Goal: Task Accomplishment & Management: Use online tool/utility

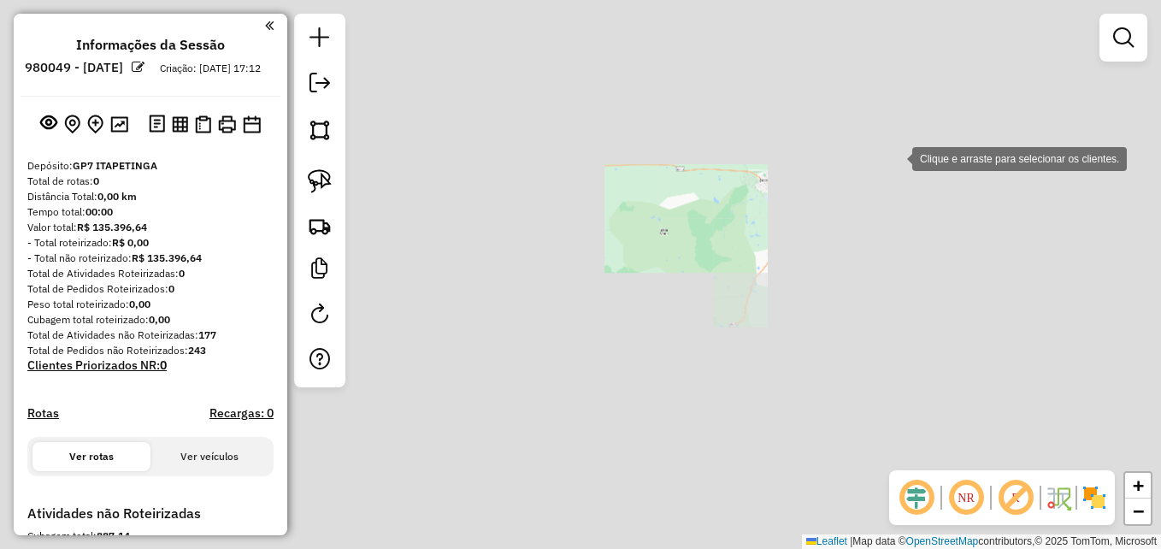
scroll to position [292, 0]
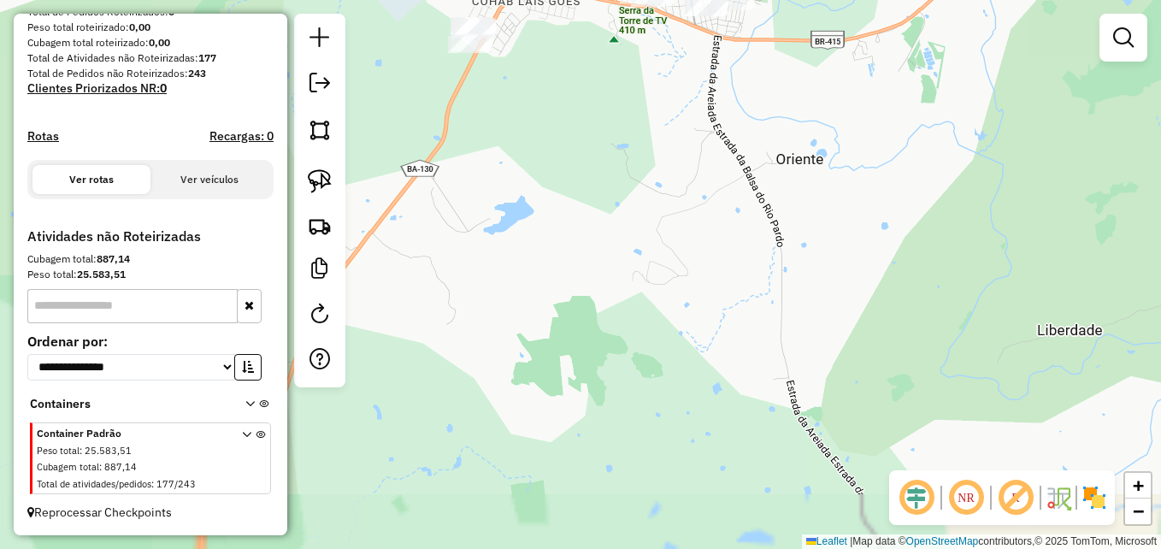
drag, startPoint x: 821, startPoint y: 251, endPoint x: 862, endPoint y: 387, distance: 142.0
click at [865, 387] on div "Janela de atendimento Grade de atendimento Capacidade Transportadoras Veículos …" at bounding box center [580, 274] width 1161 height 549
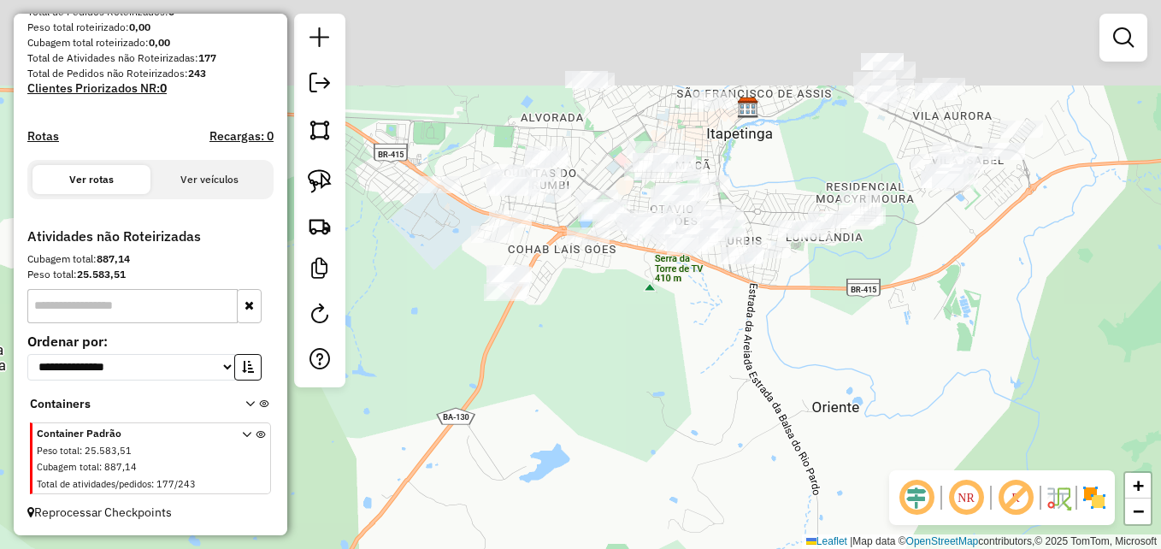
drag, startPoint x: 836, startPoint y: 228, endPoint x: 825, endPoint y: 357, distance: 129.6
click at [821, 356] on div "Janela de atendimento Grade de atendimento Capacidade Transportadoras Veículos …" at bounding box center [580, 274] width 1161 height 549
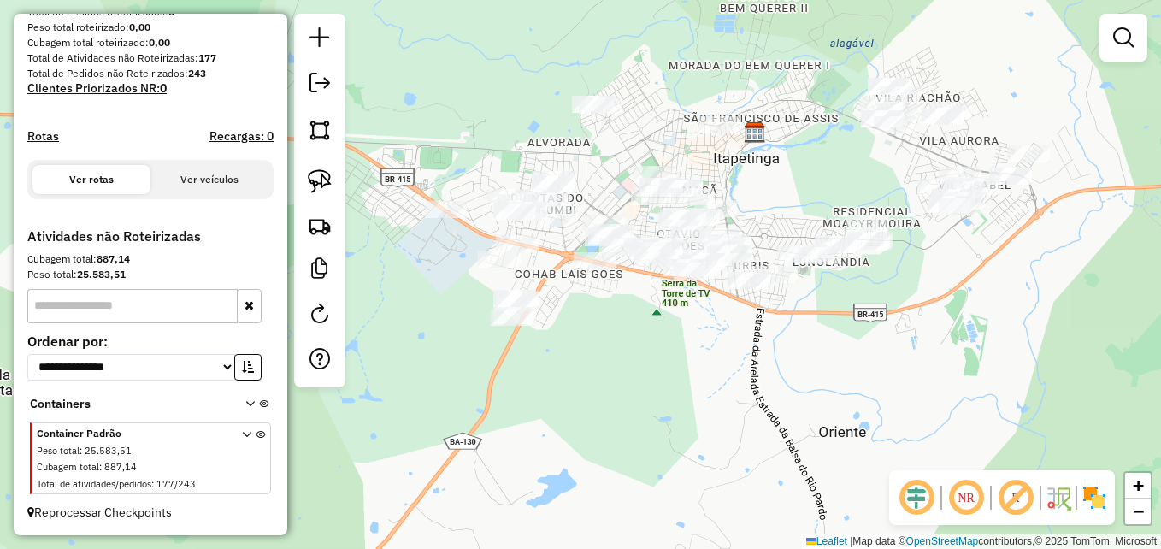
drag, startPoint x: 733, startPoint y: 391, endPoint x: 782, endPoint y: 403, distance: 50.2
click at [781, 403] on div "Janela de atendimento Grade de atendimento Capacidade Transportadoras Veículos …" at bounding box center [580, 274] width 1161 height 549
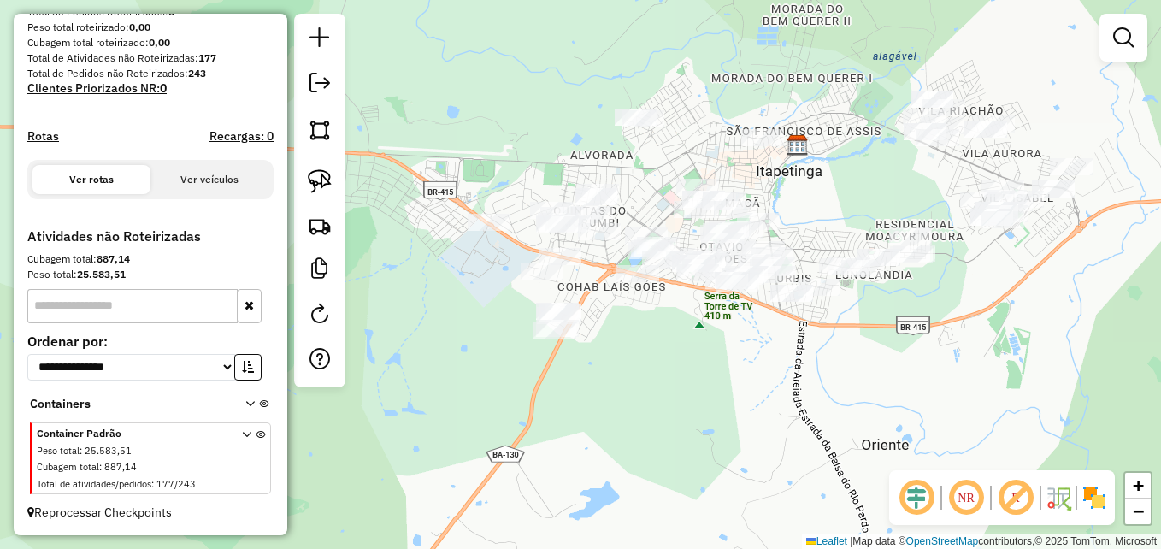
drag, startPoint x: 723, startPoint y: 388, endPoint x: 745, endPoint y: 403, distance: 25.8
click at [745, 403] on div "Janela de atendimento Grade de atendimento Capacidade Transportadoras Veículos …" at bounding box center [580, 274] width 1161 height 549
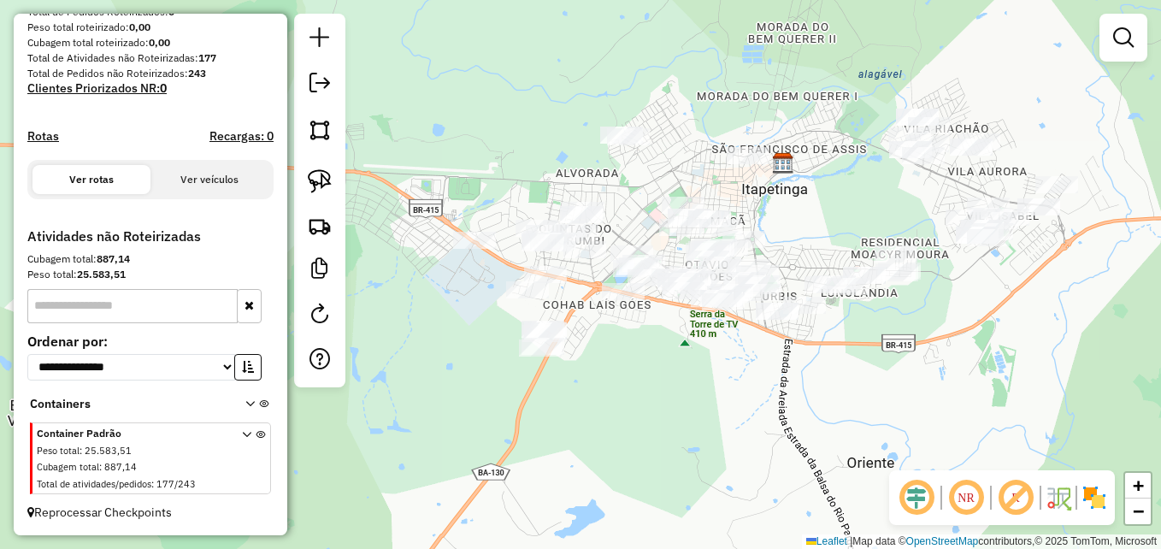
drag, startPoint x: 745, startPoint y: 393, endPoint x: 721, endPoint y: 410, distance: 28.7
click at [721, 410] on div "Janela de atendimento Grade de atendimento Capacidade Transportadoras Veículos …" at bounding box center [580, 274] width 1161 height 549
click at [322, 174] on img at bounding box center [320, 181] width 24 height 24
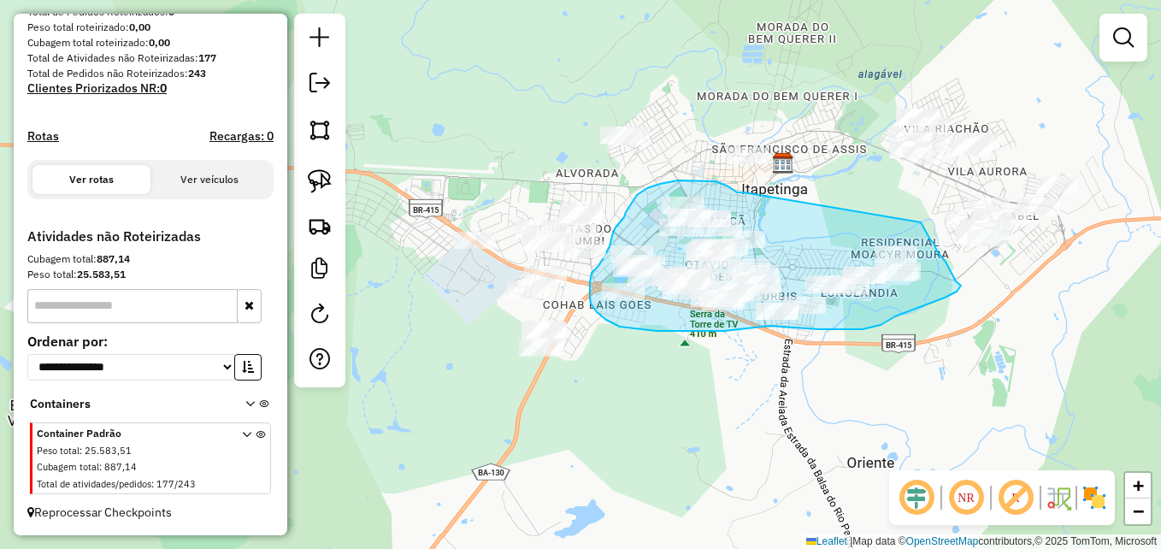
drag, startPoint x: 744, startPoint y: 192, endPoint x: 920, endPoint y: 222, distance: 178.6
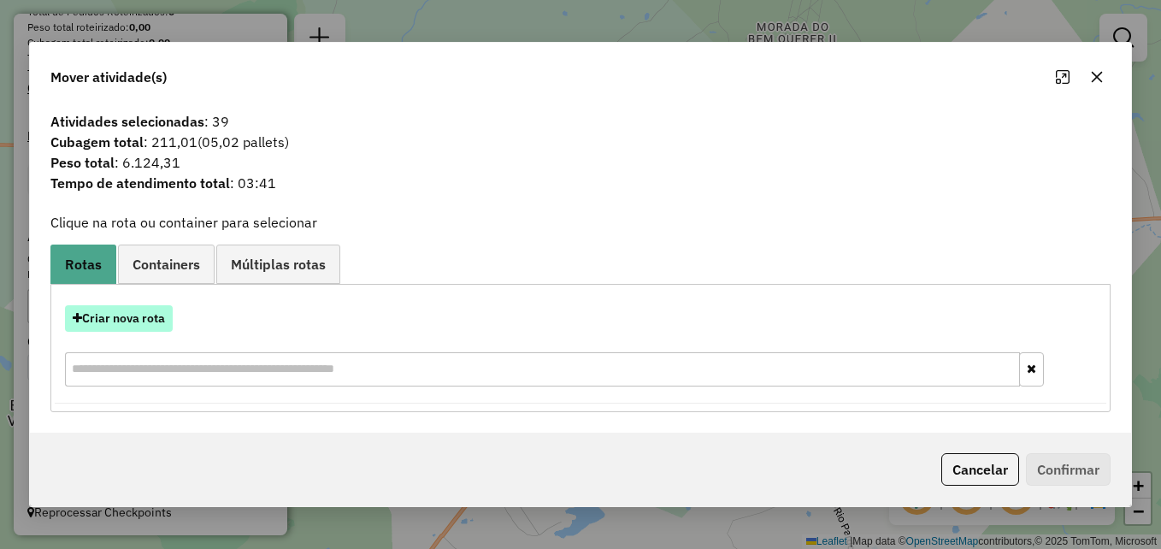
click at [138, 319] on button "Criar nova rota" at bounding box center [119, 318] width 108 height 26
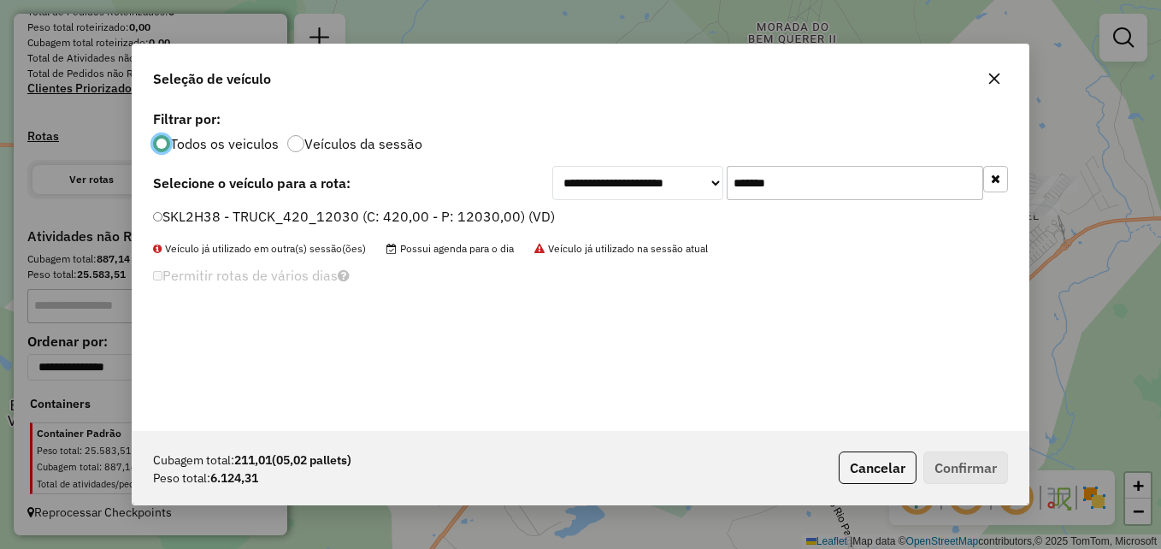
scroll to position [9, 5]
drag, startPoint x: 804, startPoint y: 184, endPoint x: 727, endPoint y: 181, distance: 76.1
click at [727, 181] on input "*******" at bounding box center [855, 183] width 256 height 34
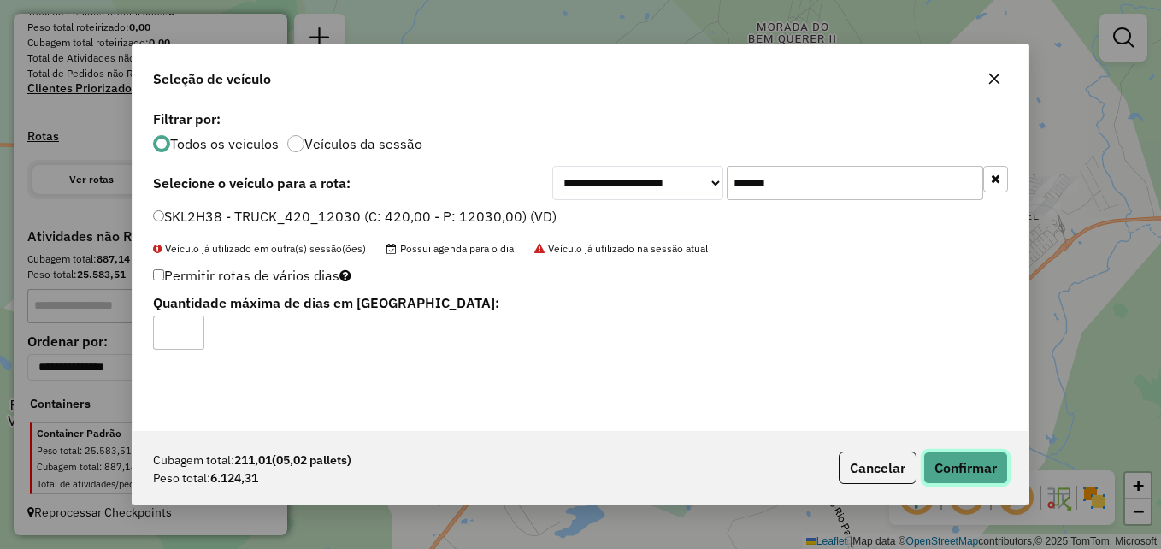
click at [968, 467] on button "Confirmar" at bounding box center [965, 467] width 85 height 32
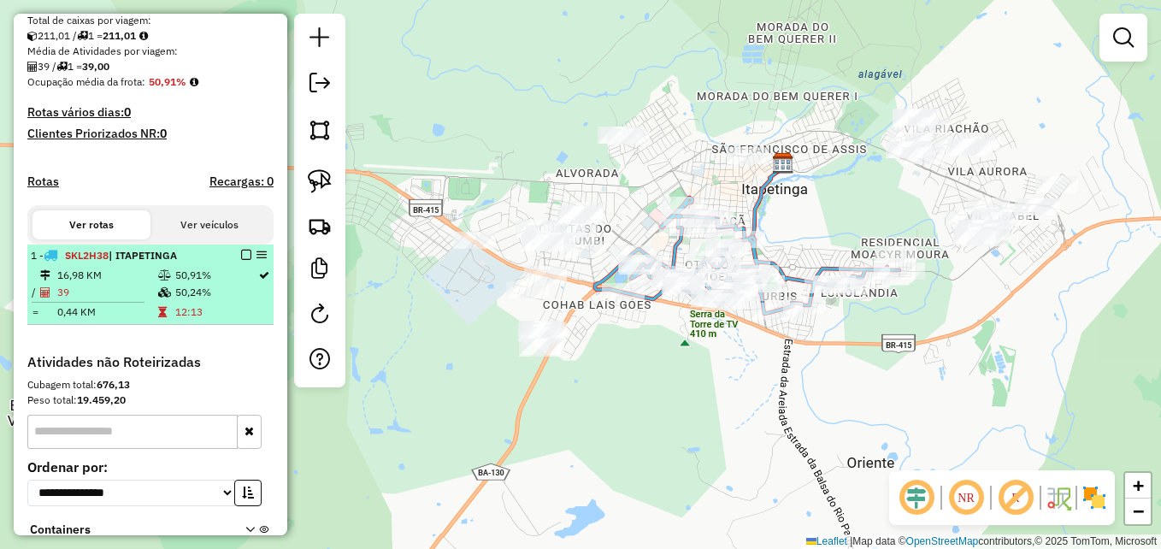
scroll to position [331, 0]
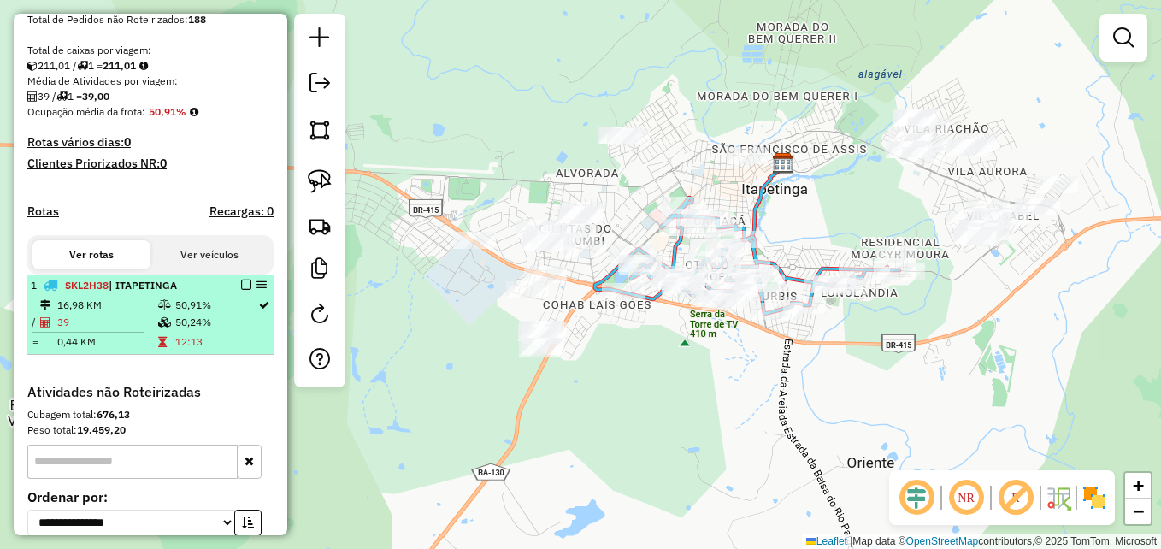
select select "**********"
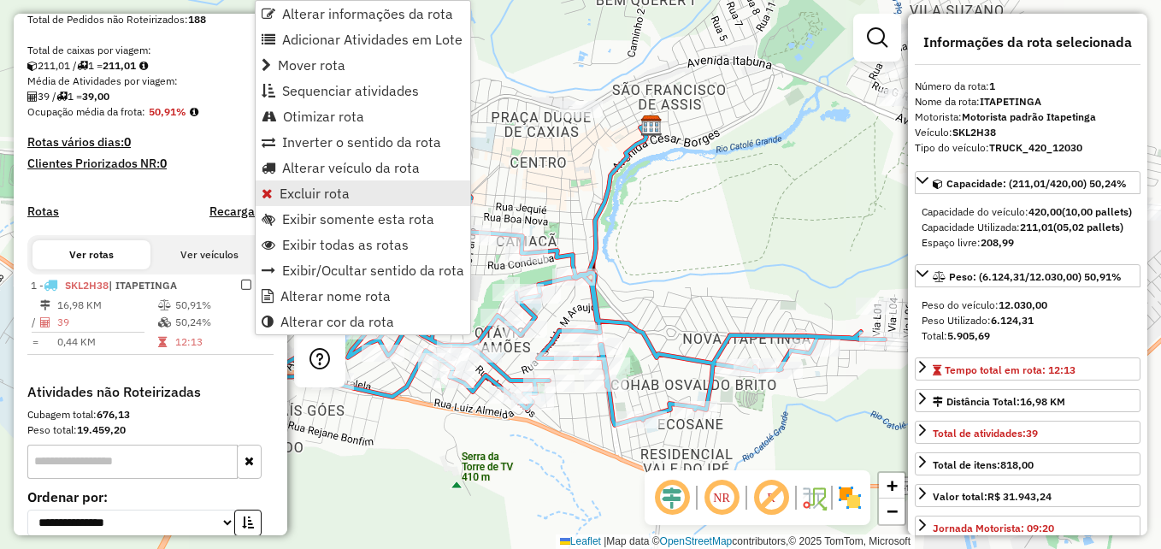
click at [321, 197] on span "Excluir rota" at bounding box center [315, 193] width 70 height 14
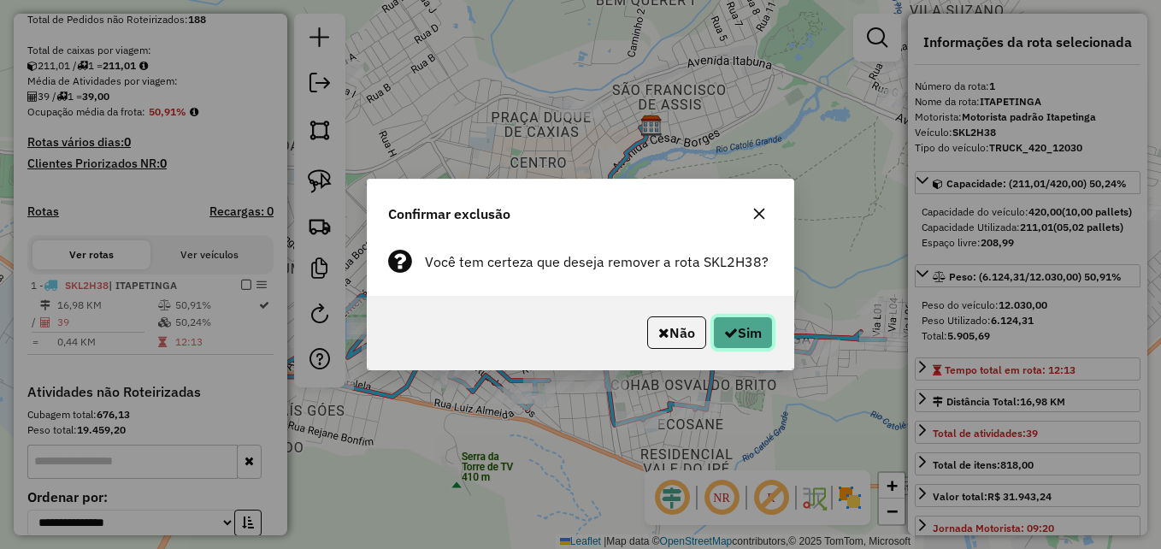
click at [746, 337] on button "Sim" at bounding box center [743, 332] width 60 height 32
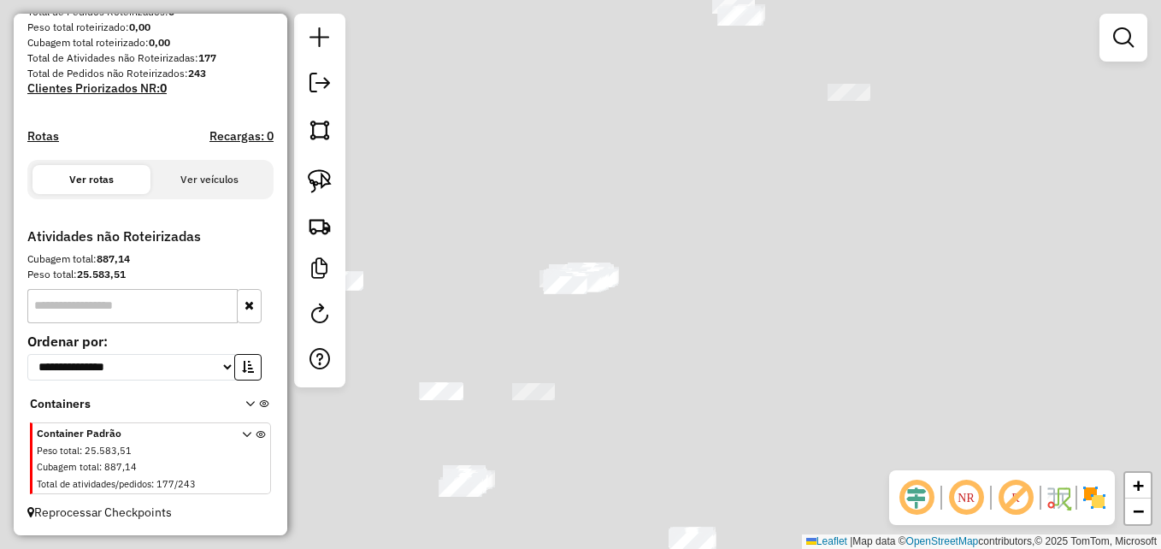
scroll to position [292, 0]
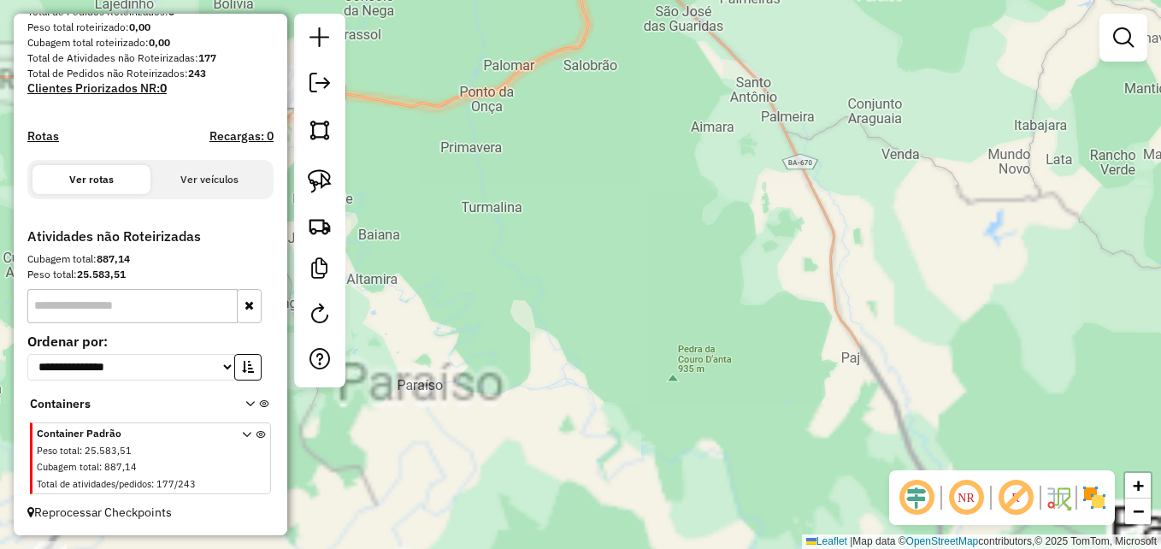
drag, startPoint x: 592, startPoint y: 279, endPoint x: 921, endPoint y: 357, distance: 338.4
click at [921, 357] on div "Janela de atendimento Grade de atendimento Capacidade Transportadoras Veículos …" at bounding box center [580, 274] width 1161 height 549
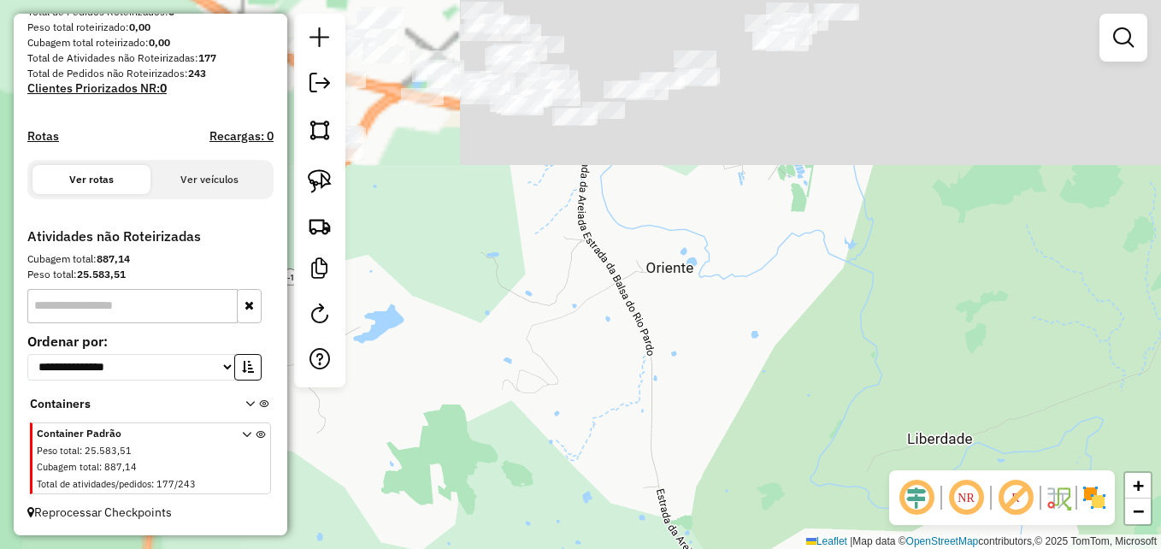
drag, startPoint x: 639, startPoint y: 318, endPoint x: 809, endPoint y: 470, distance: 228.2
click at [809, 470] on div "Janela de atendimento Grade de atendimento Capacidade Transportadoras Veículos …" at bounding box center [580, 274] width 1161 height 549
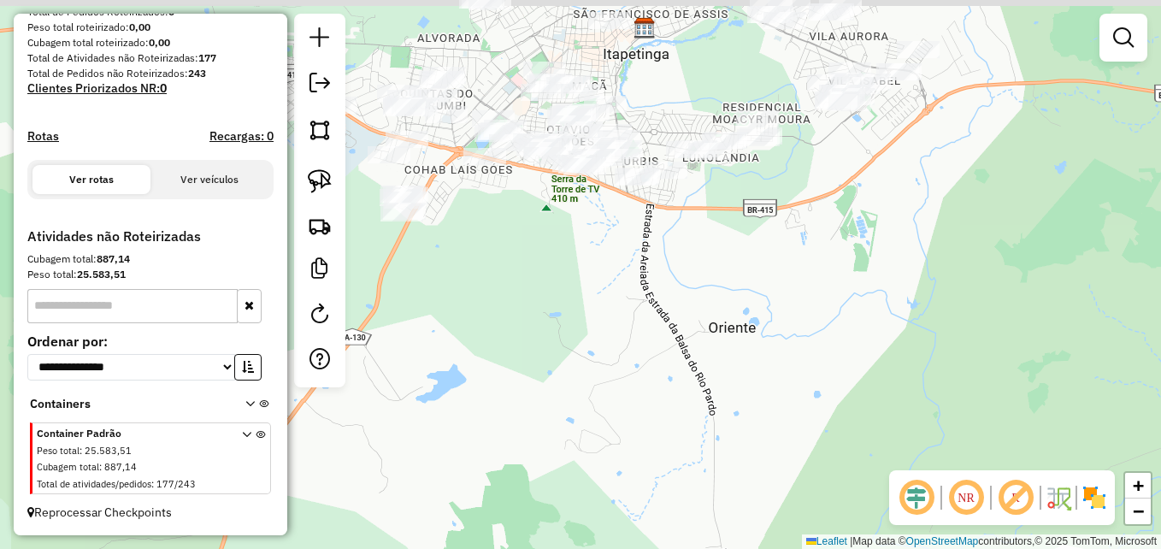
drag, startPoint x: 615, startPoint y: 322, endPoint x: 753, endPoint y: 465, distance: 198.9
click at [753, 465] on div "Janela de atendimento Grade de atendimento Capacidade Transportadoras Veículos …" at bounding box center [580, 274] width 1161 height 549
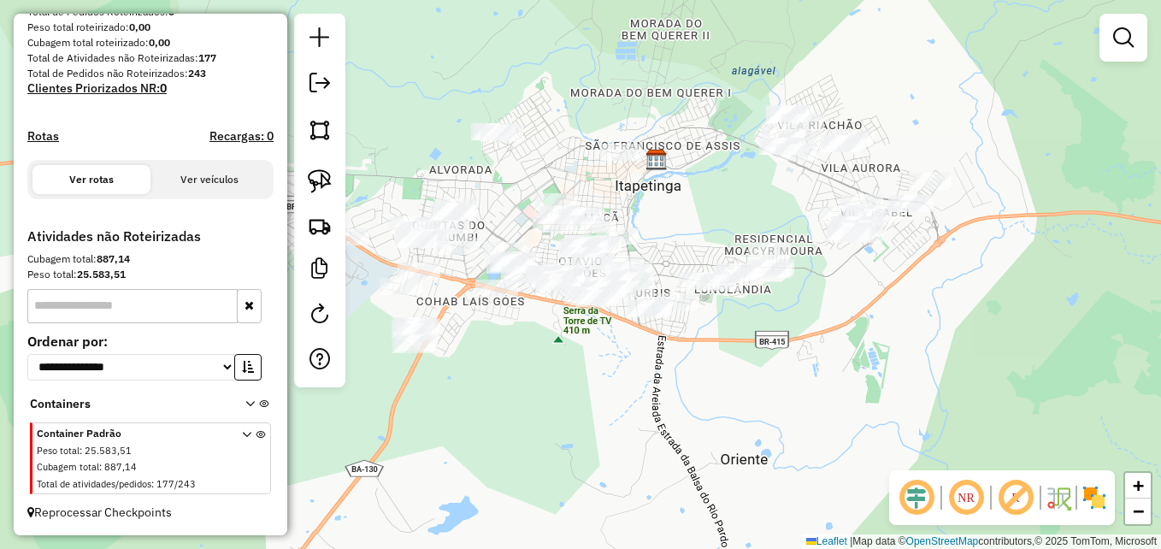
drag, startPoint x: 750, startPoint y: 460, endPoint x: 680, endPoint y: 472, distance: 71.1
click at [597, 502] on div "Janela de atendimento Grade de atendimento Capacidade Transportadoras Veículos …" at bounding box center [580, 274] width 1161 height 549
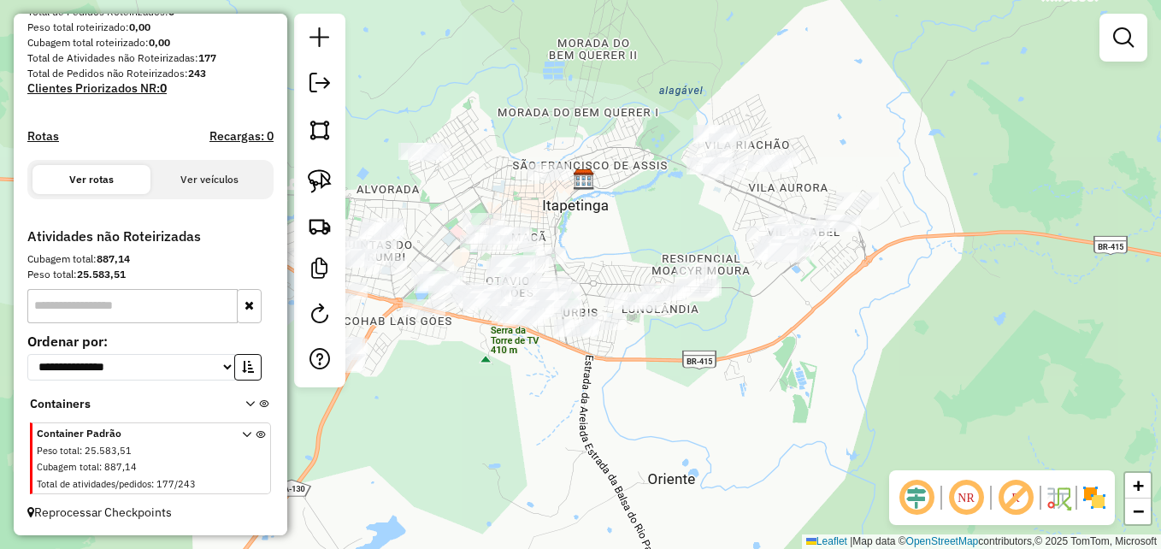
drag, startPoint x: 583, startPoint y: 458, endPoint x: 620, endPoint y: 432, distance: 45.3
click at [620, 432] on div "Janela de atendimento Grade de atendimento Capacidade Transportadoras Veículos …" at bounding box center [580, 274] width 1161 height 549
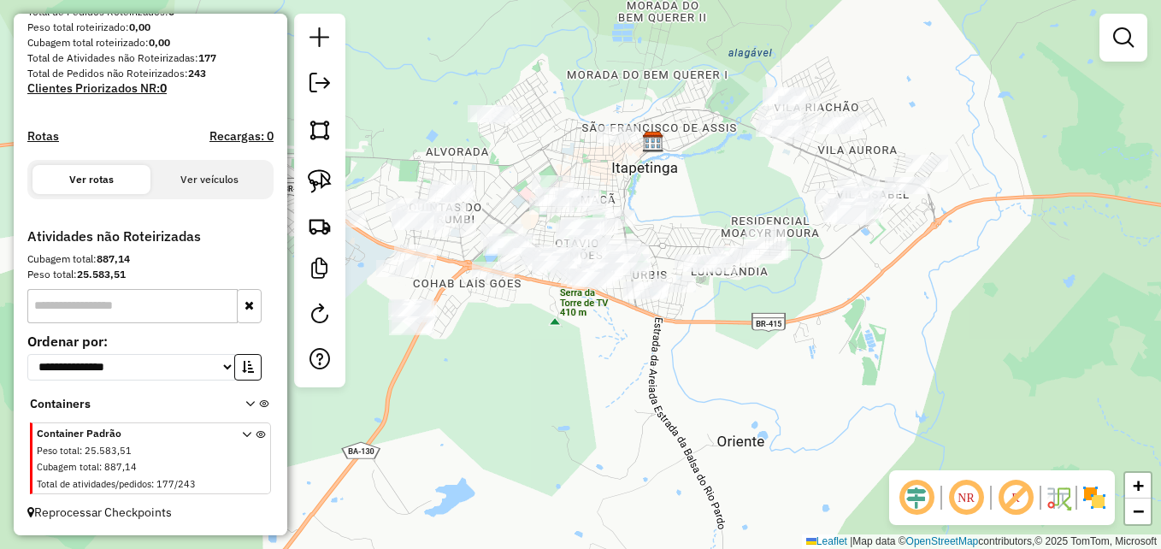
drag, startPoint x: 553, startPoint y: 463, endPoint x: 586, endPoint y: 452, distance: 35.1
click at [586, 452] on div "Janela de atendimento Grade de atendimento Capacidade Transportadoras Veículos …" at bounding box center [580, 274] width 1161 height 549
click at [1121, 41] on em at bounding box center [1123, 37] width 21 height 21
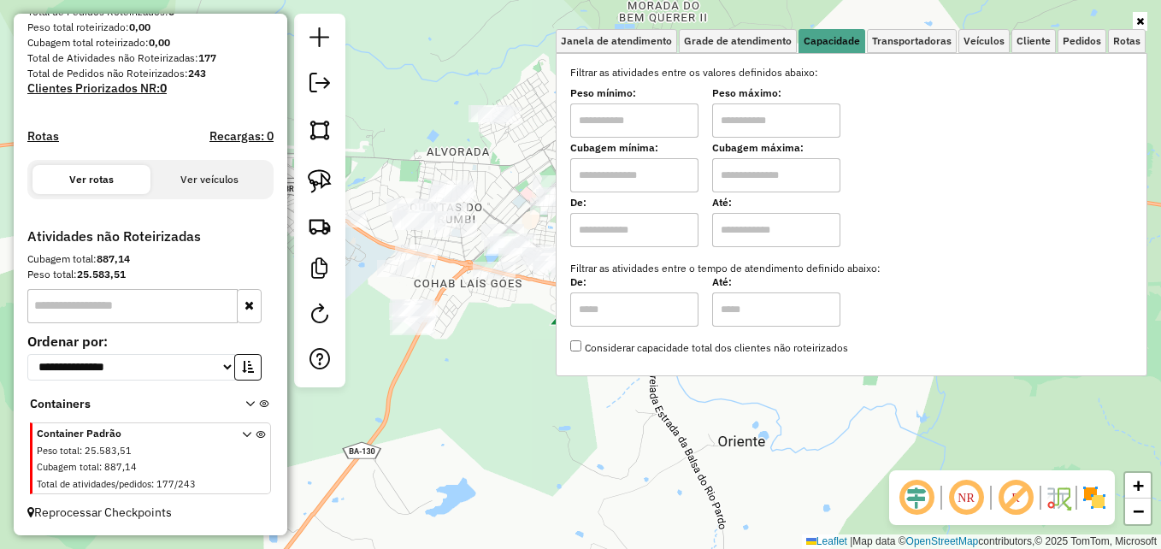
click at [611, 180] on input "text" at bounding box center [634, 175] width 128 height 34
type input "****"
type input "*****"
click at [520, 338] on div "Limpar filtros Janela de atendimento Grade de atendimento Capacidade Transporta…" at bounding box center [580, 274] width 1161 height 549
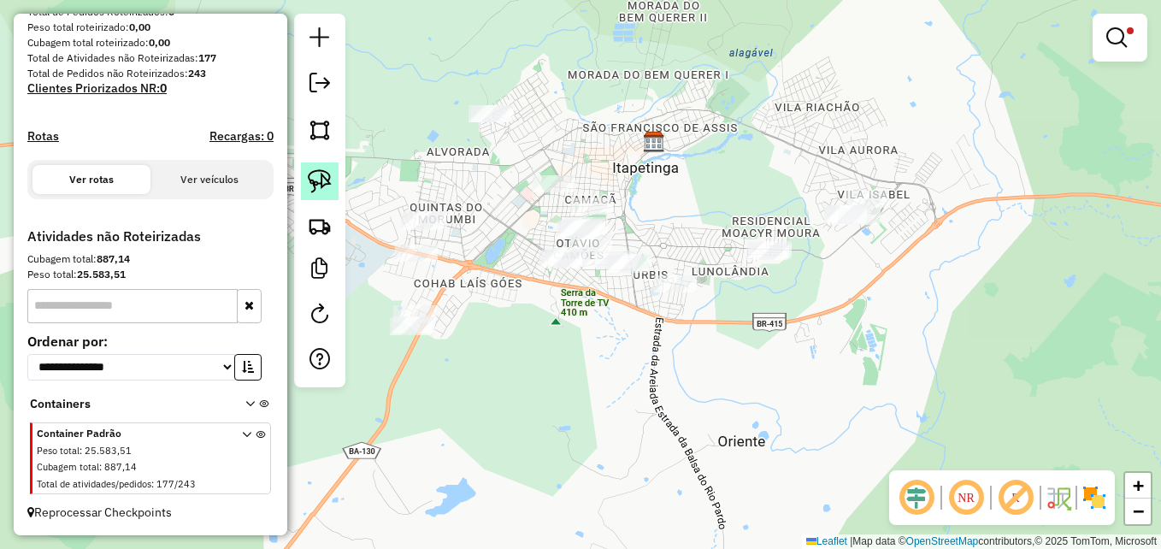
click at [324, 182] on img at bounding box center [320, 181] width 24 height 24
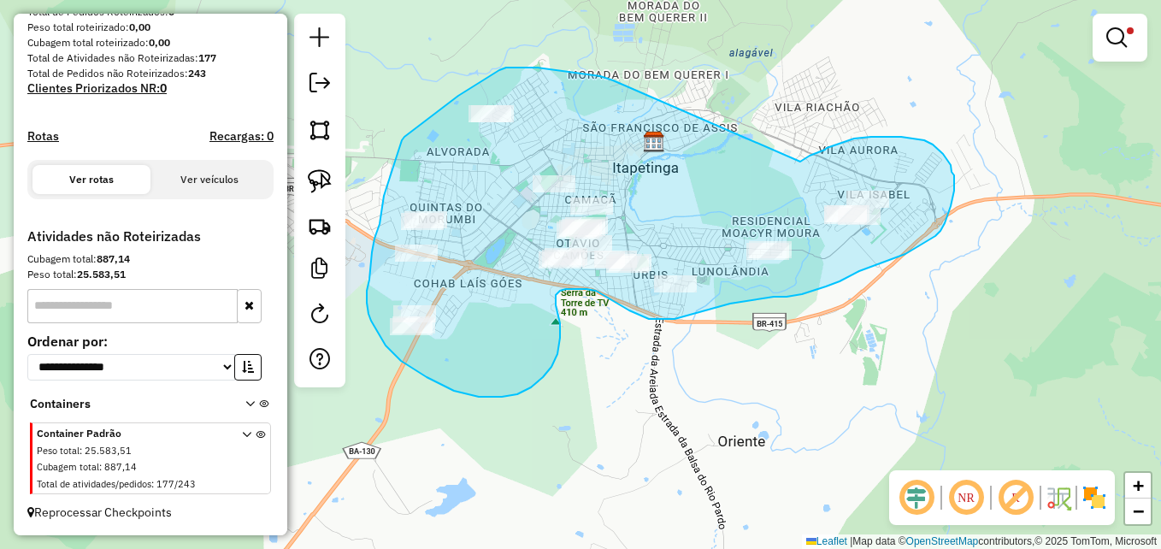
drag, startPoint x: 587, startPoint y: 74, endPoint x: 799, endPoint y: 162, distance: 229.2
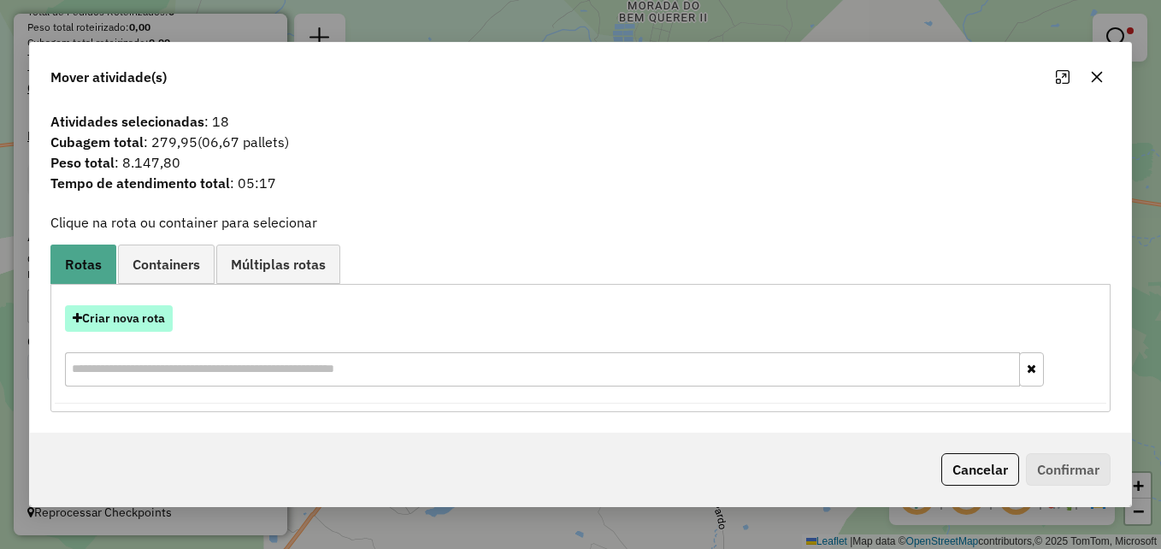
click at [126, 316] on button "Criar nova rota" at bounding box center [119, 318] width 108 height 26
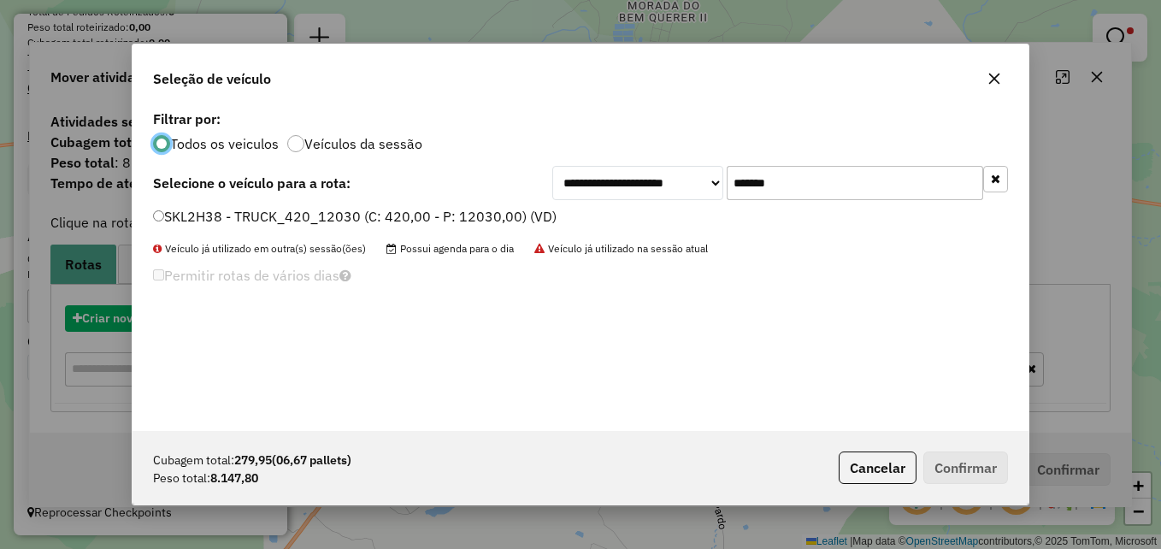
scroll to position [9, 5]
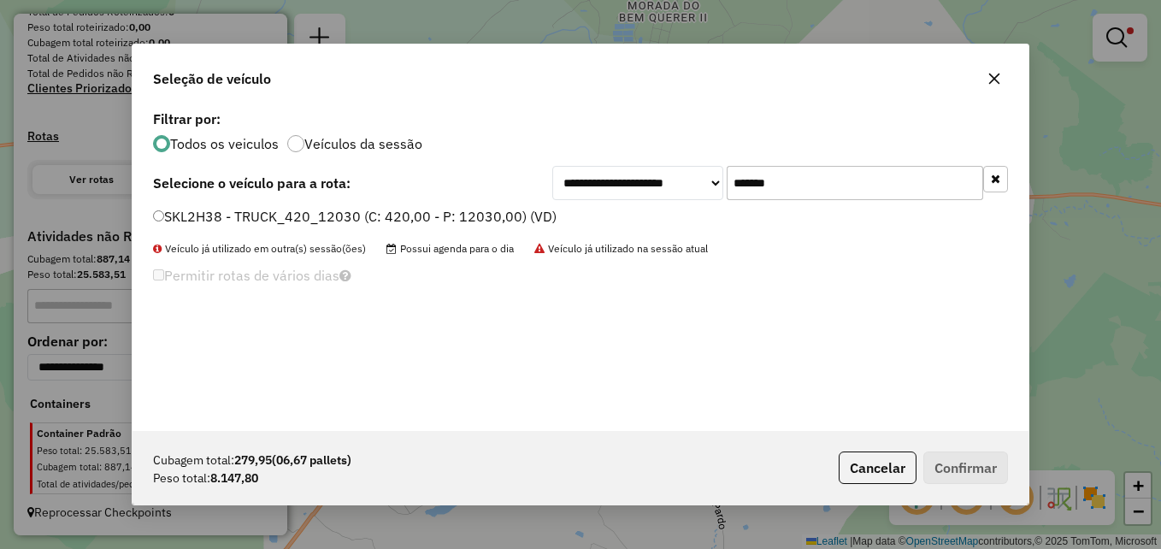
drag, startPoint x: 815, startPoint y: 186, endPoint x: 713, endPoint y: 191, distance: 102.7
click at [713, 191] on div "**********" at bounding box center [780, 183] width 456 height 34
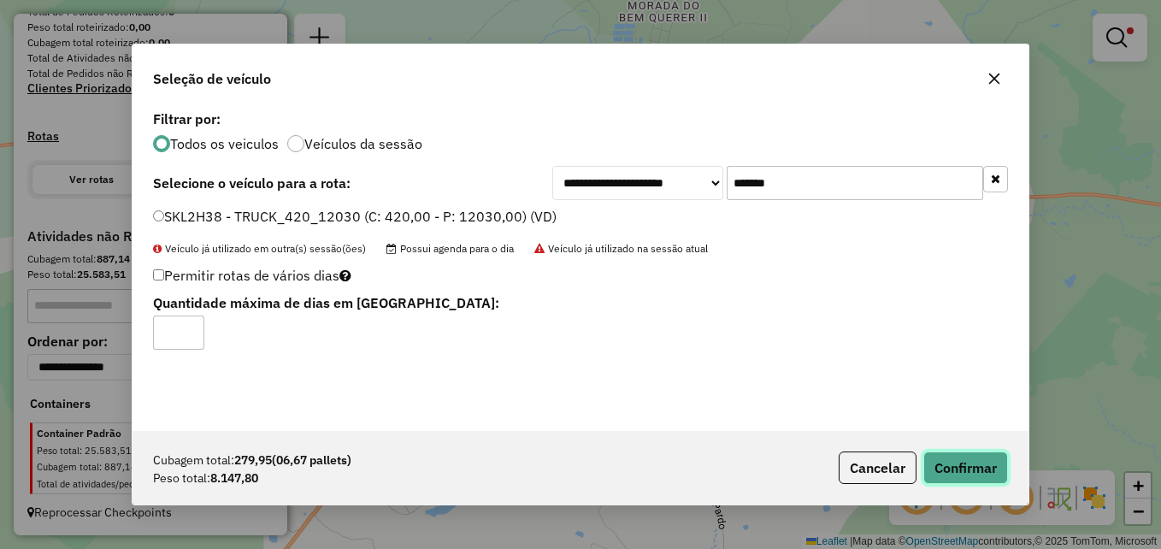
click at [976, 471] on button "Confirmar" at bounding box center [965, 467] width 85 height 32
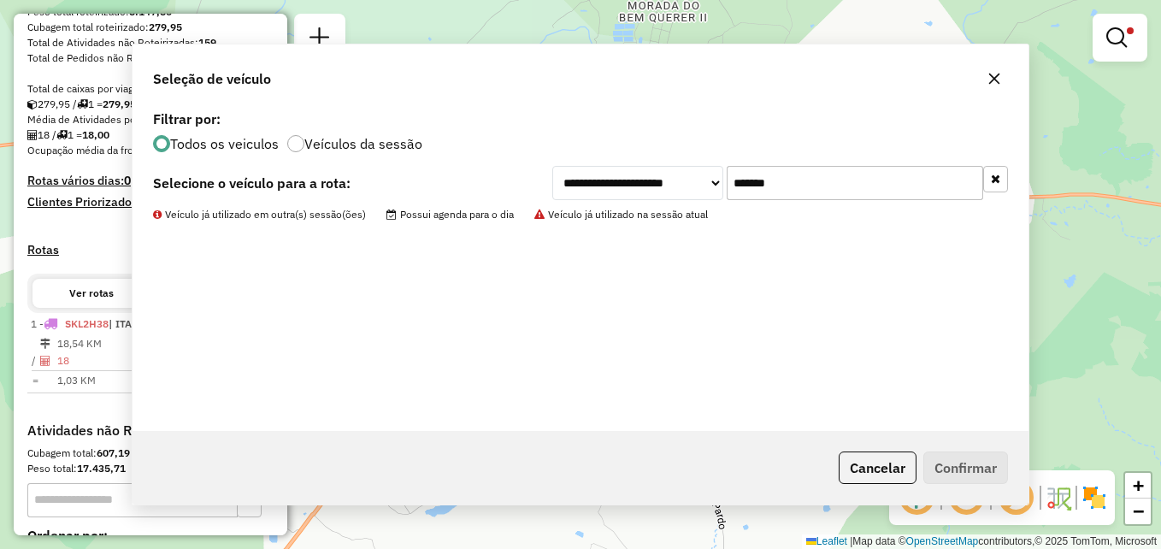
scroll to position [331, 0]
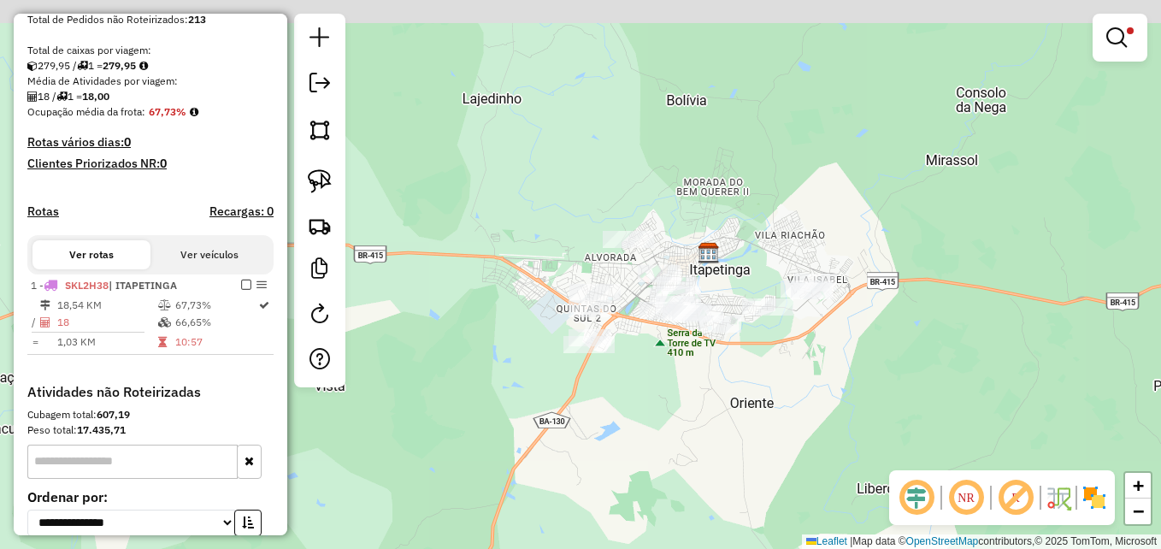
drag, startPoint x: 709, startPoint y: 339, endPoint x: 710, endPoint y: 380, distance: 40.2
click at [710, 380] on div "Limpar filtros Janela de atendimento Grade de atendimento Capacidade Transporta…" at bounding box center [580, 274] width 1161 height 549
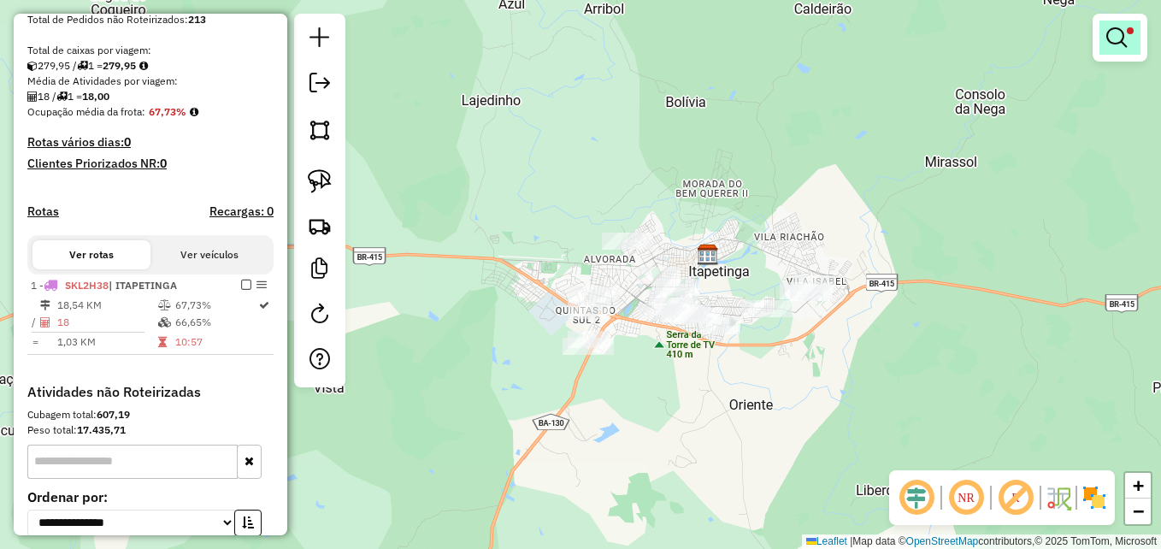
click at [1115, 42] on em at bounding box center [1116, 37] width 21 height 21
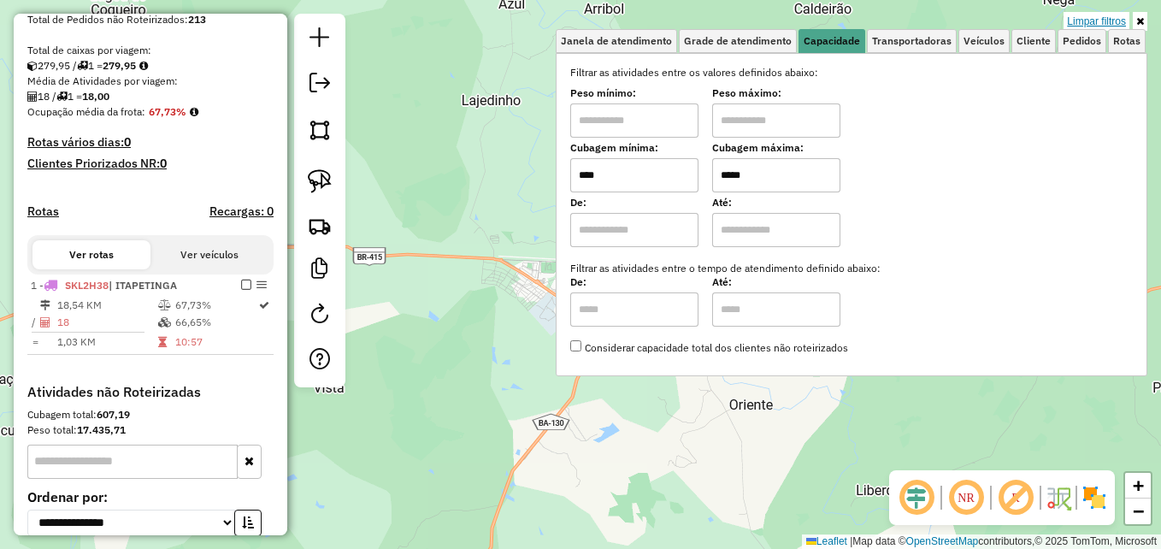
click at [1107, 24] on link "Limpar filtros" at bounding box center [1096, 21] width 66 height 19
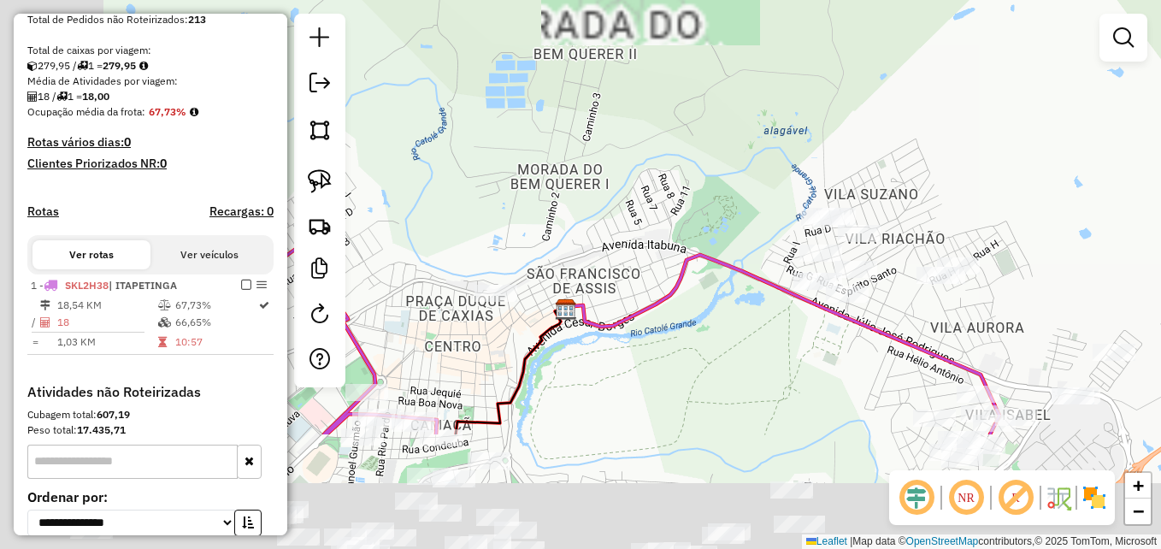
drag, startPoint x: 684, startPoint y: 241, endPoint x: 887, endPoint y: -12, distance: 324.7
click at [887, 0] on html "Aguarde... Pop-up bloqueado! Seu navegador bloqueou automáticamente a abertura …" at bounding box center [580, 274] width 1161 height 549
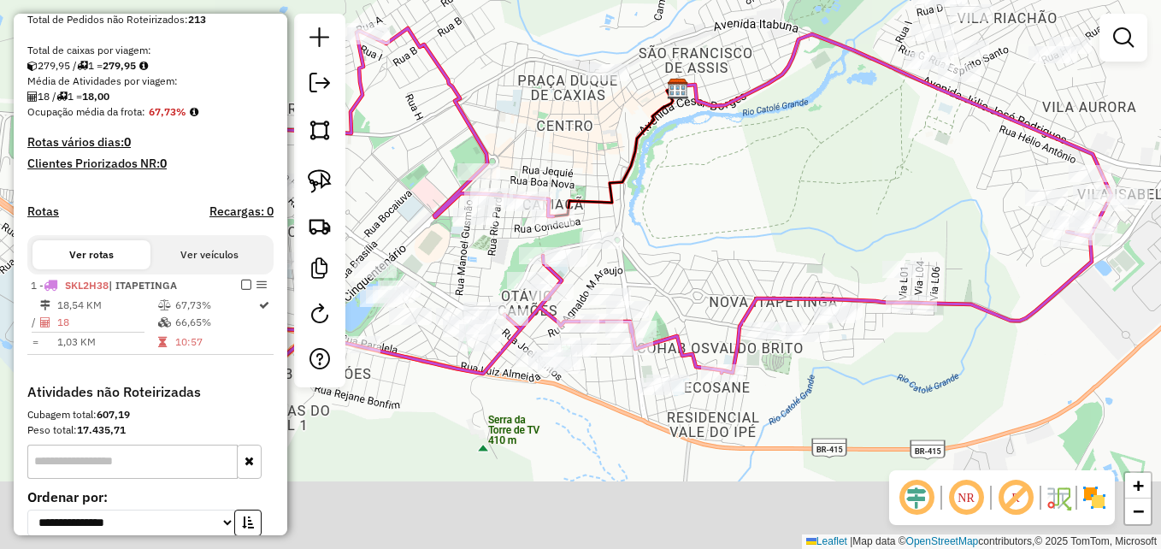
drag, startPoint x: 749, startPoint y: 244, endPoint x: 789, endPoint y: 125, distance: 126.2
click at [789, 127] on div "Janela de atendimento Grade de atendimento Capacidade Transportadoras Veículos …" at bounding box center [580, 274] width 1161 height 549
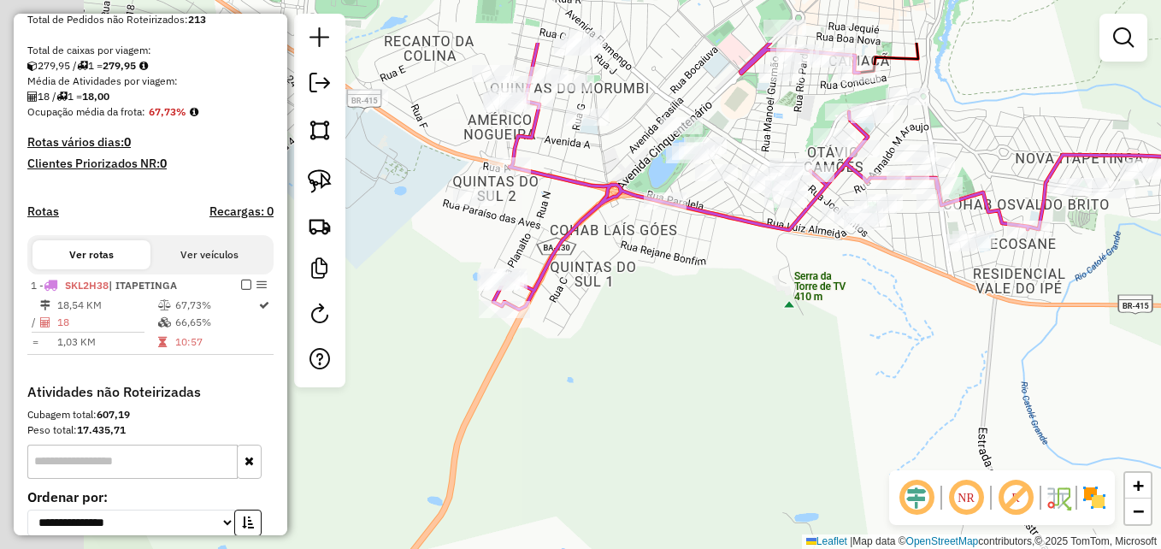
drag, startPoint x: 761, startPoint y: 363, endPoint x: 776, endPoint y: 380, distance: 22.4
click at [776, 380] on div "Janela de atendimento Grade de atendimento Capacidade Transportadoras Veículos …" at bounding box center [580, 274] width 1161 height 549
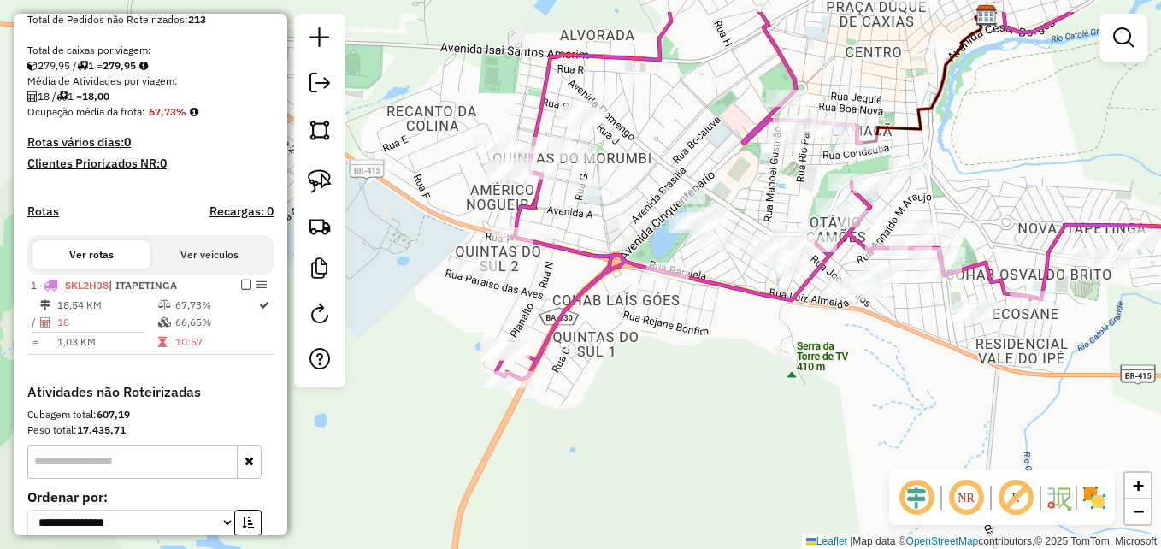
drag, startPoint x: 750, startPoint y: 291, endPoint x: 749, endPoint y: 357, distance: 66.7
click at [749, 357] on div "Janela de atendimento Grade de atendimento Capacidade Transportadoras Veículos …" at bounding box center [580, 274] width 1161 height 549
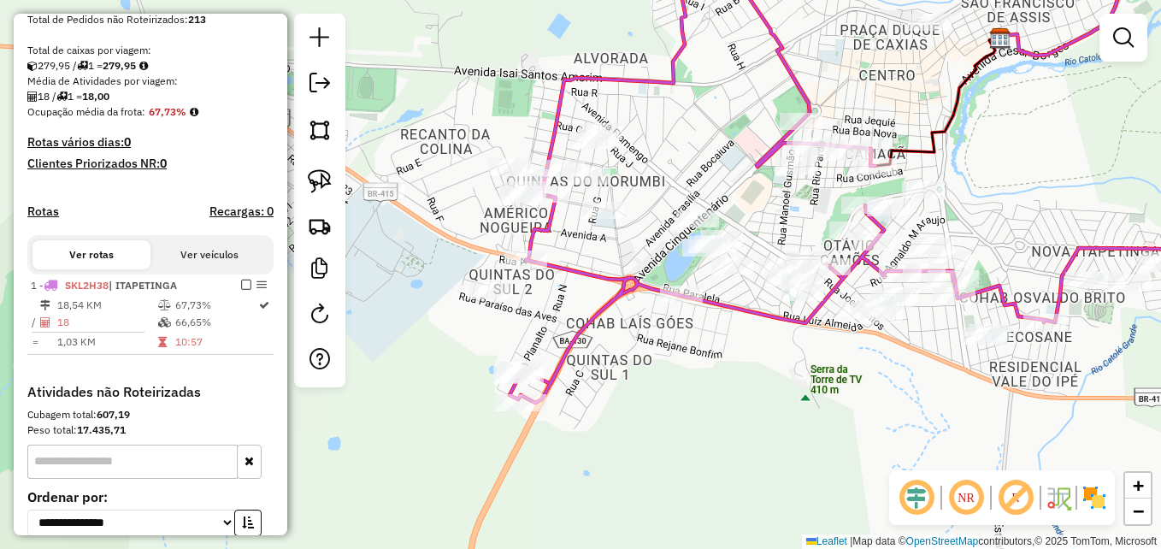
drag, startPoint x: 753, startPoint y: 386, endPoint x: 772, endPoint y: 415, distance: 33.9
click at [772, 415] on div "Janela de atendimento Grade de atendimento Capacidade Transportadoras Veículos …" at bounding box center [580, 274] width 1161 height 549
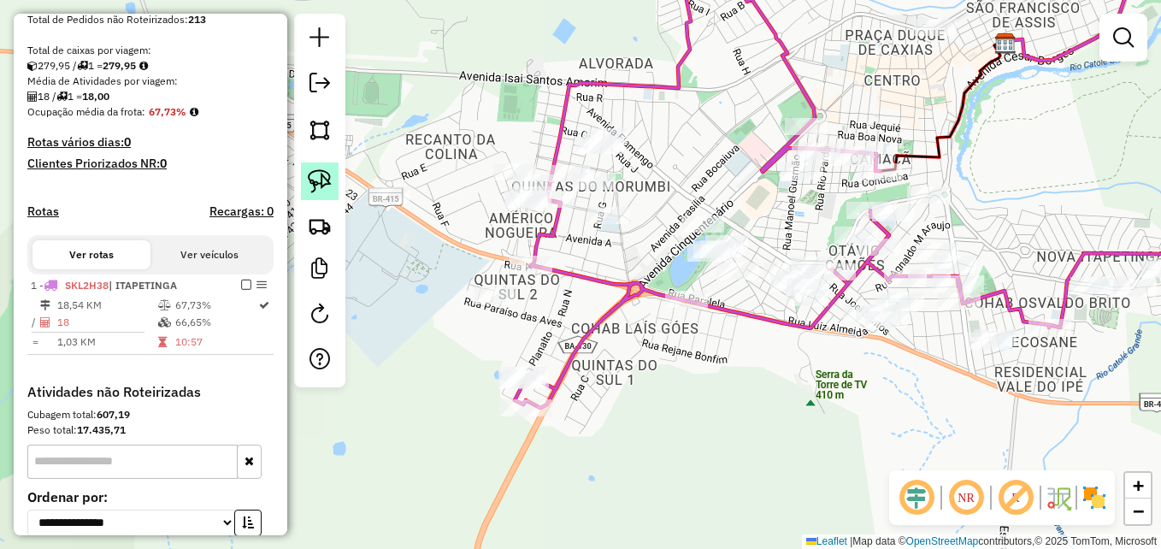
click at [317, 181] on img at bounding box center [320, 181] width 24 height 24
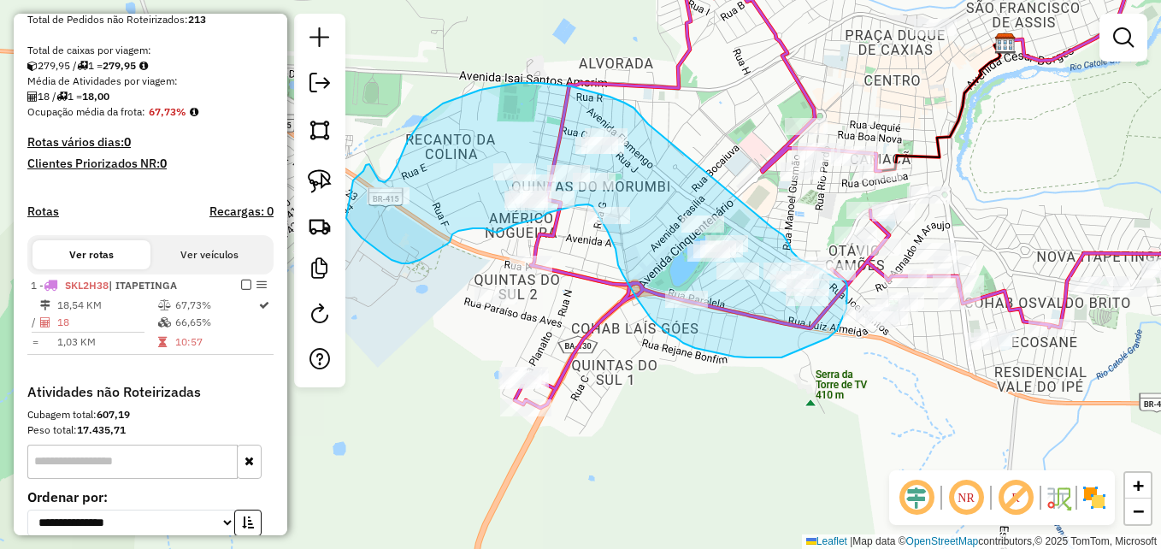
drag, startPoint x: 648, startPoint y: 124, endPoint x: 774, endPoint y: 225, distance: 161.8
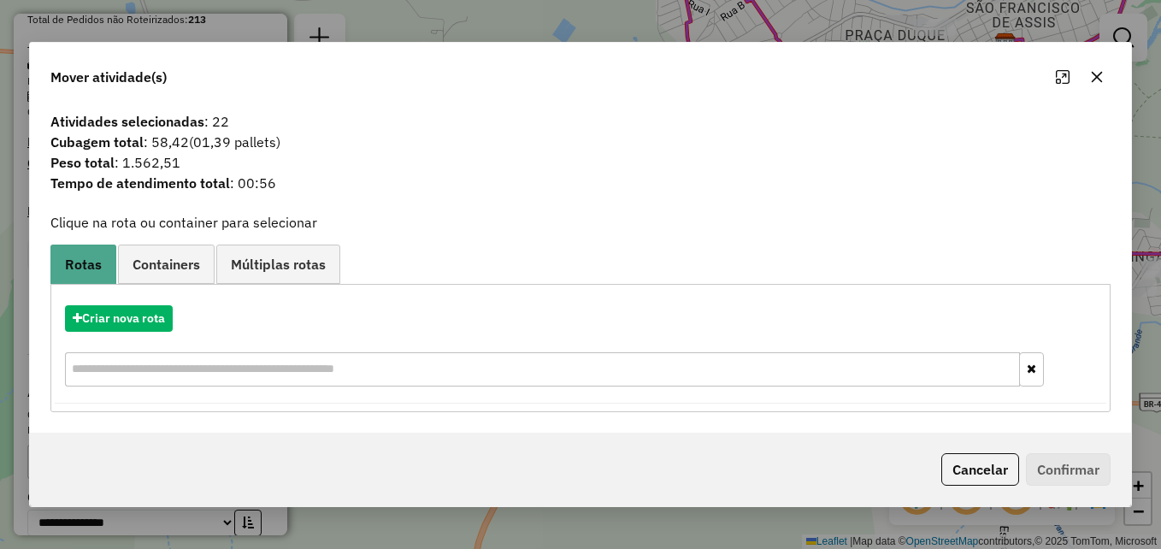
click at [1098, 75] on icon "button" at bounding box center [1097, 77] width 14 height 14
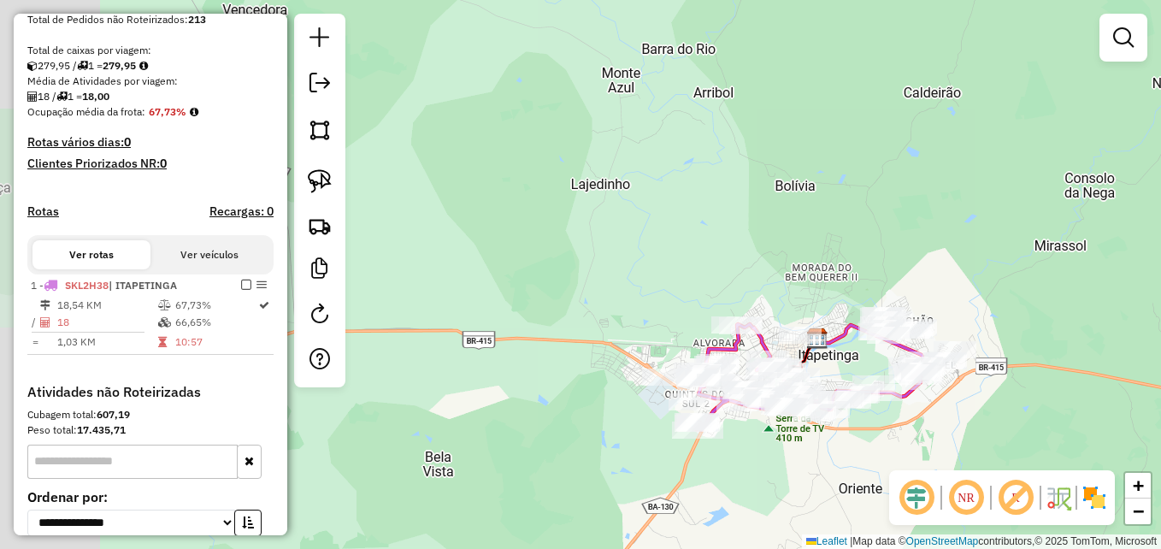
drag, startPoint x: 896, startPoint y: 419, endPoint x: 756, endPoint y: 419, distance: 139.3
click at [756, 419] on div "Janela de atendimento Grade de atendimento Capacidade Transportadoras Veículos …" at bounding box center [580, 274] width 1161 height 549
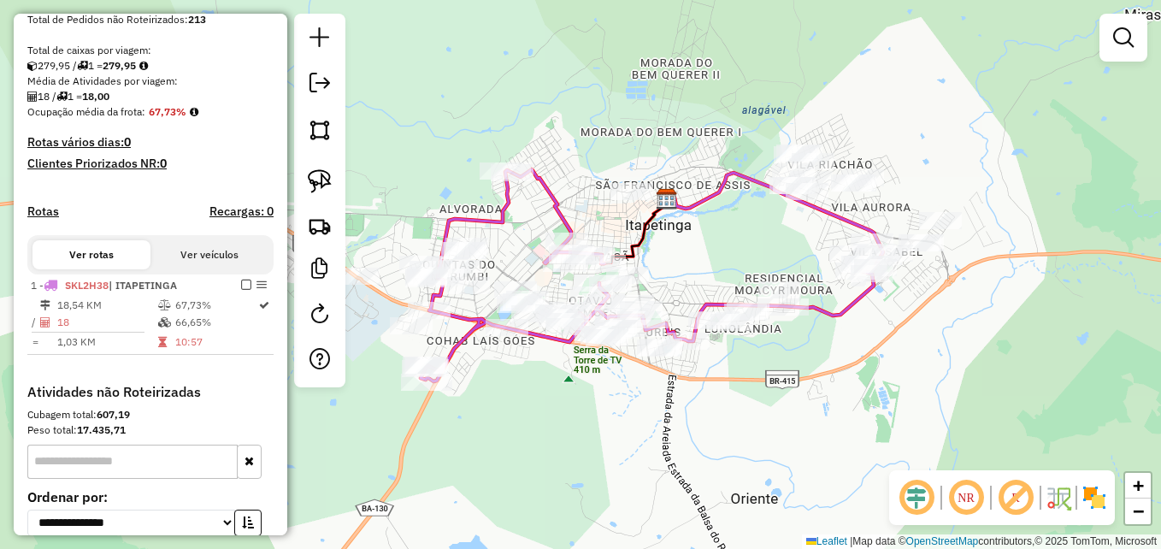
drag, startPoint x: 738, startPoint y: 450, endPoint x: 797, endPoint y: 369, distance: 99.7
click at [797, 369] on div "Janela de atendimento Grade de atendimento Capacidade Transportadoras Veículos …" at bounding box center [580, 274] width 1161 height 549
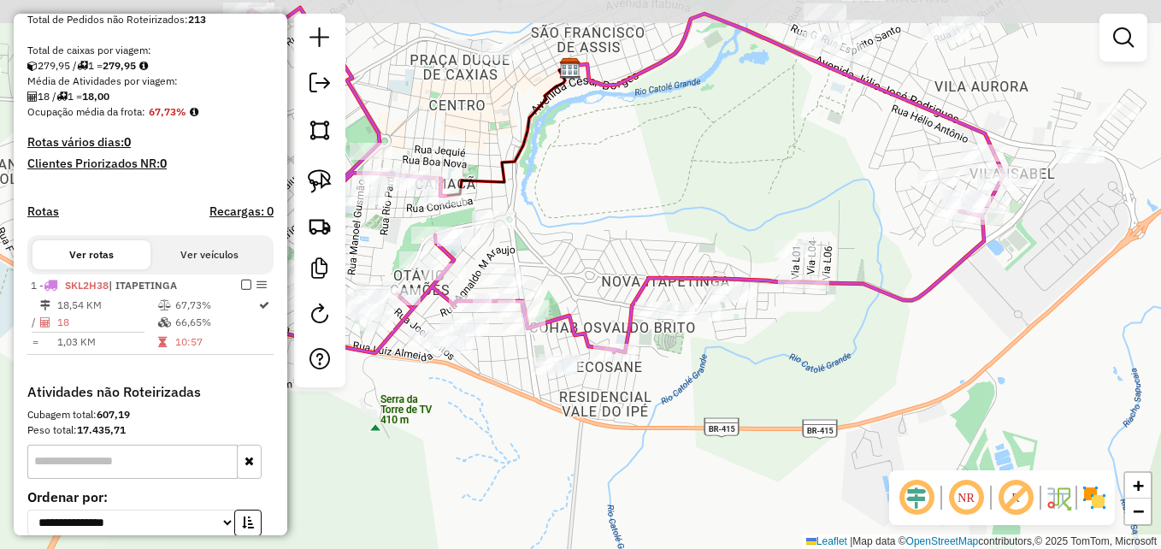
drag, startPoint x: 685, startPoint y: 369, endPoint x: 727, endPoint y: 410, distance: 59.2
click at [727, 410] on div "Janela de atendimento Grade de atendimento Capacidade Transportadoras Veículos …" at bounding box center [580, 274] width 1161 height 549
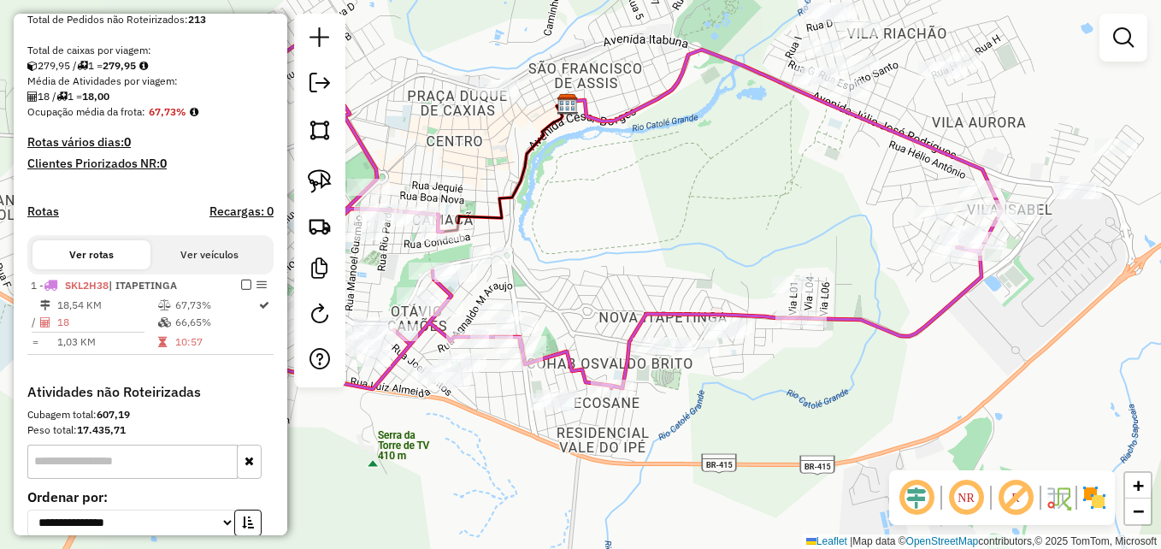
drag, startPoint x: 975, startPoint y: 312, endPoint x: 885, endPoint y: 394, distance: 122.2
click at [885, 394] on div "Janela de atendimento Grade de atendimento Capacidade Transportadoras Veículos …" at bounding box center [580, 274] width 1161 height 549
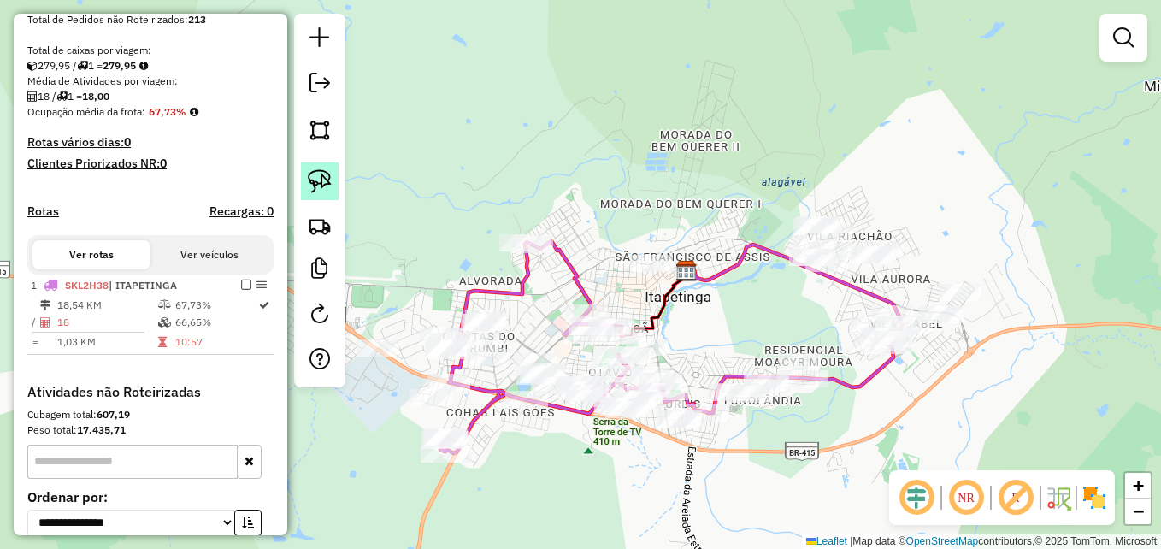
click at [309, 182] on img at bounding box center [320, 181] width 24 height 24
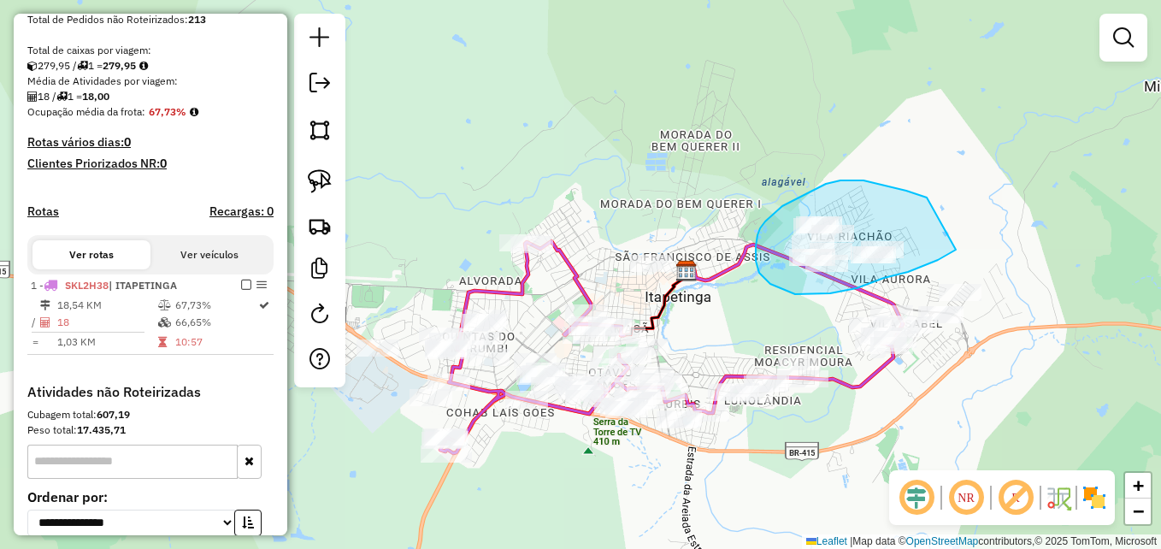
drag, startPoint x: 927, startPoint y: 197, endPoint x: 953, endPoint y: 242, distance: 51.7
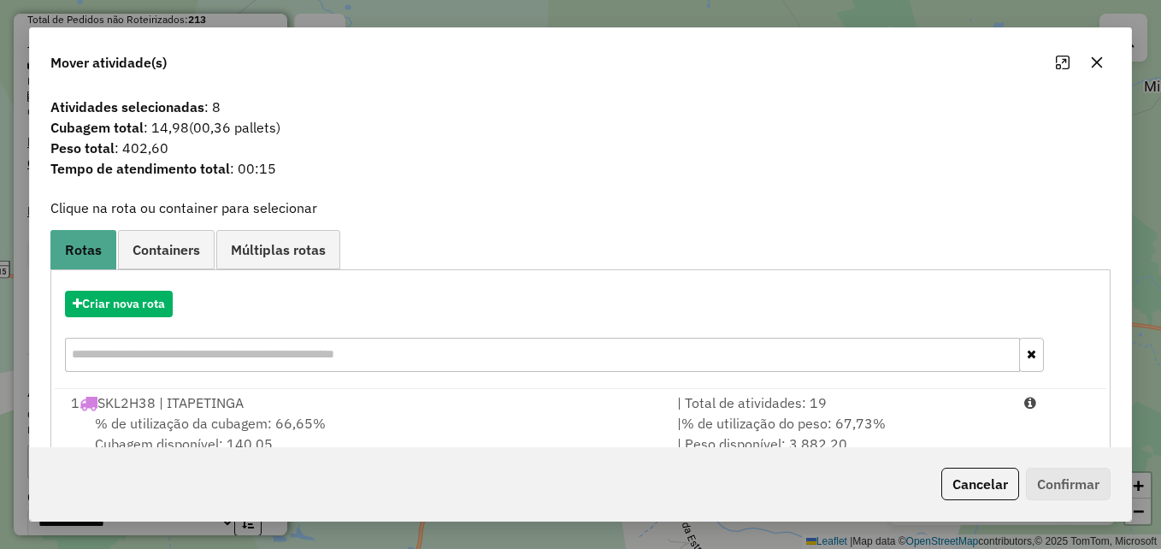
click at [1107, 67] on button "button" at bounding box center [1096, 62] width 27 height 27
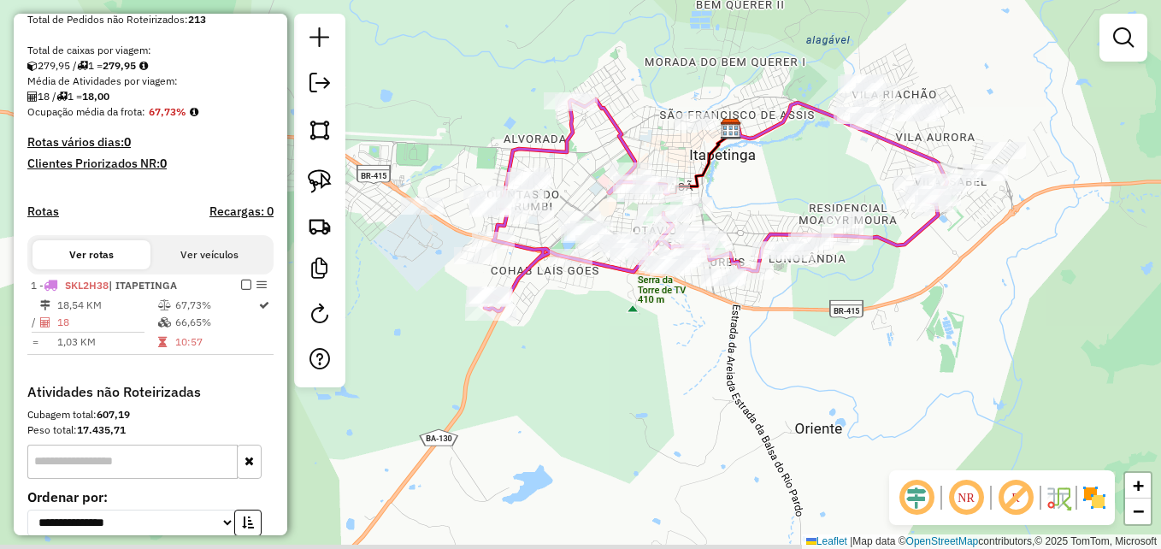
drag, startPoint x: 719, startPoint y: 326, endPoint x: 763, endPoint y: 183, distance: 149.5
click at [763, 183] on div "Janela de atendimento Grade de atendimento Capacidade Transportadoras Veículos …" at bounding box center [580, 274] width 1161 height 549
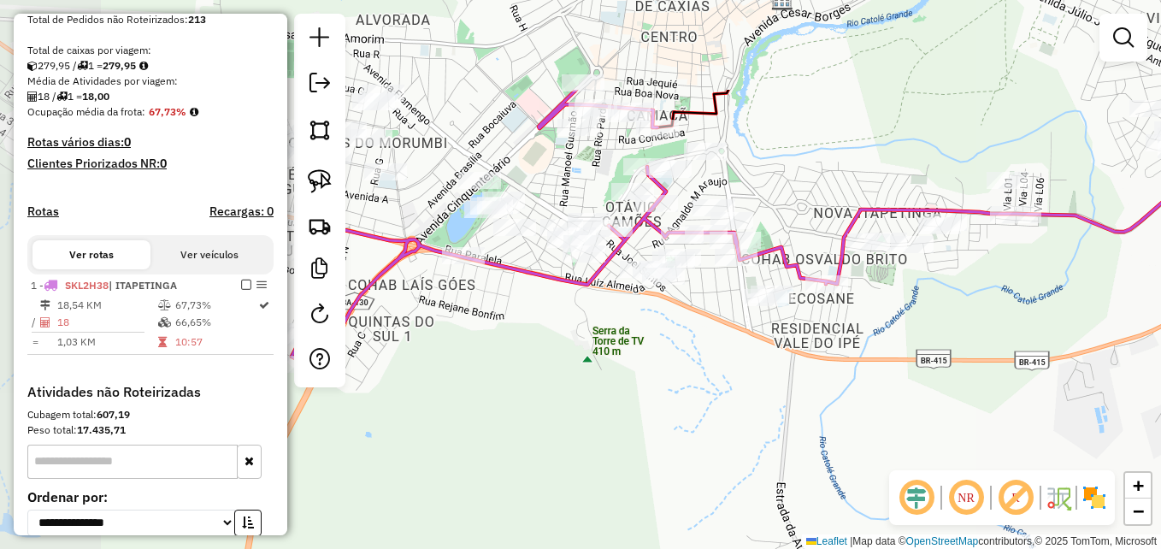
drag, startPoint x: 851, startPoint y: 394, endPoint x: 890, endPoint y: 430, distance: 52.6
click at [890, 430] on div "Janela de atendimento Grade de atendimento Capacidade Transportadoras Veículos …" at bounding box center [580, 274] width 1161 height 549
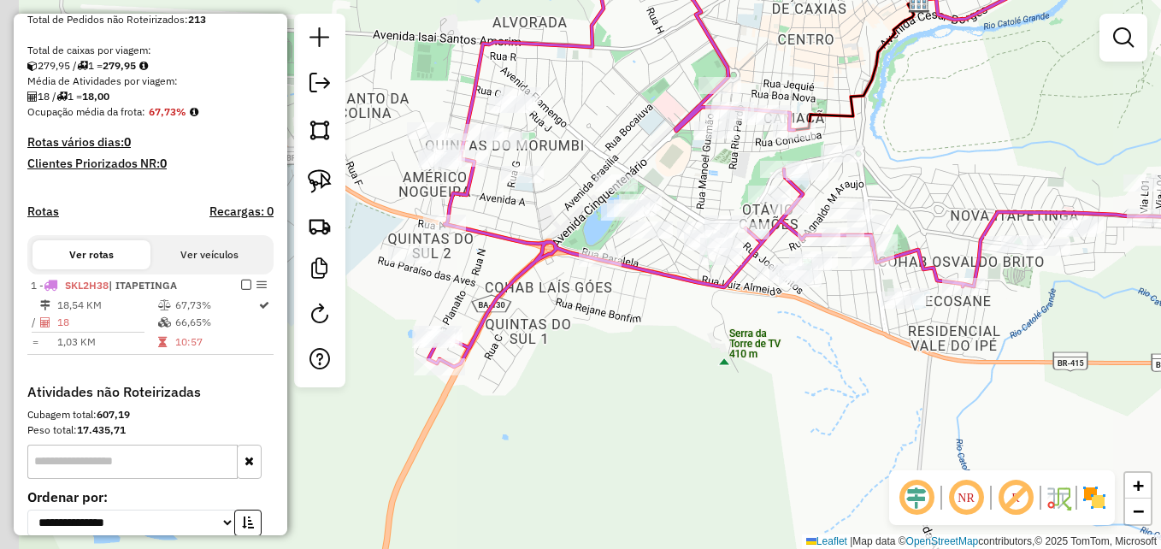
drag, startPoint x: 670, startPoint y: 415, endPoint x: 808, endPoint y: 418, distance: 137.6
click at [808, 418] on div "Janela de atendimento Grade de atendimento Capacidade Transportadoras Veículos …" at bounding box center [580, 274] width 1161 height 549
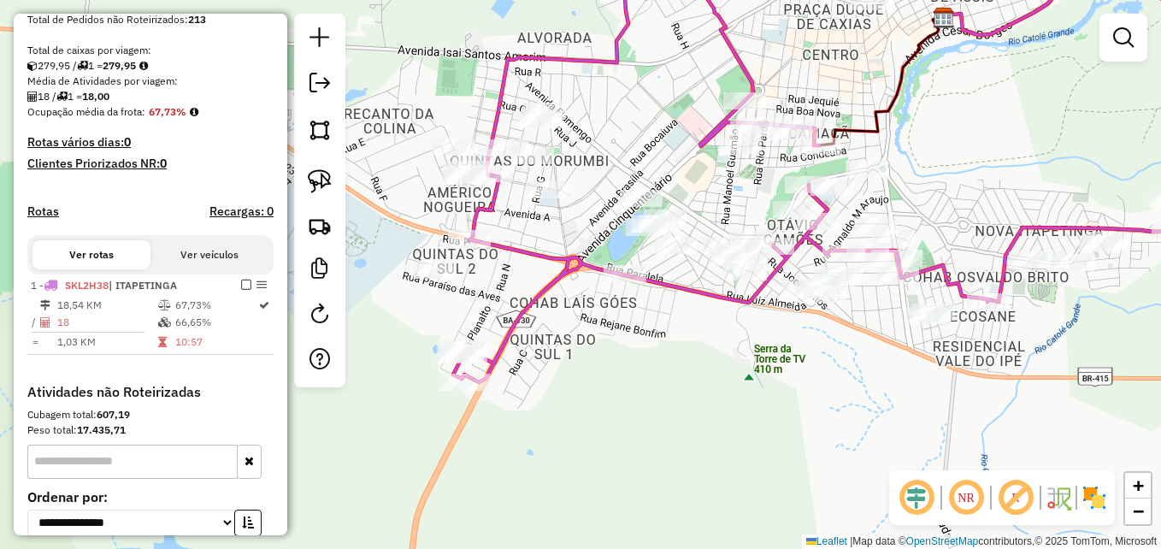
drag, startPoint x: 729, startPoint y: 401, endPoint x: 739, endPoint y: 409, distance: 13.4
click at [739, 409] on div "Janela de atendimento Grade de atendimento Capacidade Transportadoras Veículos …" at bounding box center [580, 274] width 1161 height 549
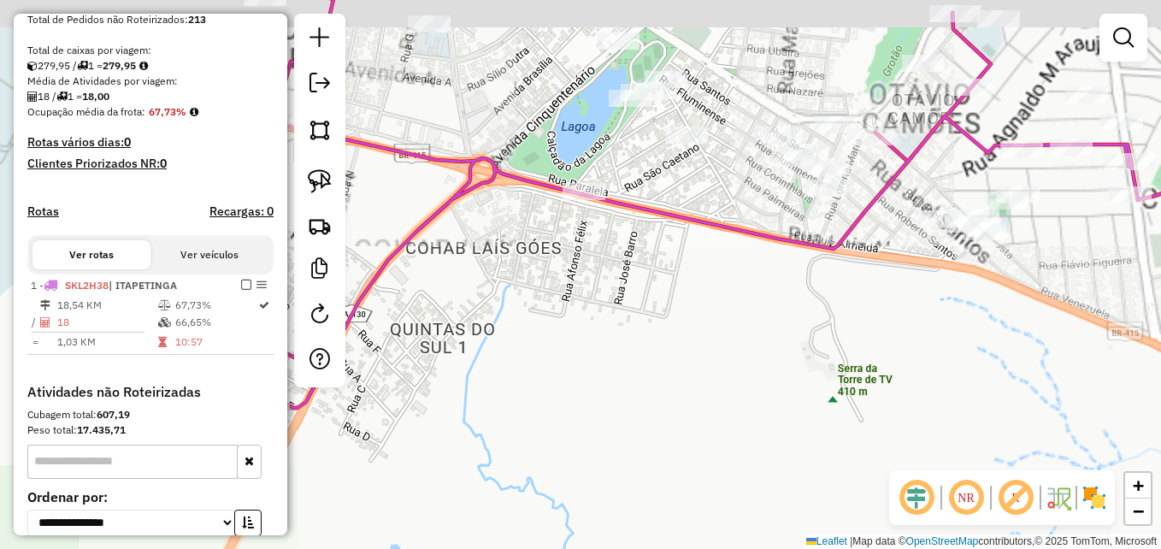
drag, startPoint x: 736, startPoint y: 361, endPoint x: 814, endPoint y: 417, distance: 96.1
click at [814, 417] on div "Janela de atendimento Grade de atendimento Capacidade Transportadoras Veículos …" at bounding box center [580, 274] width 1161 height 549
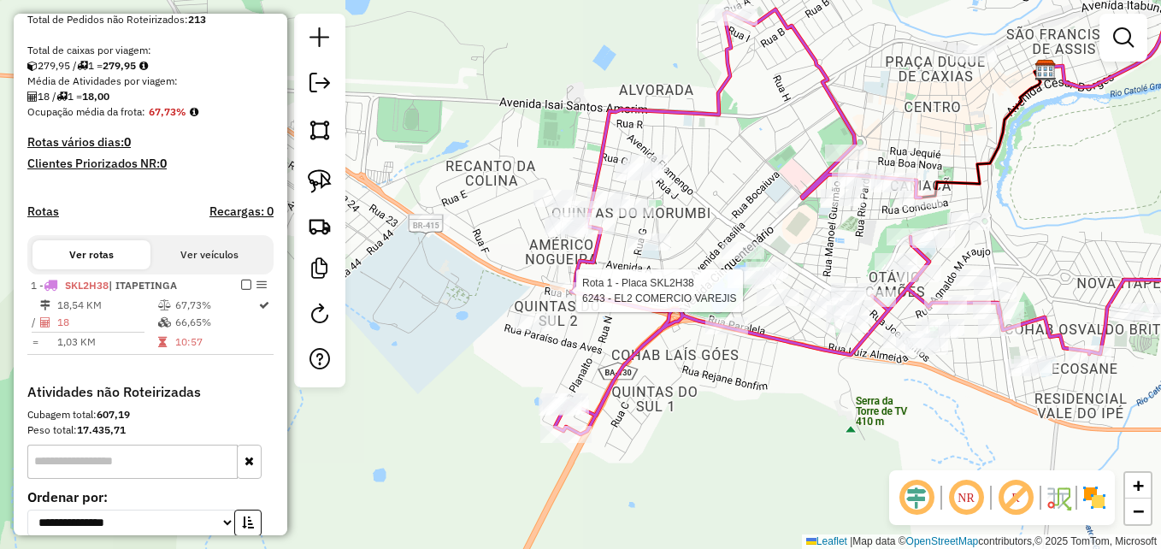
select select "**********"
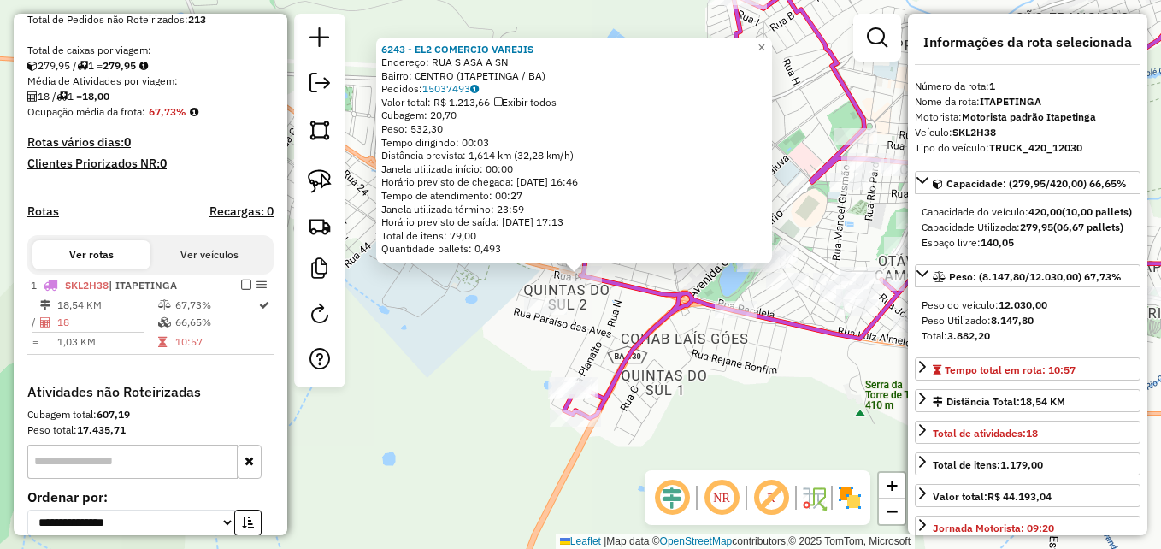
scroll to position [502, 0]
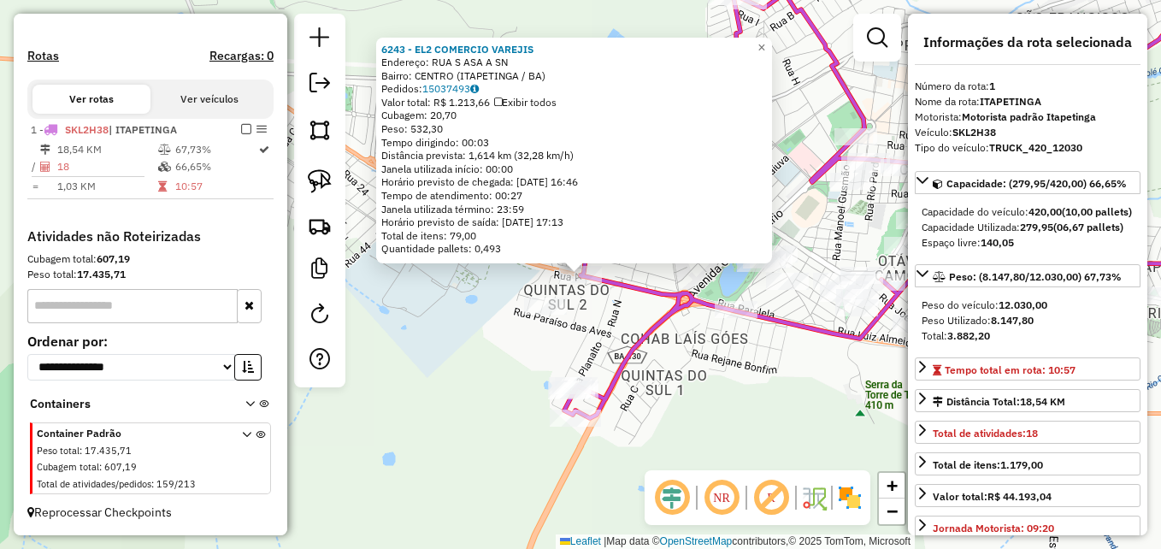
click at [631, 319] on div "6243 - EL2 COMERCIO VAREJIS Endereço: RUA S ASA A SN Bairro: CENTRO (ITAPETINGA…" at bounding box center [580, 274] width 1161 height 549
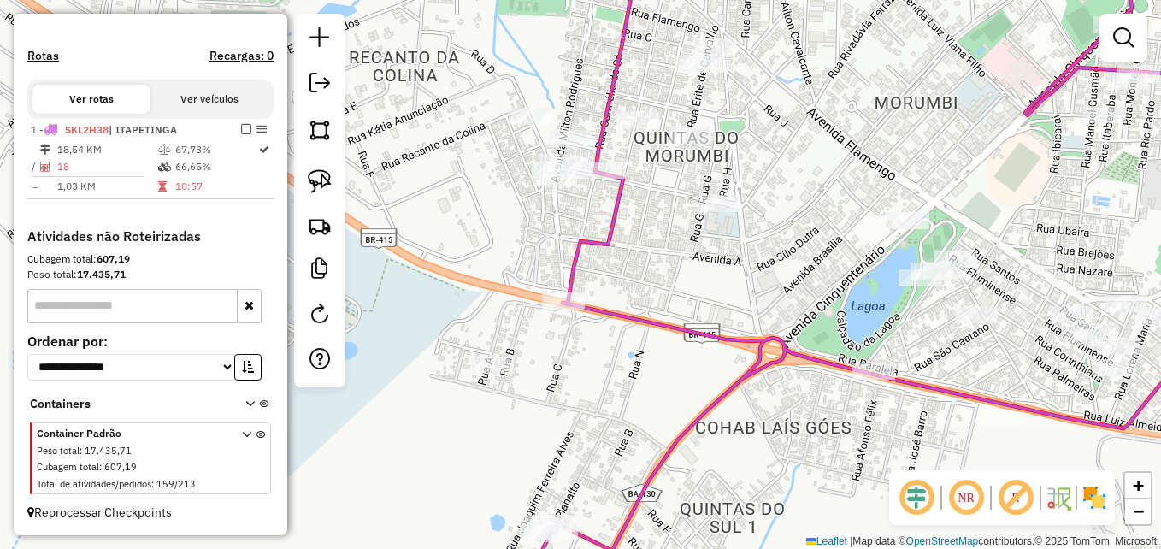
drag, startPoint x: 584, startPoint y: 219, endPoint x: 650, endPoint y: 246, distance: 72.1
click at [650, 246] on div "Janela de atendimento Grade de atendimento Capacidade Transportadoras Veículos …" at bounding box center [580, 274] width 1161 height 549
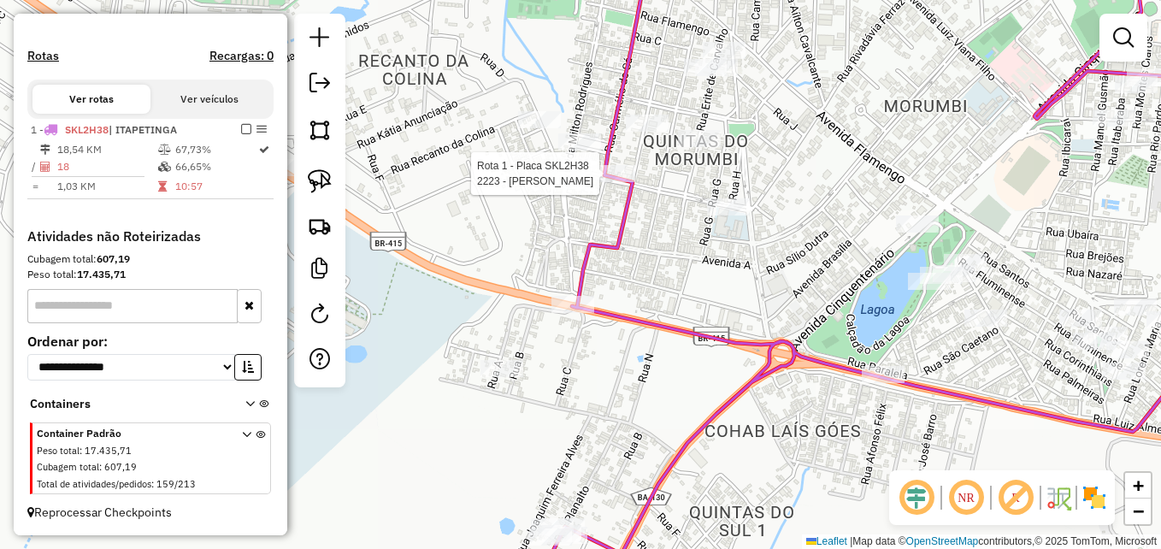
select select "**********"
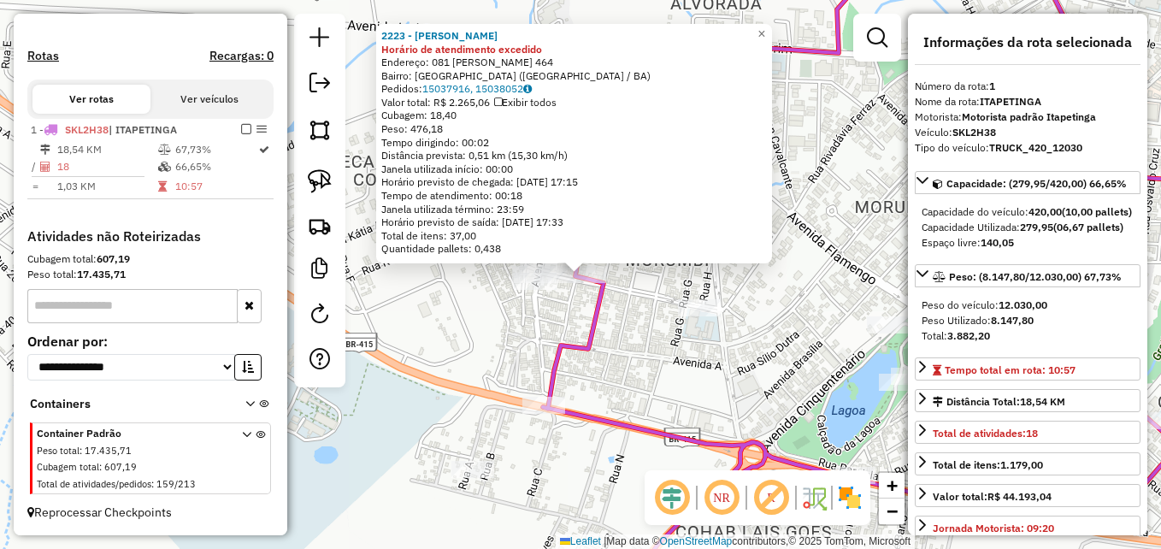
click at [641, 371] on div "2223 - SANDRA DA SILVA Horário de atendimento excedido Endereço: 081 MANOEL RIB…" at bounding box center [580, 274] width 1161 height 549
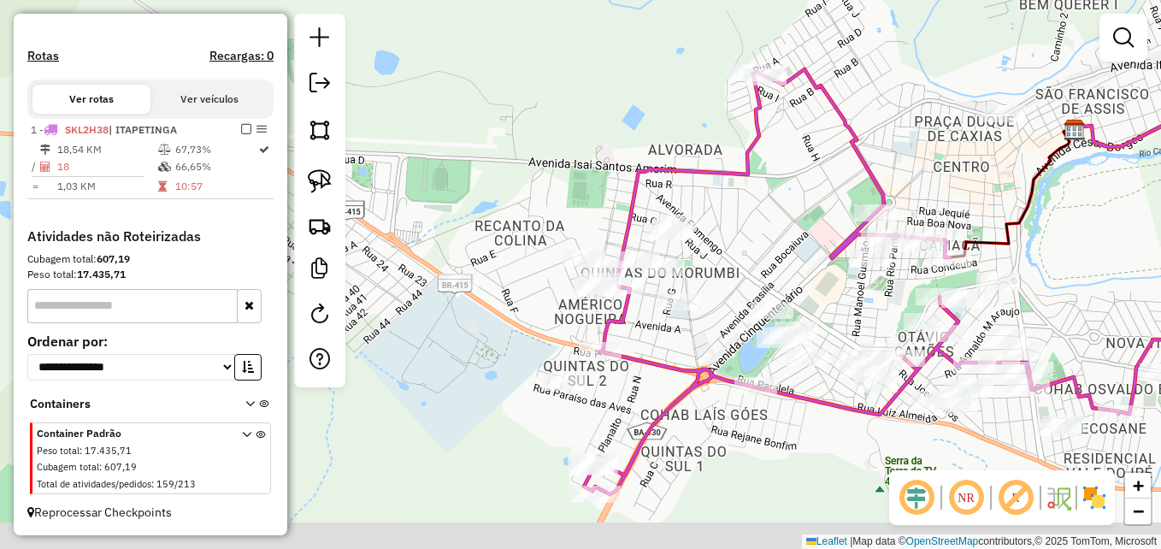
drag, startPoint x: 692, startPoint y: 386, endPoint x: 662, endPoint y: 282, distance: 107.7
click at [680, 291] on div "Janela de atendimento Grade de atendimento Capacidade Transportadoras Veículos …" at bounding box center [580, 274] width 1161 height 549
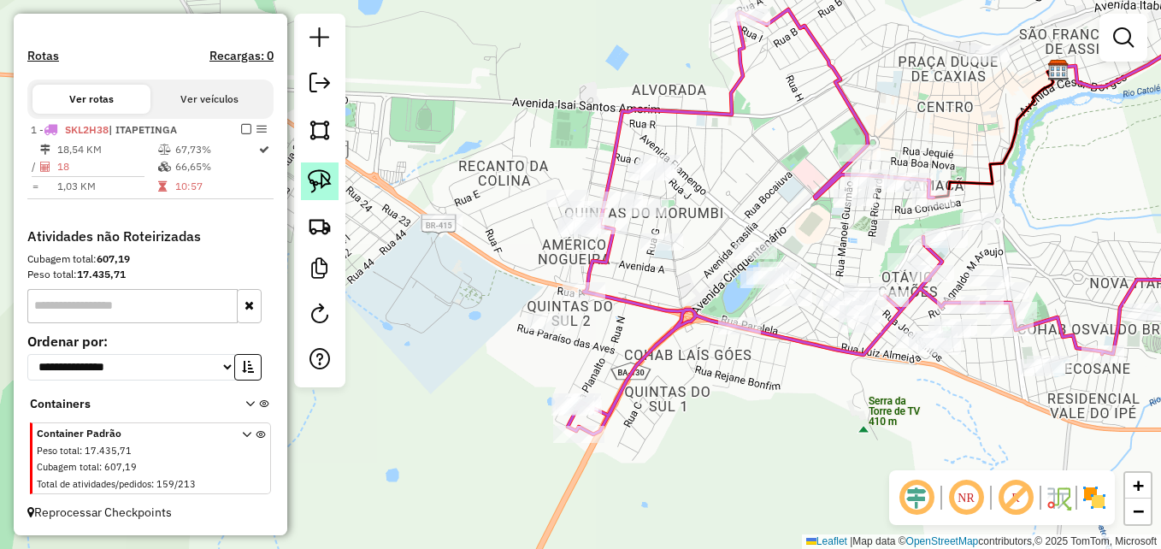
click at [322, 185] on img at bounding box center [320, 181] width 24 height 24
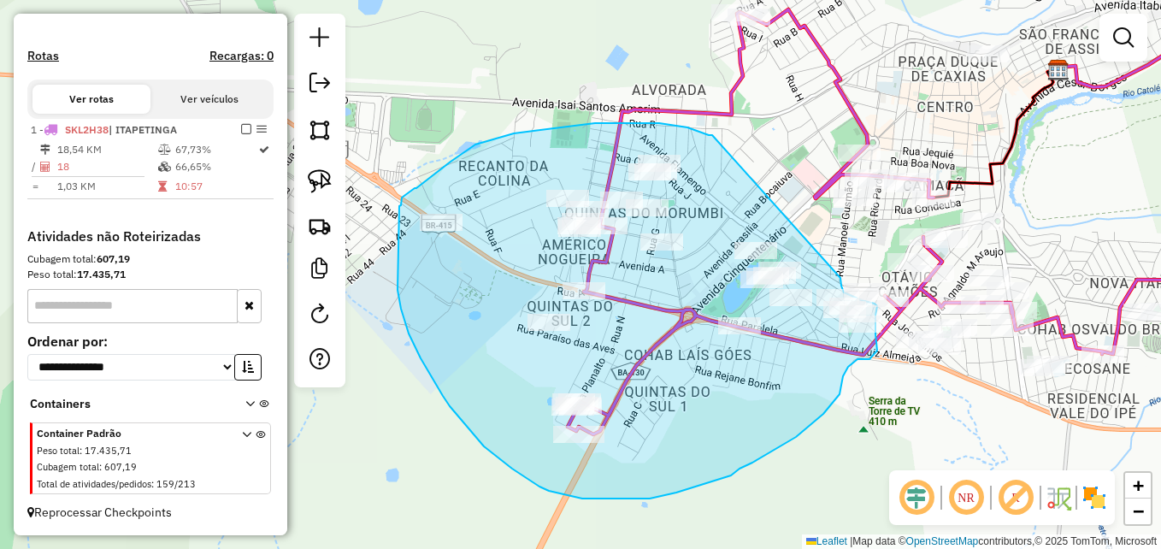
drag, startPoint x: 712, startPoint y: 135, endPoint x: 830, endPoint y: 268, distance: 177.4
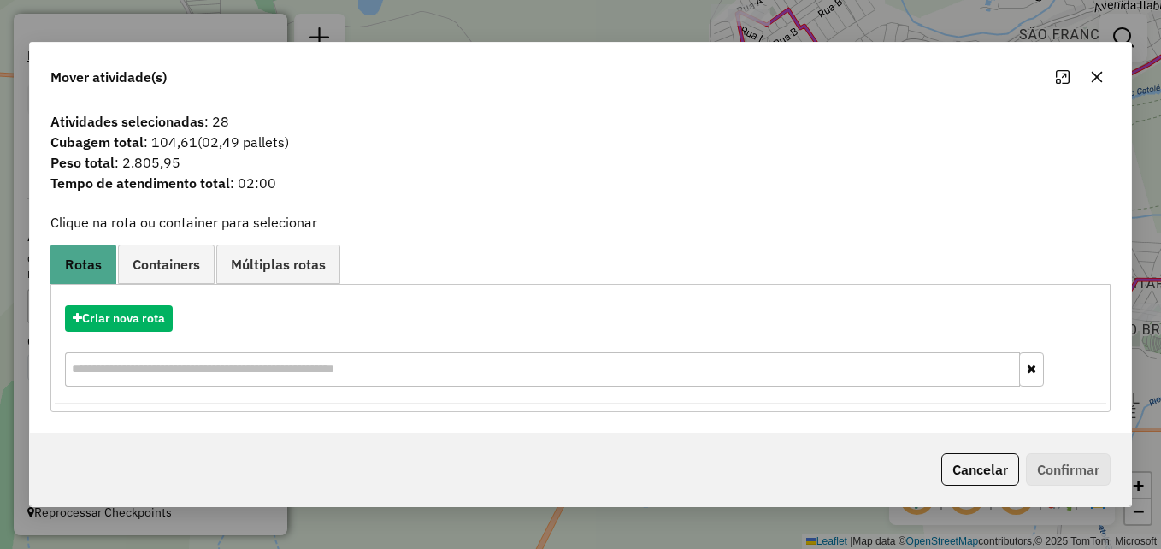
click at [1099, 80] on icon "button" at bounding box center [1097, 77] width 11 height 11
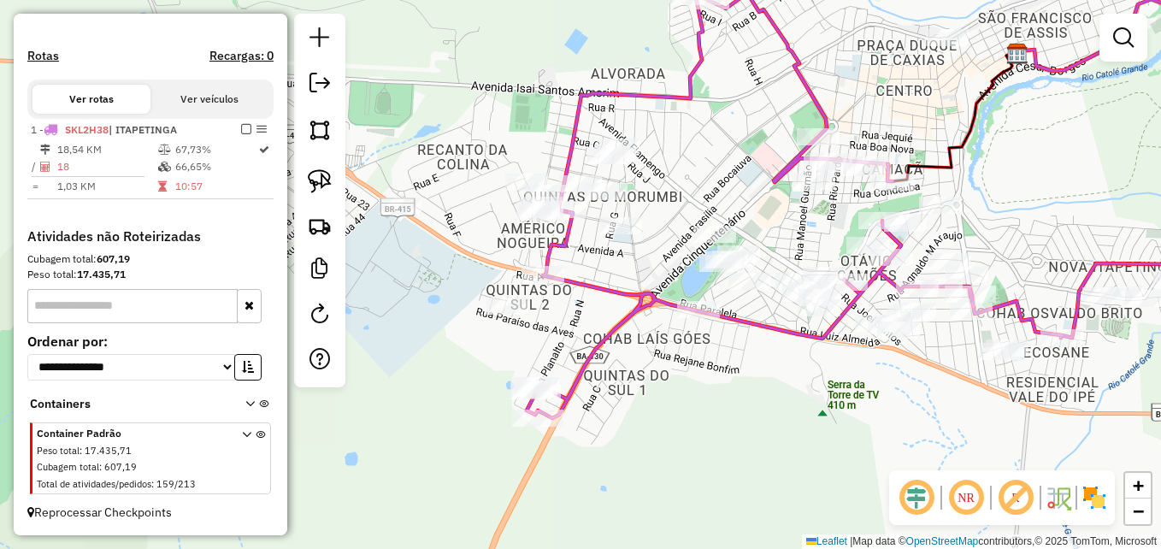
drag, startPoint x: 783, startPoint y: 441, endPoint x: 744, endPoint y: 425, distance: 42.5
click at [744, 425] on div "Janela de atendimento Grade de atendimento Capacidade Transportadoras Veículos …" at bounding box center [580, 274] width 1161 height 549
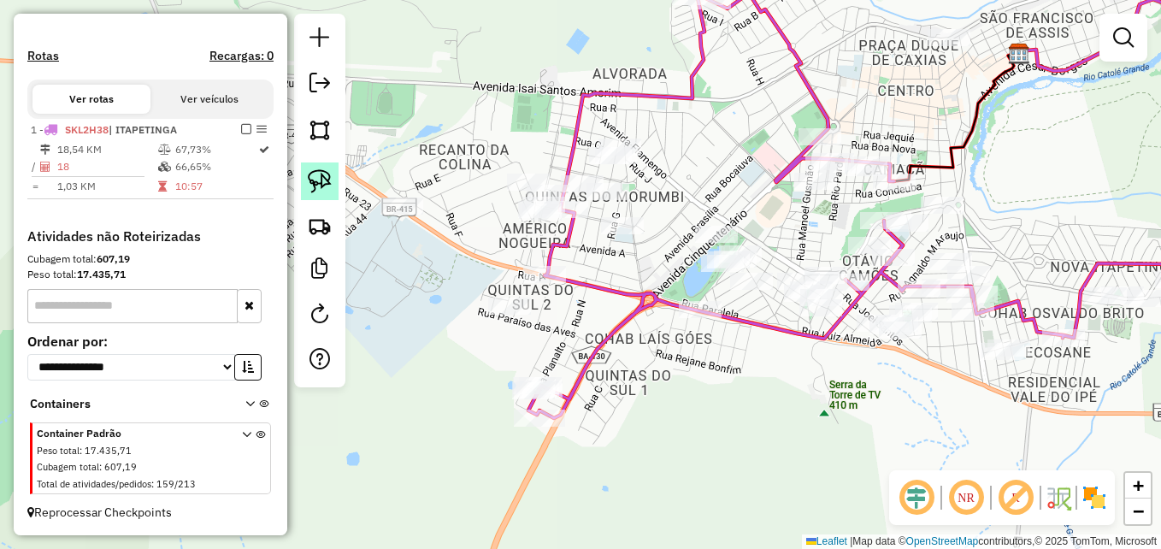
click at [325, 180] on img at bounding box center [320, 181] width 24 height 24
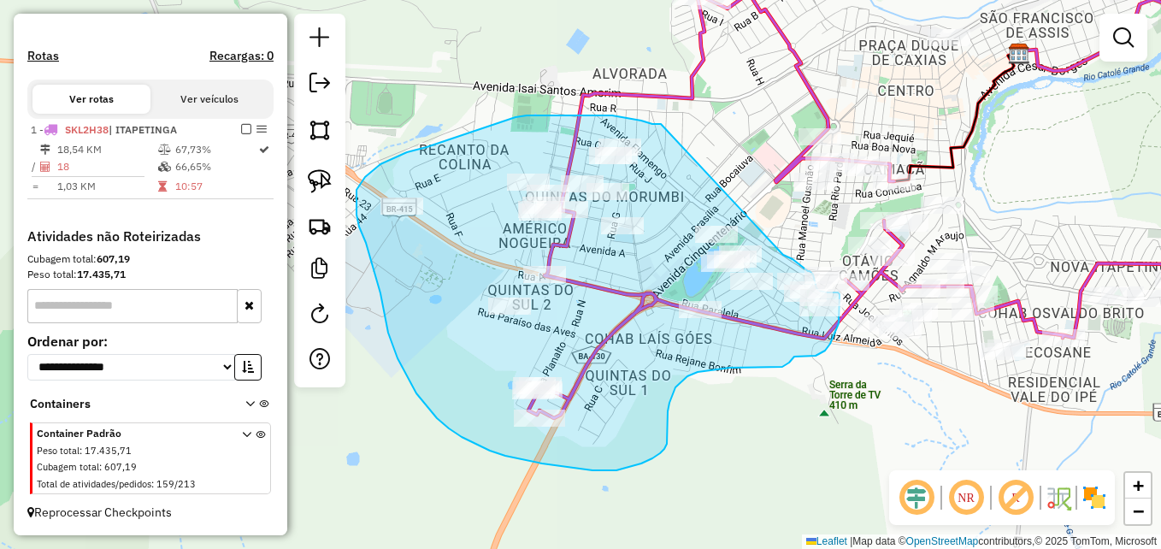
drag, startPoint x: 661, startPoint y: 124, endPoint x: 783, endPoint y: 255, distance: 179.0
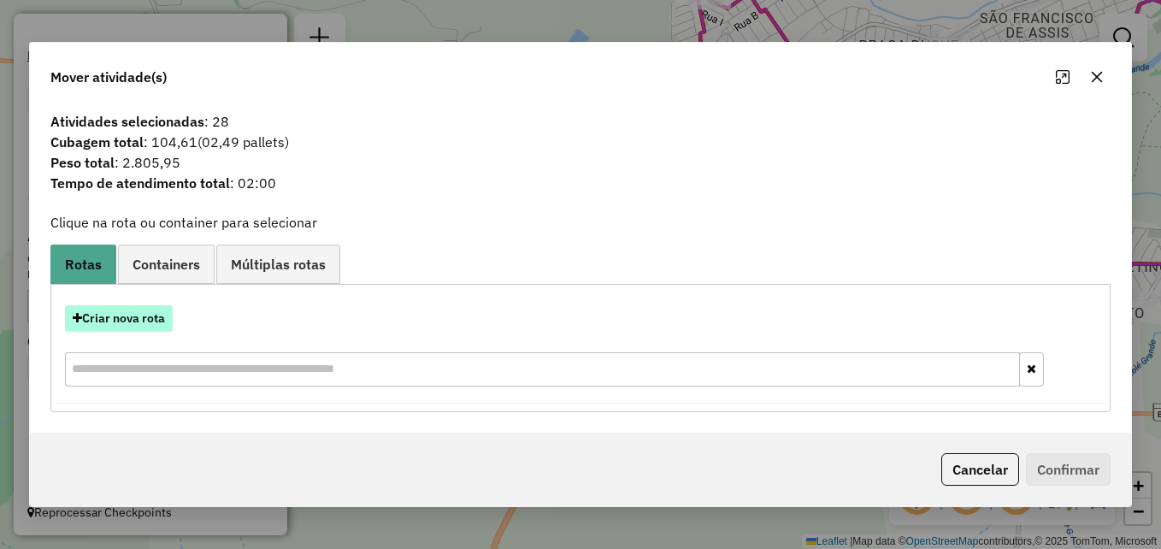
click at [96, 325] on button "Criar nova rota" at bounding box center [119, 318] width 108 height 26
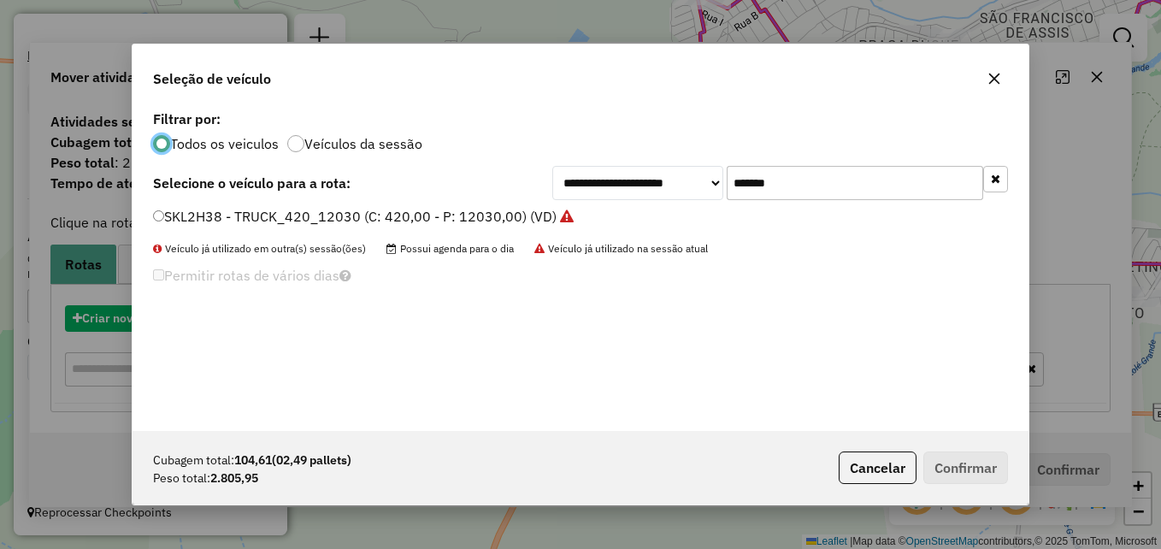
scroll to position [9, 5]
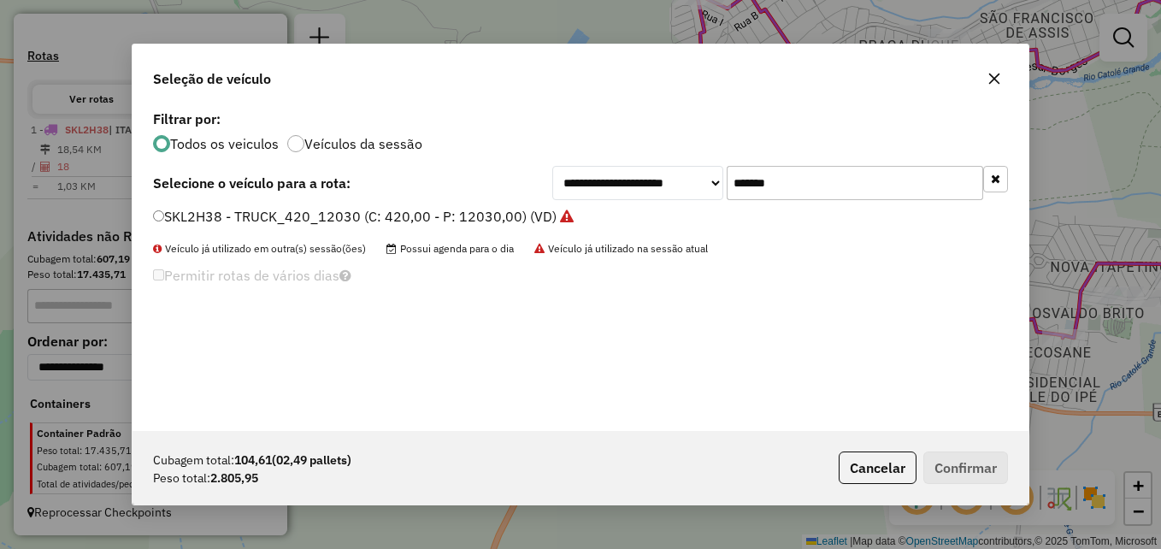
drag, startPoint x: 819, startPoint y: 173, endPoint x: 721, endPoint y: 175, distance: 97.5
click at [721, 175] on div "**********" at bounding box center [780, 183] width 456 height 34
paste input "text"
type input "*******"
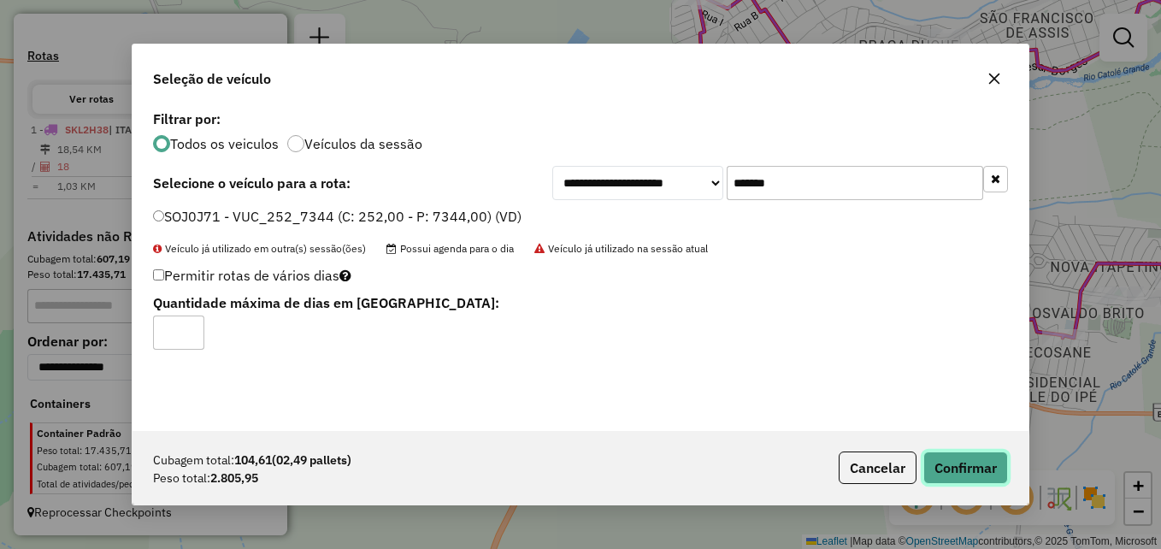
click at [955, 467] on button "Confirmar" at bounding box center [965, 467] width 85 height 32
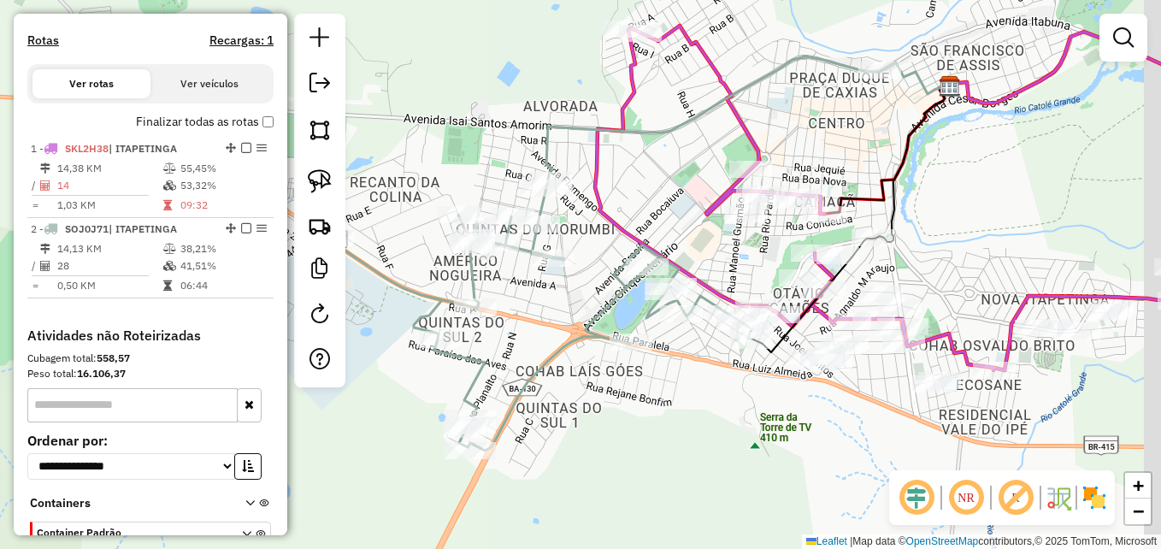
drag, startPoint x: 745, startPoint y: 390, endPoint x: 702, endPoint y: 401, distance: 45.0
click at [702, 401] on div "Janela de atendimento Grade de atendimento Capacidade Transportadoras Veículos …" at bounding box center [580, 274] width 1161 height 549
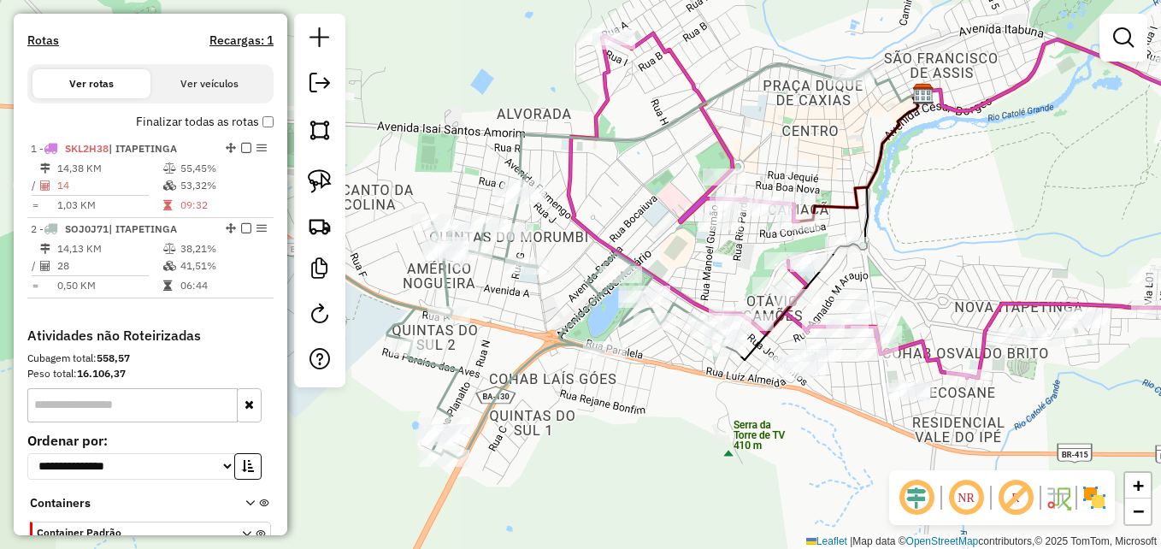
drag, startPoint x: 709, startPoint y: 385, endPoint x: 697, endPoint y: 390, distance: 13.8
click at [696, 390] on div "Janela de atendimento Grade de atendimento Capacidade Transportadoras Veículos …" at bounding box center [580, 274] width 1161 height 549
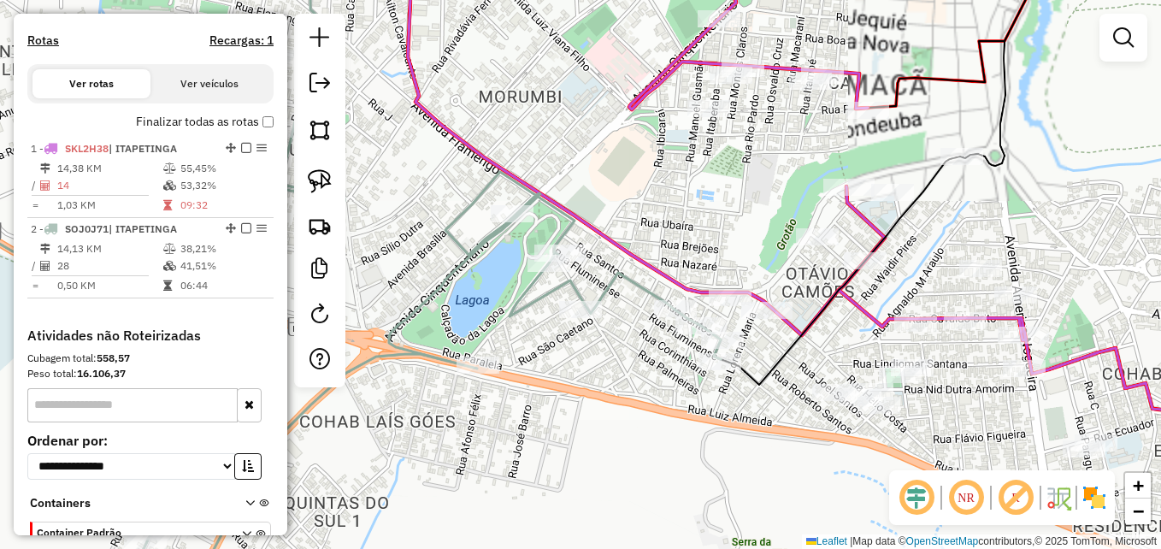
drag, startPoint x: 725, startPoint y: 358, endPoint x: 696, endPoint y: 412, distance: 61.2
click at [696, 412] on div "Janela de atendimento Grade de atendimento Capacidade Transportadoras Veículos …" at bounding box center [580, 274] width 1161 height 549
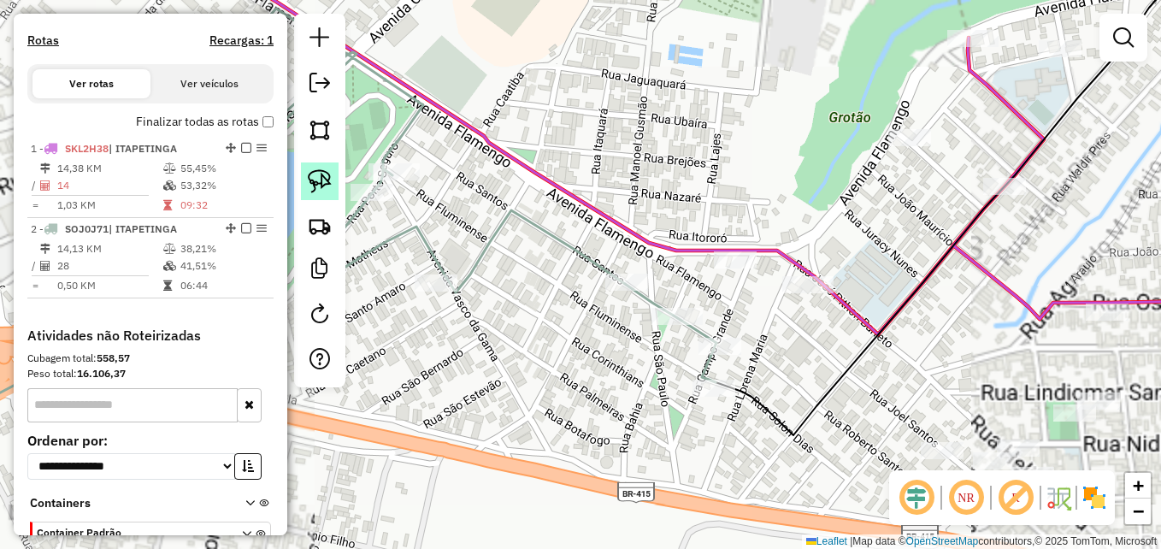
click at [318, 178] on img at bounding box center [320, 181] width 24 height 24
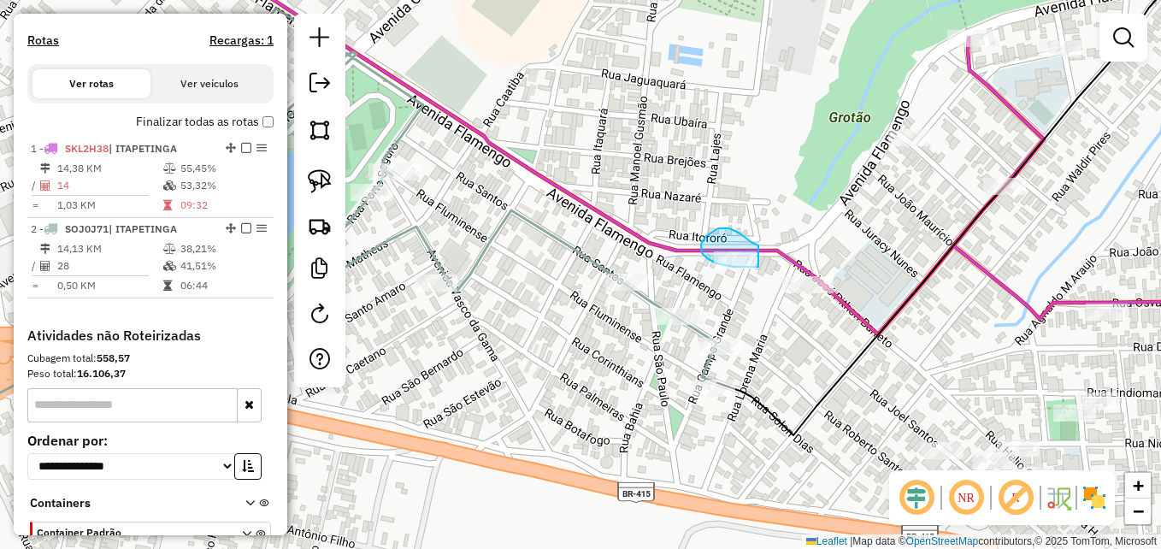
drag, startPoint x: 758, startPoint y: 245, endPoint x: 759, endPoint y: 267, distance: 21.4
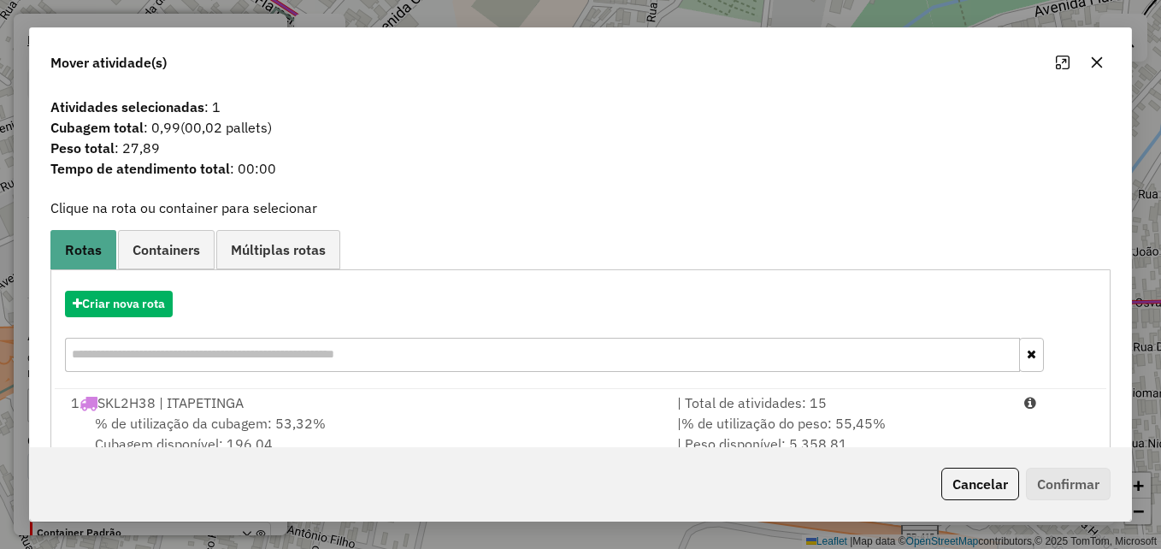
click at [1102, 62] on icon "button" at bounding box center [1097, 63] width 14 height 14
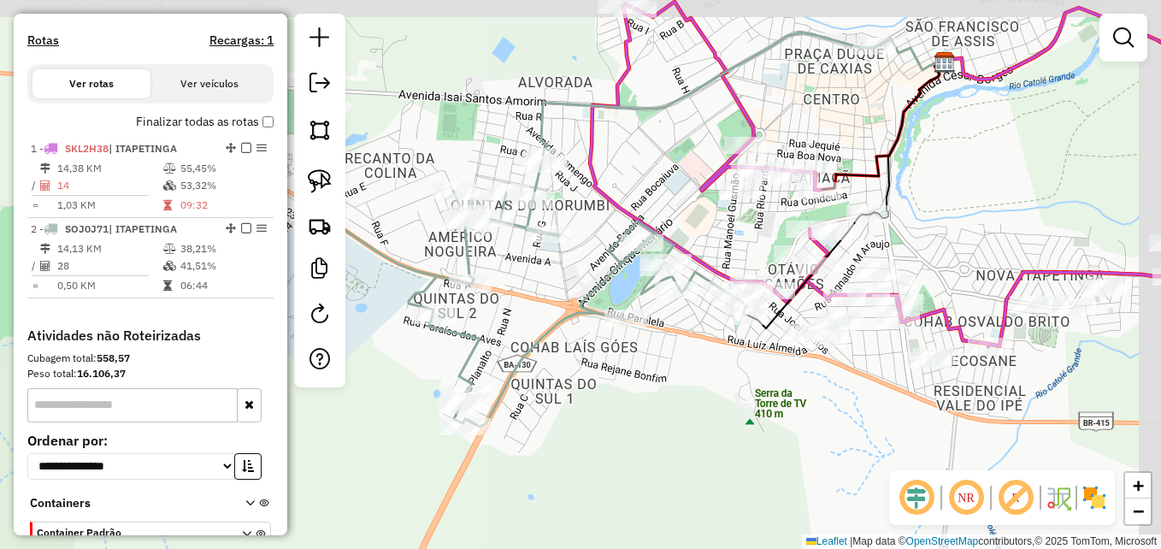
drag, startPoint x: 900, startPoint y: 367, endPoint x: 839, endPoint y: 421, distance: 81.7
click at [839, 421] on div "Janela de atendimento Grade de atendimento Capacidade Transportadoras Veículos …" at bounding box center [580, 274] width 1161 height 549
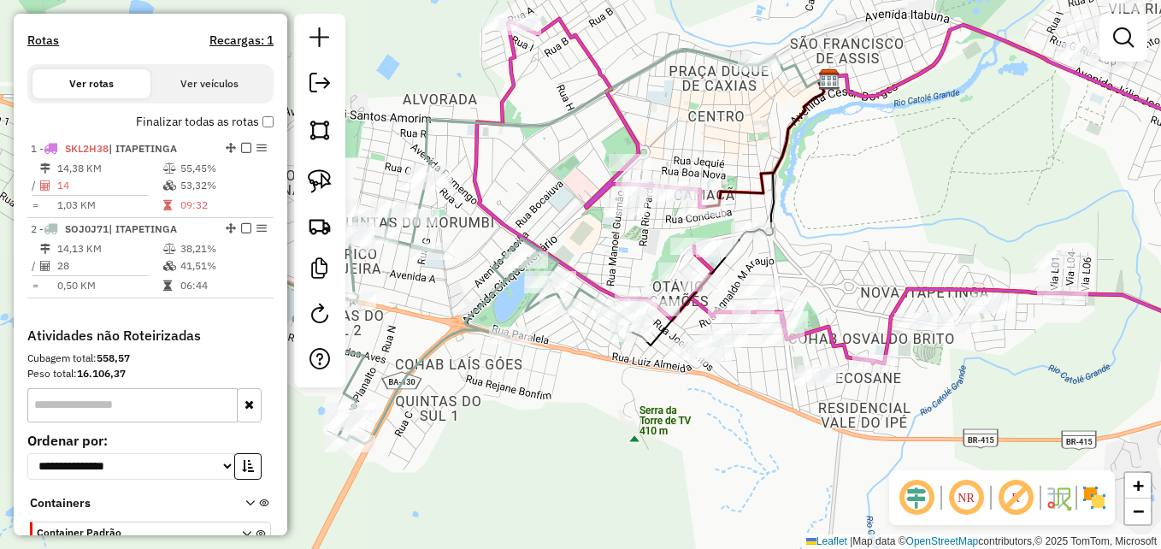
drag, startPoint x: 827, startPoint y: 416, endPoint x: 712, endPoint y: 433, distance: 116.7
click at [712, 433] on div "Janela de atendimento Grade de atendimento Capacidade Transportadoras Veículos …" at bounding box center [580, 274] width 1161 height 549
click at [1120, 32] on em at bounding box center [1123, 37] width 21 height 21
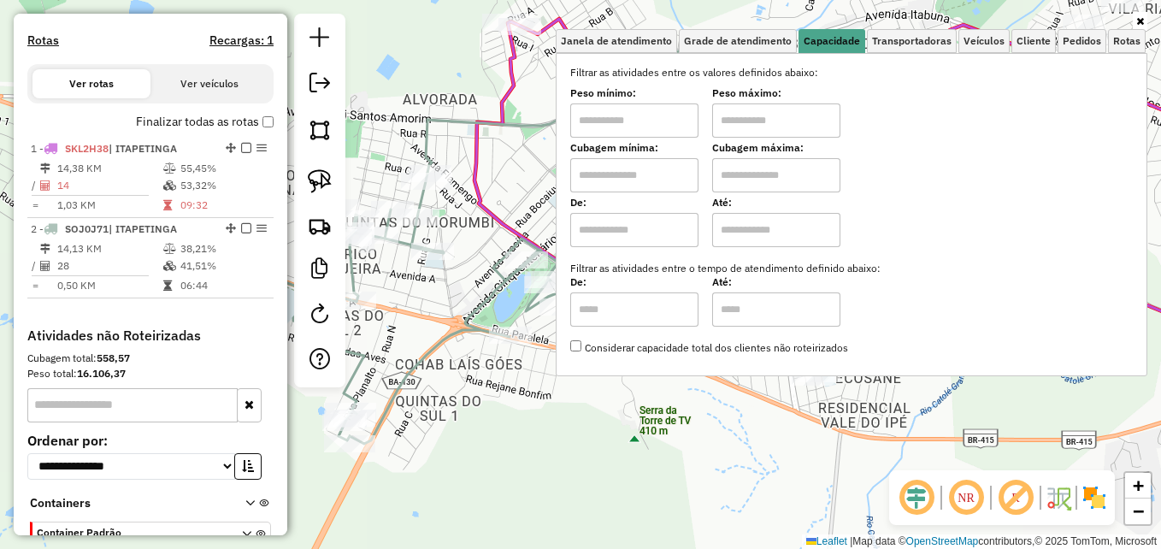
click at [650, 177] on input "text" at bounding box center [634, 175] width 128 height 34
type input "****"
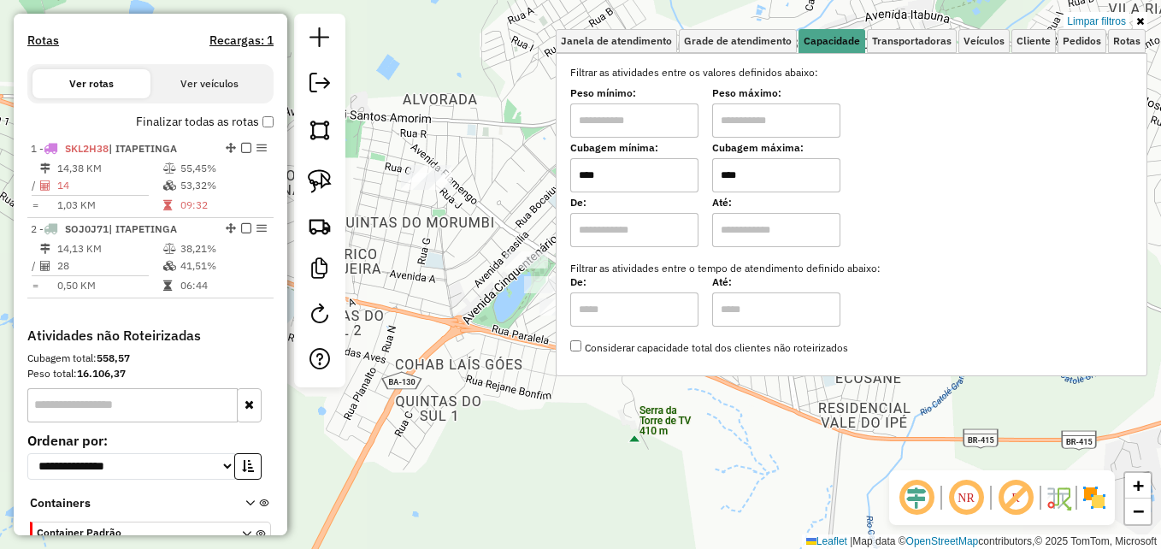
type input "****"
click at [768, 423] on div "Limpar filtros Janela de atendimento Grade de atendimento Capacidade Transporta…" at bounding box center [580, 274] width 1161 height 549
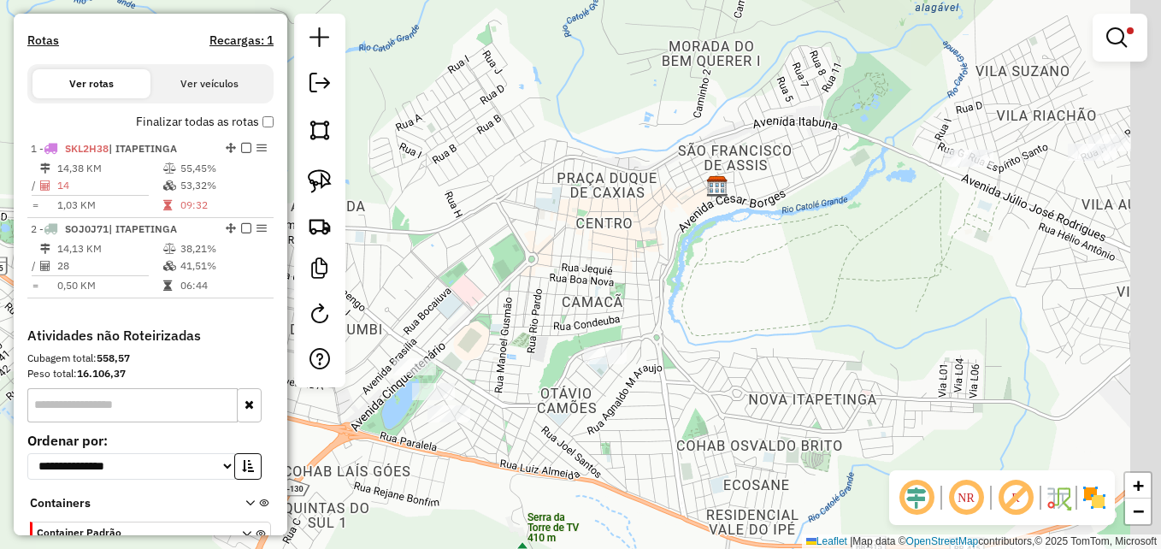
drag, startPoint x: 914, startPoint y: 268, endPoint x: 802, endPoint y: 374, distance: 154.8
click at [802, 374] on div "Limpar filtros Janela de atendimento Grade de atendimento Capacidade Transporta…" at bounding box center [580, 274] width 1161 height 549
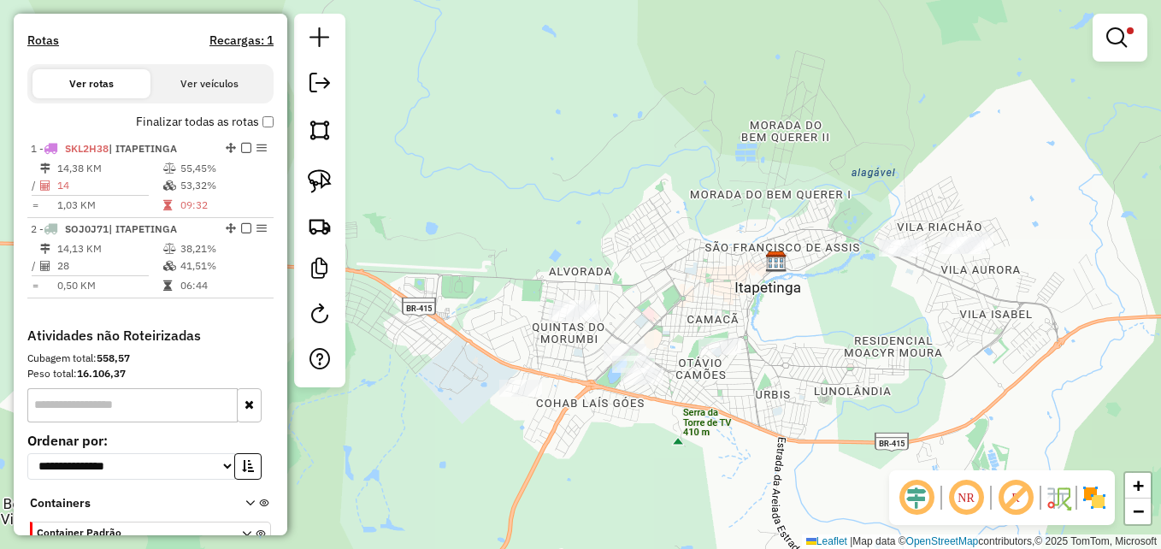
drag, startPoint x: 997, startPoint y: 338, endPoint x: 943, endPoint y: 338, distance: 53.9
click at [943, 338] on div "Limpar filtros Janela de atendimento Grade de atendimento Capacidade Transporta…" at bounding box center [580, 274] width 1161 height 549
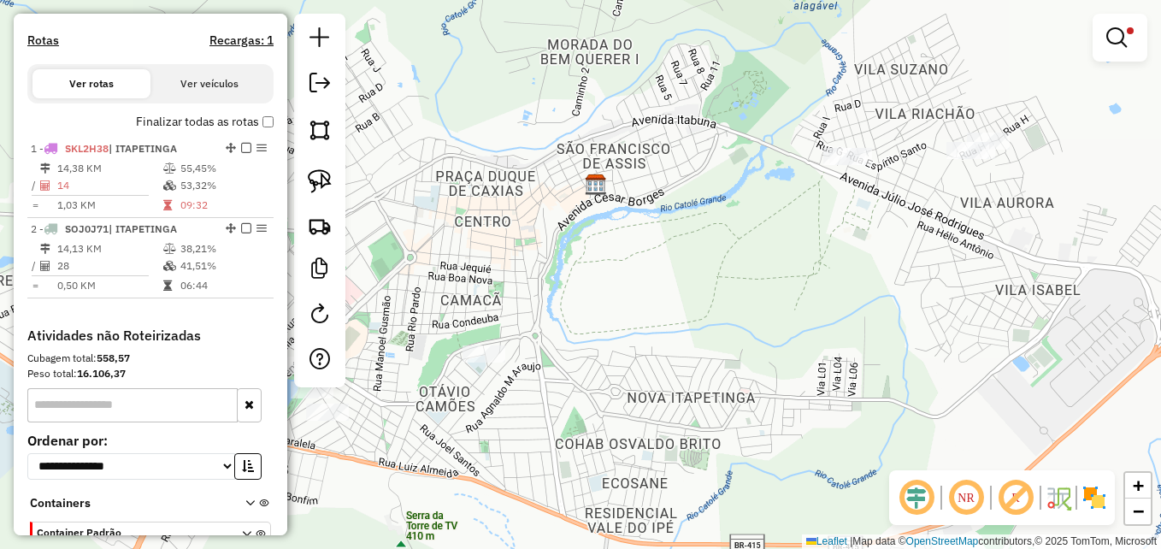
drag, startPoint x: 891, startPoint y: 337, endPoint x: 909, endPoint y: 340, distance: 19.1
click at [909, 340] on div "Limpar filtros Janela de atendimento Grade de atendimento Capacidade Transporta…" at bounding box center [580, 274] width 1161 height 549
click at [323, 178] on img at bounding box center [320, 181] width 24 height 24
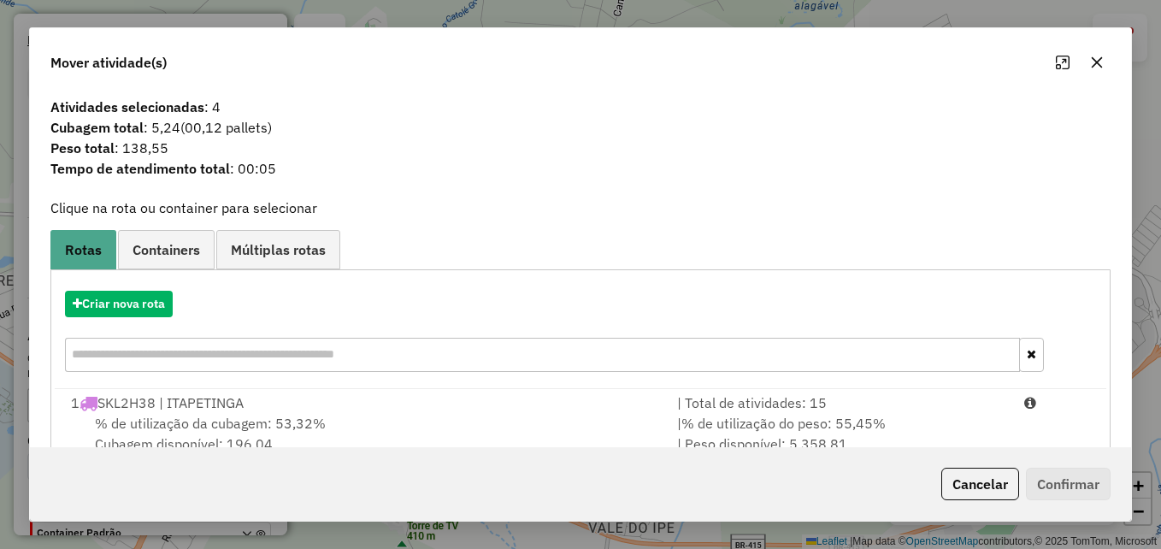
scroll to position [109, 0]
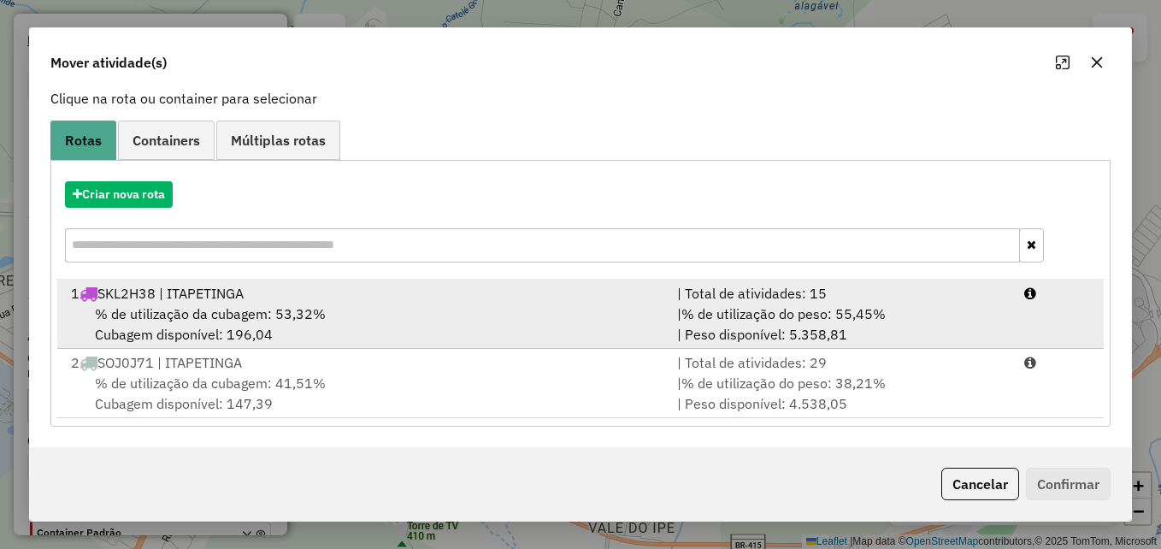
click at [568, 304] on div "% de utilização da cubagem: 53,32% Cubagem disponível: 196,04" at bounding box center [364, 323] width 606 height 41
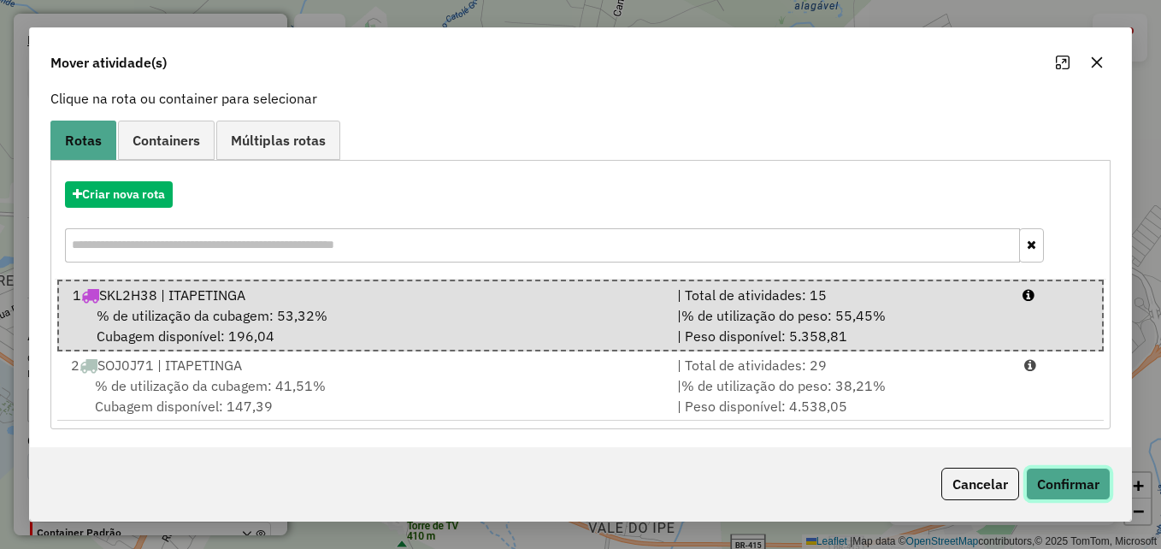
click at [1070, 486] on button "Confirmar" at bounding box center [1068, 484] width 85 height 32
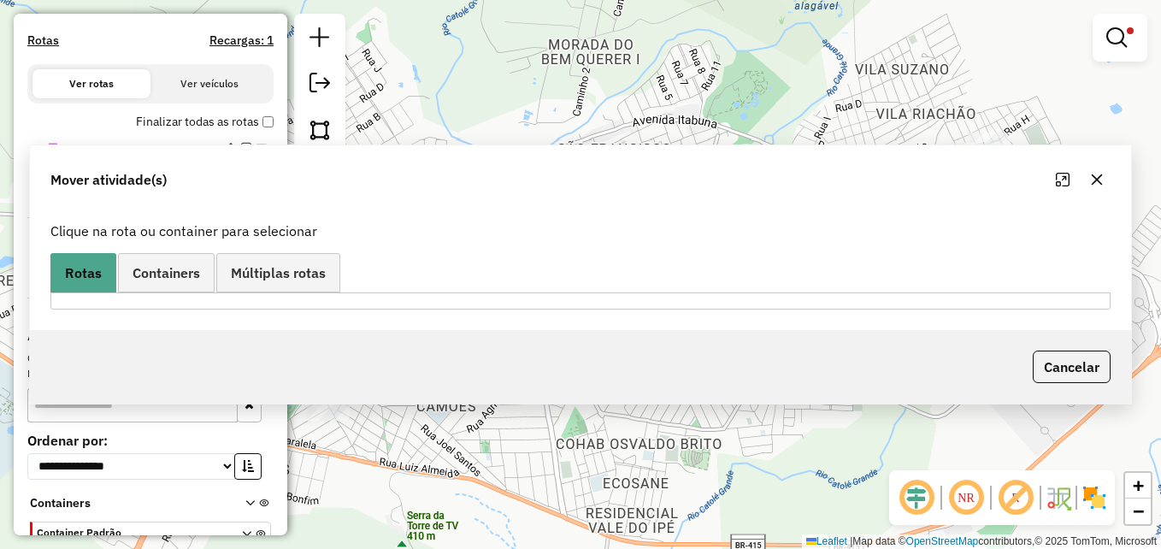
scroll to position [0, 0]
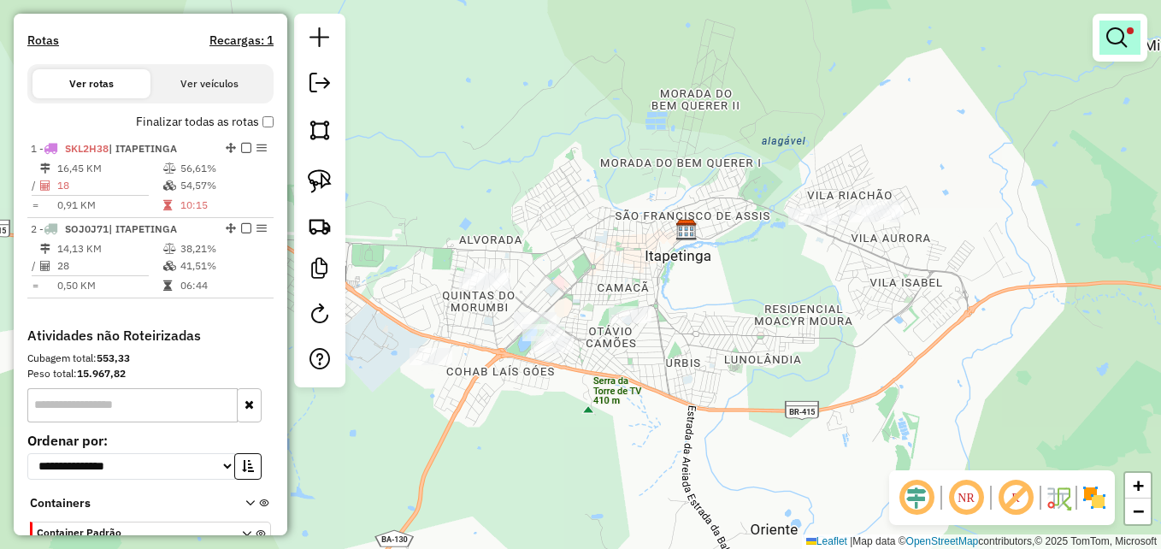
click at [1127, 31] on span at bounding box center [1130, 30] width 7 height 7
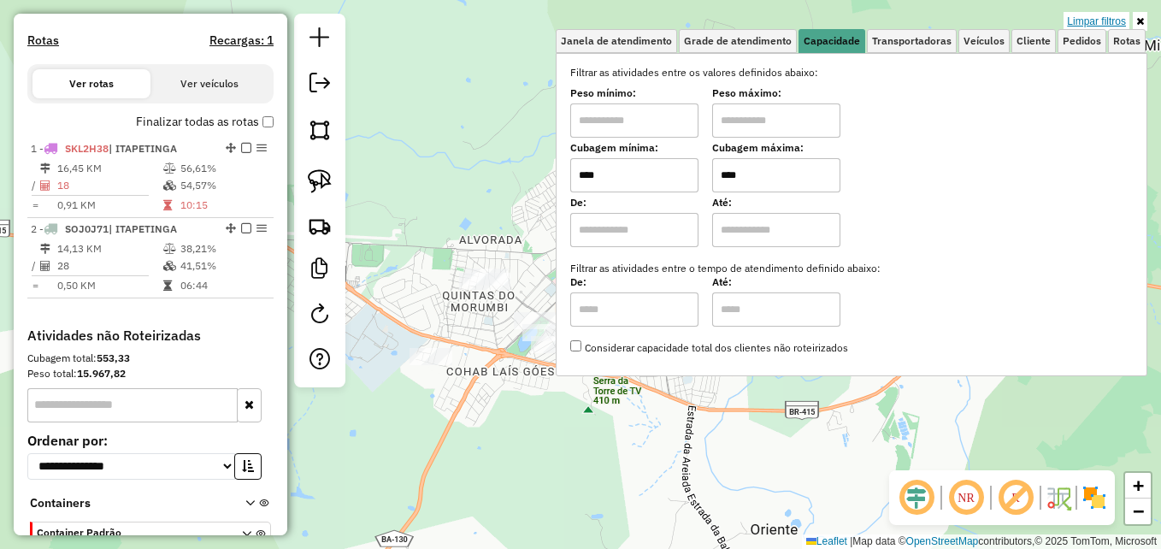
click at [1086, 20] on link "Limpar filtros" at bounding box center [1096, 21] width 66 height 19
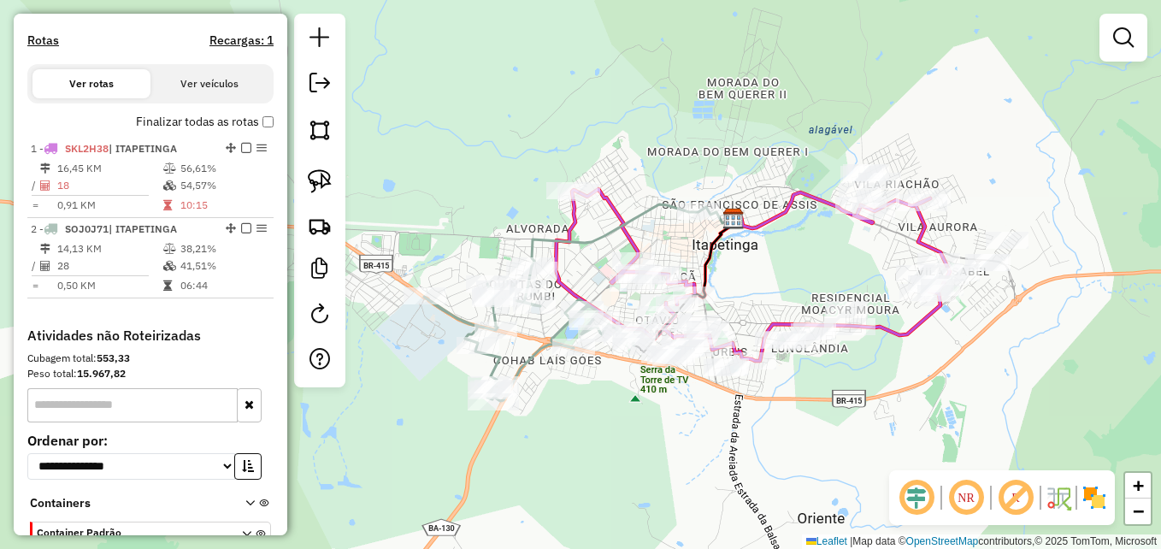
drag, startPoint x: 663, startPoint y: 461, endPoint x: 676, endPoint y: 452, distance: 15.4
click at [676, 455] on div "Janela de atendimento Grade de atendimento Capacidade Transportadoras Veículos …" at bounding box center [580, 274] width 1161 height 549
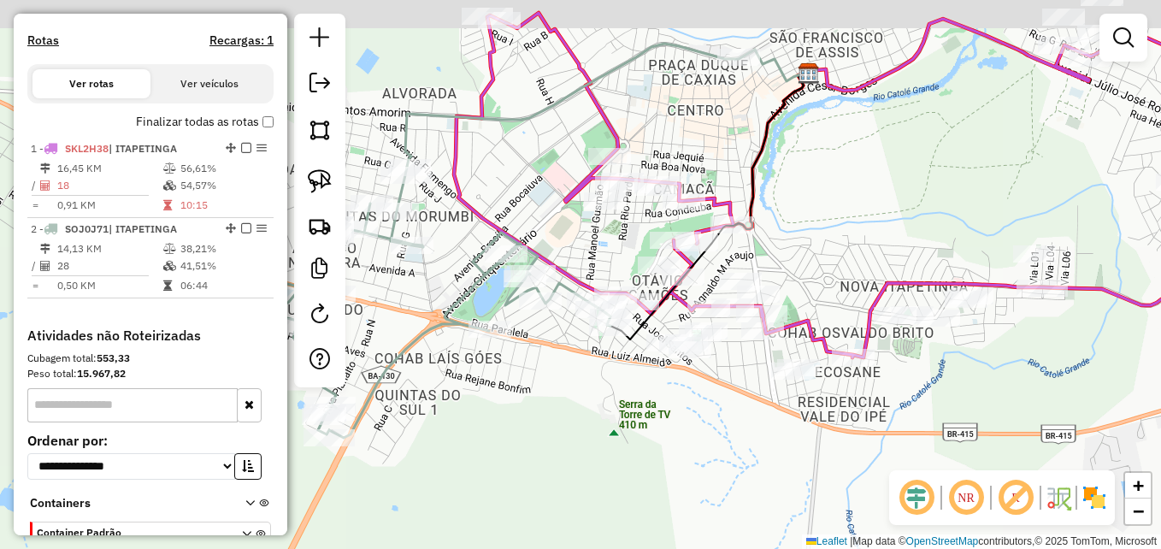
drag, startPoint x: 676, startPoint y: 415, endPoint x: 682, endPoint y: 432, distance: 18.1
click at [682, 432] on div "Janela de atendimento Grade de atendimento Capacidade Transportadoras Veículos …" at bounding box center [580, 274] width 1161 height 549
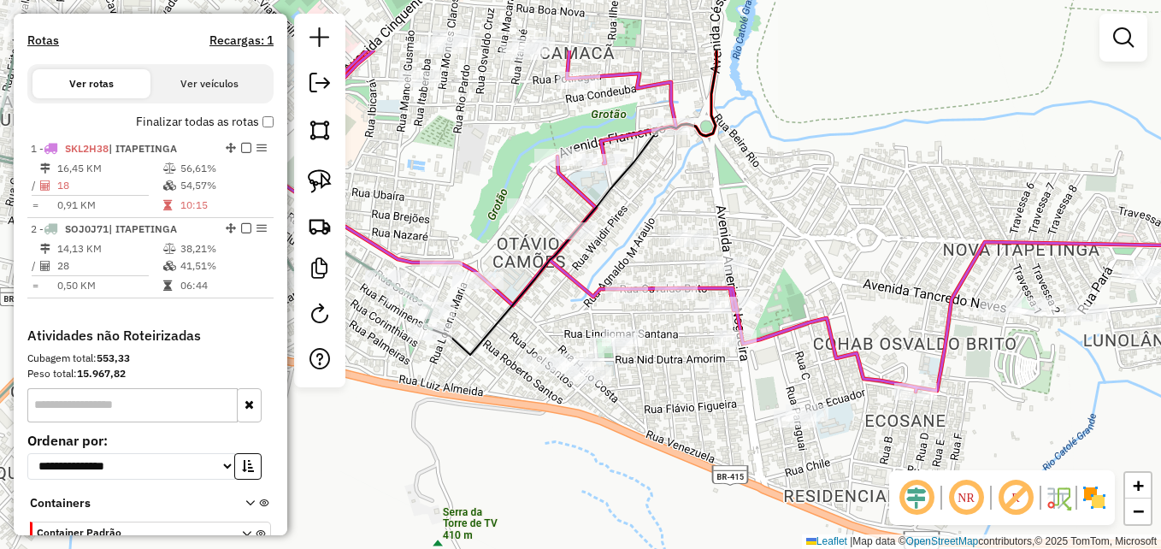
drag, startPoint x: 658, startPoint y: 353, endPoint x: 549, endPoint y: 458, distance: 151.7
click at [549, 458] on div "Janela de atendimento Grade de atendimento Capacidade Transportadoras Veículos …" at bounding box center [580, 274] width 1161 height 549
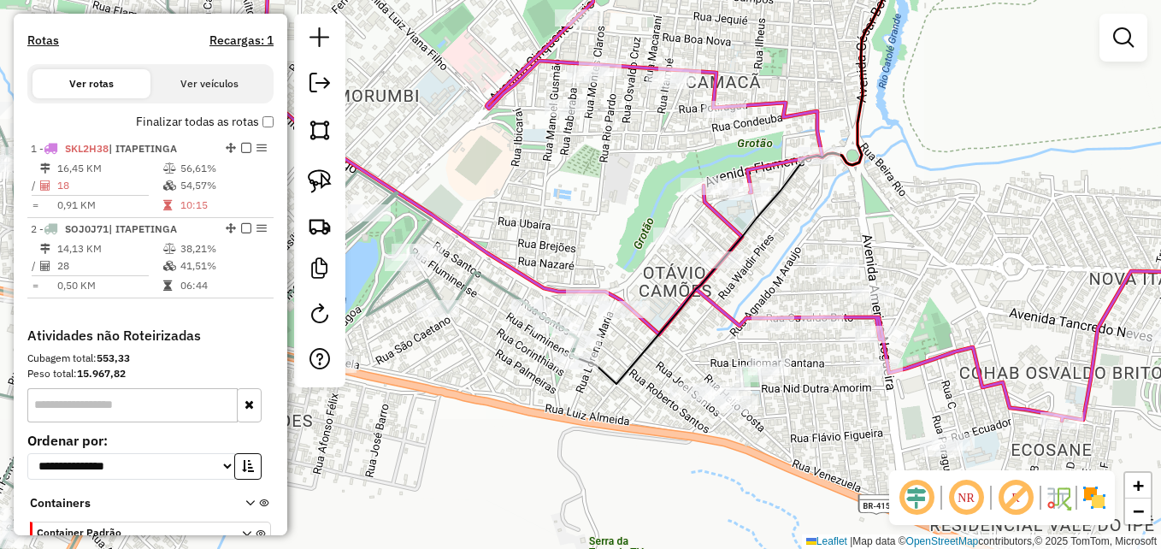
drag, startPoint x: 497, startPoint y: 391, endPoint x: 542, endPoint y: 454, distance: 77.3
click at [542, 454] on div "Janela de atendimento Grade de atendimento Capacidade Transportadoras Veículos …" at bounding box center [580, 274] width 1161 height 549
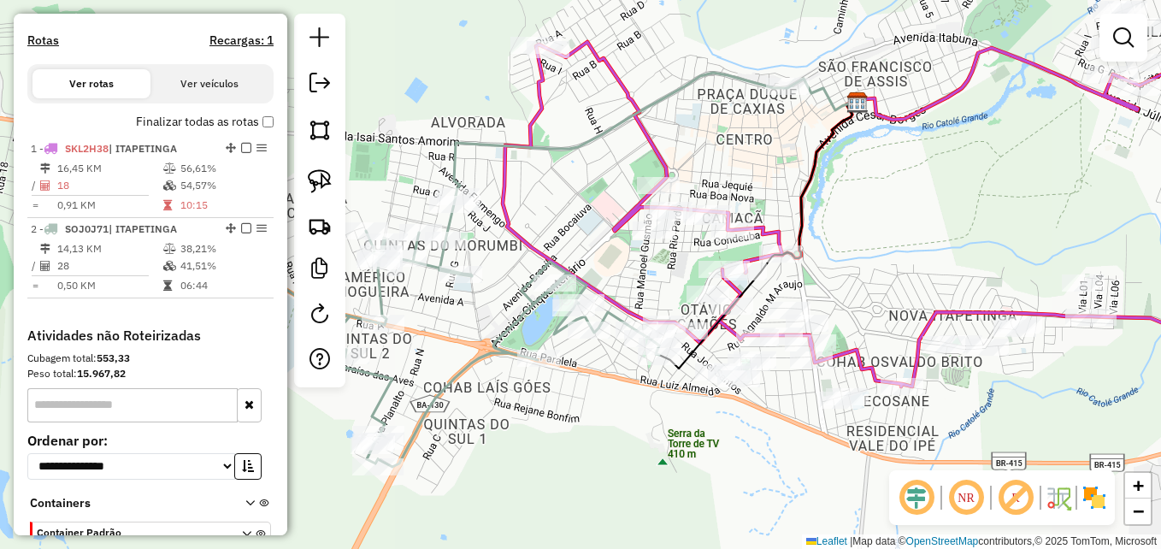
drag, startPoint x: 444, startPoint y: 440, endPoint x: 559, endPoint y: 422, distance: 116.8
click at [559, 422] on div "Janela de atendimento Grade de atendimento Capacidade Transportadoras Veículos …" at bounding box center [580, 274] width 1161 height 549
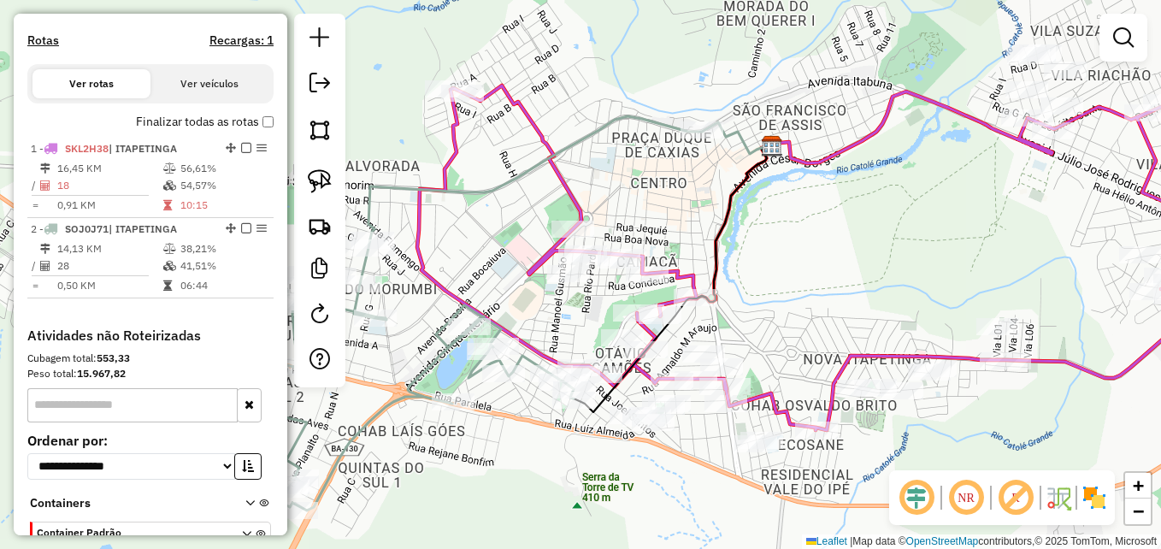
drag, startPoint x: 608, startPoint y: 428, endPoint x: 523, endPoint y: 472, distance: 95.2
click at [523, 472] on div "Janela de atendimento Grade de atendimento Capacidade Transportadoras Veículos …" at bounding box center [580, 274] width 1161 height 549
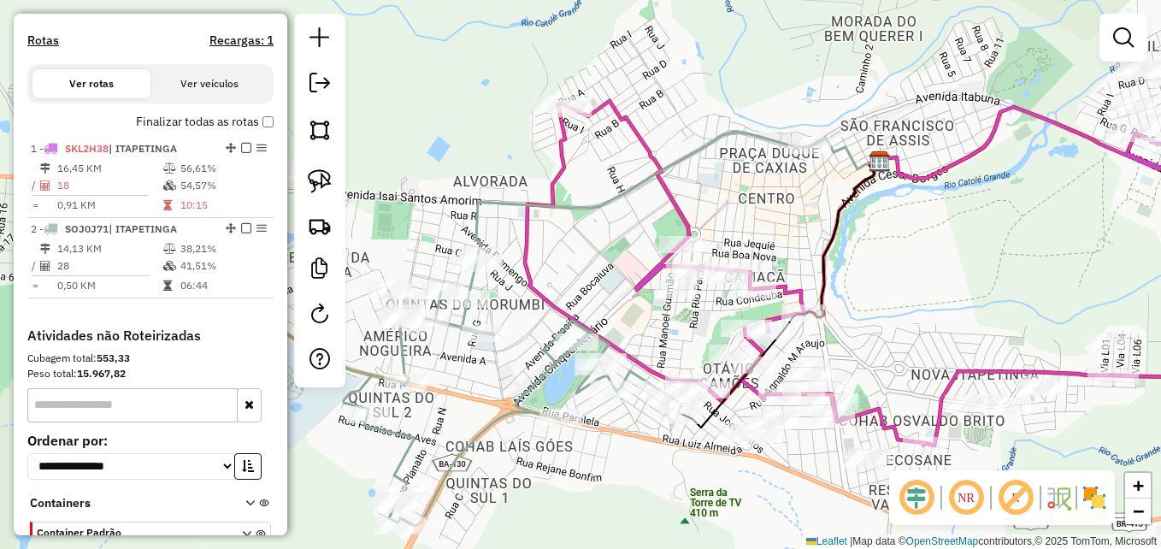
drag, startPoint x: 556, startPoint y: 153, endPoint x: 664, endPoint y: 168, distance: 108.8
click at [664, 168] on icon at bounding box center [677, 193] width 403 height 123
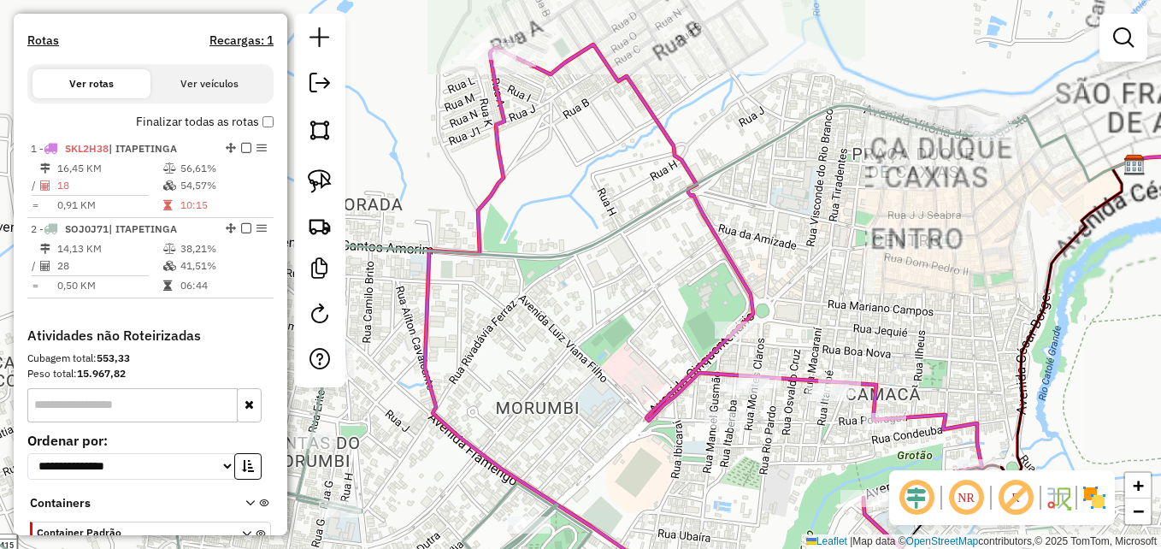
drag, startPoint x: 594, startPoint y: 118, endPoint x: 663, endPoint y: 128, distance: 70.0
click at [663, 128] on div "Janela de atendimento Grade de atendimento Capacidade Transportadoras Veículos …" at bounding box center [580, 274] width 1161 height 549
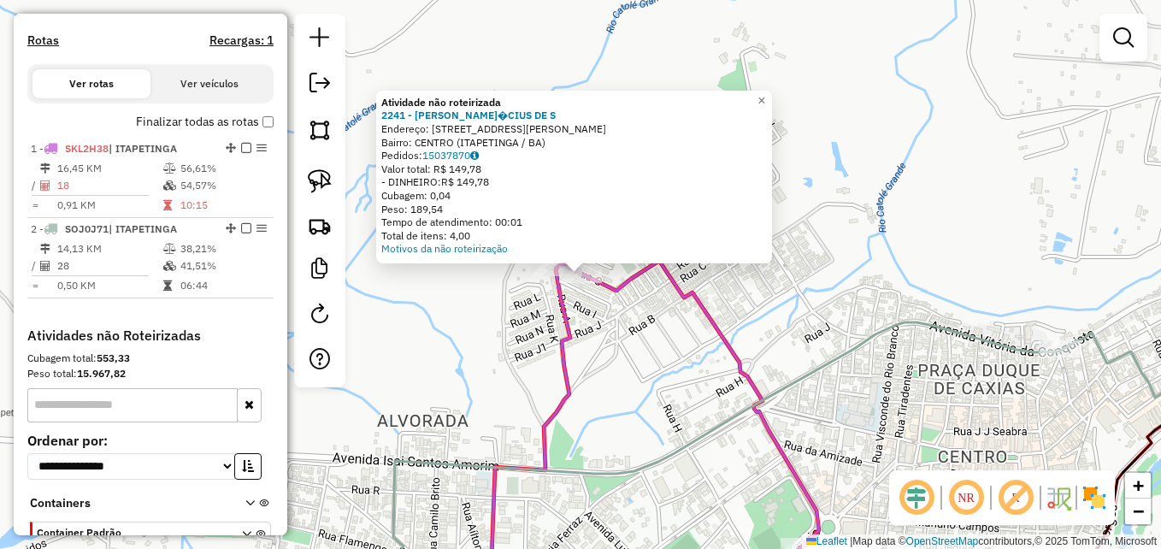
click at [648, 344] on div "Atividade não roteirizada 2241 - ARTHUR VIN�CIUS DE S Endereço: R RUA VALDO RIA…" at bounding box center [580, 274] width 1161 height 549
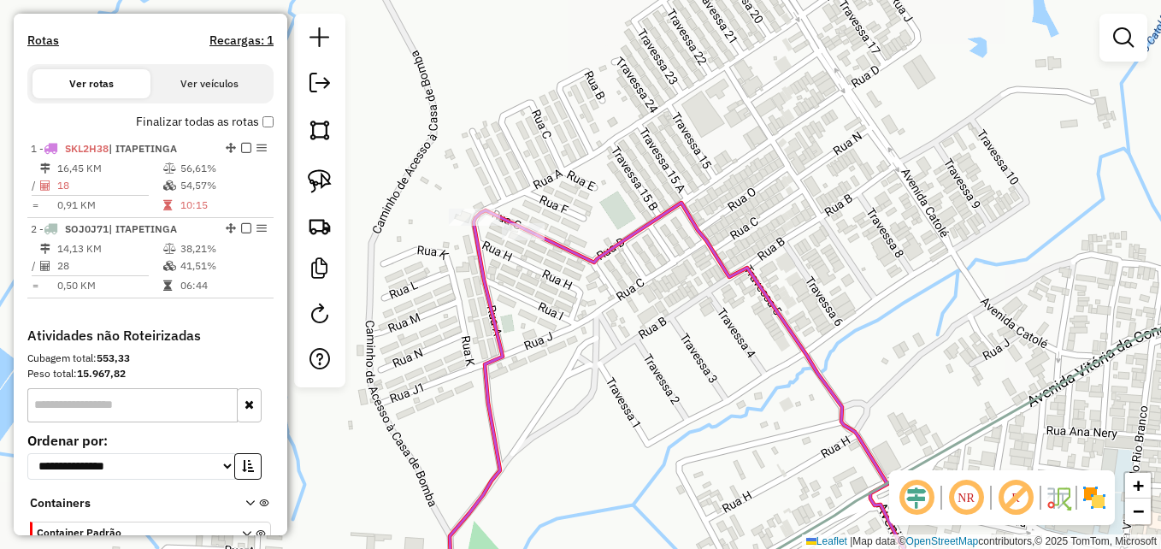
drag, startPoint x: 323, startPoint y: 185, endPoint x: 415, endPoint y: 209, distance: 94.3
click at [322, 185] on img at bounding box center [320, 181] width 24 height 24
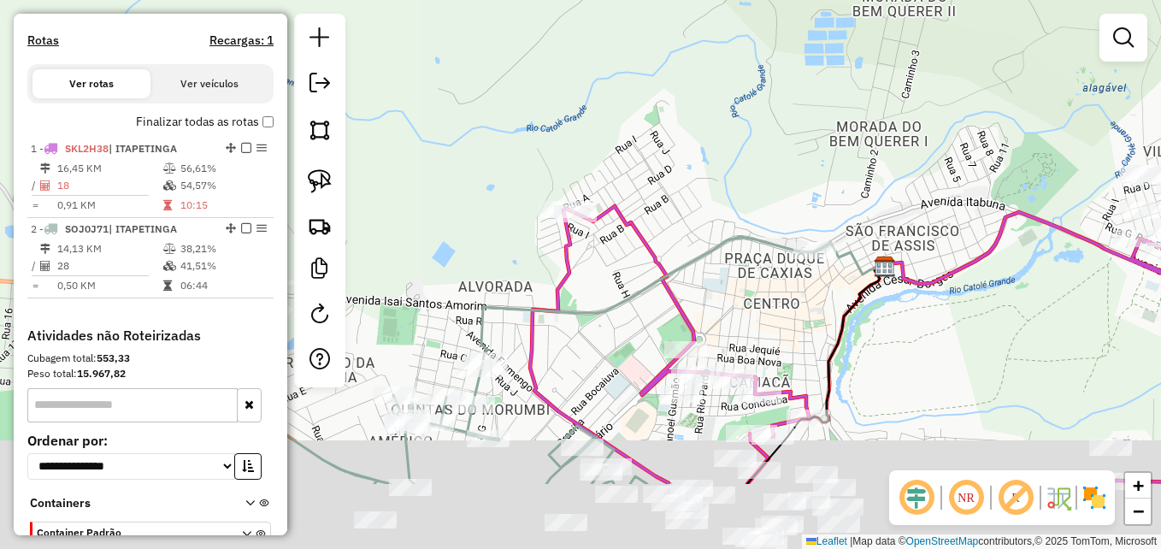
drag, startPoint x: 702, startPoint y: 383, endPoint x: 633, endPoint y: 234, distance: 163.7
click at [633, 234] on div "Janela de atendimento Grade de atendimento Capacidade Transportadoras Veículos …" at bounding box center [580, 274] width 1161 height 549
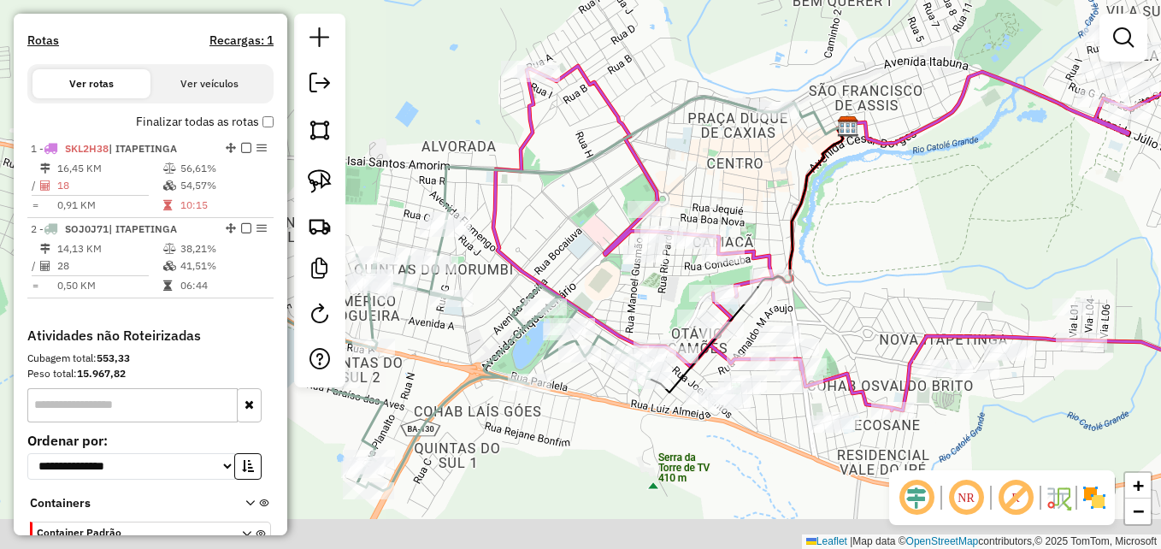
drag, startPoint x: 623, startPoint y: 400, endPoint x: 588, endPoint y: 245, distance: 158.6
click at [588, 247] on div "Janela de atendimento Grade de atendimento Capacidade Transportadoras Veículos …" at bounding box center [580, 274] width 1161 height 549
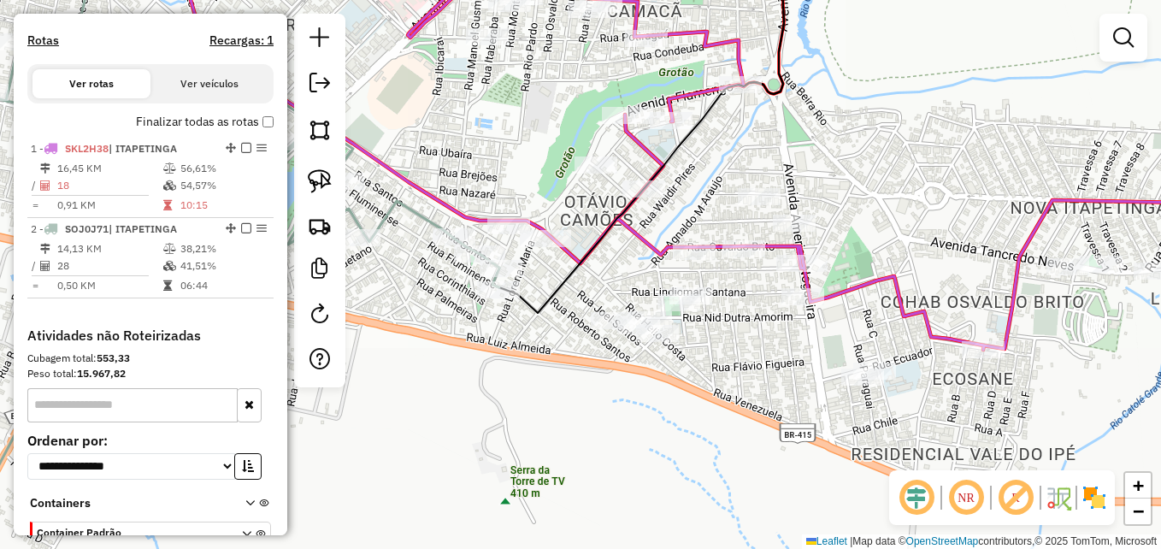
drag, startPoint x: 756, startPoint y: 368, endPoint x: 739, endPoint y: 344, distance: 30.1
click at [739, 344] on div "Janela de atendimento Grade de atendimento Capacidade Transportadoras Veículos …" at bounding box center [580, 274] width 1161 height 549
click at [321, 173] on img at bounding box center [320, 181] width 24 height 24
drag, startPoint x: 821, startPoint y: 203, endPoint x: 838, endPoint y: 233, distance: 34.0
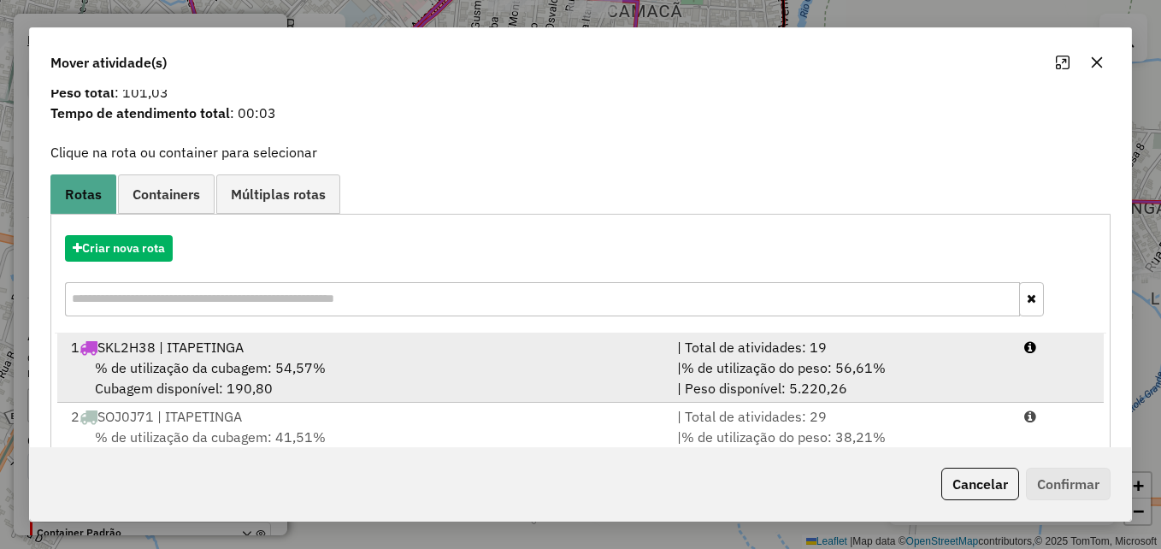
scroll to position [109, 0]
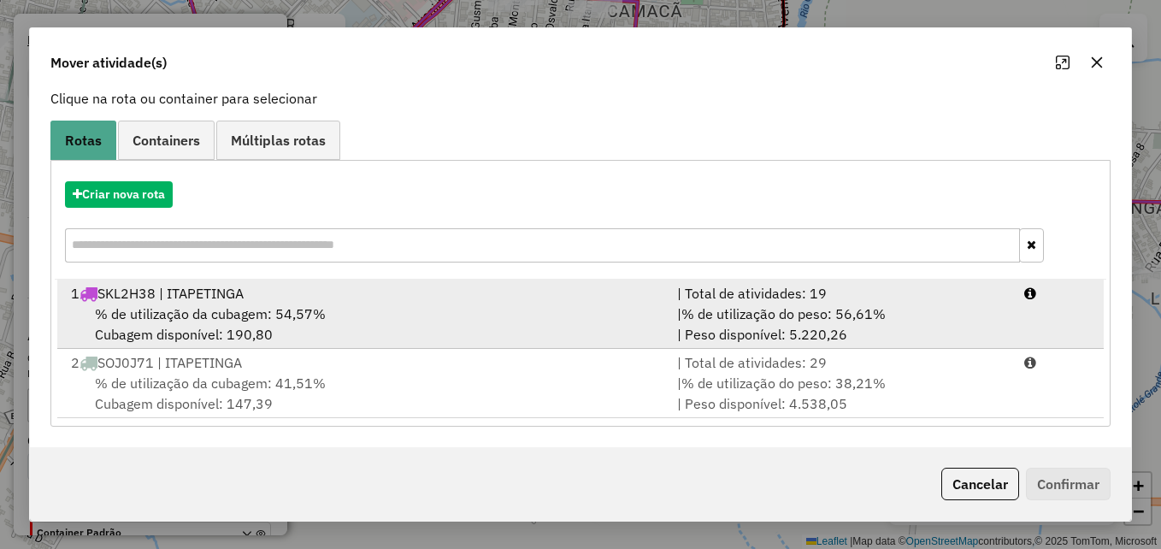
click at [683, 332] on div "| % de utilização do peso: 56,61% | Peso disponível: 5.220,26" at bounding box center [840, 323] width 346 height 41
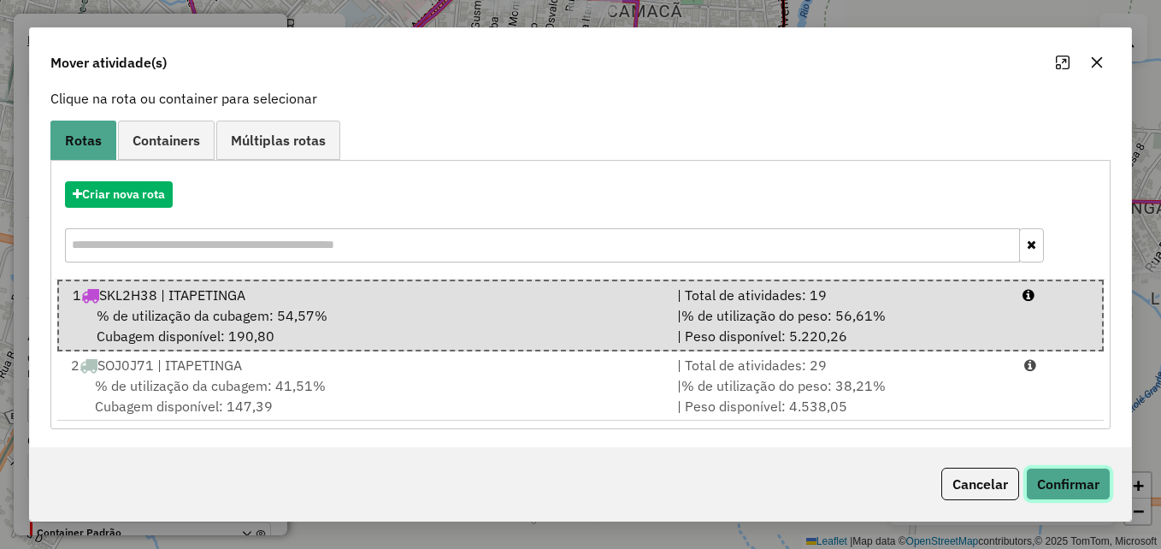
click at [1046, 491] on button "Confirmar" at bounding box center [1068, 484] width 85 height 32
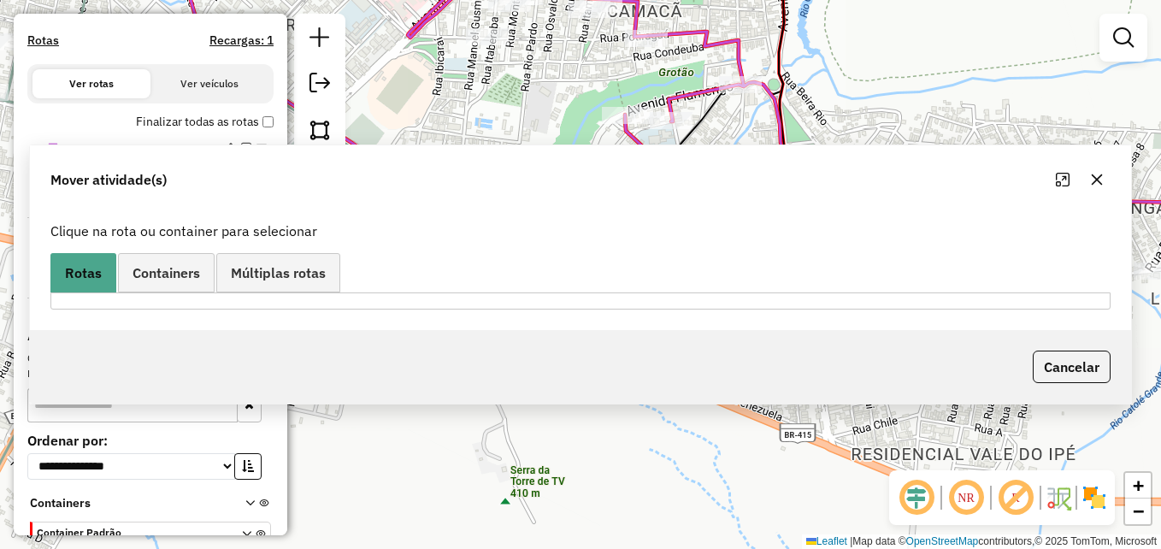
scroll to position [0, 0]
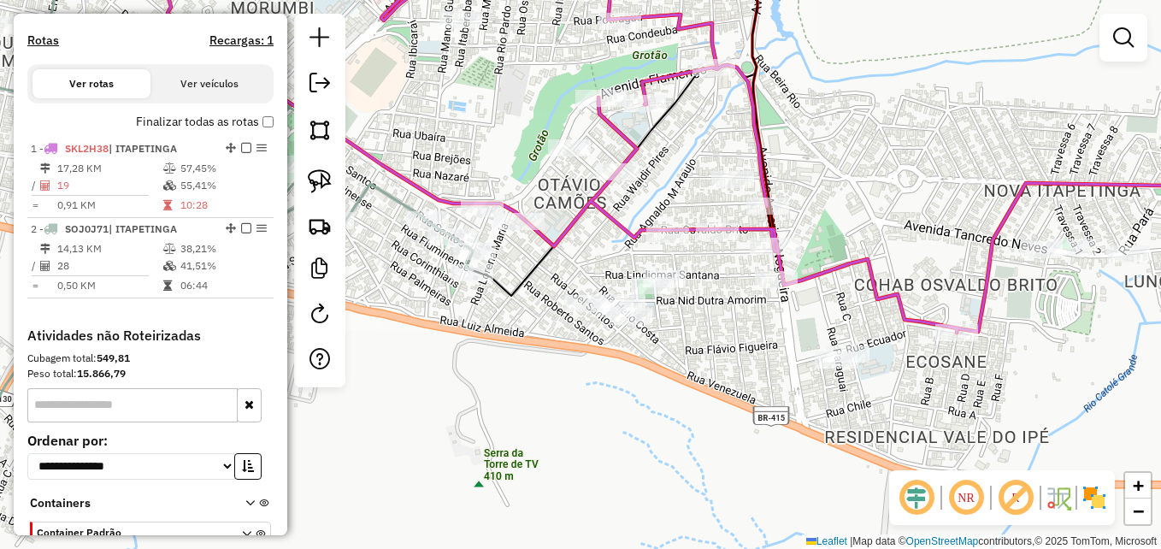
drag, startPoint x: 747, startPoint y: 364, endPoint x: 721, endPoint y: 347, distance: 31.5
click at [721, 347] on div "Janela de atendimento Grade de atendimento Capacidade Transportadoras Veículos …" at bounding box center [580, 274] width 1161 height 549
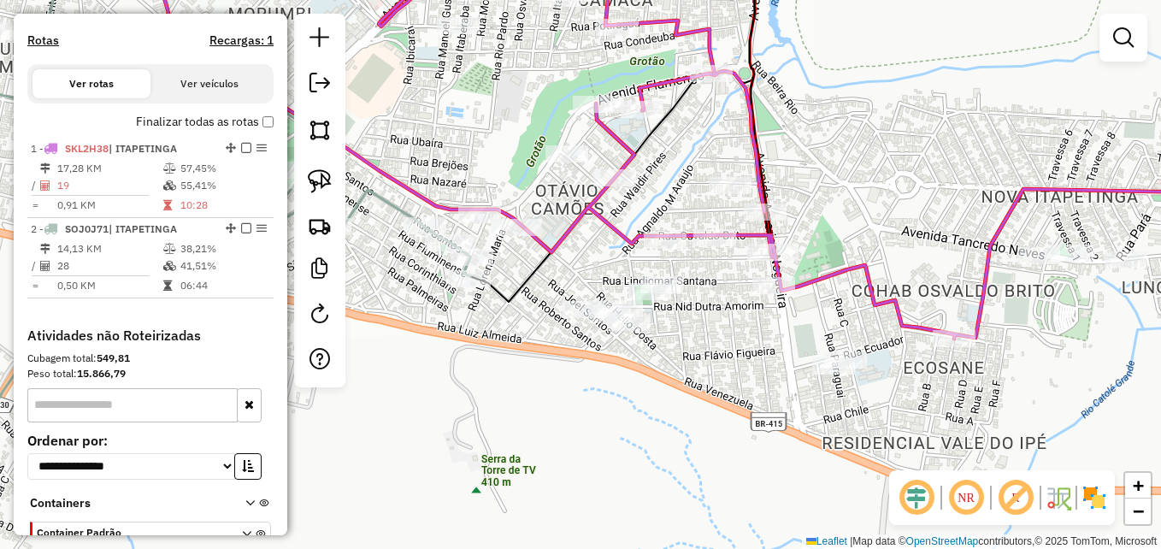
drag, startPoint x: 742, startPoint y: 296, endPoint x: 727, endPoint y: 346, distance: 52.5
click at [727, 346] on div "Janela de atendimento Grade de atendimento Capacidade Transportadoras Veículos …" at bounding box center [580, 274] width 1161 height 549
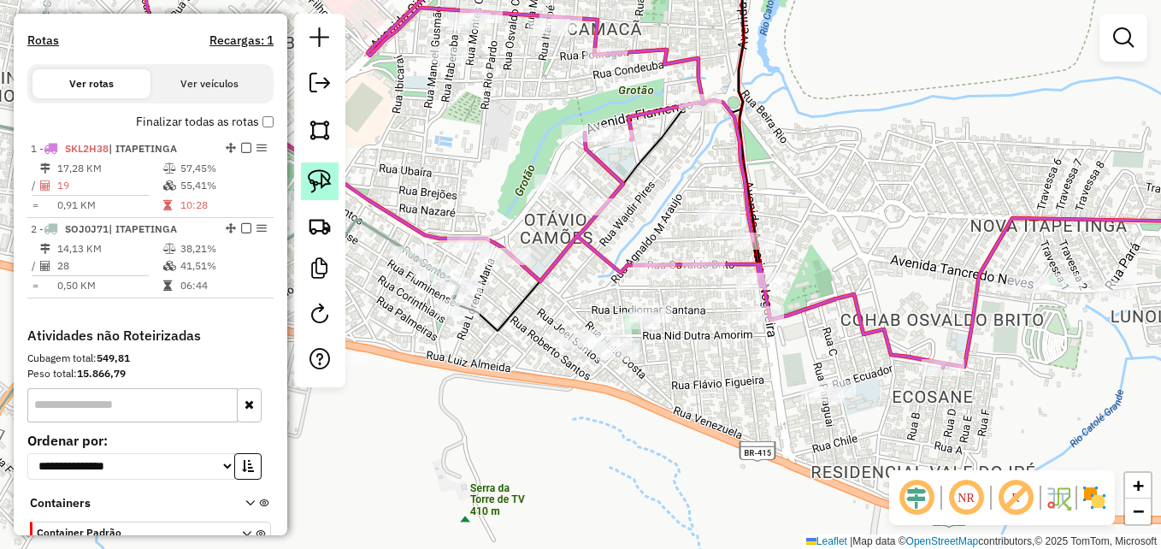
click at [318, 174] on img at bounding box center [320, 181] width 24 height 24
drag, startPoint x: 775, startPoint y: 301, endPoint x: 788, endPoint y: 309, distance: 15.0
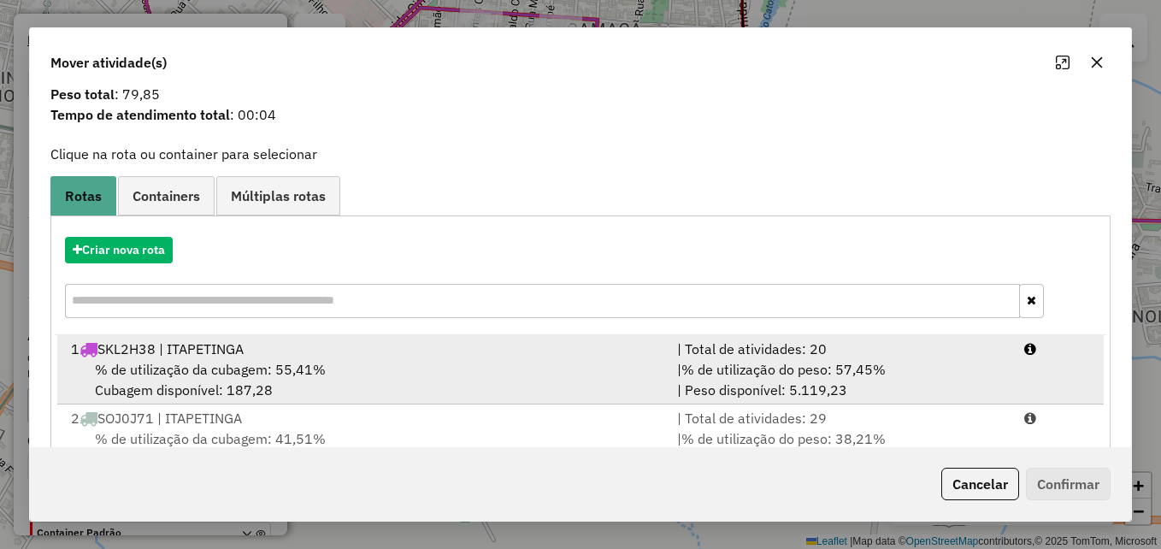
scroll to position [109, 0]
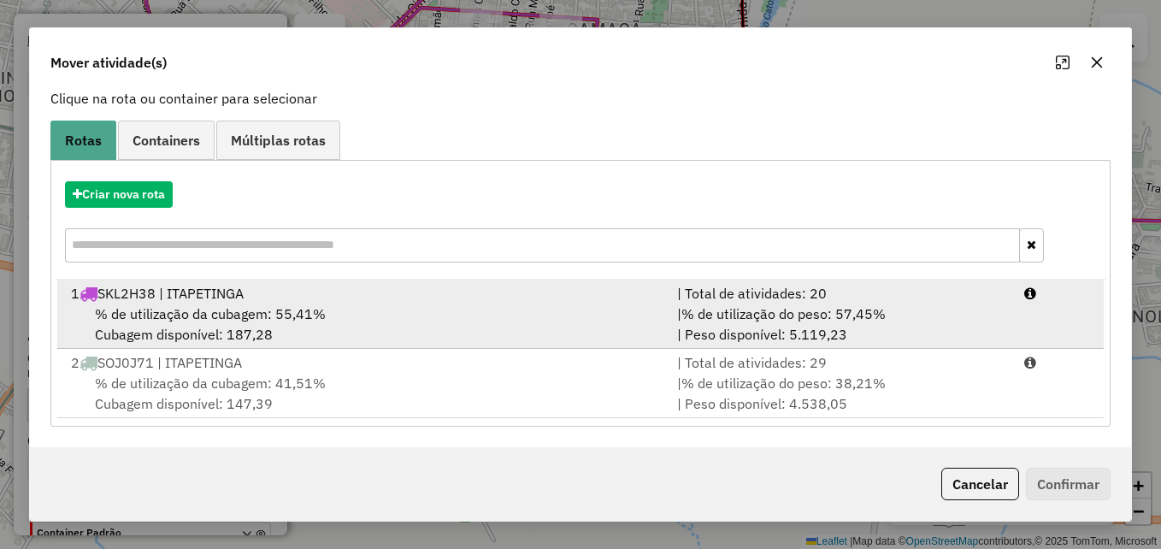
click at [561, 295] on div "1 SKL2H38 | ITAPETINGA" at bounding box center [364, 293] width 606 height 21
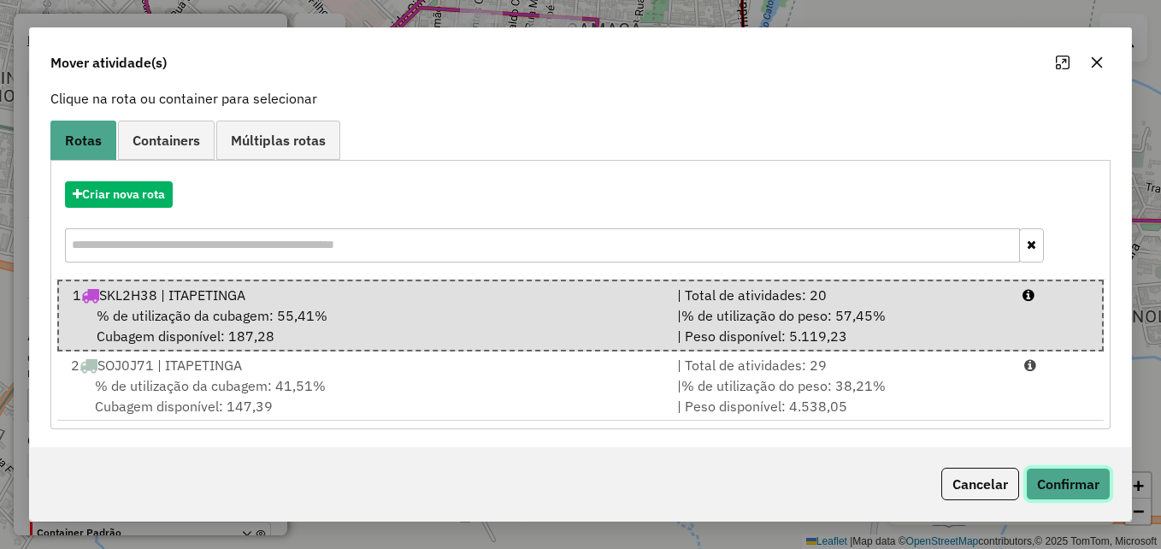
click at [1068, 484] on button "Confirmar" at bounding box center [1068, 484] width 85 height 32
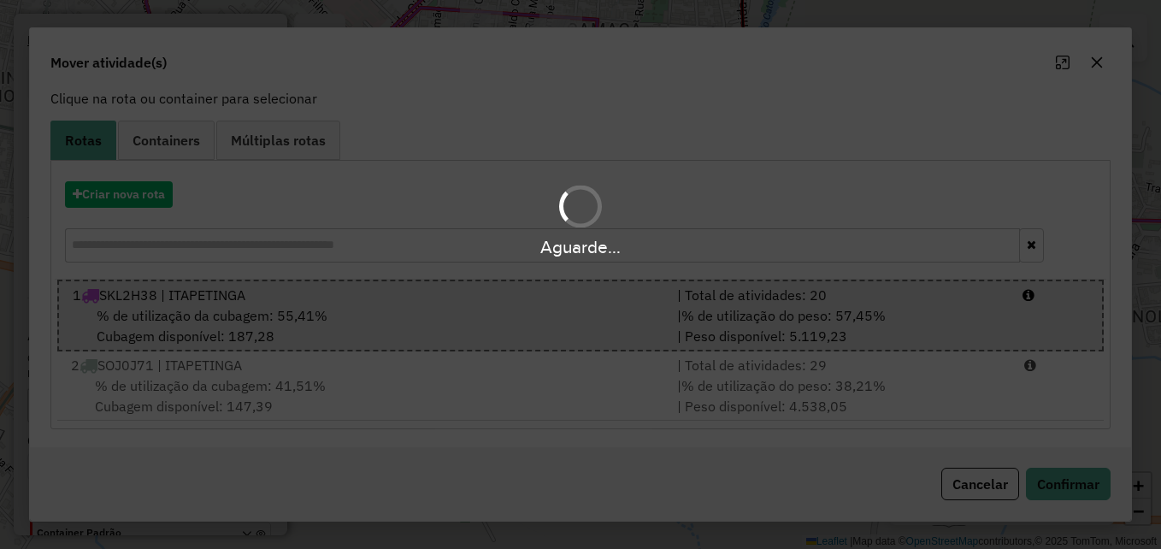
scroll to position [0, 0]
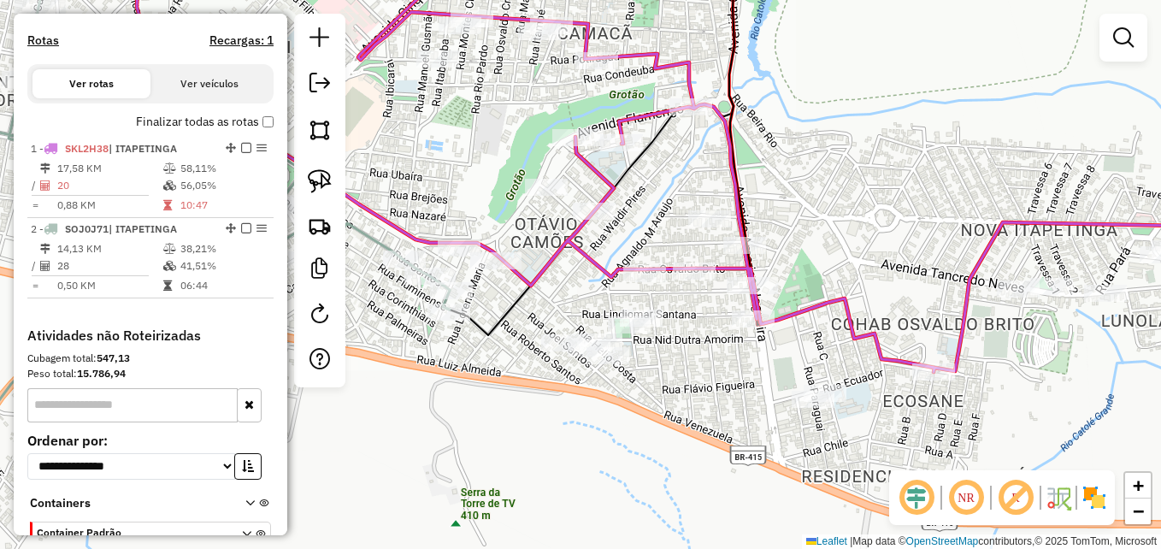
drag, startPoint x: 728, startPoint y: 370, endPoint x: 715, endPoint y: 375, distance: 13.8
click at [715, 375] on div "Janela de atendimento Grade de atendimento Capacidade Transportadoras Veículos …" at bounding box center [580, 274] width 1161 height 549
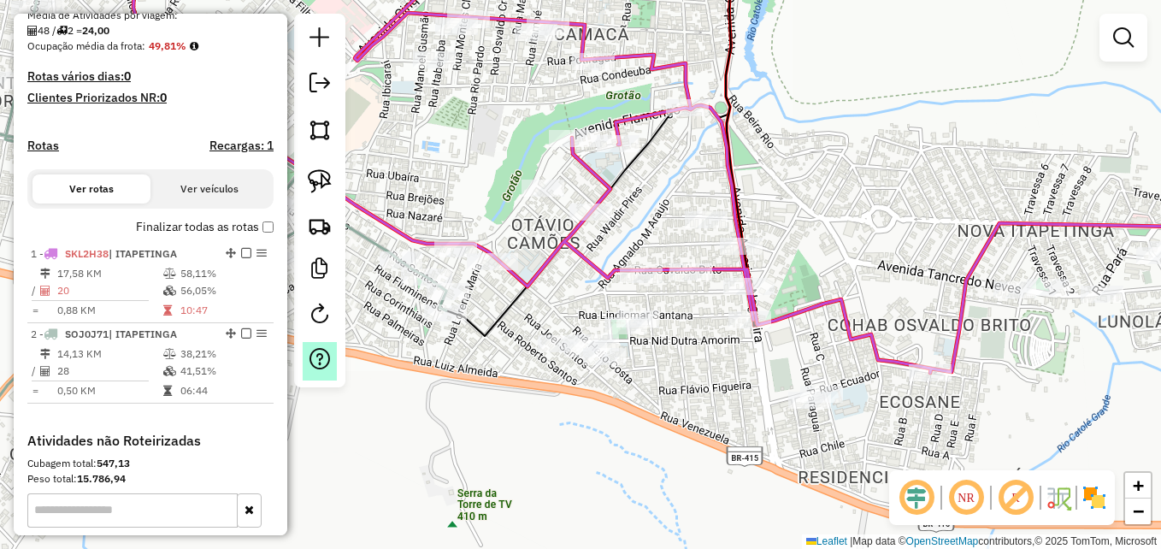
scroll to position [416, 0]
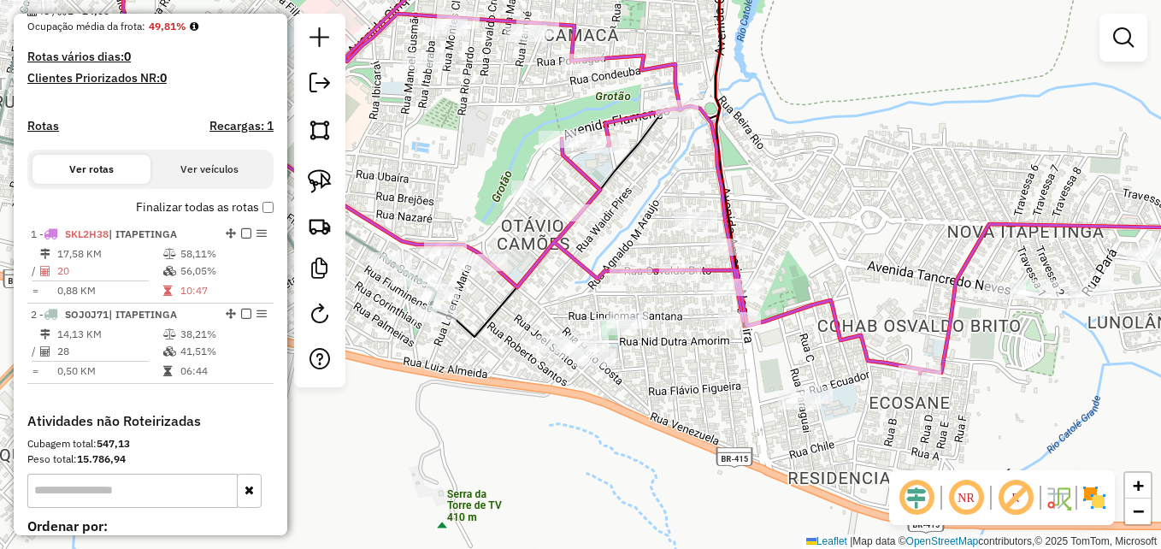
drag, startPoint x: 650, startPoint y: 404, endPoint x: 623, endPoint y: 402, distance: 27.5
click at [623, 402] on div "Janela de atendimento Grade de atendimento Capacidade Transportadoras Veículos …" at bounding box center [580, 274] width 1161 height 549
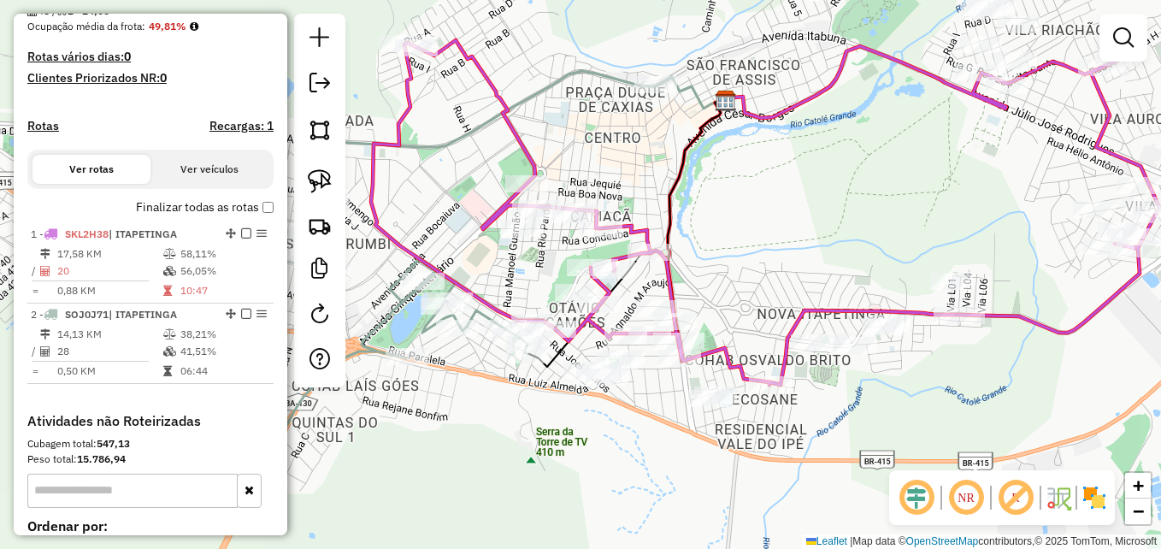
click at [659, 404] on div "Janela de atendimento Grade de atendimento Capacidade Transportadoras Veículos …" at bounding box center [580, 274] width 1161 height 549
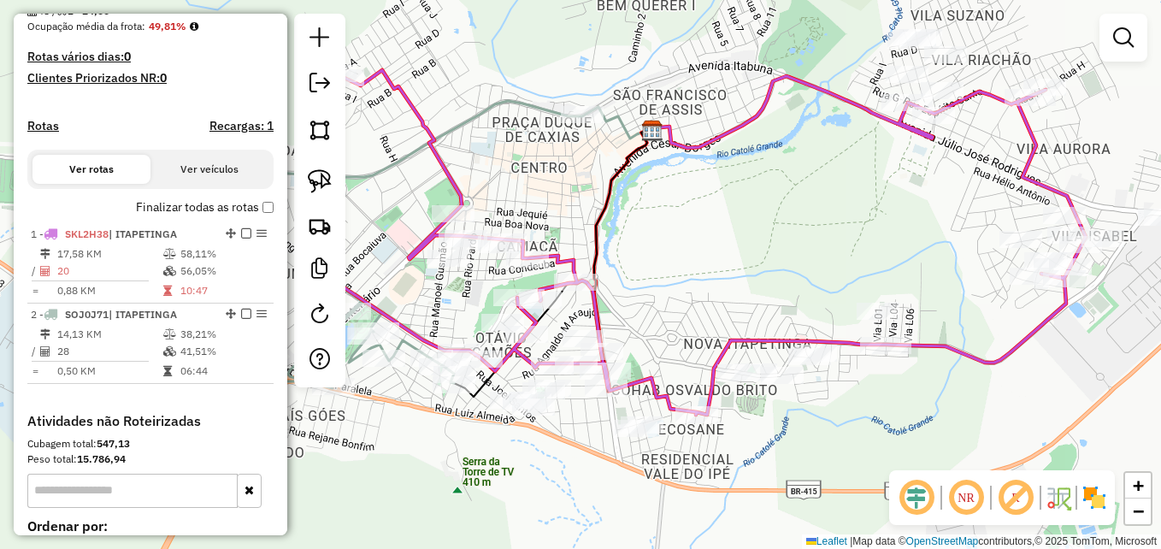
drag, startPoint x: 899, startPoint y: 221, endPoint x: 761, endPoint y: 262, distance: 144.2
click at [760, 262] on div "Janela de atendimento Grade de atendimento Capacidade Transportadoras Veículos …" at bounding box center [580, 274] width 1161 height 549
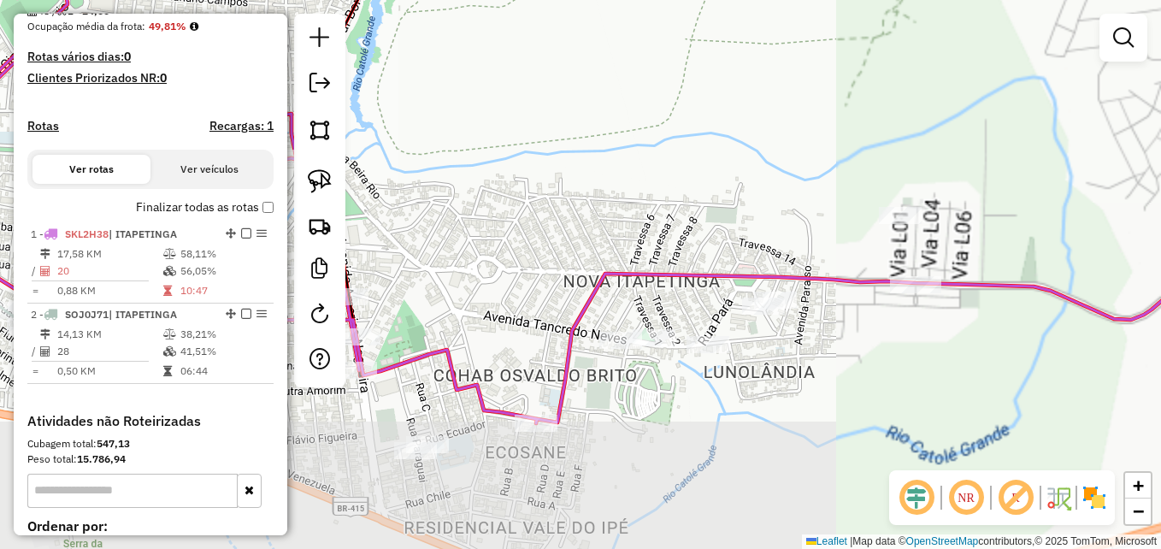
drag, startPoint x: 731, startPoint y: 244, endPoint x: 783, endPoint y: 105, distance: 148.8
click at [783, 105] on div "Janela de atendimento Grade de atendimento Capacidade Transportadoras Veículos …" at bounding box center [580, 274] width 1161 height 549
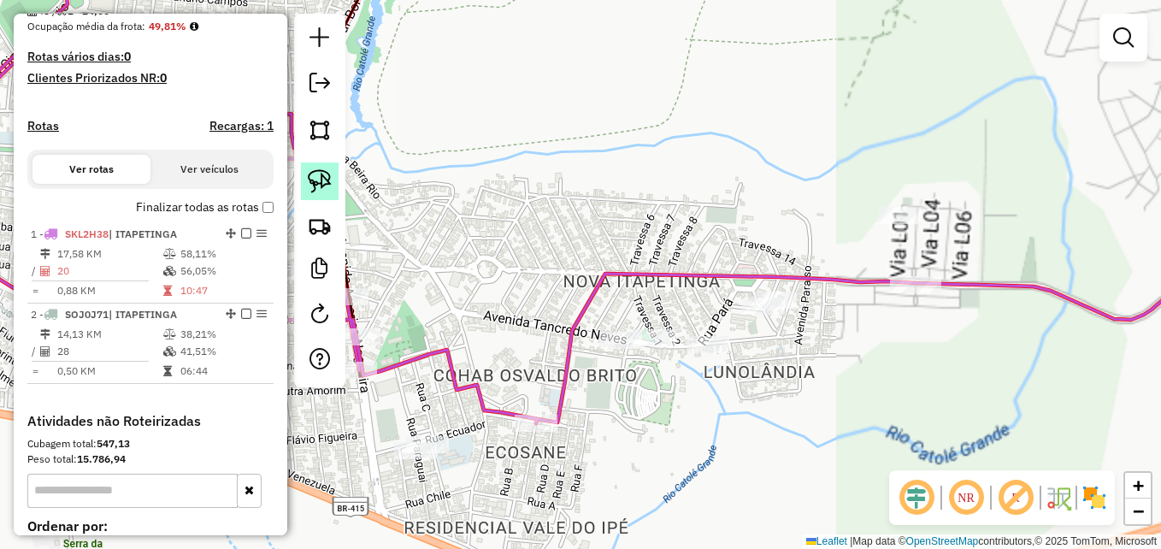
click at [322, 182] on img at bounding box center [320, 181] width 24 height 24
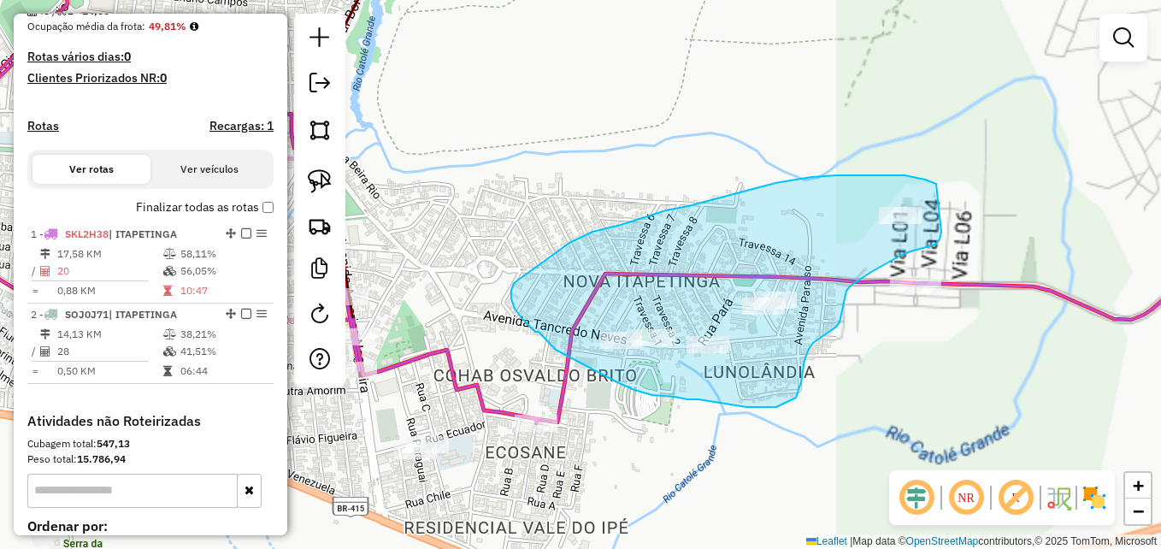
drag, startPoint x: 879, startPoint y: 175, endPoint x: 937, endPoint y: 208, distance: 66.6
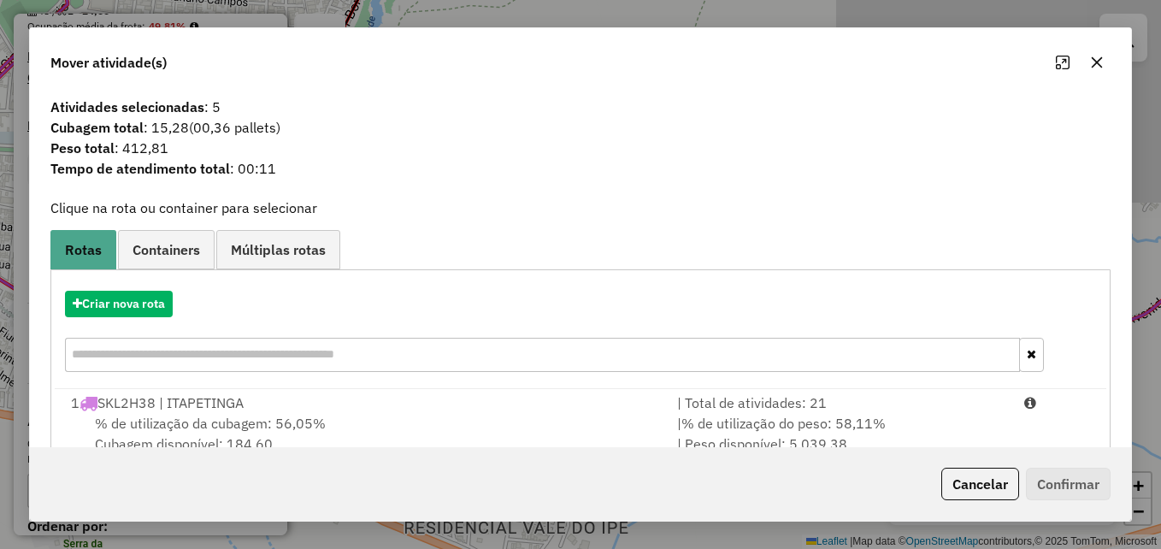
scroll to position [109, 0]
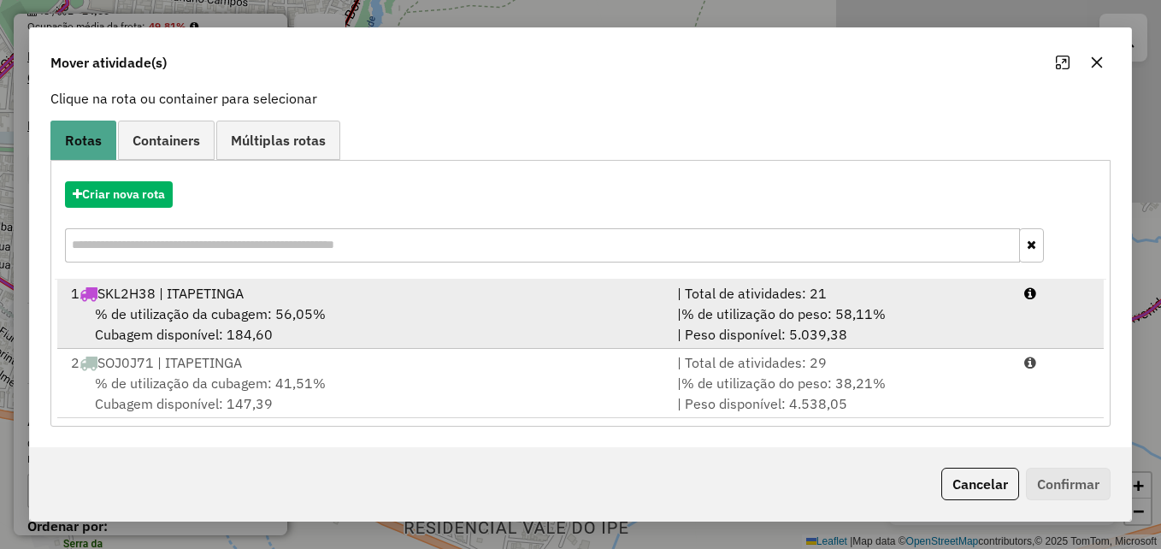
click at [557, 298] on div "1 SKL2H38 | ITAPETINGA" at bounding box center [364, 293] width 606 height 21
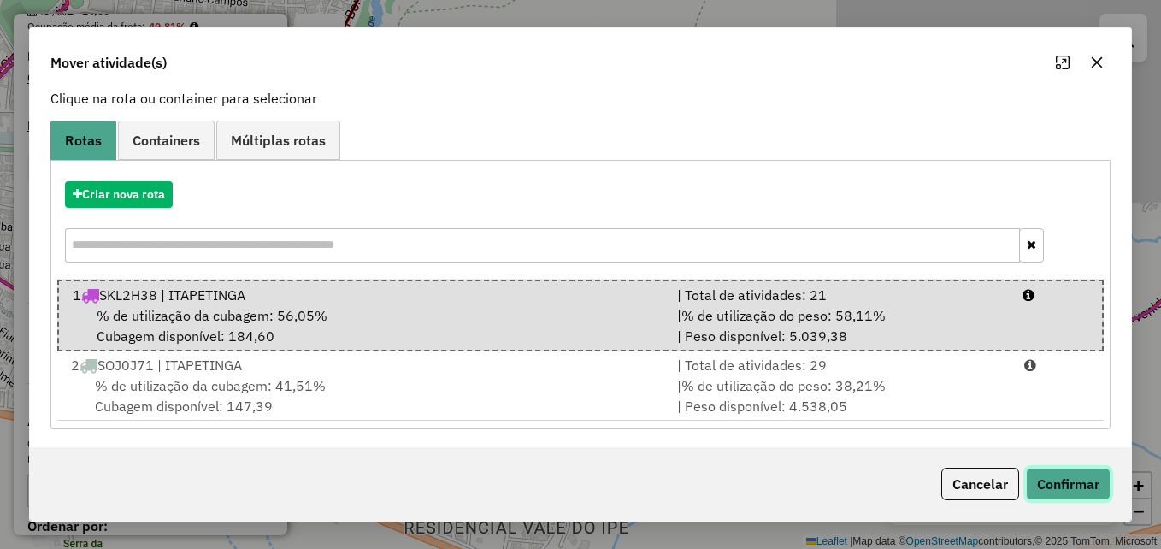
click at [1068, 490] on button "Confirmar" at bounding box center [1068, 484] width 85 height 32
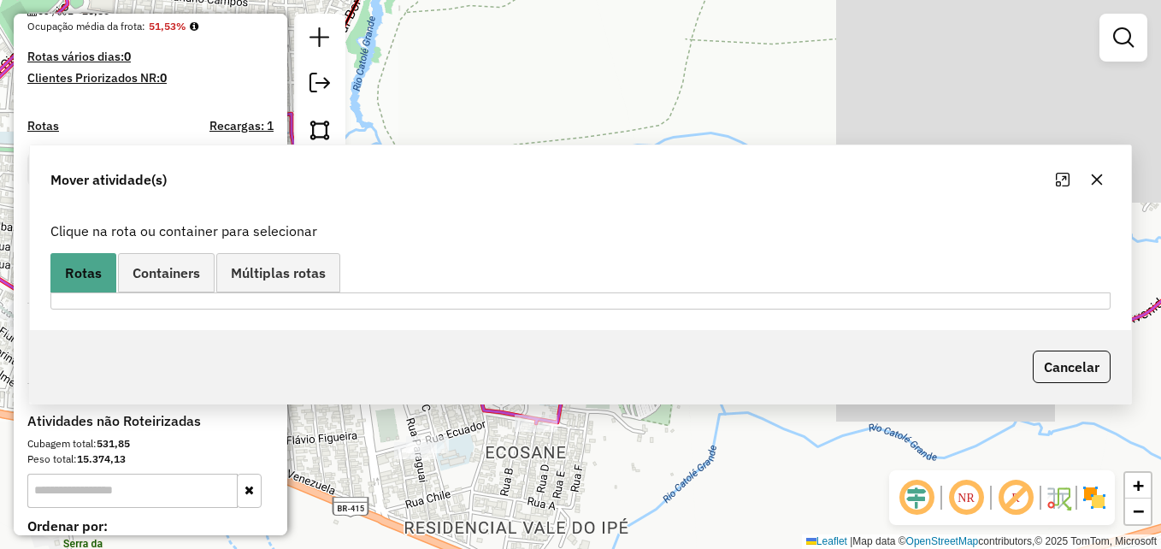
scroll to position [0, 0]
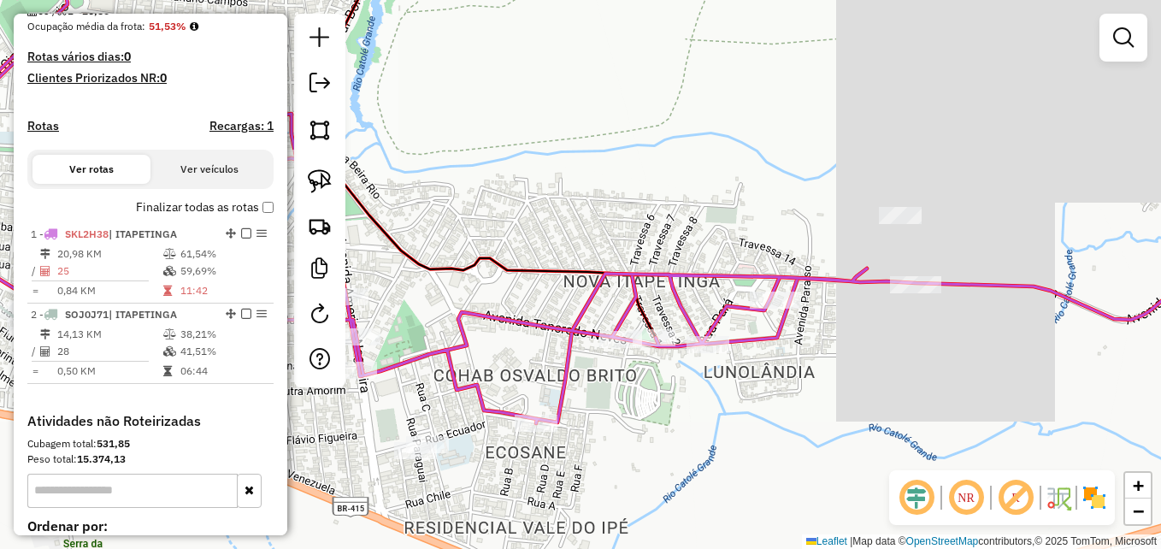
click at [768, 425] on div "Janela de atendimento Grade de atendimento Capacidade Transportadoras Veículos …" at bounding box center [580, 274] width 1161 height 549
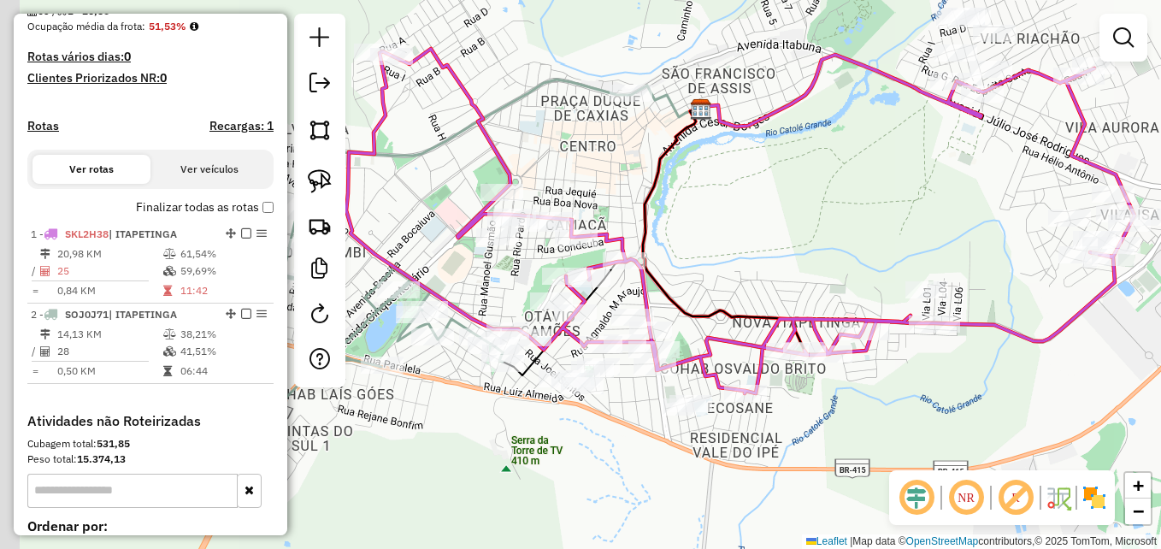
drag, startPoint x: 839, startPoint y: 399, endPoint x: 922, endPoint y: 387, distance: 84.6
click at [922, 387] on div "Janela de atendimento Grade de atendimento Capacidade Transportadoras Veículos …" at bounding box center [580, 274] width 1161 height 549
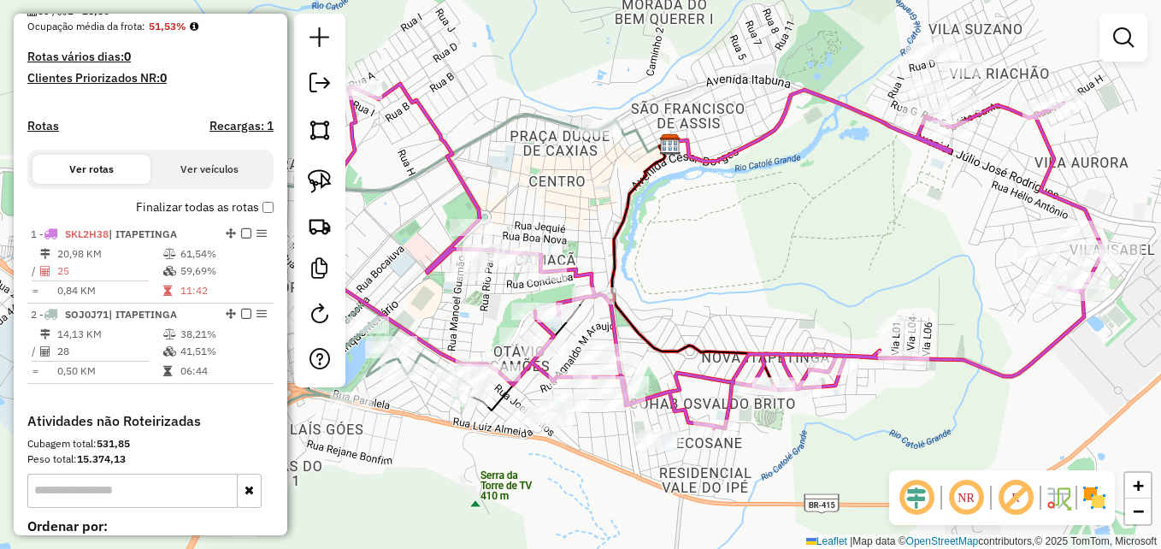
drag, startPoint x: 963, startPoint y: 199, endPoint x: 756, endPoint y: 292, distance: 227.7
click at [756, 292] on div "Janela de atendimento Grade de atendimento Capacidade Transportadoras Veículos …" at bounding box center [580, 274] width 1161 height 549
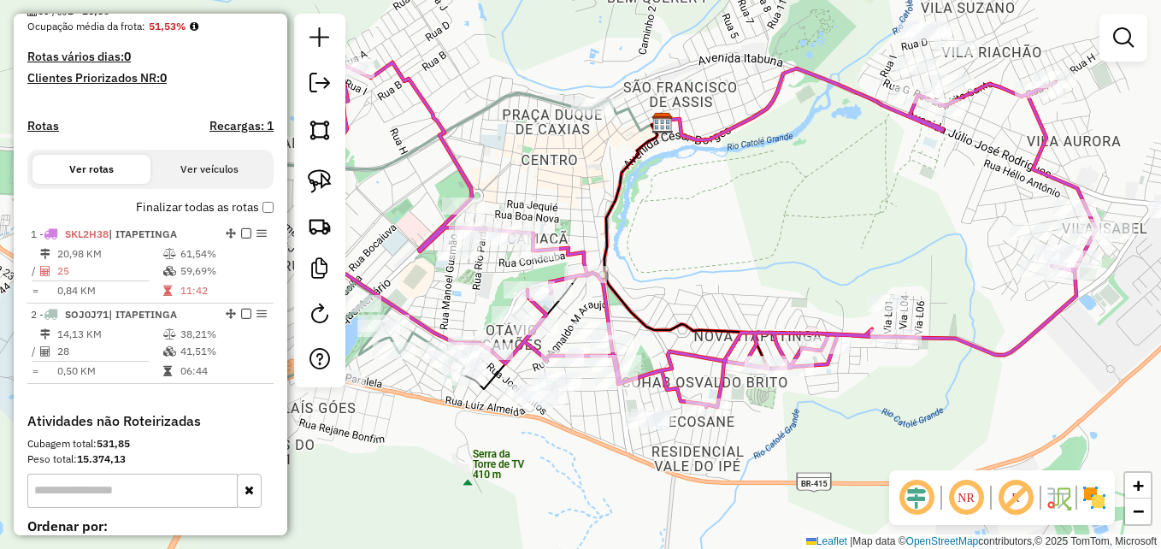
drag, startPoint x: 622, startPoint y: 305, endPoint x: 792, endPoint y: 226, distance: 187.8
click at [792, 226] on div "Janela de atendimento Grade de atendimento Capacidade Transportadoras Veículos …" at bounding box center [580, 274] width 1161 height 549
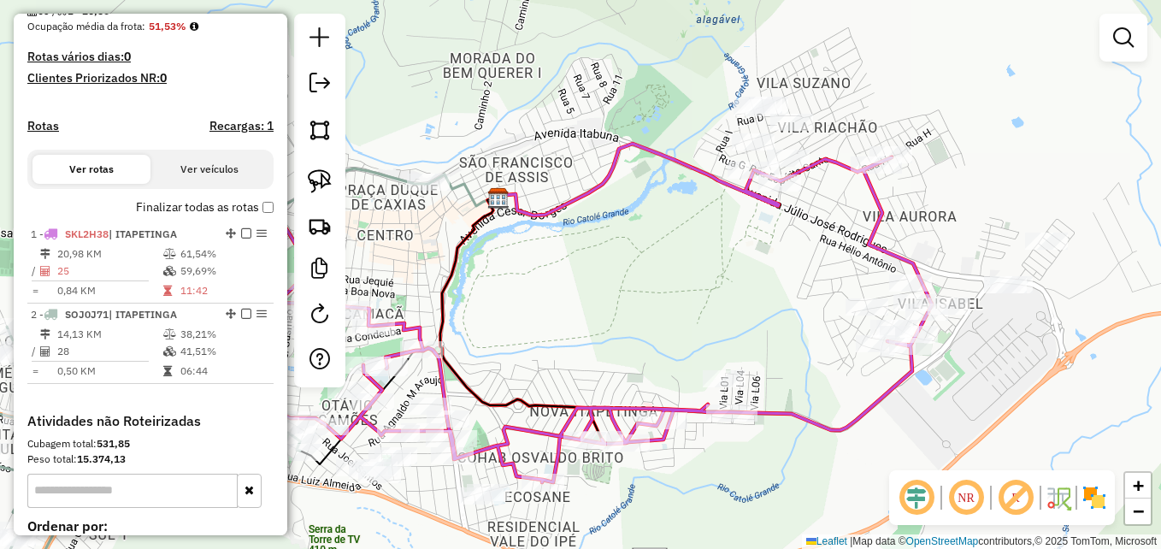
drag, startPoint x: 792, startPoint y: 214, endPoint x: 628, endPoint y: 290, distance: 180.9
click at [628, 290] on div "Janela de atendimento Grade de atendimento Capacidade Transportadoras Veículos …" at bounding box center [580, 274] width 1161 height 549
click at [315, 176] on img at bounding box center [320, 181] width 24 height 24
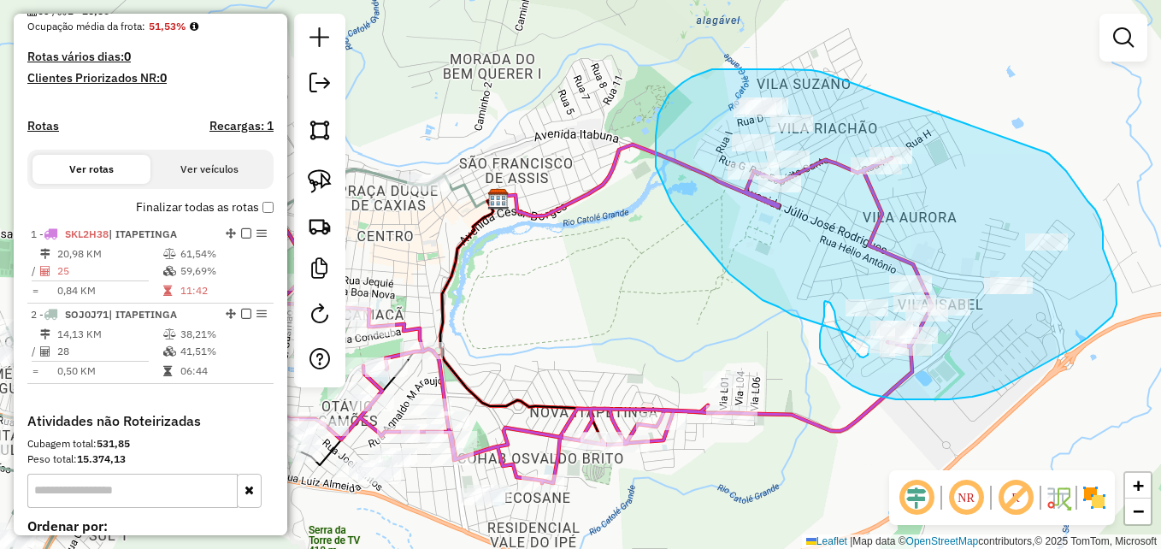
drag, startPoint x: 784, startPoint y: 69, endPoint x: 1045, endPoint y: 152, distance: 274.4
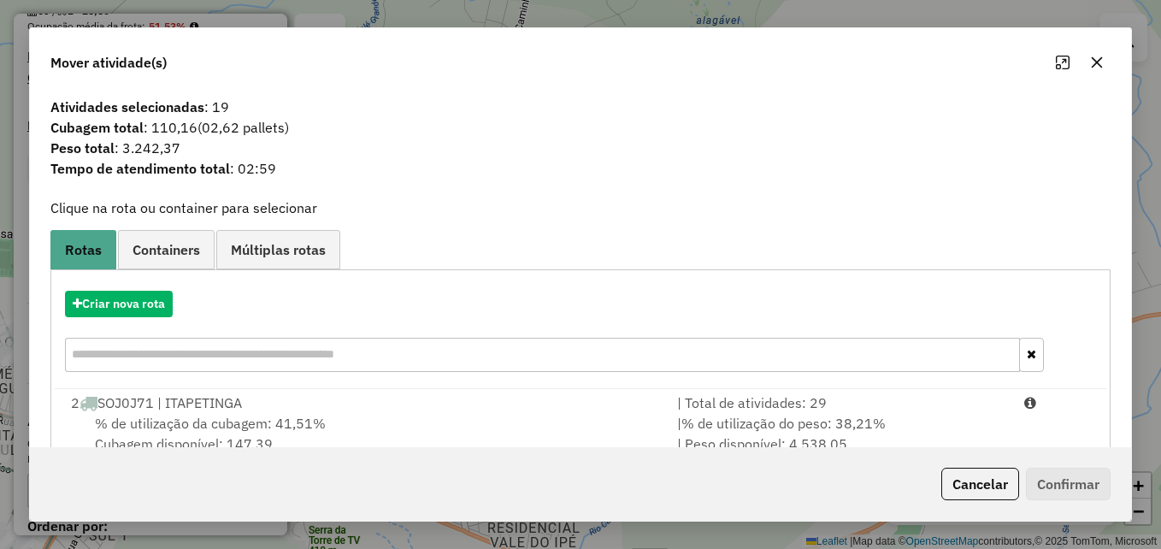
click at [1100, 59] on icon "button" at bounding box center [1097, 62] width 11 height 11
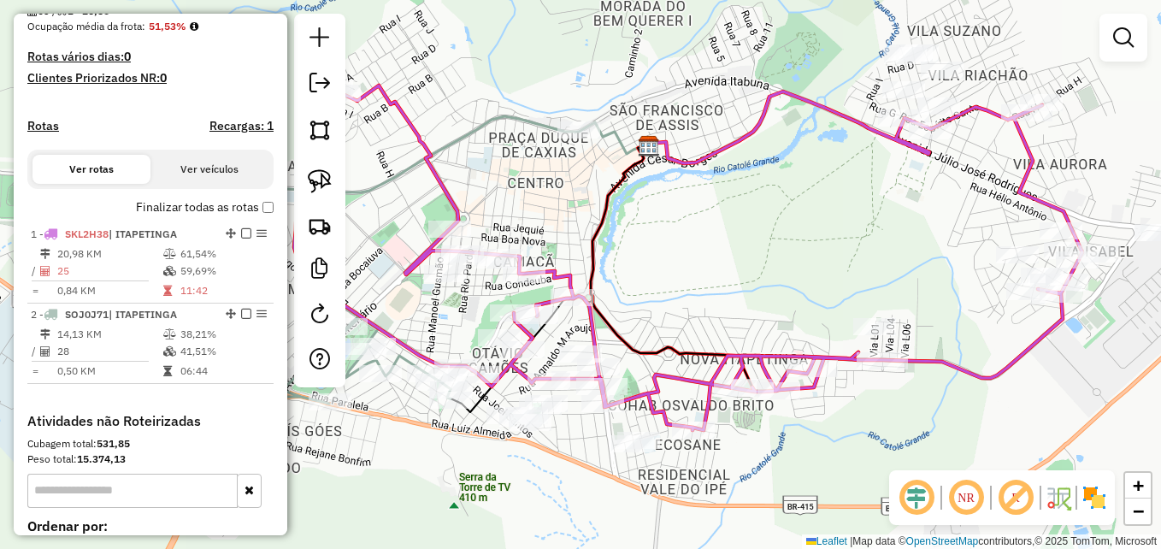
drag, startPoint x: 740, startPoint y: 267, endPoint x: 887, endPoint y: 216, distance: 155.4
click at [887, 216] on div "Janela de atendimento Grade de atendimento Capacidade Transportadoras Veículos …" at bounding box center [580, 274] width 1161 height 549
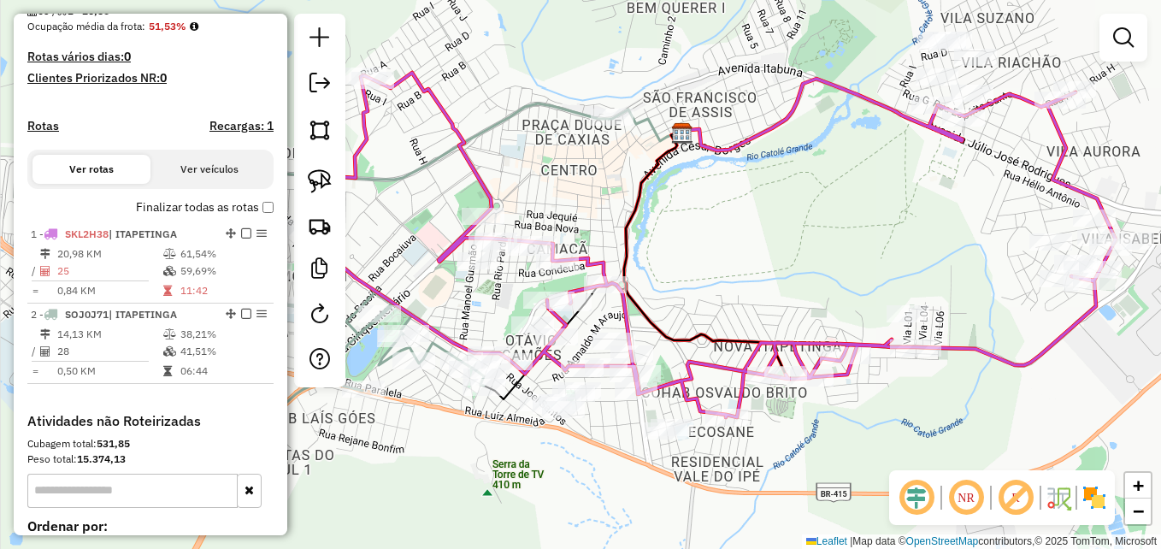
drag, startPoint x: 762, startPoint y: 262, endPoint x: 803, endPoint y: 269, distance: 41.7
click at [803, 269] on div "Janela de atendimento Grade de atendimento Capacidade Transportadoras Veículos …" at bounding box center [580, 274] width 1161 height 549
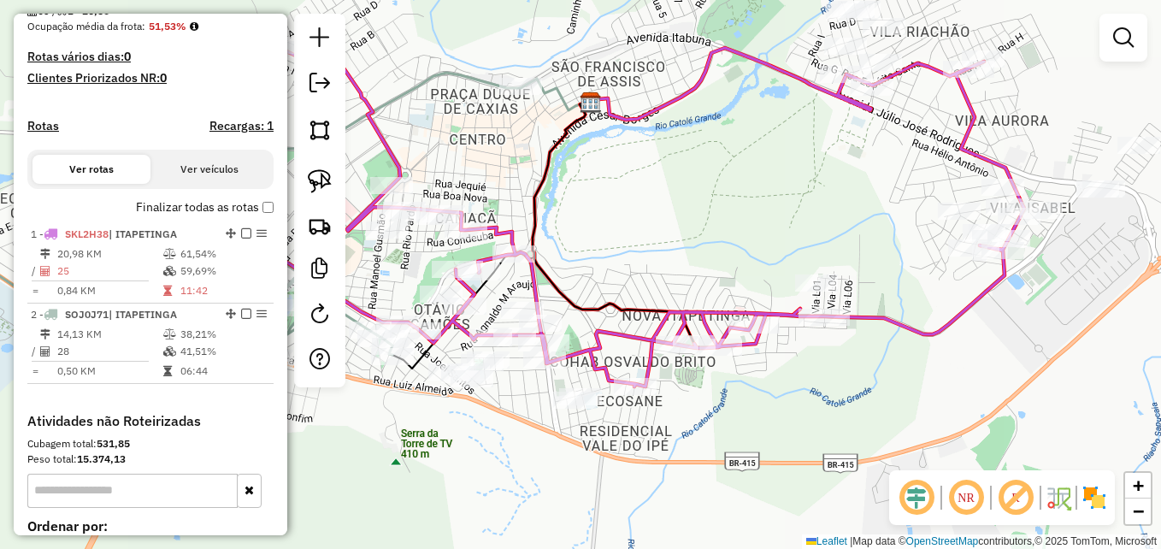
drag, startPoint x: 862, startPoint y: 236, endPoint x: 765, endPoint y: 202, distance: 102.5
click at [765, 202] on div "Janela de atendimento Grade de atendimento Capacidade Transportadoras Veículos …" at bounding box center [580, 274] width 1161 height 549
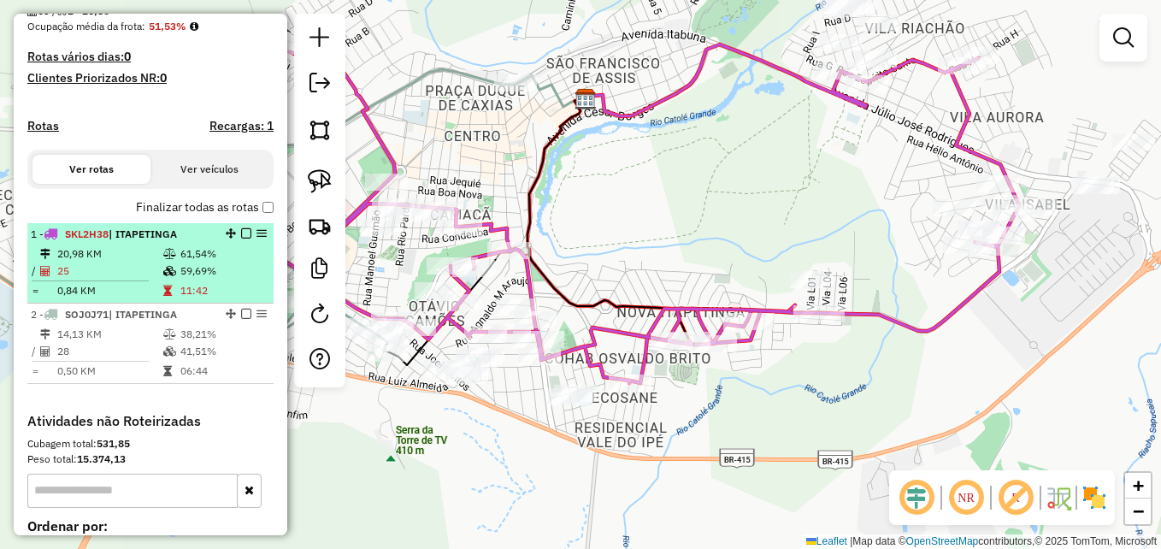
select select "**********"
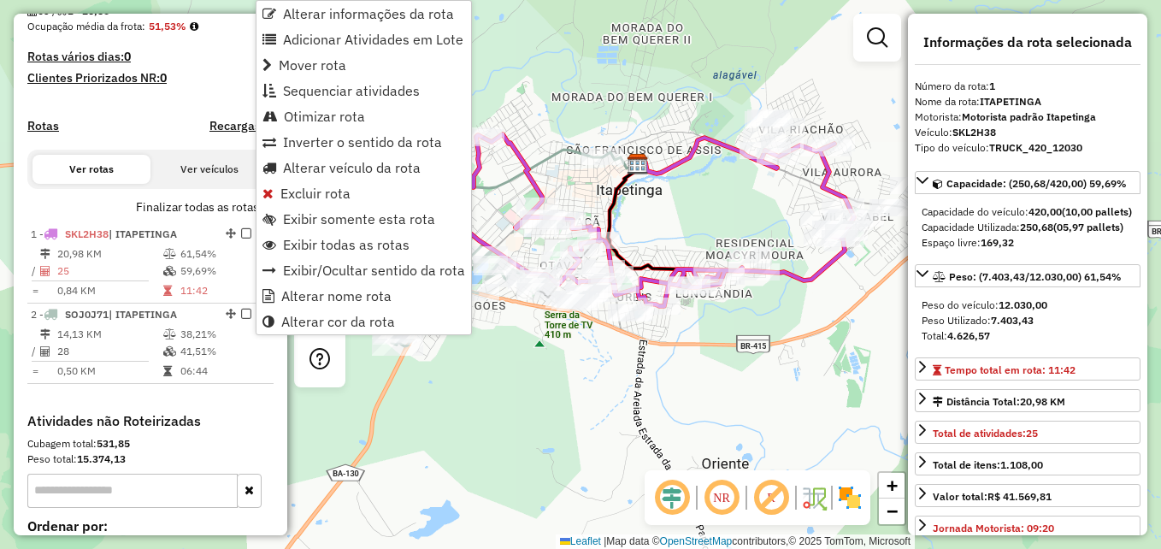
click at [686, 176] on div "Janela de atendimento Grade de atendimento Capacidade Transportadoras Veículos …" at bounding box center [580, 274] width 1161 height 549
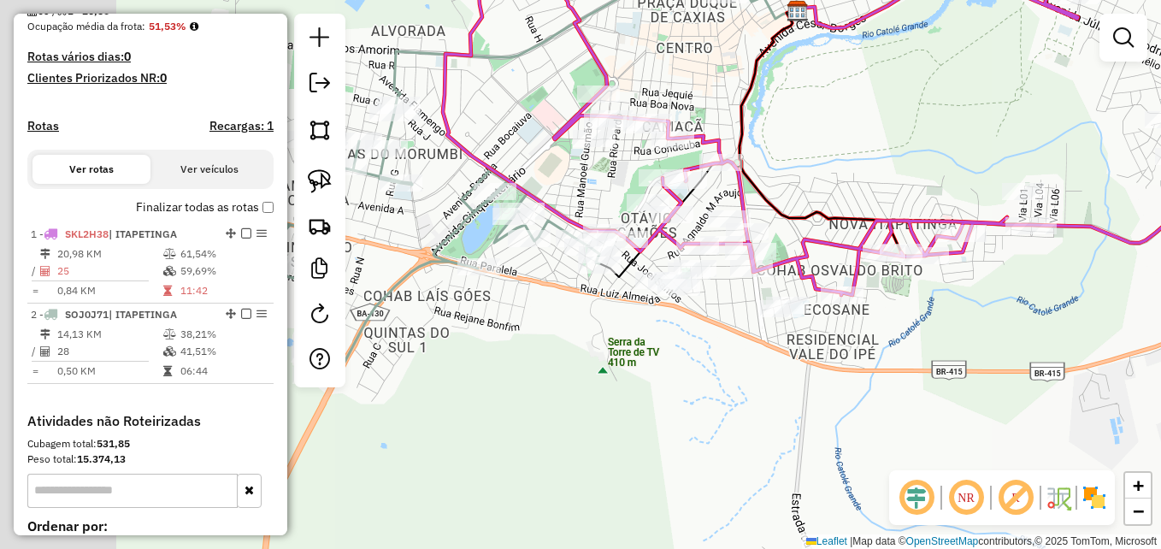
drag, startPoint x: 484, startPoint y: 375, endPoint x: 703, endPoint y: 380, distance: 218.9
click at [703, 380] on div "Janela de atendimento Grade de atendimento Capacidade Transportadoras Veículos …" at bounding box center [580, 274] width 1161 height 549
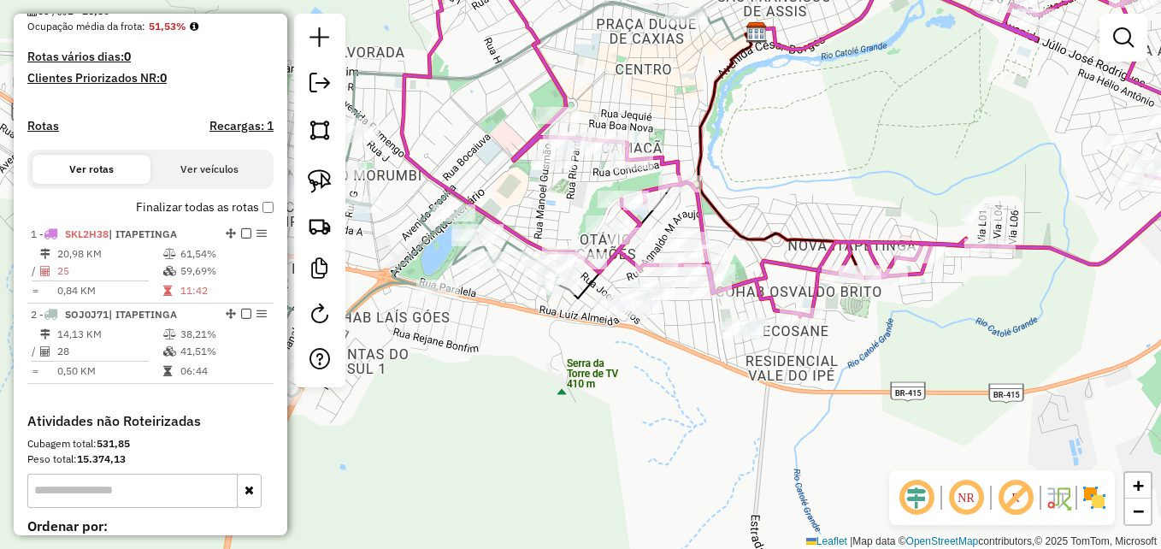
drag, startPoint x: 673, startPoint y: 378, endPoint x: 602, endPoint y: 416, distance: 80.7
click at [602, 416] on div "Janela de atendimento Grade de atendimento Capacidade Transportadoras Veículos …" at bounding box center [580, 274] width 1161 height 549
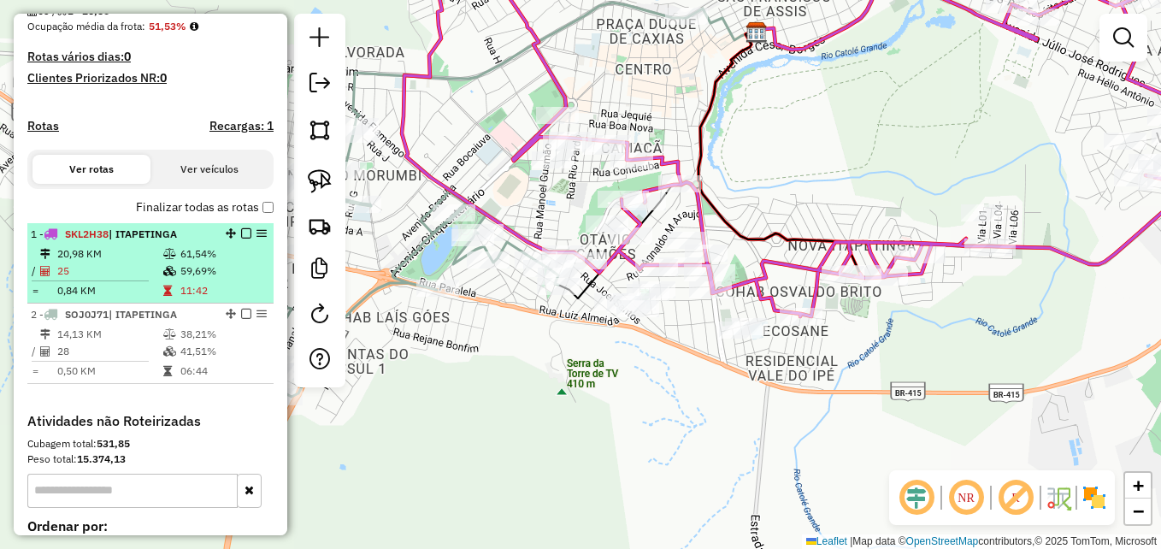
select select "**********"
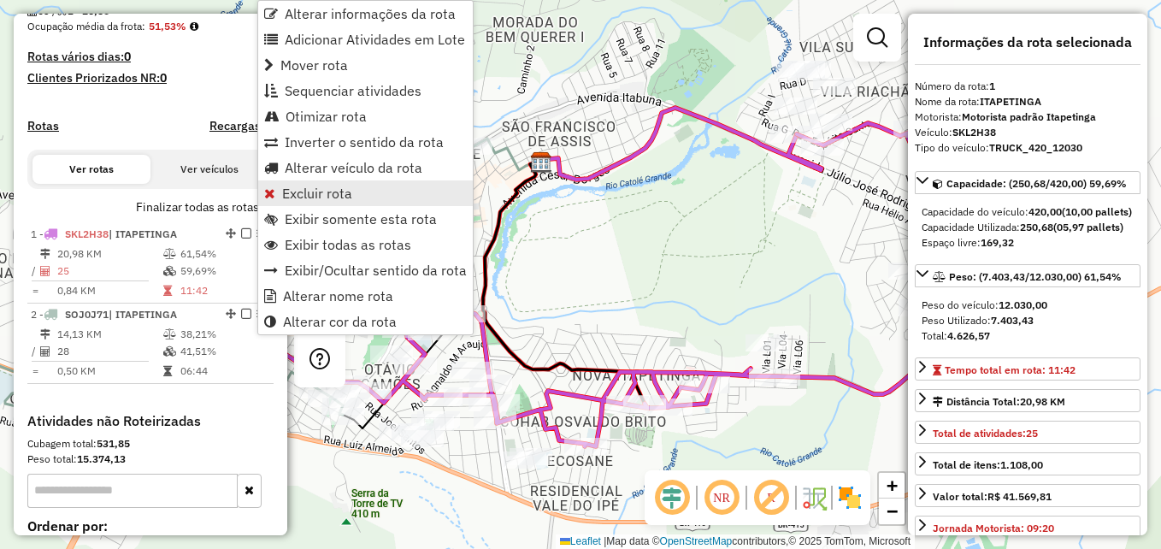
click at [319, 191] on span "Excluir rota" at bounding box center [317, 193] width 70 height 14
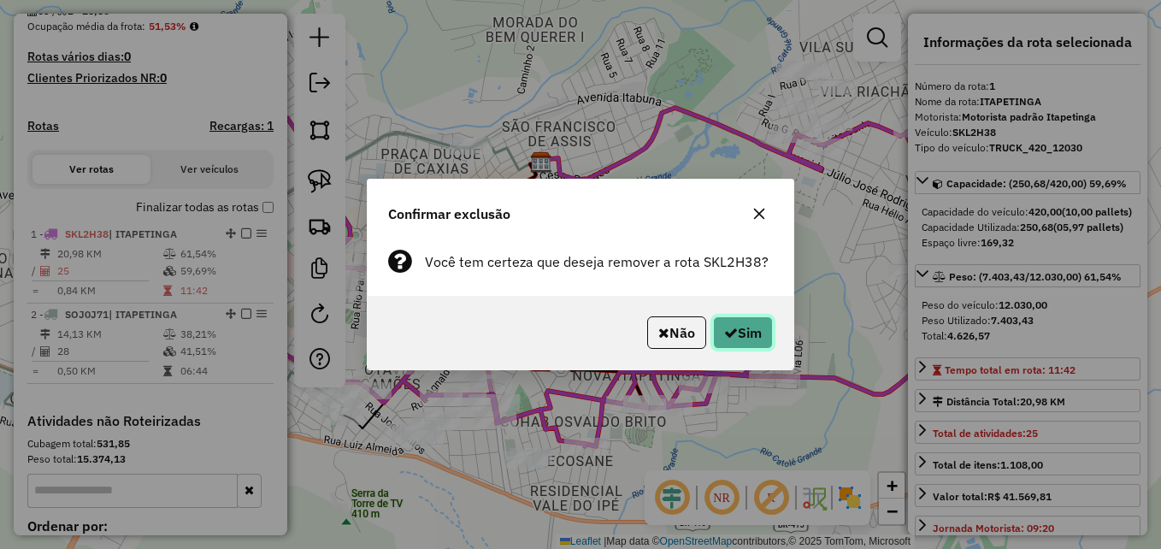
click at [747, 338] on button "Sim" at bounding box center [743, 332] width 60 height 32
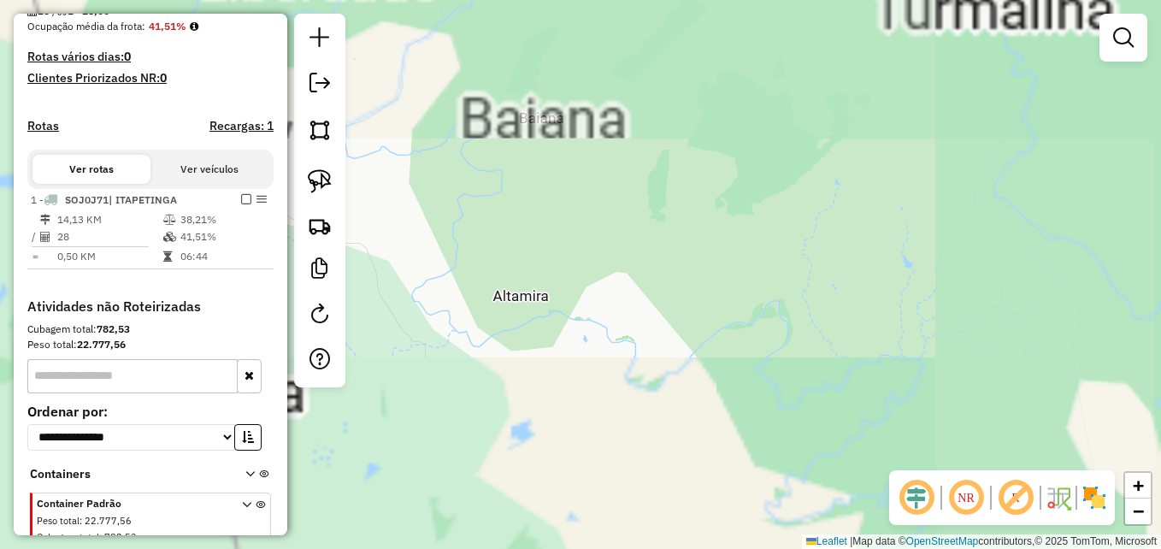
drag, startPoint x: 456, startPoint y: 184, endPoint x: 729, endPoint y: 315, distance: 303.2
click at [781, 341] on div "Janela de atendimento Grade de atendimento Capacidade Transportadoras Veículos …" at bounding box center [580, 274] width 1161 height 549
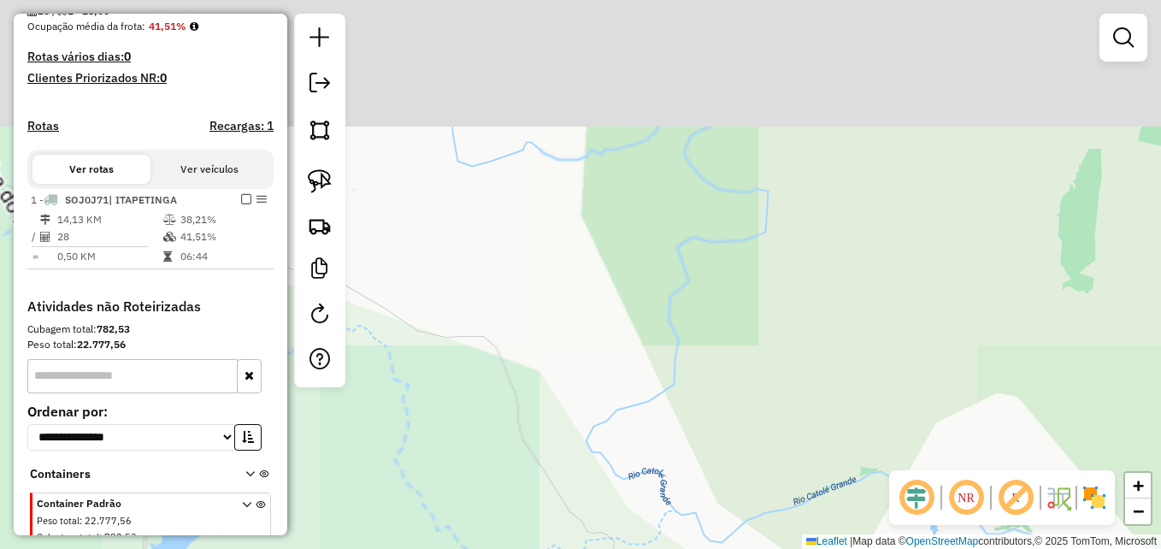
drag, startPoint x: 442, startPoint y: 254, endPoint x: 806, endPoint y: 450, distance: 413.4
click at [806, 450] on div "Janela de atendimento Grade de atendimento Capacidade Transportadoras Veículos …" at bounding box center [580, 274] width 1161 height 549
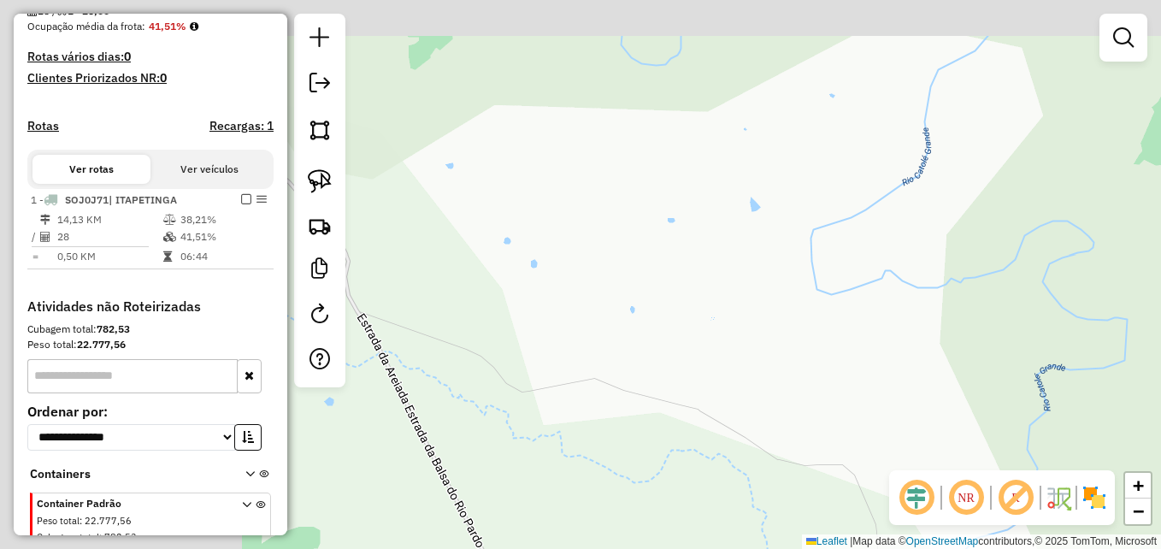
drag, startPoint x: 780, startPoint y: 377, endPoint x: 841, endPoint y: 380, distance: 60.7
click at [841, 380] on div "Janela de atendimento Grade de atendimento Capacidade Transportadoras Veículos …" at bounding box center [580, 274] width 1161 height 549
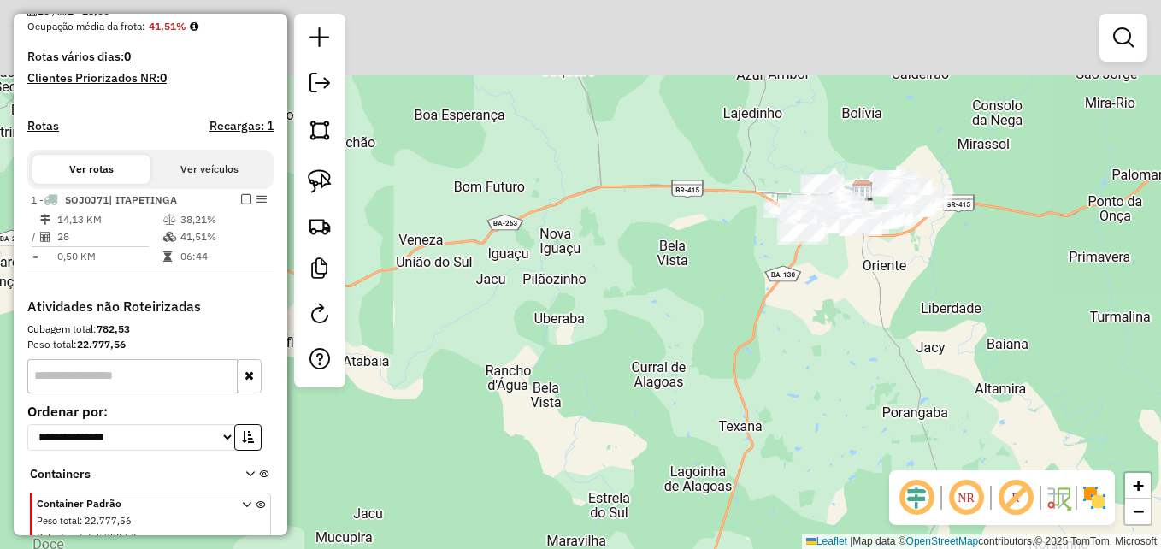
drag, startPoint x: 782, startPoint y: 233, endPoint x: 744, endPoint y: 316, distance: 91.4
click at [685, 314] on div "Janela de atendimento Grade de atendimento Capacidade Transportadoras Veículos …" at bounding box center [580, 274] width 1161 height 549
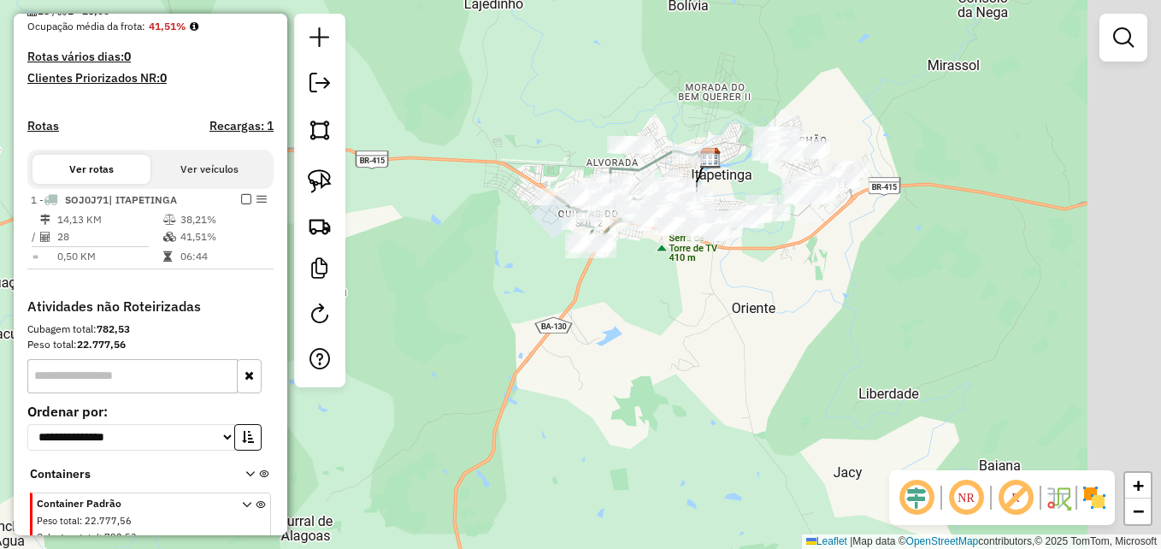
drag, startPoint x: 703, startPoint y: 305, endPoint x: 556, endPoint y: 366, distance: 158.3
click at [567, 366] on div "Janela de atendimento Grade de atendimento Capacidade Transportadoras Veículos …" at bounding box center [580, 274] width 1161 height 549
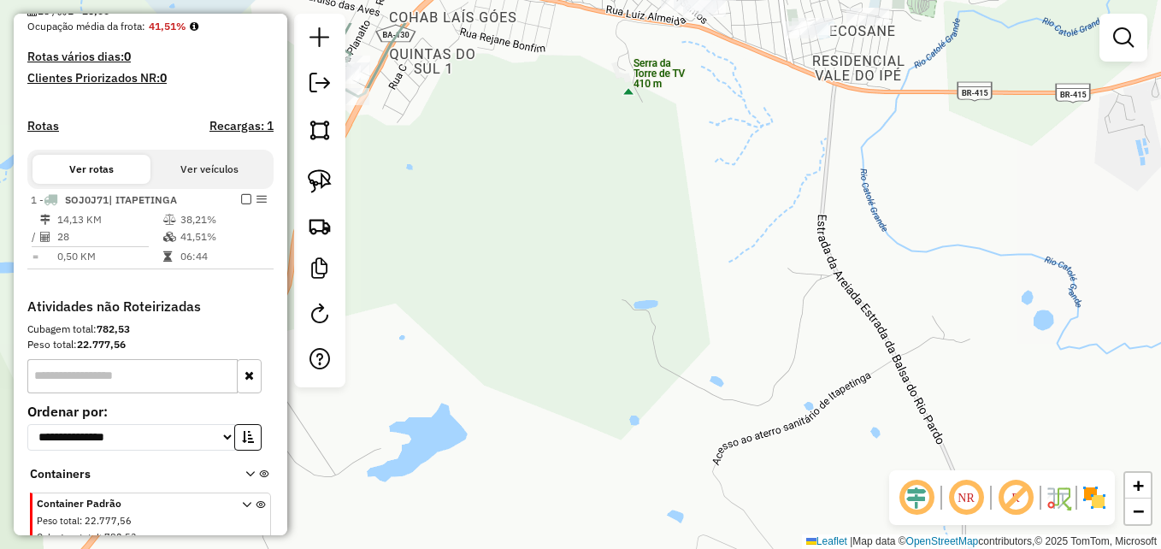
drag, startPoint x: 617, startPoint y: 260, endPoint x: 685, endPoint y: 317, distance: 88.5
click at [717, 355] on div "Janela de atendimento Grade de atendimento Capacidade Transportadoras Veículos …" at bounding box center [580, 274] width 1161 height 549
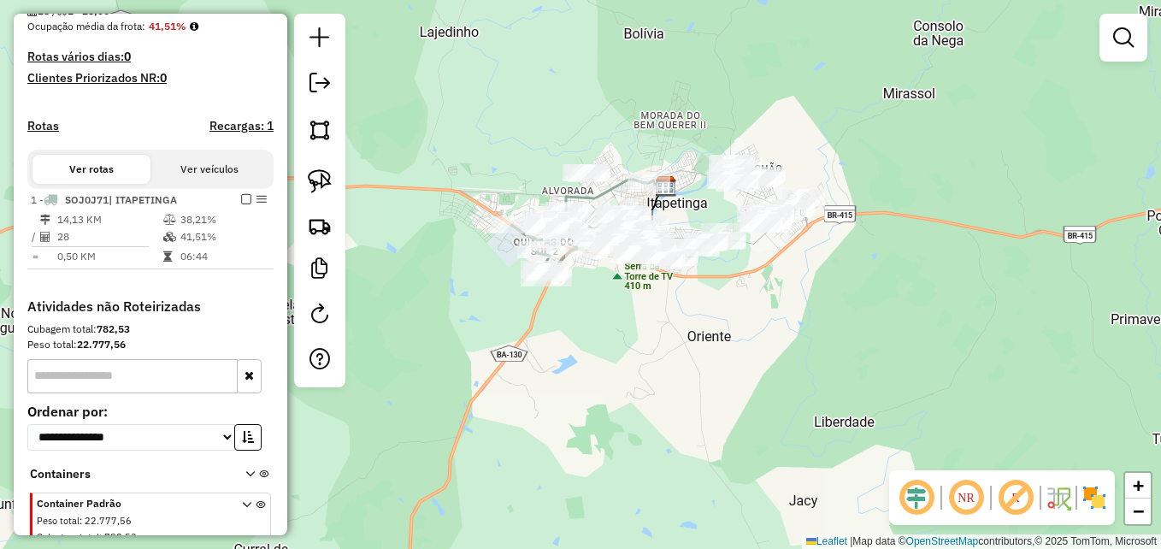
drag, startPoint x: 620, startPoint y: 279, endPoint x: 637, endPoint y: 325, distance: 49.2
click at [637, 325] on div "Janela de atendimento Grade de atendimento Capacidade Transportadoras Veículos …" at bounding box center [580, 274] width 1161 height 549
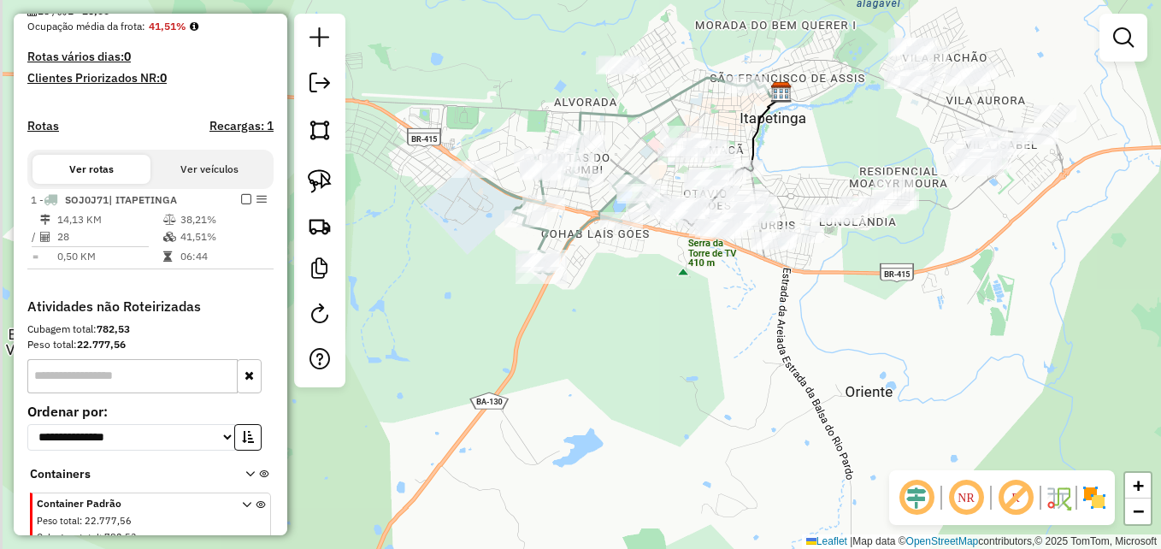
drag, startPoint x: 582, startPoint y: 271, endPoint x: 668, endPoint y: 310, distance: 94.9
click at [668, 310] on div "Janela de atendimento Grade de atendimento Capacidade Transportadoras Veículos …" at bounding box center [580, 274] width 1161 height 549
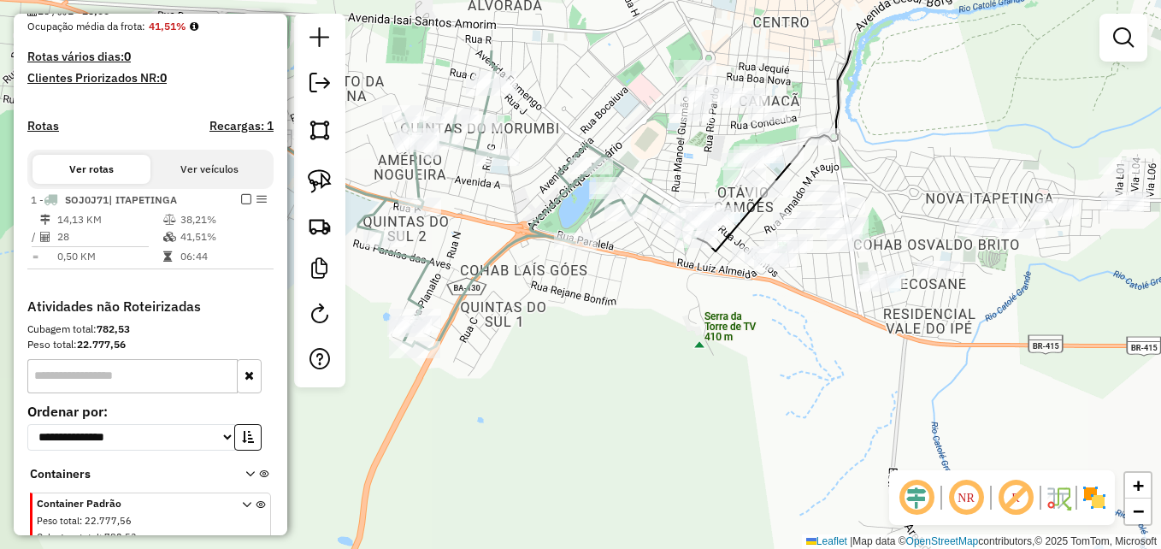
drag, startPoint x: 638, startPoint y: 274, endPoint x: 655, endPoint y: 397, distance: 124.3
click at [655, 397] on div "Janela de atendimento Grade de atendimento Capacidade Transportadoras Veículos …" at bounding box center [580, 274] width 1161 height 549
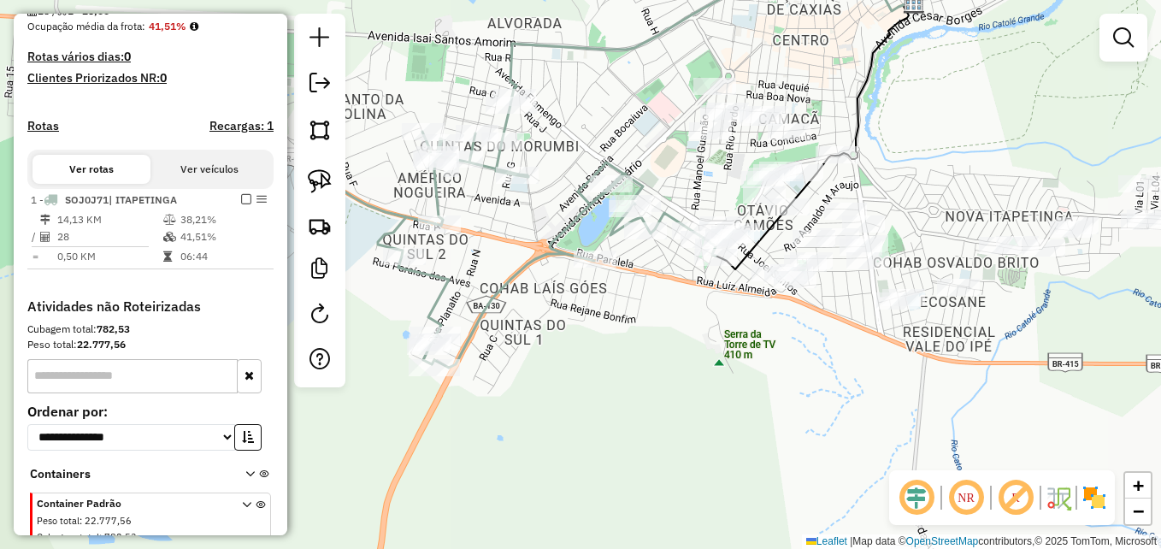
drag, startPoint x: 751, startPoint y: 354, endPoint x: 636, endPoint y: 356, distance: 114.6
click at [636, 356] on div "Janela de atendimento Grade de atendimento Capacidade Transportadoras Veículos …" at bounding box center [580, 274] width 1161 height 549
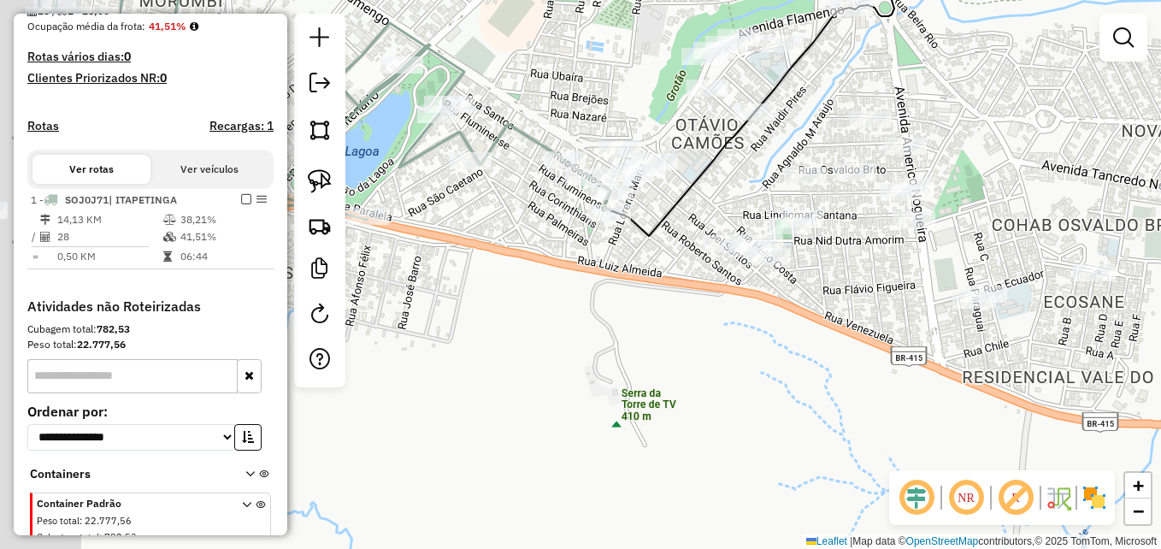
drag, startPoint x: 615, startPoint y: 285, endPoint x: 782, endPoint y: 345, distance: 178.2
click at [782, 345] on div "Janela de atendimento Grade de atendimento Capacidade Transportadoras Veículos …" at bounding box center [580, 274] width 1161 height 549
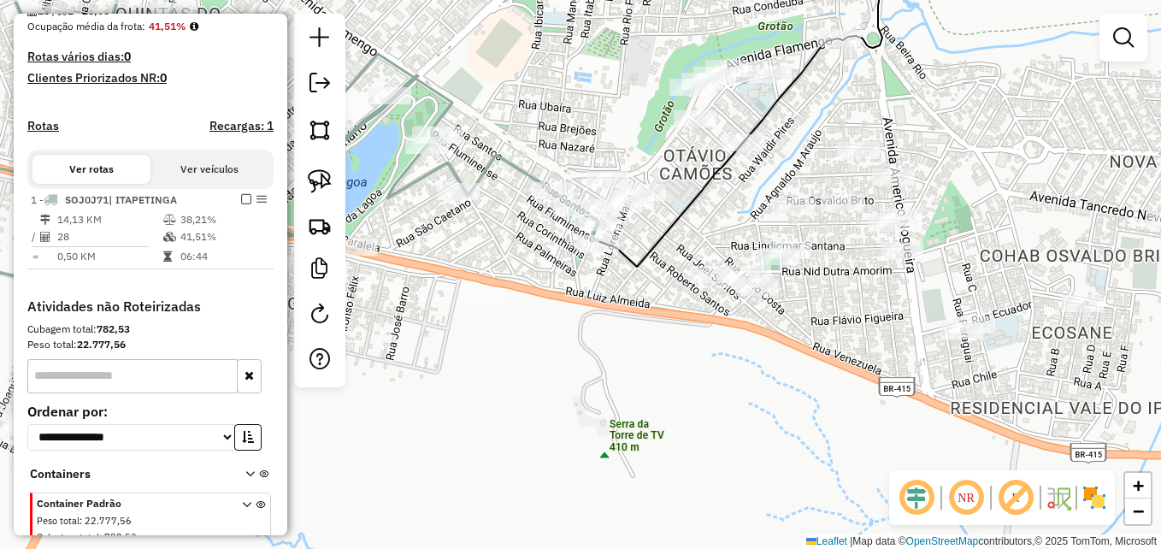
drag, startPoint x: 728, startPoint y: 330, endPoint x: 677, endPoint y: 350, distance: 54.9
click at [677, 350] on div "Janela de atendimento Grade de atendimento Capacidade Transportadoras Veículos …" at bounding box center [580, 274] width 1161 height 549
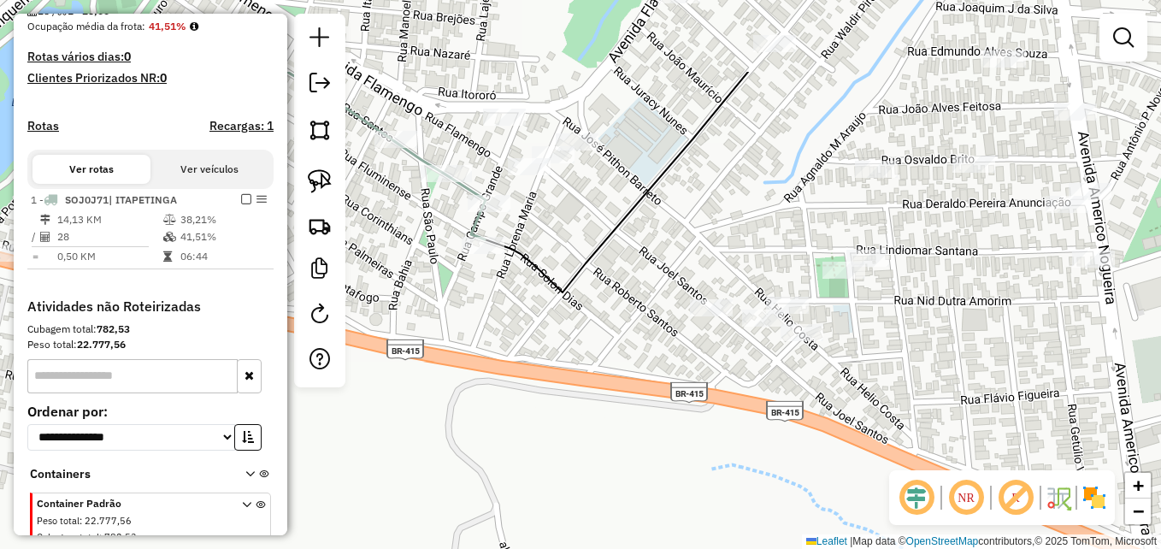
drag, startPoint x: 658, startPoint y: 316, endPoint x: 629, endPoint y: 449, distance: 135.6
click at [619, 458] on div "Janela de atendimento Grade de atendimento Capacidade Transportadoras Veículos …" at bounding box center [580, 274] width 1161 height 549
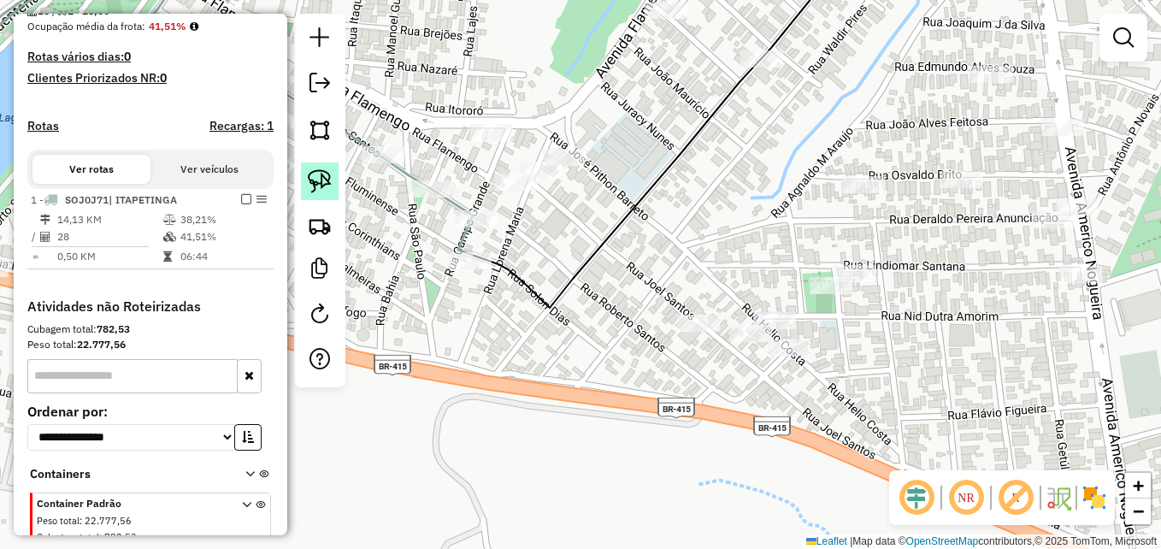
click at [318, 165] on link at bounding box center [320, 181] width 38 height 38
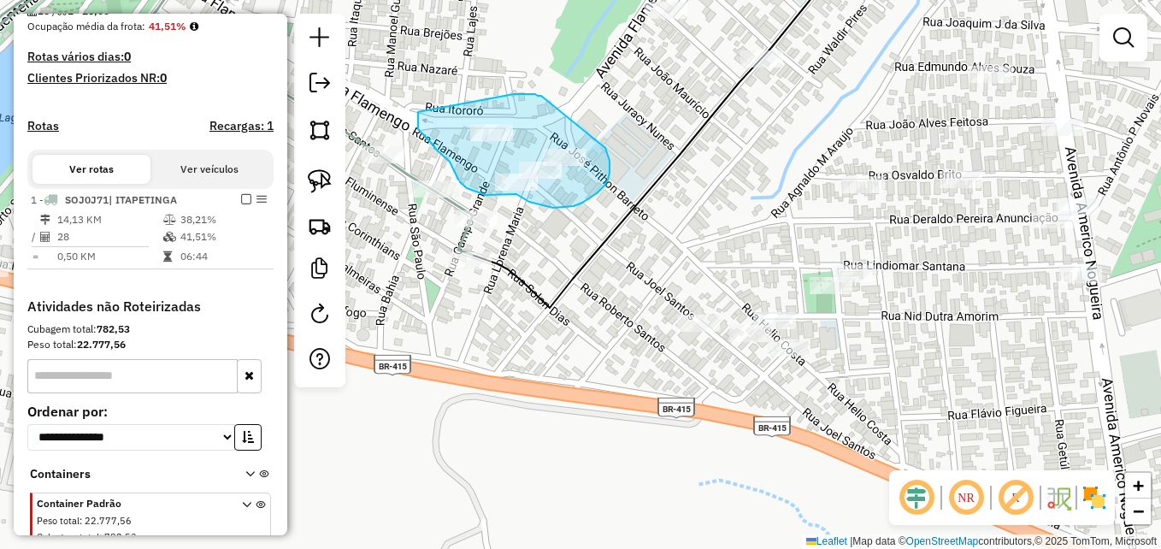
drag, startPoint x: 538, startPoint y: 96, endPoint x: 605, endPoint y: 148, distance: 85.3
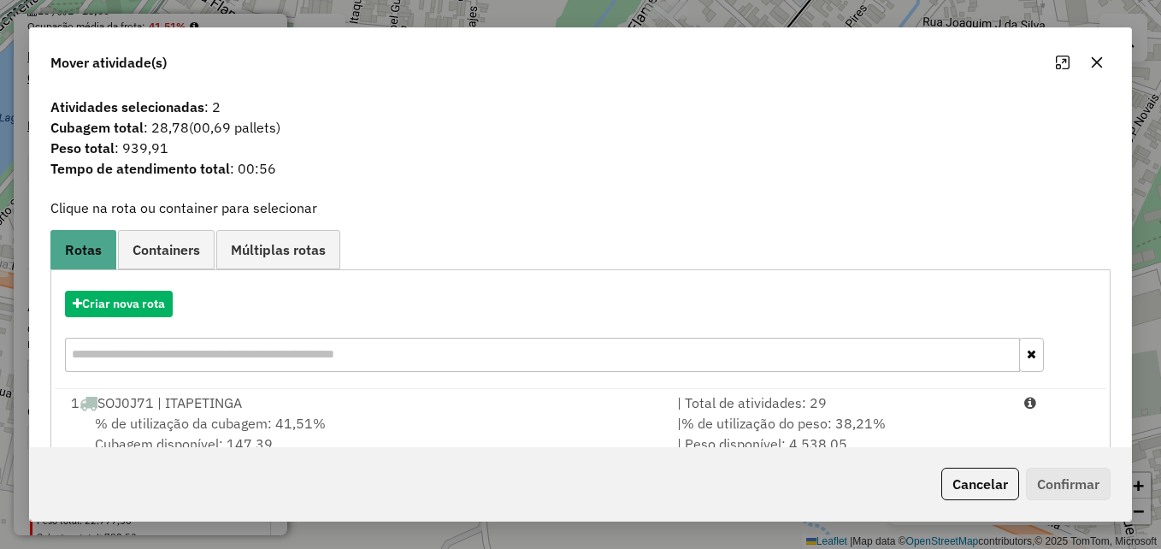
click at [1098, 60] on icon "button" at bounding box center [1097, 62] width 11 height 11
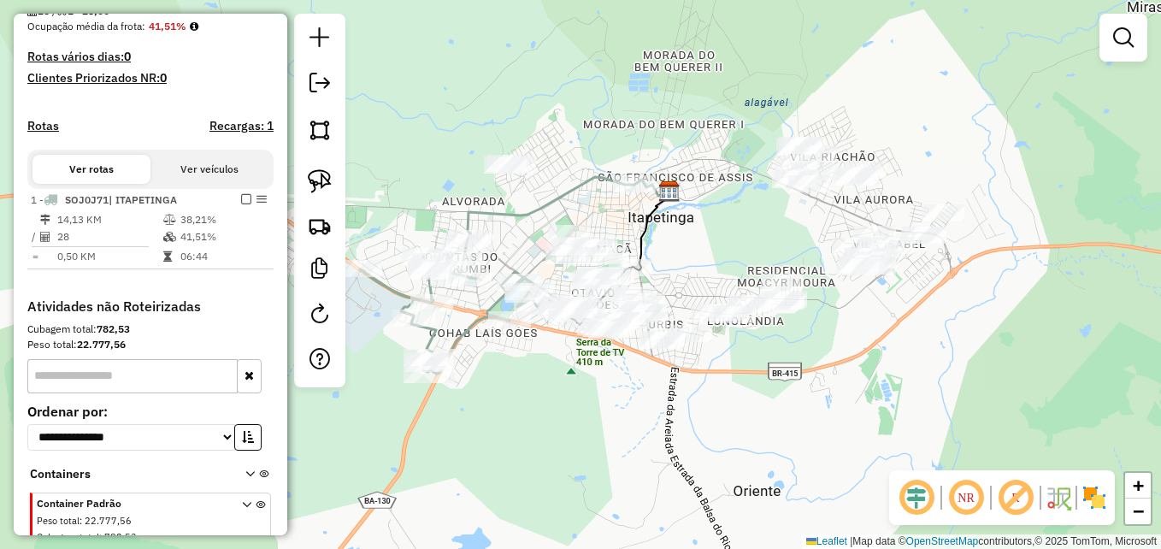
drag, startPoint x: 649, startPoint y: 364, endPoint x: 609, endPoint y: 409, distance: 59.3
click at [609, 409] on div "Janela de atendimento Grade de atendimento Capacidade Transportadoras Veículos …" at bounding box center [580, 274] width 1161 height 549
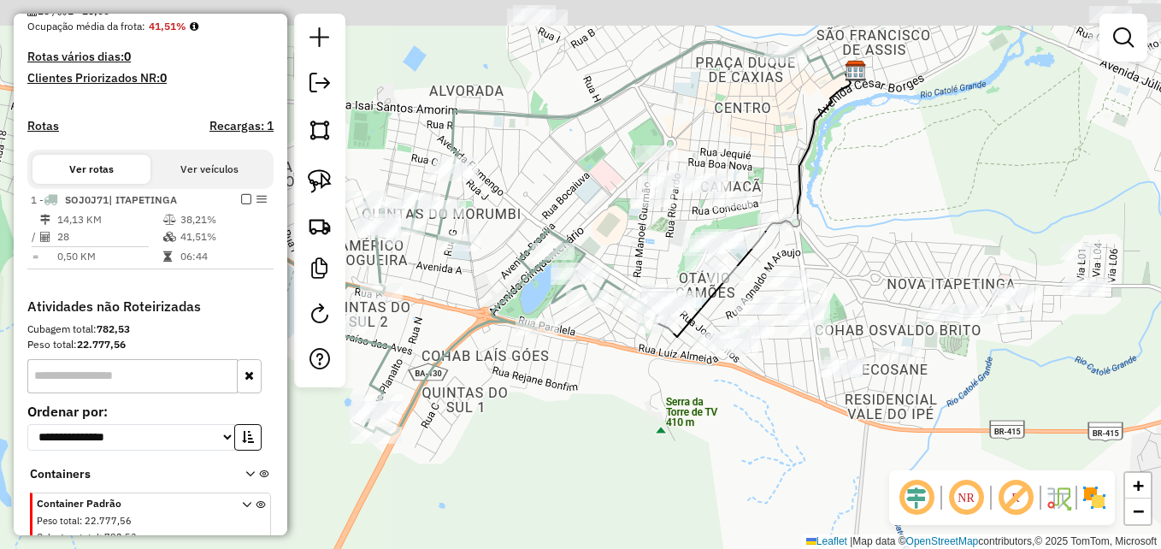
drag, startPoint x: 552, startPoint y: 355, endPoint x: 703, endPoint y: 481, distance: 197.2
click at [704, 480] on div "Janela de atendimento Grade de atendimento Capacidade Transportadoras Veículos …" at bounding box center [580, 274] width 1161 height 549
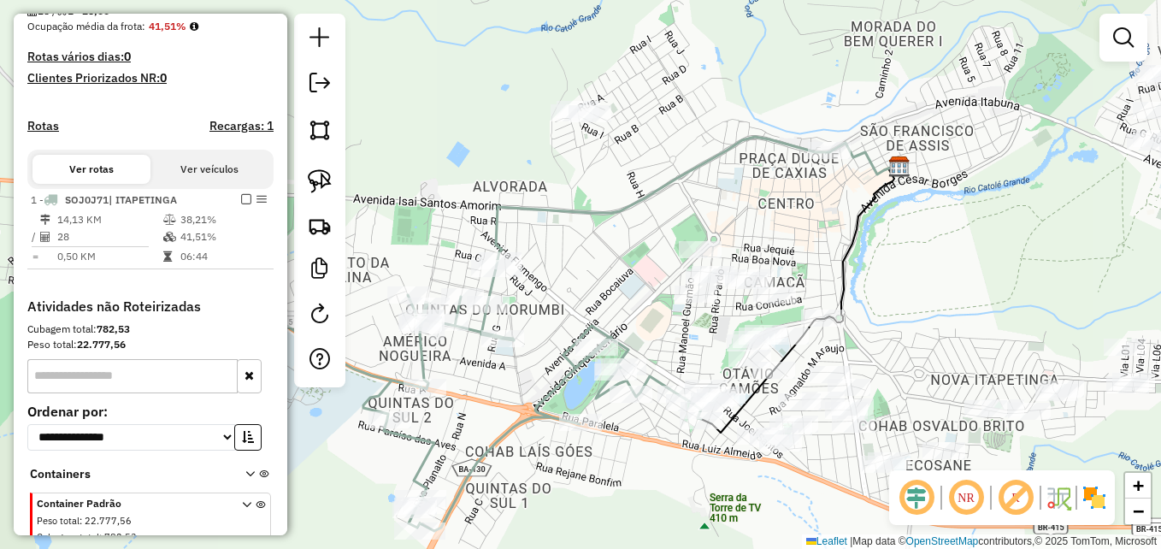
drag, startPoint x: 581, startPoint y: 151, endPoint x: 591, endPoint y: 199, distance: 48.8
click at [593, 226] on icon at bounding box center [697, 198] width 403 height 123
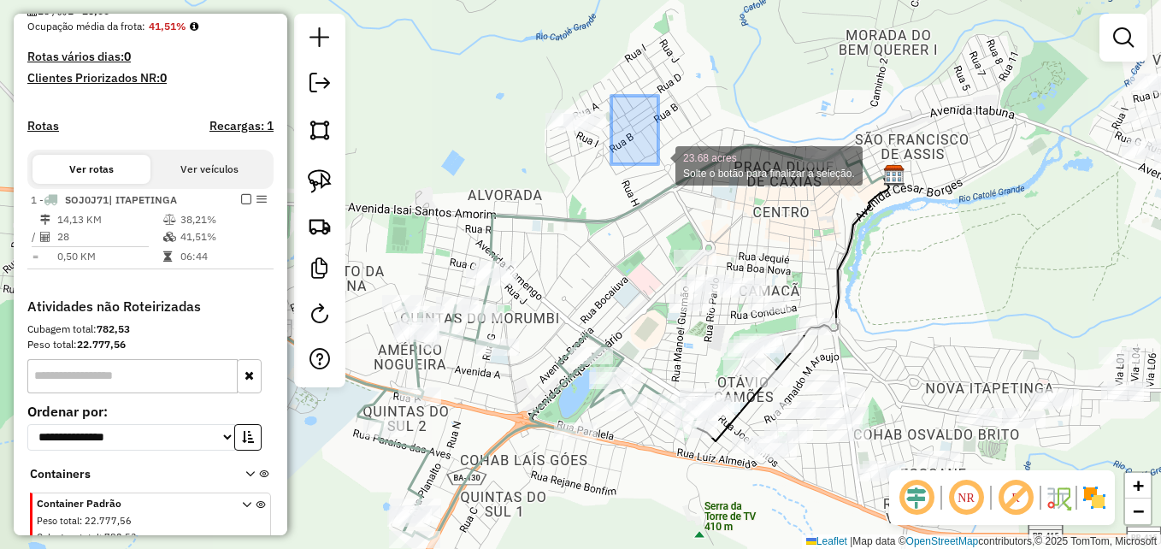
drag, startPoint x: 562, startPoint y: 85, endPoint x: 658, endPoint y: 164, distance: 125.1
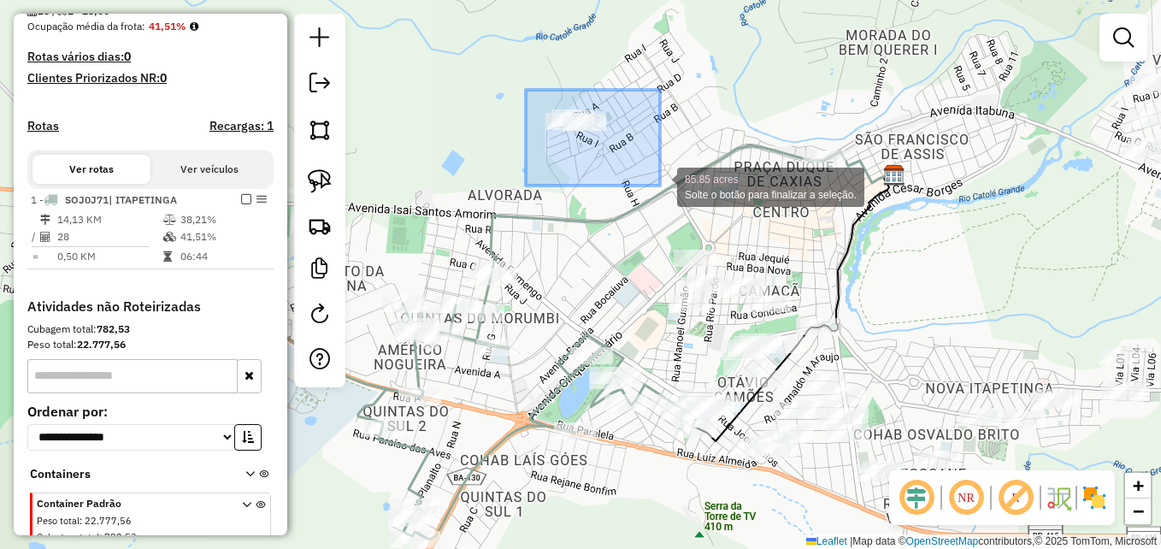
drag, startPoint x: 526, startPoint y: 90, endPoint x: 666, endPoint y: 185, distance: 169.8
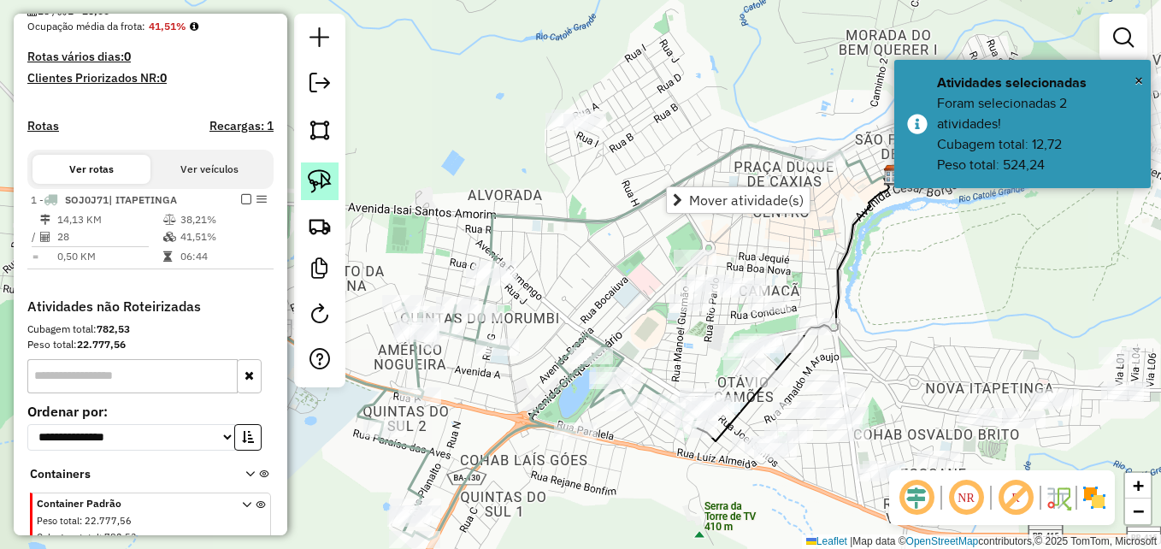
drag, startPoint x: 312, startPoint y: 182, endPoint x: 476, endPoint y: 143, distance: 168.8
click at [311, 183] on img at bounding box center [320, 181] width 24 height 24
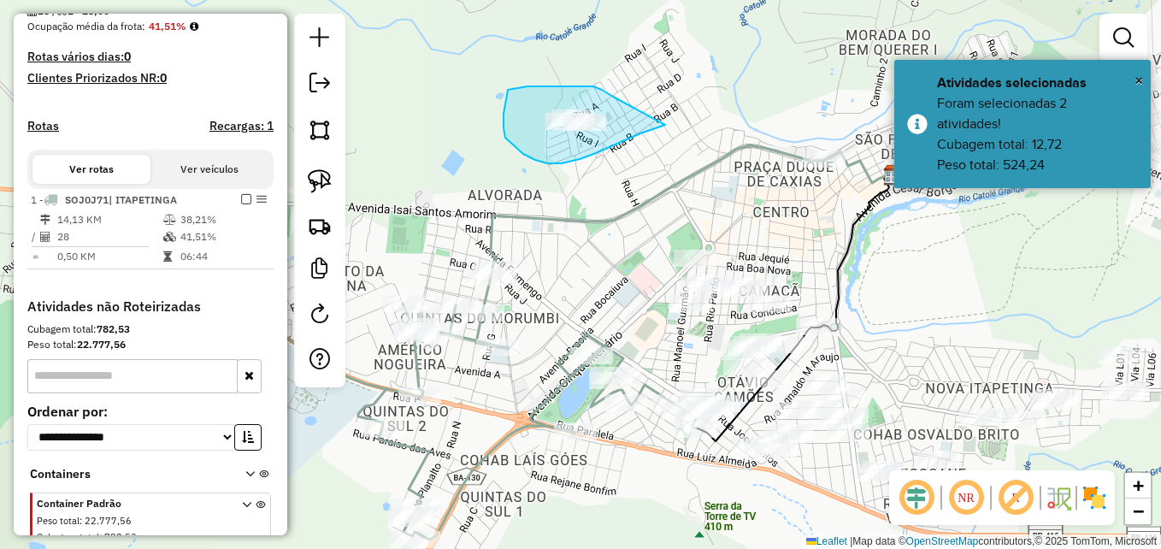
drag, startPoint x: 613, startPoint y: 97, endPoint x: 650, endPoint y: 101, distance: 37.0
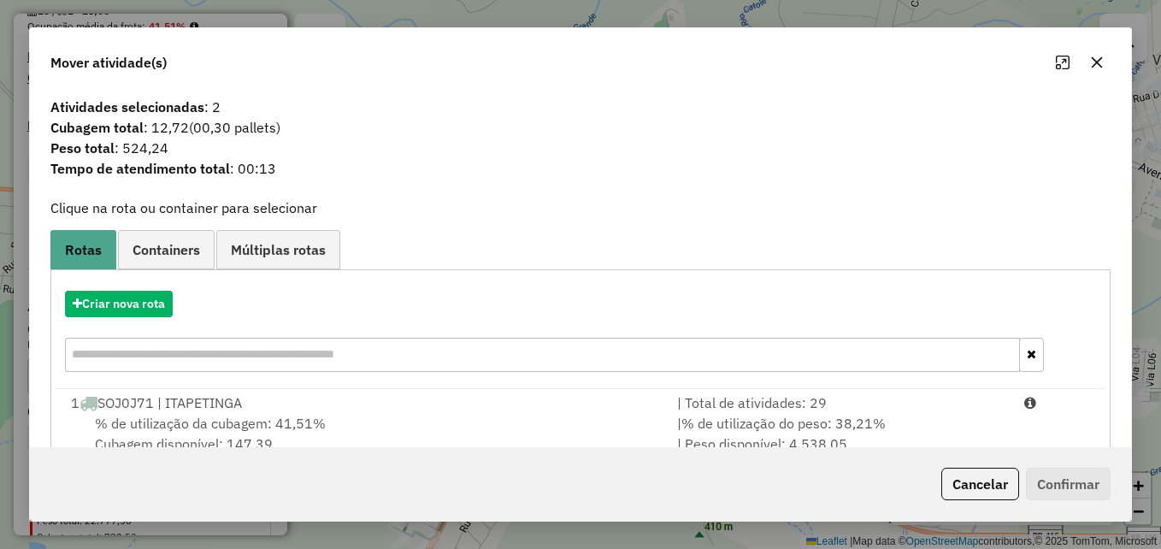
click at [1100, 62] on icon "button" at bounding box center [1097, 63] width 14 height 14
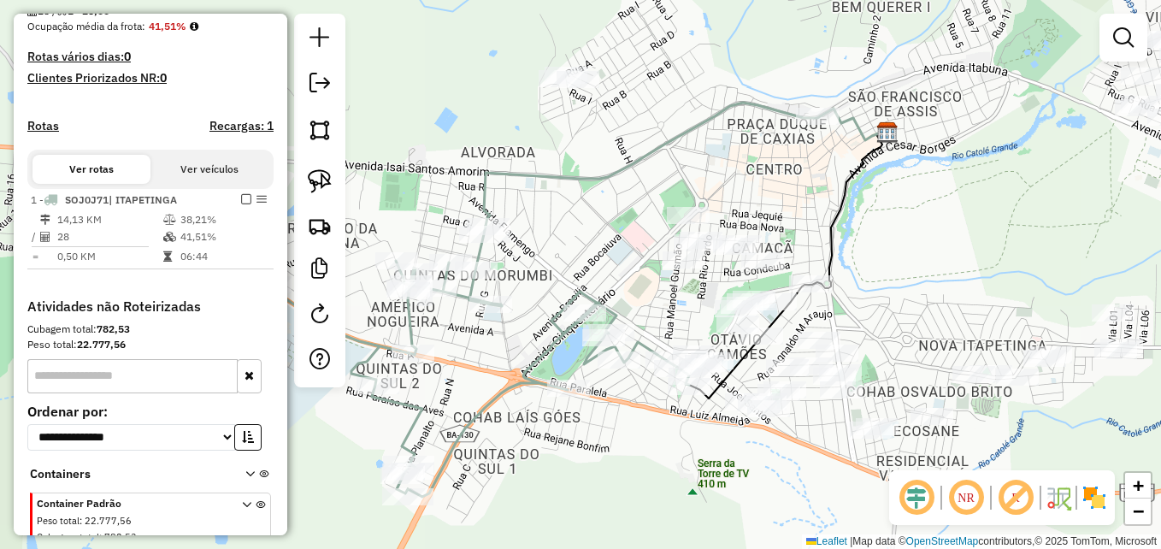
drag, startPoint x: 608, startPoint y: 268, endPoint x: 606, endPoint y: 213, distance: 55.6
click at [606, 213] on div "Janela de atendimento Grade de atendimento Capacidade Transportadoras Veículos …" at bounding box center [580, 274] width 1161 height 549
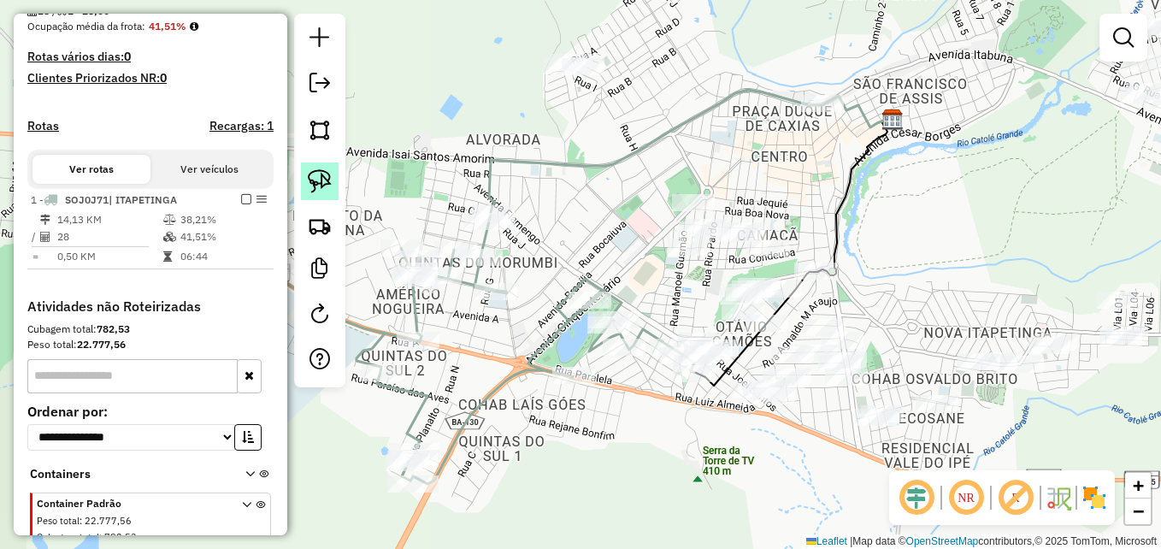
click at [315, 190] on img at bounding box center [320, 181] width 24 height 24
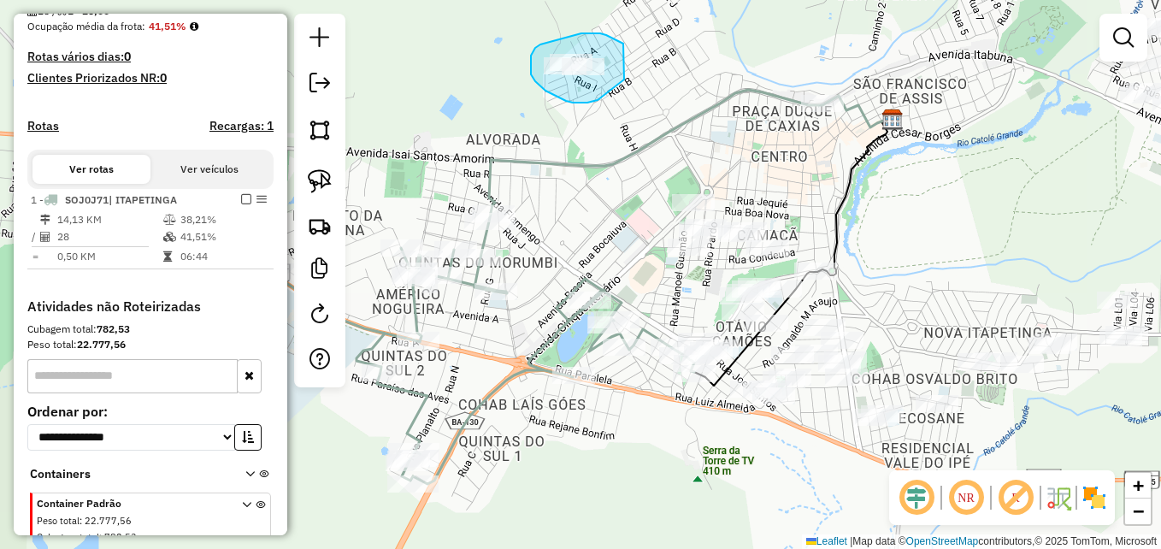
drag, startPoint x: 615, startPoint y: 40, endPoint x: 628, endPoint y: 66, distance: 28.7
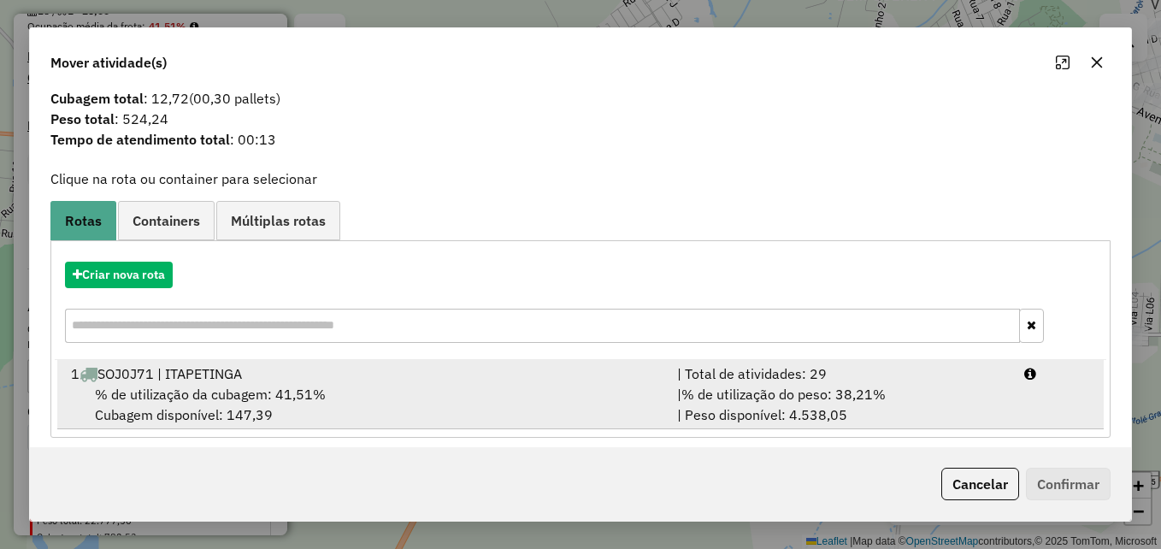
scroll to position [40, 0]
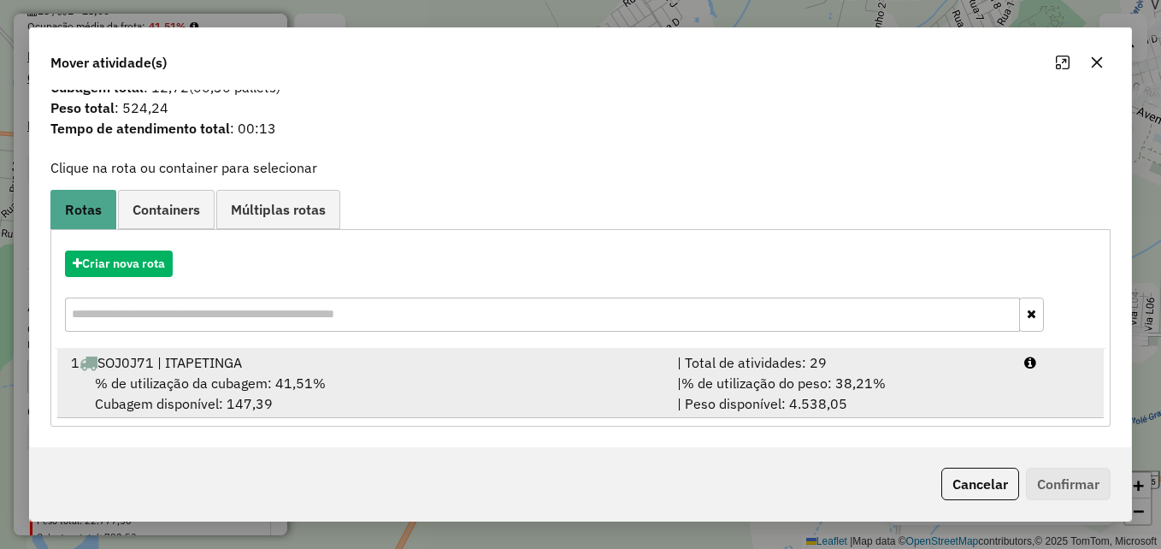
click at [478, 369] on div "1 SOJ0J71 | ITAPETINGA" at bounding box center [364, 362] width 606 height 21
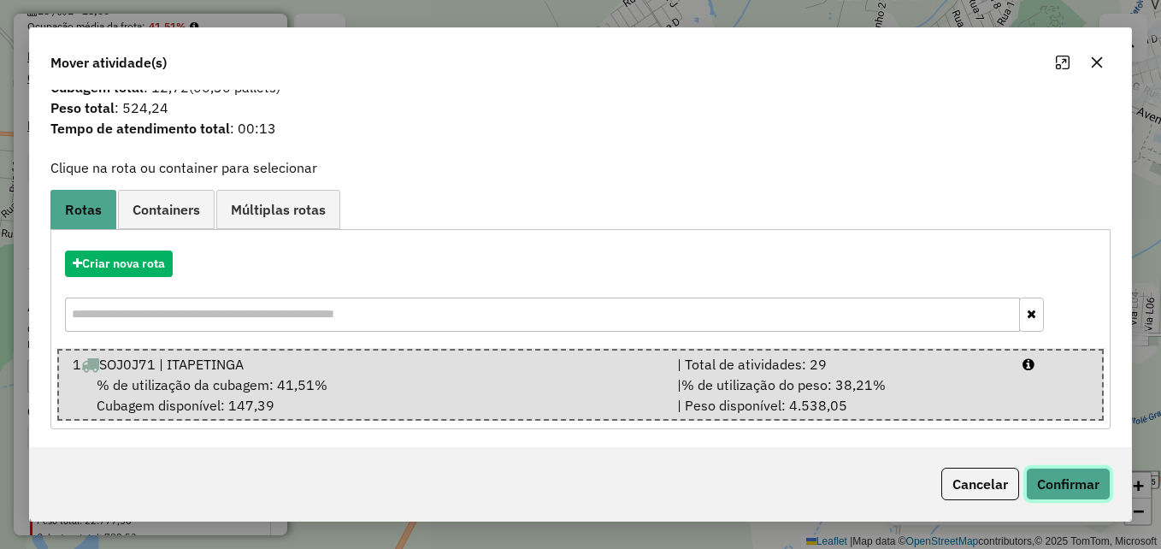
drag, startPoint x: 1089, startPoint y: 492, endPoint x: 1048, endPoint y: 446, distance: 61.1
click at [1087, 492] on button "Confirmar" at bounding box center [1068, 484] width 85 height 32
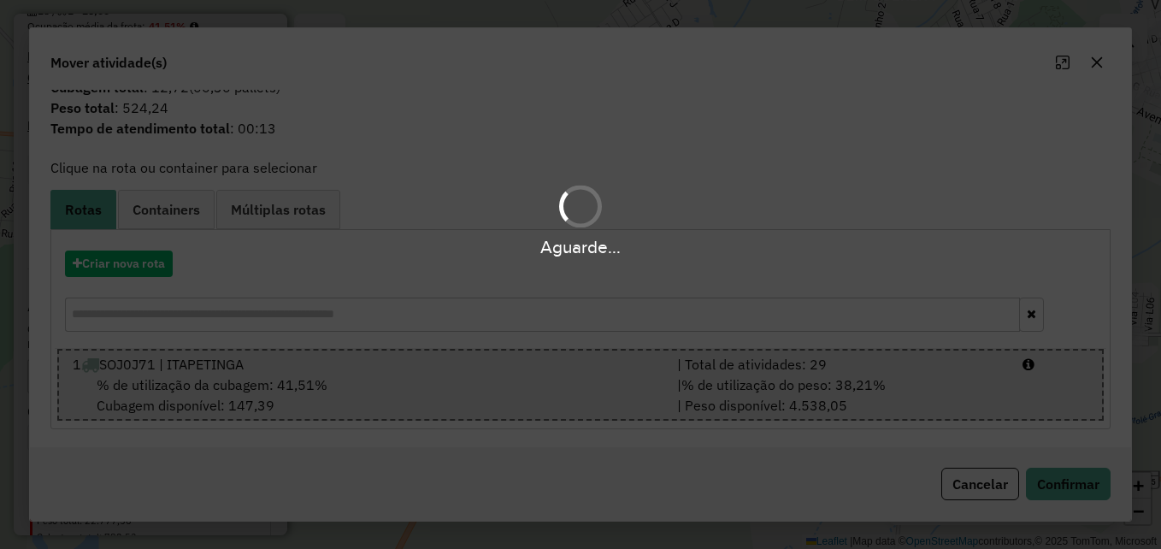
scroll to position [0, 0]
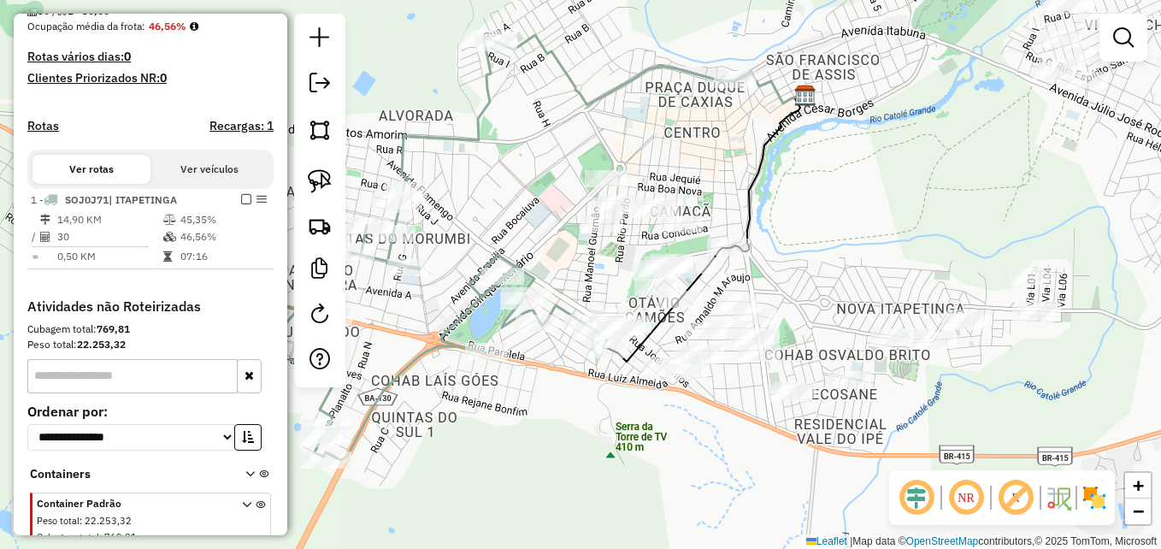
drag, startPoint x: 877, startPoint y: 208, endPoint x: 791, endPoint y: 183, distance: 89.8
click at [791, 184] on div "Janela de atendimento Grade de atendimento Capacidade Transportadoras Veículos …" at bounding box center [580, 274] width 1161 height 549
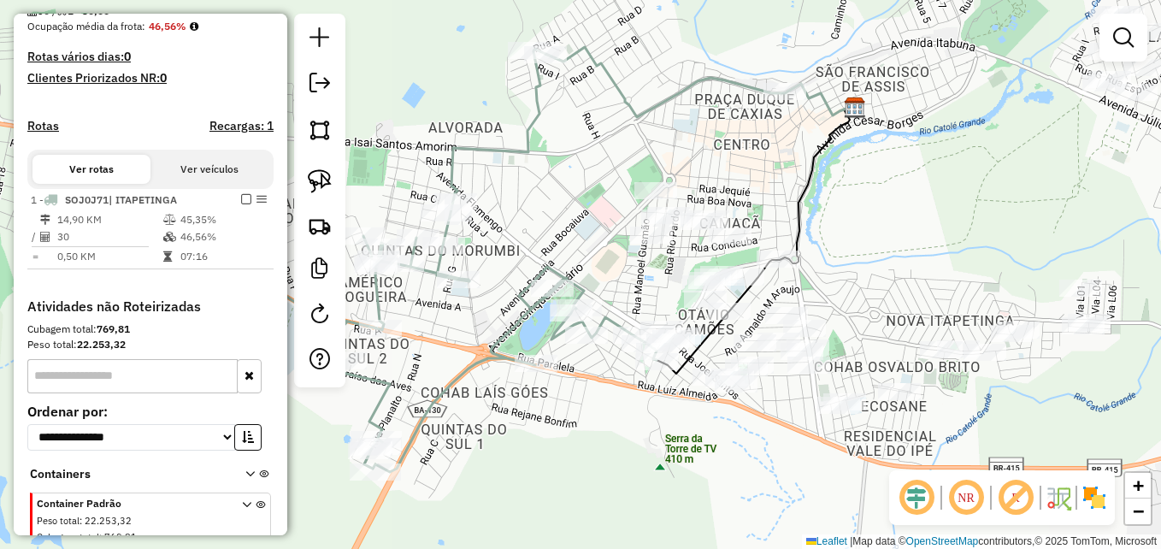
drag, startPoint x: 646, startPoint y: 111, endPoint x: 697, endPoint y: 123, distance: 51.8
click at [697, 123] on div "Janela de atendimento Grade de atendimento Capacidade Transportadoras Veículos …" at bounding box center [580, 274] width 1161 height 549
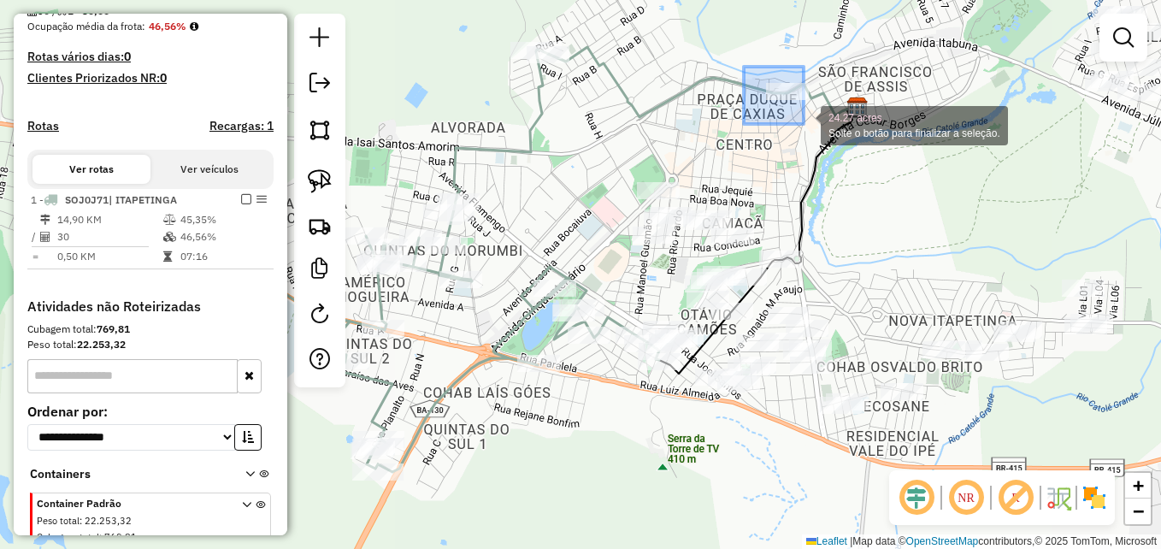
drag, startPoint x: 744, startPoint y: 67, endPoint x: 805, endPoint y: 123, distance: 83.5
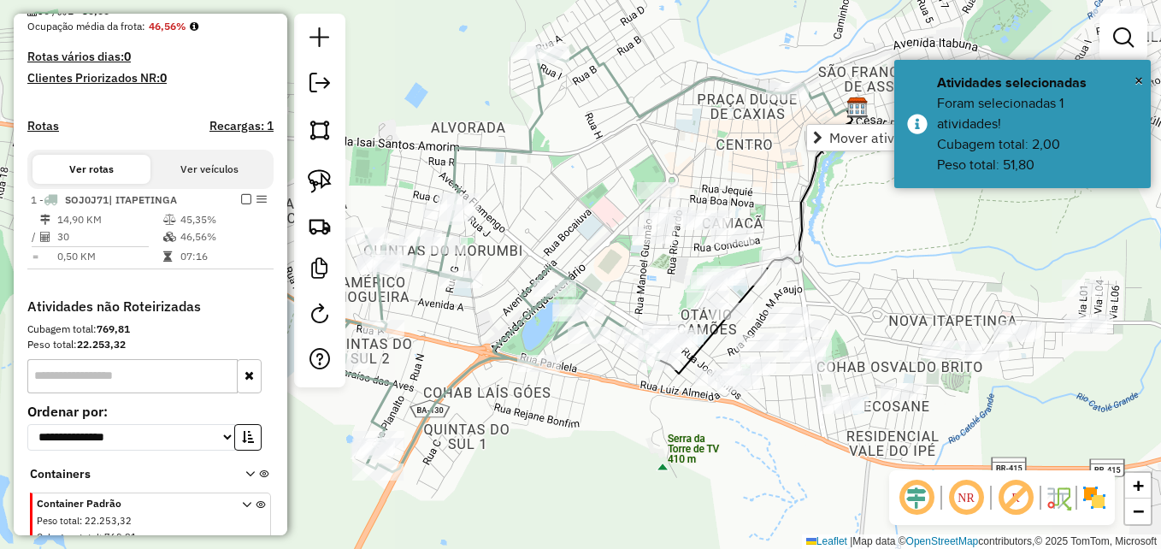
click at [738, 155] on div "Janela de atendimento Grade de atendimento Capacidade Transportadoras Veículos …" at bounding box center [580, 274] width 1161 height 549
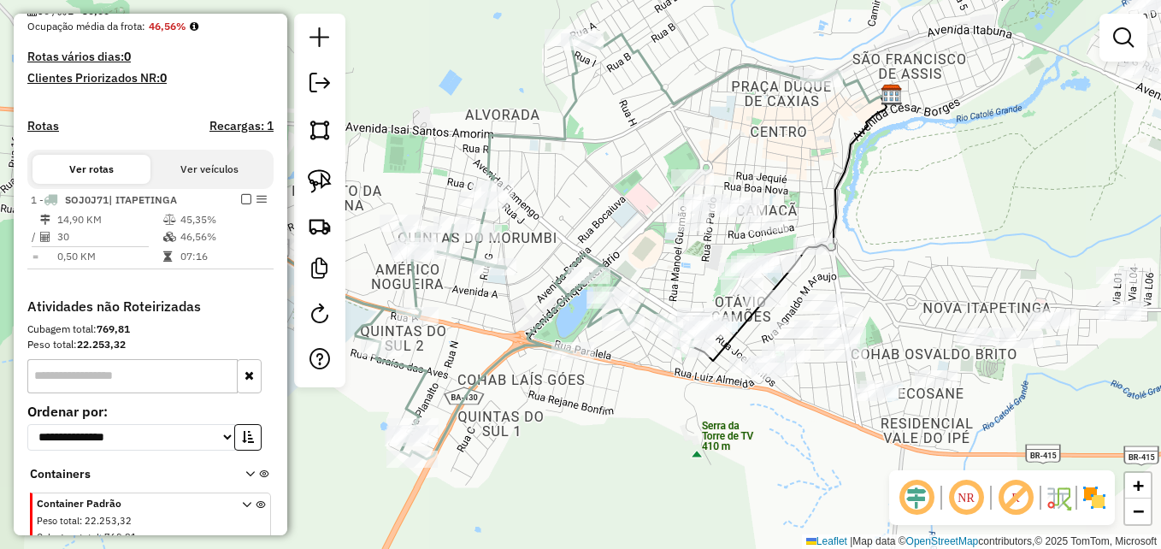
drag, startPoint x: 829, startPoint y: 174, endPoint x: 878, endPoint y: 169, distance: 48.9
click at [878, 169] on div "Janela de atendimento Grade de atendimento Capacidade Transportadoras Veículos …" at bounding box center [580, 274] width 1161 height 549
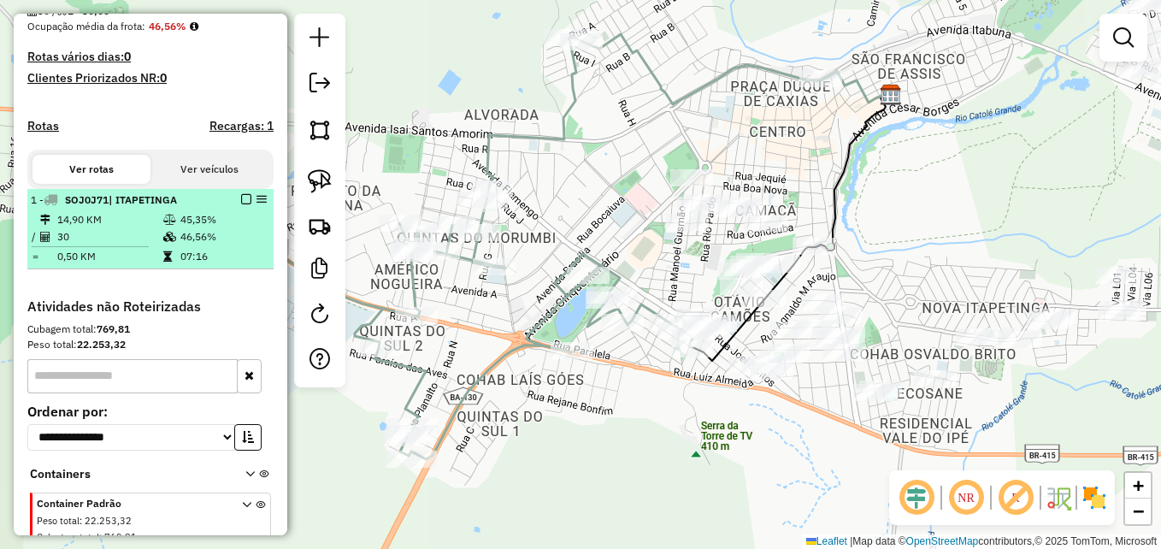
select select "**********"
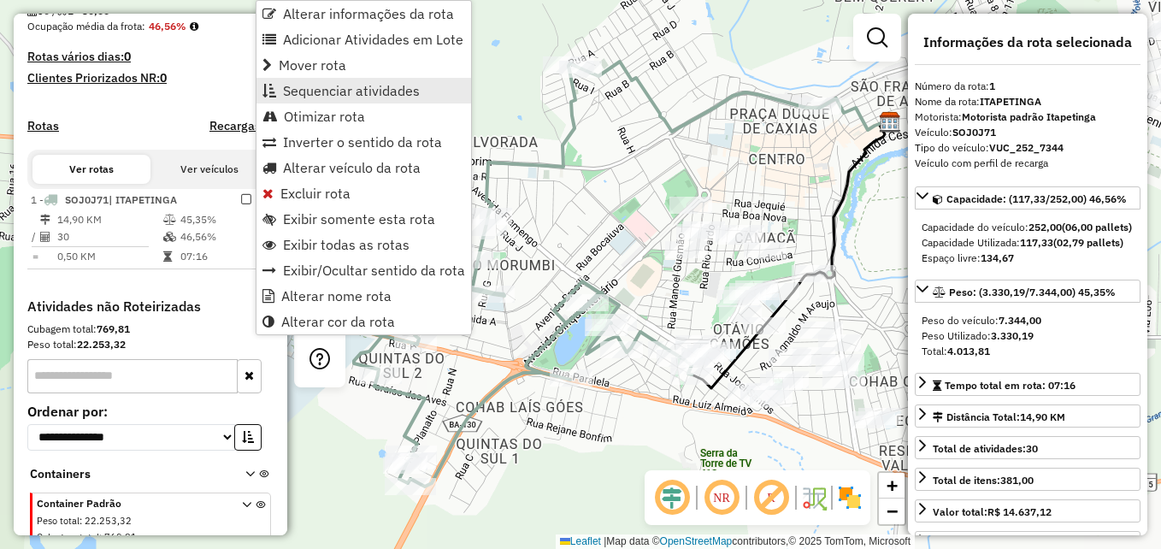
click at [333, 93] on span "Sequenciar atividades" at bounding box center [351, 91] width 137 height 14
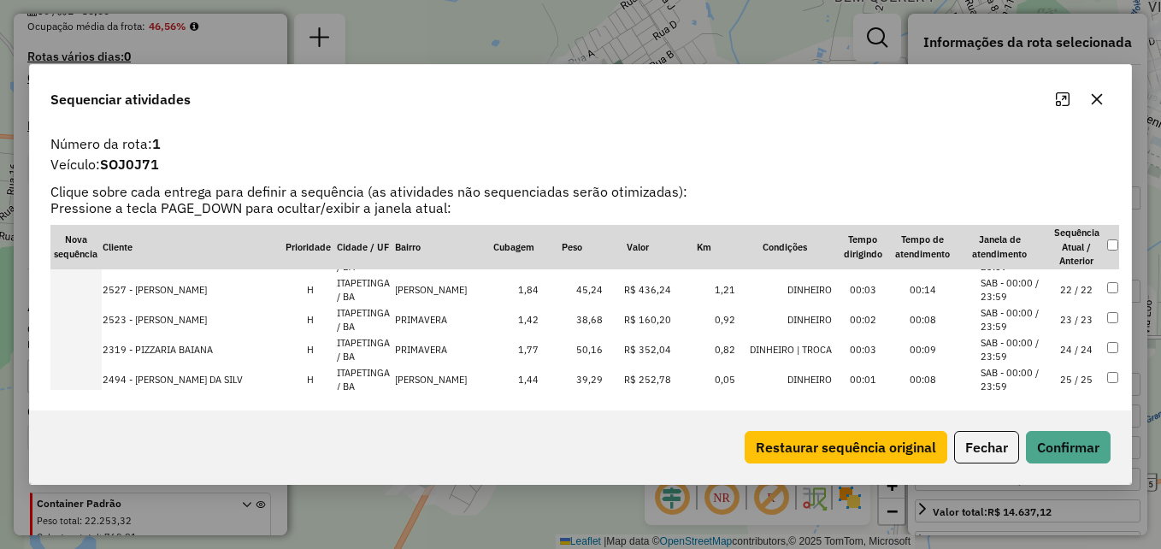
scroll to position [621, 0]
click at [1091, 99] on icon "button" at bounding box center [1097, 99] width 14 height 14
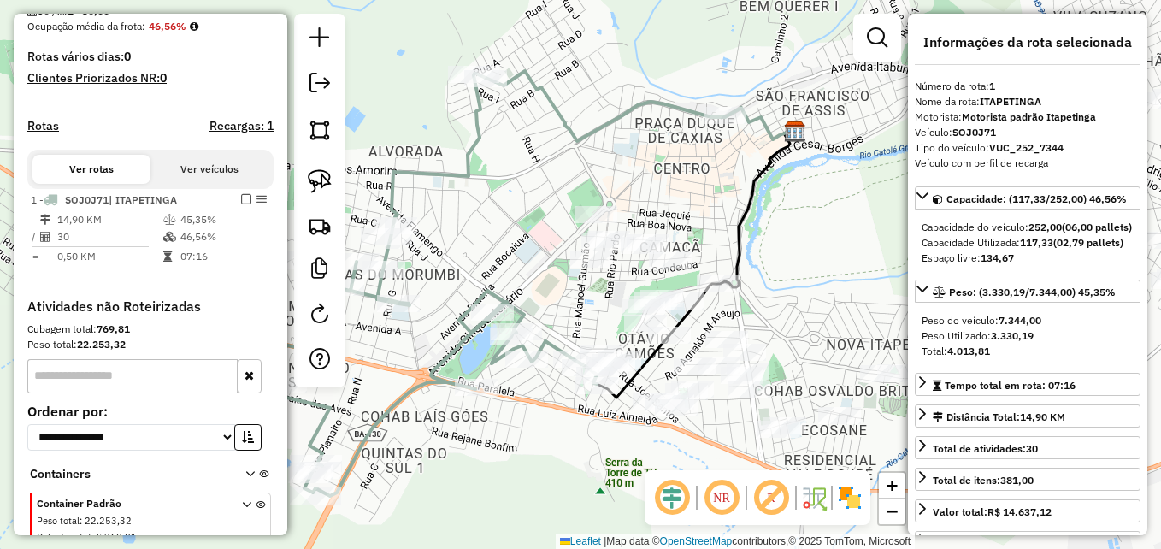
drag, startPoint x: 653, startPoint y: 184, endPoint x: 558, endPoint y: 193, distance: 95.3
click at [558, 193] on div "Janela de atendimento Grade de atendimento Capacidade Transportadoras Veículos …" at bounding box center [580, 274] width 1161 height 549
click at [319, 183] on img at bounding box center [320, 181] width 24 height 24
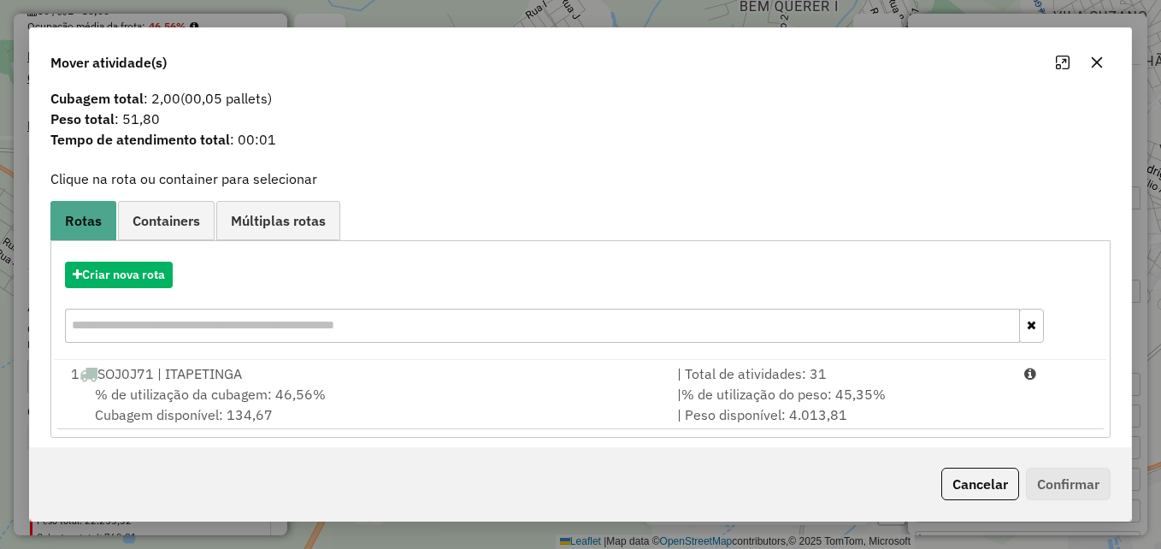
scroll to position [40, 0]
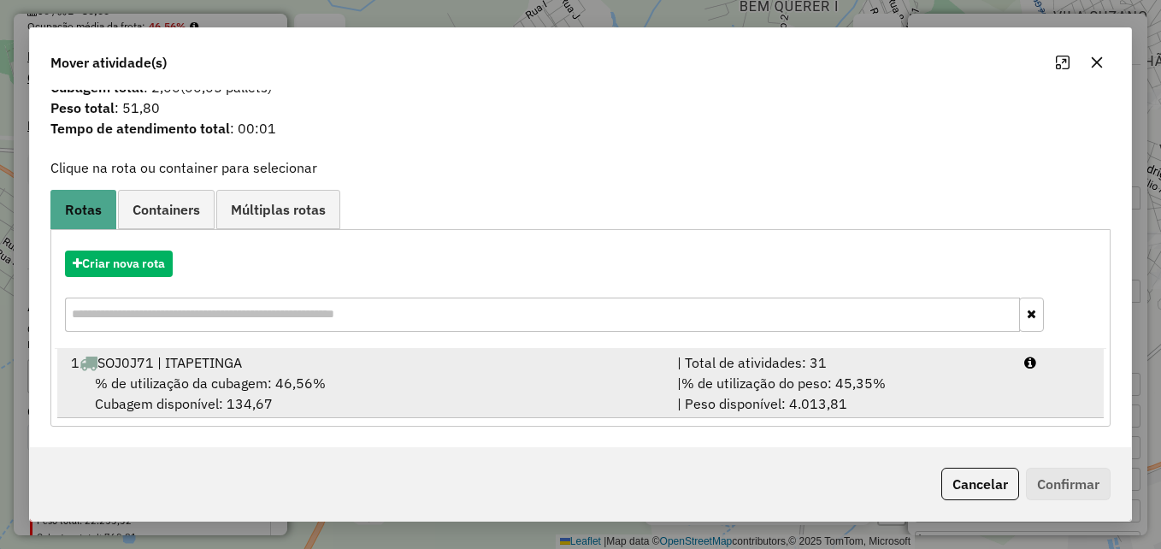
click at [220, 378] on span "% de utilização da cubagem: 46,56%" at bounding box center [210, 382] width 231 height 17
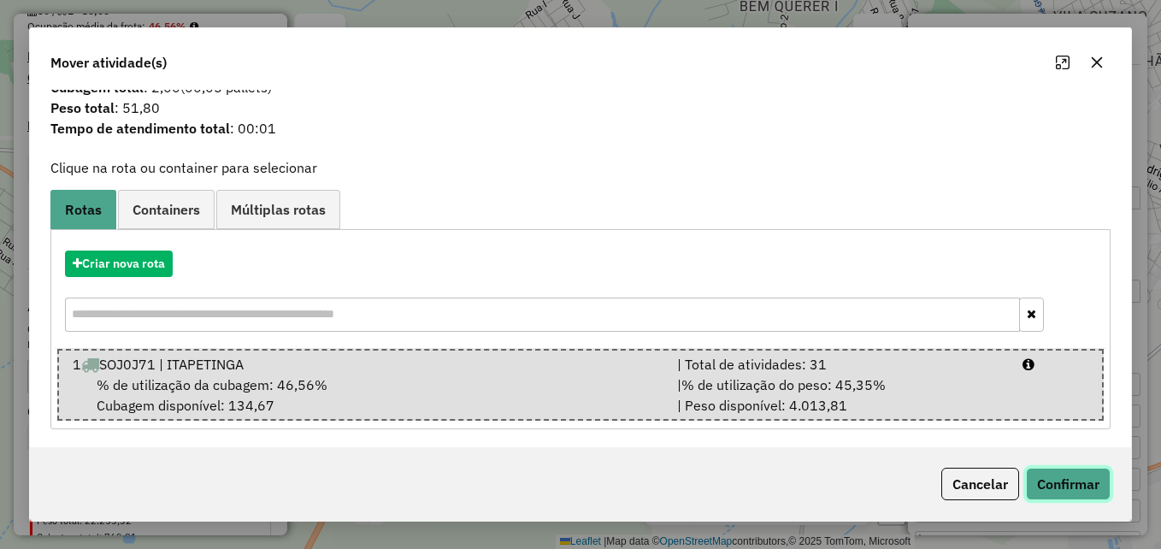
click at [1070, 484] on button "Confirmar" at bounding box center [1068, 484] width 85 height 32
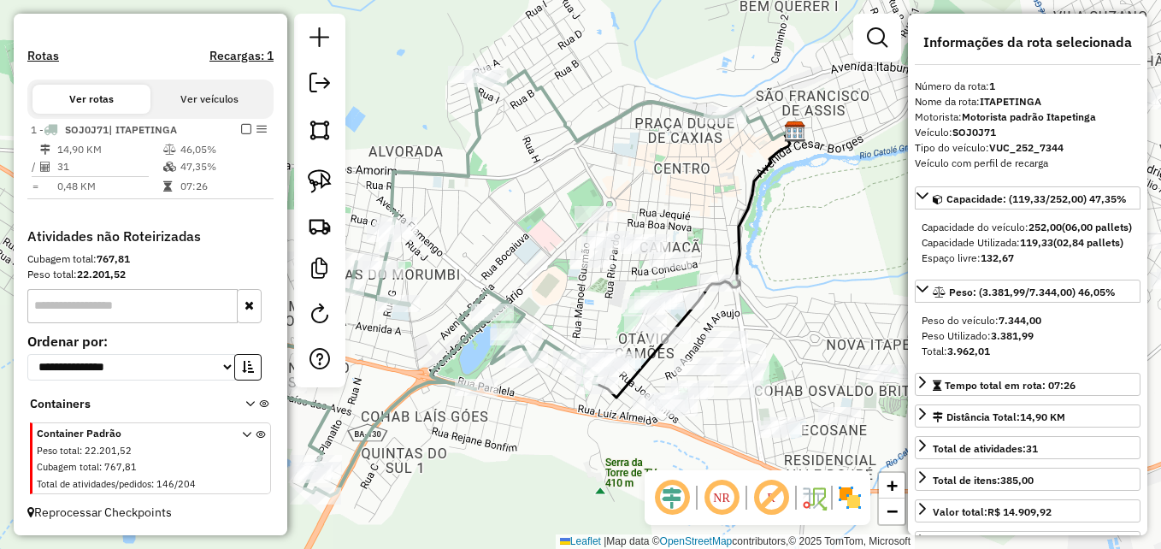
scroll to position [416, 0]
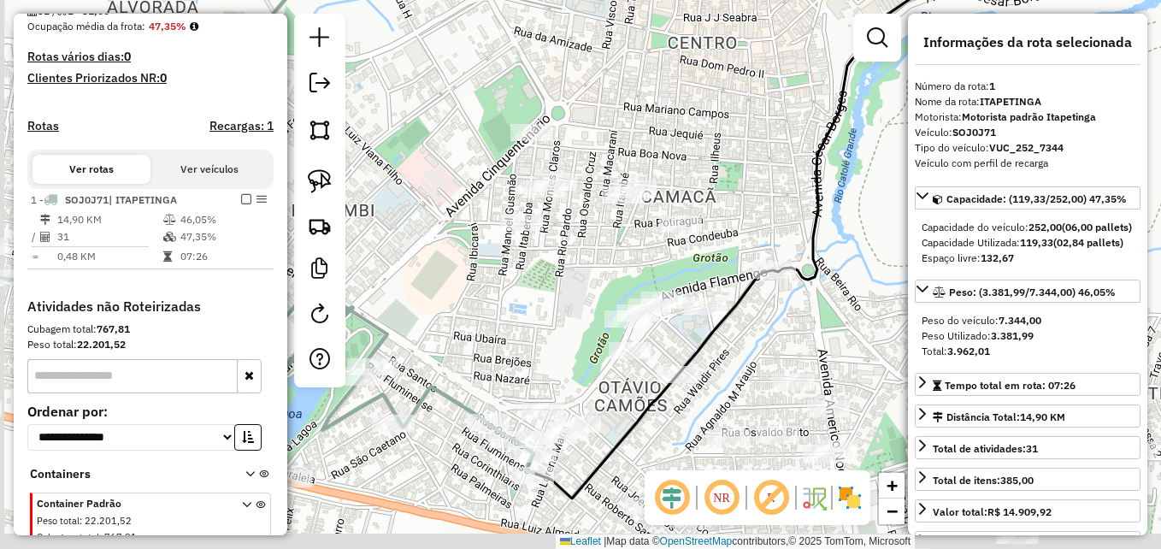
drag, startPoint x: 662, startPoint y: 223, endPoint x: 725, endPoint y: 128, distance: 113.6
click at [725, 128] on div "Janela de atendimento Grade de atendimento Capacidade Transportadoras Veículos …" at bounding box center [580, 274] width 1161 height 549
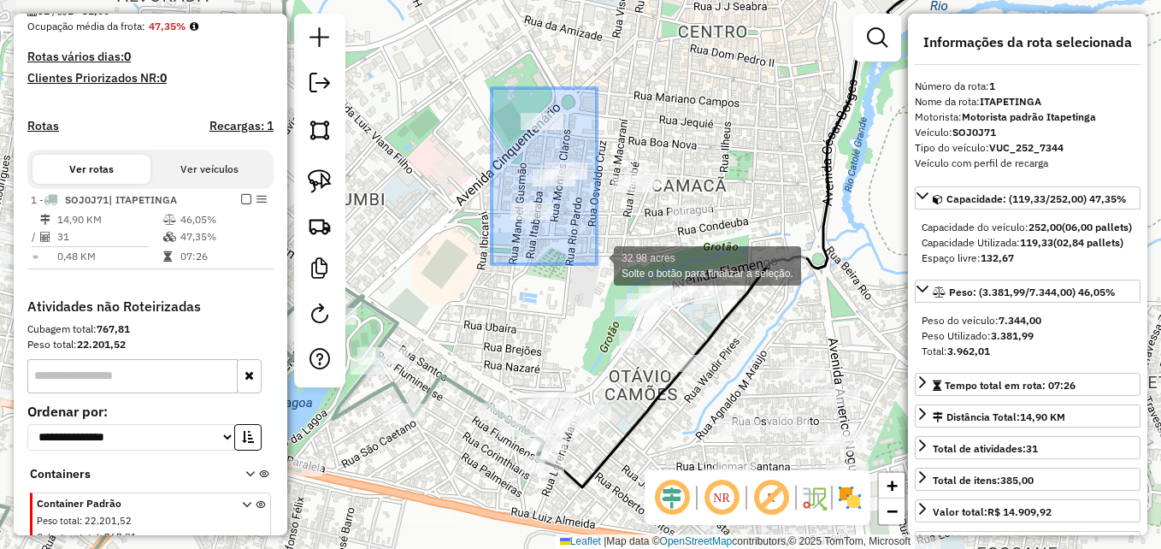
drag, startPoint x: 492, startPoint y: 88, endPoint x: 597, endPoint y: 264, distance: 205.5
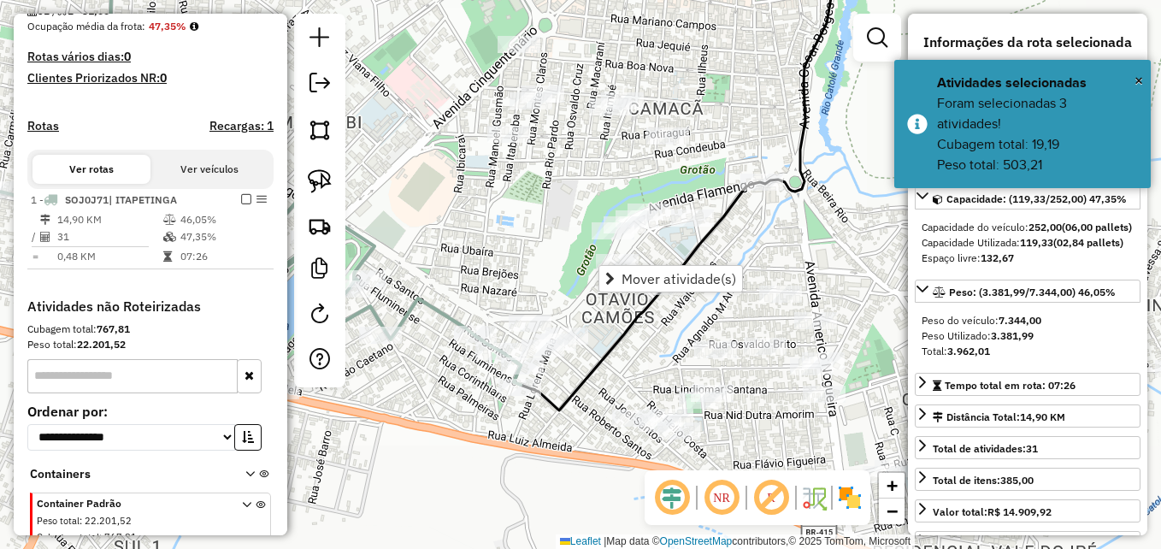
drag, startPoint x: 523, startPoint y: 329, endPoint x: 508, endPoint y: 236, distance: 94.4
click at [498, 245] on div "Janela de atendimento Grade de atendimento Capacidade Transportadoras Veículos …" at bounding box center [580, 274] width 1161 height 549
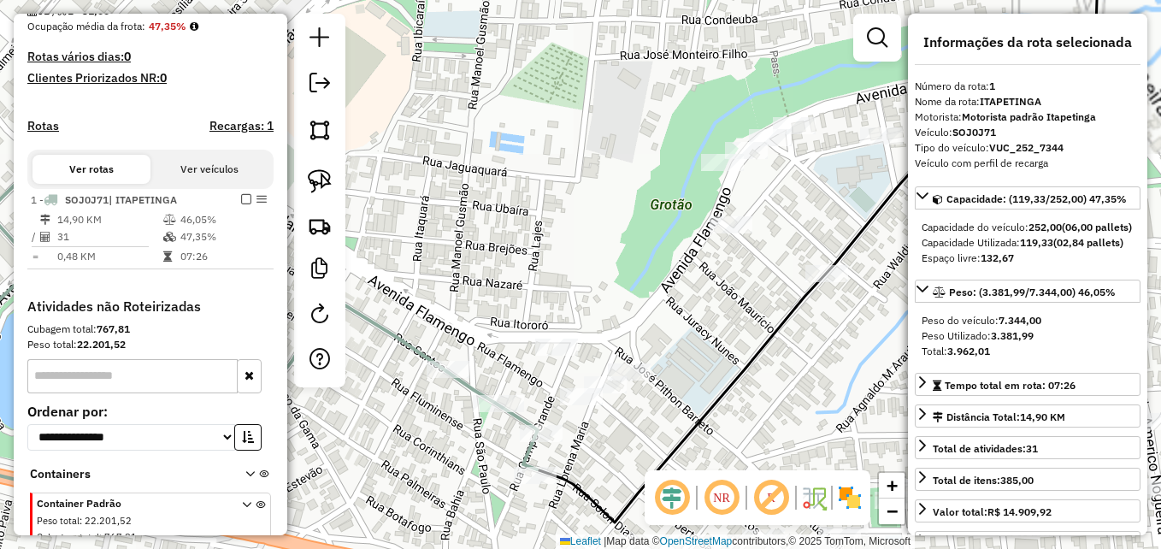
drag, startPoint x: 576, startPoint y: 274, endPoint x: 588, endPoint y: 81, distance: 193.6
click at [588, 87] on div "Janela de atendimento Grade de atendimento Capacidade Transportadoras Veículos …" at bounding box center [580, 274] width 1161 height 549
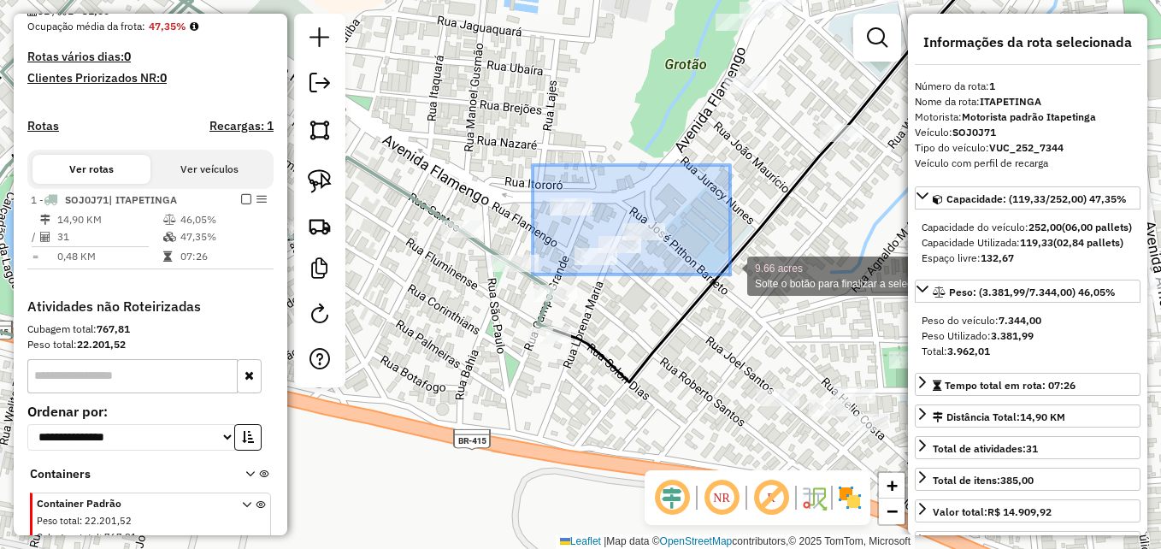
drag, startPoint x: 532, startPoint y: 165, endPoint x: 730, endPoint y: 274, distance: 226.5
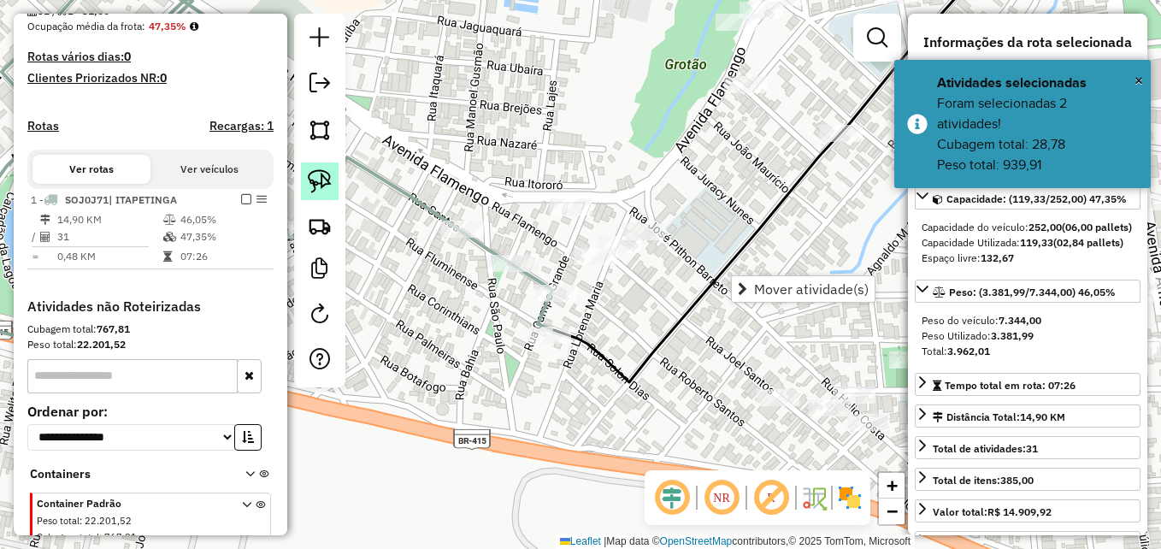
click at [315, 176] on img at bounding box center [320, 181] width 24 height 24
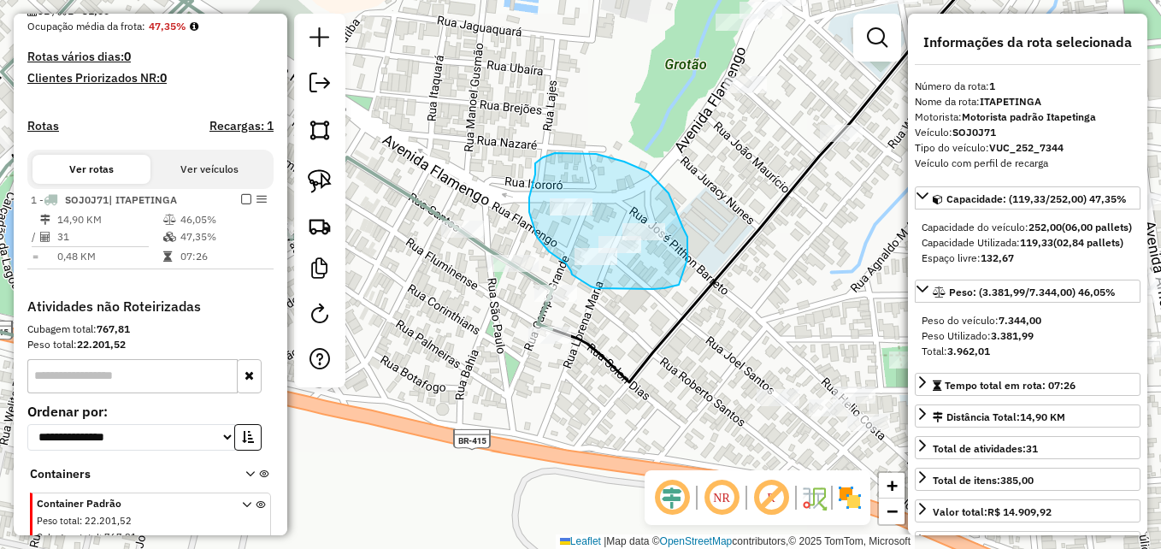
drag, startPoint x: 653, startPoint y: 176, endPoint x: 683, endPoint y: 228, distance: 60.1
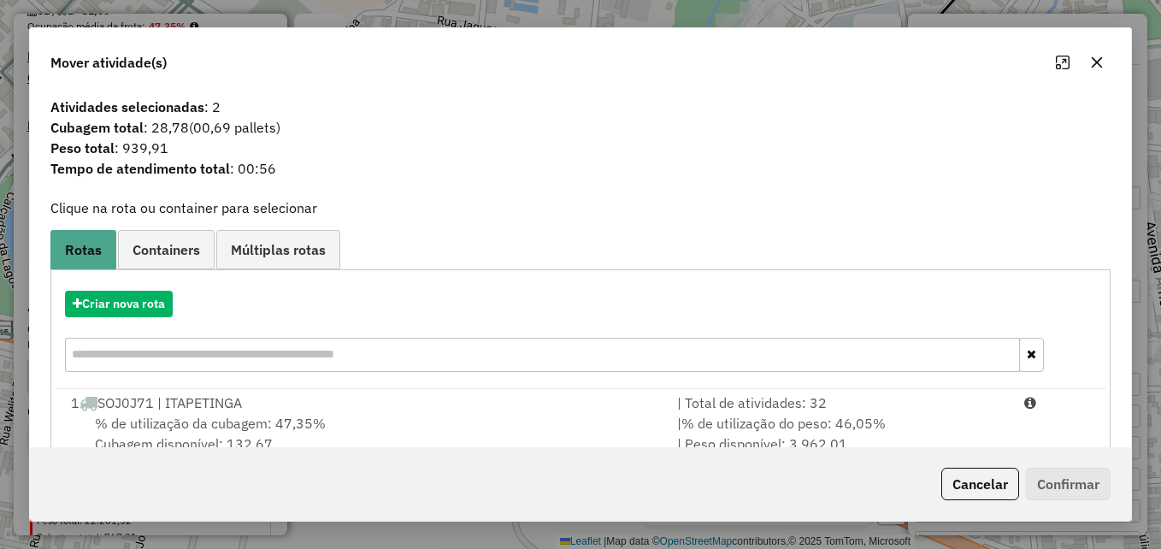
scroll to position [40, 0]
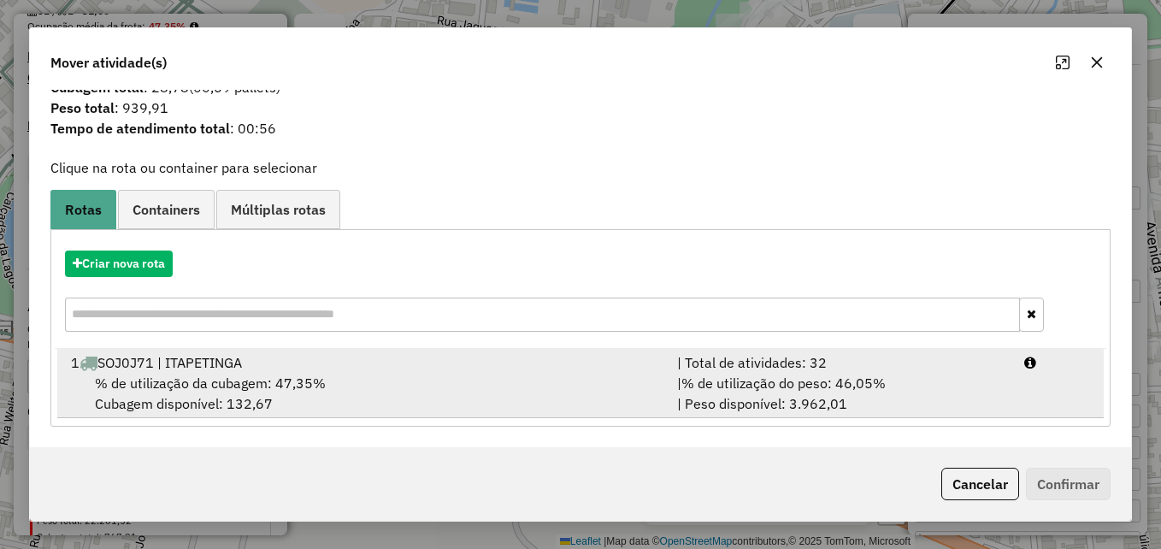
click at [525, 382] on div "% de utilização da cubagem: 47,35% Cubagem disponível: 132,67" at bounding box center [364, 393] width 606 height 41
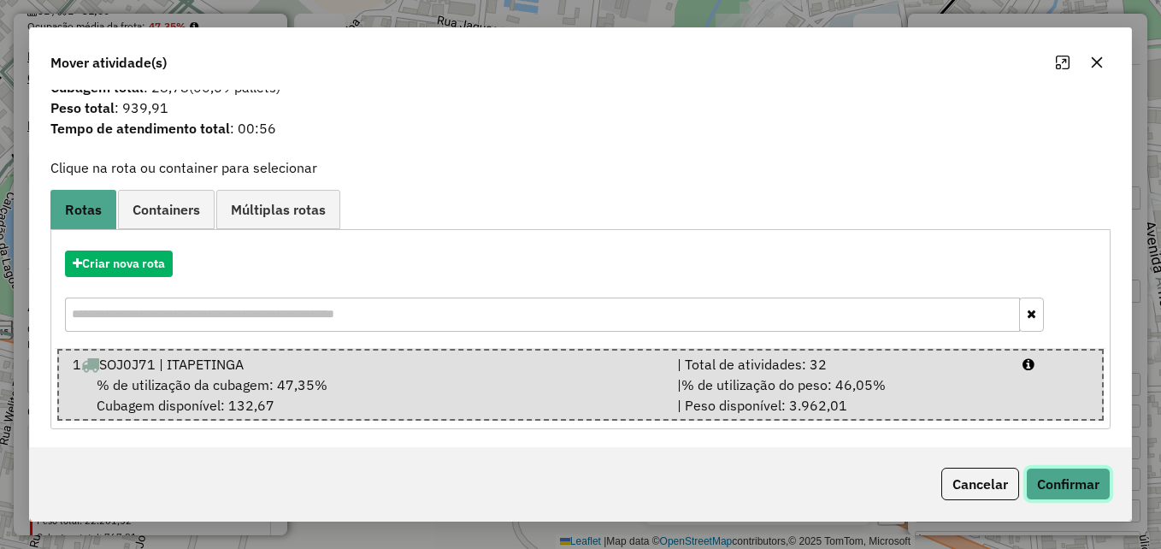
click at [1070, 480] on button "Confirmar" at bounding box center [1068, 484] width 85 height 32
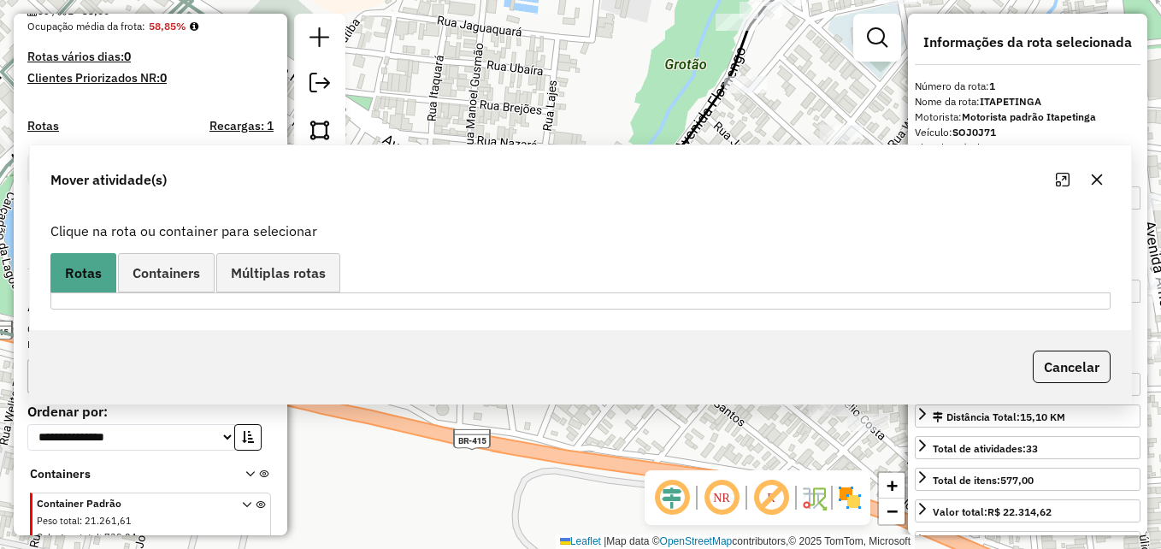
scroll to position [502, 0]
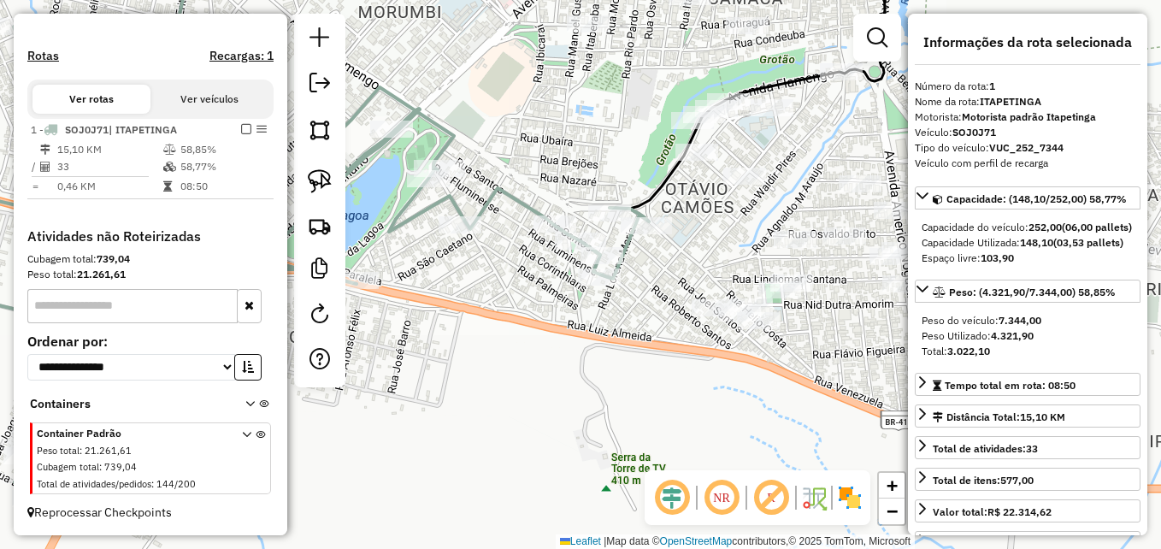
drag, startPoint x: 631, startPoint y: 401, endPoint x: 587, endPoint y: 393, distance: 44.3
click at [584, 397] on div "Janela de atendimento Grade de atendimento Capacidade Transportadoras Veículos …" at bounding box center [580, 274] width 1161 height 549
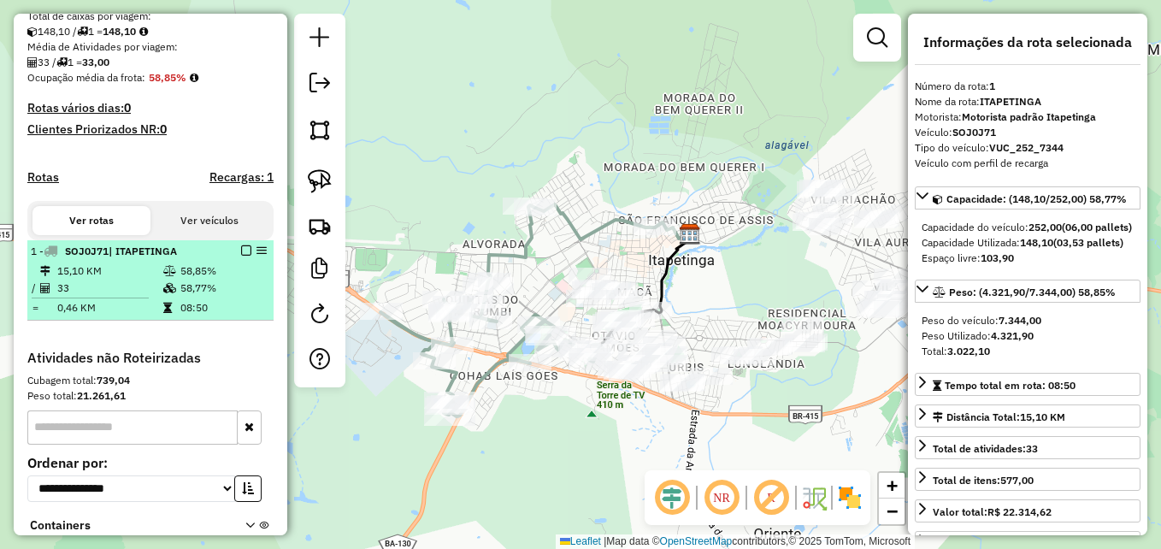
scroll to position [331, 0]
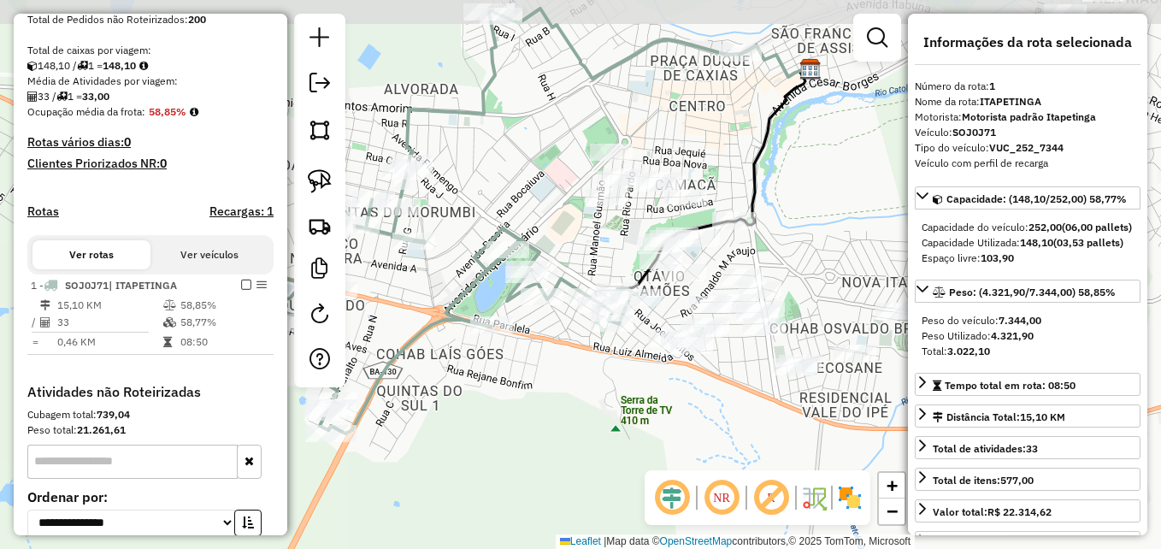
drag, startPoint x: 609, startPoint y: 367, endPoint x: 587, endPoint y: 398, distance: 38.2
click at [587, 398] on div "Janela de atendimento Grade de atendimento Capacidade Transportadoras Veículos …" at bounding box center [580, 274] width 1161 height 549
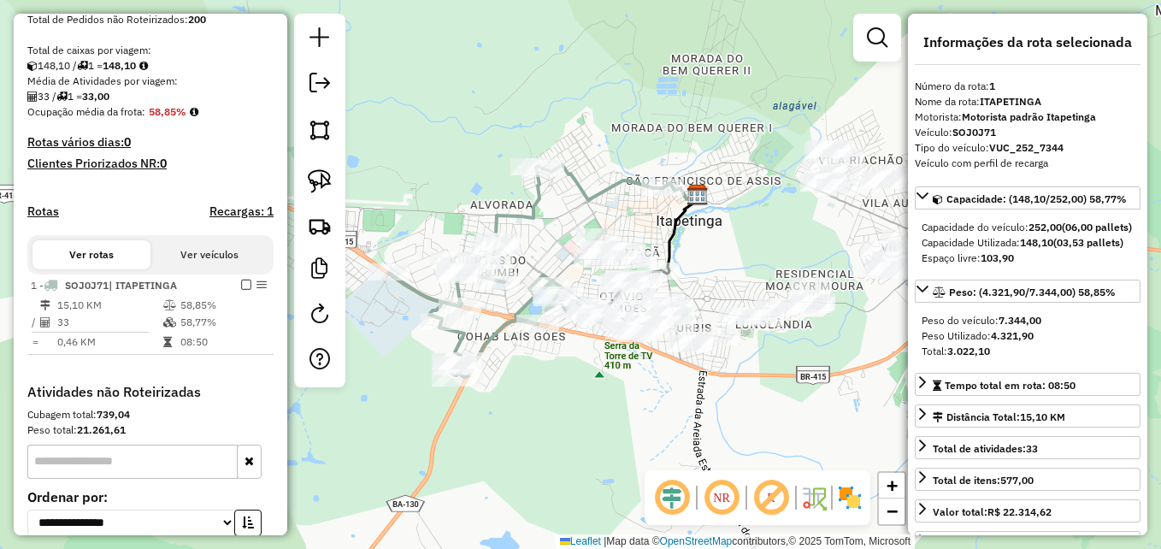
drag, startPoint x: 619, startPoint y: 394, endPoint x: 573, endPoint y: 397, distance: 46.2
click at [573, 397] on div "Janela de atendimento Grade de atendimento Capacidade Transportadoras Veículos …" at bounding box center [580, 274] width 1161 height 549
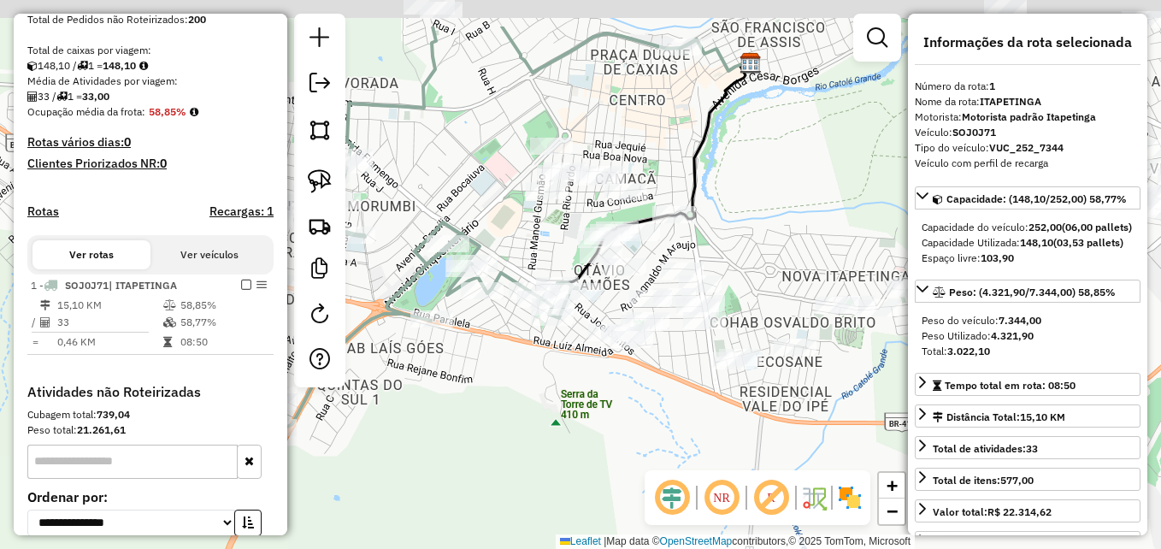
drag, startPoint x: 633, startPoint y: 333, endPoint x: 582, endPoint y: 395, distance: 80.8
click at [583, 415] on div "Janela de atendimento Grade de atendimento Capacidade Transportadoras Veículos …" at bounding box center [580, 274] width 1161 height 549
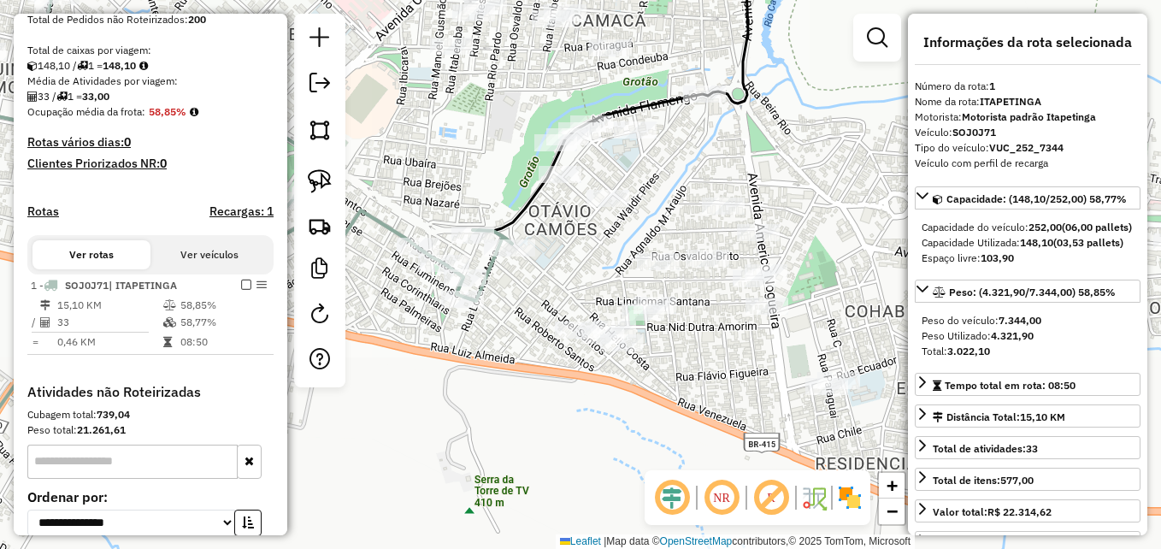
drag, startPoint x: 606, startPoint y: 362, endPoint x: 690, endPoint y: 368, distance: 84.0
click at [690, 368] on div "Janela de atendimento Grade de atendimento Capacidade Transportadoras Veículos …" at bounding box center [580, 274] width 1161 height 549
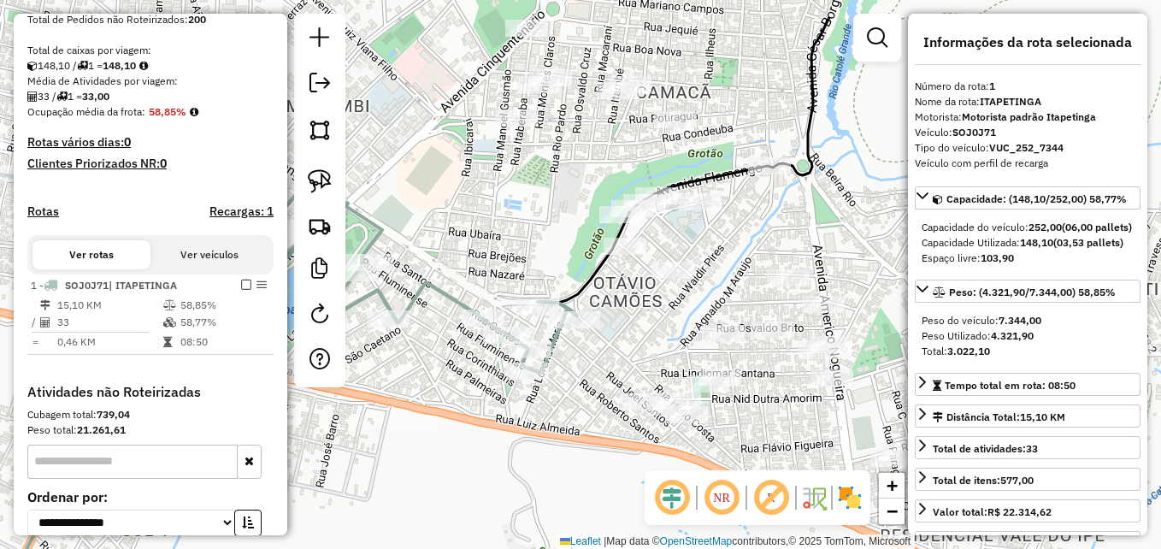
drag, startPoint x: 516, startPoint y: 160, endPoint x: 542, endPoint y: 190, distance: 39.4
click at [542, 190] on div "Janela de atendimento Grade de atendimento Capacidade Transportadoras Veículos …" at bounding box center [580, 274] width 1161 height 549
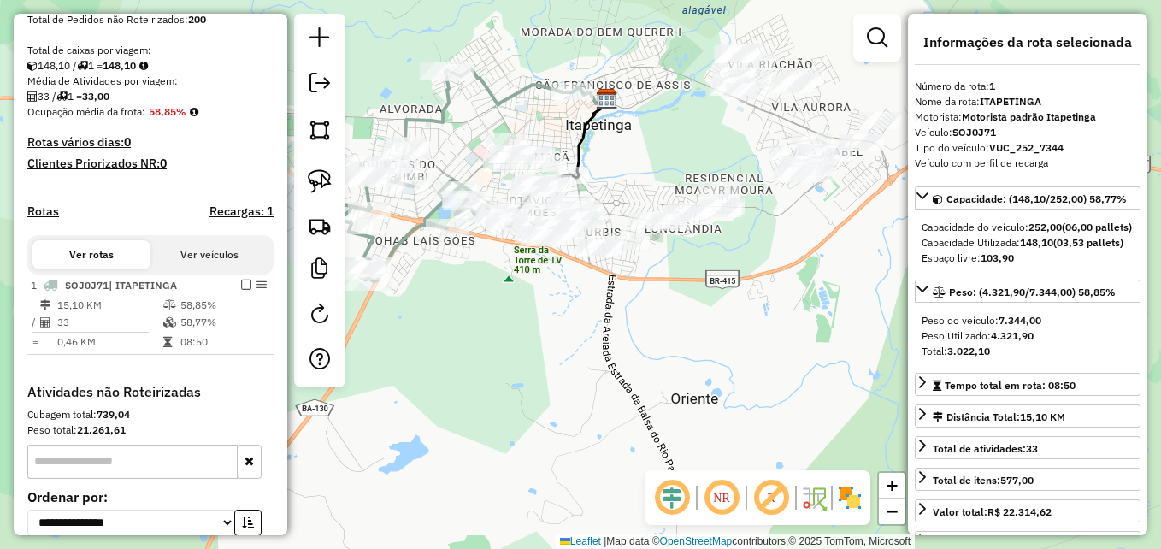
drag, startPoint x: 568, startPoint y: 330, endPoint x: 502, endPoint y: 371, distance: 78.3
click at [502, 371] on div "Janela de atendimento Grade de atendimento Capacidade Transportadoras Veículos …" at bounding box center [580, 274] width 1161 height 549
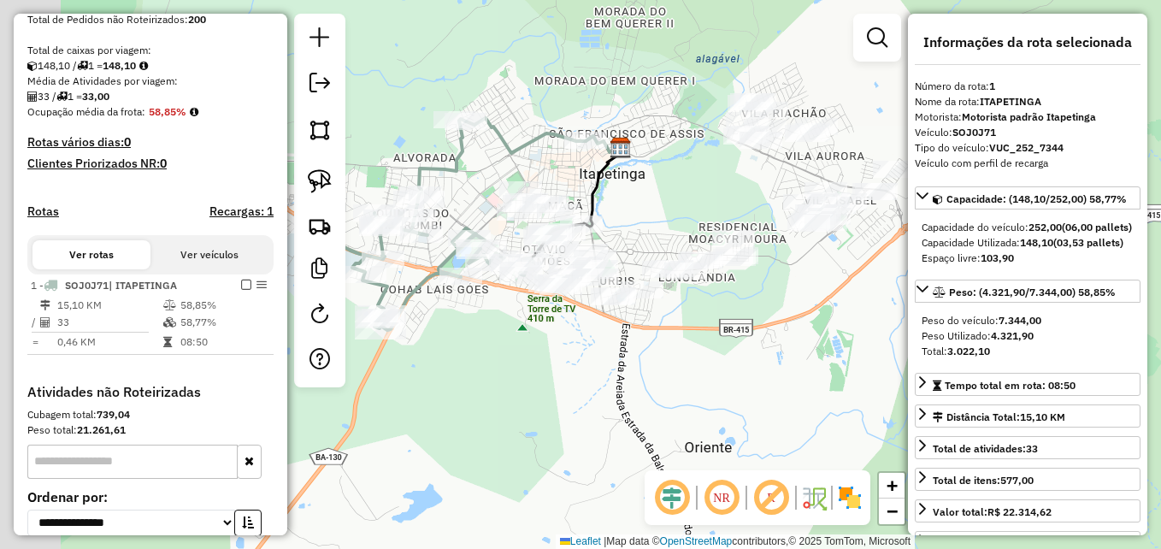
drag, startPoint x: 434, startPoint y: 363, endPoint x: 509, endPoint y: 377, distance: 76.5
click at [509, 377] on div "Janela de atendimento Grade de atendimento Capacidade Transportadoras Veículos …" at bounding box center [580, 274] width 1161 height 549
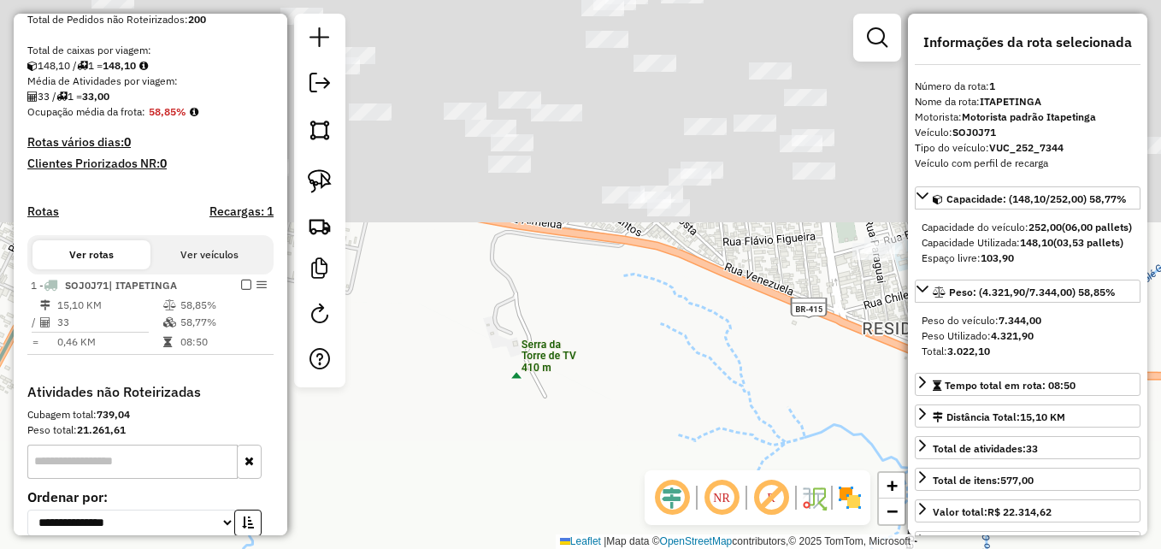
drag, startPoint x: 578, startPoint y: 291, endPoint x: 545, endPoint y: 549, distance: 260.2
click at [545, 548] on html "Aguarde... Pop-up bloqueado! Seu navegador bloqueou automáticamente a abertura …" at bounding box center [580, 274] width 1161 height 549
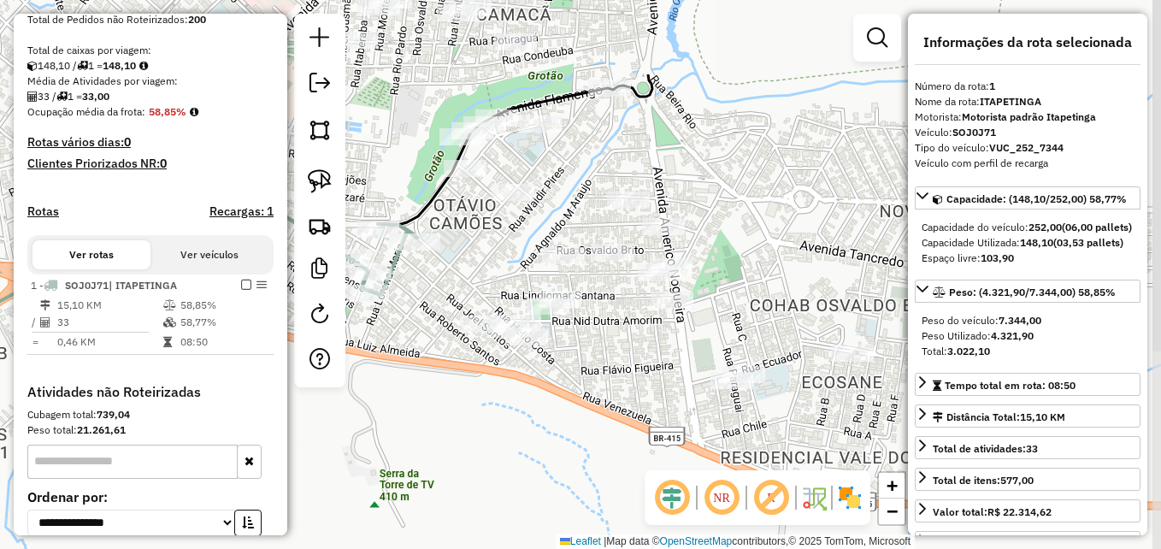
drag, startPoint x: 618, startPoint y: 386, endPoint x: 476, endPoint y: 510, distance: 189.0
click at [476, 510] on div "Janela de atendimento Grade de atendimento Capacidade Transportadoras Veículos …" at bounding box center [580, 274] width 1161 height 549
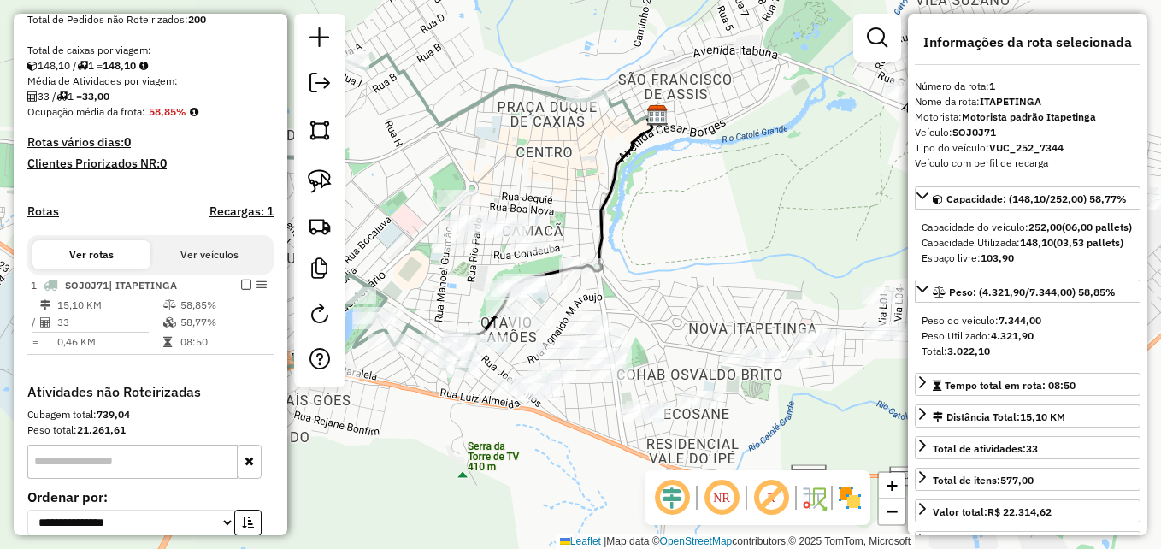
drag, startPoint x: 675, startPoint y: 312, endPoint x: 718, endPoint y: 278, distance: 54.7
click at [718, 278] on div "Janela de atendimento Grade de atendimento Capacidade Transportadoras Veículos …" at bounding box center [580, 274] width 1161 height 549
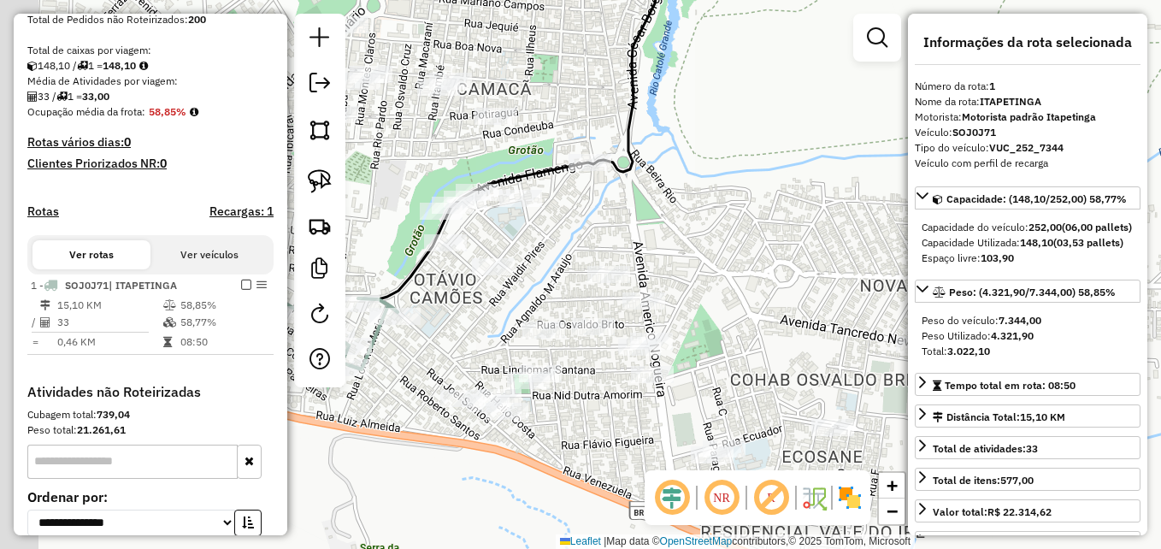
drag, startPoint x: 702, startPoint y: 268, endPoint x: 839, endPoint y: 180, distance: 163.1
click at [839, 180] on div "Janela de atendimento Grade de atendimento Capacidade Transportadoras Veículos …" at bounding box center [580, 274] width 1161 height 549
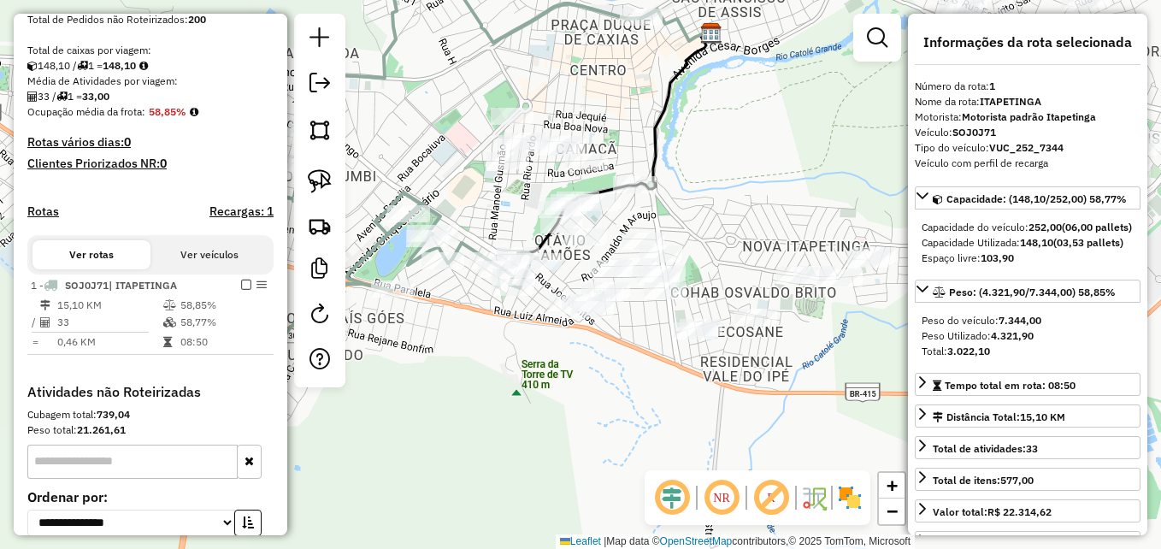
drag, startPoint x: 834, startPoint y: 147, endPoint x: 780, endPoint y: 160, distance: 56.2
click at [780, 160] on div "Janela de atendimento Grade de atendimento Capacidade Transportadoras Veículos …" at bounding box center [580, 274] width 1161 height 549
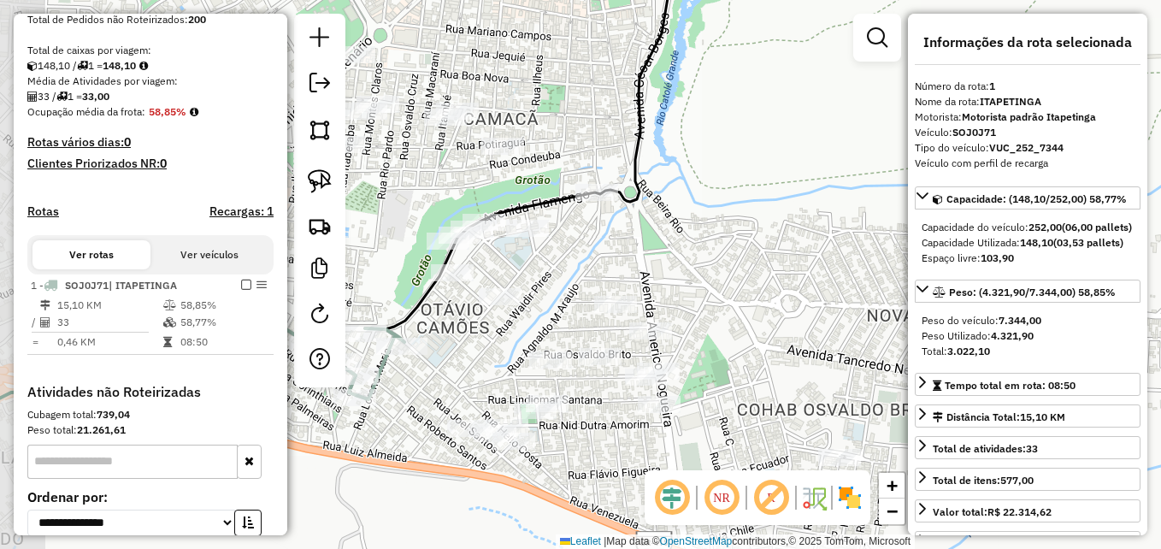
drag, startPoint x: 762, startPoint y: 174, endPoint x: 873, endPoint y: 173, distance: 110.3
click at [873, 173] on div "Janela de atendimento Grade de atendimento Capacidade Transportadoras Veículos …" at bounding box center [580, 274] width 1161 height 549
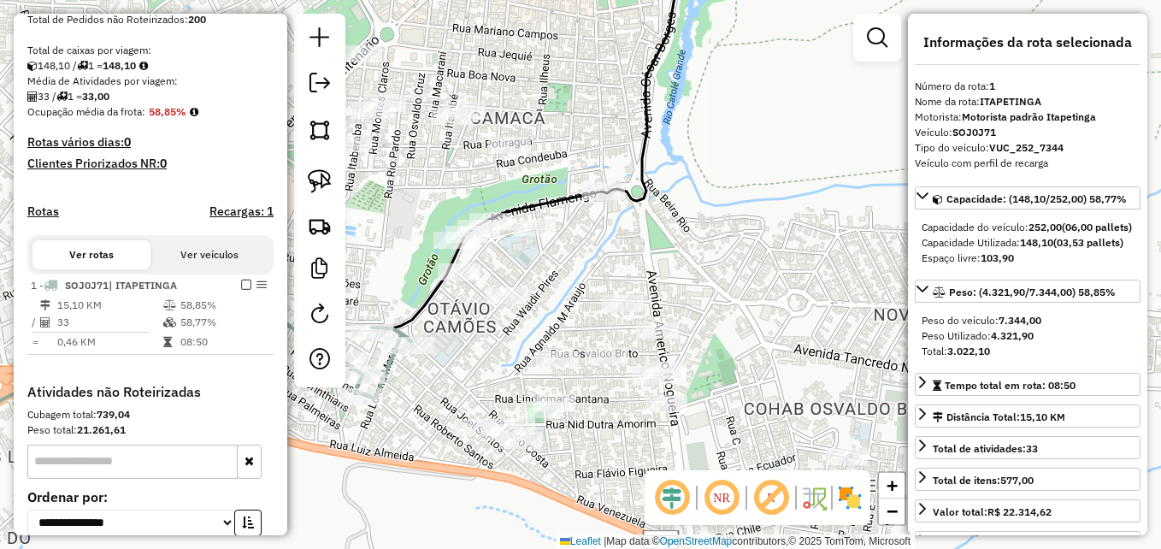
drag, startPoint x: 772, startPoint y: 213, endPoint x: 833, endPoint y: 187, distance: 66.7
click at [839, 191] on div "Janela de atendimento Grade de atendimento Capacidade Transportadoras Veículos …" at bounding box center [580, 274] width 1161 height 549
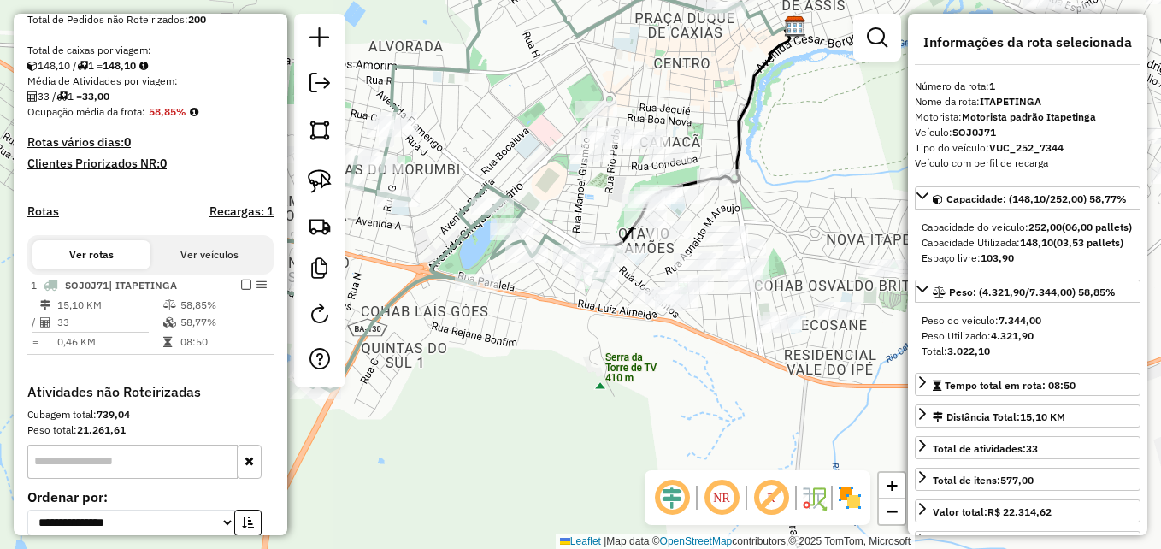
drag, startPoint x: 544, startPoint y: 155, endPoint x: 515, endPoint y: 154, distance: 29.1
click at [515, 154] on div "Janela de atendimento Grade de atendimento Capacidade Transportadoras Veículos …" at bounding box center [580, 274] width 1161 height 549
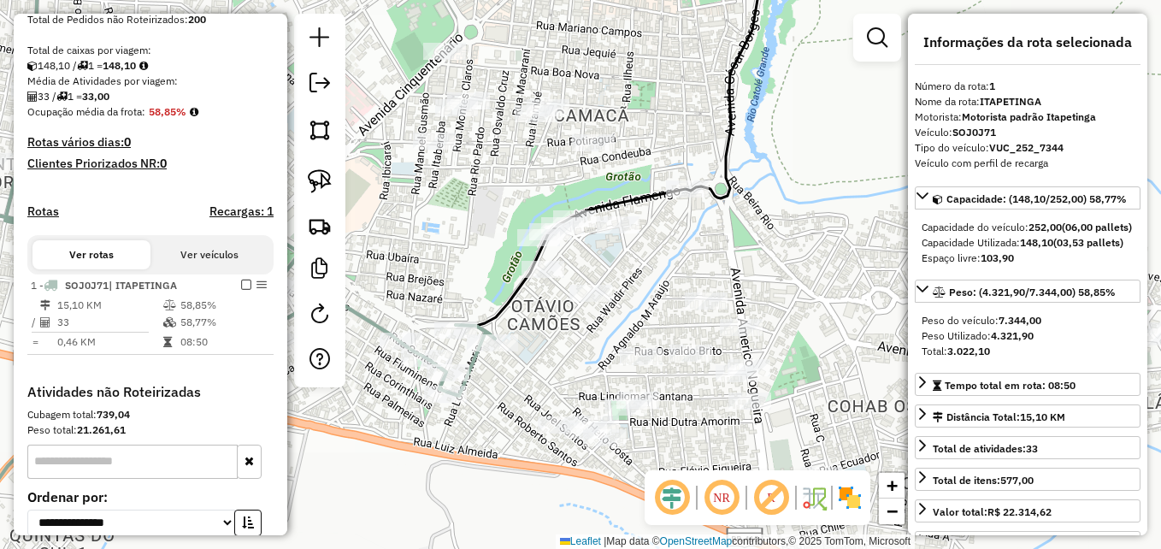
drag, startPoint x: 777, startPoint y: 173, endPoint x: 871, endPoint y: 177, distance: 94.1
click at [871, 177] on div "Janela de atendimento Grade de atendimento Capacidade Transportadoras Veículos …" at bounding box center [580, 274] width 1161 height 549
click at [326, 179] on img at bounding box center [320, 181] width 24 height 24
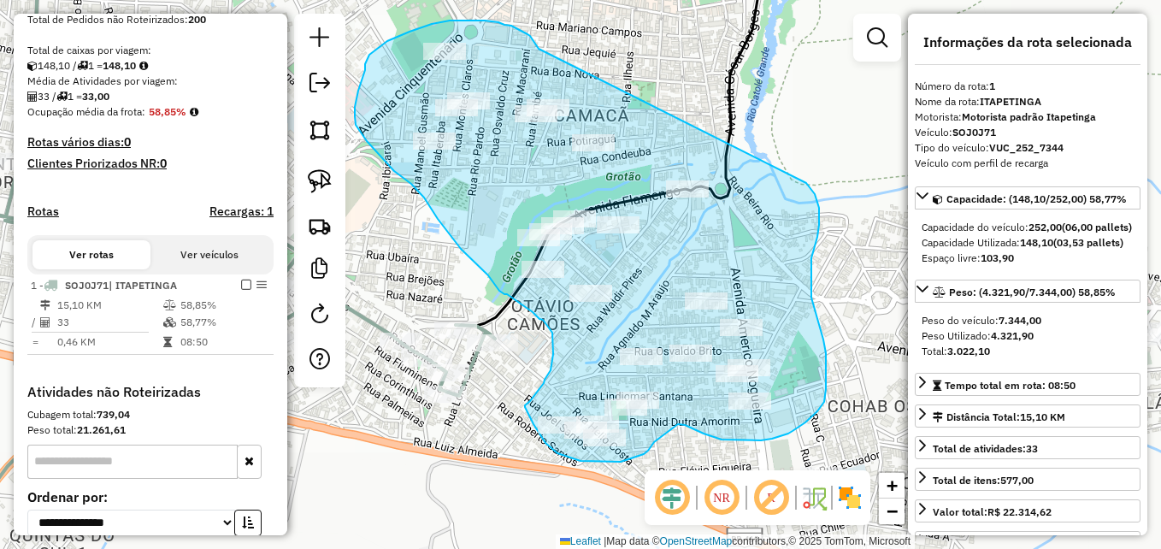
drag, startPoint x: 533, startPoint y: 39, endPoint x: 813, endPoint y: 180, distance: 313.8
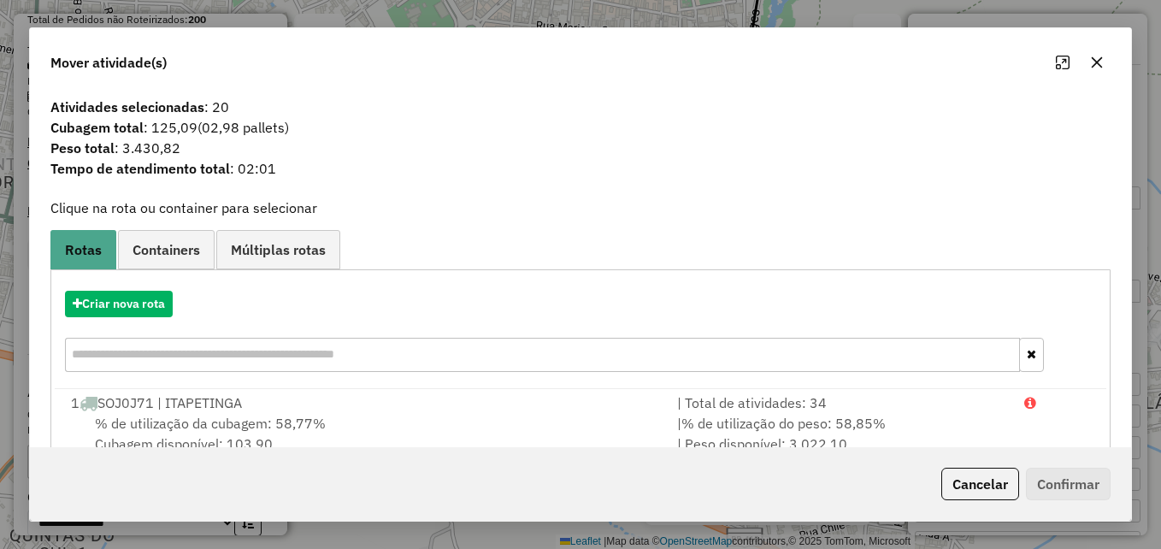
click at [1092, 57] on icon "button" at bounding box center [1097, 62] width 11 height 11
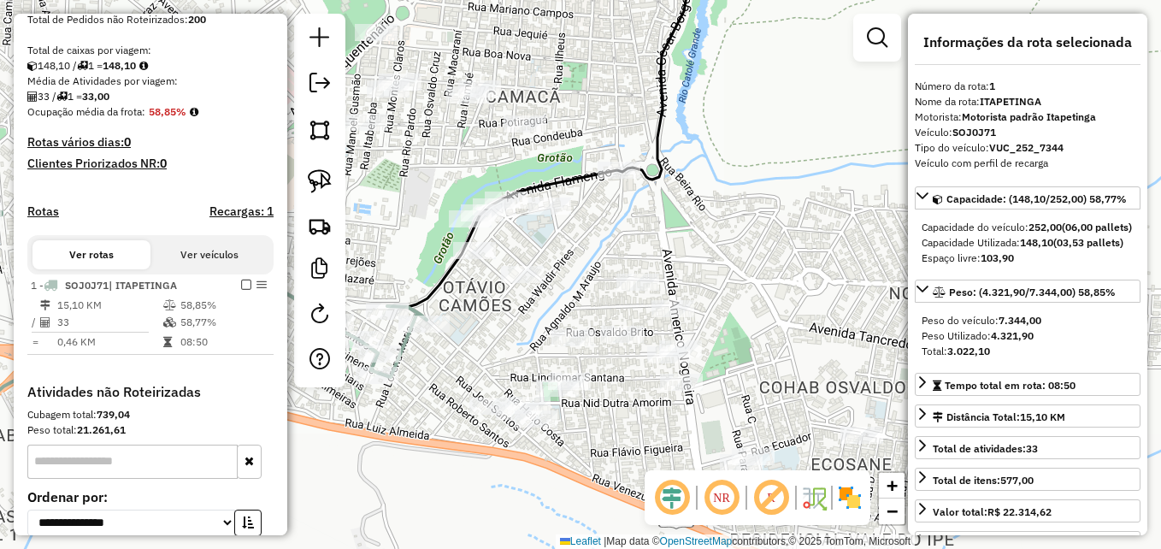
drag, startPoint x: 796, startPoint y: 237, endPoint x: 727, endPoint y: 218, distance: 70.9
click at [727, 218] on div "Janela de atendimento Grade de atendimento Capacidade Transportadoras Veículos …" at bounding box center [580, 274] width 1161 height 549
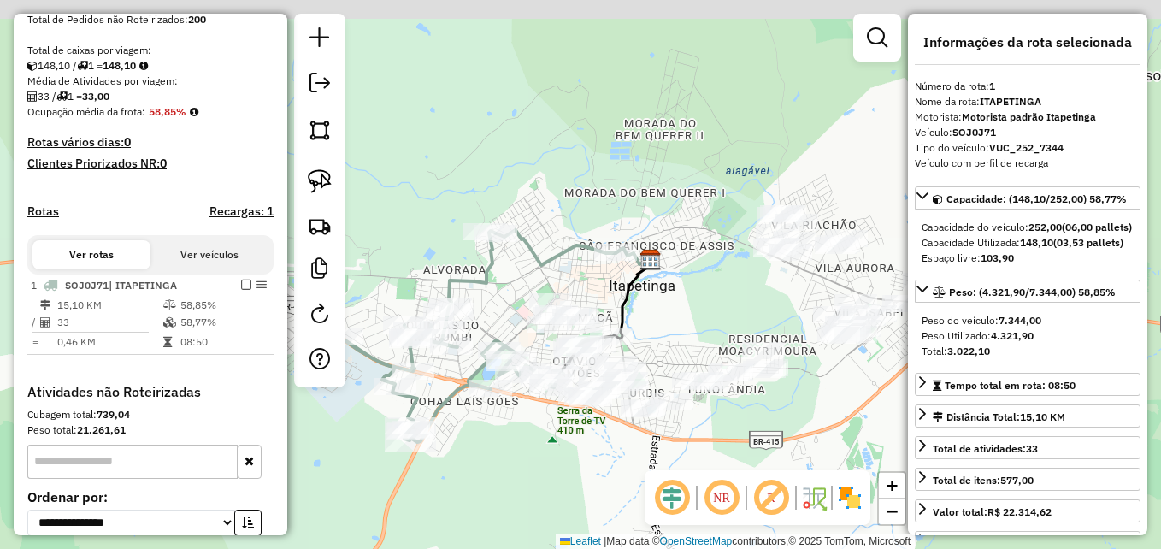
drag, startPoint x: 786, startPoint y: 160, endPoint x: 698, endPoint y: 290, distance: 156.9
click at [698, 290] on div "Janela de atendimento Grade de atendimento Capacidade Transportadoras Veículos …" at bounding box center [580, 274] width 1161 height 549
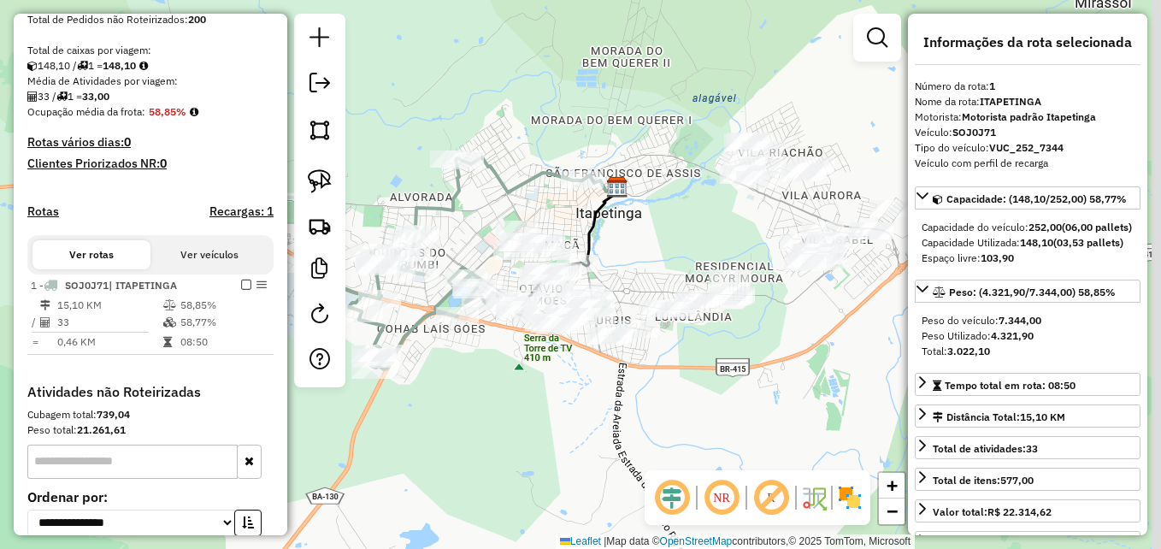
drag, startPoint x: 686, startPoint y: 324, endPoint x: 628, endPoint y: 198, distance: 138.4
click at [630, 198] on div "Janela de atendimento Grade de atendimento Capacidade Transportadoras Veículos …" at bounding box center [580, 274] width 1161 height 549
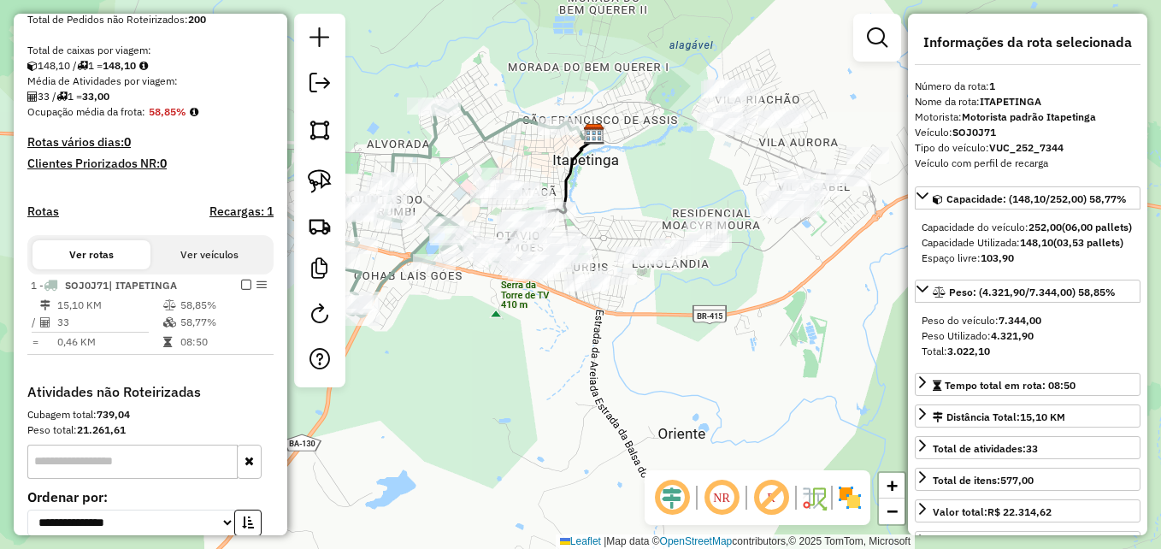
drag, startPoint x: 636, startPoint y: 163, endPoint x: 604, endPoint y: 180, distance: 35.6
click at [604, 180] on div "Janela de atendimento Grade de atendimento Capacidade Transportadoras Veículos …" at bounding box center [580, 274] width 1161 height 549
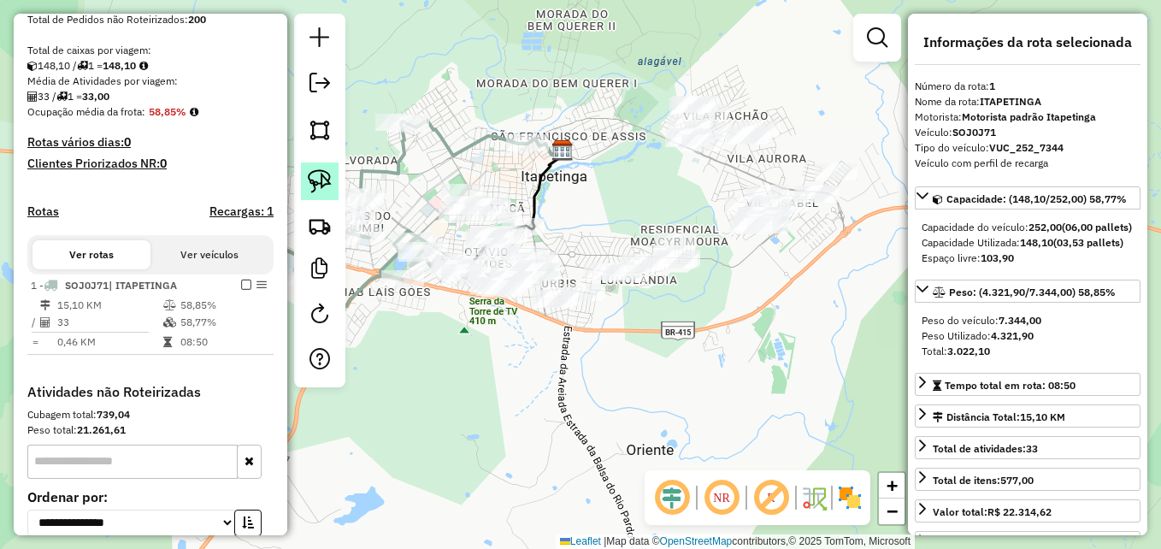
click at [315, 179] on img at bounding box center [320, 181] width 24 height 24
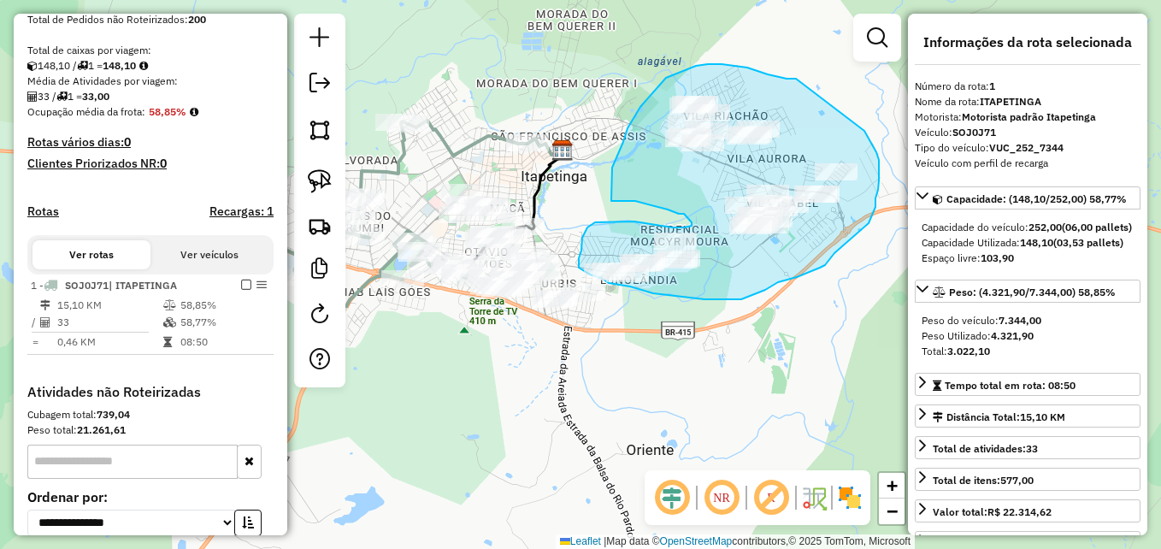
drag, startPoint x: 796, startPoint y: 79, endPoint x: 864, endPoint y: 131, distance: 86.0
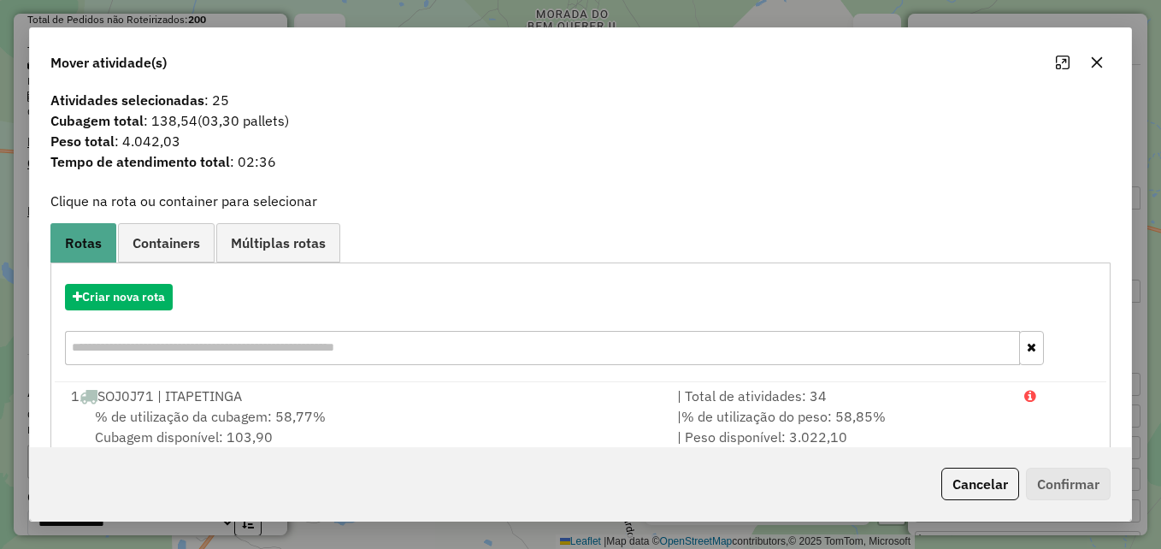
scroll to position [0, 0]
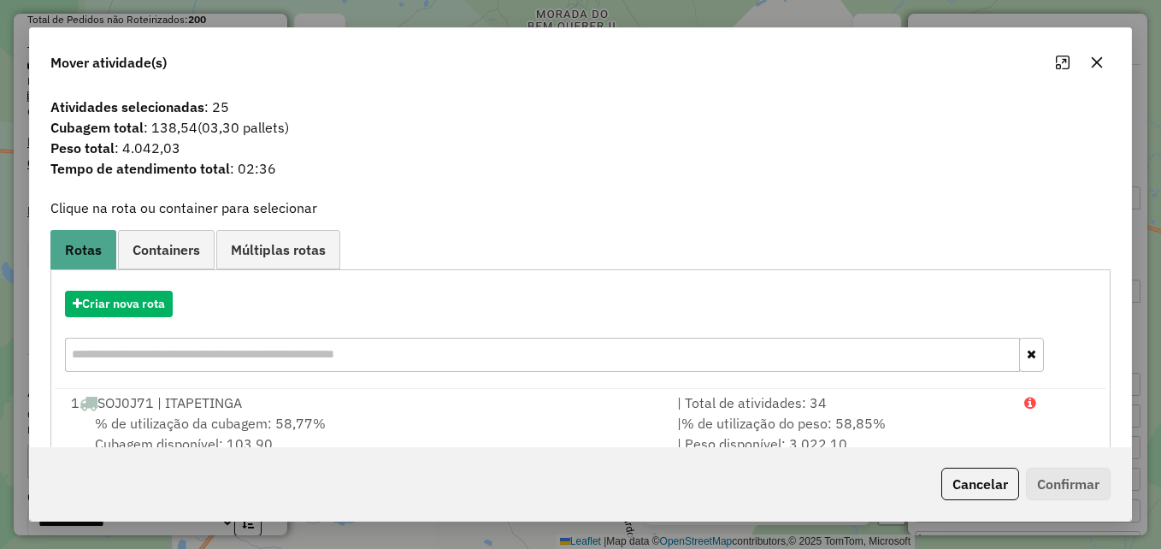
click at [1095, 62] on icon "button" at bounding box center [1097, 62] width 11 height 11
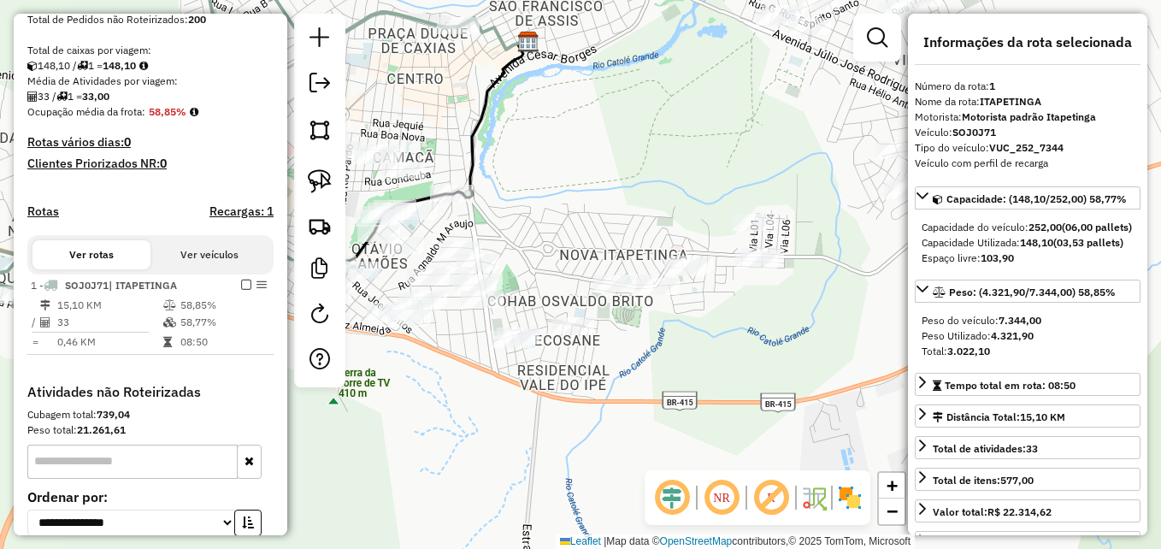
drag, startPoint x: 640, startPoint y: 185, endPoint x: 668, endPoint y: 170, distance: 31.4
click at [668, 168] on div "Janela de atendimento Grade de atendimento Capacidade Transportadoras Veículos …" at bounding box center [580, 274] width 1161 height 549
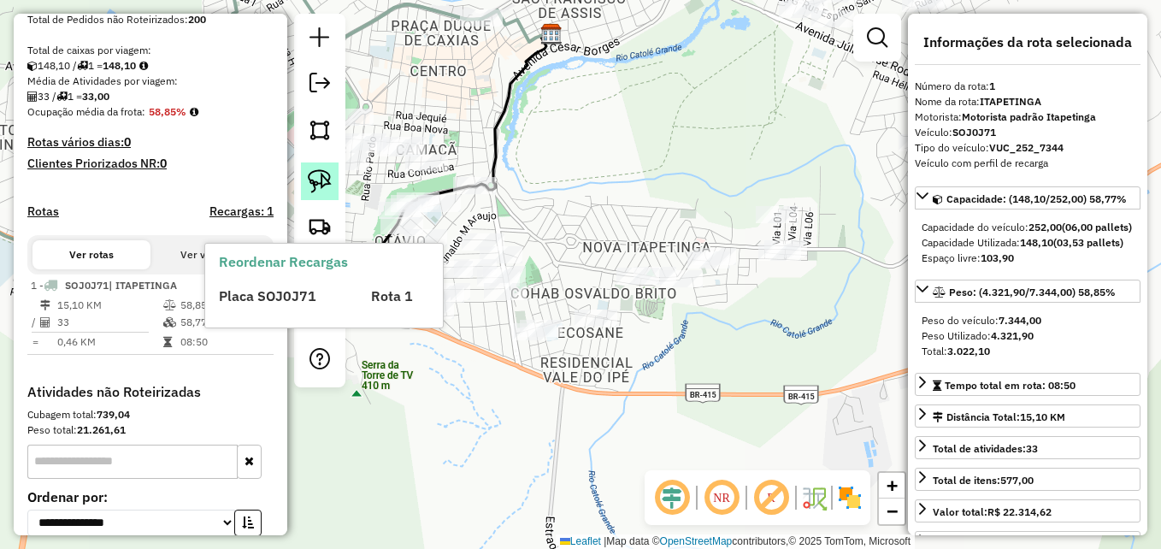
click at [315, 177] on img at bounding box center [320, 181] width 24 height 24
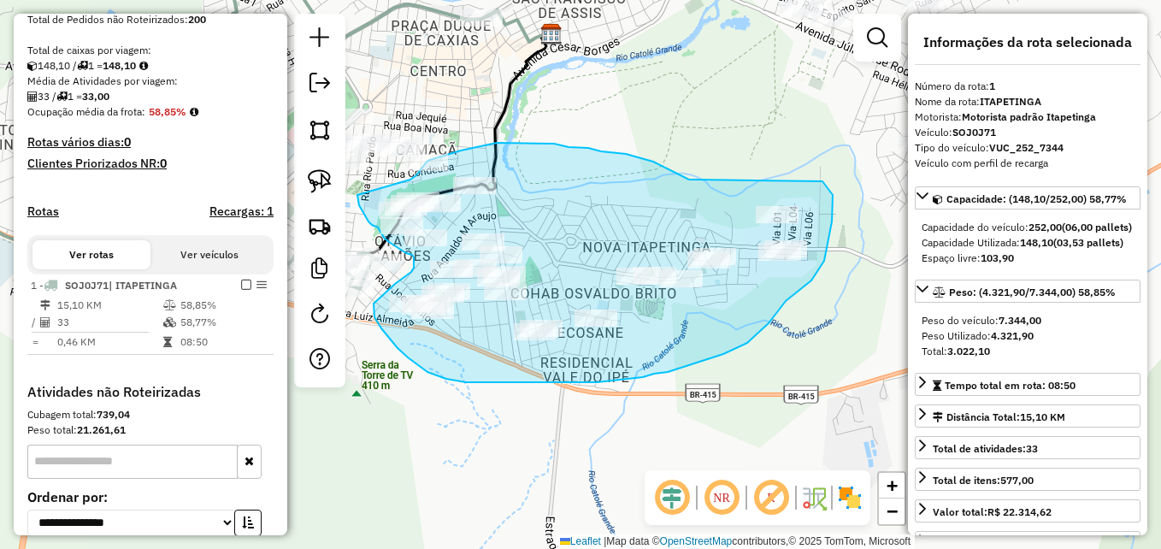
drag, startPoint x: 696, startPoint y: 180, endPoint x: 822, endPoint y: 181, distance: 126.5
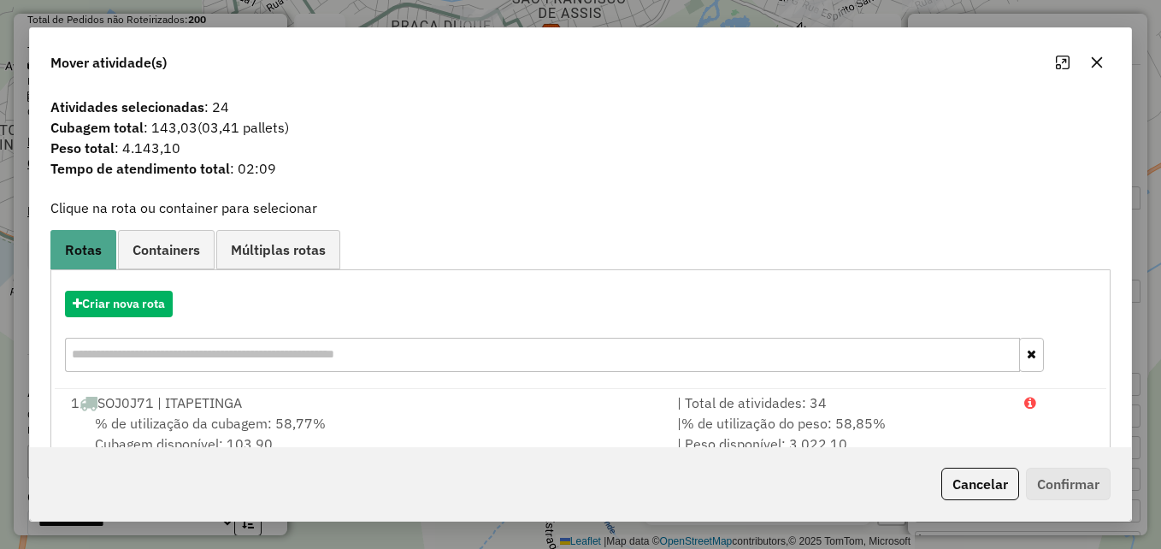
click at [1093, 61] on icon "button" at bounding box center [1097, 63] width 14 height 14
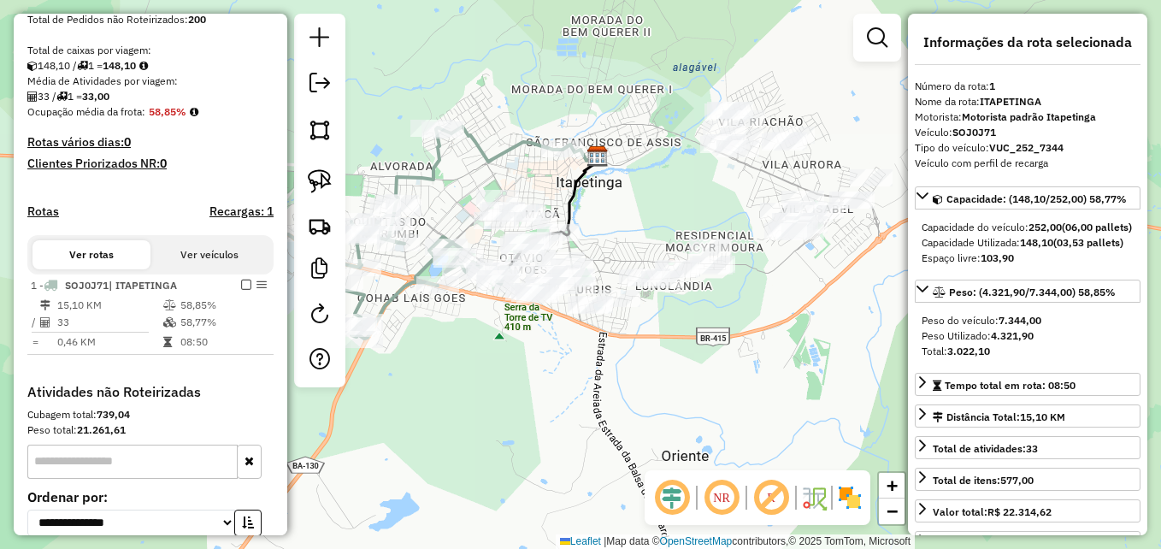
drag, startPoint x: 721, startPoint y: 170, endPoint x: 604, endPoint y: 262, distance: 149.1
click at [603, 262] on div "Janela de atendimento Grade de atendimento Capacidade Transportadoras Veículos …" at bounding box center [580, 274] width 1161 height 549
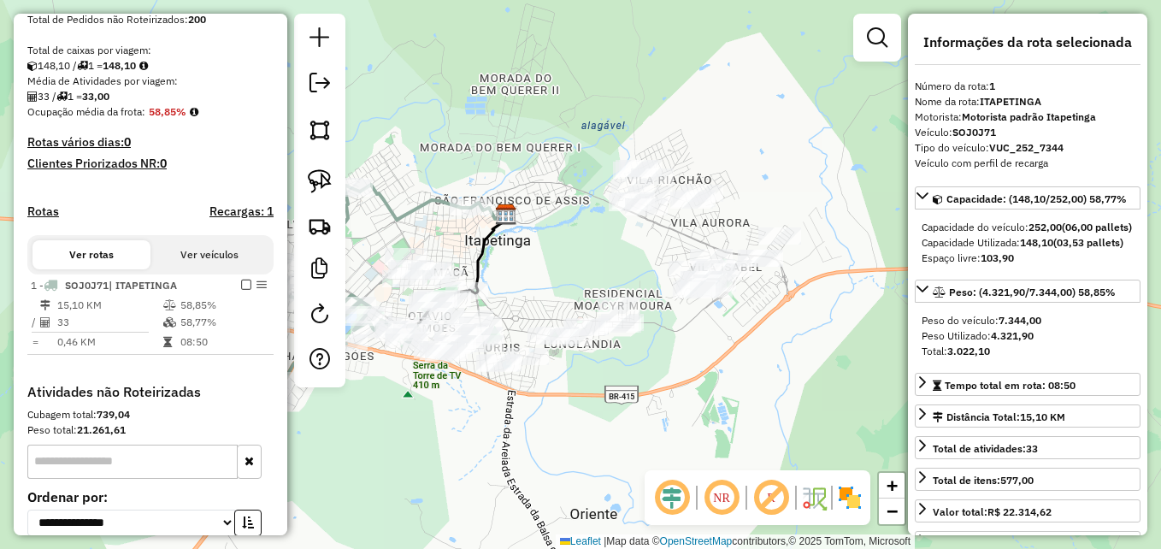
drag, startPoint x: 568, startPoint y: 272, endPoint x: 589, endPoint y: 268, distance: 21.0
click at [589, 268] on div "Janela de atendimento Grade de atendimento Capacidade Transportadoras Veículos …" at bounding box center [580, 274] width 1161 height 549
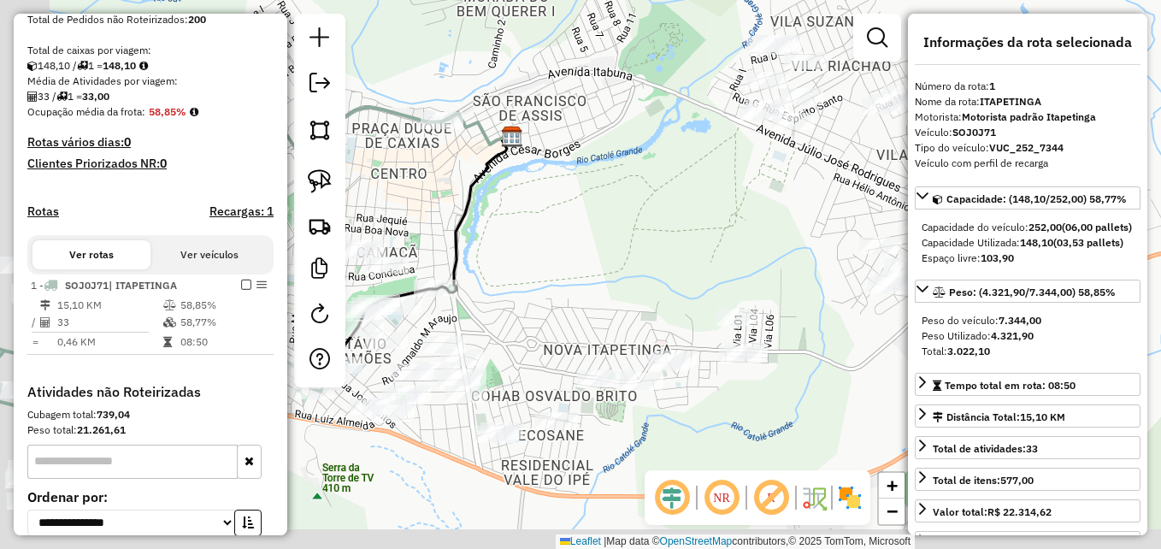
drag, startPoint x: 497, startPoint y: 271, endPoint x: 624, endPoint y: 233, distance: 132.2
click at [624, 233] on div "Janela de atendimento Grade de atendimento Capacidade Transportadoras Veículos …" at bounding box center [580, 274] width 1161 height 549
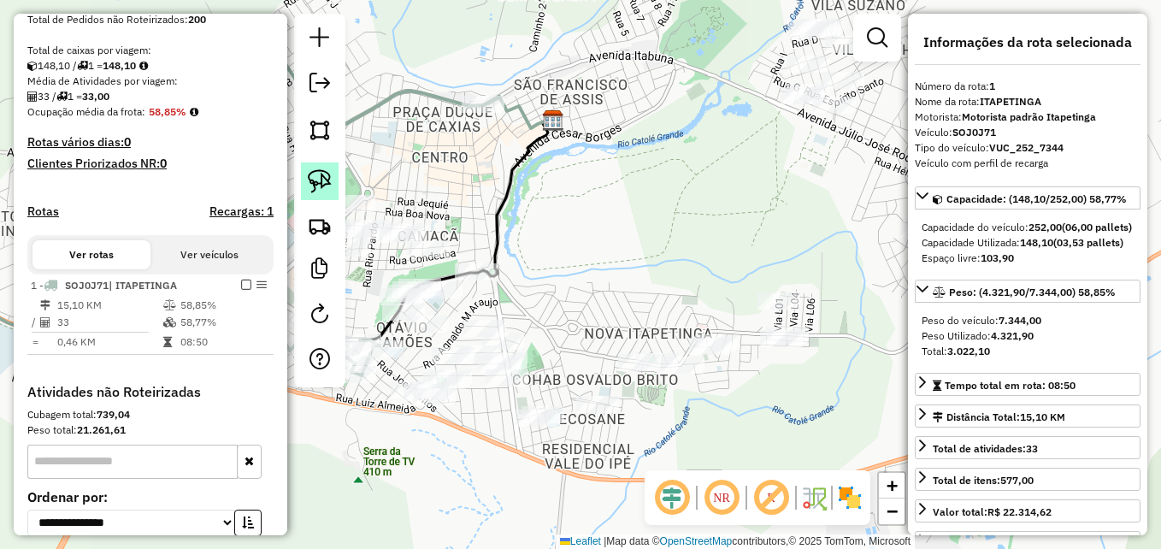
click at [320, 183] on img at bounding box center [320, 181] width 24 height 24
drag, startPoint x: 727, startPoint y: 184, endPoint x: 645, endPoint y: 215, distance: 87.6
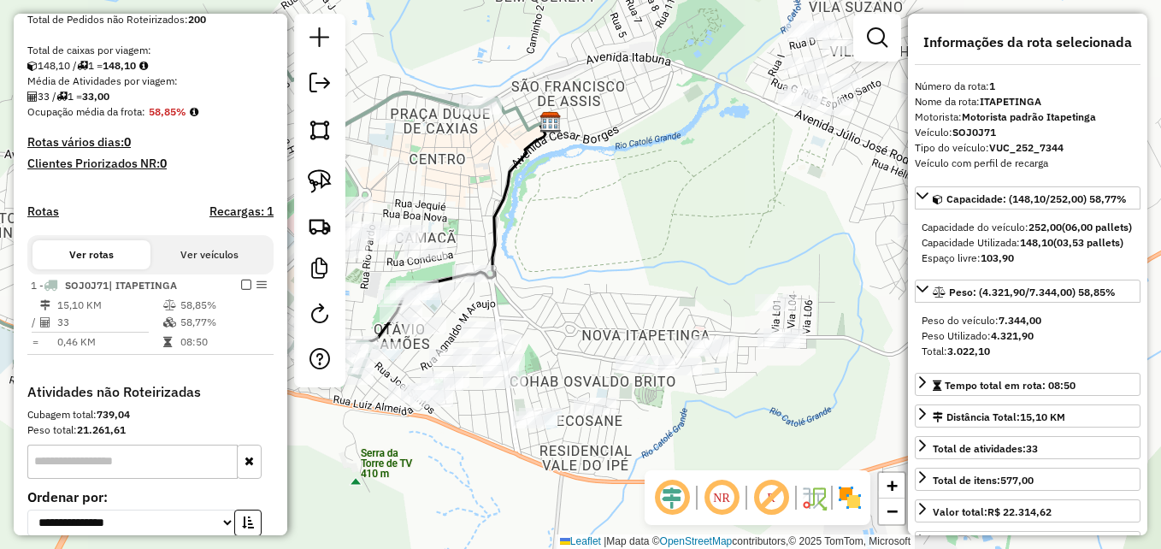
drag, startPoint x: 728, startPoint y: 214, endPoint x: 672, endPoint y: 215, distance: 56.4
click at [674, 215] on div "Janela de atendimento Grade de atendimento Capacidade Transportadoras Veículos …" at bounding box center [580, 274] width 1161 height 549
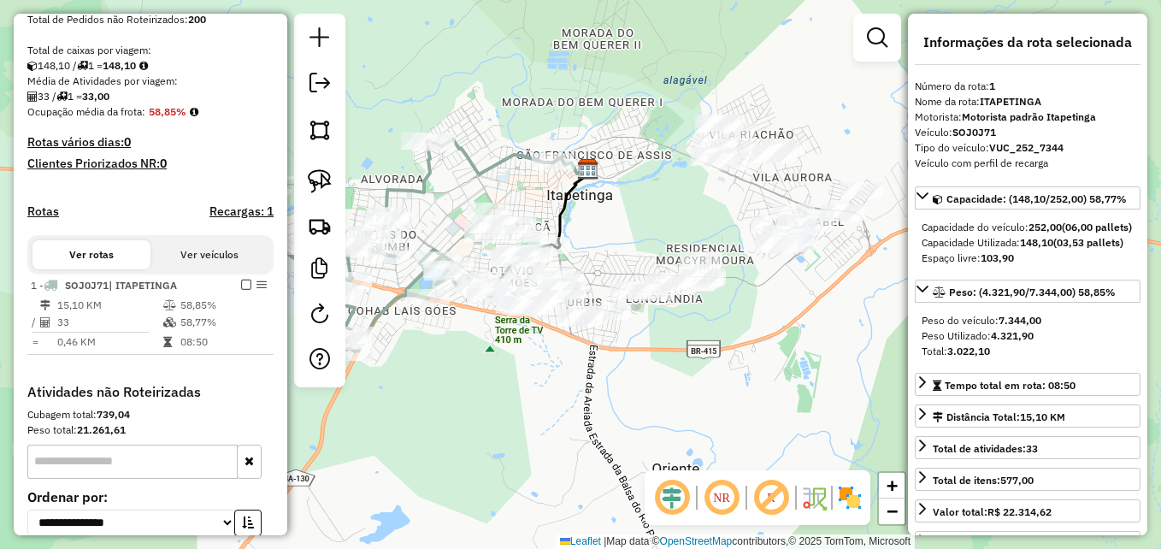
drag, startPoint x: 330, startPoint y: 178, endPoint x: 412, endPoint y: 191, distance: 83.1
click at [328, 178] on img at bounding box center [320, 181] width 24 height 24
drag, startPoint x: 531, startPoint y: 195, endPoint x: 426, endPoint y: 235, distance: 112.6
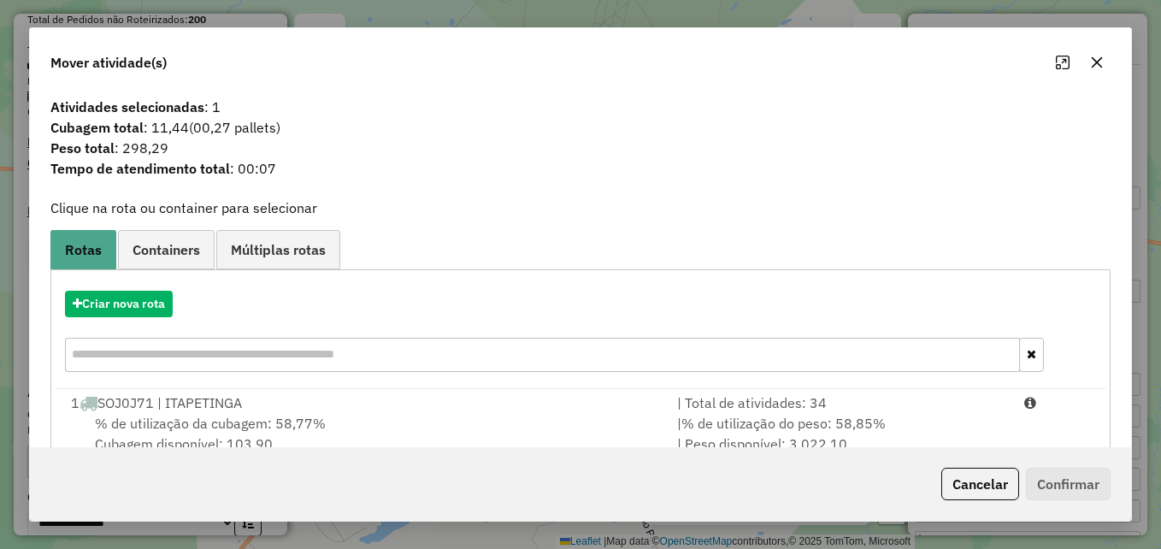
click at [1098, 60] on icon "button" at bounding box center [1097, 62] width 11 height 11
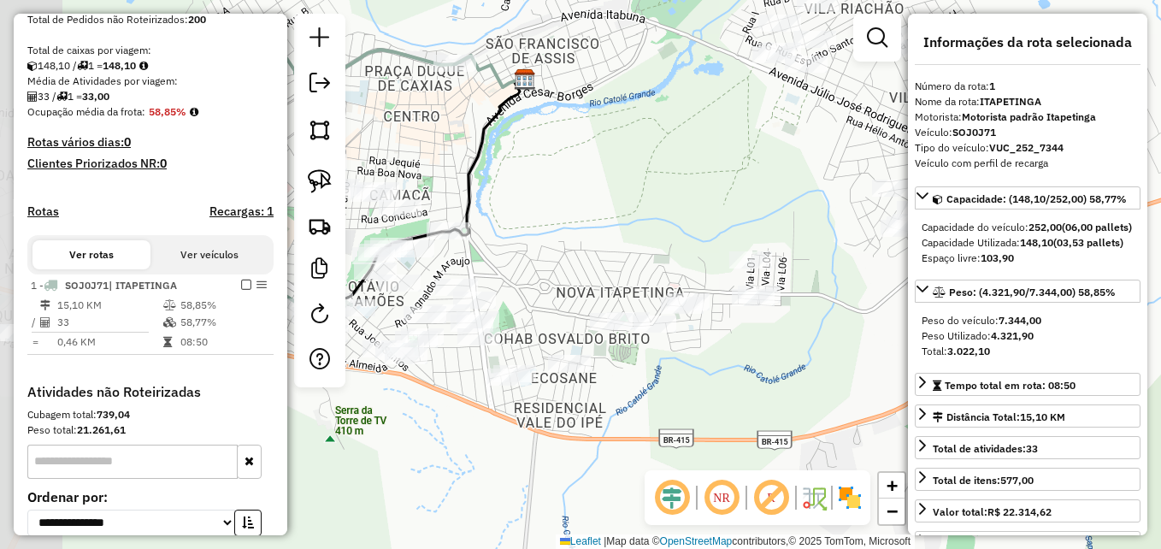
drag, startPoint x: 539, startPoint y: 244, endPoint x: 735, endPoint y: 185, distance: 204.2
click at [735, 185] on div "Janela de atendimento Grade de atendimento Capacidade Transportadoras Veículos …" at bounding box center [580, 274] width 1161 height 549
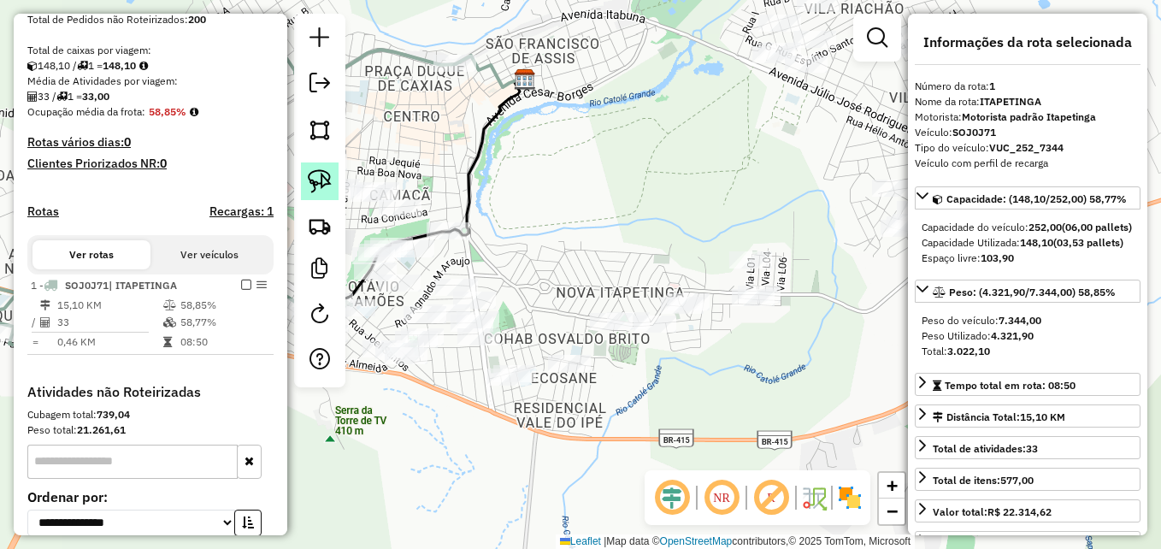
click at [325, 185] on img at bounding box center [320, 181] width 24 height 24
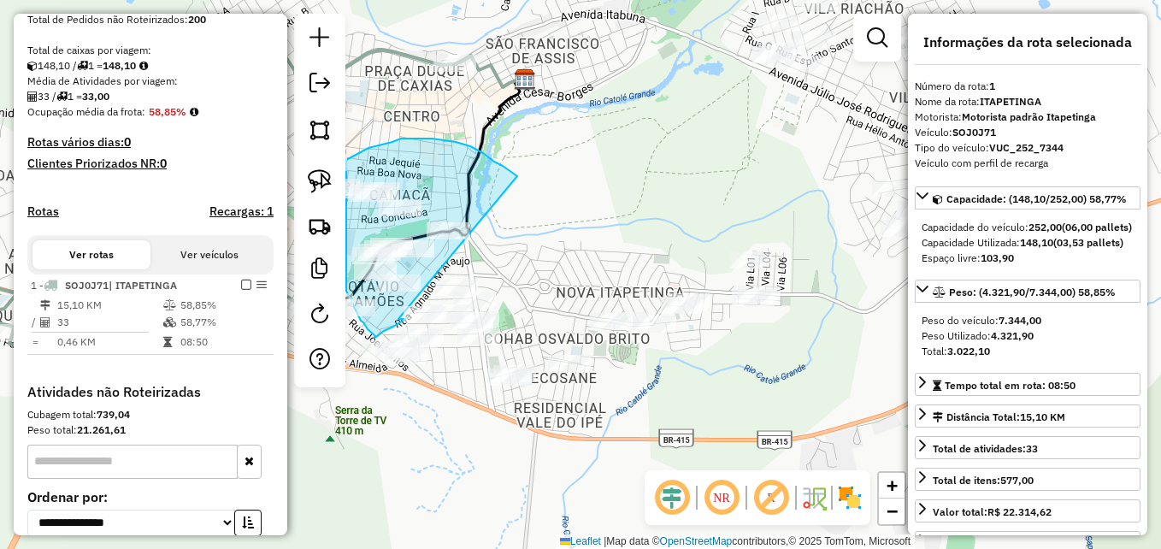
drag, startPoint x: 515, startPoint y: 174, endPoint x: 397, endPoint y: 319, distance: 186.0
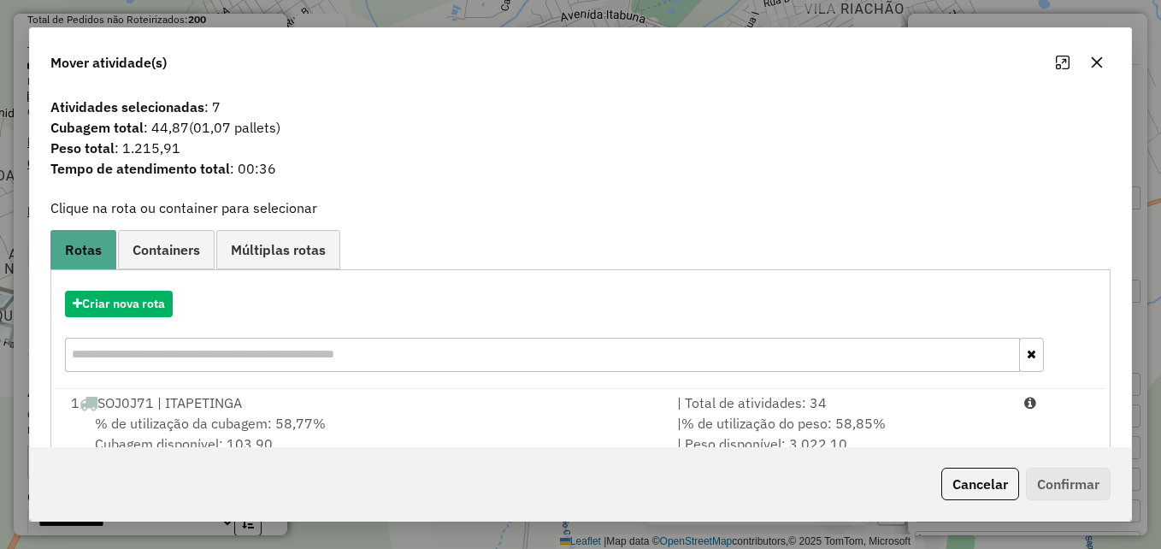
click at [1099, 58] on icon "button" at bounding box center [1097, 63] width 14 height 14
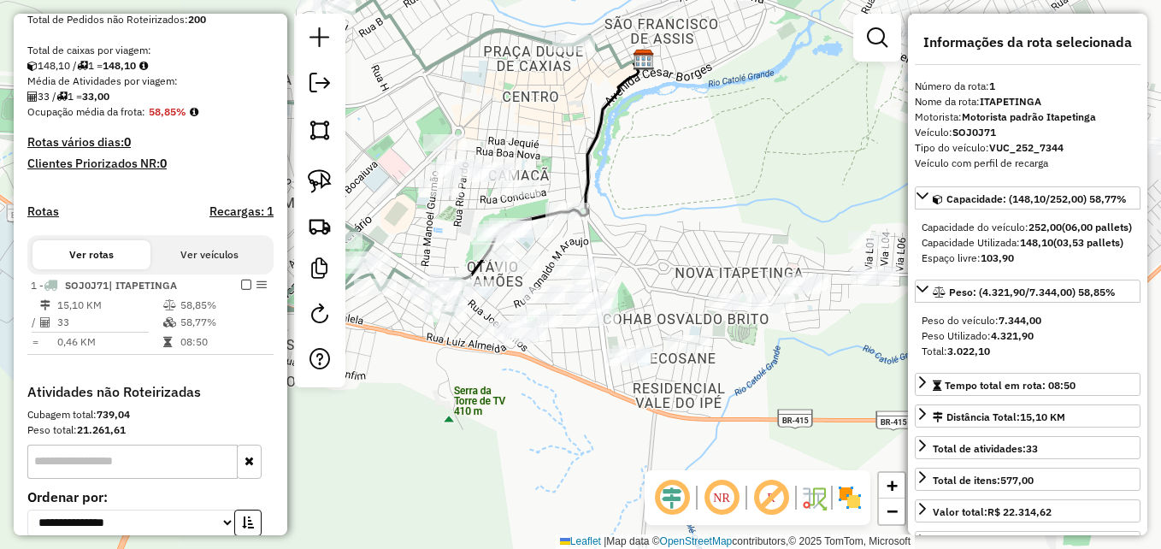
drag, startPoint x: 610, startPoint y: 217, endPoint x: 729, endPoint y: 197, distance: 120.4
click at [729, 197] on div "Janela de atendimento Grade de atendimento Capacidade Transportadoras Veículos …" at bounding box center [580, 274] width 1161 height 549
click at [315, 177] on img at bounding box center [320, 181] width 24 height 24
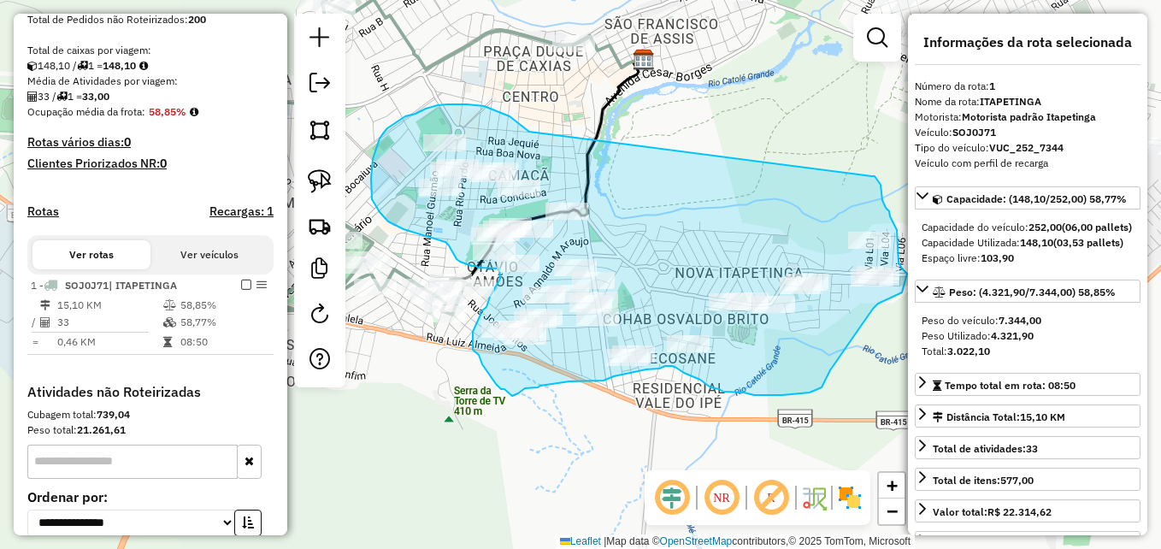
drag, startPoint x: 528, startPoint y: 131, endPoint x: 869, endPoint y: 176, distance: 344.1
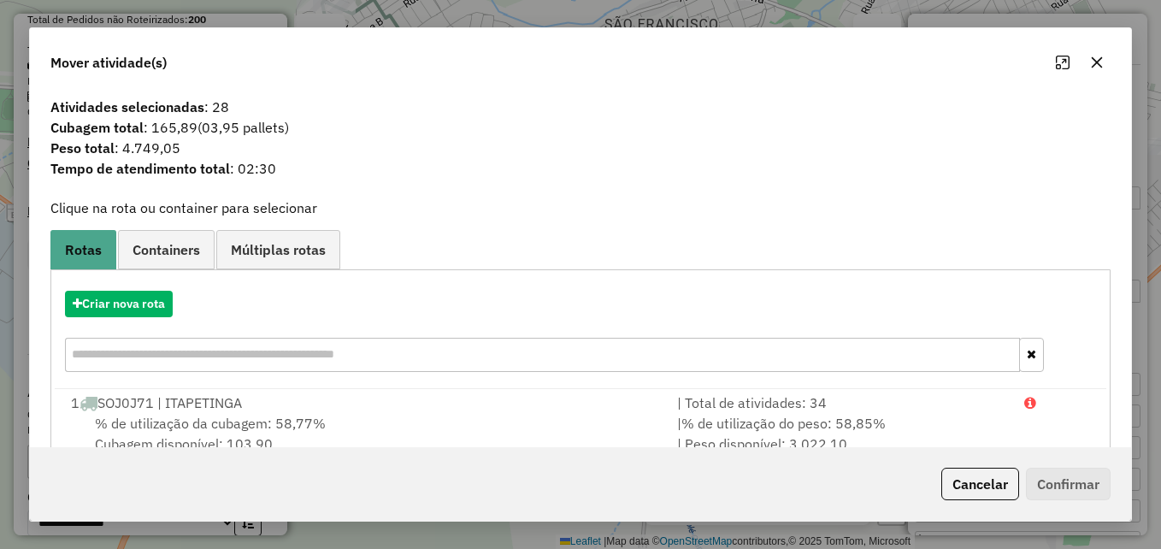
scroll to position [40, 0]
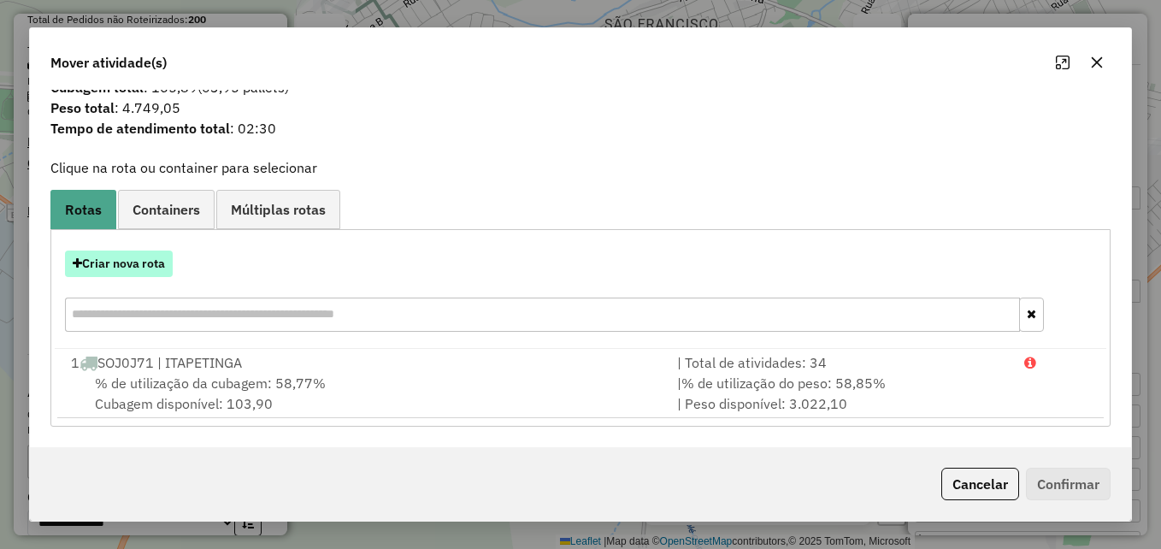
click at [127, 261] on button "Criar nova rota" at bounding box center [119, 263] width 108 height 26
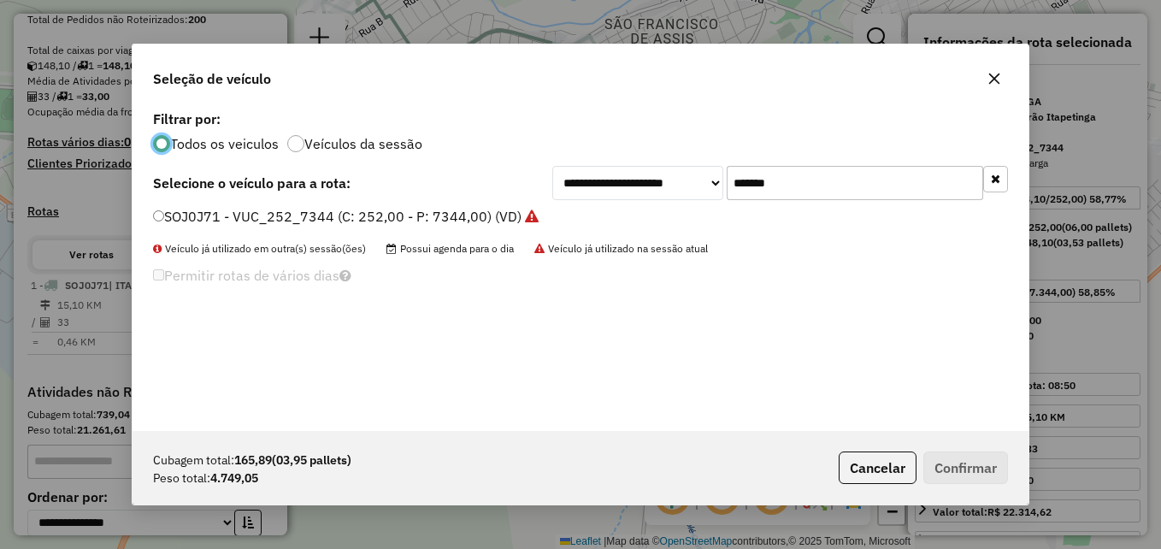
scroll to position [9, 5]
drag, startPoint x: 818, startPoint y: 181, endPoint x: 704, endPoint y: 183, distance: 113.7
click at [704, 183] on div "**********" at bounding box center [780, 183] width 456 height 34
paste input "text"
type input "*******"
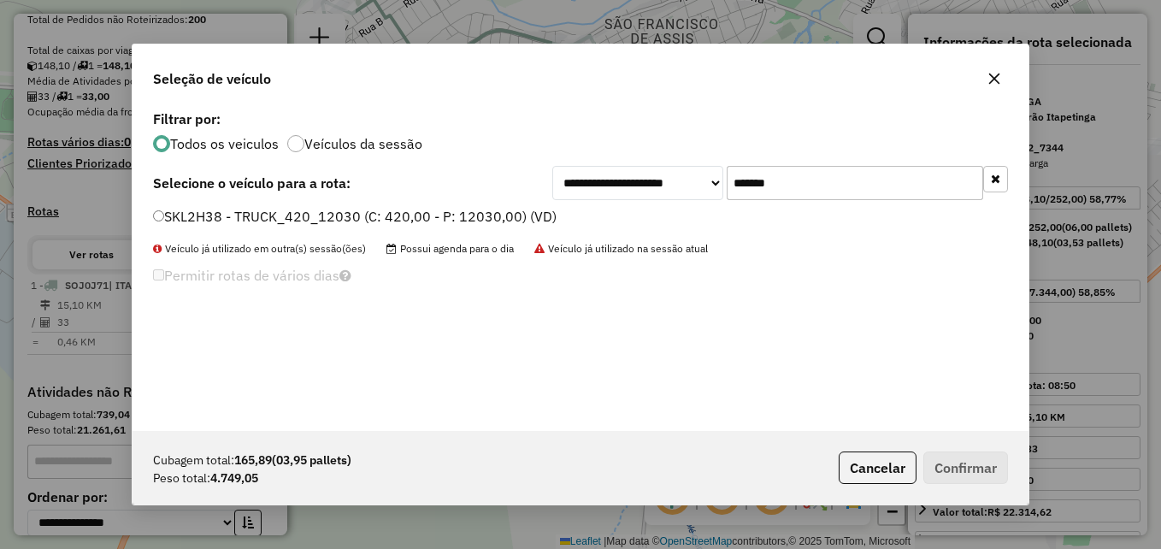
click at [155, 217] on div "SKL2H38 - TRUCK_420_12030 (C: 420,00 - P: 12030,00) (VD)" at bounding box center [580, 224] width 875 height 34
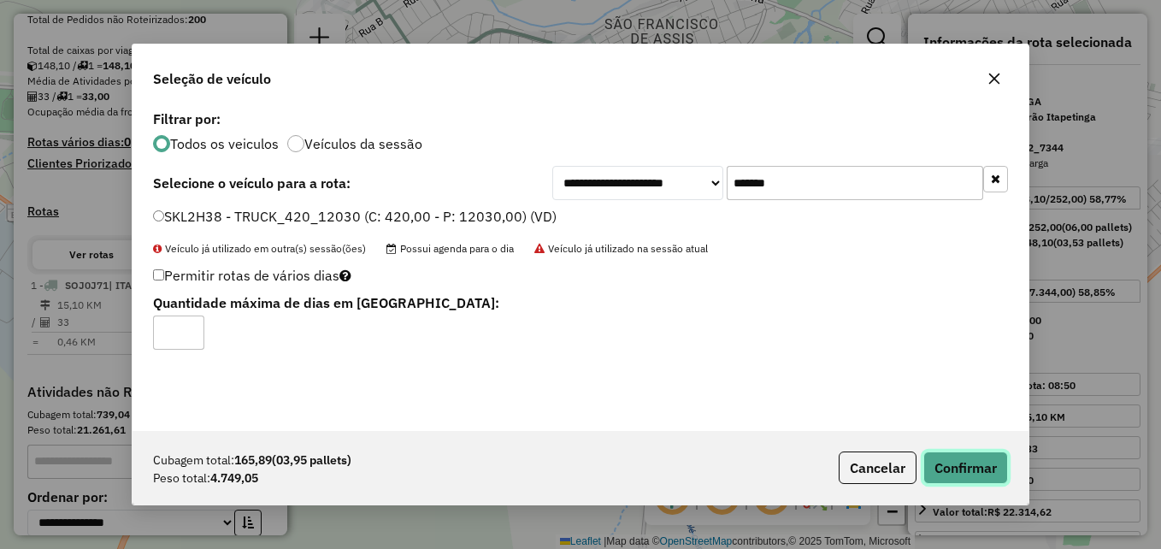
click at [965, 474] on button "Confirmar" at bounding box center [965, 467] width 85 height 32
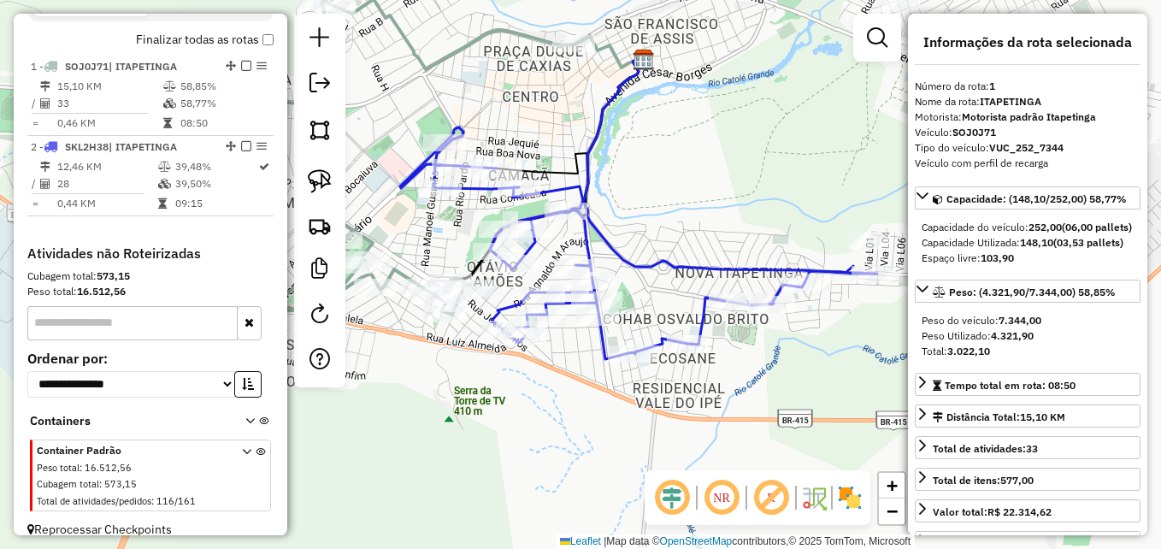
scroll to position [521, 0]
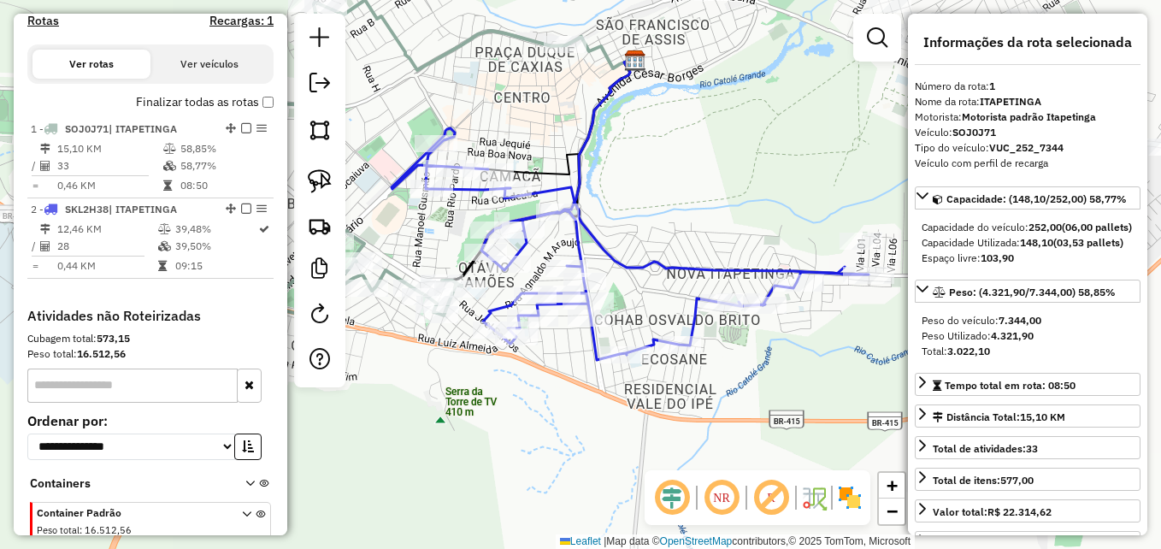
drag, startPoint x: 798, startPoint y: 394, endPoint x: 698, endPoint y: 398, distance: 100.1
click at [698, 398] on div "Janela de atendimento Grade de atendimento Capacidade Transportadoras Veículos …" at bounding box center [580, 274] width 1161 height 549
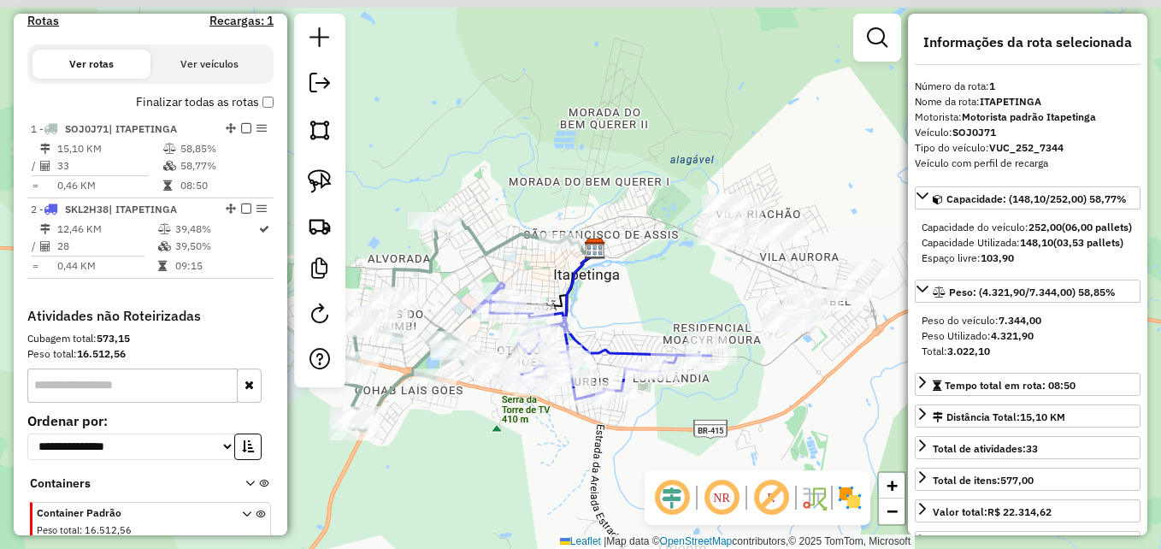
drag, startPoint x: 721, startPoint y: 274, endPoint x: 686, endPoint y: 294, distance: 41.3
click at [690, 297] on div "Janela de atendimento Grade de atendimento Capacidade Transportadoras Veículos …" at bounding box center [580, 274] width 1161 height 549
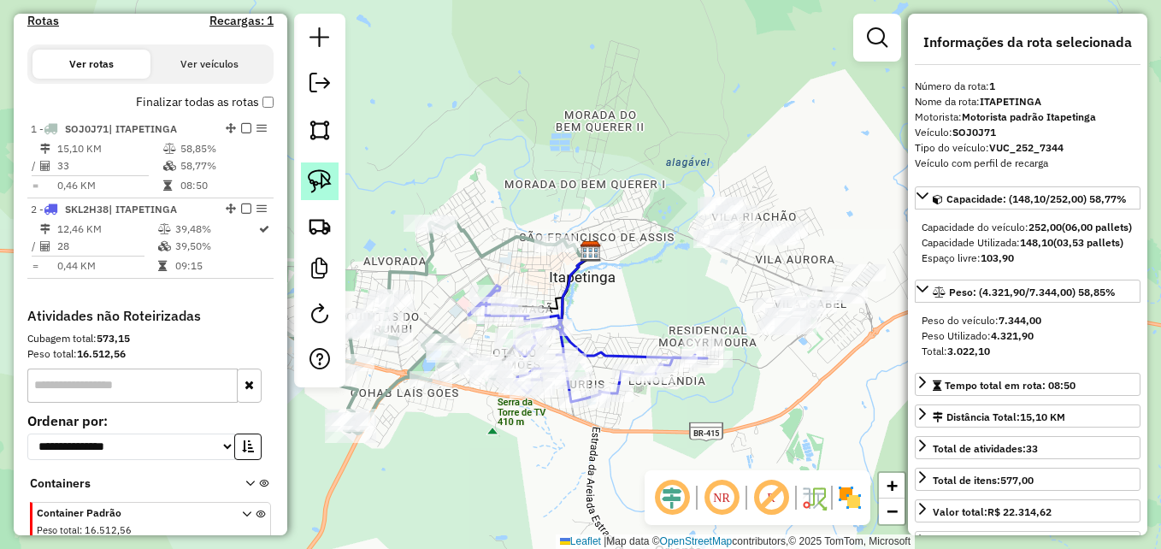
click at [322, 181] on img at bounding box center [320, 181] width 24 height 24
drag, startPoint x: 674, startPoint y: 295, endPoint x: 629, endPoint y: 284, distance: 45.8
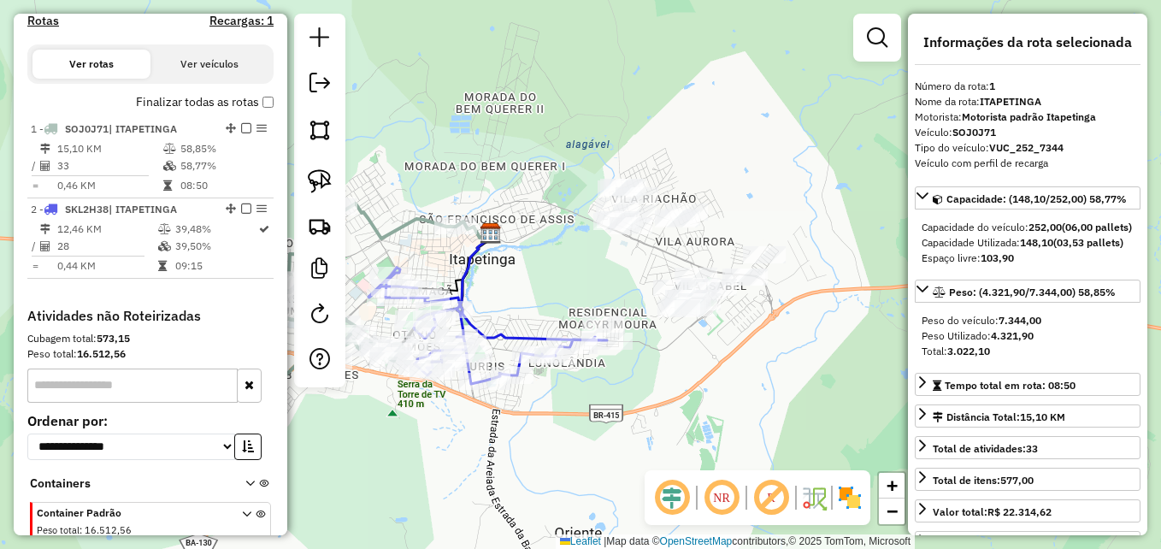
drag, startPoint x: 709, startPoint y: 305, endPoint x: 614, endPoint y: 286, distance: 96.7
click at [614, 286] on div "Janela de atendimento Grade de atendimento Capacidade Transportadoras Veículos …" at bounding box center [580, 274] width 1161 height 549
click at [312, 182] on img at bounding box center [320, 181] width 24 height 24
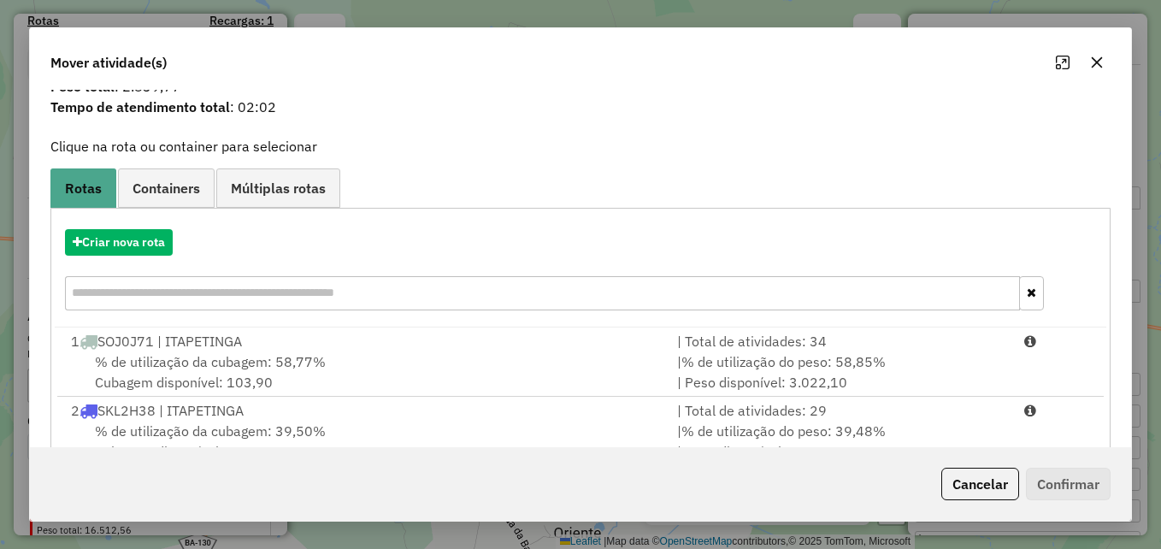
scroll to position [109, 0]
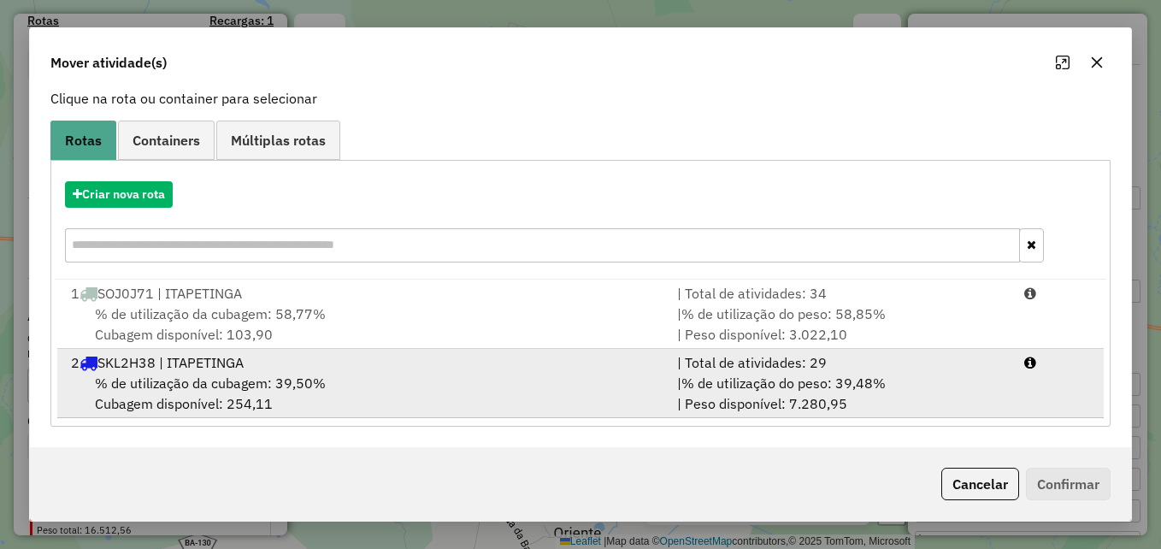
click at [520, 380] on div "% de utilização da cubagem: 39,50% Cubagem disponível: 254,11" at bounding box center [364, 393] width 606 height 41
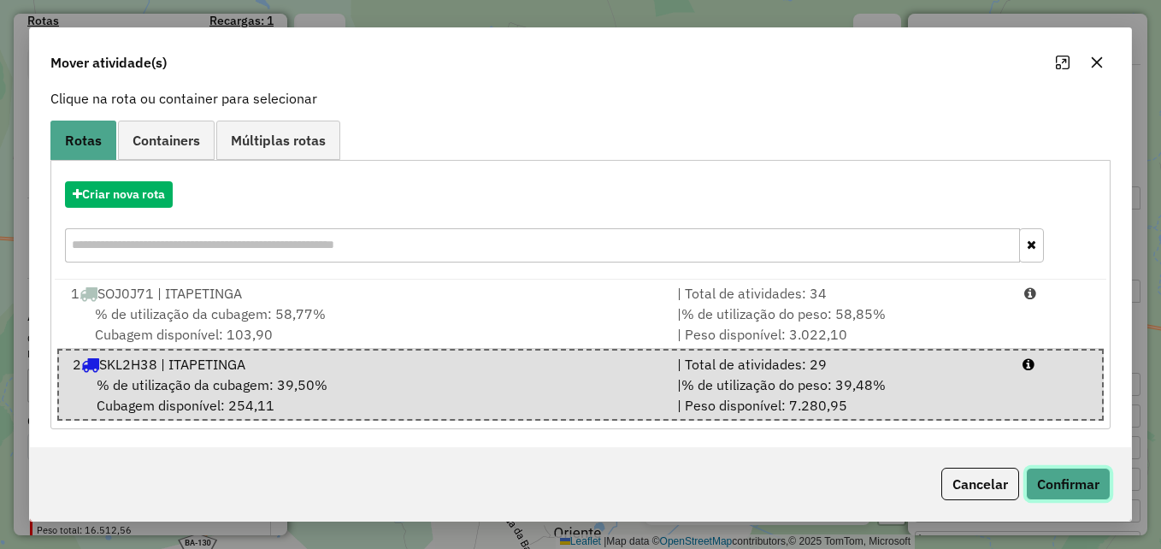
click at [1065, 490] on button "Confirmar" at bounding box center [1068, 484] width 85 height 32
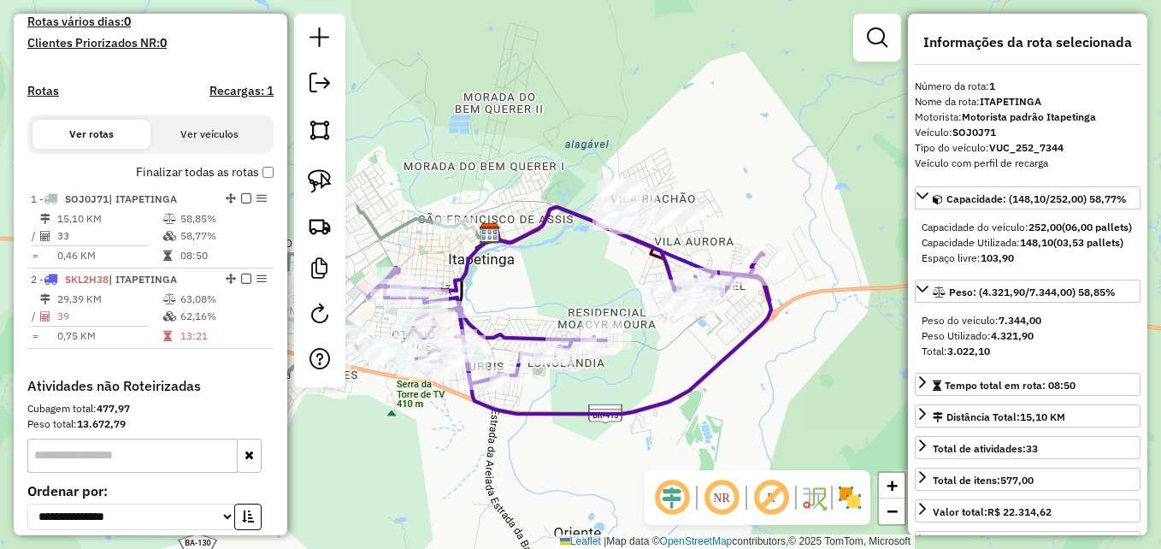
scroll to position [445, 0]
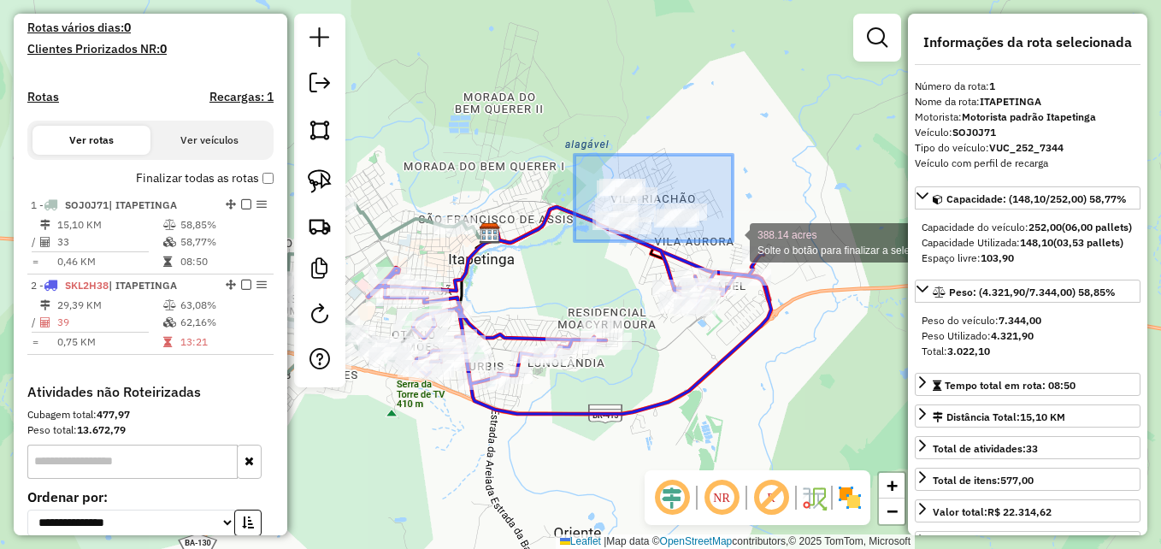
drag, startPoint x: 574, startPoint y: 155, endPoint x: 735, endPoint y: 241, distance: 182.4
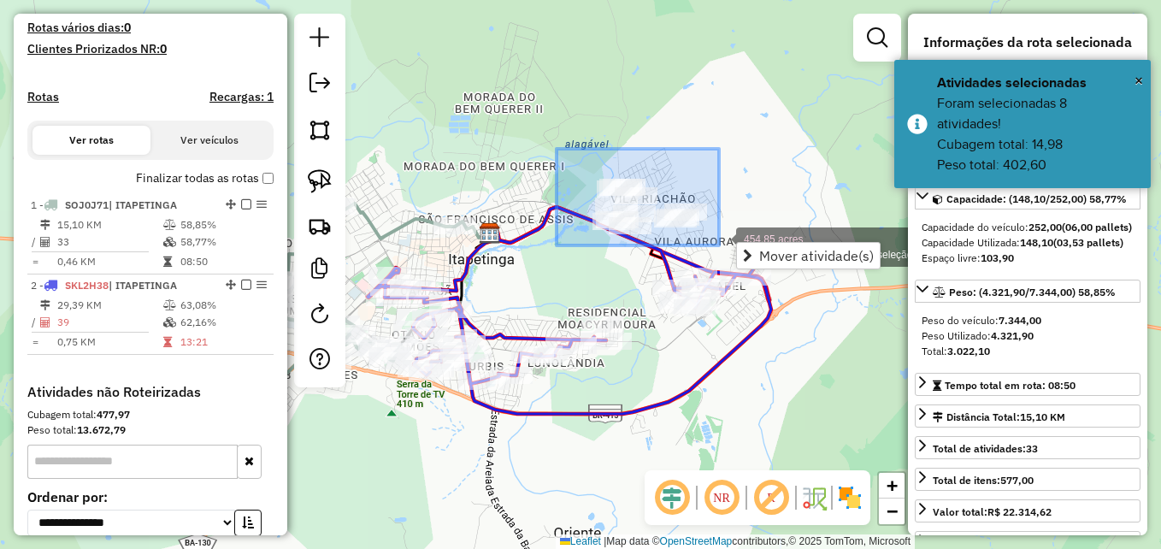
drag, startPoint x: 556, startPoint y: 149, endPoint x: 719, endPoint y: 245, distance: 189.0
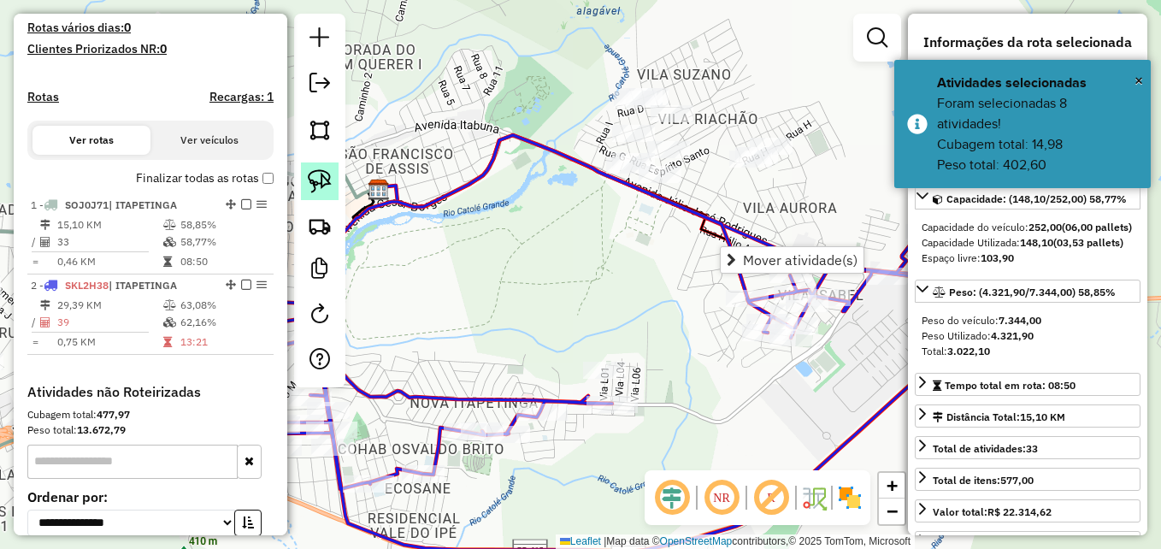
click at [321, 177] on img at bounding box center [320, 181] width 24 height 24
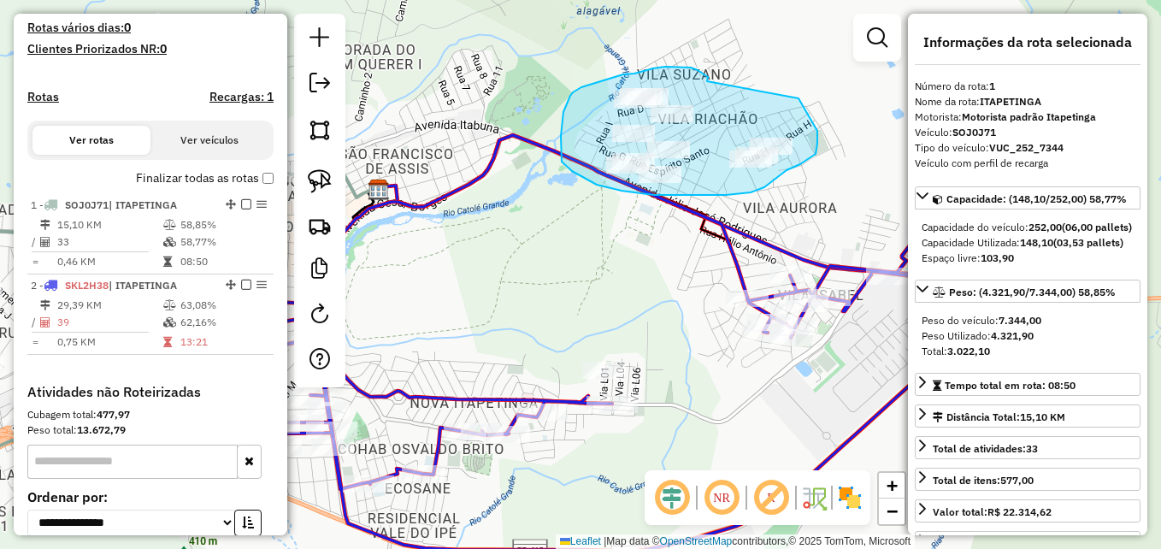
drag, startPoint x: 707, startPoint y: 81, endPoint x: 788, endPoint y: 81, distance: 81.2
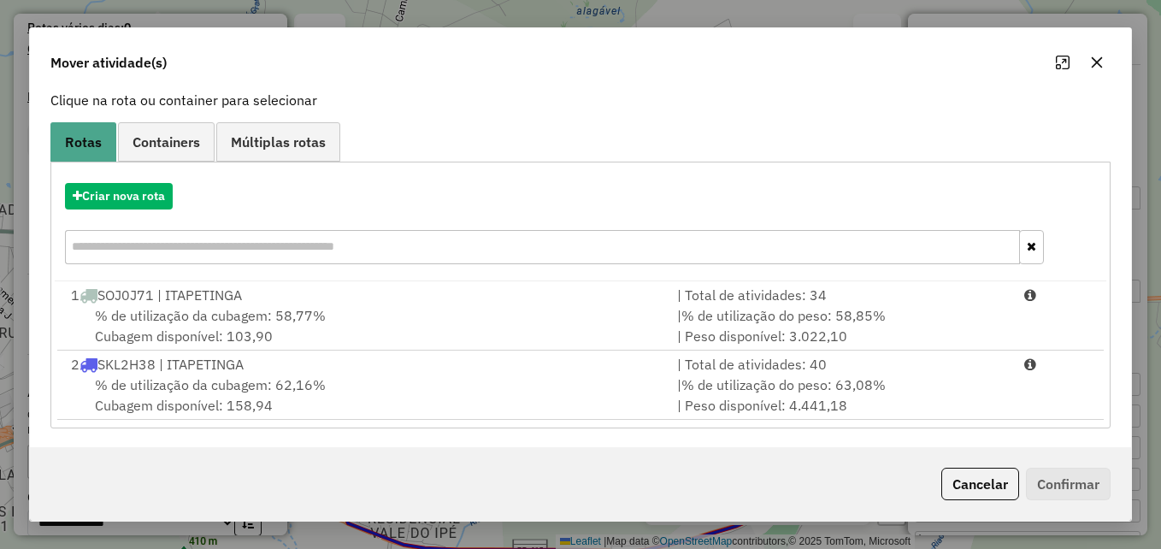
scroll to position [109, 0]
click at [151, 196] on button "Criar nova rota" at bounding box center [119, 194] width 108 height 26
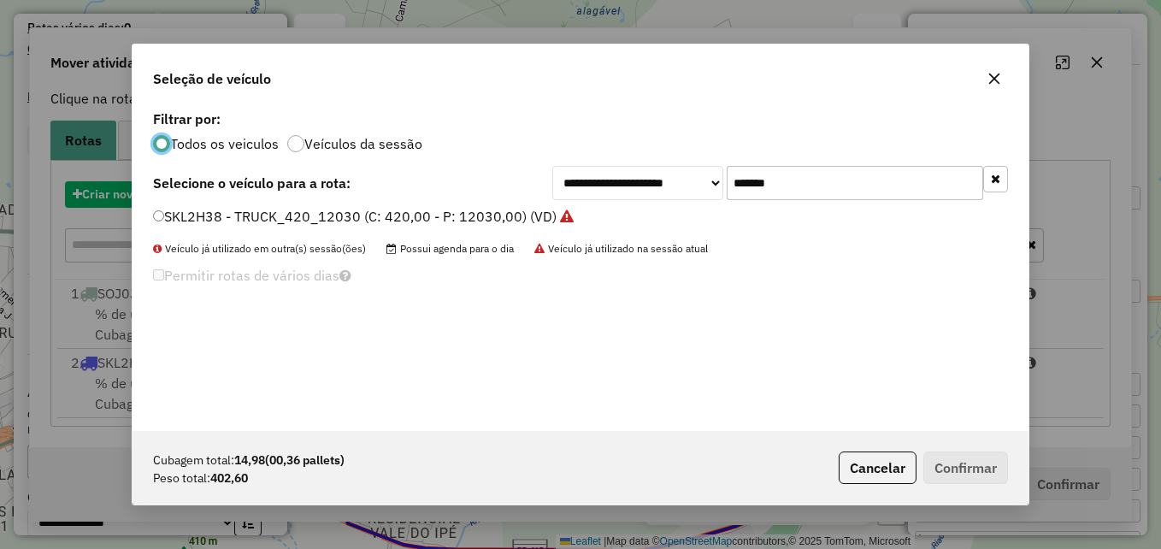
scroll to position [9, 5]
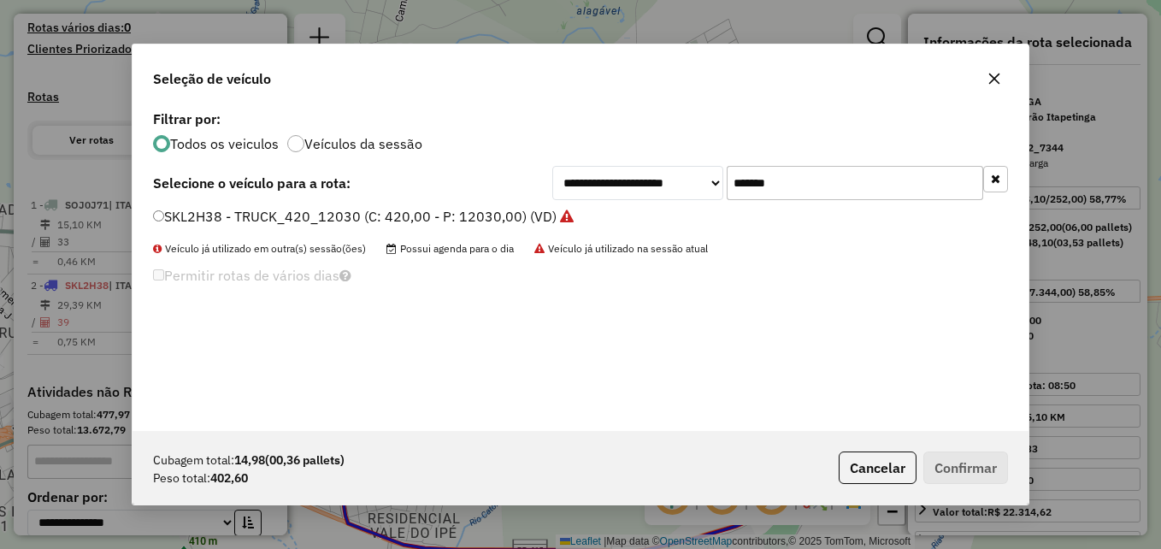
drag, startPoint x: 853, startPoint y: 179, endPoint x: 699, endPoint y: 185, distance: 154.0
click at [699, 185] on div "**********" at bounding box center [780, 183] width 456 height 34
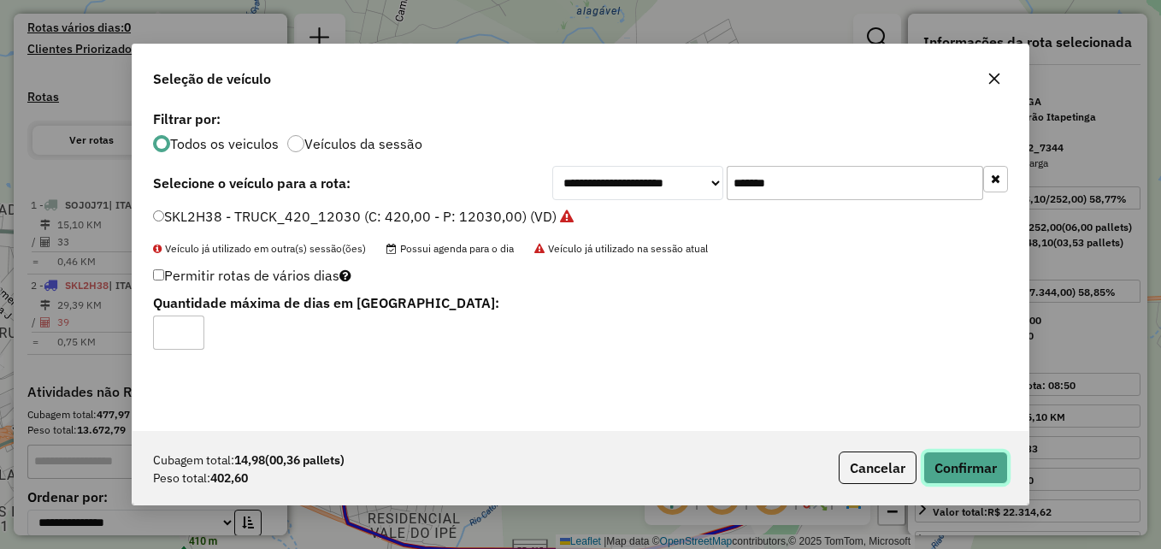
click at [960, 471] on button "Confirmar" at bounding box center [965, 467] width 85 height 32
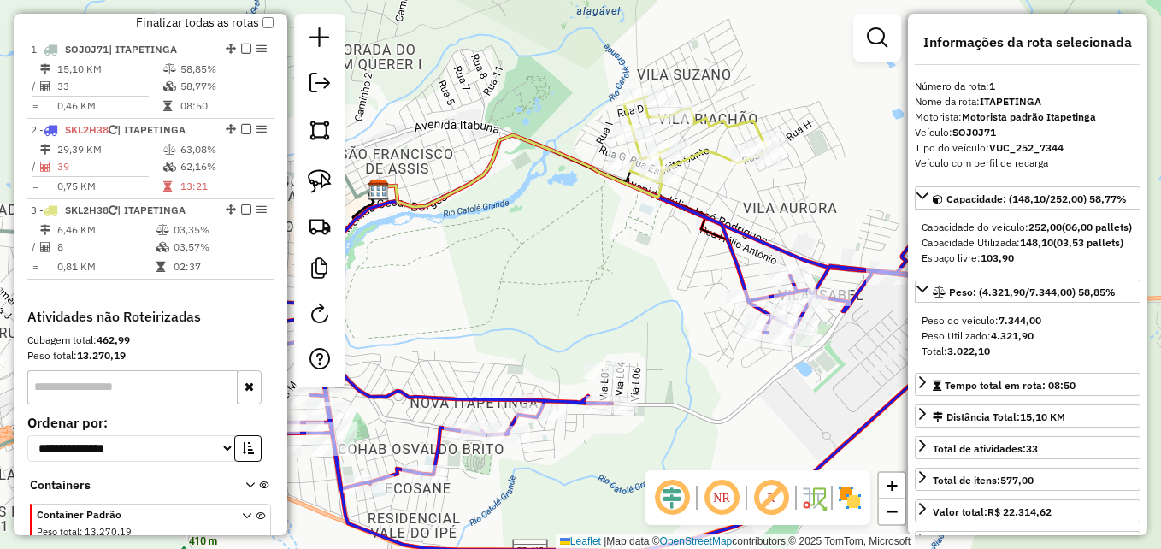
scroll to position [641, 0]
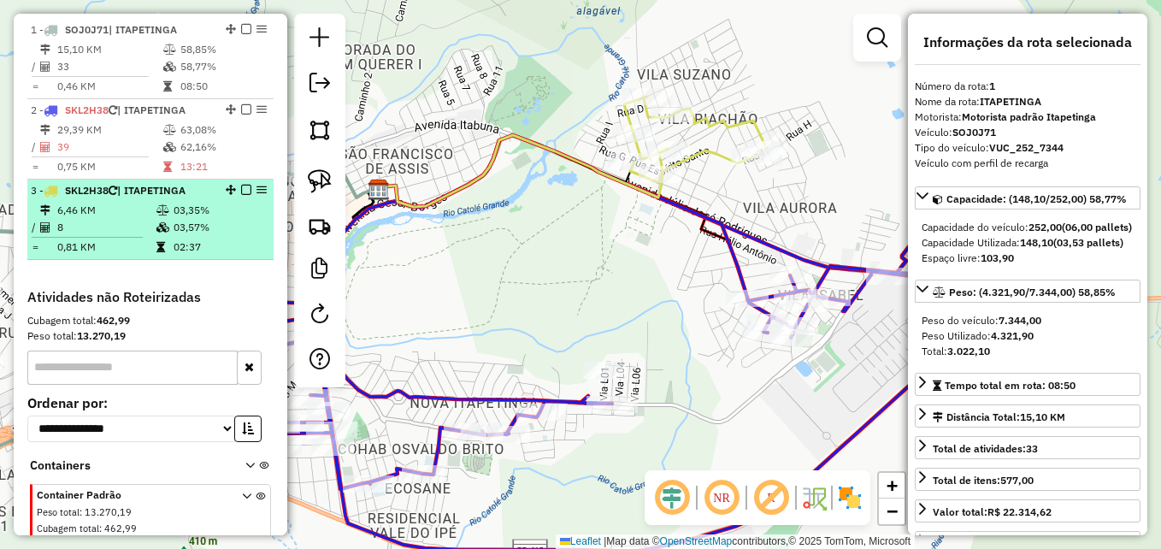
click at [257, 195] on em at bounding box center [261, 190] width 10 height 10
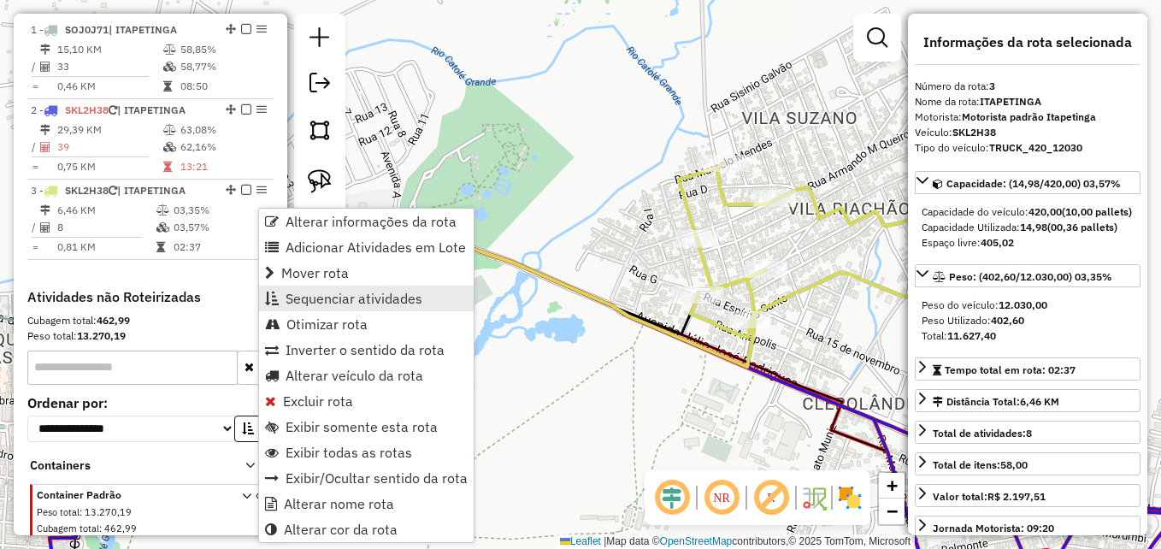
click at [321, 302] on span "Sequenciar atividades" at bounding box center [353, 298] width 137 height 14
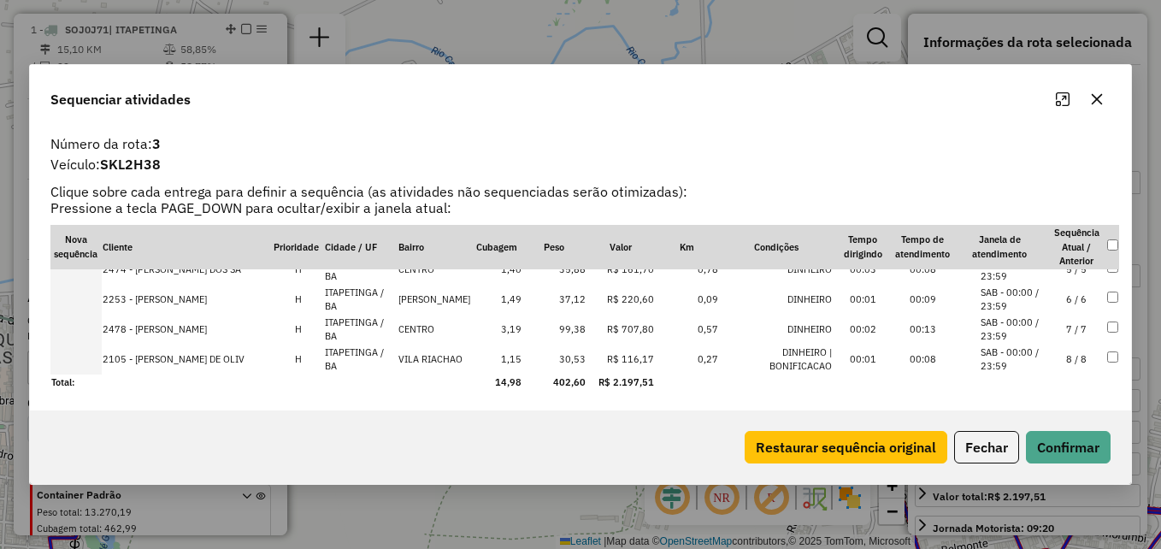
scroll to position [0, 0]
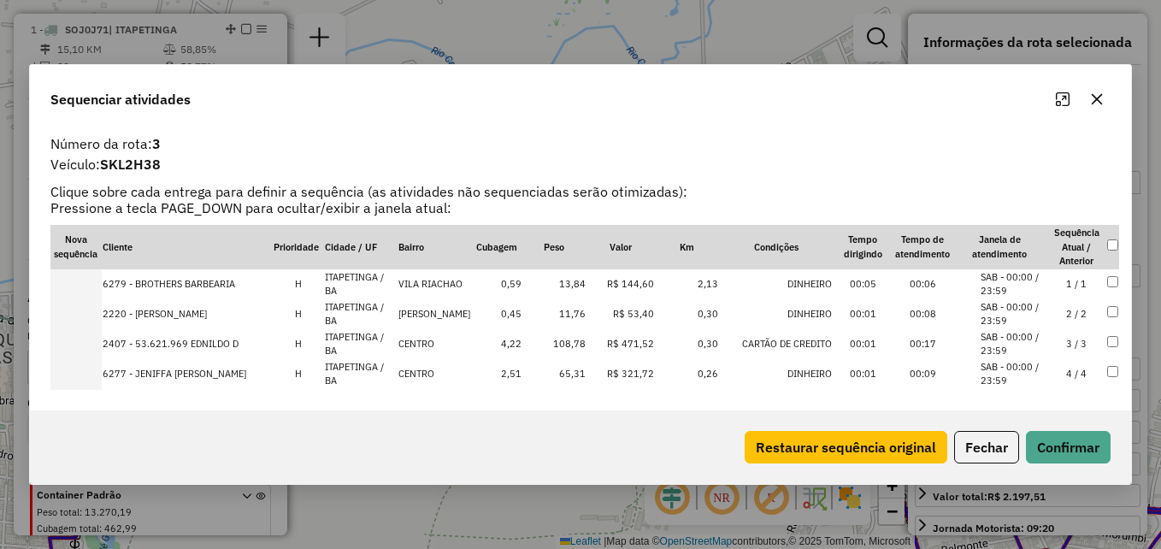
click at [1104, 99] on icon "button" at bounding box center [1097, 99] width 14 height 14
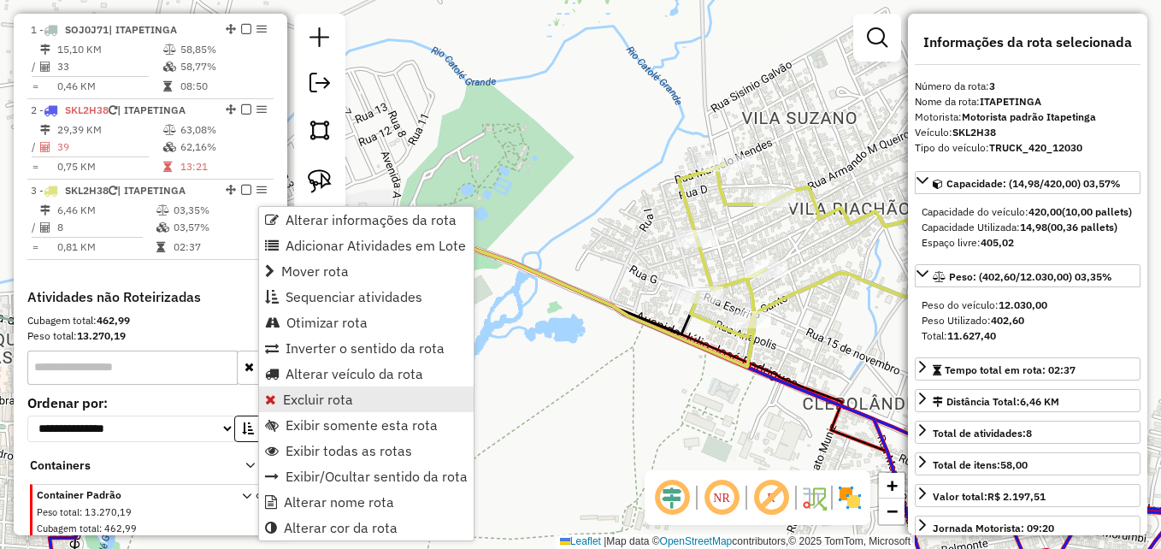
click at [304, 397] on span "Excluir rota" at bounding box center [318, 399] width 70 height 14
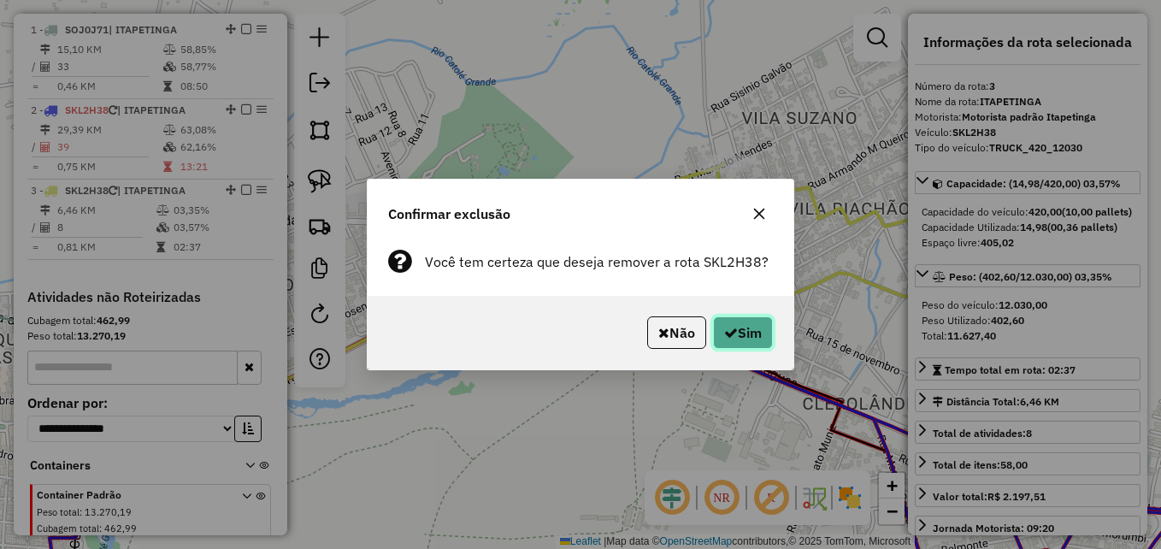
click at [754, 328] on button "Sim" at bounding box center [743, 332] width 60 height 32
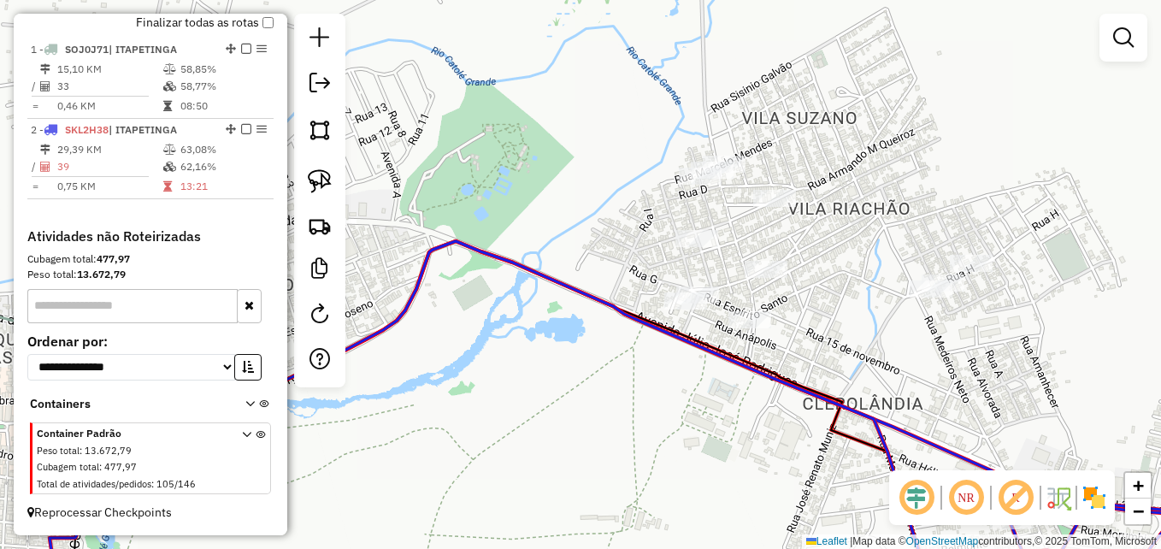
scroll to position [616, 0]
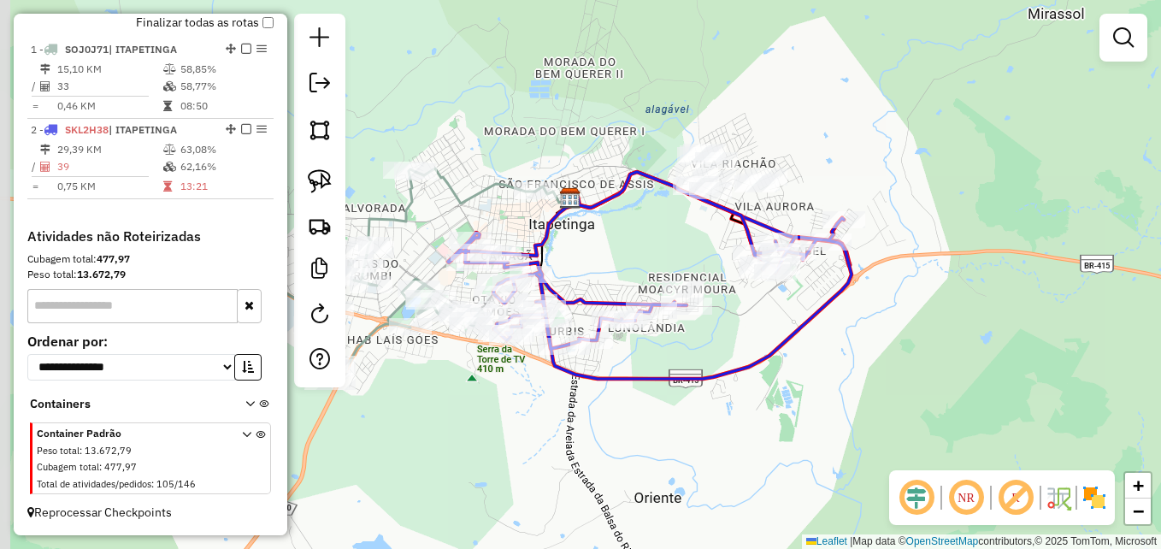
drag, startPoint x: 586, startPoint y: 352, endPoint x: 634, endPoint y: 240, distance: 121.8
click at [633, 244] on div "Janela de atendimento Grade de atendimento Capacidade Transportadoras Veículos …" at bounding box center [580, 274] width 1161 height 549
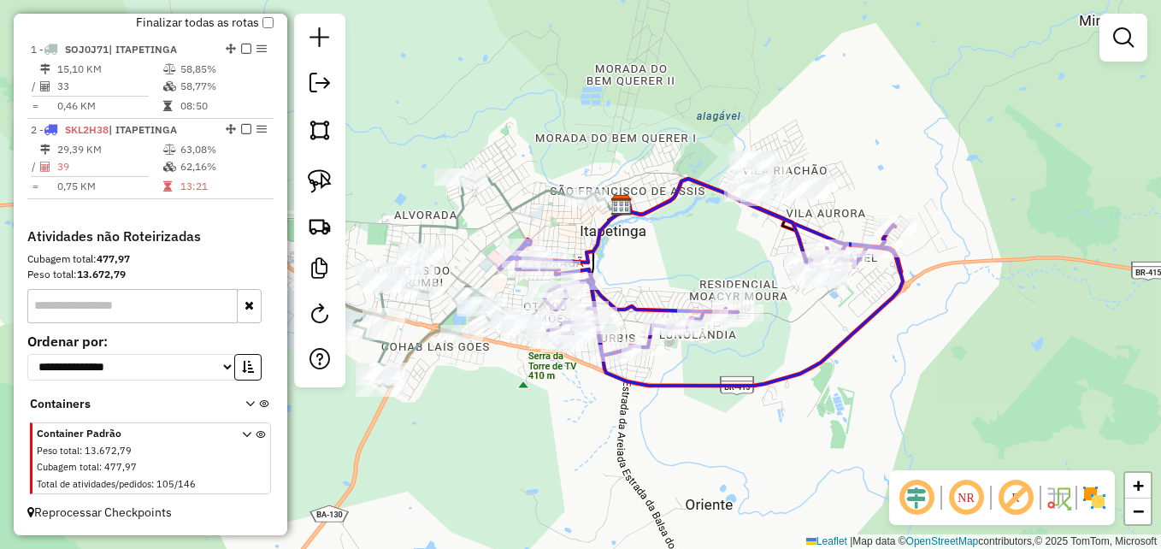
drag, startPoint x: 617, startPoint y: 238, endPoint x: 668, endPoint y: 252, distance: 53.1
click at [668, 252] on div "Janela de atendimento Grade de atendimento Capacidade Transportadoras Veículos …" at bounding box center [580, 274] width 1161 height 549
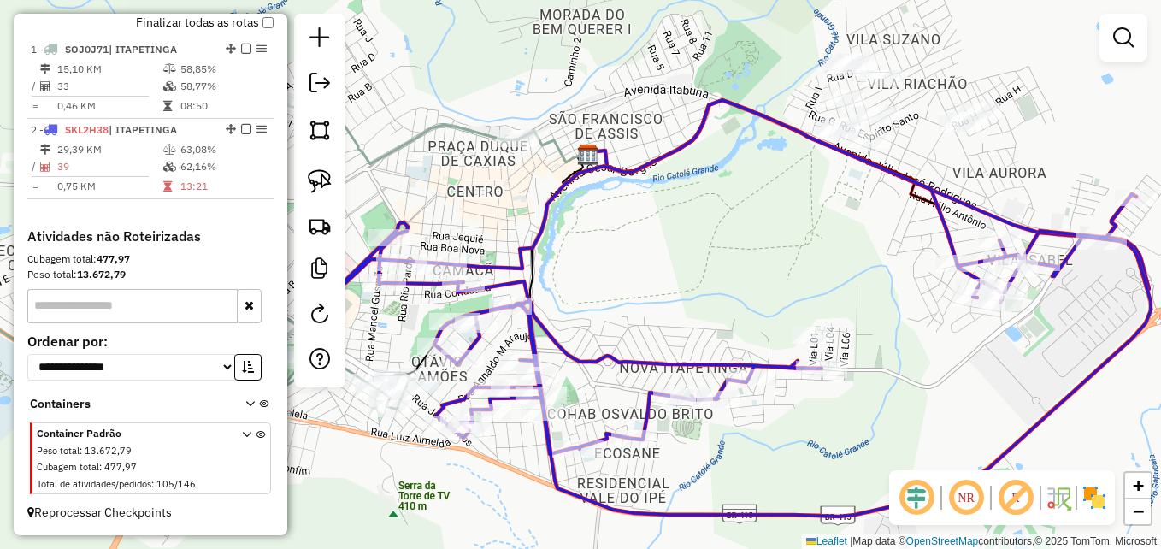
drag, startPoint x: 639, startPoint y: 251, endPoint x: 661, endPoint y: 250, distance: 21.4
click at [661, 250] on div "Janela de atendimento Grade de atendimento Capacidade Transportadoras Veículos …" at bounding box center [580, 274] width 1161 height 549
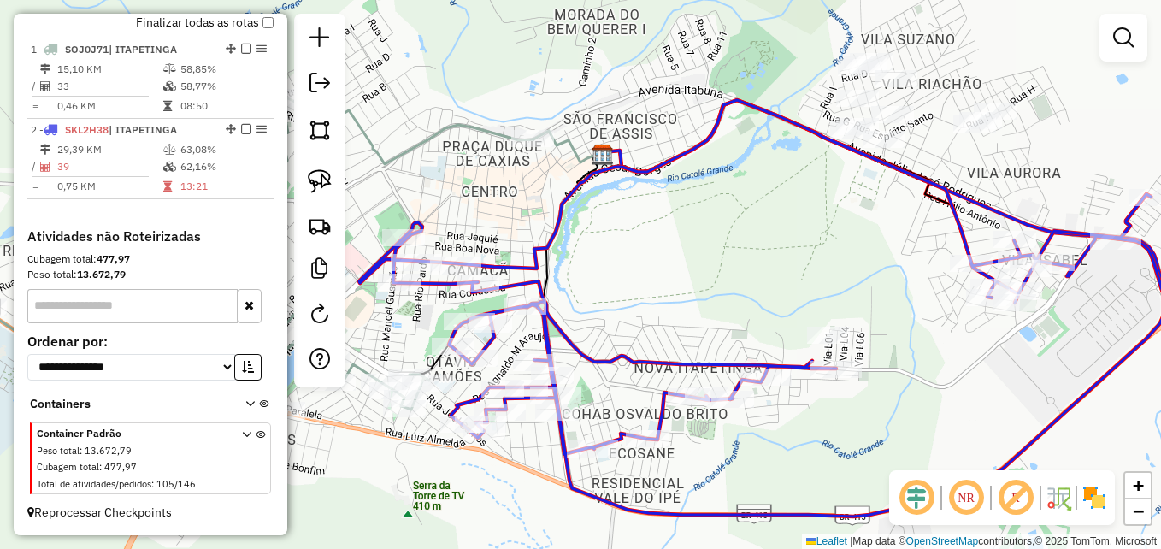
scroll to position [502, 0]
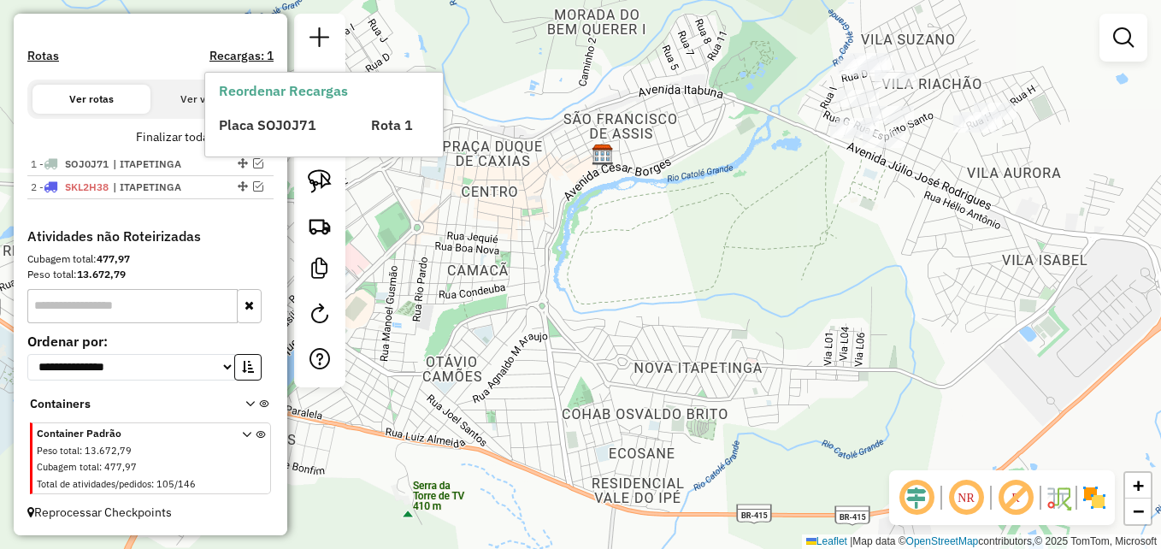
click at [264, 142] on div "Reordenar Recargas Placa SOJ0J71 Rota 1" at bounding box center [324, 115] width 238 height 84
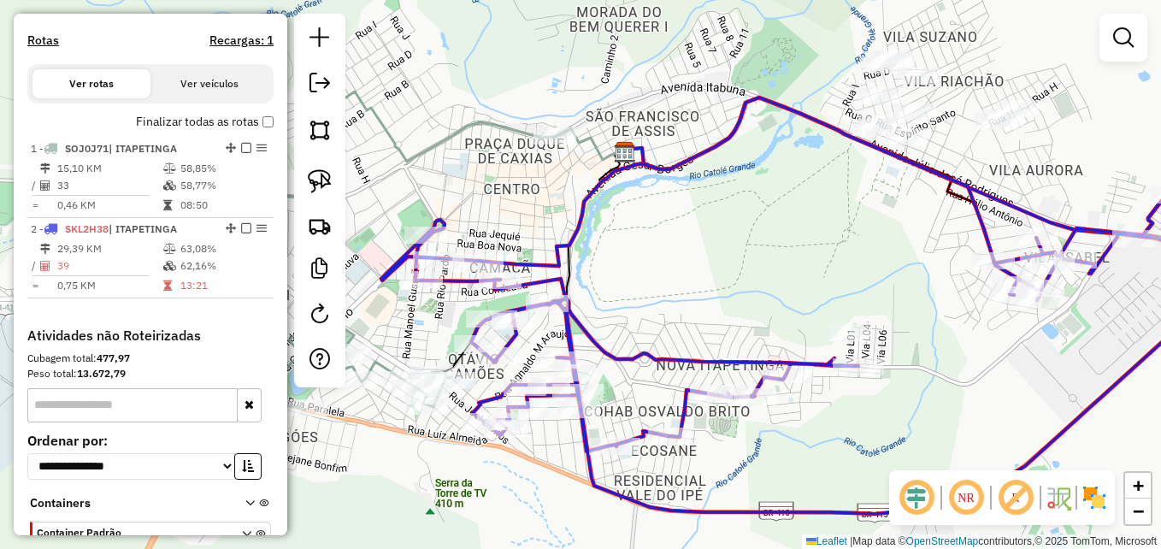
drag, startPoint x: 726, startPoint y: 269, endPoint x: 749, endPoint y: 267, distance: 23.2
click at [751, 267] on div "Janela de atendimento Grade de atendimento Capacidade Transportadoras Veículos …" at bounding box center [580, 274] width 1161 height 549
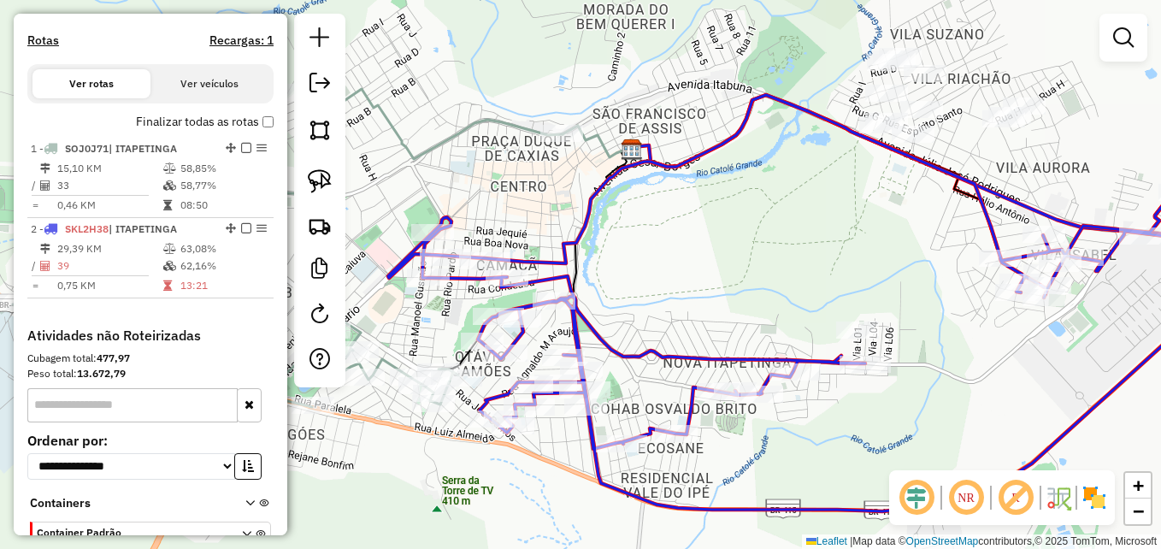
drag, startPoint x: 737, startPoint y: 261, endPoint x: 750, endPoint y: 258, distance: 13.1
click at [750, 258] on div "Janela de atendimento Grade de atendimento Capacidade Transportadoras Veículos …" at bounding box center [580, 274] width 1161 height 549
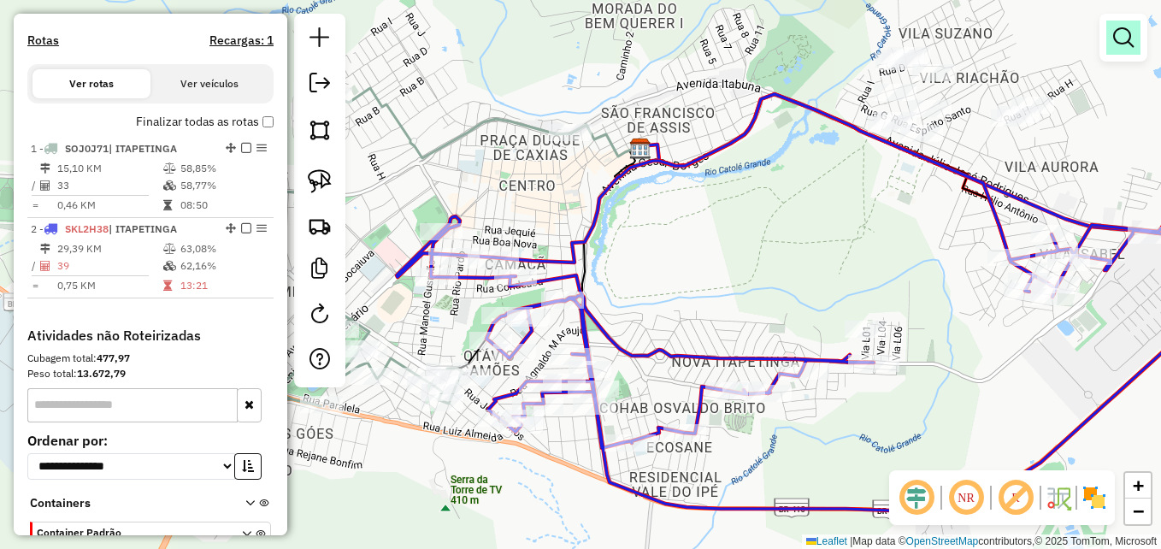
click at [1122, 29] on em at bounding box center [1123, 37] width 21 height 21
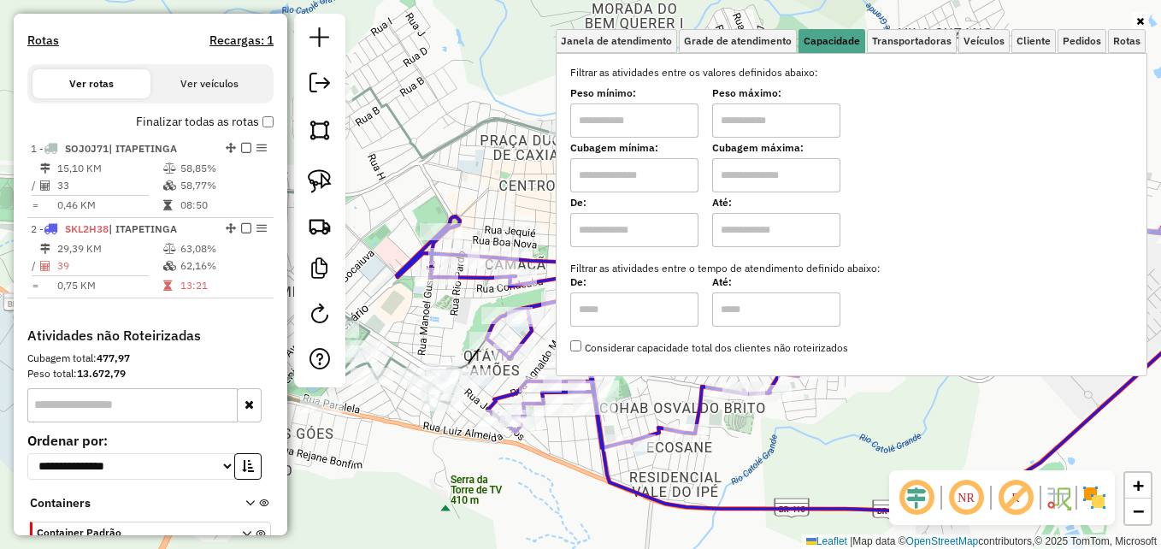
click at [636, 179] on input "text" at bounding box center [634, 175] width 128 height 34
type input "****"
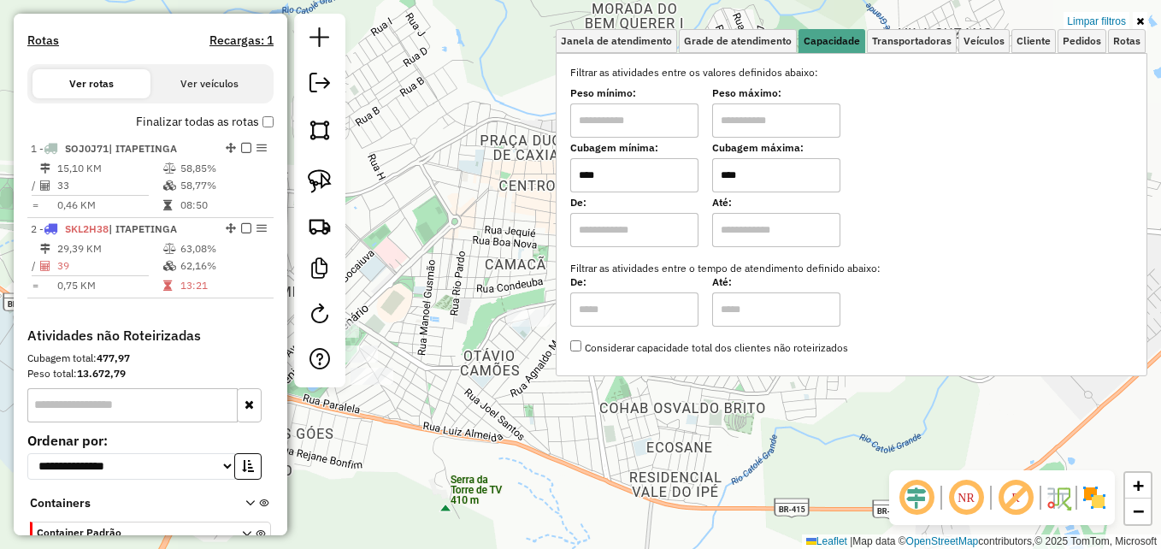
type input "****"
click at [650, 433] on div "Limpar filtros Janela de atendimento Grade de atendimento Capacidade Transporta…" at bounding box center [580, 274] width 1161 height 549
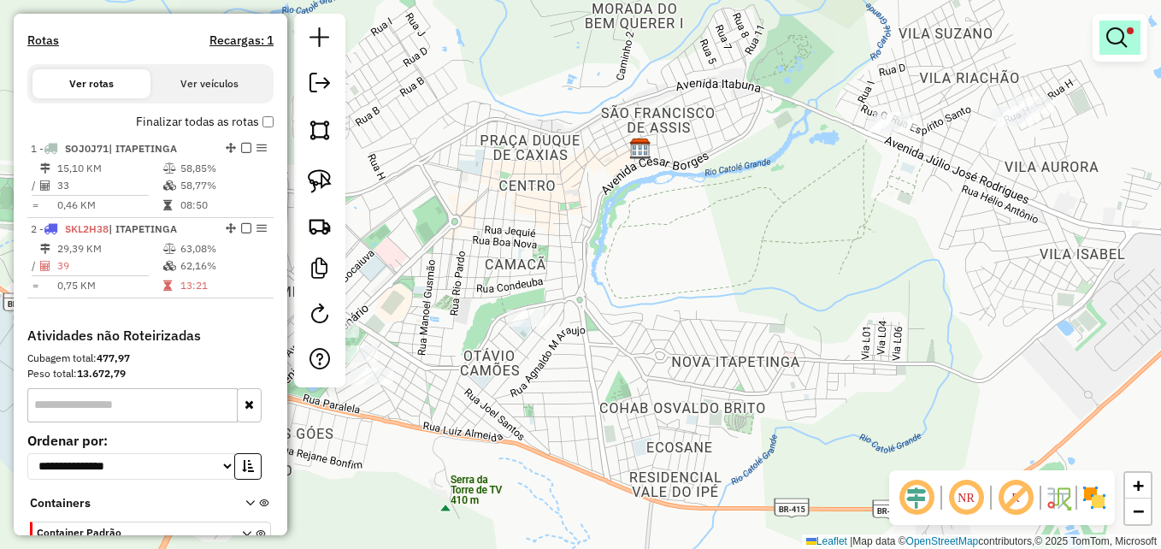
click at [1120, 36] on em at bounding box center [1116, 37] width 21 height 21
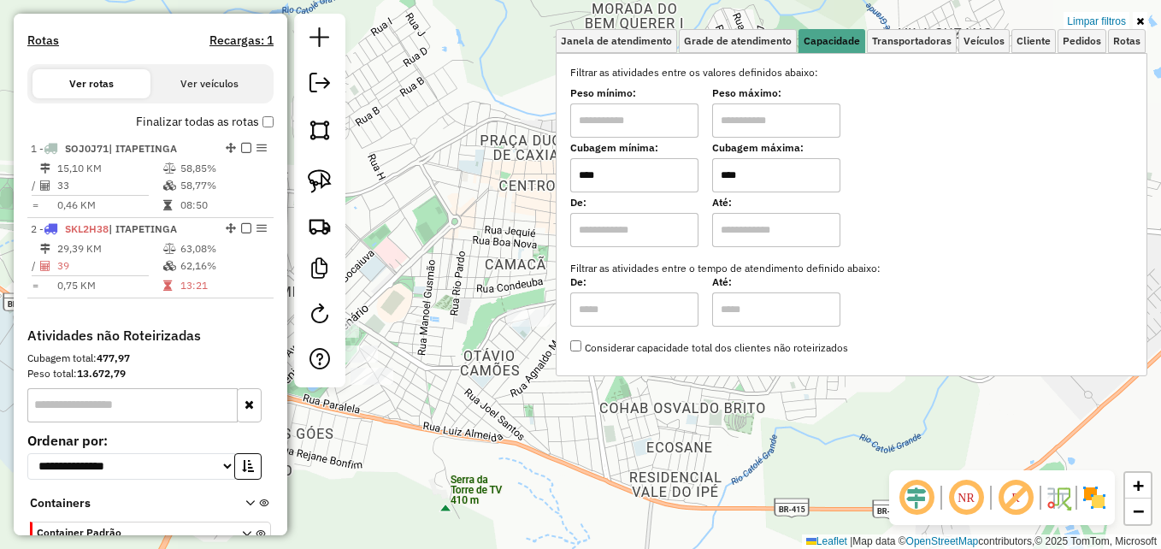
click at [757, 179] on input "****" at bounding box center [776, 175] width 128 height 34
click at [480, 257] on div "Limpar filtros Janela de atendimento Grade de atendimento Capacidade Transporta…" at bounding box center [580, 274] width 1161 height 549
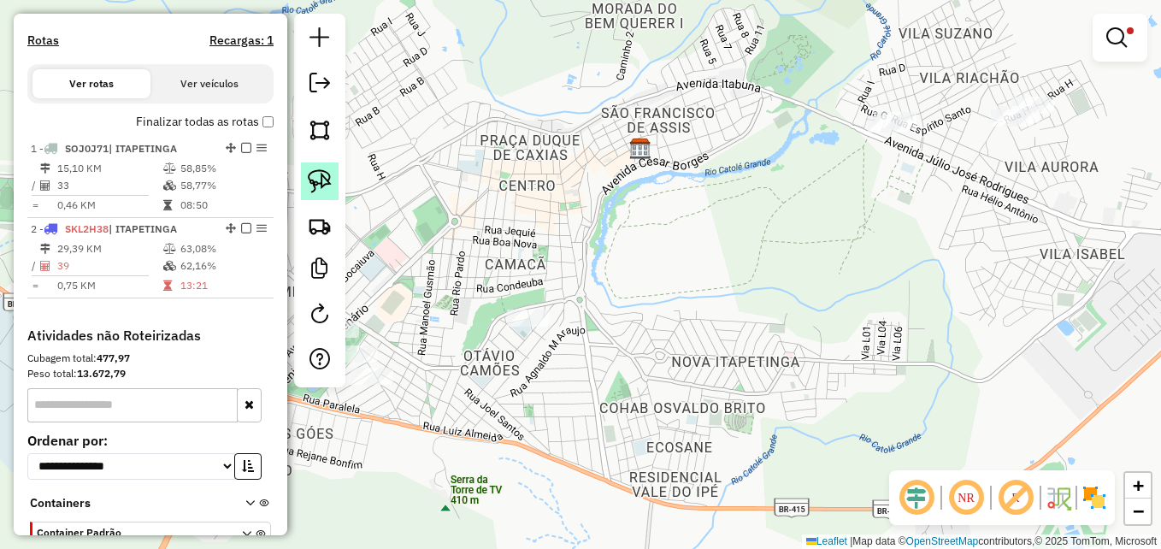
click at [325, 176] on img at bounding box center [320, 181] width 24 height 24
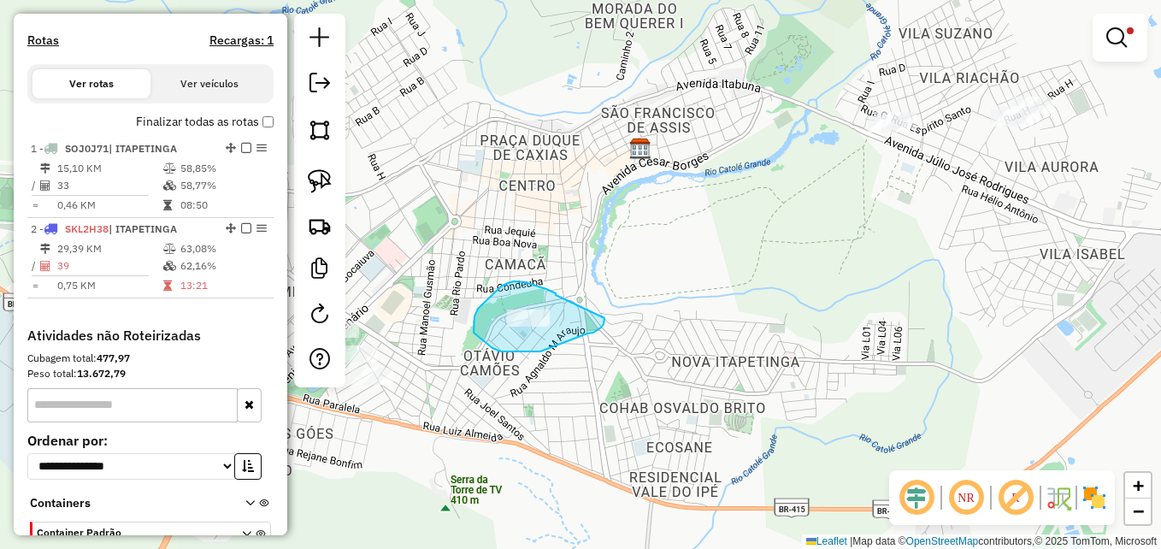
drag, startPoint x: 556, startPoint y: 295, endPoint x: 589, endPoint y: 306, distance: 35.1
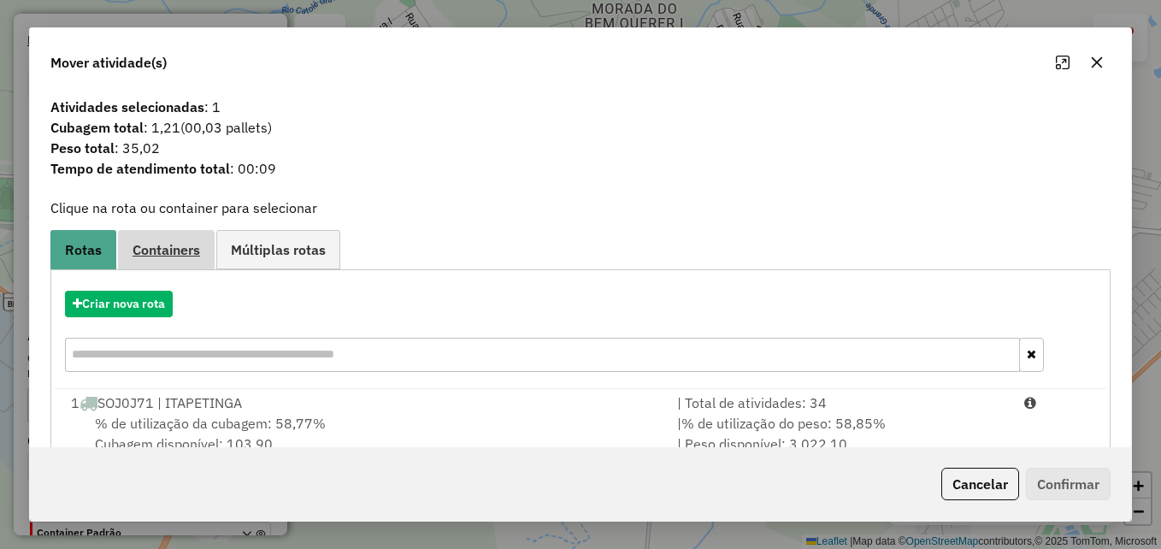
click at [181, 245] on span "Containers" at bounding box center [166, 250] width 68 height 14
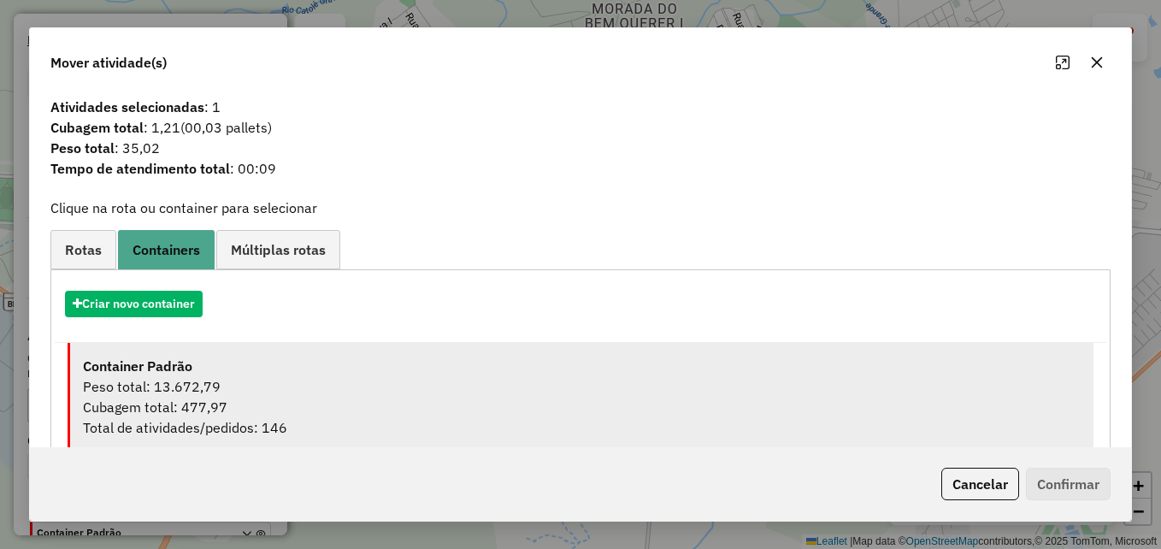
click at [209, 384] on div "Peso total: 13.672,79" at bounding box center [582, 386] width 998 height 21
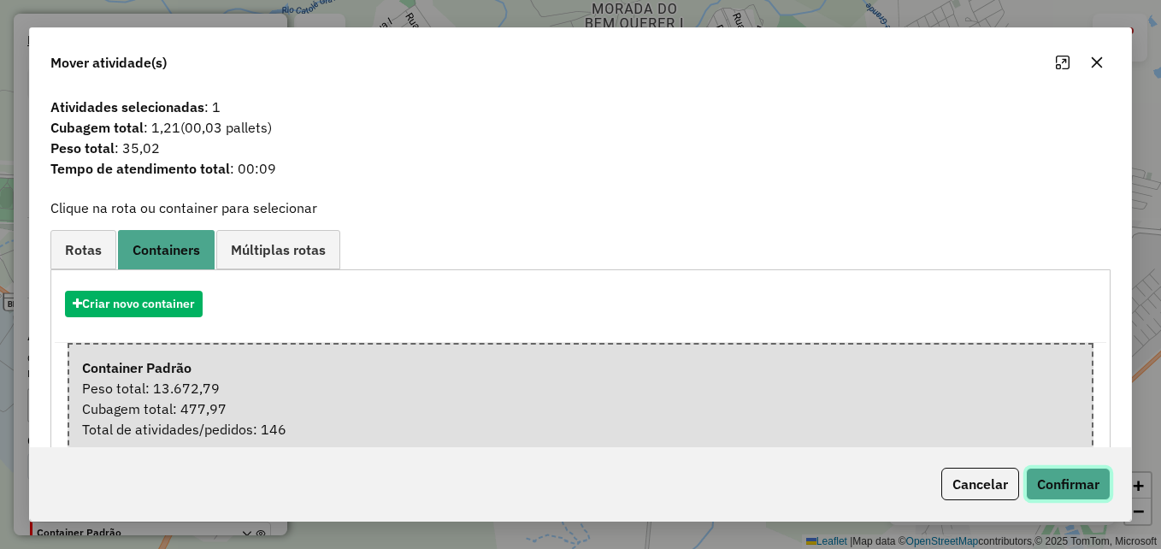
click at [1064, 474] on button "Confirmar" at bounding box center [1068, 484] width 85 height 32
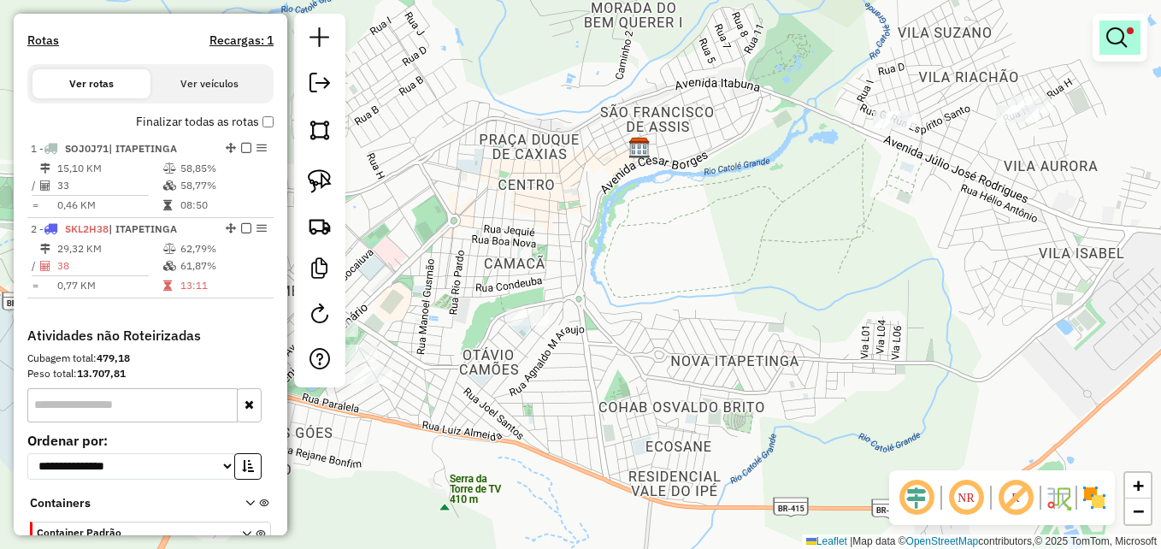
click at [1120, 30] on em at bounding box center [1116, 37] width 21 height 21
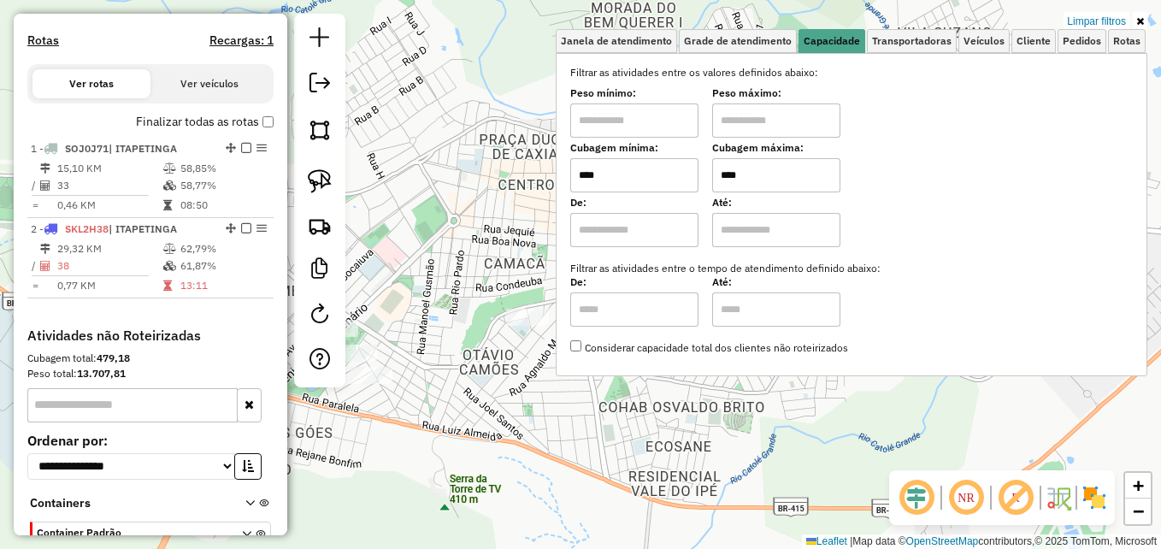
click at [768, 176] on input "****" at bounding box center [776, 175] width 128 height 34
type input "****"
click at [447, 163] on div "Limpar filtros Janela de atendimento Grade de atendimento Capacidade Transporta…" at bounding box center [580, 274] width 1161 height 549
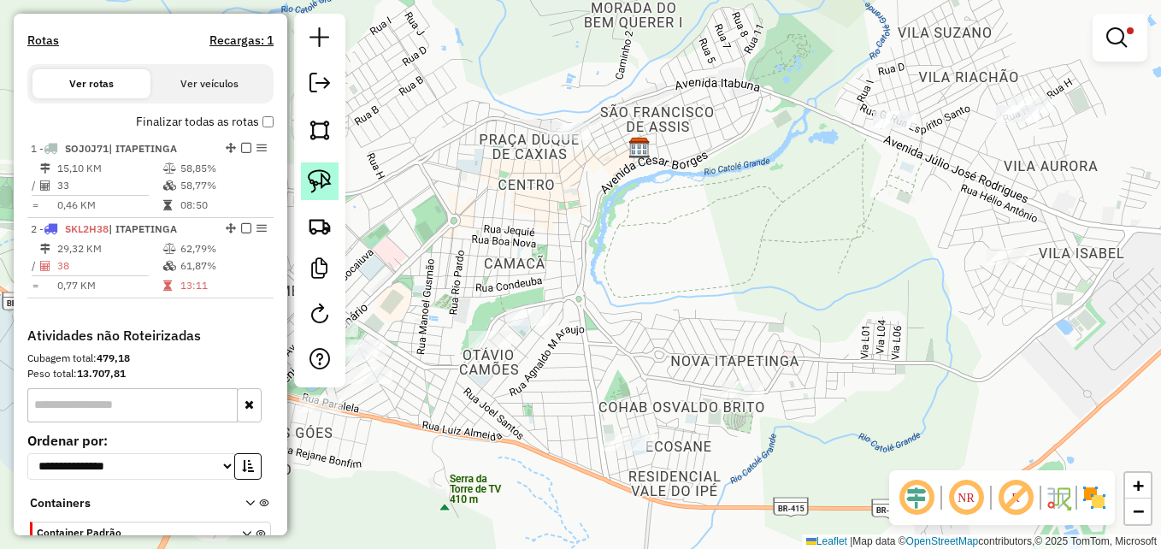
click at [320, 179] on img at bounding box center [320, 181] width 24 height 24
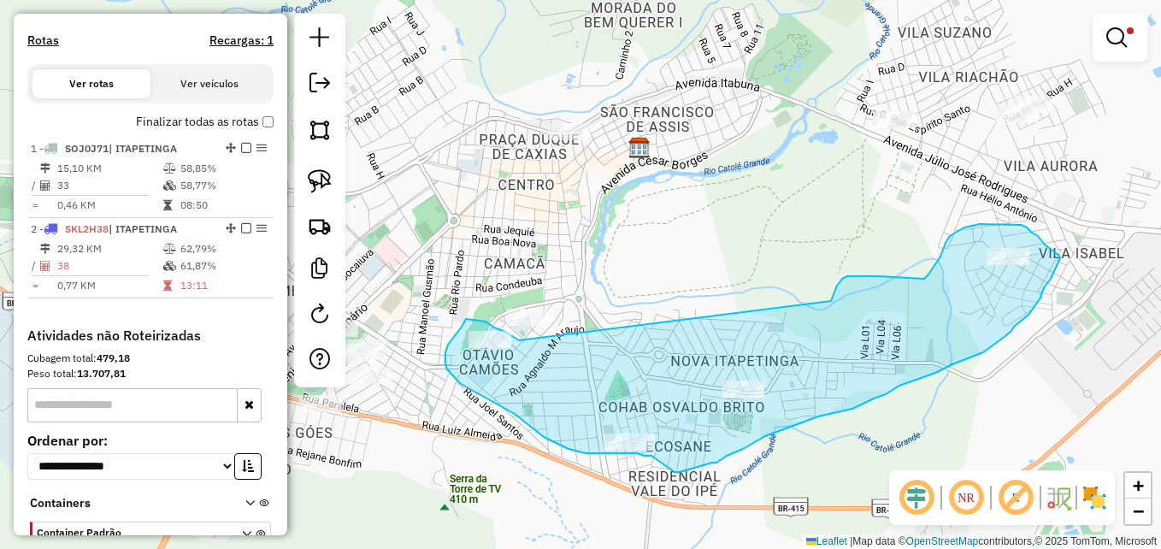
drag, startPoint x: 499, startPoint y: 329, endPoint x: 831, endPoint y: 301, distance: 332.9
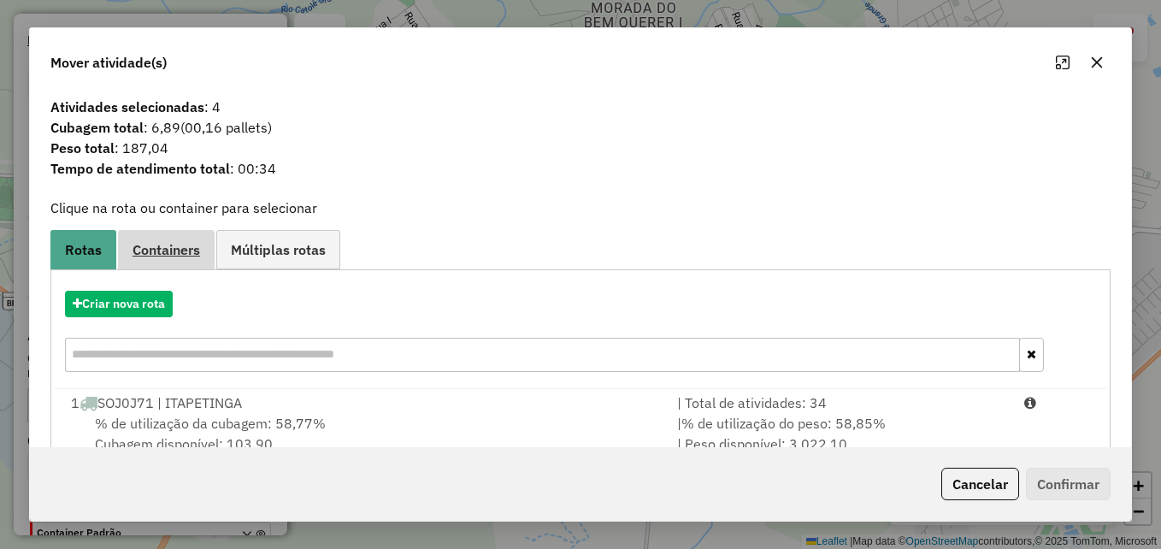
click at [166, 251] on span "Containers" at bounding box center [166, 250] width 68 height 14
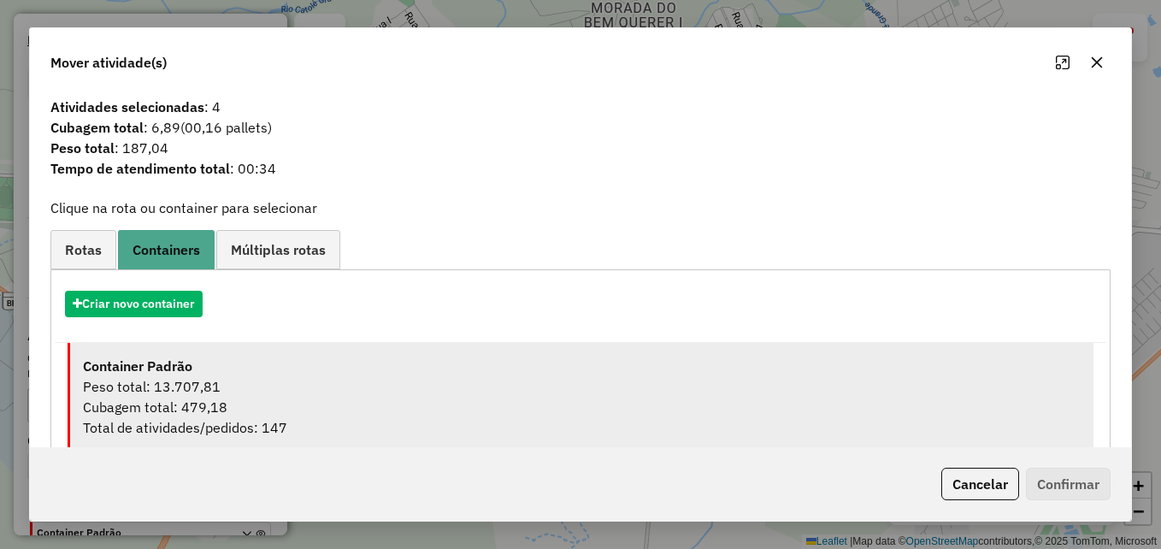
click at [472, 395] on div "Peso total: 13.707,81" at bounding box center [582, 386] width 998 height 21
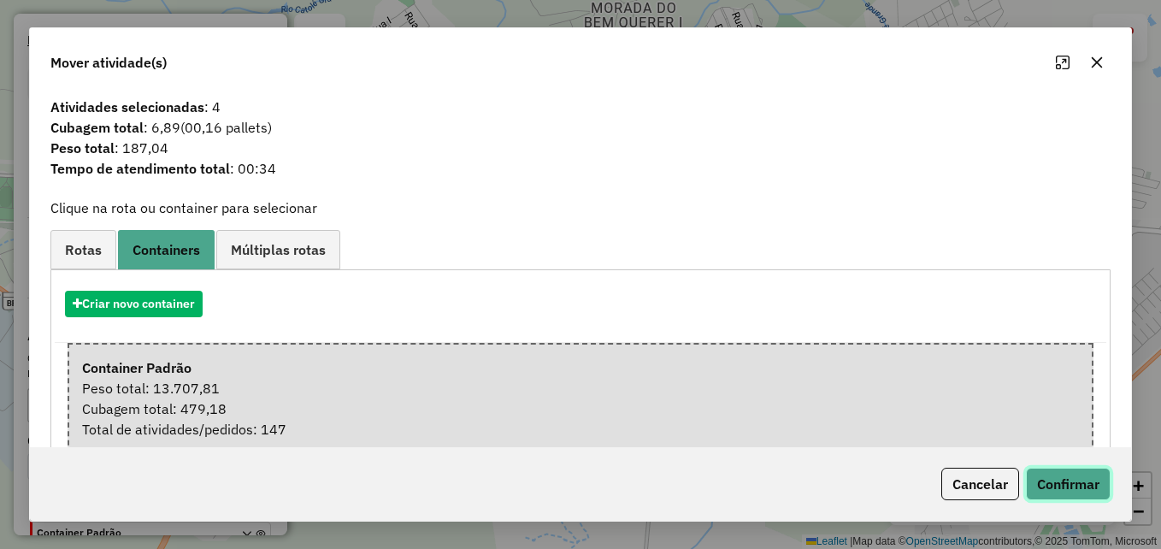
click at [1062, 481] on button "Confirmar" at bounding box center [1068, 484] width 85 height 32
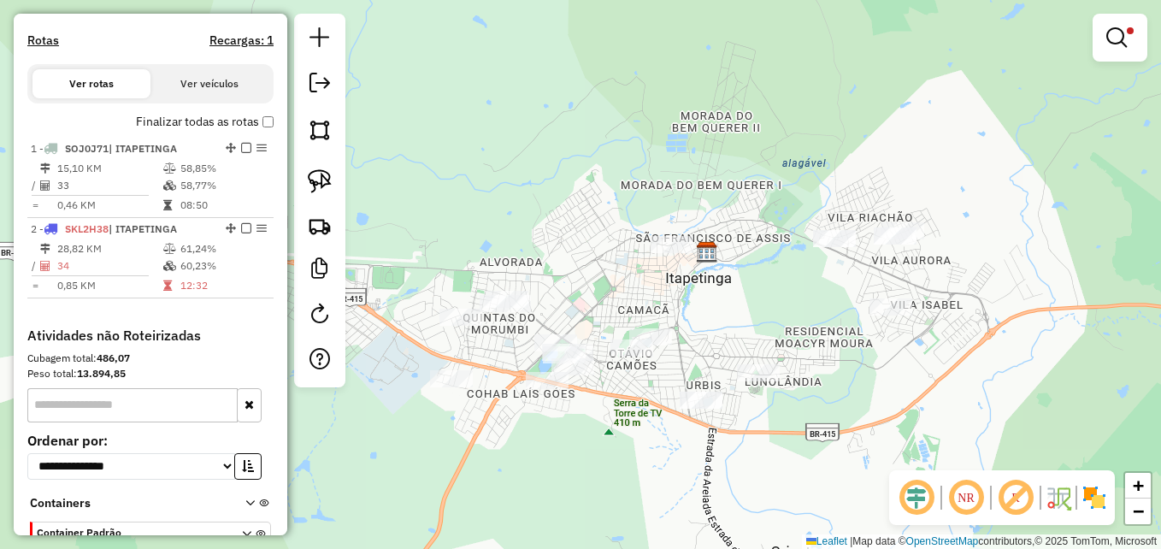
drag, startPoint x: 817, startPoint y: 311, endPoint x: 733, endPoint y: 305, distance: 84.0
click at [733, 305] on div "Limpar filtros Janela de atendimento Grade de atendimento Capacidade Transporta…" at bounding box center [580, 274] width 1161 height 549
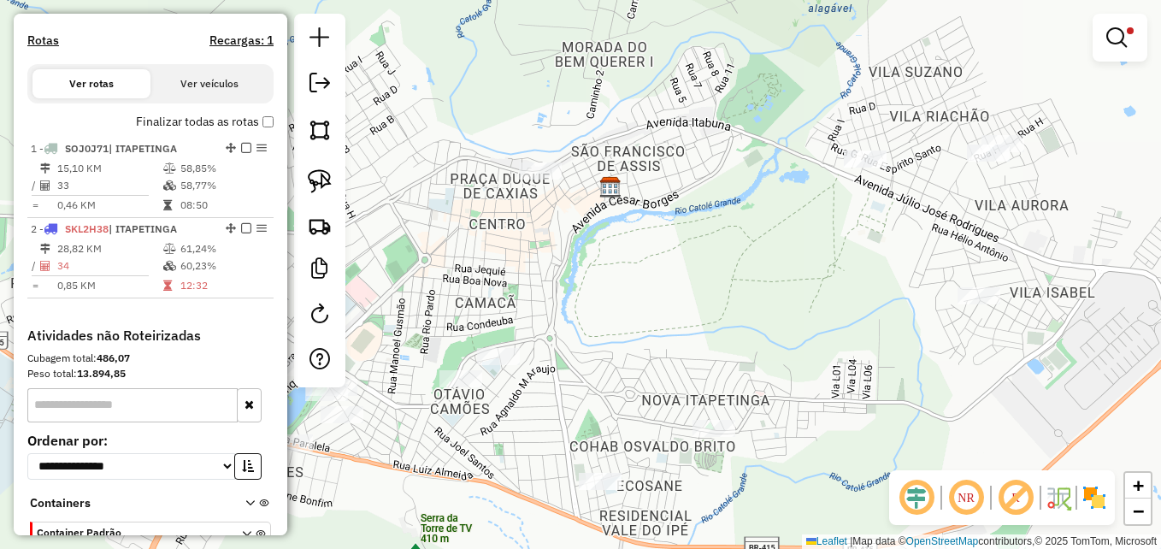
drag, startPoint x: 774, startPoint y: 303, endPoint x: 821, endPoint y: 303, distance: 47.0
click at [821, 303] on div "Limpar filtros Janela de atendimento Grade de atendimento Capacidade Transporta…" at bounding box center [580, 274] width 1161 height 549
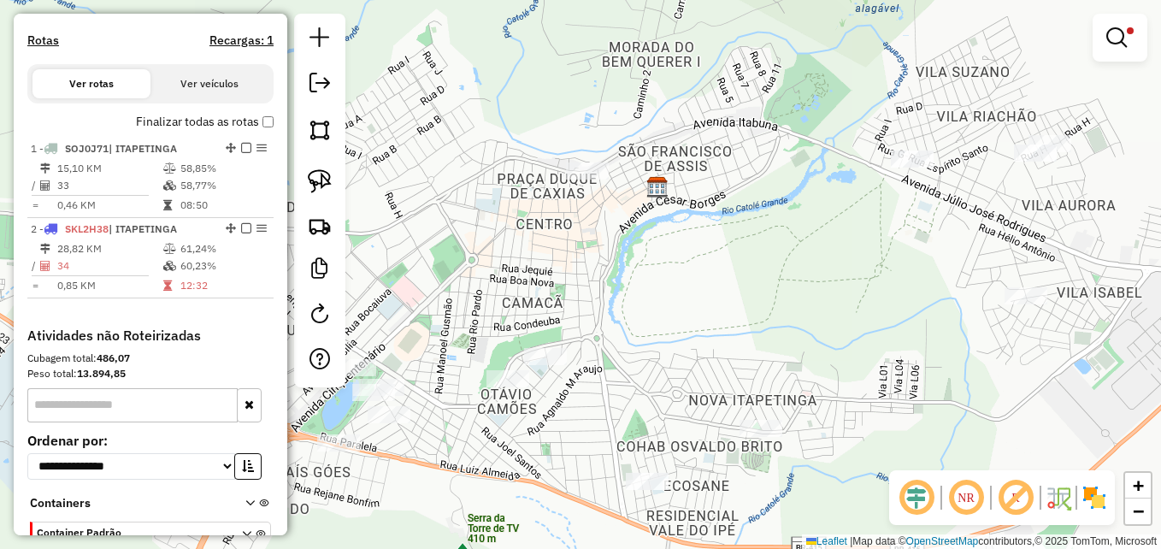
click at [1121, 40] on em at bounding box center [1116, 37] width 21 height 21
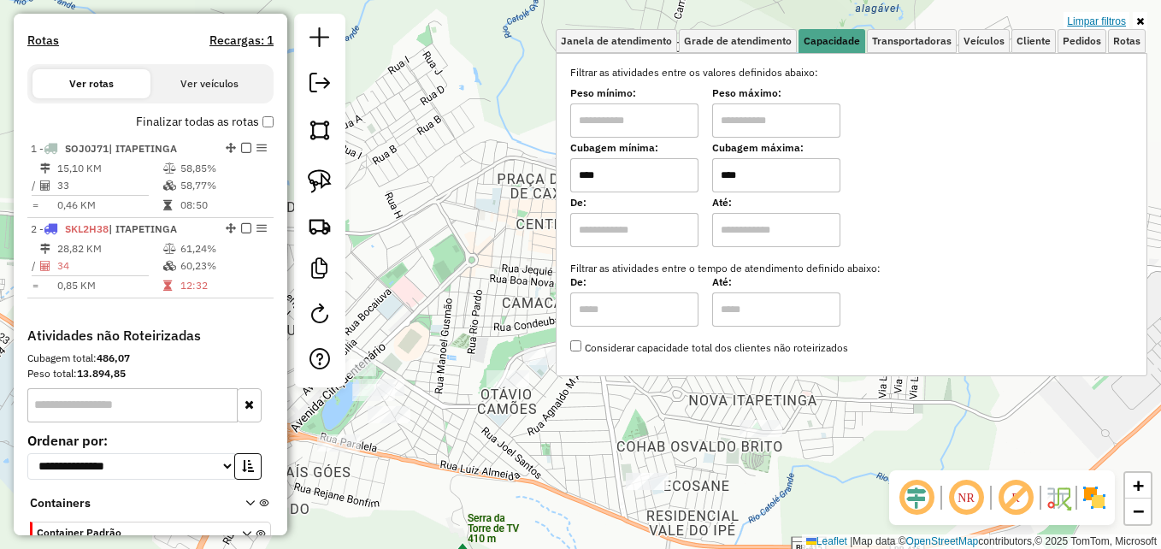
click at [1110, 18] on link "Limpar filtros" at bounding box center [1096, 21] width 66 height 19
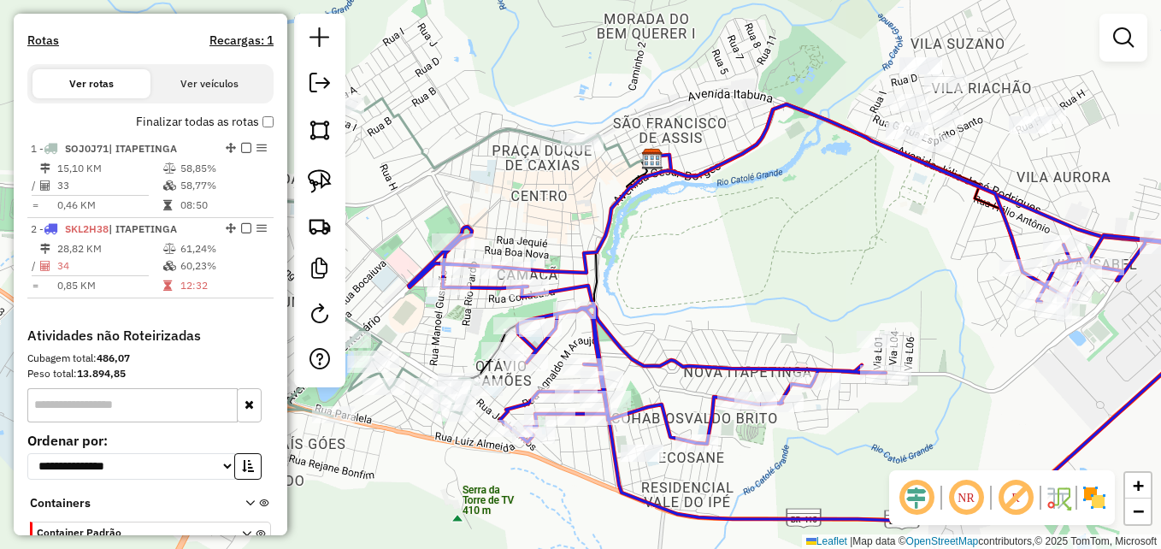
drag, startPoint x: 774, startPoint y: 308, endPoint x: 762, endPoint y: 238, distance: 71.0
click at [762, 238] on div "Janela de atendimento Grade de atendimento Capacidade Transportadoras Veículos …" at bounding box center [580, 274] width 1161 height 549
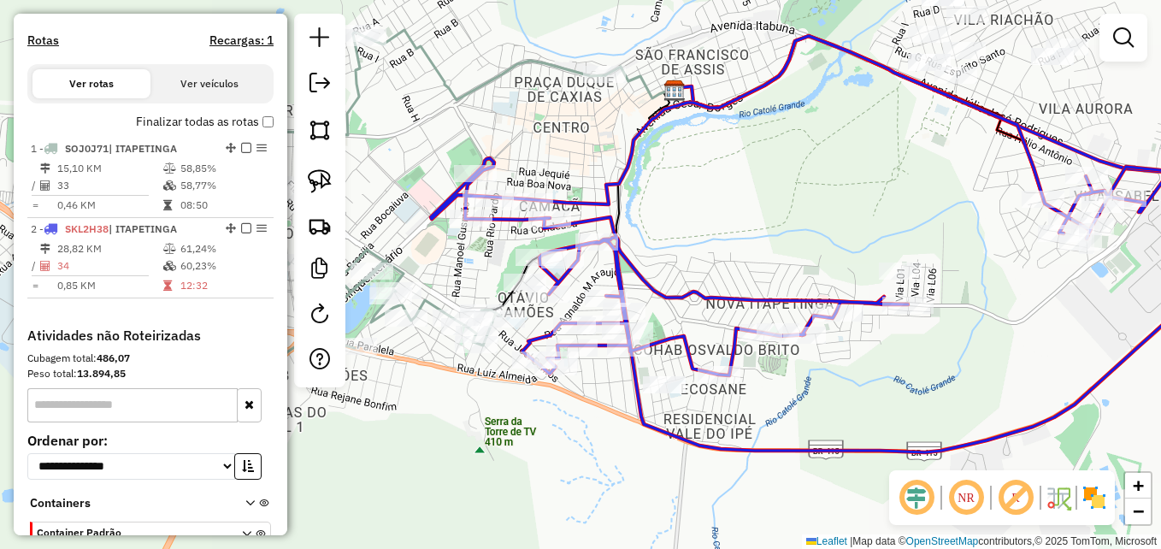
drag, startPoint x: 742, startPoint y: 250, endPoint x: 788, endPoint y: 216, distance: 56.9
click at [788, 216] on div "Janela de atendimento Grade de atendimento Capacidade Transportadoras Veículos …" at bounding box center [580, 274] width 1161 height 549
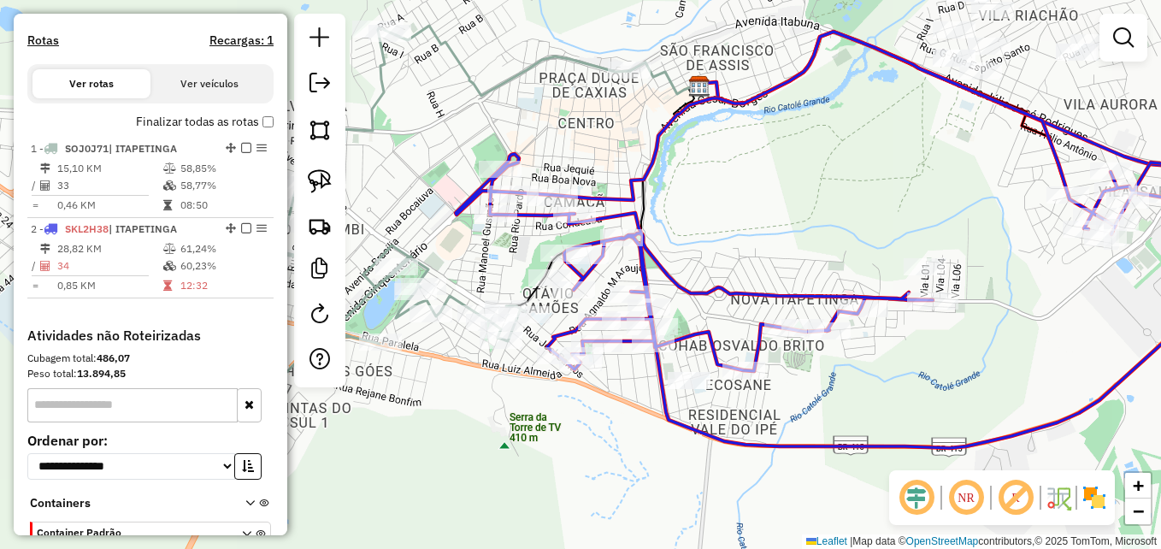
drag, startPoint x: 783, startPoint y: 199, endPoint x: 798, endPoint y: 203, distance: 16.0
click at [798, 203] on div "Janela de atendimento Grade de atendimento Capacidade Transportadoras Veículos …" at bounding box center [580, 274] width 1161 height 549
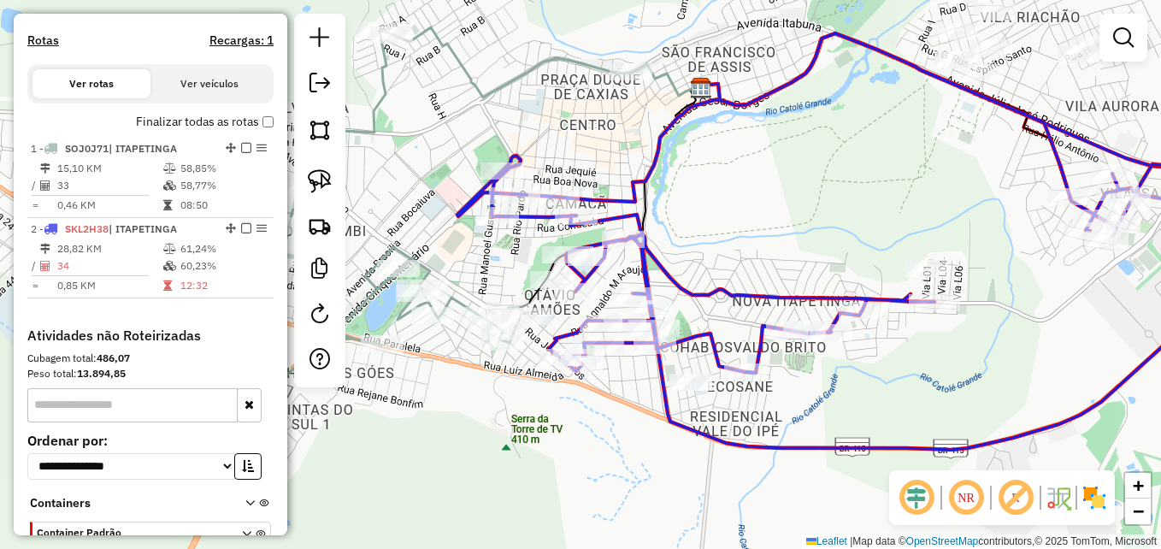
drag, startPoint x: 868, startPoint y: 227, endPoint x: 820, endPoint y: 228, distance: 48.7
click at [821, 228] on div "Janela de atendimento Grade de atendimento Capacidade Transportadoras Veículos …" at bounding box center [580, 274] width 1161 height 549
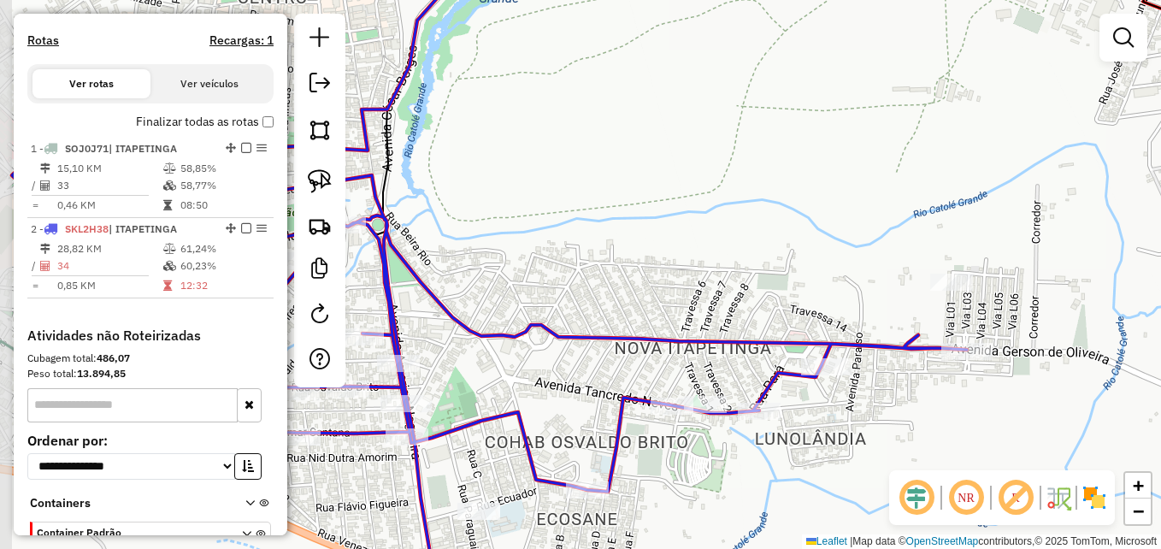
drag, startPoint x: 812, startPoint y: 230, endPoint x: 824, endPoint y: 204, distance: 28.3
click at [824, 204] on div "Janela de atendimento Grade de atendimento Capacidade Transportadoras Veículos …" at bounding box center [580, 274] width 1161 height 549
click at [1128, 44] on em at bounding box center [1123, 37] width 21 height 21
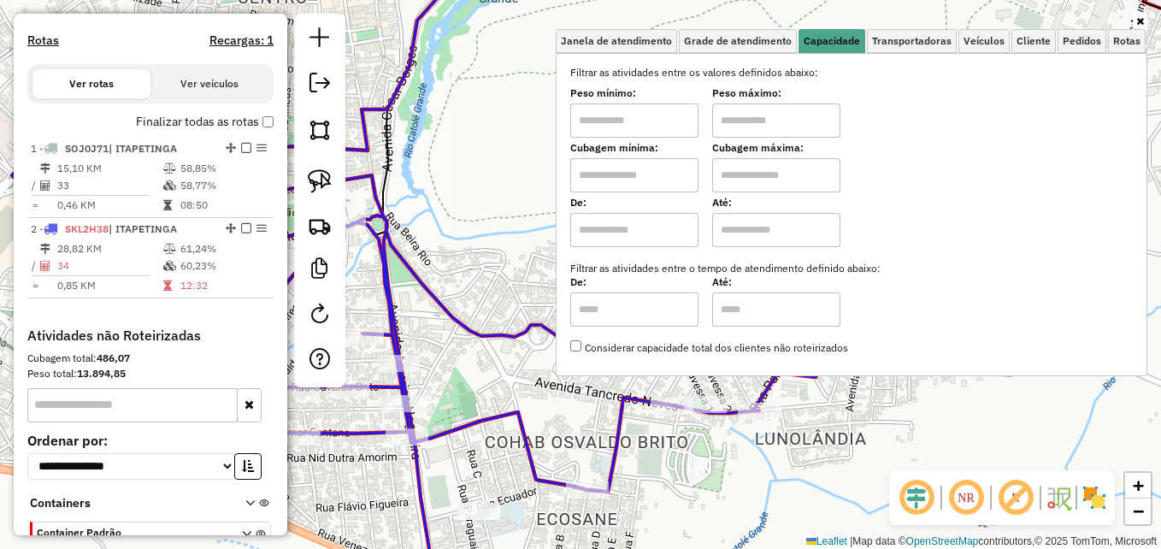
click at [623, 180] on input "text" at bounding box center [634, 175] width 128 height 34
type input "****"
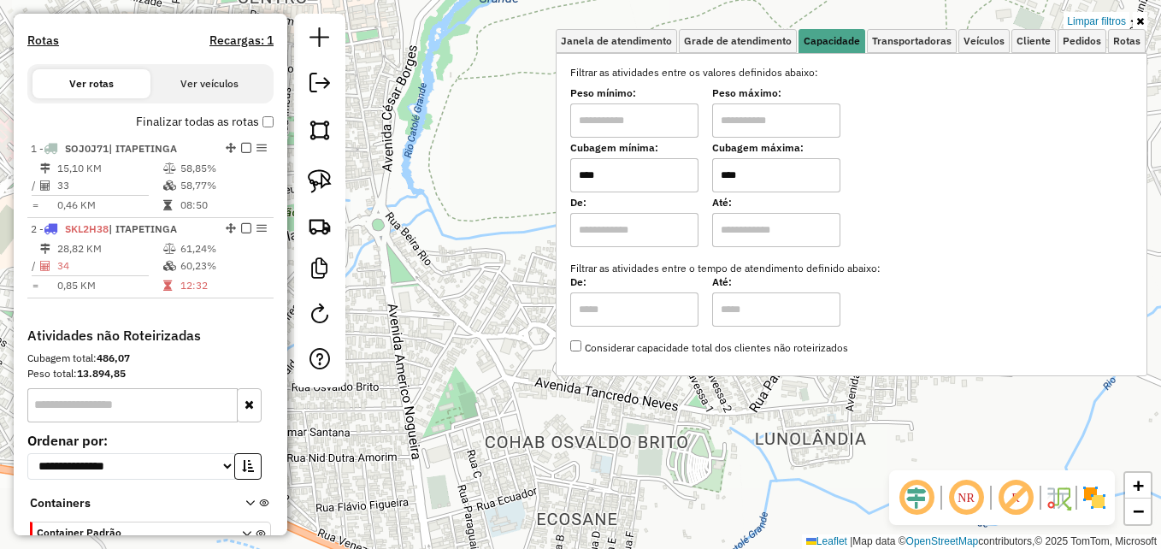
type input "****"
click at [530, 199] on div "Limpar filtros Janela de atendimento Grade de atendimento Capacidade Transporta…" at bounding box center [580, 274] width 1161 height 549
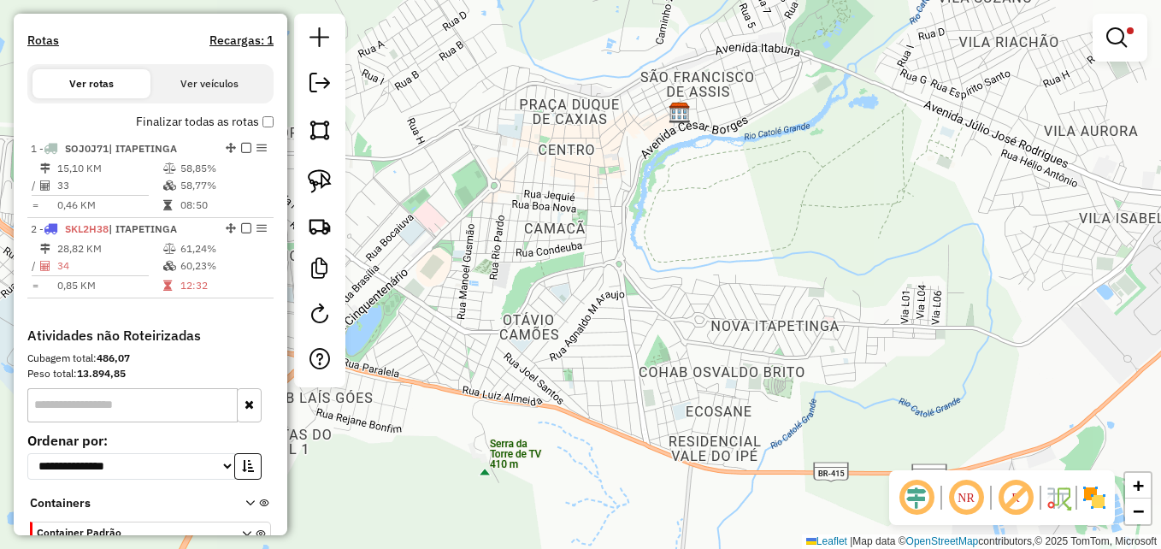
drag, startPoint x: 733, startPoint y: 231, endPoint x: 818, endPoint y: 268, distance: 92.3
click at [818, 268] on div "Limpar filtros Janela de atendimento Grade de atendimento Capacidade Transporta…" at bounding box center [580, 274] width 1161 height 549
drag, startPoint x: 1117, startPoint y: 36, endPoint x: 1089, endPoint y: 52, distance: 32.5
click at [1115, 36] on em at bounding box center [1116, 37] width 21 height 21
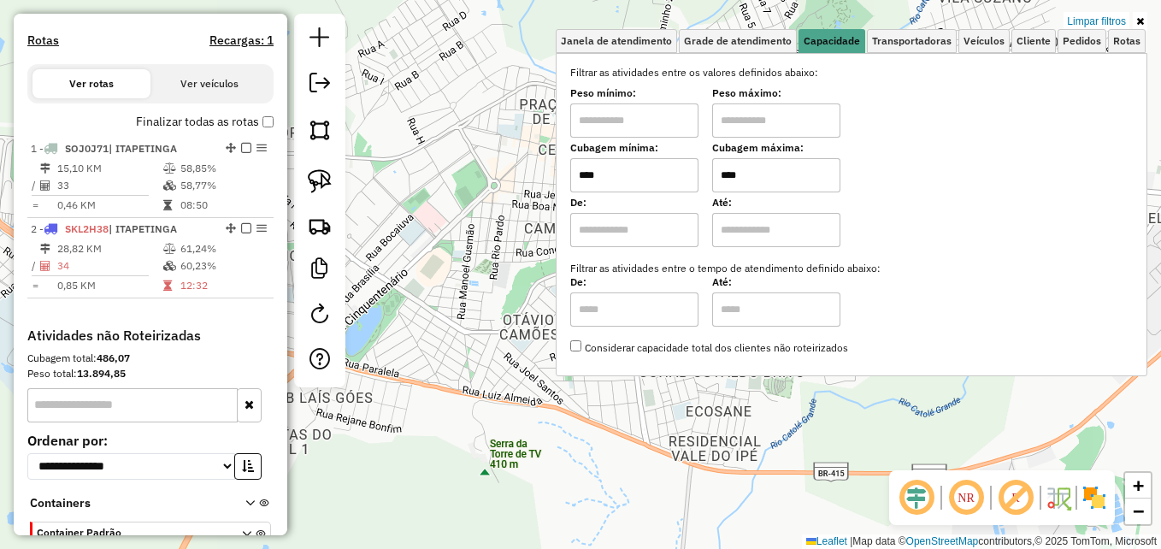
click at [766, 171] on input "****" at bounding box center [776, 175] width 128 height 34
click at [669, 183] on input "****" at bounding box center [634, 175] width 128 height 34
type input "****"
click at [533, 216] on div "Limpar filtros Janela de atendimento Grade de atendimento Capacidade Transporta…" at bounding box center [580, 274] width 1161 height 549
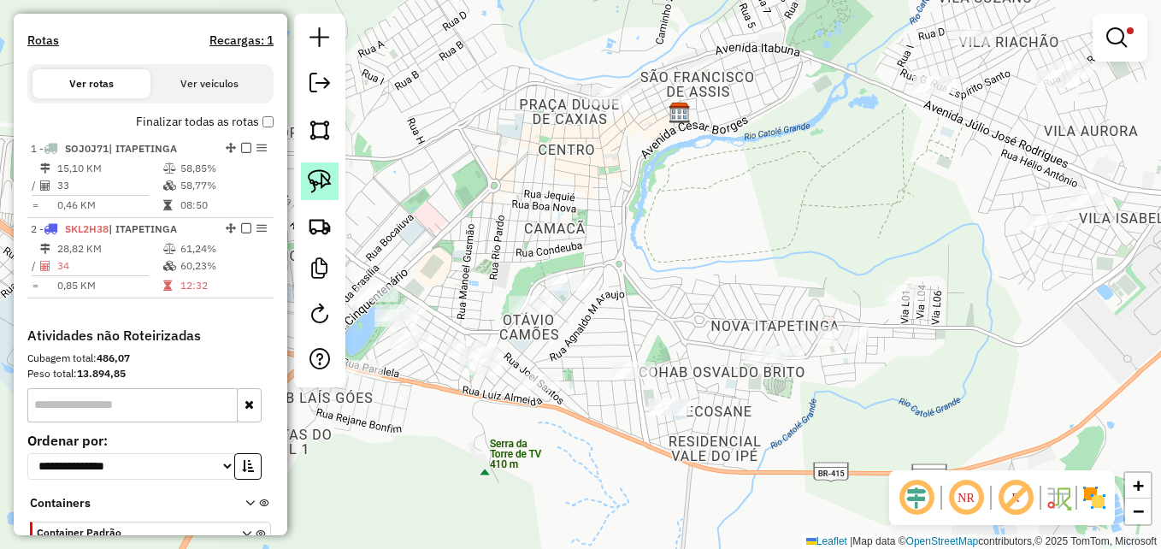
click at [323, 175] on img at bounding box center [320, 181] width 24 height 24
drag, startPoint x: 556, startPoint y: 358, endPoint x: 573, endPoint y: 356, distance: 17.3
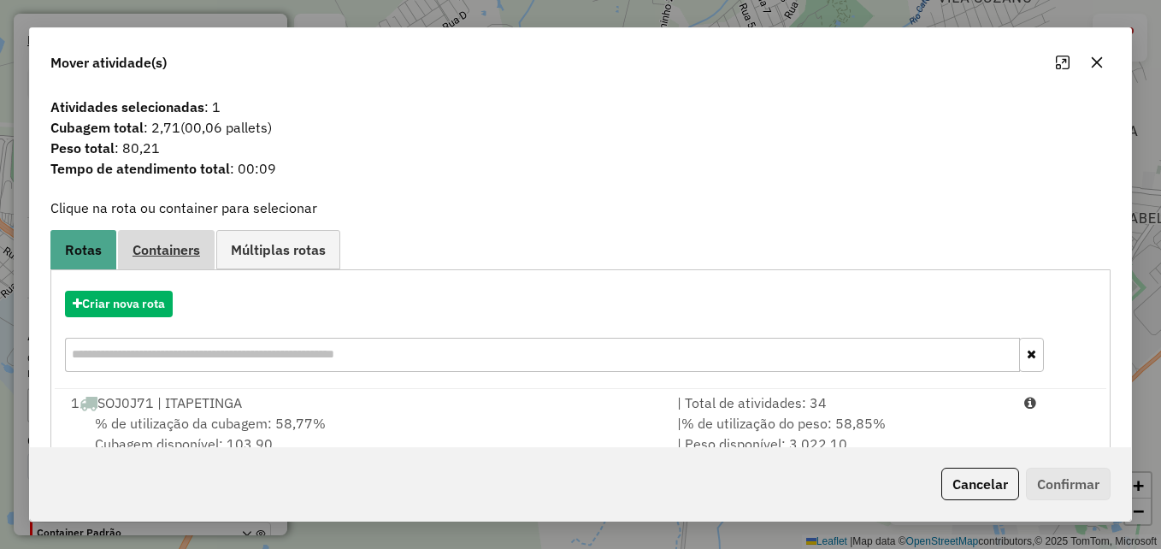
click at [185, 253] on span "Containers" at bounding box center [166, 250] width 68 height 14
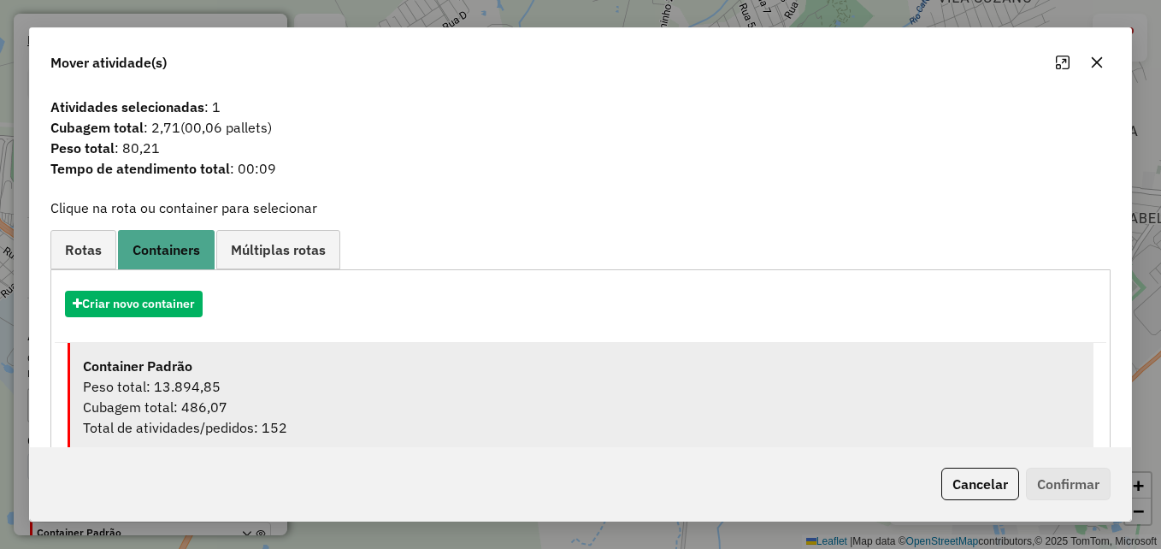
drag, startPoint x: 339, startPoint y: 392, endPoint x: 391, endPoint y: 387, distance: 51.5
click at [340, 393] on div "Peso total: 13.894,85" at bounding box center [582, 386] width 998 height 21
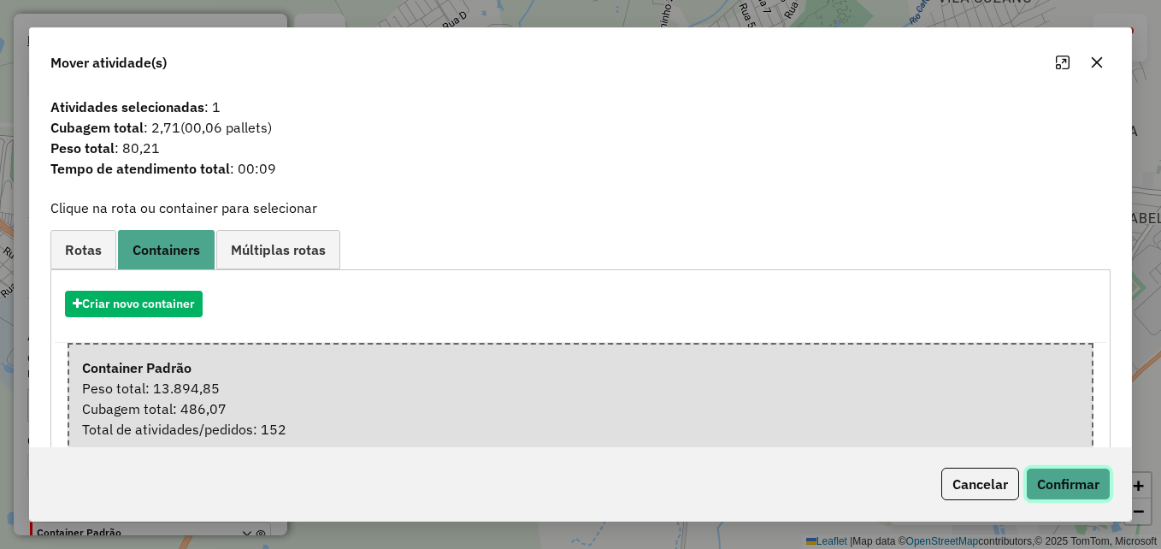
click at [1060, 480] on button "Confirmar" at bounding box center [1068, 484] width 85 height 32
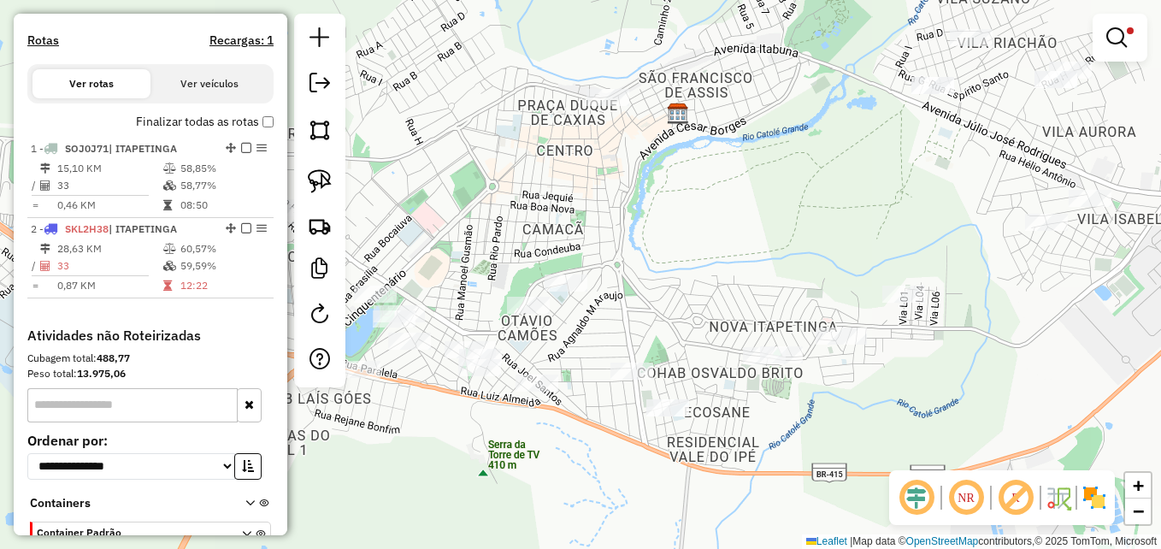
drag, startPoint x: 764, startPoint y: 262, endPoint x: 742, endPoint y: 288, distance: 33.9
click at [742, 288] on div "Limpar filtros Janela de atendimento Grade de atendimento Capacidade Transporta…" at bounding box center [580, 274] width 1161 height 549
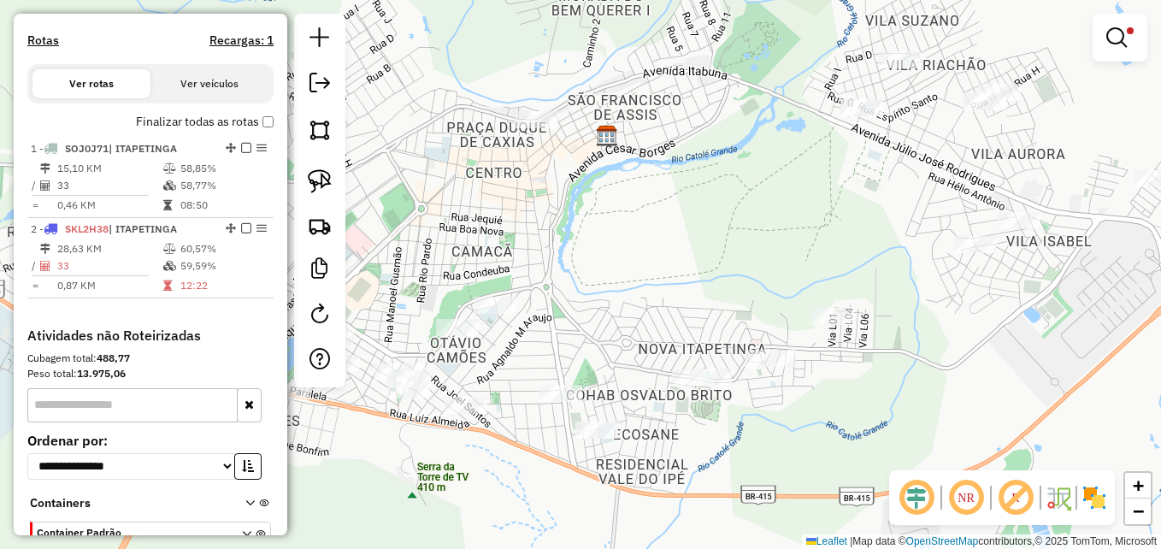
drag, startPoint x: 899, startPoint y: 270, endPoint x: 849, endPoint y: 268, distance: 50.5
click at [849, 268] on div "Limpar filtros Janela de atendimento Grade de atendimento Capacidade Transporta…" at bounding box center [580, 274] width 1161 height 549
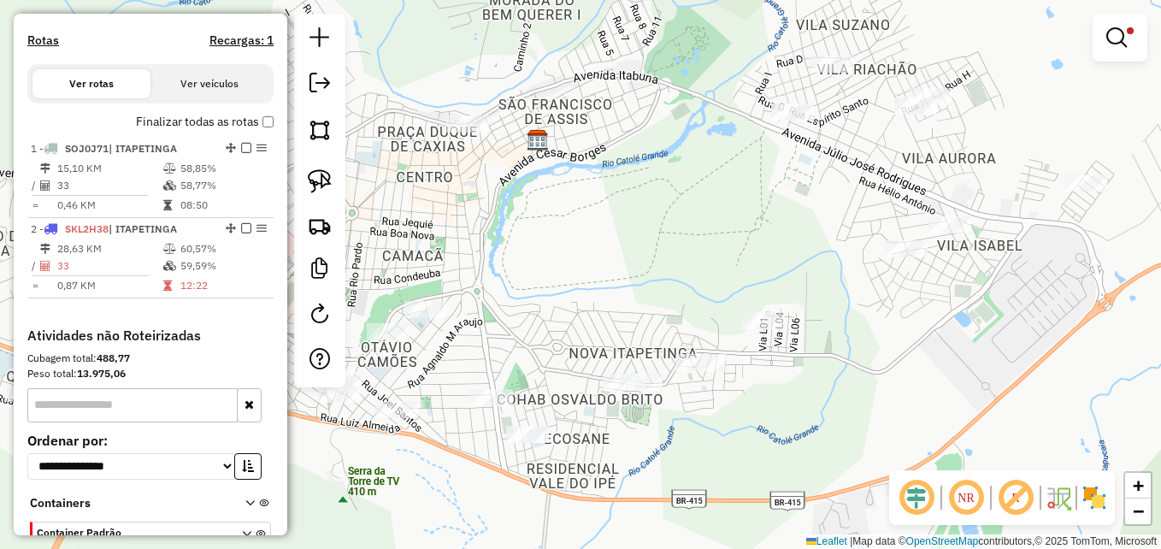
drag, startPoint x: 990, startPoint y: 327, endPoint x: 921, endPoint y: 332, distance: 69.4
click at [921, 332] on div "Limpar filtros Janela de atendimento Grade de atendimento Capacidade Transporta…" at bounding box center [580, 274] width 1161 height 549
click at [1119, 38] on em at bounding box center [1116, 37] width 21 height 21
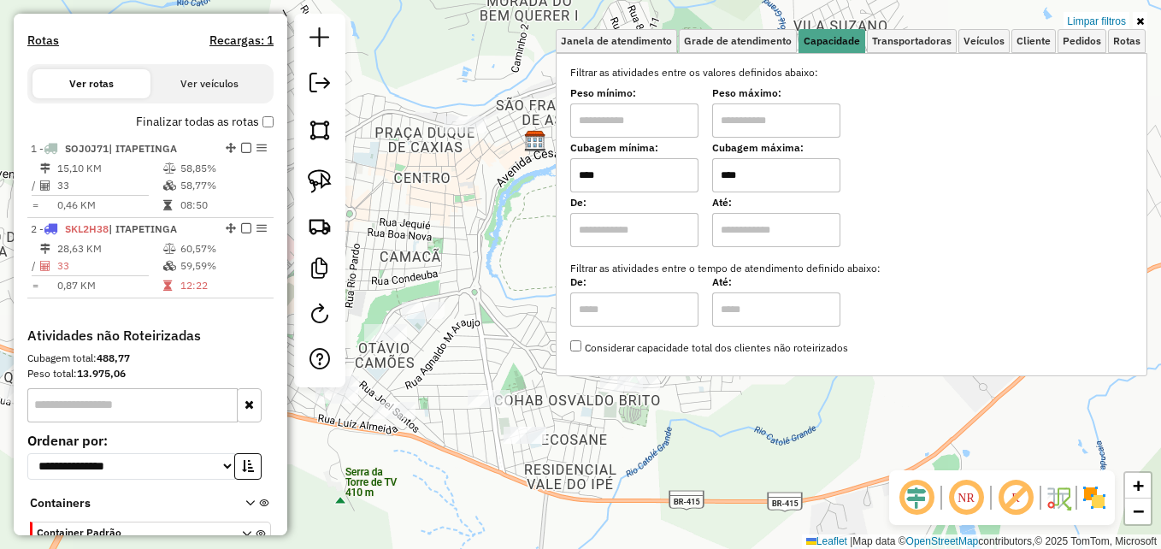
click at [650, 180] on input "****" at bounding box center [634, 175] width 128 height 34
click at [786, 179] on input "****" at bounding box center [776, 175] width 128 height 34
type input "****"
click at [529, 246] on div "Limpar filtros Janela de atendimento Grade de atendimento Capacidade Transporta…" at bounding box center [580, 274] width 1161 height 549
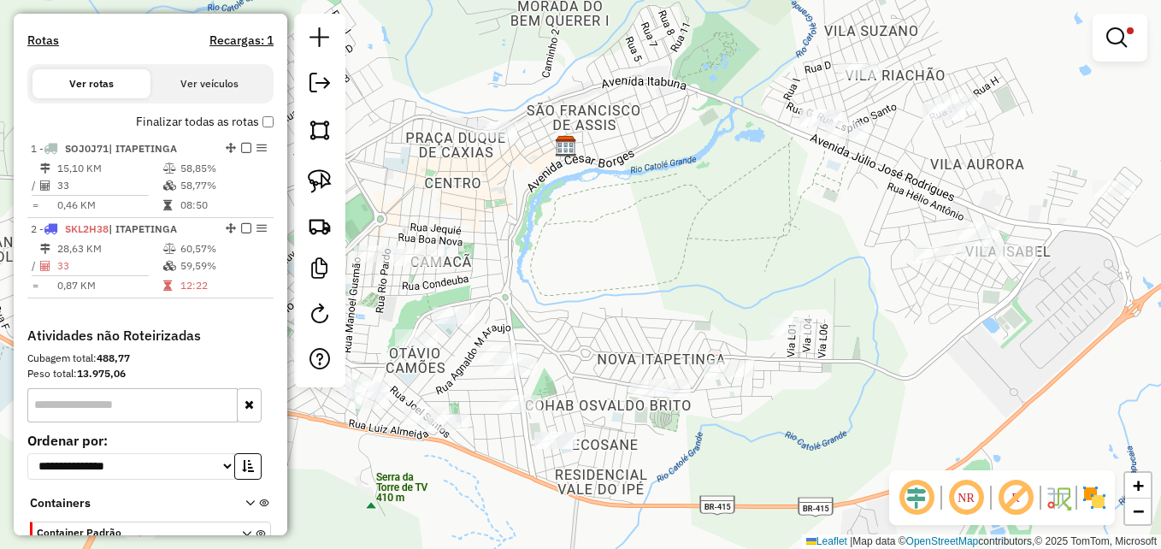
drag, startPoint x: 580, startPoint y: 261, endPoint x: 592, endPoint y: 263, distance: 11.4
click at [592, 263] on div "Limpar filtros Janela de atendimento Grade de atendimento Capacidade Transporta…" at bounding box center [580, 274] width 1161 height 549
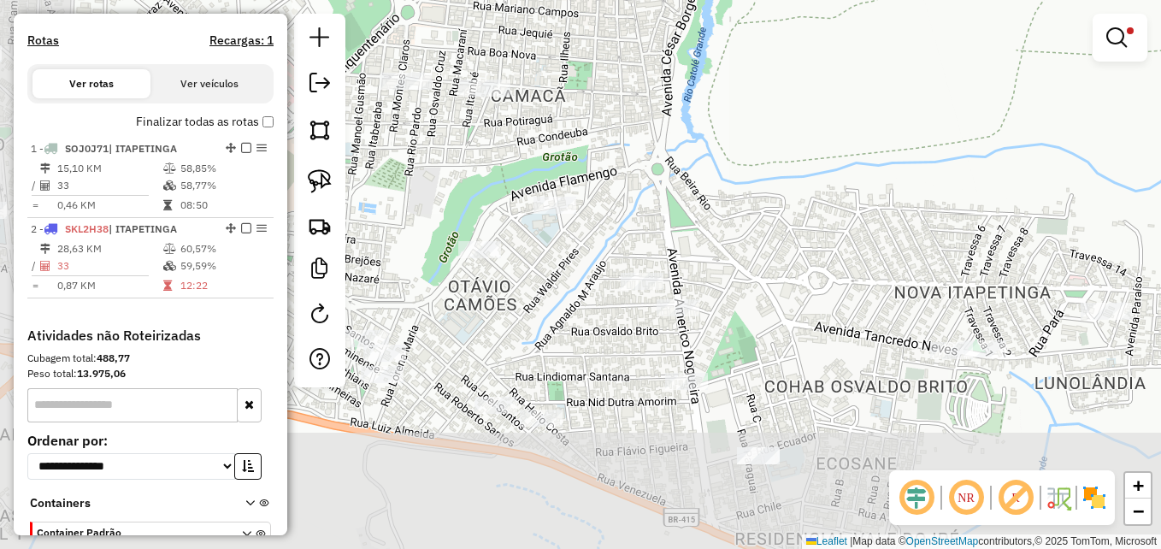
drag, startPoint x: 749, startPoint y: 267, endPoint x: 819, endPoint y: 154, distance: 132.8
click at [819, 154] on div "Limpar filtros Janela de atendimento Grade de atendimento Capacidade Transporta…" at bounding box center [580, 274] width 1161 height 549
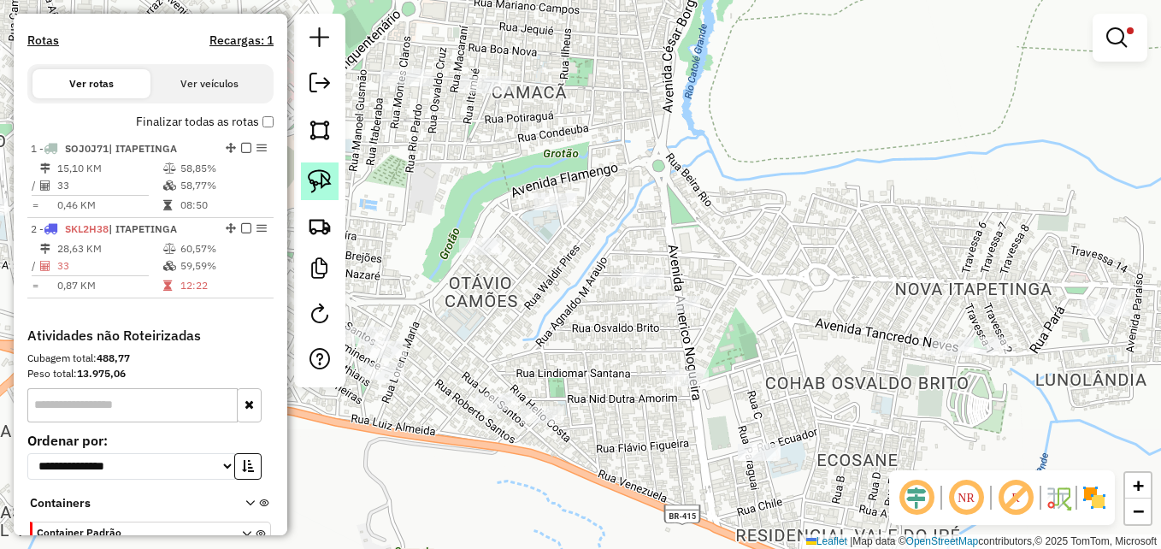
click at [322, 175] on img at bounding box center [320, 181] width 24 height 24
drag, startPoint x: 562, startPoint y: 394, endPoint x: 584, endPoint y: 399, distance: 22.8
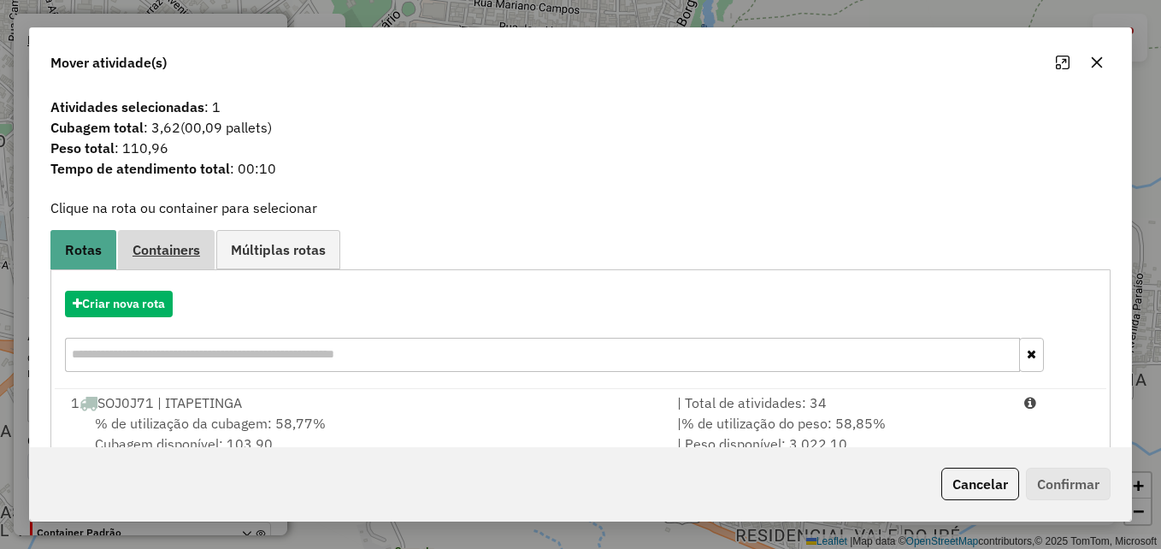
click at [185, 261] on link "Containers" at bounding box center [166, 249] width 97 height 38
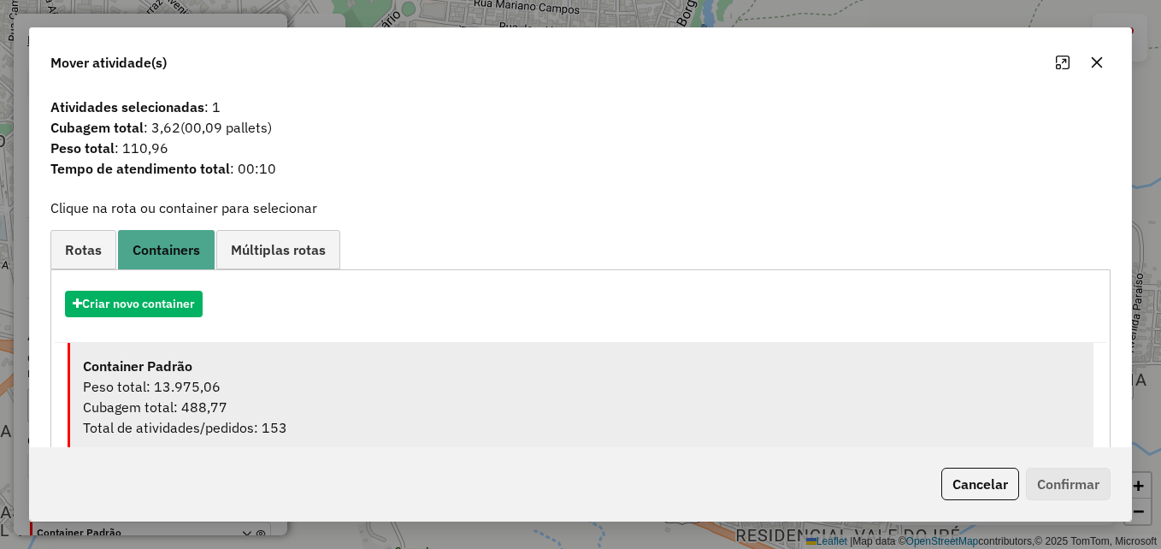
click at [309, 393] on div "Peso total: 13.975,06" at bounding box center [582, 386] width 998 height 21
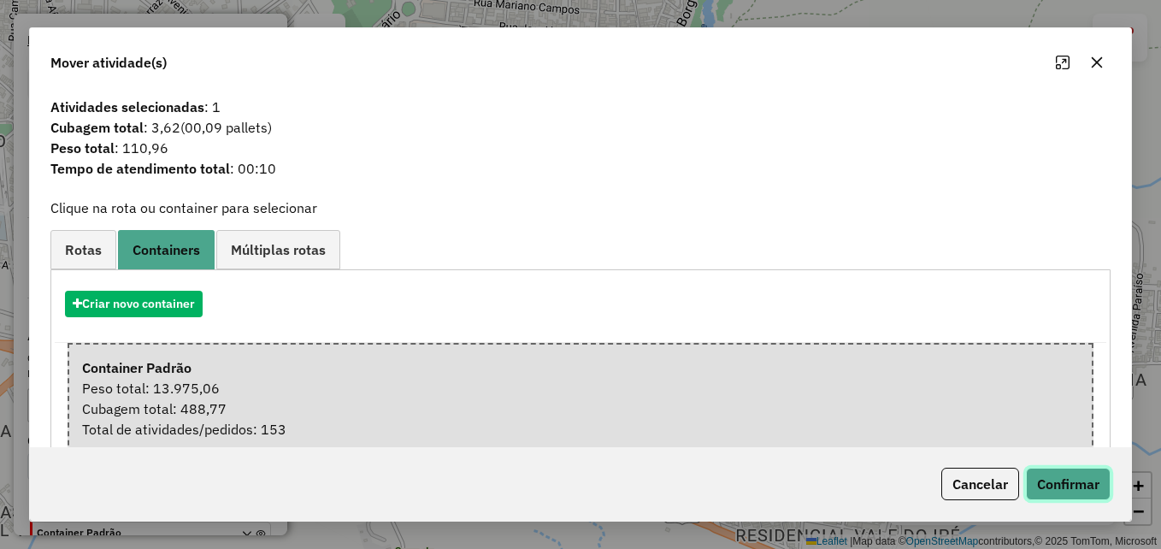
click at [1055, 479] on button "Confirmar" at bounding box center [1068, 484] width 85 height 32
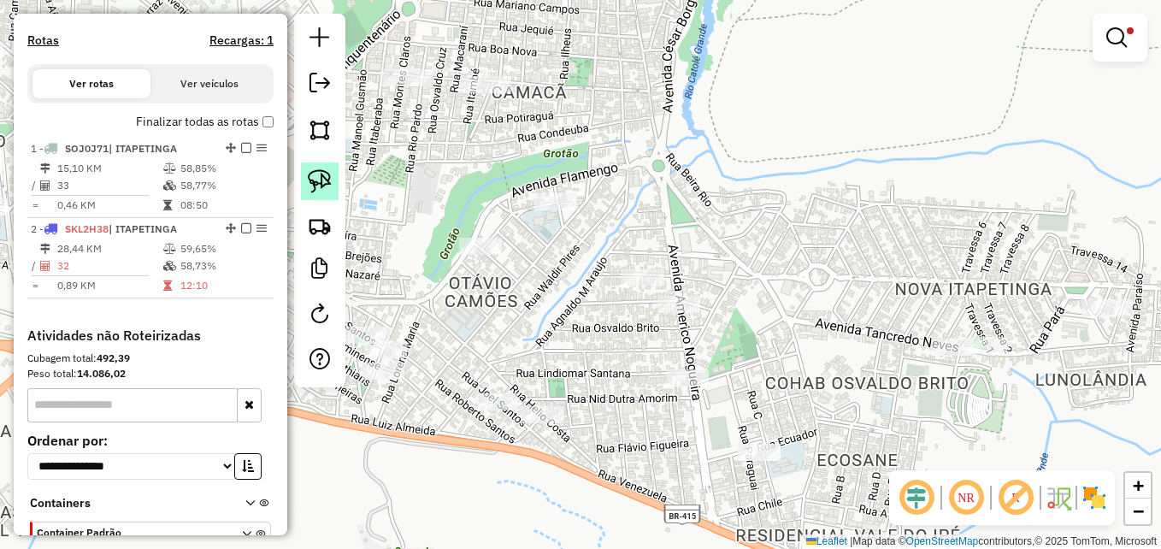
click at [315, 186] on img at bounding box center [320, 181] width 24 height 24
drag, startPoint x: 664, startPoint y: 253, endPoint x: 687, endPoint y: 263, distance: 25.3
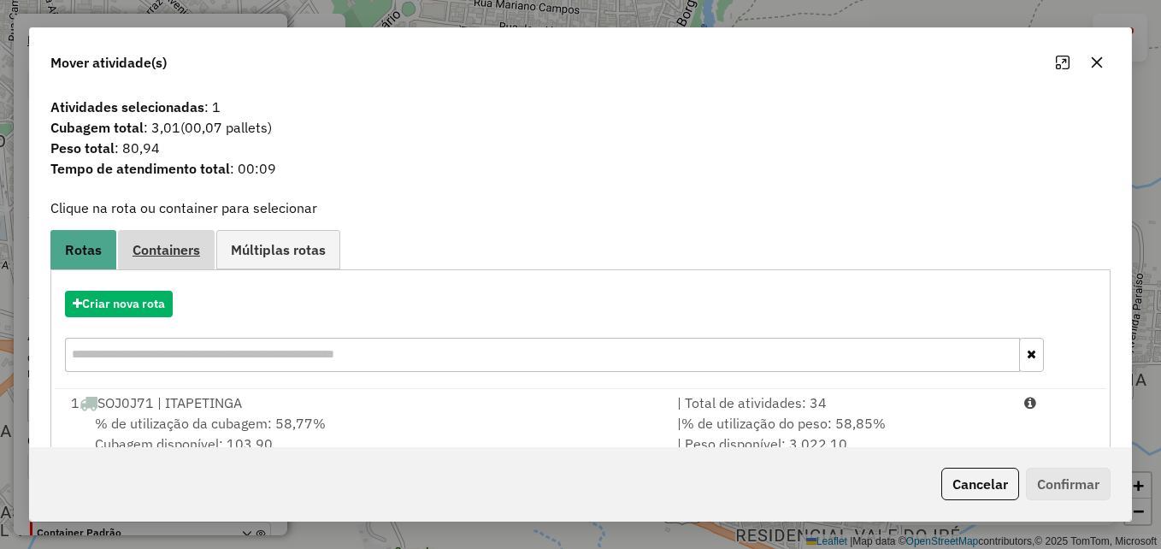
click at [186, 258] on link "Containers" at bounding box center [166, 249] width 97 height 38
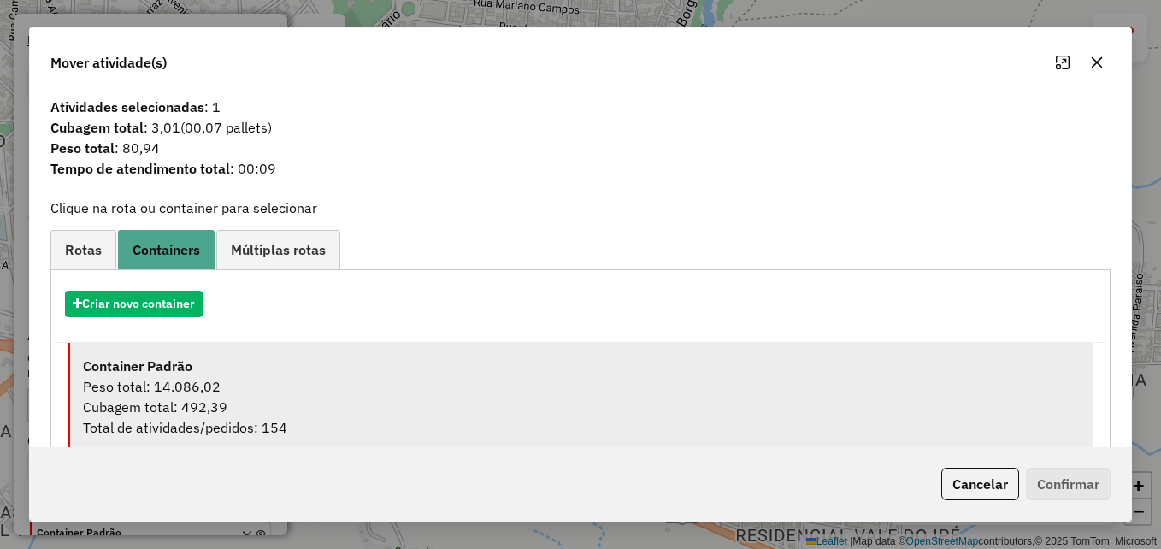
click at [377, 386] on div "Peso total: 14.086,02" at bounding box center [582, 386] width 998 height 21
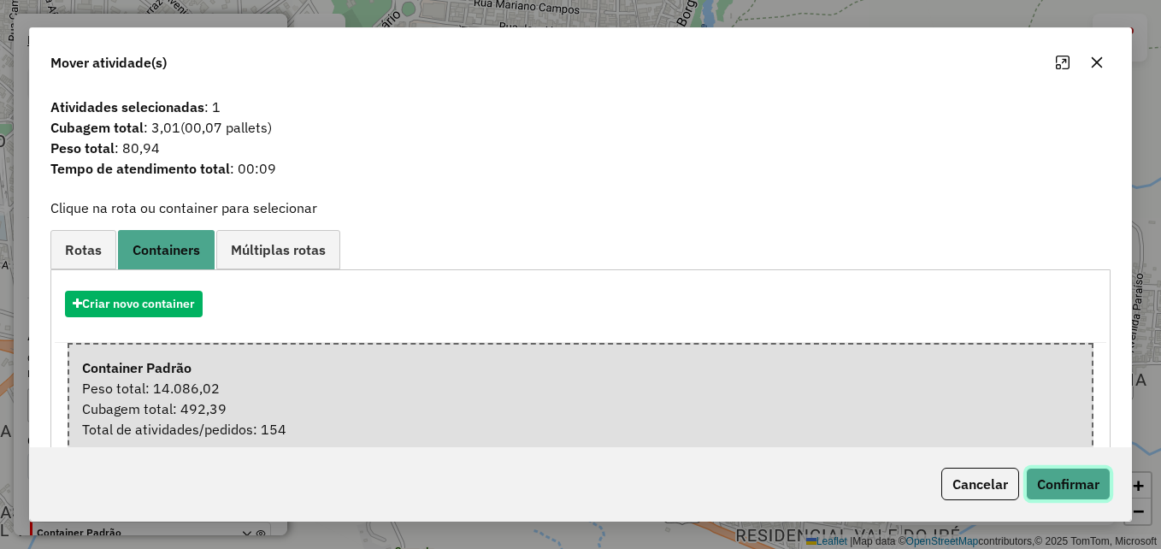
click at [1050, 492] on button "Confirmar" at bounding box center [1068, 484] width 85 height 32
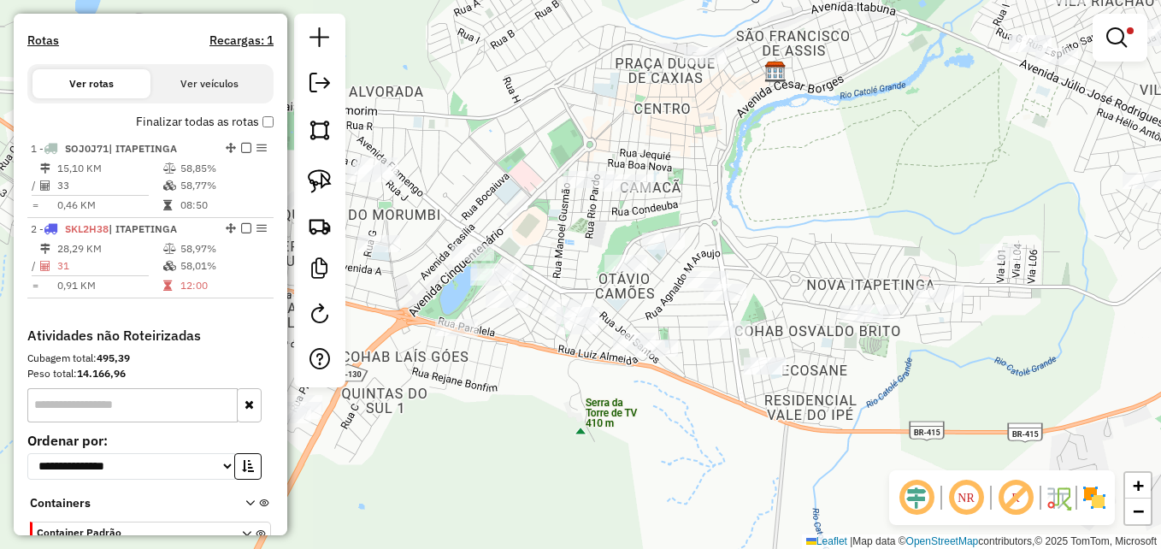
drag, startPoint x: 812, startPoint y: 290, endPoint x: 753, endPoint y: 272, distance: 61.7
click at [753, 272] on div "Limpar filtros Janela de atendimento Grade de atendimento Capacidade Transporta…" at bounding box center [580, 274] width 1161 height 549
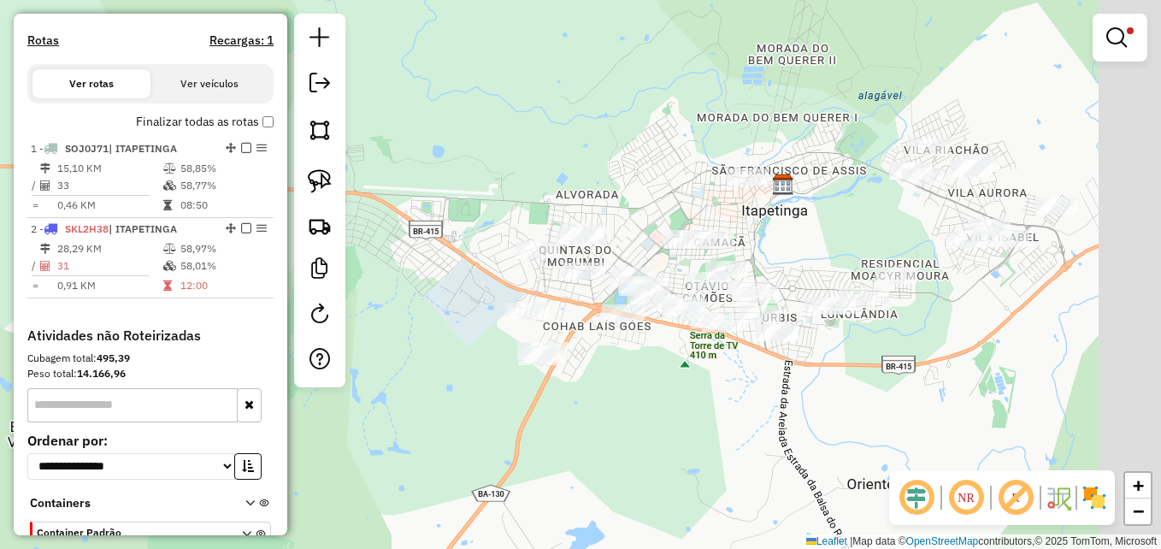
drag, startPoint x: 1051, startPoint y: 315, endPoint x: 847, endPoint y: 365, distance: 210.4
click at [847, 365] on div "Limpar filtros Janela de atendimento Grade de atendimento Capacidade Transporta…" at bounding box center [580, 274] width 1161 height 549
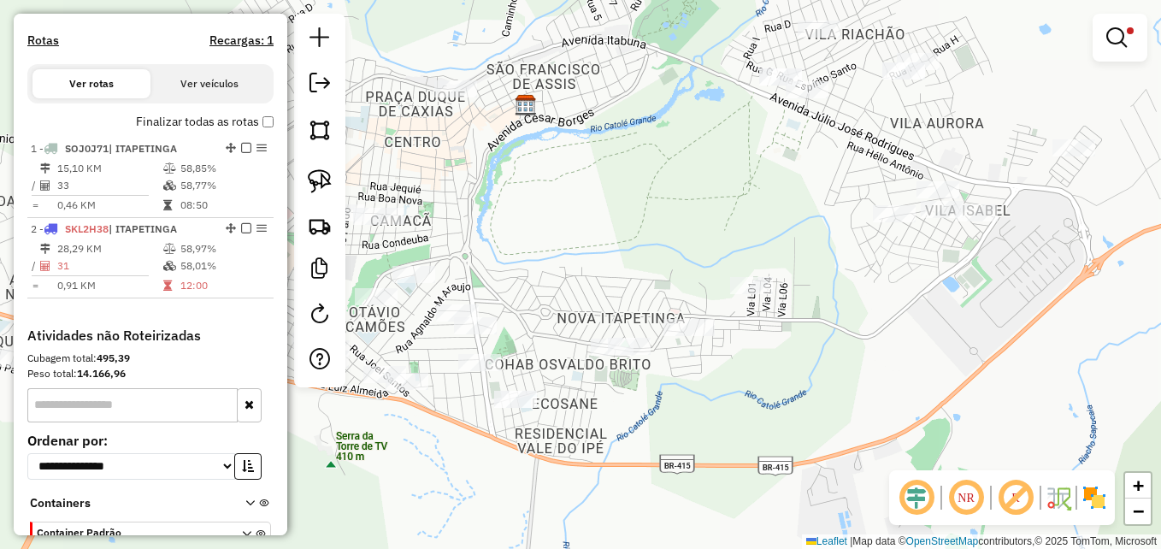
drag, startPoint x: 968, startPoint y: 266, endPoint x: 983, endPoint y: 264, distance: 14.6
click at [972, 289] on div "Limpar filtros Janela de atendimento Grade de atendimento Capacidade Transporta…" at bounding box center [580, 274] width 1161 height 549
click at [1118, 39] on em at bounding box center [1116, 37] width 21 height 21
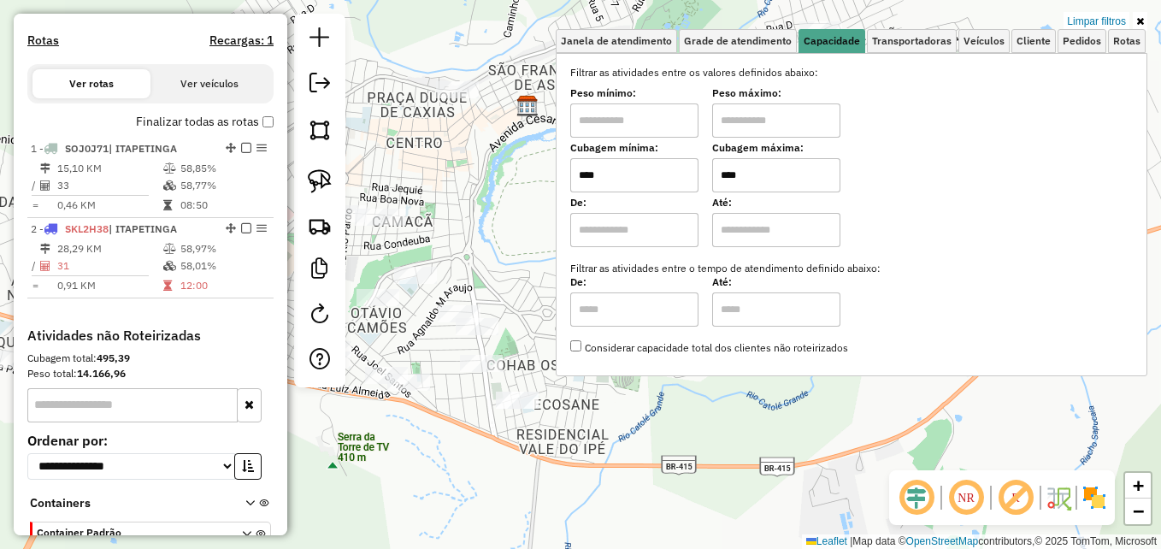
click at [755, 178] on input "****" at bounding box center [776, 175] width 128 height 34
type input "****"
click at [507, 187] on div "Limpar filtros Janela de atendimento Grade de atendimento Capacidade Transporta…" at bounding box center [580, 274] width 1161 height 549
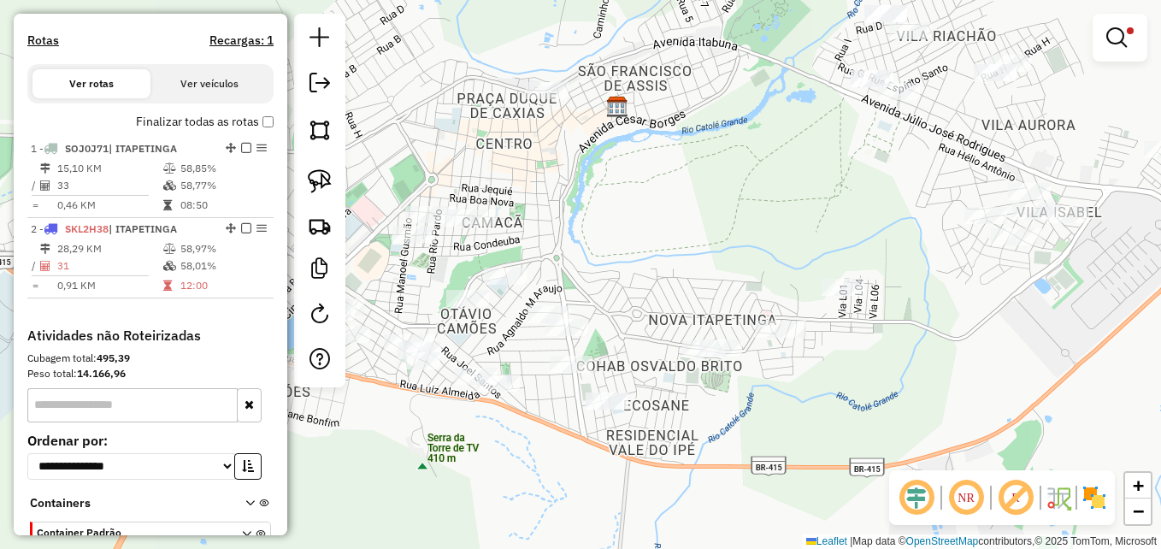
drag, startPoint x: 574, startPoint y: 206, endPoint x: 667, endPoint y: 217, distance: 93.0
click at [667, 217] on div "Limpar filtros Janela de atendimento Grade de atendimento Capacidade Transporta…" at bounding box center [580, 274] width 1161 height 549
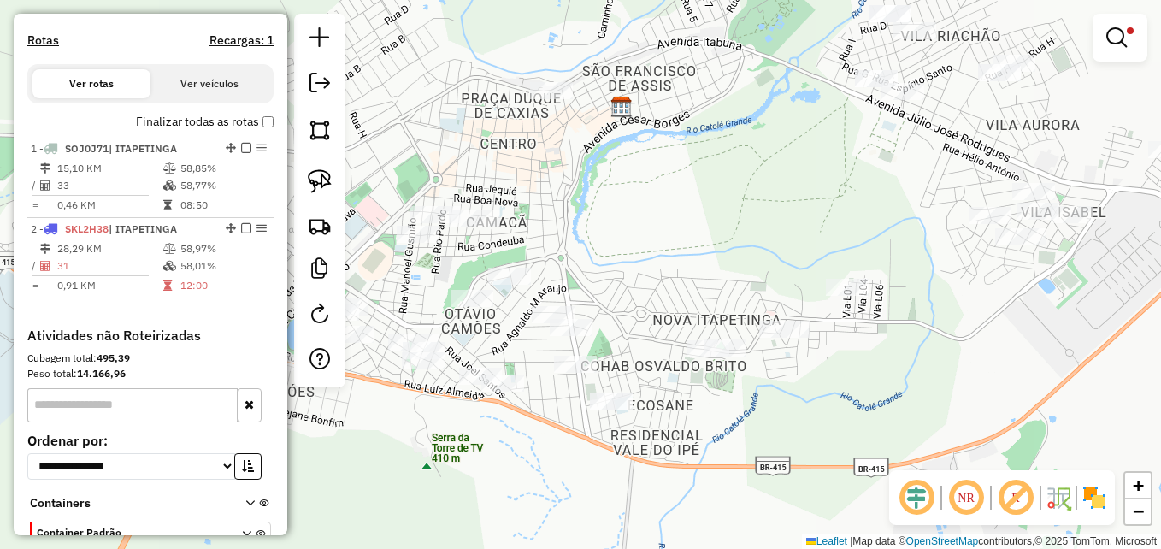
drag, startPoint x: 589, startPoint y: 204, endPoint x: 714, endPoint y: 196, distance: 125.1
click at [714, 196] on div "Limpar filtros Janela de atendimento Grade de atendimento Capacidade Transporta…" at bounding box center [580, 274] width 1161 height 549
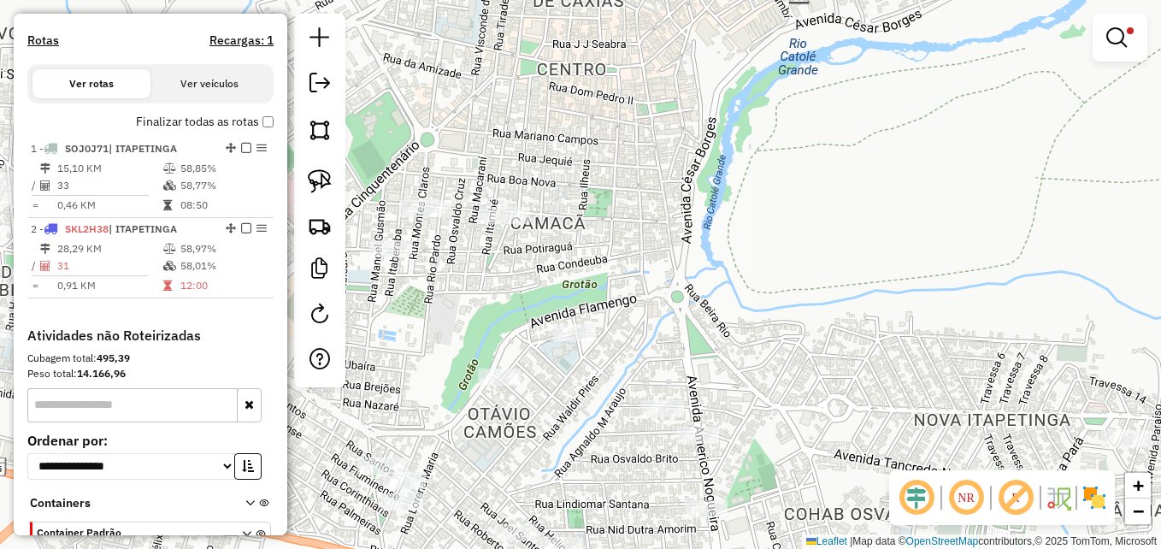
drag, startPoint x: 645, startPoint y: 229, endPoint x: 775, endPoint y: 221, distance: 131.1
click at [775, 221] on div "Limpar filtros Janela de atendimento Grade de atendimento Capacidade Transporta…" at bounding box center [580, 274] width 1161 height 549
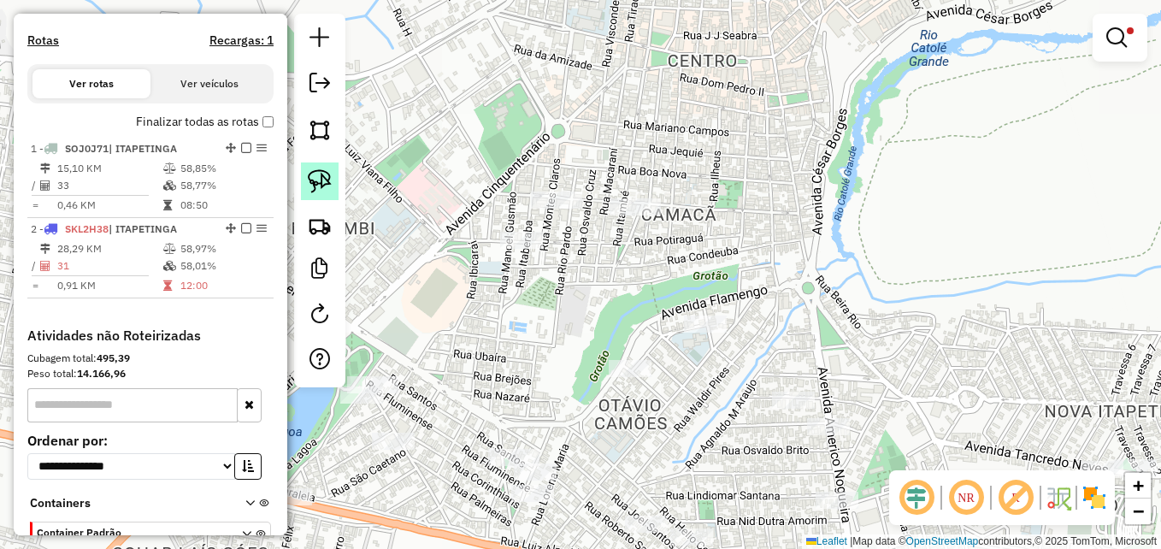
click at [324, 184] on img at bounding box center [320, 181] width 24 height 24
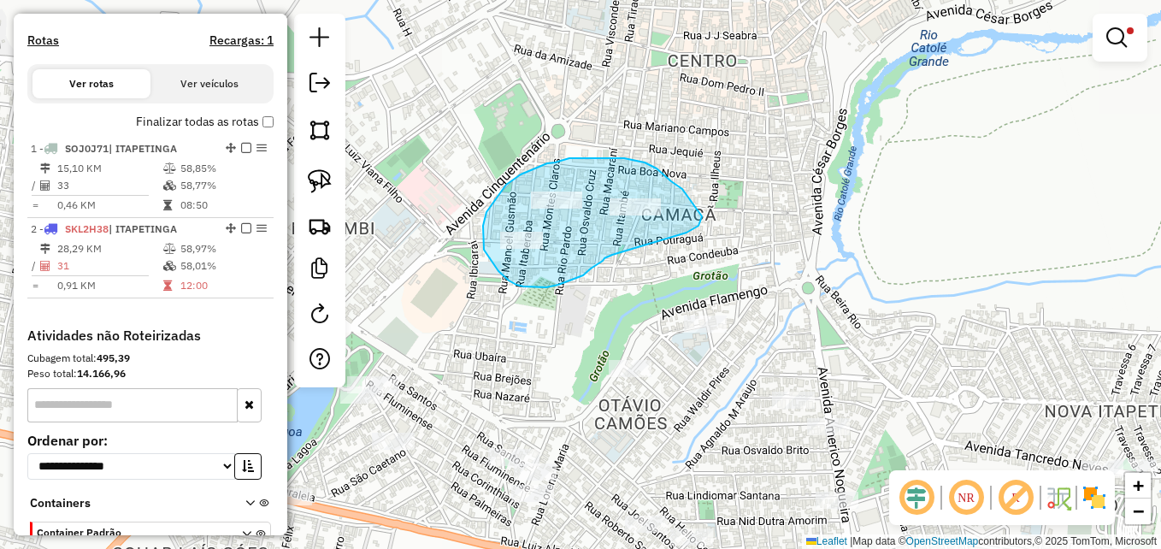
drag, startPoint x: 679, startPoint y: 187, endPoint x: 701, endPoint y: 205, distance: 28.6
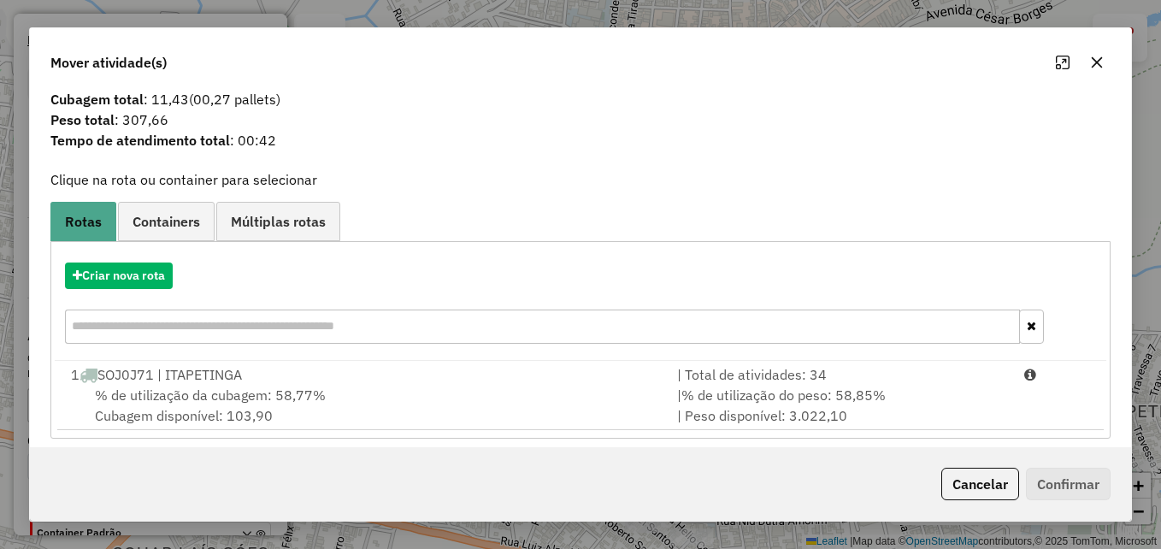
scroll to position [40, 0]
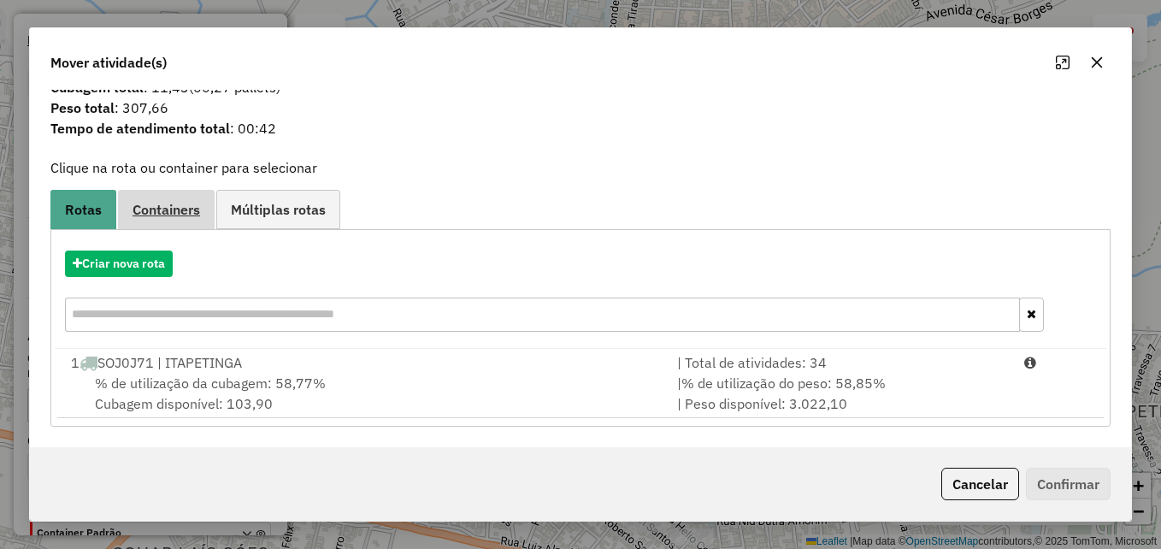
click at [179, 216] on span "Containers" at bounding box center [166, 210] width 68 height 14
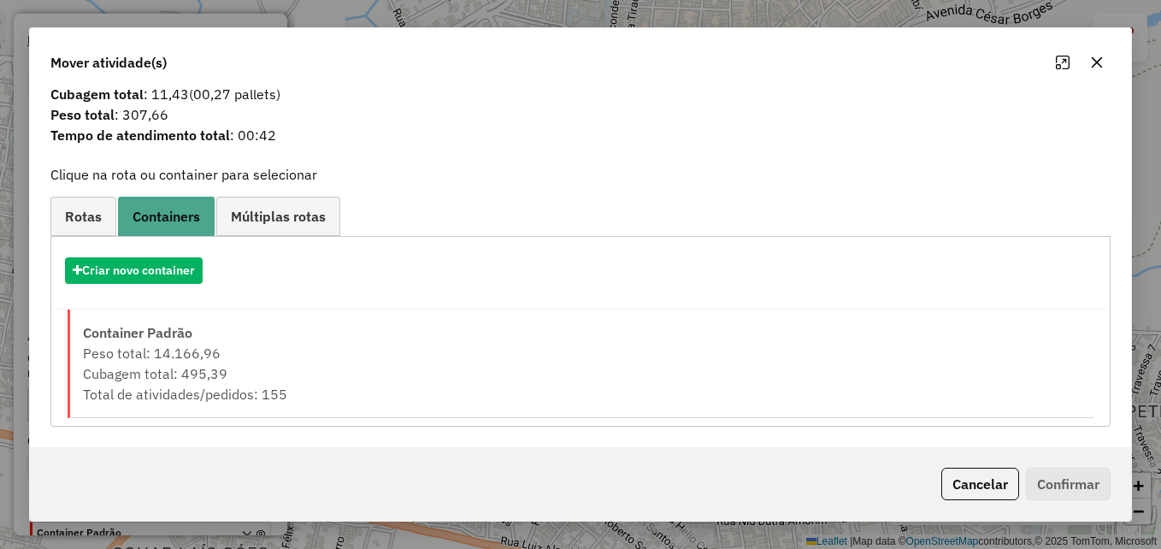
scroll to position [33, 0]
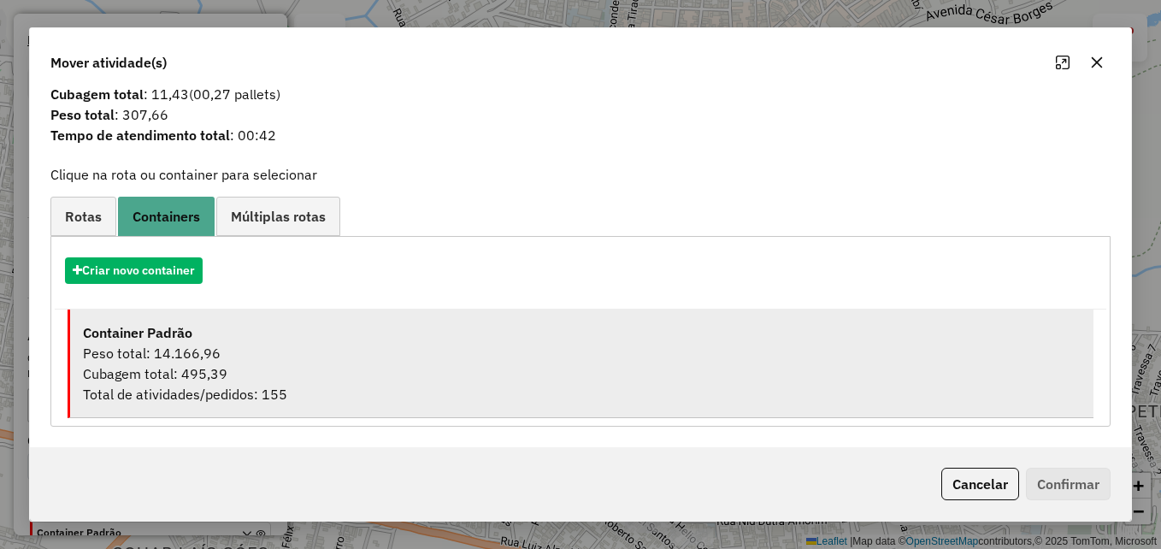
click at [316, 347] on div "Peso total: 14.166,96" at bounding box center [582, 353] width 998 height 21
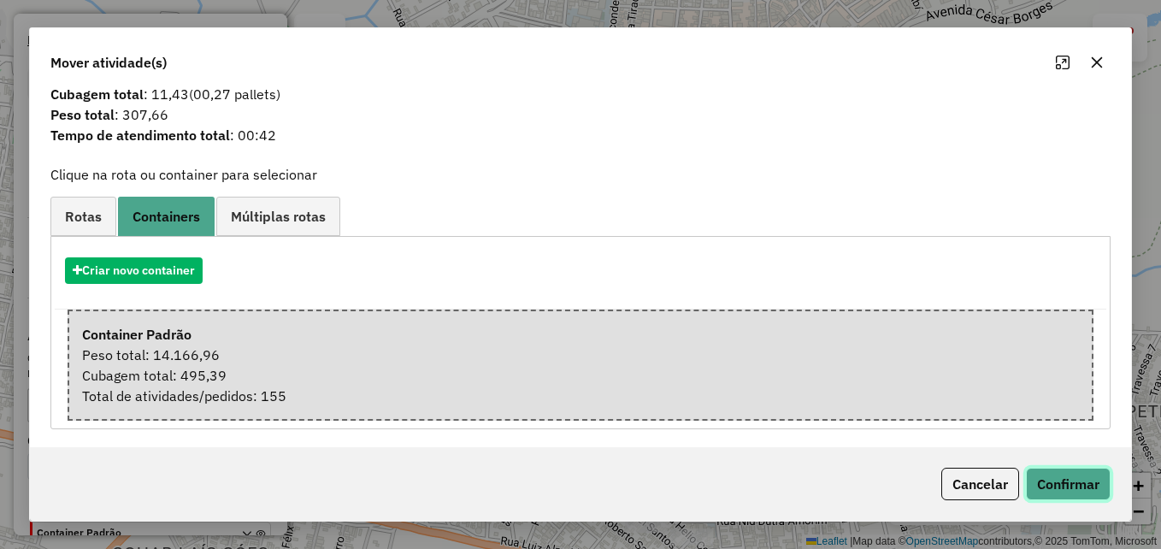
click at [1046, 481] on button "Confirmar" at bounding box center [1068, 484] width 85 height 32
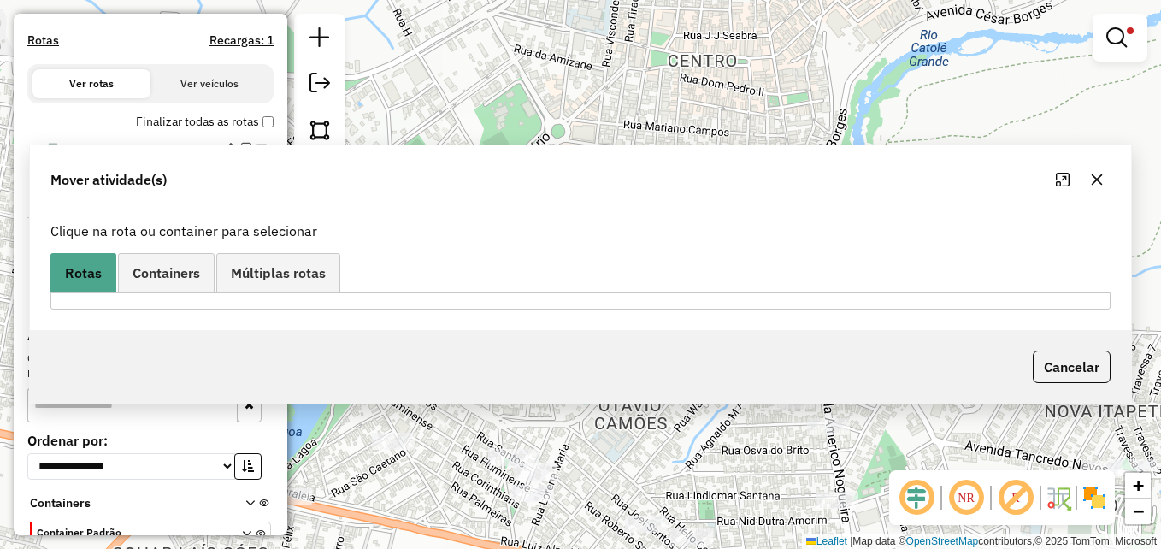
scroll to position [0, 0]
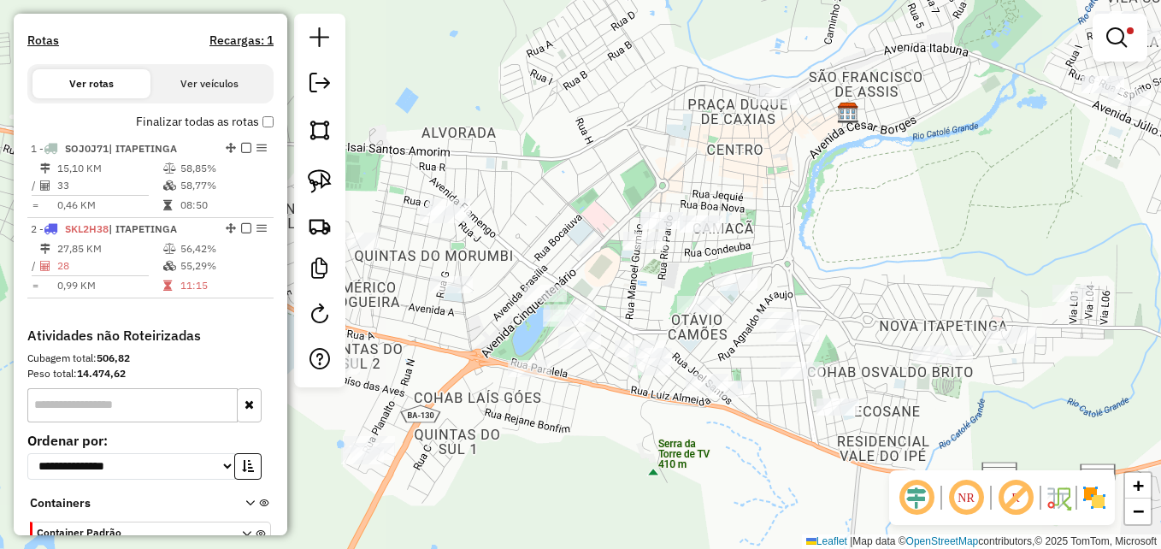
drag, startPoint x: 931, startPoint y: 261, endPoint x: 809, endPoint y: 221, distance: 127.9
click at [814, 222] on div "Limpar filtros Janela de atendimento Grade de atendimento Capacidade Transporta…" at bounding box center [580, 274] width 1161 height 549
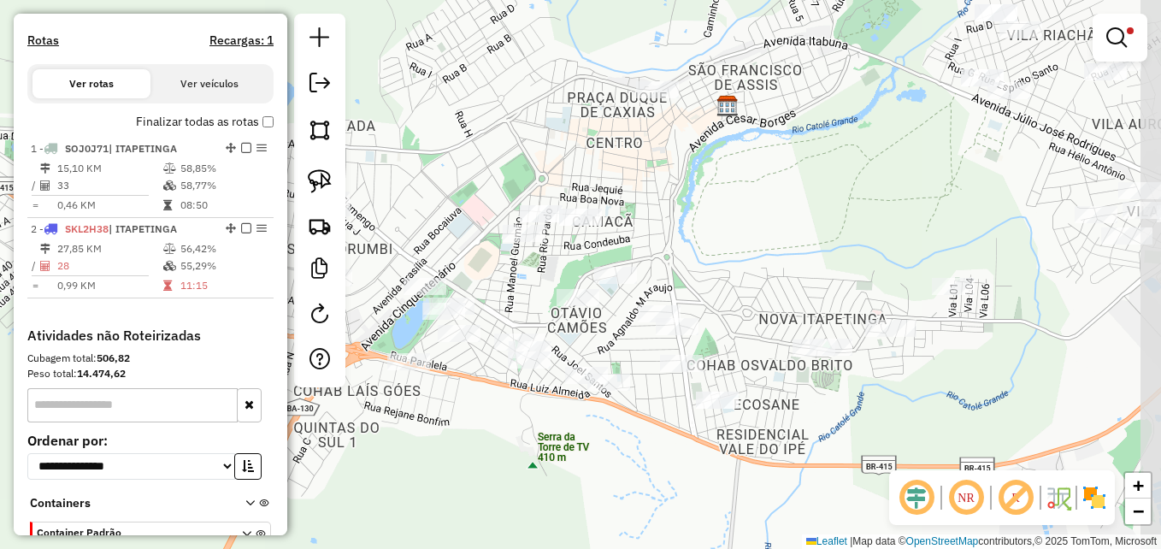
drag, startPoint x: 870, startPoint y: 251, endPoint x: 754, endPoint y: 274, distance: 118.4
click at [775, 266] on div "Limpar filtros Janela de atendimento Grade de atendimento Capacidade Transporta…" at bounding box center [580, 274] width 1161 height 549
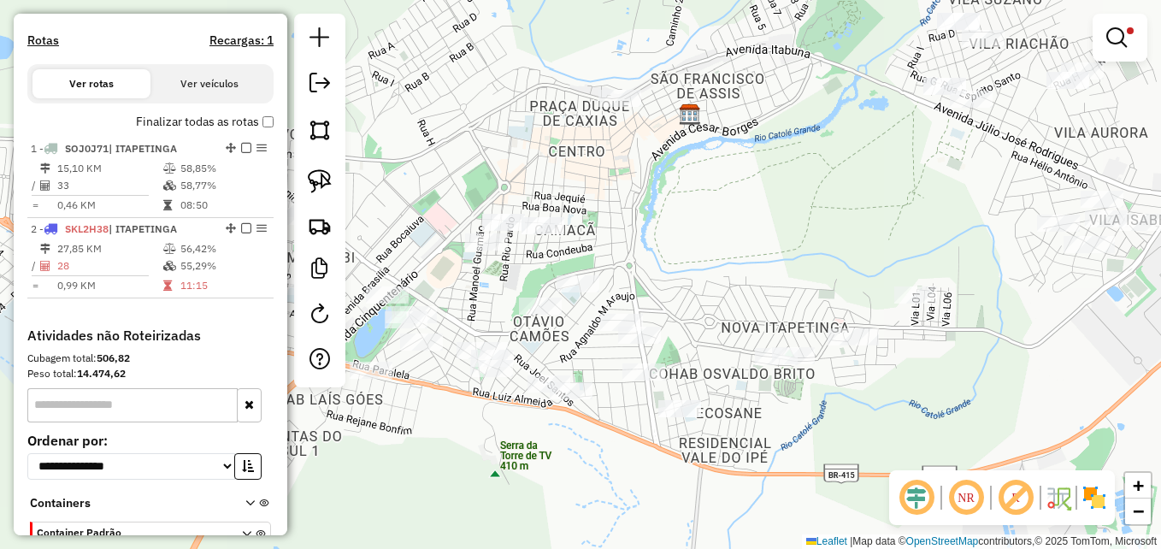
click at [704, 256] on div "Limpar filtros Janela de atendimento Grade de atendimento Capacidade Transporta…" at bounding box center [580, 274] width 1161 height 549
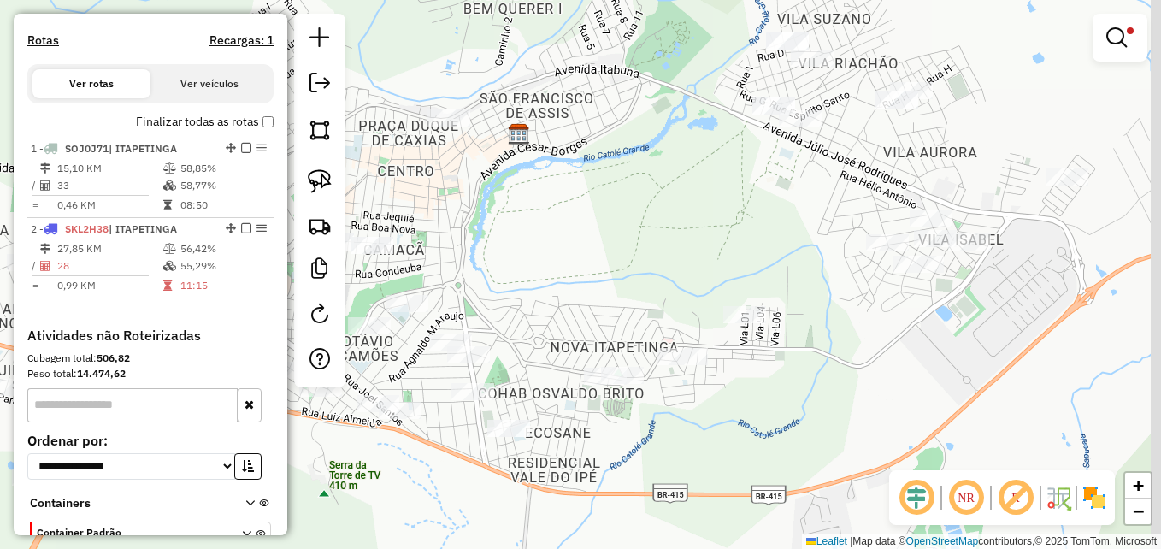
drag, startPoint x: 874, startPoint y: 217, endPoint x: 704, endPoint y: 236, distance: 171.1
click at [704, 236] on div "Limpar filtros Janela de atendimento Grade de atendimento Capacidade Transporta…" at bounding box center [580, 274] width 1161 height 549
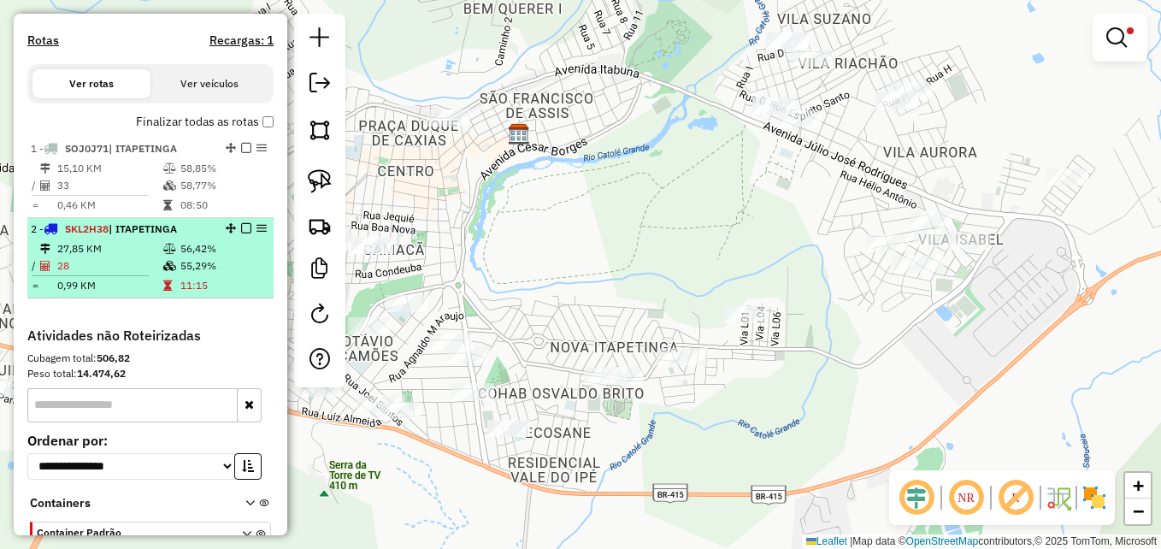
select select "**********"
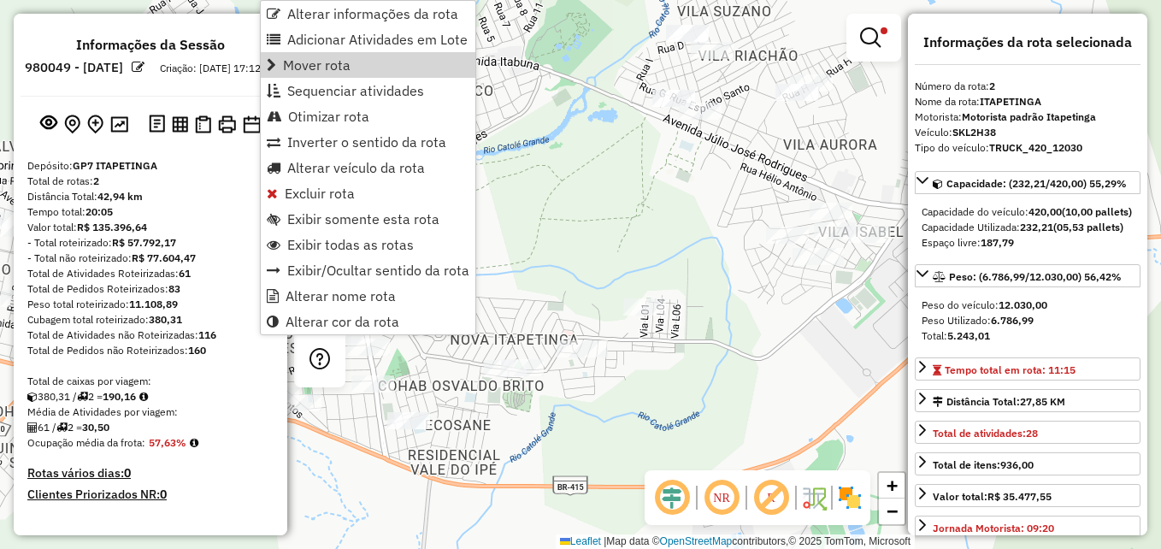
select select "**********"
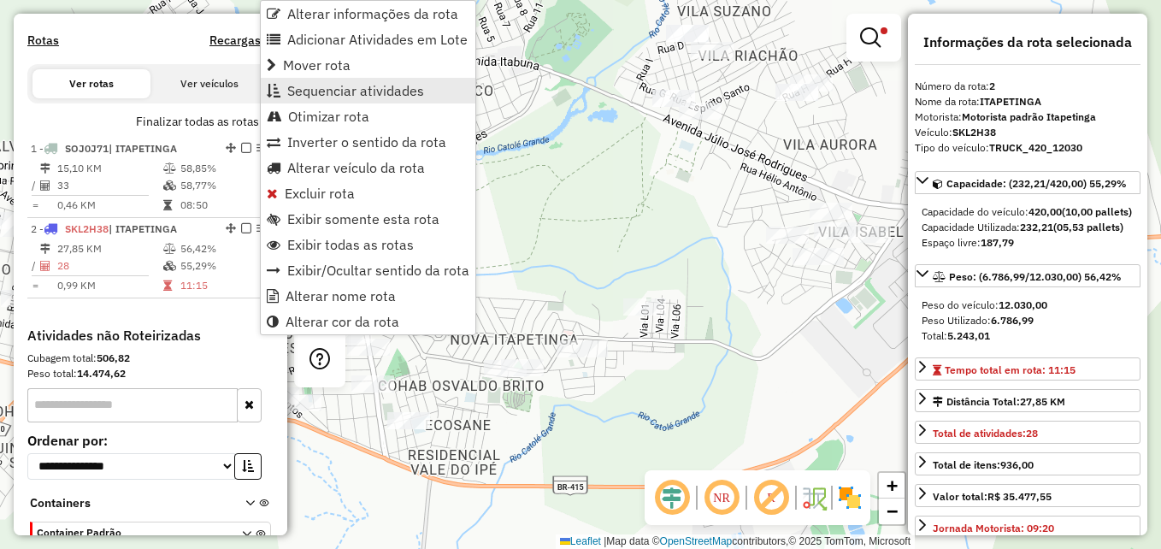
click at [358, 93] on span "Sequenciar atividades" at bounding box center [355, 91] width 137 height 14
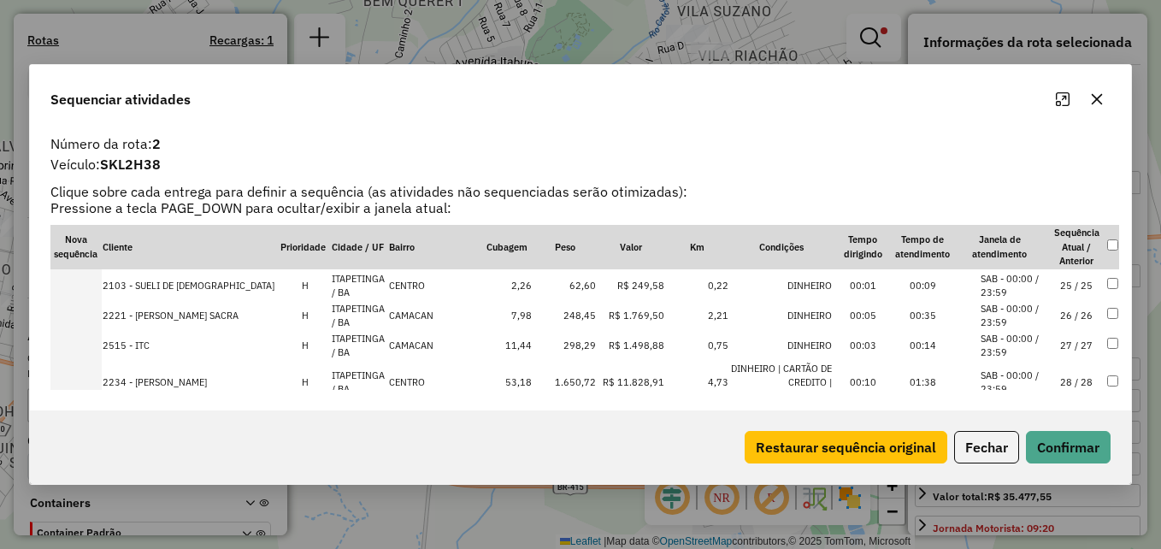
scroll to position [733, 0]
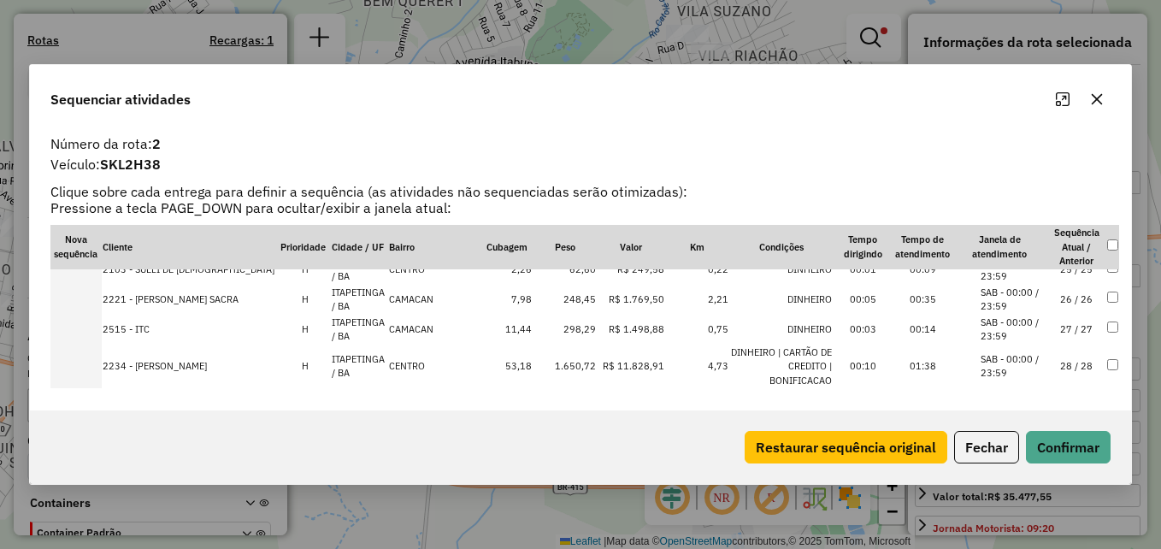
click at [1094, 93] on icon "button" at bounding box center [1097, 99] width 14 height 14
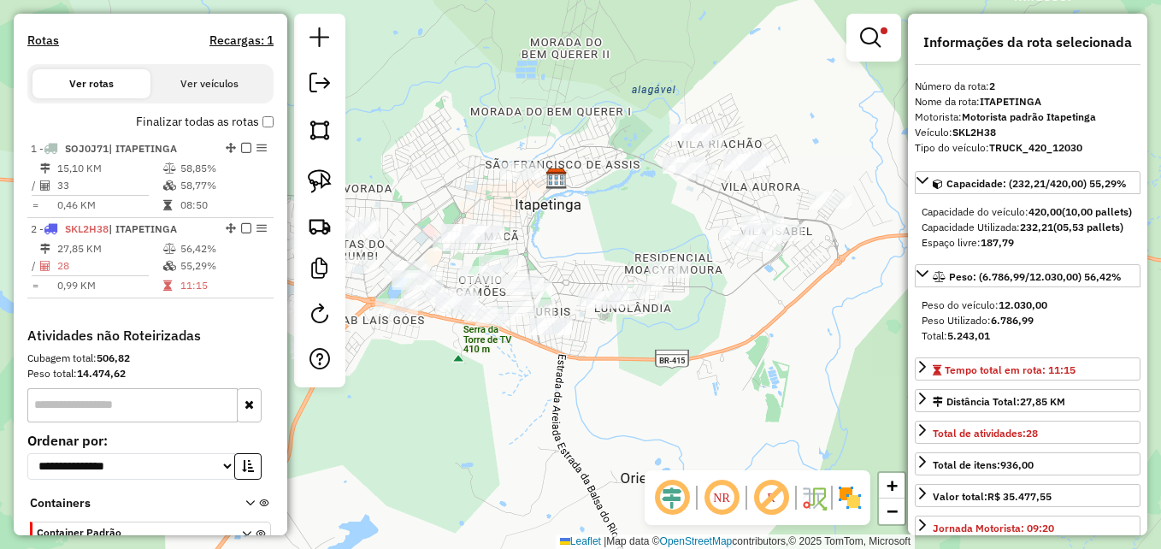
drag, startPoint x: 588, startPoint y: 212, endPoint x: 627, endPoint y: 215, distance: 39.4
click at [627, 215] on div "Limpar filtros Janela de atendimento Grade de atendimento Capacidade Transporta…" at bounding box center [580, 274] width 1161 height 549
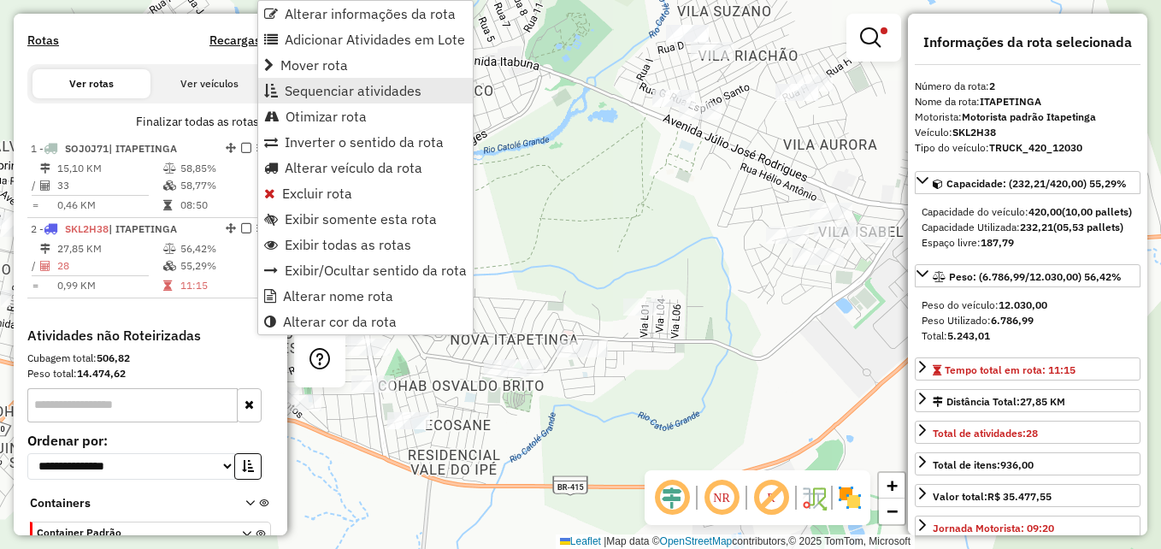
click at [368, 95] on span "Sequenciar atividades" at bounding box center [353, 91] width 137 height 14
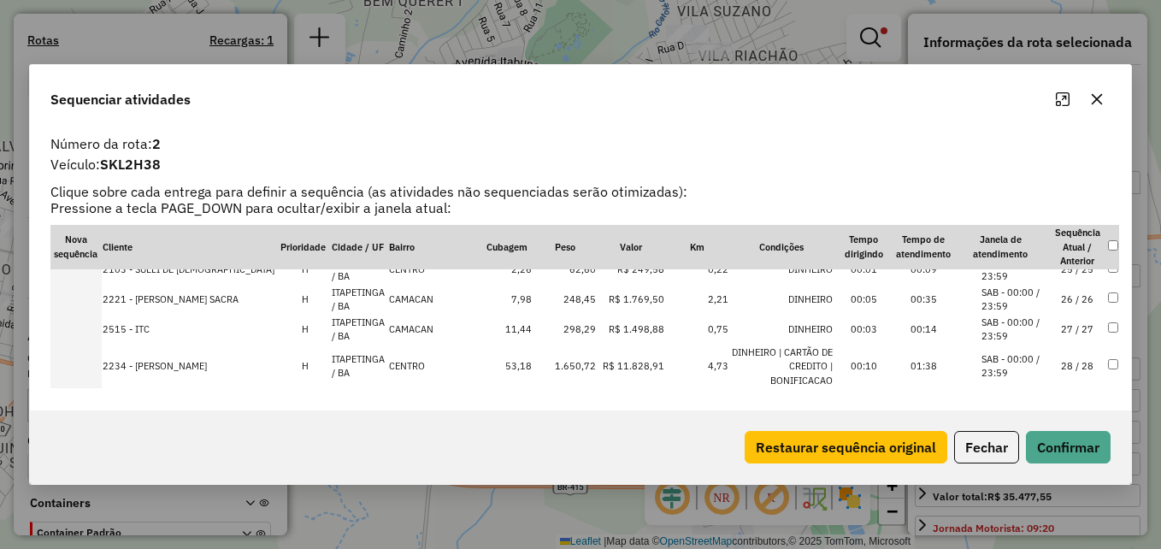
click at [1096, 91] on button "button" at bounding box center [1096, 98] width 27 height 27
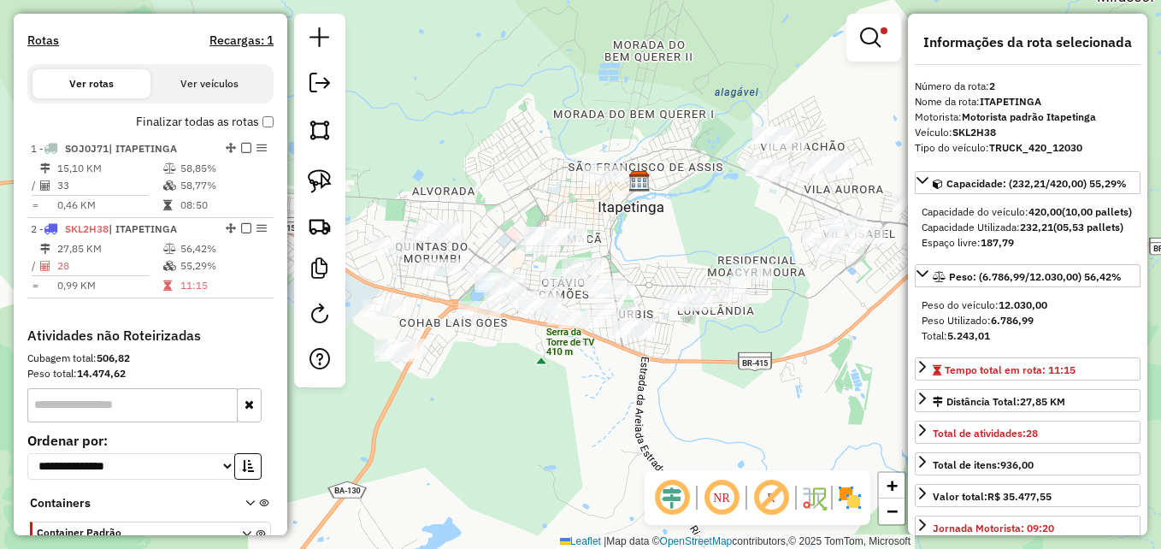
drag, startPoint x: 633, startPoint y: 215, endPoint x: 700, endPoint y: 216, distance: 67.5
click at [700, 216] on div "Limpar filtros Janela de atendimento Grade de atendimento Capacidade Transporta…" at bounding box center [580, 274] width 1161 height 549
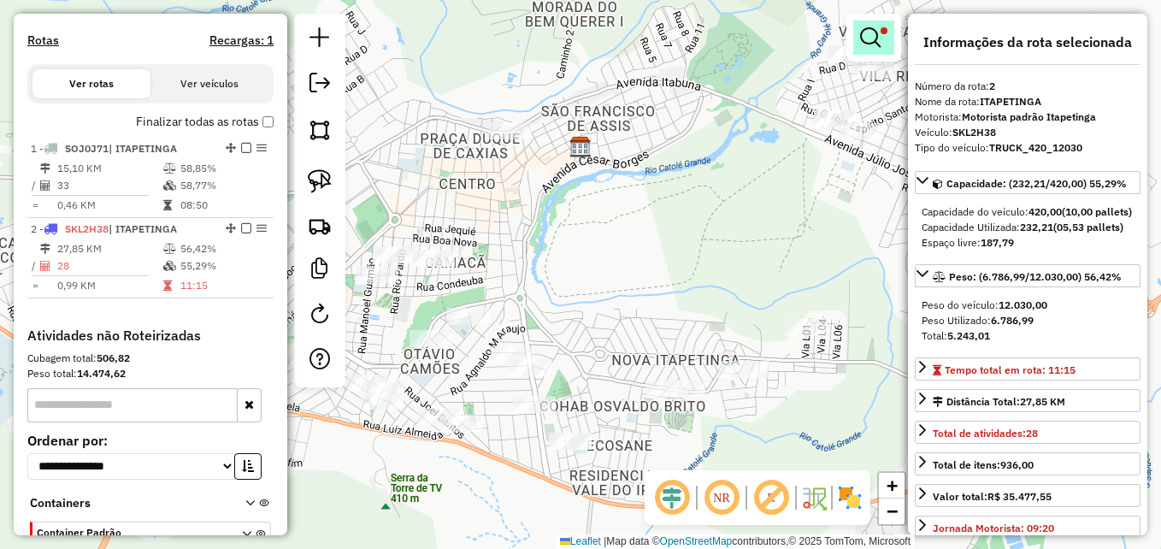
click at [874, 37] on em at bounding box center [870, 37] width 21 height 21
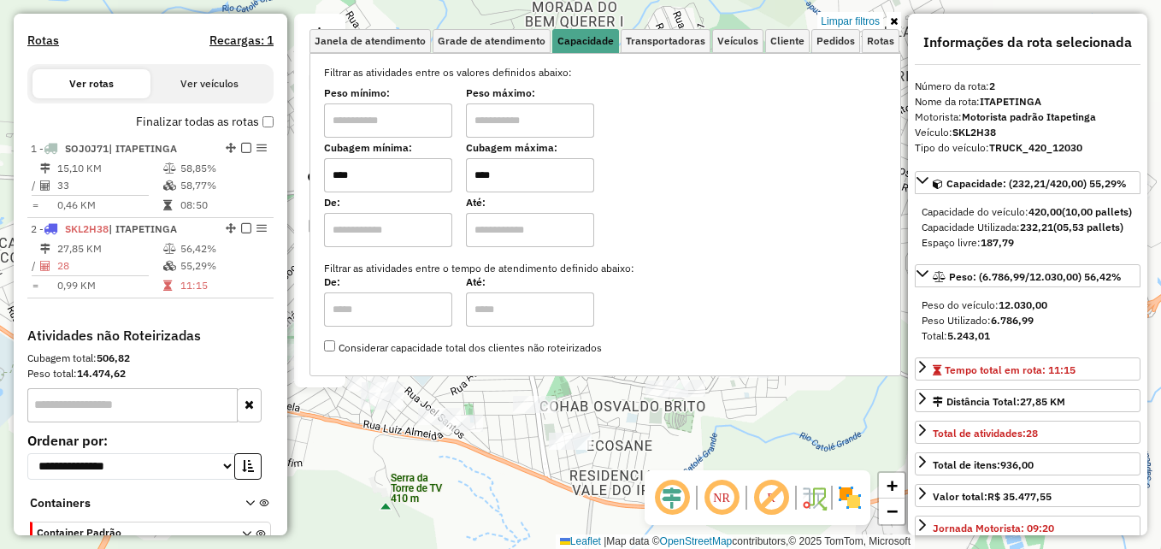
click at [529, 178] on input "****" at bounding box center [530, 175] width 128 height 34
type input "****"
click at [519, 446] on div "Limpar filtros Janela de atendimento Grade de atendimento Capacidade Transporta…" at bounding box center [580, 274] width 1161 height 549
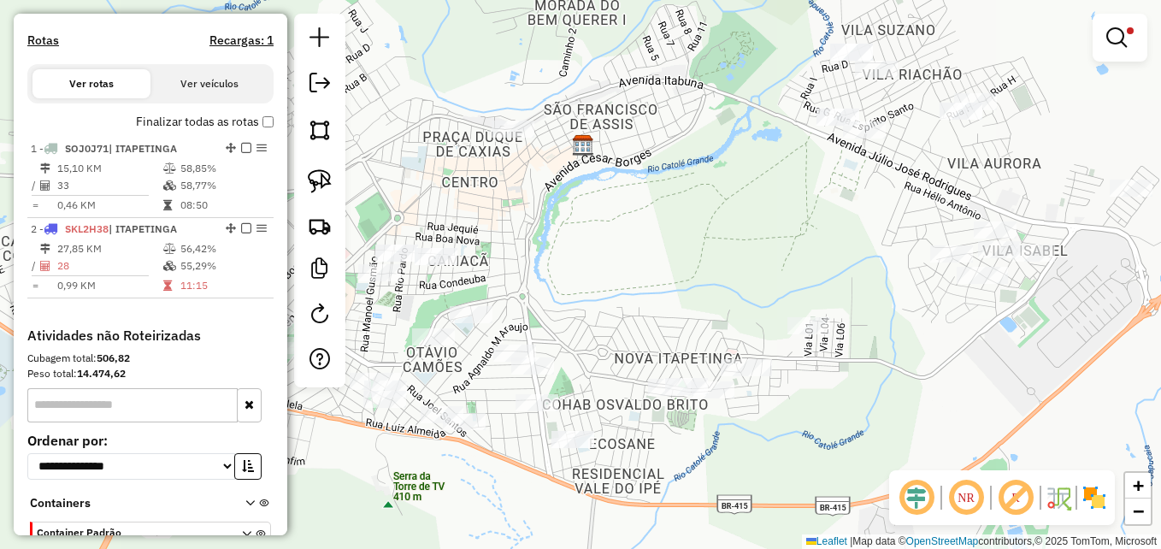
click at [649, 311] on div "Limpar filtros Janela de atendimento Grade de atendimento Capacidade Transporta…" at bounding box center [580, 274] width 1161 height 549
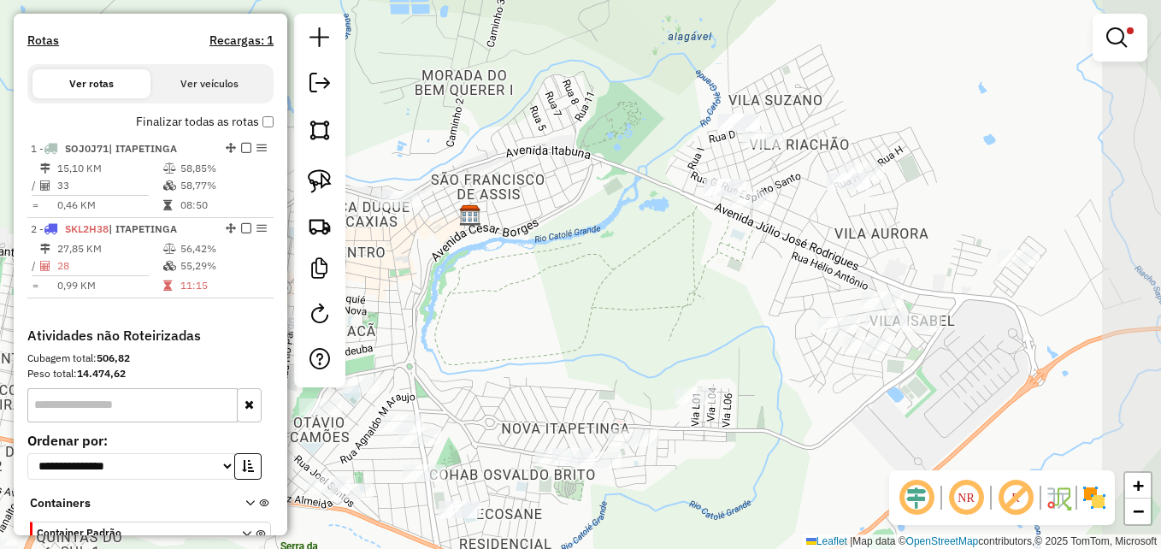
drag, startPoint x: 810, startPoint y: 265, endPoint x: 693, endPoint y: 336, distance: 136.9
click at [693, 336] on div "Limpar filtros Janela de atendimento Grade de atendimento Capacidade Transporta…" at bounding box center [580, 274] width 1161 height 549
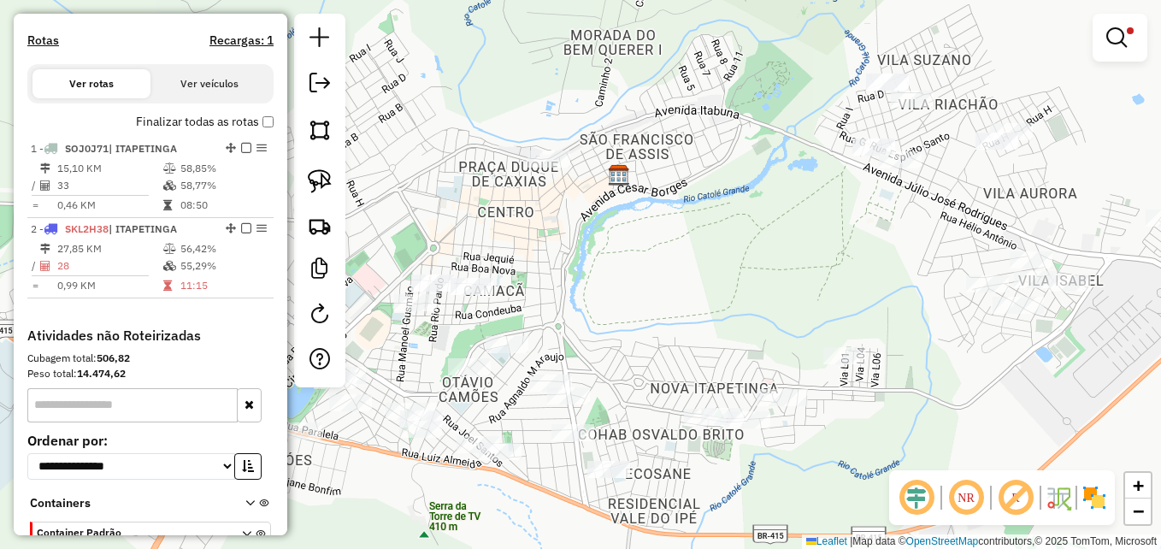
drag, startPoint x: 627, startPoint y: 322, endPoint x: 756, endPoint y: 280, distance: 136.8
click at [762, 280] on div "Limpar filtros Janela de atendimento Grade de atendimento Capacidade Transporta…" at bounding box center [580, 274] width 1161 height 549
click at [1116, 38] on em at bounding box center [1116, 37] width 21 height 21
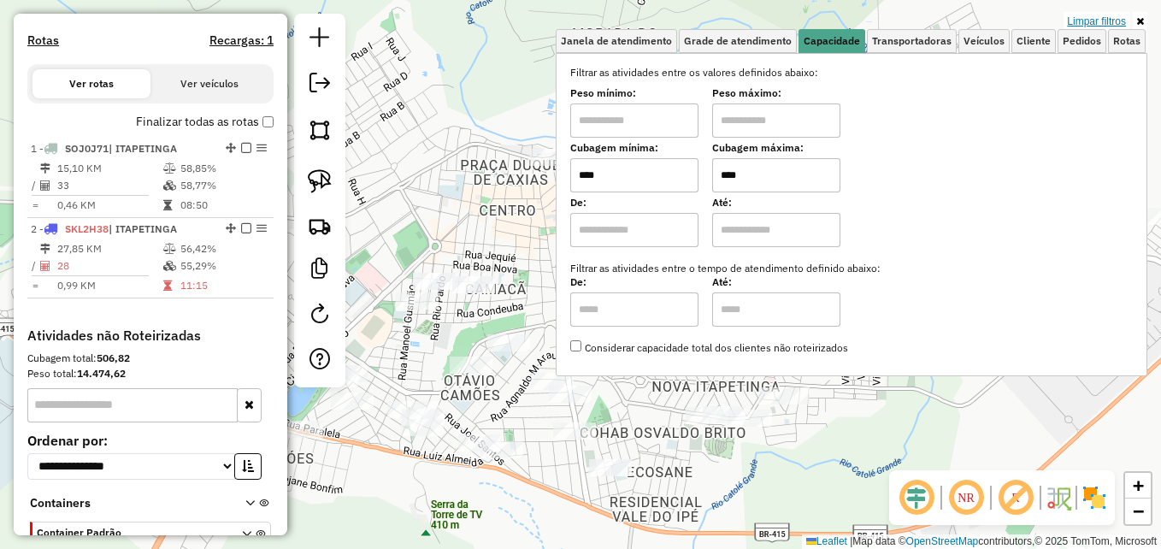
click at [1095, 18] on link "Limpar filtros" at bounding box center [1096, 21] width 66 height 19
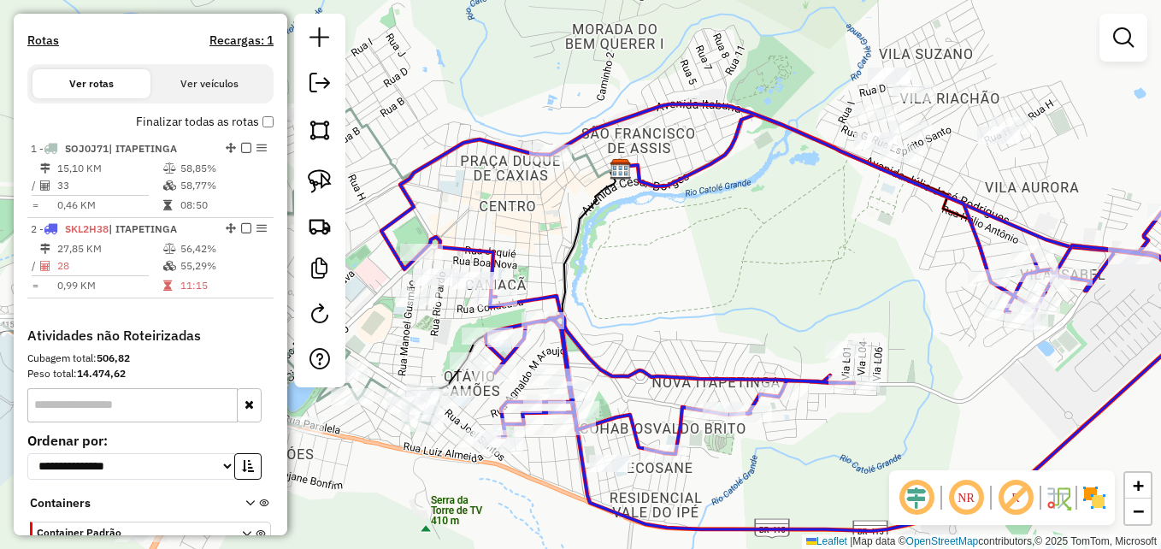
drag, startPoint x: 733, startPoint y: 280, endPoint x: 746, endPoint y: 251, distance: 31.8
click at [746, 251] on div "Janela de atendimento Grade de atendimento Capacidade Transportadoras Veículos …" at bounding box center [580, 274] width 1161 height 549
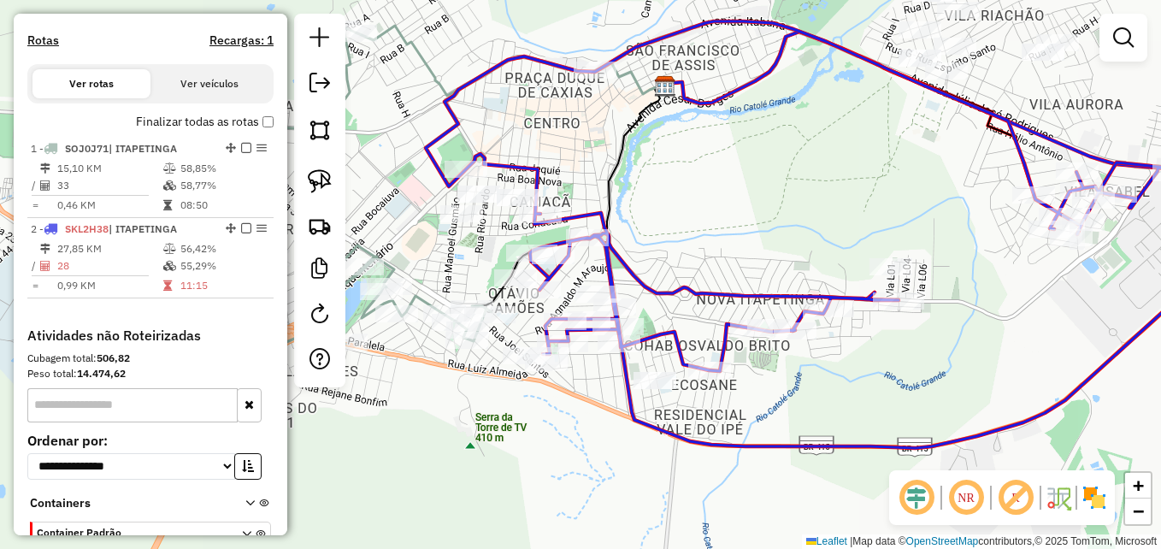
drag, startPoint x: 721, startPoint y: 272, endPoint x: 763, endPoint y: 214, distance: 71.6
click at [761, 219] on div "Janela de atendimento Grade de atendimento Capacidade Transportadoras Veículos …" at bounding box center [580, 274] width 1161 height 549
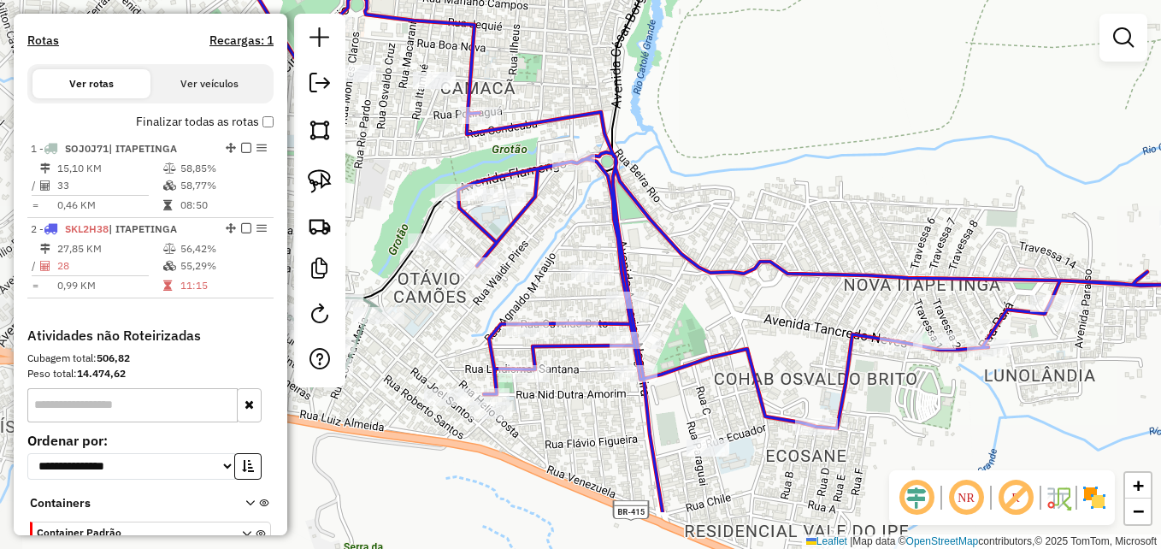
drag, startPoint x: 661, startPoint y: 241, endPoint x: 816, endPoint y: 150, distance: 180.5
click at [816, 150] on div "Janela de atendimento Grade de atendimento Capacidade Transportadoras Veículos …" at bounding box center [580, 274] width 1161 height 549
select select "**********"
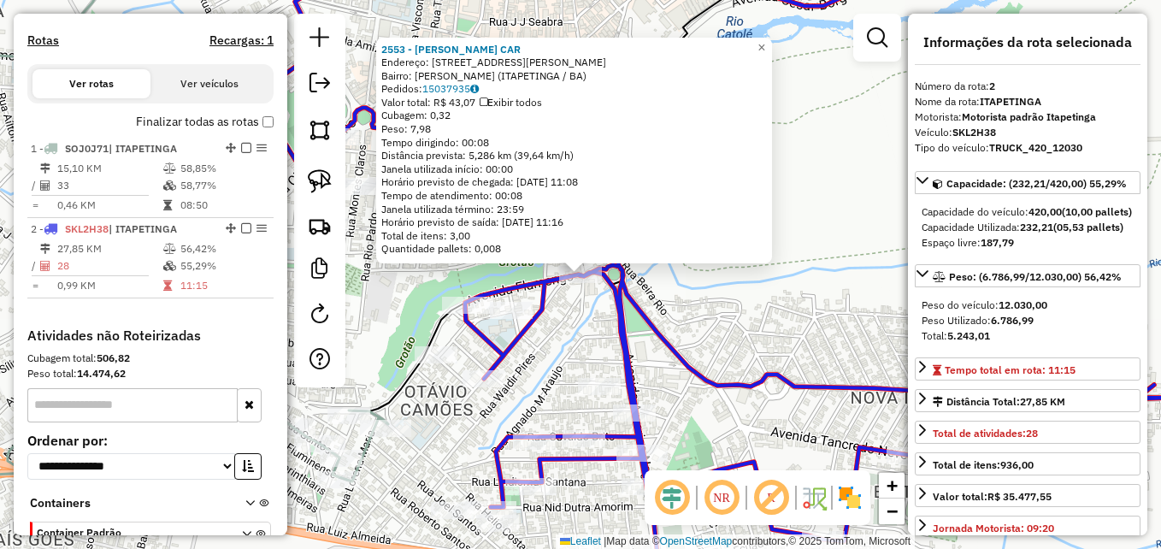
scroll to position [616, 0]
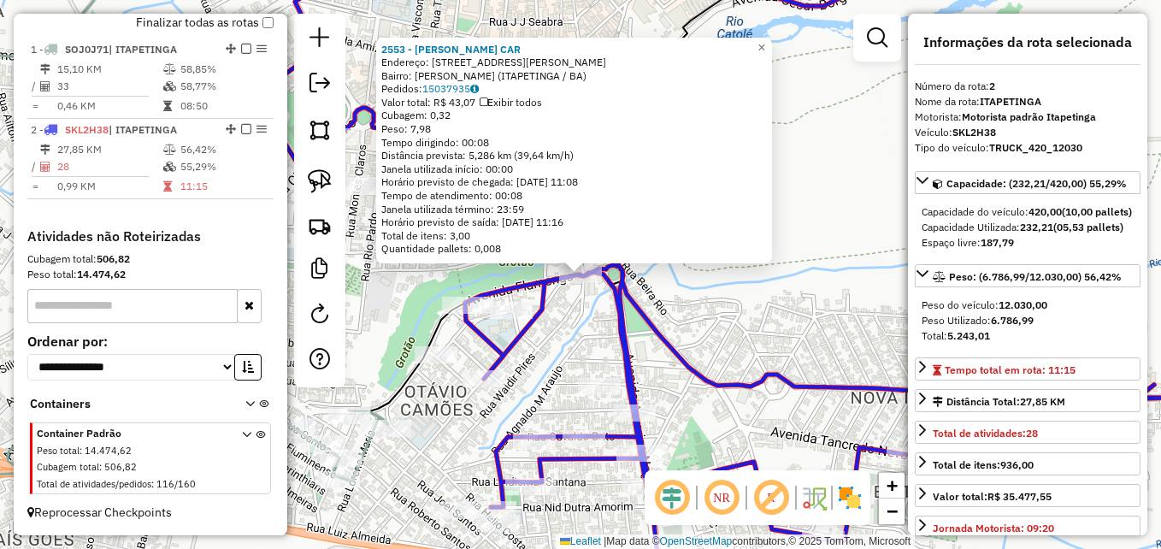
click at [768, 317] on div "2553 - ISMAICON PEREIRA CAR Endereço: R VALDIR PIRES 203 Bairro: OTAVIO CAMOES …" at bounding box center [580, 274] width 1161 height 549
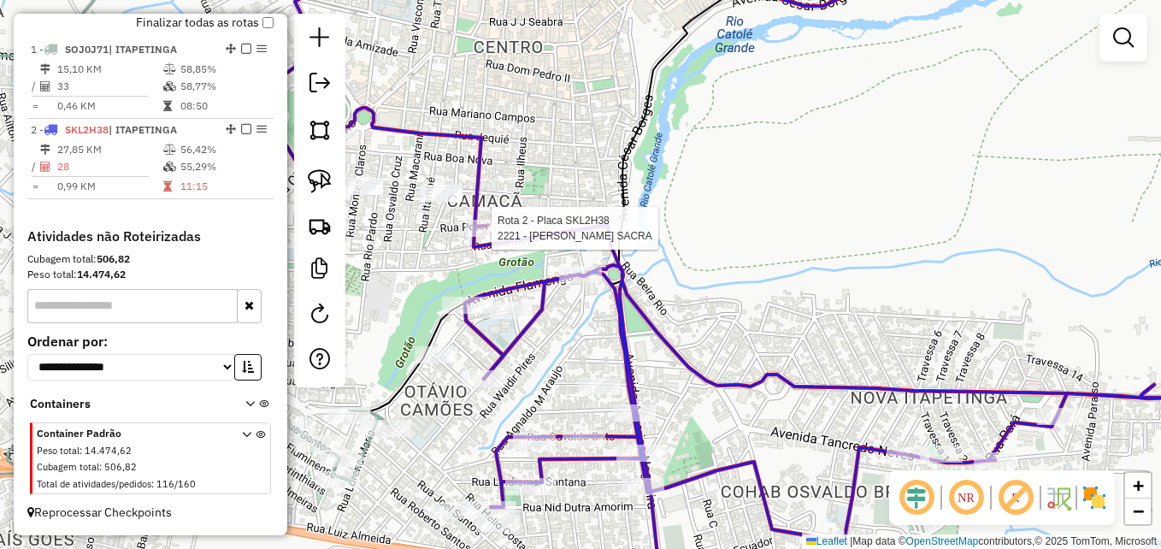
select select "**********"
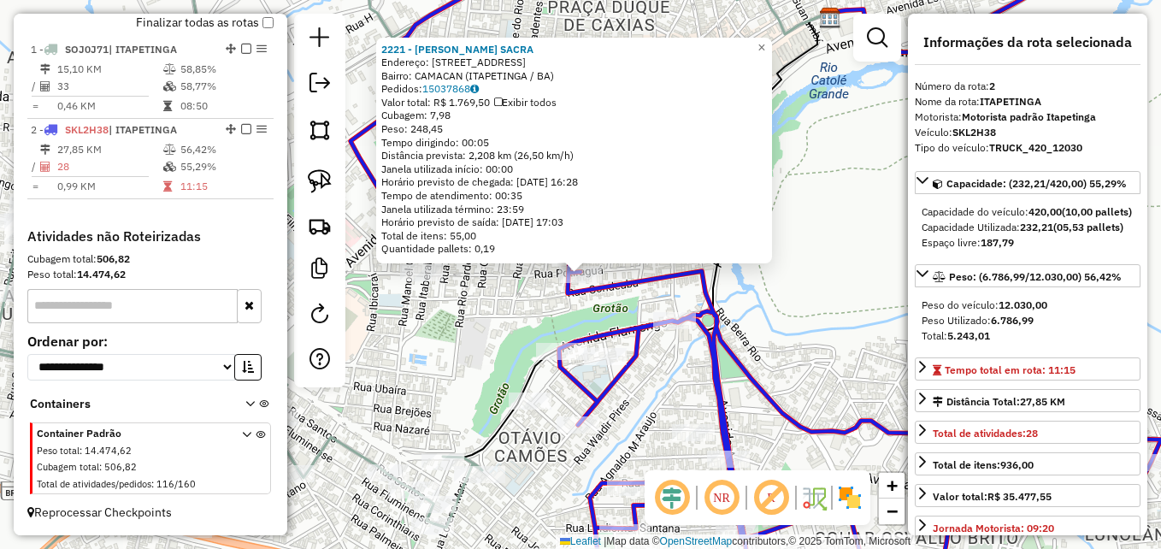
click at [458, 327] on div "2221 - WESLEY ALMEIDA SACRA Endereço: R RUA:POTIRAGUA 156 Bairro: CAMACAN (ITAP…" at bounding box center [580, 274] width 1161 height 549
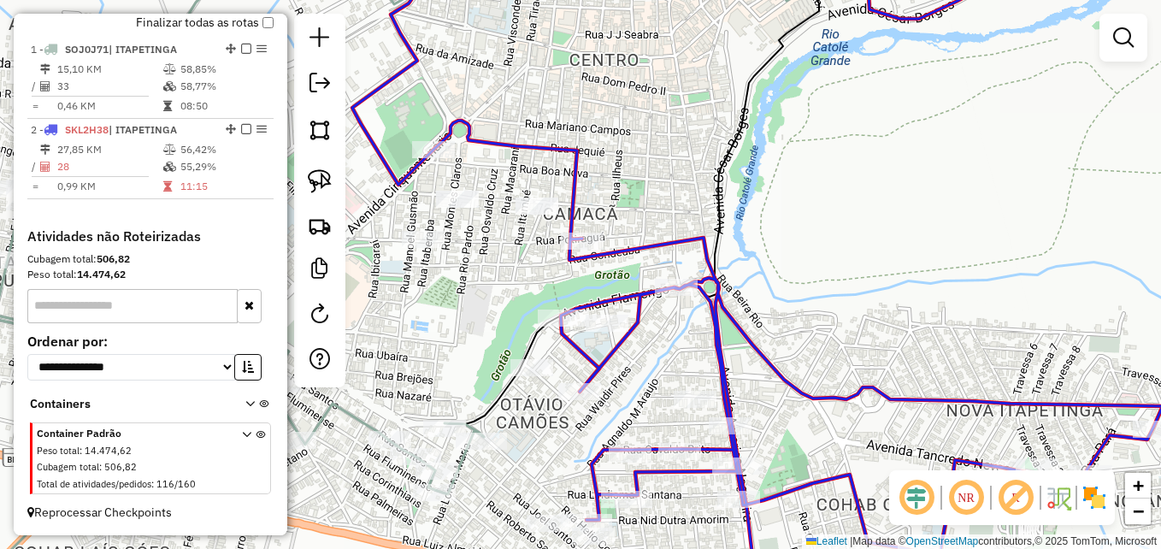
drag, startPoint x: 592, startPoint y: 320, endPoint x: 607, endPoint y: 242, distance: 79.1
click at [607, 242] on div "Janela de atendimento Grade de atendimento Capacidade Transportadoras Veículos …" at bounding box center [580, 274] width 1161 height 549
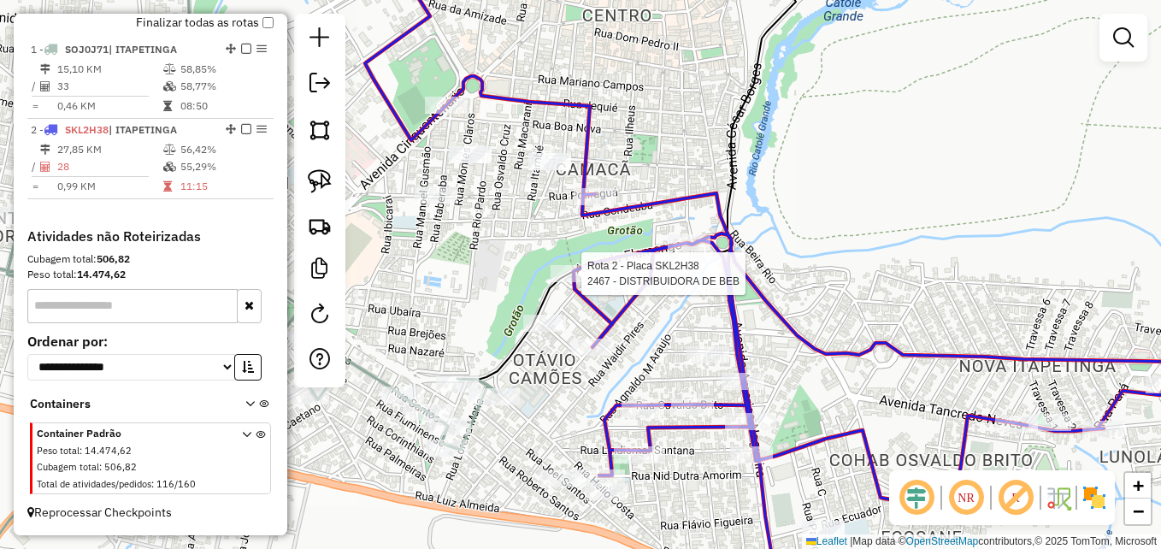
select select "**********"
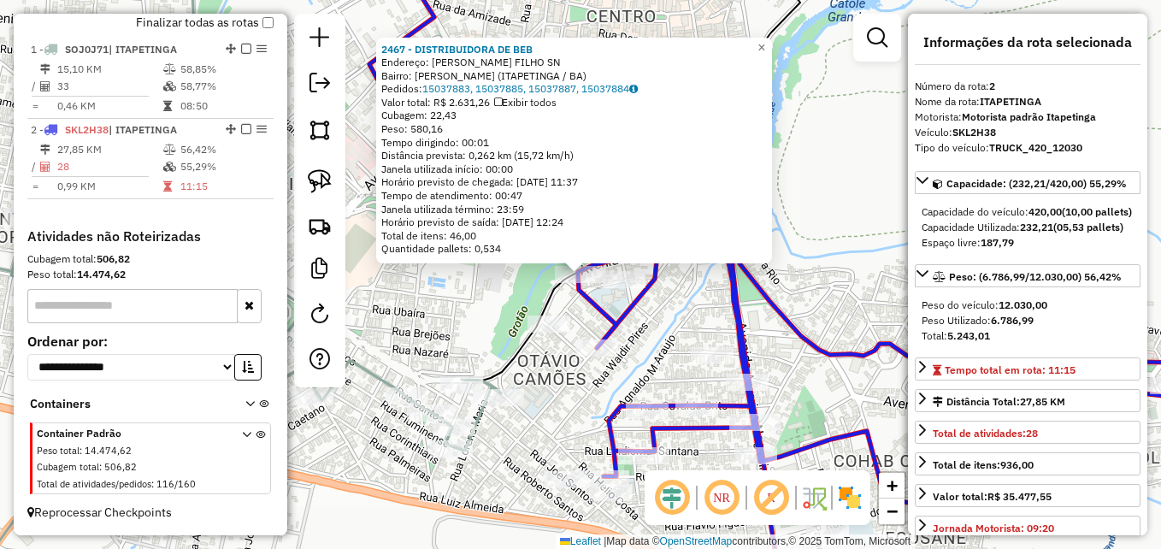
click at [490, 286] on div "2467 - DISTRIBUIDORA DE BEB Endereço: R ARLINDO SOUZA S. FILHO SN Bairro: OCTAV…" at bounding box center [580, 274] width 1161 height 549
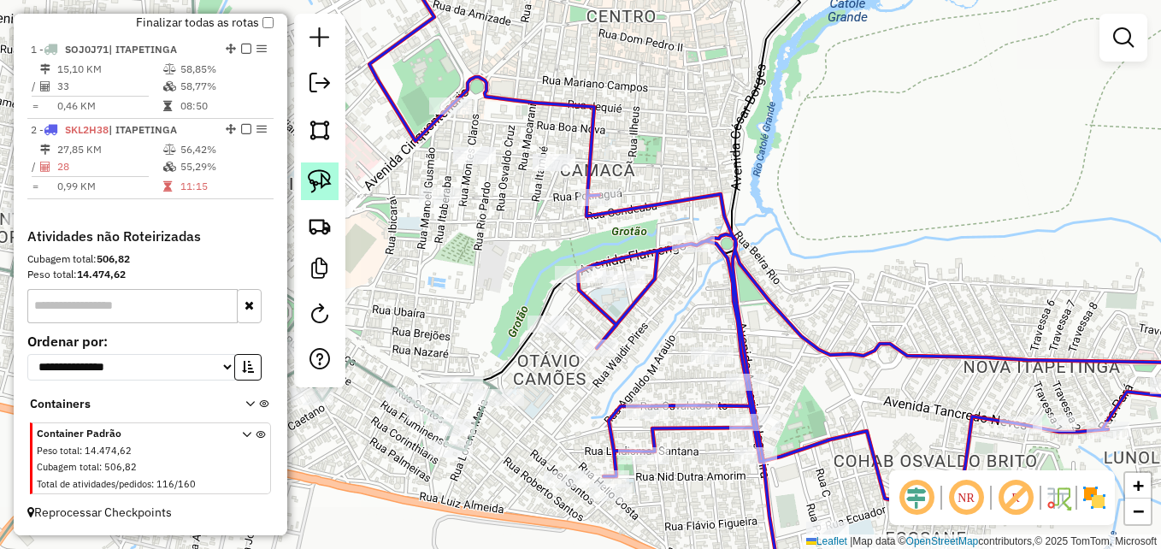
click at [319, 178] on img at bounding box center [320, 181] width 24 height 24
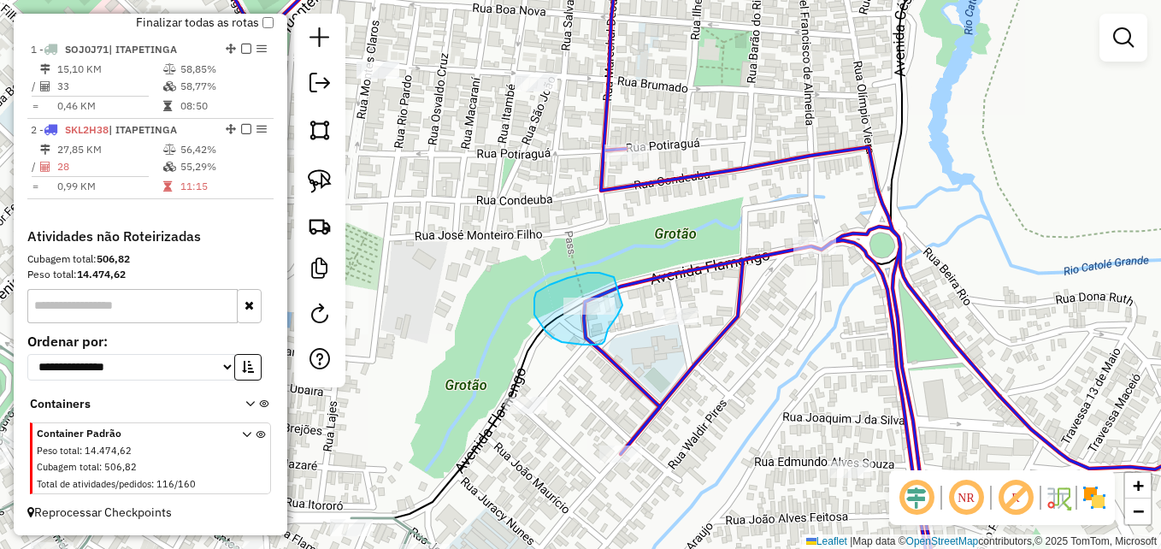
drag, startPoint x: 614, startPoint y: 277, endPoint x: 624, endPoint y: 278, distance: 10.3
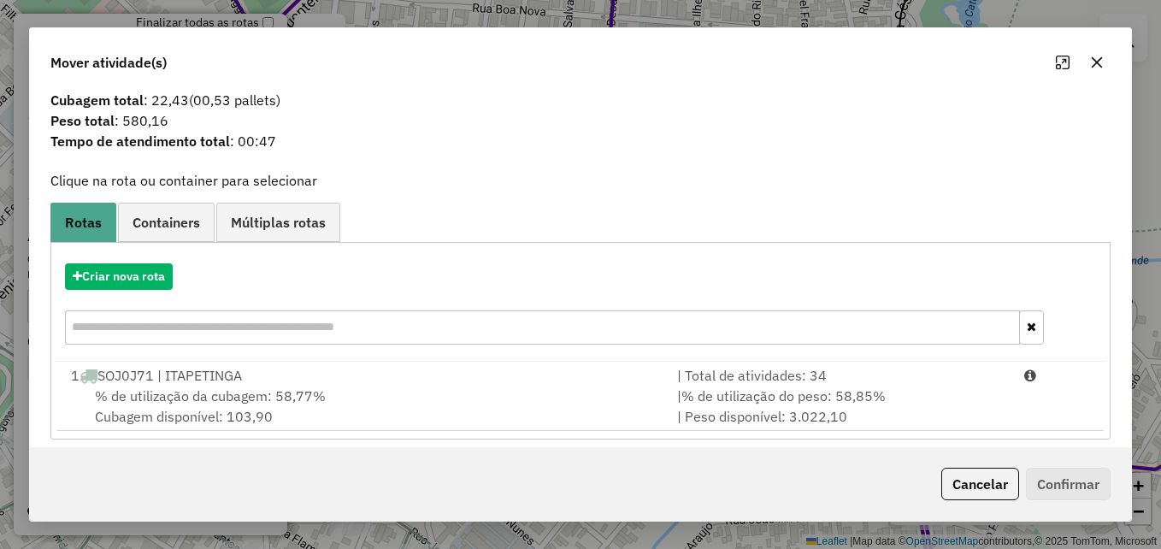
scroll to position [40, 0]
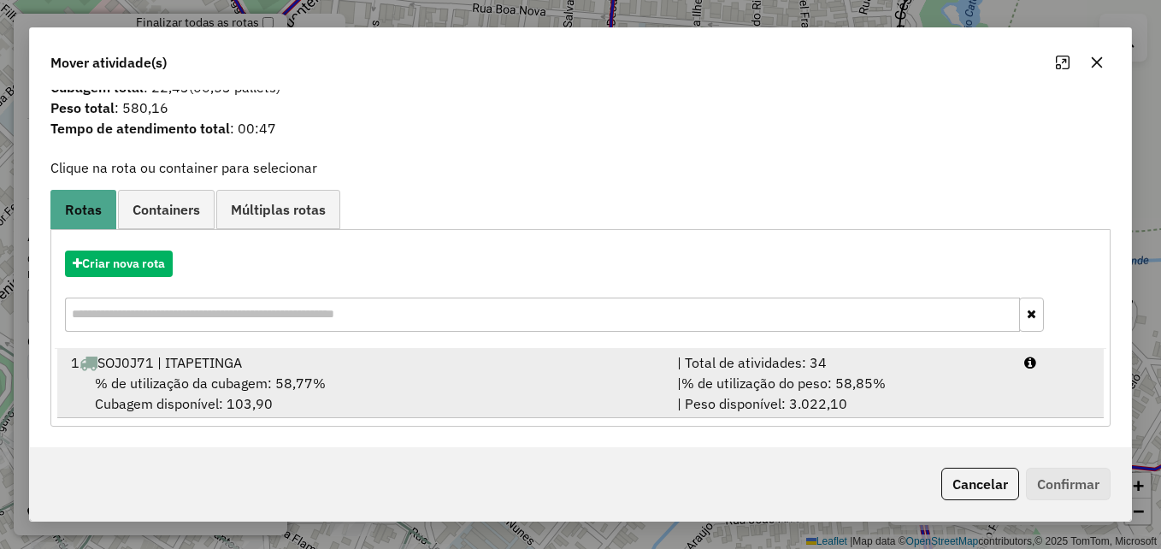
click at [380, 368] on div "1 SOJ0J71 | ITAPETINGA" at bounding box center [364, 362] width 606 height 21
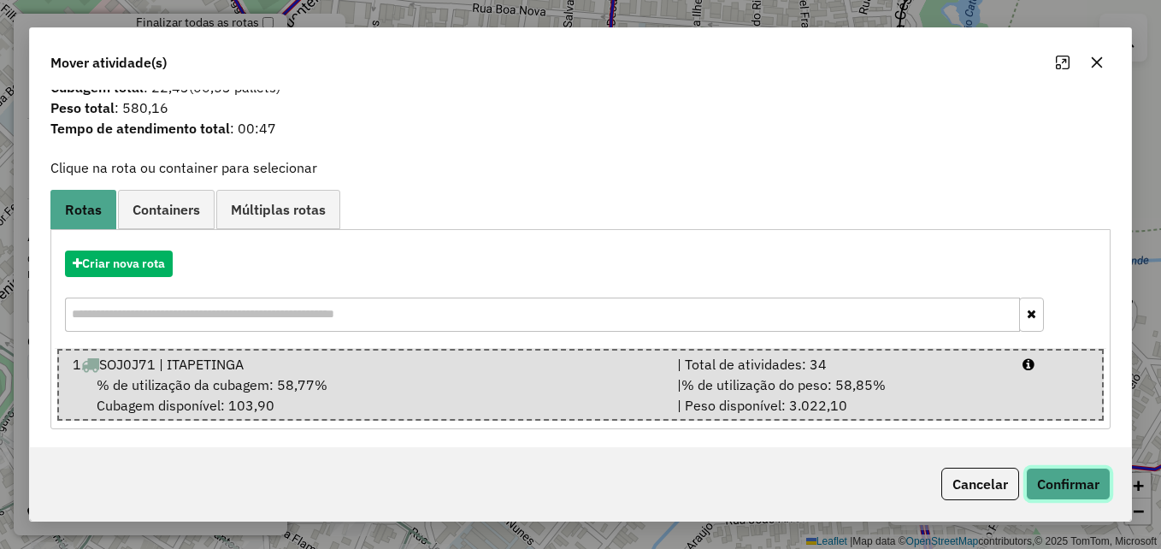
click at [1050, 484] on button "Confirmar" at bounding box center [1068, 484] width 85 height 32
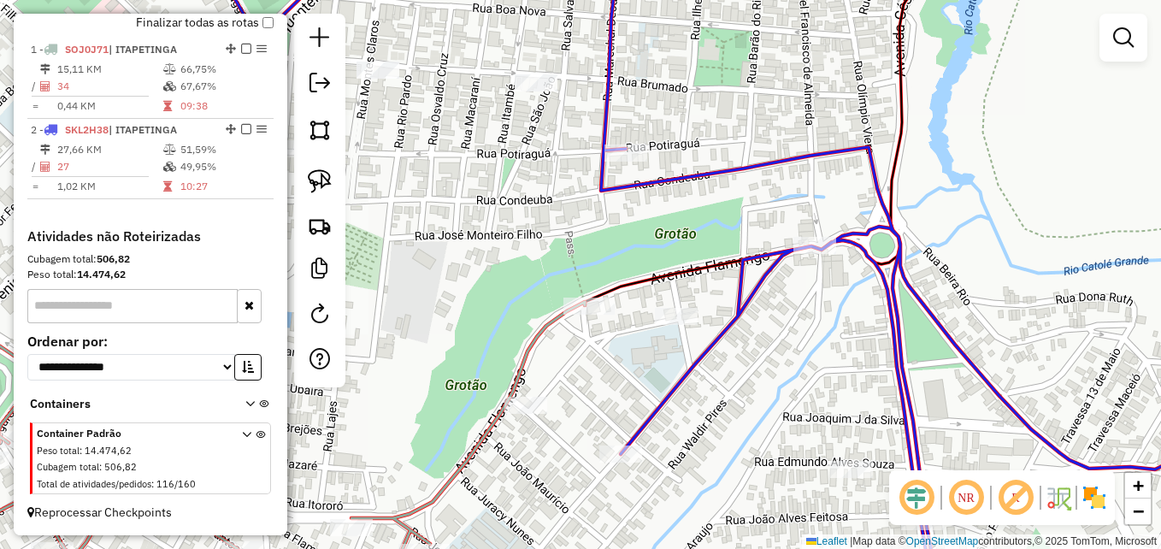
scroll to position [0, 0]
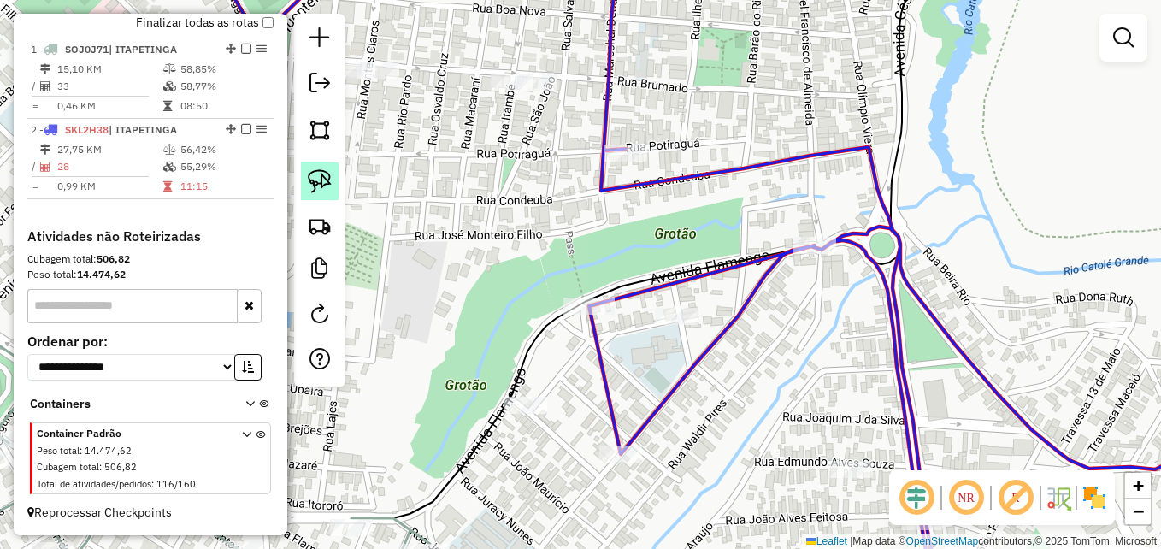
click at [322, 180] on img at bounding box center [320, 181] width 24 height 24
drag, startPoint x: 604, startPoint y: 268, endPoint x: 627, endPoint y: 278, distance: 24.1
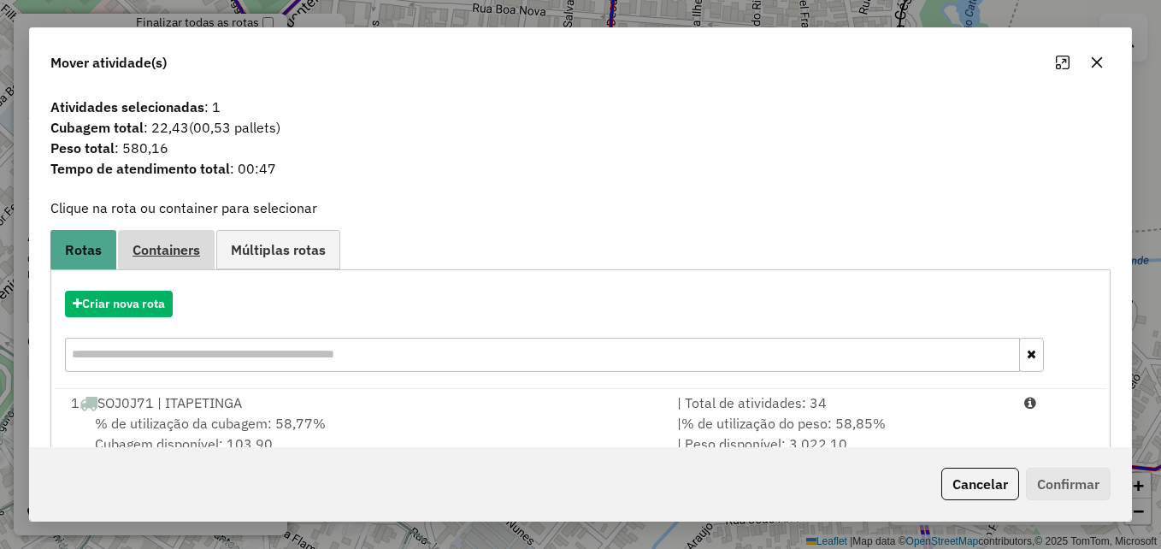
click at [189, 258] on link "Containers" at bounding box center [166, 249] width 97 height 38
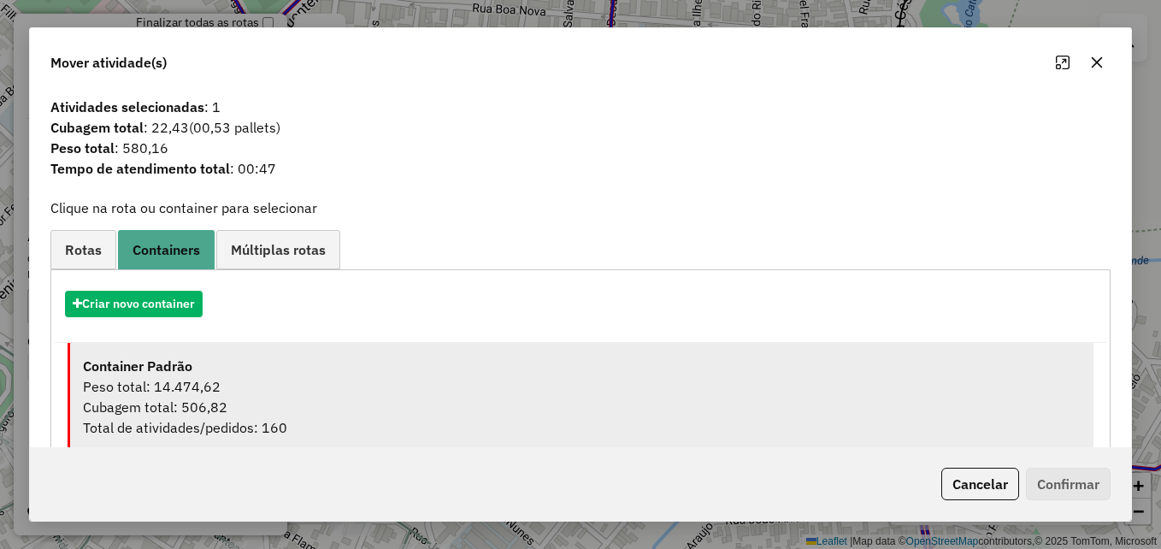
click at [321, 393] on div "Peso total: 14.474,62" at bounding box center [582, 386] width 998 height 21
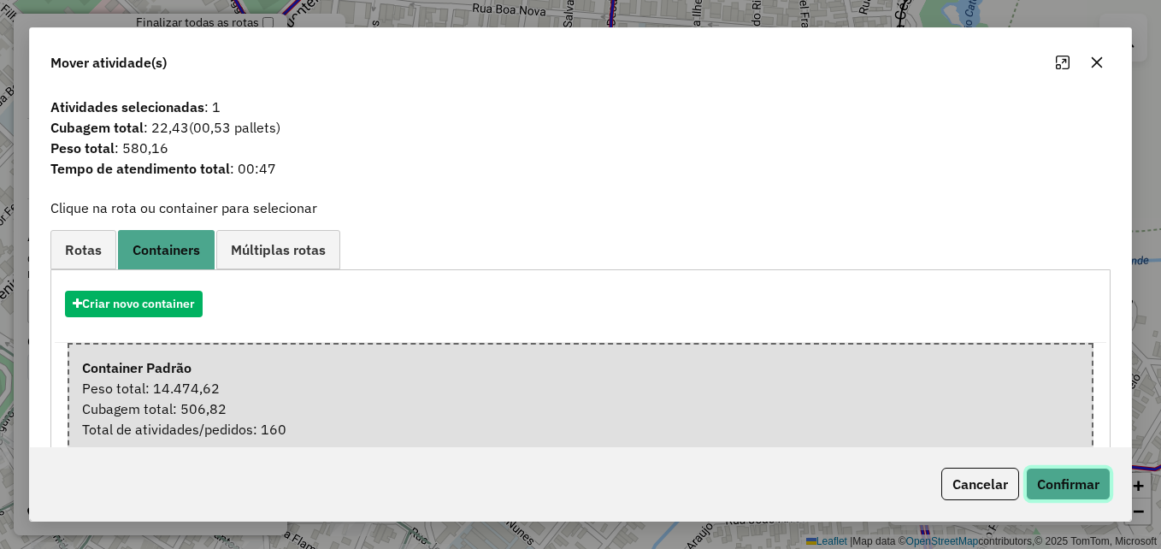
click at [1055, 484] on button "Confirmar" at bounding box center [1068, 484] width 85 height 32
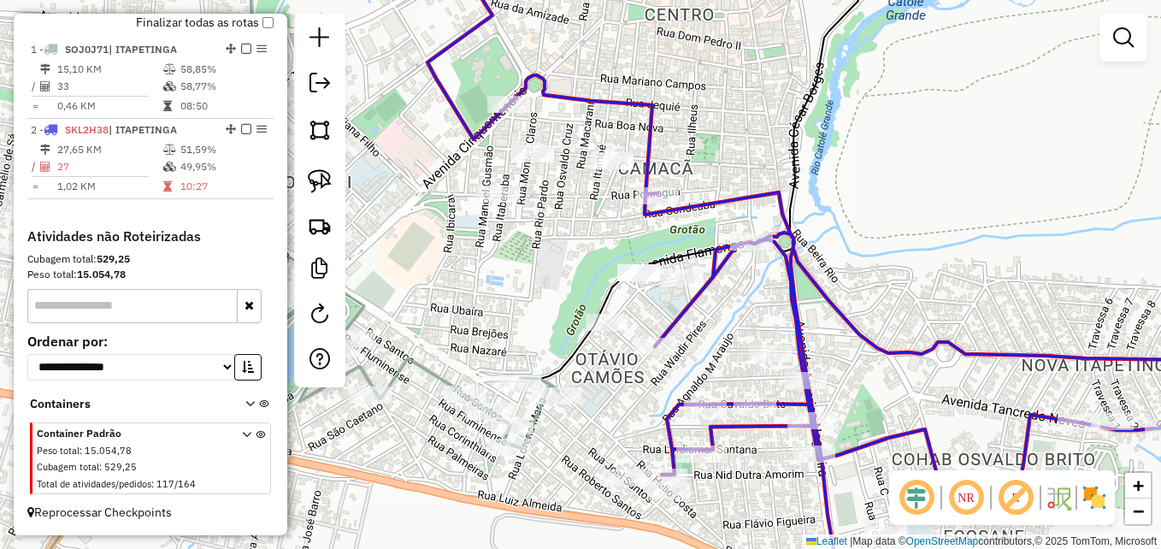
drag, startPoint x: 562, startPoint y: 330, endPoint x: 562, endPoint y: 295, distance: 35.0
click at [562, 295] on div "Janela de atendimento Grade de atendimento Capacidade Transportadoras Veículos …" at bounding box center [580, 274] width 1161 height 549
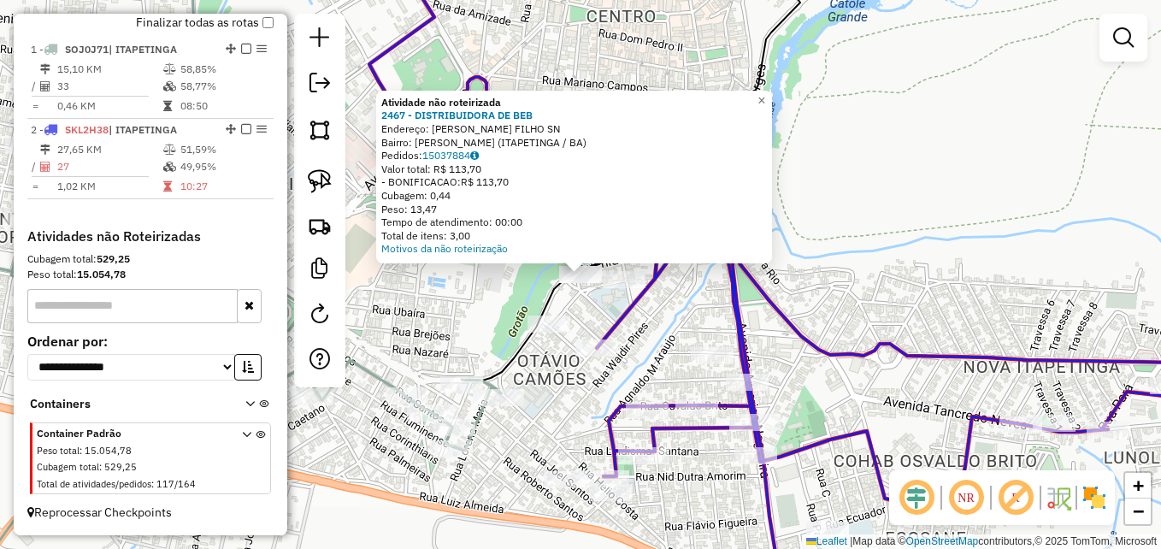
click at [481, 291] on div "Atividade não roteirizada 2467 - DISTRIBUIDORA DE BEB Endereço: R ARLINDO SOUZA…" at bounding box center [580, 274] width 1161 height 549
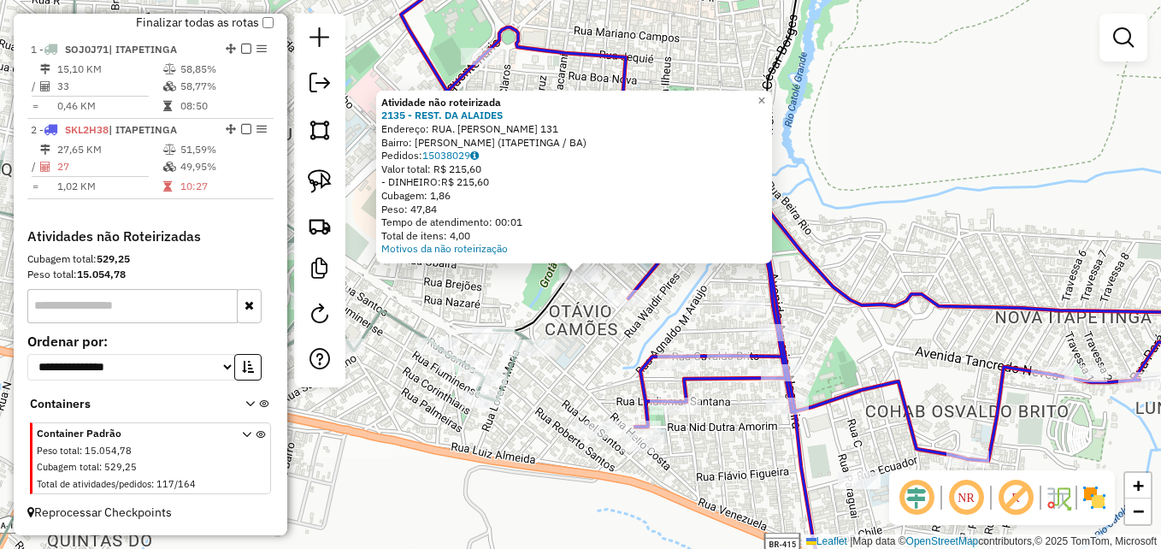
click at [511, 272] on div "Atividade não roteirizada 2135 - REST. DA ALAIDES Endereço: RUA. PEDRO VIEIRA 1…" at bounding box center [580, 274] width 1161 height 549
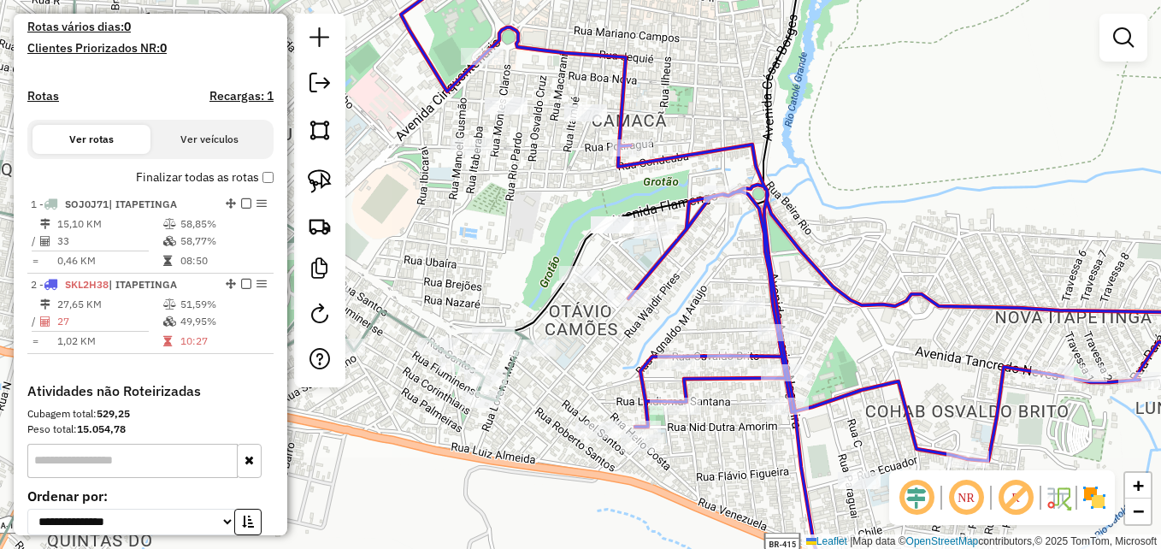
scroll to position [360, 0]
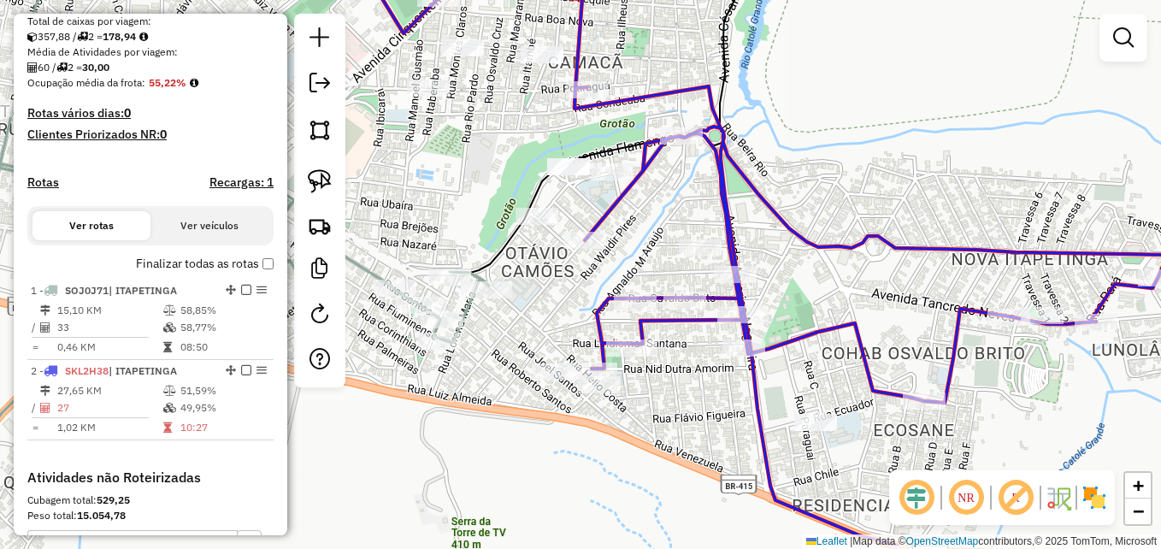
drag, startPoint x: 692, startPoint y: 285, endPoint x: 646, endPoint y: 212, distance: 86.8
click at [646, 212] on div "Janela de atendimento Grade de atendimento Capacidade Transportadoras Veículos …" at bounding box center [580, 274] width 1161 height 549
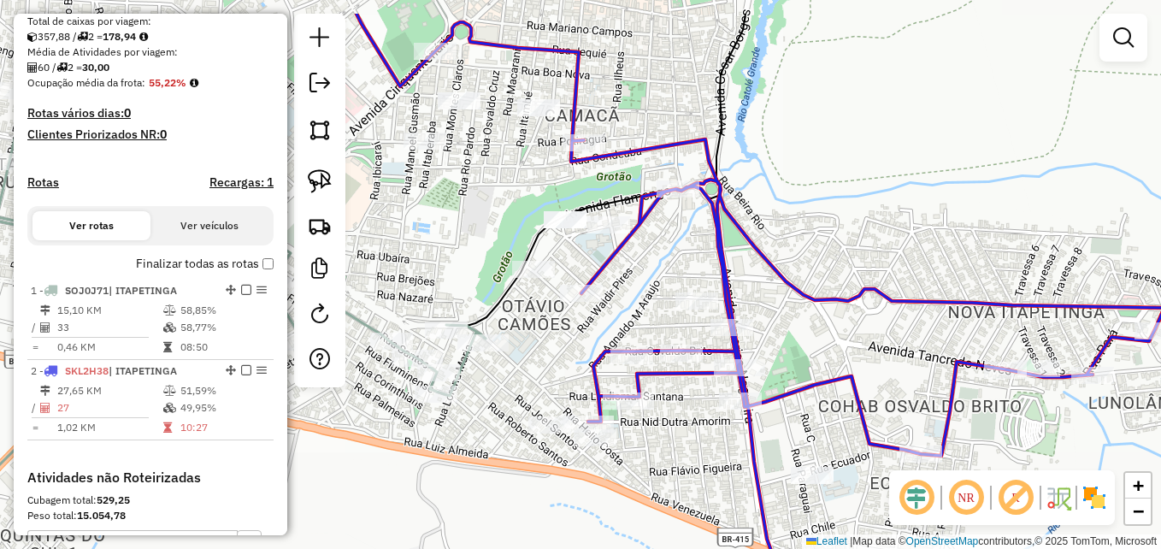
drag, startPoint x: 472, startPoint y: 125, endPoint x: 471, endPoint y: 193, distance: 68.4
click at [471, 193] on div "Janela de atendimento Grade de atendimento Capacidade Transportadoras Veículos …" at bounding box center [580, 274] width 1161 height 549
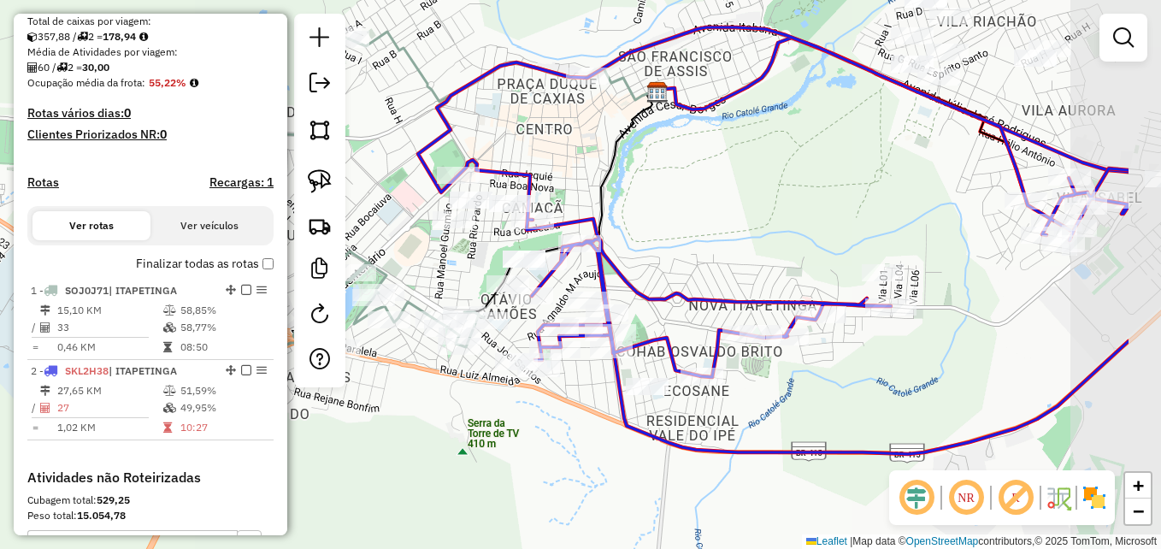
drag, startPoint x: 948, startPoint y: 188, endPoint x: 799, endPoint y: 215, distance: 151.1
click at [799, 215] on div "Janela de atendimento Grade de atendimento Capacidade Transportadoras Veículos …" at bounding box center [580, 274] width 1161 height 549
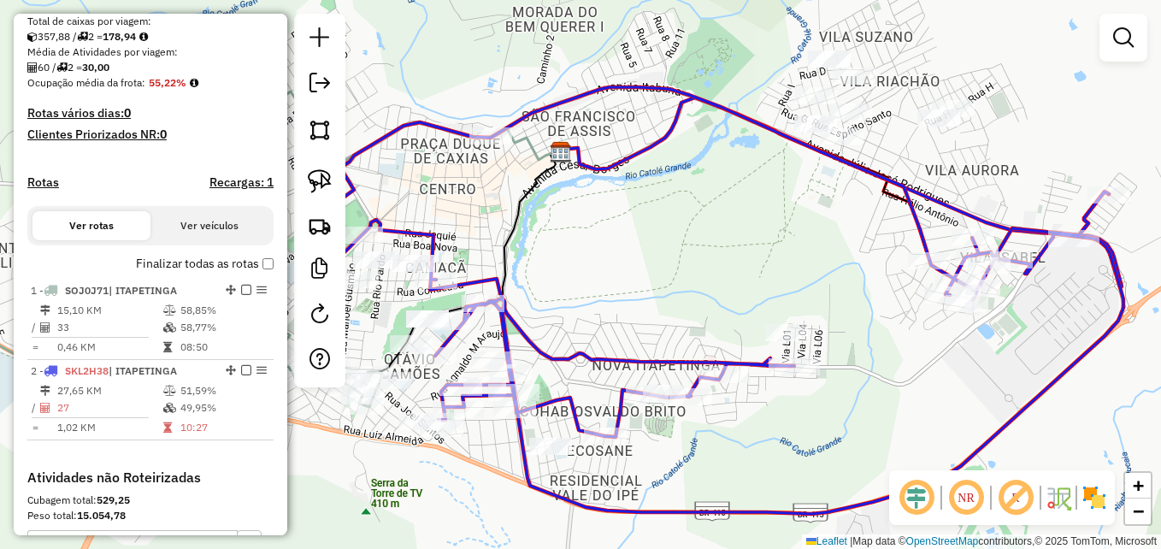
drag, startPoint x: 902, startPoint y: 197, endPoint x: 805, endPoint y: 258, distance: 114.1
click at [805, 258] on div "Janela de atendimento Grade de atendimento Capacidade Transportadoras Veículos …" at bounding box center [580, 274] width 1161 height 549
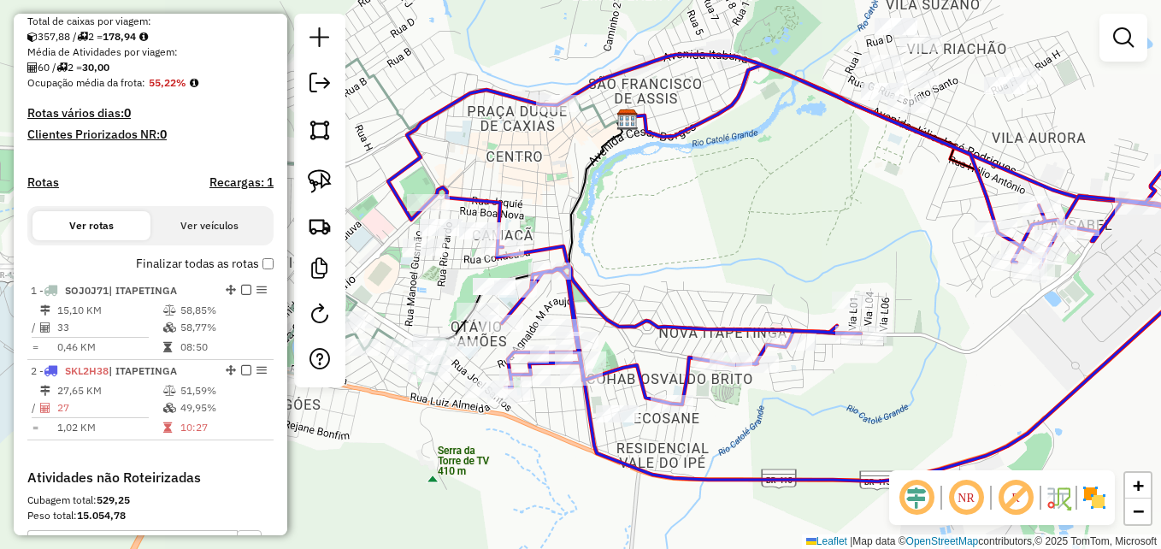
drag, startPoint x: 724, startPoint y: 274, endPoint x: 783, endPoint y: 242, distance: 66.9
click at [783, 242] on div "Janela de atendimento Grade de atendimento Capacidade Transportadoras Veículos …" at bounding box center [580, 274] width 1161 height 549
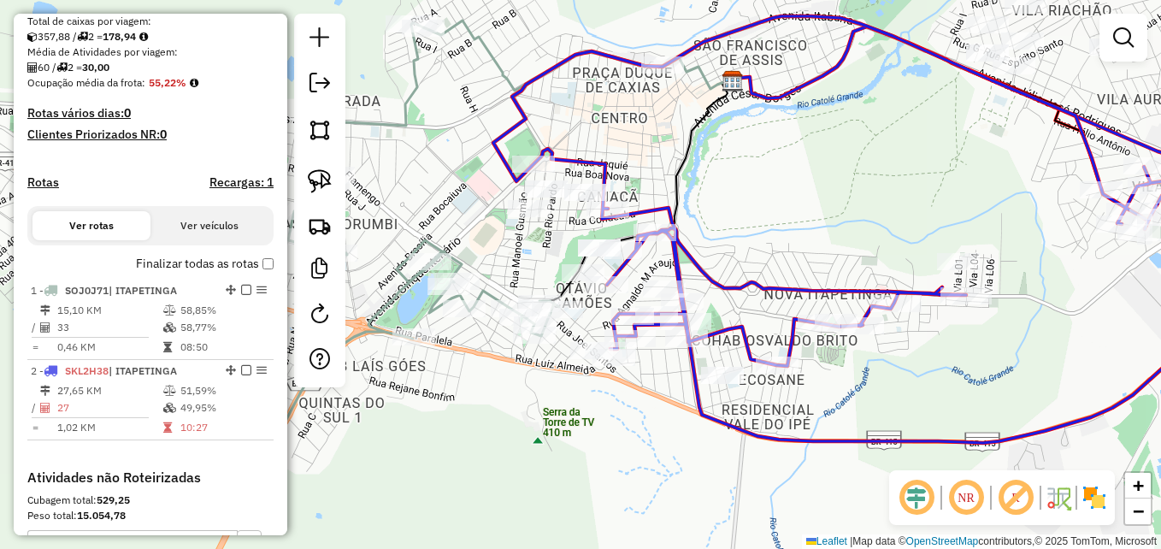
drag, startPoint x: 739, startPoint y: 257, endPoint x: 845, endPoint y: 219, distance: 112.0
click at [845, 219] on div "Janela de atendimento Grade de atendimento Capacidade Transportadoras Veículos …" at bounding box center [580, 274] width 1161 height 549
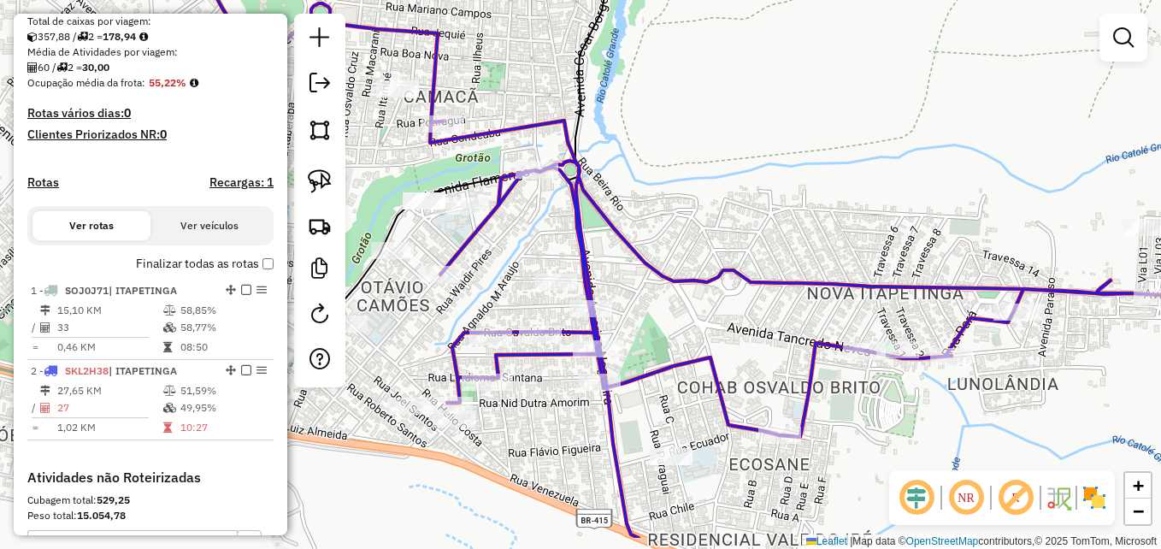
drag, startPoint x: 818, startPoint y: 227, endPoint x: 856, endPoint y: 158, distance: 79.2
click at [856, 158] on div "Janela de atendimento Grade de atendimento Capacidade Transportadoras Veículos …" at bounding box center [580, 274] width 1161 height 549
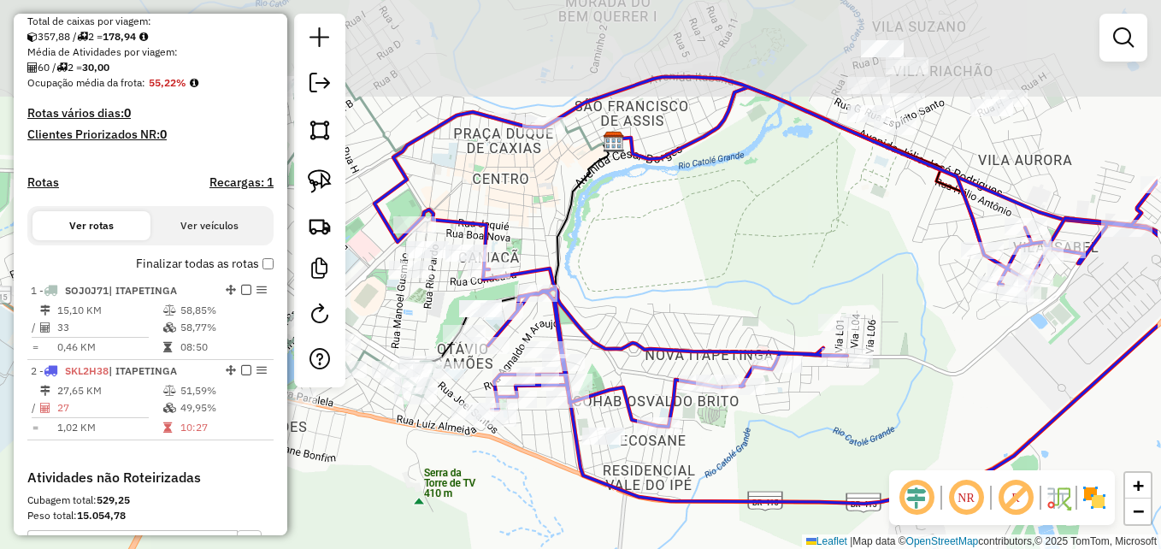
drag, startPoint x: 854, startPoint y: 154, endPoint x: 733, endPoint y: 262, distance: 162.2
click at [733, 262] on div "Janela de atendimento Grade de atendimento Capacidade Transportadoras Veículos …" at bounding box center [580, 274] width 1161 height 549
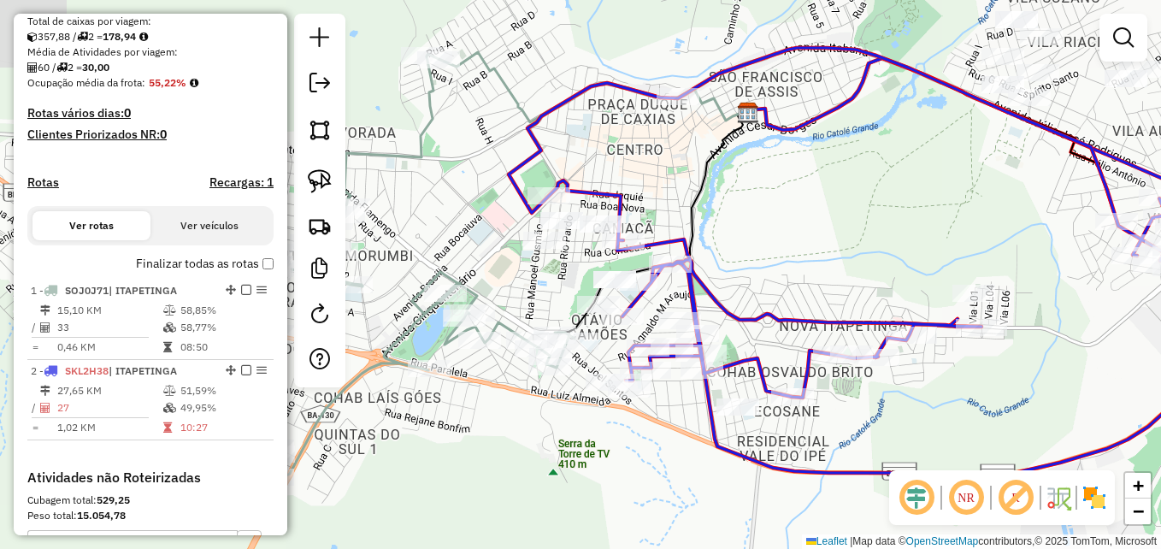
drag, startPoint x: 733, startPoint y: 243, endPoint x: 868, endPoint y: 214, distance: 138.1
click at [868, 214] on div "Janela de atendimento Grade de atendimento Capacidade Transportadoras Veículos …" at bounding box center [580, 274] width 1161 height 549
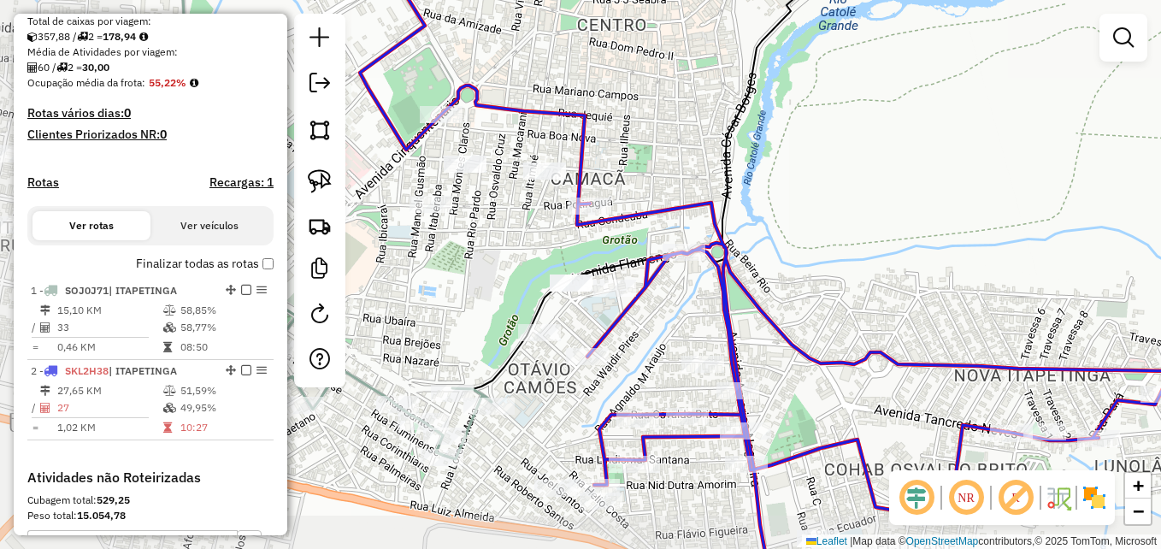
drag, startPoint x: 819, startPoint y: 219, endPoint x: 962, endPoint y: 168, distance: 151.7
click at [962, 168] on div "Janela de atendimento Grade de atendimento Capacidade Transportadoras Veículos …" at bounding box center [580, 274] width 1161 height 549
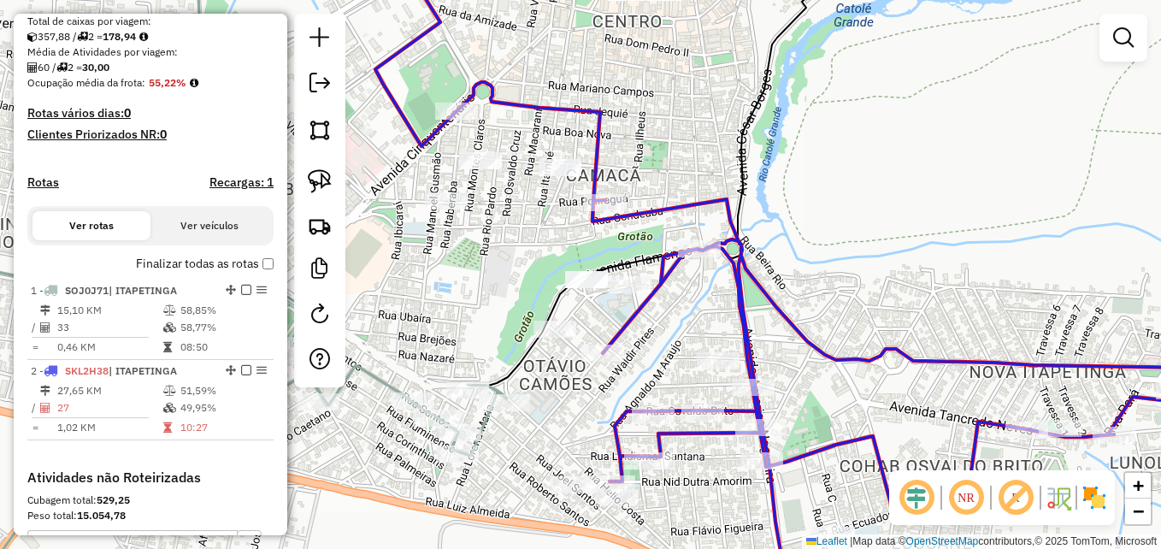
drag, startPoint x: 874, startPoint y: 224, endPoint x: 917, endPoint y: 211, distance: 45.4
click at [917, 211] on div "Janela de atendimento Grade de atendimento Capacidade Transportadoras Veículos …" at bounding box center [580, 274] width 1161 height 549
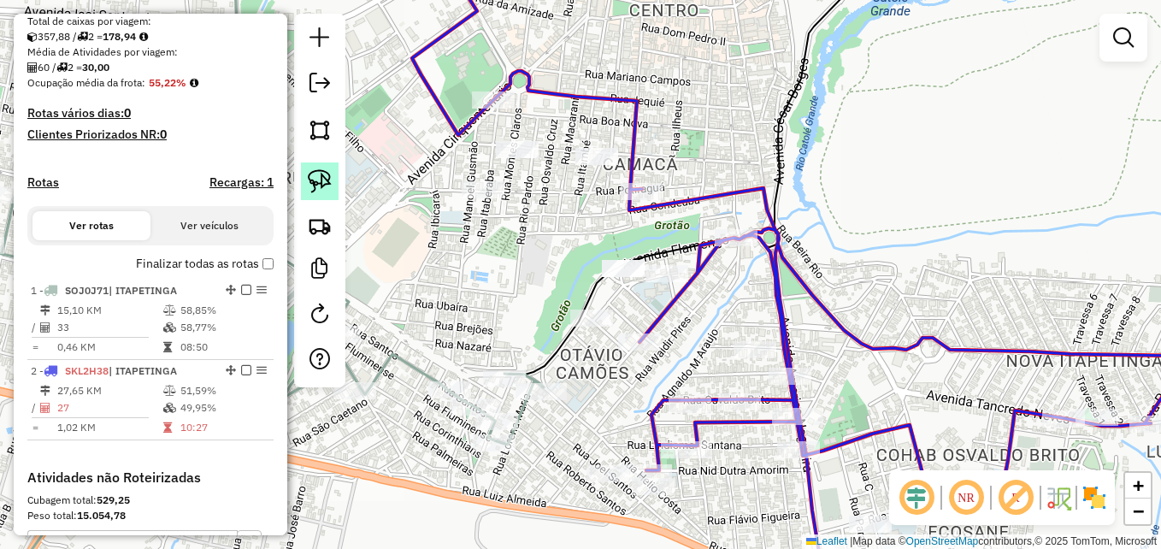
click at [321, 185] on img at bounding box center [320, 181] width 24 height 24
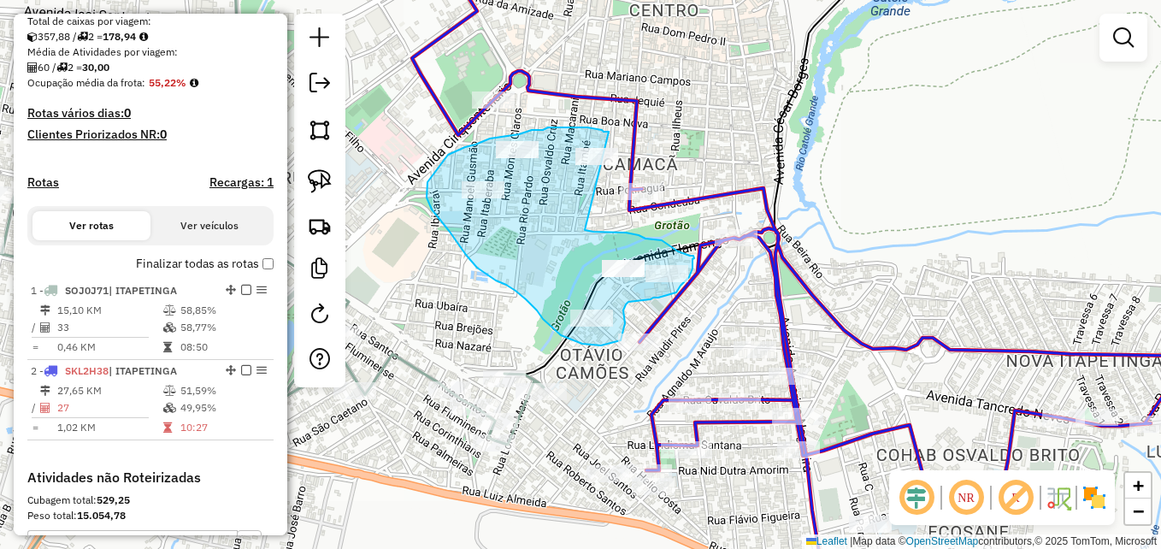
drag, startPoint x: 609, startPoint y: 132, endPoint x: 585, endPoint y: 230, distance: 101.2
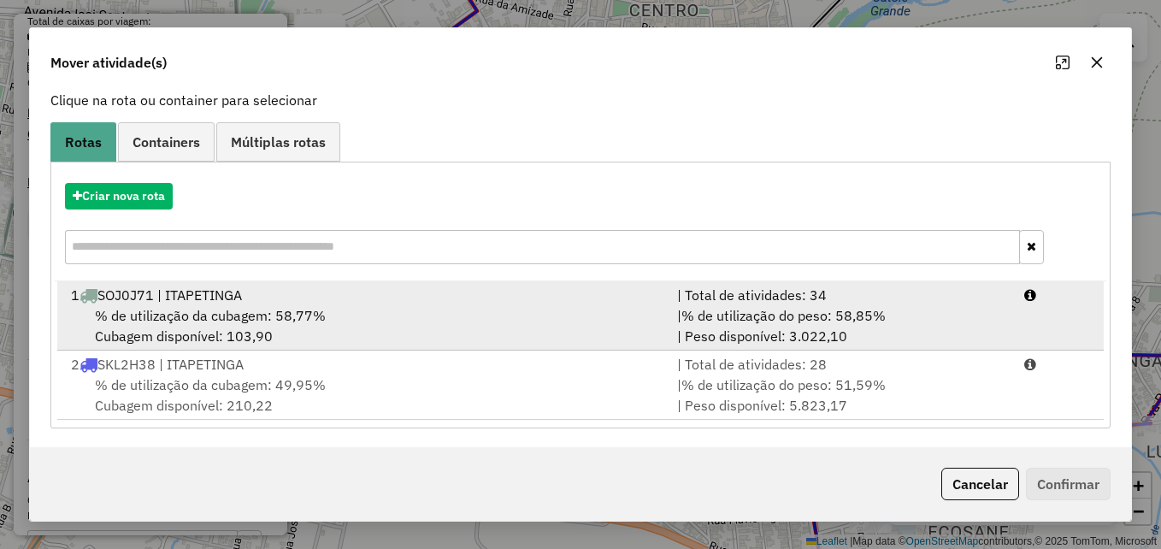
scroll to position [109, 0]
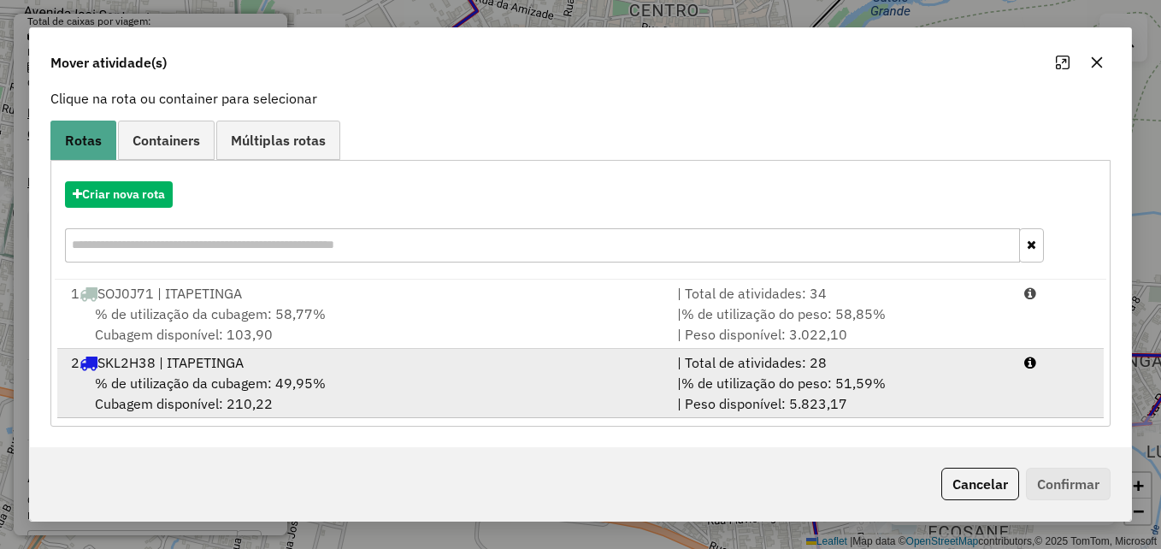
click at [519, 375] on div "% de utilização da cubagem: 49,95% Cubagem disponível: 210,22" at bounding box center [364, 393] width 606 height 41
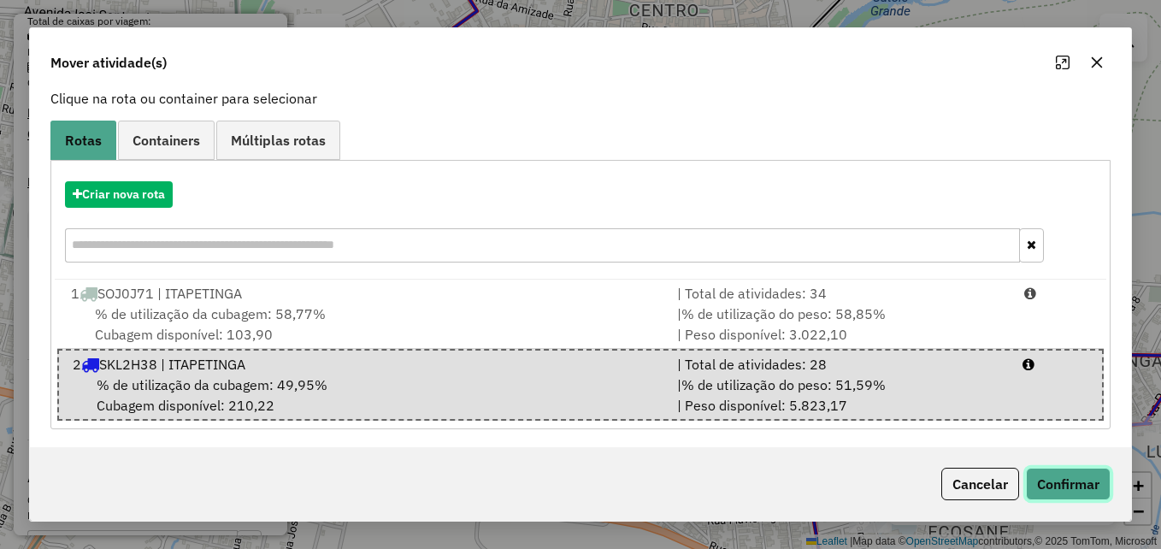
click at [1056, 489] on button "Confirmar" at bounding box center [1068, 484] width 85 height 32
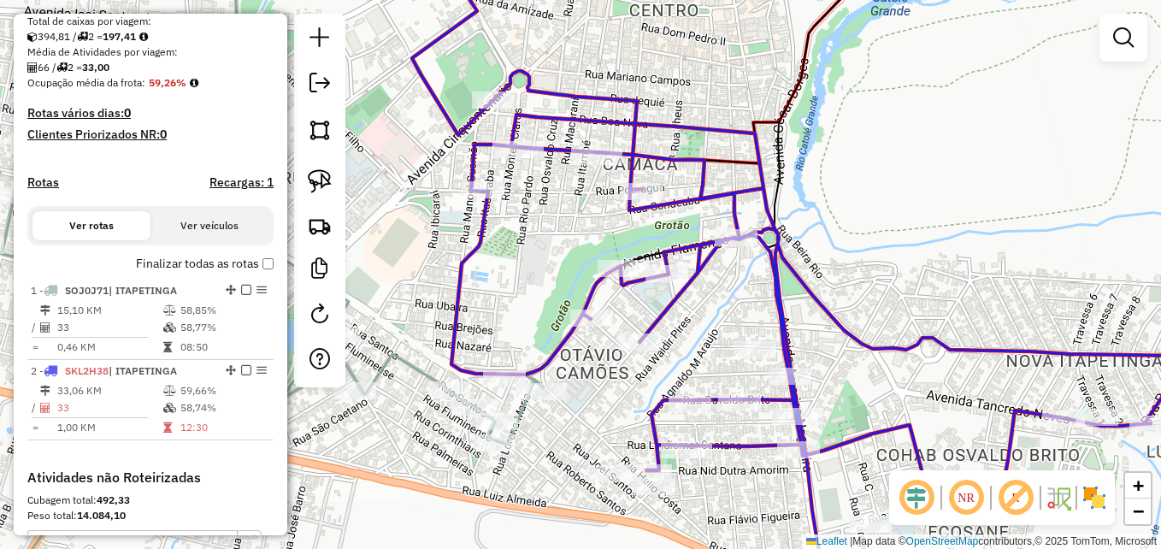
scroll to position [0, 0]
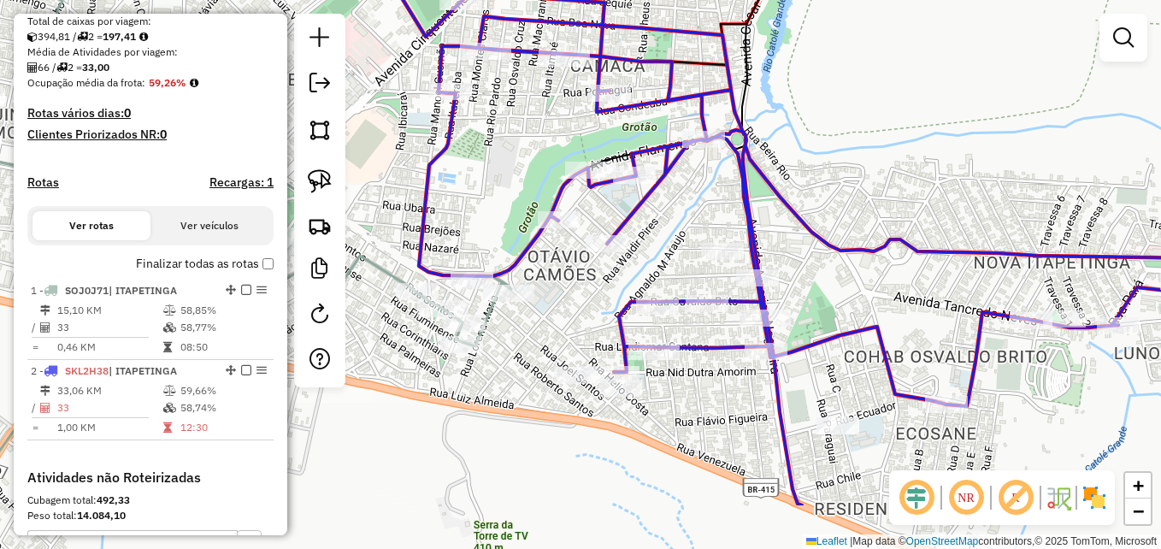
drag, startPoint x: 851, startPoint y: 309, endPoint x: 792, endPoint y: 174, distance: 146.6
click at [792, 174] on div "Janela de atendimento Grade de atendimento Capacidade Transportadoras Veículos …" at bounding box center [580, 274] width 1161 height 549
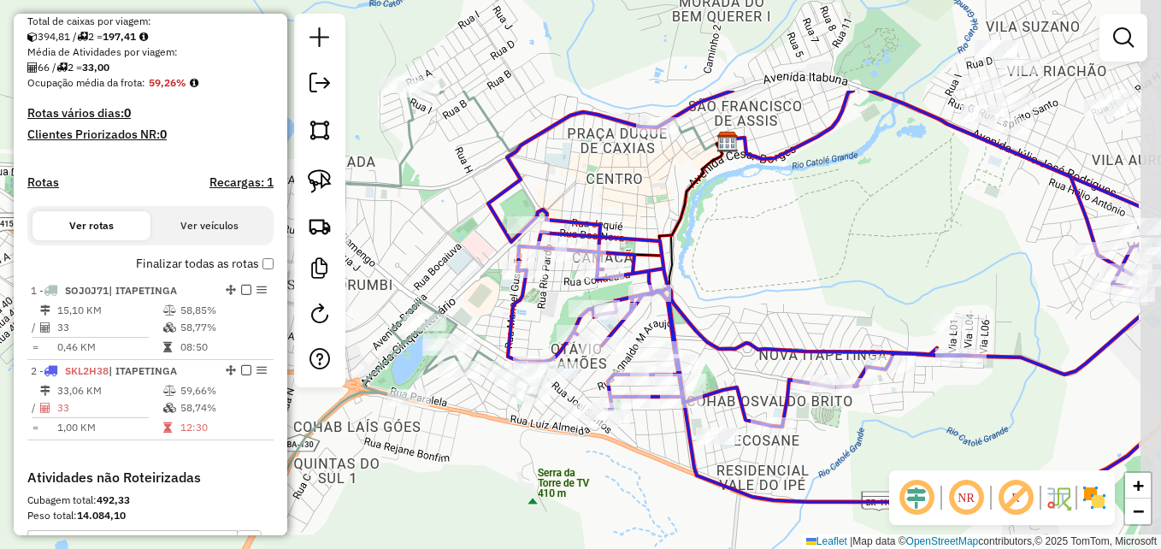
drag, startPoint x: 962, startPoint y: 151, endPoint x: 823, endPoint y: 297, distance: 200.7
click at [823, 297] on div "Janela de atendimento Grade de atendimento Capacidade Transportadoras Veículos …" at bounding box center [580, 274] width 1161 height 549
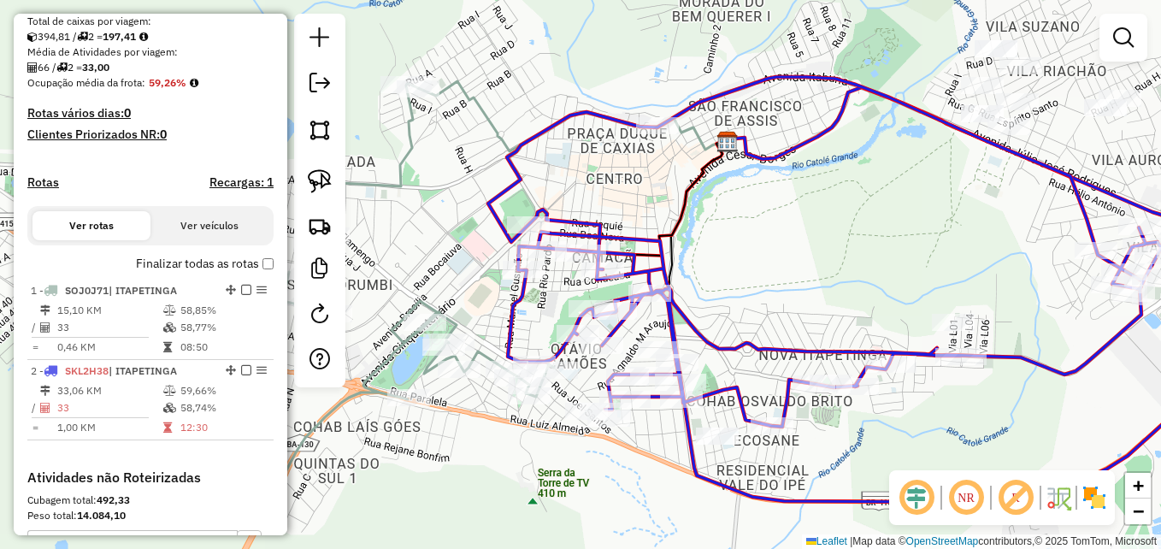
drag, startPoint x: 953, startPoint y: 255, endPoint x: 777, endPoint y: 256, distance: 176.1
click at [777, 256] on div "Janela de atendimento Grade de atendimento Capacidade Transportadoras Veículos …" at bounding box center [580, 274] width 1161 height 549
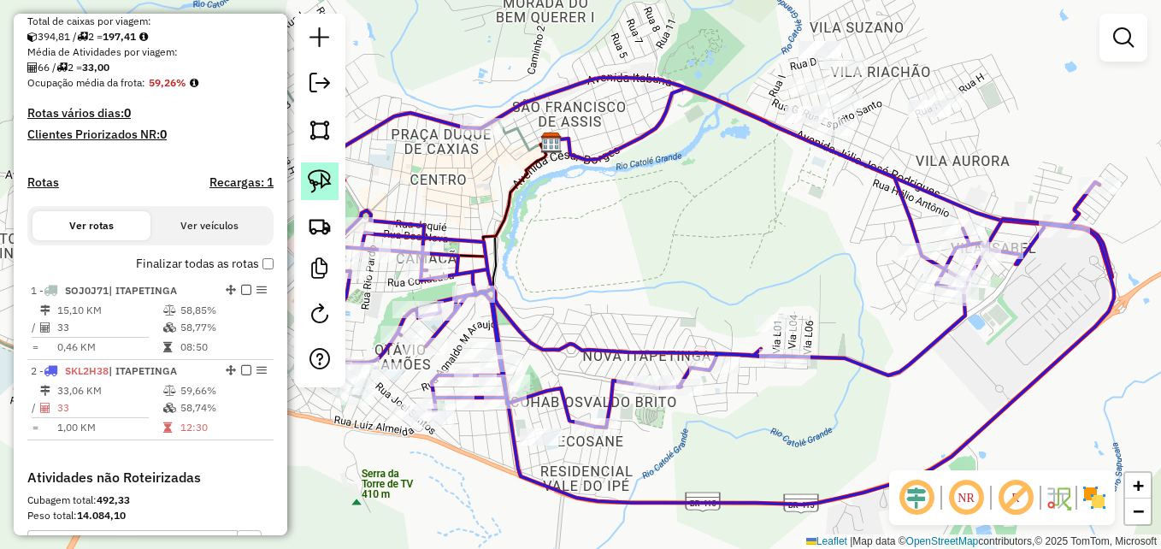
click at [315, 180] on img at bounding box center [320, 181] width 24 height 24
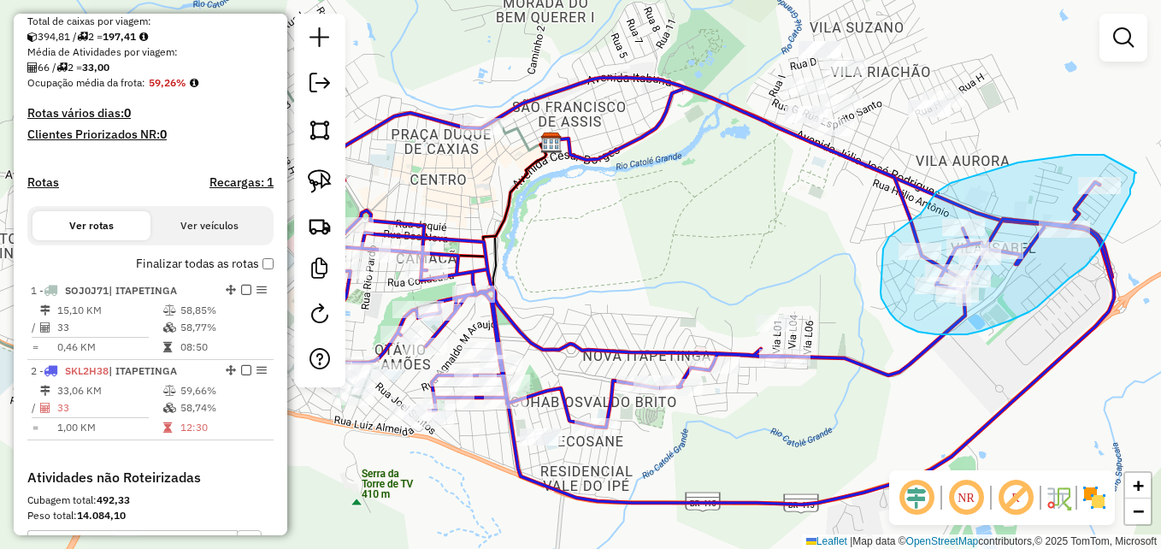
drag, startPoint x: 1104, startPoint y: 155, endPoint x: 1133, endPoint y: 171, distance: 34.0
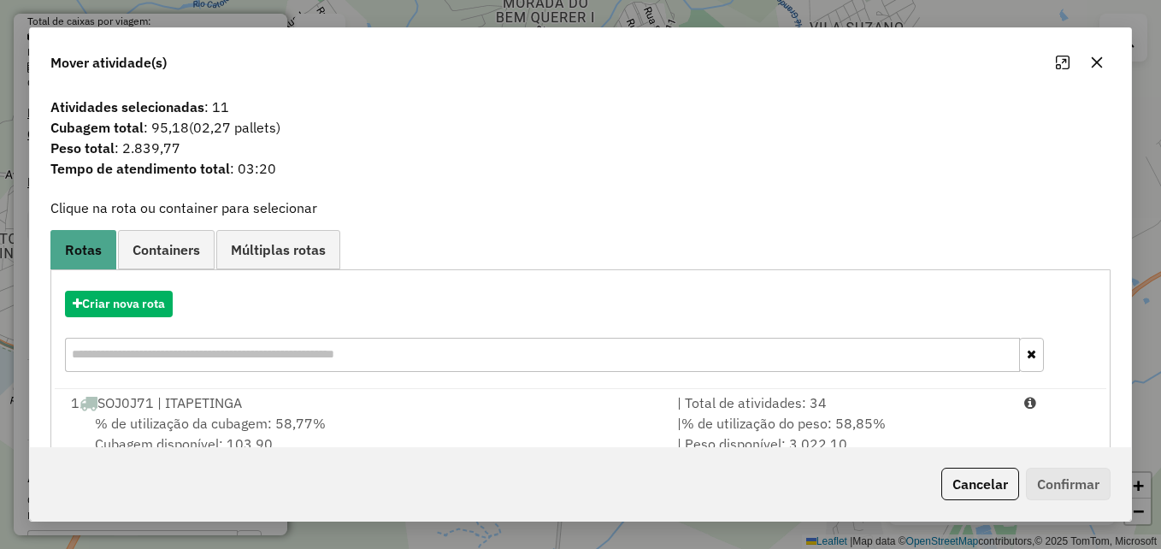
click at [1093, 62] on icon "button" at bounding box center [1097, 63] width 14 height 14
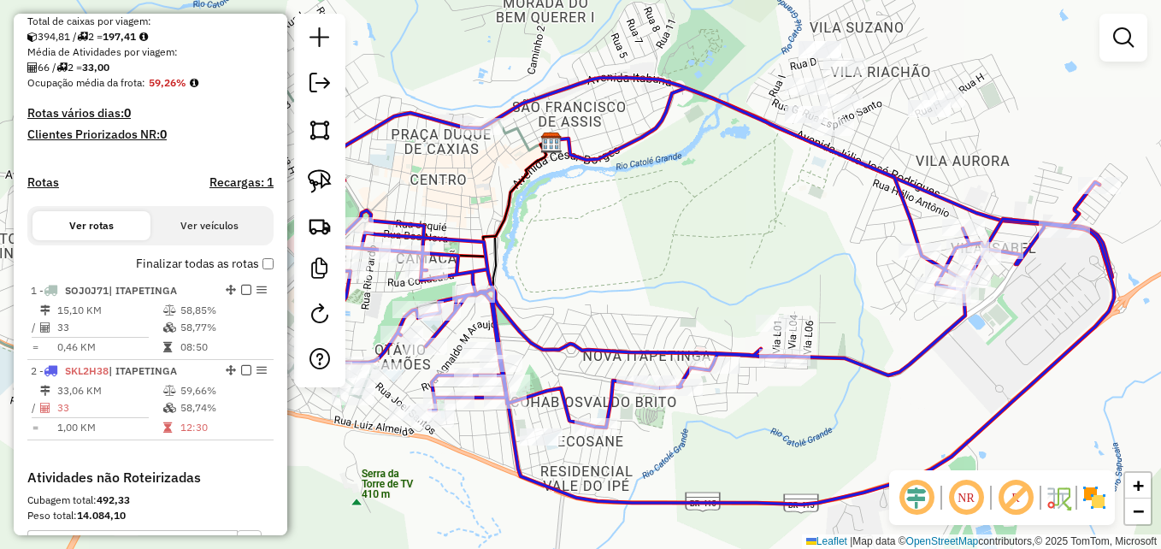
click at [670, 276] on div "Janela de atendimento Grade de atendimento Capacidade Transportadoras Veículos …" at bounding box center [580, 274] width 1161 height 549
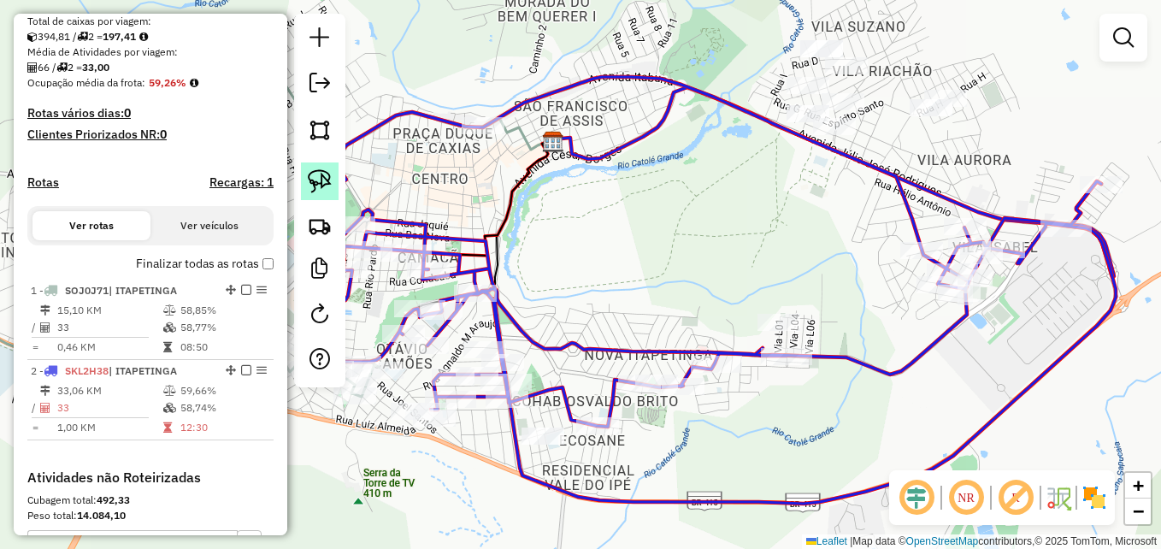
click at [325, 174] on img at bounding box center [320, 181] width 24 height 24
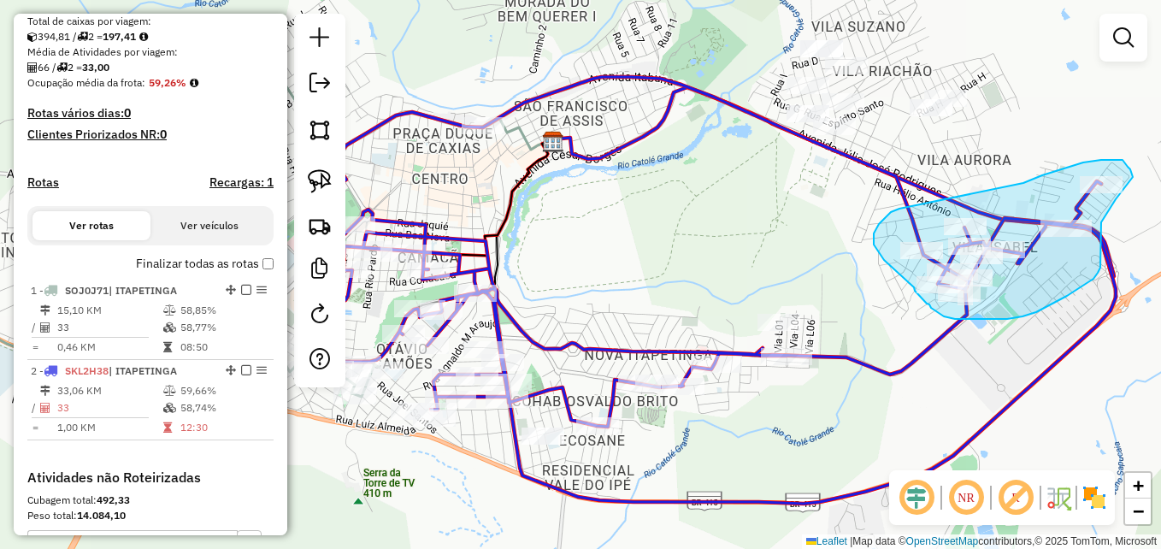
drag, startPoint x: 1092, startPoint y: 162, endPoint x: 1127, endPoint y: 167, distance: 36.3
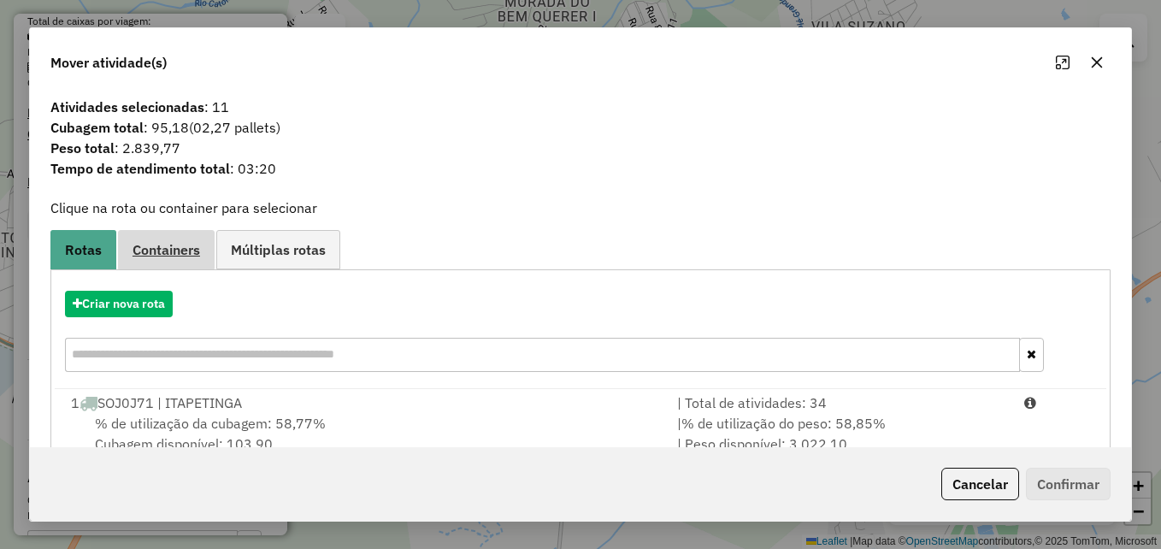
click at [191, 246] on span "Containers" at bounding box center [166, 250] width 68 height 14
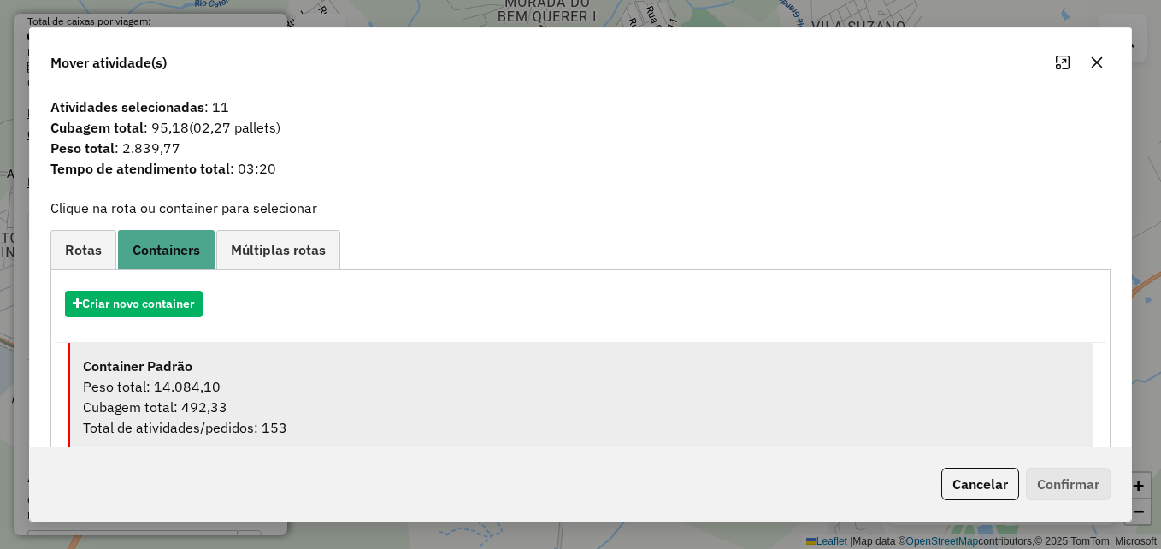
click at [419, 383] on div "Peso total: 14.084,10" at bounding box center [582, 386] width 998 height 21
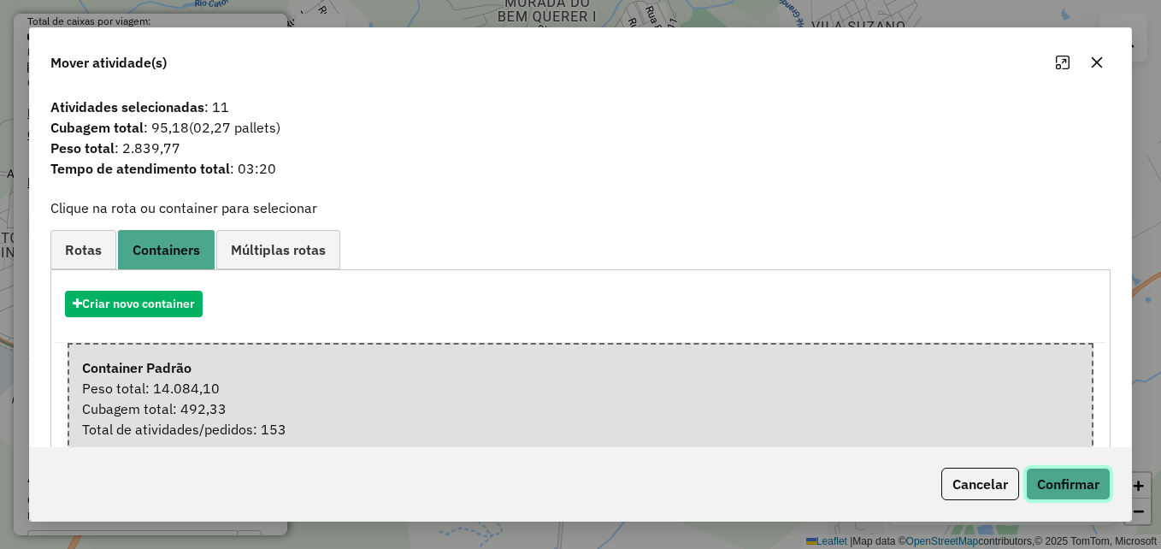
click at [1056, 473] on button "Confirmar" at bounding box center [1068, 484] width 85 height 32
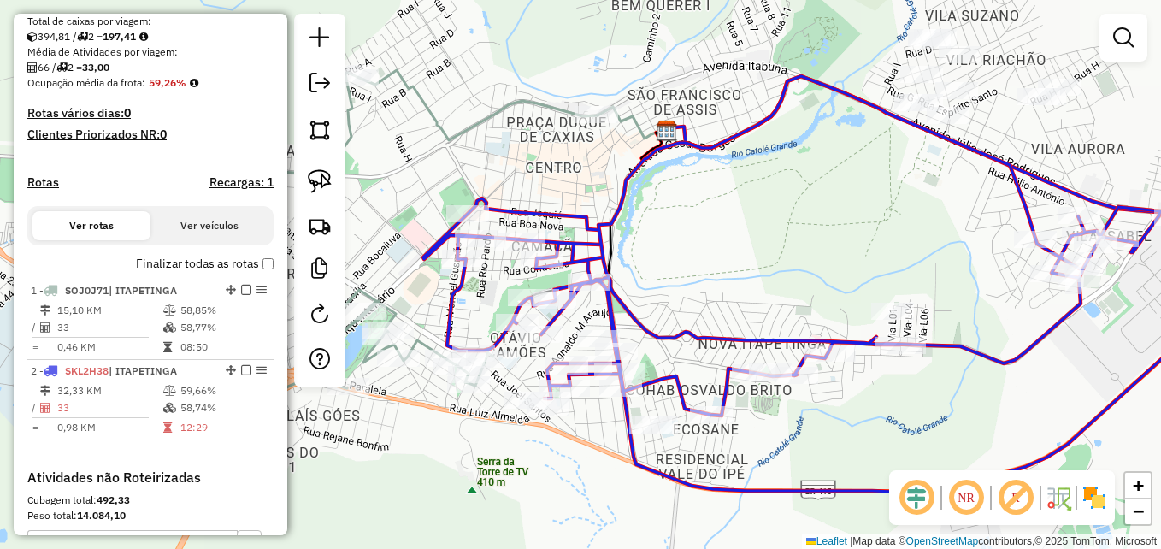
drag, startPoint x: 716, startPoint y: 232, endPoint x: 827, endPoint y: 220, distance: 111.8
click at [827, 220] on div "Janela de atendimento Grade de atendimento Capacidade Transportadoras Veículos …" at bounding box center [580, 274] width 1161 height 549
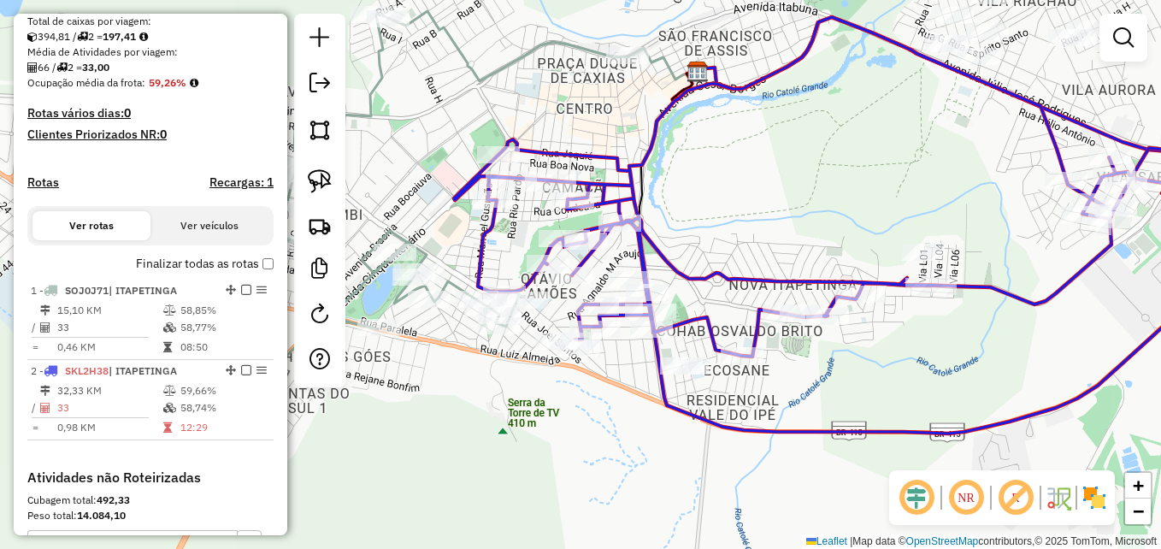
drag, startPoint x: 762, startPoint y: 257, endPoint x: 789, endPoint y: 197, distance: 65.8
click at [789, 198] on div "Janela de atendimento Grade de atendimento Capacidade Transportadoras Veículos …" at bounding box center [580, 274] width 1161 height 549
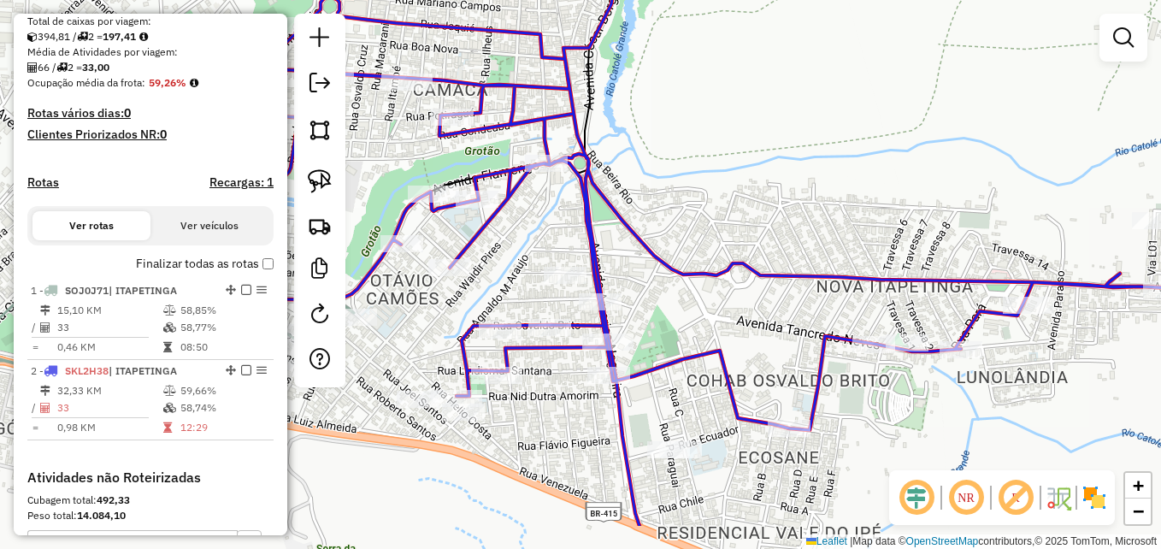
drag, startPoint x: 771, startPoint y: 197, endPoint x: 851, endPoint y: 120, distance: 111.8
click at [851, 120] on div "Janela de atendimento Grade de atendimento Capacidade Transportadoras Veículos …" at bounding box center [580, 274] width 1161 height 549
click at [1118, 43] on em at bounding box center [1123, 37] width 21 height 21
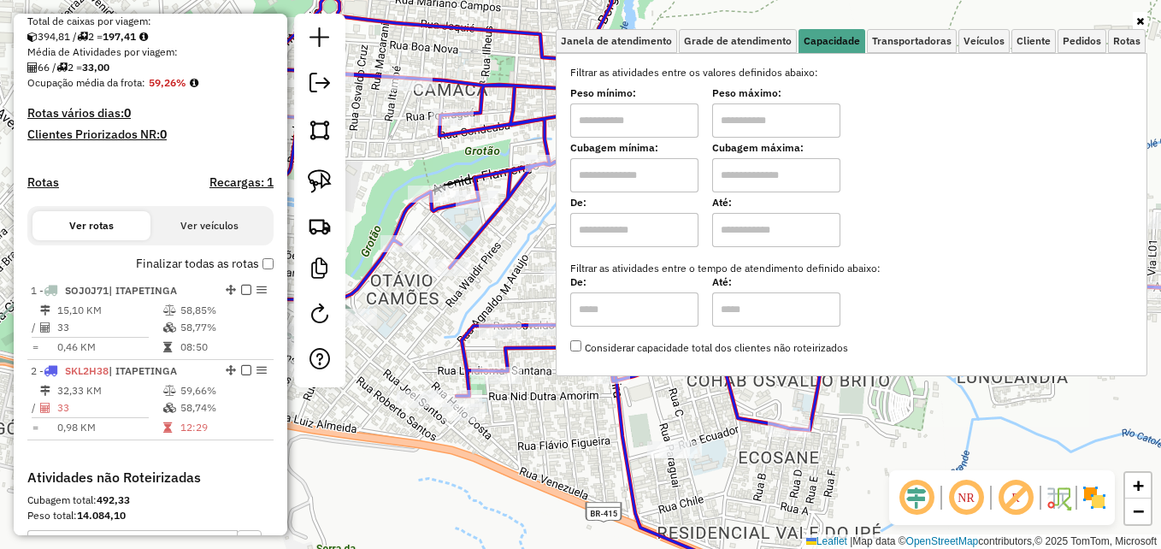
click at [626, 182] on input "text" at bounding box center [634, 175] width 128 height 34
type input "****"
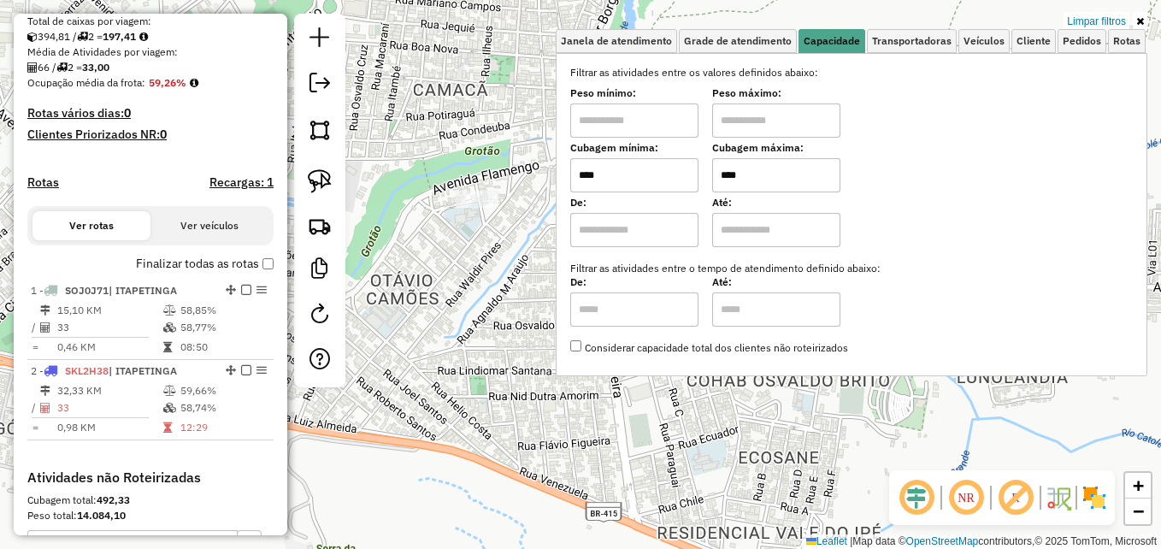
click at [477, 293] on div "Limpar filtros Janela de atendimento Grade de atendimento Capacidade Transporta…" at bounding box center [580, 274] width 1161 height 549
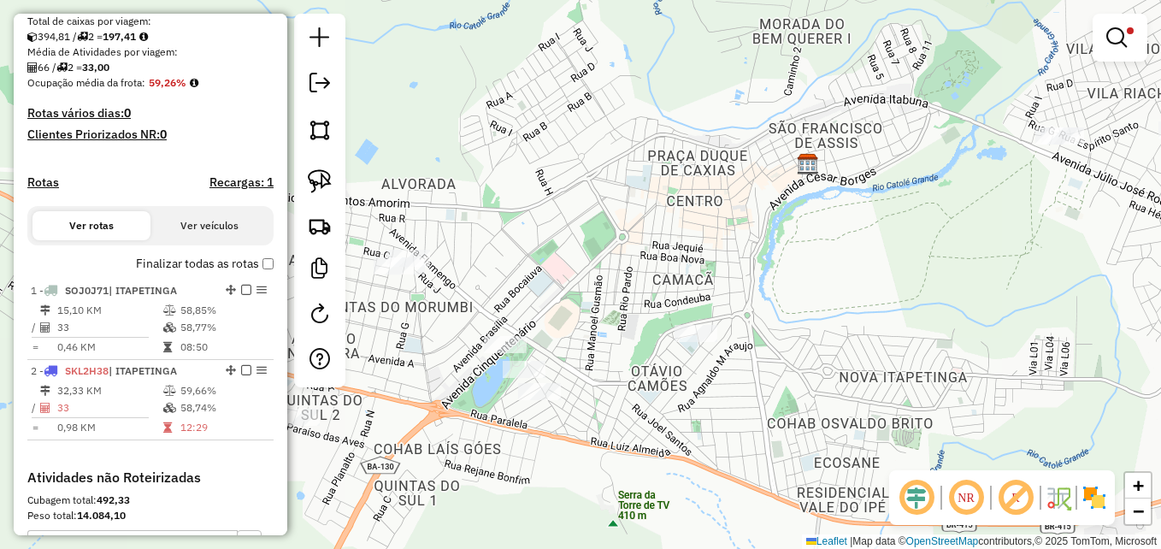
drag, startPoint x: 780, startPoint y: 205, endPoint x: 786, endPoint y: 380, distance: 174.5
click at [786, 380] on div "Limpar filtros Janela de atendimento Grade de atendimento Capacidade Transporta…" at bounding box center [580, 274] width 1161 height 549
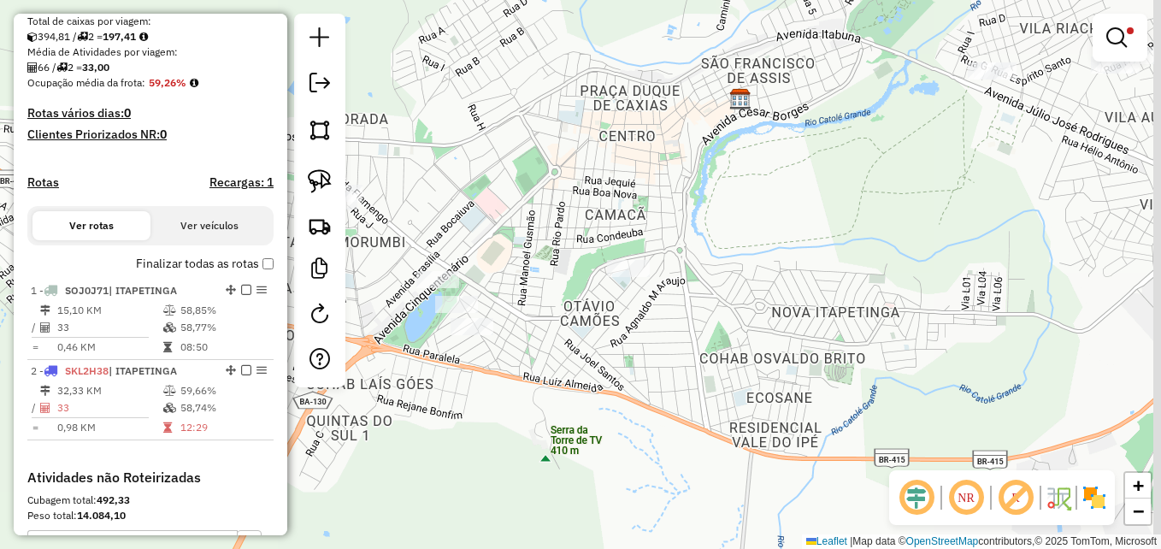
drag, startPoint x: 816, startPoint y: 373, endPoint x: 767, endPoint y: 233, distance: 147.9
click at [767, 233] on div "Limpar filtros Janela de atendimento Grade de atendimento Capacidade Transporta…" at bounding box center [580, 274] width 1161 height 549
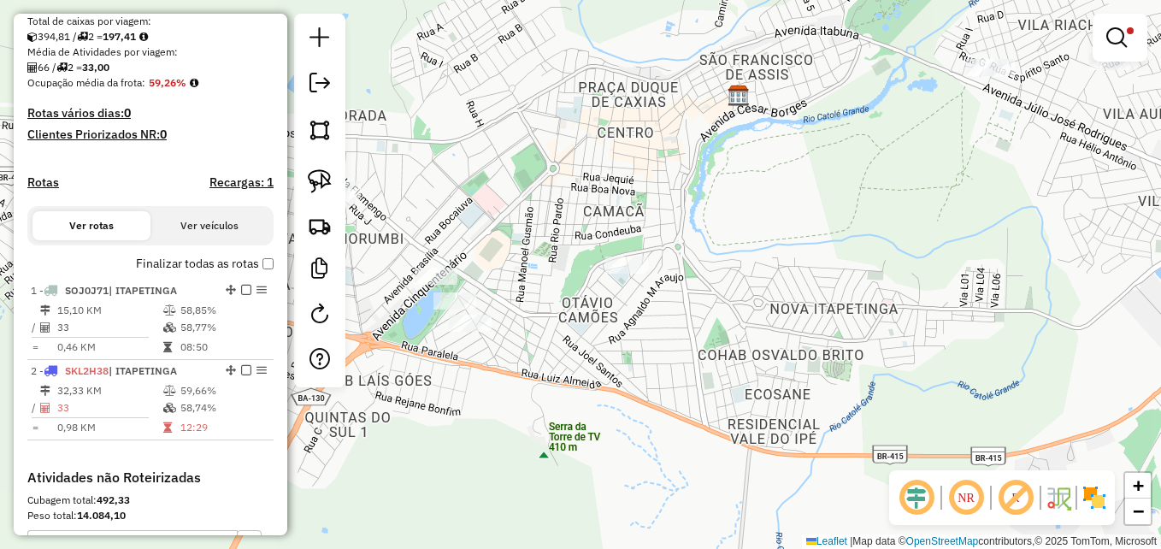
click at [782, 159] on div "Limpar filtros Janela de atendimento Grade de atendimento Capacidade Transporta…" at bounding box center [580, 274] width 1161 height 549
click at [1114, 32] on em at bounding box center [1116, 37] width 21 height 21
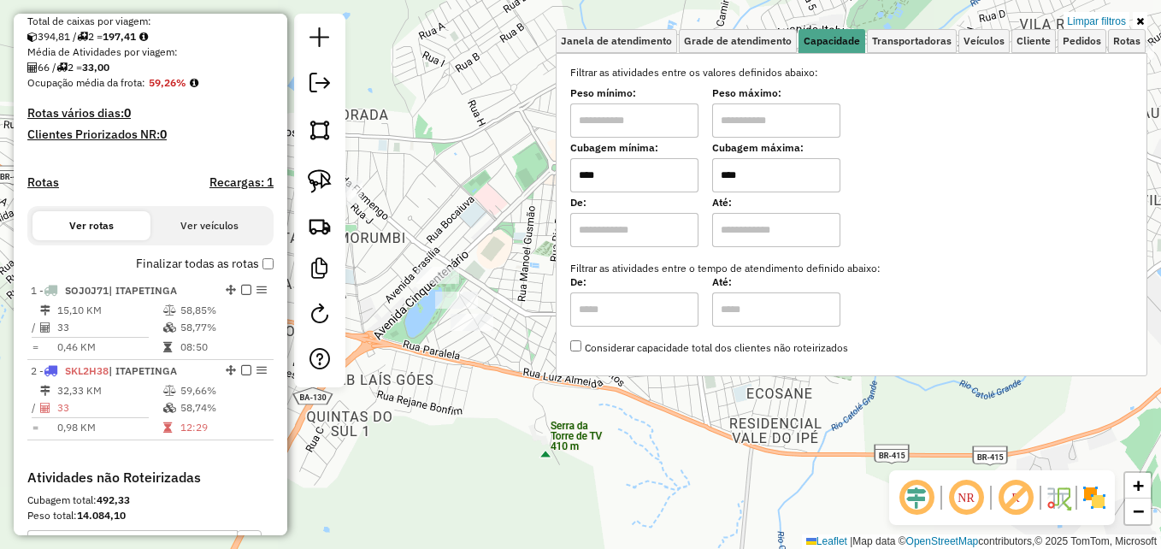
click at [751, 177] on input "****" at bounding box center [776, 175] width 128 height 34
type input "****"
click at [701, 458] on div "Limpar filtros Janela de atendimento Grade de atendimento Capacidade Transporta…" at bounding box center [580, 274] width 1161 height 549
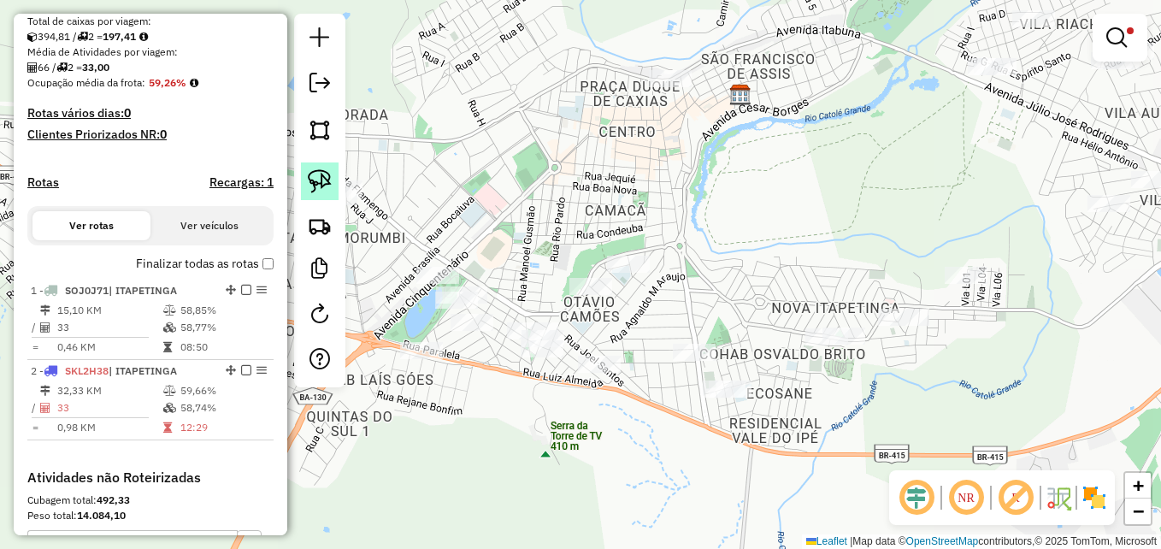
click at [323, 174] on img at bounding box center [320, 181] width 24 height 24
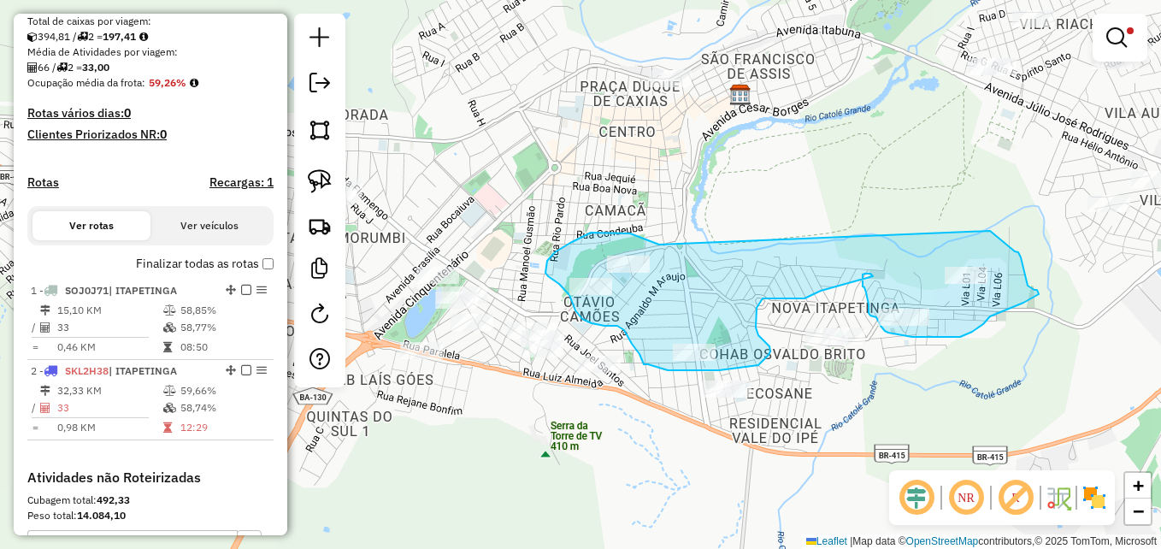
drag, startPoint x: 653, startPoint y: 243, endPoint x: 990, endPoint y: 231, distance: 337.0
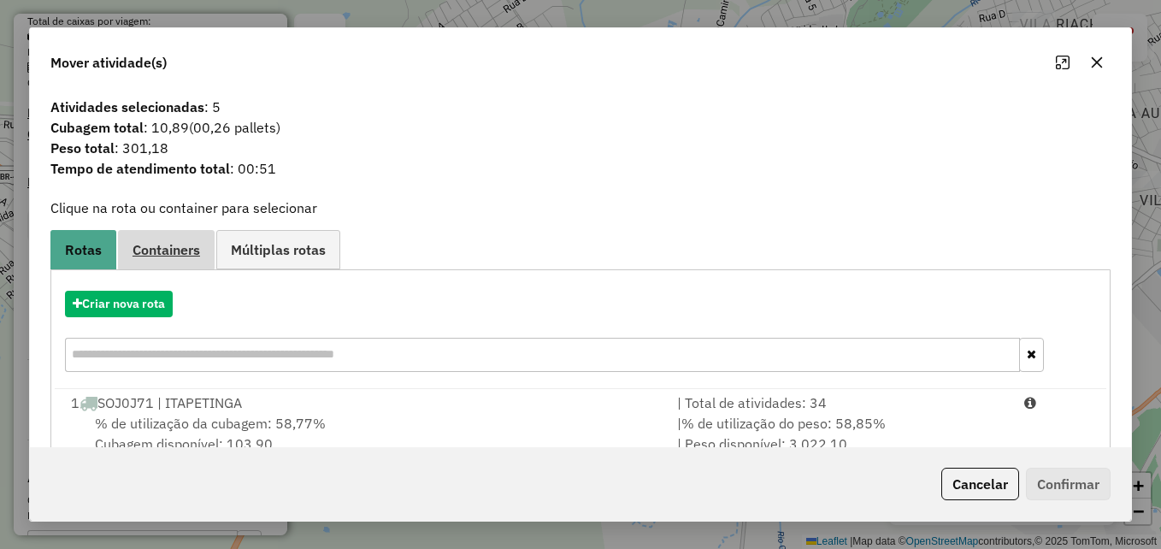
click at [166, 244] on span "Containers" at bounding box center [166, 250] width 68 height 14
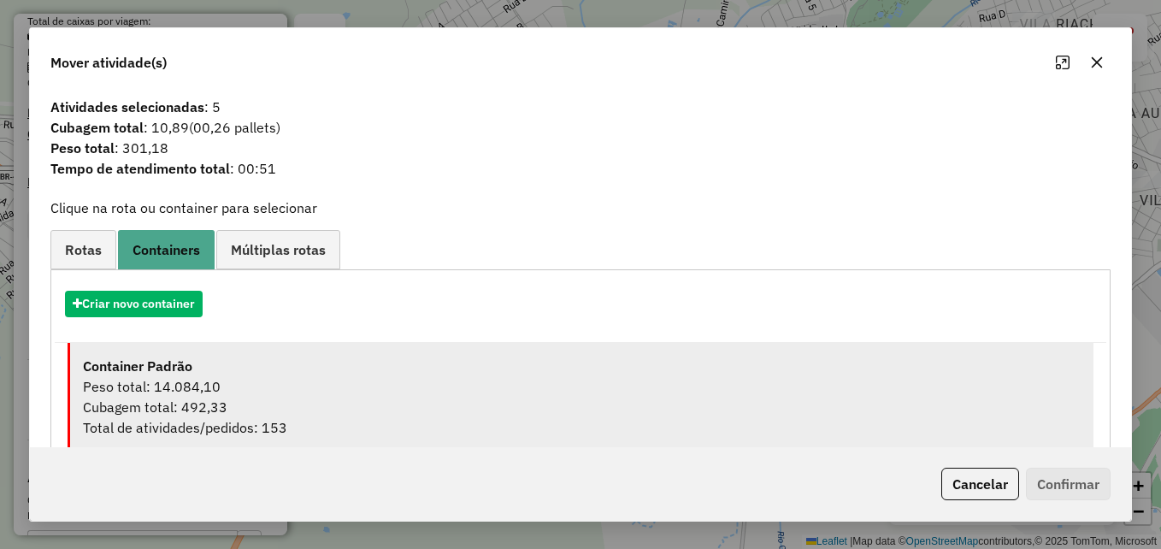
click at [433, 386] on div "Peso total: 14.084,10" at bounding box center [582, 386] width 998 height 21
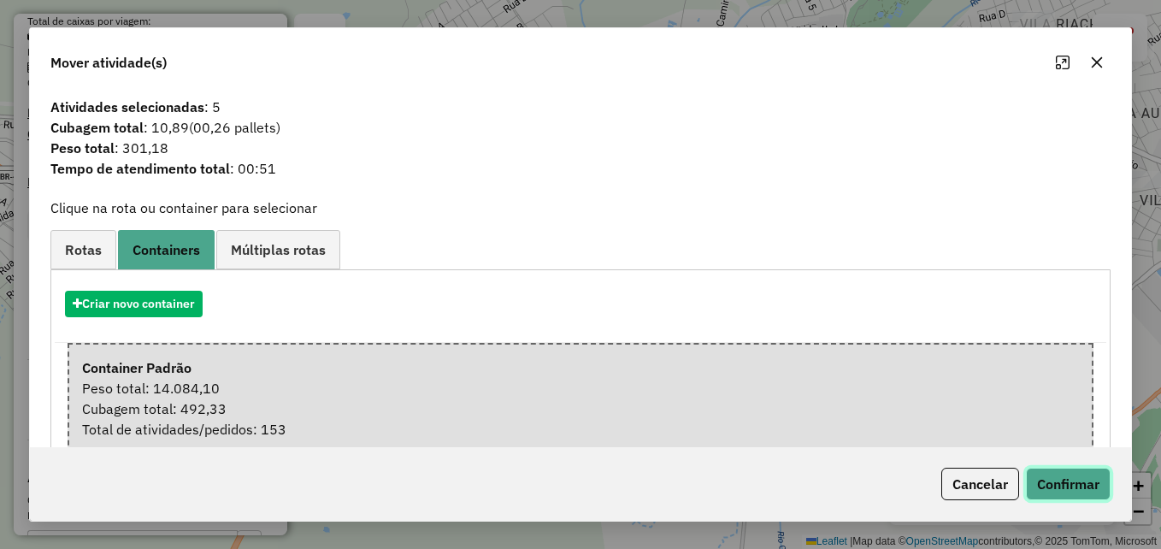
click at [1076, 485] on button "Confirmar" at bounding box center [1068, 484] width 85 height 32
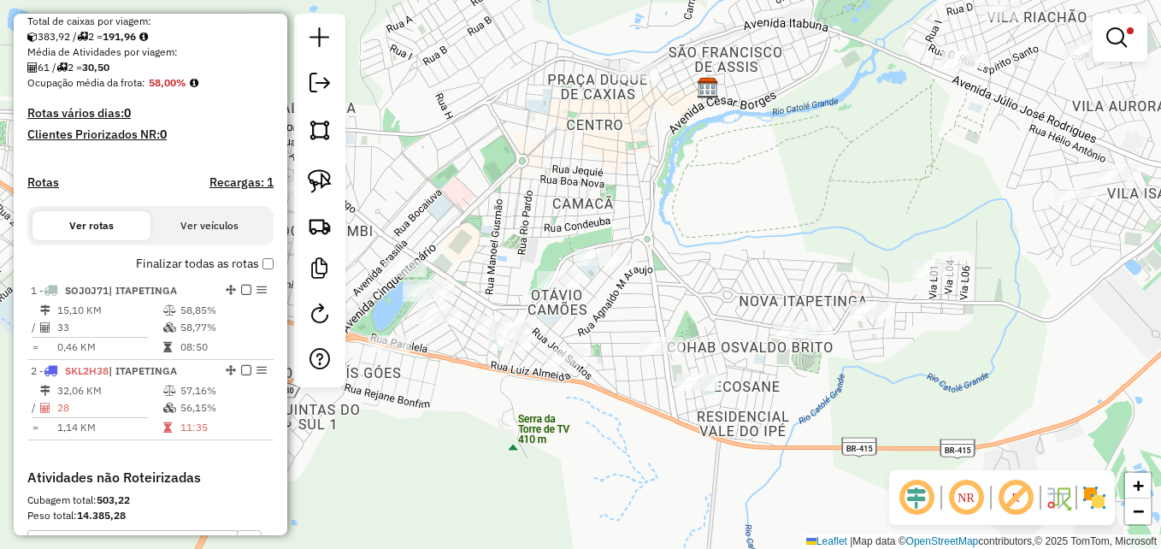
drag, startPoint x: 881, startPoint y: 239, endPoint x: 849, endPoint y: 233, distance: 33.2
click at [849, 233] on div "Limpar filtros Janela de atendimento Grade de atendimento Capacidade Transporta…" at bounding box center [580, 274] width 1161 height 549
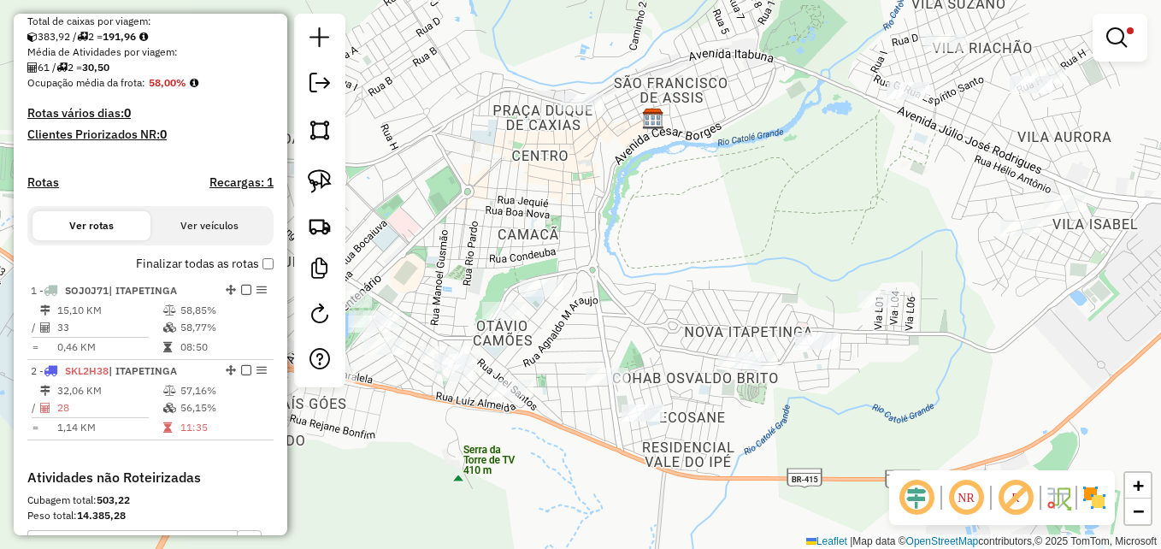
drag, startPoint x: 1020, startPoint y: 320, endPoint x: 966, endPoint y: 351, distance: 62.5
click at [966, 351] on div "Limpar filtros Janela de atendimento Grade de atendimento Capacidade Transporta…" at bounding box center [580, 274] width 1161 height 549
drag, startPoint x: 1075, startPoint y: 284, endPoint x: 1038, endPoint y: 325, distance: 55.7
click at [1038, 325] on div "Limpar filtros Janela de atendimento Grade de atendimento Capacidade Transporta…" at bounding box center [580, 274] width 1161 height 549
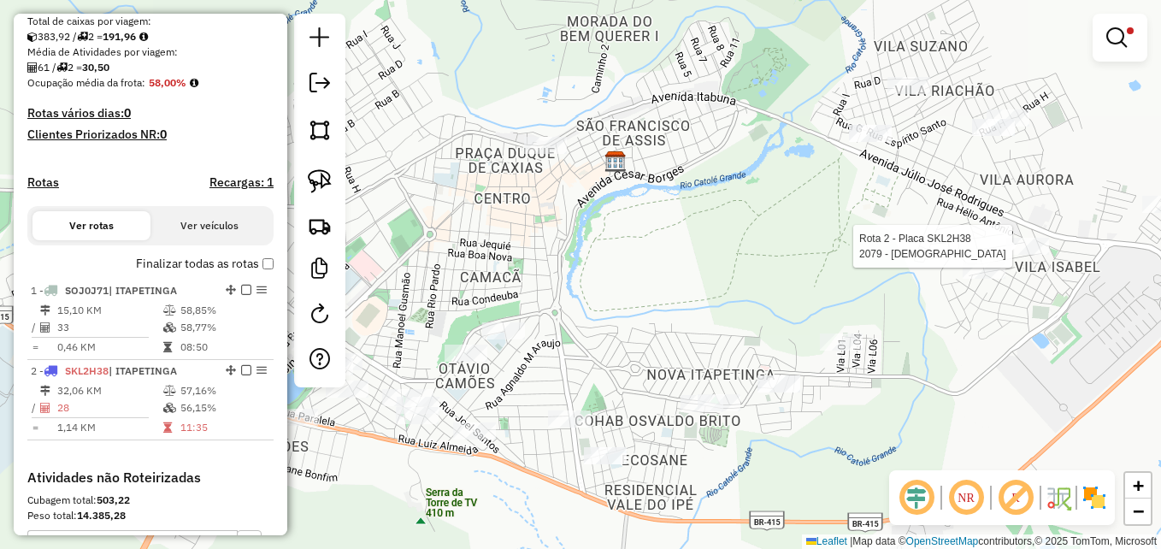
select select "**********"
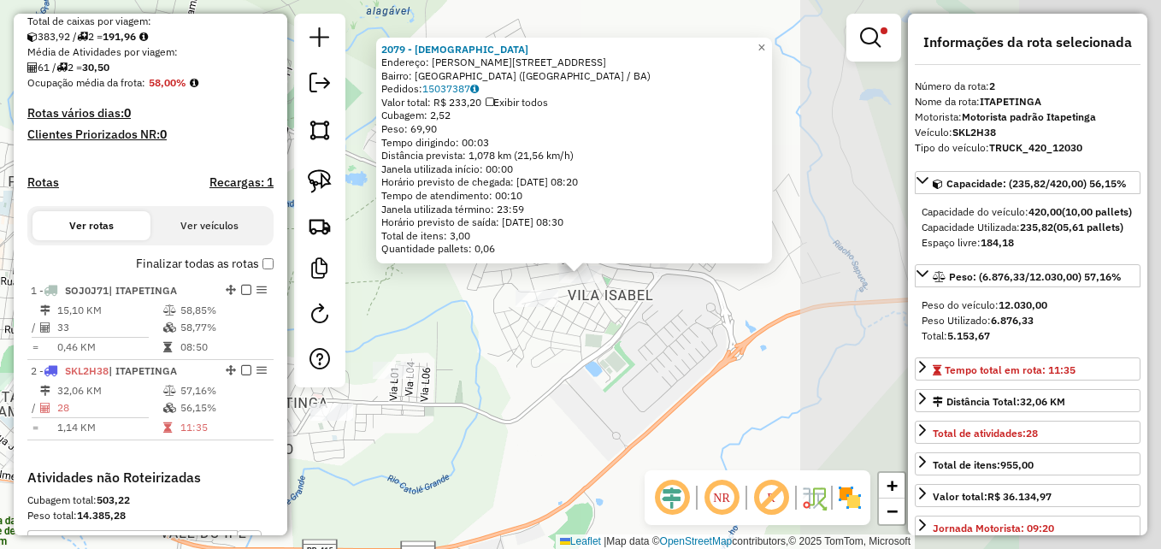
scroll to position [616, 0]
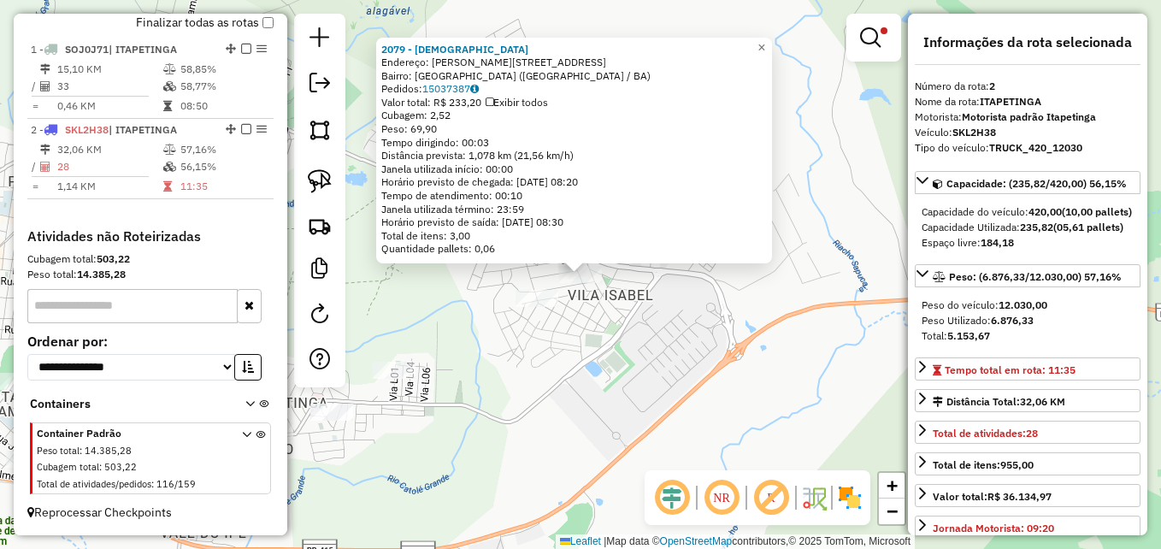
click at [719, 350] on div "2079 - AGNELO DE JESUS SANT Endereço: R JOSELITO RAMOS 107 Bairro: VILA IZABEL …" at bounding box center [580, 274] width 1161 height 549
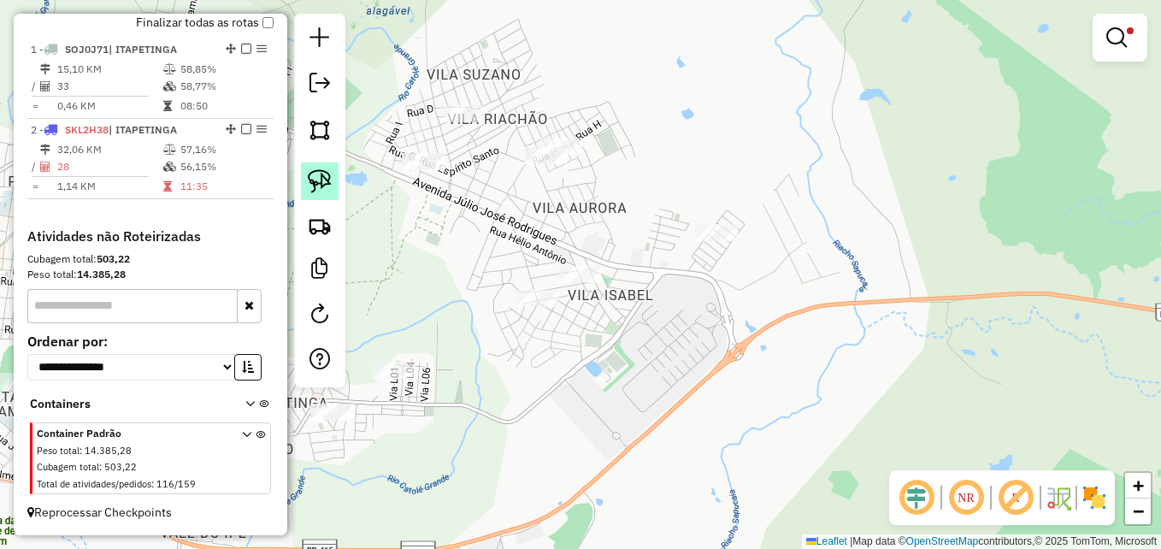
click at [320, 178] on img at bounding box center [320, 181] width 24 height 24
select select "**********"
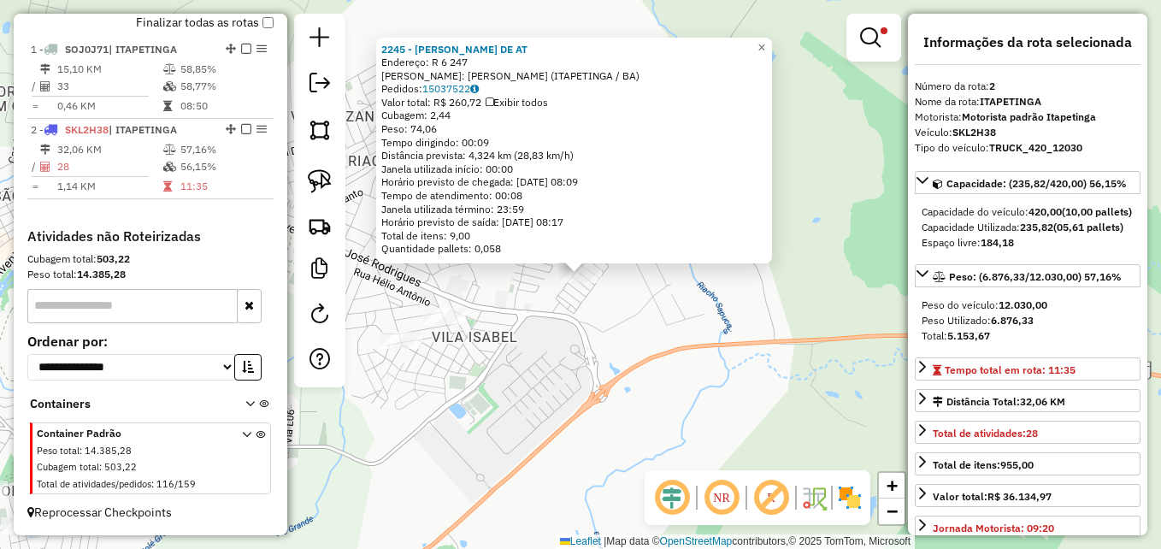
click at [678, 336] on div "2245 - SUELI MOREIRA DE AT Endereço: R 6 247 Bairro: NETO FERNANDES (ITAPETINGA…" at bounding box center [580, 274] width 1161 height 549
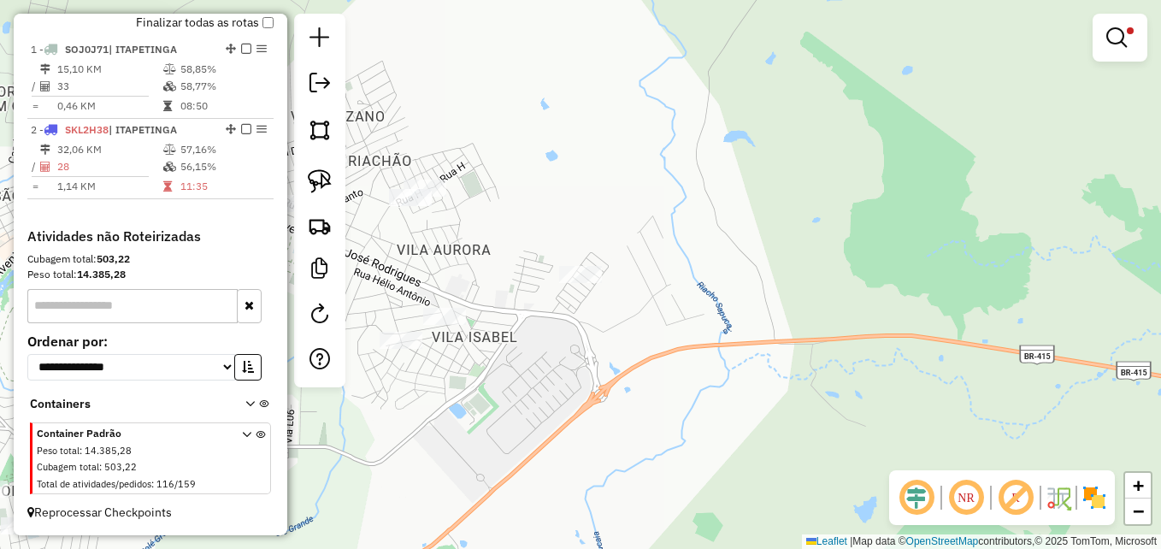
drag, startPoint x: 321, startPoint y: 183, endPoint x: 360, endPoint y: 193, distance: 40.6
click at [321, 184] on img at bounding box center [320, 181] width 24 height 24
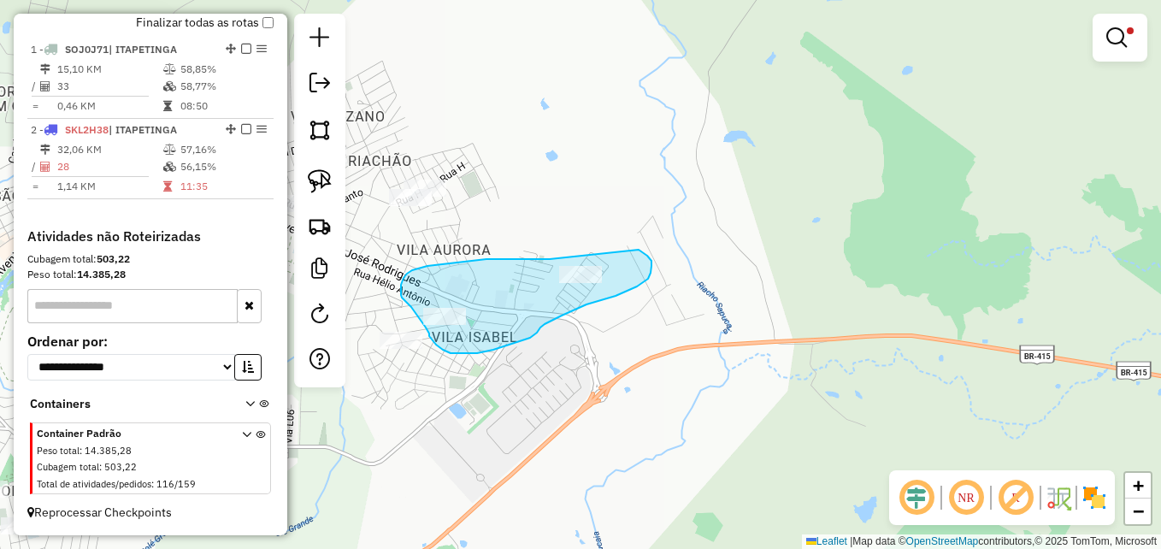
drag, startPoint x: 550, startPoint y: 259, endPoint x: 612, endPoint y: 234, distance: 67.1
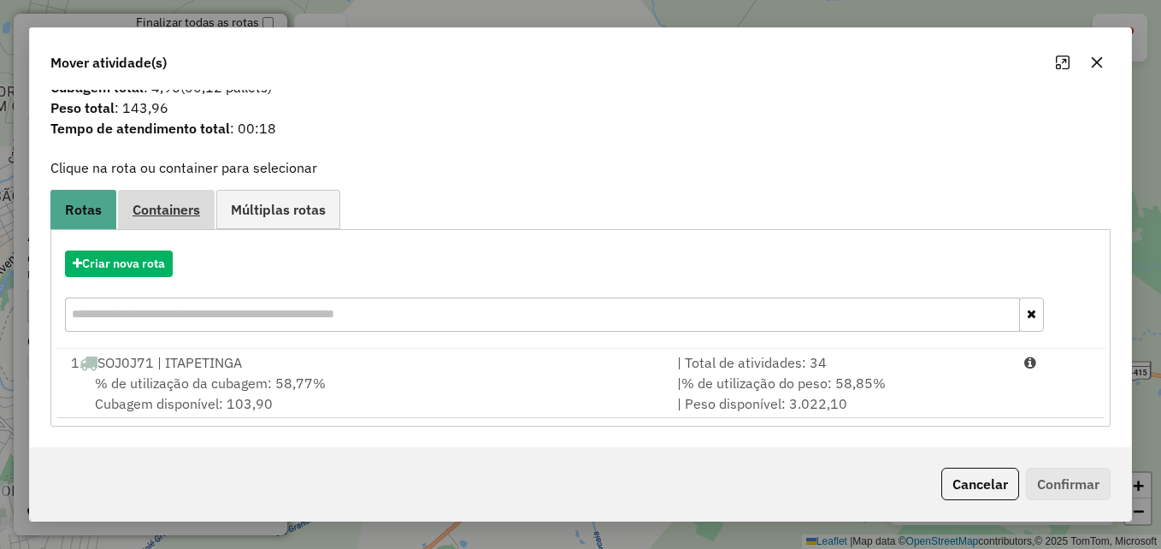
click at [174, 214] on span "Containers" at bounding box center [166, 210] width 68 height 14
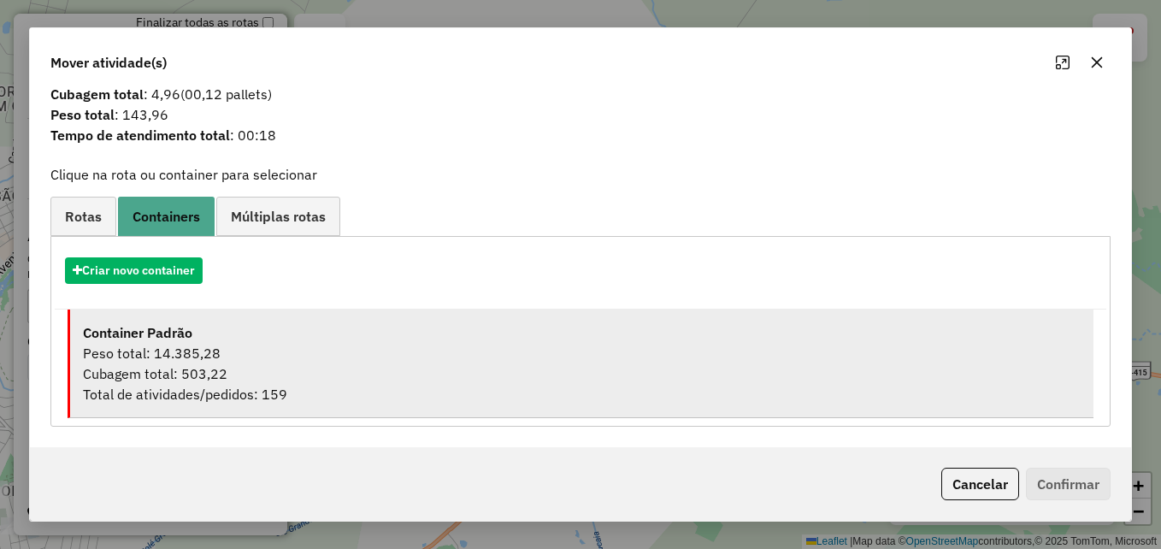
scroll to position [33, 0]
click at [526, 350] on div "Peso total: 14.385,28" at bounding box center [582, 353] width 998 height 21
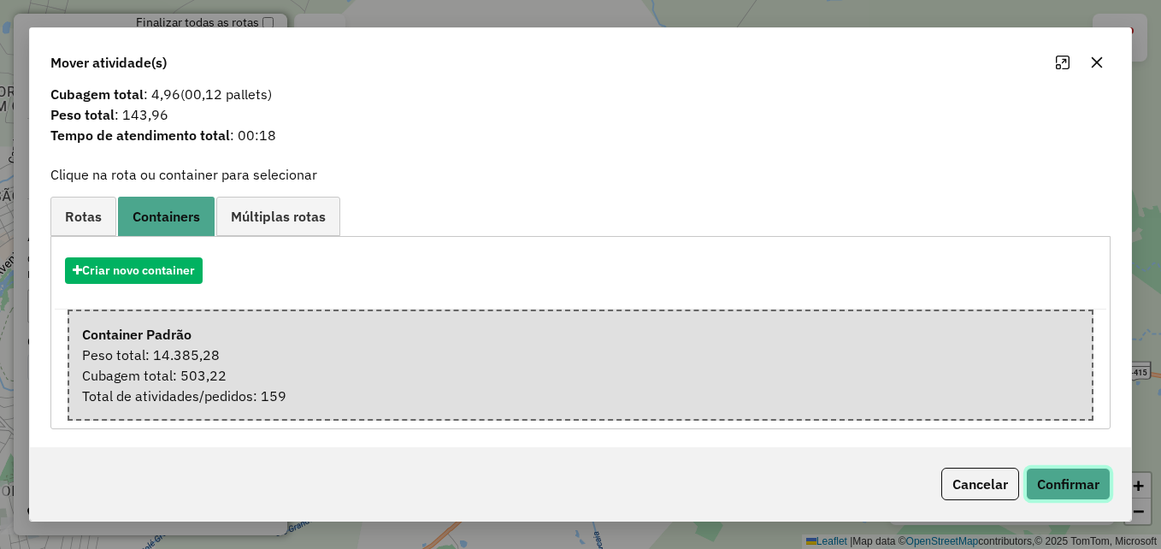
click at [1065, 482] on button "Confirmar" at bounding box center [1068, 484] width 85 height 32
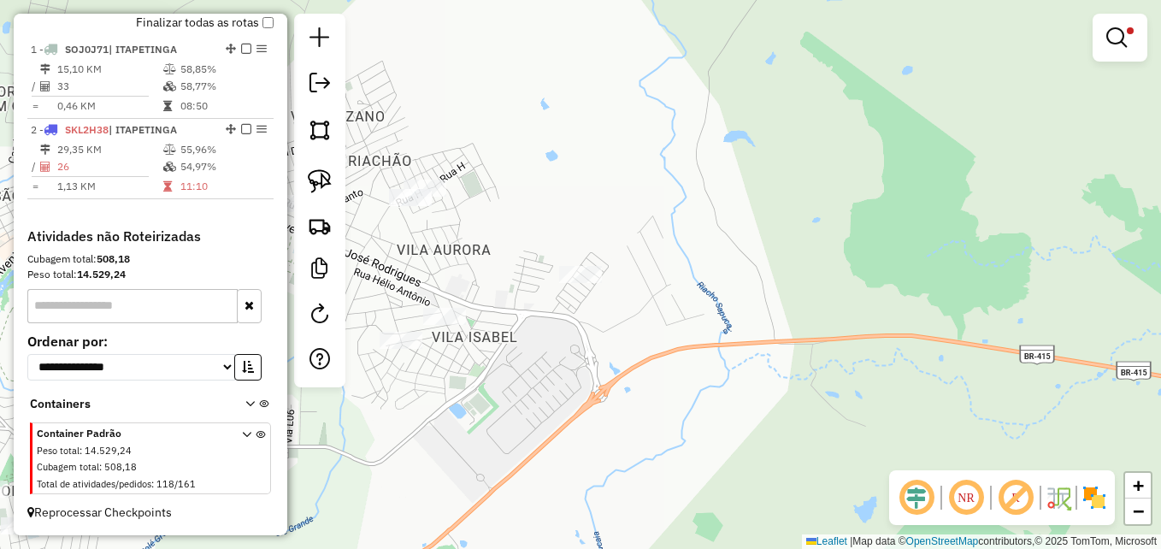
scroll to position [0, 0]
drag, startPoint x: 544, startPoint y: 362, endPoint x: 921, endPoint y: 311, distance: 380.3
click at [921, 311] on div "Limpar filtros Janela de atendimento Grade de atendimento Capacidade Transporta…" at bounding box center [580, 274] width 1161 height 549
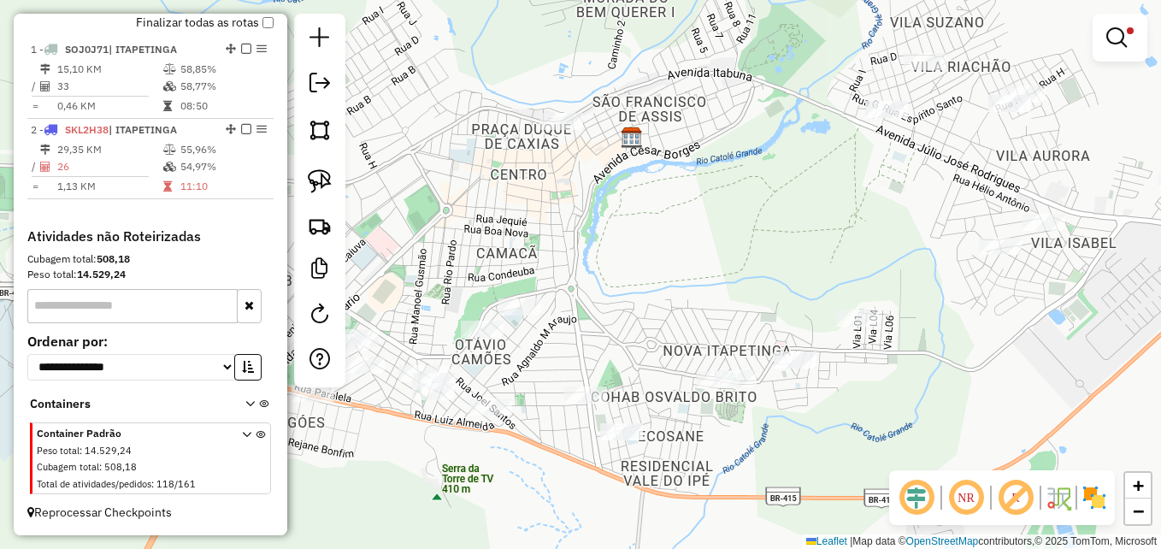
drag, startPoint x: 548, startPoint y: 314, endPoint x: 770, endPoint y: 270, distance: 226.5
click at [770, 270] on div "Limpar filtros Janela de atendimento Grade de atendimento Capacidade Transporta…" at bounding box center [580, 274] width 1161 height 549
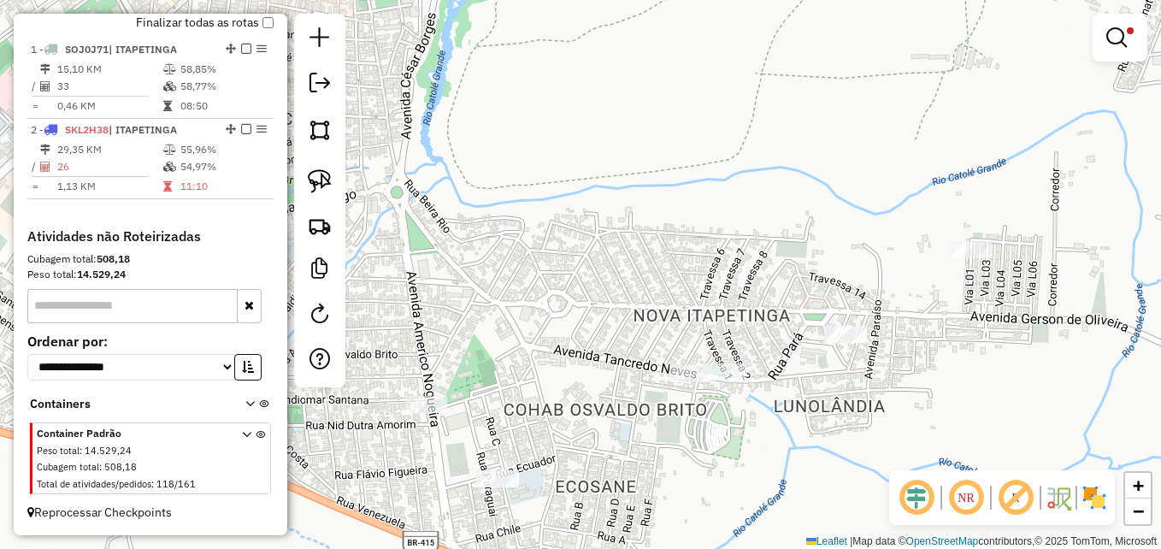
drag, startPoint x: 732, startPoint y: 314, endPoint x: 781, endPoint y: 178, distance: 144.7
click at [777, 191] on div "Limpar filtros Janela de atendimento Grade de atendimento Capacidade Transporta…" at bounding box center [580, 274] width 1161 height 549
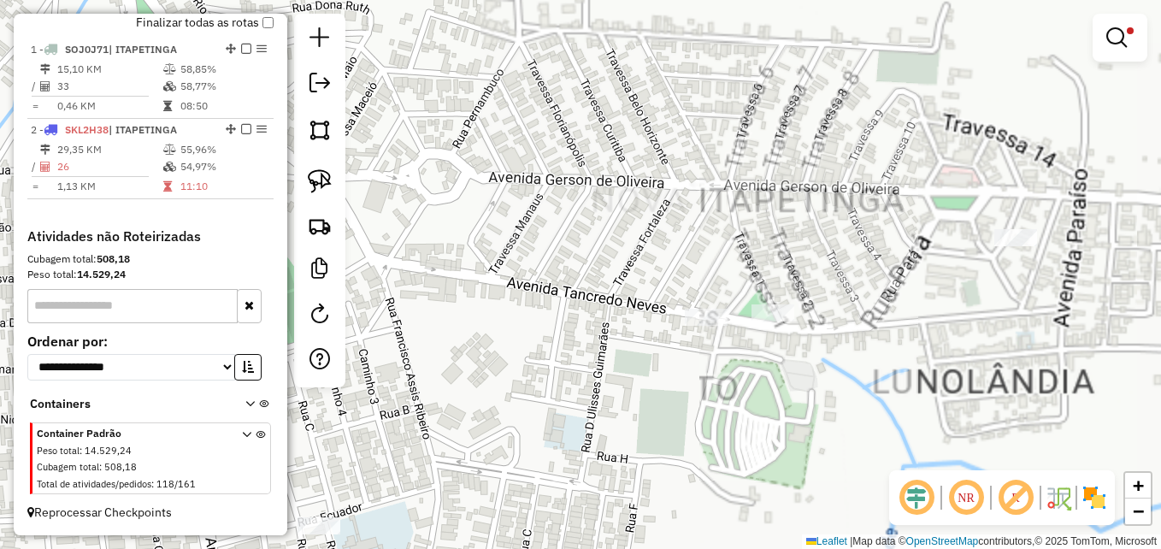
drag, startPoint x: 692, startPoint y: 260, endPoint x: 762, endPoint y: 224, distance: 78.8
click at [762, 186] on div "Limpar filtros Janela de atendimento Grade de atendimento Capacidade Transporta…" at bounding box center [580, 274] width 1161 height 549
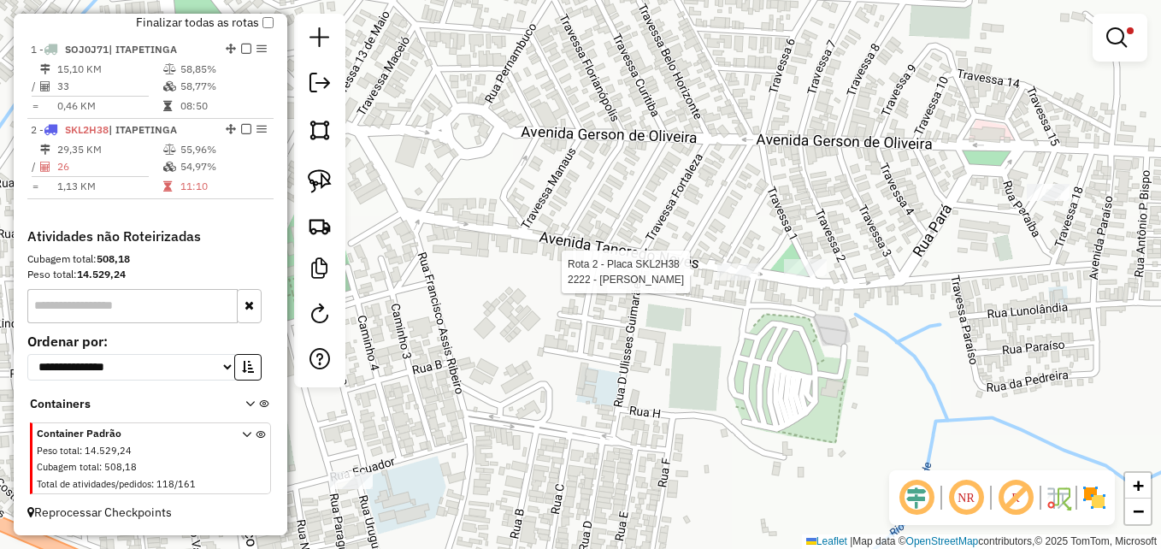
select select "**********"
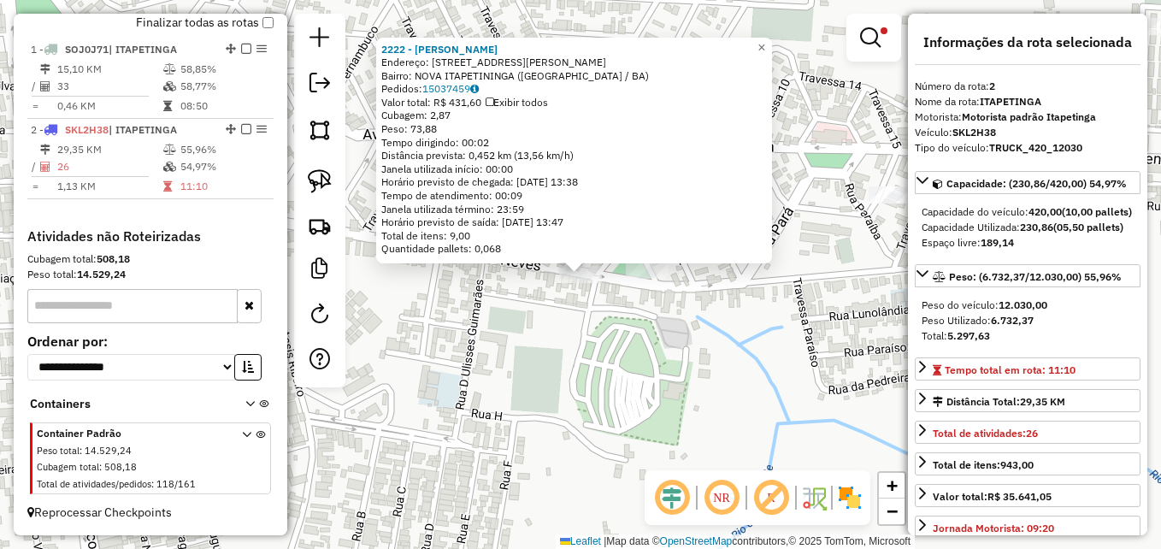
click at [615, 384] on div "2222 - ERENILTON SANTOS ROC Endereço: R AV.TANCREDO NEVES 432 Bairro: NOVA ITAP…" at bounding box center [580, 274] width 1161 height 549
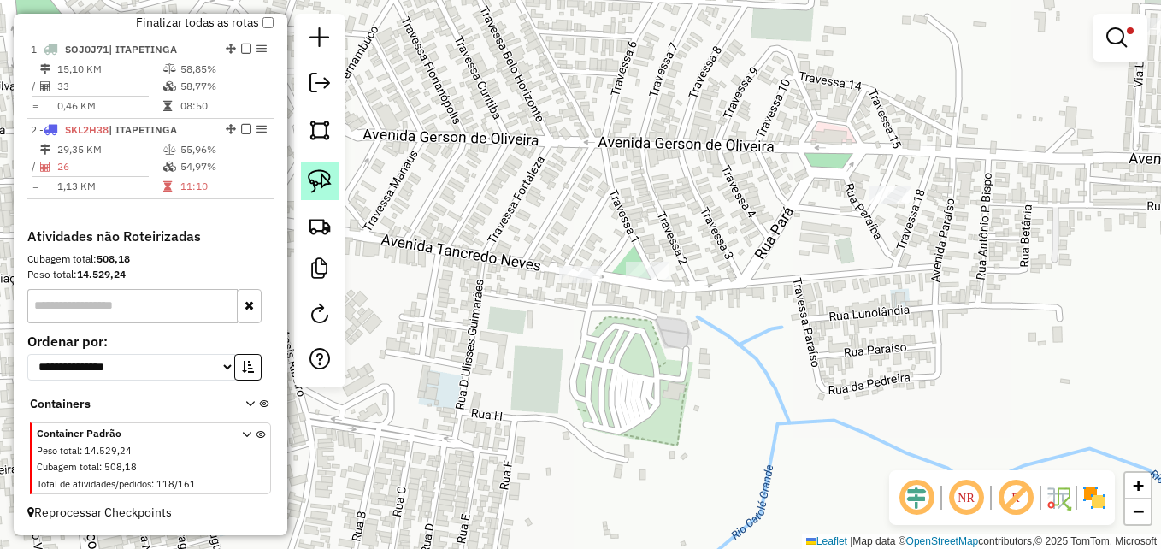
click at [323, 176] on img at bounding box center [320, 181] width 24 height 24
drag, startPoint x: 607, startPoint y: 252, endPoint x: 604, endPoint y: 239, distance: 13.1
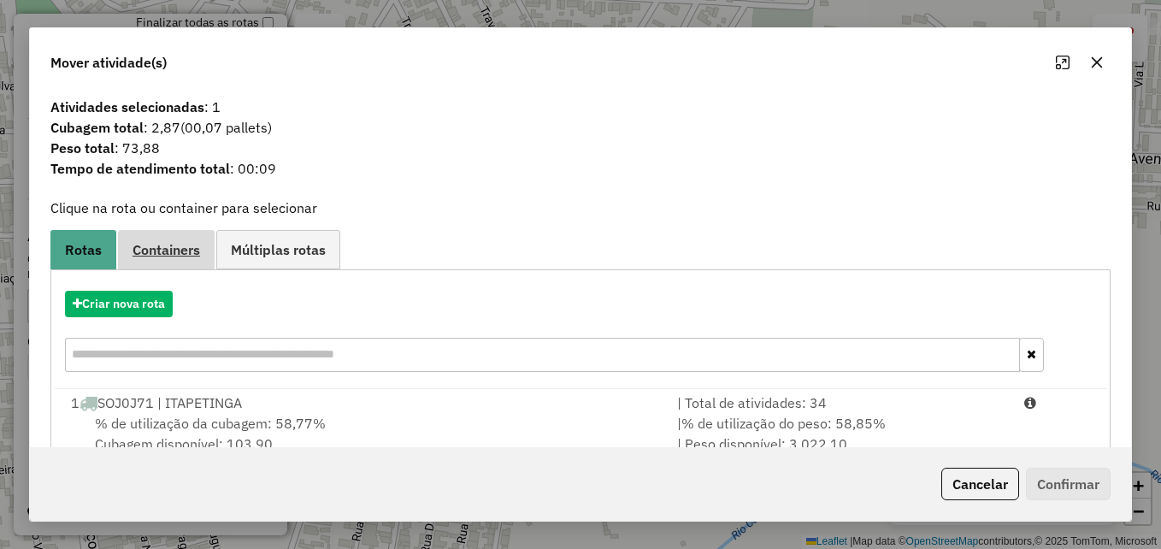
click at [180, 250] on span "Containers" at bounding box center [166, 250] width 68 height 14
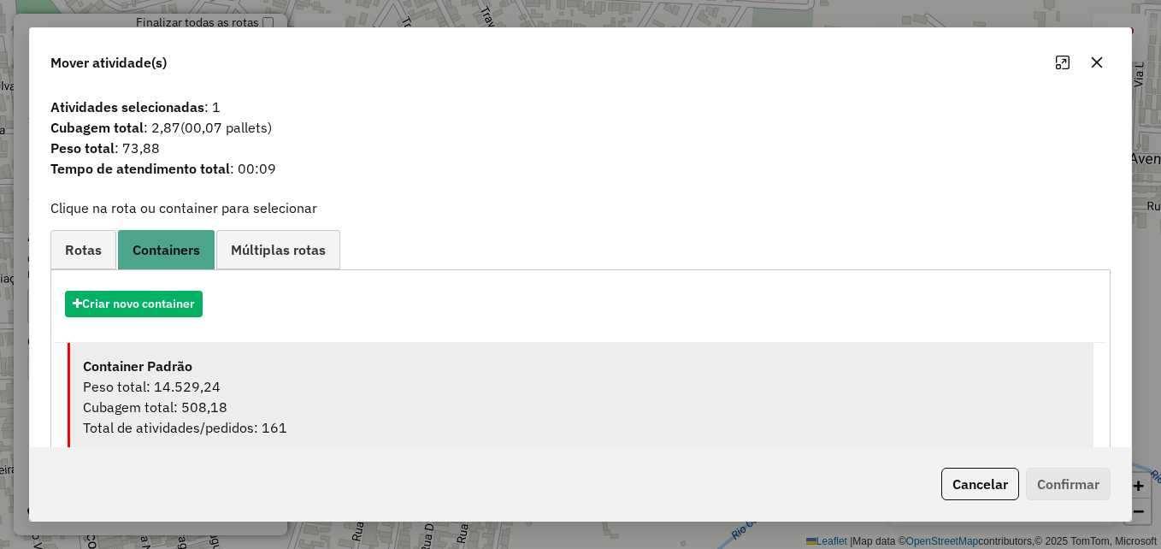
click at [512, 376] on div "Peso total: 14.529,24" at bounding box center [582, 386] width 998 height 21
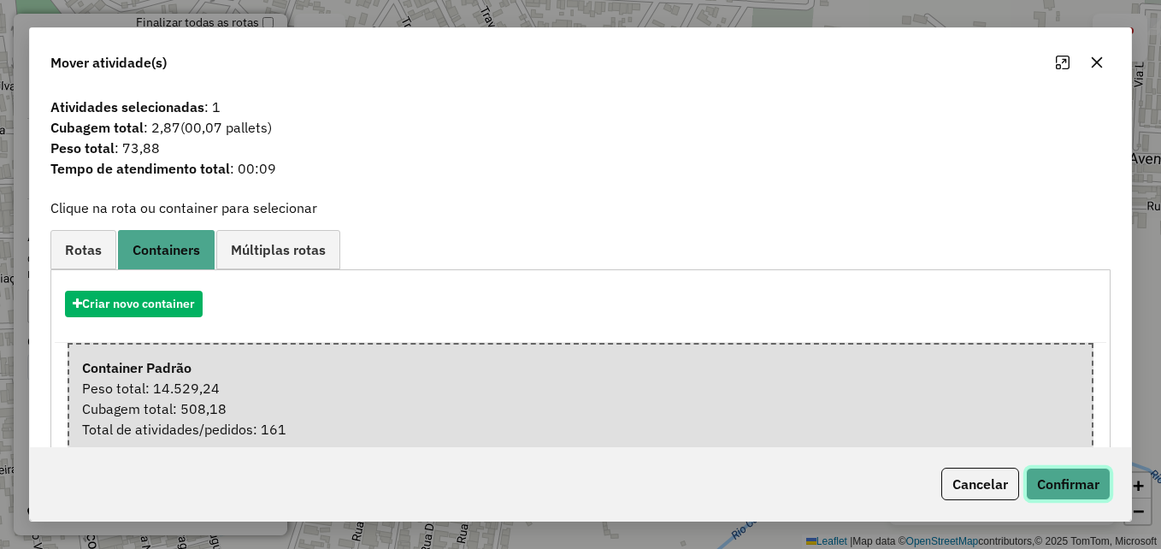
click at [1067, 480] on button "Confirmar" at bounding box center [1068, 484] width 85 height 32
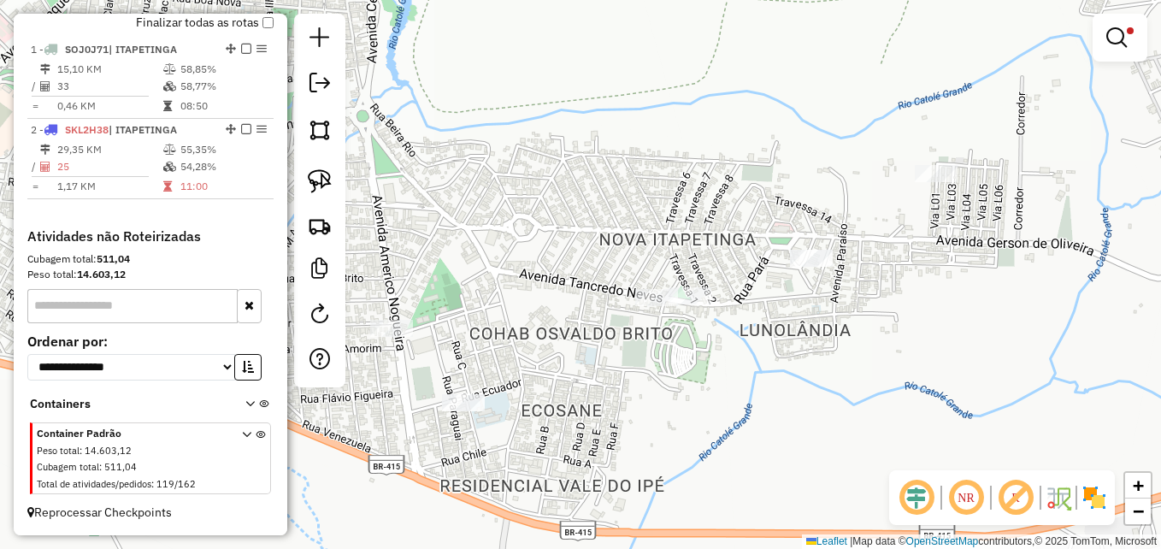
drag, startPoint x: 709, startPoint y: 303, endPoint x: 754, endPoint y: 364, distance: 76.4
click at [754, 364] on div "Limpar filtros Janela de atendimento Grade de atendimento Capacidade Transporta…" at bounding box center [580, 274] width 1161 height 549
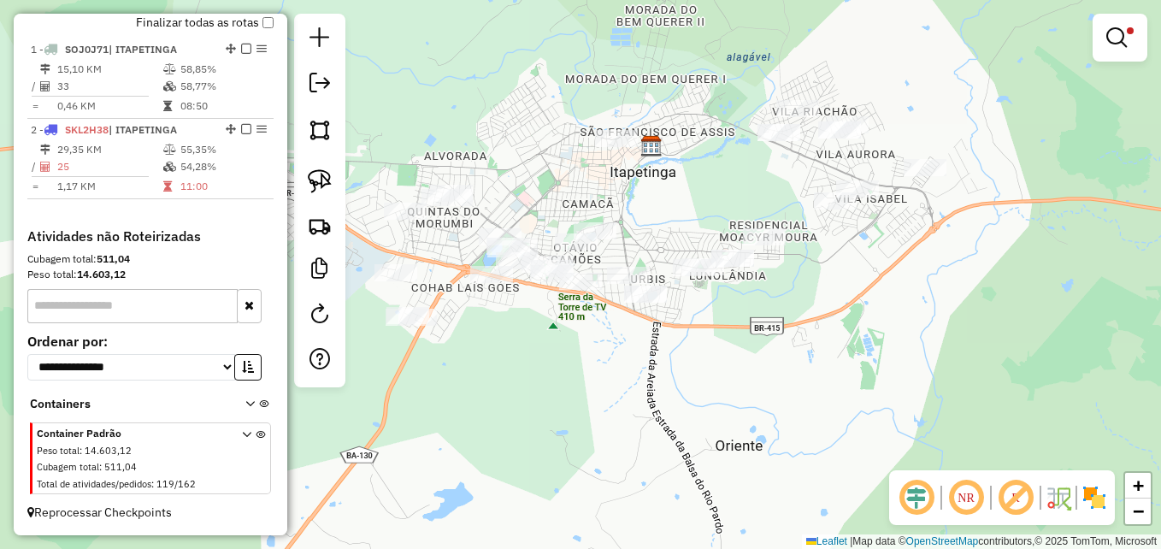
drag, startPoint x: 730, startPoint y: 372, endPoint x: 750, endPoint y: 416, distance: 48.6
click at [751, 415] on div "Limpar filtros Janela de atendimento Grade de atendimento Capacidade Transporta…" at bounding box center [580, 274] width 1161 height 549
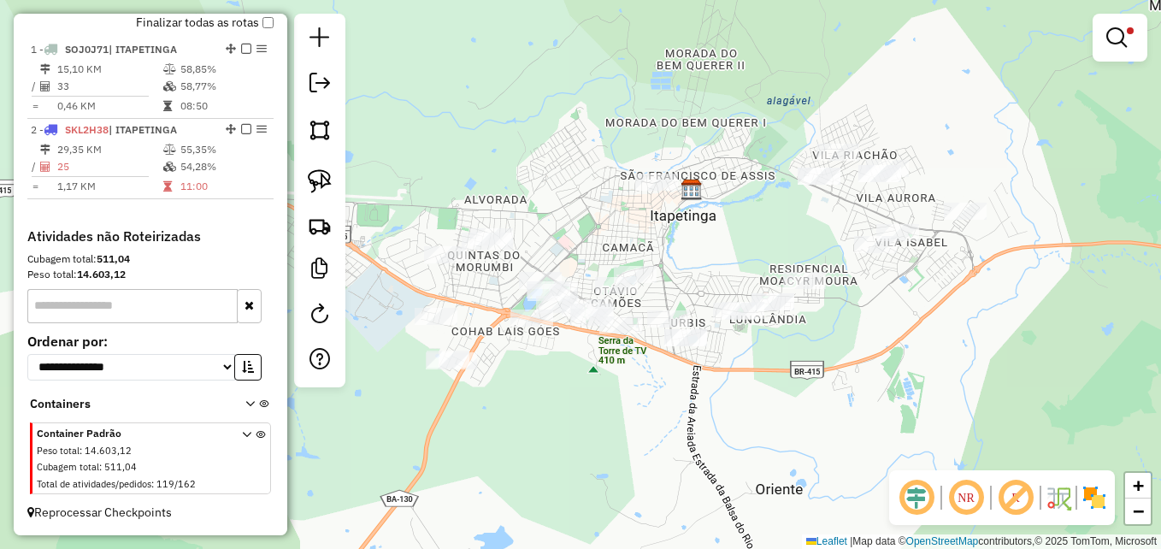
drag, startPoint x: 558, startPoint y: 431, endPoint x: 609, endPoint y: 423, distance: 51.9
click at [606, 424] on div "Limpar filtros Janela de atendimento Grade de atendimento Capacidade Transporta…" at bounding box center [580, 274] width 1161 height 549
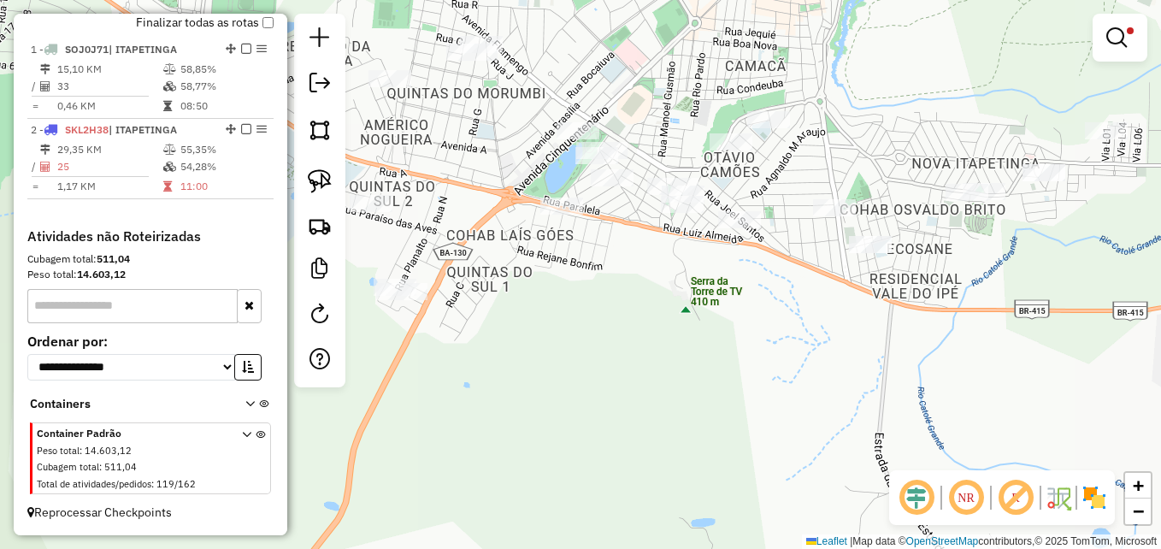
drag, startPoint x: 597, startPoint y: 315, endPoint x: 477, endPoint y: 393, distance: 143.2
click at [474, 393] on div "Limpar filtros Janela de atendimento Grade de atendimento Capacidade Transporta…" at bounding box center [580, 274] width 1161 height 549
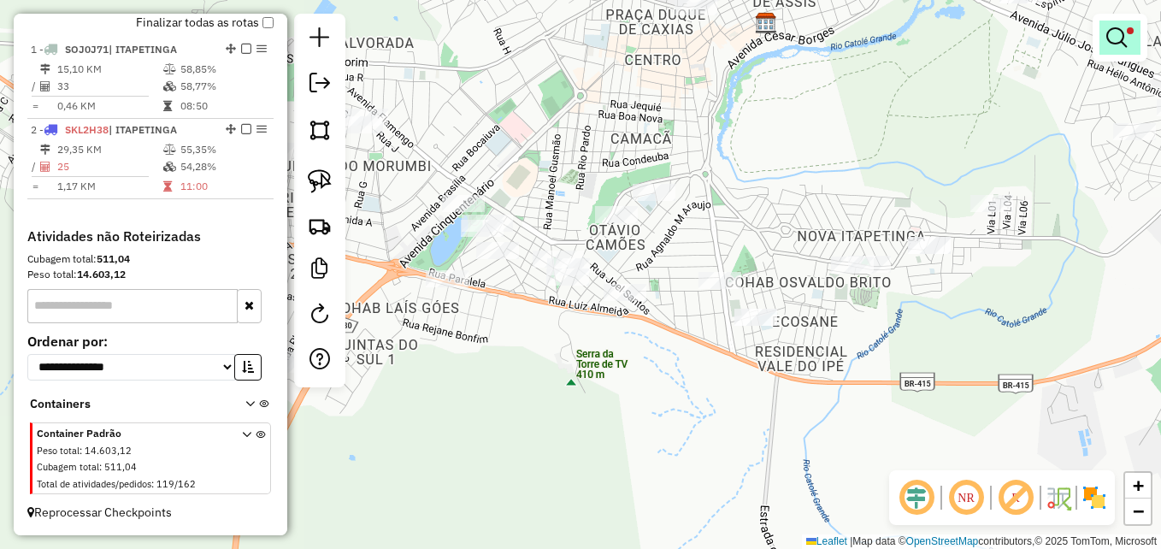
click at [1114, 43] on em at bounding box center [1116, 37] width 21 height 21
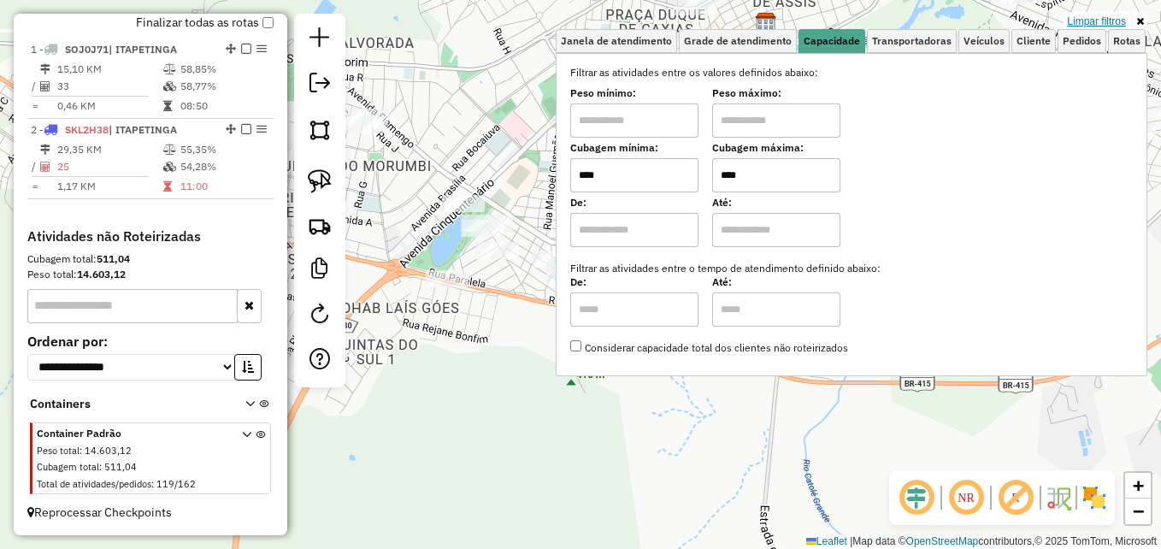
click at [1092, 19] on link "Limpar filtros" at bounding box center [1096, 21] width 66 height 19
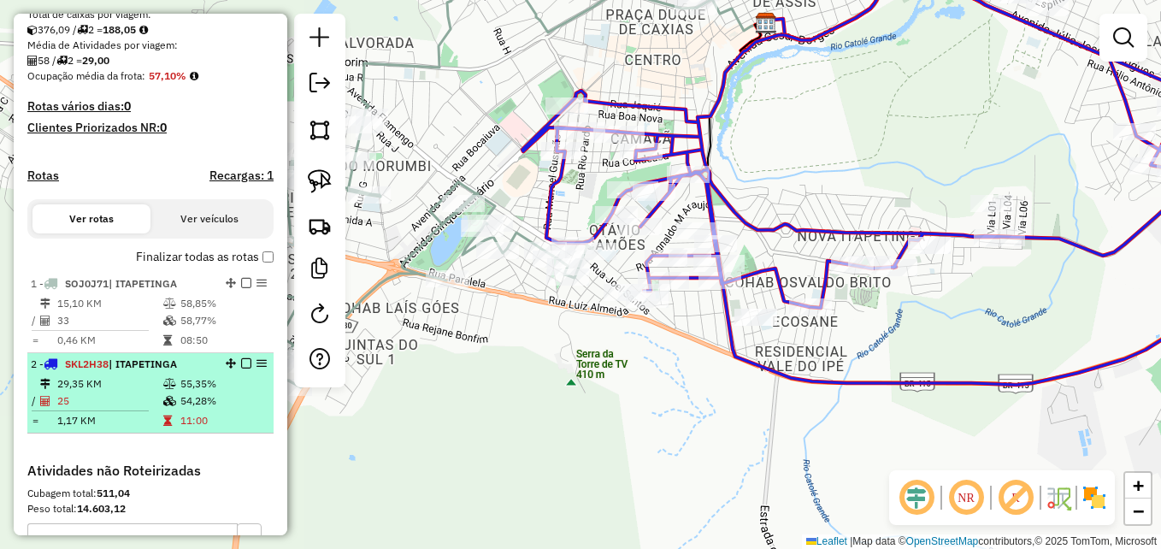
scroll to position [445, 0]
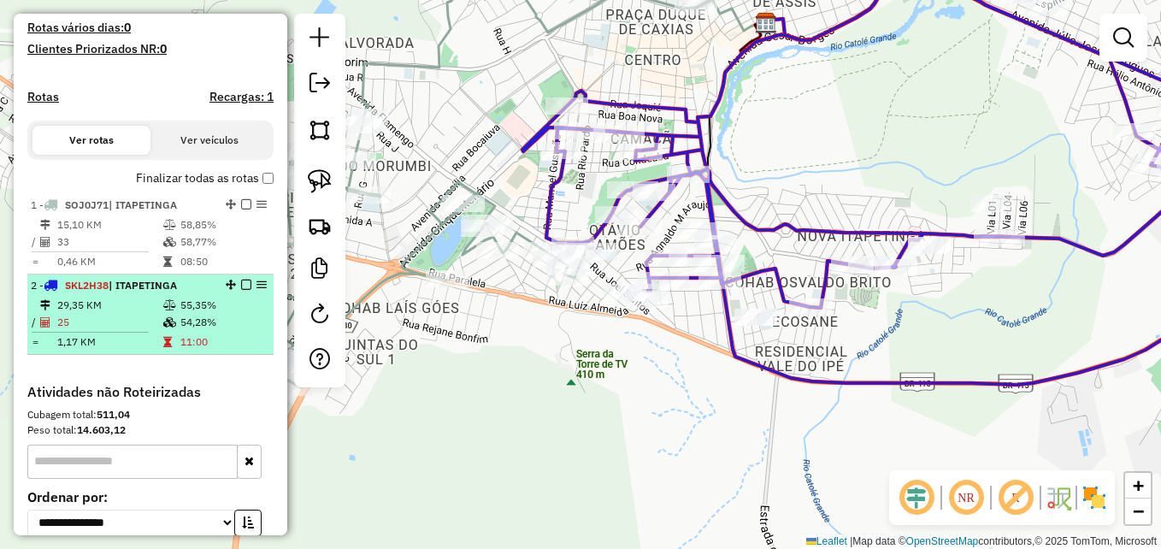
select select "**********"
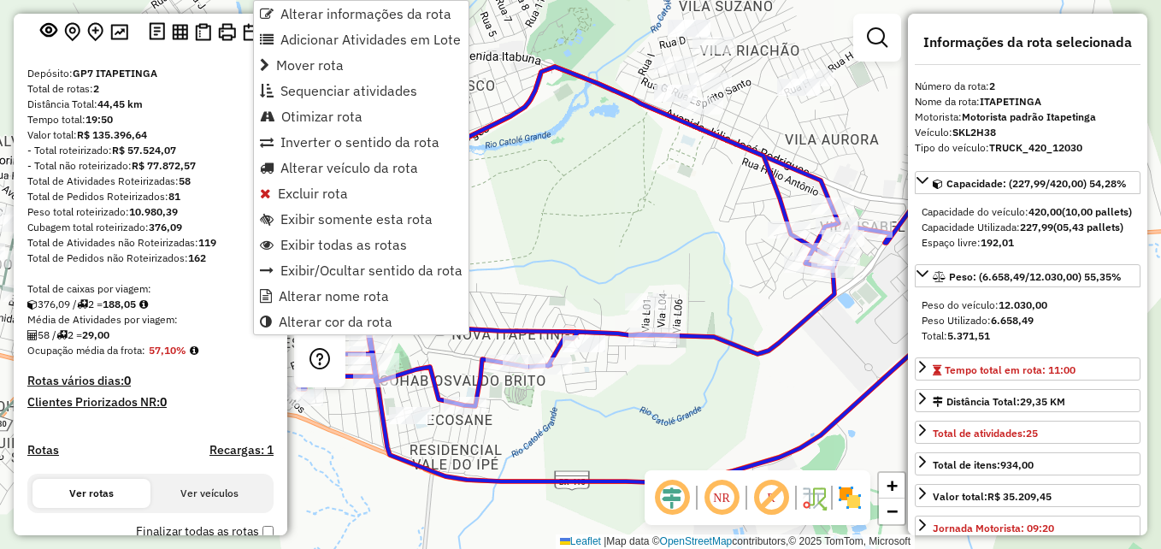
scroll to position [18, 0]
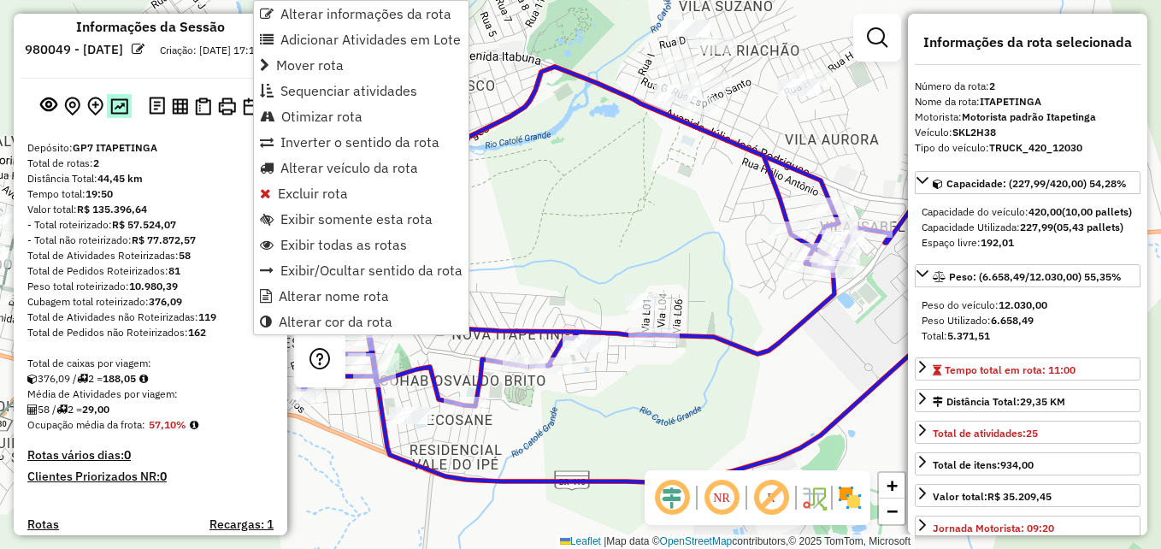
click at [120, 115] on img at bounding box center [119, 106] width 18 height 16
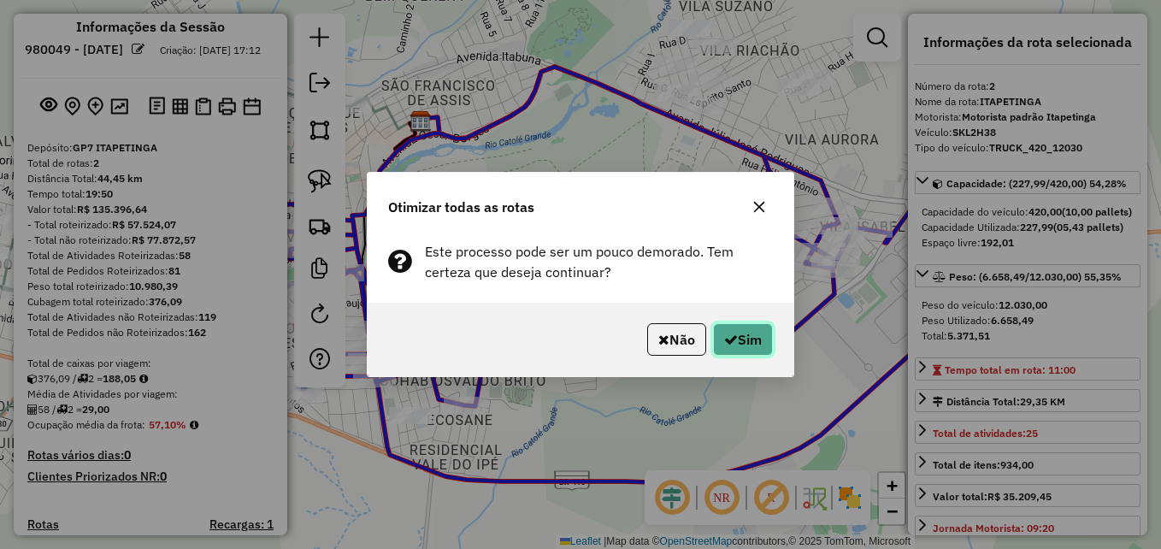
click at [747, 339] on button "Sim" at bounding box center [743, 339] width 60 height 32
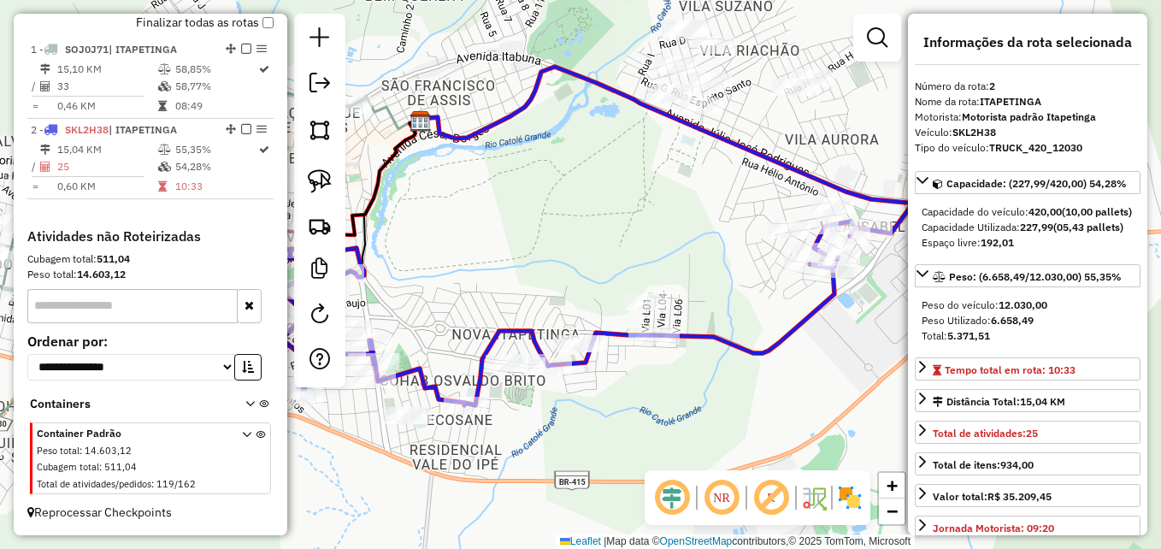
scroll to position [531, 0]
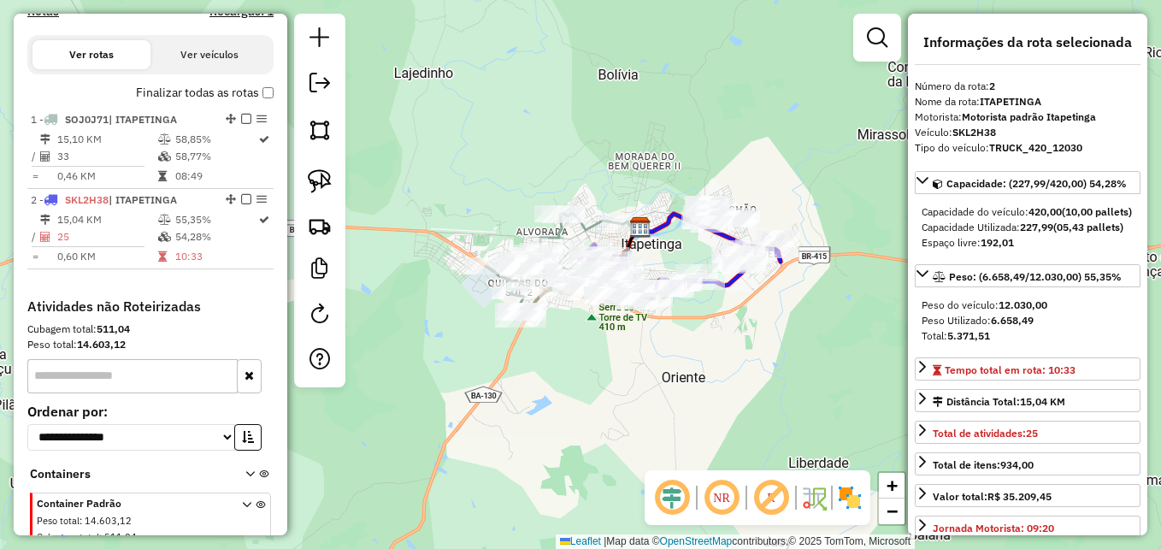
drag, startPoint x: 584, startPoint y: 377, endPoint x: 698, endPoint y: 382, distance: 114.7
click at [698, 382] on div "Janela de atendimento Grade de atendimento Capacidade Transportadoras Veículos …" at bounding box center [580, 274] width 1161 height 549
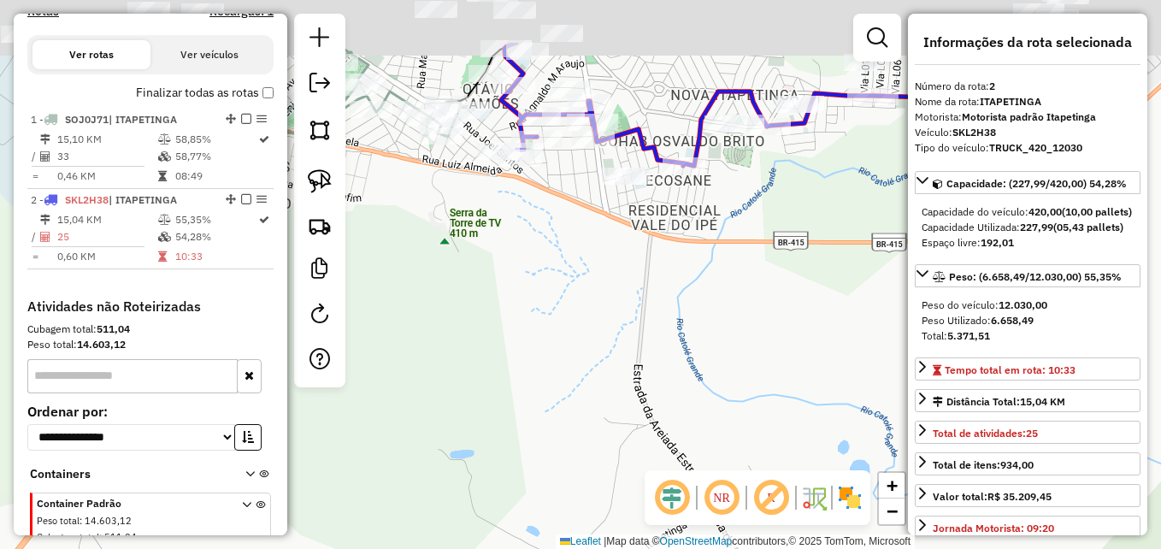
drag, startPoint x: 520, startPoint y: 328, endPoint x: 667, endPoint y: 454, distance: 193.4
click at [667, 453] on div "Janela de atendimento Grade de atendimento Capacidade Transportadoras Veículos …" at bounding box center [580, 274] width 1161 height 549
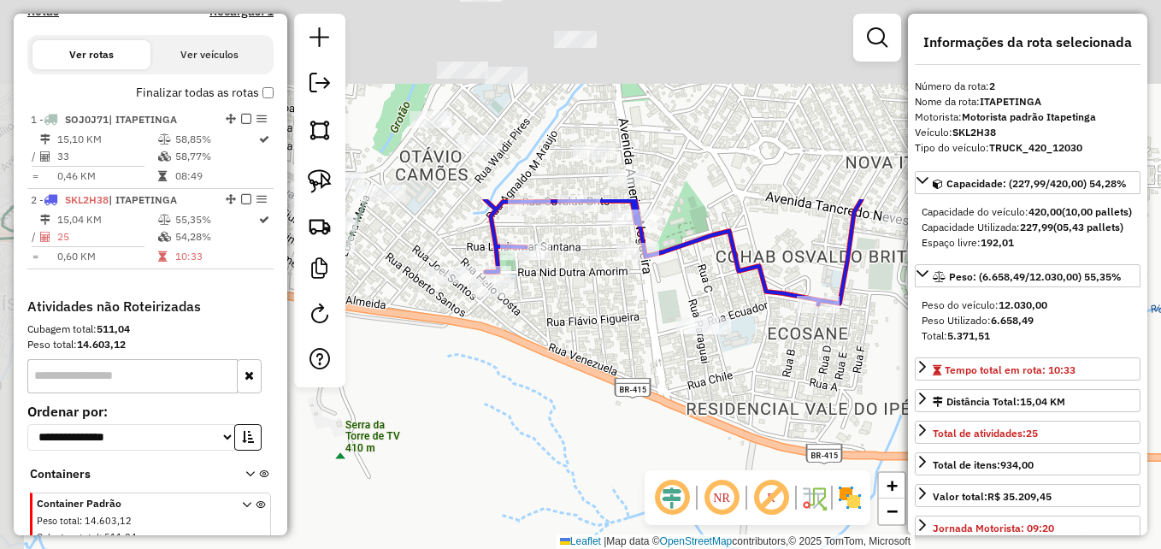
drag, startPoint x: 600, startPoint y: 447, endPoint x: 590, endPoint y: 592, distance: 145.7
click at [590, 548] on html "Aguarde... Pop-up bloqueado! Seu navegador bloqueou automáticamente a abertura …" at bounding box center [580, 274] width 1161 height 549
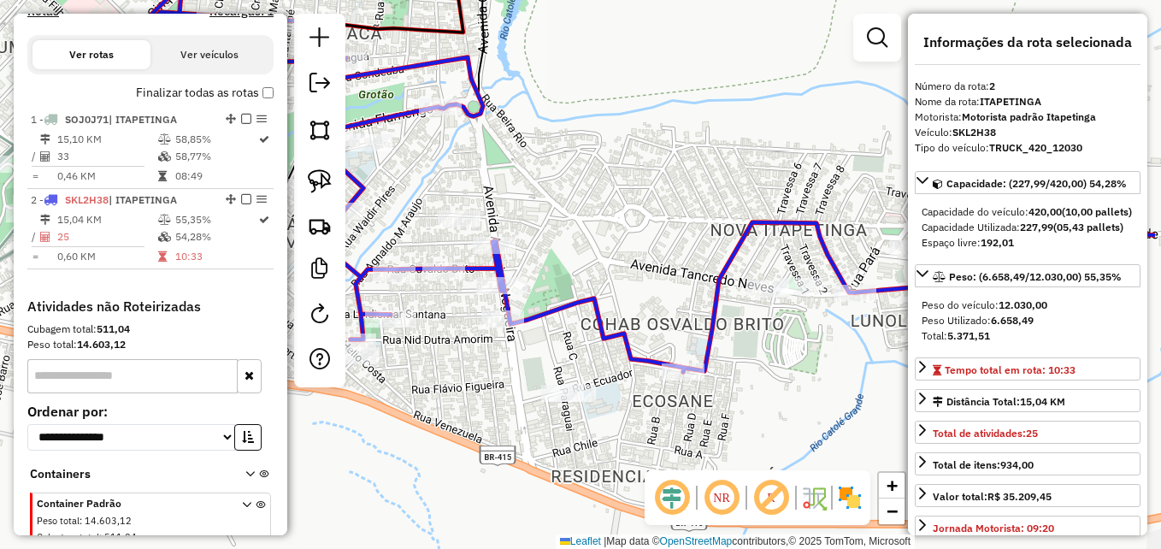
drag, startPoint x: 783, startPoint y: 241, endPoint x: 592, endPoint y: 200, distance: 195.0
click at [592, 200] on div "Janela de atendimento Grade de atendimento Capacidade Transportadoras Veículos …" at bounding box center [580, 274] width 1161 height 549
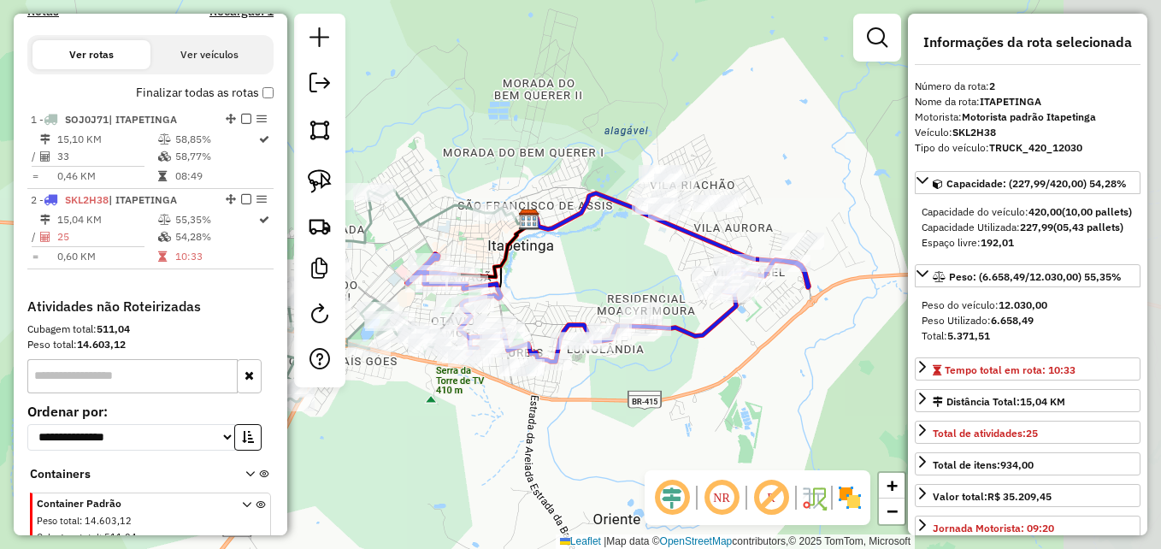
drag, startPoint x: 741, startPoint y: 430, endPoint x: 666, endPoint y: 410, distance: 77.7
click at [628, 421] on div "Janela de atendimento Grade de atendimento Capacidade Transportadoras Veículos …" at bounding box center [580, 274] width 1161 height 549
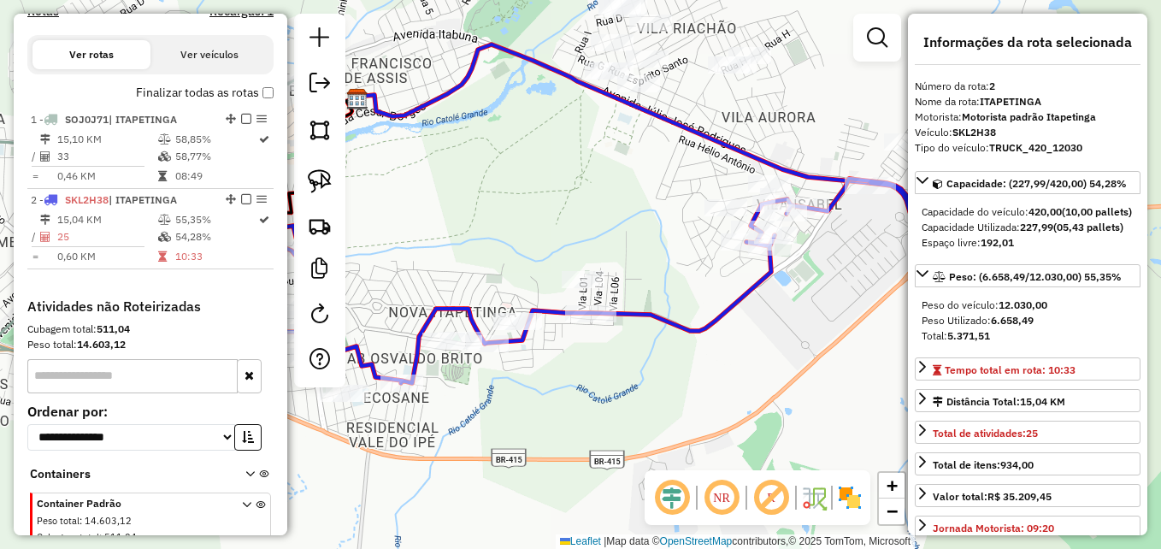
drag, startPoint x: 774, startPoint y: 357, endPoint x: 791, endPoint y: 363, distance: 18.1
click at [791, 363] on div "Janela de atendimento Grade de atendimento Capacidade Transportadoras Veículos …" at bounding box center [580, 274] width 1161 height 549
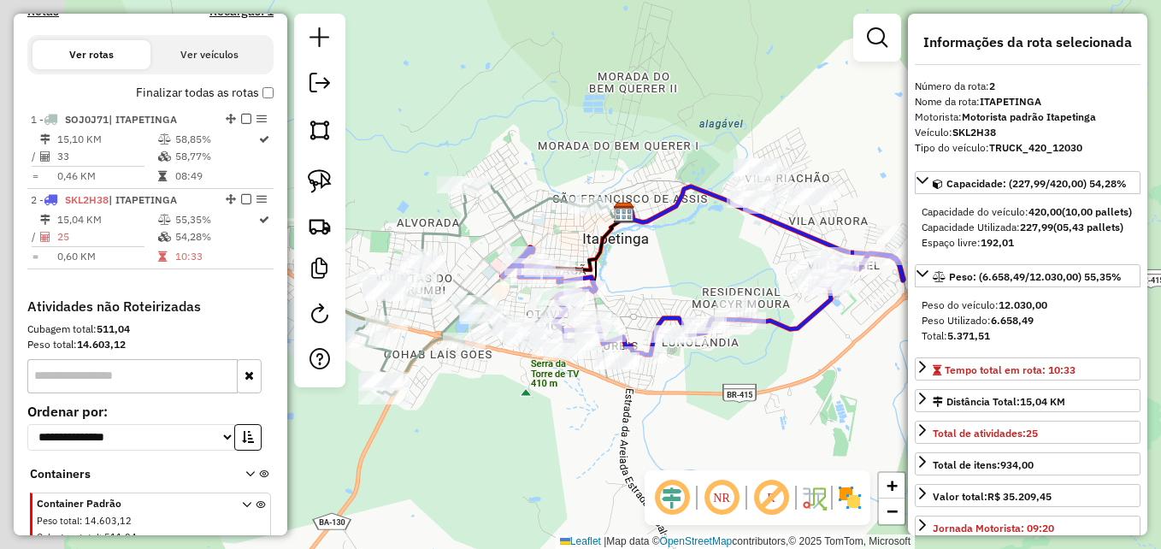
drag, startPoint x: 647, startPoint y: 403, endPoint x: 732, endPoint y: 389, distance: 85.7
click at [738, 390] on div "Janela de atendimento Grade de atendimento Capacidade Transportadoras Veículos …" at bounding box center [580, 274] width 1161 height 549
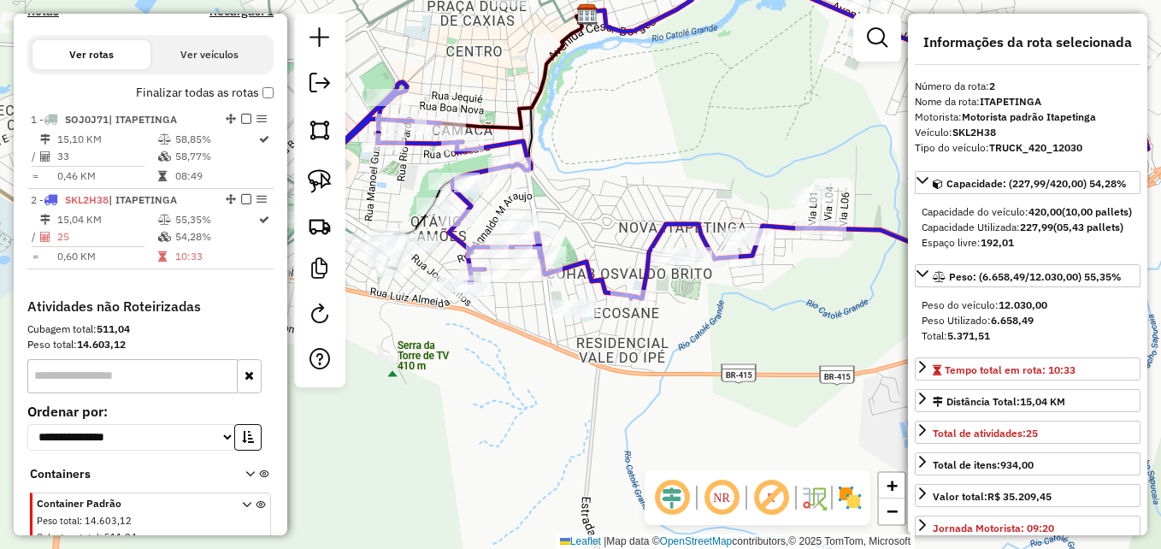
drag, startPoint x: 557, startPoint y: 411, endPoint x: 705, endPoint y: 416, distance: 148.0
click at [706, 416] on div "Janela de atendimento Grade de atendimento Capacidade Transportadoras Veículos …" at bounding box center [580, 274] width 1161 height 549
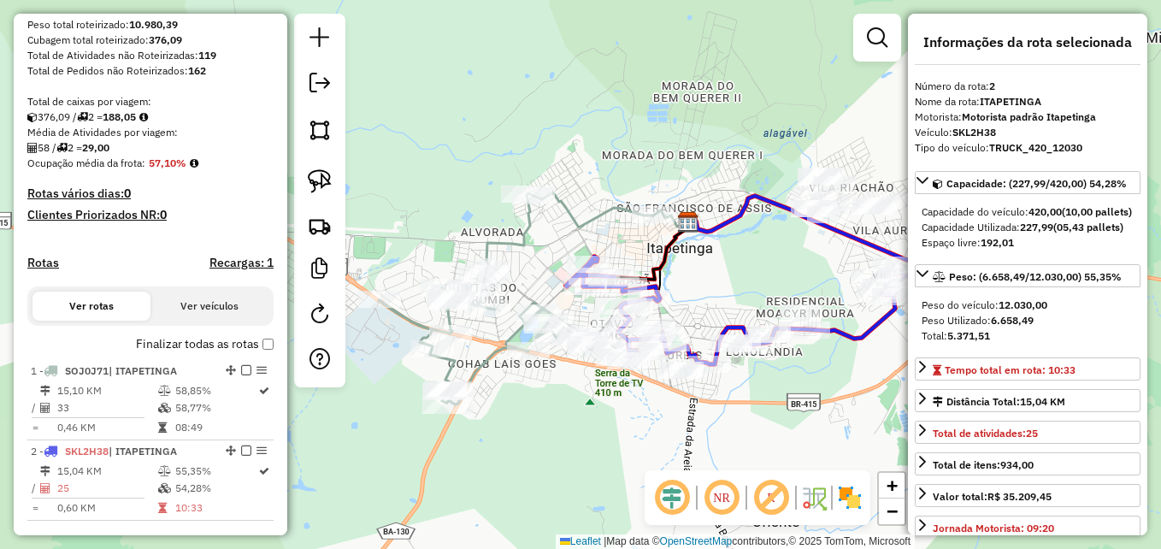
scroll to position [274, 0]
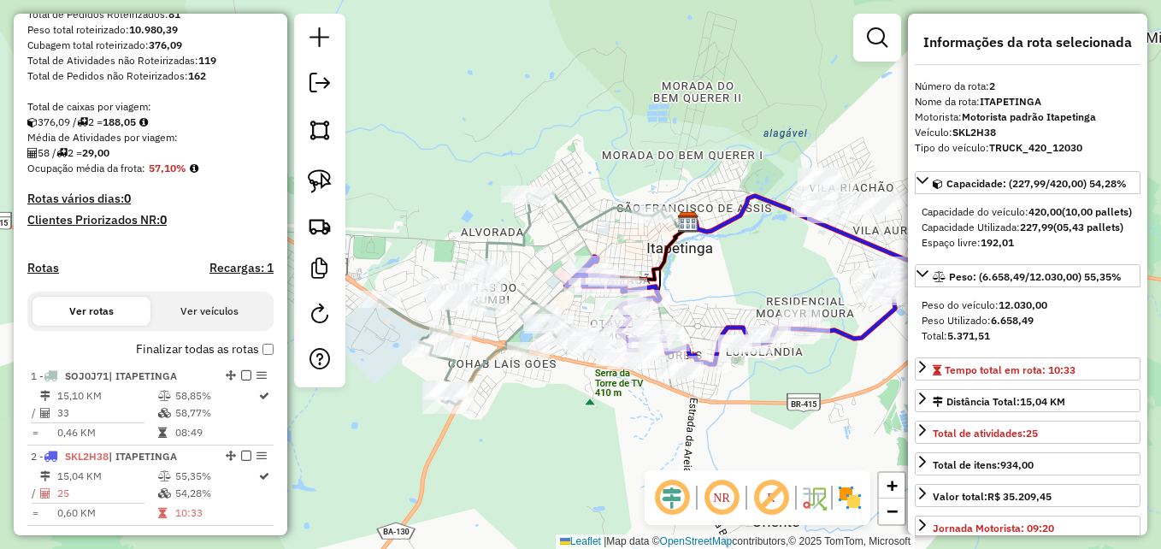
drag, startPoint x: 589, startPoint y: 419, endPoint x: 617, endPoint y: 352, distance: 72.4
click at [617, 352] on div "Janela de atendimento Grade de atendimento Capacidade Transportadoras Veículos …" at bounding box center [580, 274] width 1161 height 549
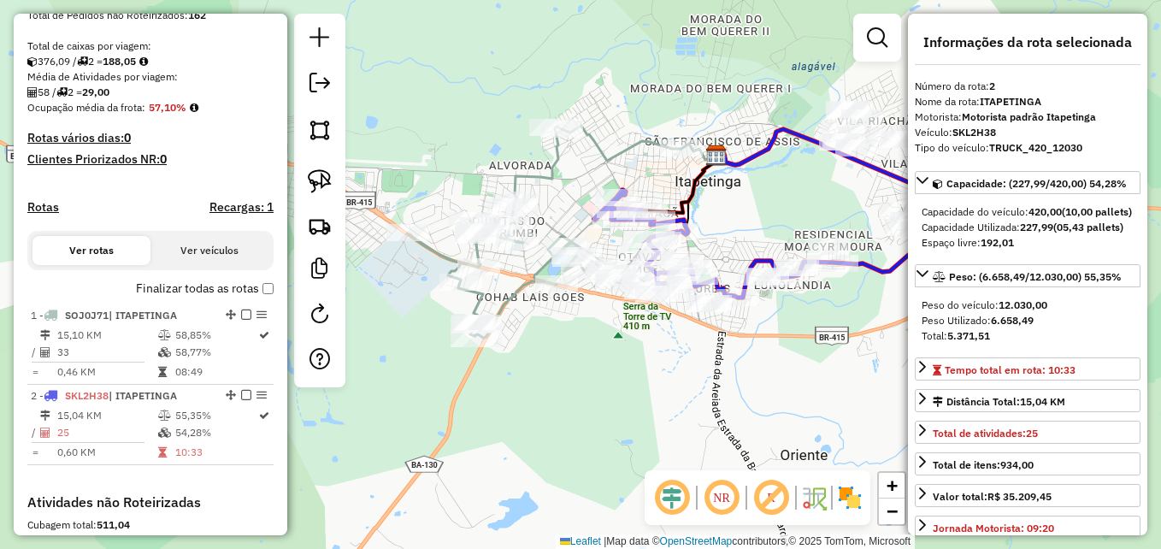
scroll to position [360, 0]
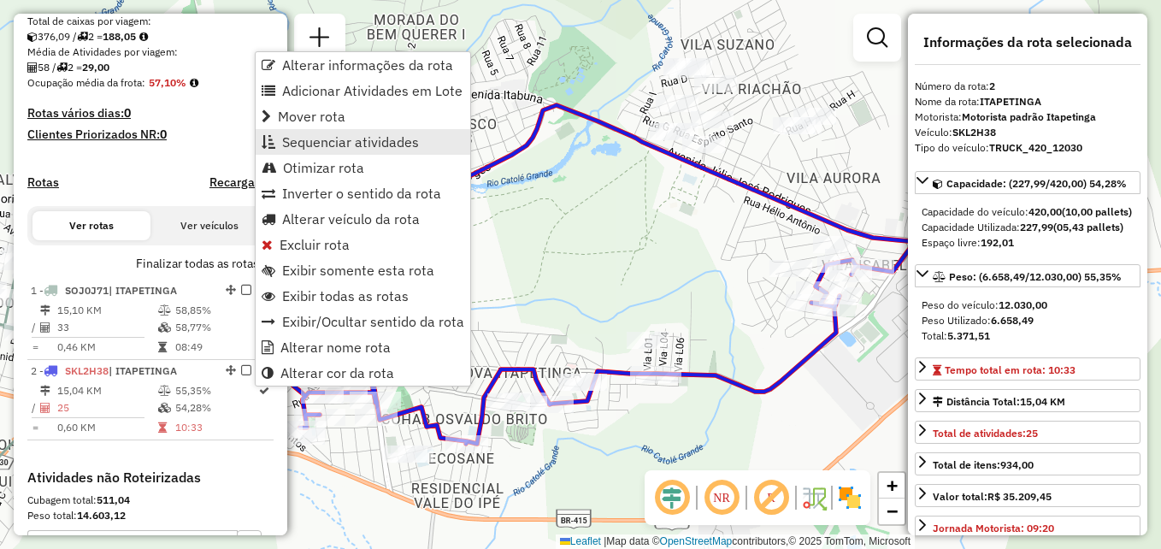
click at [363, 137] on span "Sequenciar atividades" at bounding box center [350, 142] width 137 height 14
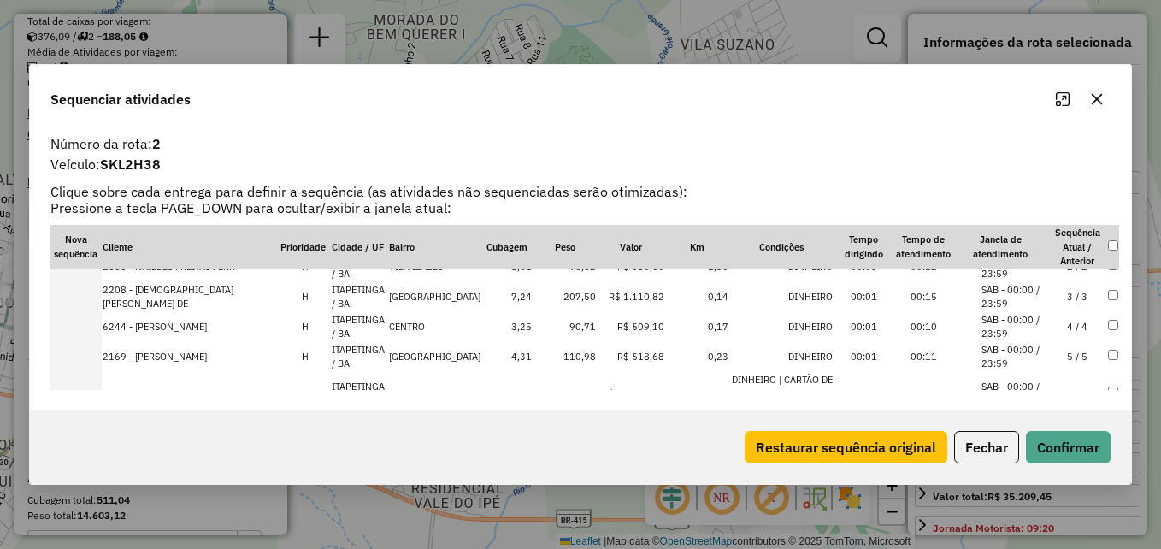
scroll to position [85, 0]
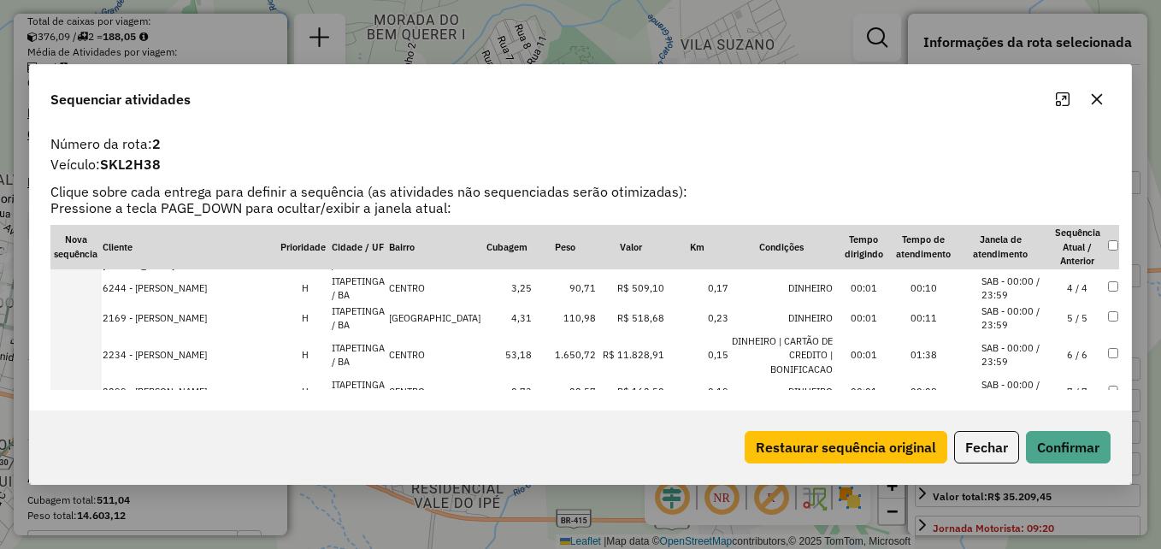
click at [1094, 101] on icon "button" at bounding box center [1097, 99] width 14 height 14
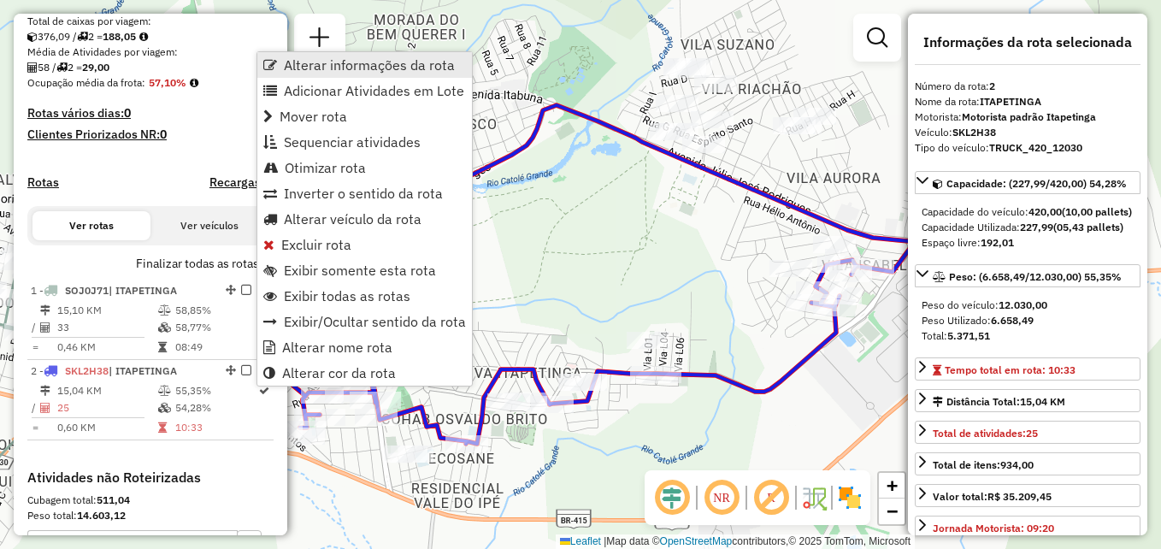
click at [361, 68] on span "Alterar informações da rota" at bounding box center [369, 65] width 171 height 14
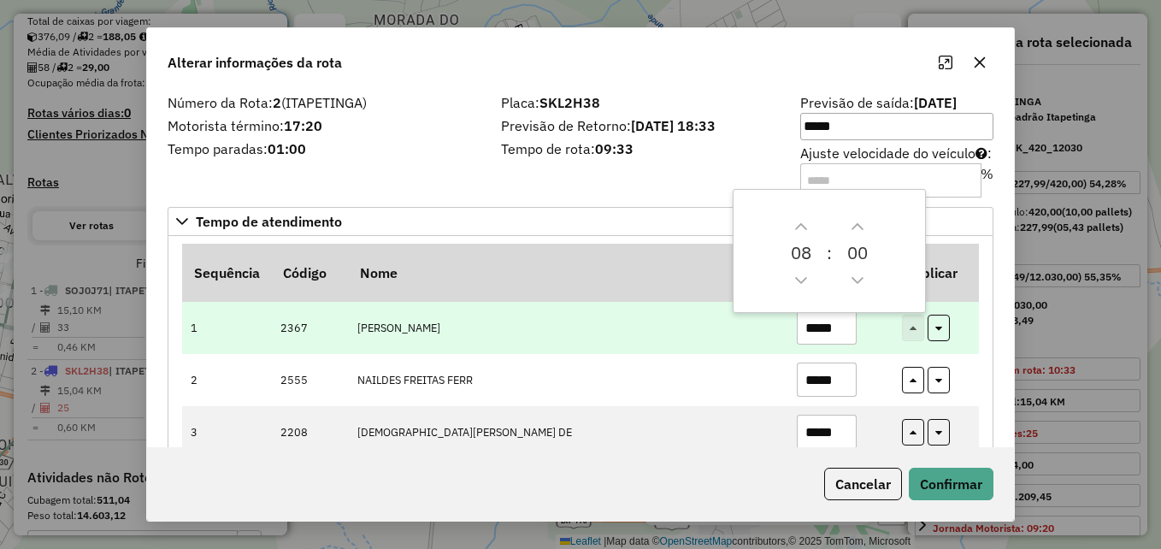
click at [698, 327] on td "MARIA GOMES DE MORAE" at bounding box center [567, 328] width 439 height 52
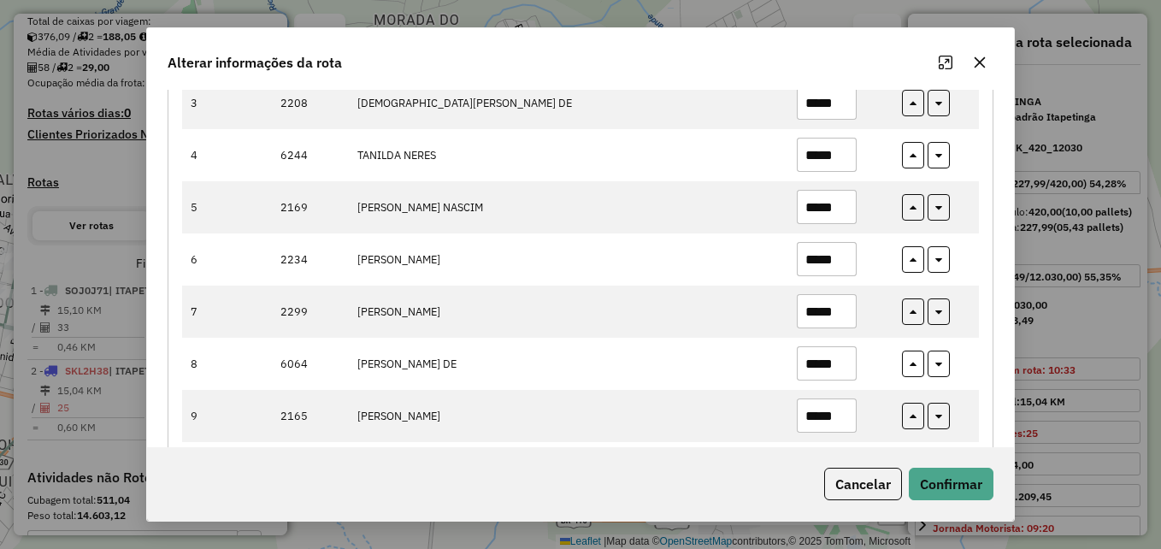
scroll to position [342, 0]
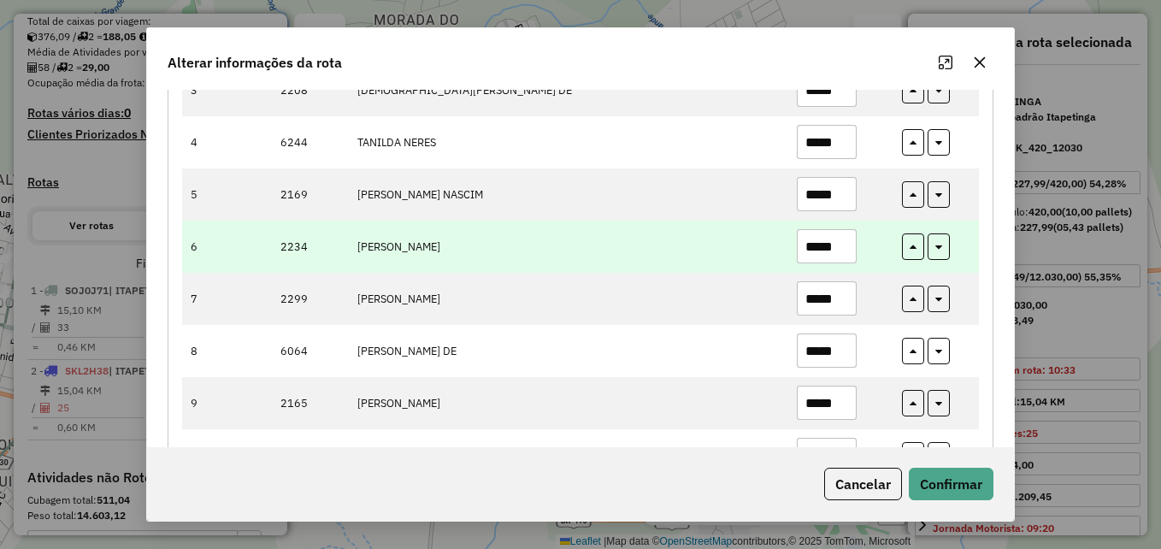
click at [839, 245] on input "*****" at bounding box center [827, 246] width 60 height 34
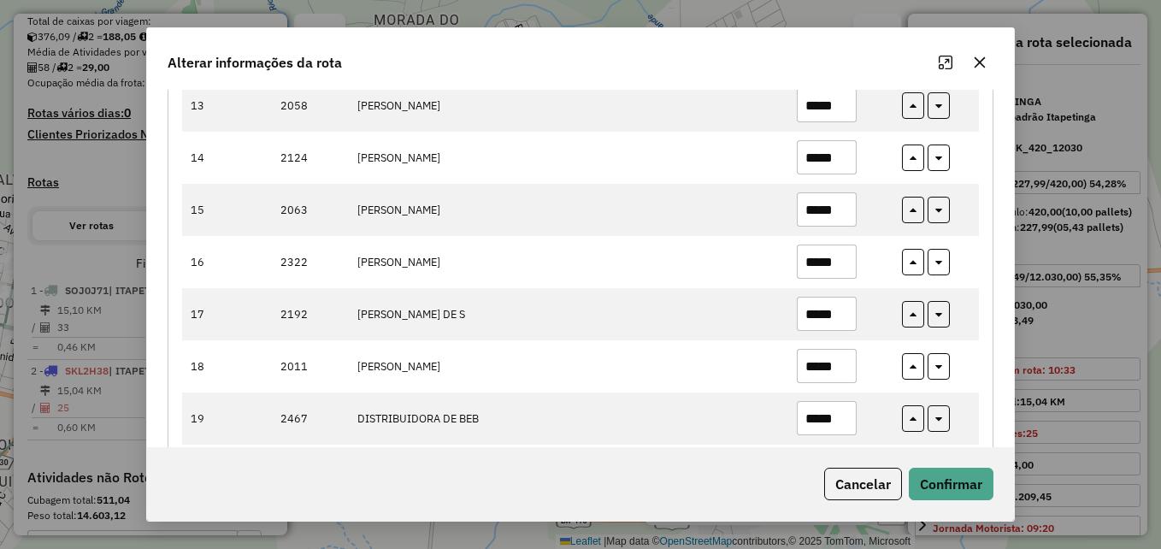
scroll to position [933, 0]
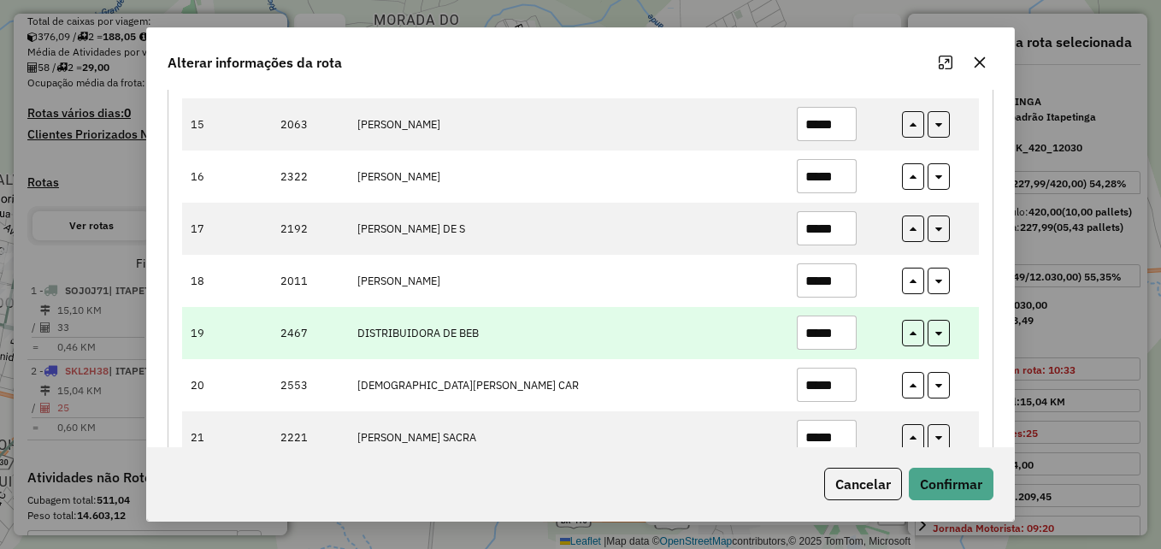
type input "*****"
click at [841, 330] on input "*****" at bounding box center [827, 332] width 60 height 34
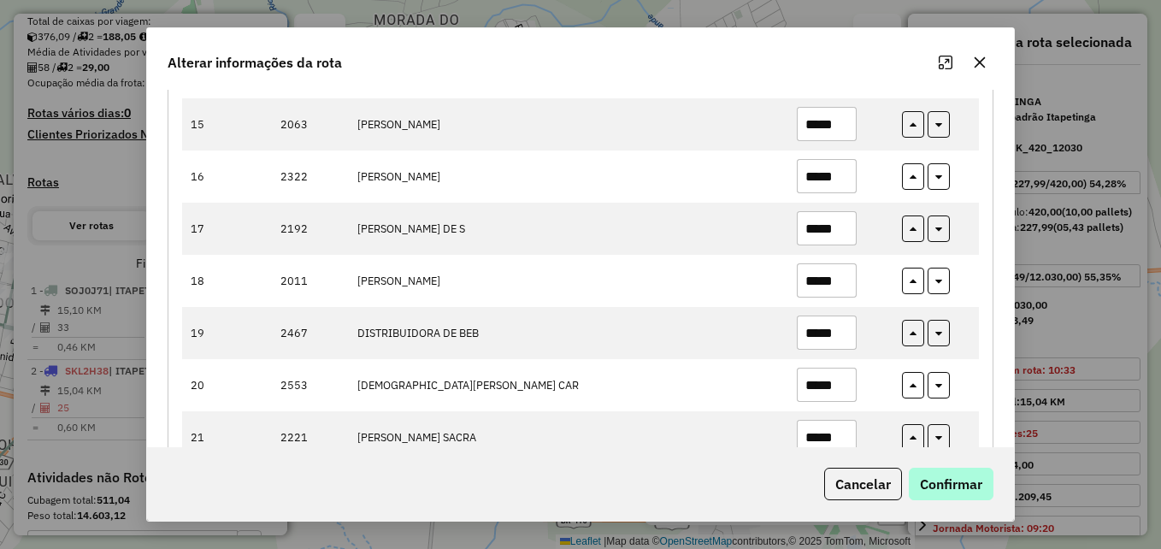
type input "*****"
click at [962, 490] on button "Confirmar" at bounding box center [951, 484] width 85 height 32
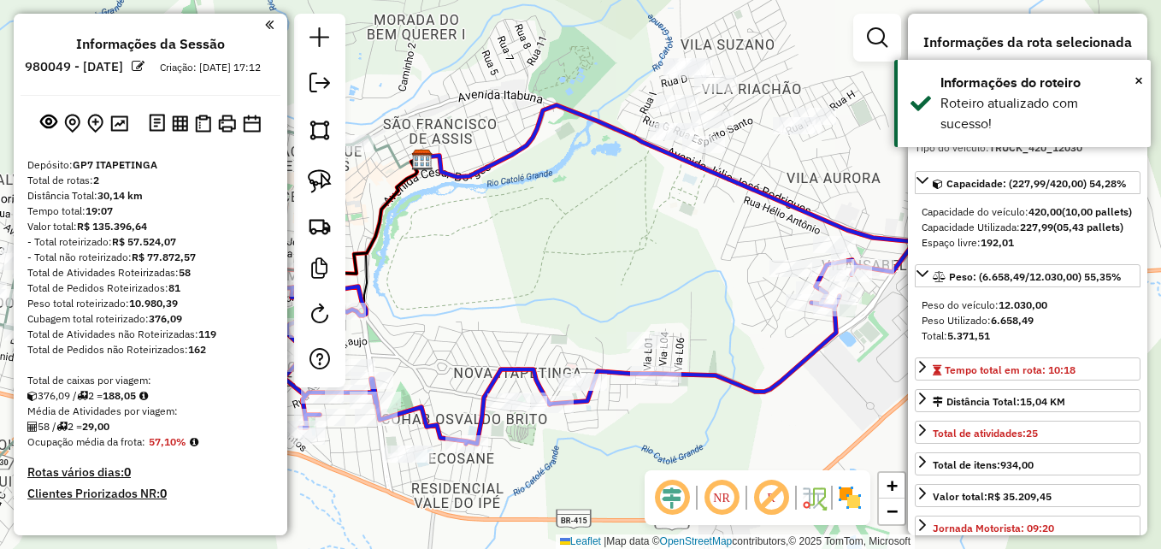
scroll to position [0, 0]
click at [117, 132] on img at bounding box center [119, 124] width 18 height 16
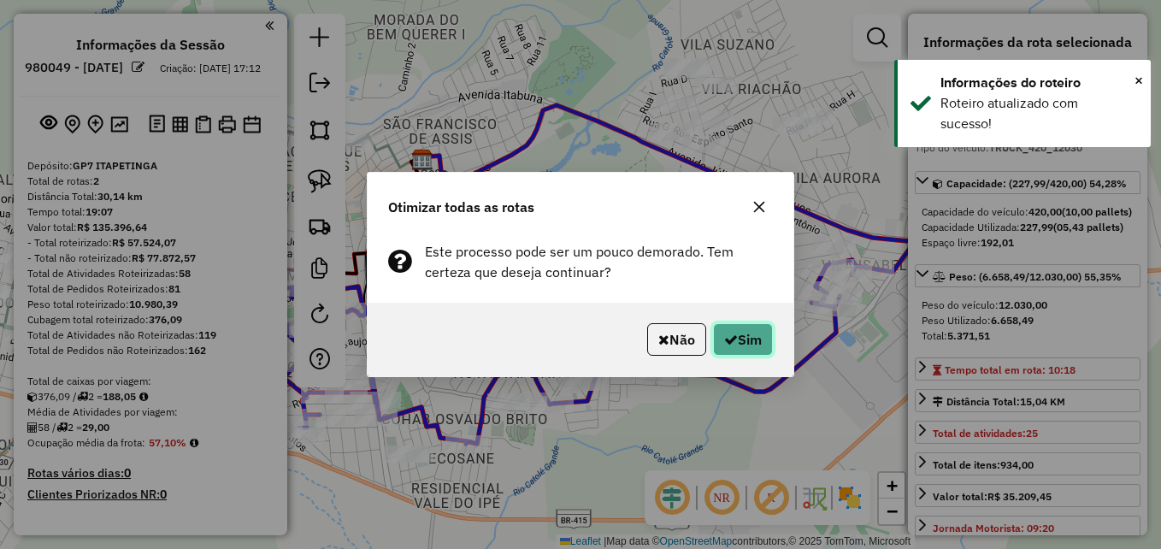
click at [749, 333] on button "Sim" at bounding box center [743, 339] width 60 height 32
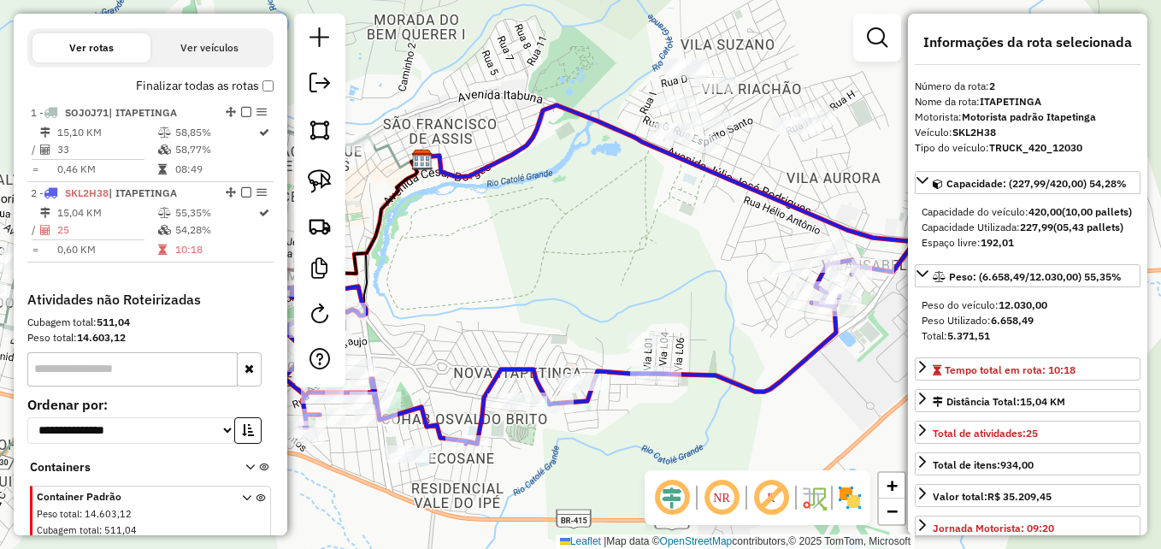
scroll to position [445, 0]
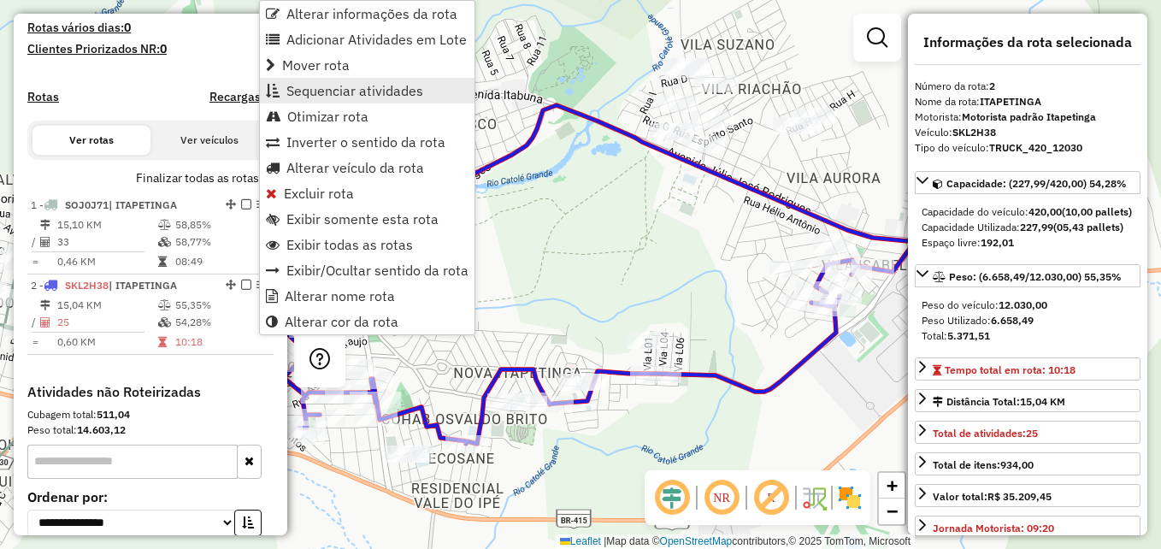
click at [331, 93] on span "Sequenciar atividades" at bounding box center [354, 91] width 137 height 14
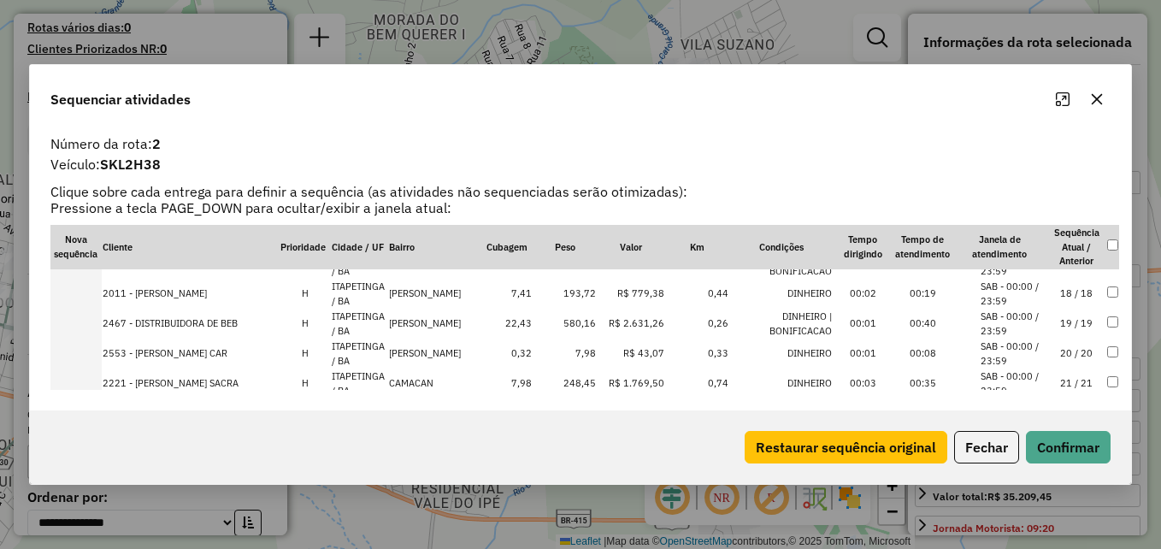
scroll to position [643, 0]
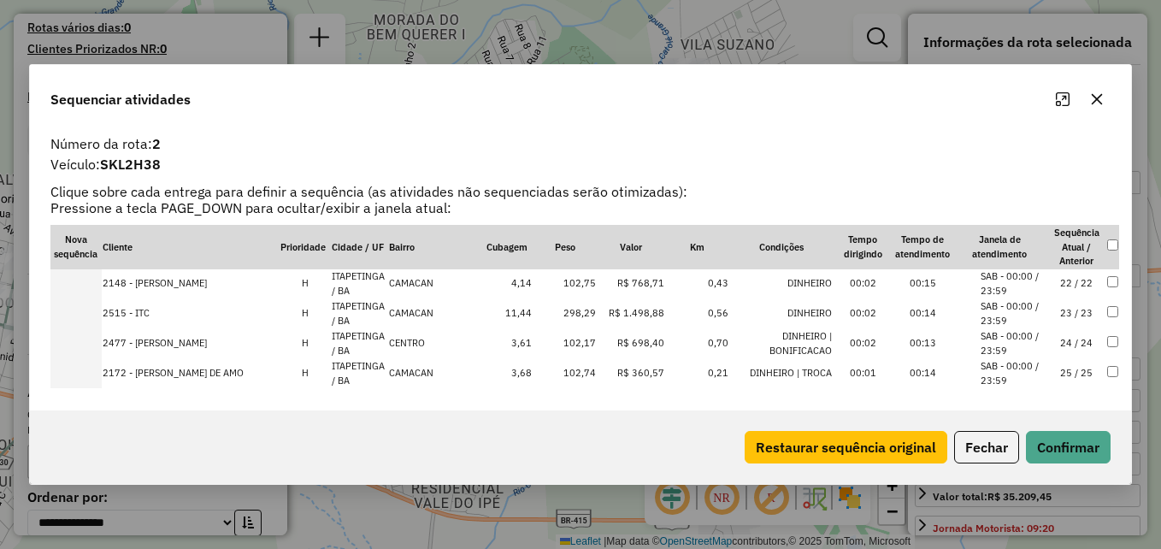
click at [1100, 99] on icon "button" at bounding box center [1097, 99] width 14 height 14
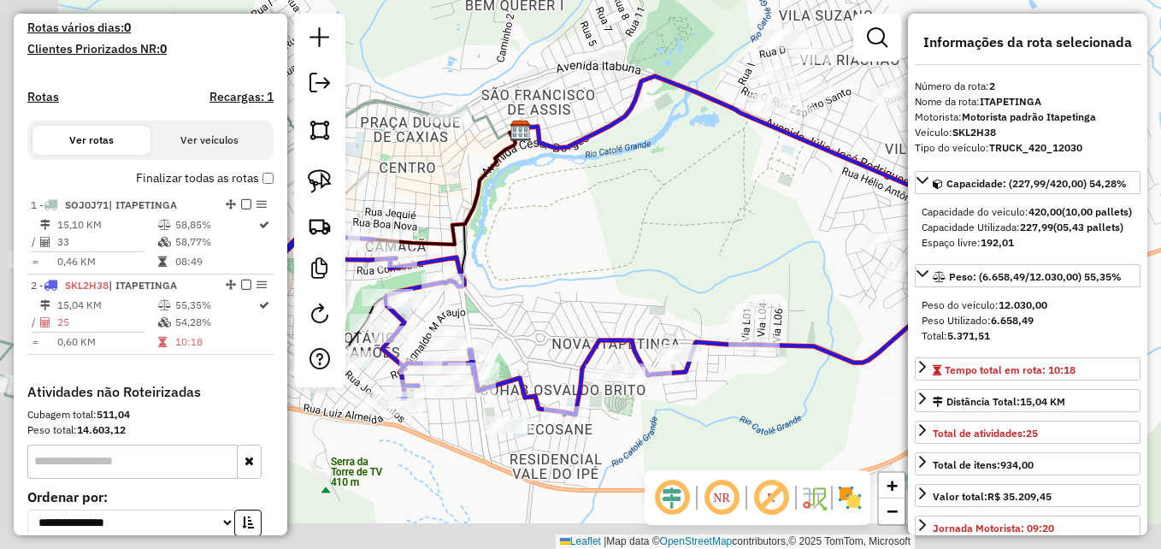
drag, startPoint x: 500, startPoint y: 303, endPoint x: 645, endPoint y: 254, distance: 152.7
click at [645, 254] on div "Janela de atendimento Grade de atendimento Capacidade Transportadoras Veículos …" at bounding box center [580, 274] width 1161 height 549
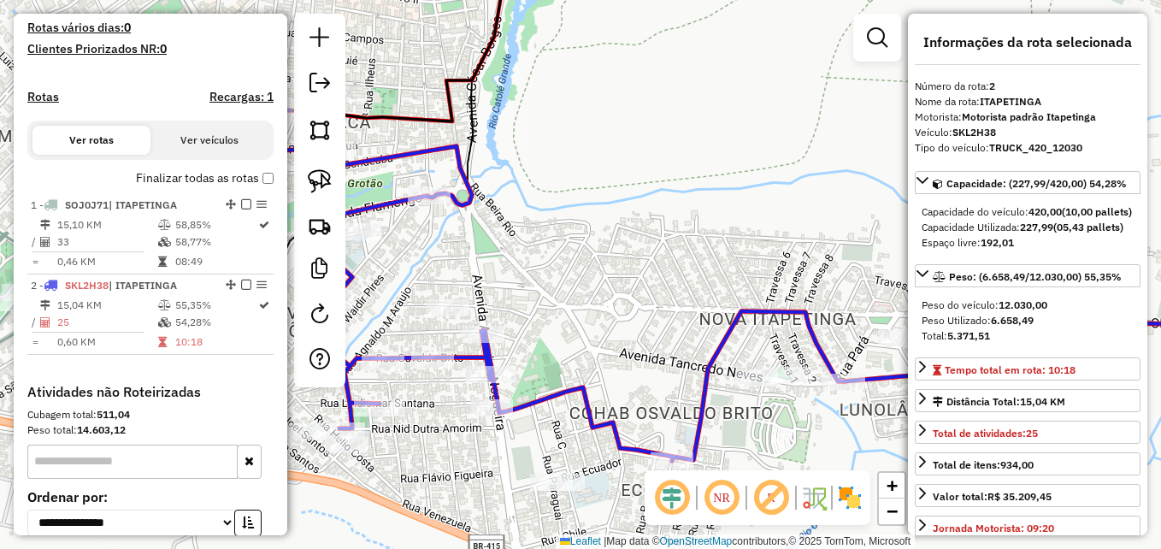
drag, startPoint x: 606, startPoint y: 286, endPoint x: 746, endPoint y: 141, distance: 201.9
click at [746, 141] on div "Janela de atendimento Grade de atendimento Capacidade Transportadoras Veículos …" at bounding box center [580, 274] width 1161 height 549
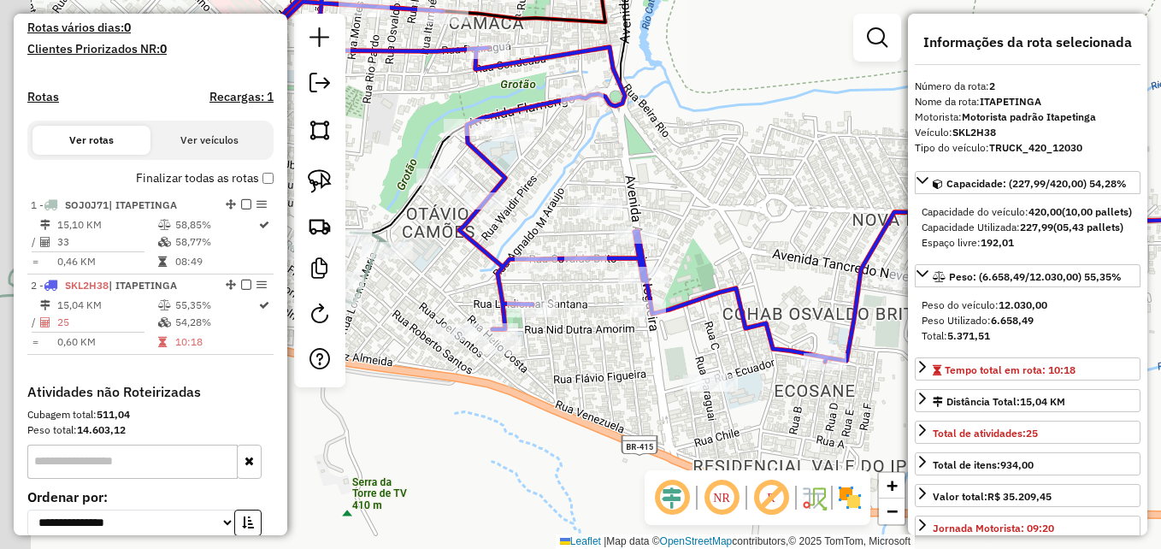
drag, startPoint x: 676, startPoint y: 141, endPoint x: 743, endPoint y: 144, distance: 66.8
click at [743, 144] on div "Janela de atendimento Grade de atendimento Capacidade Transportadoras Veículos …" at bounding box center [580, 274] width 1161 height 549
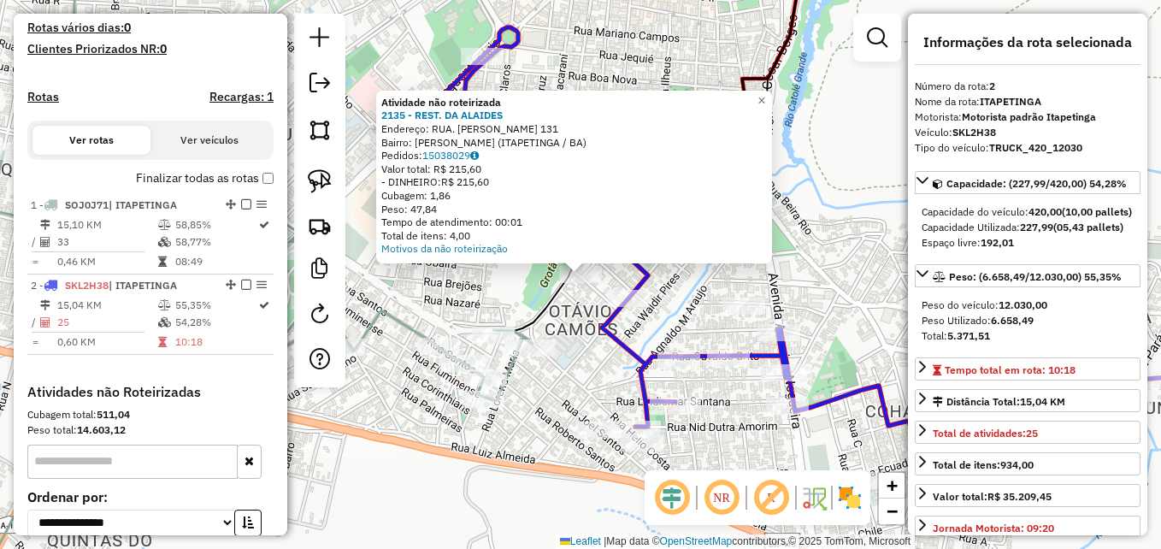
click at [386, 392] on div "Atividade não roteirizada 2135 - REST. DA ALAIDES Endereço: RUA. PEDRO VIEIRA 1…" at bounding box center [580, 274] width 1161 height 549
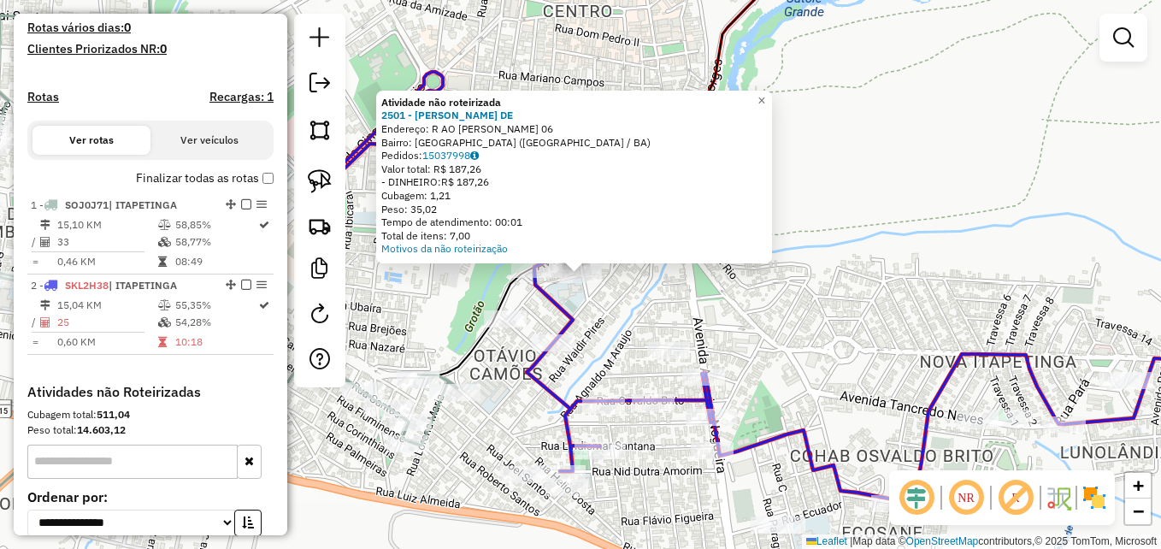
click at [827, 318] on div "Atividade não roteirizada 2501 - JAILSON FERNANDES DE Endereço: R AO JACINTO DE…" at bounding box center [580, 274] width 1161 height 549
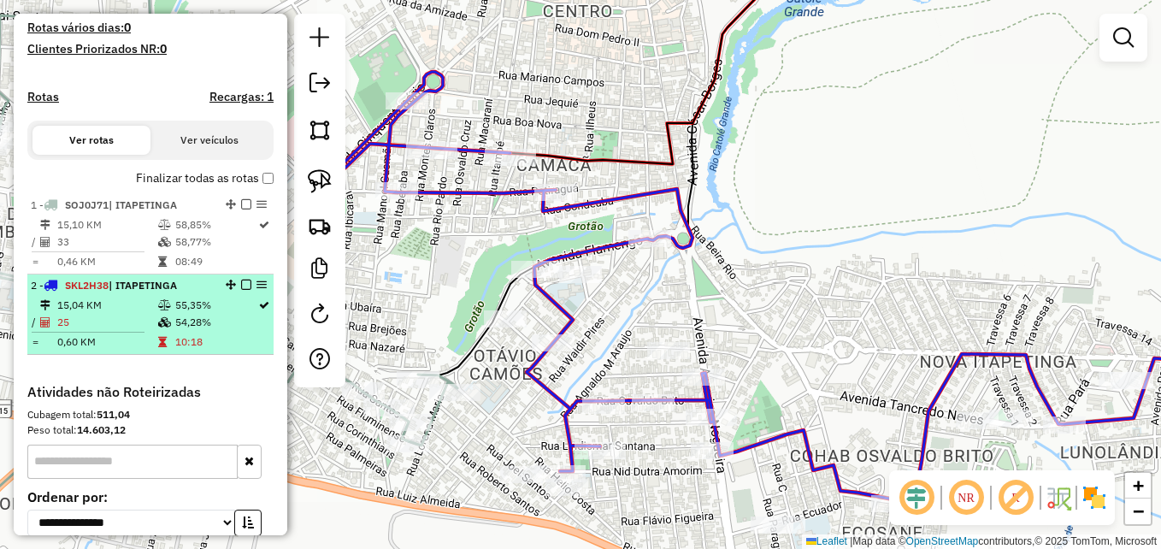
select select "**********"
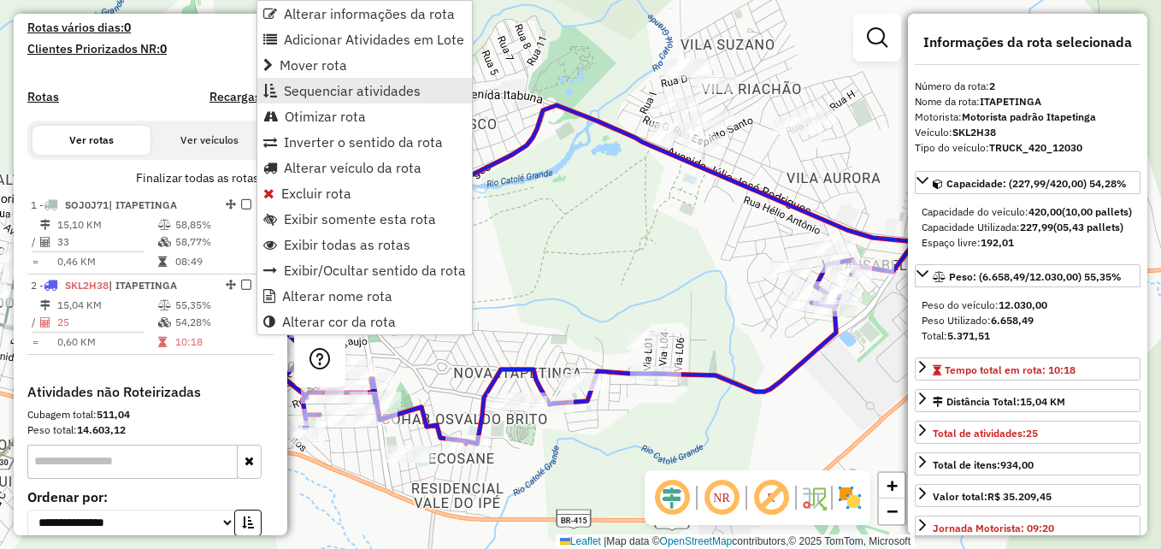
click at [349, 91] on span "Sequenciar atividades" at bounding box center [352, 91] width 137 height 14
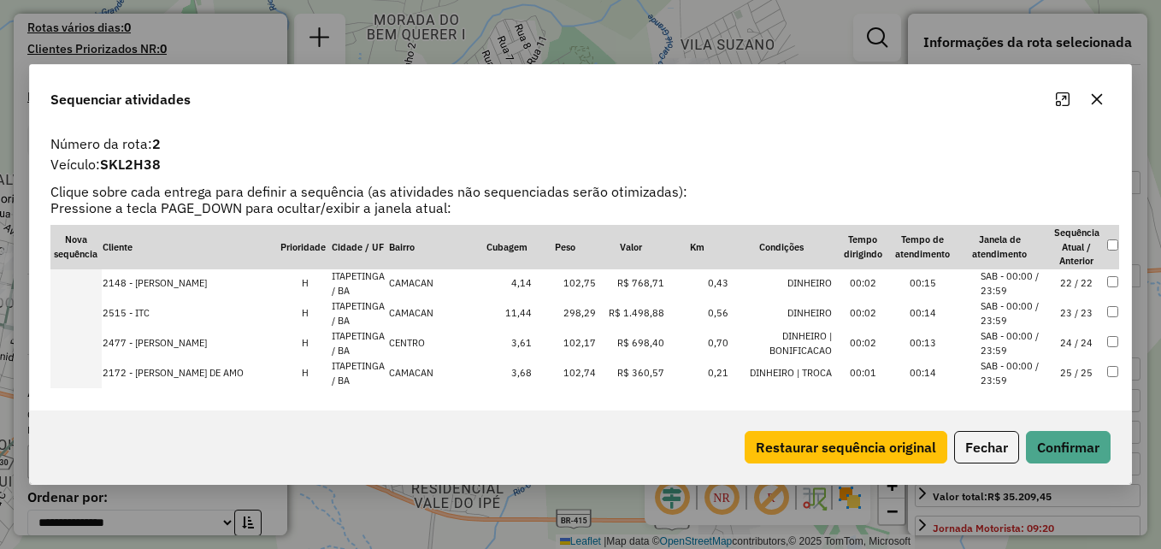
click at [1105, 92] on button "button" at bounding box center [1096, 98] width 27 height 27
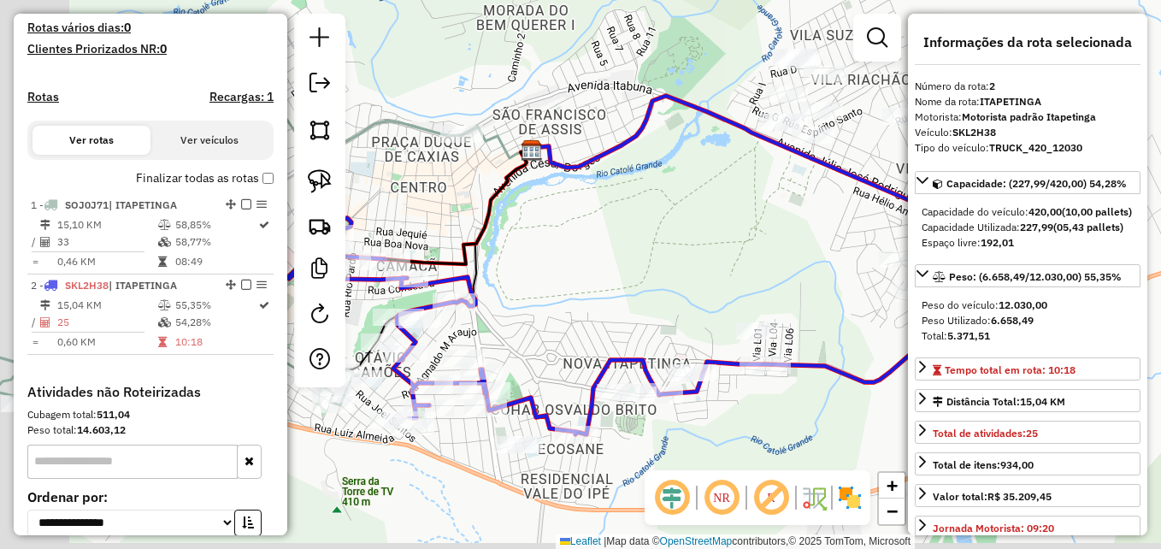
drag, startPoint x: 577, startPoint y: 277, endPoint x: 756, endPoint y: 234, distance: 183.7
click at [769, 238] on div "Janela de atendimento Grade de atendimento Capacidade Transportadoras Veículos …" at bounding box center [580, 274] width 1161 height 549
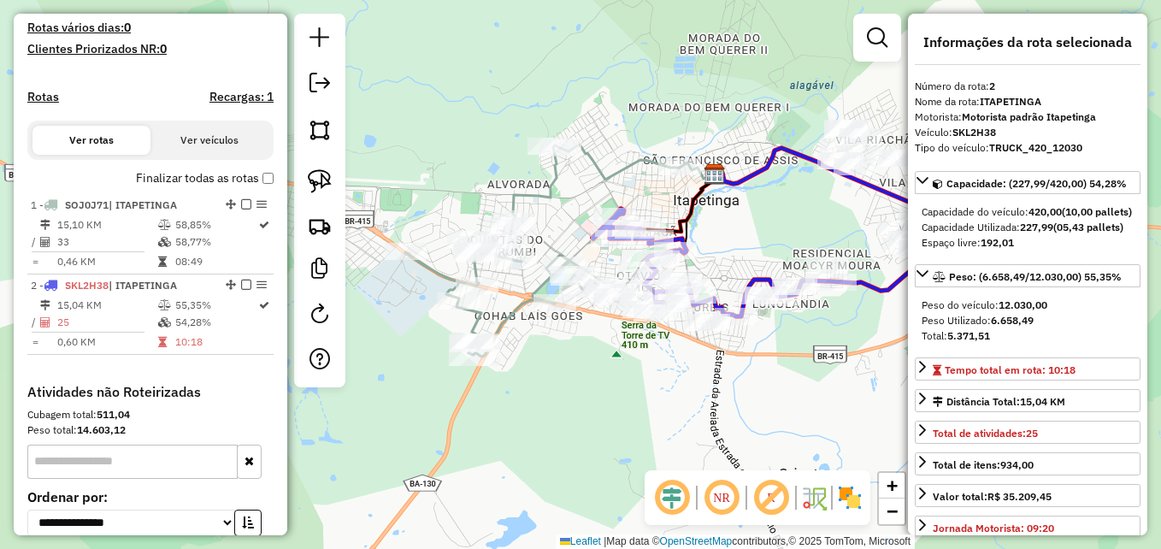
drag, startPoint x: 747, startPoint y: 361, endPoint x: 795, endPoint y: 366, distance: 48.1
click at [795, 366] on div "Janela de atendimento Grade de atendimento Capacidade Transportadoras Veículos …" at bounding box center [580, 274] width 1161 height 549
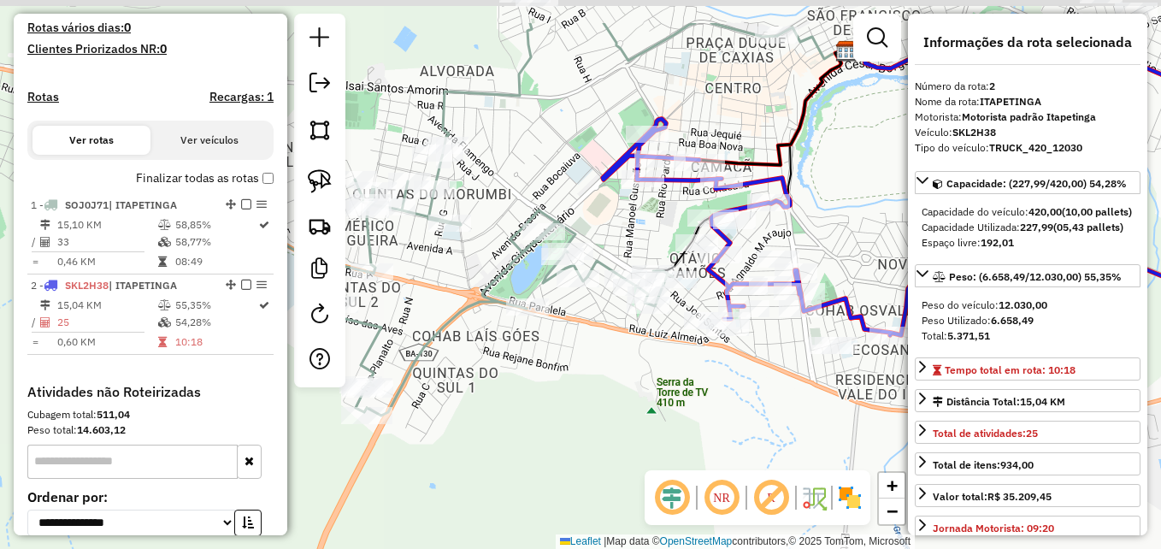
drag, startPoint x: 615, startPoint y: 319, endPoint x: 650, endPoint y: 395, distance: 83.8
click at [654, 397] on div "Janela de atendimento Grade de atendimento Capacidade Transportadoras Veículos …" at bounding box center [580, 274] width 1161 height 549
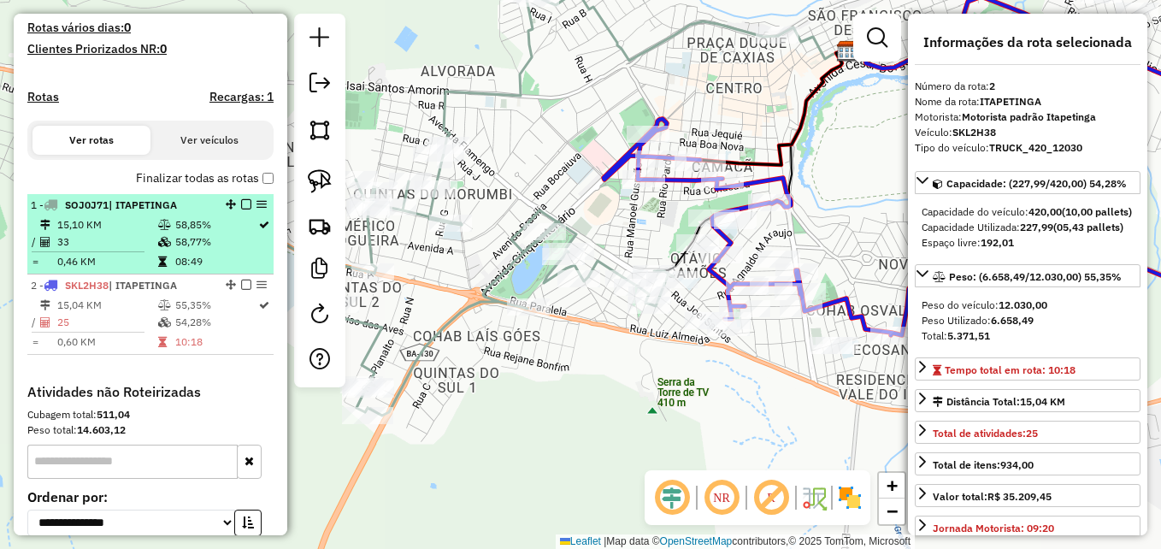
click at [258, 209] on em at bounding box center [261, 204] width 10 height 10
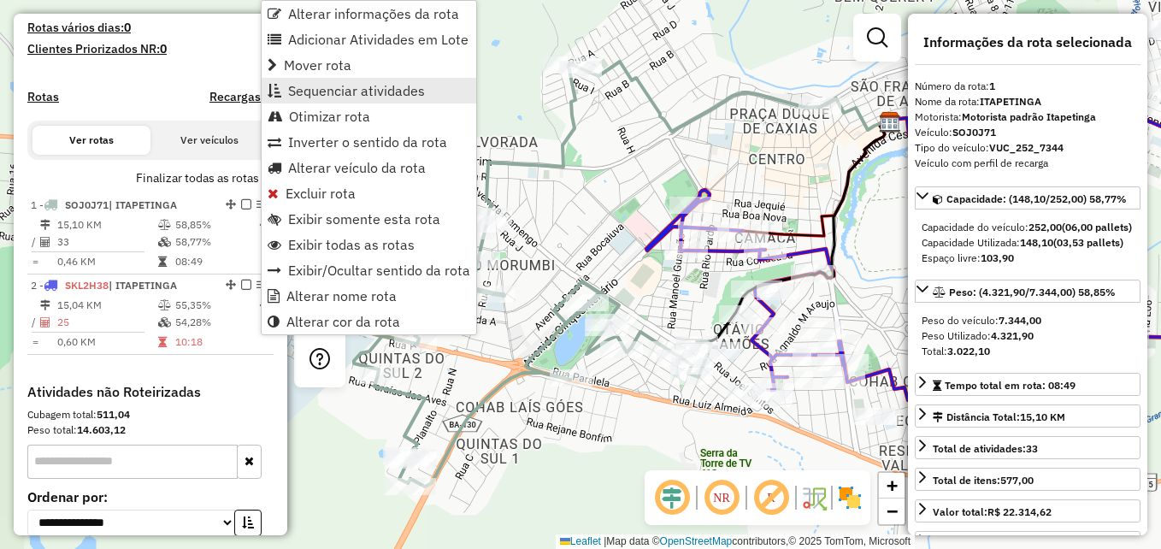
click at [334, 84] on span "Sequenciar atividades" at bounding box center [356, 91] width 137 height 14
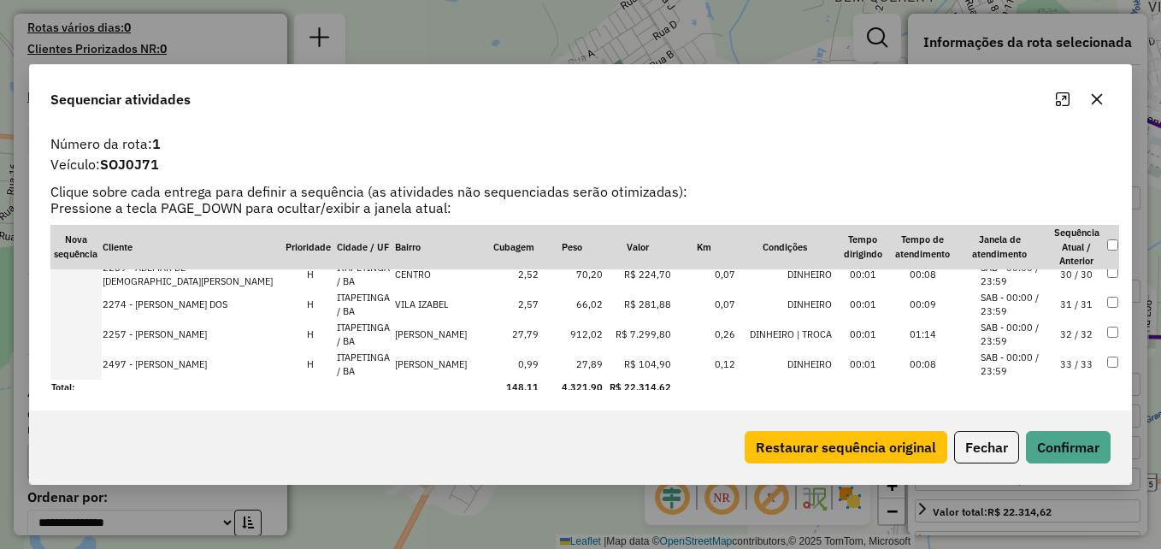
scroll to position [882, 0]
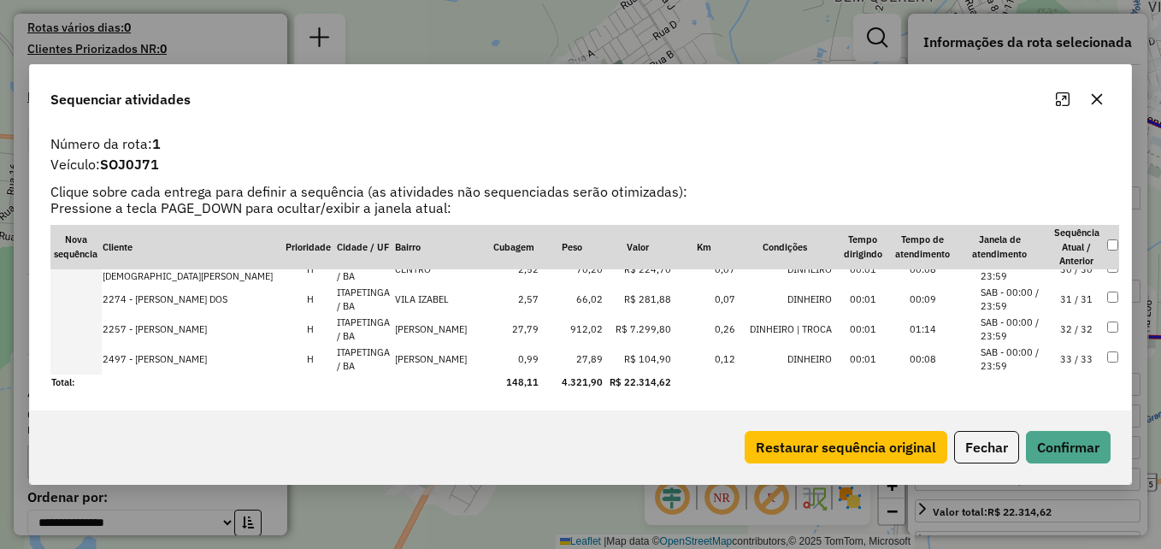
click at [1101, 93] on icon "button" at bounding box center [1097, 99] width 14 height 14
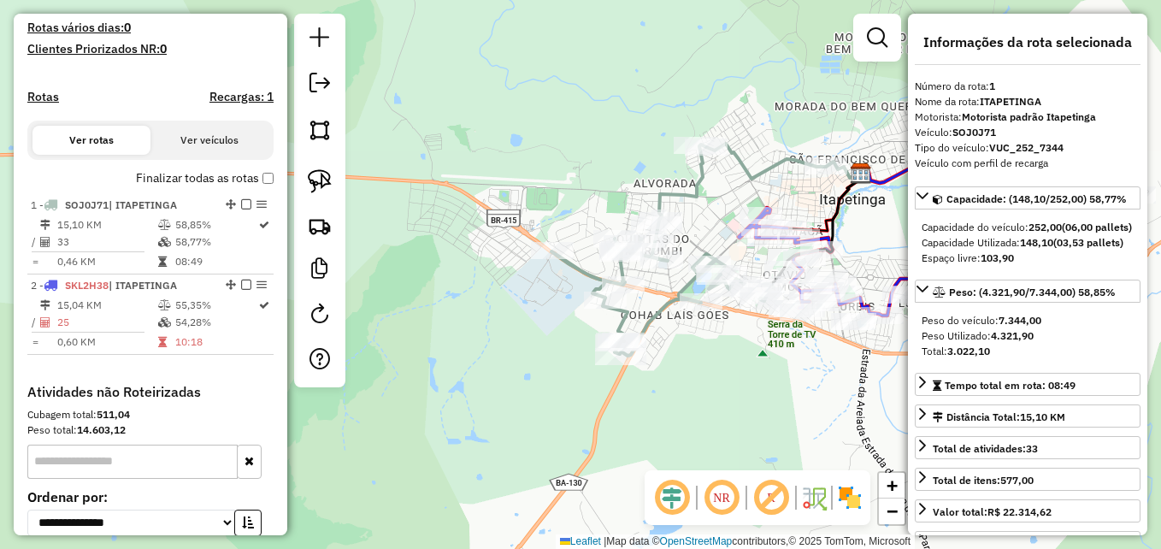
drag, startPoint x: 802, startPoint y: 406, endPoint x: 656, endPoint y: 396, distance: 145.7
click at [645, 405] on div "Janela de atendimento Grade de atendimento Capacidade Transportadoras Veículos …" at bounding box center [580, 274] width 1161 height 549
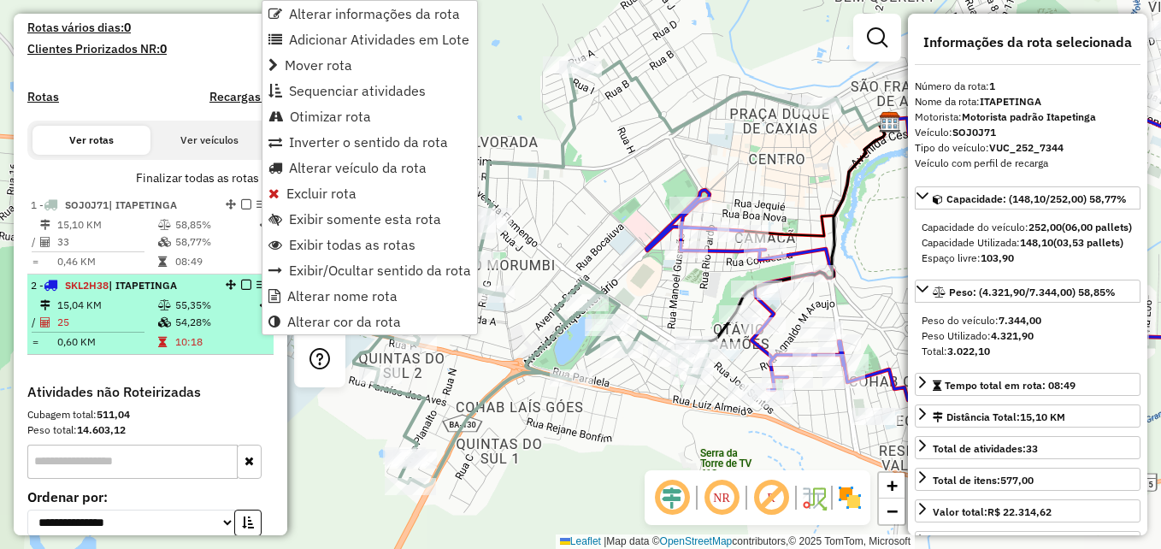
click at [249, 331] on td "54,28%" at bounding box center [215, 322] width 83 height 17
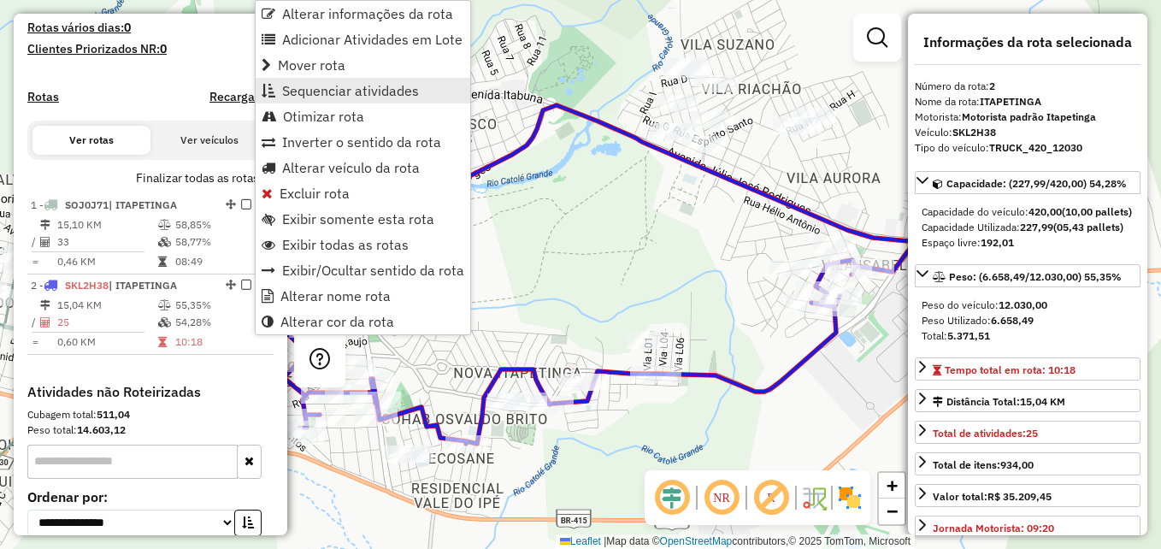
click at [351, 93] on span "Sequenciar atividades" at bounding box center [350, 91] width 137 height 14
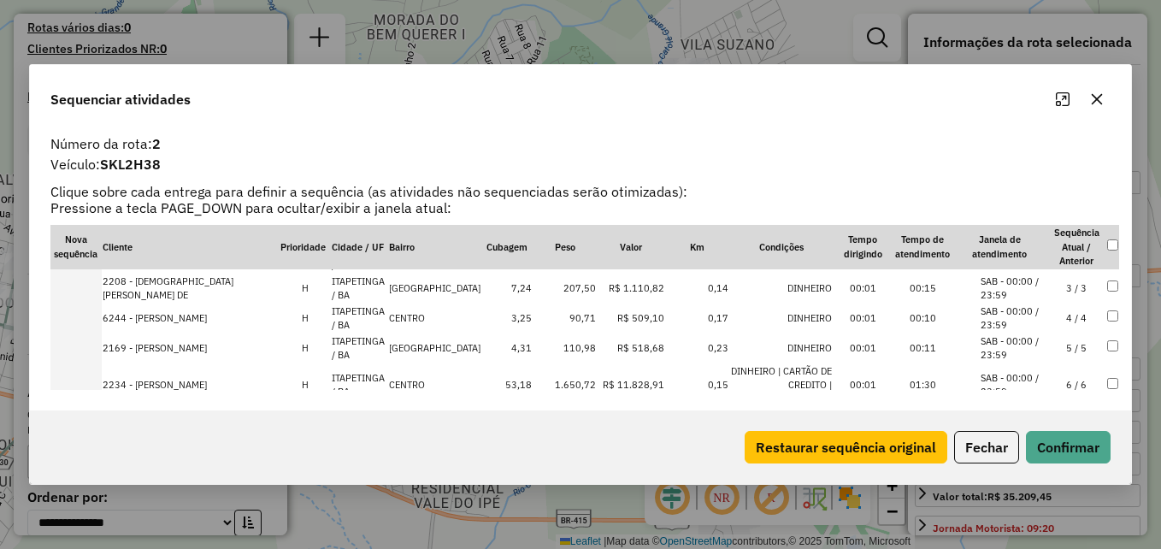
scroll to position [85, 0]
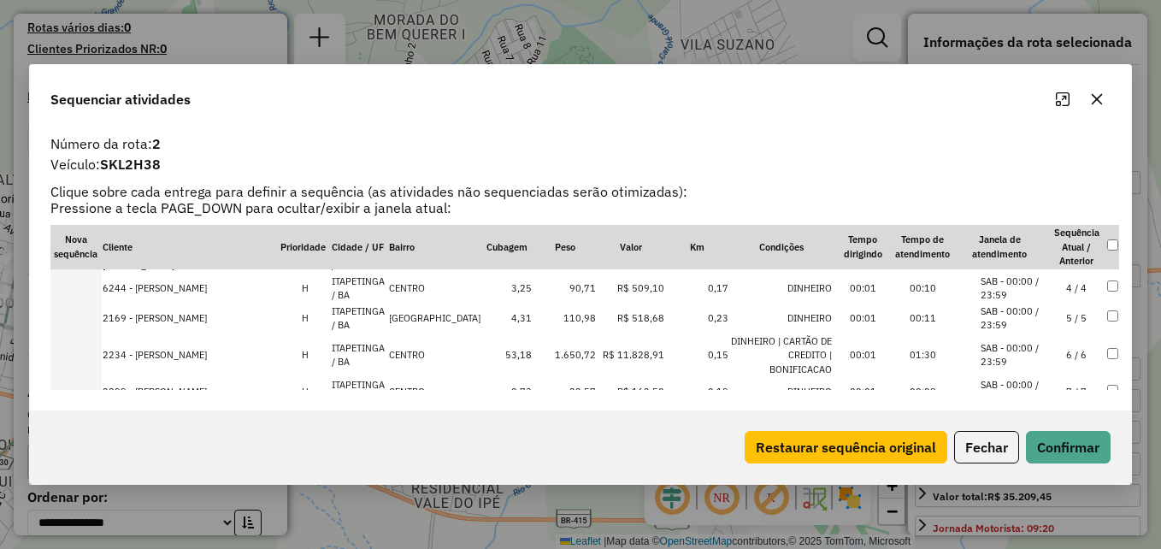
click at [1097, 97] on icon "button" at bounding box center [1097, 99] width 14 height 14
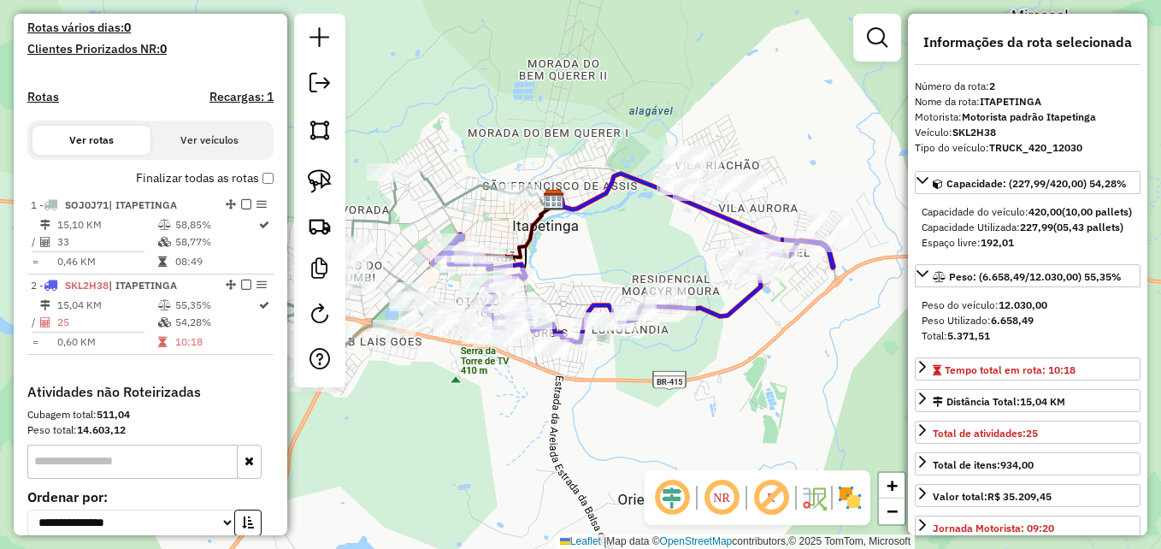
click at [878, 34] on em at bounding box center [877, 37] width 21 height 21
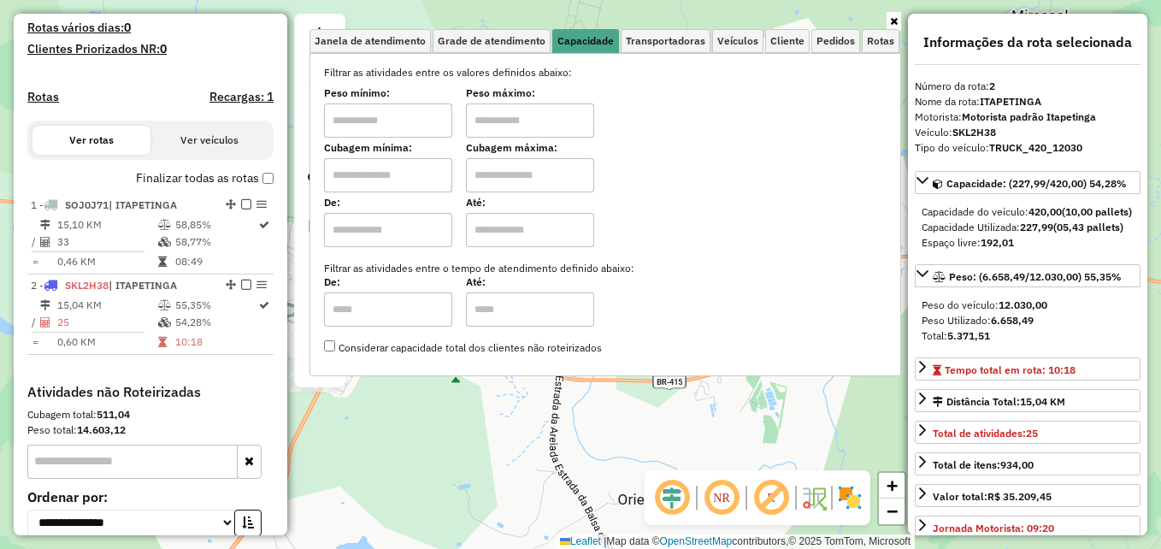
click at [386, 179] on input "text" at bounding box center [388, 175] width 128 height 34
type input "****"
type input "*****"
click at [576, 468] on div "Limpar filtros Janela de atendimento Grade de atendimento Capacidade Transporta…" at bounding box center [580, 274] width 1161 height 549
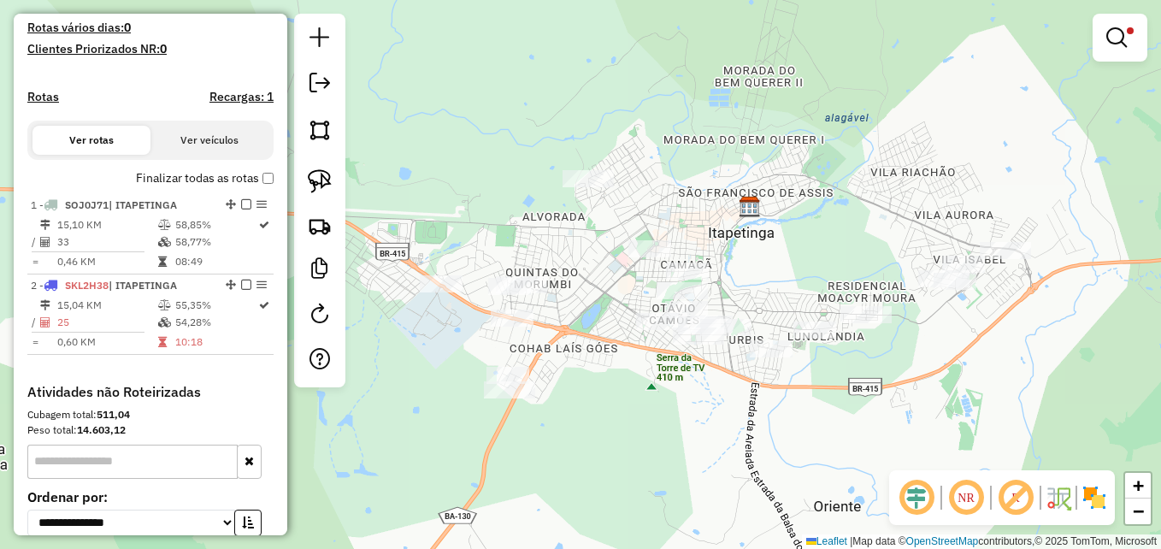
drag, startPoint x: 585, startPoint y: 429, endPoint x: 780, endPoint y: 436, distance: 195.9
click at [780, 436] on div "Limpar filtros Janela de atendimento Grade de atendimento Capacidade Transporta…" at bounding box center [580, 274] width 1161 height 549
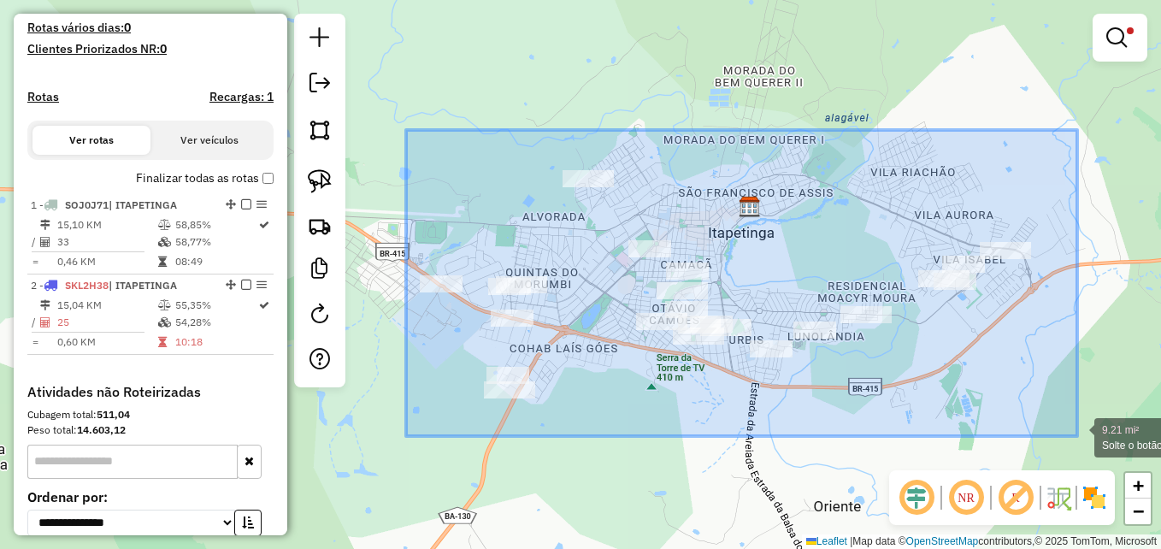
drag, startPoint x: 406, startPoint y: 130, endPoint x: 1077, endPoint y: 436, distance: 737.5
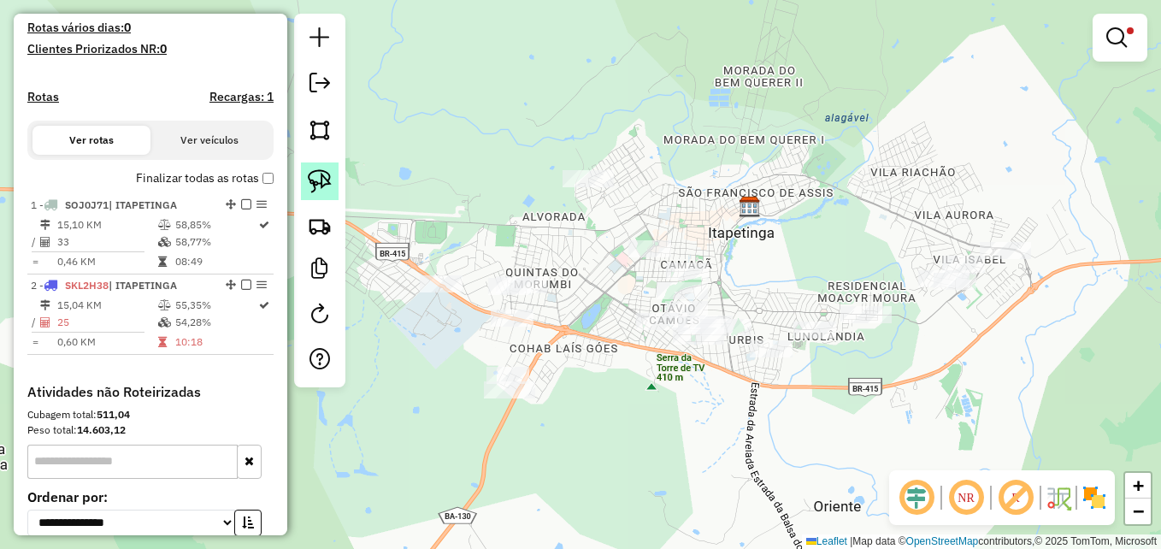
click at [321, 172] on img at bounding box center [320, 181] width 24 height 24
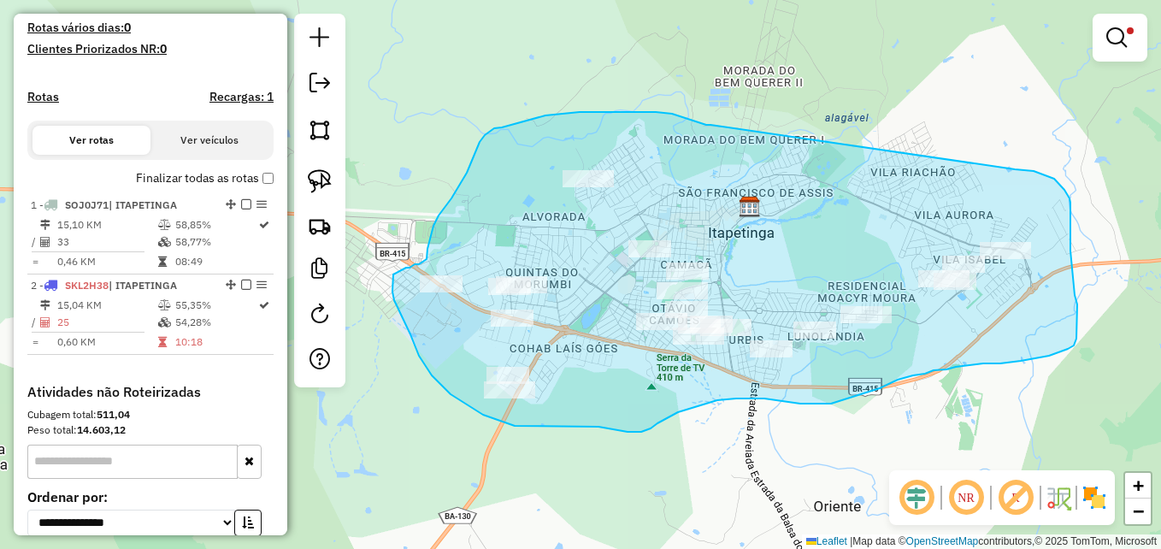
drag, startPoint x: 710, startPoint y: 125, endPoint x: 1000, endPoint y: 168, distance: 292.9
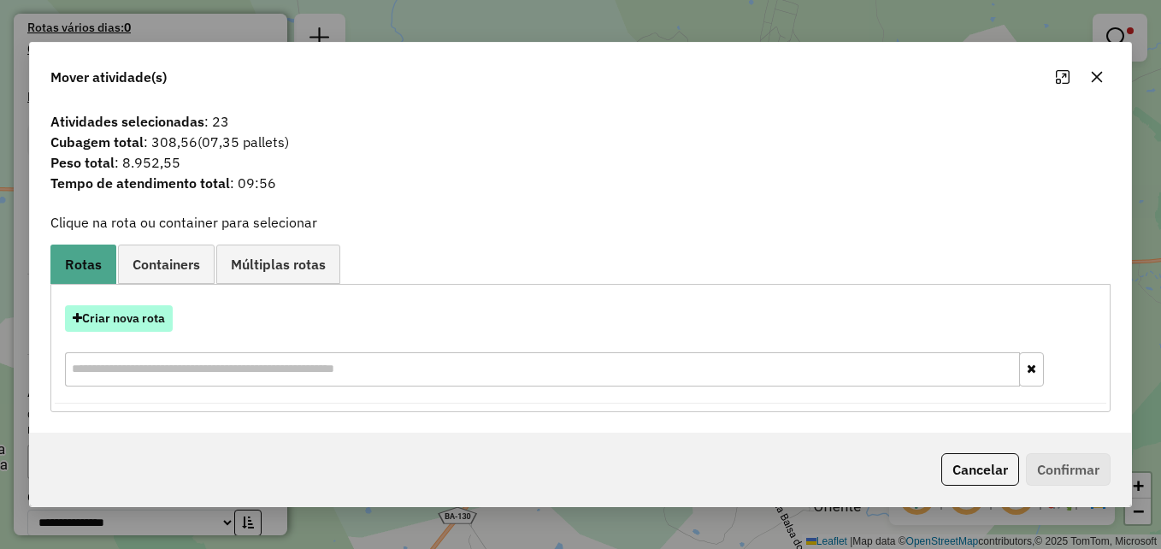
click at [106, 320] on button "Criar nova rota" at bounding box center [119, 318] width 108 height 26
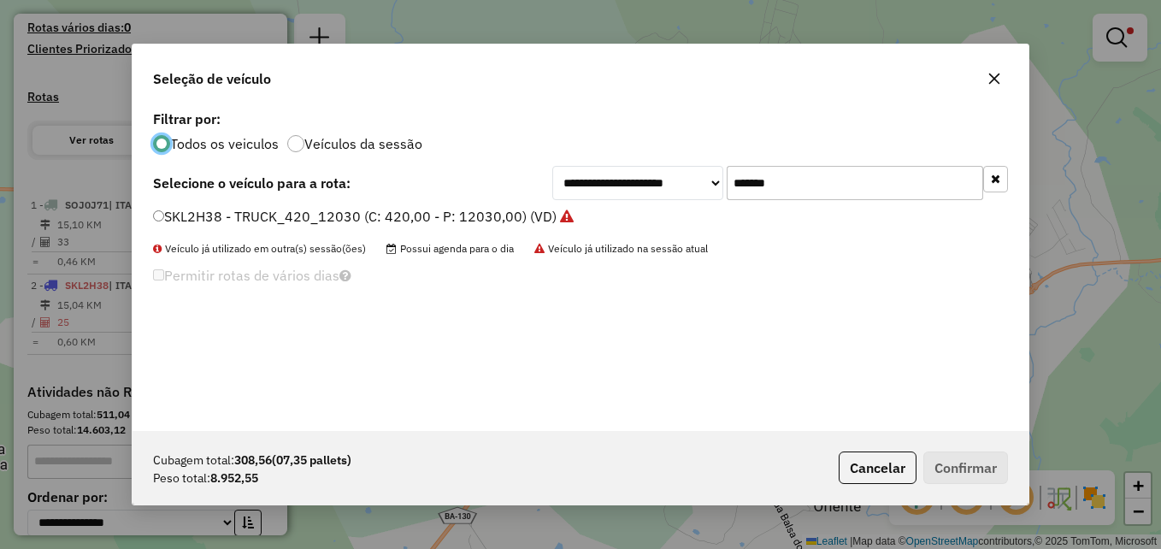
scroll to position [9, 5]
drag, startPoint x: 823, startPoint y: 178, endPoint x: 727, endPoint y: 191, distance: 97.4
click at [727, 191] on input "*******" at bounding box center [855, 183] width 256 height 34
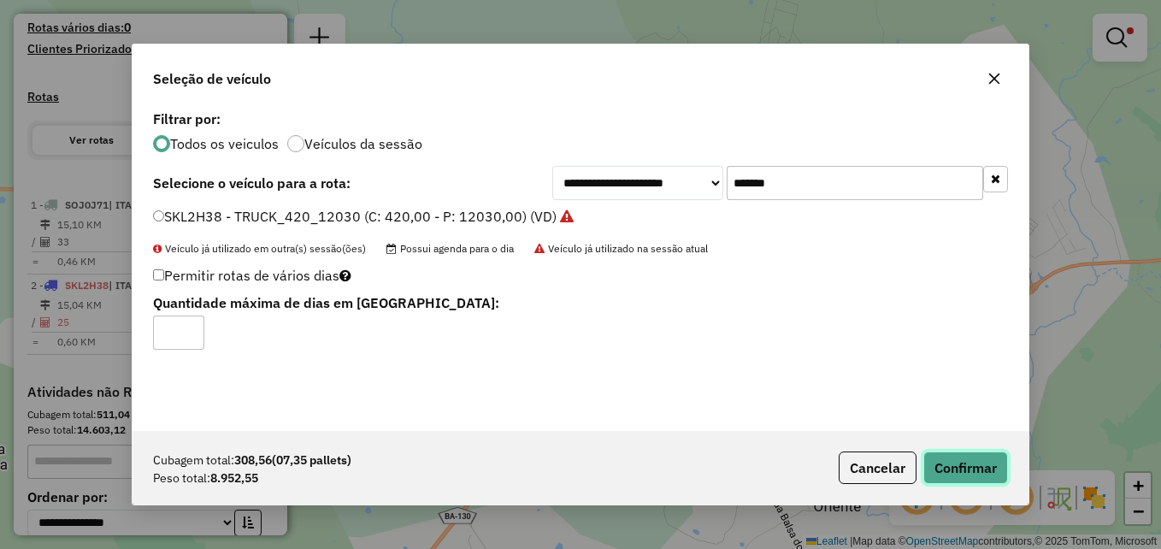
click at [960, 465] on button "Confirmar" at bounding box center [965, 467] width 85 height 32
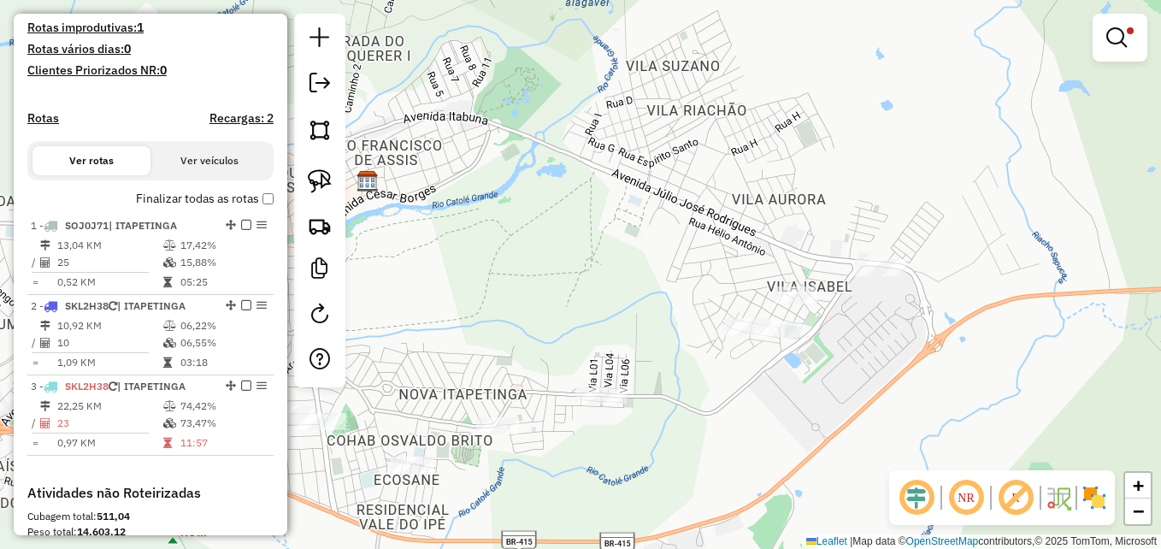
drag, startPoint x: 913, startPoint y: 315, endPoint x: 936, endPoint y: 285, distance: 38.5
click at [934, 288] on div "Limpar filtros Janela de atendimento Grade de atendimento Capacidade Transporta…" at bounding box center [580, 274] width 1161 height 549
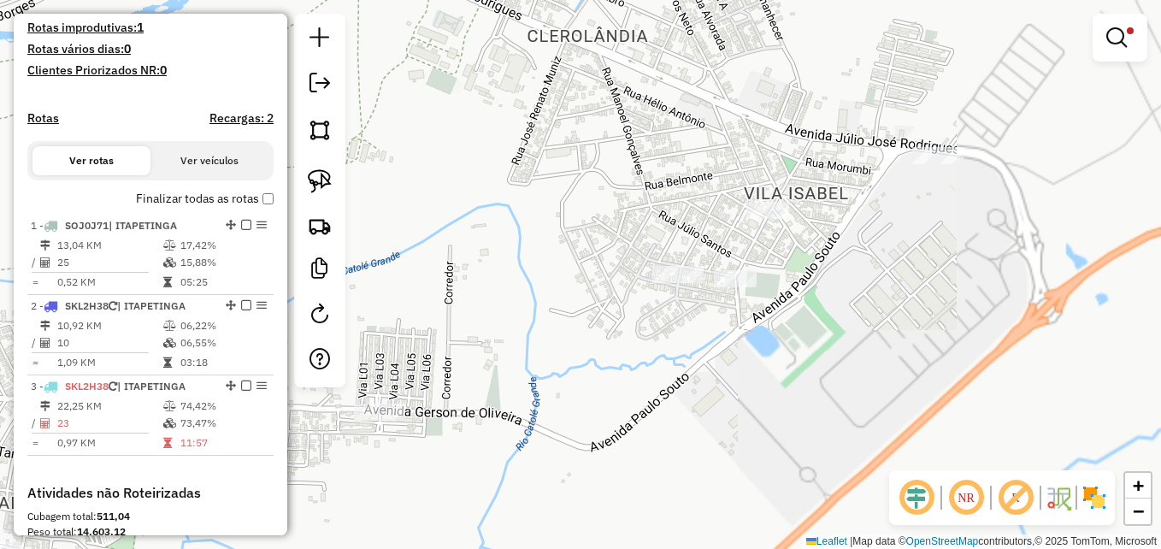
drag, startPoint x: 821, startPoint y: 333, endPoint x: 913, endPoint y: 298, distance: 97.6
click at [913, 298] on div "Limpar filtros Janela de atendimento Grade de atendimento Capacidade Transporta…" at bounding box center [580, 274] width 1161 height 549
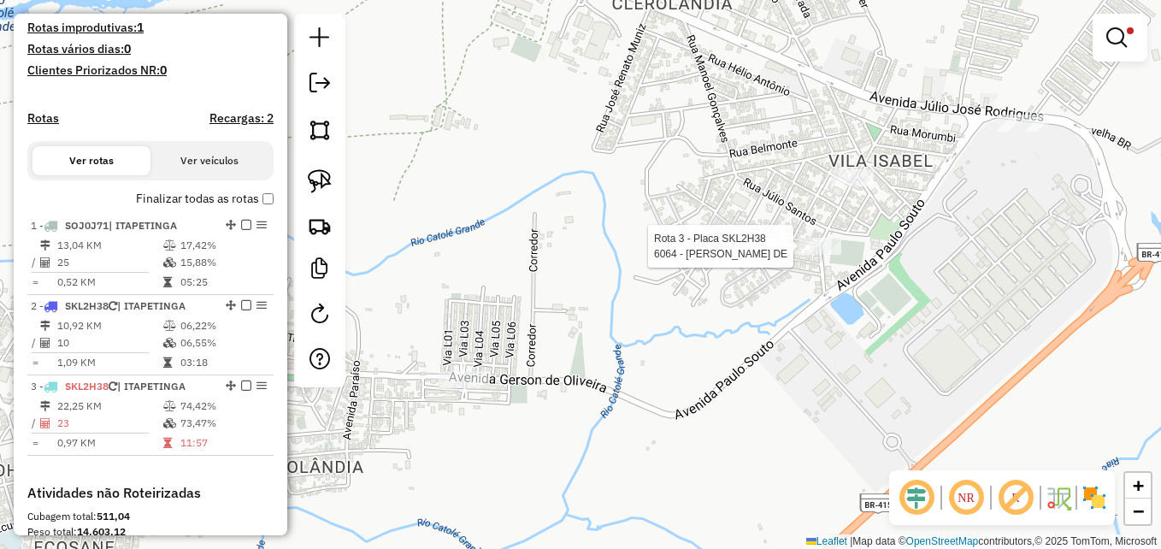
select select "**********"
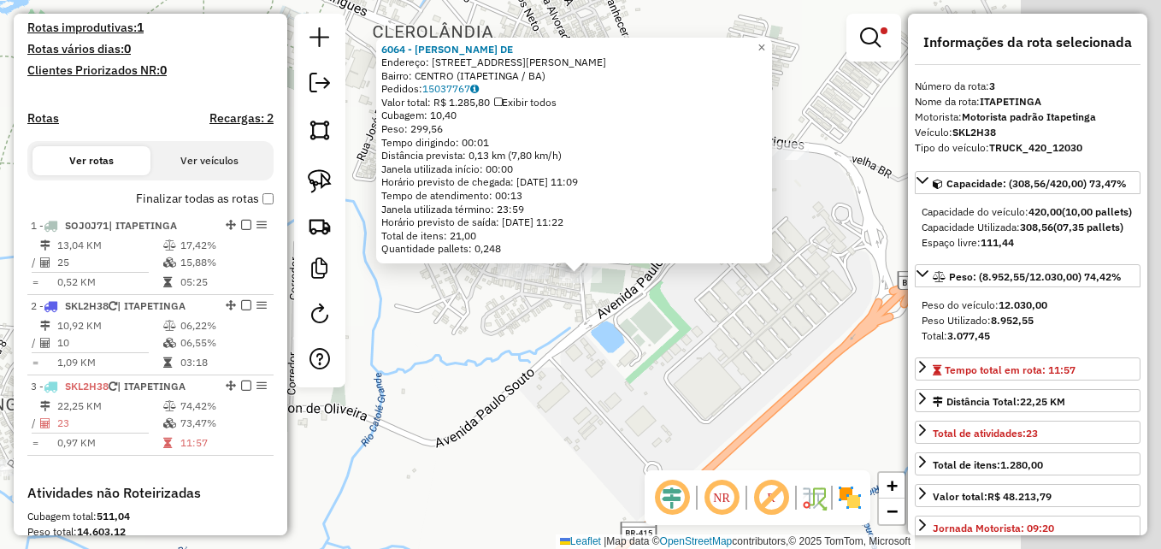
scroll to position [718, 0]
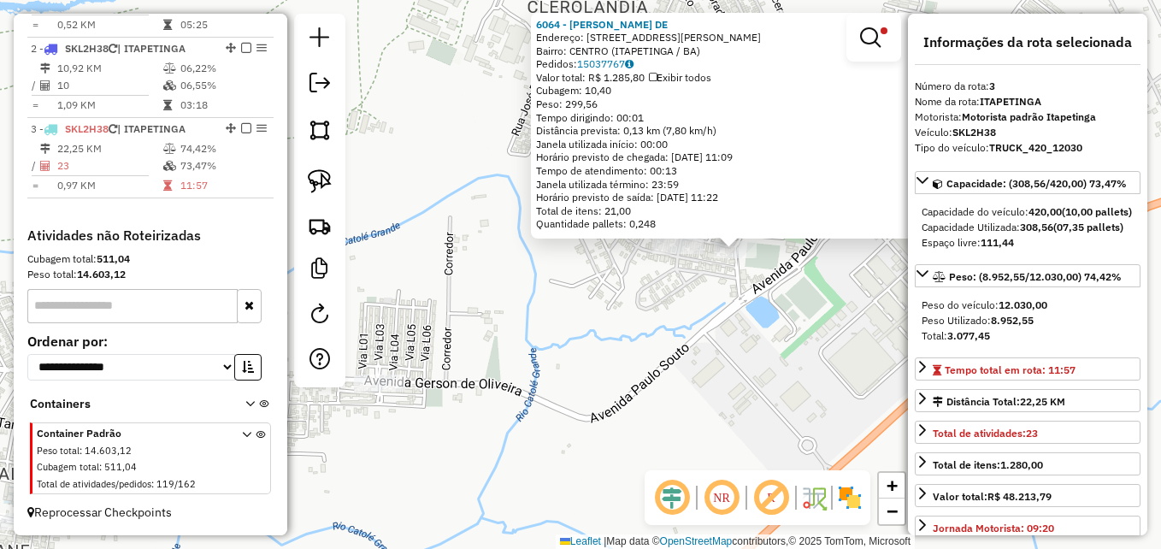
drag, startPoint x: 568, startPoint y: 387, endPoint x: 737, endPoint y: 347, distance: 173.1
click at [736, 356] on div "6064 - MURILO FERNANDES DE Endereço: Rua Domaciano Macedo 360 Bairro: CENTRO (I…" at bounding box center [580, 274] width 1161 height 549
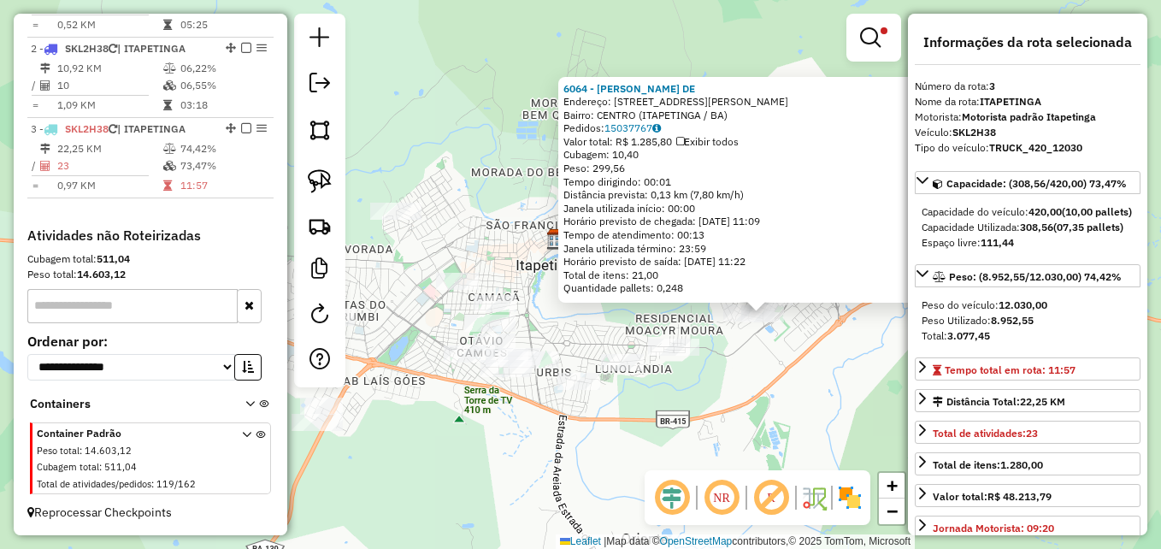
drag, startPoint x: 580, startPoint y: 328, endPoint x: 650, endPoint y: 329, distance: 71.0
click at [650, 329] on div "6064 - MURILO FERNANDES DE Endereço: Rua Domaciano Macedo 360 Bairro: CENTRO (I…" at bounding box center [580, 274] width 1161 height 549
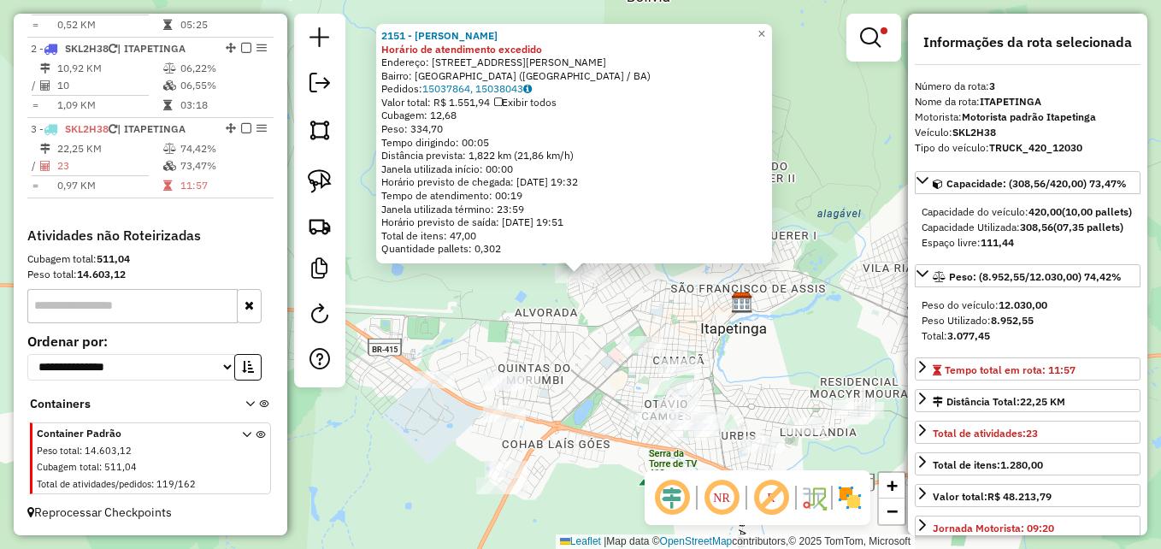
click at [592, 391] on div "2151 - JONAS SANTOS MONTEIR Horário de atendimento excedido Endereço: AVENIDA G…" at bounding box center [580, 274] width 1161 height 549
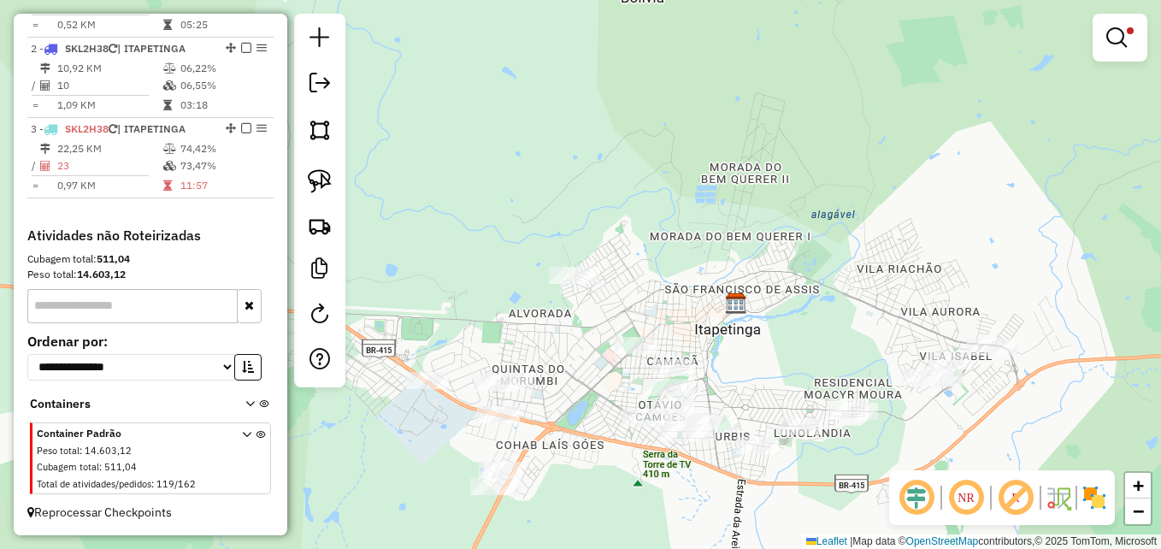
drag, startPoint x: 792, startPoint y: 356, endPoint x: 750, endPoint y: 297, distance: 72.8
click at [750, 297] on div "Limpar filtros Janela de atendimento Grade de atendimento Capacidade Transporta…" at bounding box center [580, 274] width 1161 height 549
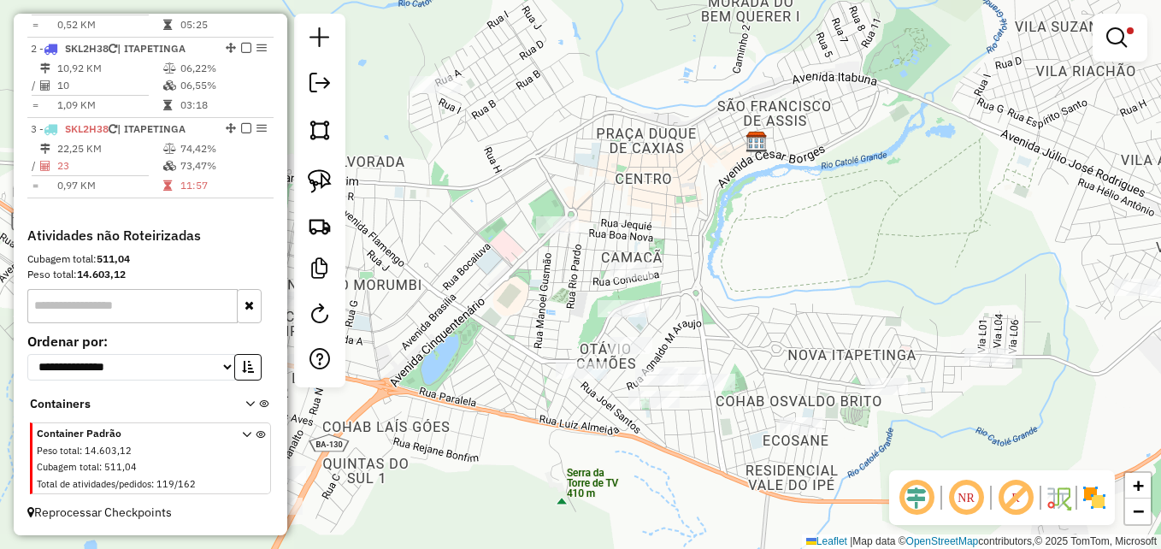
drag, startPoint x: 545, startPoint y: 202, endPoint x: 506, endPoint y: 256, distance: 67.4
click at [506, 256] on div "Limpar filtros Janela de atendimento Grade de atendimento Capacidade Transporta…" at bounding box center [580, 274] width 1161 height 549
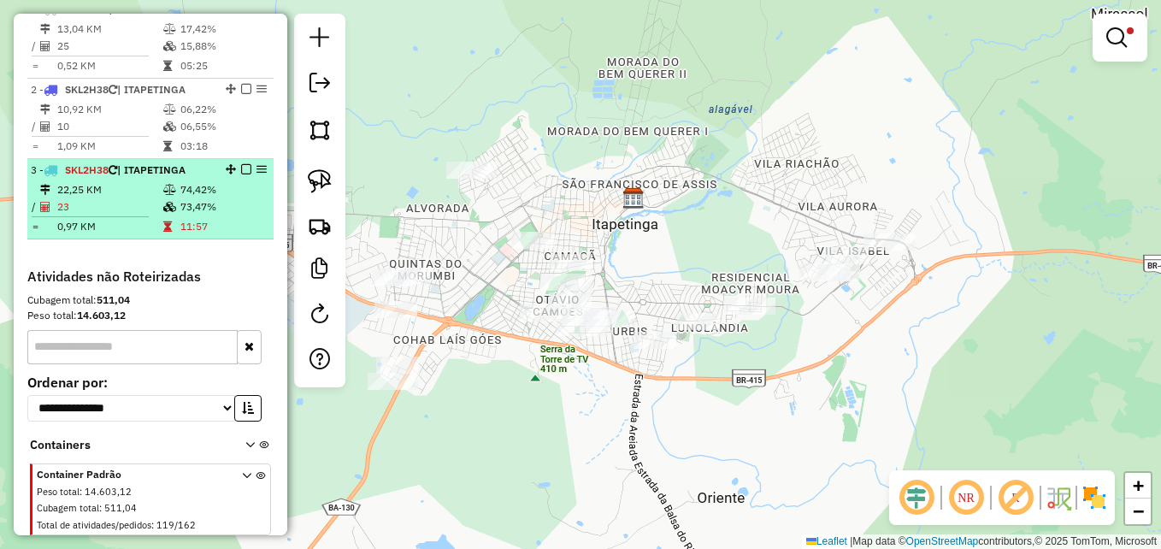
scroll to position [633, 0]
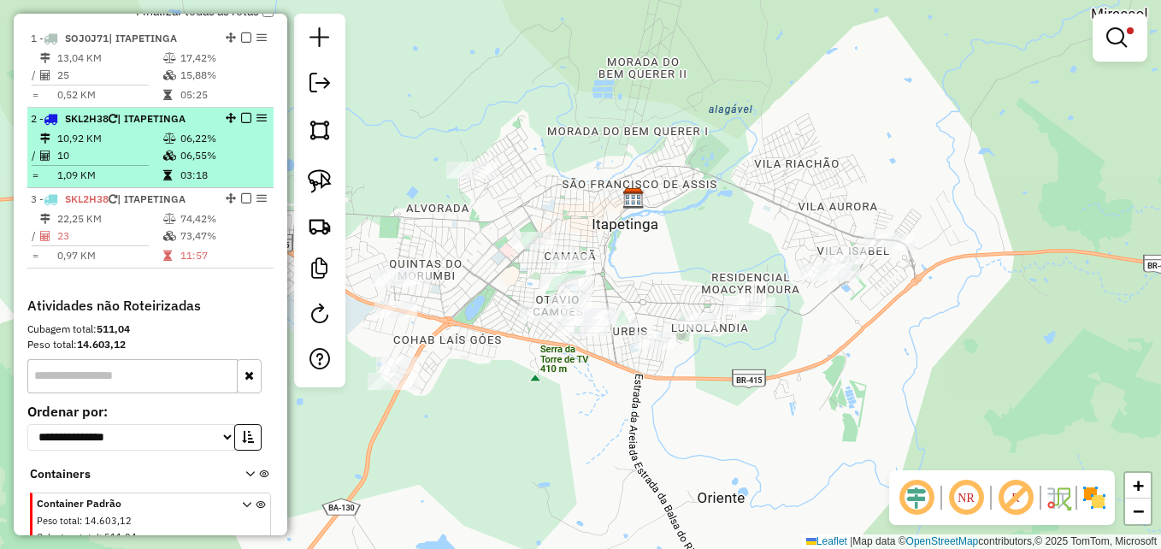
select select "**********"
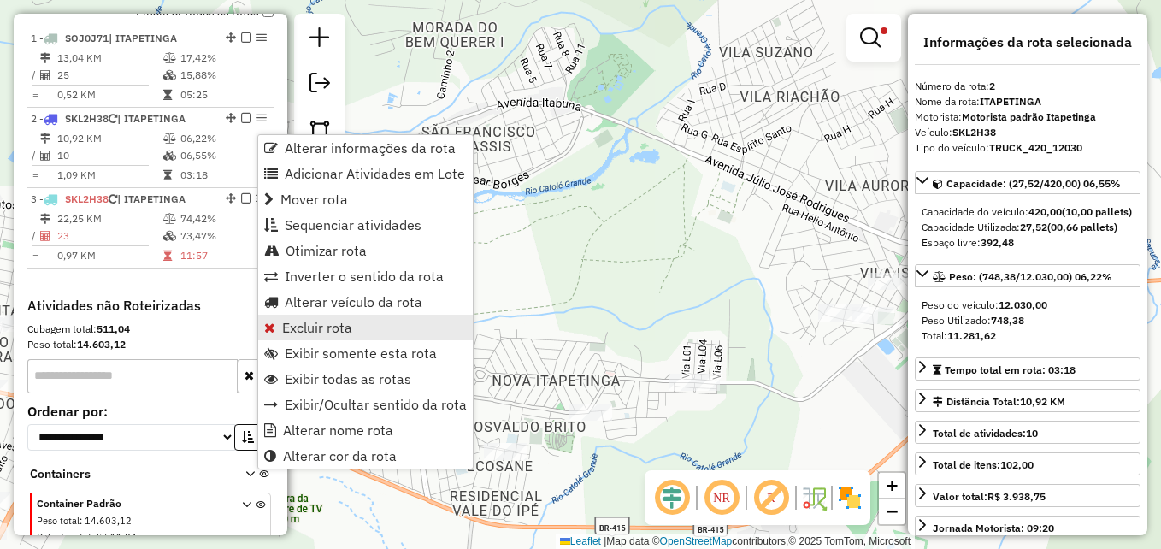
click at [317, 325] on span "Excluir rota" at bounding box center [317, 328] width 70 height 14
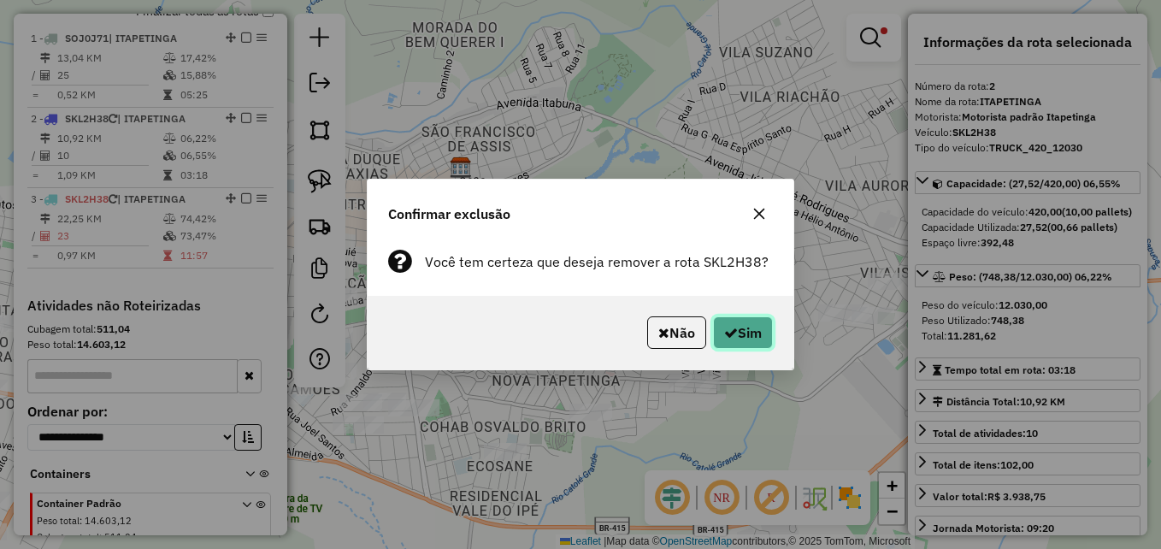
click at [758, 325] on button "Sim" at bounding box center [743, 332] width 60 height 32
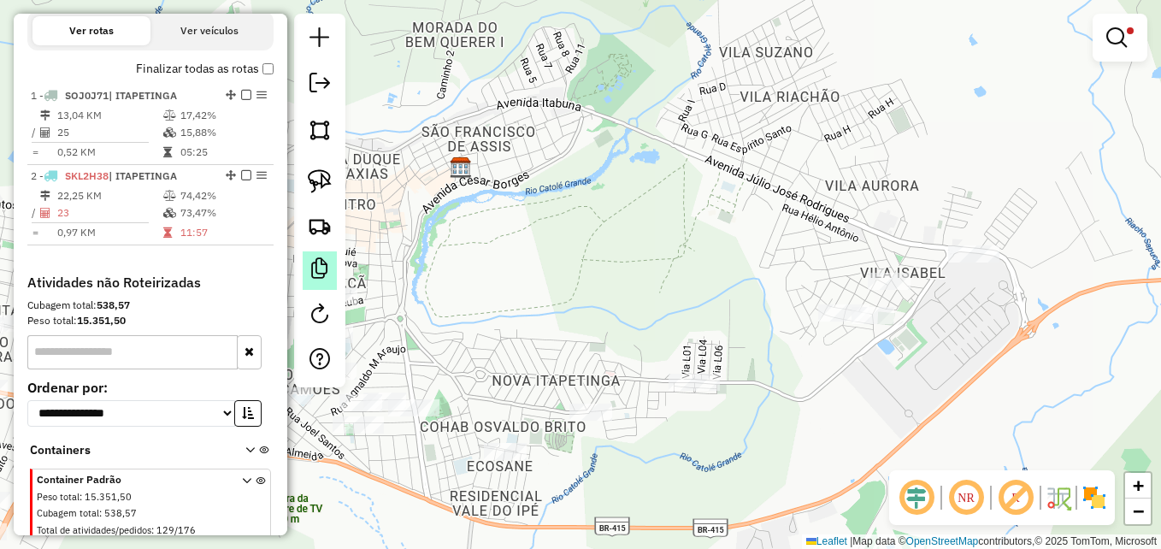
scroll to position [527, 0]
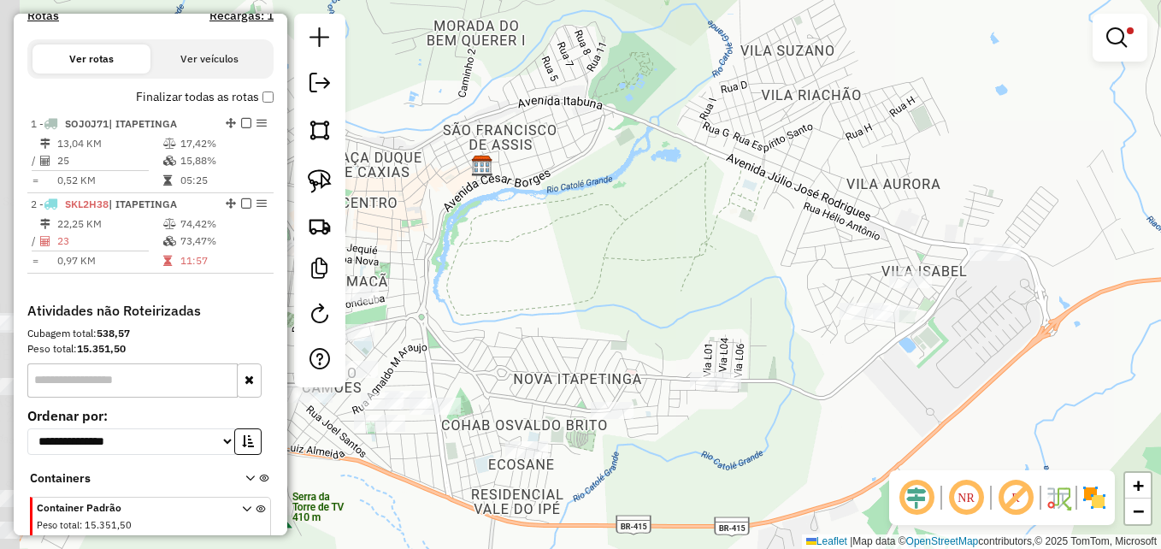
drag, startPoint x: 552, startPoint y: 300, endPoint x: 673, endPoint y: 273, distance: 123.6
click at [673, 273] on div "Limpar filtros Janela de atendimento Grade de atendimento Capacidade Transporta…" at bounding box center [580, 274] width 1161 height 549
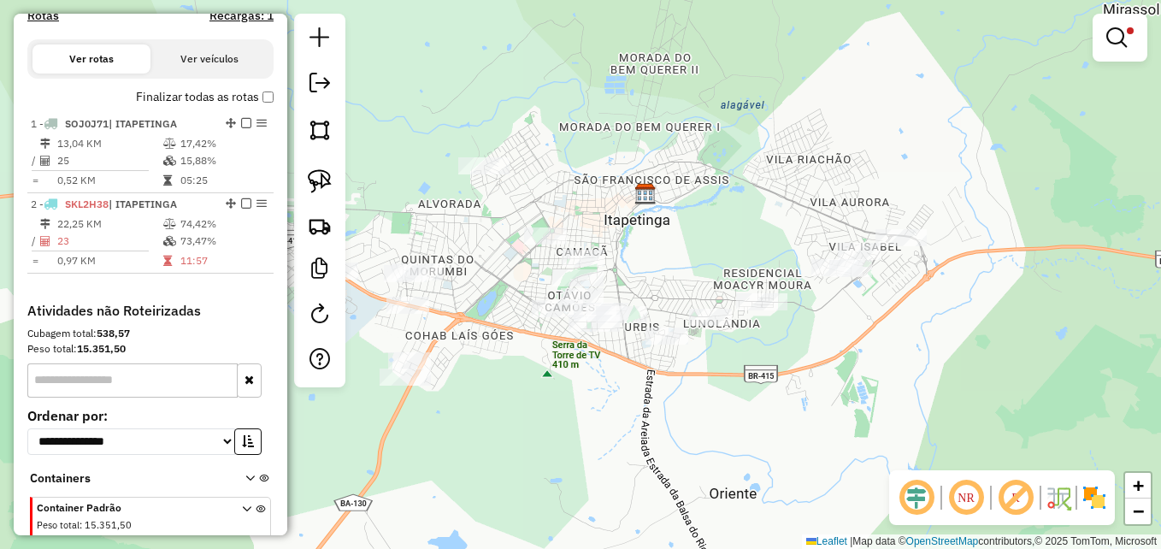
drag, startPoint x: 603, startPoint y: 251, endPoint x: 696, endPoint y: 246, distance: 93.3
click at [706, 250] on div "Limpar filtros Janela de atendimento Grade de atendimento Capacidade Transporta…" at bounding box center [580, 274] width 1161 height 549
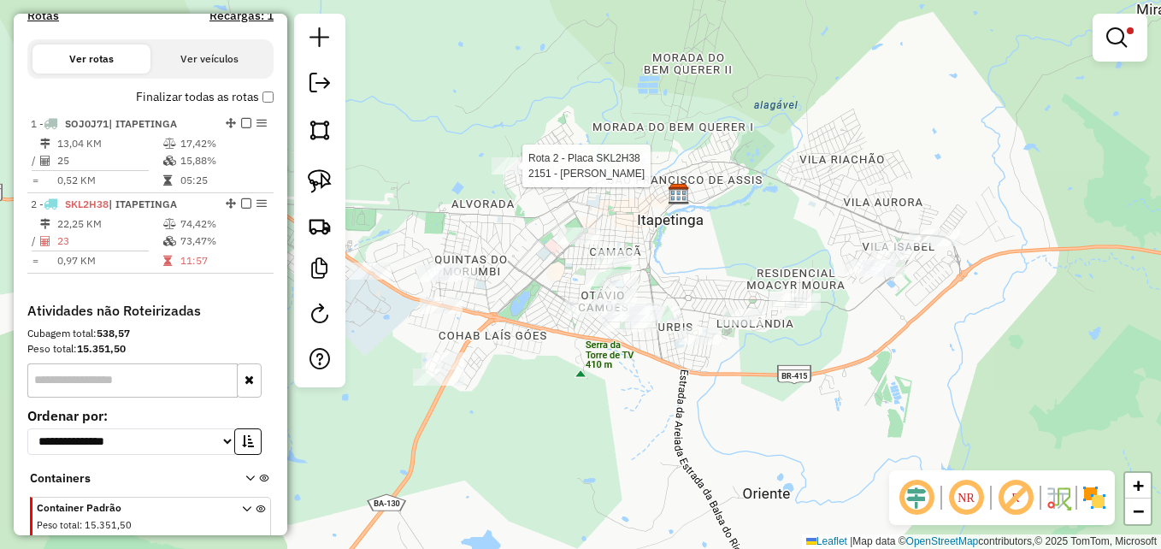
select select "**********"
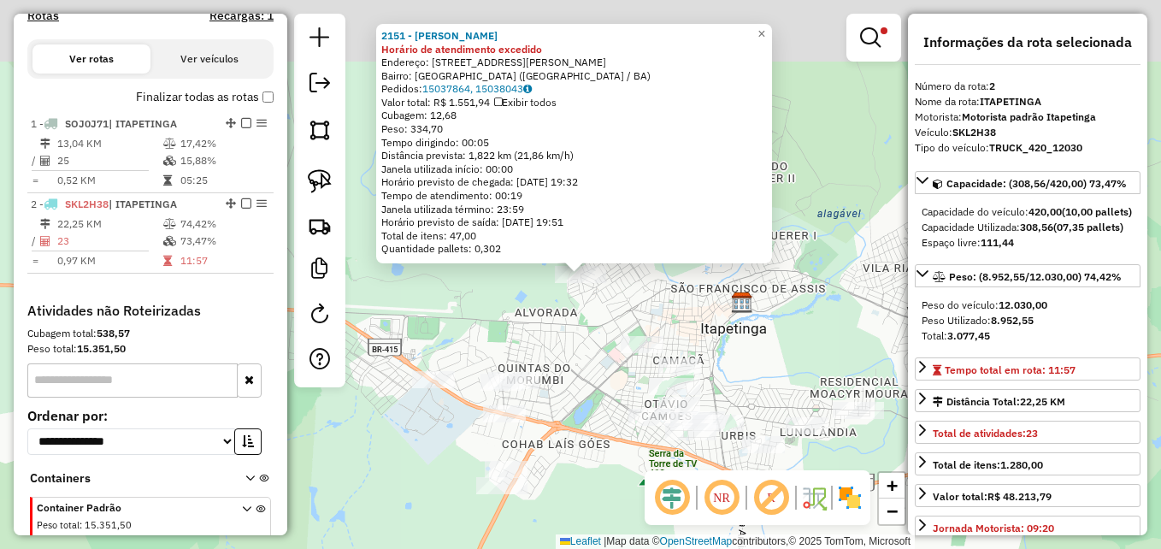
scroll to position [616, 0]
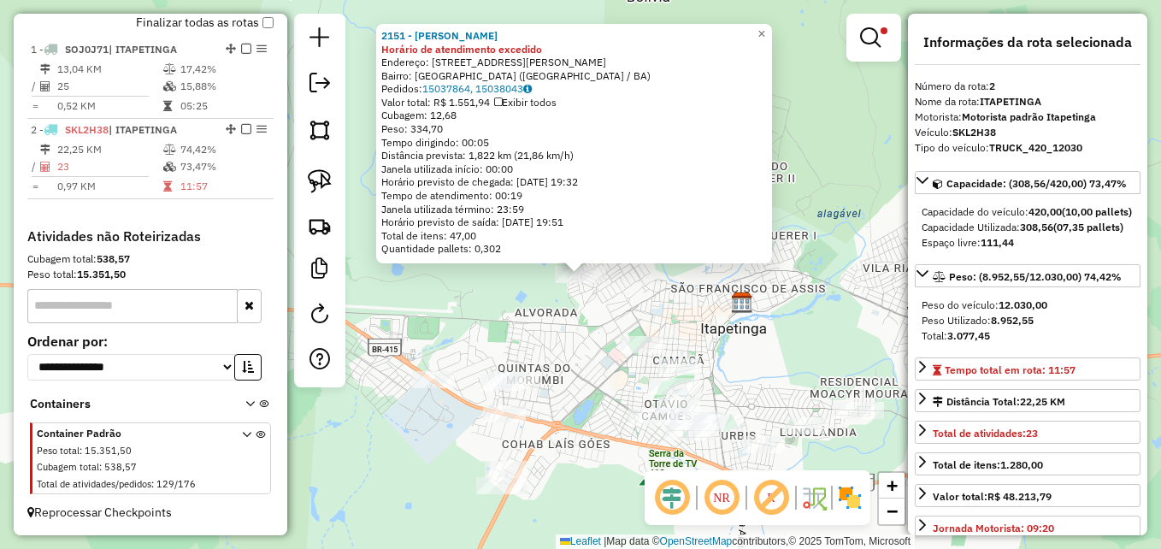
click at [582, 344] on div "2151 - JONAS SANTOS MONTEIR Horário de atendimento excedido Endereço: AVENIDA G…" at bounding box center [580, 274] width 1161 height 549
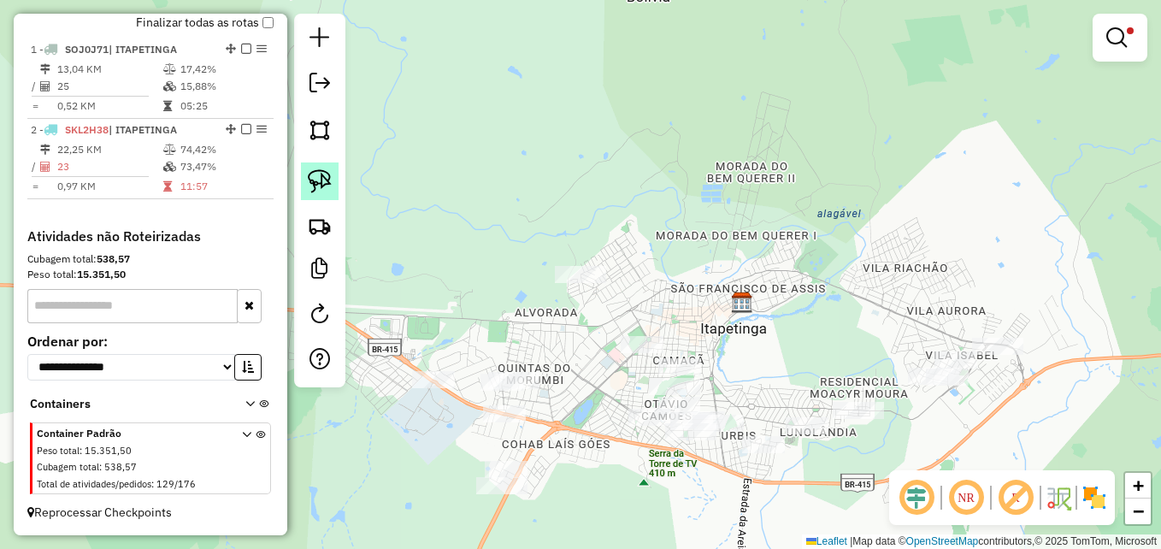
click at [319, 183] on img at bounding box center [320, 181] width 24 height 24
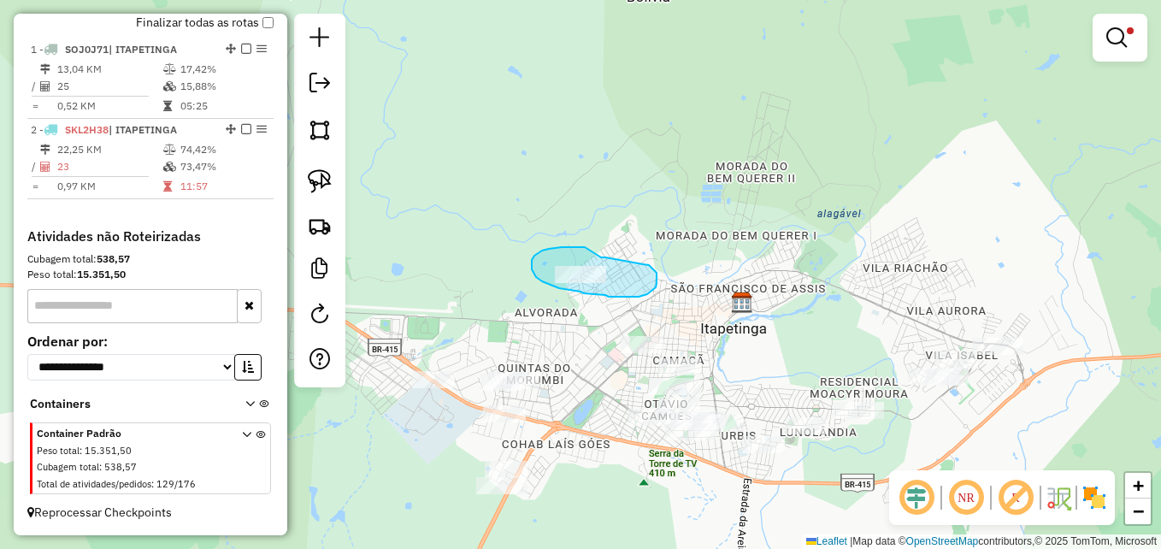
drag, startPoint x: 589, startPoint y: 249, endPoint x: 643, endPoint y: 264, distance: 56.0
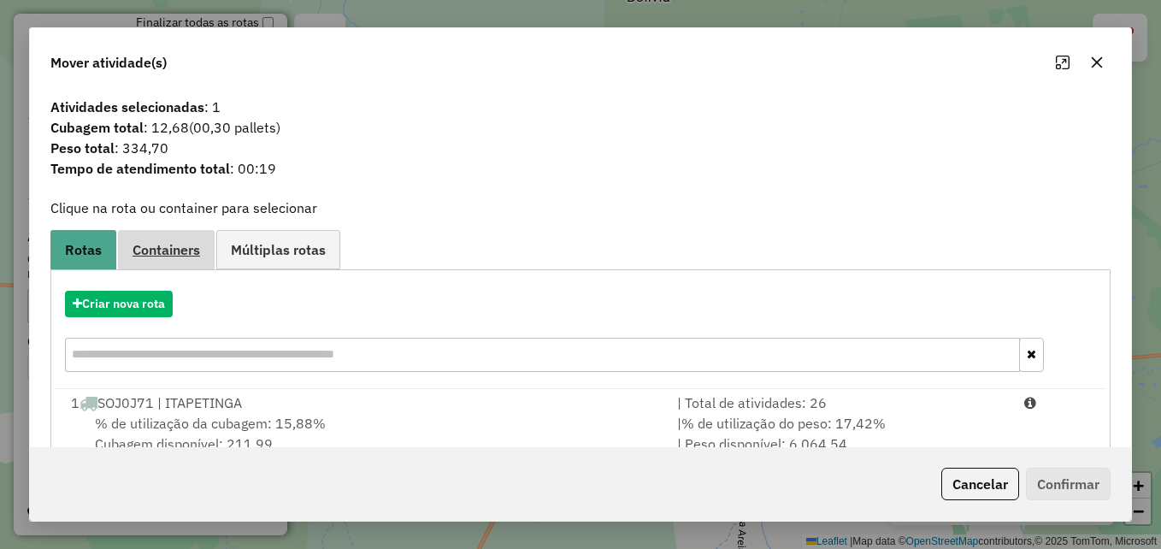
click at [176, 245] on span "Containers" at bounding box center [166, 250] width 68 height 14
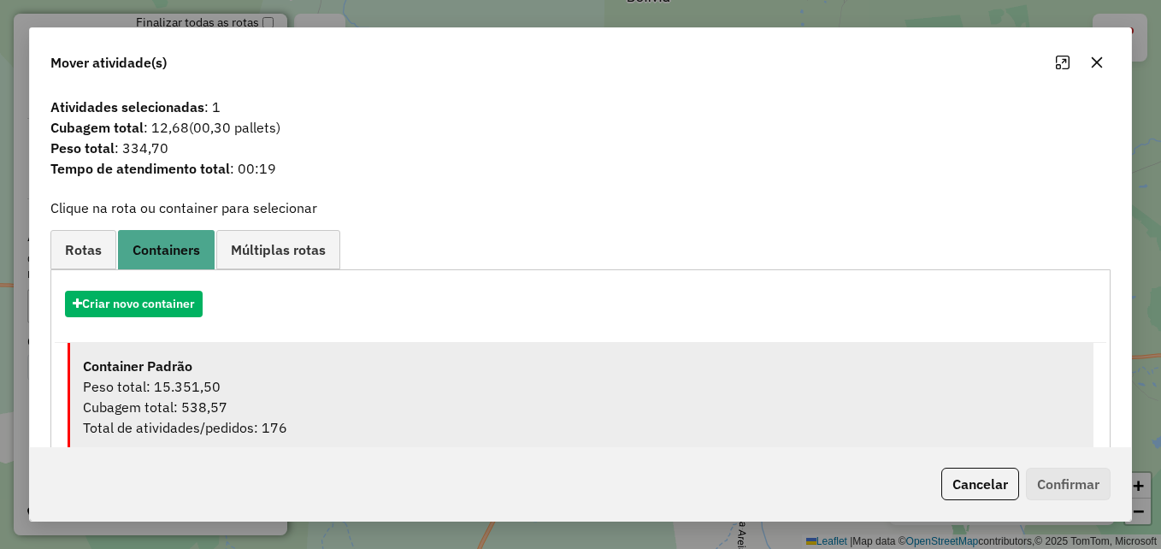
drag, startPoint x: 300, startPoint y: 377, endPoint x: 641, endPoint y: 401, distance: 341.9
click at [301, 377] on div "Peso total: 15.351,50" at bounding box center [582, 386] width 998 height 21
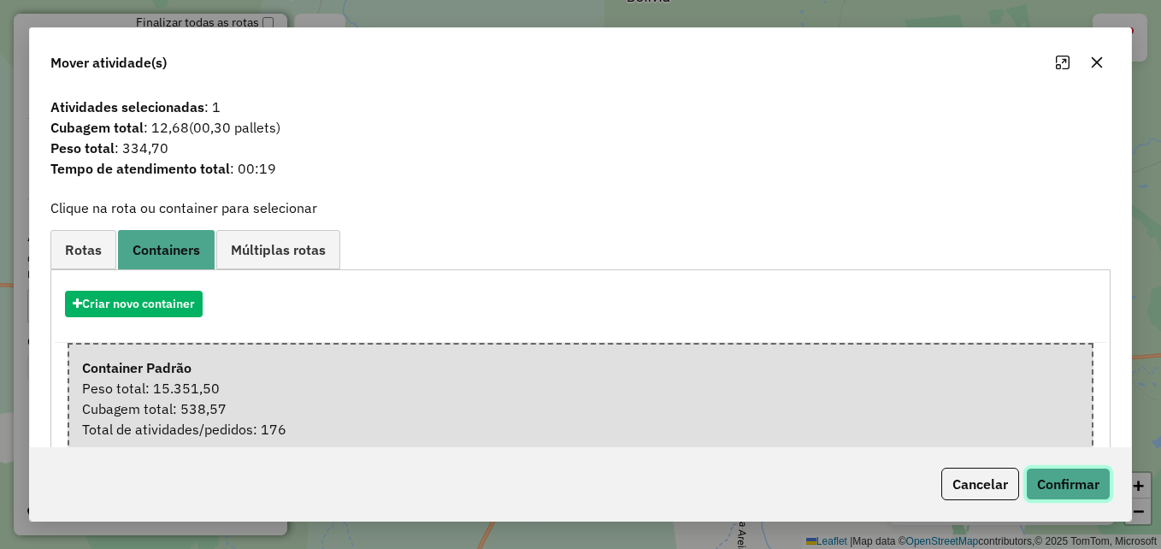
click at [1077, 476] on button "Confirmar" at bounding box center [1068, 484] width 85 height 32
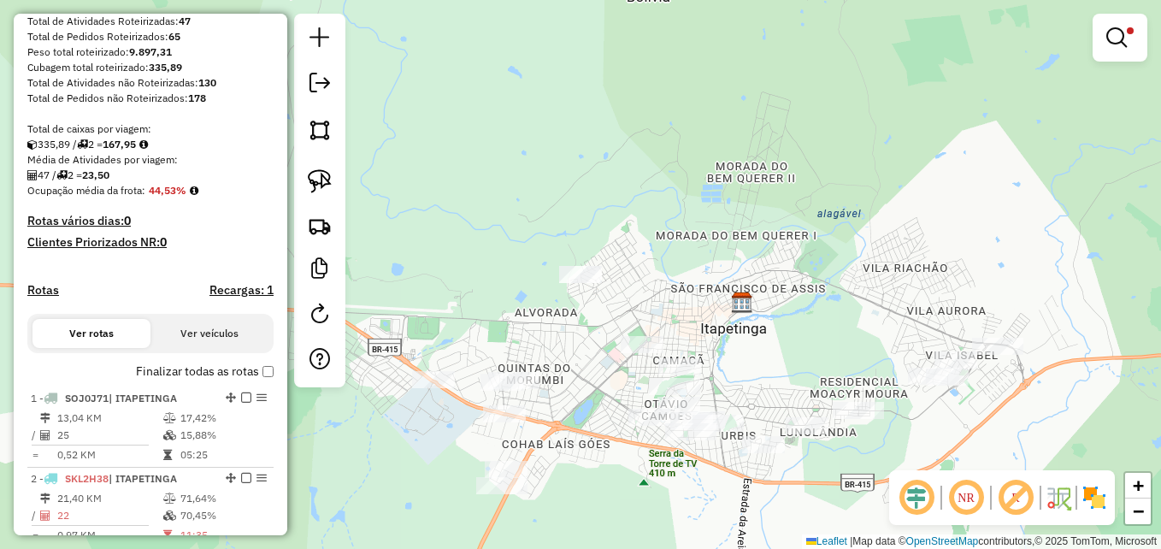
scroll to position [103, 0]
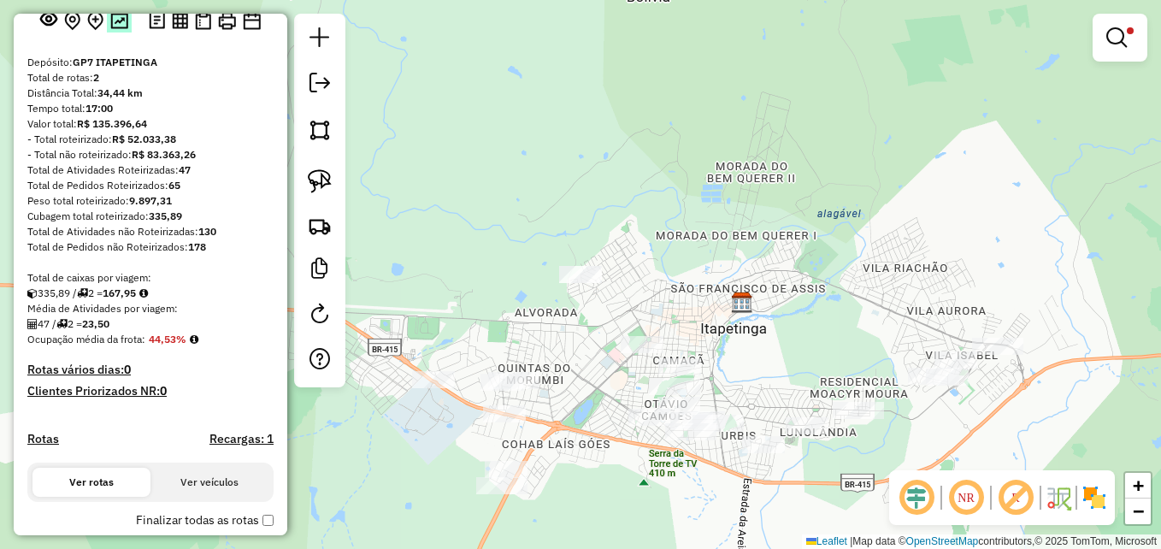
click at [114, 29] on img at bounding box center [119, 21] width 18 height 16
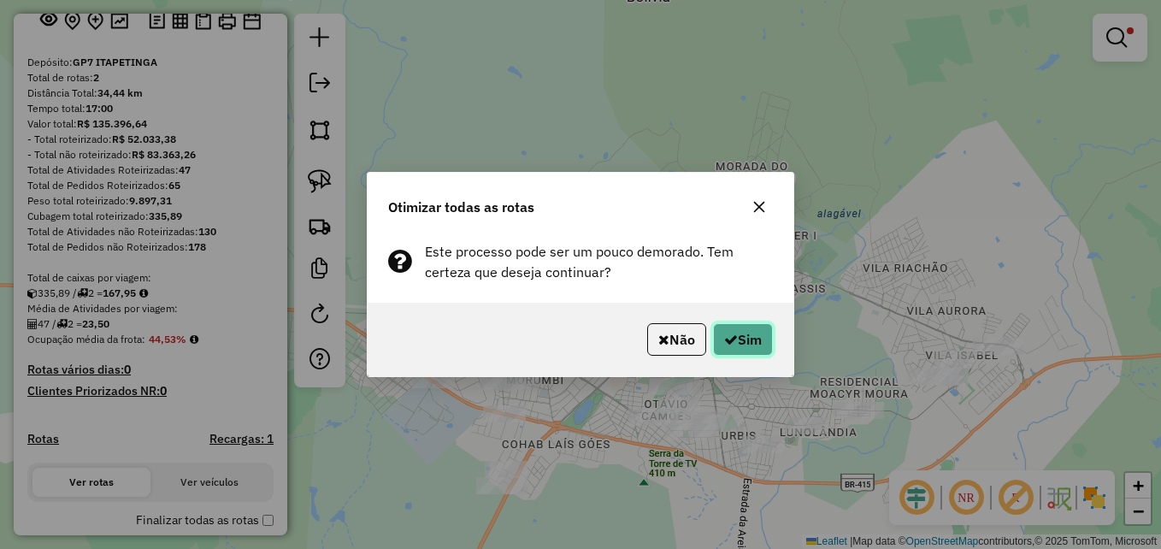
click at [753, 342] on button "Sim" at bounding box center [743, 339] width 60 height 32
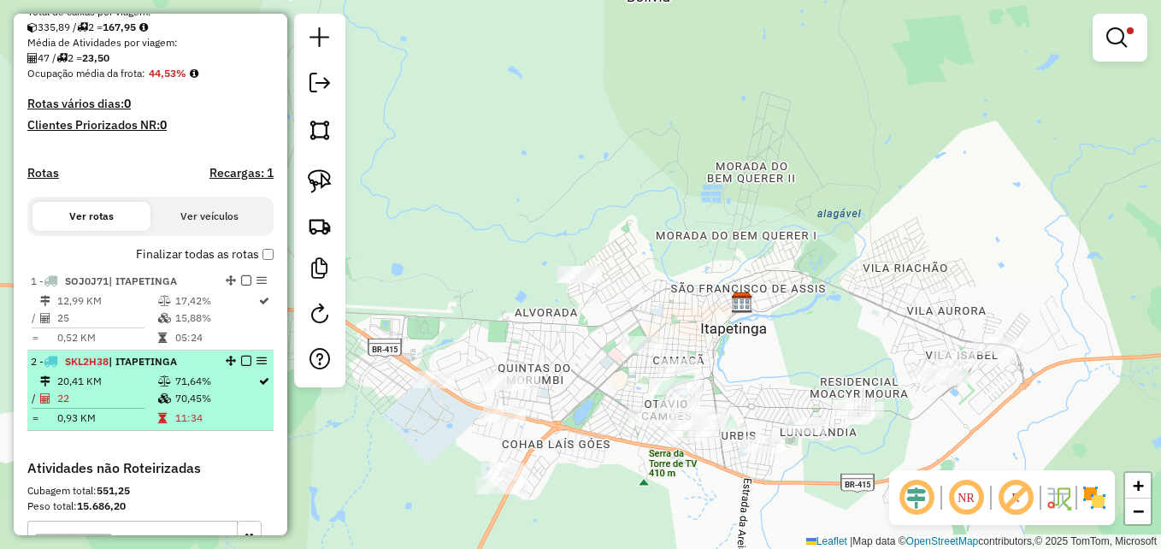
scroll to position [445, 0]
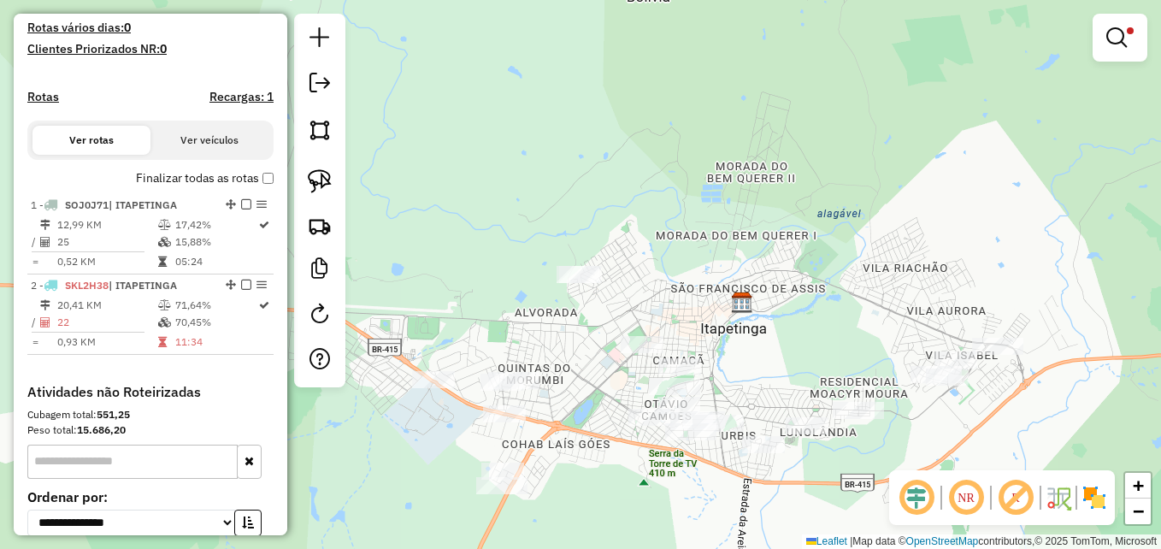
drag, startPoint x: 586, startPoint y: 336, endPoint x: 578, endPoint y: 322, distance: 15.7
click at [578, 324] on div "Limpar filtros Janela de atendimento Grade de atendimento Capacidade Transporta…" at bounding box center [580, 274] width 1161 height 549
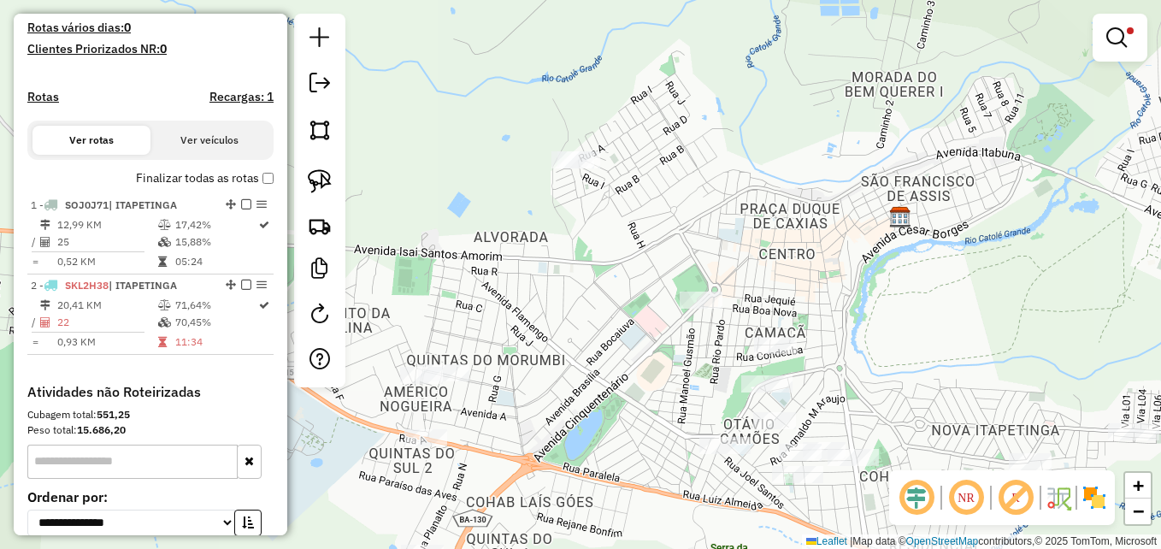
drag, startPoint x: 613, startPoint y: 283, endPoint x: 712, endPoint y: 206, distance: 125.5
click at [712, 206] on div "Limpar filtros Janela de atendimento Grade de atendimento Capacidade Transporta…" at bounding box center [580, 274] width 1161 height 549
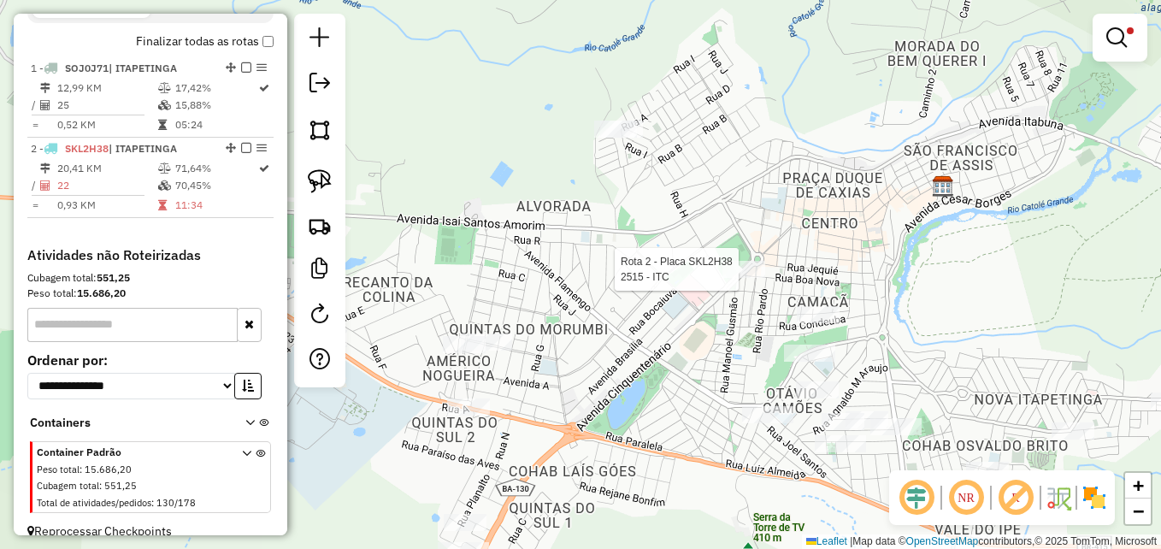
select select "**********"
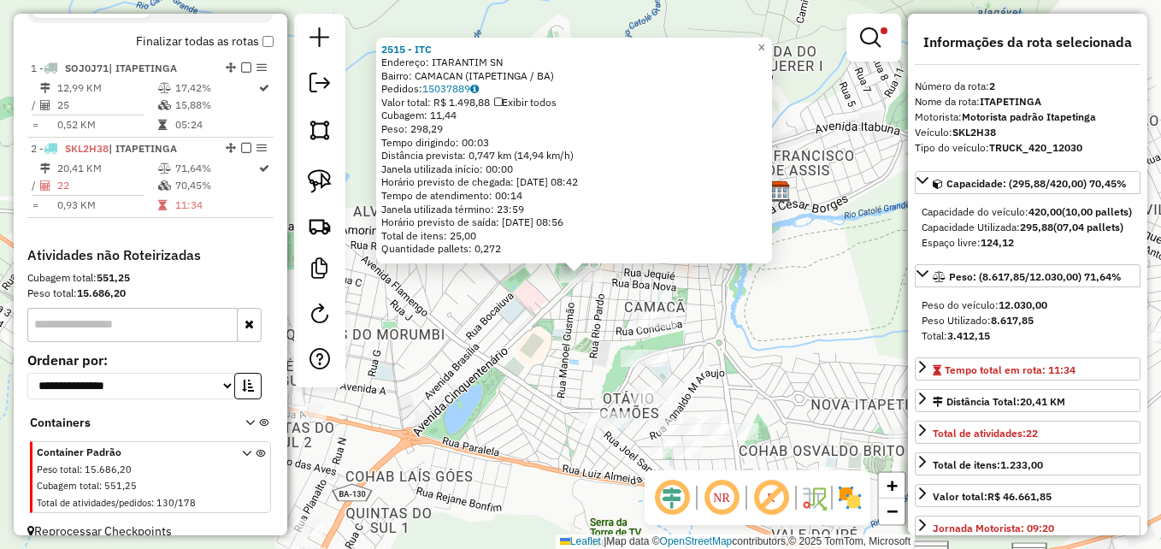
scroll to position [616, 0]
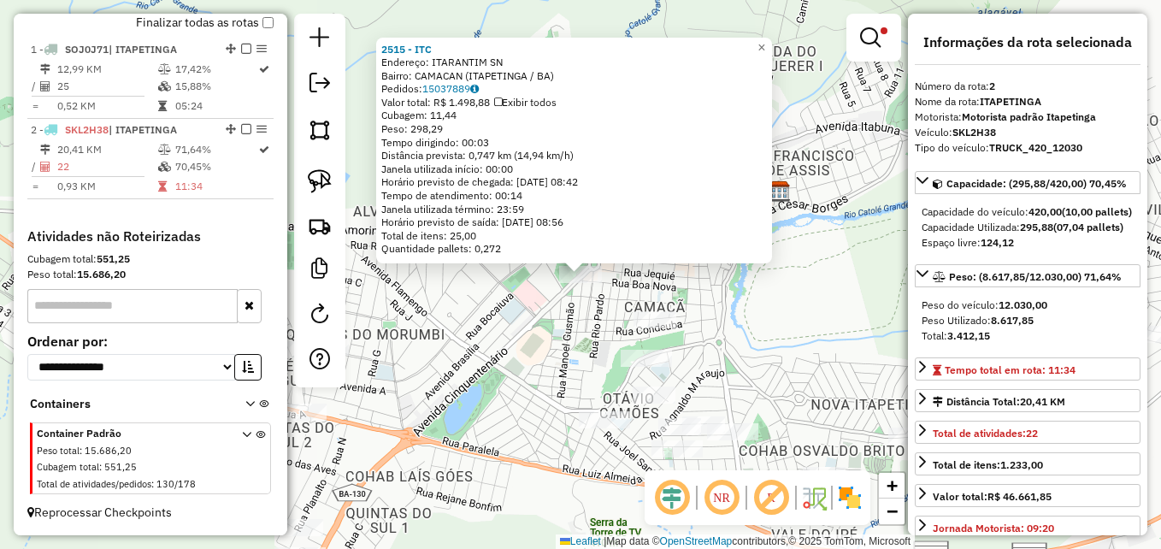
click at [503, 383] on div "2515 - ITC Endereço: ITARANTIM SN Bairro: CAMACAN (ITAPETINGA / BA) Pedidos: 15…" at bounding box center [580, 274] width 1161 height 549
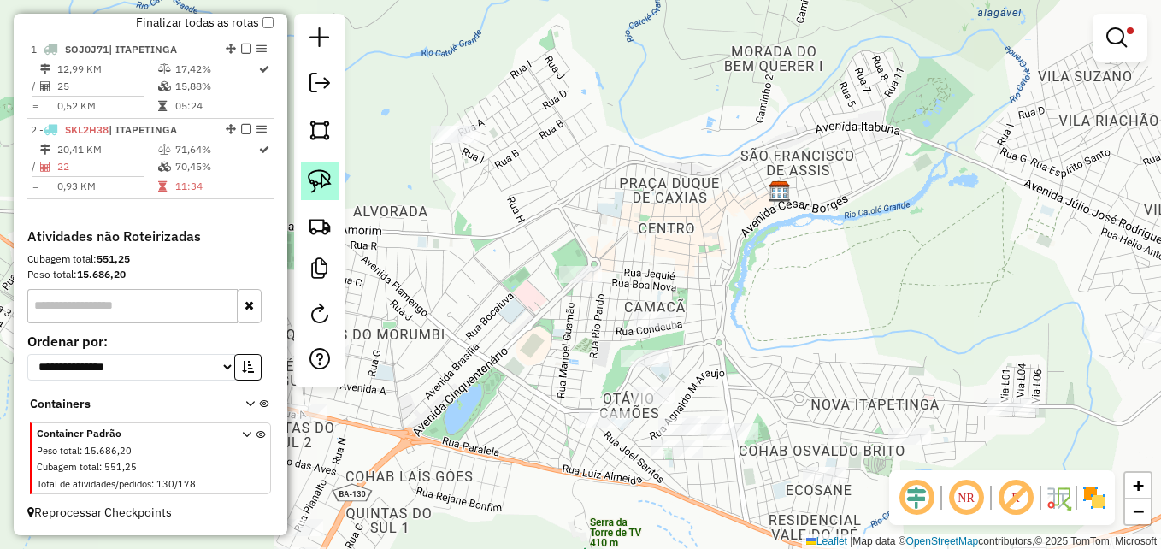
click at [324, 182] on img at bounding box center [320, 181] width 24 height 24
drag, startPoint x: 614, startPoint y: 264, endPoint x: 623, endPoint y: 267, distance: 9.7
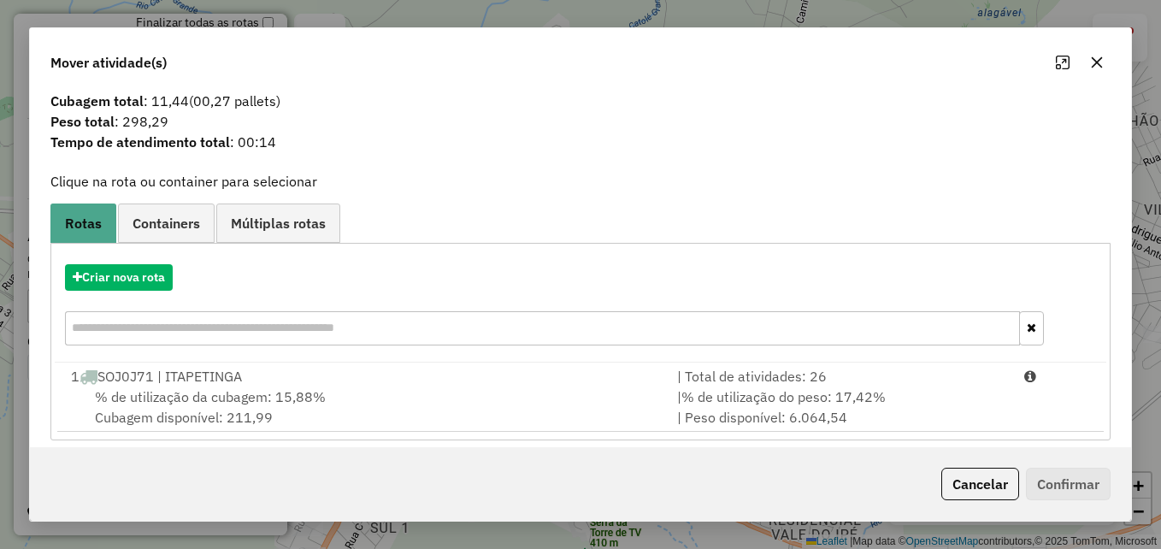
scroll to position [40, 0]
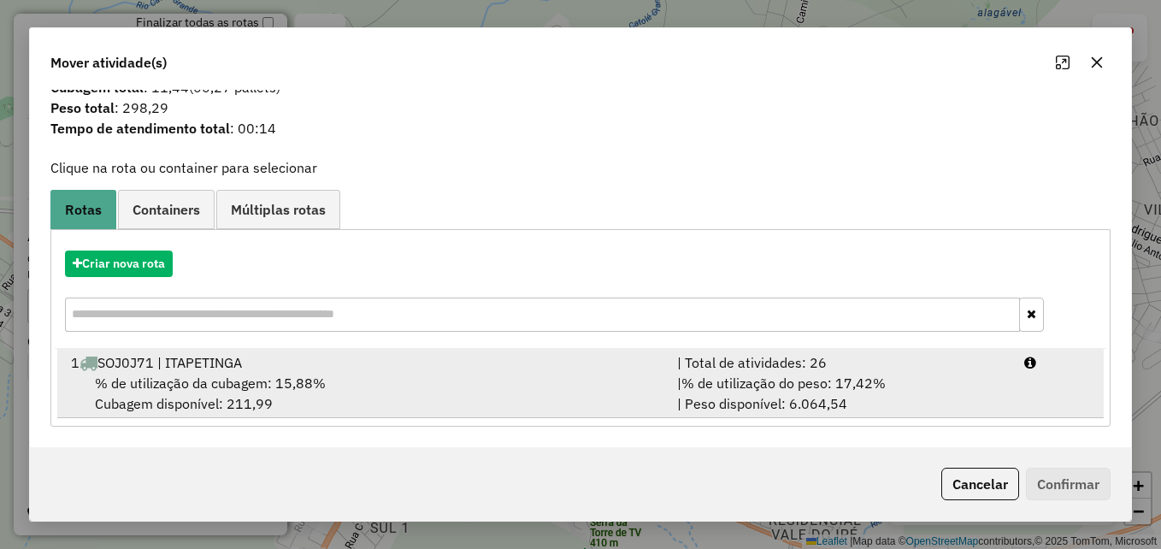
click at [391, 391] on div "% de utilização da cubagem: 15,88% Cubagem disponível: 211,99" at bounding box center [364, 393] width 606 height 41
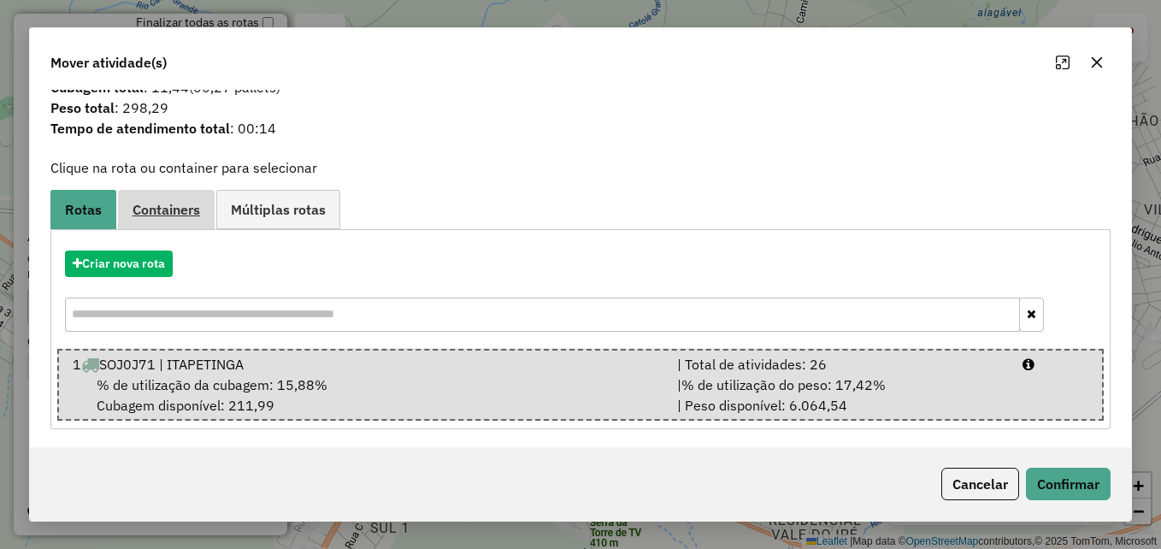
click at [181, 213] on span "Containers" at bounding box center [166, 210] width 68 height 14
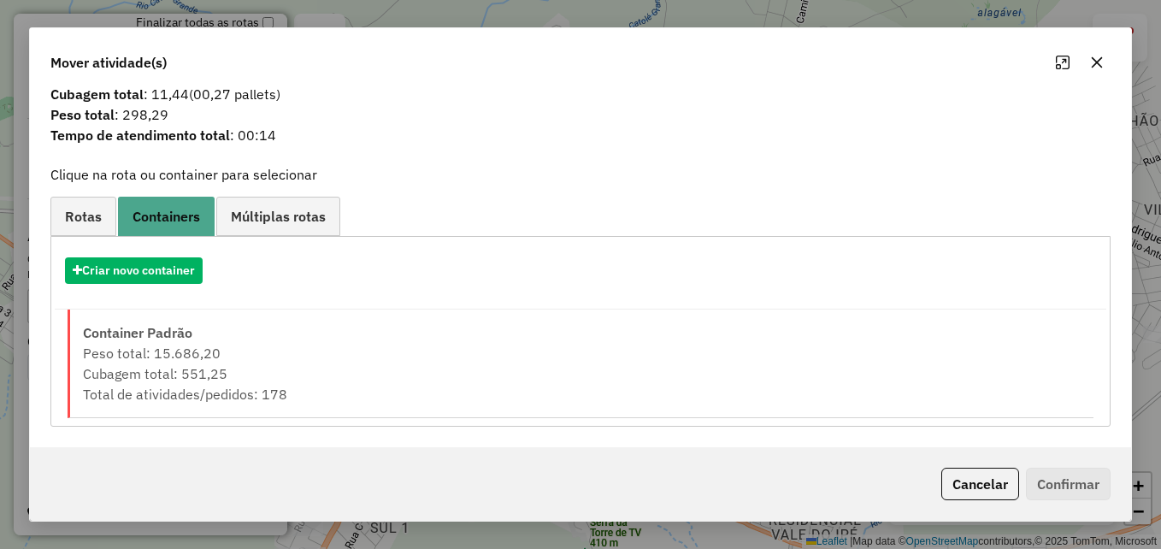
scroll to position [33, 0]
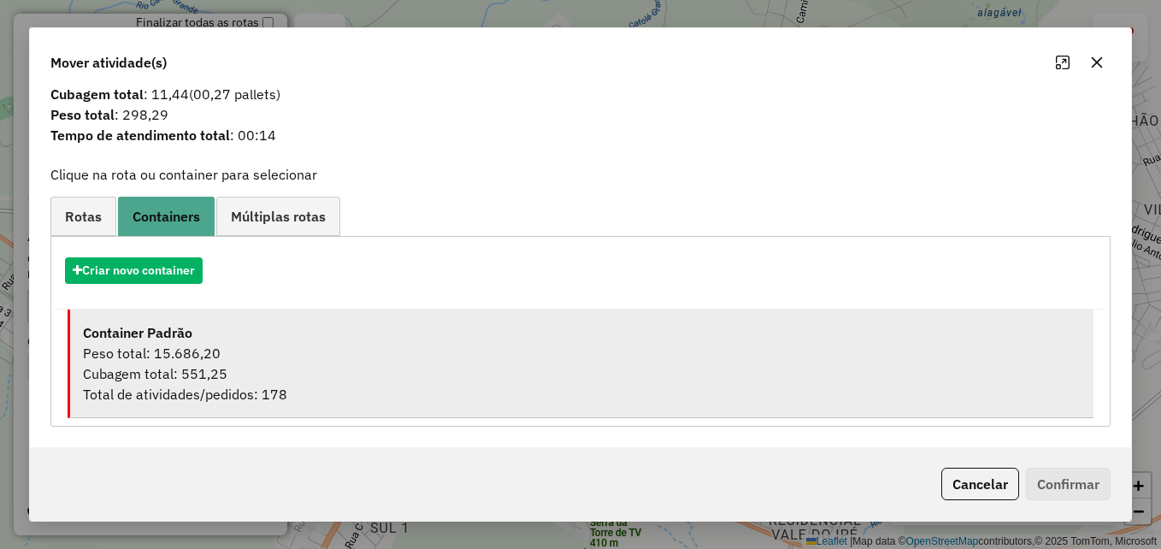
click at [302, 351] on div "Peso total: 15.686,20" at bounding box center [582, 353] width 998 height 21
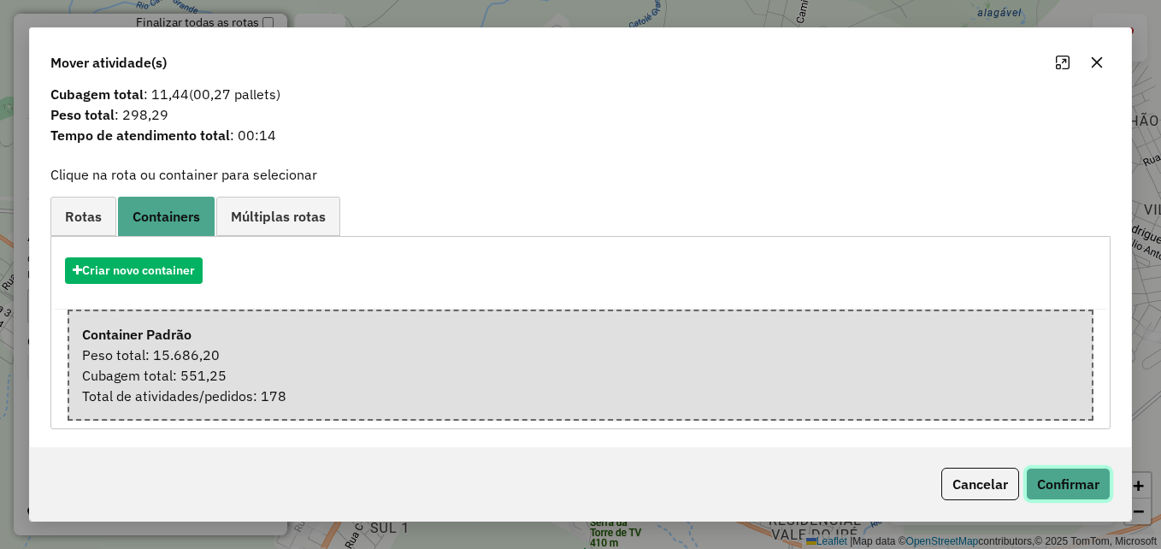
click at [1057, 482] on button "Confirmar" at bounding box center [1068, 484] width 85 height 32
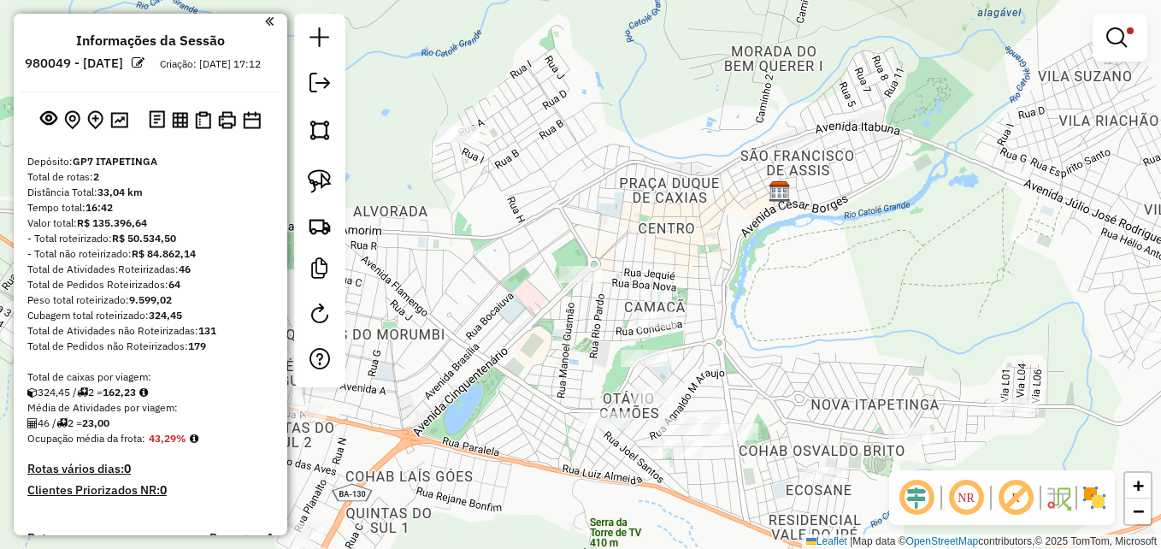
scroll to position [0, 0]
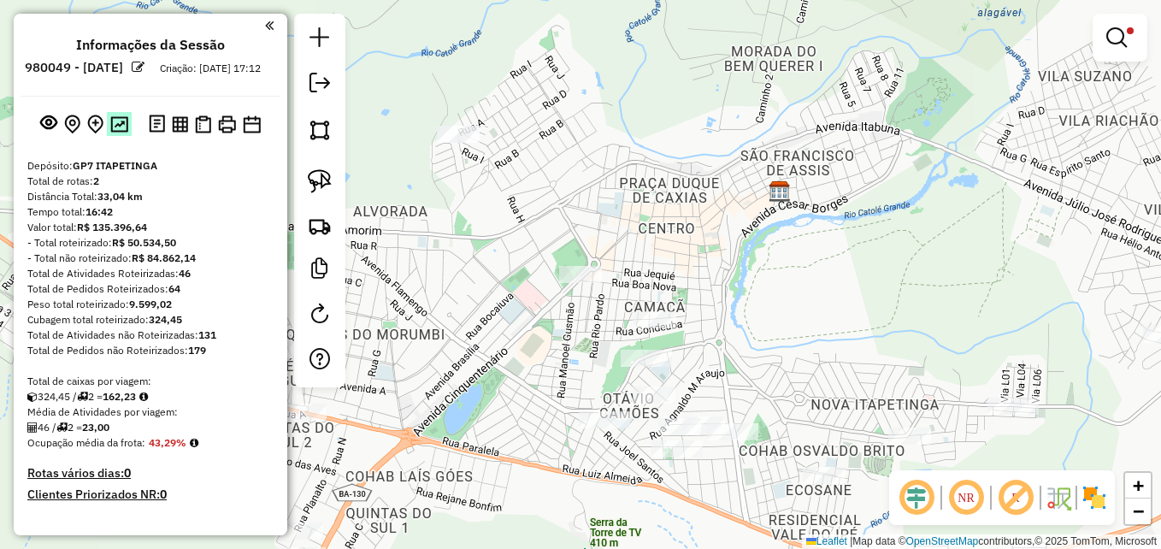
click at [115, 132] on img at bounding box center [119, 124] width 18 height 16
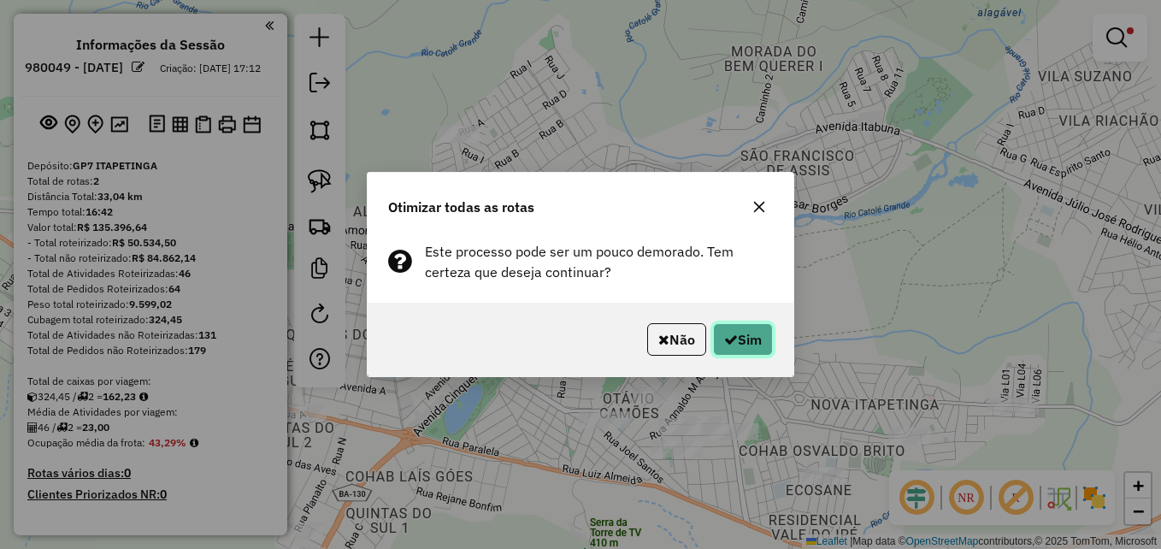
click at [737, 334] on button "Sim" at bounding box center [743, 339] width 60 height 32
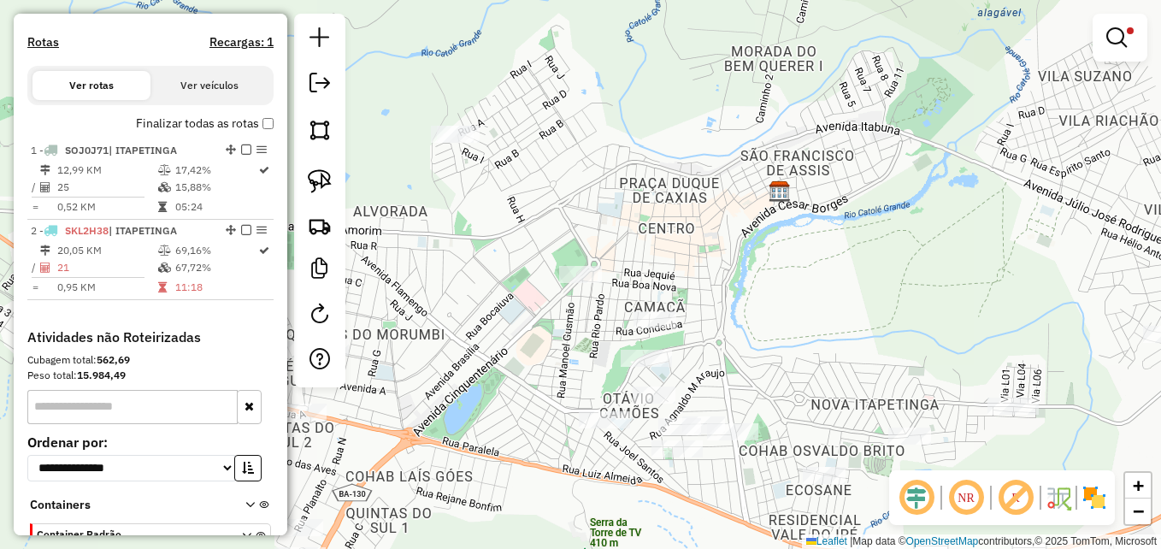
scroll to position [513, 0]
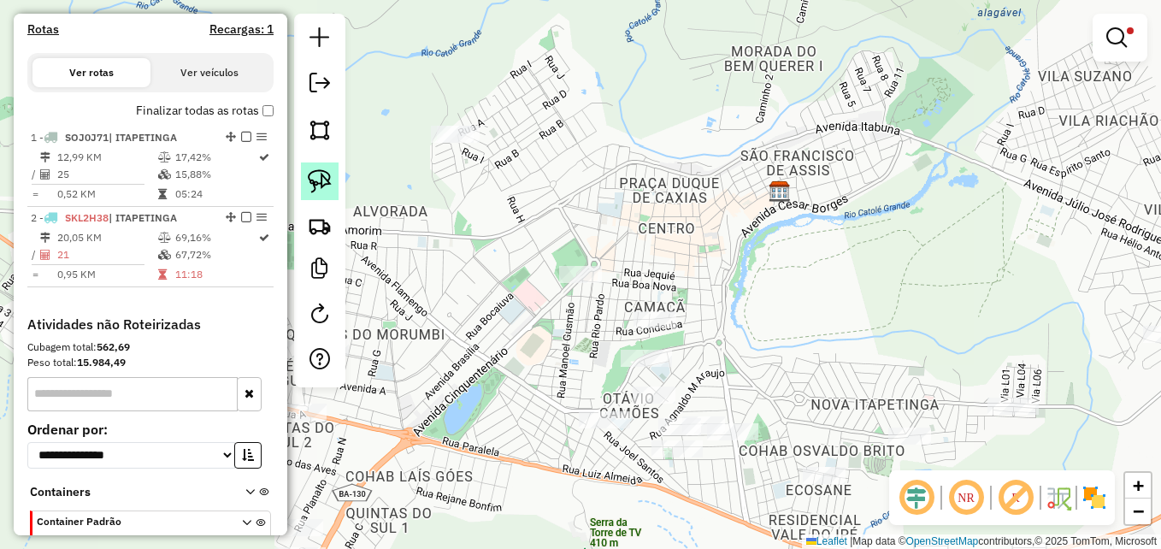
click at [323, 177] on img at bounding box center [320, 181] width 24 height 24
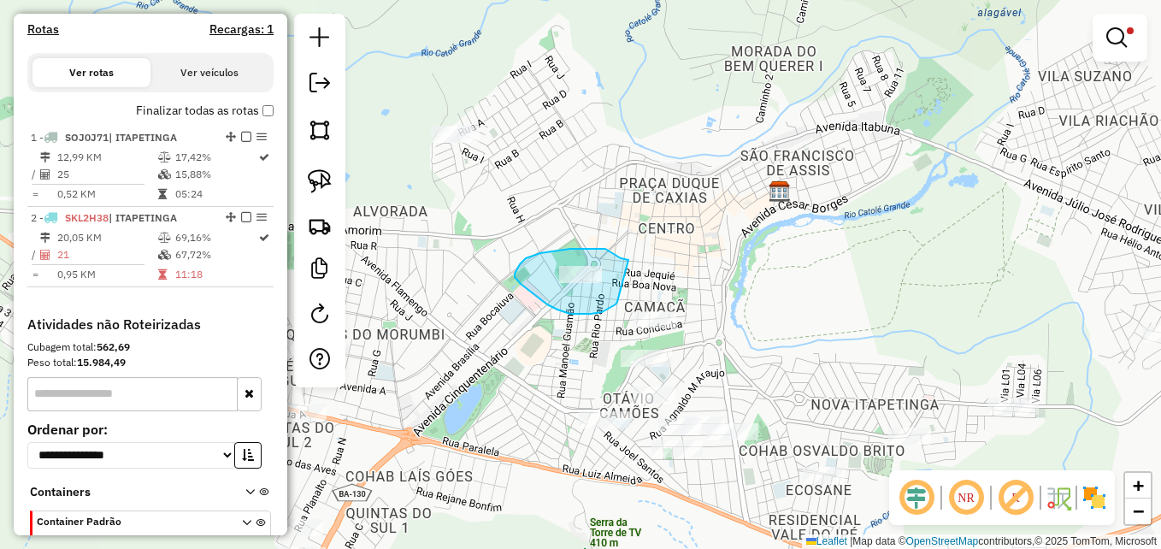
drag, startPoint x: 626, startPoint y: 260, endPoint x: 622, endPoint y: 278, distance: 18.3
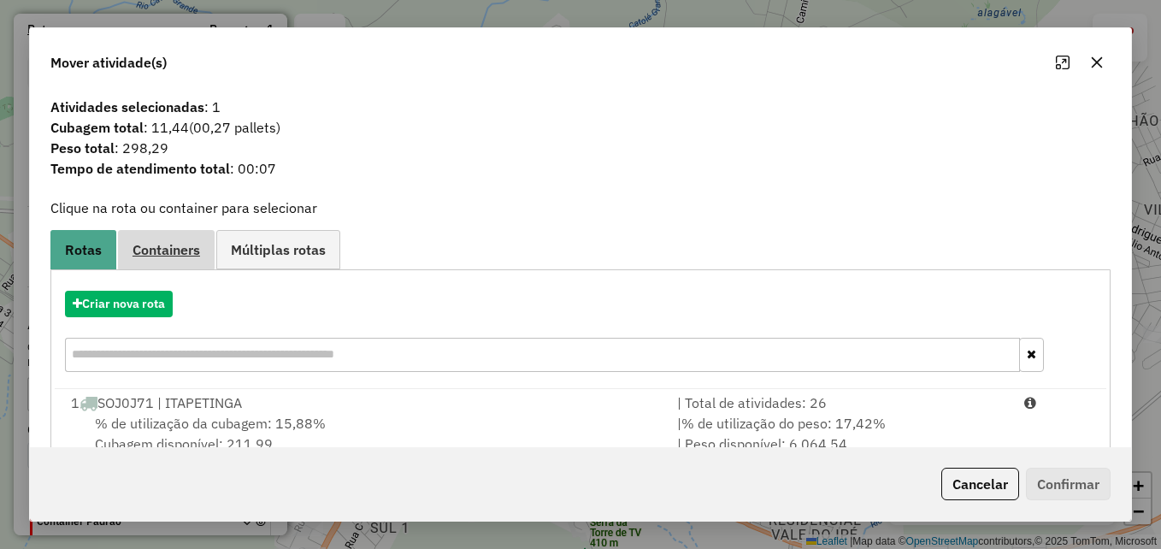
click at [168, 255] on span "Containers" at bounding box center [166, 250] width 68 height 14
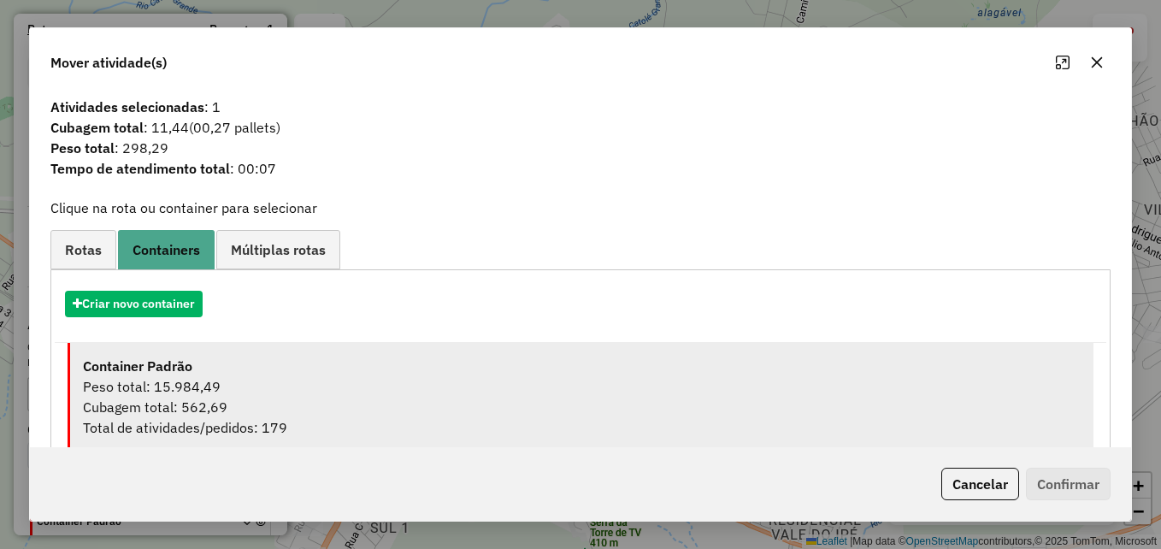
click at [235, 397] on div "Cubagem total: 562,69" at bounding box center [582, 407] width 998 height 21
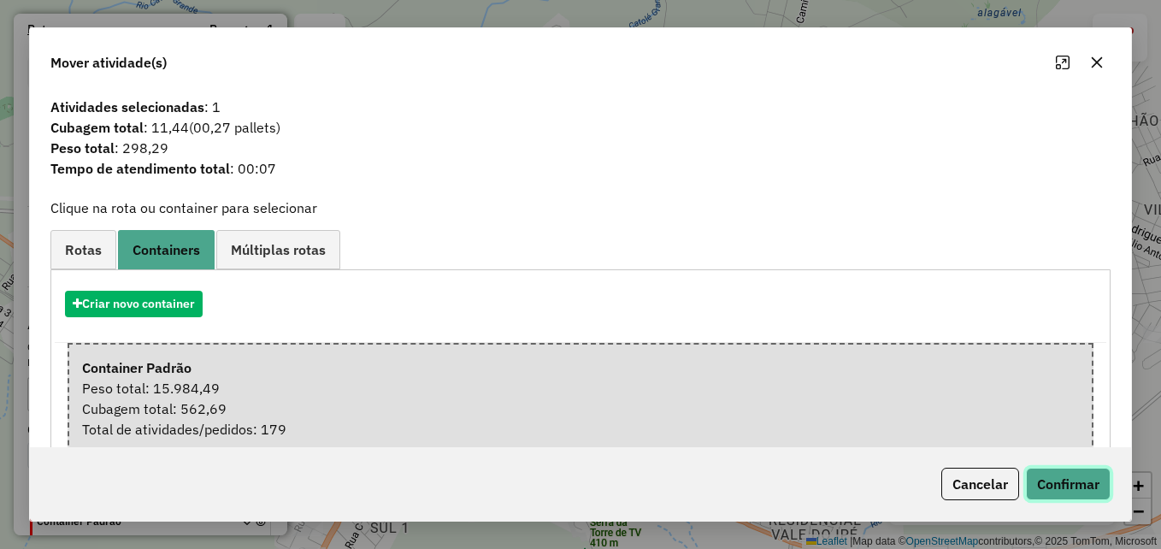
click at [1062, 477] on button "Confirmar" at bounding box center [1068, 484] width 85 height 32
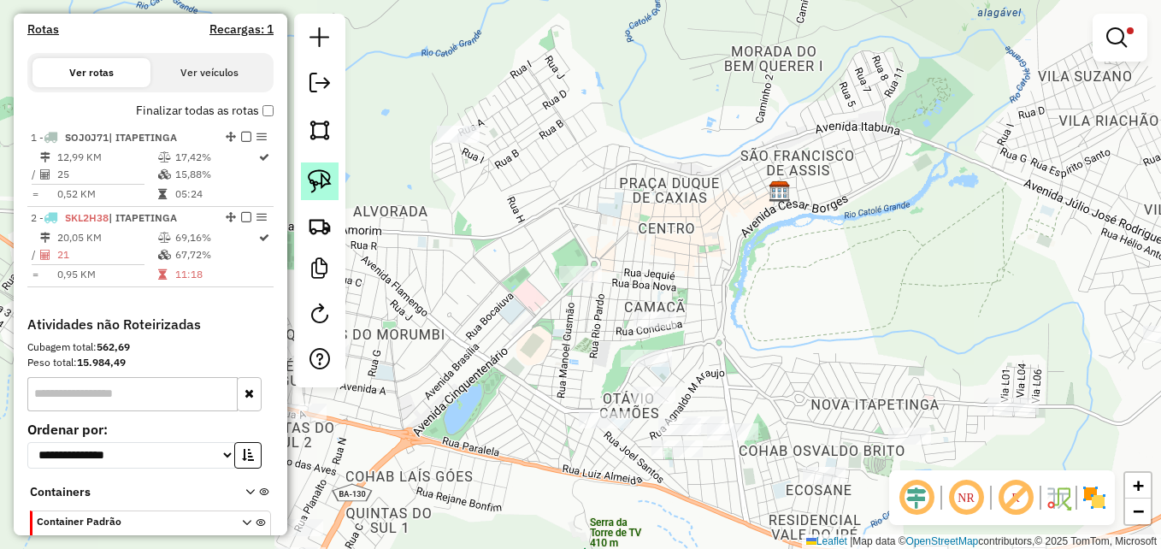
click at [320, 183] on img at bounding box center [320, 181] width 24 height 24
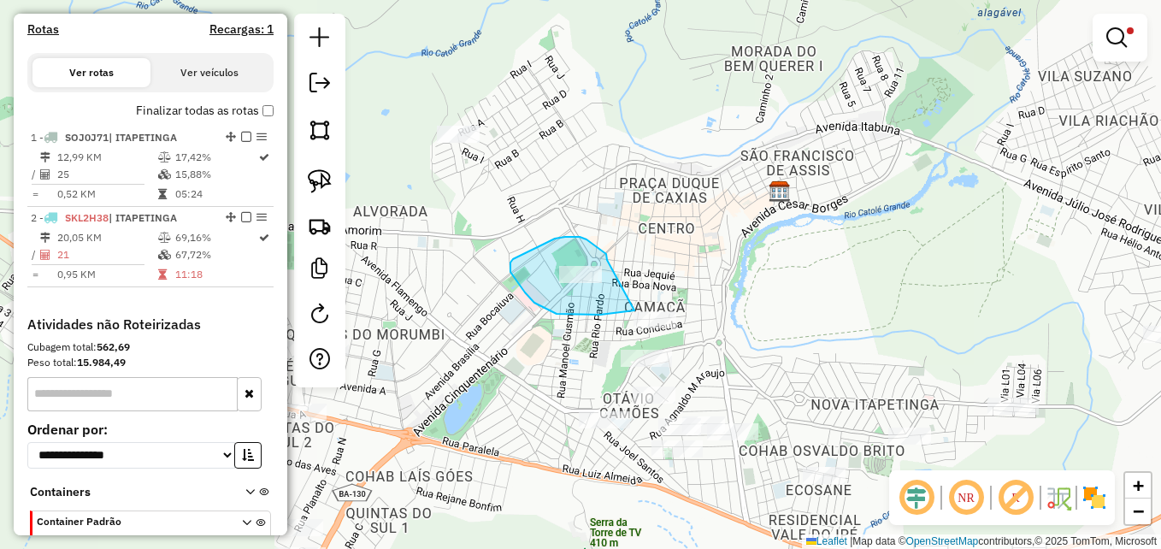
drag, startPoint x: 593, startPoint y: 244, endPoint x: 627, endPoint y: 263, distance: 39.0
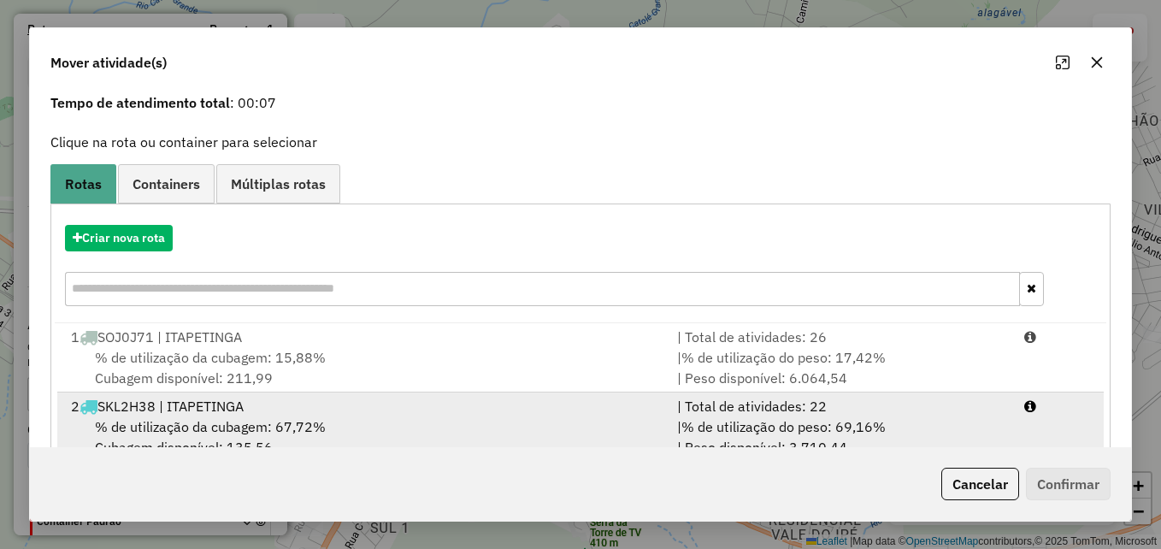
scroll to position [109, 0]
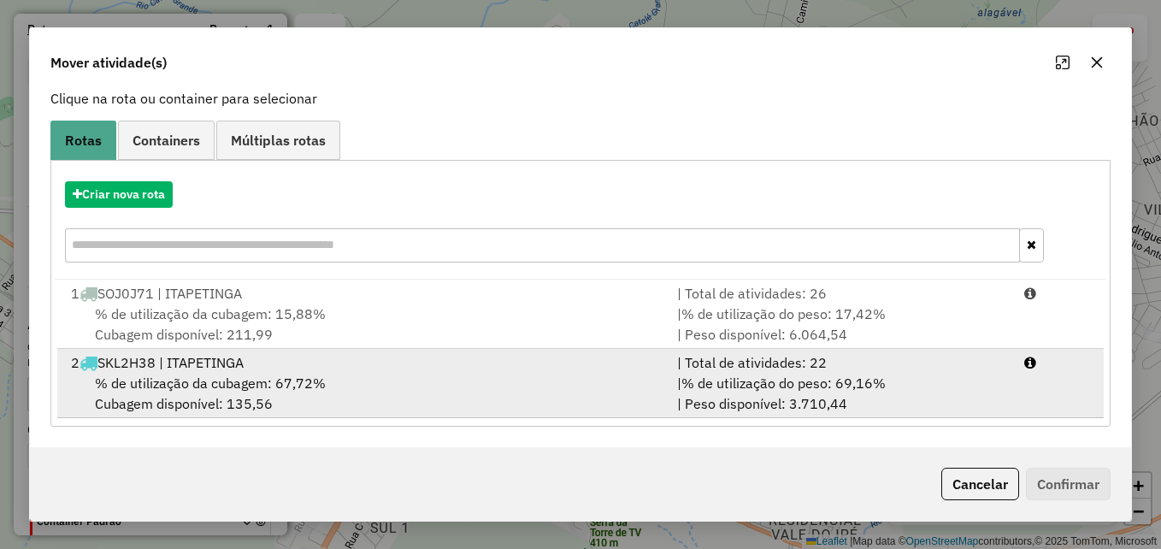
click at [514, 391] on div "% de utilização da cubagem: 67,72% Cubagem disponível: 135,56" at bounding box center [364, 393] width 606 height 41
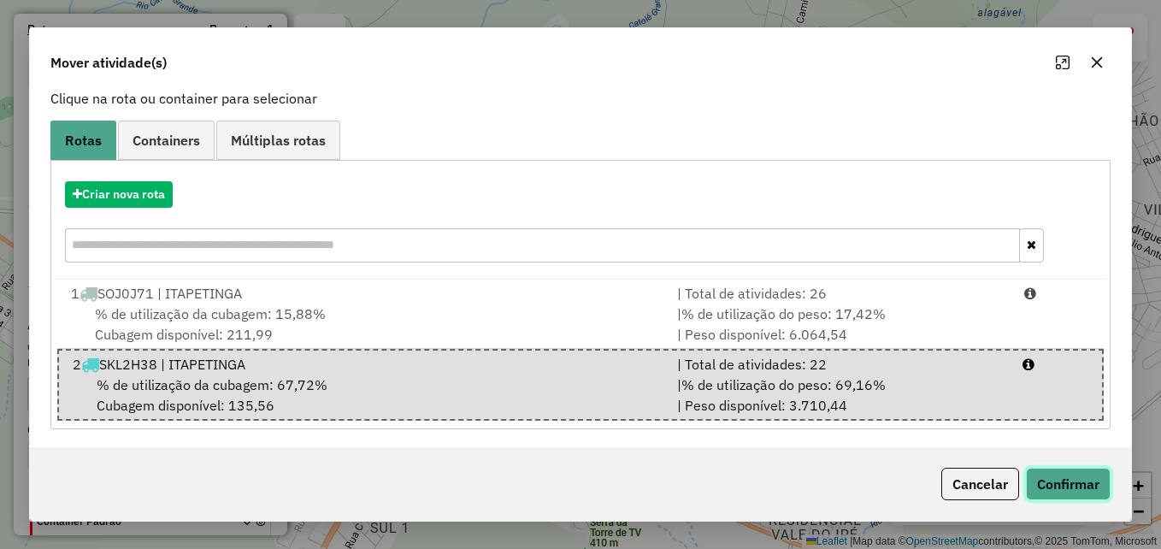
click at [1052, 480] on button "Confirmar" at bounding box center [1068, 484] width 85 height 32
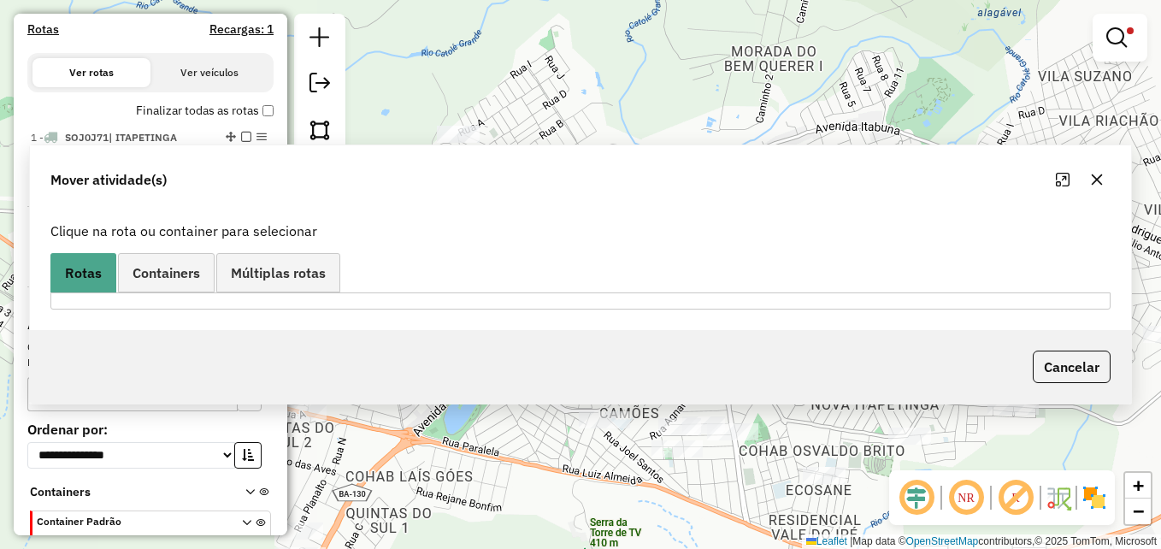
scroll to position [0, 0]
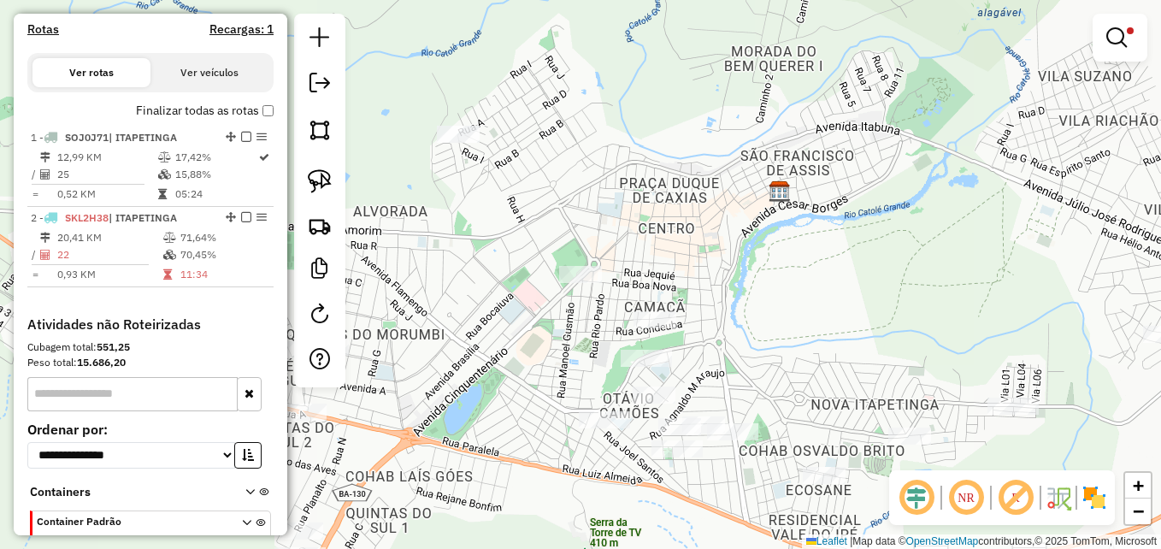
drag, startPoint x: 821, startPoint y: 288, endPoint x: 760, endPoint y: 261, distance: 66.6
click at [762, 262] on div "Limpar filtros Janela de atendimento Grade de atendimento Capacidade Transporta…" at bounding box center [580, 274] width 1161 height 549
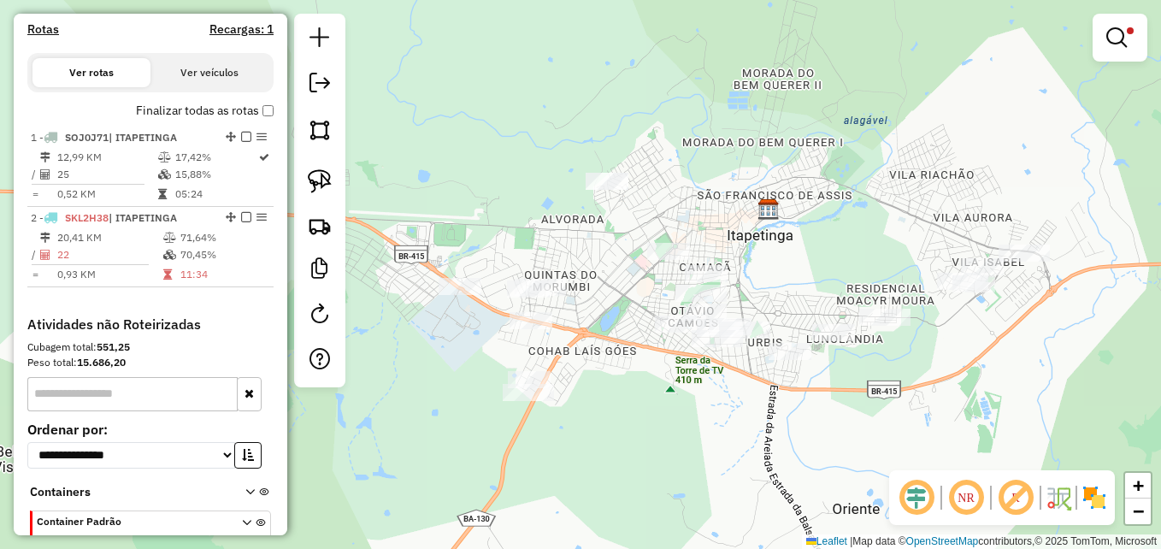
click at [1119, 38] on em at bounding box center [1116, 37] width 21 height 21
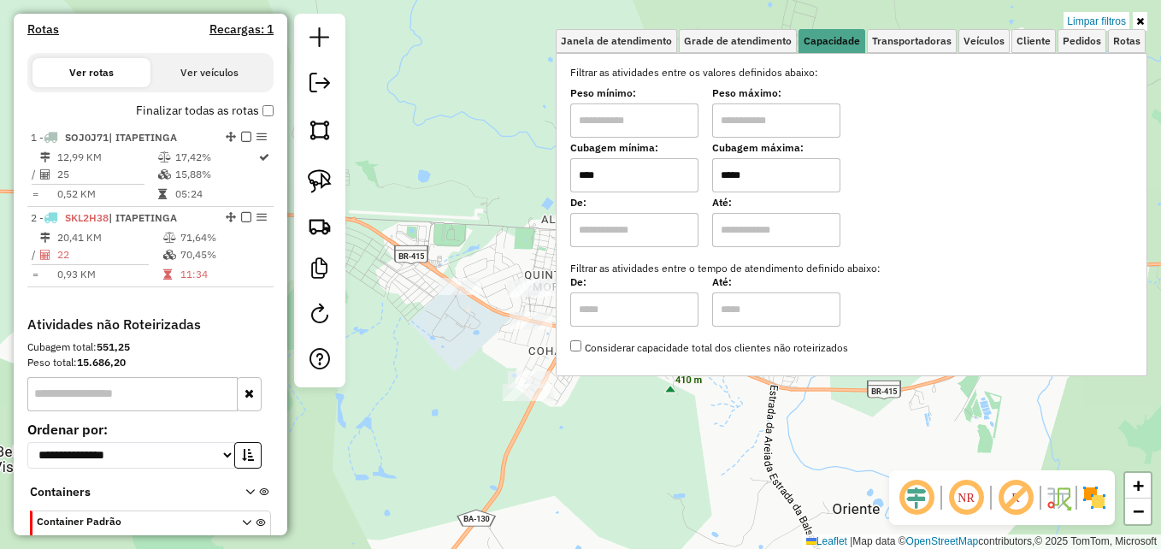
click at [638, 173] on input "****" at bounding box center [634, 175] width 128 height 34
type input "****"
click at [774, 180] on input "*****" at bounding box center [776, 175] width 128 height 34
type input "****"
click at [519, 210] on div "Limpar filtros Janela de atendimento Grade de atendimento Capacidade Transporta…" at bounding box center [580, 274] width 1161 height 549
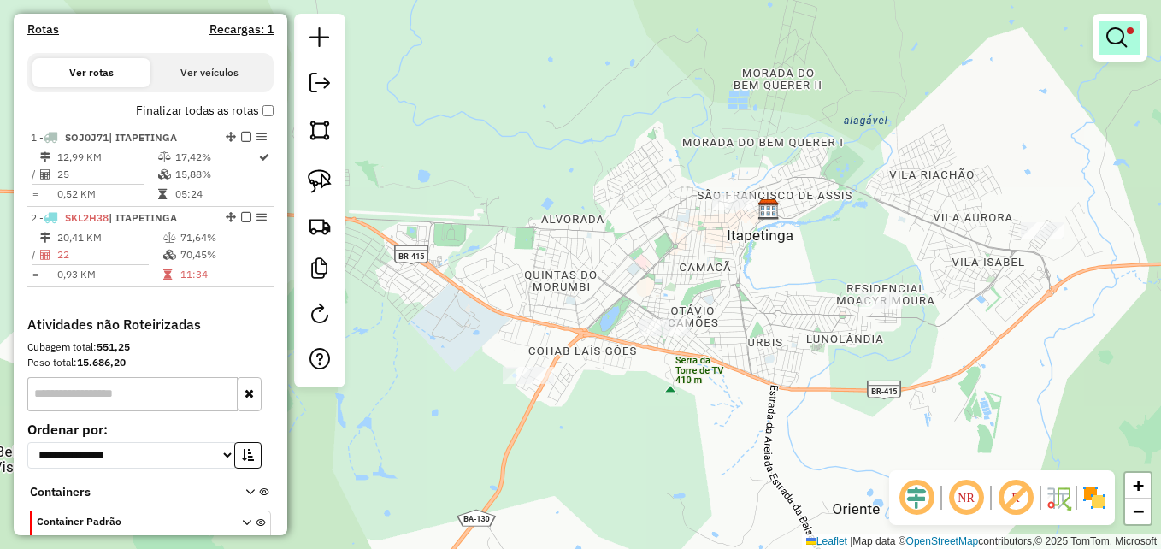
click at [1120, 38] on em at bounding box center [1116, 37] width 21 height 21
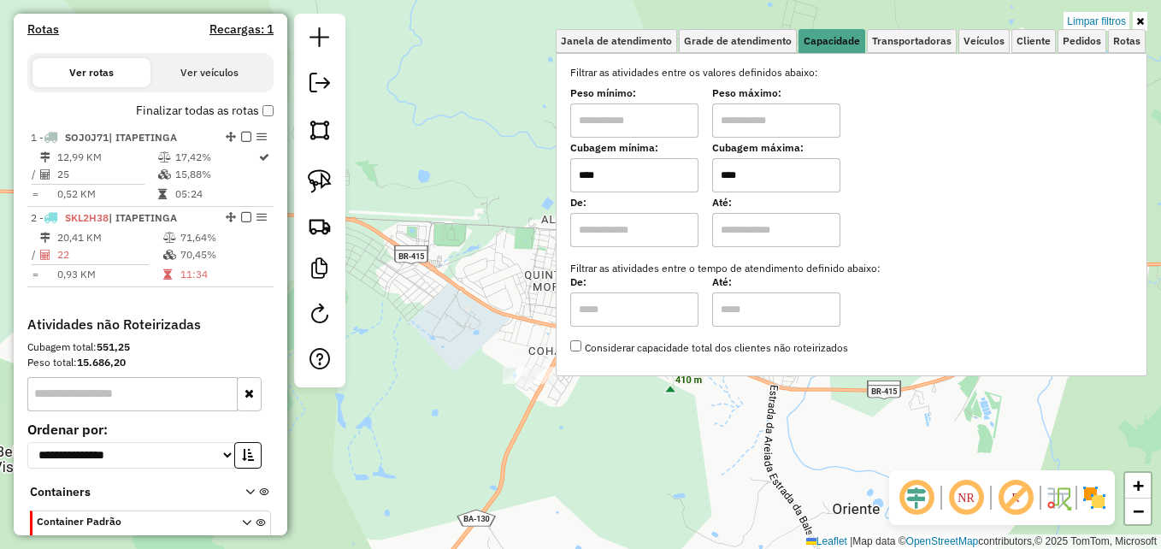
click at [492, 192] on div "Limpar filtros Janela de atendimento Grade de atendimento Capacidade Transporta…" at bounding box center [580, 274] width 1161 height 549
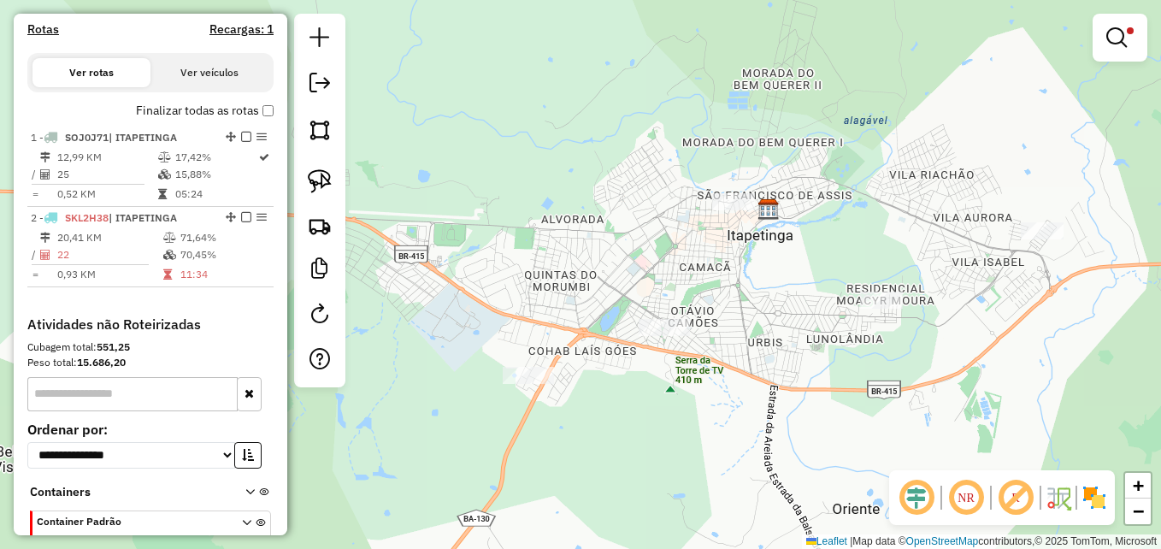
click at [1118, 42] on em at bounding box center [1116, 37] width 21 height 21
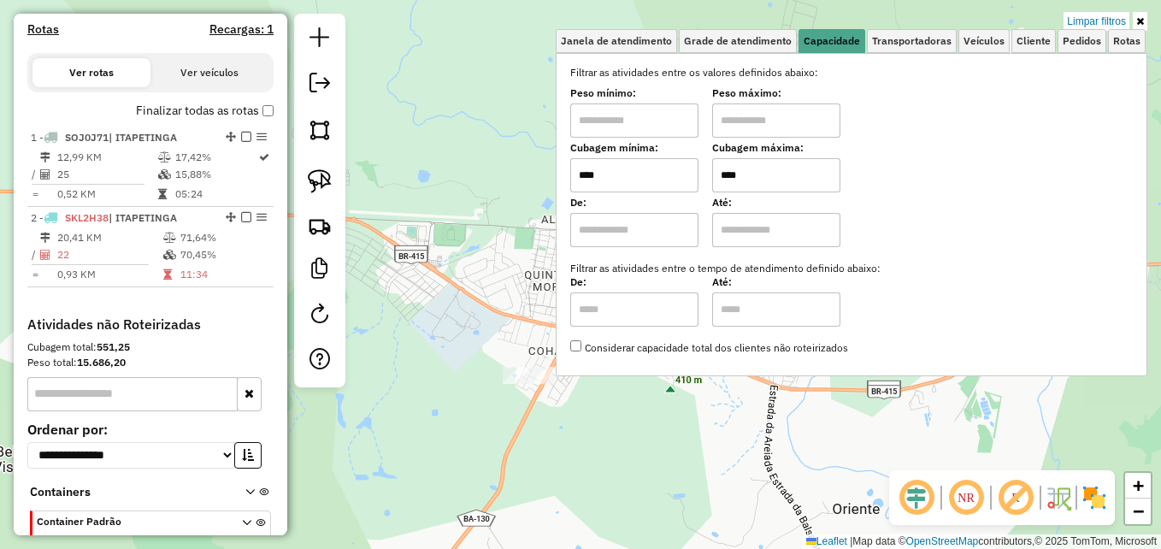
drag, startPoint x: 1082, startPoint y: 24, endPoint x: 1063, endPoint y: 27, distance: 20.0
click at [1080, 25] on link "Limpar filtros" at bounding box center [1096, 21] width 66 height 19
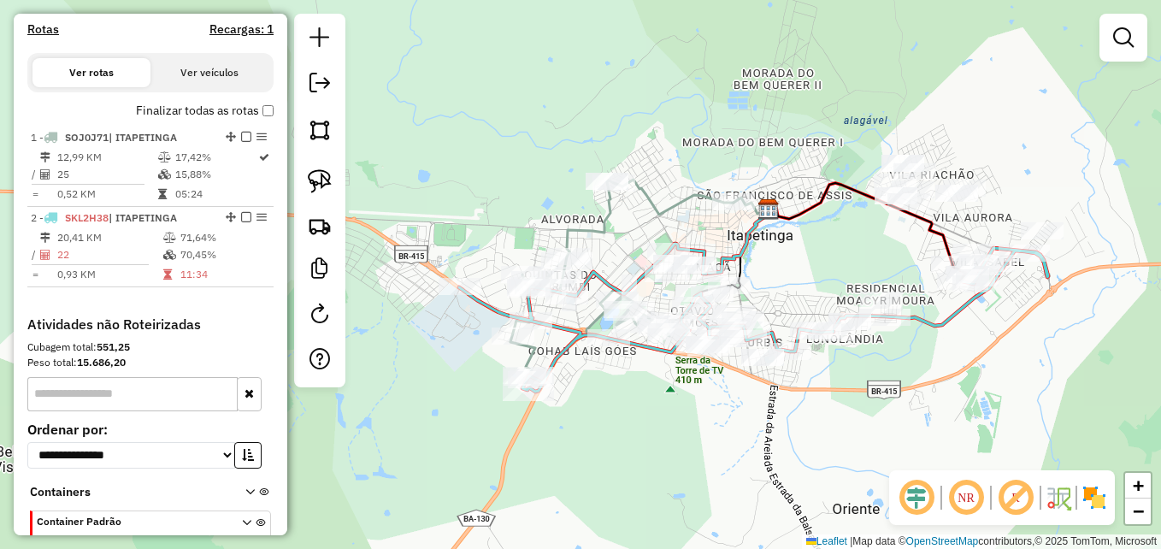
click at [512, 178] on div "Janela de atendimento Grade de atendimento Capacidade Transportadoras Veículos …" at bounding box center [580, 274] width 1161 height 549
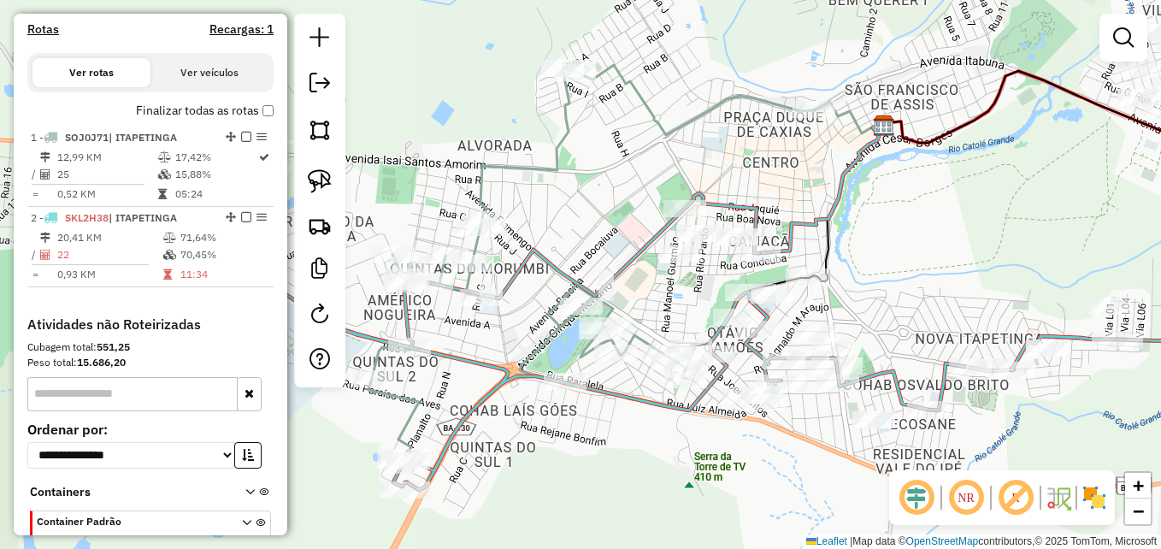
drag, startPoint x: 603, startPoint y: 195, endPoint x: 598, endPoint y: 236, distance: 41.3
click at [598, 236] on div "Janela de atendimento Grade de atendimento Capacidade Transportadoras Veículos …" at bounding box center [580, 274] width 1161 height 549
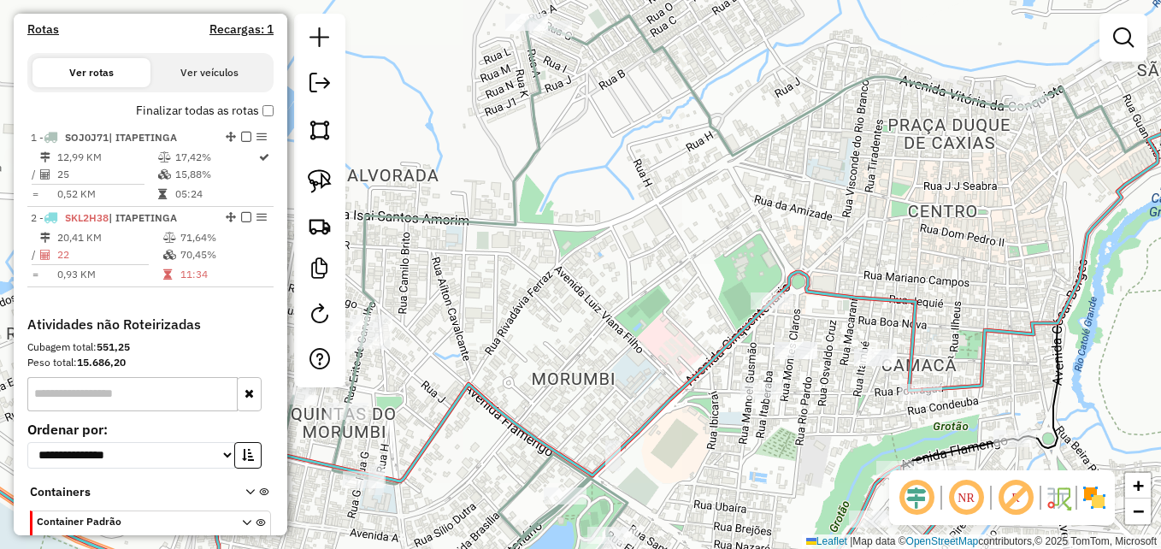
drag, startPoint x: 572, startPoint y: 119, endPoint x: 580, endPoint y: 146, distance: 28.7
click at [580, 146] on div "Janela de atendimento Grade de atendimento Capacidade Transportadoras Veículos …" at bounding box center [580, 274] width 1161 height 549
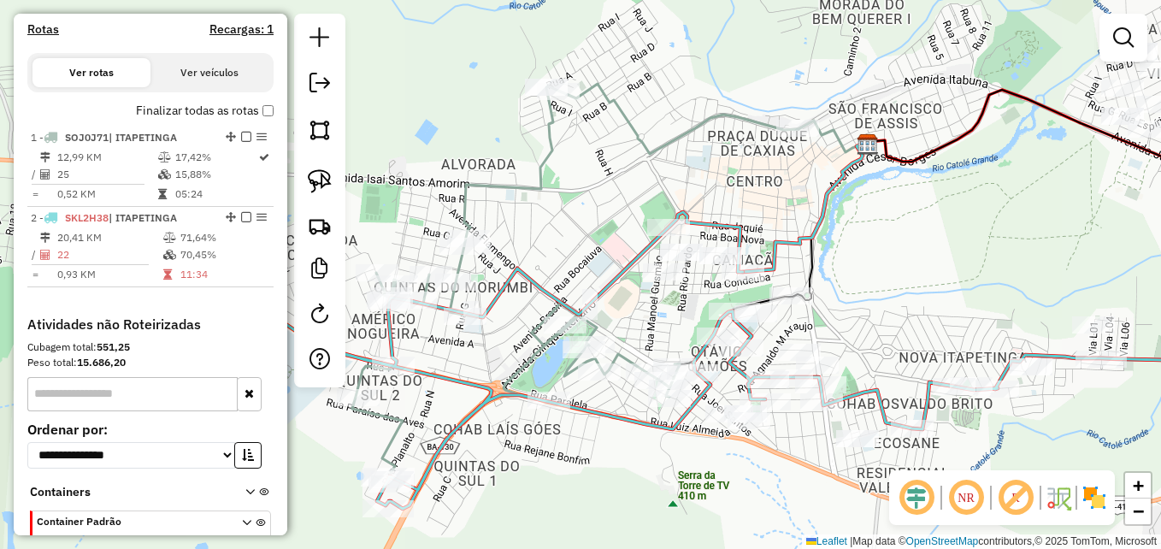
drag, startPoint x: 604, startPoint y: 165, endPoint x: 594, endPoint y: 167, distance: 10.4
click at [594, 167] on div "Janela de atendimento Grade de atendimento Capacidade Transportadoras Veículos …" at bounding box center [580, 274] width 1161 height 549
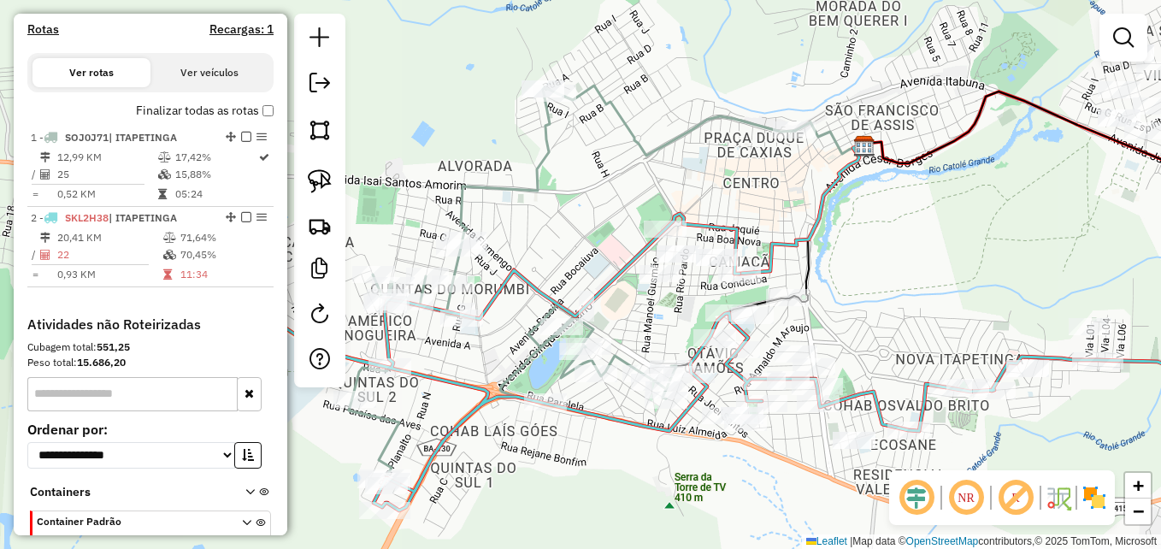
drag, startPoint x: 602, startPoint y: 226, endPoint x: 538, endPoint y: 198, distance: 69.7
click at [538, 198] on div "Janela de atendimento Grade de atendimento Capacidade Transportadoras Veículos …" at bounding box center [580, 274] width 1161 height 549
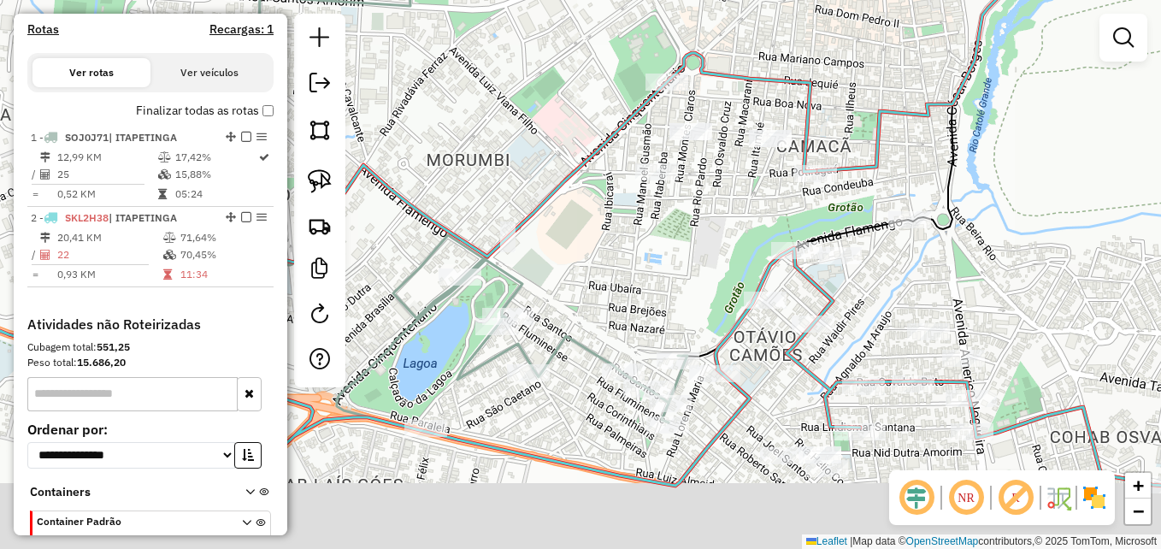
drag, startPoint x: 554, startPoint y: 233, endPoint x: 476, endPoint y: 116, distance: 140.6
click at [476, 120] on div "Janela de atendimento Grade de atendimento Capacidade Transportadoras Veículos …" at bounding box center [580, 274] width 1161 height 549
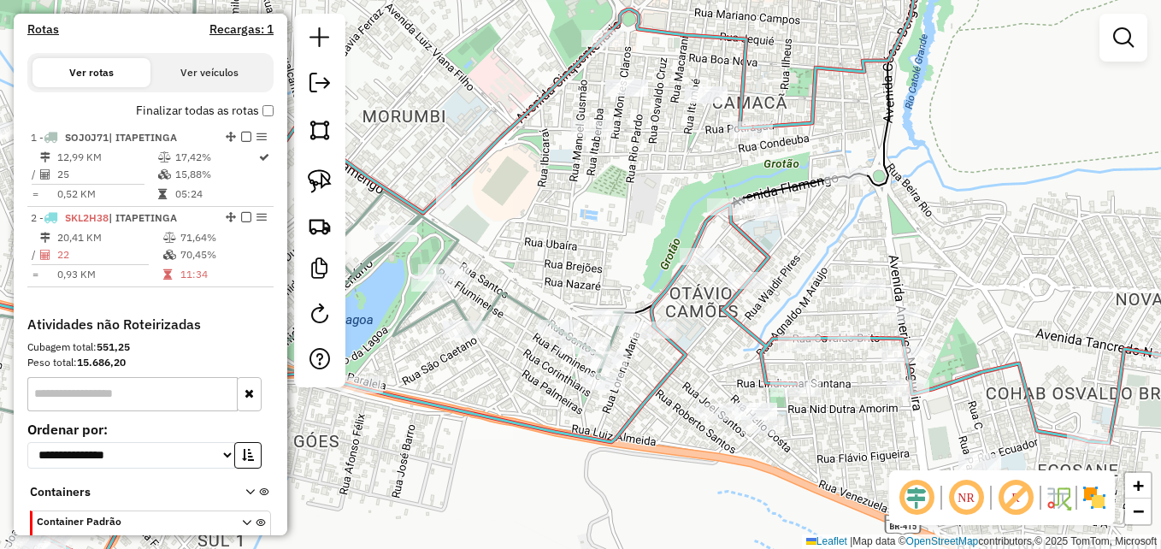
drag, startPoint x: 612, startPoint y: 252, endPoint x: 582, endPoint y: 230, distance: 37.3
click at [582, 230] on div "Janela de atendimento Grade de atendimento Capacidade Transportadoras Veículos …" at bounding box center [580, 274] width 1161 height 549
select select "**********"
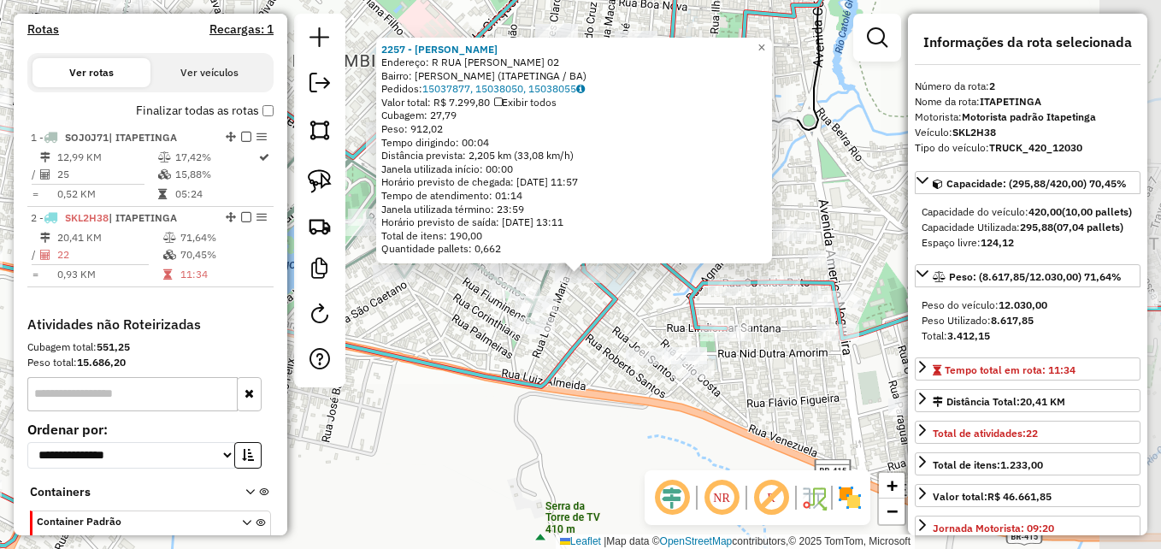
scroll to position [616, 0]
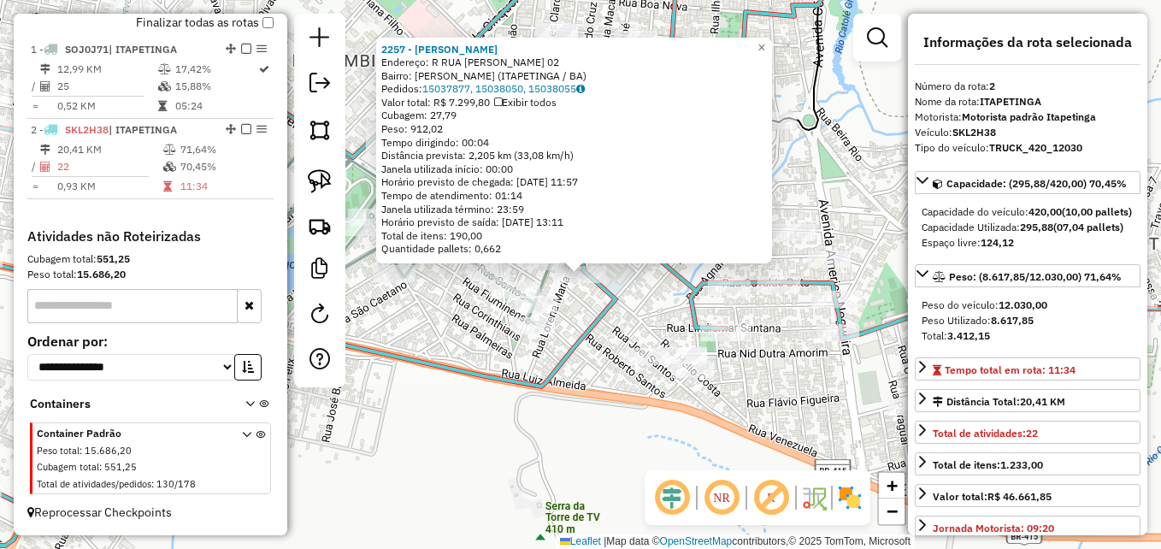
click at [588, 308] on div "2257 - BRUNO SANTOS PEREIRA Endereço: R RUA JOS PHITONBARRETO 02 Bairro: OCTAVI…" at bounding box center [580, 274] width 1161 height 549
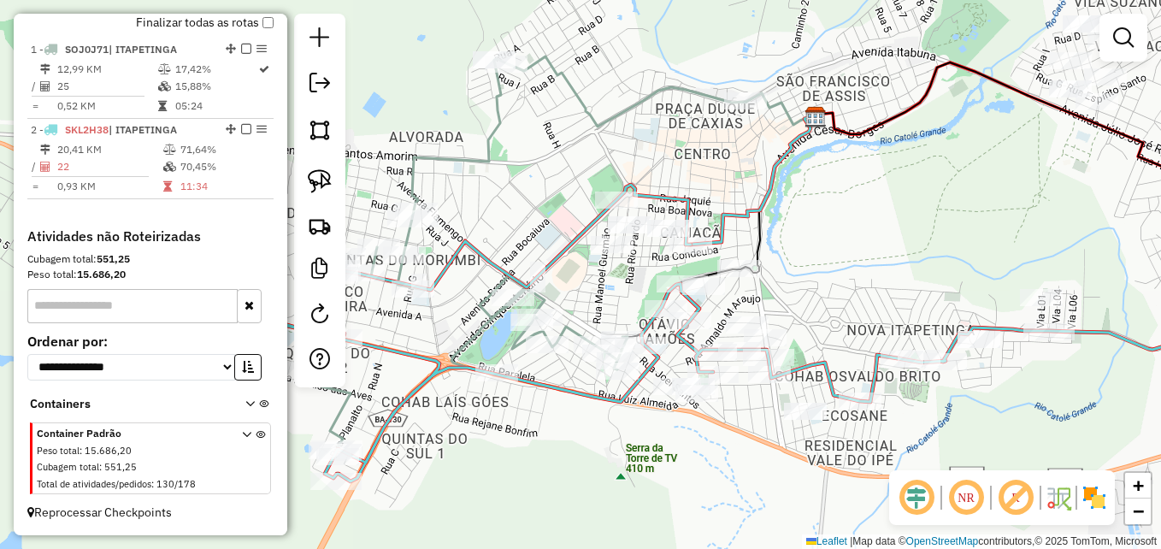
drag, startPoint x: 545, startPoint y: 215, endPoint x: 593, endPoint y: 274, distance: 76.0
click at [593, 274] on div "Janela de atendimento Grade de atendimento Capacidade Transportadoras Veículos …" at bounding box center [580, 274] width 1161 height 549
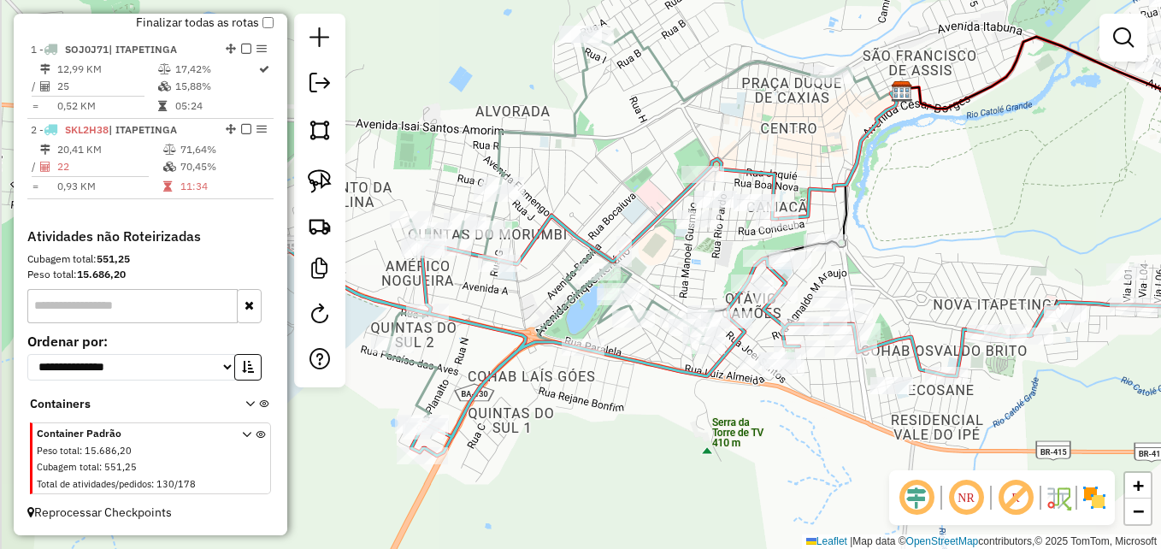
drag, startPoint x: 528, startPoint y: 168, endPoint x: 615, endPoint y: 142, distance: 90.1
click at [615, 142] on div "Janela de atendimento Grade de atendimento Capacidade Transportadoras Veículos …" at bounding box center [580, 274] width 1161 height 549
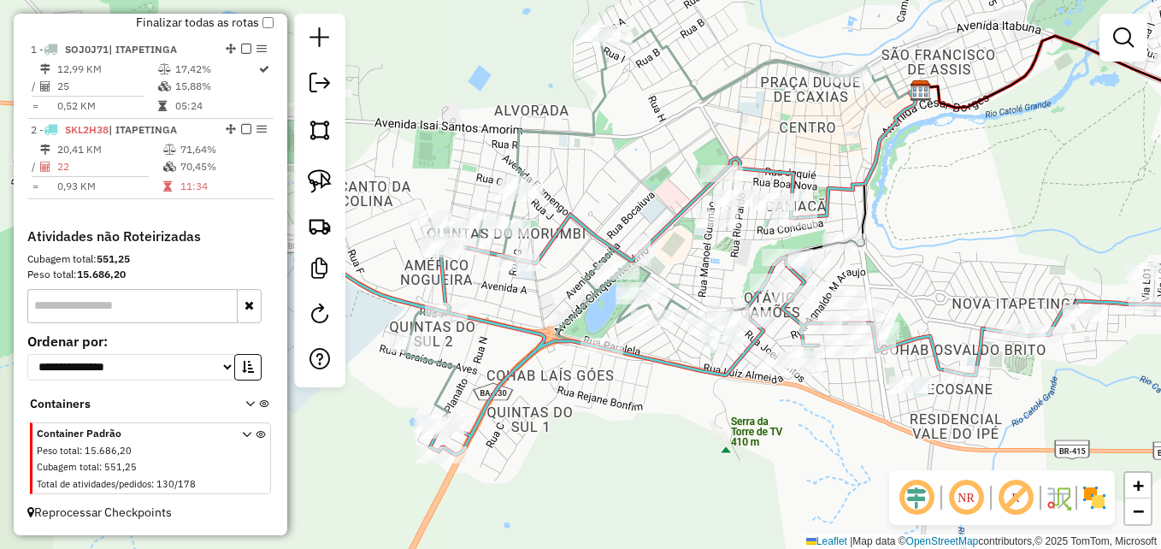
drag, startPoint x: 483, startPoint y: 308, endPoint x: 507, endPoint y: 307, distance: 23.9
click at [507, 307] on div "Janela de atendimento Grade de atendimento Capacidade Transportadoras Veículos …" at bounding box center [580, 274] width 1161 height 549
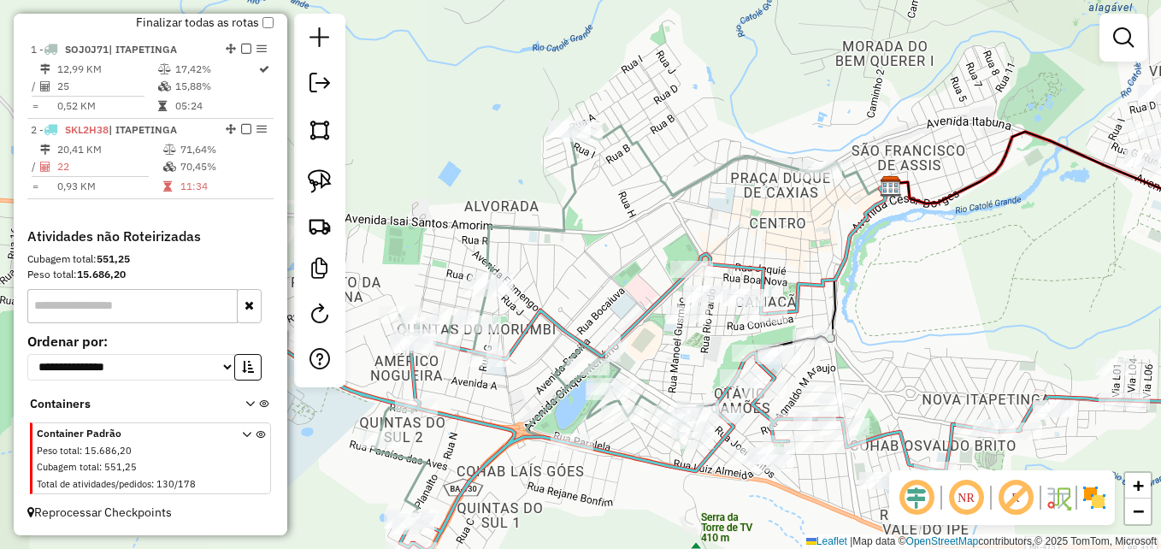
drag, startPoint x: 645, startPoint y: 156, endPoint x: 610, endPoint y: 252, distance: 101.9
click at [610, 252] on div "Janela de atendimento Grade de atendimento Capacidade Transportadoras Veículos …" at bounding box center [580, 274] width 1161 height 549
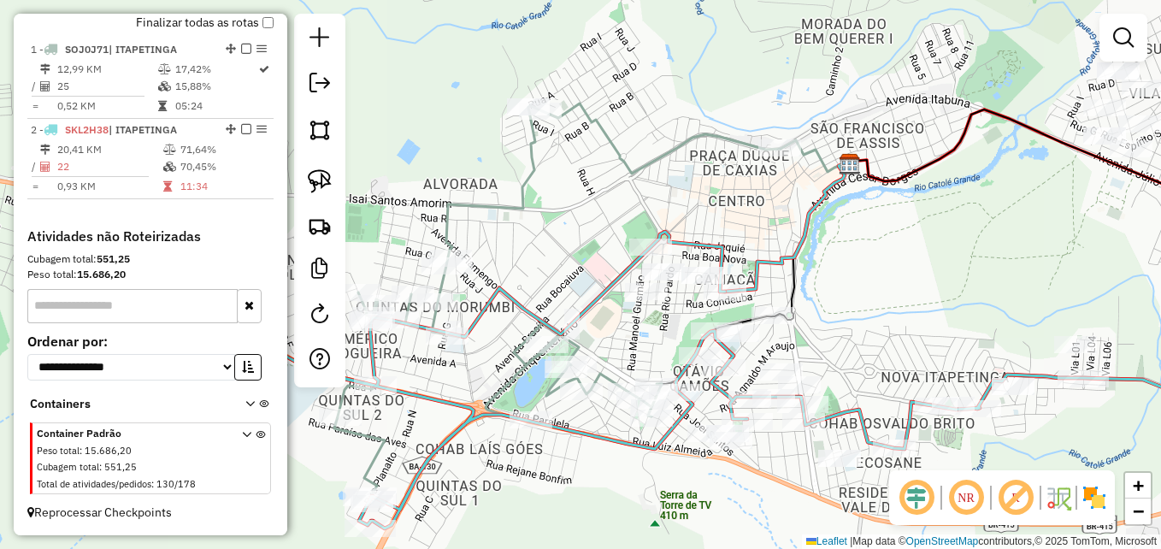
drag, startPoint x: 627, startPoint y: 252, endPoint x: 586, endPoint y: 227, distance: 48.7
click at [586, 227] on div "Janela de atendimento Grade de atendimento Capacidade Transportadoras Veículos …" at bounding box center [580, 274] width 1161 height 549
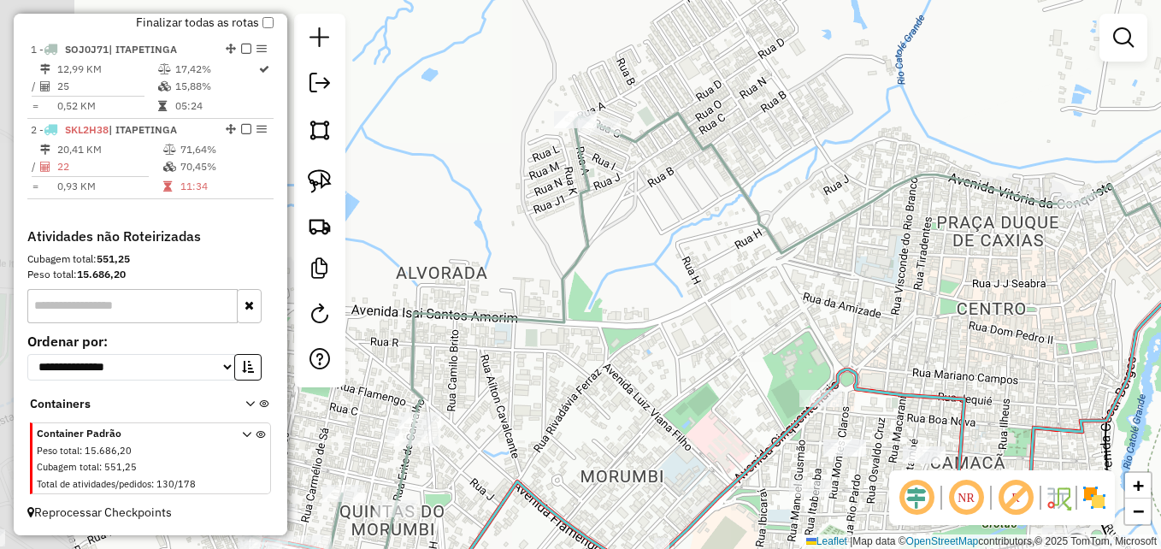
drag, startPoint x: 597, startPoint y: 197, endPoint x: 686, endPoint y: 279, distance: 119.8
click at [686, 285] on div "Janela de atendimento Grade de atendimento Capacidade Transportadoras Veículos …" at bounding box center [580, 274] width 1161 height 549
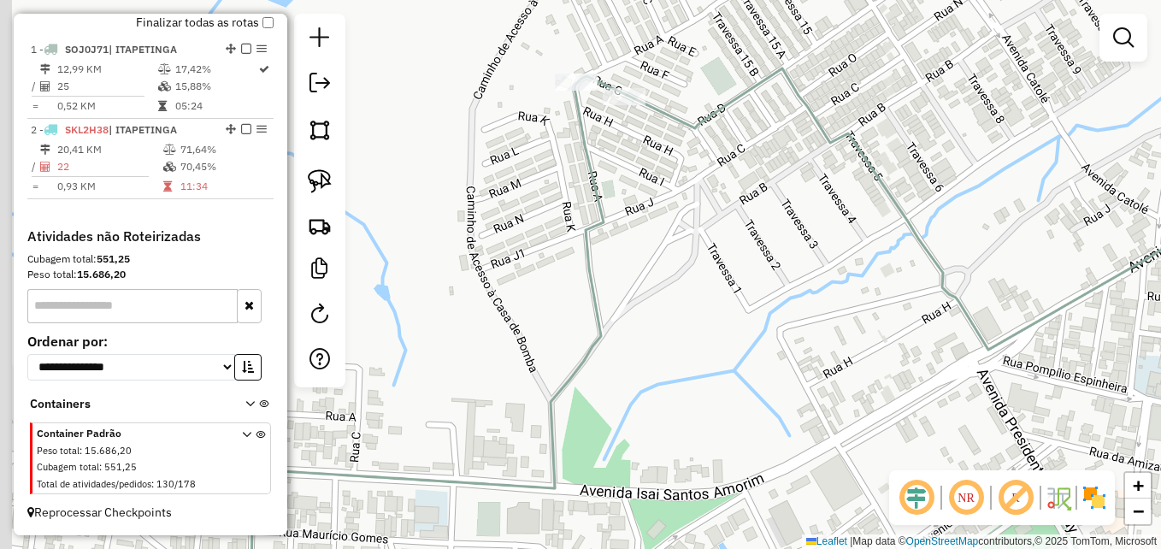
drag, startPoint x: 645, startPoint y: 210, endPoint x: 816, endPoint y: 394, distance: 251.6
click at [816, 394] on div "Janela de atendimento Grade de atendimento Capacidade Transportadoras Veículos …" at bounding box center [580, 274] width 1161 height 549
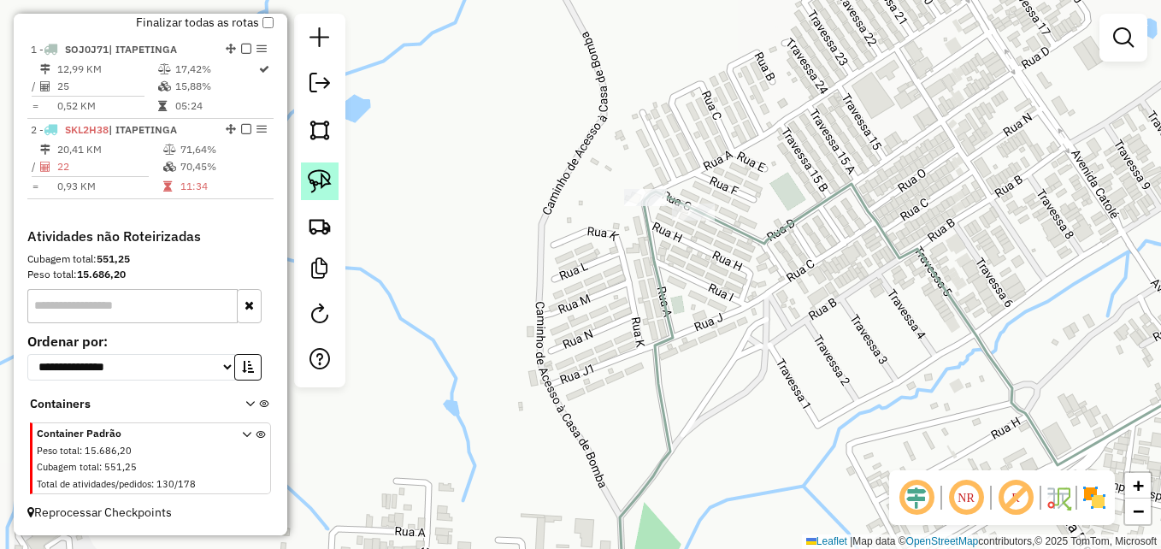
click at [322, 170] on img at bounding box center [320, 181] width 24 height 24
drag, startPoint x: 639, startPoint y: 167, endPoint x: 667, endPoint y: 173, distance: 28.8
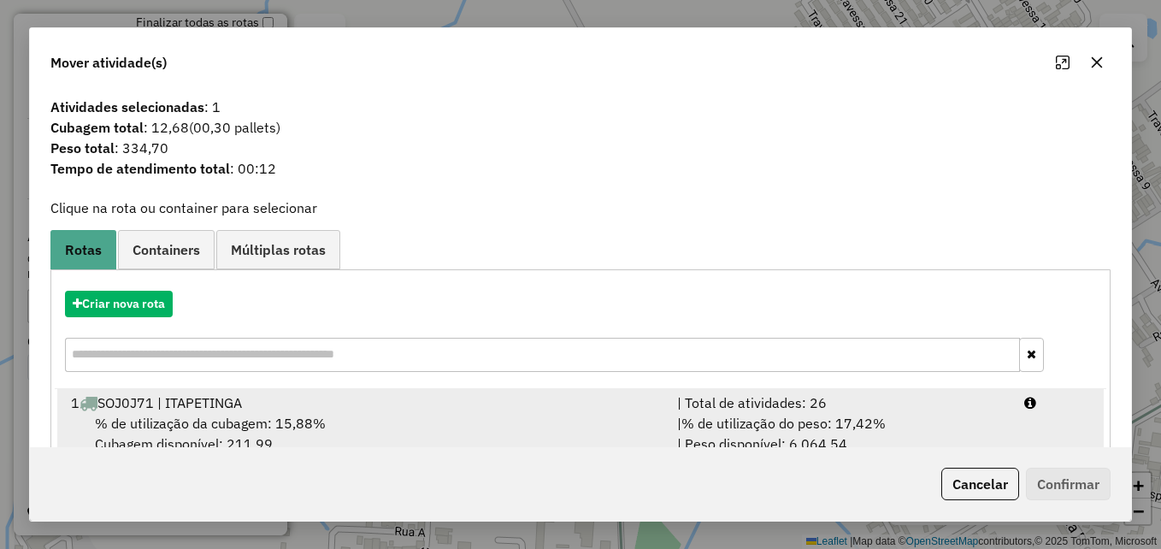
scroll to position [109, 0]
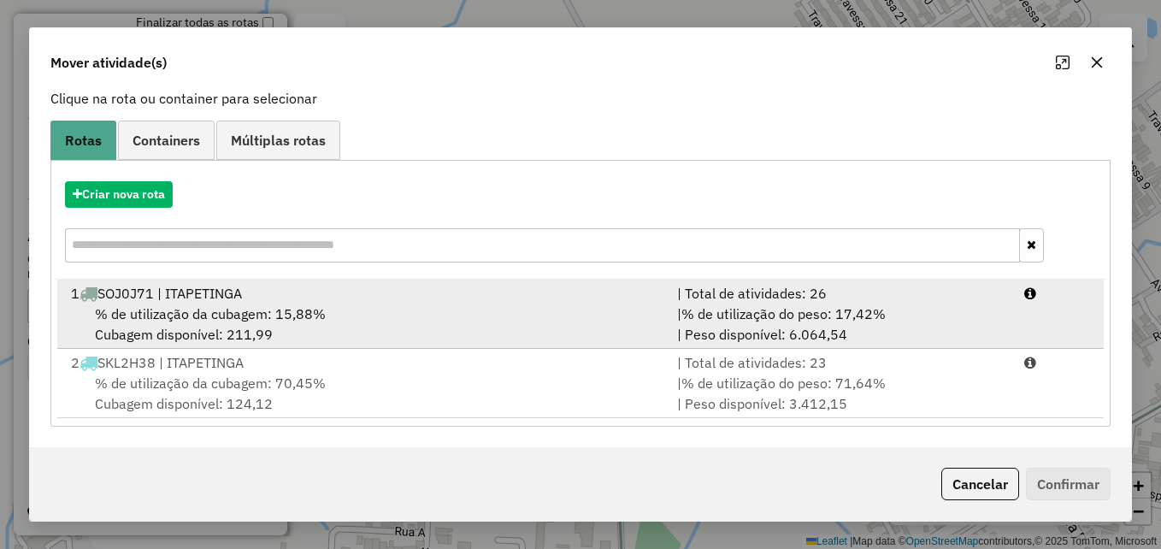
click at [457, 306] on div "% de utilização da cubagem: 15,88% Cubagem disponível: 211,99" at bounding box center [364, 323] width 606 height 41
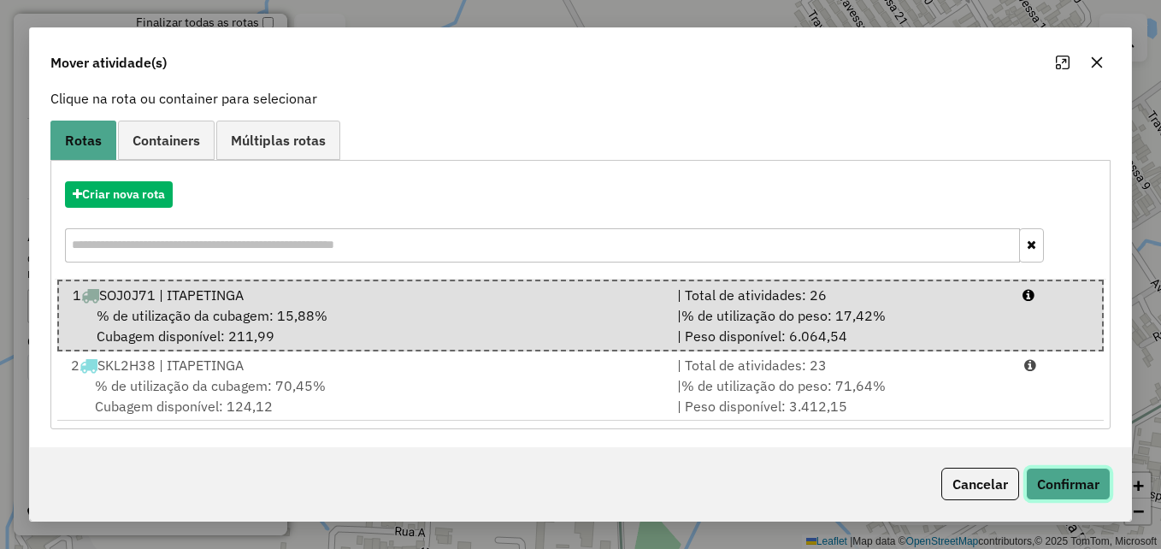
click at [1051, 480] on button "Confirmar" at bounding box center [1068, 484] width 85 height 32
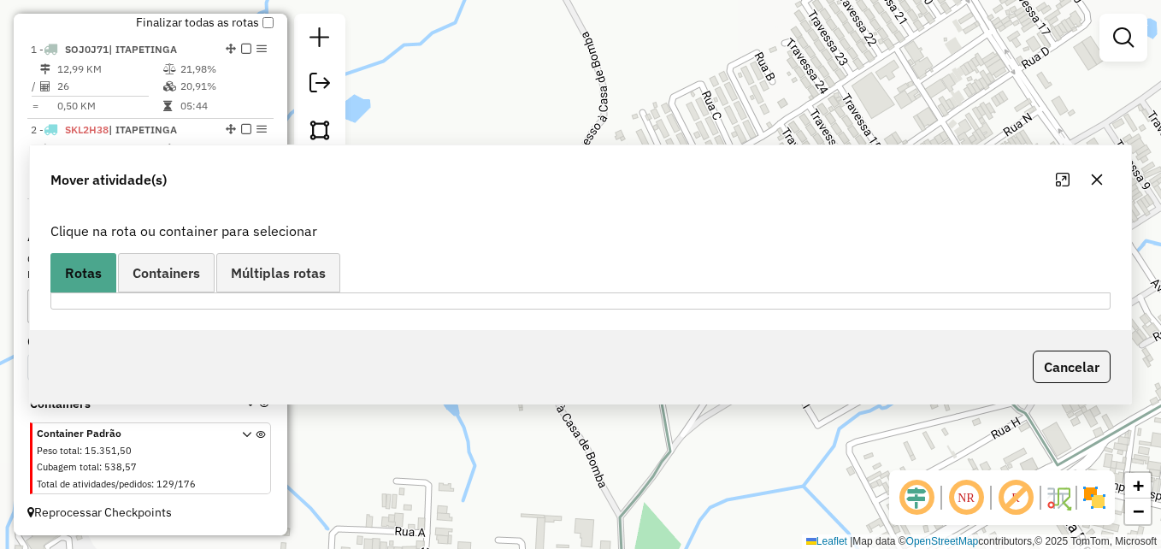
scroll to position [0, 0]
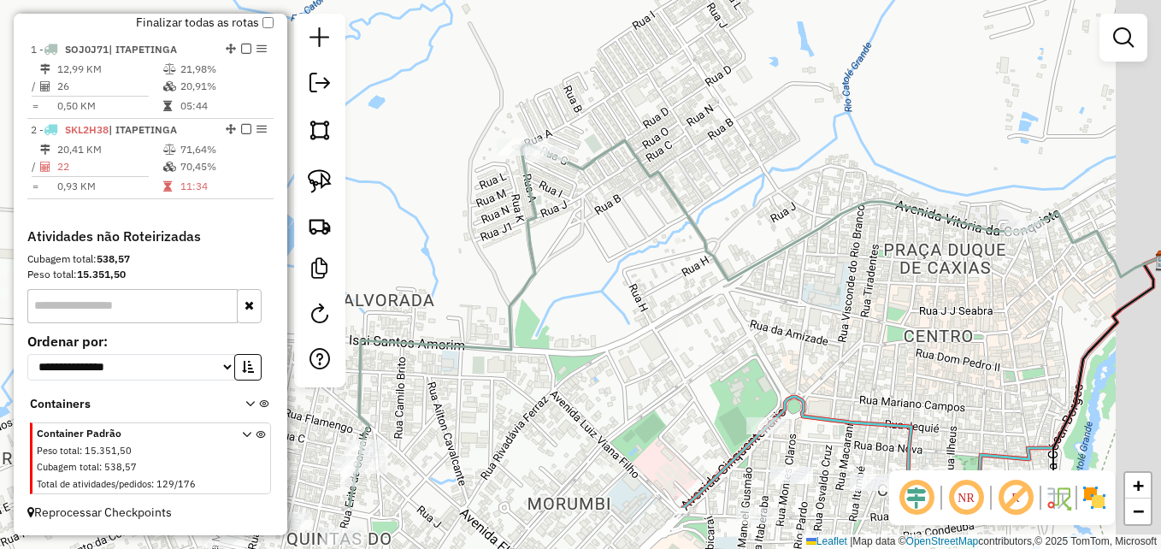
drag, startPoint x: 677, startPoint y: 356, endPoint x: 516, endPoint y: 156, distance: 255.9
click at [519, 162] on div "Janela de atendimento Grade de atendimento Capacidade Transportadoras Veículos …" at bounding box center [580, 274] width 1161 height 549
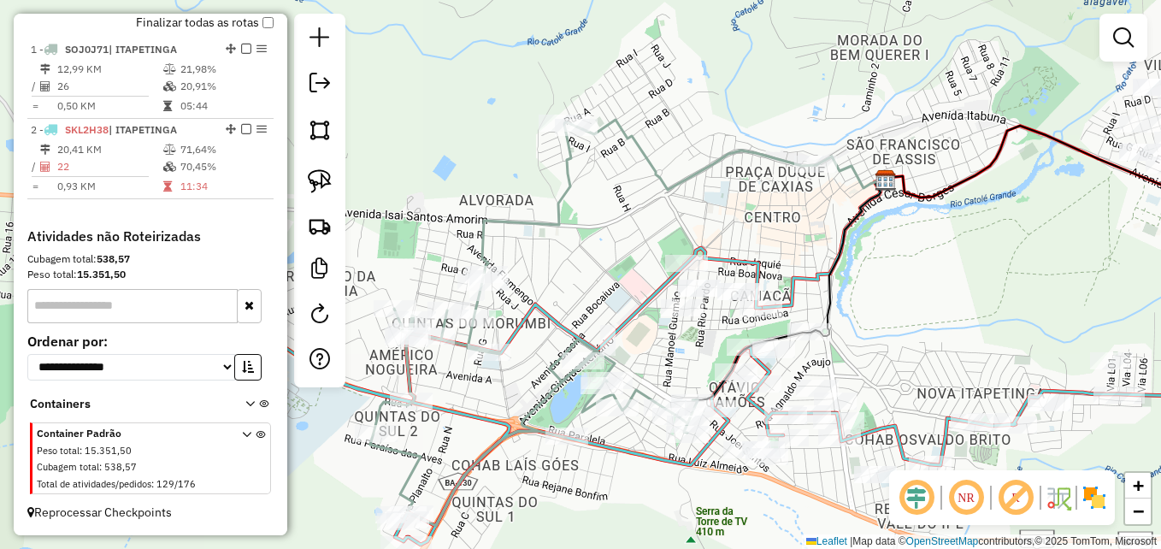
drag, startPoint x: 675, startPoint y: 350, endPoint x: 627, endPoint y: 261, distance: 101.0
click at [628, 263] on div "Janela de atendimento Grade de atendimento Capacidade Transportadoras Veículos …" at bounding box center [580, 274] width 1161 height 549
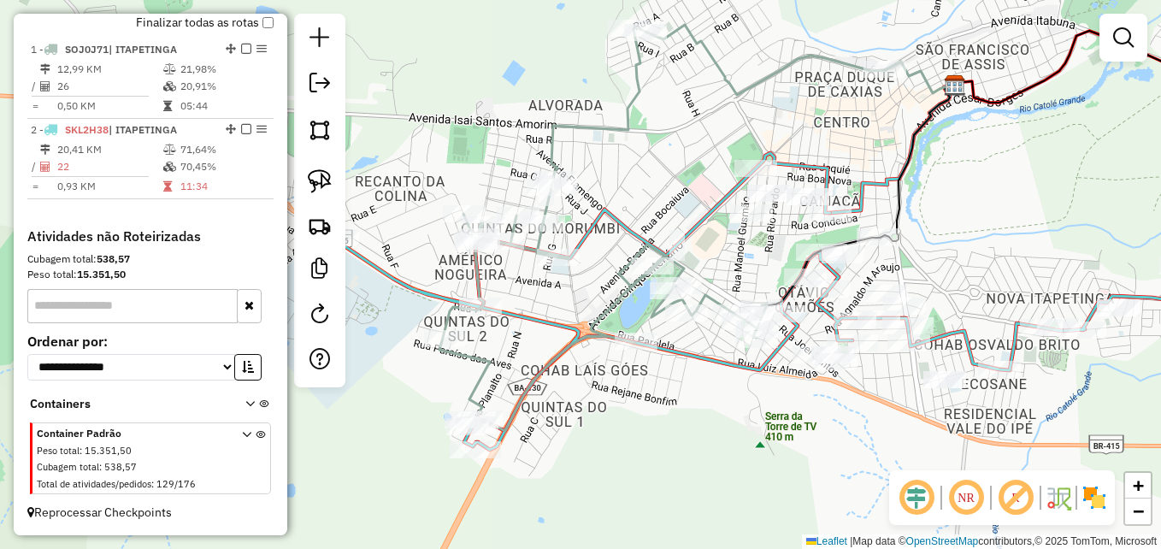
drag, startPoint x: 459, startPoint y: 397, endPoint x: 539, endPoint y: 402, distance: 80.5
click at [552, 406] on div "Janela de atendimento Grade de atendimento Capacidade Transportadoras Veículos …" at bounding box center [580, 274] width 1161 height 549
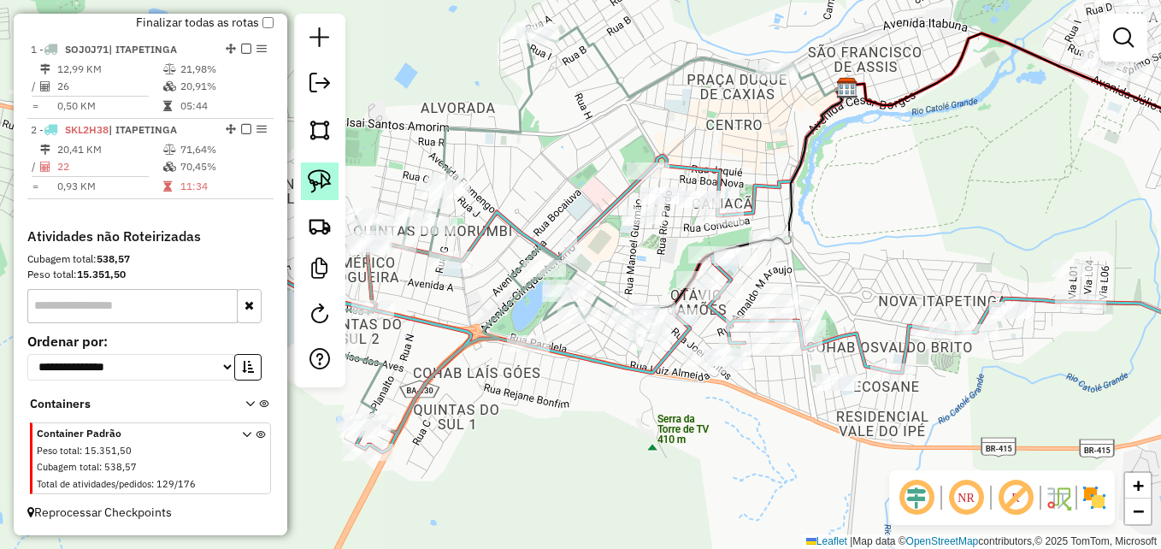
click at [321, 176] on img at bounding box center [320, 181] width 24 height 24
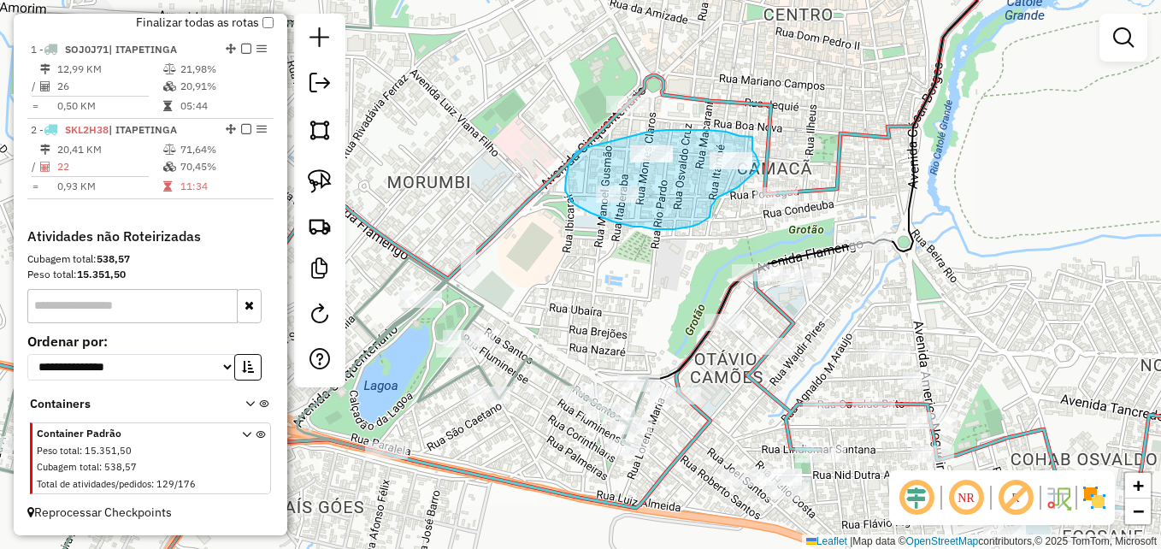
drag, startPoint x: 752, startPoint y: 137, endPoint x: 747, endPoint y: 148, distance: 12.2
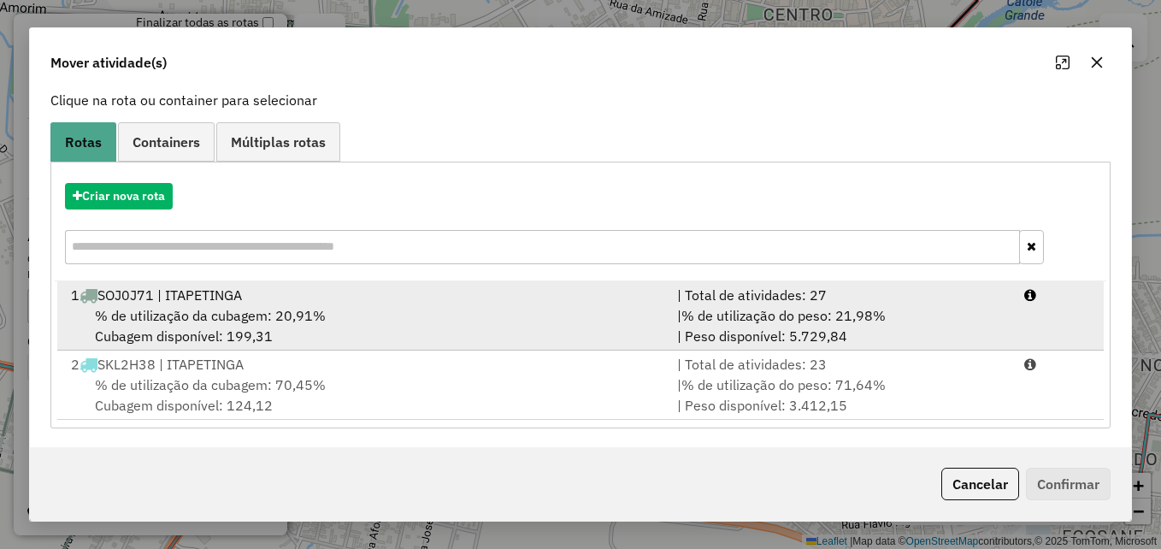
scroll to position [109, 0]
click at [479, 312] on div "% de utilização da cubagem: 20,91% Cubagem disponível: 199,31" at bounding box center [364, 323] width 606 height 41
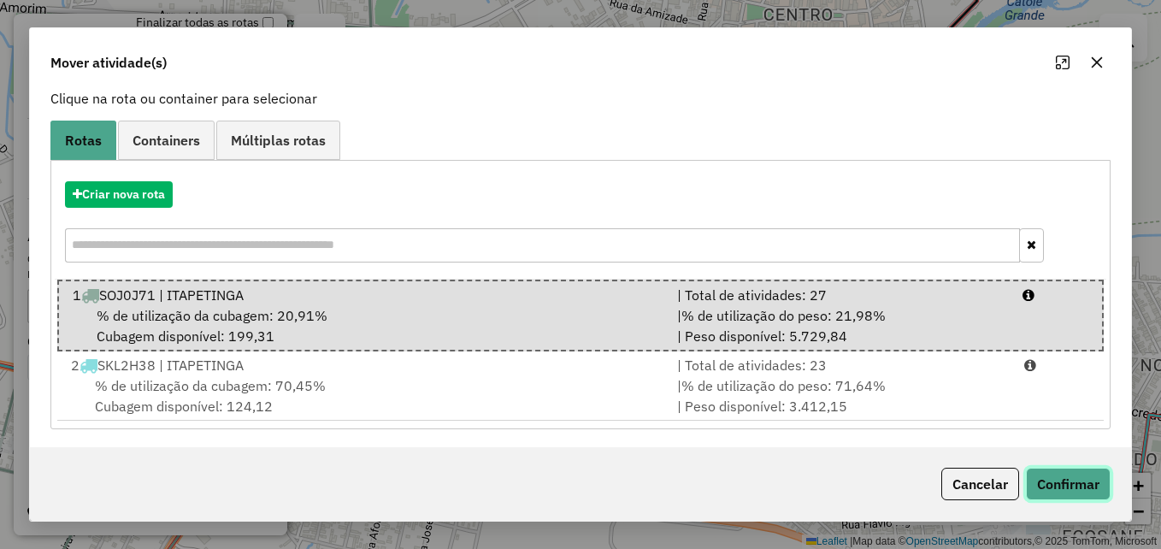
click at [1059, 480] on button "Confirmar" at bounding box center [1068, 484] width 85 height 32
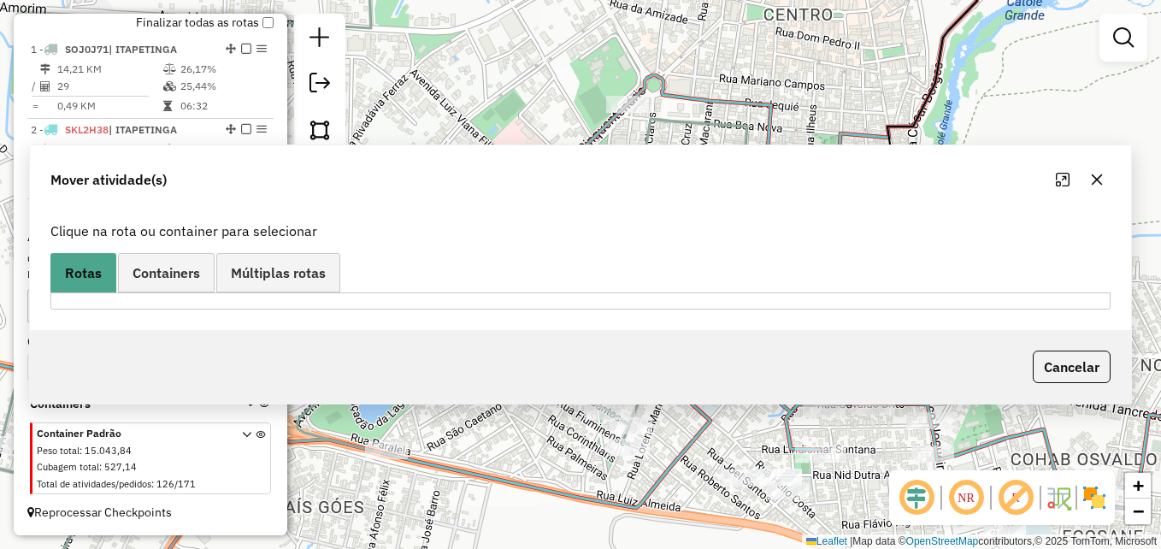
scroll to position [0, 0]
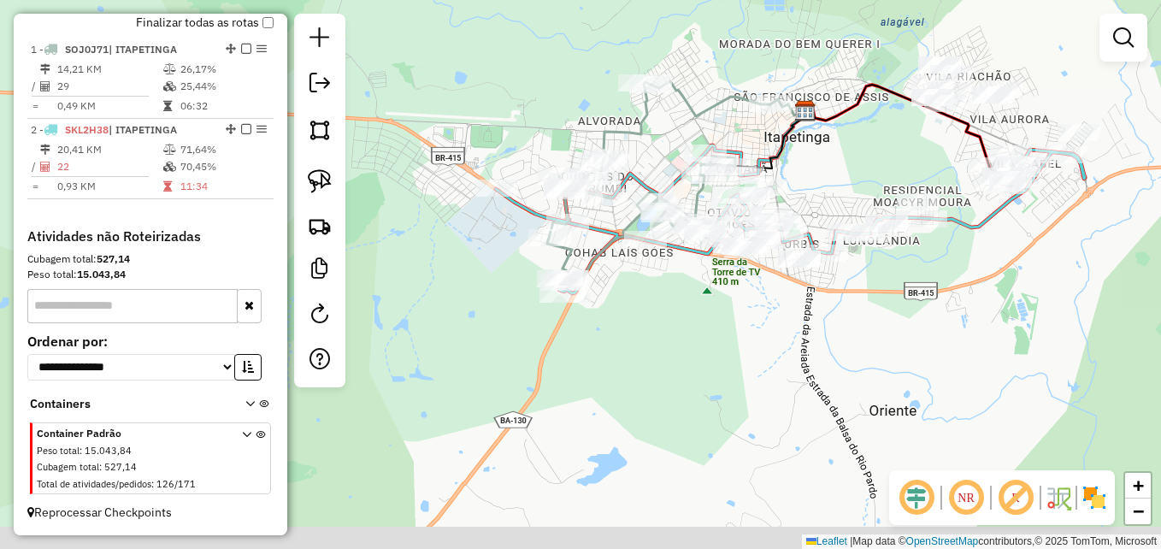
drag, startPoint x: 849, startPoint y: 268, endPoint x: 819, endPoint y: 204, distance: 70.0
click at [819, 204] on div "Janela de atendimento Grade de atendimento Capacidade Transportadoras Veículos …" at bounding box center [580, 274] width 1161 height 549
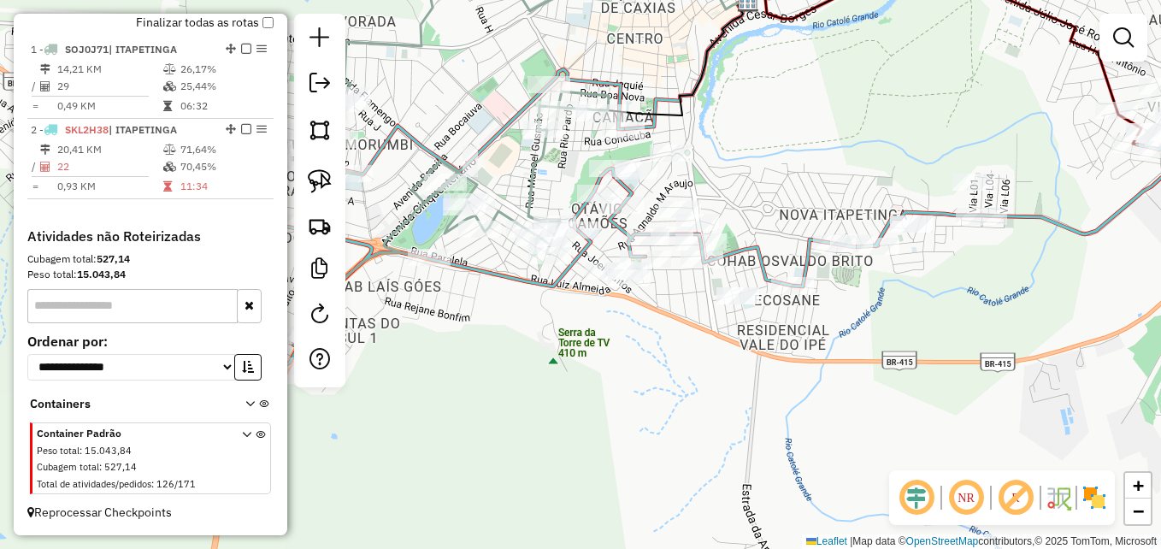
drag, startPoint x: 808, startPoint y: 183, endPoint x: 860, endPoint y: 180, distance: 52.2
click at [860, 180] on div "Janela de atendimento Grade de atendimento Capacidade Transportadoras Veículos …" at bounding box center [580, 274] width 1161 height 549
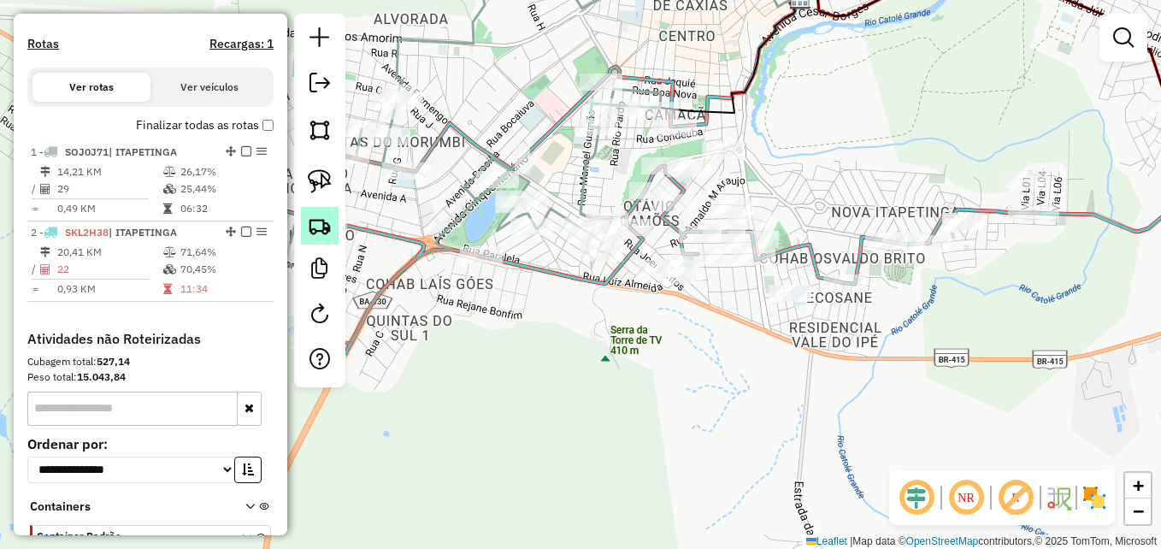
scroll to position [445, 0]
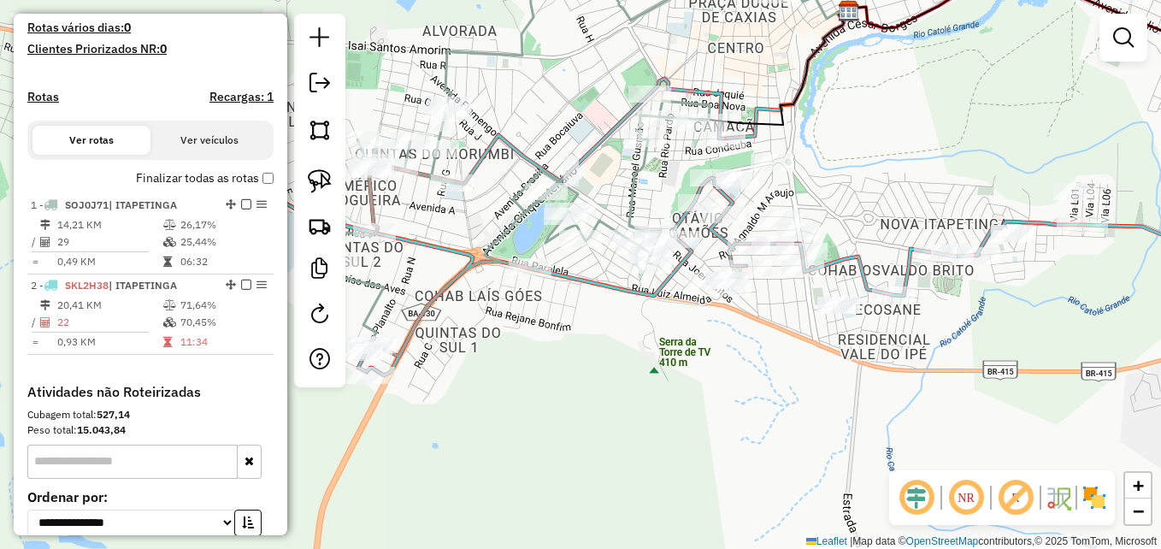
drag, startPoint x: 827, startPoint y: 164, endPoint x: 875, endPoint y: 176, distance: 50.2
click at [875, 176] on div "Janela de atendimento Grade de atendimento Capacidade Transportadoras Veículos …" at bounding box center [580, 274] width 1161 height 549
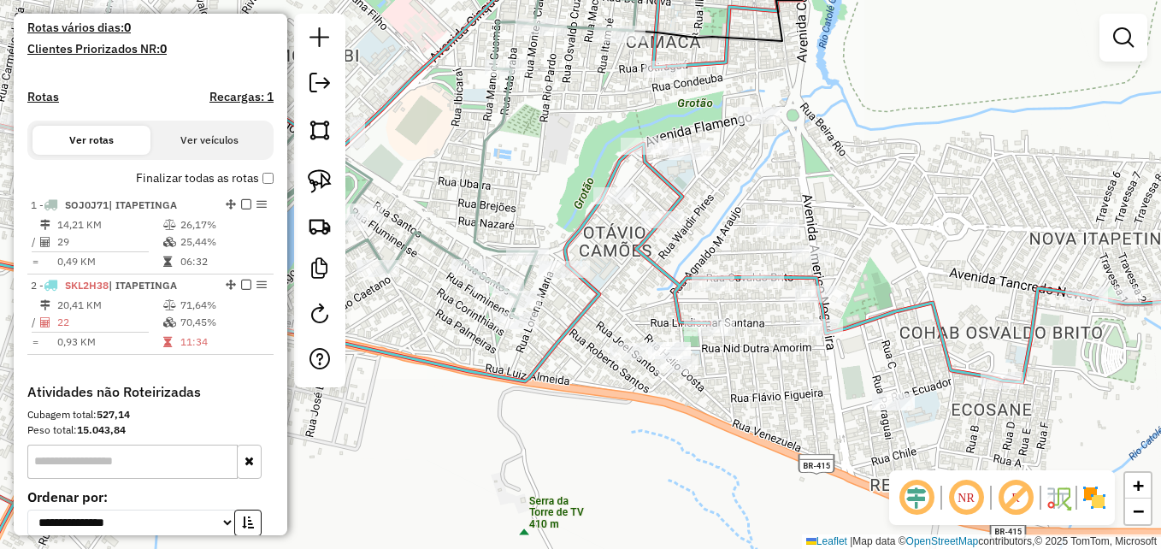
drag, startPoint x: 821, startPoint y: 175, endPoint x: 902, endPoint y: 151, distance: 84.7
click at [902, 151] on div "Janela de atendimento Grade de atendimento Capacidade Transportadoras Veículos …" at bounding box center [580, 274] width 1161 height 549
click at [1121, 38] on em at bounding box center [1123, 37] width 21 height 21
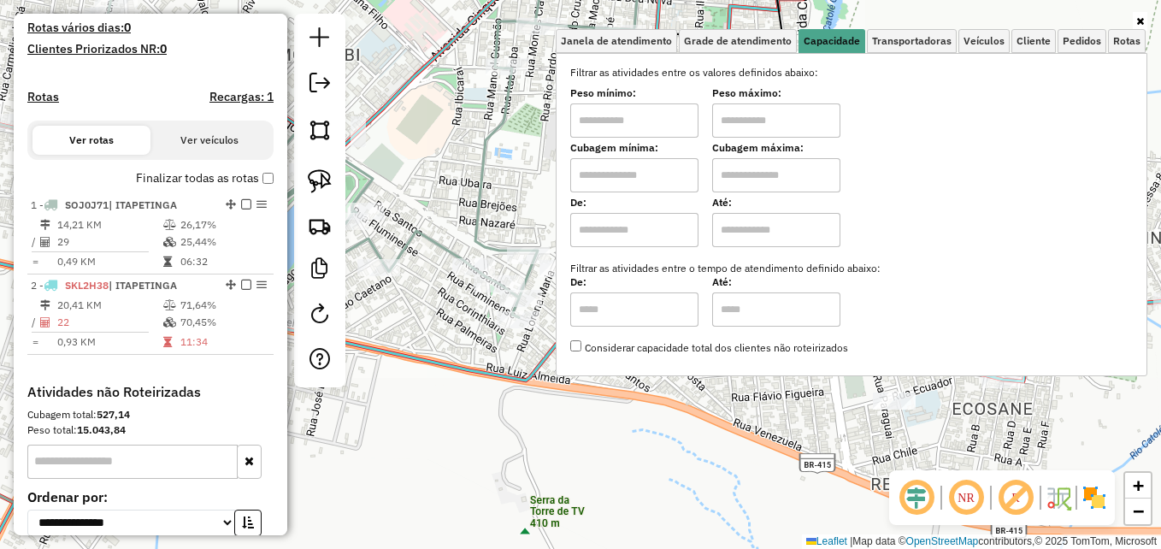
click at [620, 179] on input "text" at bounding box center [634, 175] width 128 height 34
type input "****"
click at [1139, 22] on icon at bounding box center [1140, 21] width 8 height 10
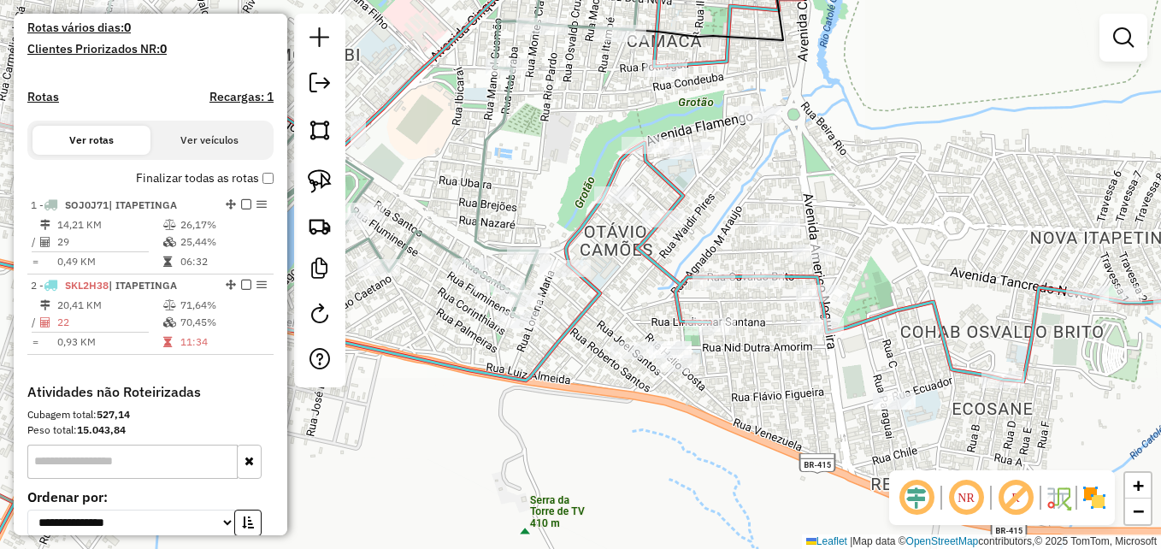
drag, startPoint x: 554, startPoint y: 189, endPoint x: 597, endPoint y: 190, distance: 43.6
click at [597, 190] on div "Janela de atendimento Grade de atendimento Capacidade Transportadoras Veículos …" at bounding box center [580, 274] width 1161 height 549
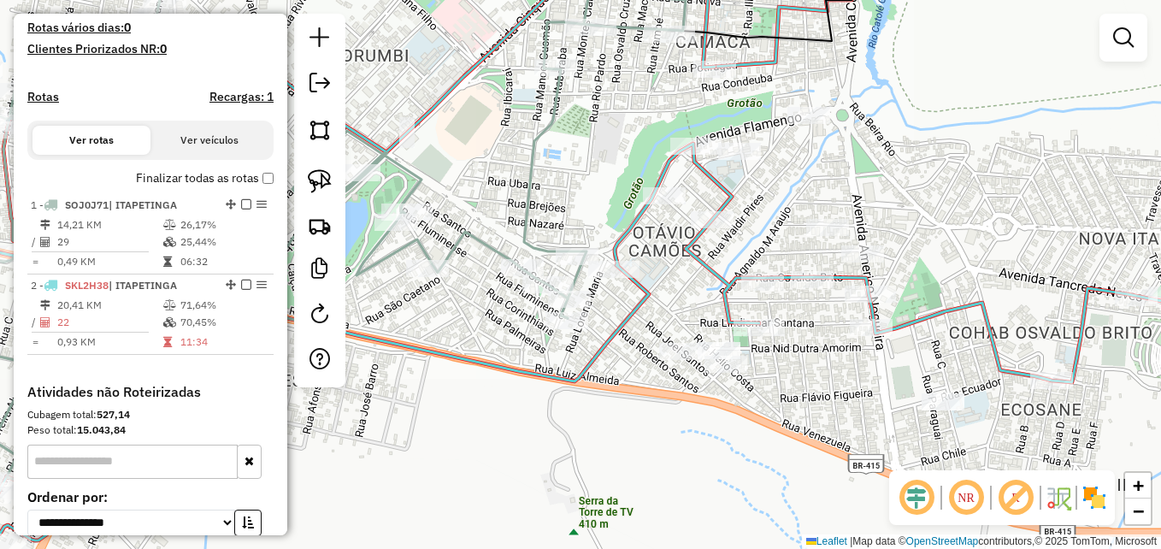
drag, startPoint x: 642, startPoint y: 279, endPoint x: 662, endPoint y: 279, distance: 19.7
click at [662, 279] on icon at bounding box center [585, 245] width 1393 height 592
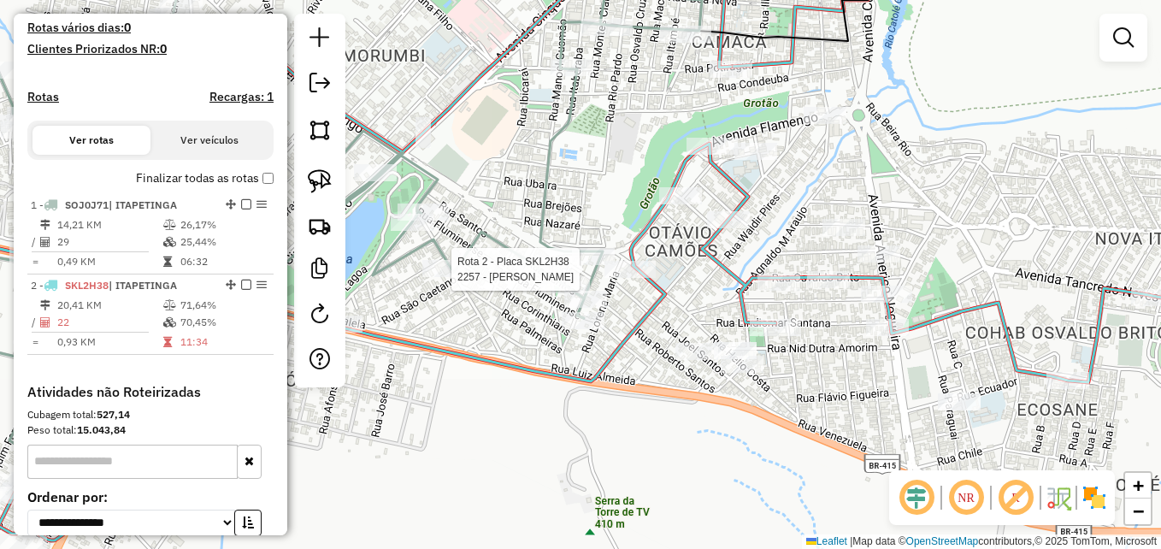
select select "**********"
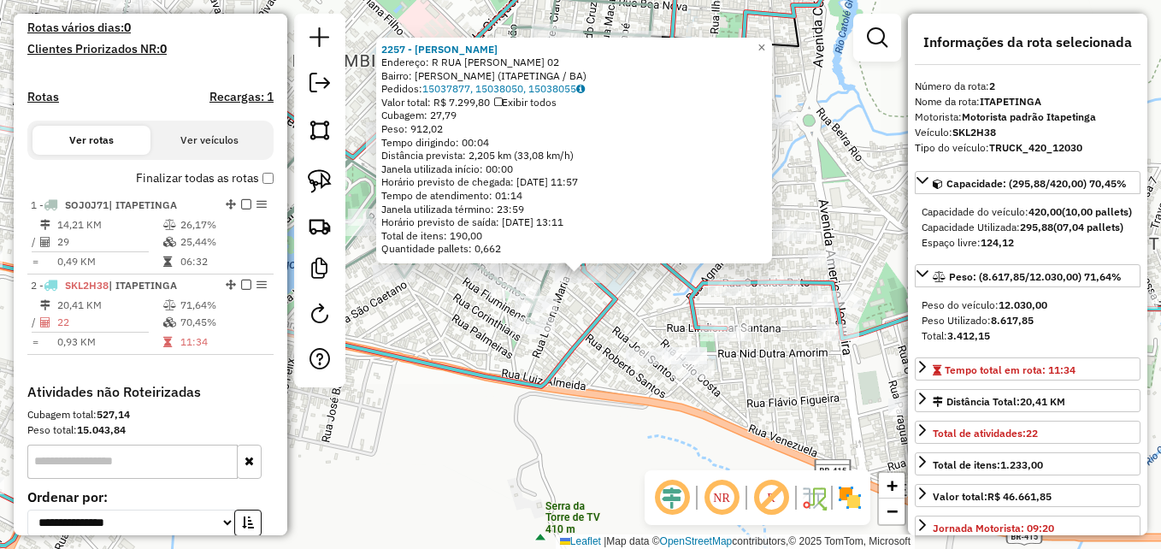
scroll to position [616, 0]
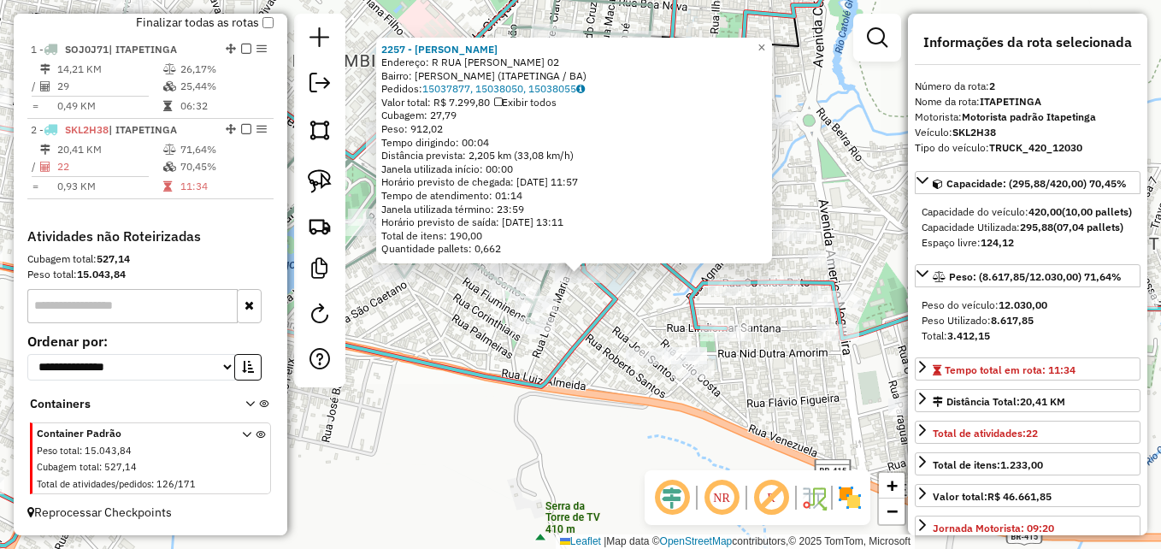
click at [596, 333] on icon at bounding box center [580, 250] width 1393 height 592
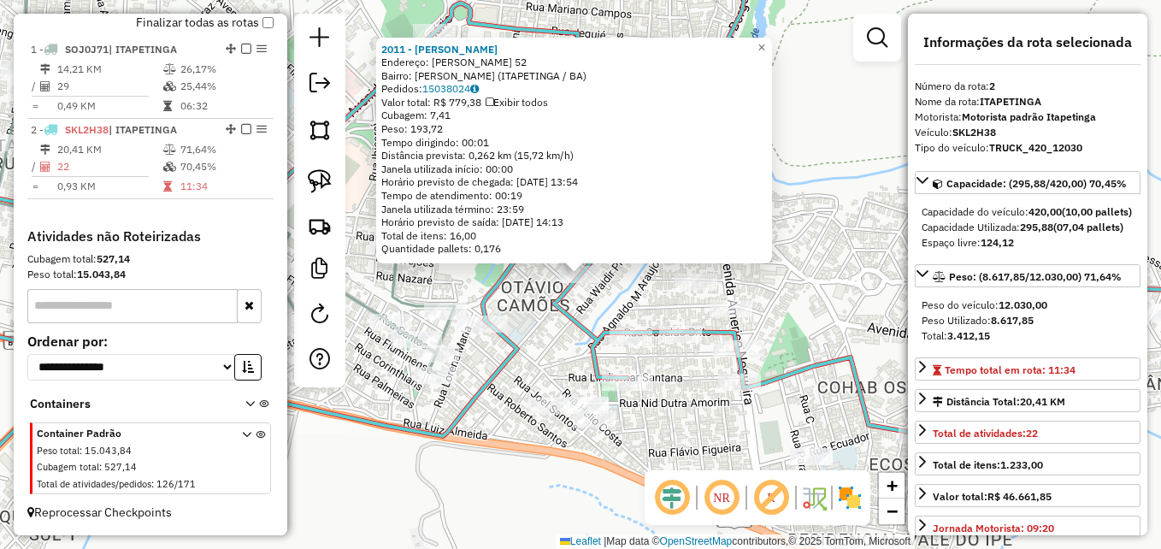
click at [427, 276] on div "2011 - LUIZ CLAUDIO Endereço: ELIPHAS LEVY 52 Bairro: OTAVIO CAMOES (ITAPETINGA…" at bounding box center [580, 274] width 1161 height 549
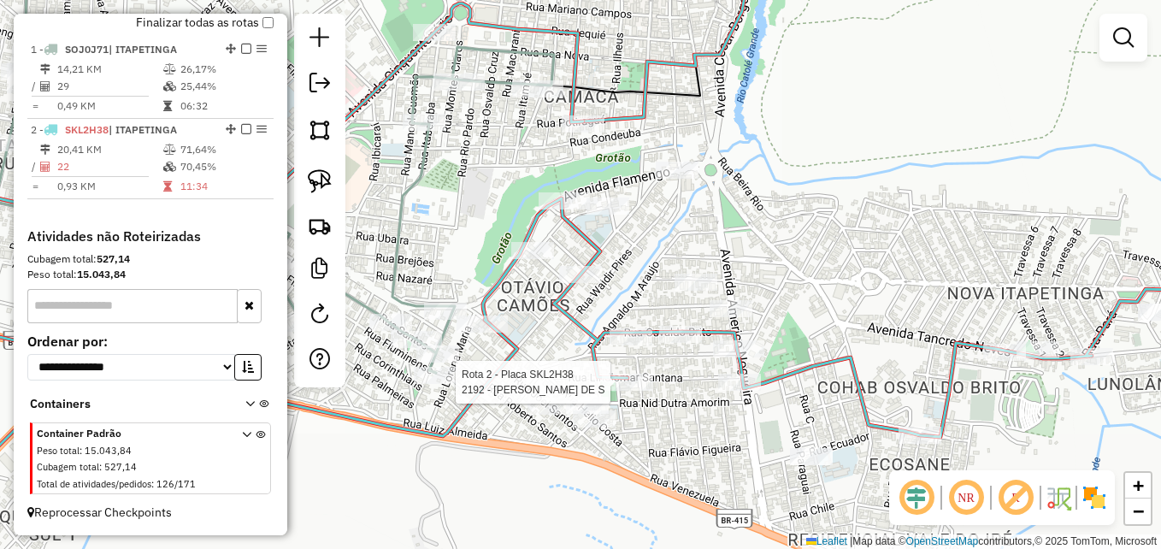
select select "**********"
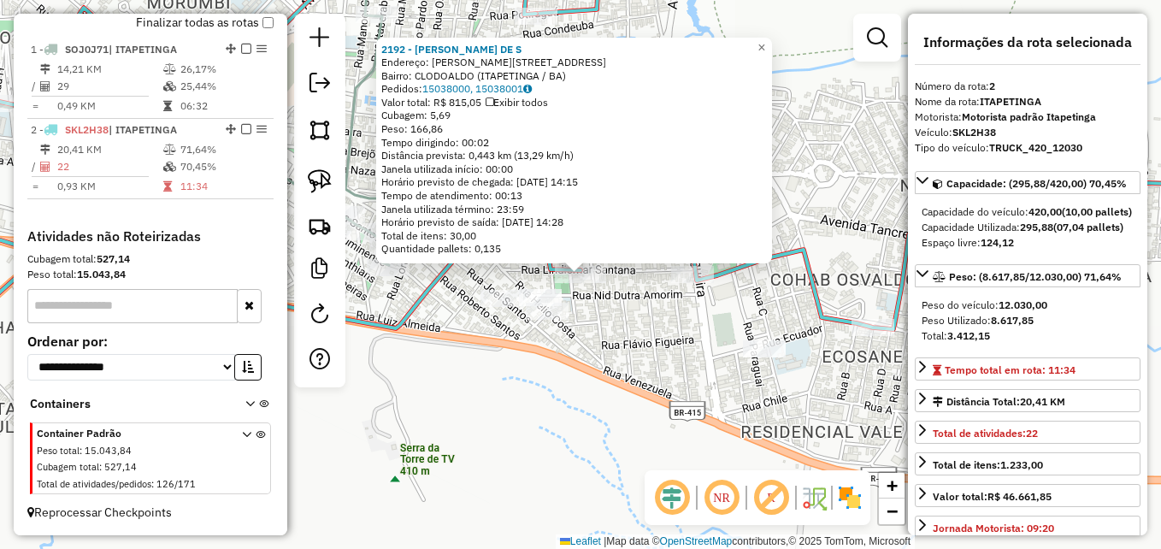
click at [625, 346] on div "2192 - NILDA FERNANDES DE S Endereço: R LINDIOMAR SANTANA 327 Bairro: CLODOALDO…" at bounding box center [580, 274] width 1161 height 549
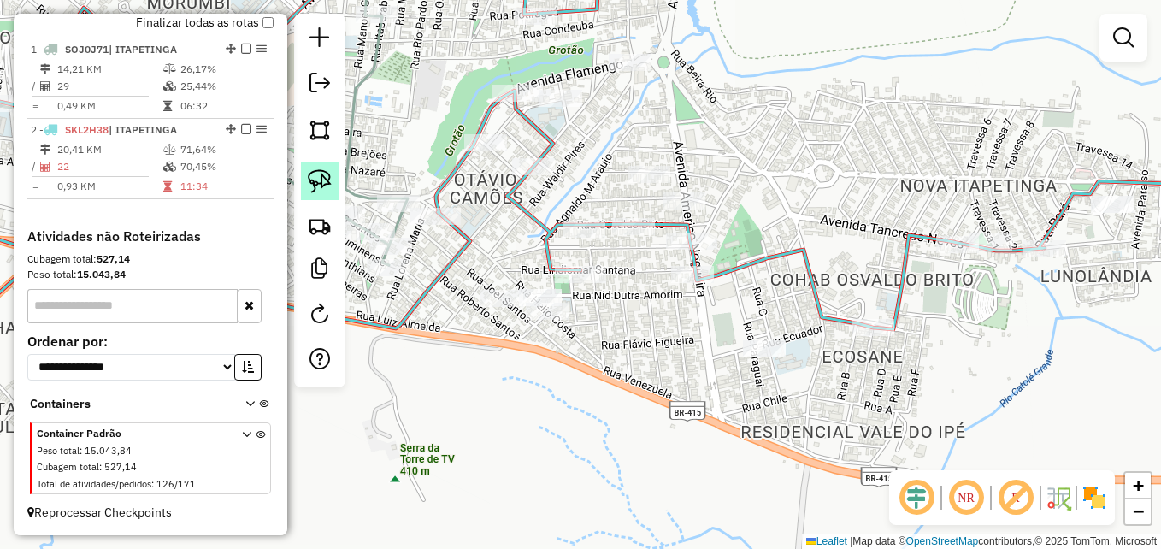
click at [321, 177] on img at bounding box center [320, 181] width 24 height 24
drag, startPoint x: 604, startPoint y: 260, endPoint x: 606, endPoint y: 273, distance: 12.9
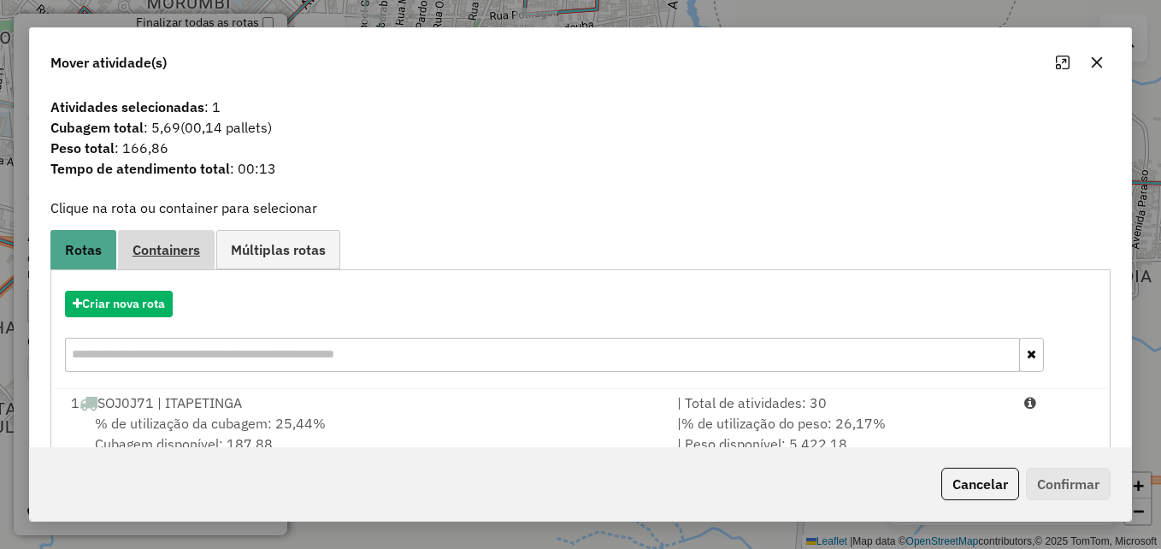
click at [180, 245] on span "Containers" at bounding box center [166, 250] width 68 height 14
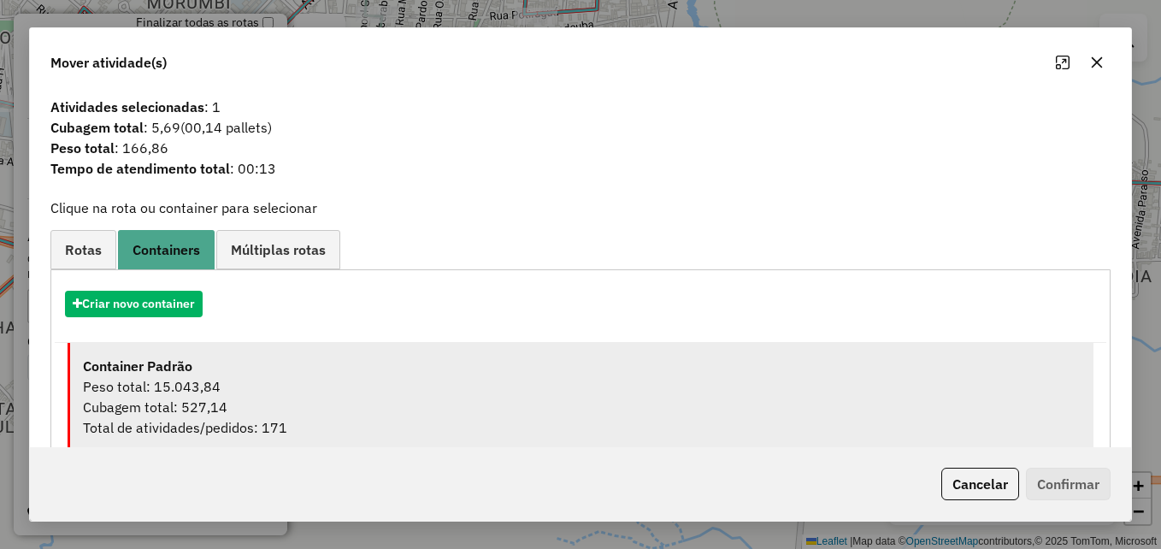
click at [423, 388] on div "Peso total: 15.043,84" at bounding box center [582, 386] width 998 height 21
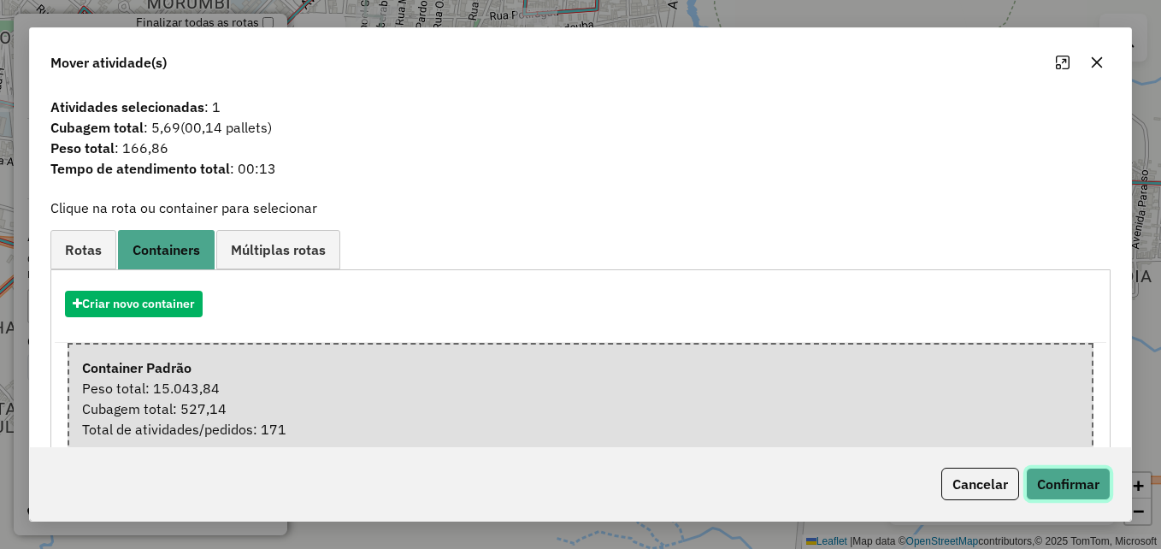
click at [1051, 481] on button "Confirmar" at bounding box center [1068, 484] width 85 height 32
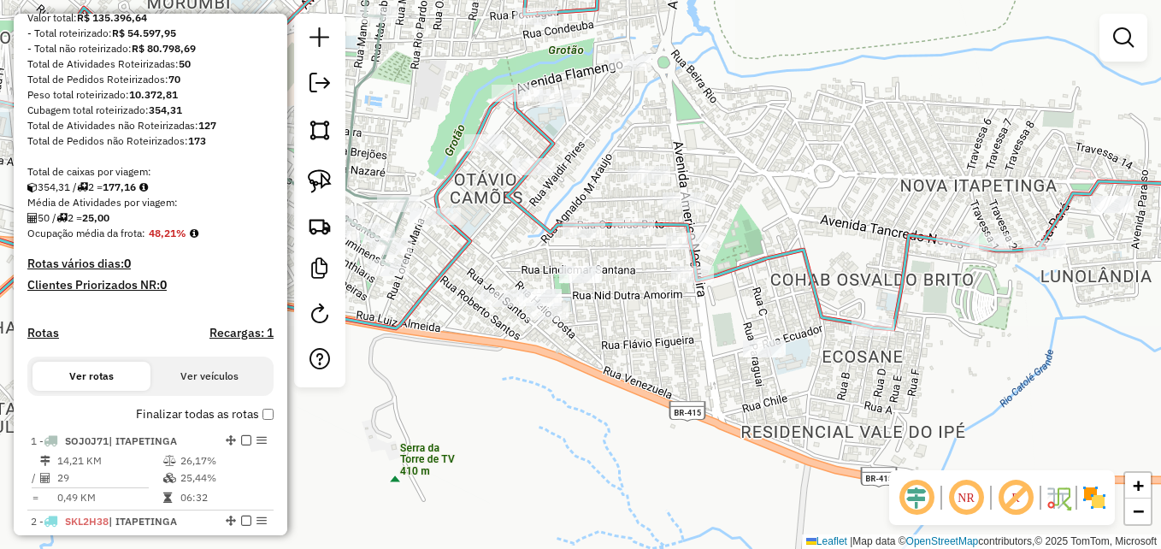
scroll to position [103, 0]
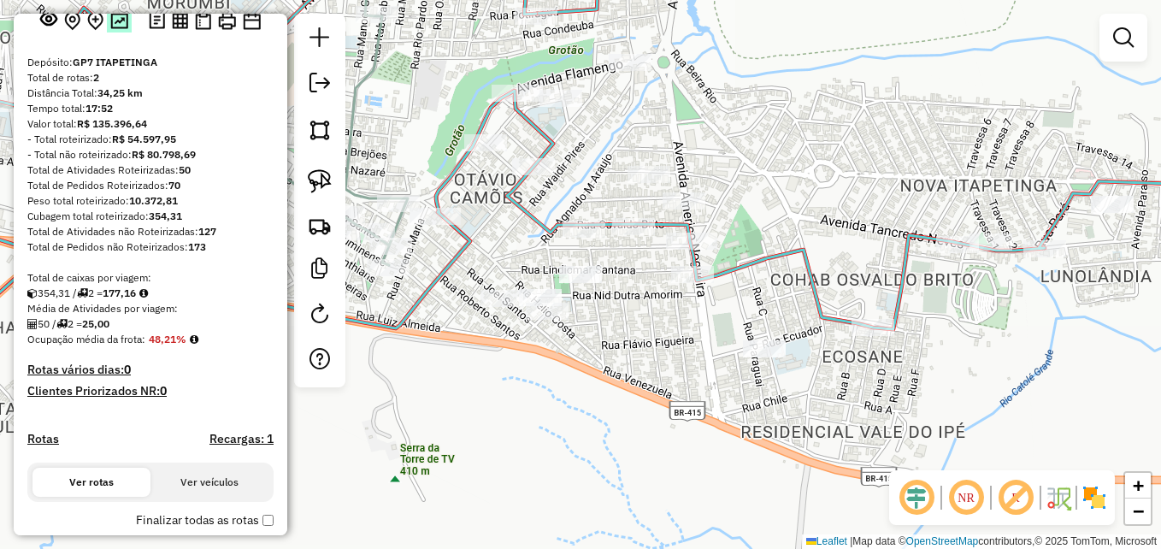
click at [116, 29] on img at bounding box center [119, 21] width 18 height 16
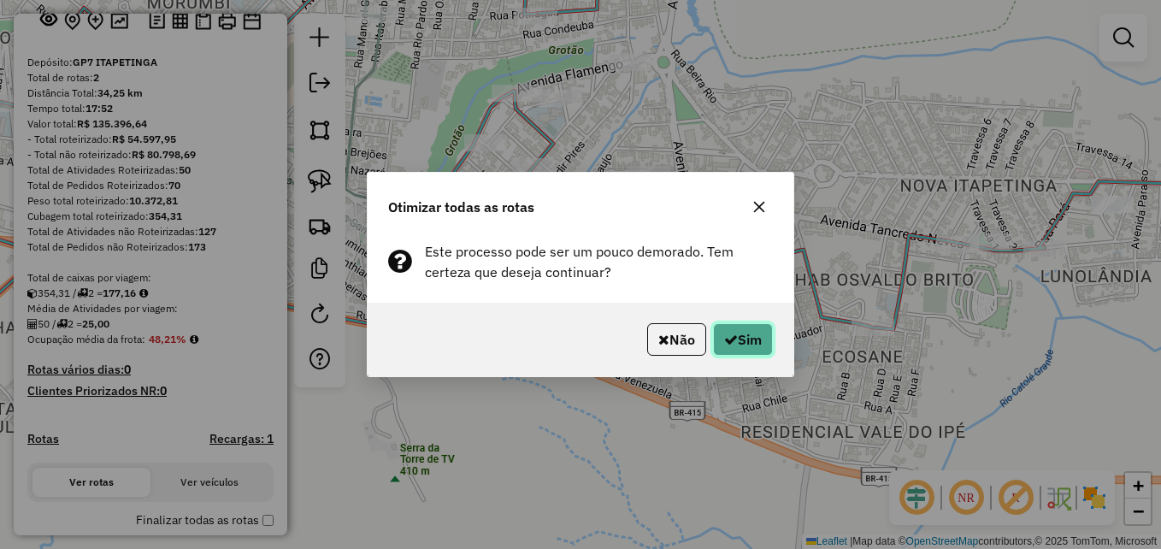
click at [744, 343] on button "Sim" at bounding box center [743, 339] width 60 height 32
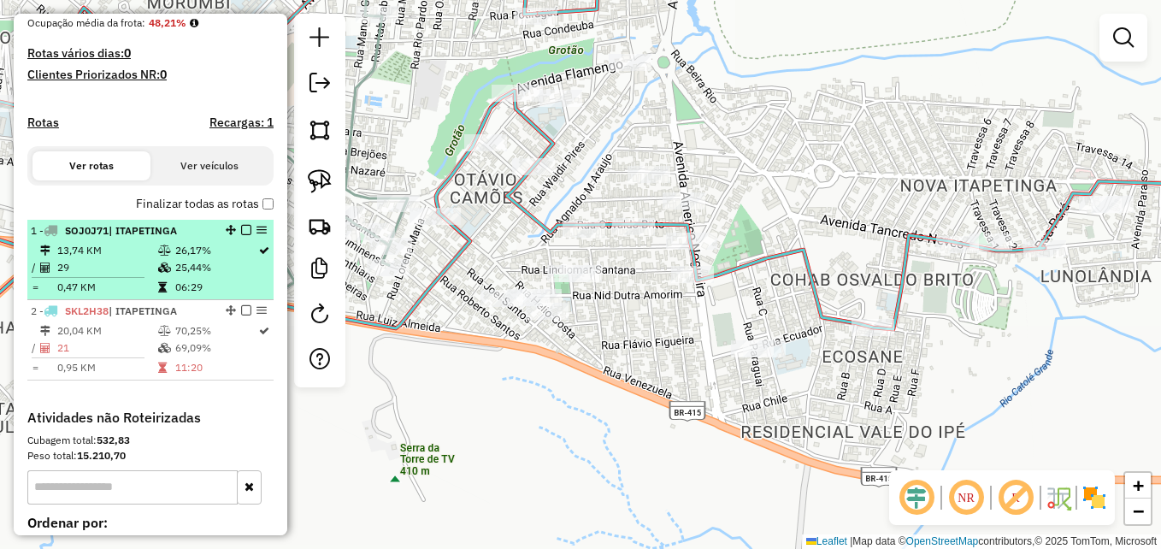
scroll to position [445, 0]
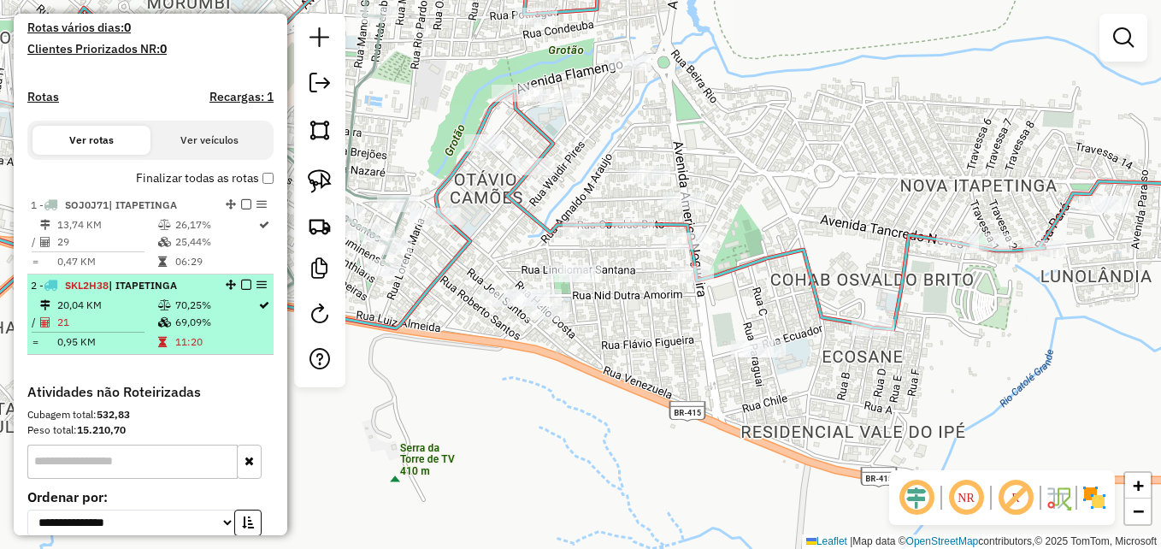
select select "**********"
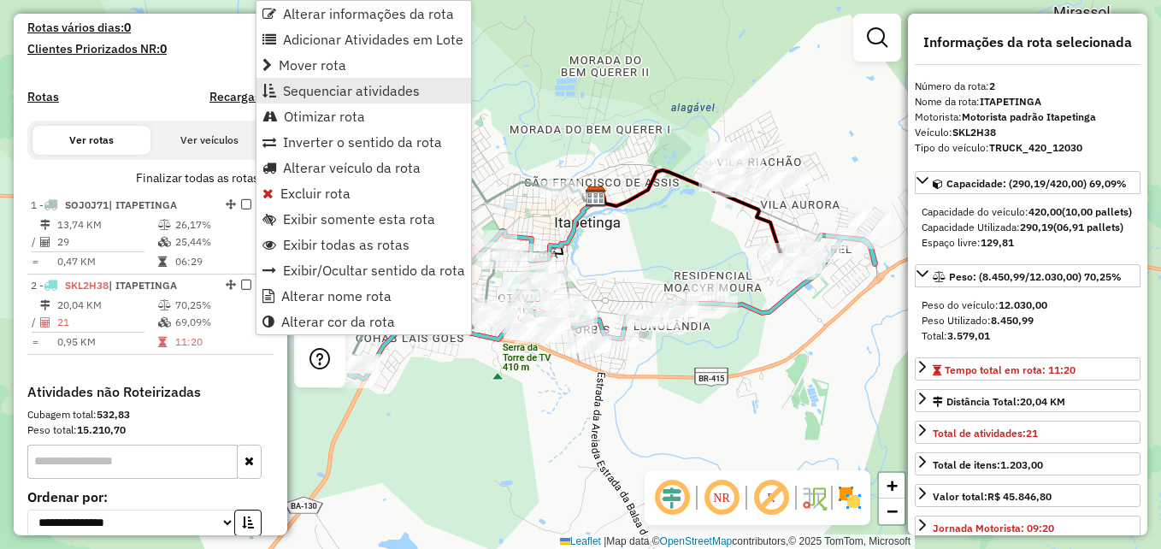
click at [328, 91] on span "Sequenciar atividades" at bounding box center [351, 91] width 137 height 14
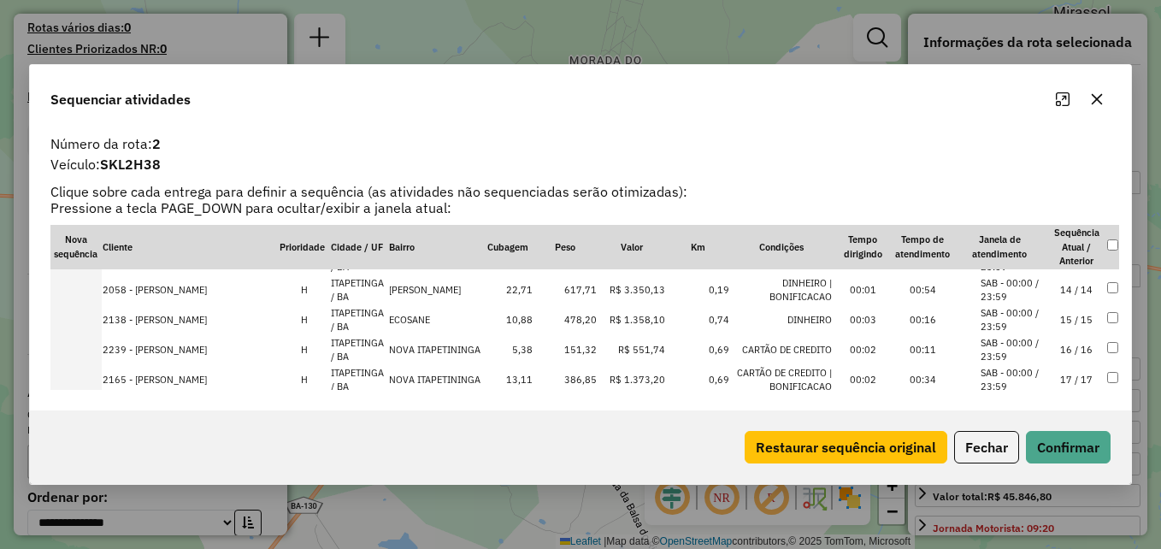
scroll to position [352, 0]
click at [1098, 98] on icon "button" at bounding box center [1097, 99] width 11 height 11
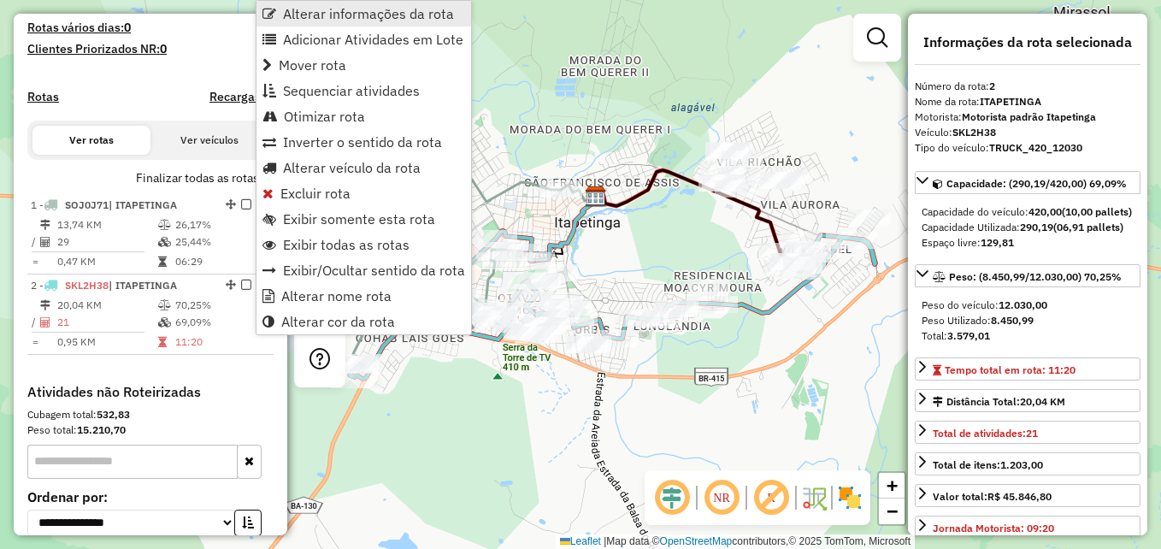
click at [330, 11] on span "Alterar informações da rota" at bounding box center [368, 14] width 171 height 14
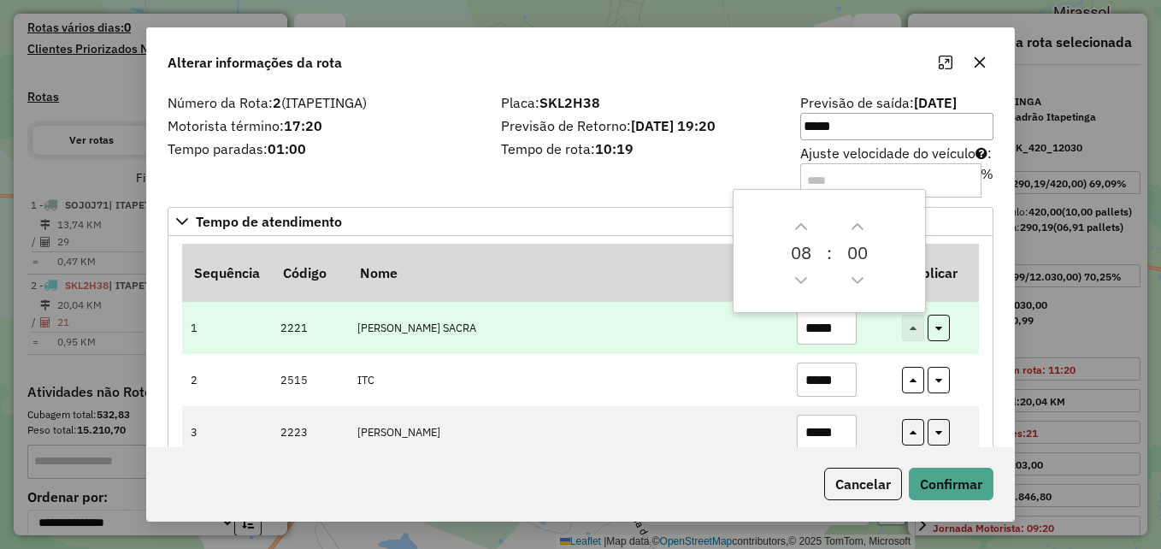
click at [682, 310] on td "WESLEY ALMEIDA SACRA" at bounding box center [567, 328] width 439 height 52
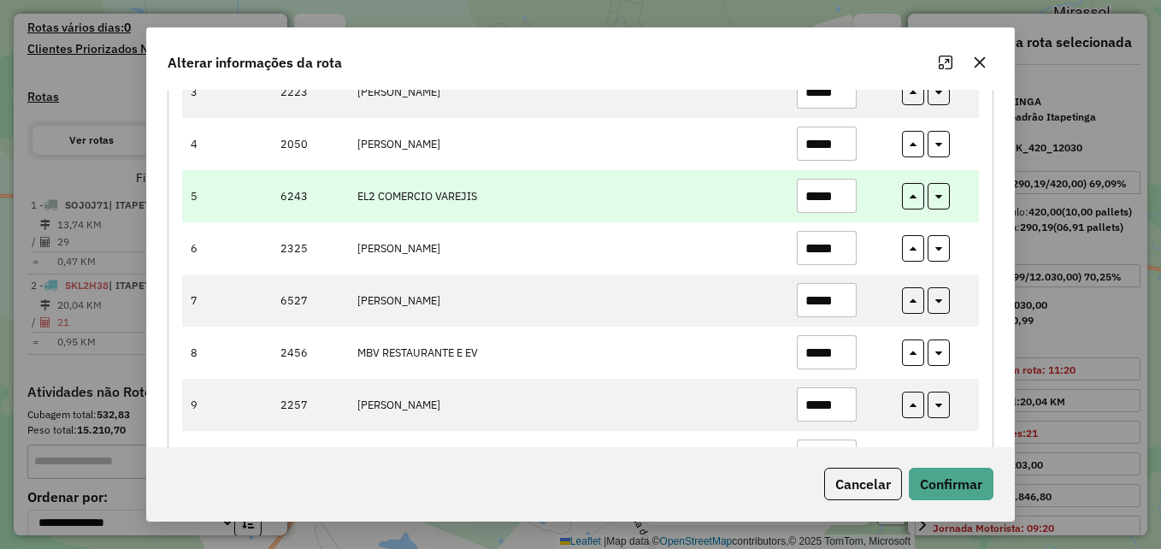
scroll to position [342, 0]
click at [844, 198] on input "*****" at bounding box center [827, 194] width 60 height 34
type input "*****"
click at [715, 199] on td "EL2 COMERCIO VAREJIS" at bounding box center [567, 194] width 439 height 52
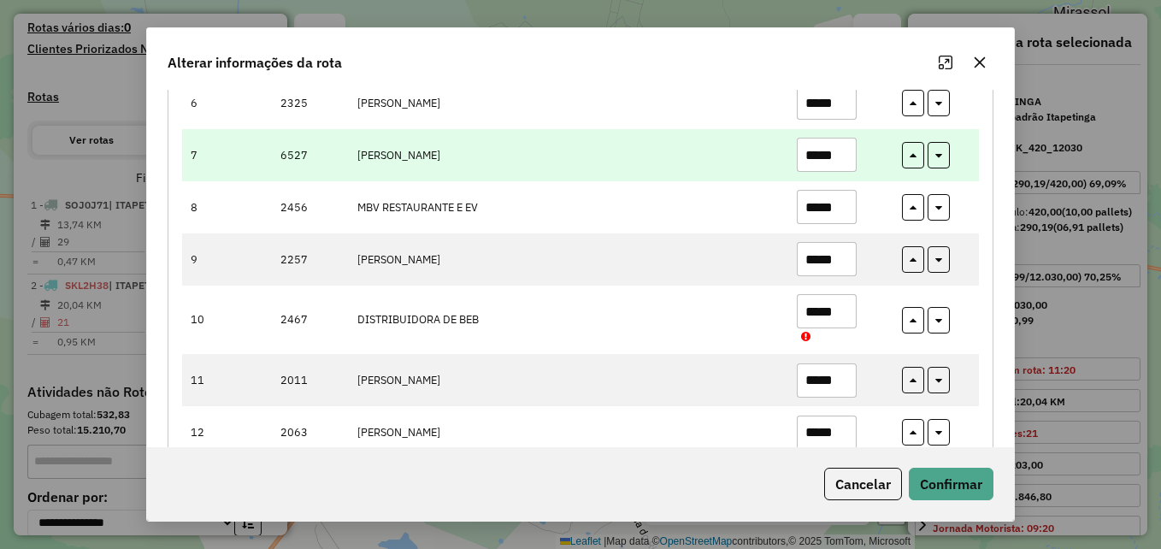
scroll to position [513, 0]
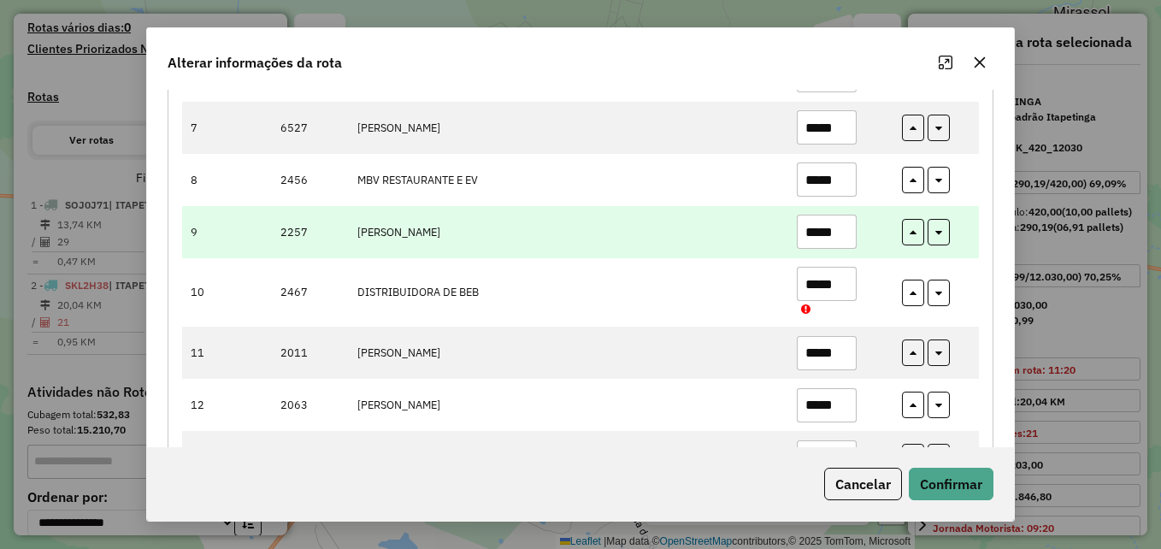
click at [842, 230] on input "*****" at bounding box center [827, 232] width 60 height 34
type input "*****"
click at [727, 223] on td "BRUNO SANTOS PEREIRA" at bounding box center [567, 232] width 439 height 52
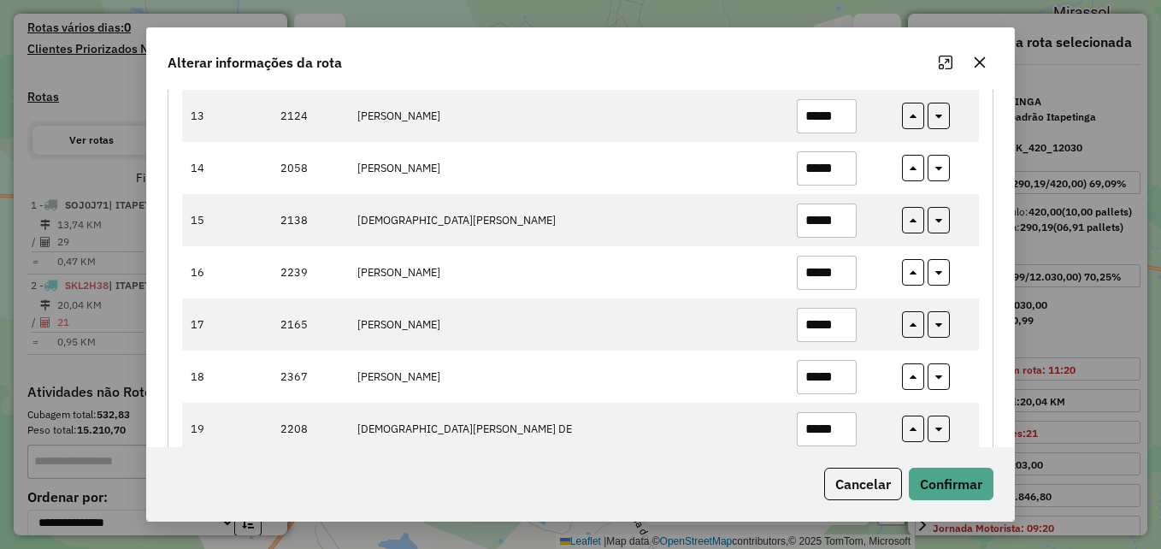
scroll to position [855, 0]
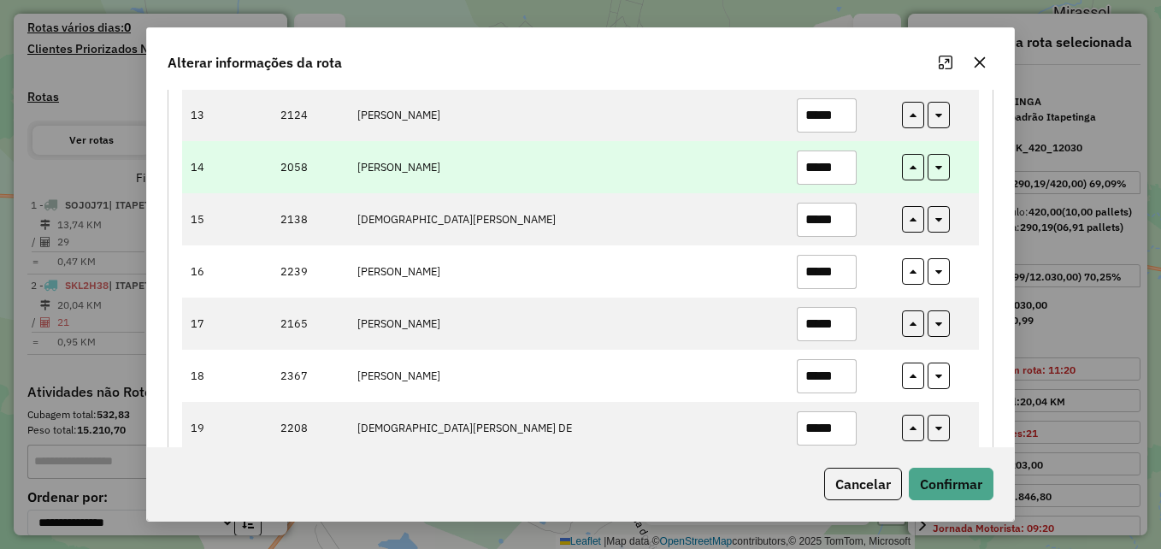
click at [836, 165] on input "*****" at bounding box center [827, 167] width 60 height 34
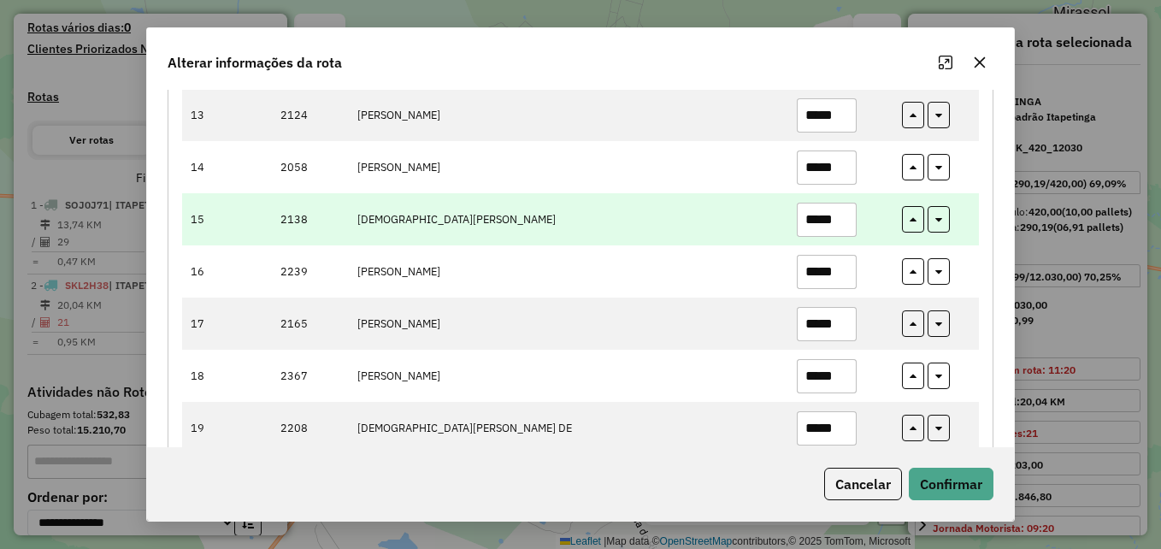
type input "*****"
click at [721, 211] on td "JOADSON FREITAS TEIX" at bounding box center [567, 219] width 439 height 52
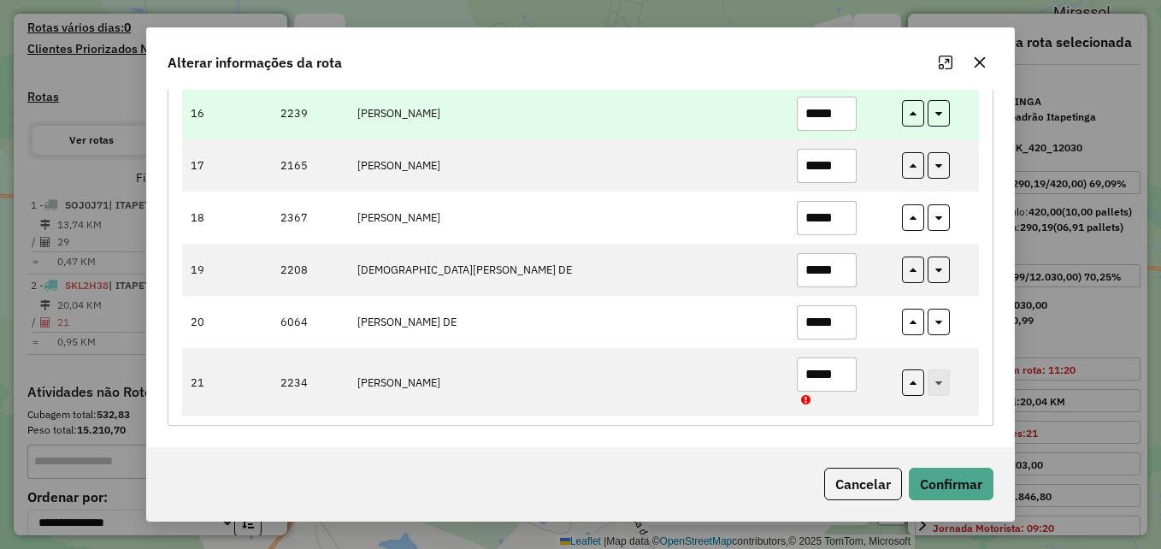
scroll to position [1014, 0]
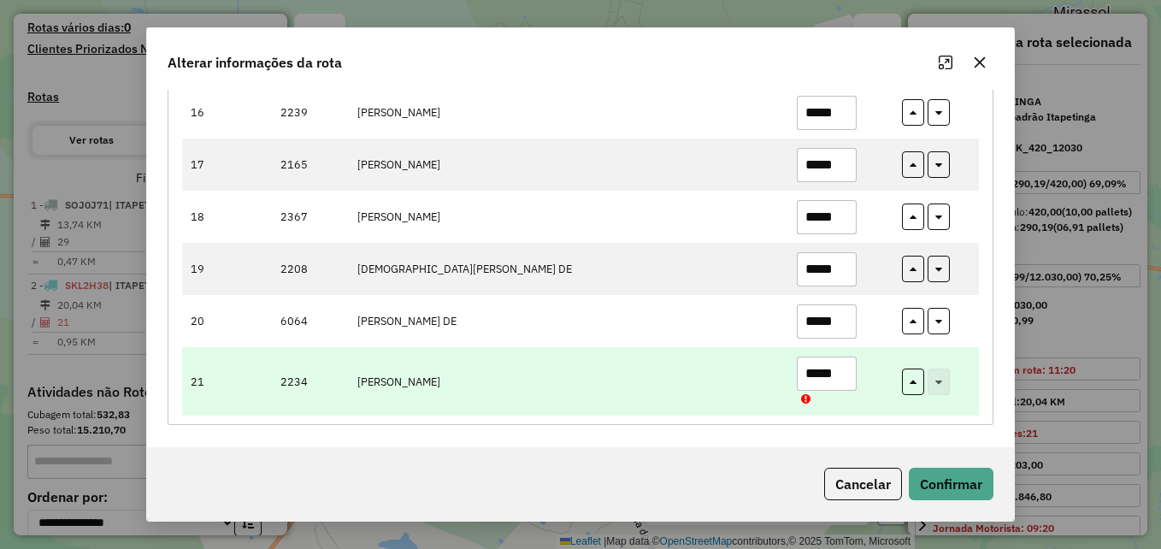
click at [838, 376] on input "*****" at bounding box center [827, 373] width 60 height 34
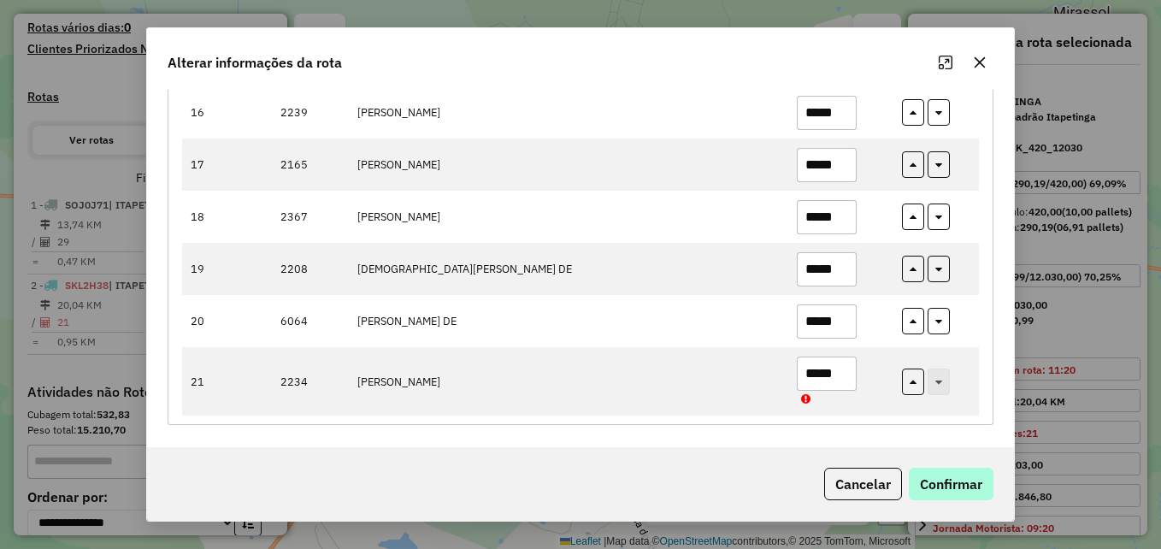
type input "*****"
click at [935, 490] on button "Confirmar" at bounding box center [951, 484] width 85 height 32
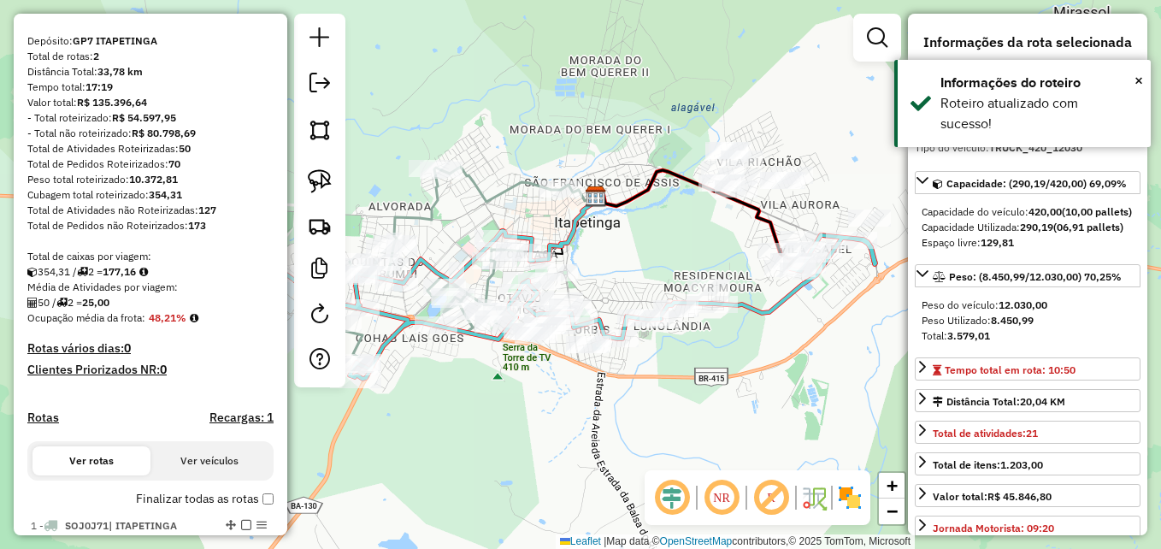
scroll to position [18, 0]
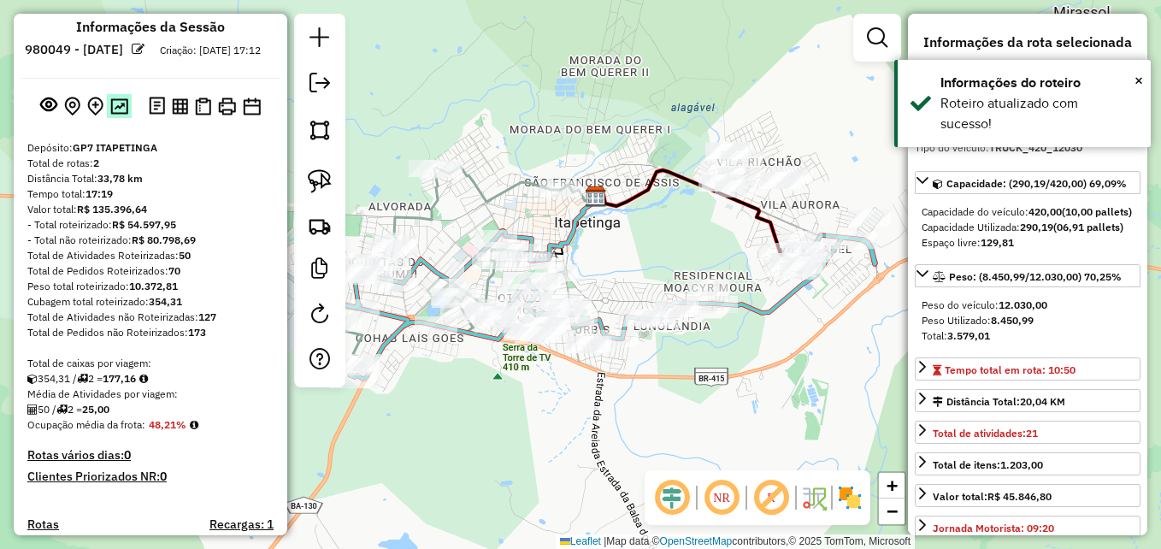
click at [120, 115] on img at bounding box center [119, 106] width 18 height 16
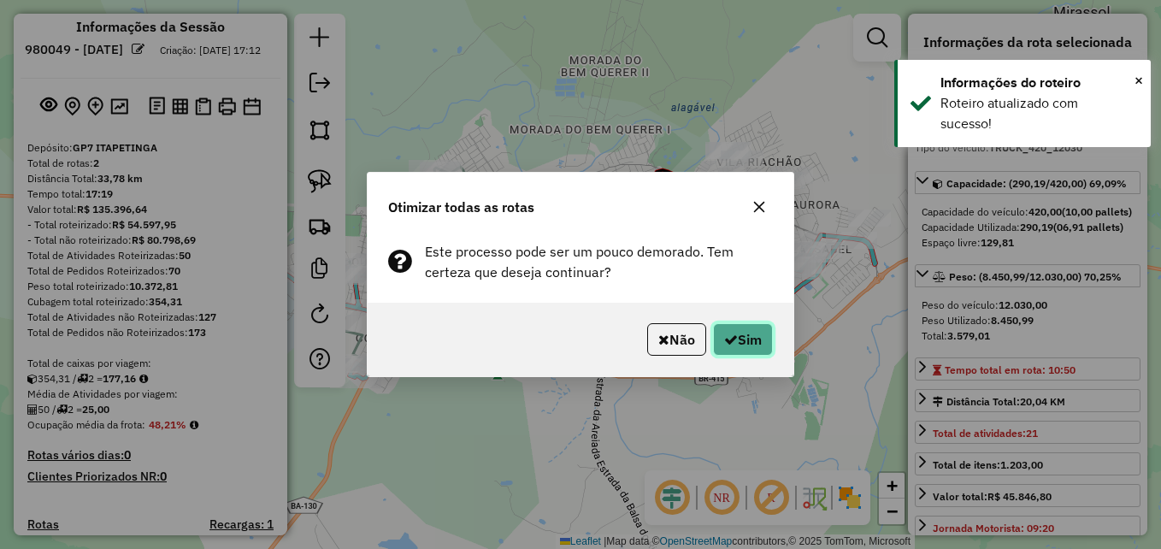
click at [742, 333] on button "Sim" at bounding box center [743, 339] width 60 height 32
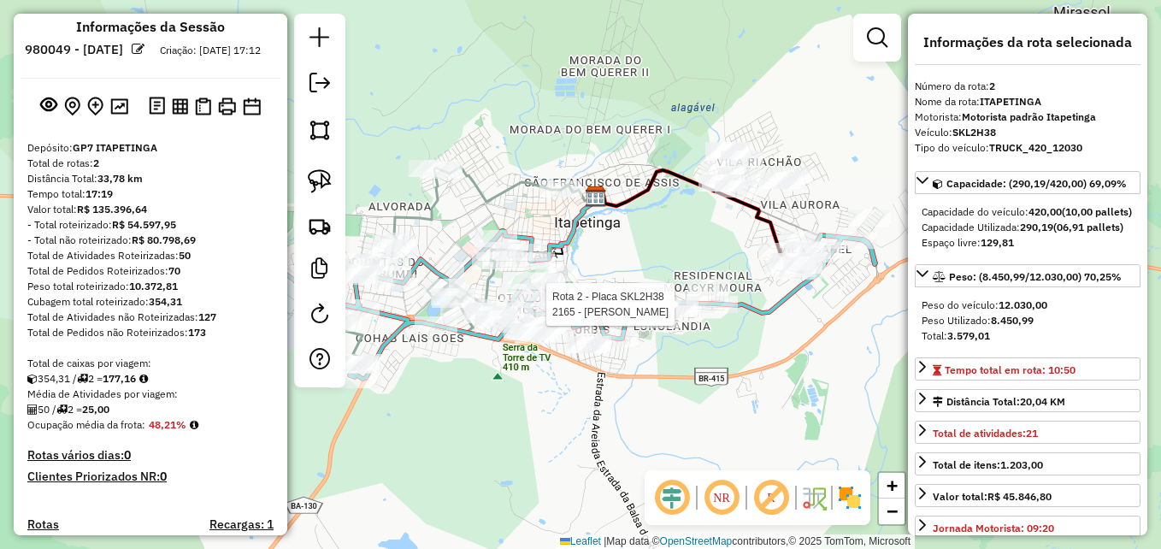
scroll to position [616, 0]
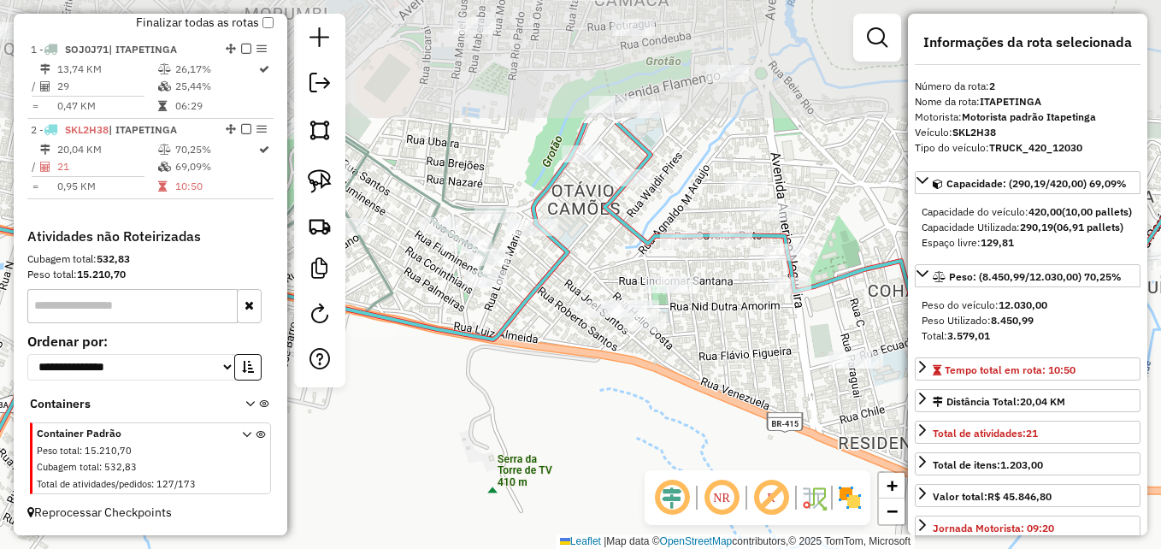
drag, startPoint x: 640, startPoint y: 221, endPoint x: 698, endPoint y: 390, distance: 178.1
click at [698, 390] on div "Janela de atendimento Grade de atendimento Capacidade Transportadoras Veículos …" at bounding box center [580, 274] width 1161 height 549
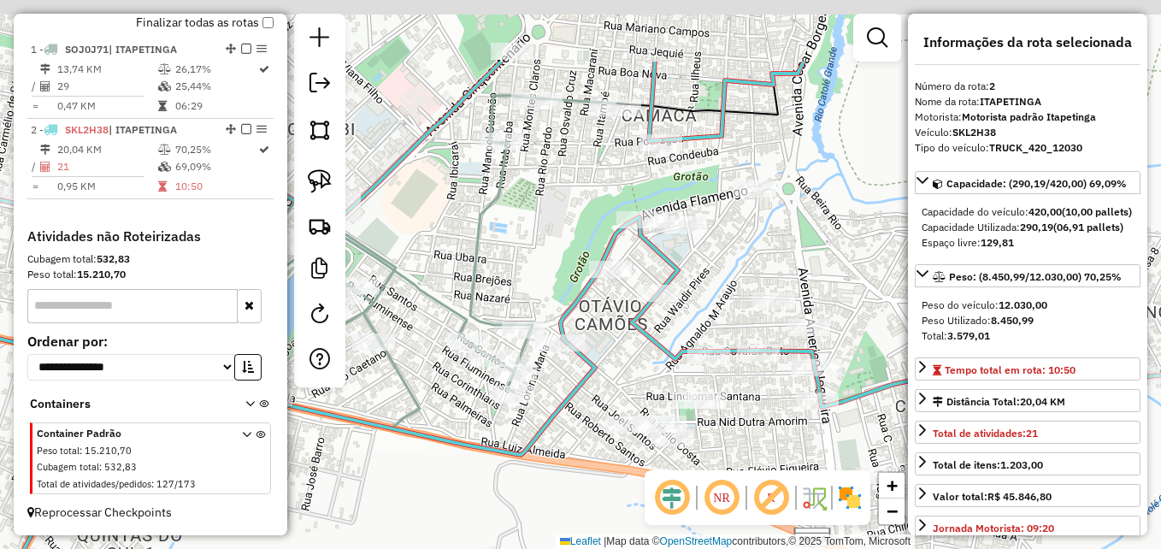
drag, startPoint x: 587, startPoint y: 221, endPoint x: 611, endPoint y: 368, distance: 149.0
click at [611, 368] on div "Janela de atendimento Grade de atendimento Capacidade Transportadoras Veículos …" at bounding box center [580, 274] width 1161 height 549
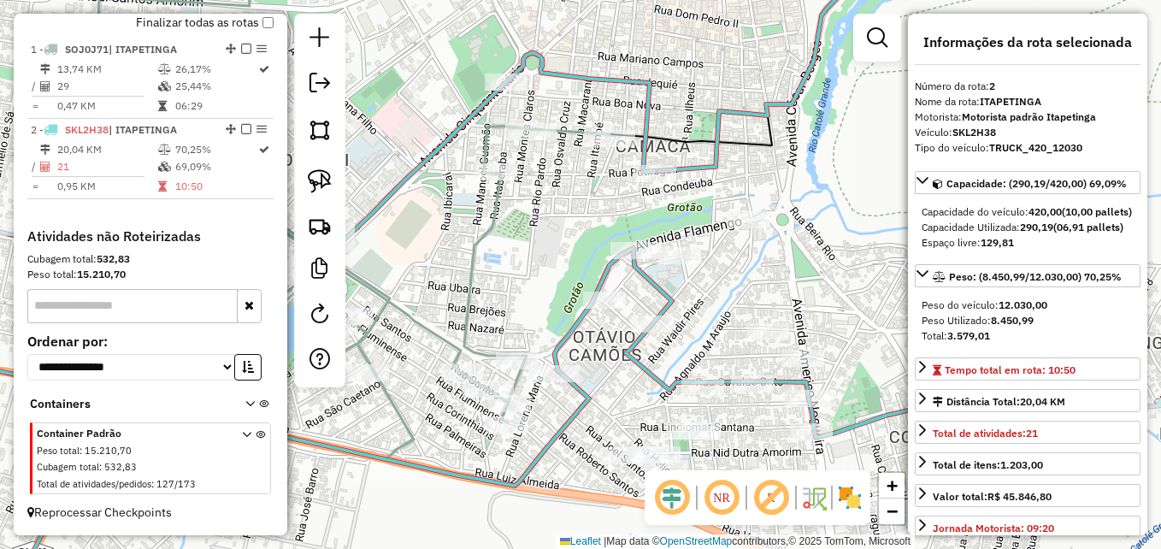
drag, startPoint x: 580, startPoint y: 211, endPoint x: 557, endPoint y: 232, distance: 30.9
click at [557, 232] on div "Janela de atendimento Grade de atendimento Capacidade Transportadoras Veículos …" at bounding box center [580, 274] width 1161 height 549
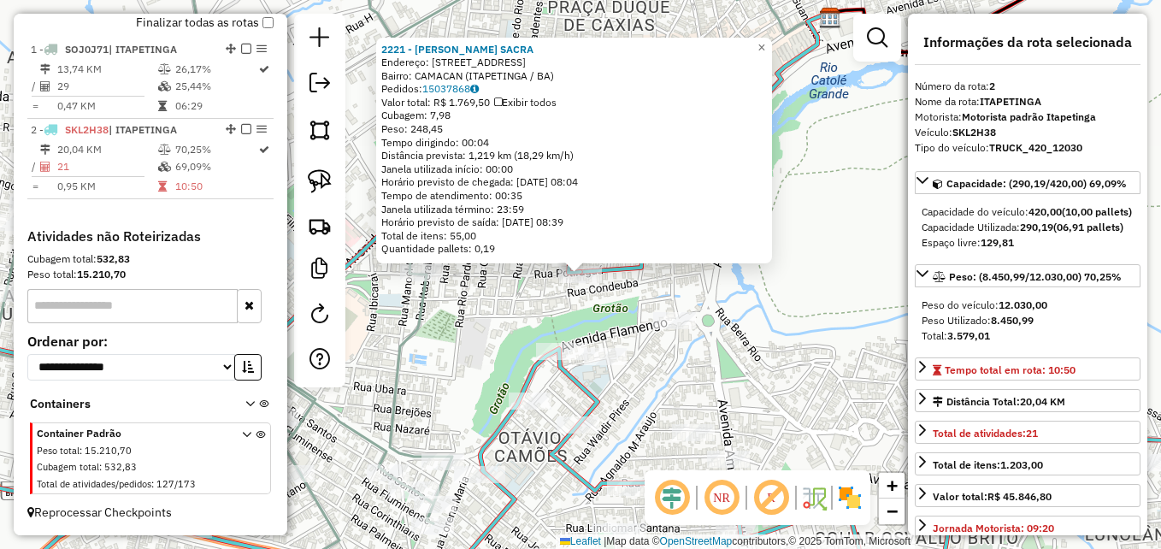
drag, startPoint x: 519, startPoint y: 306, endPoint x: 519, endPoint y: 297, distance: 9.4
click at [519, 303] on div "Rota 2 - Placa SKL2H38 2221 - WESLEY ALMEIDA SACRA 2221 - WESLEY ALMEIDA SACRA …" at bounding box center [580, 274] width 1161 height 549
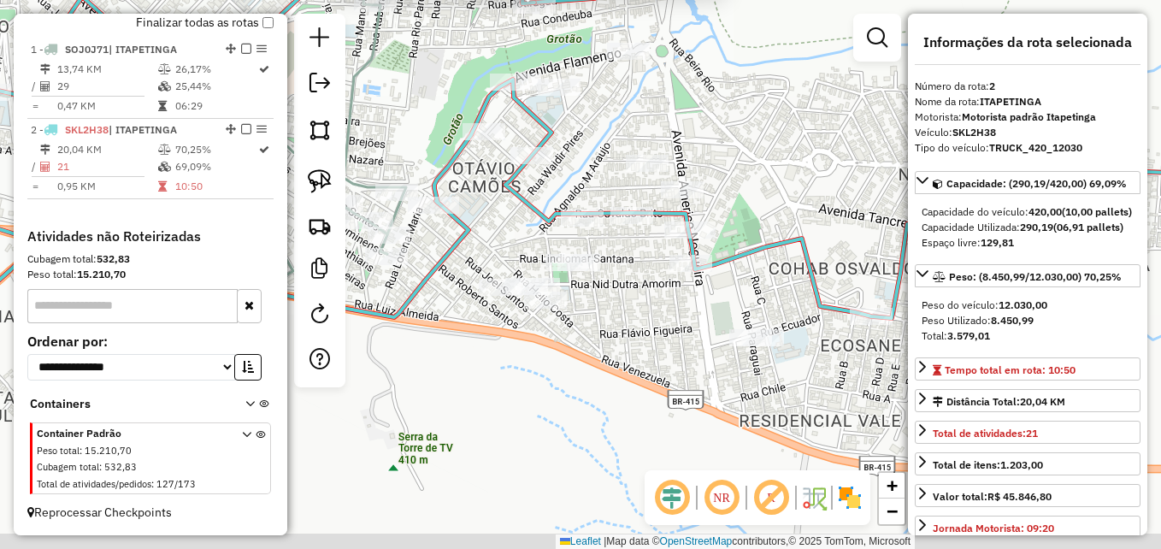
drag, startPoint x: 642, startPoint y: 415, endPoint x: 595, endPoint y: 142, distance: 276.7
click at [595, 142] on div "2221 - WESLEY ALMEIDA SACRA Endereço: R RUA:POTIRAGUA 156 Bairro: CAMACAN (ITAP…" at bounding box center [580, 274] width 1161 height 549
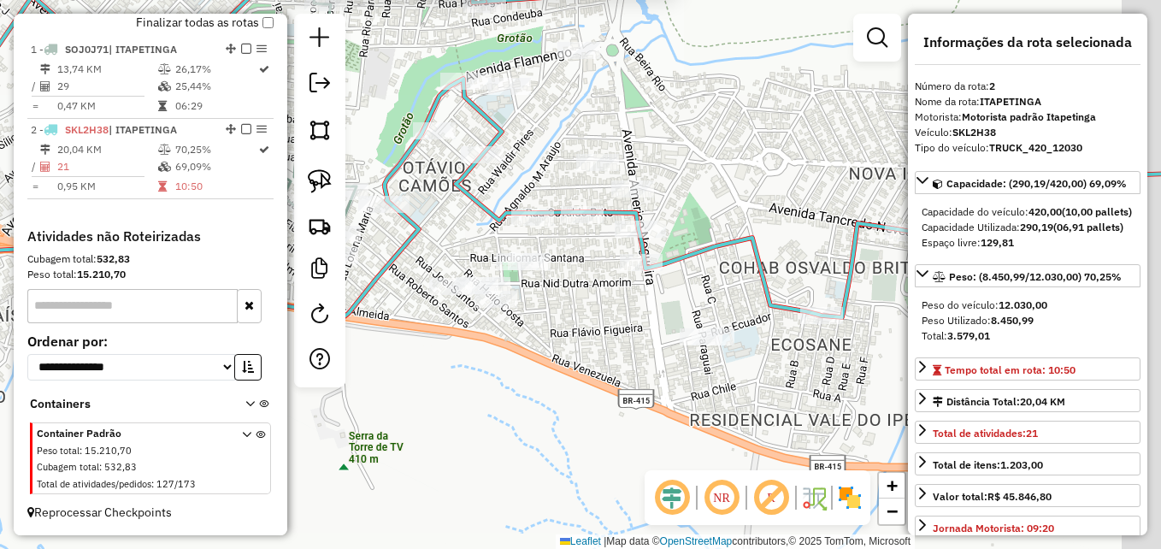
drag, startPoint x: 667, startPoint y: 333, endPoint x: 584, endPoint y: 338, distance: 83.1
click at [590, 341] on div "2221 - WESLEY ALMEIDA SACRA Endereço: R RUA:POTIRAGUA 156 Bairro: CAMACAN (ITAP…" at bounding box center [580, 274] width 1161 height 549
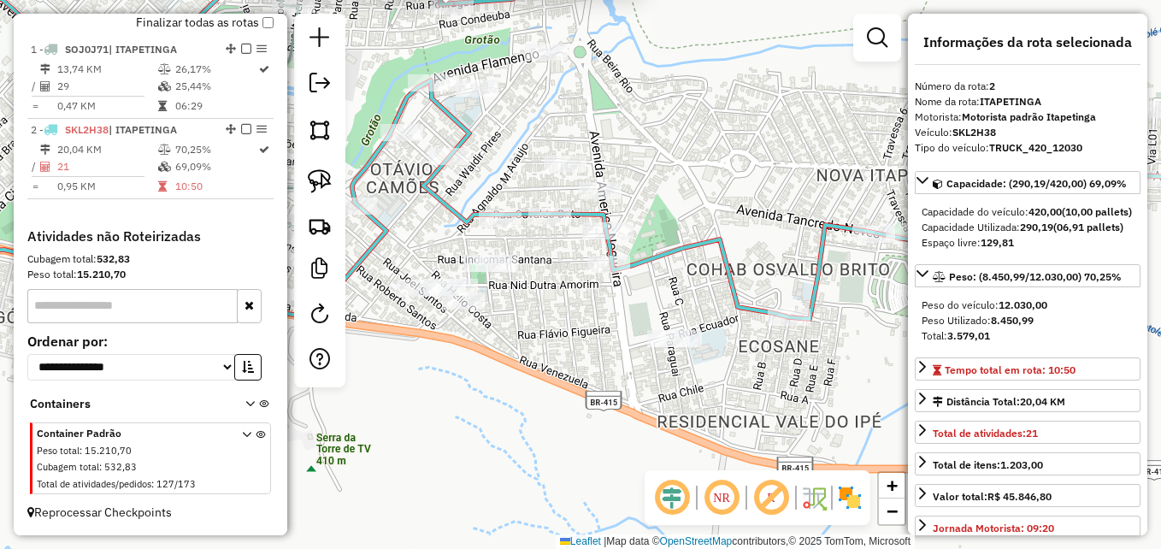
drag, startPoint x: 775, startPoint y: 364, endPoint x: 709, endPoint y: 358, distance: 66.1
click at [713, 362] on div "2221 - WESLEY ALMEIDA SACRA Endereço: R RUA:POTIRAGUA 156 Bairro: CAMACAN (ITAP…" at bounding box center [580, 274] width 1161 height 549
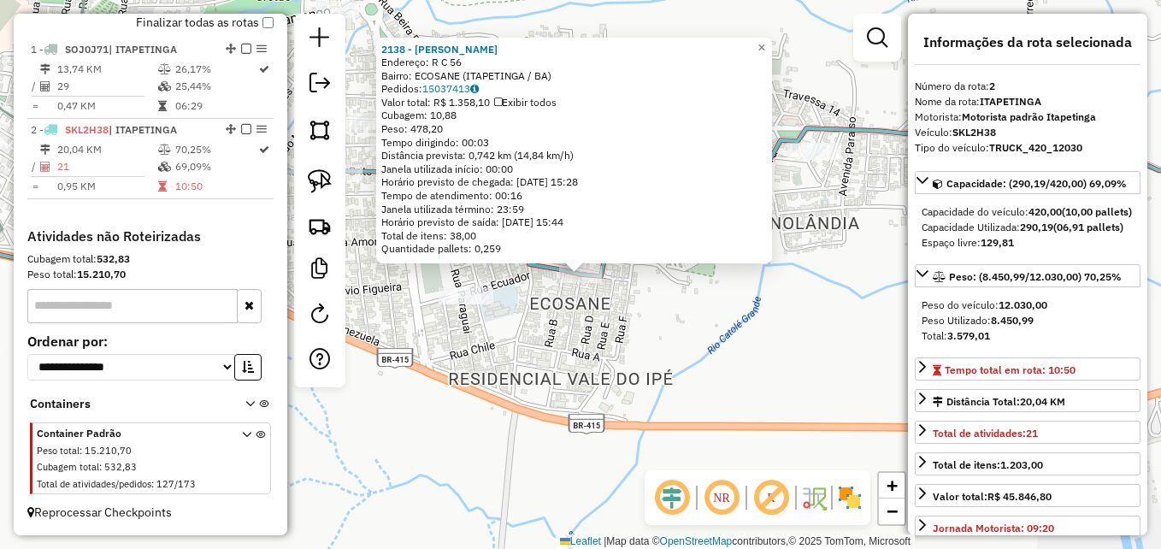
click at [690, 350] on div "2138 - JOADSON FREITAS TEIX Endereço: R C 56 Bairro: ECOSANE (ITAPETINGA / BA) …" at bounding box center [580, 274] width 1161 height 549
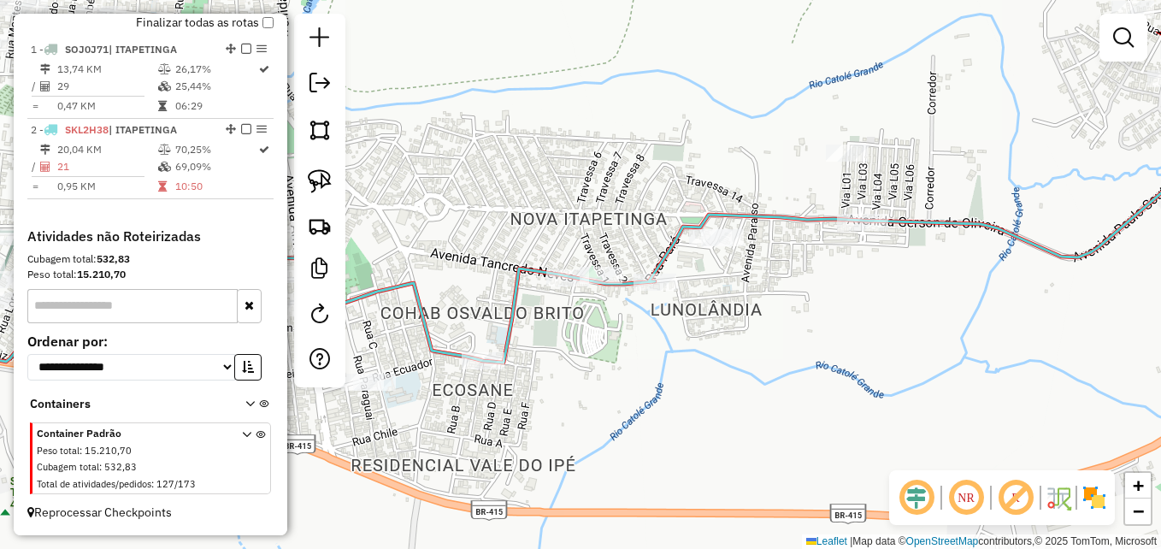
drag, startPoint x: 839, startPoint y: 281, endPoint x: 733, endPoint y: 375, distance: 141.7
click at [734, 376] on div "Janela de atendimento Grade de atendimento Capacidade Transportadoras Veículos …" at bounding box center [580, 274] width 1161 height 549
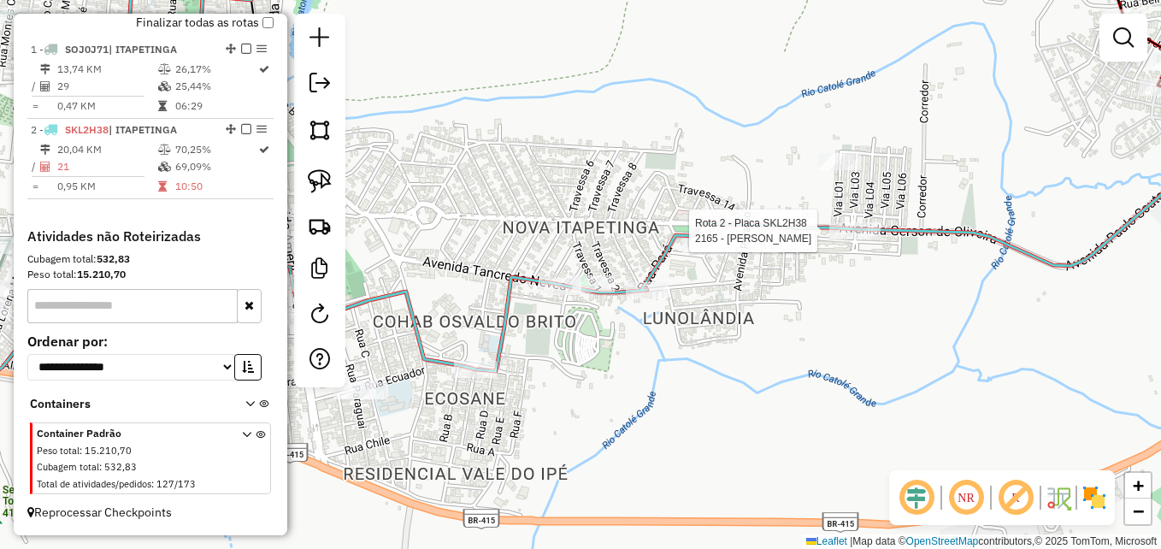
select select "**********"
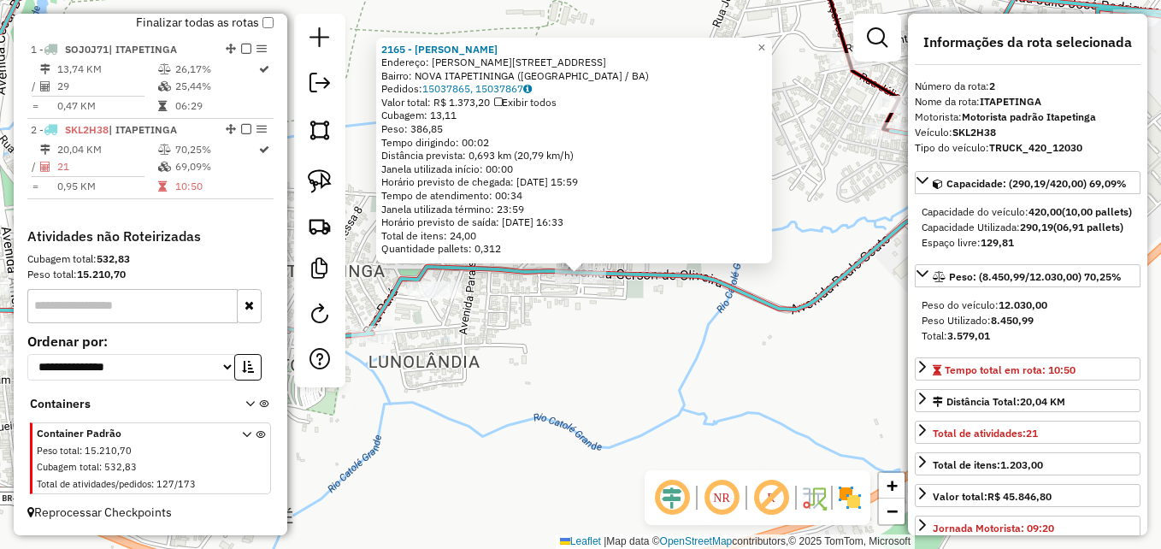
click at [813, 276] on div "2165 - PATRICIA SANTOS RIBE Endereço: R GERSON DE OLIVEIRA 22 Bairro: NOVA ITAP…" at bounding box center [580, 274] width 1161 height 549
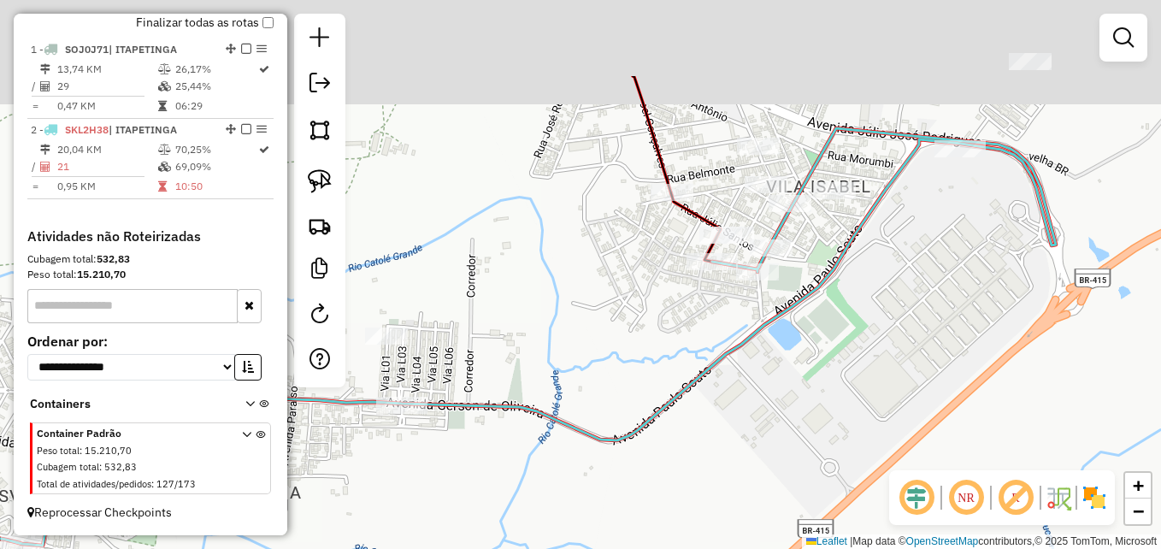
drag, startPoint x: 867, startPoint y: 210, endPoint x: 712, endPoint y: 370, distance: 222.5
click at [600, 391] on div "Janela de atendimento Grade de atendimento Capacidade Transportadoras Veículos …" at bounding box center [580, 274] width 1161 height 549
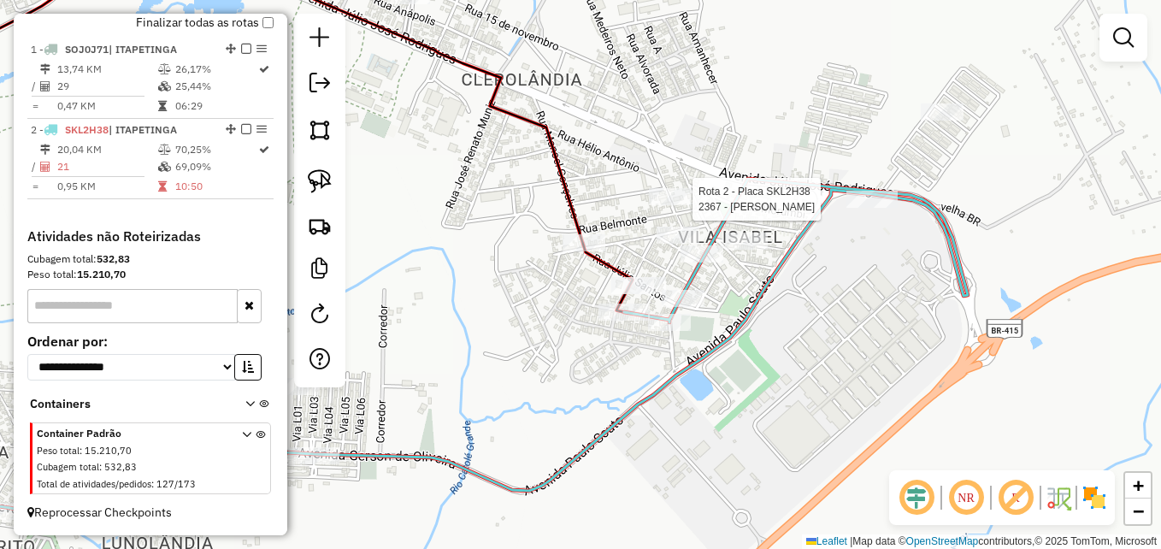
select select "**********"
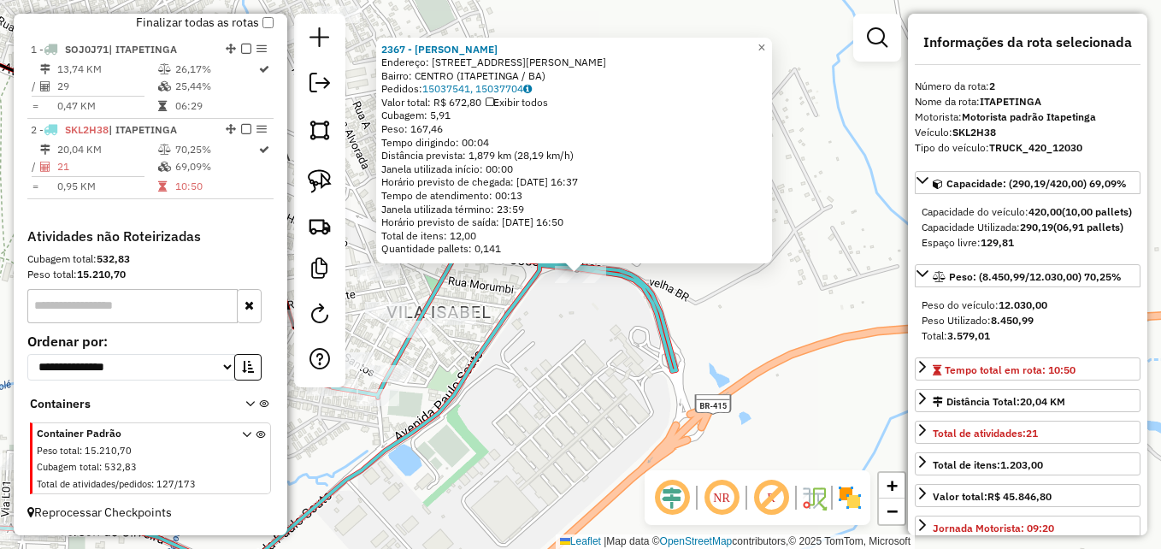
click at [636, 371] on div "2367 - MARIA GOMES DE MORAE Endereço: AVENIDA J�LIO JOS� RODRIGUES 1152 Bairro:…" at bounding box center [580, 274] width 1161 height 549
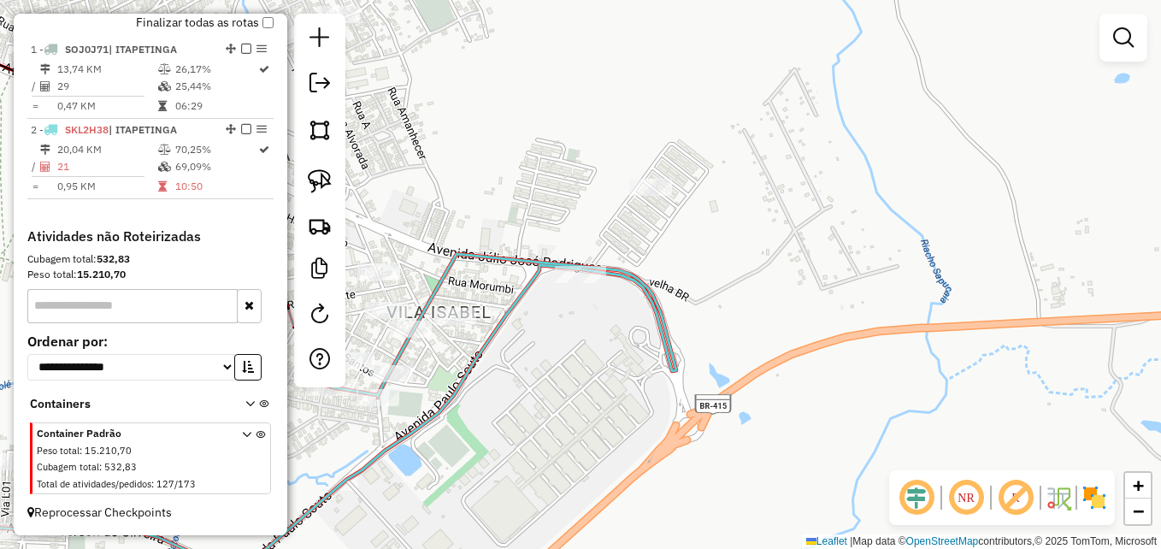
drag, startPoint x: 503, startPoint y: 363, endPoint x: 599, endPoint y: 342, distance: 98.9
click at [599, 342] on div "Janela de atendimento Grade de atendimento Capacidade Transportadoras Veículos …" at bounding box center [580, 274] width 1161 height 549
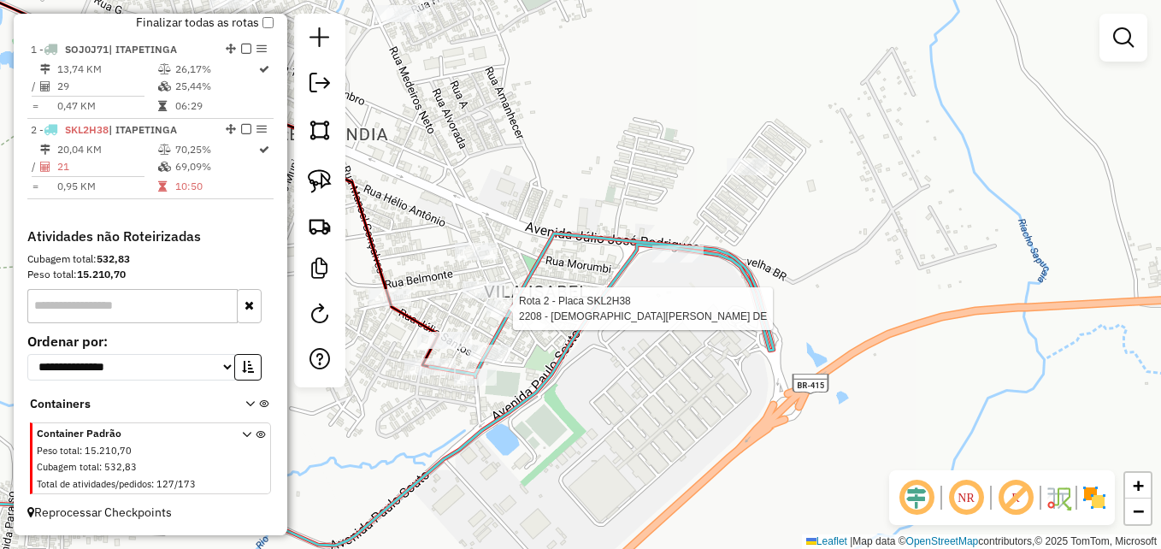
select select "**********"
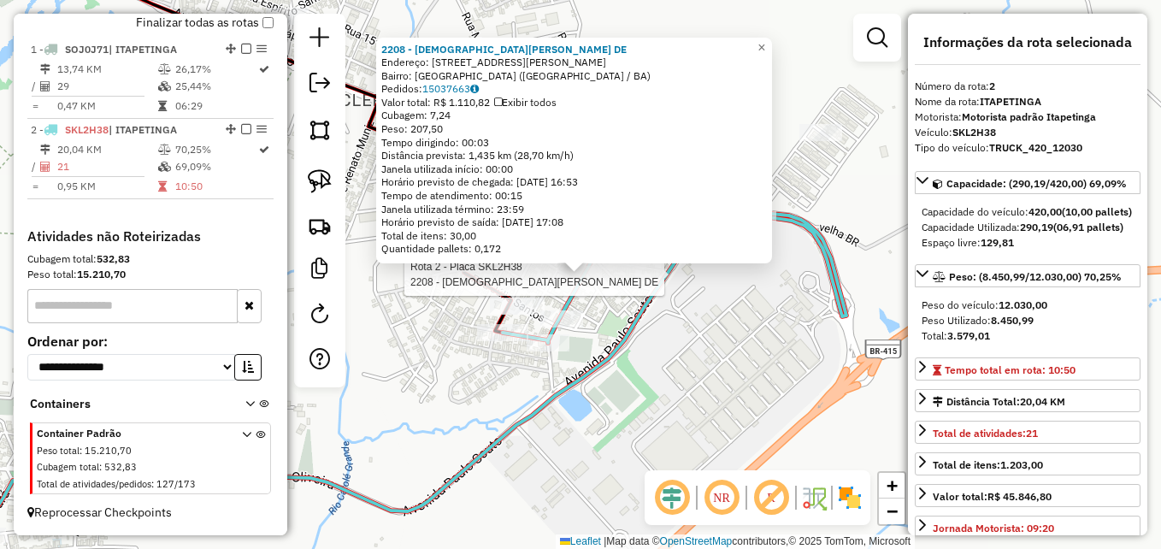
click at [716, 338] on div "Rota 2 - Placa SKL2H38 2208 - CRISTIANO CARDOZO DE 2208 - CRISTIANO CARDOZO DE …" at bounding box center [580, 274] width 1161 height 549
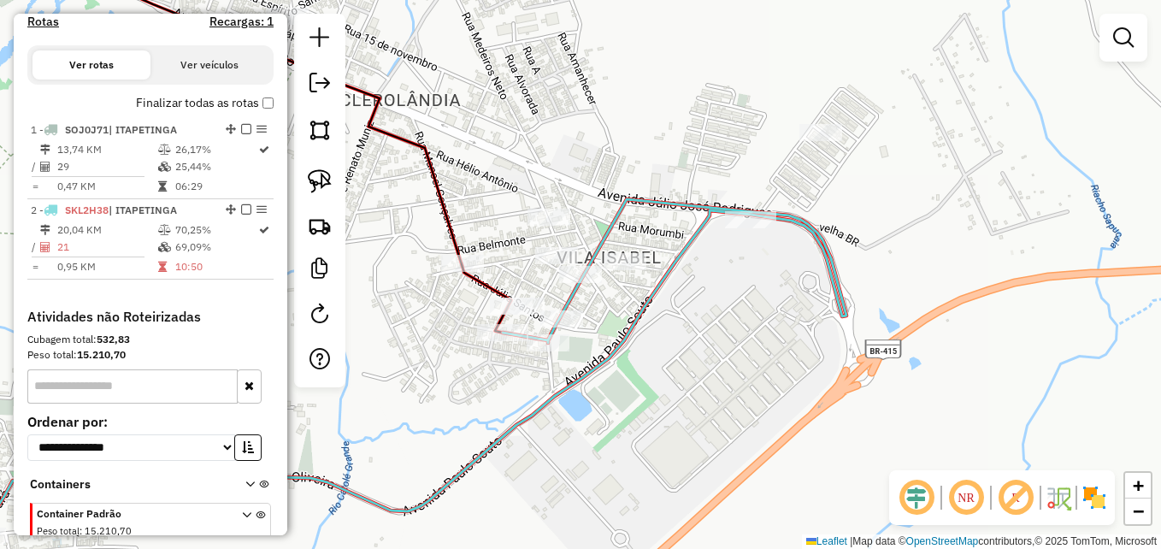
scroll to position [445, 0]
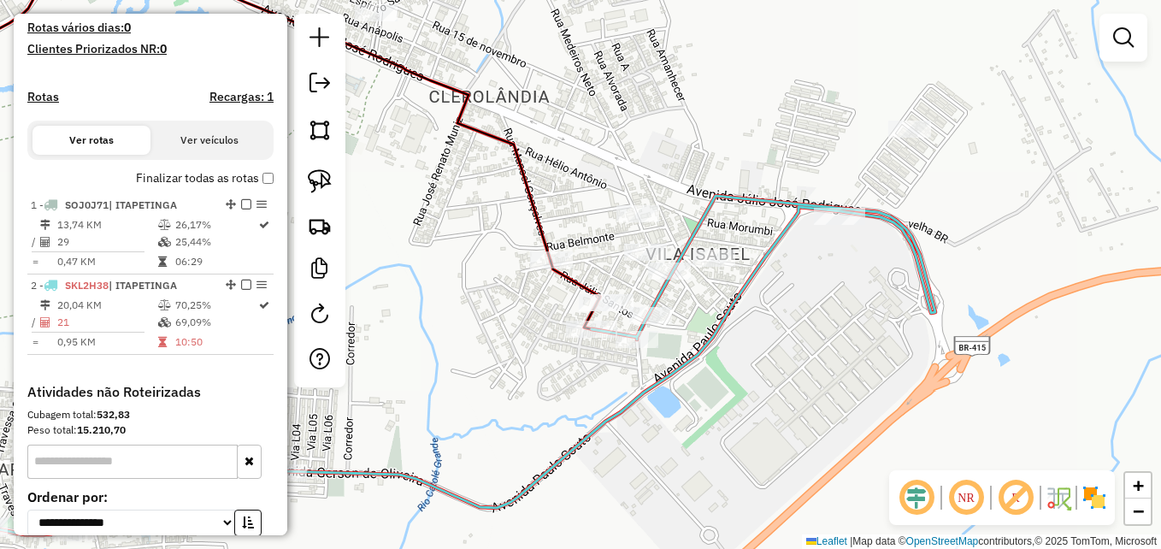
drag, startPoint x: 547, startPoint y: 121, endPoint x: 636, endPoint y: 118, distance: 89.0
click at [636, 118] on div "Janela de atendimento Grade de atendimento Capacidade Transportadoras Veículos …" at bounding box center [580, 274] width 1161 height 549
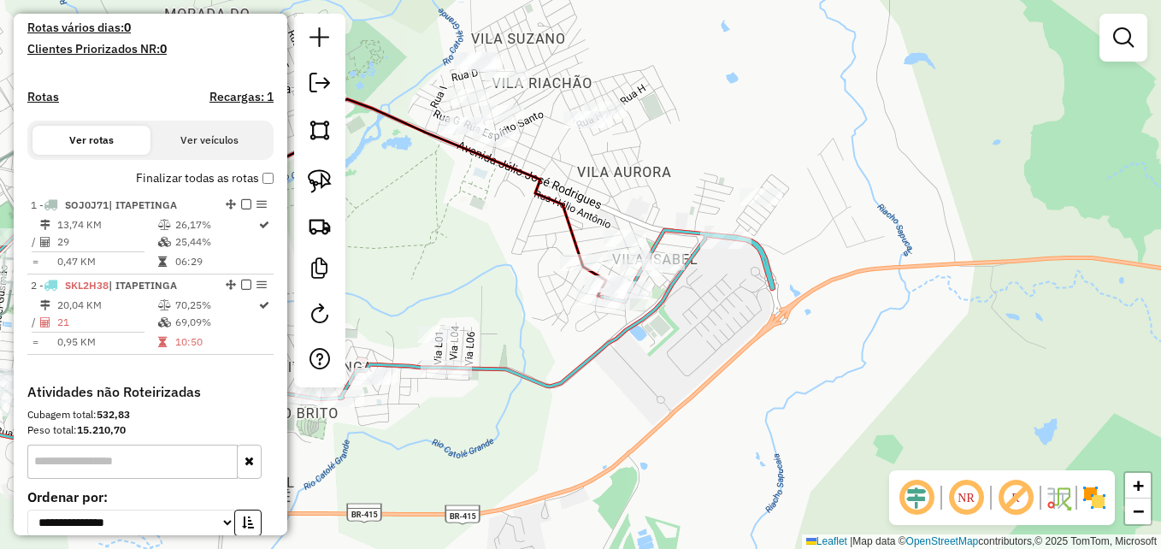
drag, startPoint x: 556, startPoint y: 358, endPoint x: 733, endPoint y: 403, distance: 182.4
click at [727, 407] on div "Janela de atendimento Grade de atendimento Capacidade Transportadoras Veículos …" at bounding box center [580, 274] width 1161 height 549
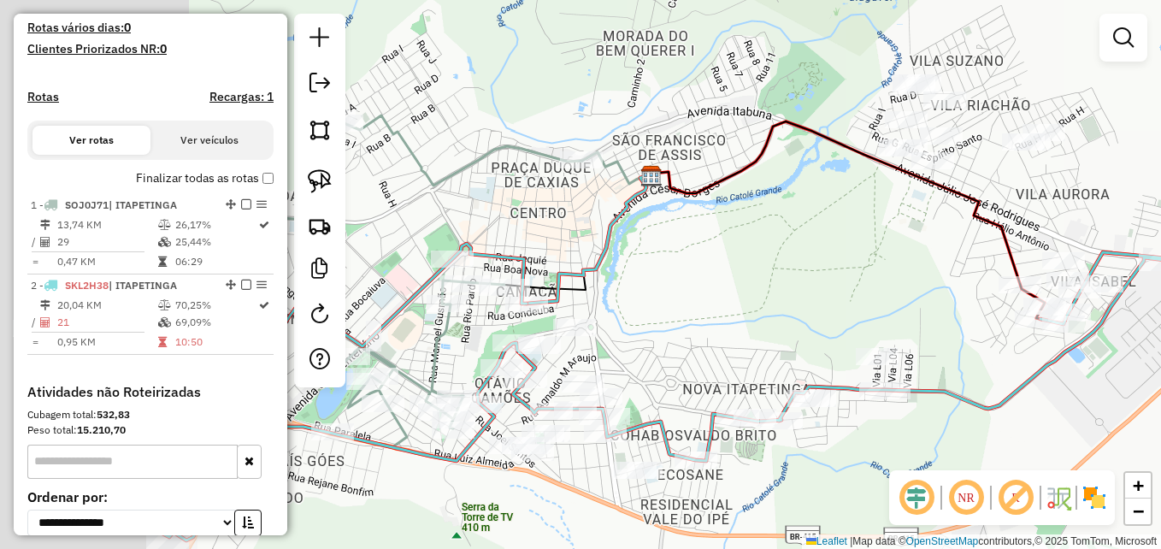
drag, startPoint x: 576, startPoint y: 271, endPoint x: 675, endPoint y: 239, distance: 104.1
click at [809, 253] on div "Janela de atendimento Grade de atendimento Capacidade Transportadoras Veículos …" at bounding box center [580, 274] width 1161 height 549
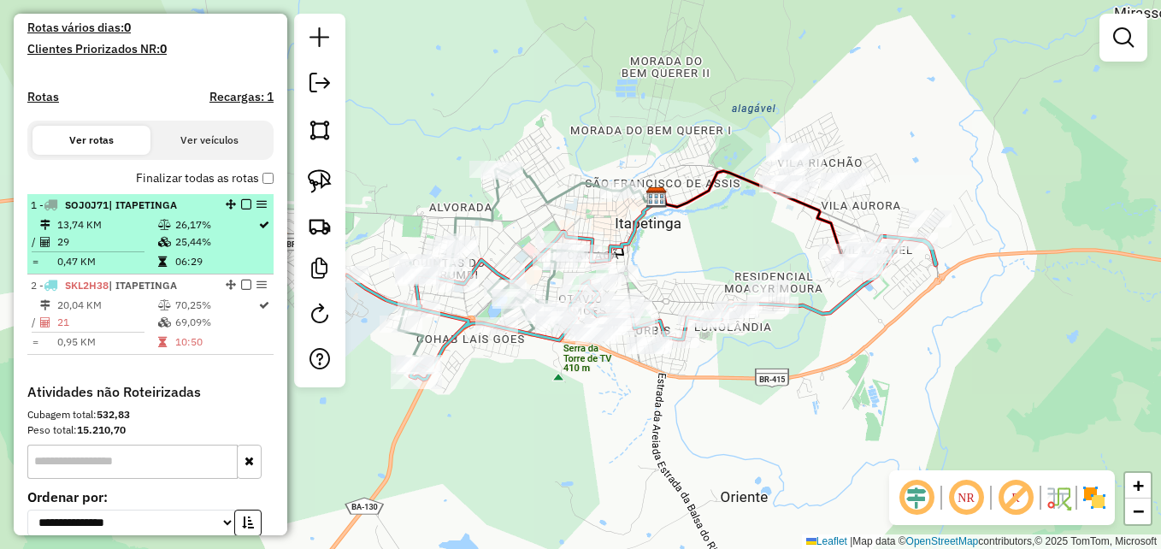
select select "**********"
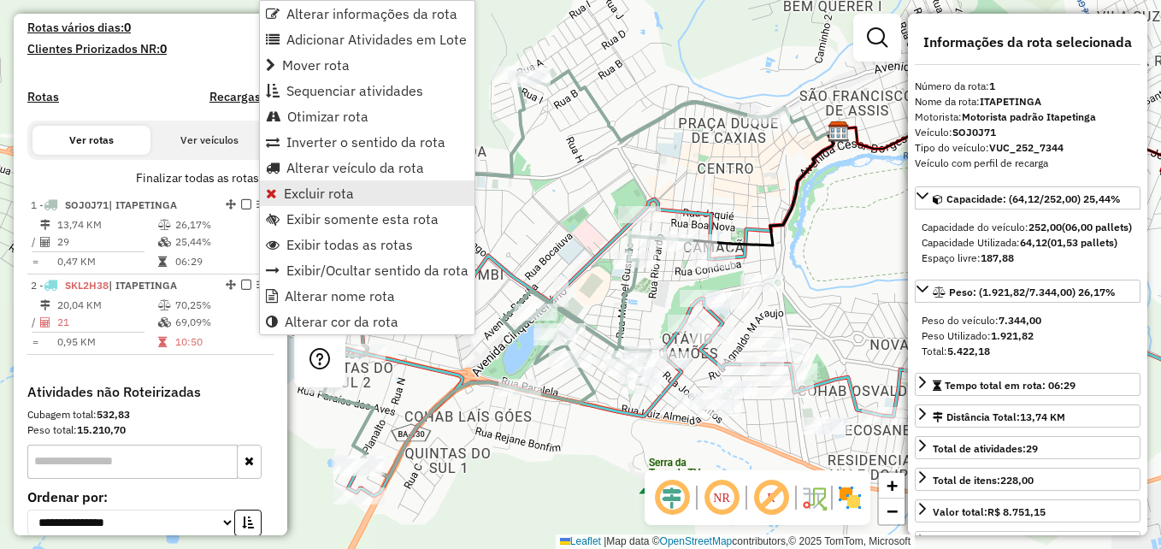
click at [322, 187] on span "Excluir rota" at bounding box center [319, 193] width 70 height 14
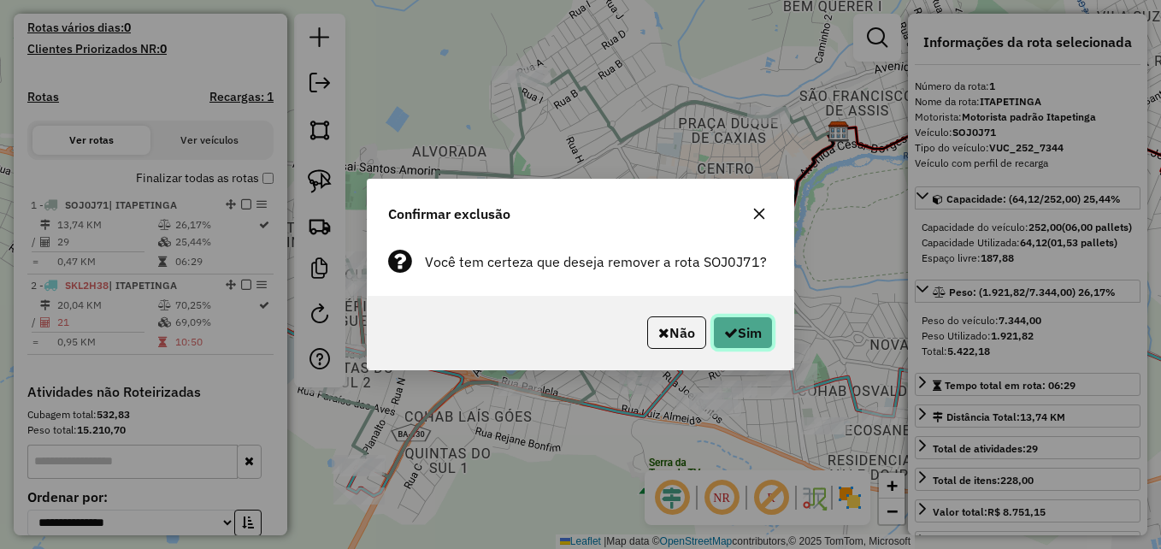
click at [747, 318] on button "Sim" at bounding box center [743, 332] width 60 height 32
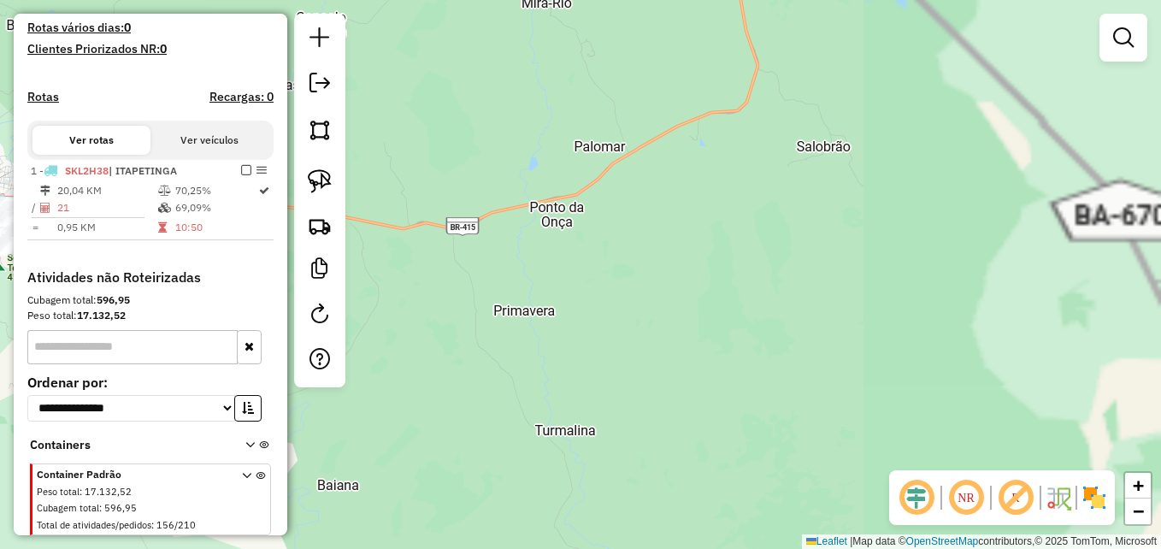
drag, startPoint x: 692, startPoint y: 324, endPoint x: 1023, endPoint y: 368, distance: 334.5
click at [1113, 389] on div "Janela de atendimento Grade de atendimento Capacidade Transportadoras Veículos …" at bounding box center [580, 274] width 1161 height 549
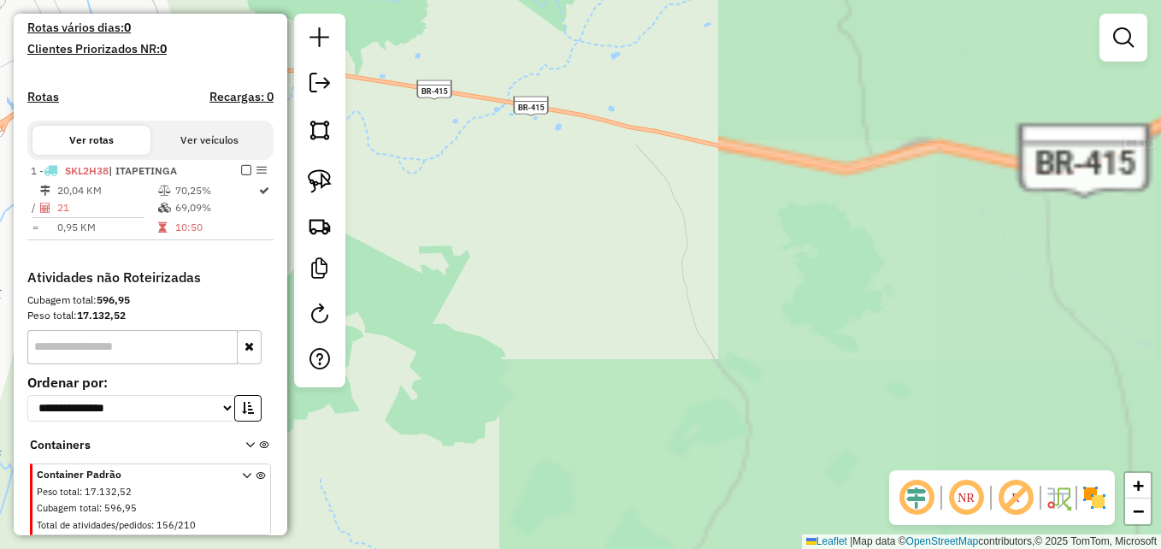
drag, startPoint x: 733, startPoint y: 375, endPoint x: 945, endPoint y: 368, distance: 212.1
click at [945, 368] on hb-router-mapa "**********" at bounding box center [580, 274] width 1161 height 549
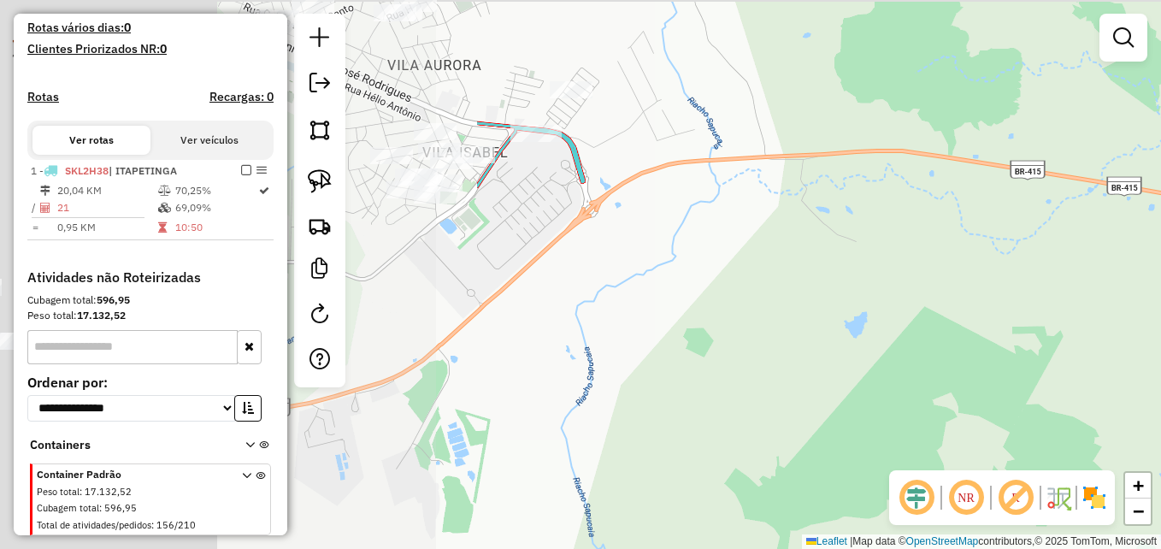
drag, startPoint x: 384, startPoint y: 293, endPoint x: 877, endPoint y: 313, distance: 493.6
click at [978, 359] on div "Janela de atendimento Grade de atendimento Capacidade Transportadoras Veículos …" at bounding box center [580, 274] width 1161 height 549
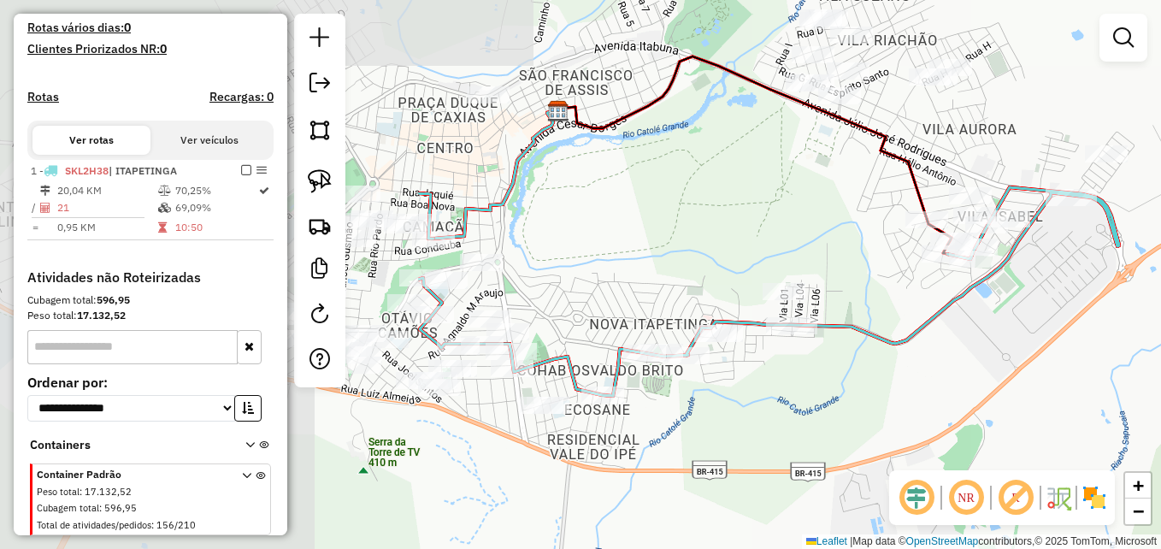
drag, startPoint x: 401, startPoint y: 296, endPoint x: 906, endPoint y: 368, distance: 510.4
click at [908, 369] on div "Janela de atendimento Grade de atendimento Capacidade Transportadoras Veículos …" at bounding box center [580, 274] width 1161 height 549
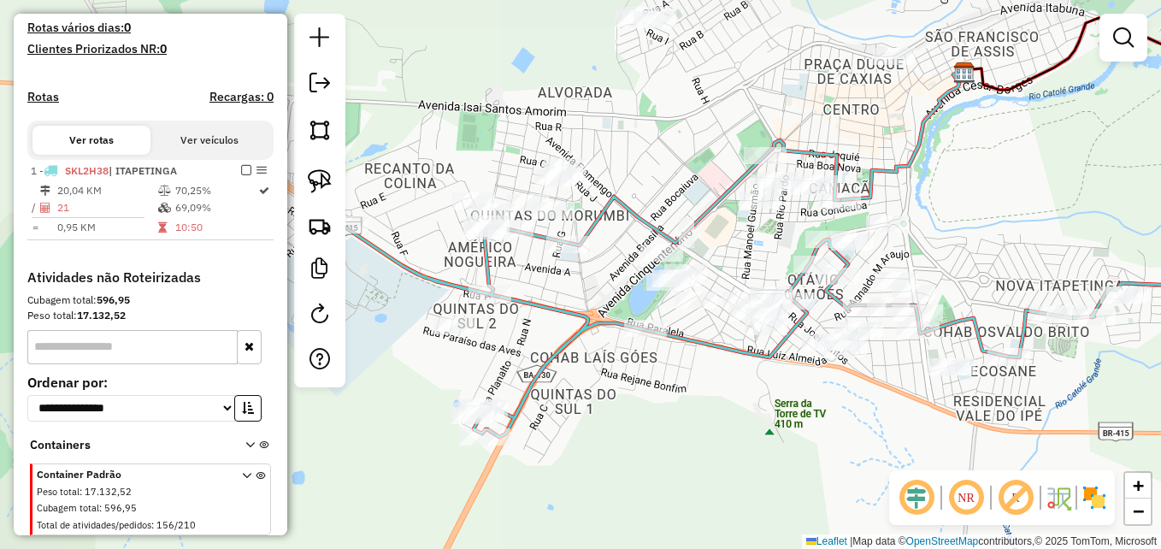
drag, startPoint x: 594, startPoint y: 405, endPoint x: 753, endPoint y: 441, distance: 163.0
click at [753, 441] on div "Janela de atendimento Grade de atendimento Capacidade Transportadoras Veículos …" at bounding box center [580, 274] width 1161 height 549
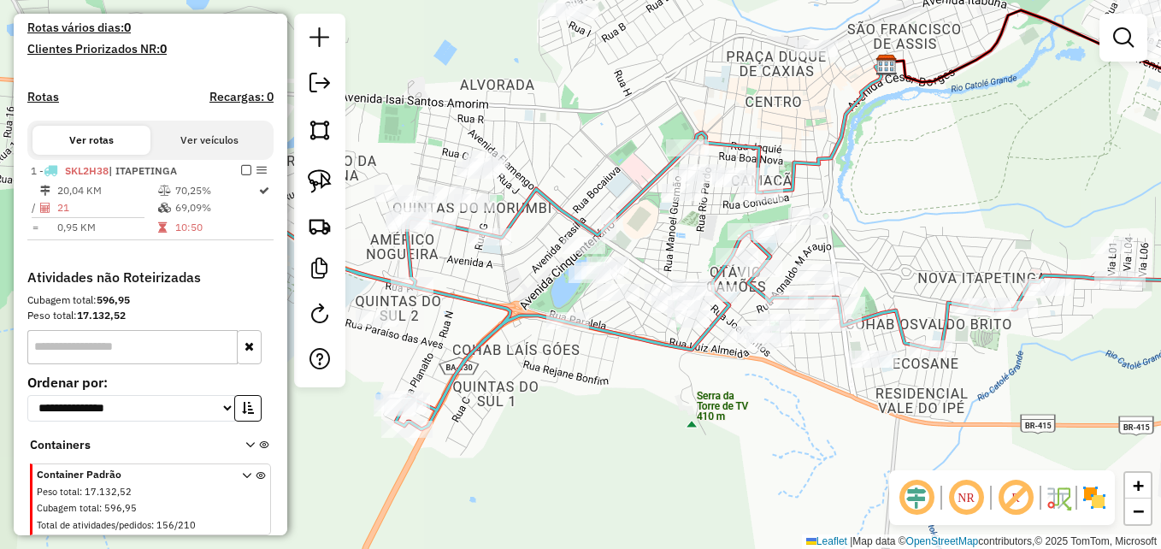
drag, startPoint x: 809, startPoint y: 429, endPoint x: 730, endPoint y: 421, distance: 79.1
click at [730, 421] on div "Janela de atendimento Grade de atendimento Capacidade Transportadoras Veículos …" at bounding box center [580, 274] width 1161 height 549
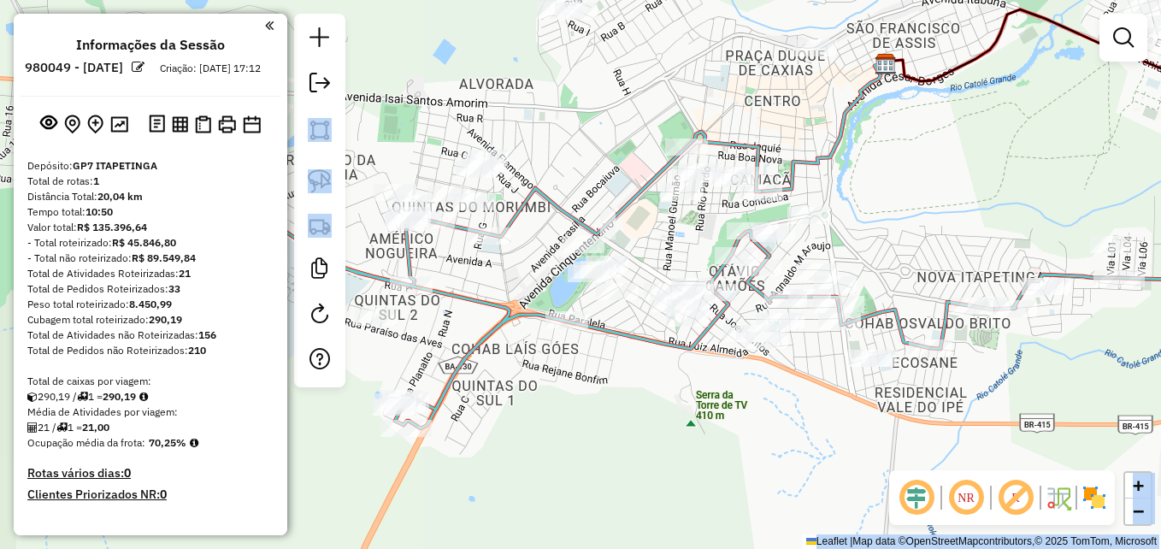
scroll to position [445, 0]
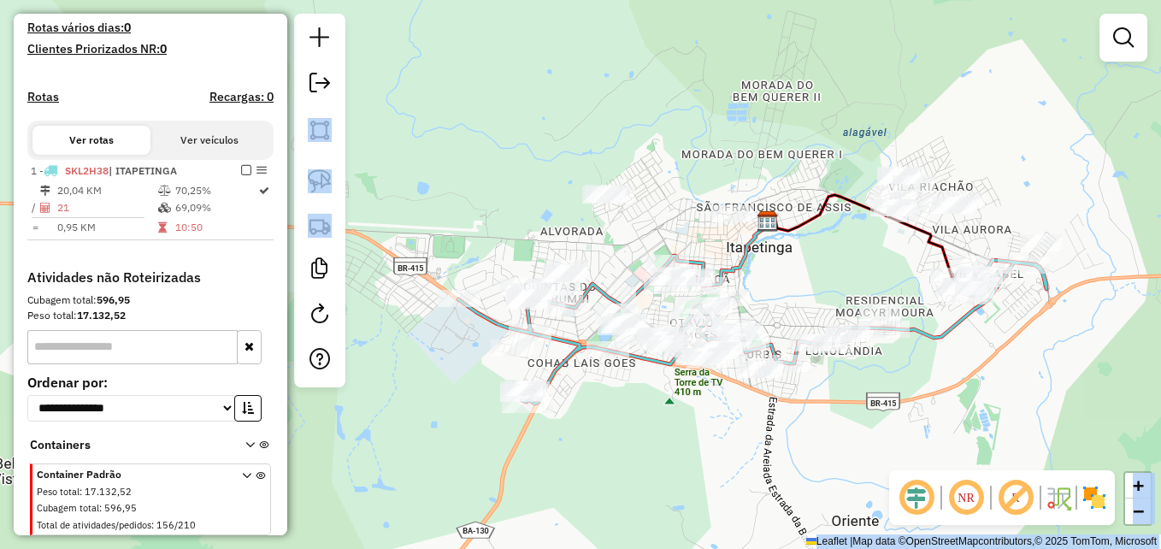
drag, startPoint x: 707, startPoint y: 456, endPoint x: 681, endPoint y: 433, distance: 33.9
click at [681, 433] on div "Janela de atendimento Grade de atendimento Capacidade Transportadoras Veículos …" at bounding box center [580, 274] width 1161 height 549
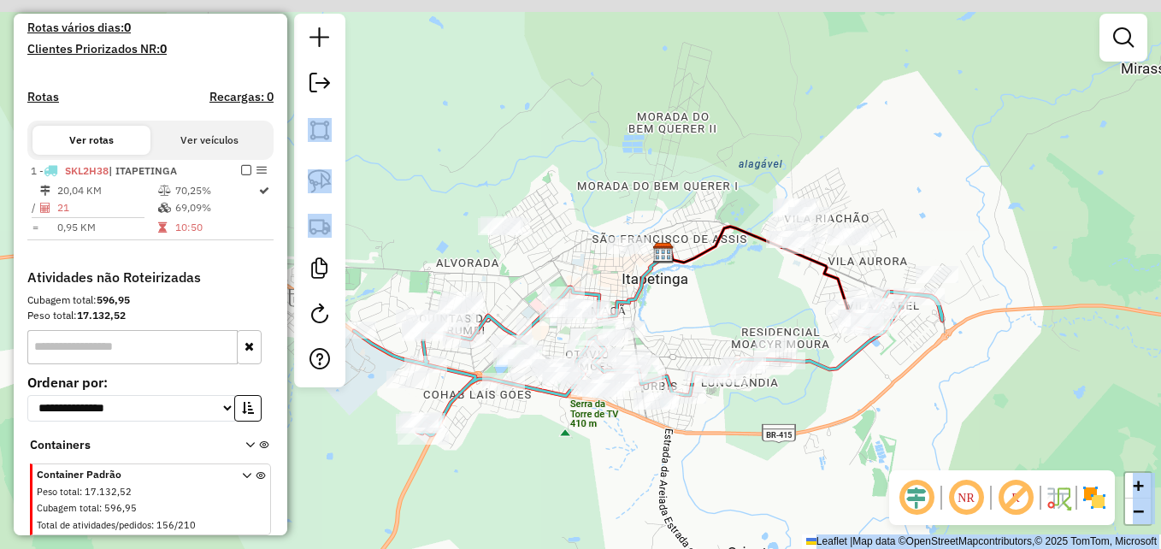
drag, startPoint x: 980, startPoint y: 383, endPoint x: 786, endPoint y: 440, distance: 203.1
click at [793, 440] on div "Janela de atendimento Grade de atendimento Capacidade Transportadoras Veículos …" at bounding box center [580, 274] width 1161 height 549
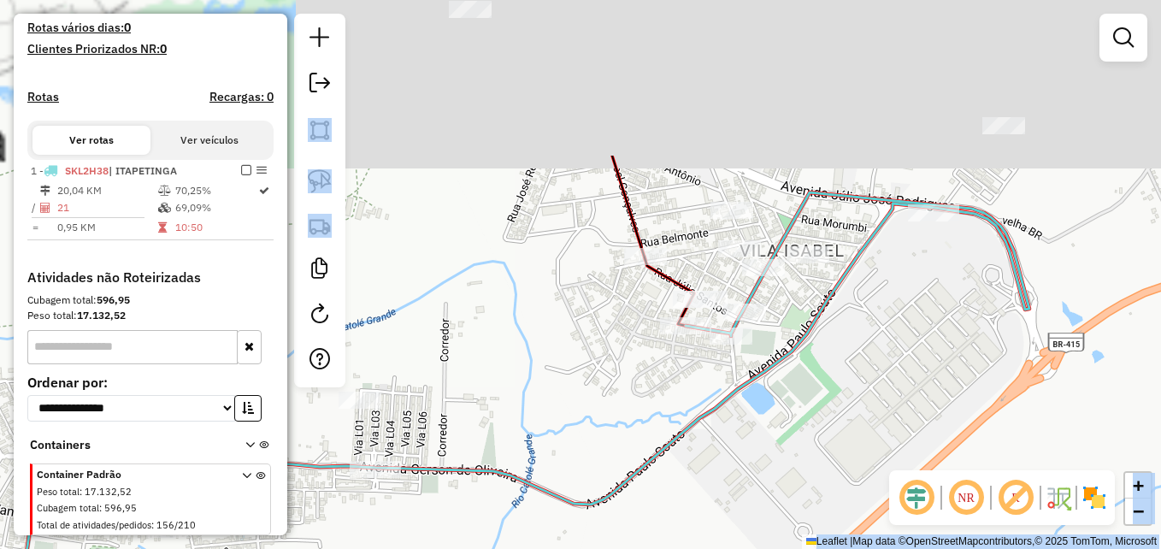
drag, startPoint x: 840, startPoint y: 352, endPoint x: 925, endPoint y: 592, distance: 254.7
click at [925, 548] on html "Aguarde... Pop-up bloqueado! Seu navegador bloqueou automáticamente a abertura …" at bounding box center [580, 274] width 1161 height 549
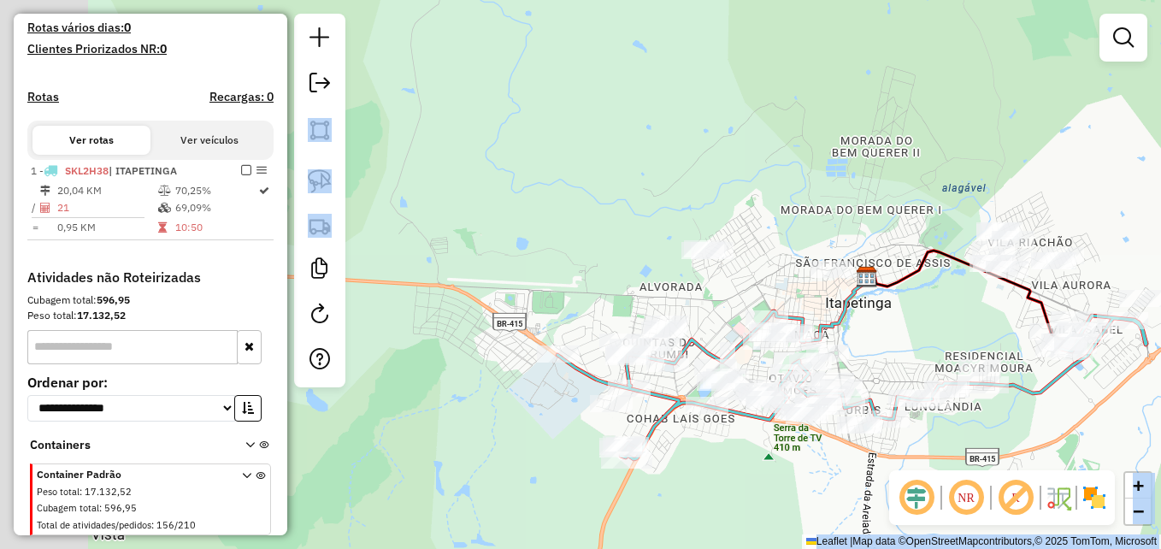
drag, startPoint x: 553, startPoint y: 503, endPoint x: 713, endPoint y: 451, distance: 168.1
click at [715, 457] on div "Janela de atendimento Grade de atendimento Capacidade Transportadoras Veículos …" at bounding box center [580, 274] width 1161 height 549
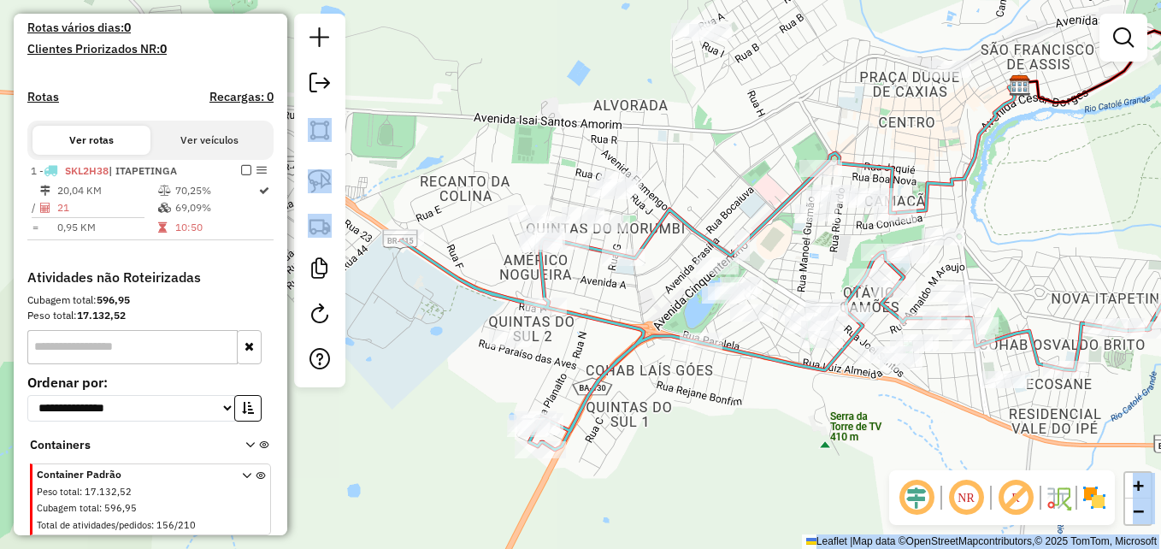
drag, startPoint x: 409, startPoint y: 363, endPoint x: 398, endPoint y: 385, distance: 23.7
click at [405, 379] on div "Janela de atendimento Grade de atendimento Capacidade Transportadoras Veículos …" at bounding box center [580, 274] width 1161 height 549
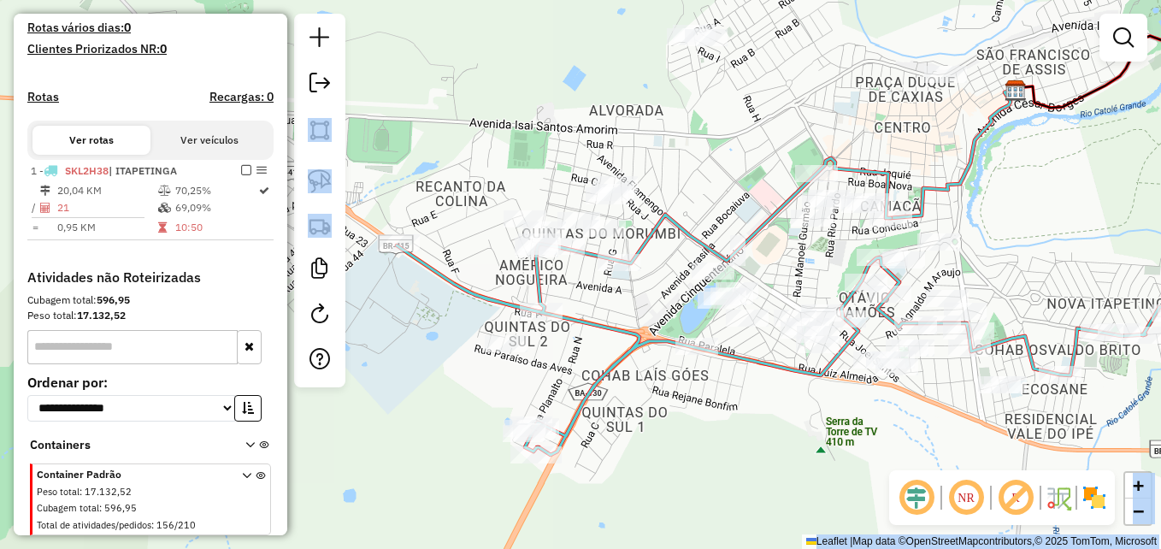
drag, startPoint x: 707, startPoint y: 418, endPoint x: 593, endPoint y: 381, distance: 119.5
click at [593, 381] on div "Janela de atendimento Grade de atendimento Capacidade Transportadoras Veículos …" at bounding box center [580, 274] width 1161 height 549
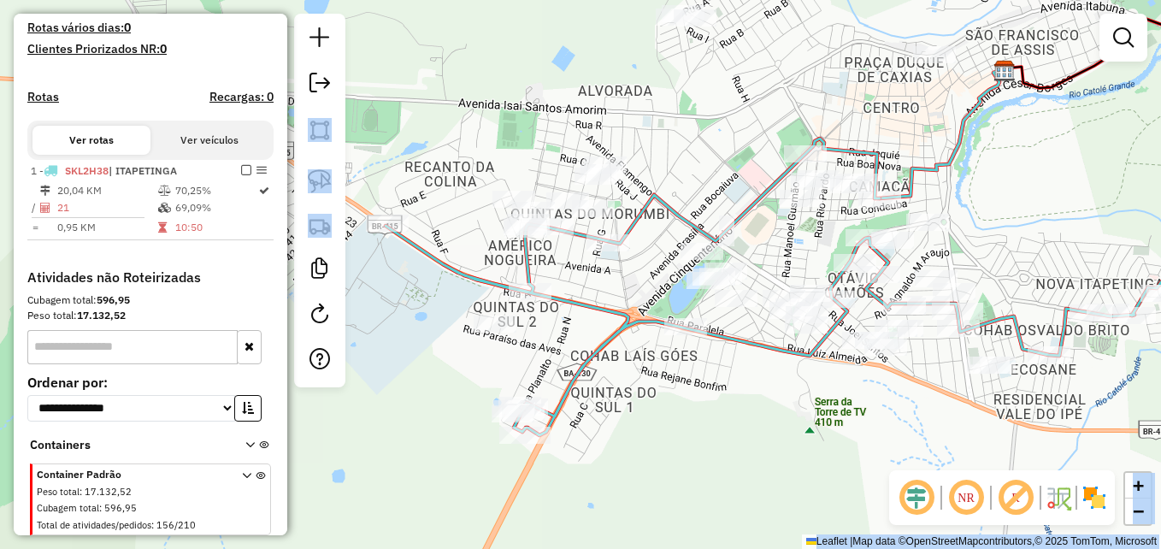
drag, startPoint x: 640, startPoint y: 402, endPoint x: 752, endPoint y: 423, distance: 114.0
click at [752, 423] on div "Janela de atendimento Grade de atendimento Capacidade Transportadoras Veículos …" at bounding box center [580, 274] width 1161 height 549
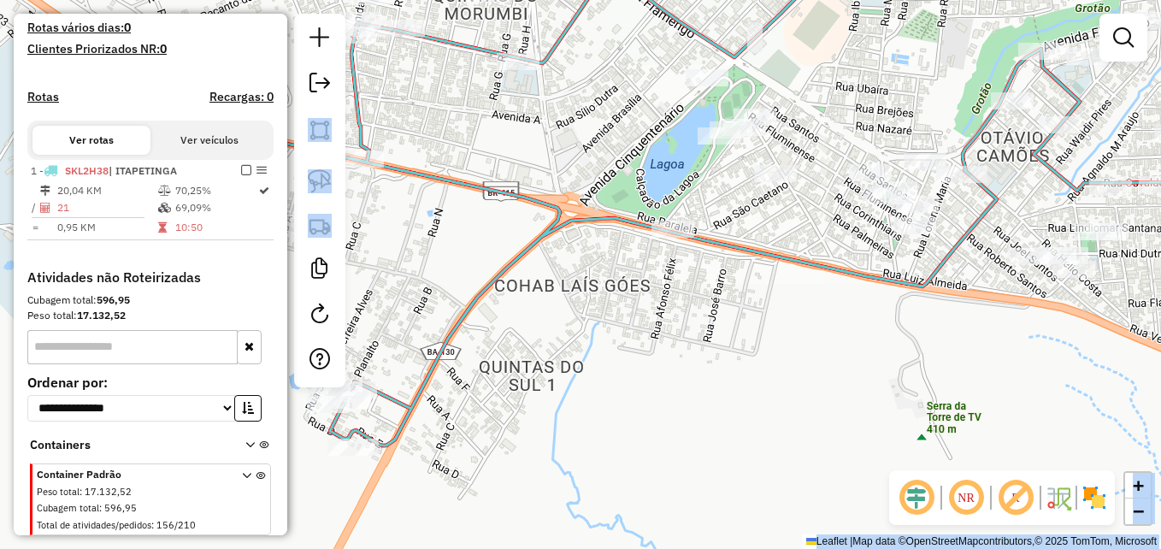
click at [691, 417] on div "Janela de atendimento Grade de atendimento Capacidade Transportadoras Veículos …" at bounding box center [580, 274] width 1161 height 549
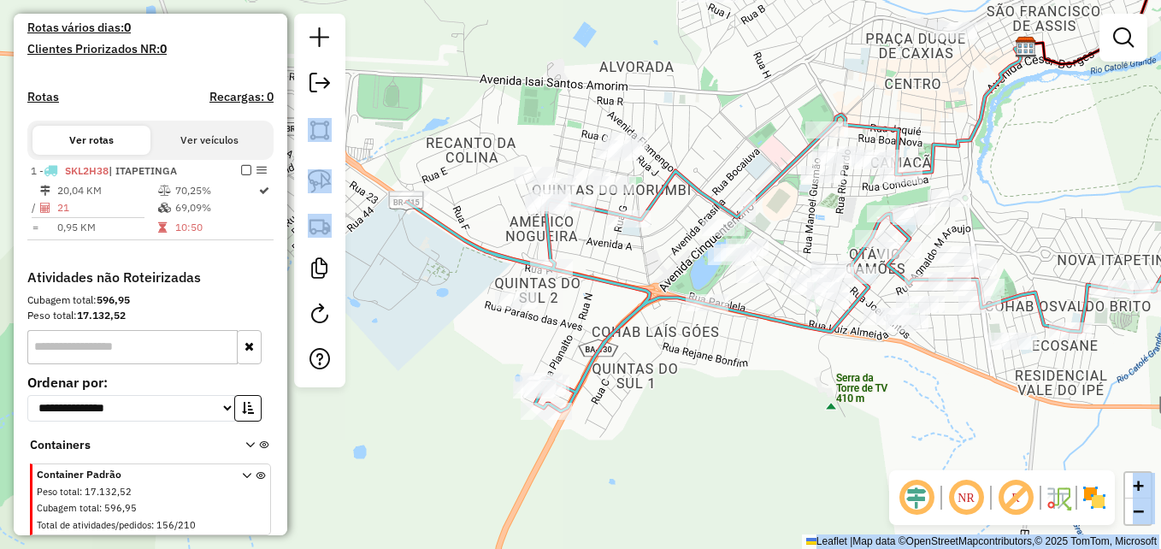
drag, startPoint x: 751, startPoint y: 388, endPoint x: 756, endPoint y: 433, distance: 45.5
click at [756, 433] on div "Janela de atendimento Grade de atendimento Capacidade Transportadoras Veículos …" at bounding box center [580, 274] width 1161 height 549
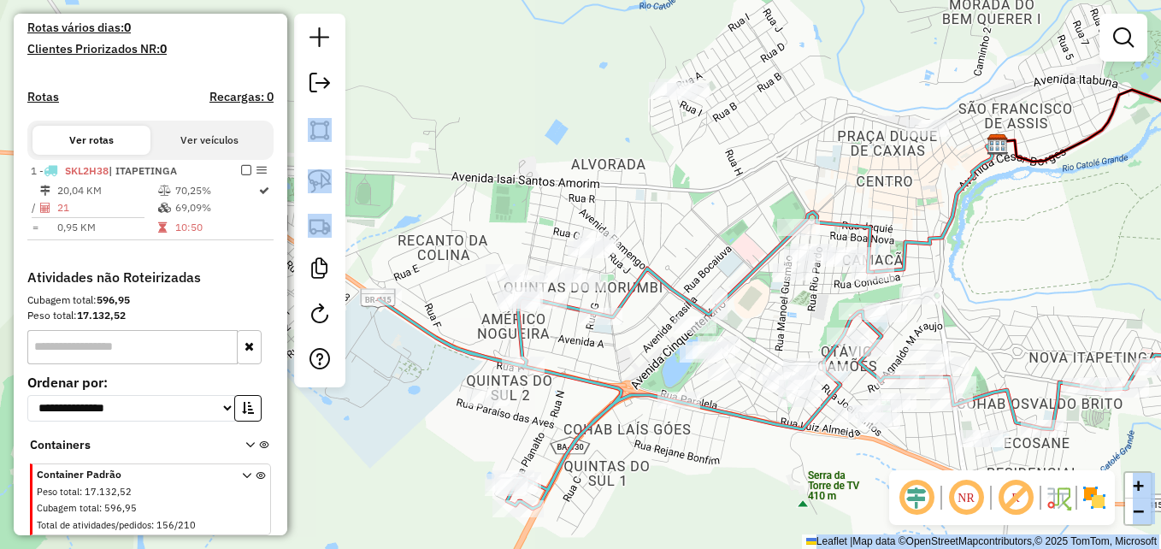
drag, startPoint x: 763, startPoint y: 21, endPoint x: 731, endPoint y: 74, distance: 61.4
click at [731, 74] on div "Janela de atendimento Grade de atendimento Capacidade Transportadoras Veículos …" at bounding box center [580, 274] width 1161 height 549
click at [329, 178] on img at bounding box center [320, 181] width 24 height 24
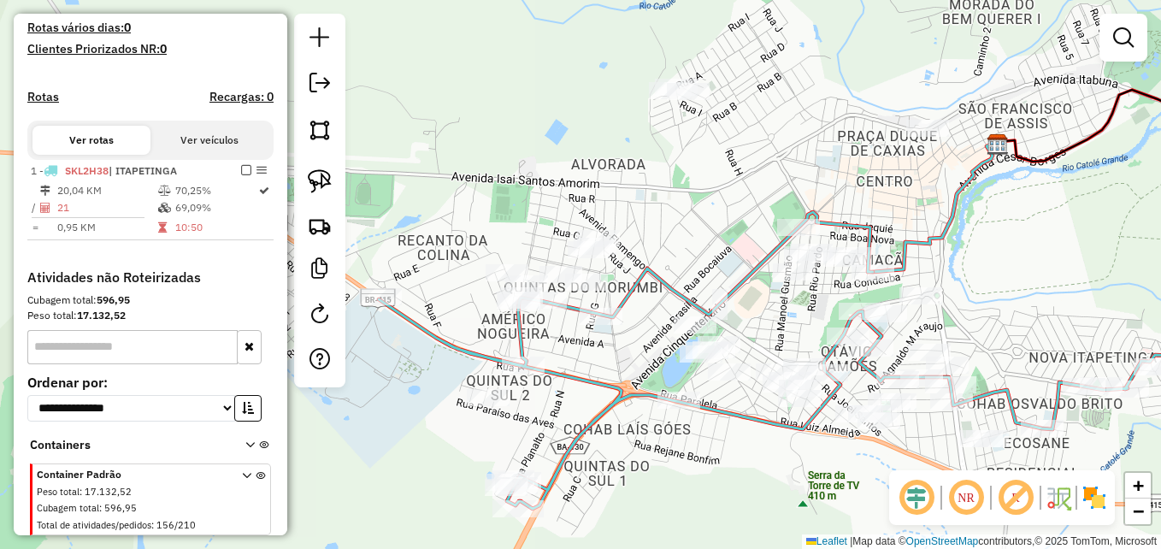
click at [313, 175] on img at bounding box center [320, 181] width 24 height 24
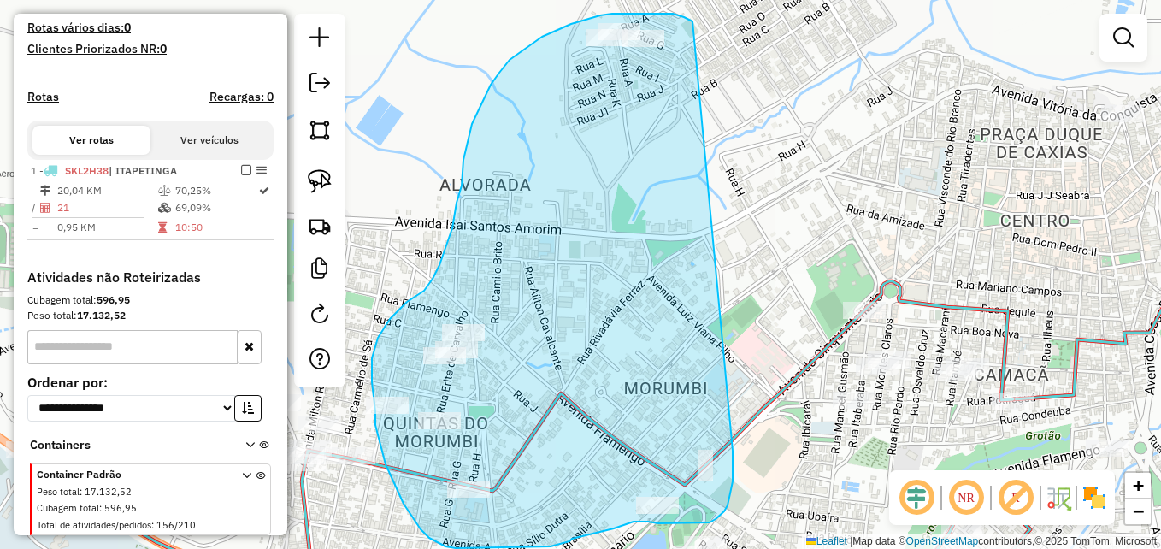
drag, startPoint x: 689, startPoint y: 20, endPoint x: 733, endPoint y: 450, distance: 433.0
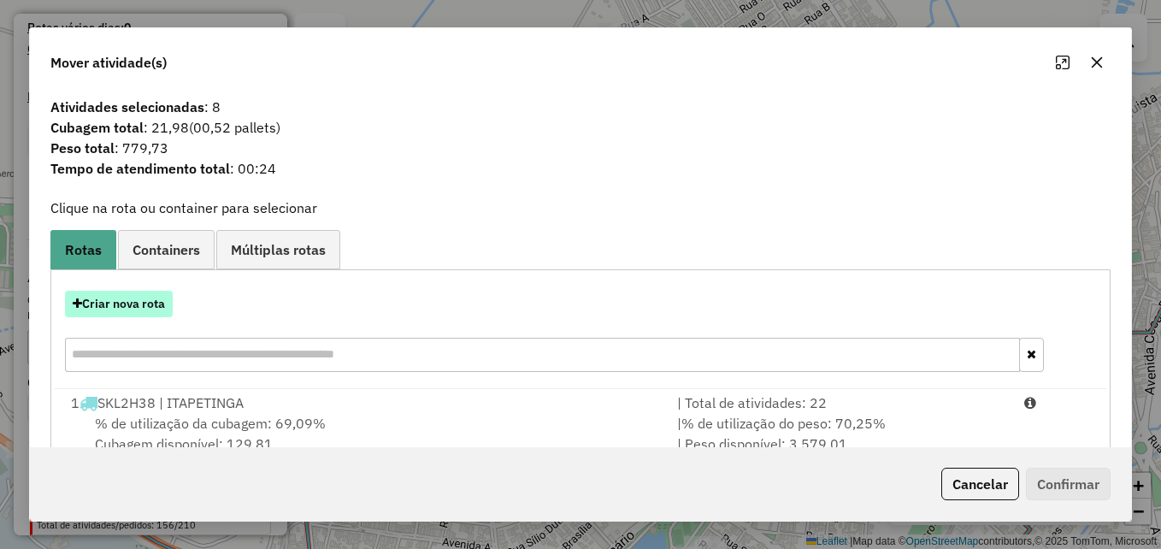
click at [136, 304] on button "Criar nova rota" at bounding box center [119, 304] width 108 height 26
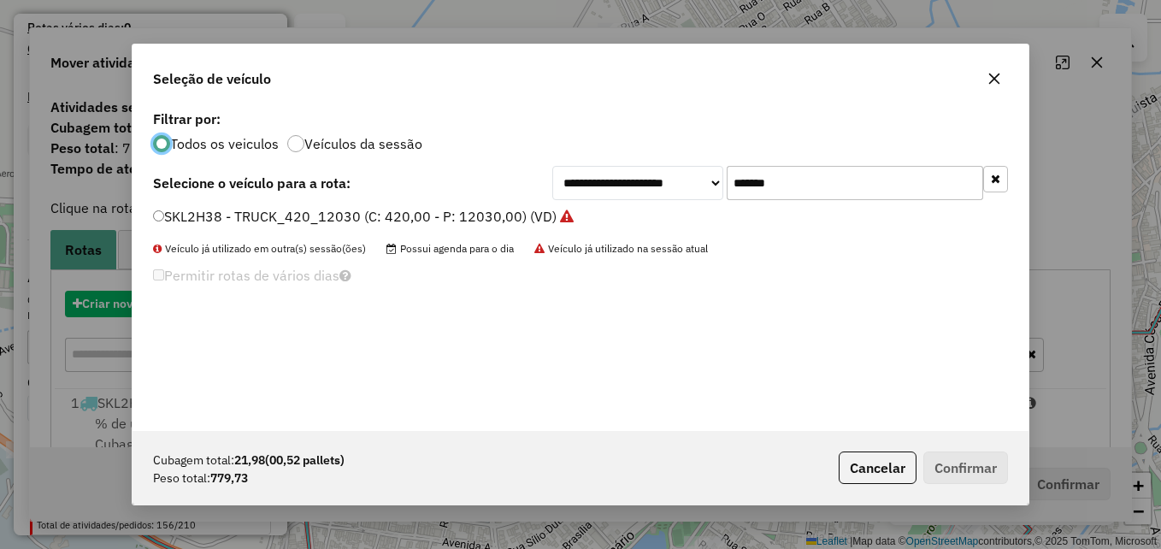
scroll to position [9, 5]
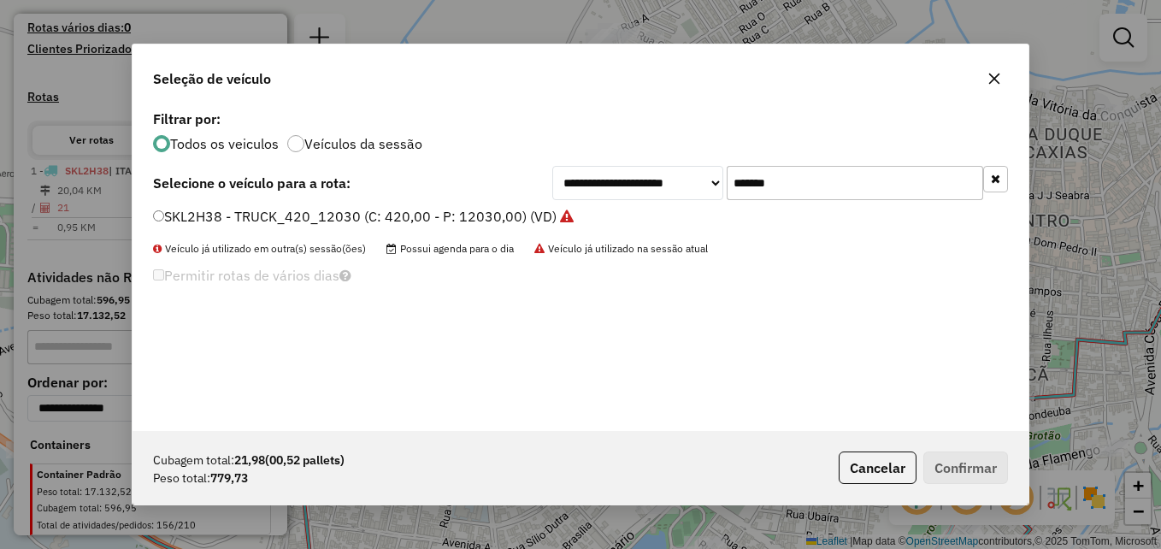
drag, startPoint x: 812, startPoint y: 182, endPoint x: 686, endPoint y: 176, distance: 125.8
click at [686, 176] on div "**********" at bounding box center [780, 183] width 456 height 34
drag, startPoint x: 804, startPoint y: 180, endPoint x: 674, endPoint y: 185, distance: 129.2
click at [674, 185] on div "**********" at bounding box center [780, 183] width 456 height 34
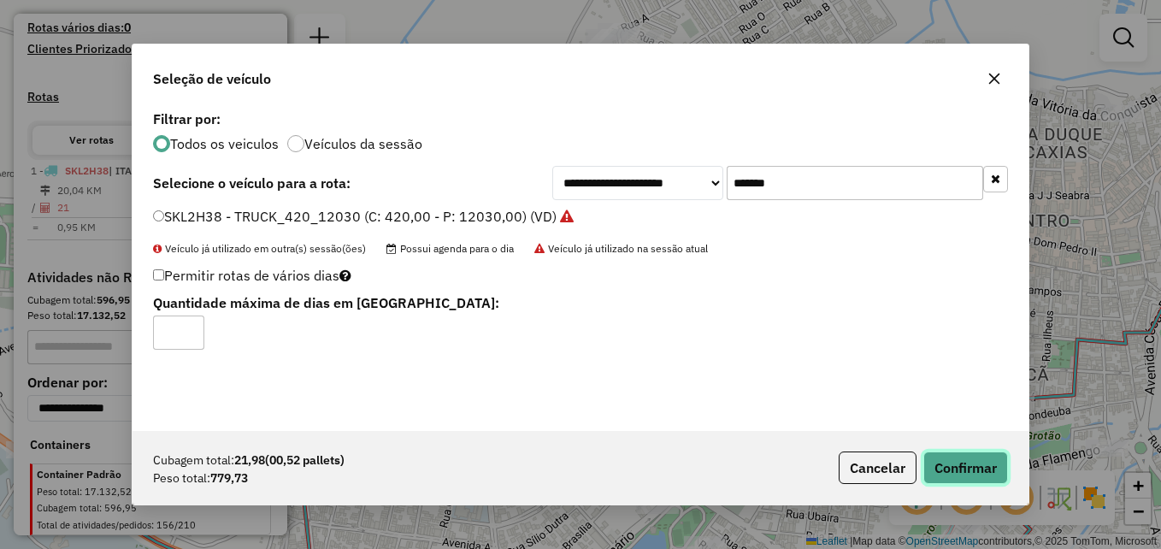
click at [954, 470] on button "Confirmar" at bounding box center [965, 467] width 85 height 32
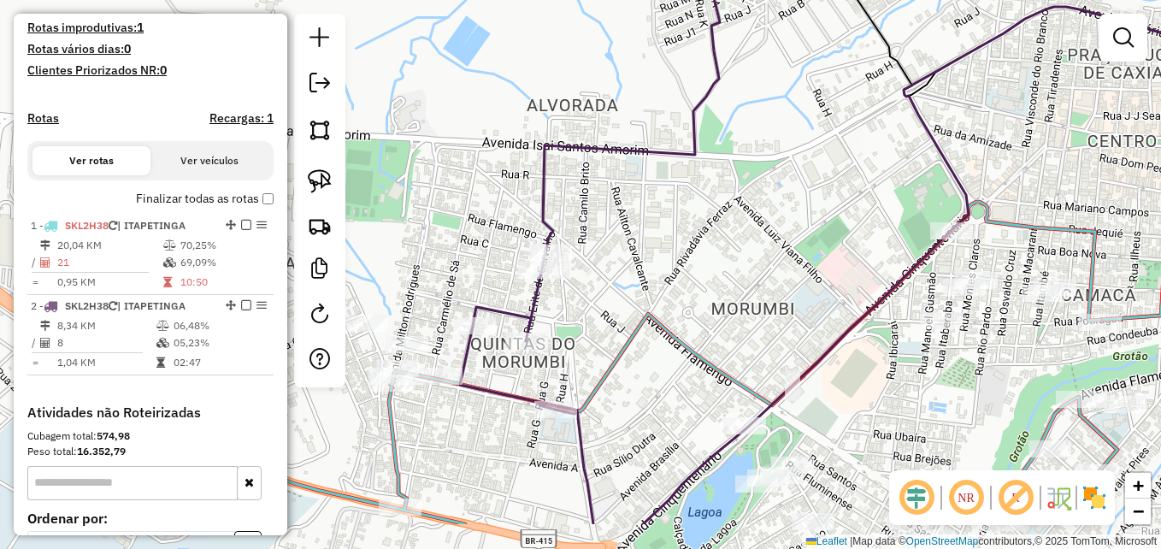
drag, startPoint x: 669, startPoint y: 255, endPoint x: 680, endPoint y: 199, distance: 56.7
click at [680, 199] on div "Janela de atendimento Grade de atendimento Capacidade Transportadoras Veículos …" at bounding box center [580, 274] width 1161 height 549
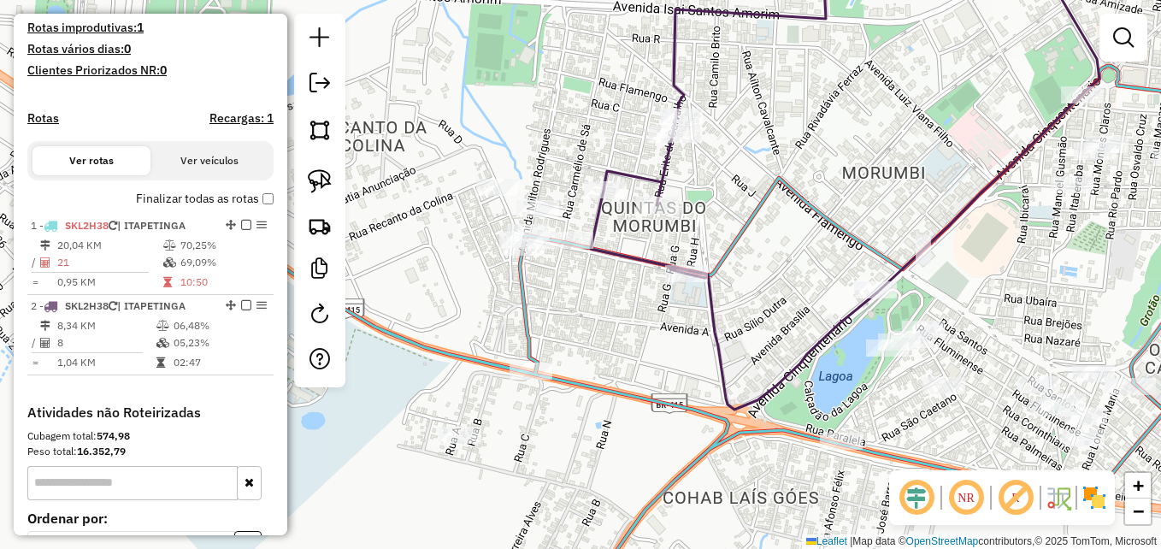
drag, startPoint x: 614, startPoint y: 298, endPoint x: 716, endPoint y: 335, distance: 109.0
click at [716, 335] on icon at bounding box center [734, 195] width 286 height 427
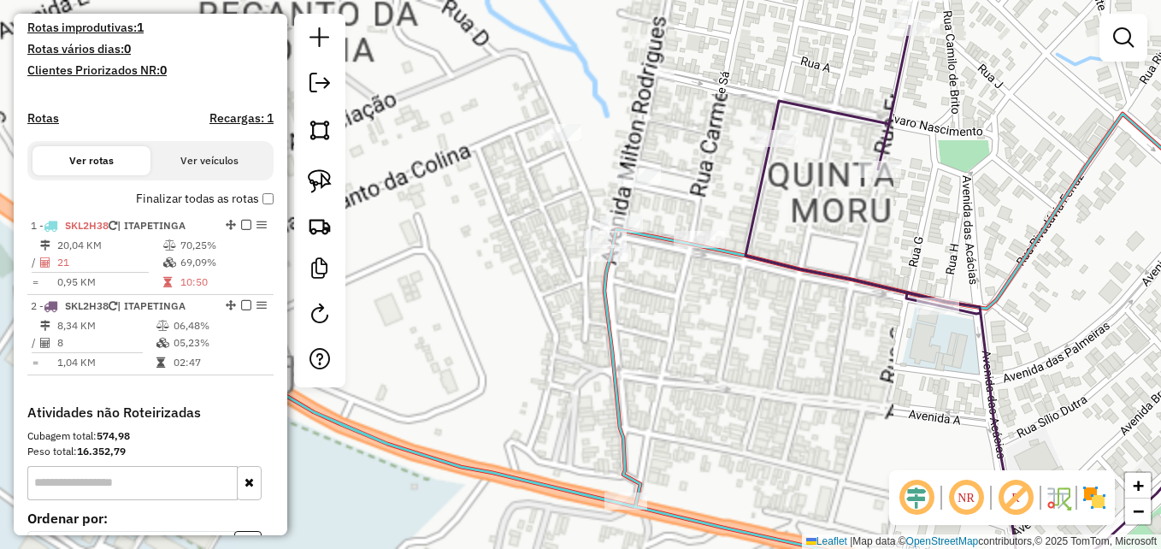
drag, startPoint x: 564, startPoint y: 285, endPoint x: 774, endPoint y: 366, distance: 224.3
click at [774, 366] on div "Janela de atendimento Grade de atendimento Capacidade Transportadoras Veículos …" at bounding box center [580, 274] width 1161 height 549
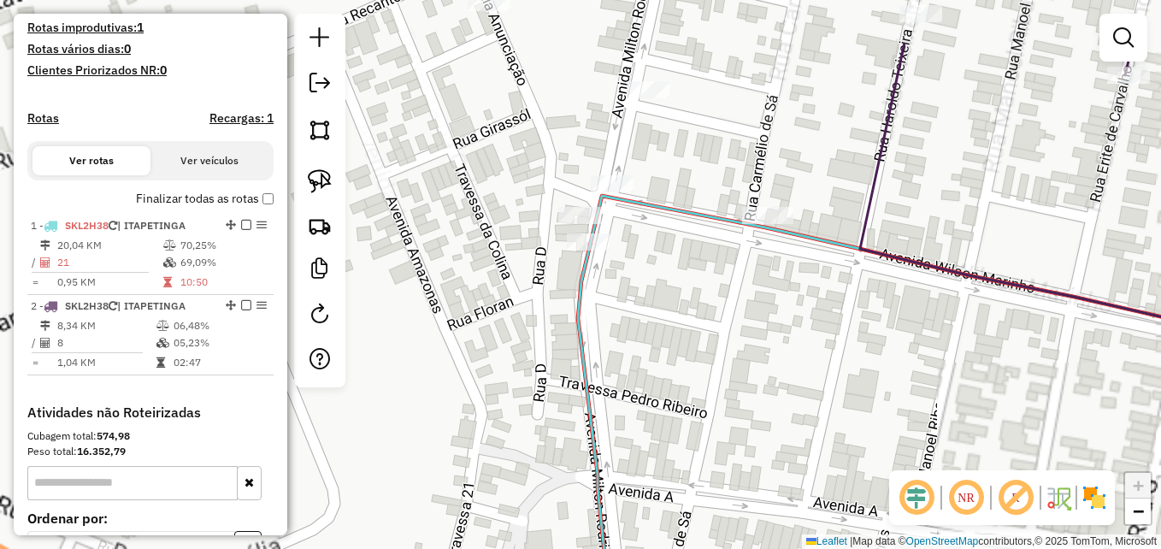
drag, startPoint x: 762, startPoint y: 356, endPoint x: 917, endPoint y: 488, distance: 203.1
click at [921, 492] on hb-router-mapa "Informações da Sessão 980049 - 16/08/2025 Criação: 15/08/2025 17:12 Depósito: G…" at bounding box center [580, 274] width 1161 height 549
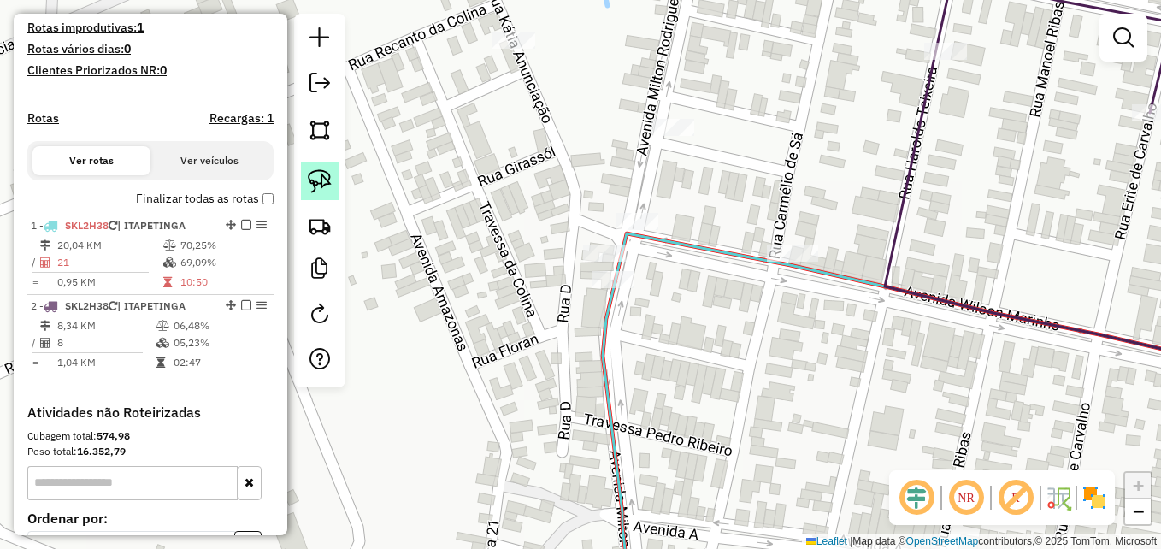
click at [321, 174] on img at bounding box center [320, 181] width 24 height 24
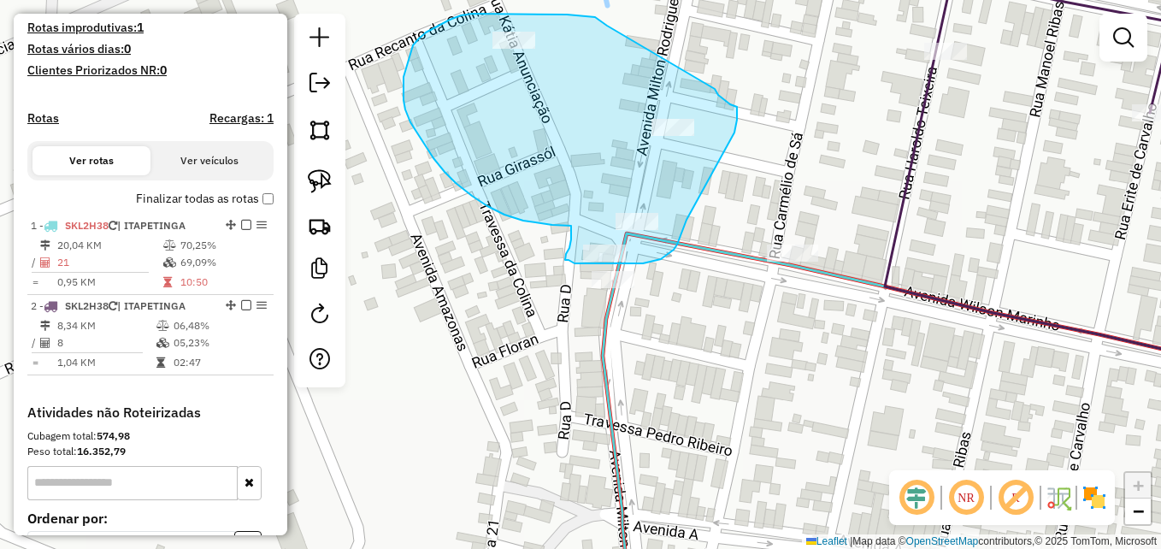
drag, startPoint x: 603, startPoint y: 22, endPoint x: 715, endPoint y: 89, distance: 129.6
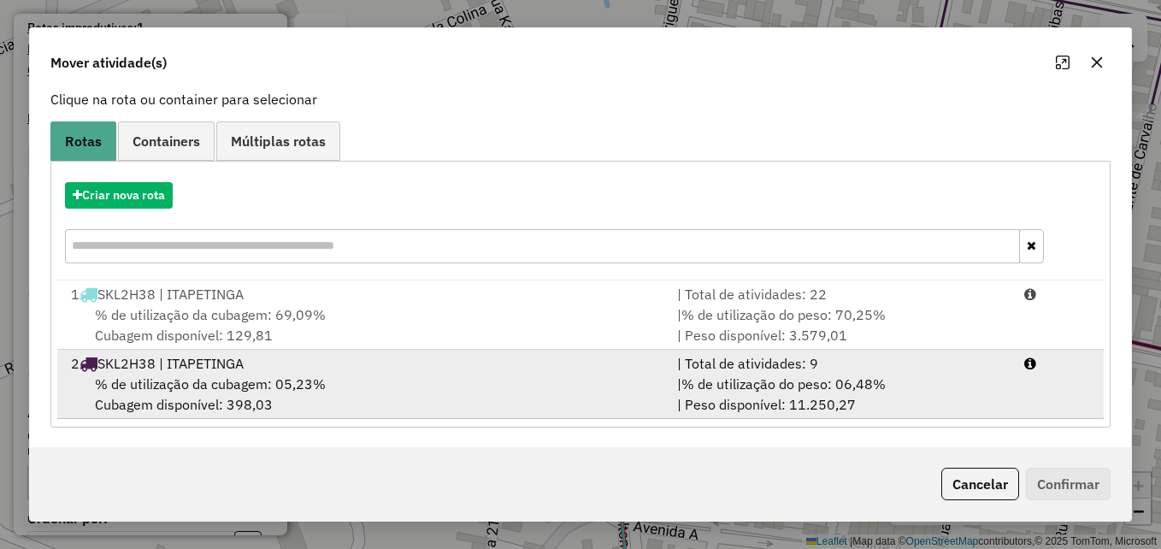
scroll to position [109, 0]
click at [450, 389] on div "% de utilização da cubagem: 05,23% Cubagem disponível: 398,03" at bounding box center [364, 393] width 606 height 41
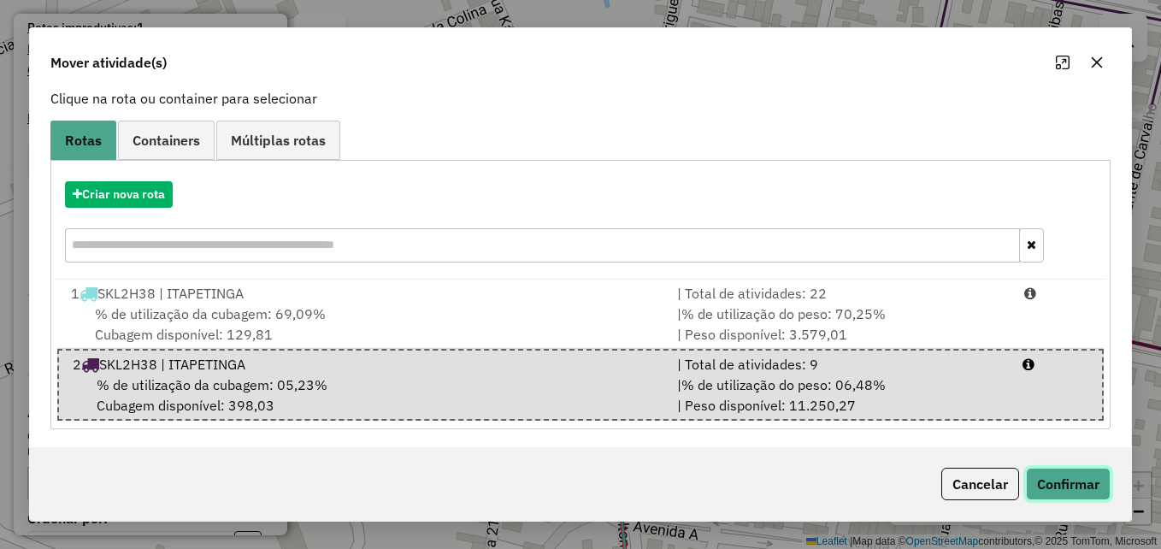
click at [1069, 478] on button "Confirmar" at bounding box center [1068, 484] width 85 height 32
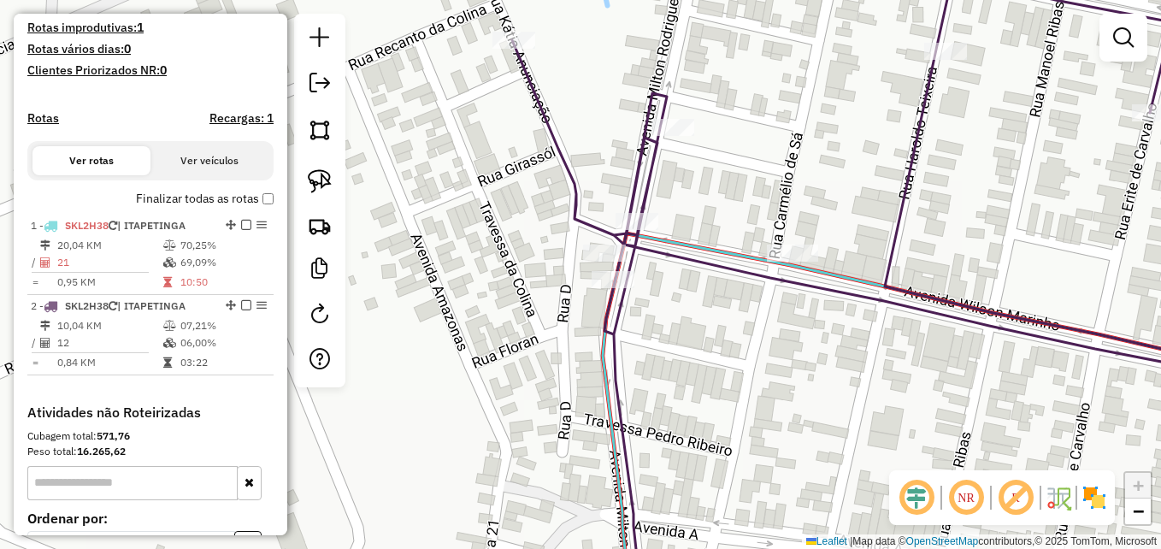
scroll to position [0, 0]
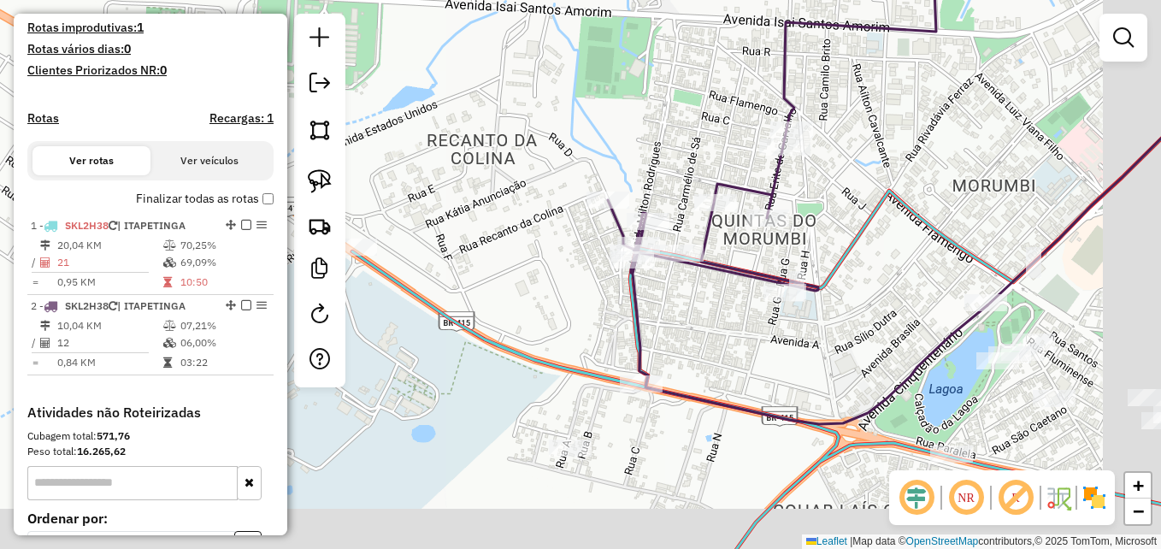
drag, startPoint x: 624, startPoint y: 389, endPoint x: 519, endPoint y: 284, distance: 148.7
click at [519, 284] on icon at bounding box center [780, 317] width 857 height 465
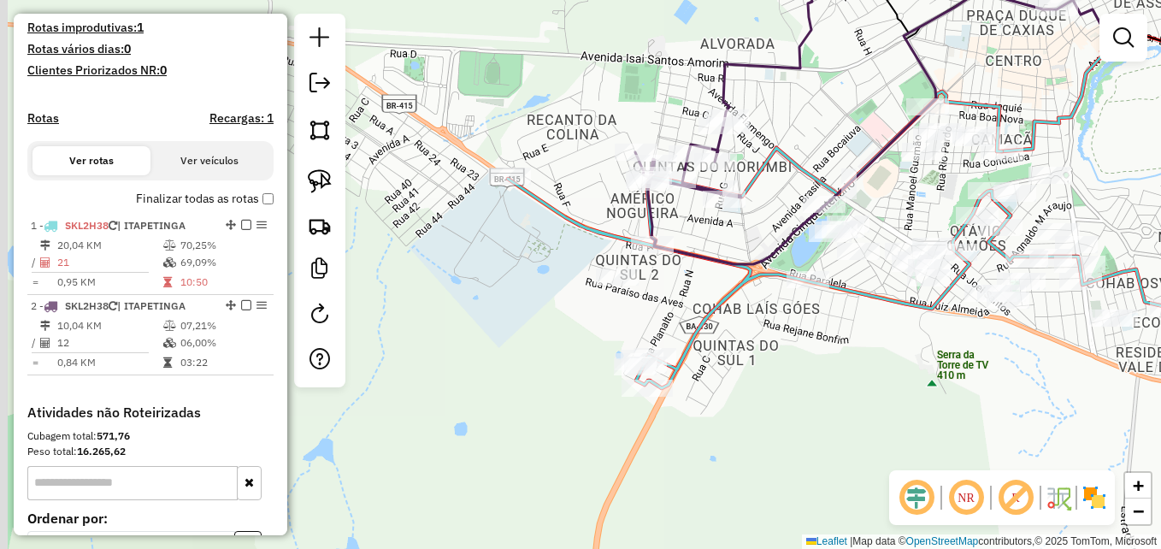
drag, startPoint x: 723, startPoint y: 459, endPoint x: 765, endPoint y: 304, distance: 160.3
click at [765, 306] on div "Janela de atendimento Grade de atendimento Capacidade Transportadoras Veículos …" at bounding box center [580, 274] width 1161 height 549
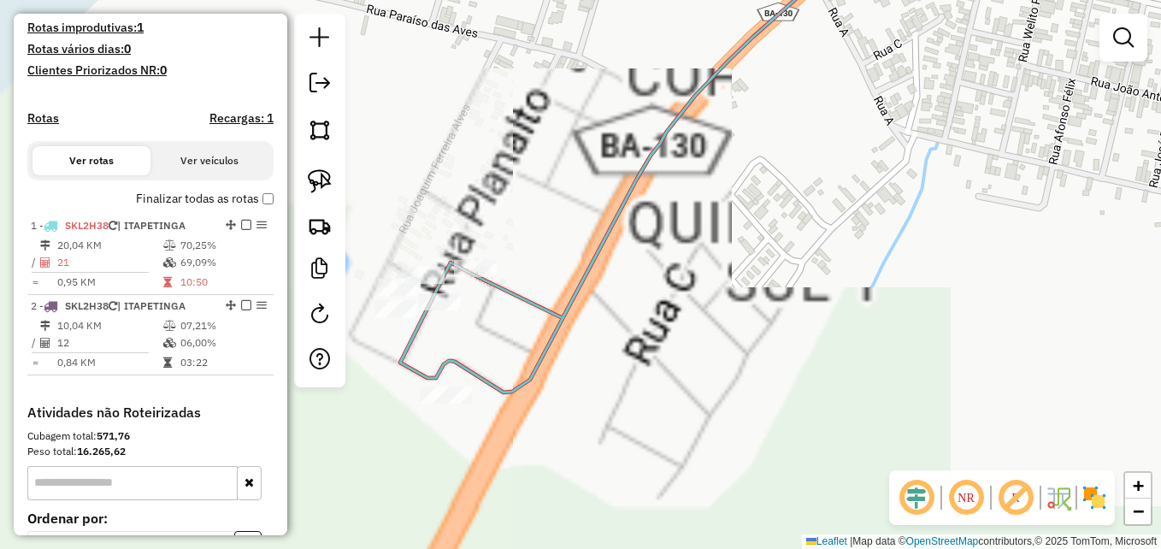
drag, startPoint x: 774, startPoint y: 319, endPoint x: 829, endPoint y: 329, distance: 56.5
click at [969, 391] on div "Janela de atendimento Grade de atendimento Capacidade Transportadoras Veículos …" at bounding box center [580, 274] width 1161 height 549
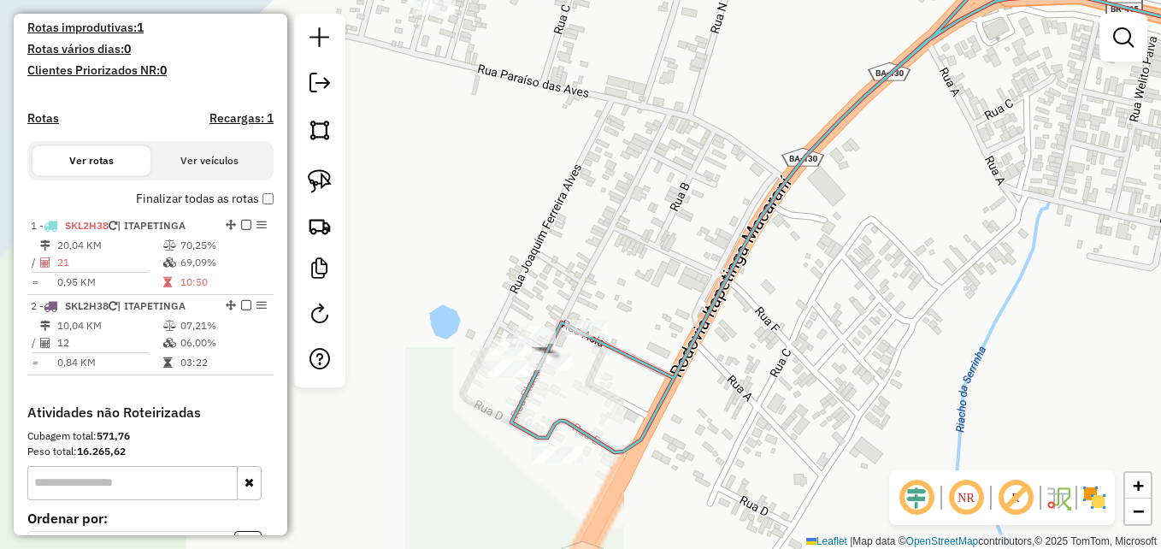
drag, startPoint x: 774, startPoint y: 255, endPoint x: 804, endPoint y: 301, distance: 55.0
click at [830, 312] on div "Janela de atendimento Grade de atendimento Capacidade Transportadoras Veículos …" at bounding box center [580, 274] width 1161 height 549
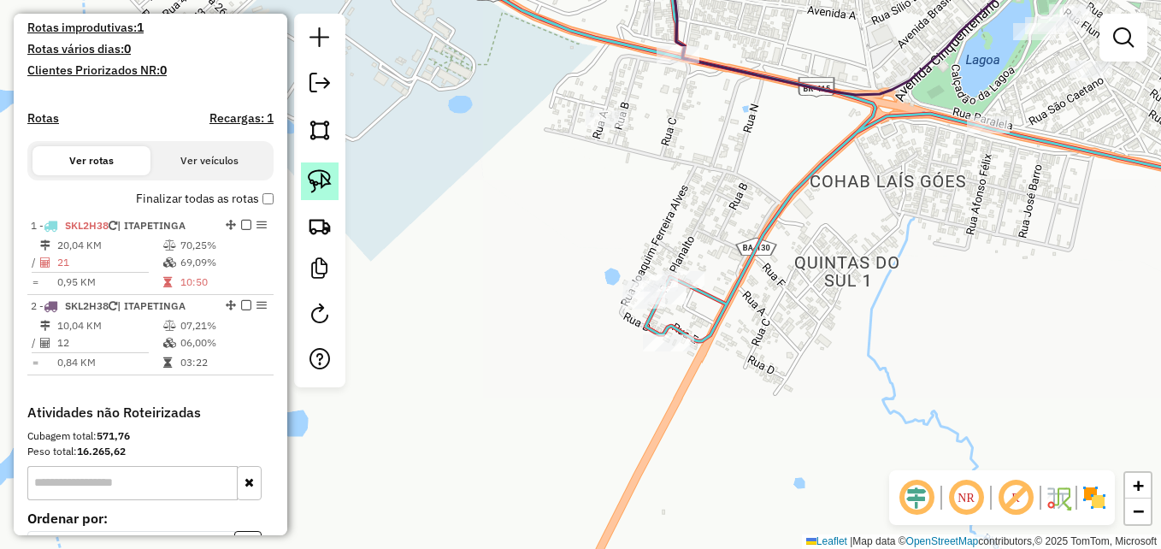
click at [325, 179] on img at bounding box center [320, 181] width 24 height 24
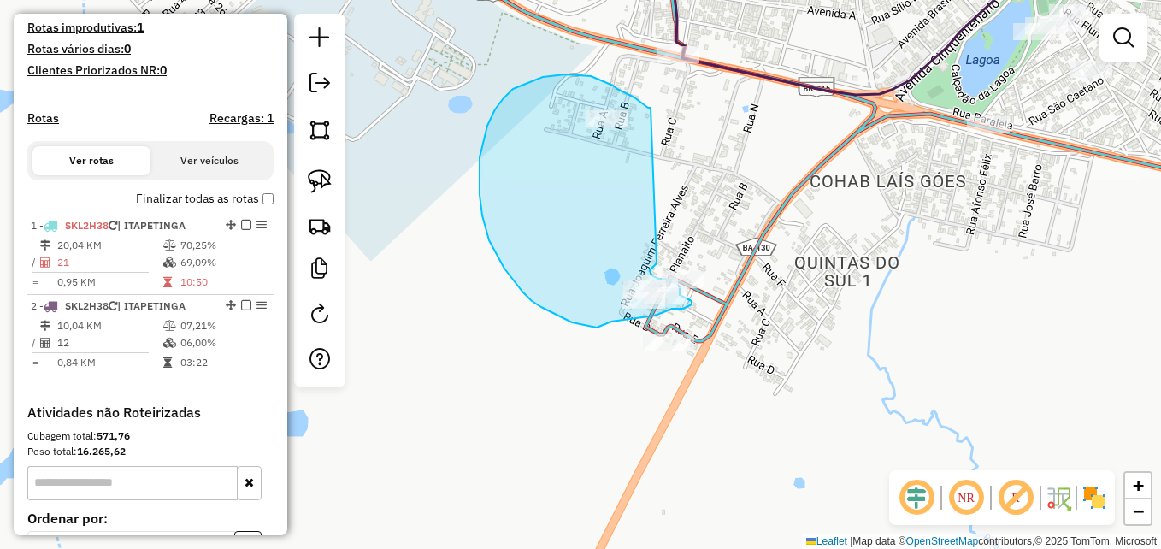
drag, startPoint x: 645, startPoint y: 105, endPoint x: 656, endPoint y: 240, distance: 135.5
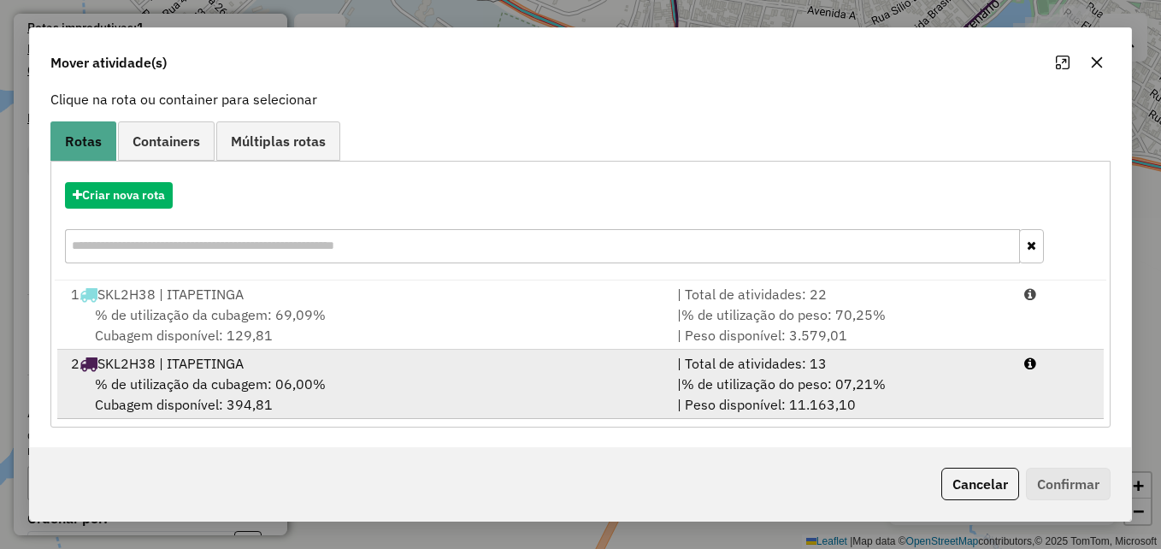
scroll to position [109, 0]
click at [568, 369] on div "2 SKL2H38 | ITAPETINGA" at bounding box center [364, 362] width 606 height 21
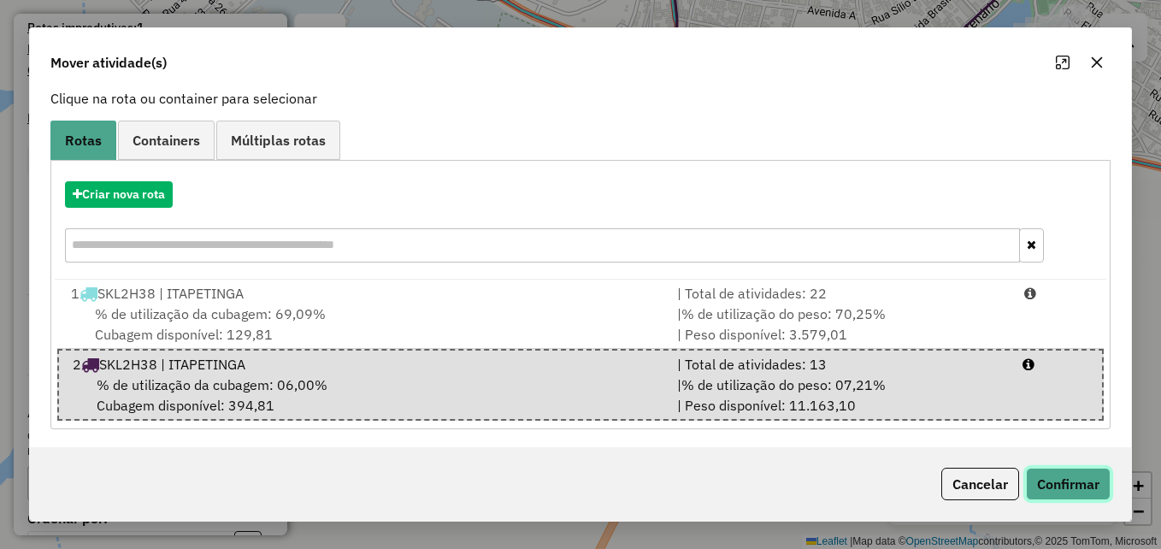
click at [1077, 488] on button "Confirmar" at bounding box center [1068, 484] width 85 height 32
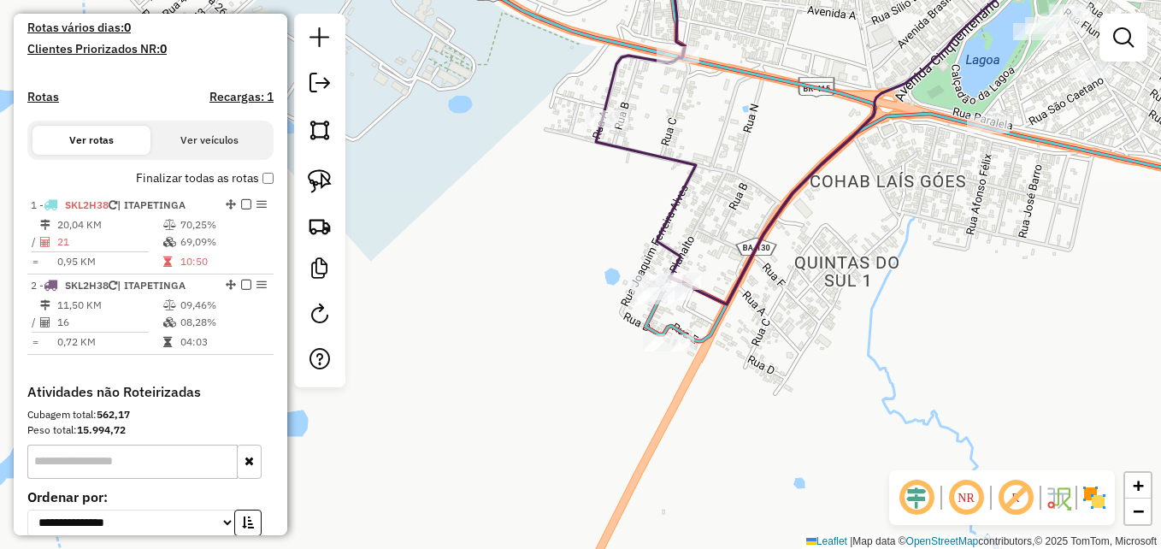
scroll to position [0, 0]
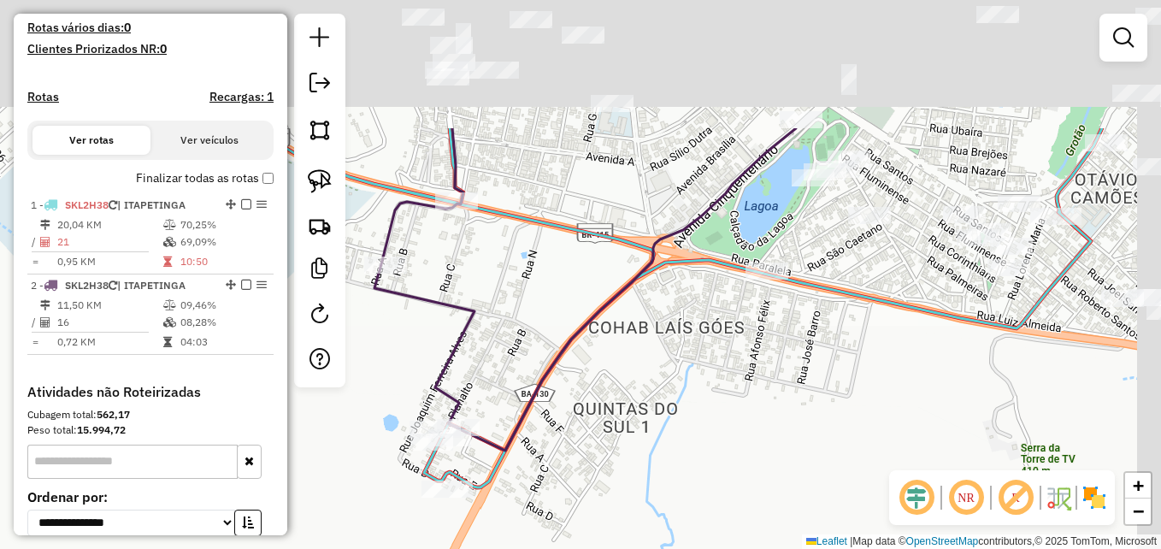
drag, startPoint x: 910, startPoint y: 255, endPoint x: 739, endPoint y: 439, distance: 251.6
click at [747, 439] on div "Janela de atendimento Grade de atendimento Capacidade Transportadoras Veículos …" at bounding box center [580, 274] width 1161 height 549
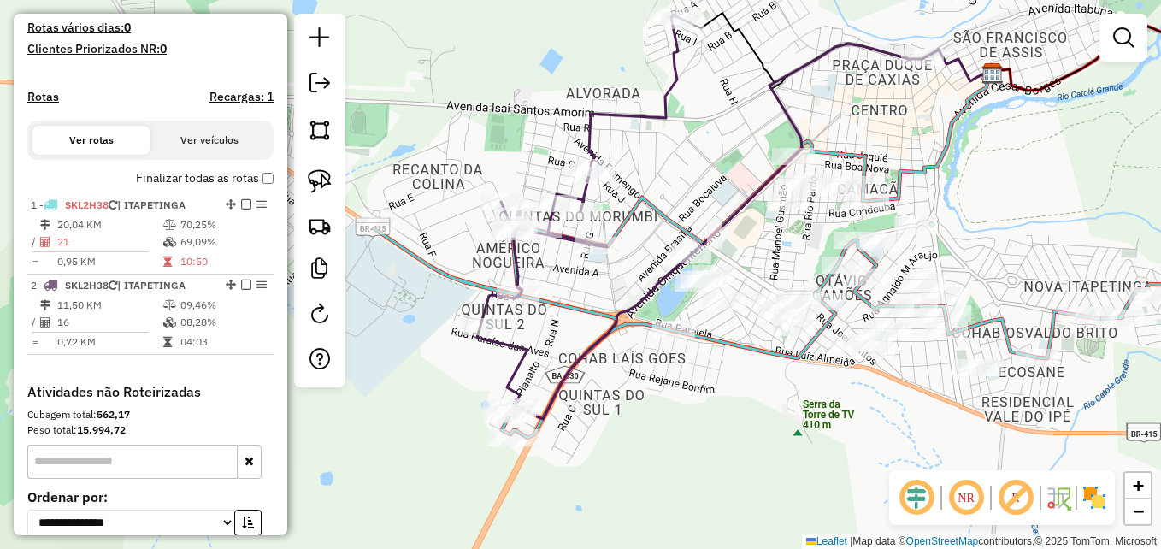
drag, startPoint x: 824, startPoint y: 427, endPoint x: 685, endPoint y: 400, distance: 142.0
click at [685, 400] on div "Janela de atendimento Grade de atendimento Capacidade Transportadoras Veículos …" at bounding box center [580, 274] width 1161 height 549
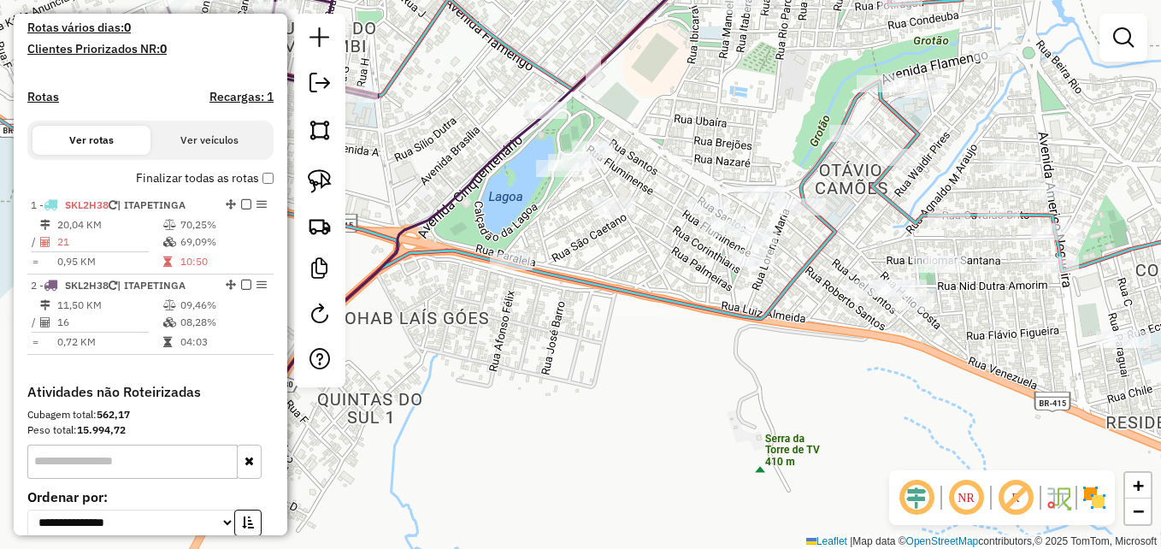
click at [673, 287] on div "Janela de atendimento Grade de atendimento Capacidade Transportadoras Veículos …" at bounding box center [580, 274] width 1161 height 549
click at [327, 180] on img at bounding box center [320, 181] width 24 height 24
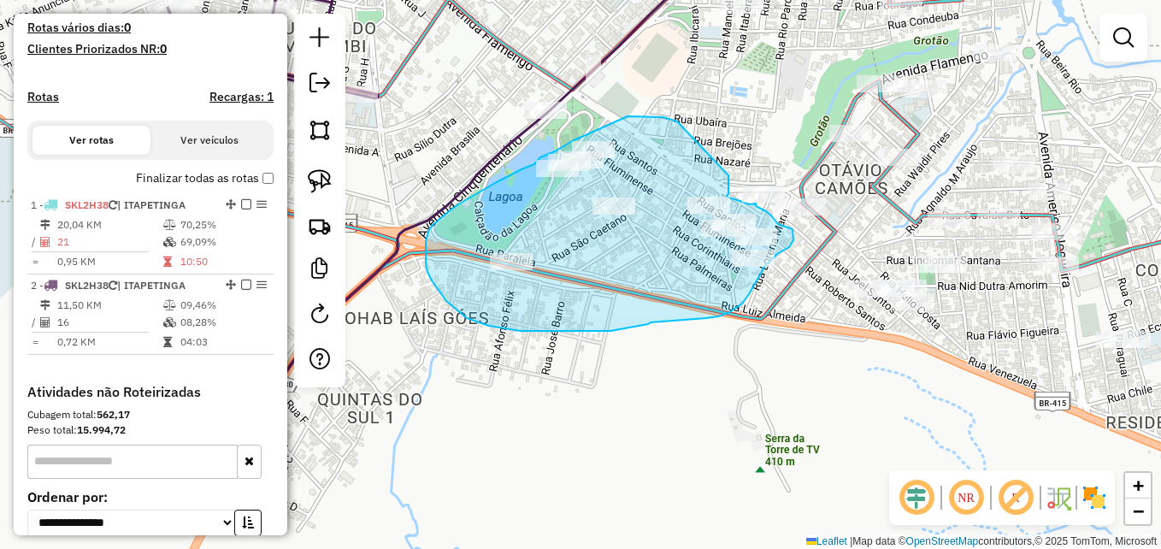
drag, startPoint x: 676, startPoint y: 121, endPoint x: 728, endPoint y: 175, distance: 75.6
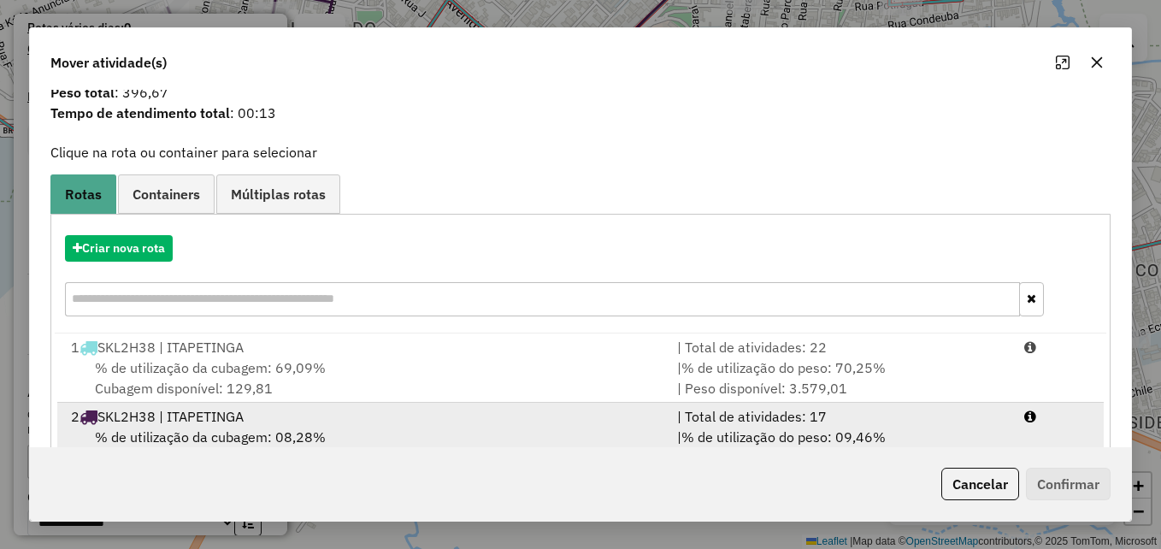
scroll to position [109, 0]
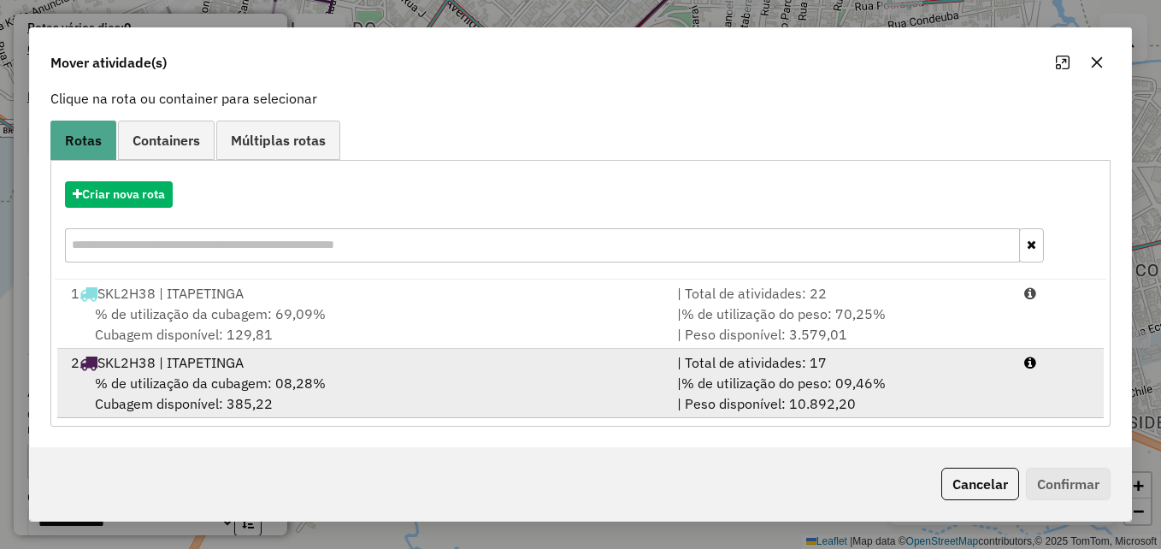
click at [516, 386] on div "% de utilização da cubagem: 08,28% Cubagem disponível: 385,22" at bounding box center [364, 393] width 606 height 41
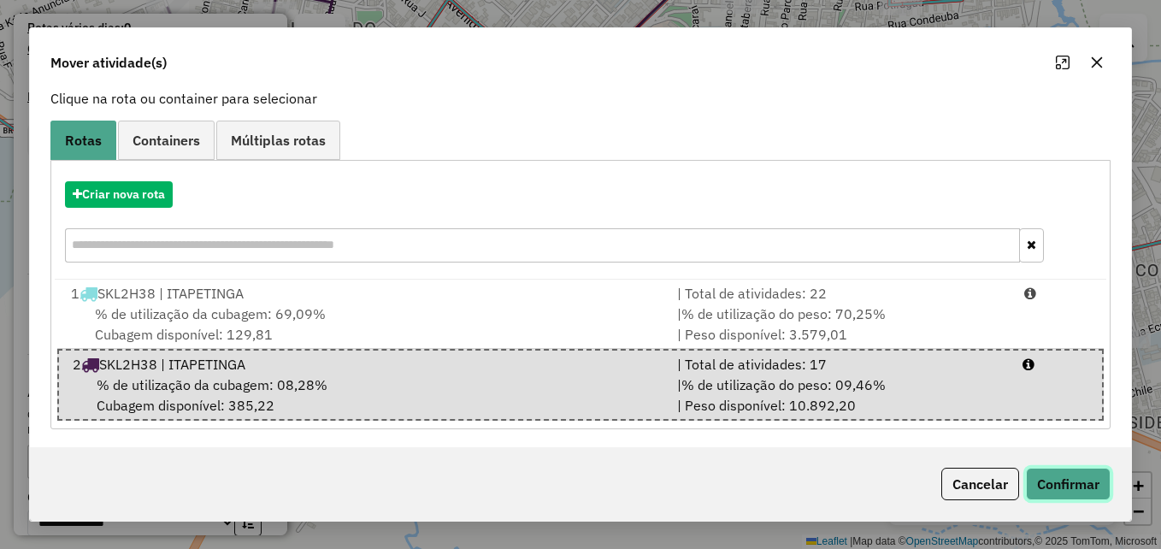
click at [1073, 484] on button "Confirmar" at bounding box center [1068, 484] width 85 height 32
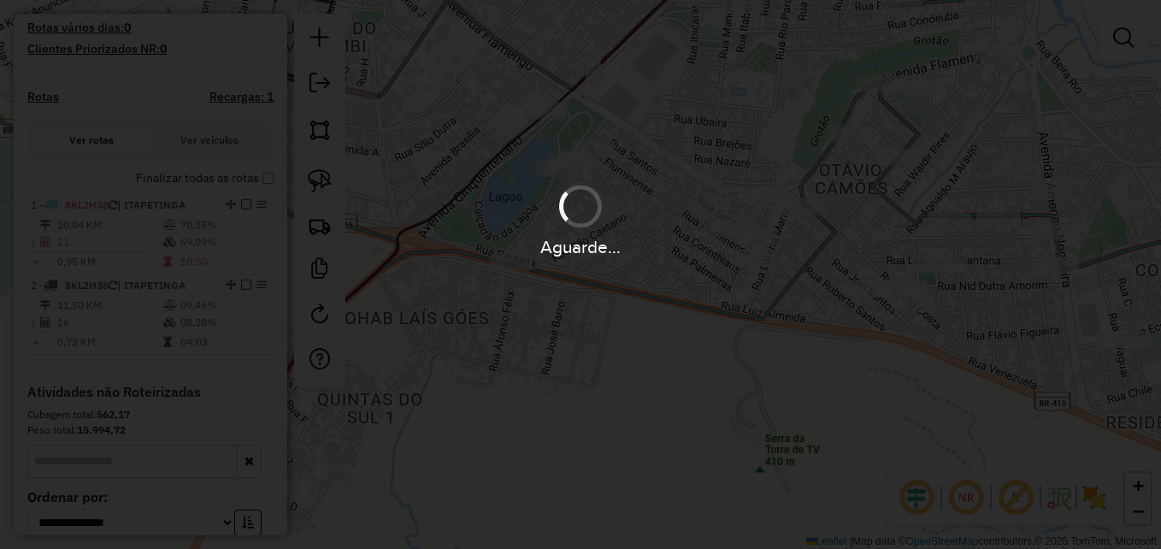
scroll to position [0, 0]
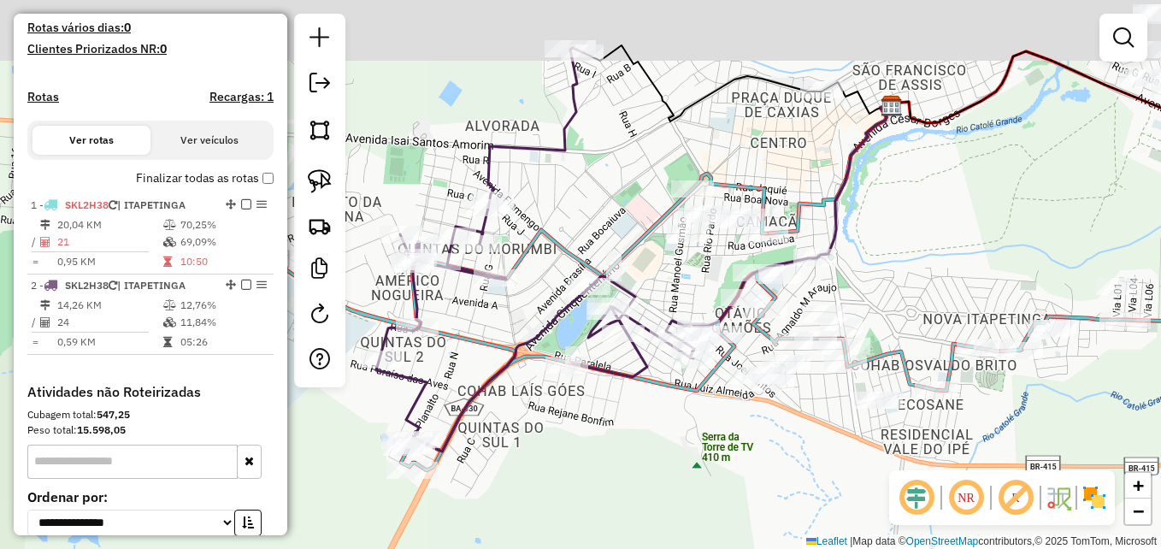
drag, startPoint x: 782, startPoint y: 368, endPoint x: 714, endPoint y: 492, distance: 140.8
click at [714, 492] on div "Janela de atendimento Grade de atendimento Capacidade Transportadoras Veículos …" at bounding box center [580, 274] width 1161 height 549
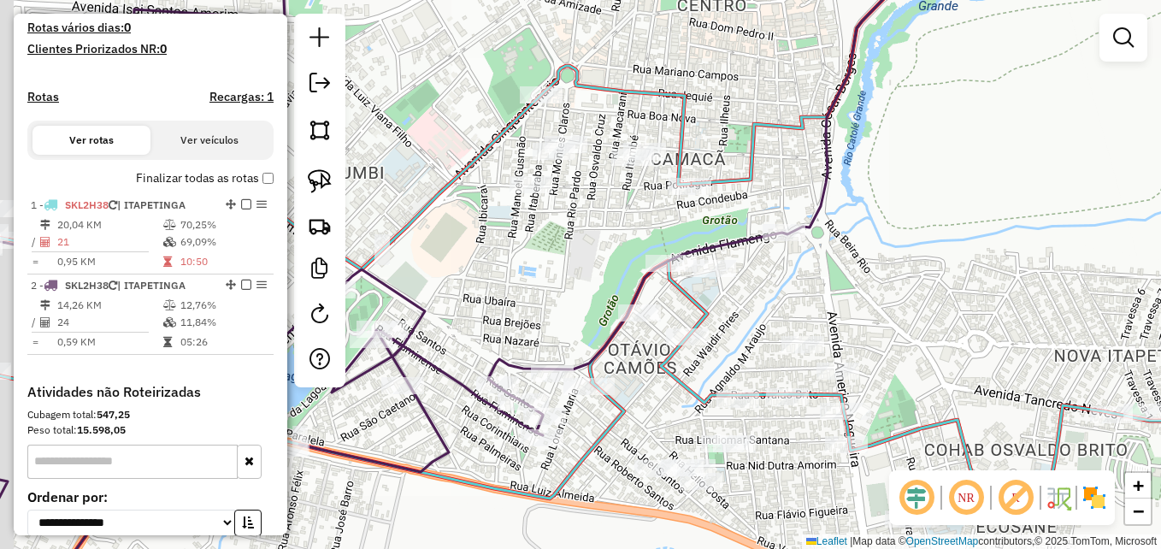
drag, startPoint x: 848, startPoint y: 314, endPoint x: 992, endPoint y: 263, distance: 152.2
click at [992, 263] on div "Janela de atendimento Grade de atendimento Capacidade Transportadoras Veículos …" at bounding box center [580, 274] width 1161 height 549
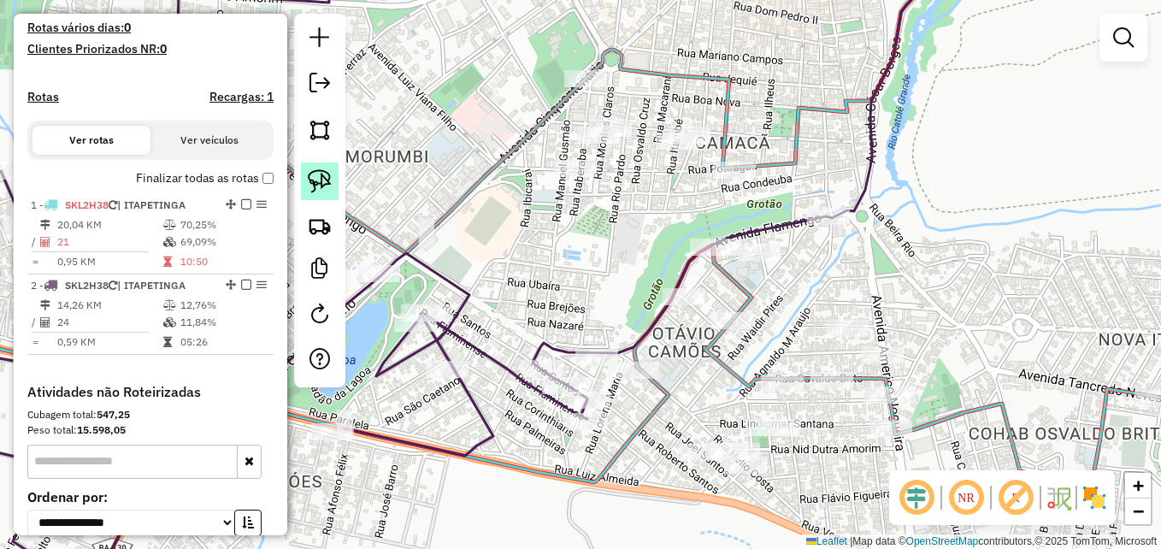
click at [319, 176] on img at bounding box center [320, 181] width 24 height 24
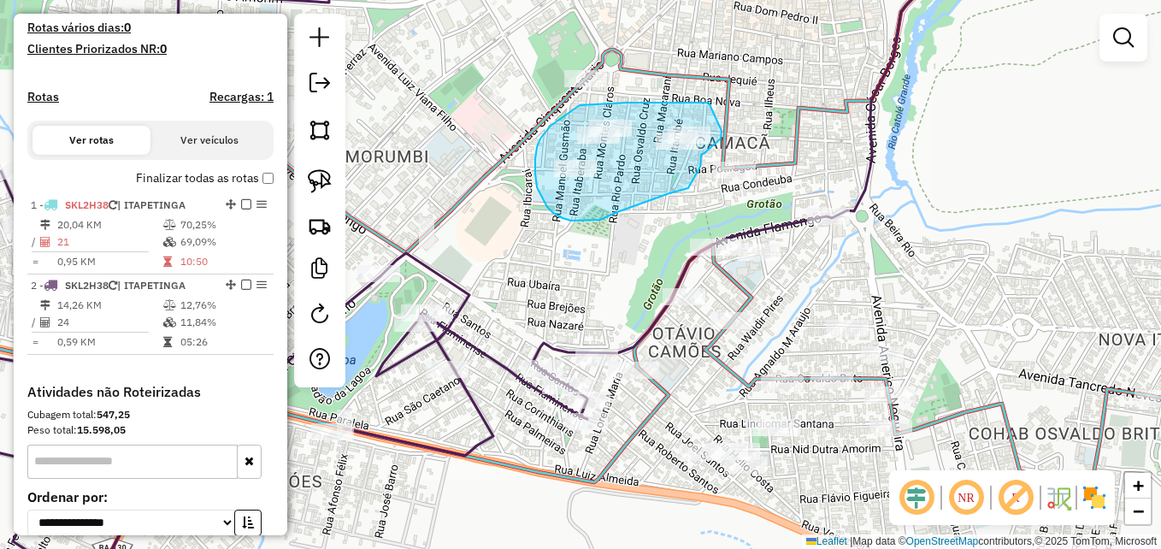
drag, startPoint x: 709, startPoint y: 103, endPoint x: 721, endPoint y: 125, distance: 25.7
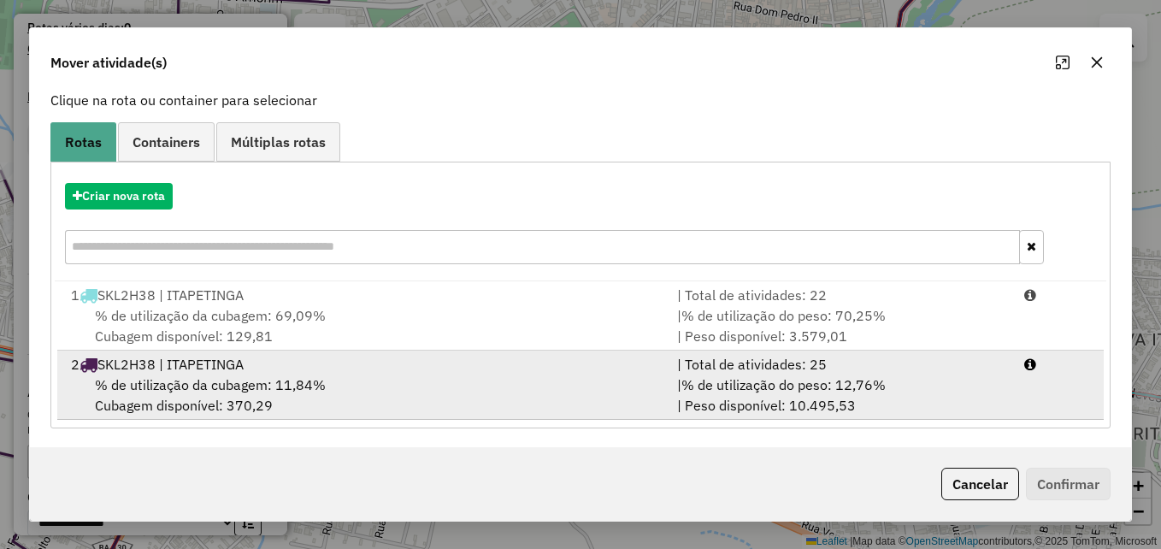
scroll to position [109, 0]
click at [595, 374] on div "% de utilização da cubagem: 11,84% Cubagem disponível: 370,29" at bounding box center [364, 393] width 606 height 41
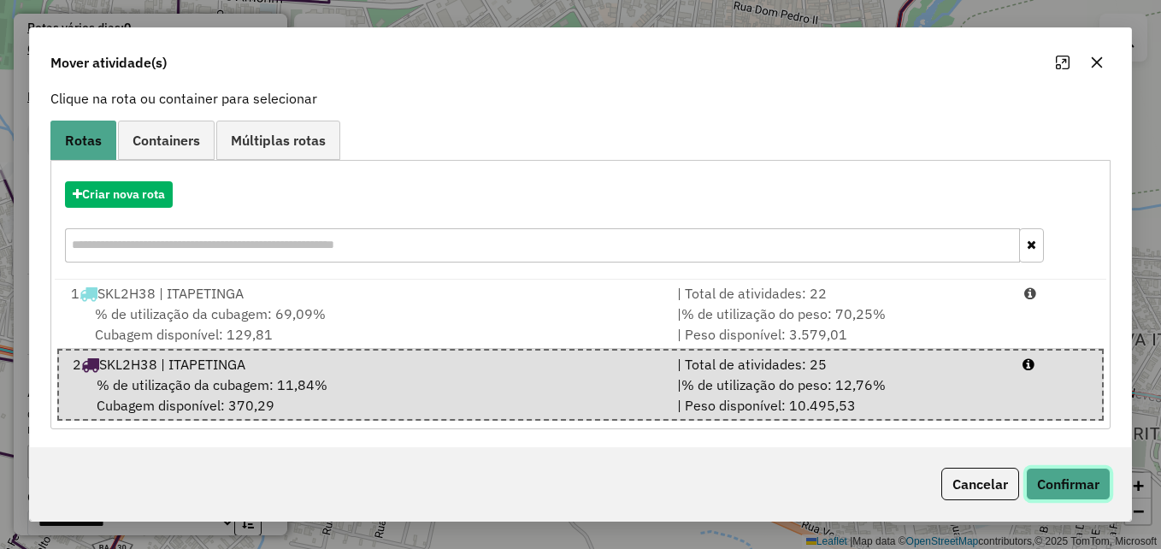
drag, startPoint x: 1056, startPoint y: 486, endPoint x: 1045, endPoint y: 483, distance: 11.6
click at [1056, 487] on button "Confirmar" at bounding box center [1068, 484] width 85 height 32
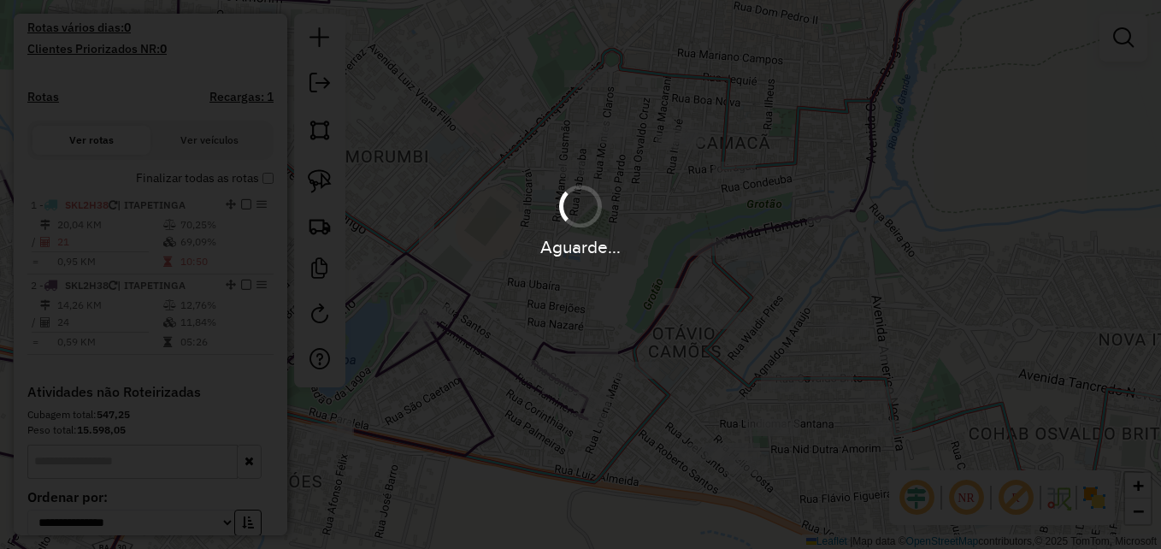
scroll to position [0, 0]
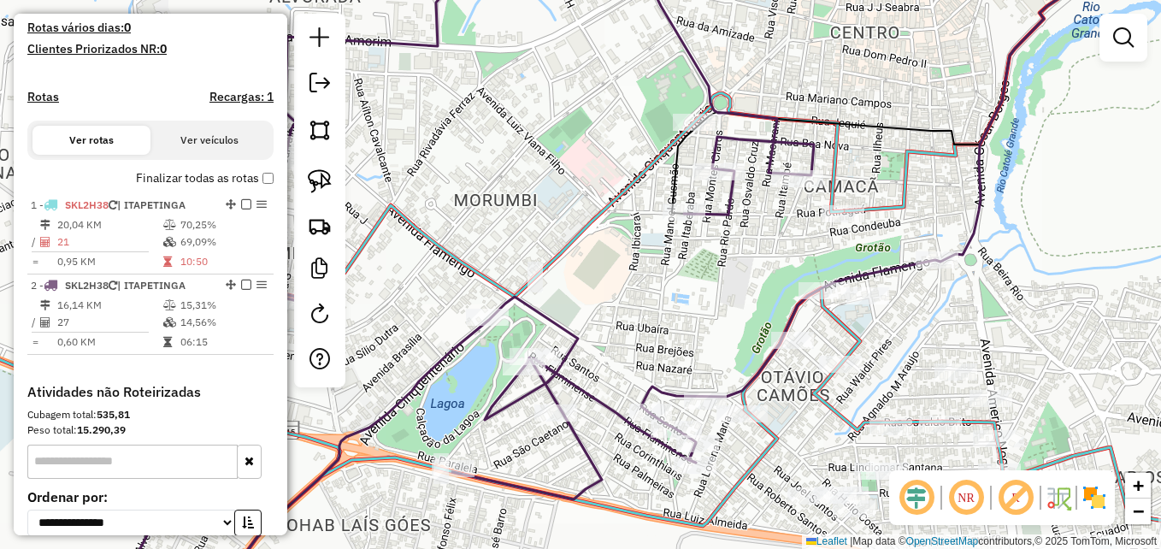
drag, startPoint x: 609, startPoint y: 222, endPoint x: 717, endPoint y: 266, distance: 117.0
click at [717, 266] on div "Janela de atendimento Grade de atendimento Capacidade Transportadoras Veículos …" at bounding box center [580, 274] width 1161 height 549
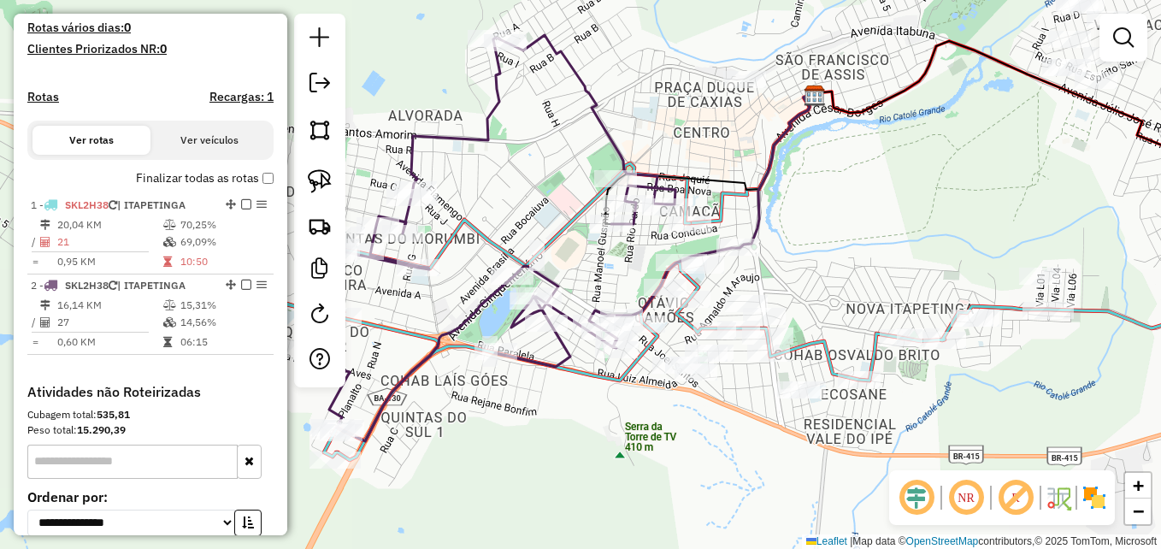
drag, startPoint x: 697, startPoint y: 282, endPoint x: 621, endPoint y: 264, distance: 77.3
click at [615, 267] on div "Janela de atendimento Grade de atendimento Capacidade Transportadoras Veículos …" at bounding box center [580, 274] width 1161 height 549
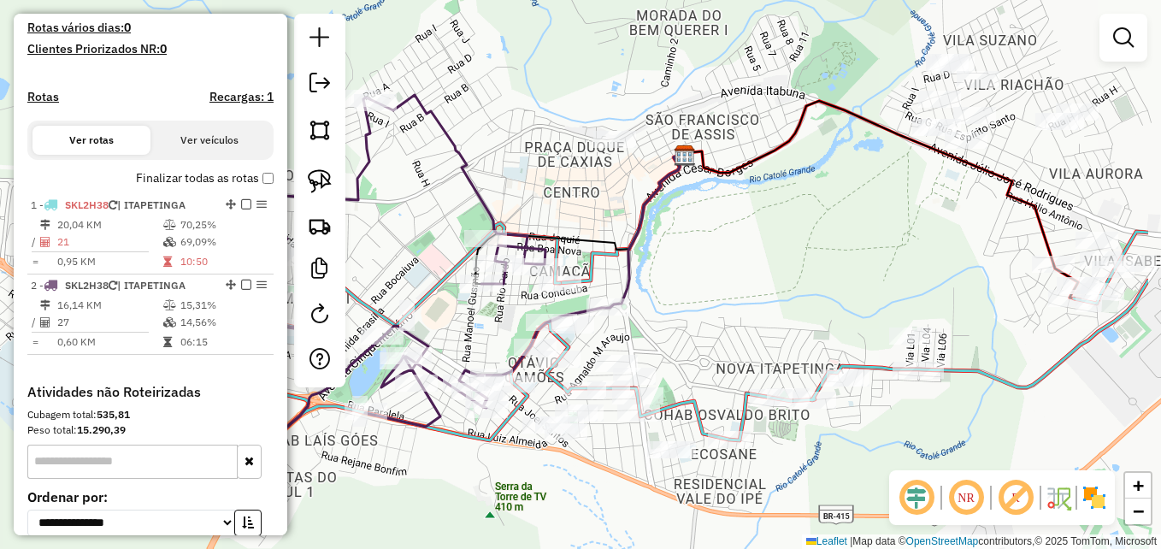
drag, startPoint x: 997, startPoint y: 190, endPoint x: 868, endPoint y: 250, distance: 142.6
click at [868, 250] on div "Janela de atendimento Grade de atendimento Capacidade Transportadoras Veículos …" at bounding box center [580, 274] width 1161 height 549
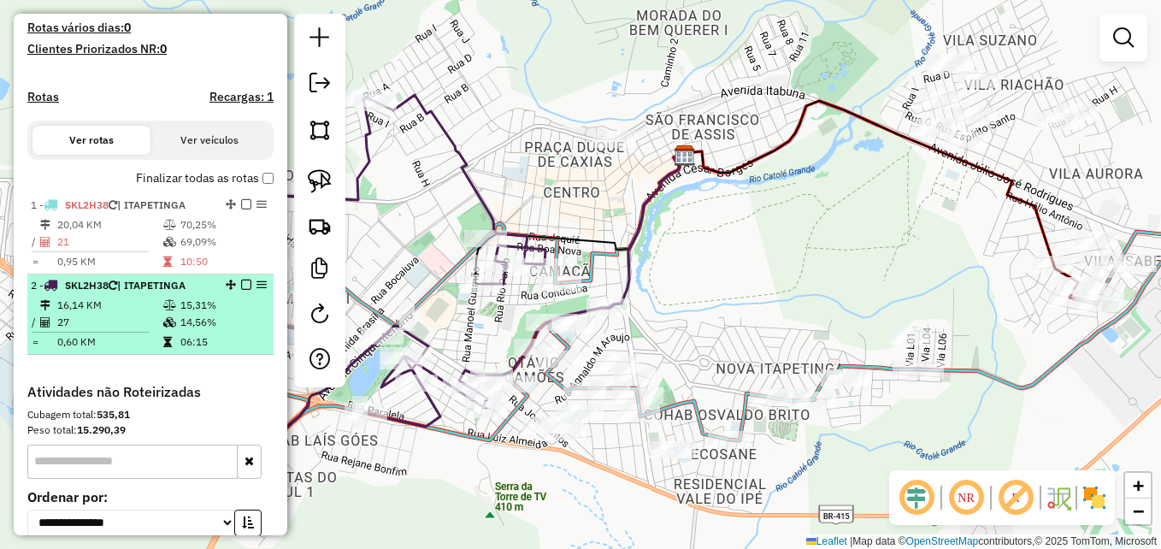
select select "**********"
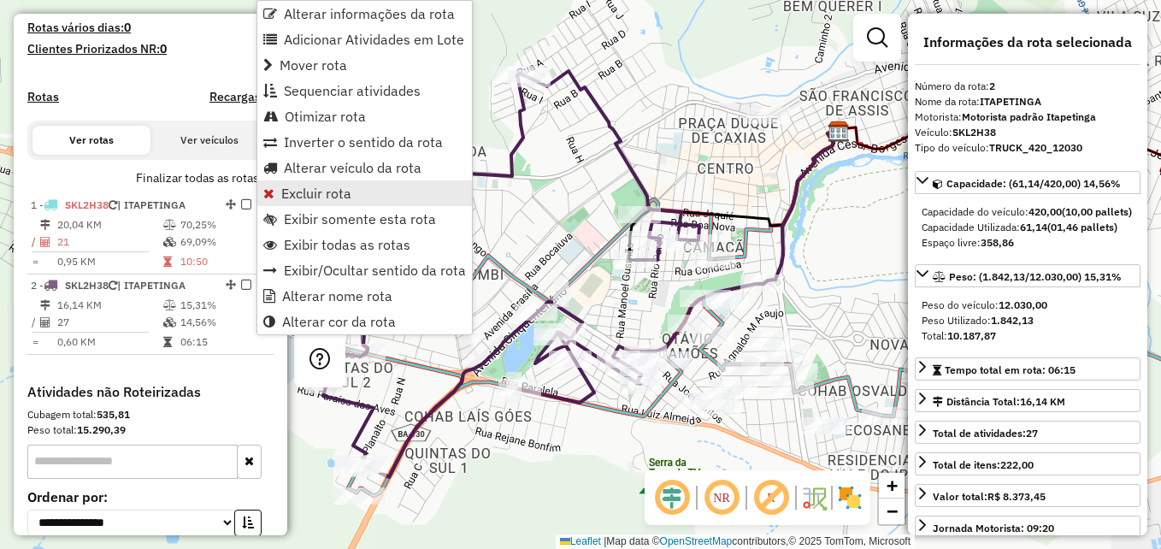
click at [329, 191] on span "Excluir rota" at bounding box center [316, 193] width 70 height 14
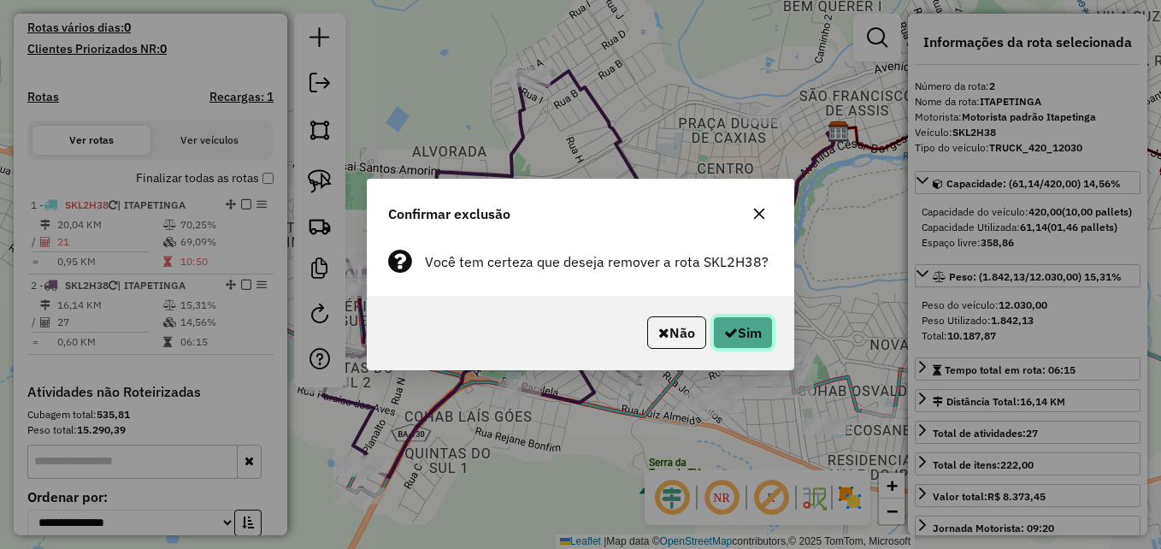
click at [745, 333] on button "Sim" at bounding box center [743, 332] width 60 height 32
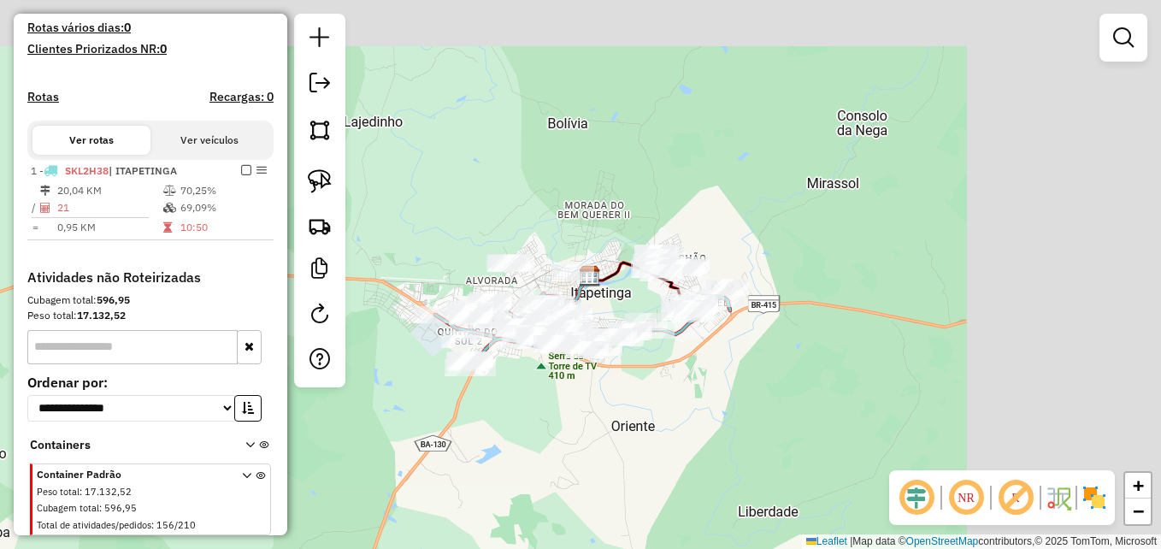
drag, startPoint x: 972, startPoint y: 315, endPoint x: 727, endPoint y: 411, distance: 262.5
click at [719, 416] on div "Janela de atendimento Grade de atendimento Capacidade Transportadoras Veículos …" at bounding box center [580, 274] width 1161 height 549
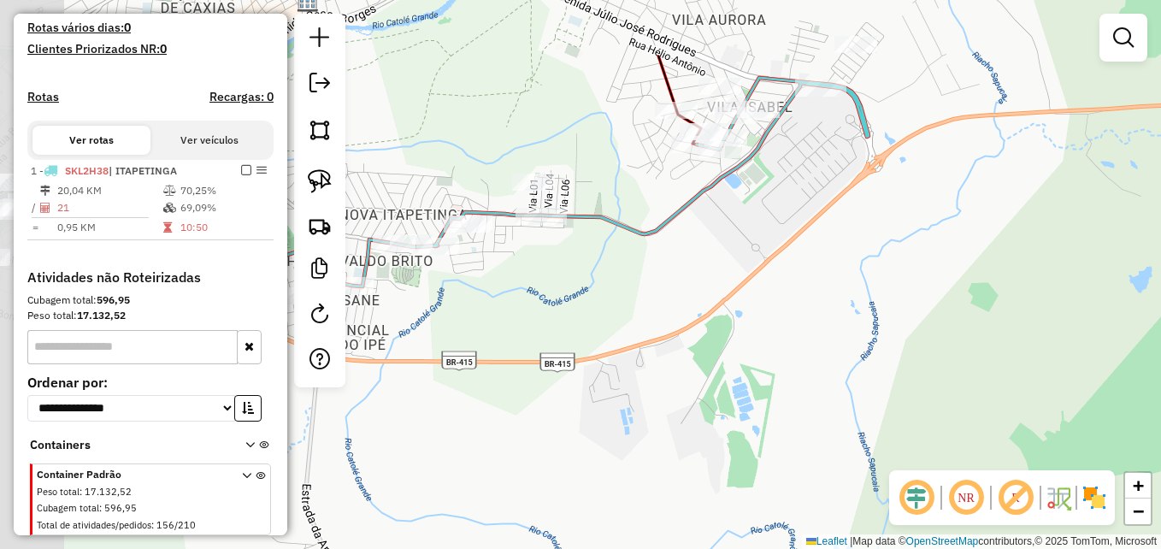
drag, startPoint x: 583, startPoint y: 303, endPoint x: 727, endPoint y: 419, distance: 185.4
click at [727, 419] on div "Janela de atendimento Grade de atendimento Capacidade Transportadoras Veículos …" at bounding box center [580, 274] width 1161 height 549
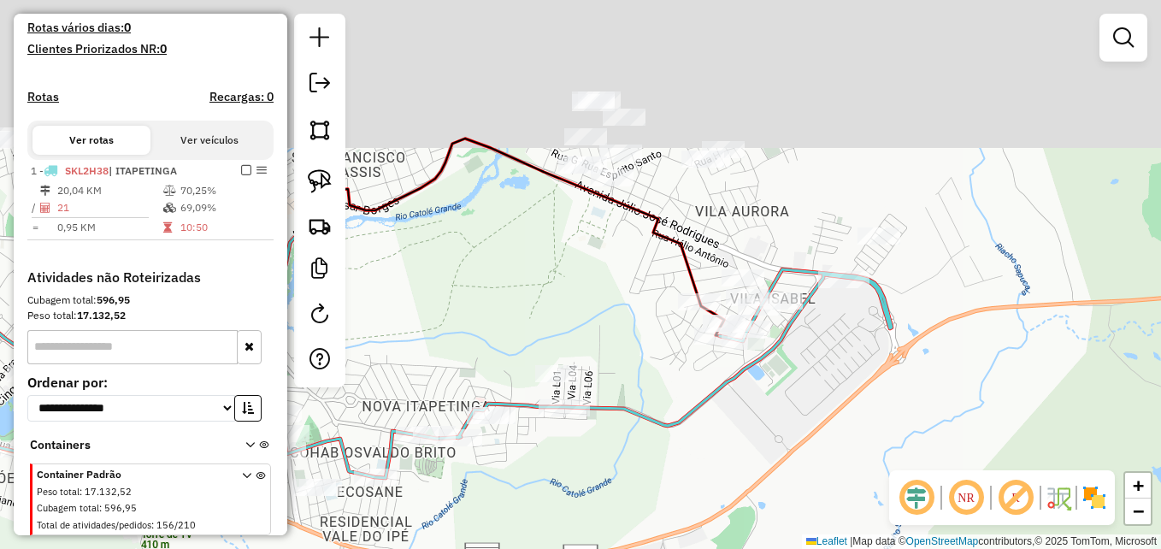
drag, startPoint x: 788, startPoint y: 269, endPoint x: 805, endPoint y: 480, distance: 211.0
click at [807, 480] on div "Janela de atendimento Grade de atendimento Capacidade Transportadoras Veículos …" at bounding box center [580, 274] width 1161 height 549
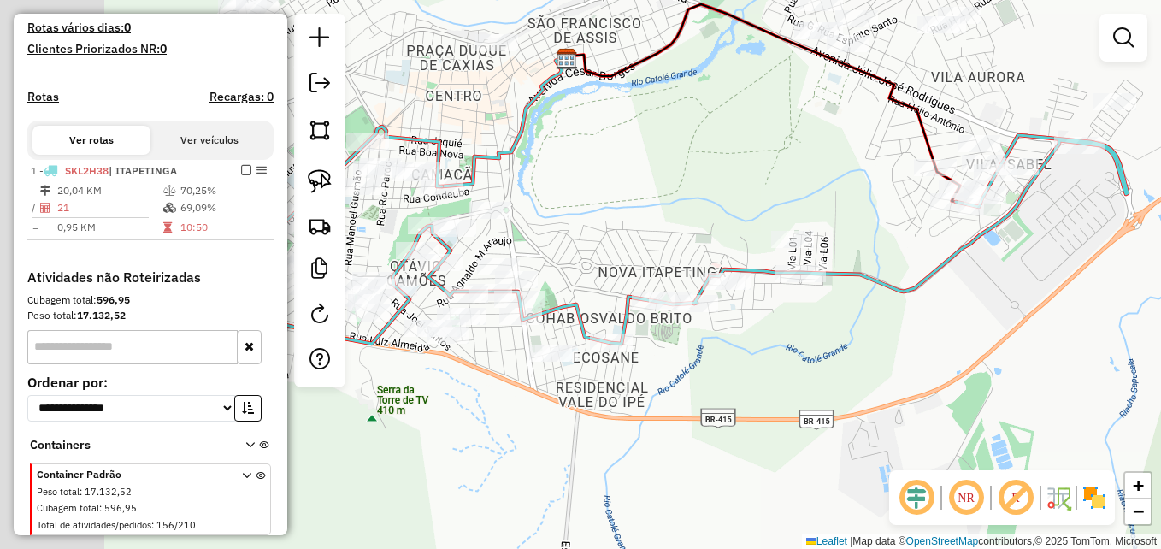
drag, startPoint x: 714, startPoint y: 494, endPoint x: 971, endPoint y: 305, distance: 319.2
click at [971, 306] on div "Janela de atendimento Grade de atendimento Capacidade Transportadoras Veículos …" at bounding box center [580, 274] width 1161 height 549
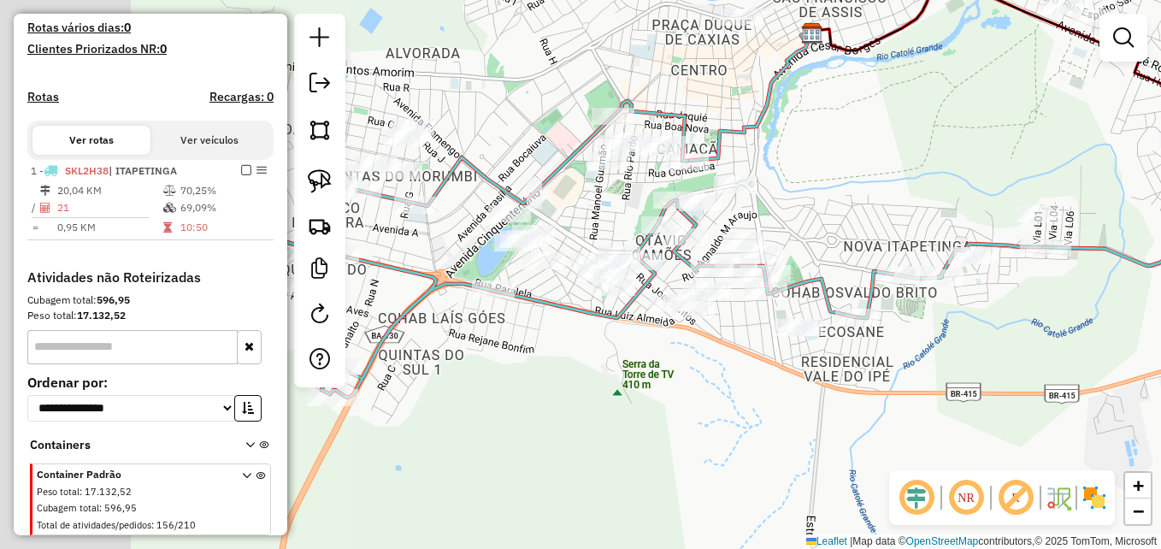
drag, startPoint x: 621, startPoint y: 427, endPoint x: 850, endPoint y: 430, distance: 229.1
click at [850, 430] on div "Janela de atendimento Grade de atendimento Capacidade Transportadoras Veículos …" at bounding box center [580, 274] width 1161 height 549
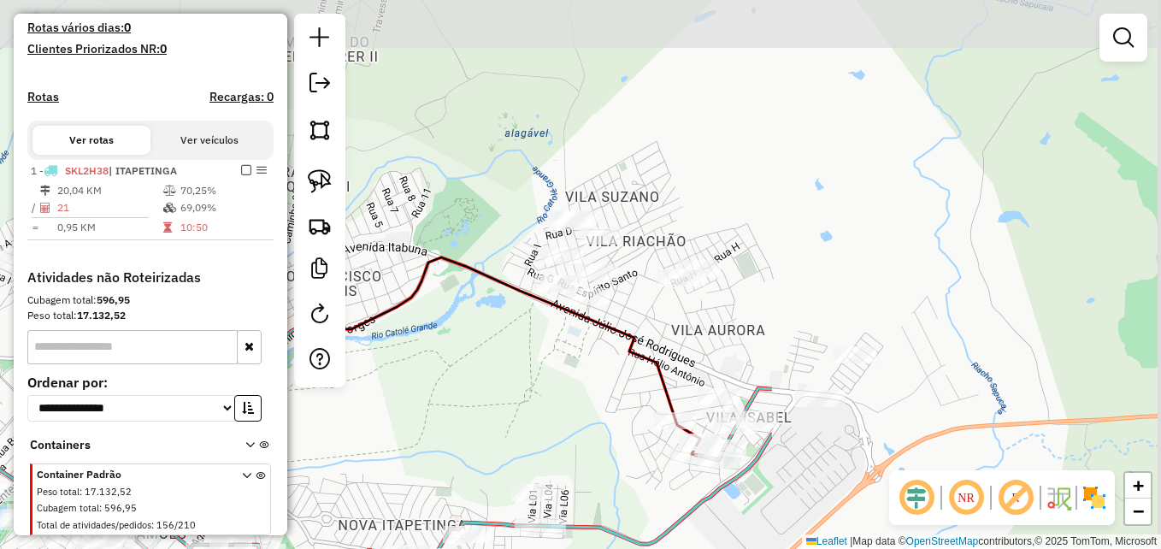
drag, startPoint x: 1145, startPoint y: 314, endPoint x: 639, endPoint y: 592, distance: 576.9
click at [639, 548] on html "Aguarde... Pop-up bloqueado! Seu navegador bloqueou automáticamente a abertura …" at bounding box center [580, 274] width 1161 height 549
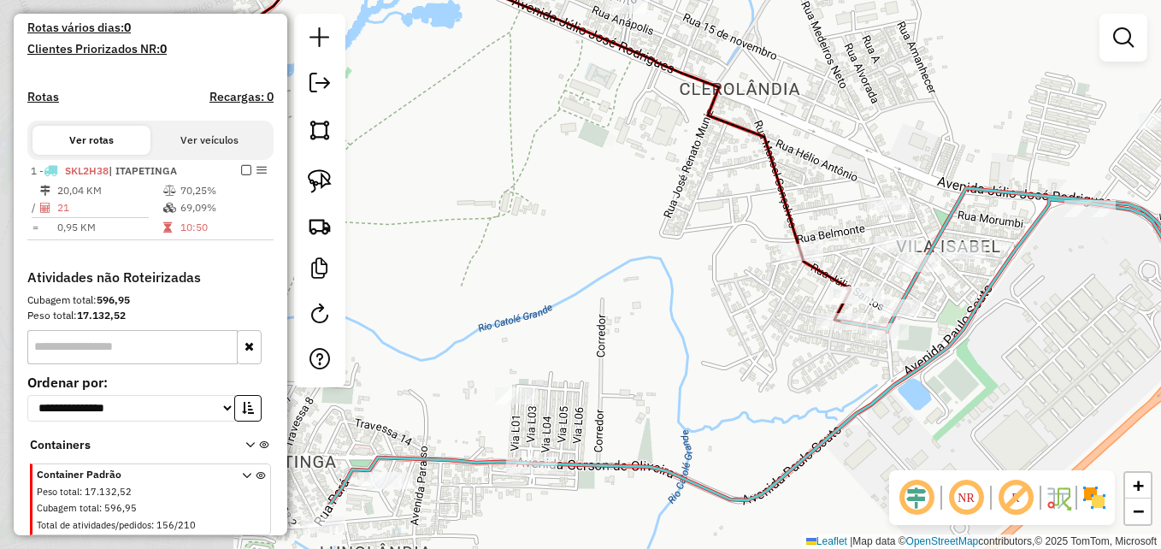
drag, startPoint x: 814, startPoint y: 421, endPoint x: 1076, endPoint y: 322, distance: 280.5
click at [1076, 322] on div "Janela de atendimento Grade de atendimento Capacidade Transportadoras Veículos …" at bounding box center [580, 274] width 1161 height 549
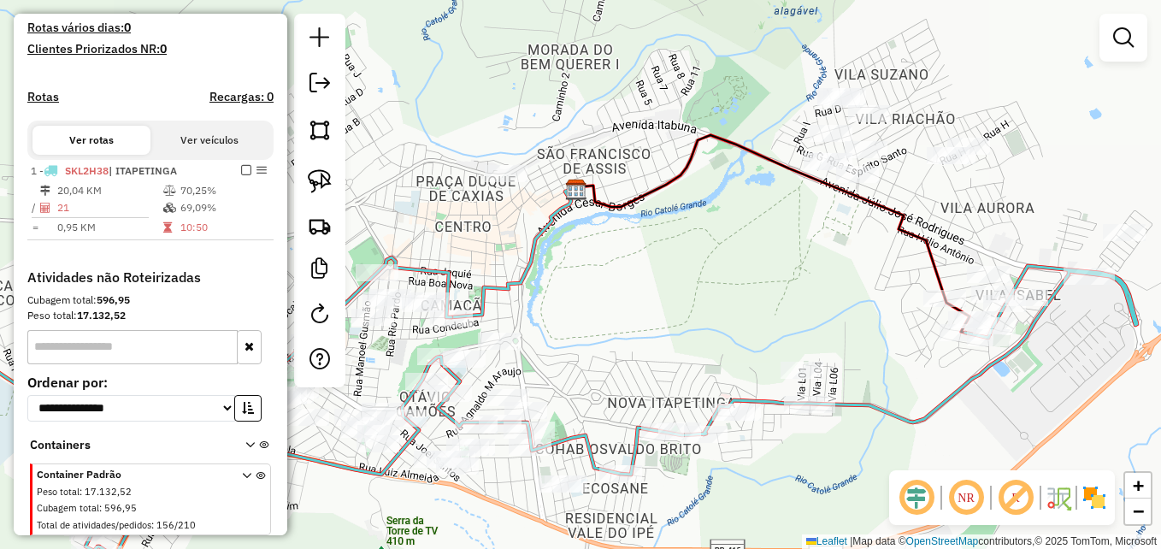
drag, startPoint x: 960, startPoint y: 385, endPoint x: 974, endPoint y: 408, distance: 27.3
click at [974, 408] on div "Janela de atendimento Grade de atendimento Capacidade Transportadoras Veículos …" at bounding box center [580, 274] width 1161 height 549
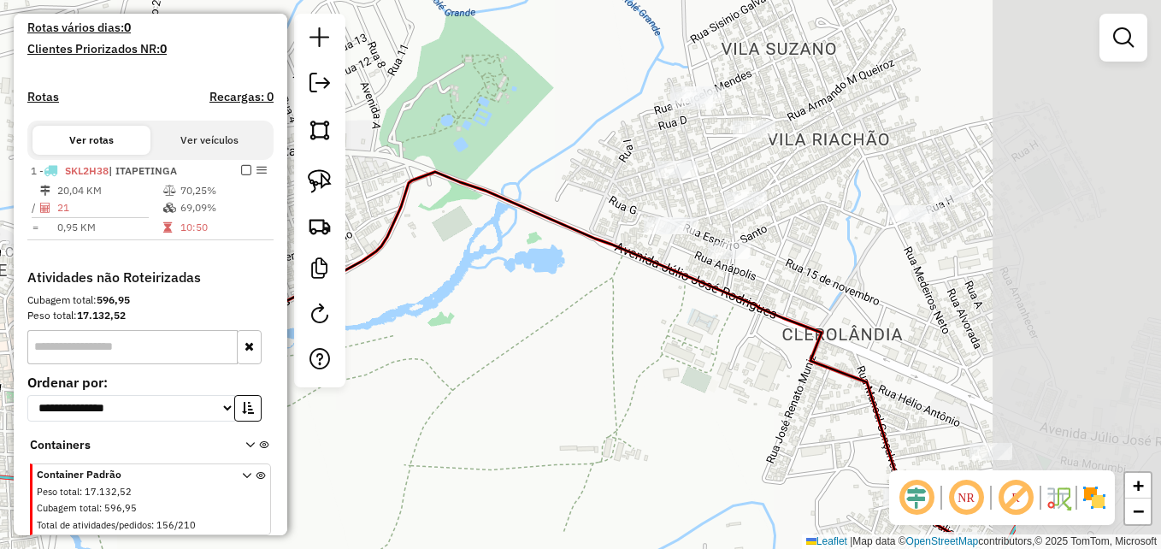
drag, startPoint x: 711, startPoint y: 329, endPoint x: 465, endPoint y: 497, distance: 297.8
click at [465, 497] on div "Janela de atendimento Grade de atendimento Capacidade Transportadoras Veículos …" at bounding box center [580, 274] width 1161 height 549
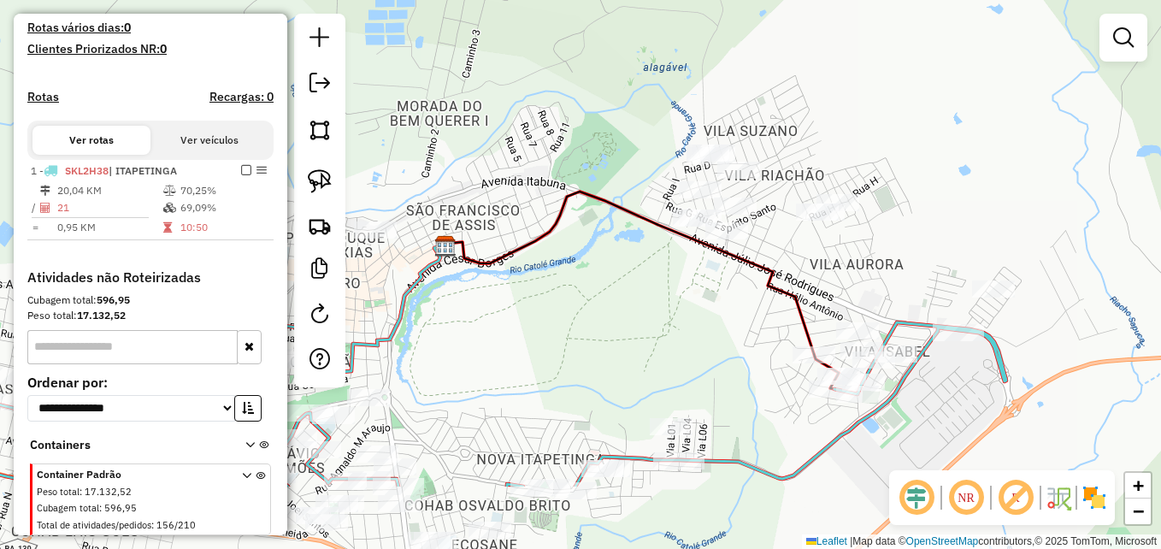
drag, startPoint x: 450, startPoint y: 491, endPoint x: 633, endPoint y: 347, distance: 233.2
click at [613, 356] on div "Janela de atendimento Grade de atendimento Capacidade Transportadoras Veículos …" at bounding box center [580, 274] width 1161 height 549
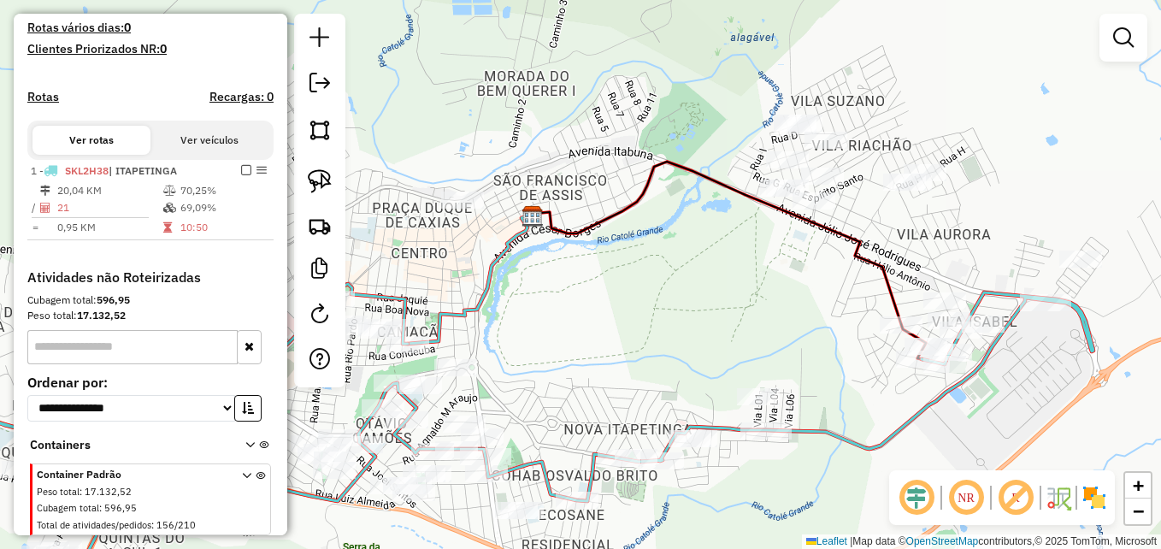
drag, startPoint x: 621, startPoint y: 379, endPoint x: 688, endPoint y: 317, distance: 90.7
click at [688, 317] on div "Janela de atendimento Grade de atendimento Capacidade Transportadoras Veículos …" at bounding box center [580, 274] width 1161 height 549
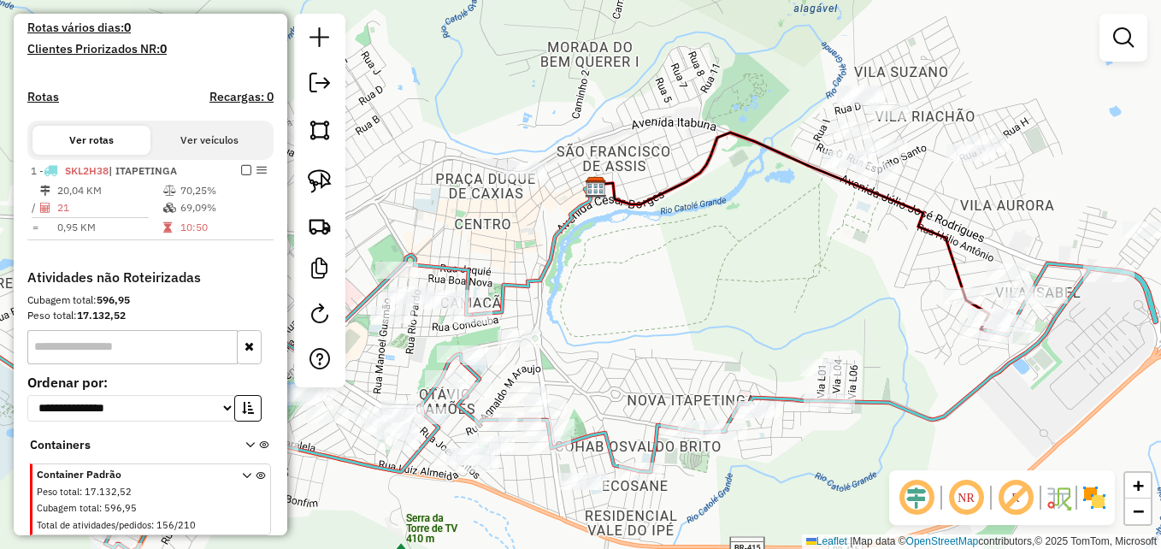
drag, startPoint x: 731, startPoint y: 245, endPoint x: 727, endPoint y: 275, distance: 30.1
click at [727, 275] on div "Janela de atendimento Grade de atendimento Capacidade Transportadoras Veículos …" at bounding box center [580, 274] width 1161 height 549
click at [322, 183] on img at bounding box center [320, 181] width 24 height 24
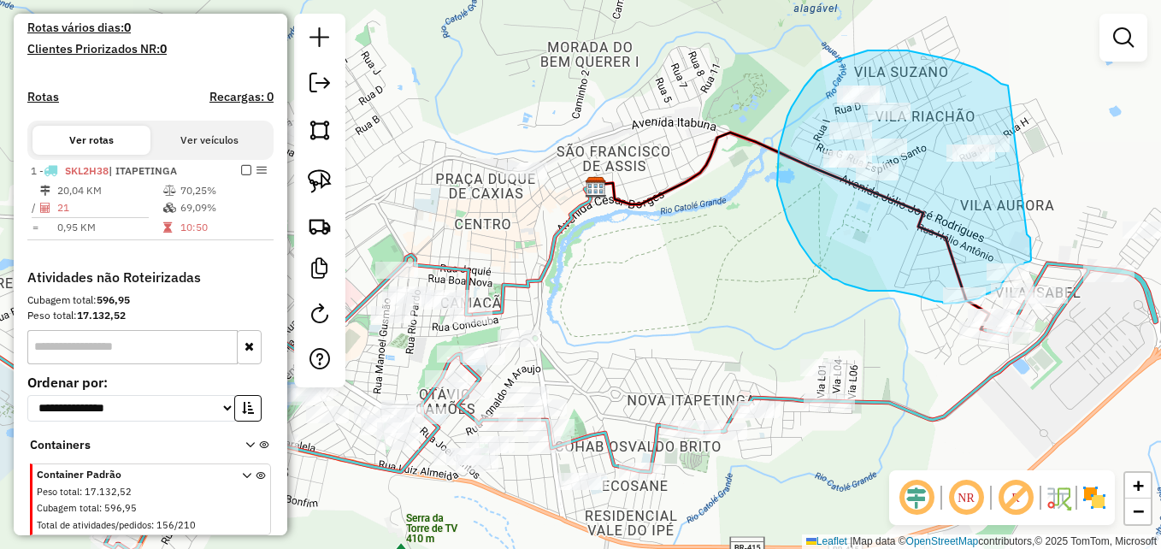
drag, startPoint x: 1008, startPoint y: 85, endPoint x: 1027, endPoint y: 234, distance: 149.9
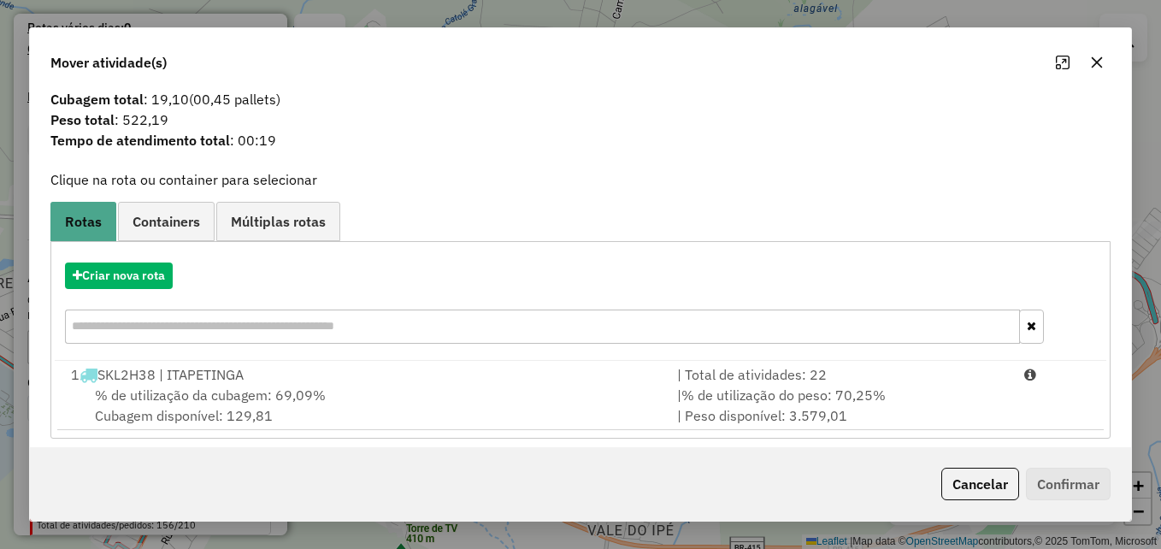
scroll to position [40, 0]
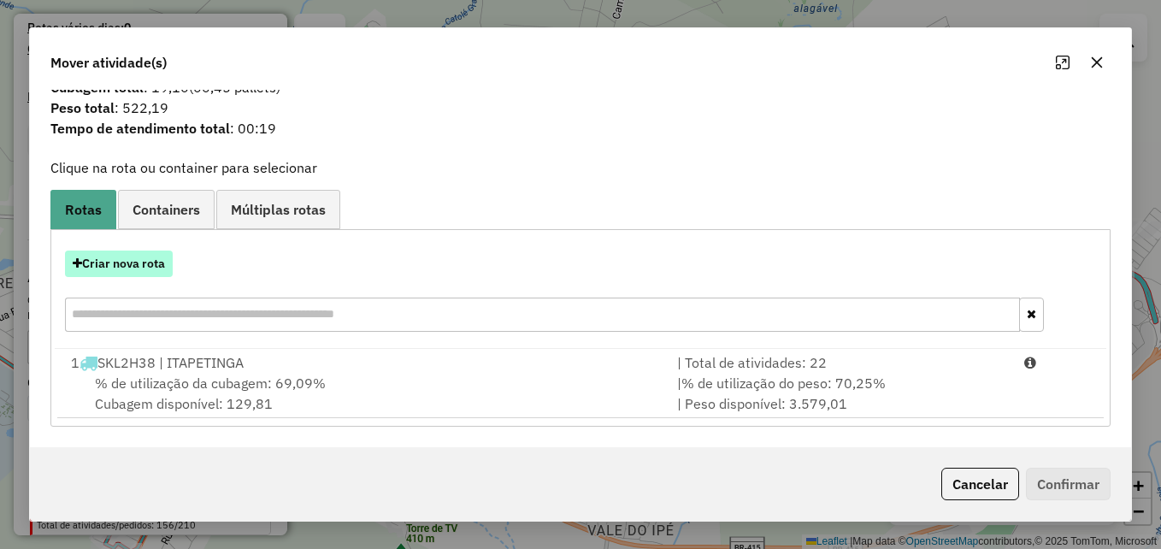
click at [136, 268] on button "Criar nova rota" at bounding box center [119, 263] width 108 height 26
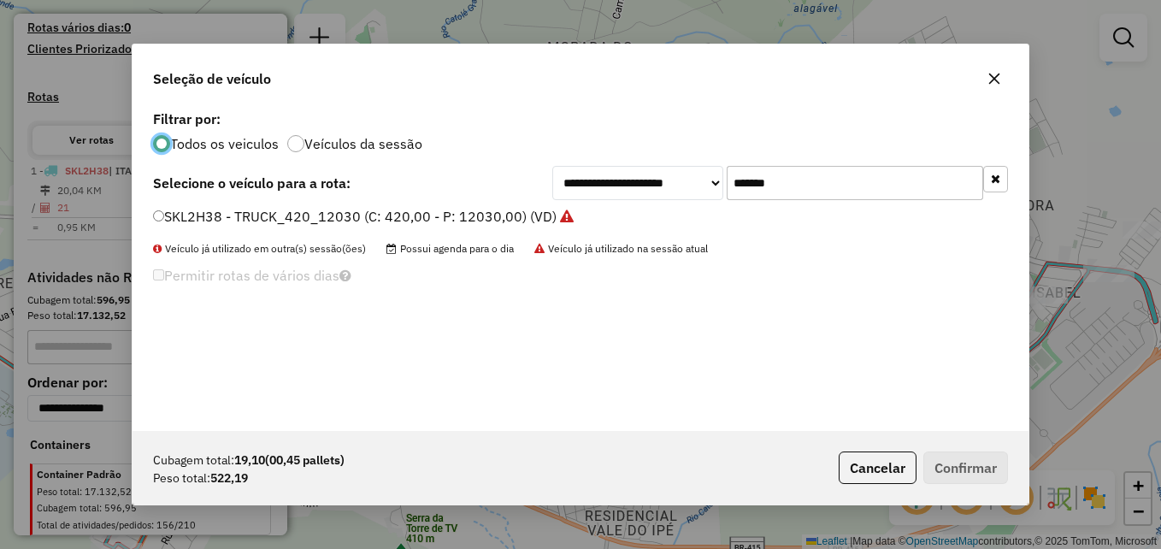
scroll to position [9, 5]
drag, startPoint x: 833, startPoint y: 189, endPoint x: 702, endPoint y: 187, distance: 131.6
click at [702, 187] on div "**********" at bounding box center [780, 183] width 456 height 34
paste input "text"
type input "*******"
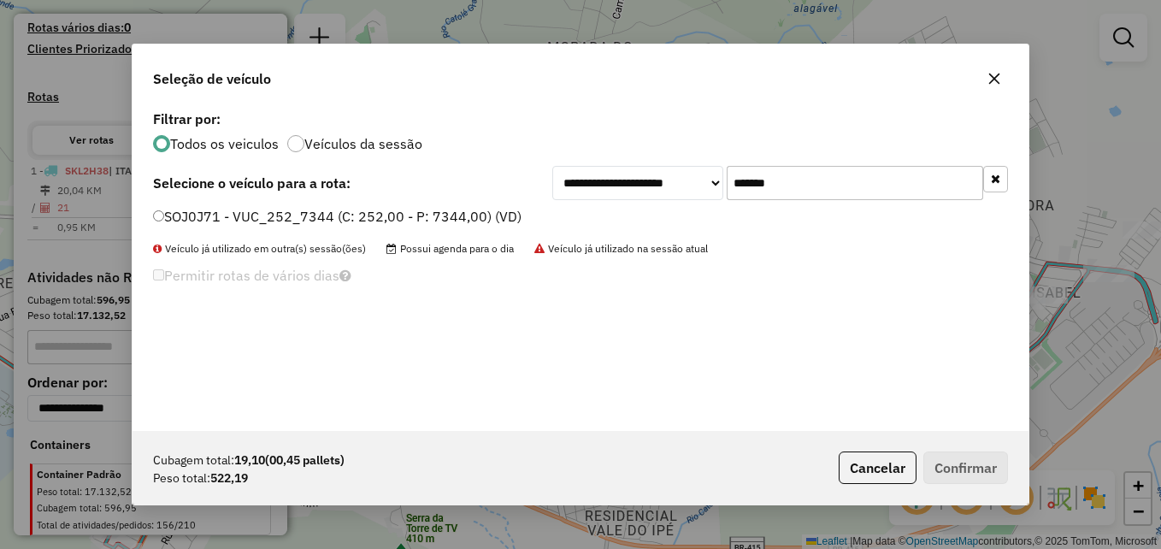
click at [156, 209] on label "SOJ0J71 - VUC_252_7344 (C: 252,00 - P: 7344,00) (VD)" at bounding box center [337, 216] width 368 height 21
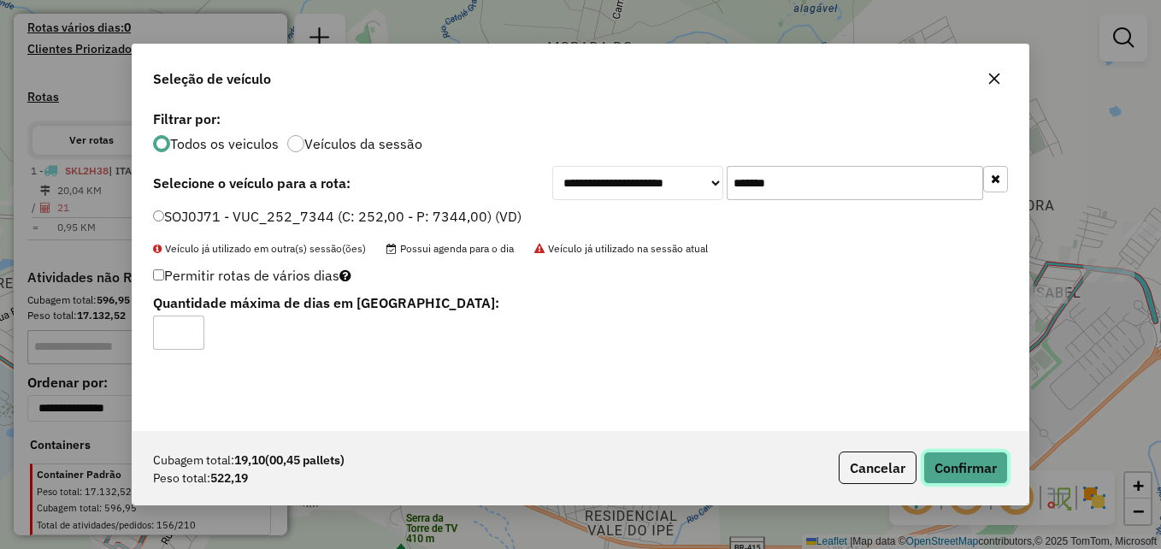
click at [968, 467] on button "Confirmar" at bounding box center [965, 467] width 85 height 32
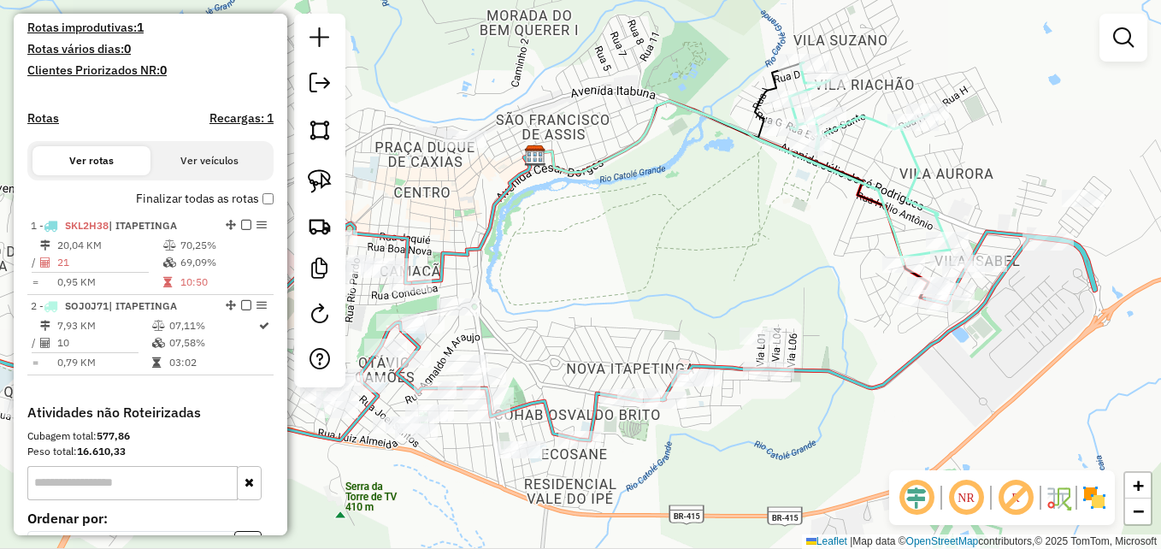
drag, startPoint x: 823, startPoint y: 285, endPoint x: 712, endPoint y: 200, distance: 139.7
click at [668, 197] on div "Janela de atendimento Grade de atendimento Capacidade Transportadoras Veículos …" at bounding box center [580, 274] width 1161 height 549
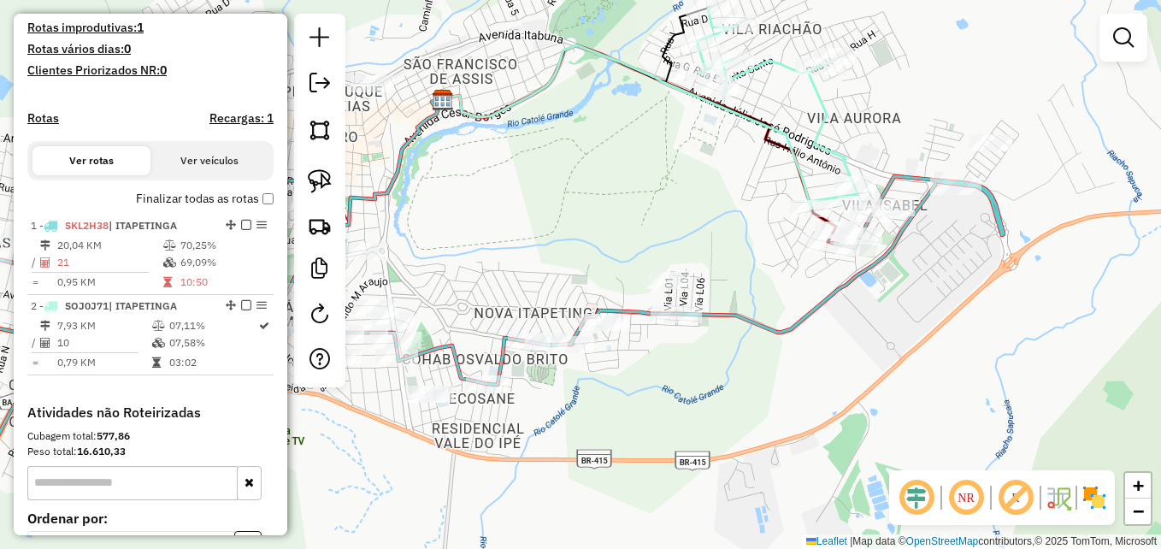
drag, startPoint x: 523, startPoint y: 197, endPoint x: 645, endPoint y: 180, distance: 123.5
click at [645, 180] on div "Janela de atendimento Grade de atendimento Capacidade Transportadoras Veículos …" at bounding box center [580, 274] width 1161 height 549
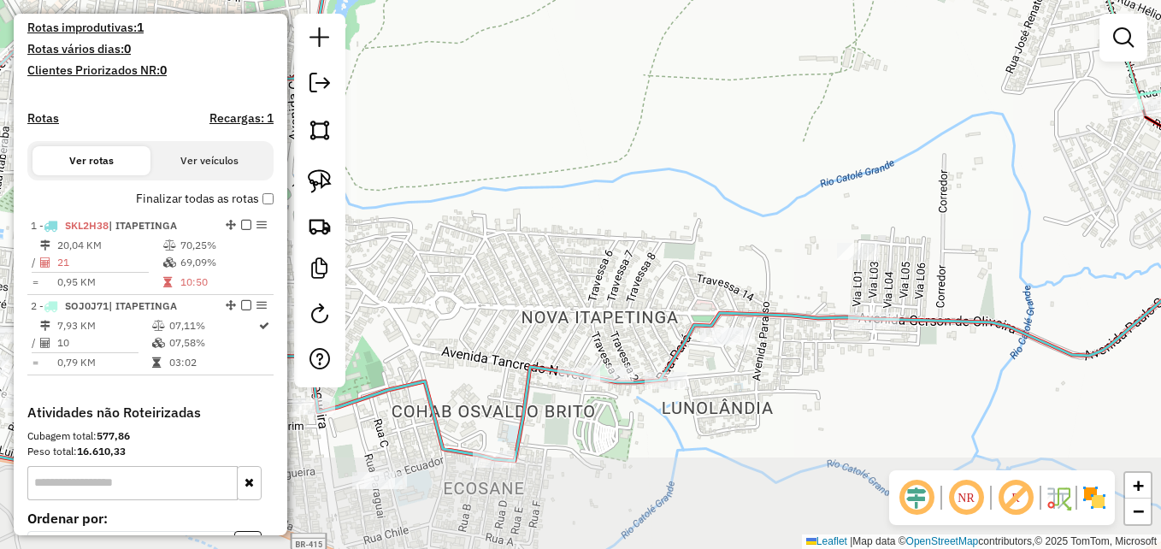
drag, startPoint x: 735, startPoint y: 203, endPoint x: 643, endPoint y: 100, distance: 138.0
click at [643, 100] on div "Janela de atendimento Grade de atendimento Capacidade Transportadoras Veículos …" at bounding box center [580, 274] width 1161 height 549
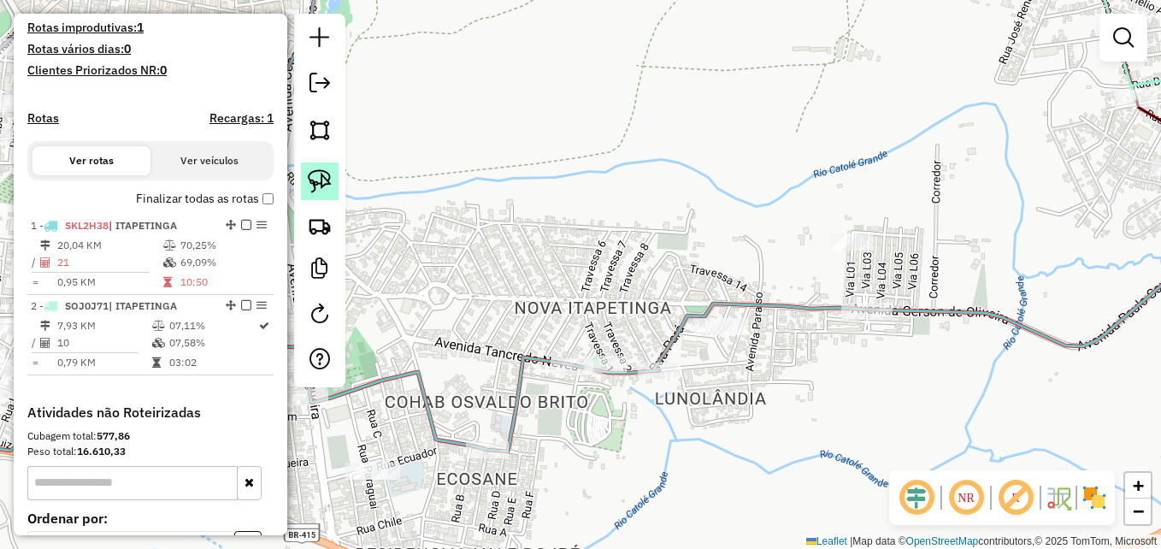
click at [320, 178] on img at bounding box center [320, 181] width 24 height 24
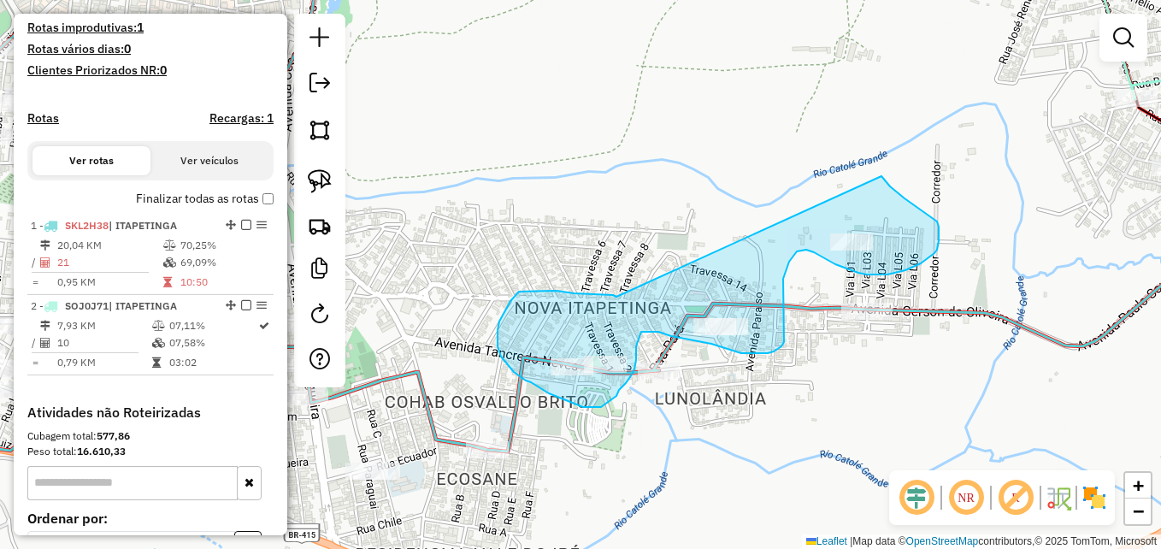
drag, startPoint x: 616, startPoint y: 297, endPoint x: 774, endPoint y: 156, distance: 210.7
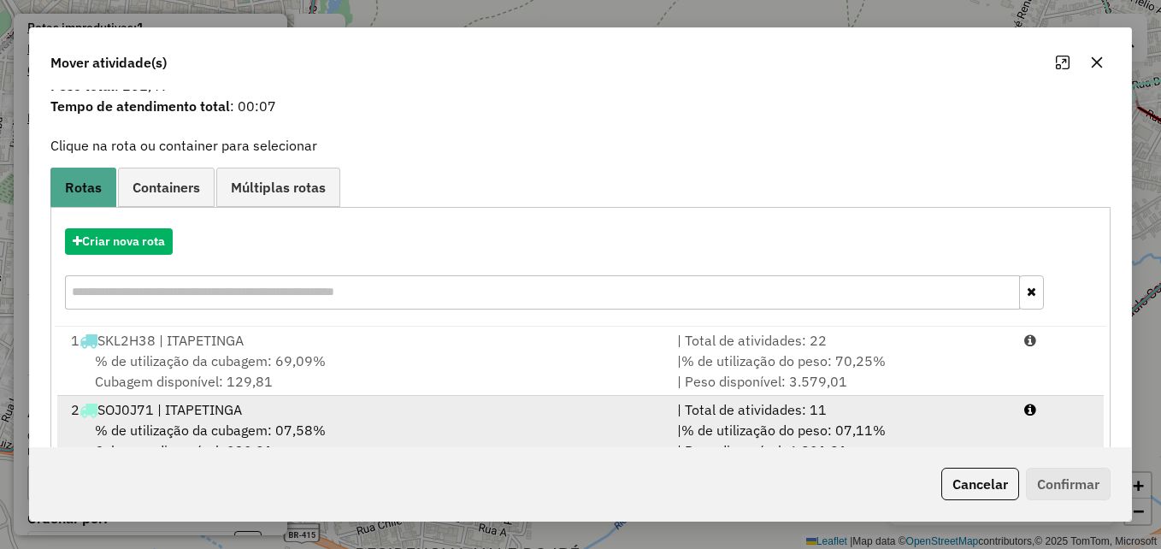
scroll to position [109, 0]
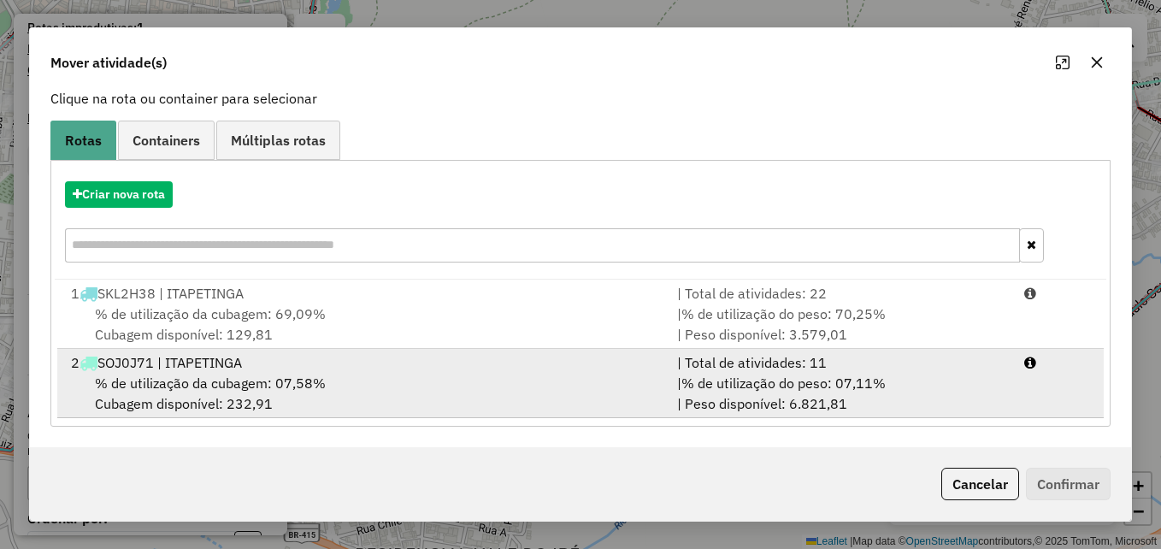
click at [313, 387] on span "% de utilização da cubagem: 07,58%" at bounding box center [210, 382] width 231 height 17
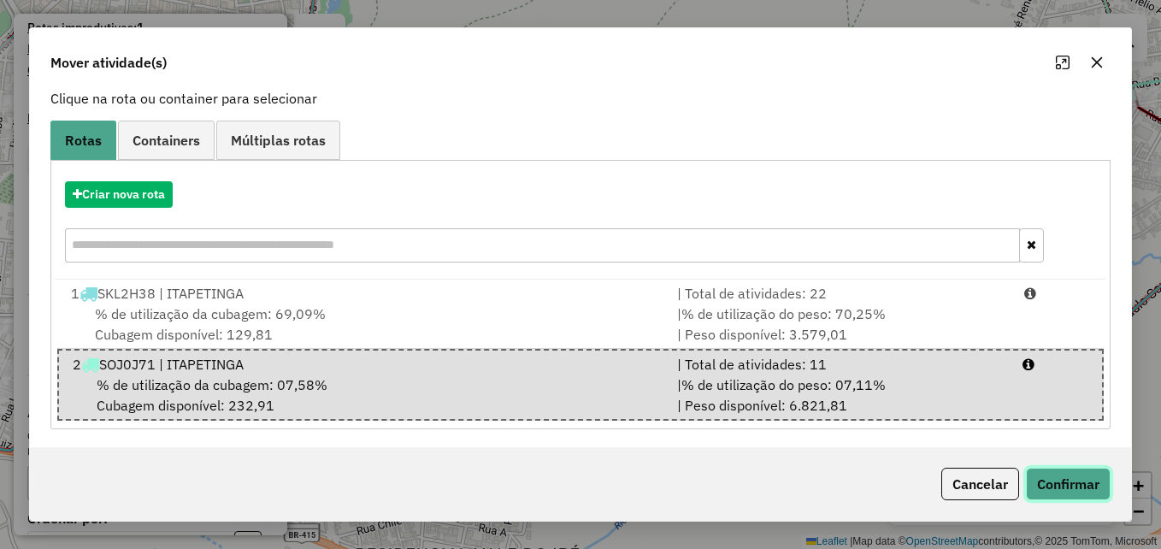
click at [1066, 489] on button "Confirmar" at bounding box center [1068, 484] width 85 height 32
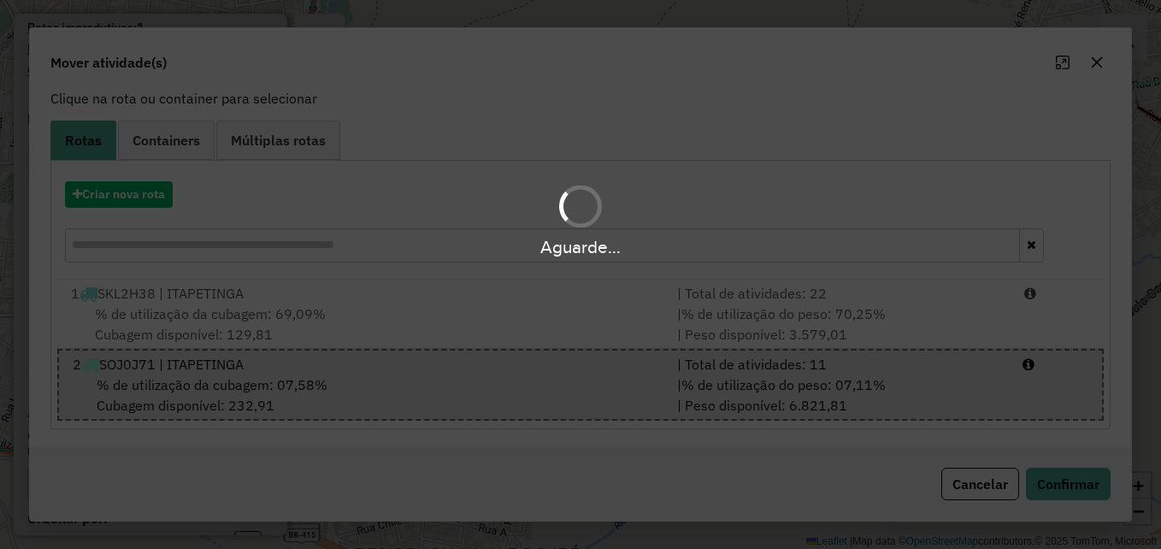
scroll to position [0, 0]
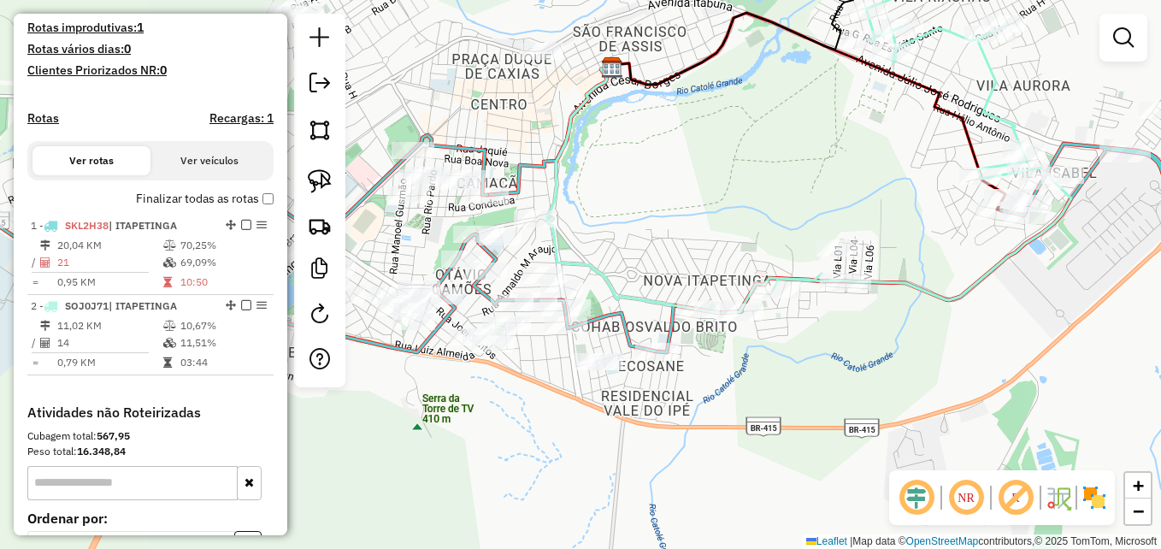
drag, startPoint x: 932, startPoint y: 386, endPoint x: 833, endPoint y: 378, distance: 99.5
click at [833, 378] on div "Janela de atendimento Grade de atendimento Capacidade Transportadoras Veículos …" at bounding box center [580, 274] width 1161 height 549
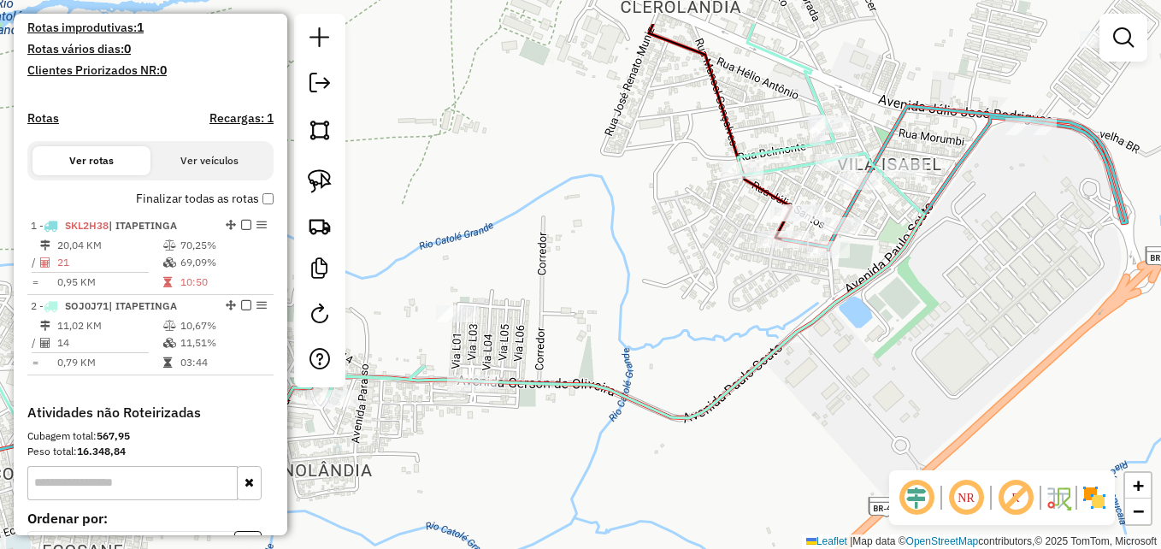
drag, startPoint x: 979, startPoint y: 197, endPoint x: 899, endPoint y: 435, distance: 250.6
click at [899, 435] on div "Janela de atendimento Grade de atendimento Capacidade Transportadoras Veículos …" at bounding box center [580, 274] width 1161 height 549
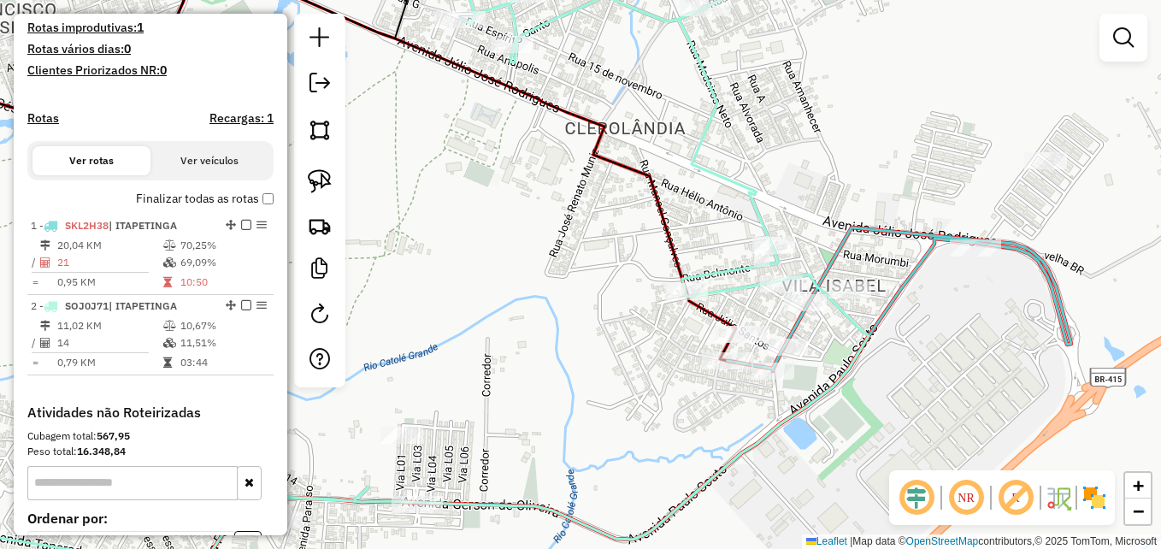
drag, startPoint x: 947, startPoint y: 342, endPoint x: 941, endPoint y: 301, distance: 41.5
click at [942, 304] on div "Janela de atendimento Grade de atendimento Capacidade Transportadoras Veículos …" at bounding box center [580, 274] width 1161 height 549
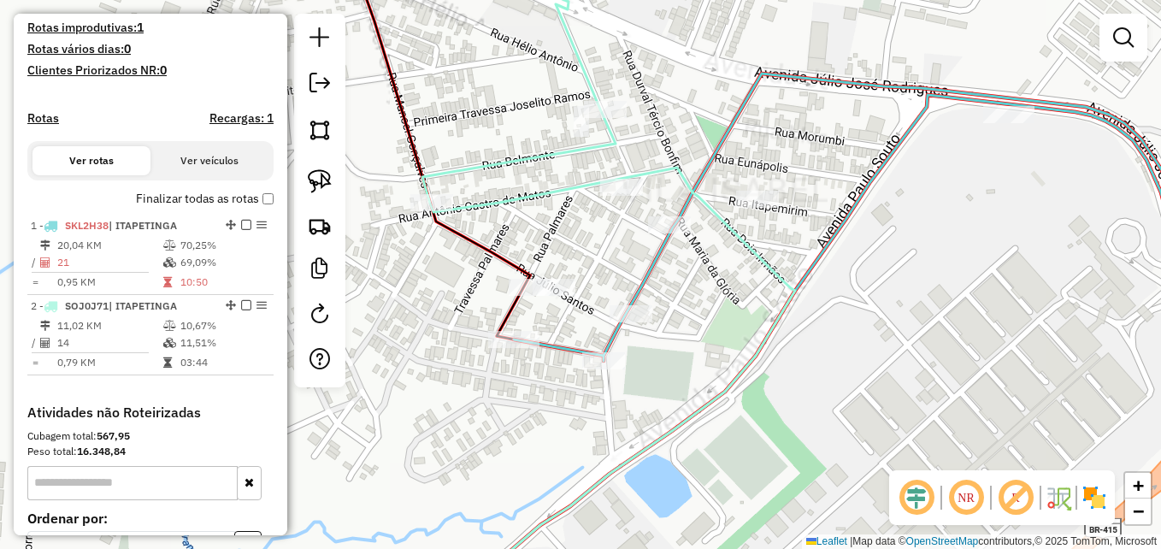
drag, startPoint x: 953, startPoint y: 311, endPoint x: 819, endPoint y: 319, distance: 134.4
click at [983, 324] on div "Janela de atendimento Grade de atendimento Capacidade Transportadoras Veículos …" at bounding box center [580, 274] width 1161 height 549
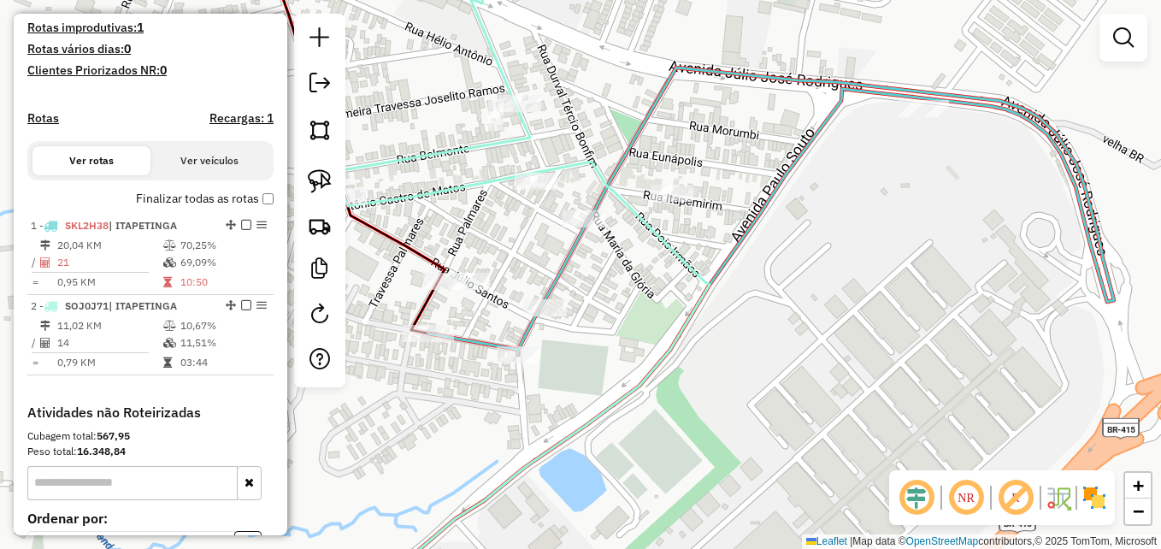
click at [678, 168] on icon at bounding box center [523, 267] width 373 height 658
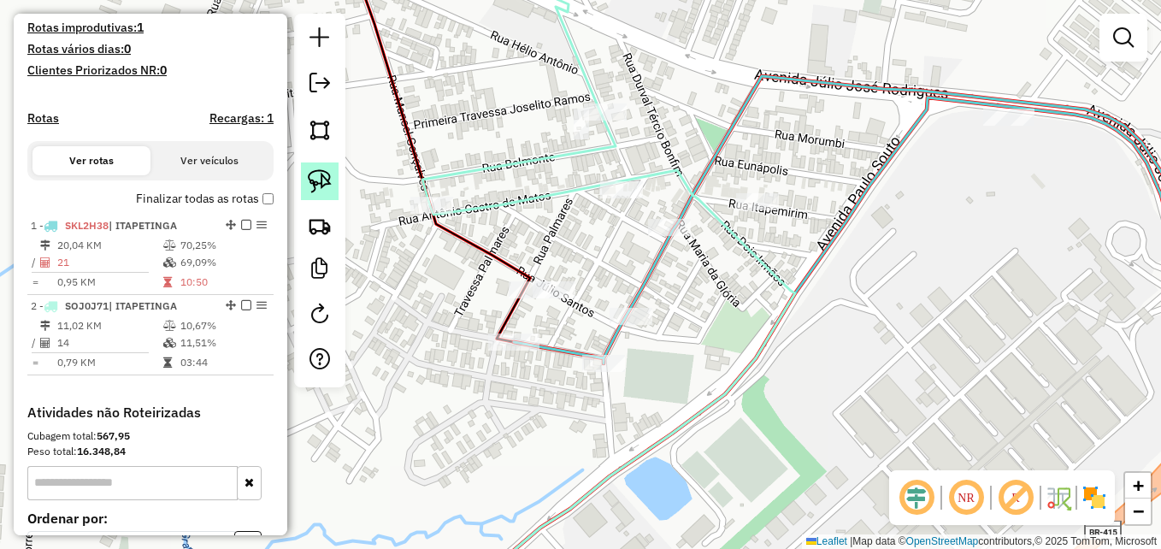
click at [316, 181] on img at bounding box center [320, 181] width 24 height 24
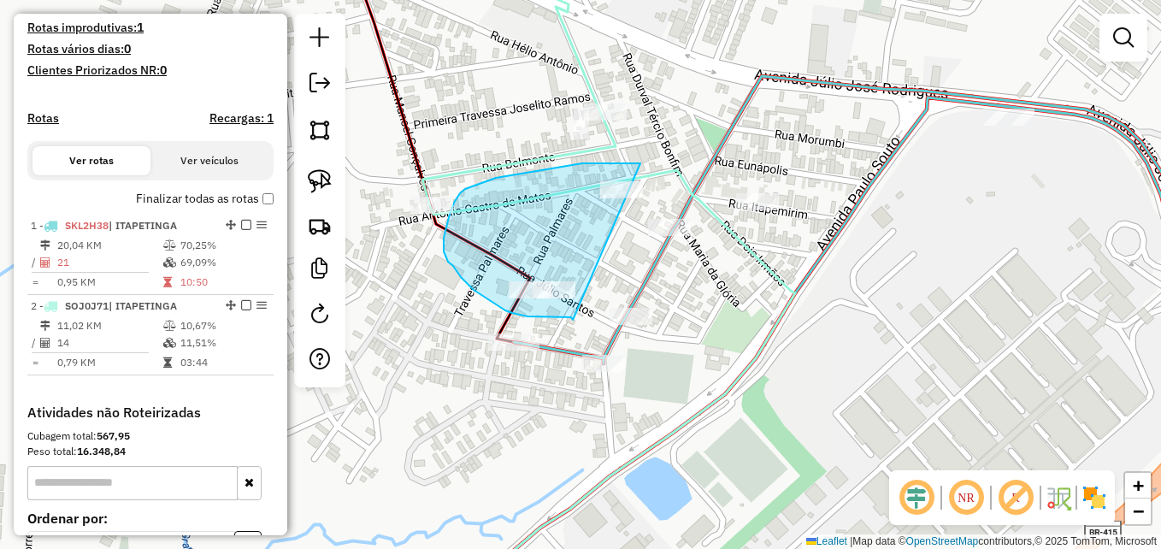
drag, startPoint x: 624, startPoint y: 162, endPoint x: 573, endPoint y: 320, distance: 165.4
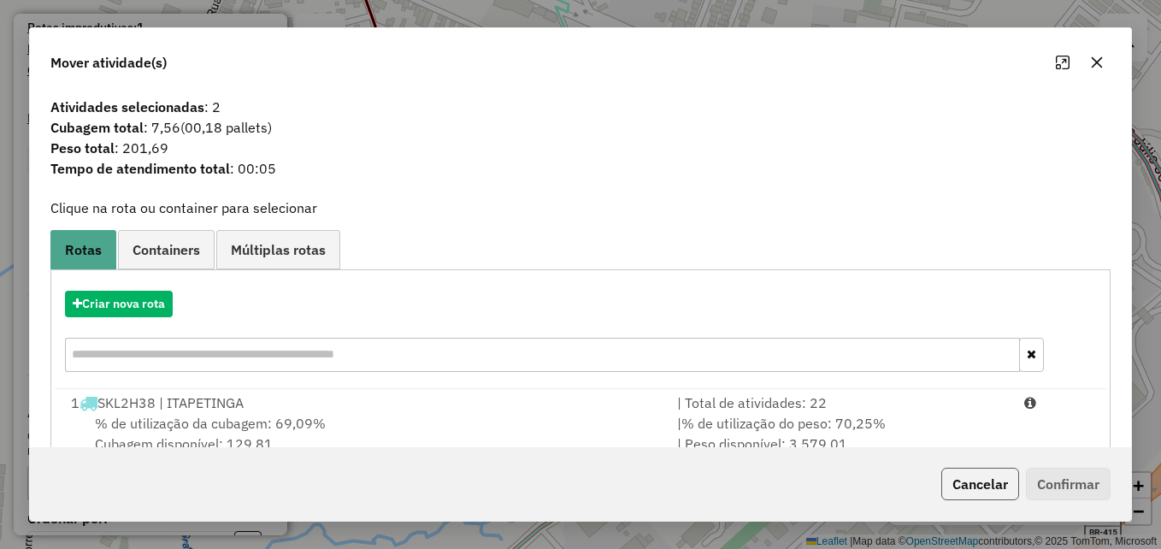
click at [993, 483] on button "Cancelar" at bounding box center [980, 484] width 78 height 32
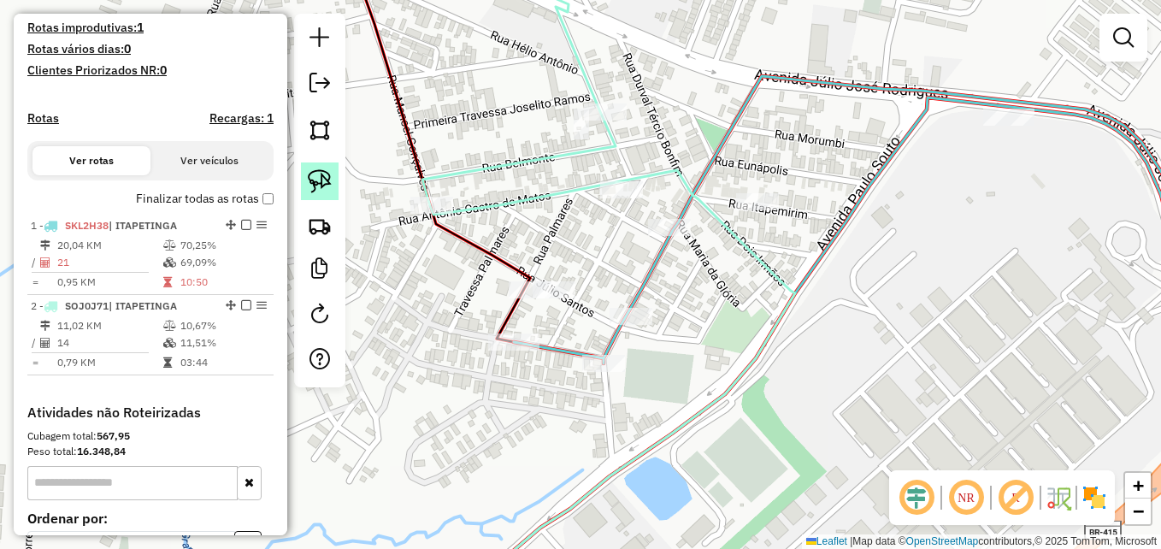
click at [324, 181] on img at bounding box center [320, 181] width 24 height 24
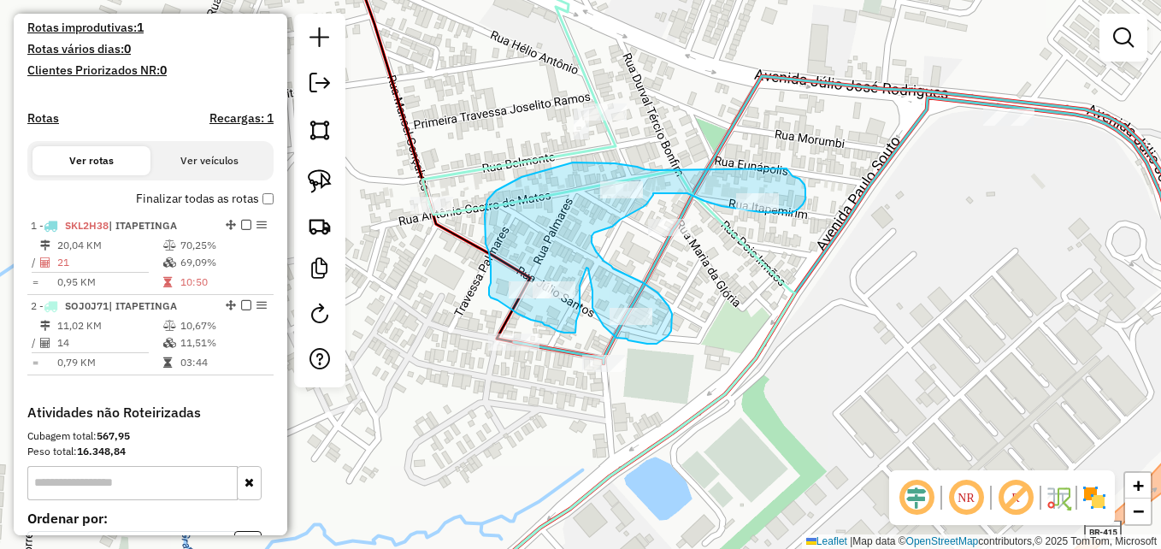
drag, startPoint x: 650, startPoint y: 170, endPoint x: 786, endPoint y: 168, distance: 136.8
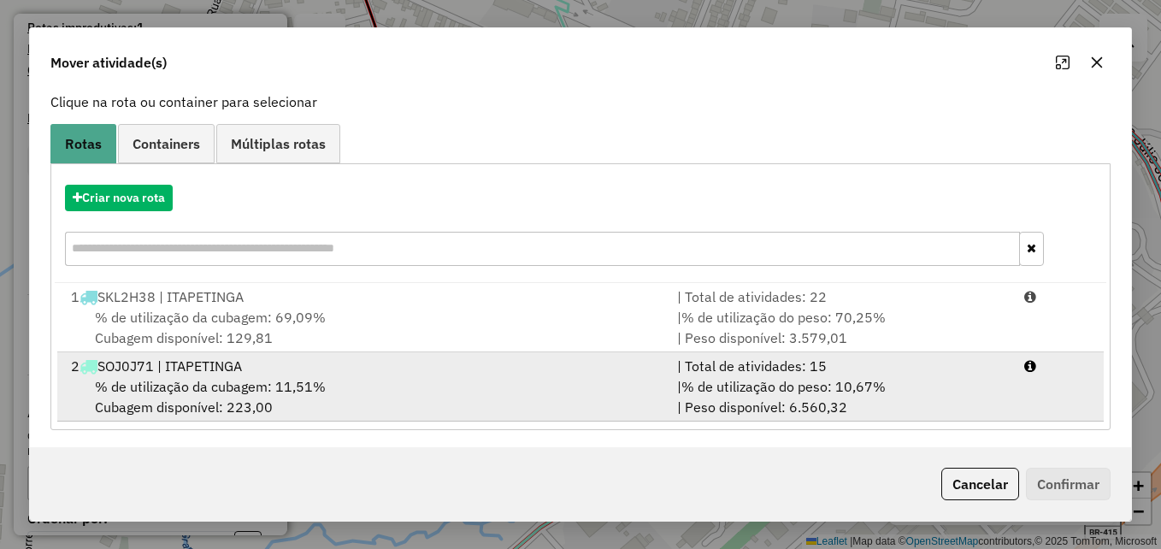
scroll to position [109, 0]
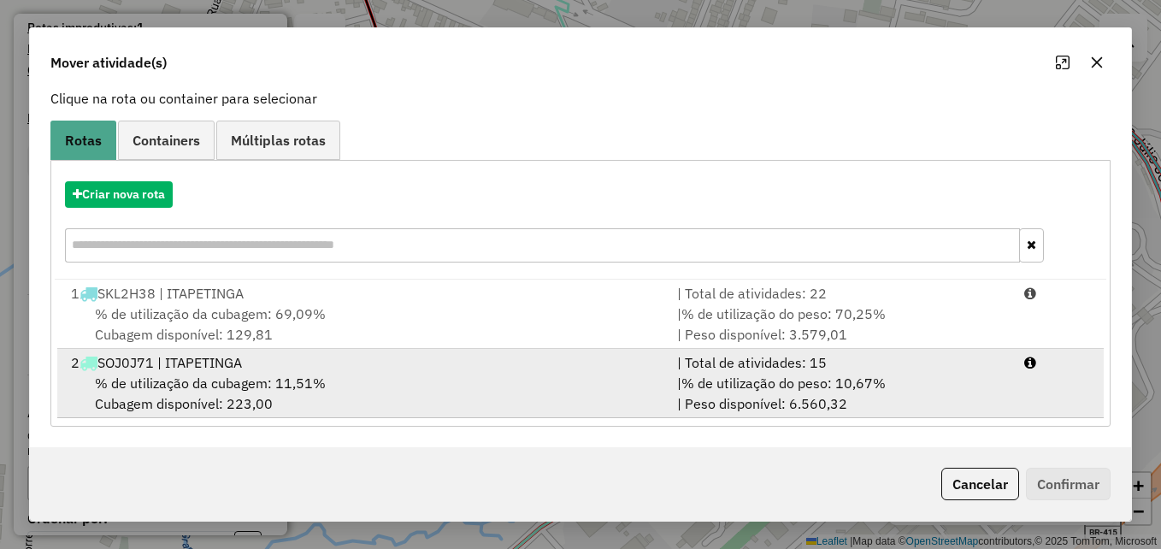
click at [510, 383] on div "% de utilização da cubagem: 11,51% Cubagem disponível: 223,00" at bounding box center [364, 393] width 606 height 41
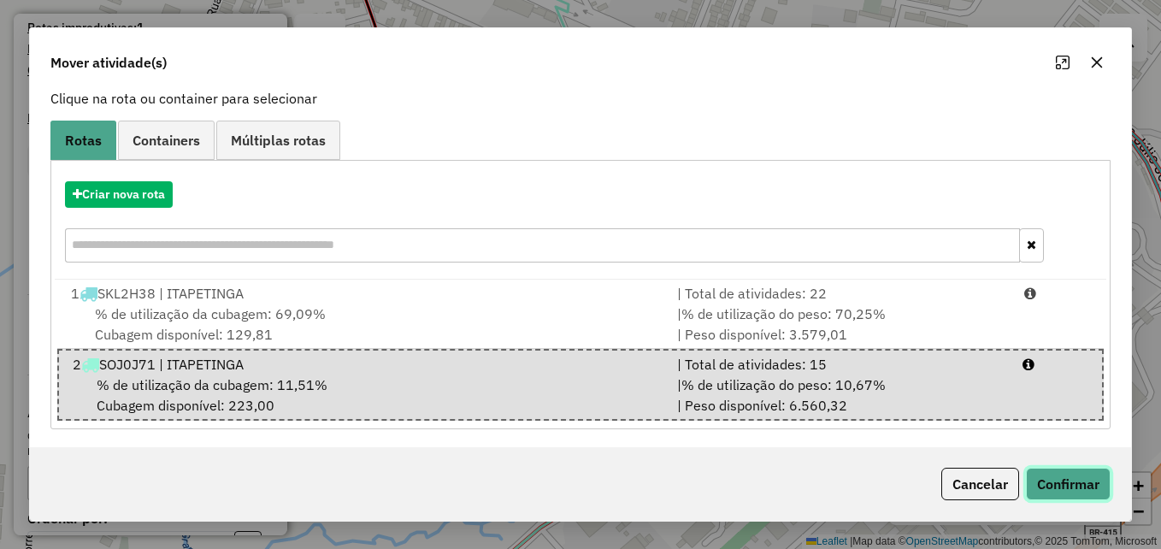
click at [1075, 476] on button "Confirmar" at bounding box center [1068, 484] width 85 height 32
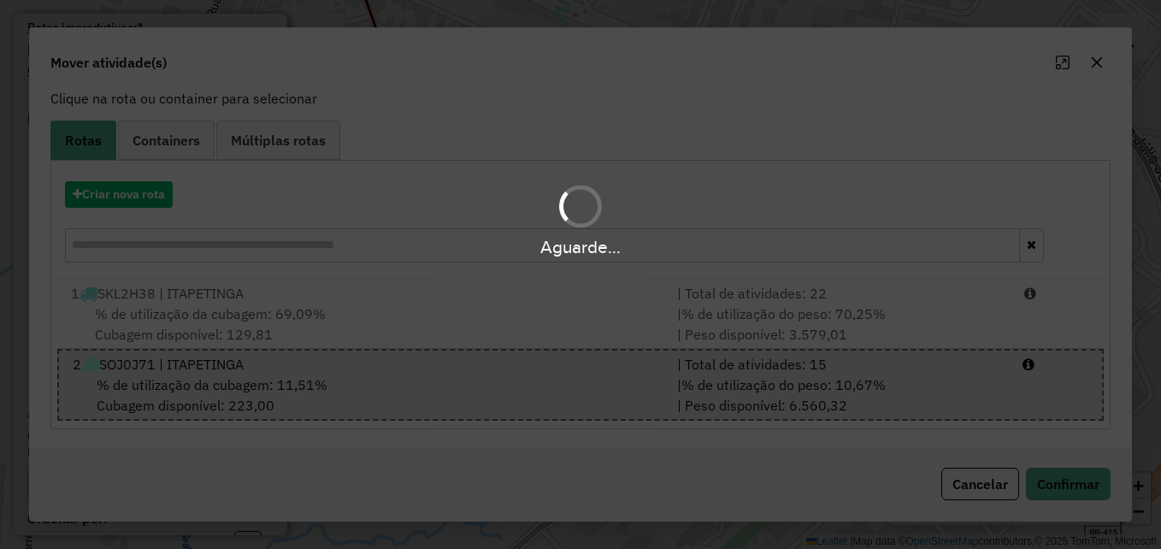
scroll to position [0, 0]
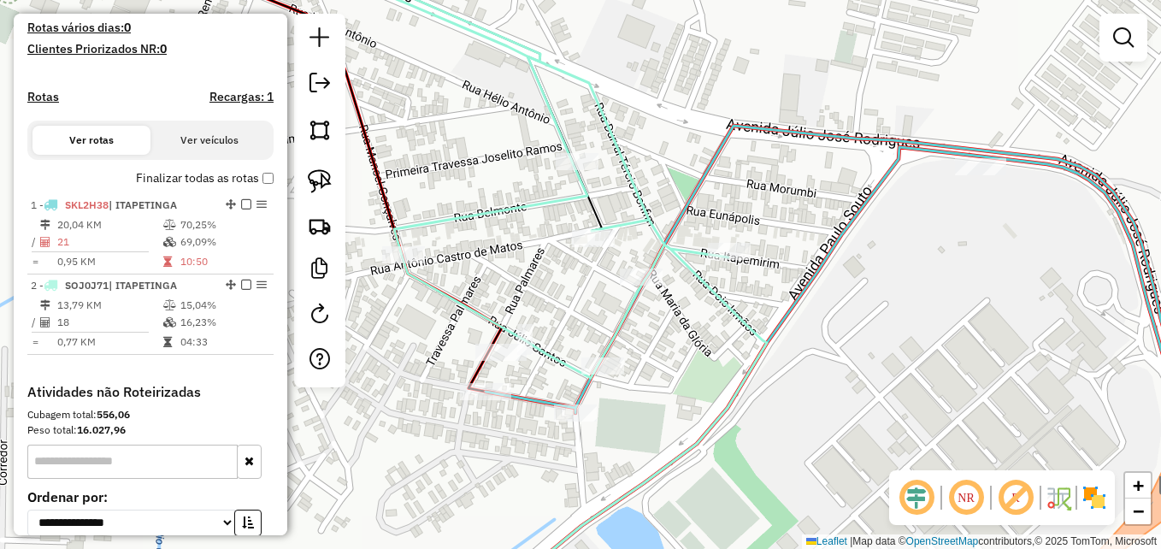
drag, startPoint x: 879, startPoint y: 230, endPoint x: 839, endPoint y: 297, distance: 77.8
click at [839, 297] on div "Janela de atendimento Grade de atendimento Capacidade Transportadoras Veículos …" at bounding box center [580, 274] width 1161 height 549
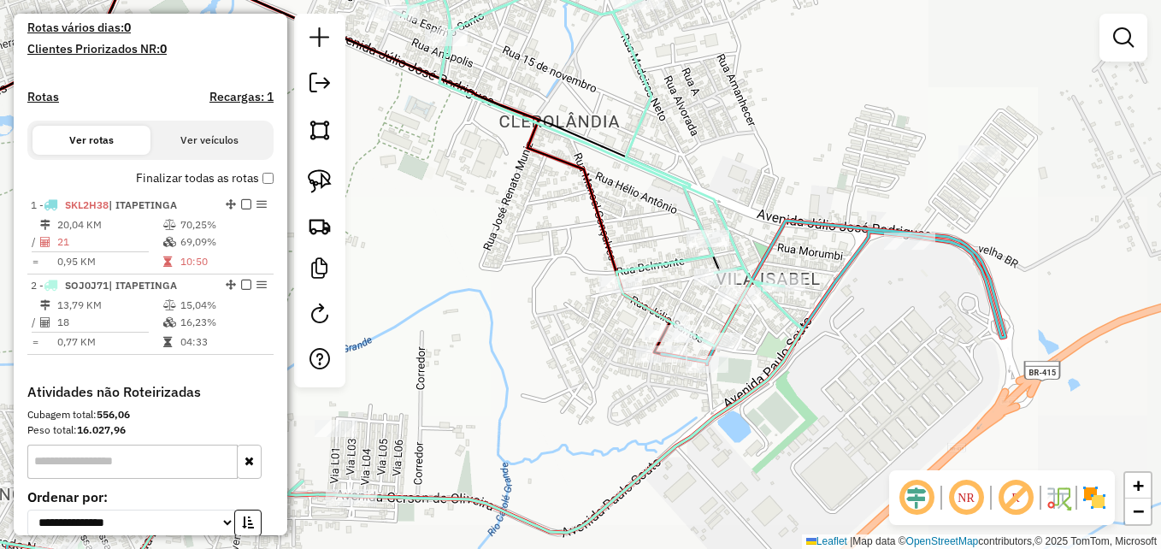
drag, startPoint x: 985, startPoint y: 303, endPoint x: 957, endPoint y: 324, distance: 34.7
click at [957, 324] on icon at bounding box center [444, 412] width 1121 height 383
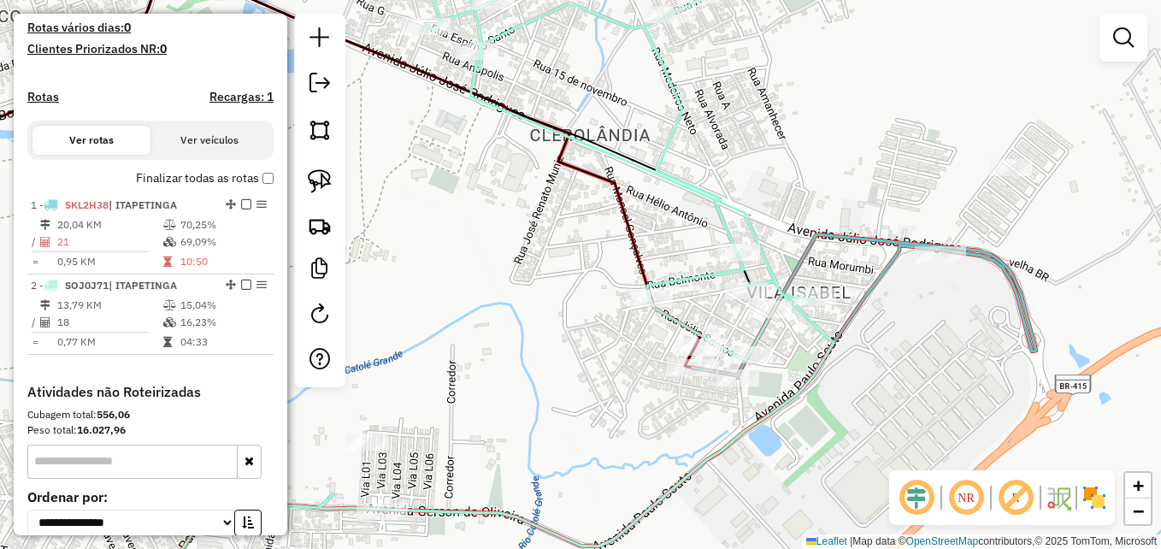
drag, startPoint x: 862, startPoint y: 362, endPoint x: 922, endPoint y: 353, distance: 60.4
click at [922, 353] on div "Janela de atendimento Grade de atendimento Capacidade Transportadoras Veículos …" at bounding box center [580, 274] width 1161 height 549
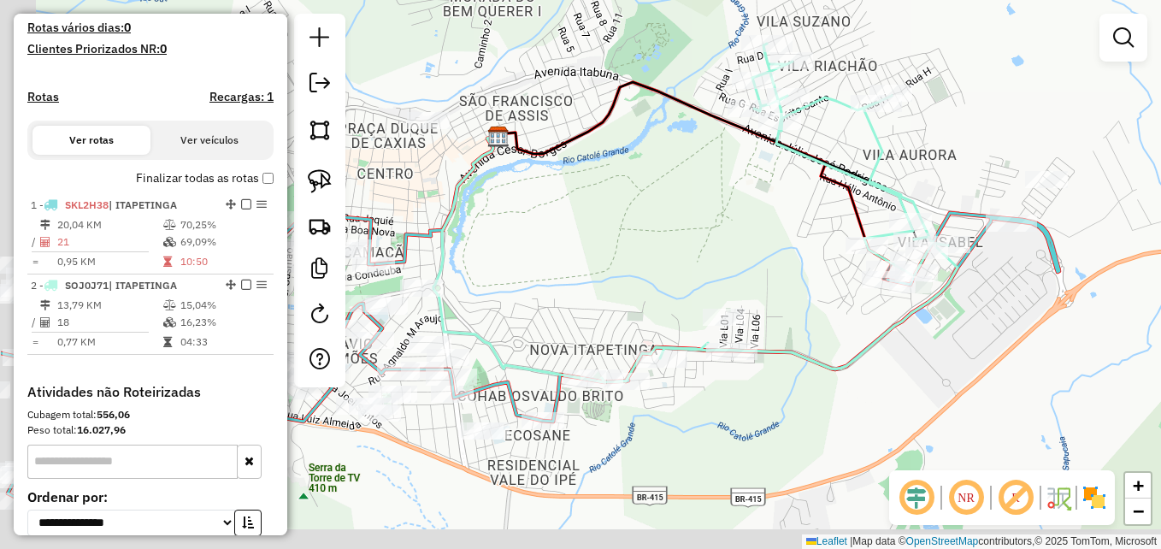
drag, startPoint x: 595, startPoint y: 299, endPoint x: 700, endPoint y: 219, distance: 132.3
click at [700, 219] on div "Janela de atendimento Grade de atendimento Capacidade Transportadoras Veículos …" at bounding box center [580, 274] width 1161 height 549
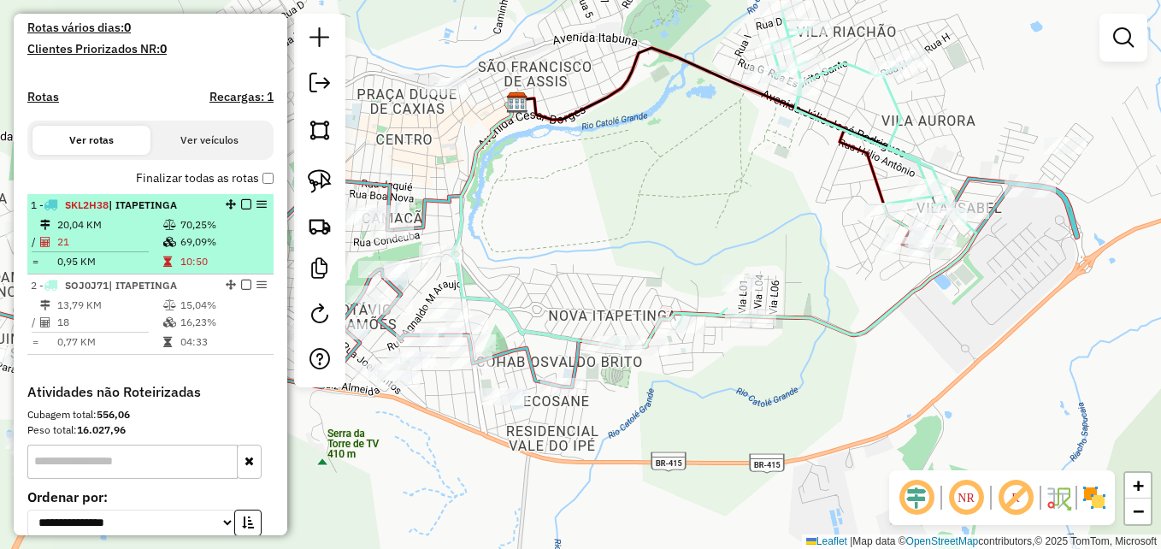
select select "**********"
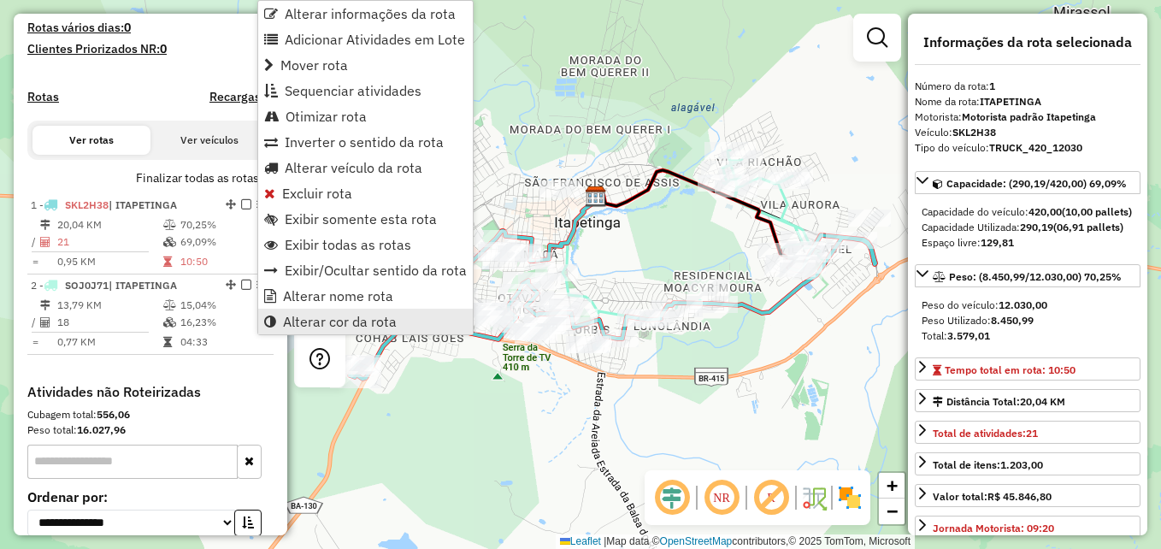
click at [306, 327] on span "Alterar cor da rota" at bounding box center [340, 322] width 114 height 14
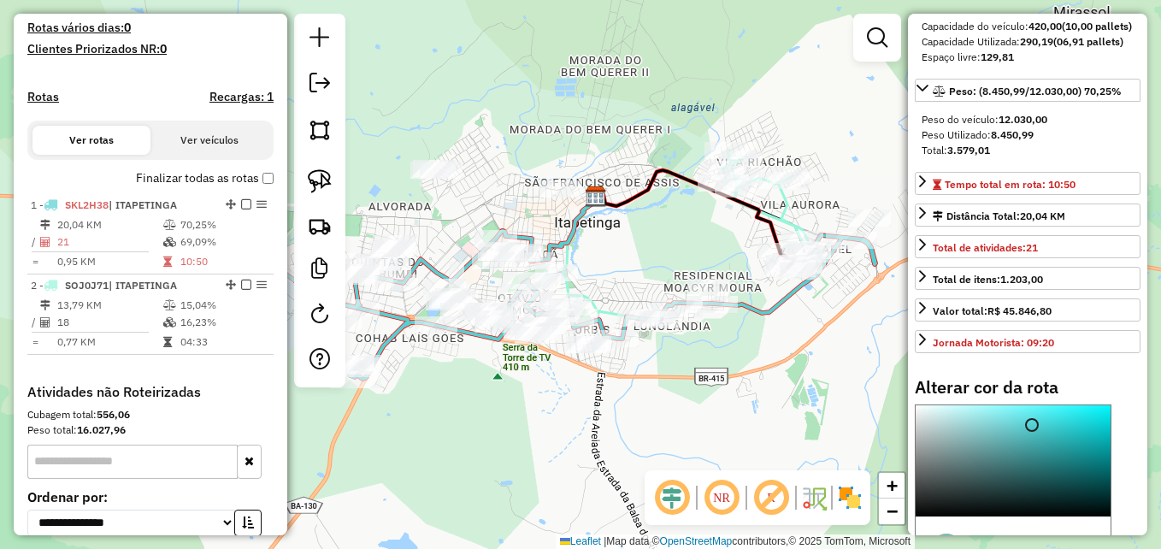
scroll to position [407, 0]
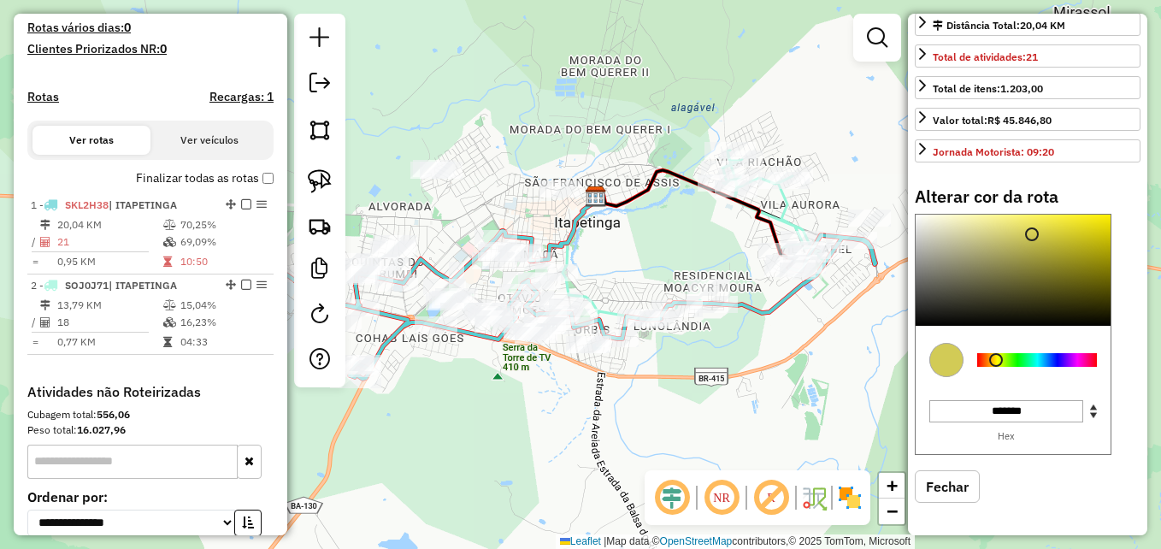
click at [996, 358] on div at bounding box center [1037, 360] width 120 height 14
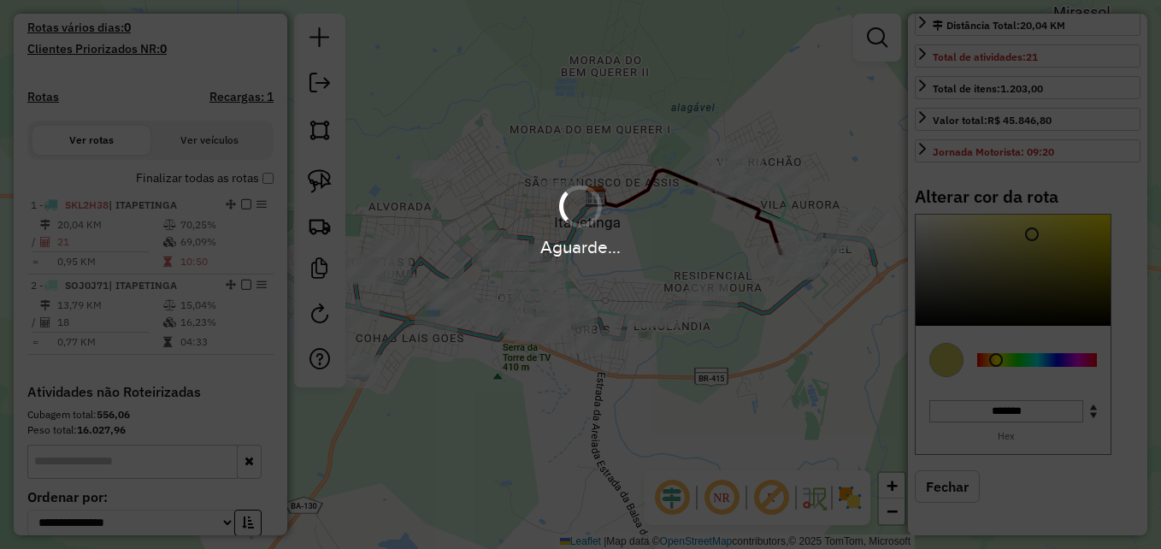
click at [1030, 218] on div "Aguarde..." at bounding box center [580, 219] width 1161 height 81
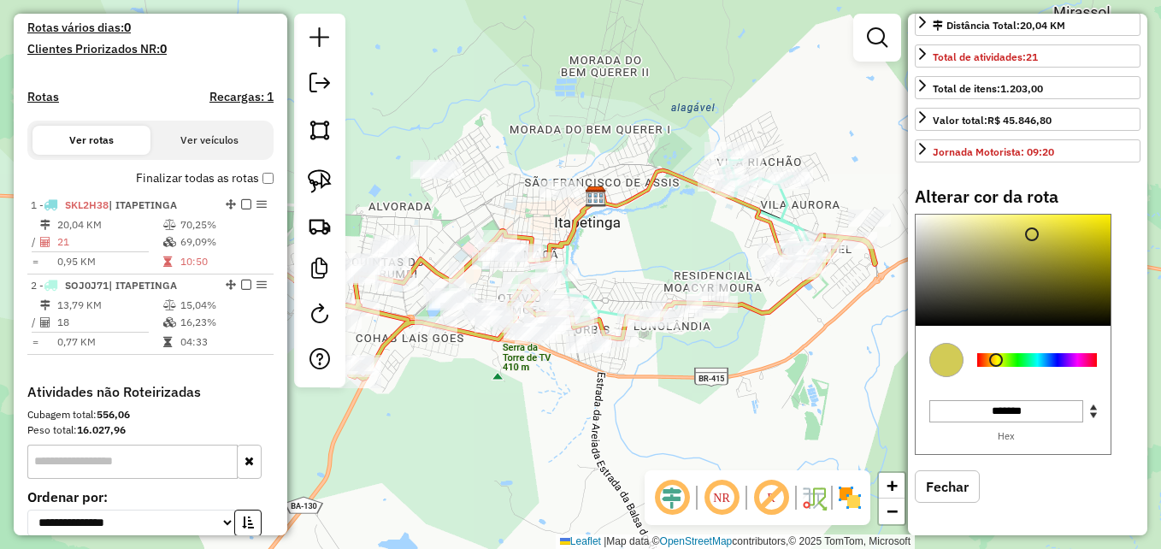
type input "*******"
click at [1030, 218] on div at bounding box center [1012, 270] width 195 height 111
click at [751, 400] on div "Janela de atendimento Grade de atendimento Capacidade Transportadoras Veículos …" at bounding box center [580, 274] width 1161 height 549
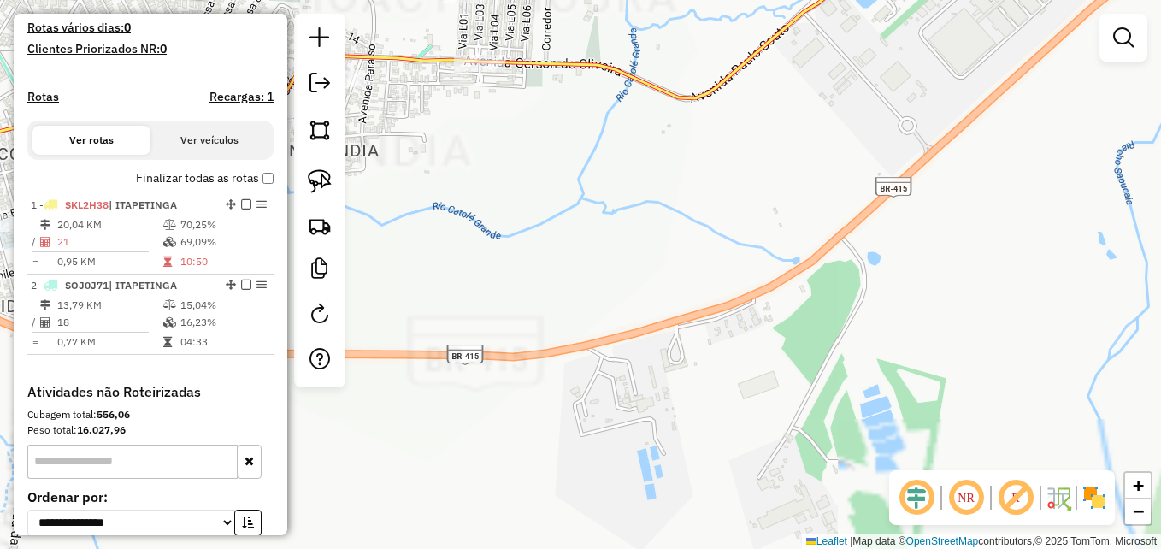
drag, startPoint x: 778, startPoint y: 227, endPoint x: 805, endPoint y: 294, distance: 72.9
click at [805, 294] on div "Janela de atendimento Grade de atendimento Capacidade Transportadoras Veículos …" at bounding box center [580, 274] width 1161 height 549
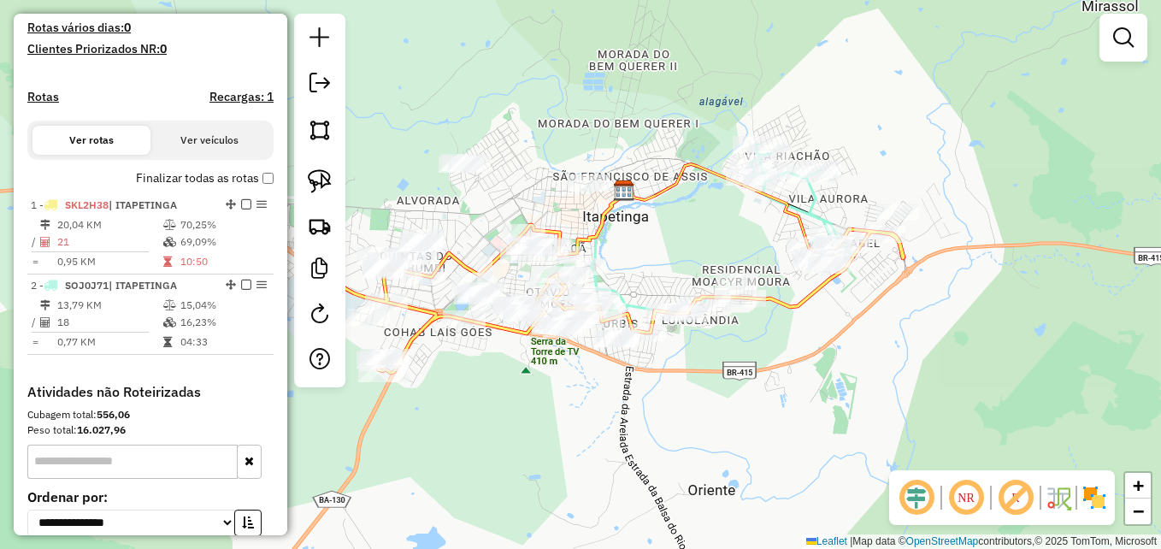
drag, startPoint x: 809, startPoint y: 295, endPoint x: 830, endPoint y: 350, distance: 58.4
click at [830, 350] on div "Janela de atendimento Grade de atendimento Capacidade Transportadoras Veículos …" at bounding box center [580, 274] width 1161 height 549
click at [324, 181] on img at bounding box center [320, 181] width 24 height 24
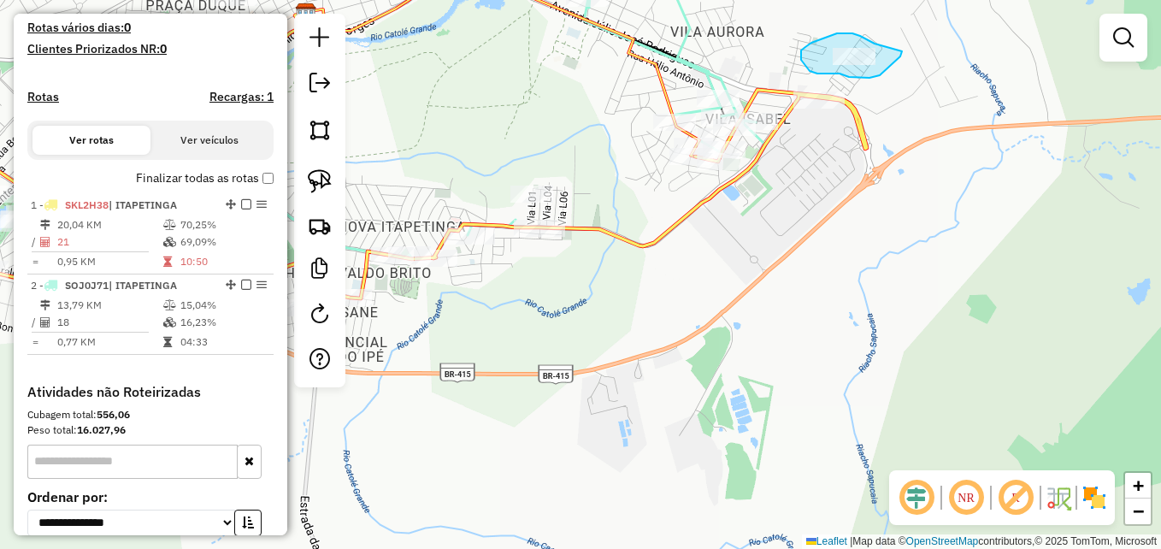
drag, startPoint x: 874, startPoint y: 44, endPoint x: 885, endPoint y: 44, distance: 10.3
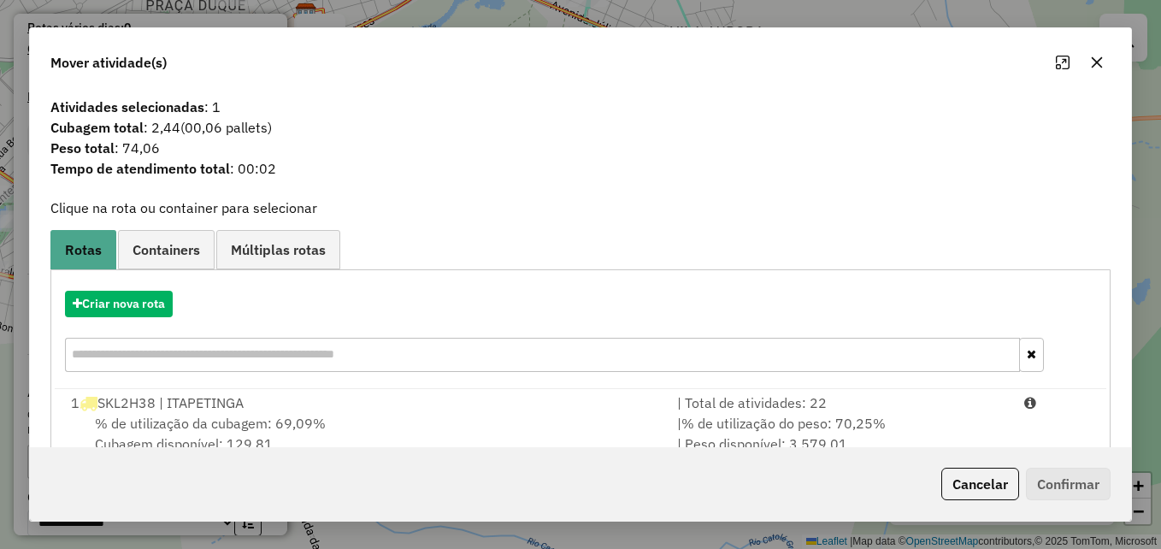
scroll to position [109, 0]
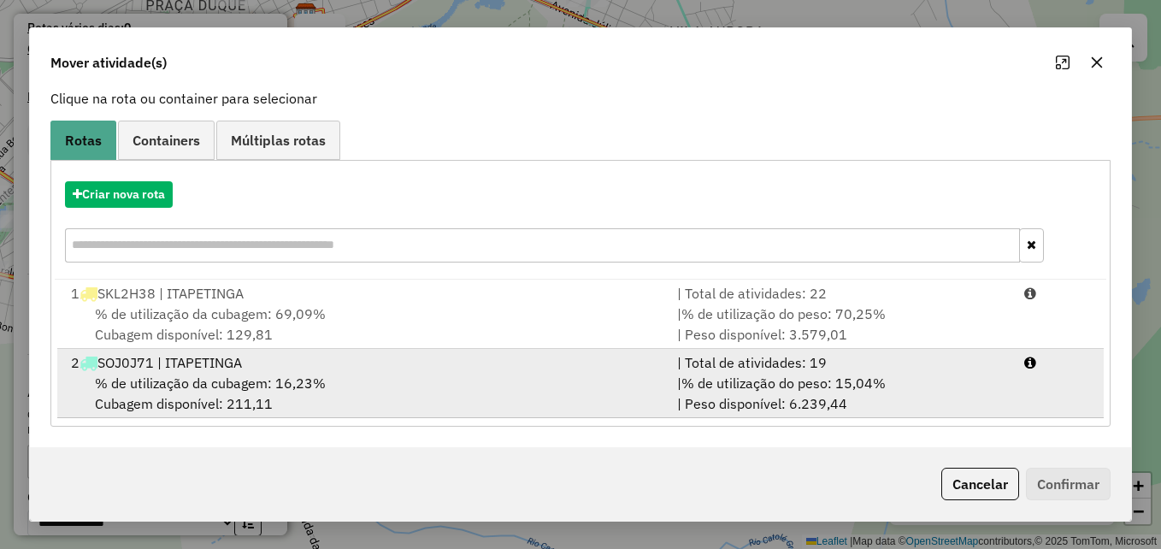
click at [442, 388] on div "% de utilização da cubagem: 16,23% Cubagem disponível: 211,11" at bounding box center [364, 393] width 606 height 41
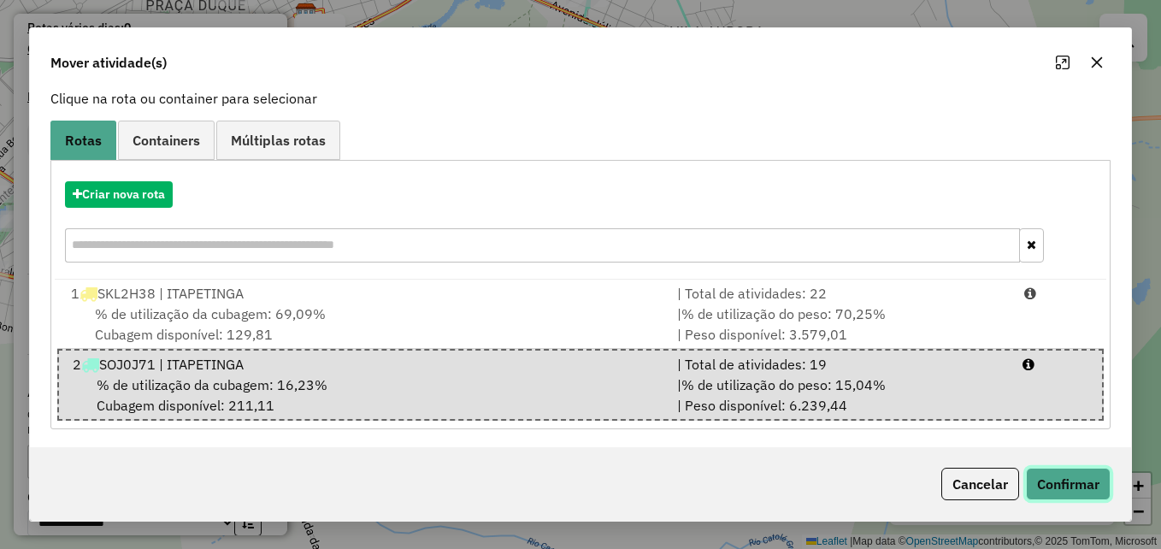
click at [1063, 484] on button "Confirmar" at bounding box center [1068, 484] width 85 height 32
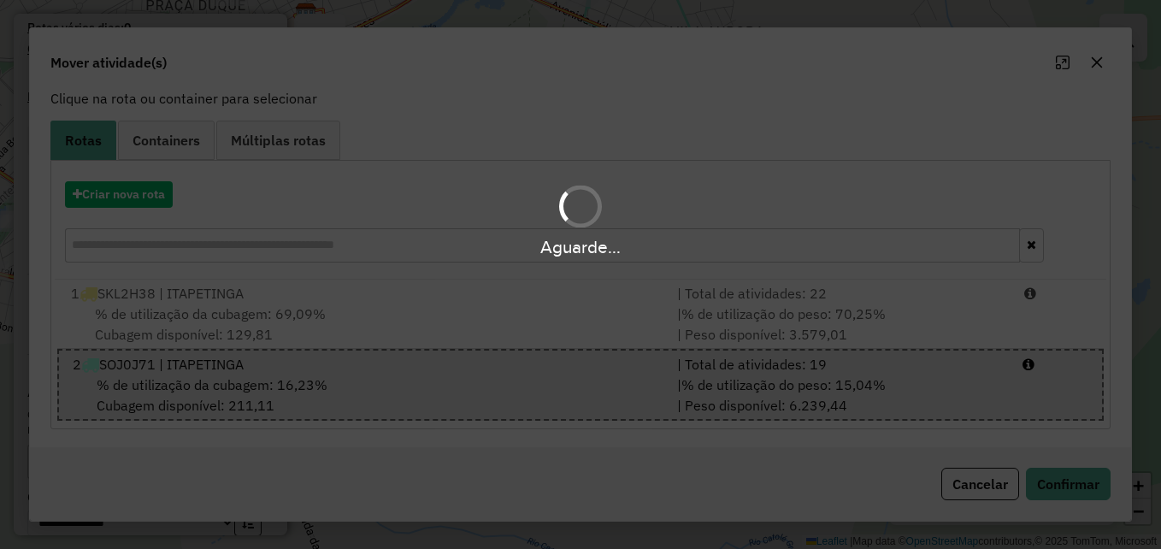
scroll to position [0, 0]
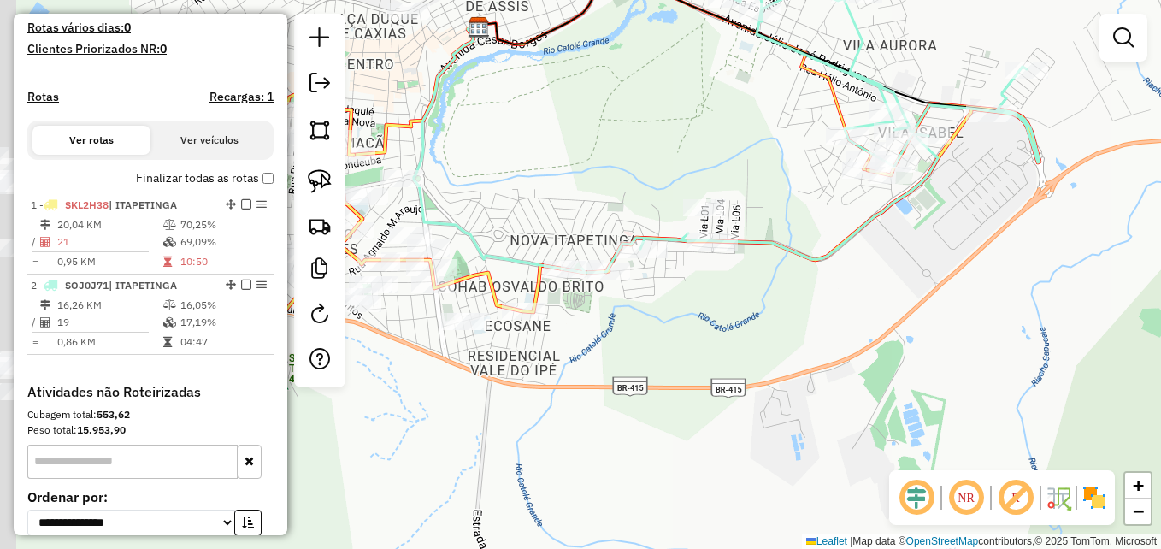
drag, startPoint x: 602, startPoint y: 372, endPoint x: 793, endPoint y: 388, distance: 192.2
click at [793, 388] on div "Janela de atendimento Grade de atendimento Capacidade Transportadoras Veículos …" at bounding box center [580, 274] width 1161 height 549
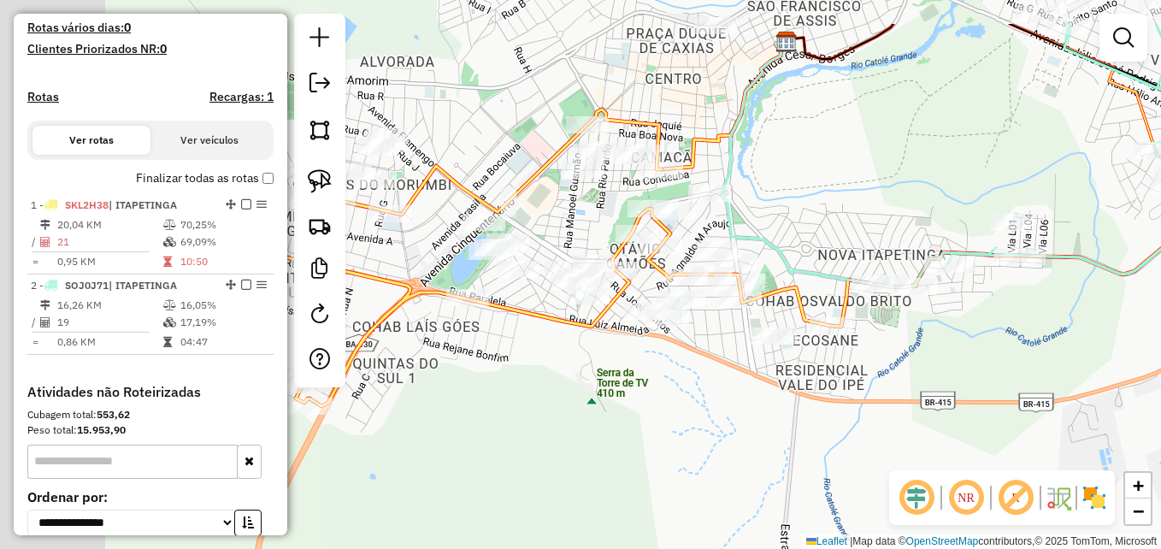
drag, startPoint x: 564, startPoint y: 377, endPoint x: 853, endPoint y: 413, distance: 291.1
click at [891, 468] on div "Janela de atendimento Grade de atendimento Capacidade Transportadoras Veículos …" at bounding box center [580, 274] width 1161 height 549
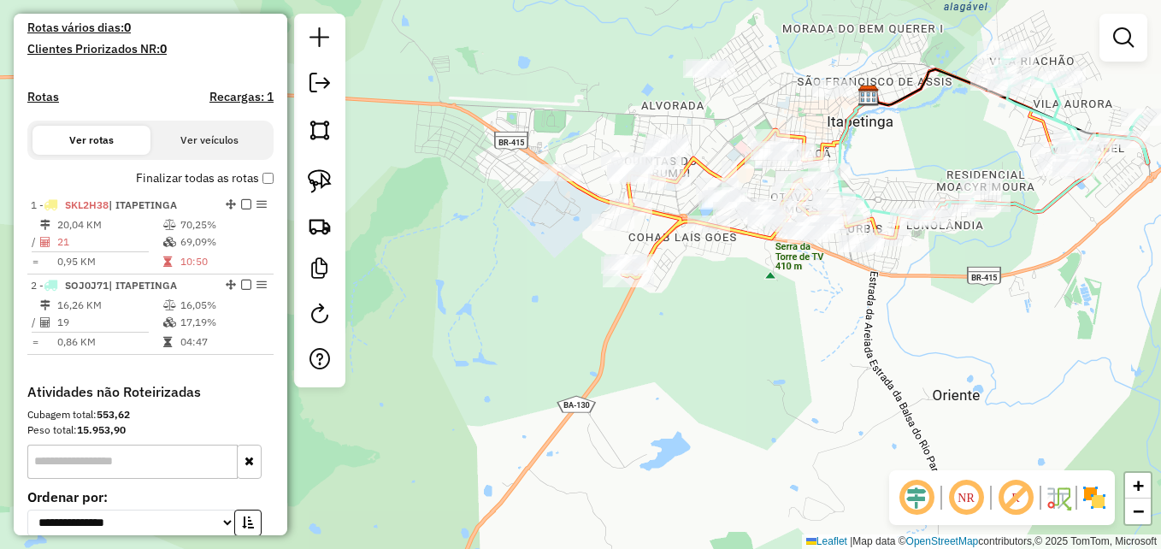
drag, startPoint x: 727, startPoint y: 104, endPoint x: 669, endPoint y: 219, distance: 128.4
click at [669, 219] on div "Janela de atendimento Grade de atendimento Capacidade Transportadoras Veículos …" at bounding box center [580, 274] width 1161 height 549
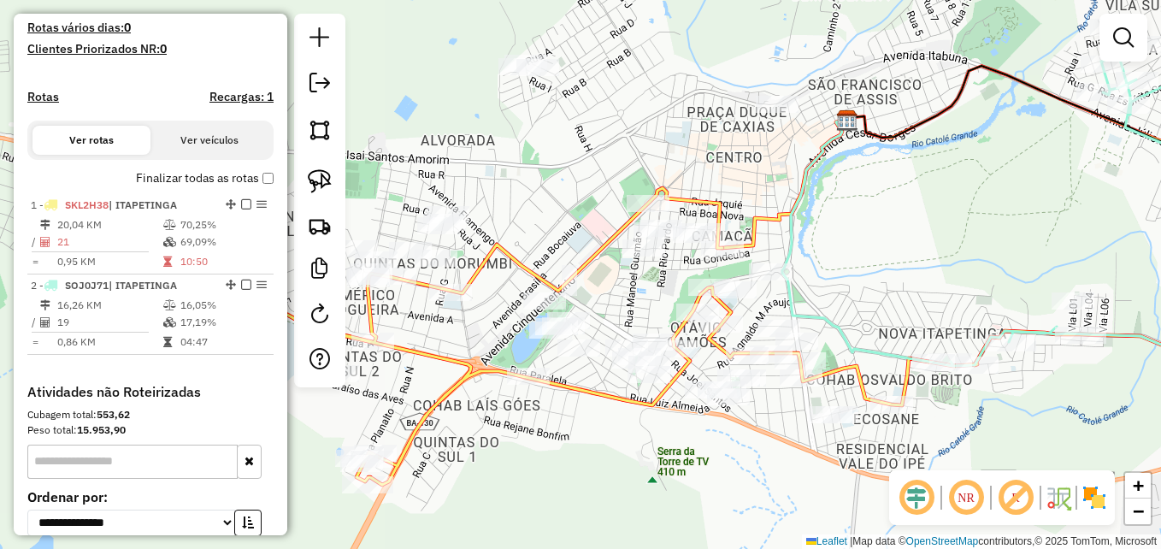
drag, startPoint x: 856, startPoint y: 217, endPoint x: 921, endPoint y: 158, distance: 87.7
click at [891, 149] on div "Janela de atendimento Grade de atendimento Capacidade Transportadoras Veículos …" at bounding box center [580, 274] width 1161 height 549
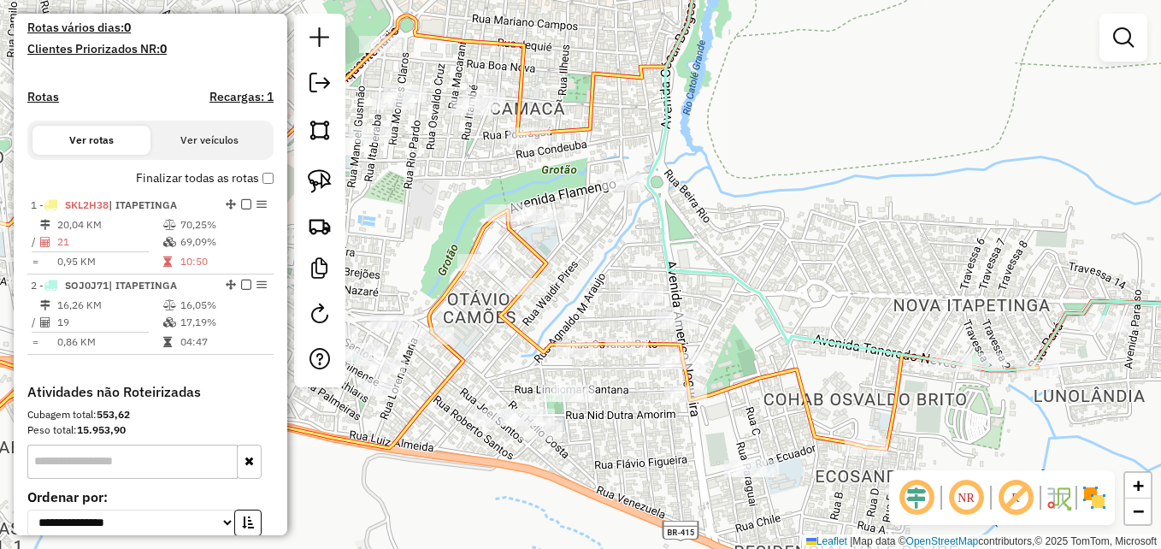
drag, startPoint x: 920, startPoint y: 209, endPoint x: 910, endPoint y: 95, distance: 114.9
click at [904, 102] on div "Janela de atendimento Grade de atendimento Capacidade Transportadoras Veículos …" at bounding box center [580, 274] width 1161 height 549
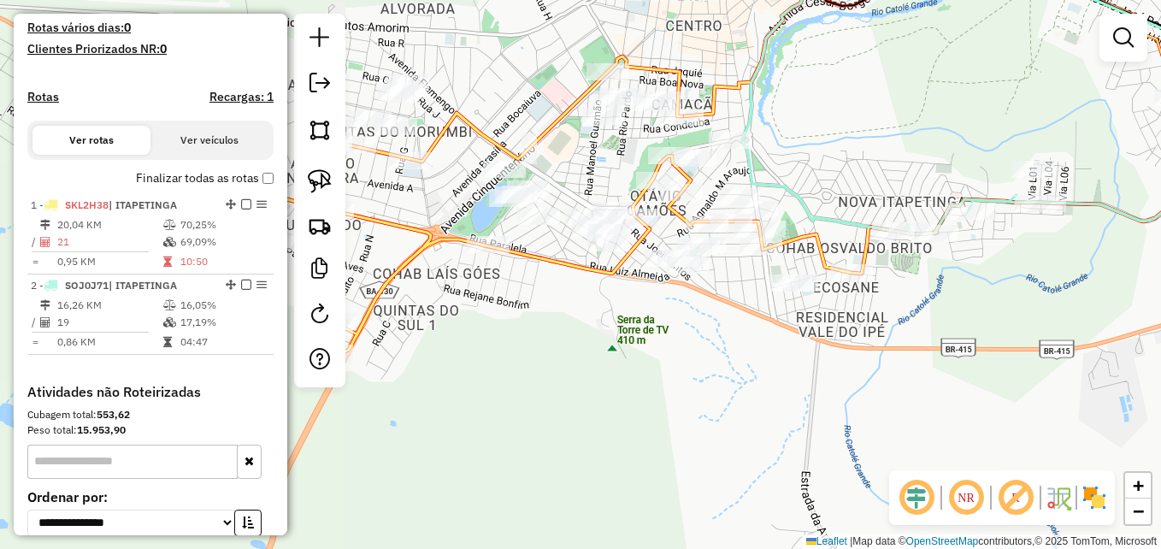
drag, startPoint x: 833, startPoint y: 147, endPoint x: 915, endPoint y: 181, distance: 88.9
click at [916, 176] on div "Janela de atendimento Grade de atendimento Capacidade Transportadoras Veículos …" at bounding box center [580, 274] width 1161 height 549
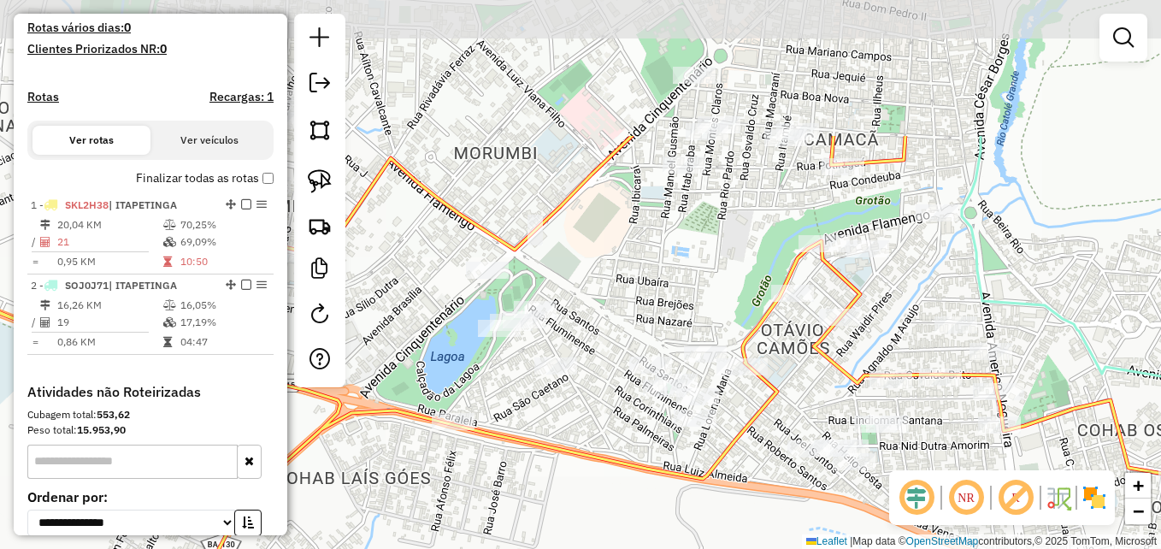
drag, startPoint x: 656, startPoint y: 269, endPoint x: 625, endPoint y: 448, distance: 181.3
click at [625, 448] on div "Janela de atendimento Grade de atendimento Capacidade Transportadoras Veículos …" at bounding box center [580, 274] width 1161 height 549
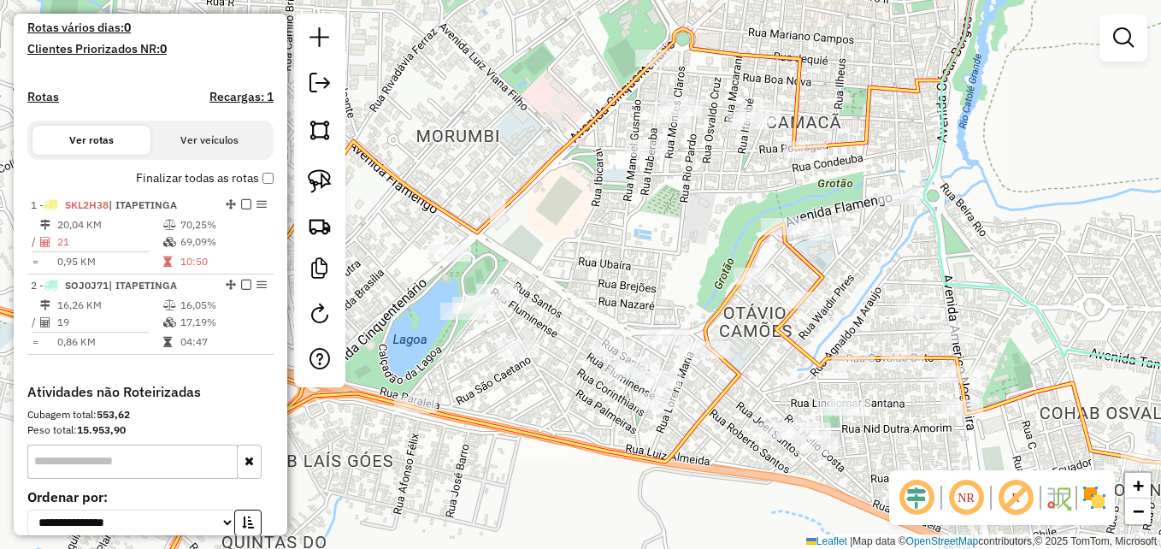
drag, startPoint x: 662, startPoint y: 244, endPoint x: 627, endPoint y: 228, distance: 38.3
click at [627, 228] on div "Janela de atendimento Grade de atendimento Capacidade Transportadoras Veículos …" at bounding box center [580, 274] width 1161 height 549
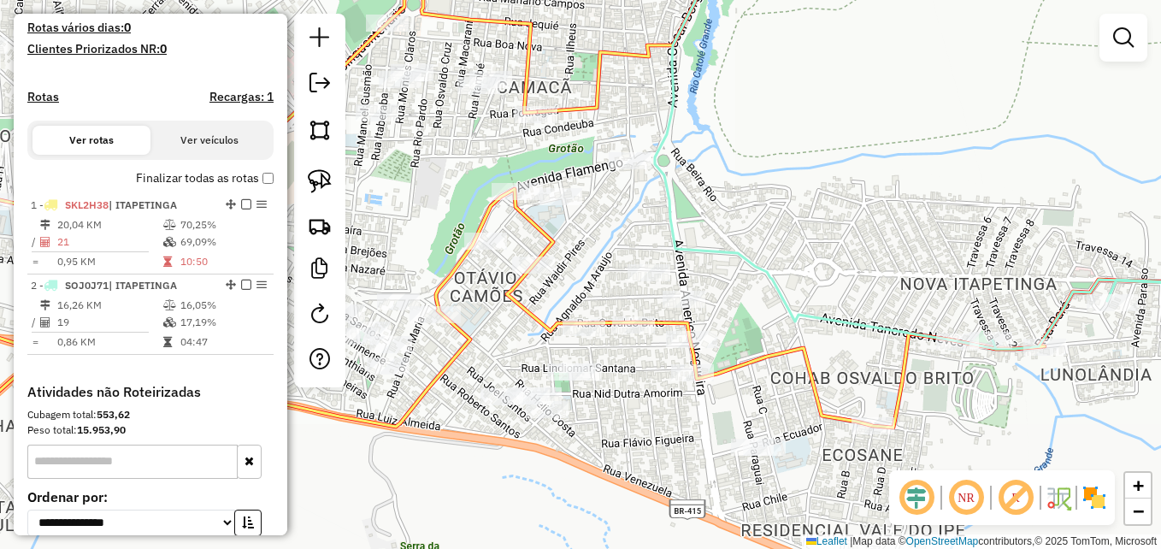
drag, startPoint x: 757, startPoint y: 262, endPoint x: 752, endPoint y: 217, distance: 45.6
click at [752, 217] on div "Janela de atendimento Grade de atendimento Capacidade Transportadoras Veículos …" at bounding box center [580, 274] width 1161 height 549
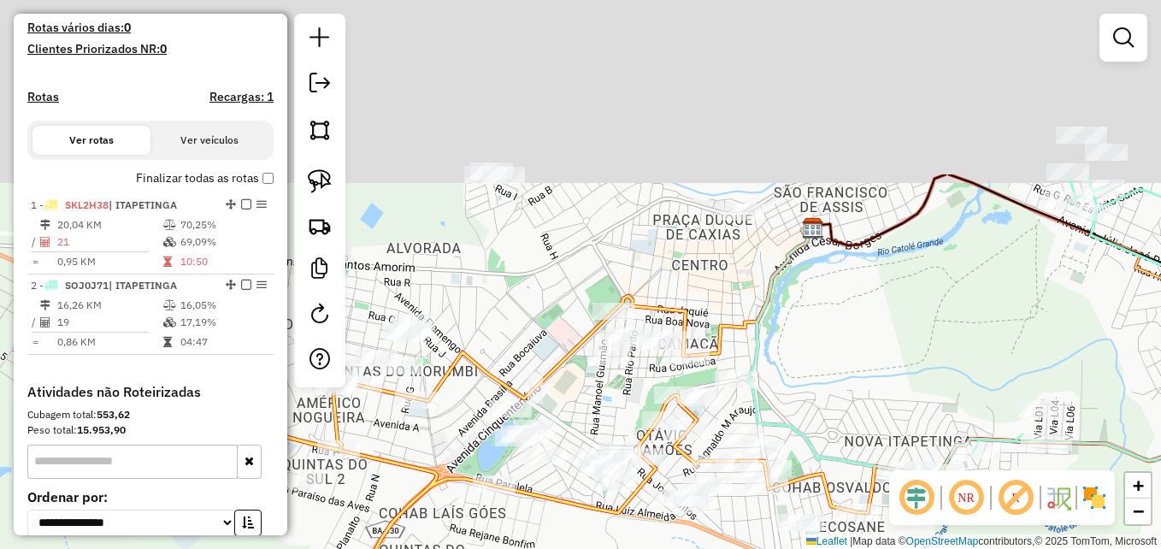
drag, startPoint x: 823, startPoint y: 132, endPoint x: 890, endPoint y: 388, distance: 265.0
click at [890, 388] on div "Janela de atendimento Grade de atendimento Capacidade Transportadoras Veículos …" at bounding box center [580, 274] width 1161 height 549
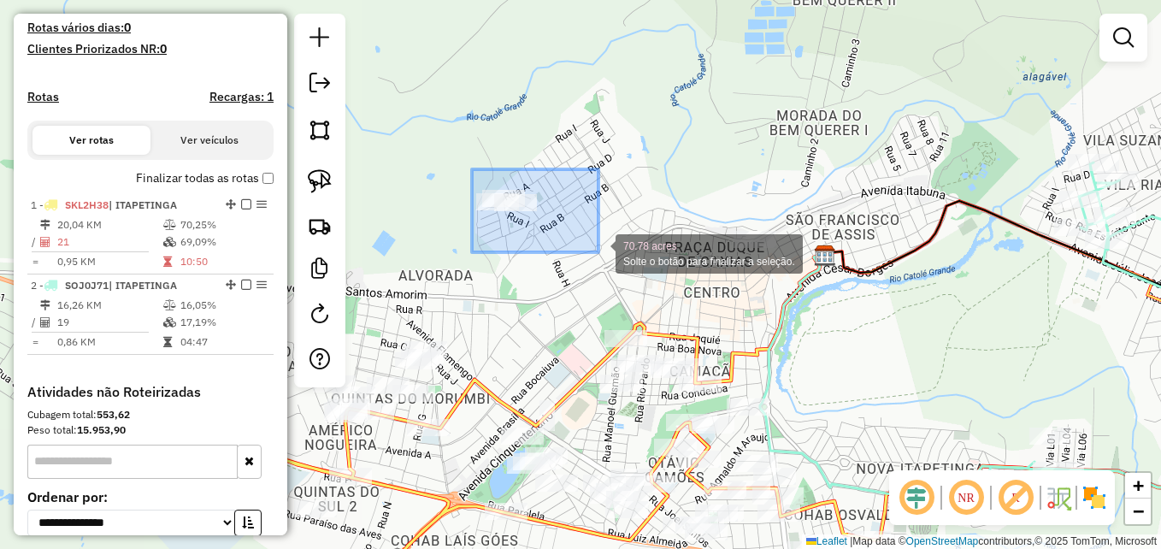
drag, startPoint x: 471, startPoint y: 193, endPoint x: 600, endPoint y: 251, distance: 141.6
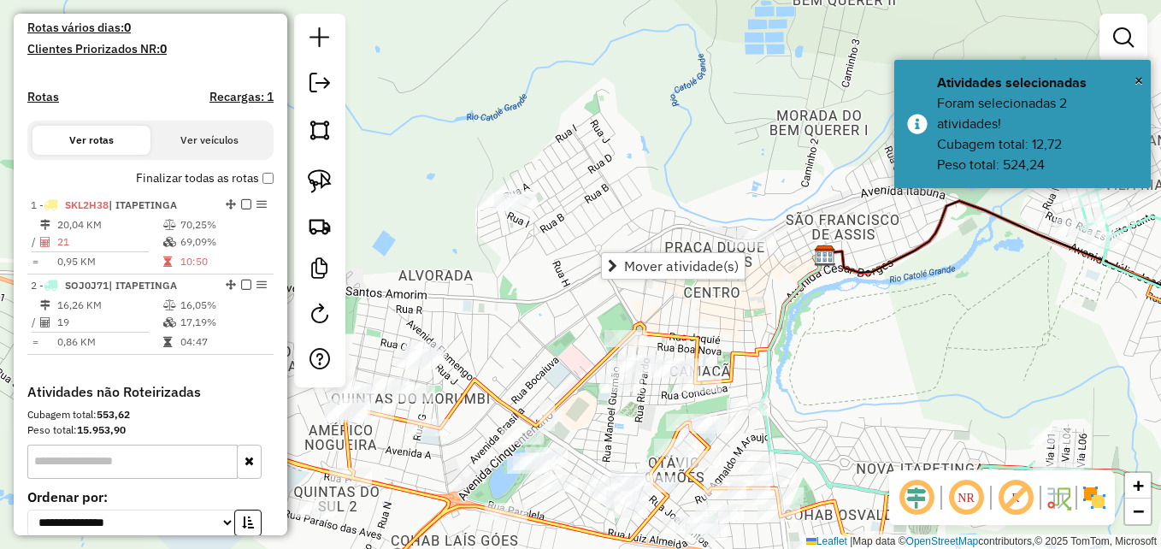
drag, startPoint x: 612, startPoint y: 274, endPoint x: 585, endPoint y: 211, distance: 68.9
click at [585, 211] on hb-router-mapa "Mover atividade(s) Informações da Sessão 980049 - 16/08/2025 Criação: 15/08/202…" at bounding box center [580, 274] width 1161 height 549
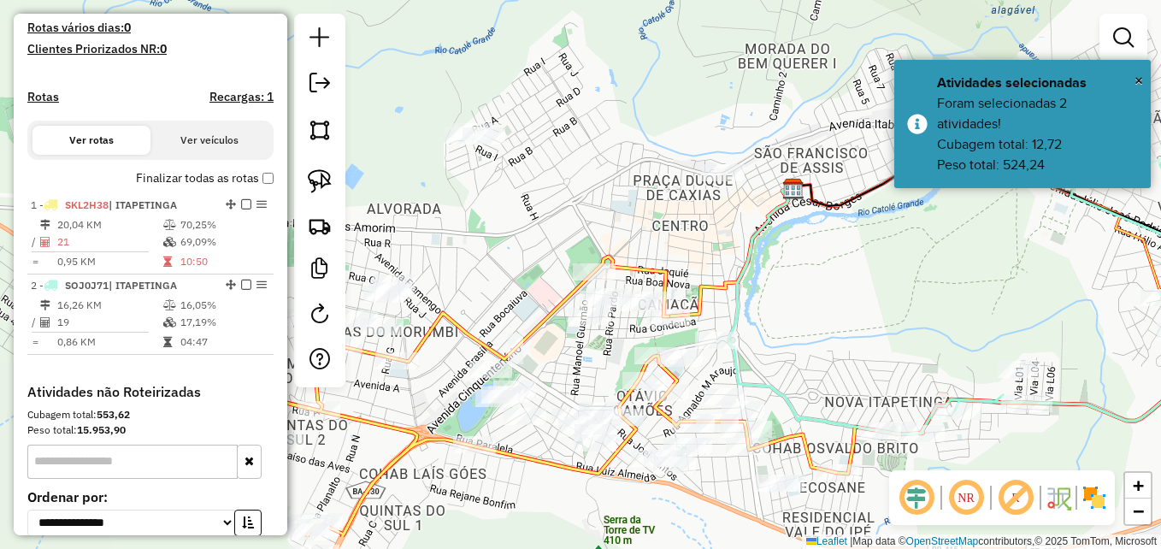
drag, startPoint x: 840, startPoint y: 363, endPoint x: 799, endPoint y: 206, distance: 162.5
click at [798, 208] on div "Janela de atendimento Grade de atendimento Capacidade Transportadoras Veículos …" at bounding box center [580, 274] width 1161 height 549
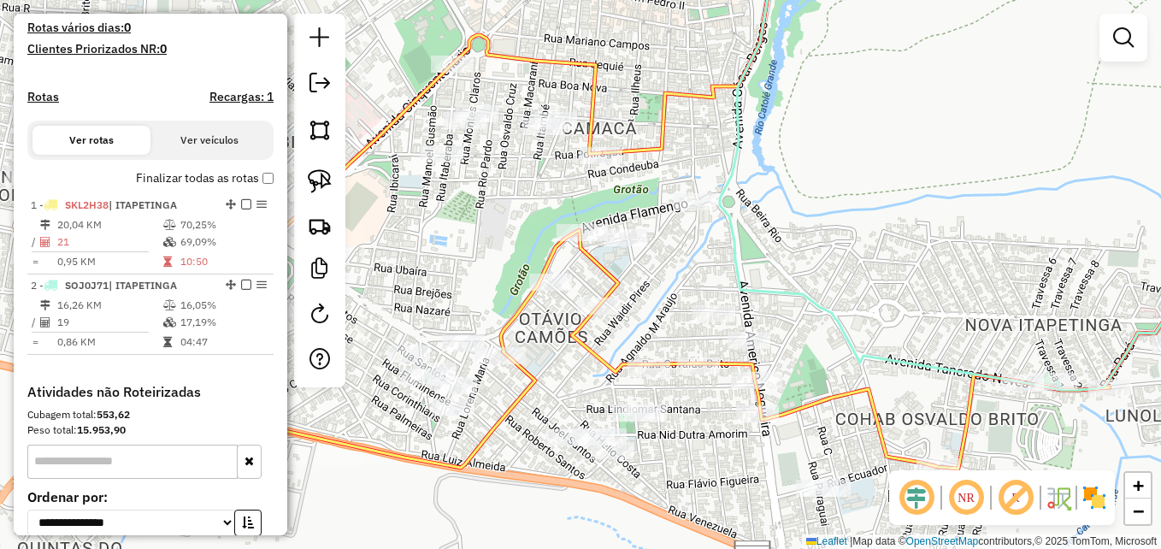
drag, startPoint x: 703, startPoint y: 277, endPoint x: 833, endPoint y: 227, distance: 138.3
click at [833, 227] on div "Janela de atendimento Grade de atendimento Capacidade Transportadoras Veículos …" at bounding box center [580, 274] width 1161 height 549
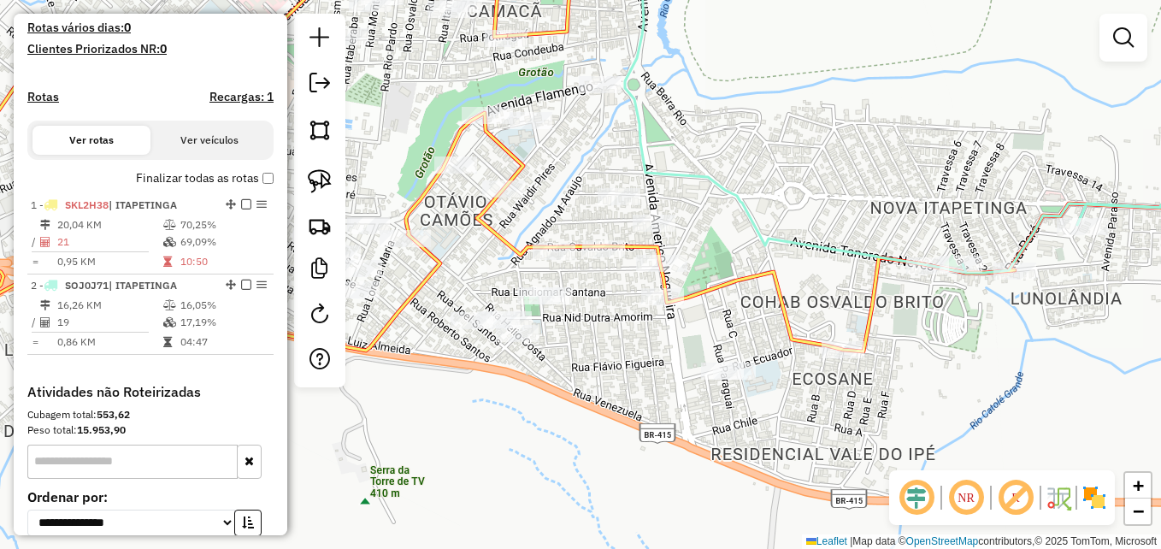
drag, startPoint x: 903, startPoint y: 297, endPoint x: 820, endPoint y: 183, distance: 140.7
click at [817, 183] on div "Janela de atendimento Grade de atendimento Capacidade Transportadoras Veículos …" at bounding box center [580, 274] width 1161 height 549
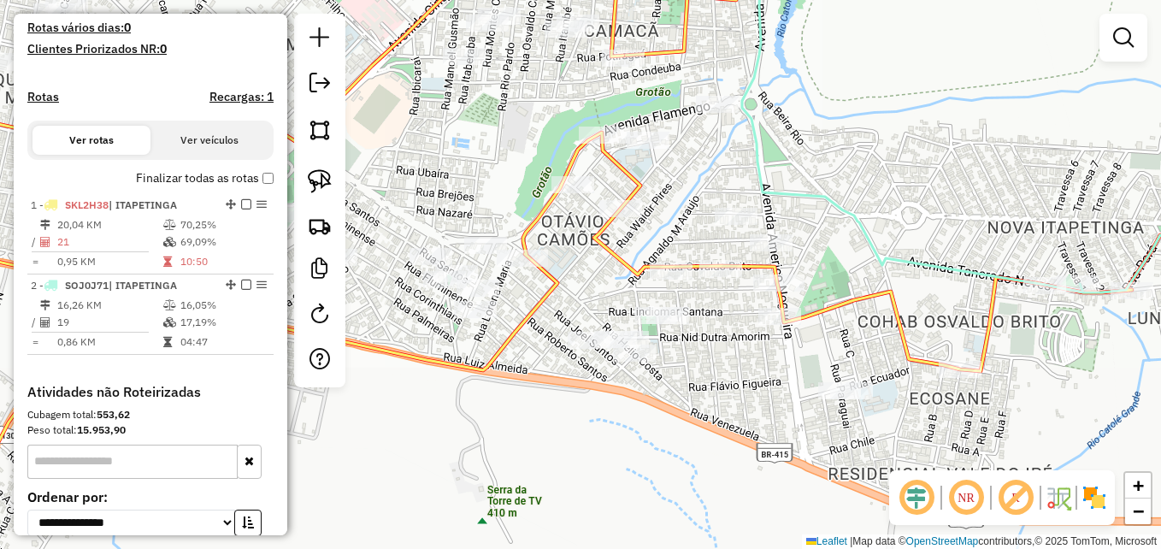
drag, startPoint x: 803, startPoint y: 172, endPoint x: 915, endPoint y: 191, distance: 114.5
click at [915, 191] on div "Janela de atendimento Grade de atendimento Capacidade Transportadoras Veículos …" at bounding box center [580, 274] width 1161 height 549
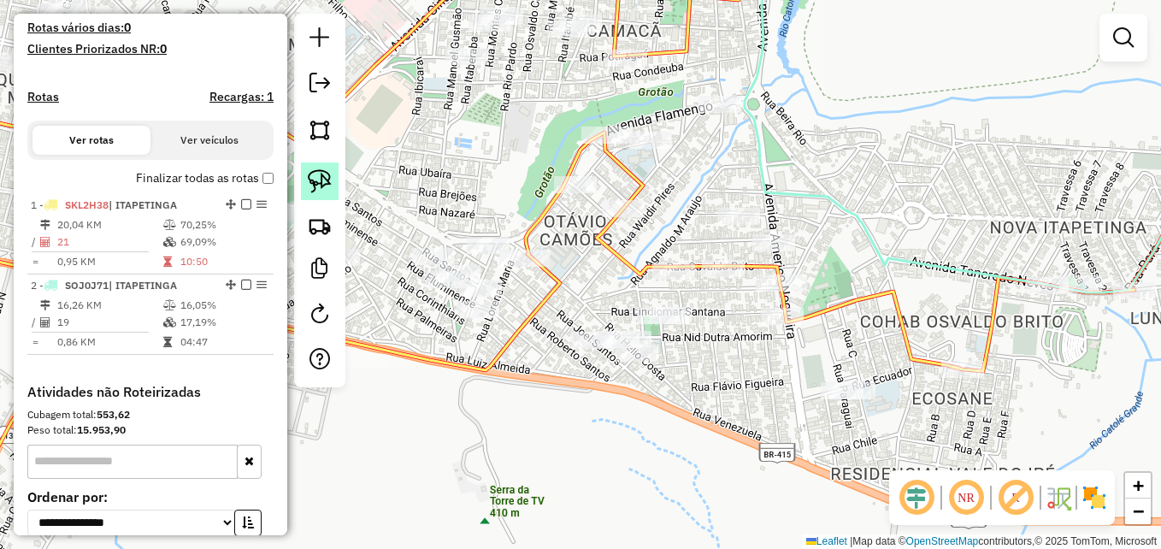
click at [320, 180] on img at bounding box center [320, 181] width 24 height 24
drag, startPoint x: 804, startPoint y: 226, endPoint x: 807, endPoint y: 253, distance: 27.5
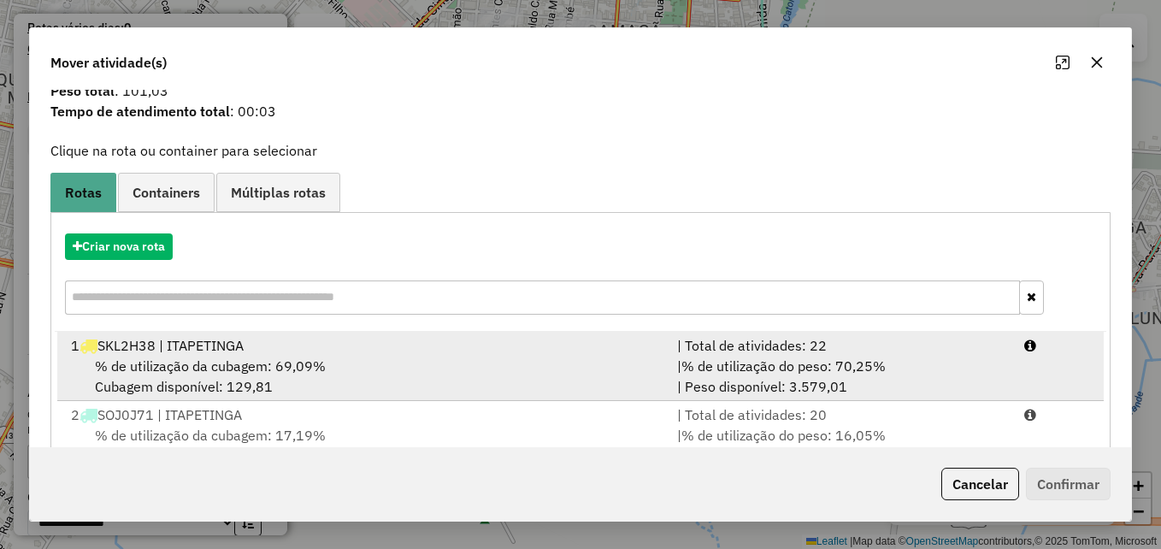
scroll to position [109, 0]
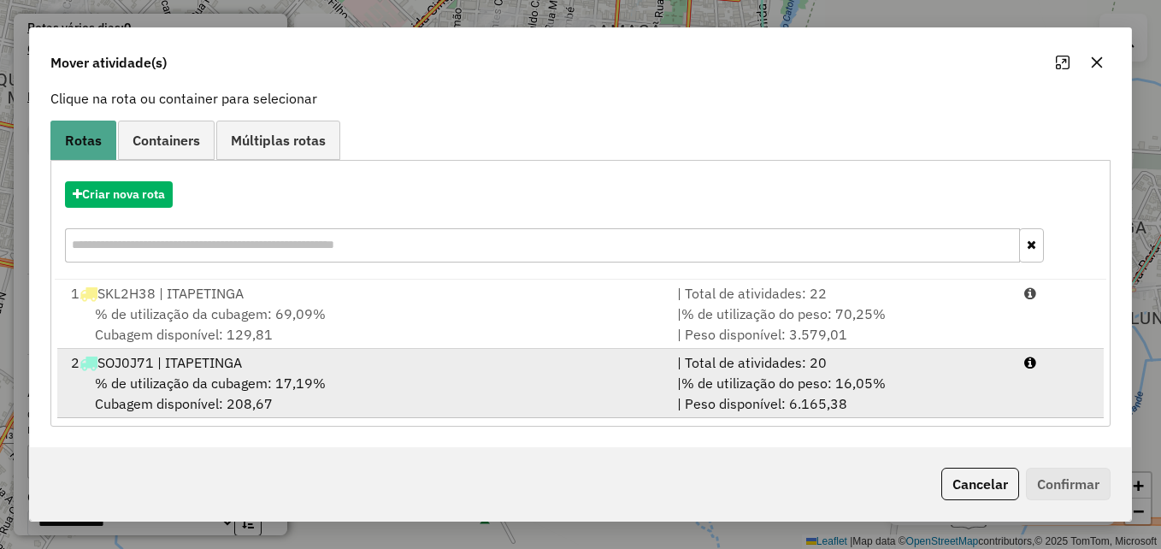
click at [503, 376] on div "% de utilização da cubagem: 17,19% Cubagem disponível: 208,67" at bounding box center [364, 393] width 606 height 41
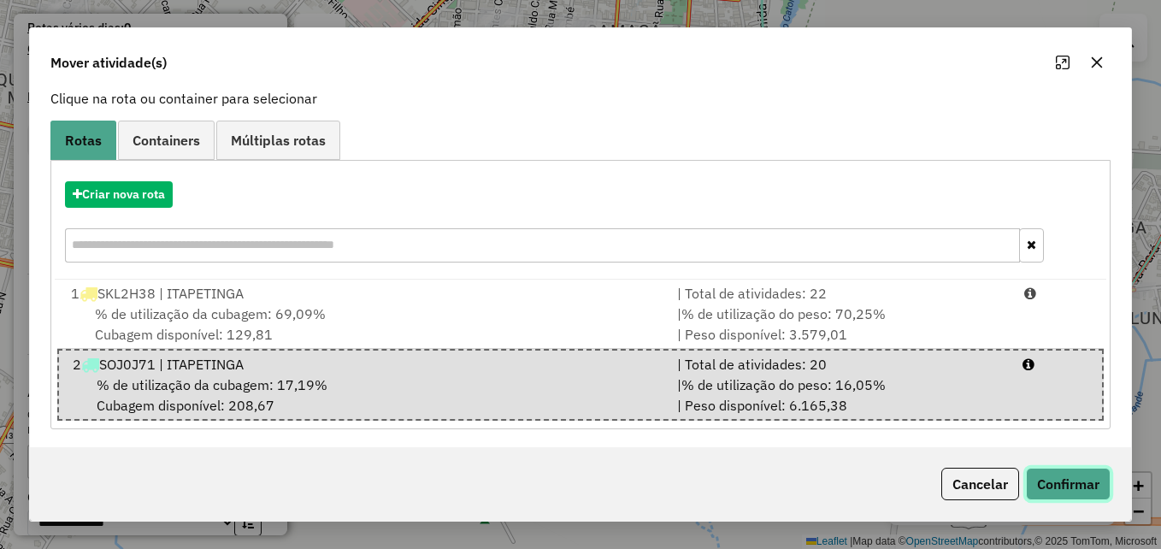
click at [1049, 477] on button "Confirmar" at bounding box center [1068, 484] width 85 height 32
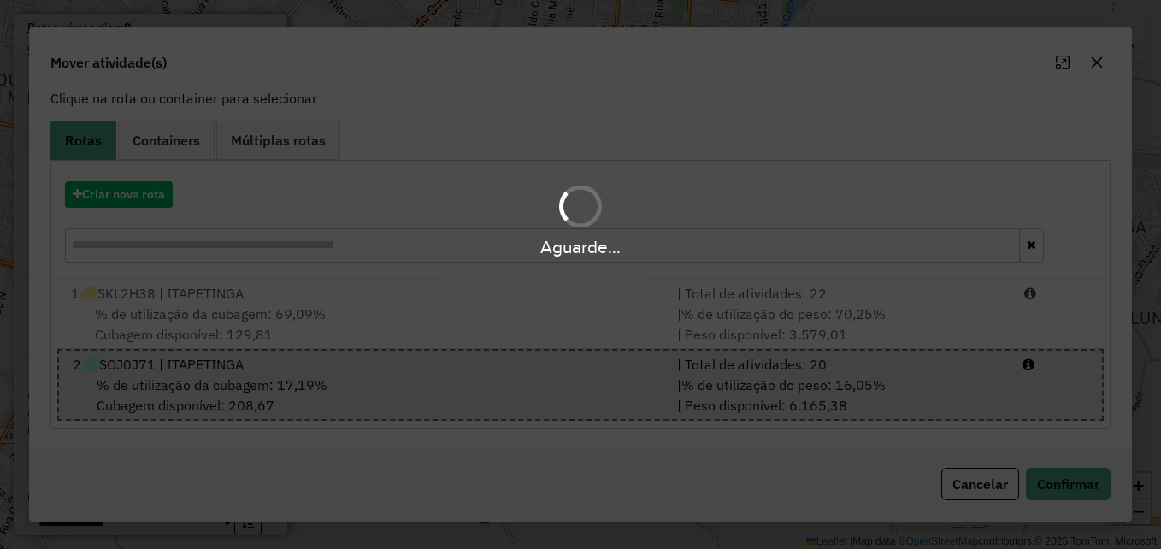
scroll to position [0, 0]
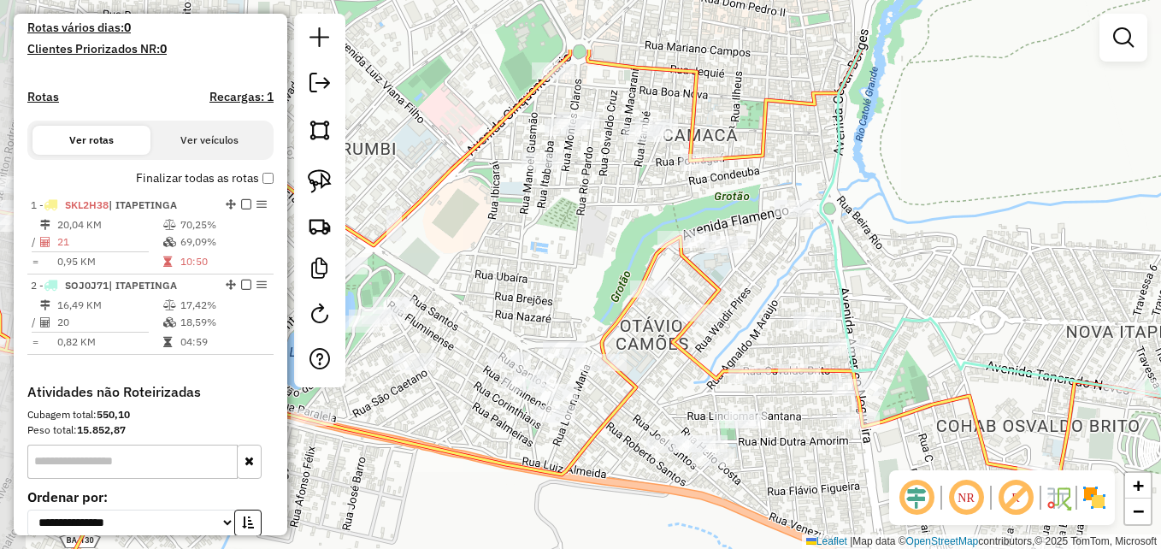
drag, startPoint x: 706, startPoint y: 166, endPoint x: 782, endPoint y: 270, distance: 129.1
click at [782, 270] on div "Janela de atendimento Grade de atendimento Capacidade Transportadoras Veículos …" at bounding box center [580, 274] width 1161 height 549
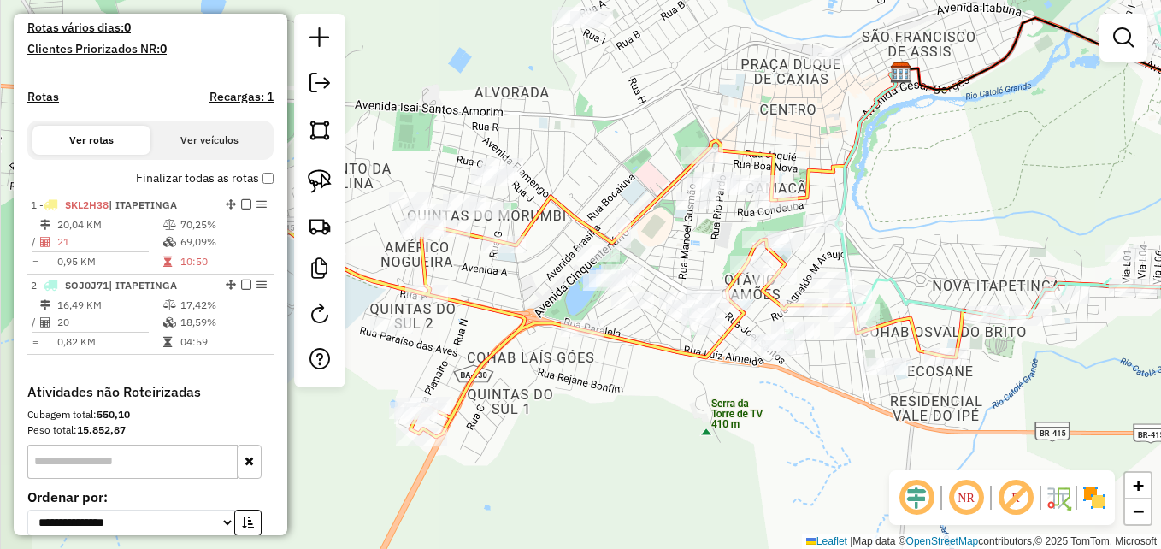
drag, startPoint x: 630, startPoint y: 435, endPoint x: 733, endPoint y: 346, distance: 136.4
click at [733, 347] on div "Janela de atendimento Grade de atendimento Capacidade Transportadoras Veículos …" at bounding box center [580, 274] width 1161 height 549
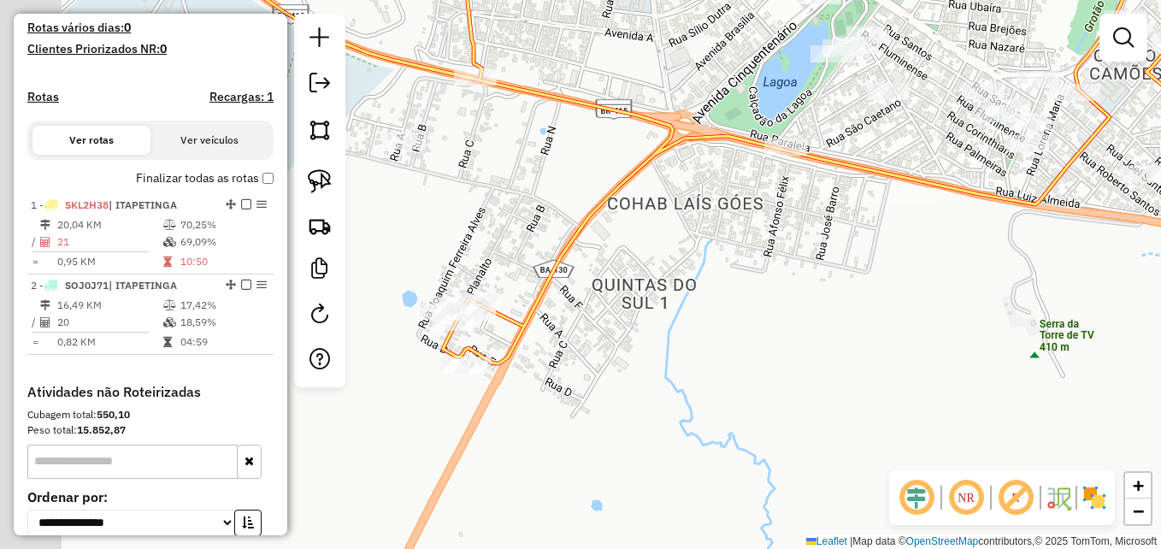
drag, startPoint x: 622, startPoint y: 341, endPoint x: 808, endPoint y: 323, distance: 186.4
click at [822, 315] on div "Janela de atendimento Grade de atendimento Capacidade Transportadoras Veículos …" at bounding box center [580, 274] width 1161 height 549
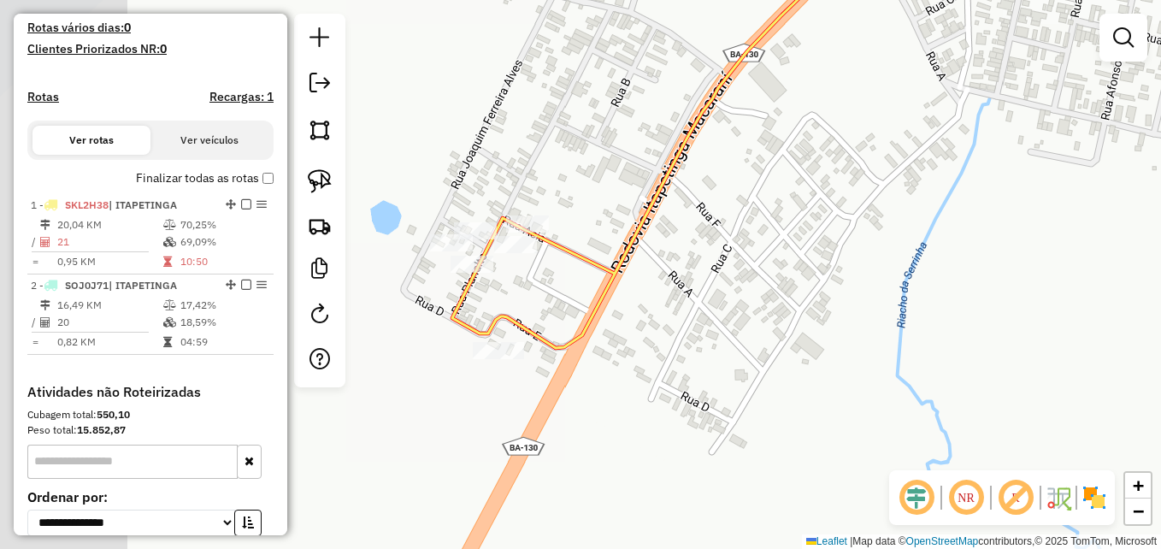
drag, startPoint x: 671, startPoint y: 315, endPoint x: 878, endPoint y: 313, distance: 206.9
click at [878, 313] on div "Janela de atendimento Grade de atendimento Capacidade Transportadoras Veículos …" at bounding box center [580, 274] width 1161 height 549
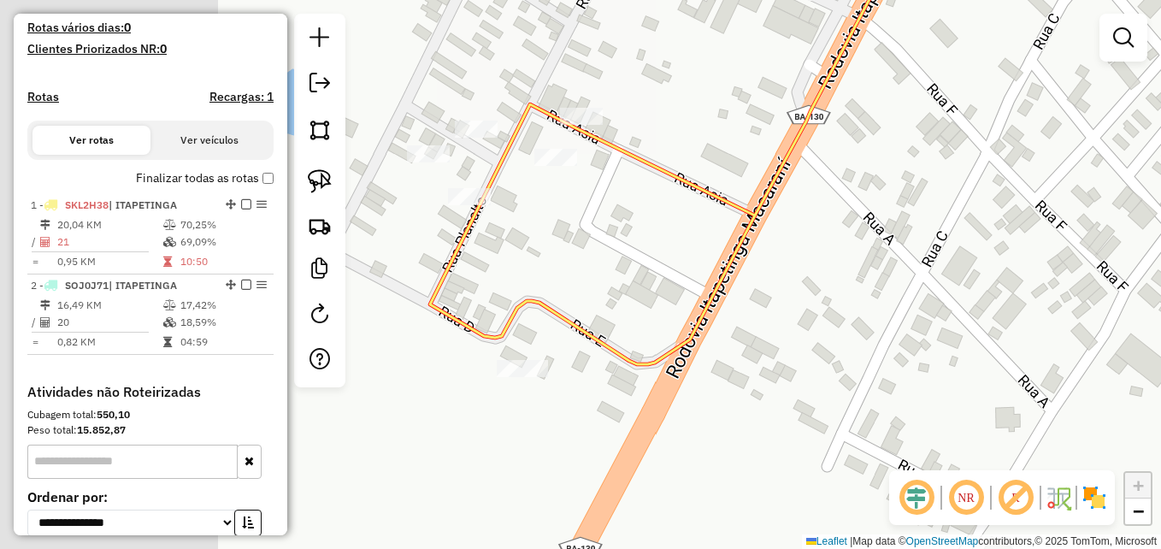
drag, startPoint x: 864, startPoint y: 317, endPoint x: 1123, endPoint y: 309, distance: 259.1
click at [1116, 297] on div "Janela de atendimento Grade de atendimento Capacidade Transportadoras Veículos …" at bounding box center [580, 274] width 1161 height 549
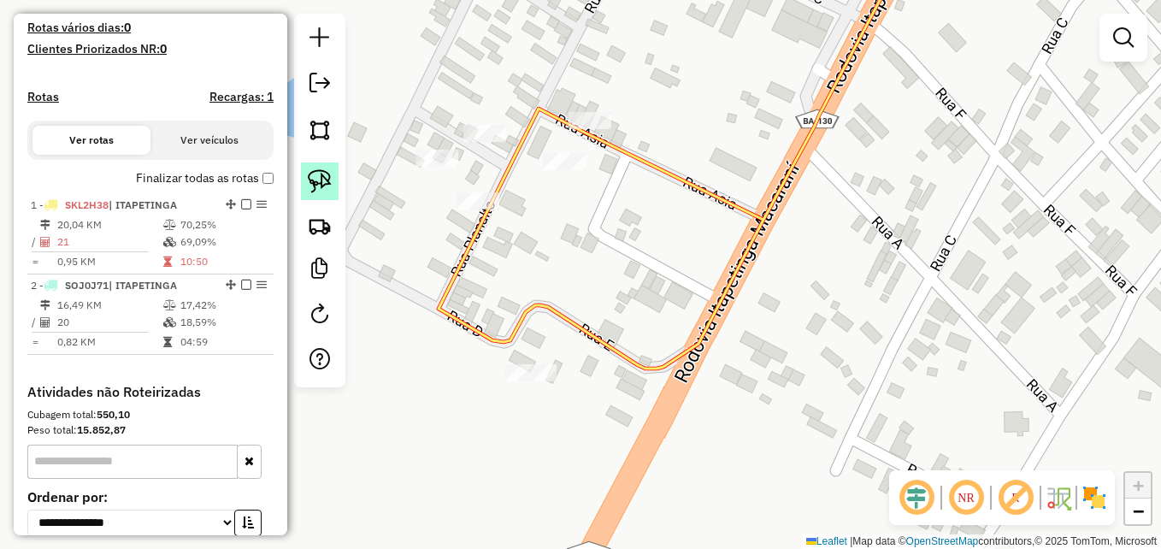
click at [320, 179] on img at bounding box center [320, 181] width 24 height 24
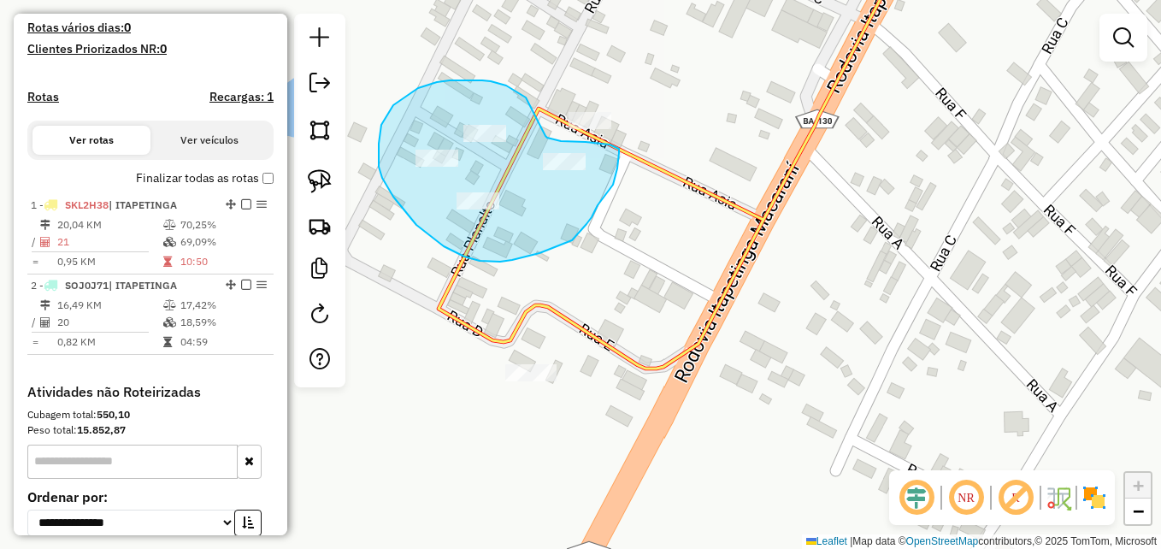
drag, startPoint x: 526, startPoint y: 97, endPoint x: 545, endPoint y: 136, distance: 43.2
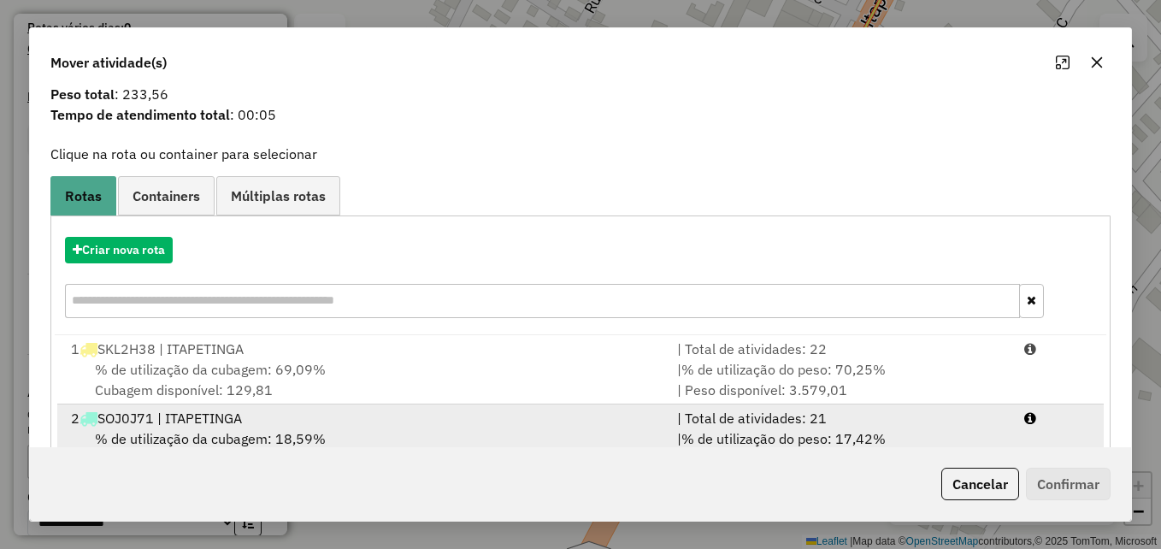
scroll to position [109, 0]
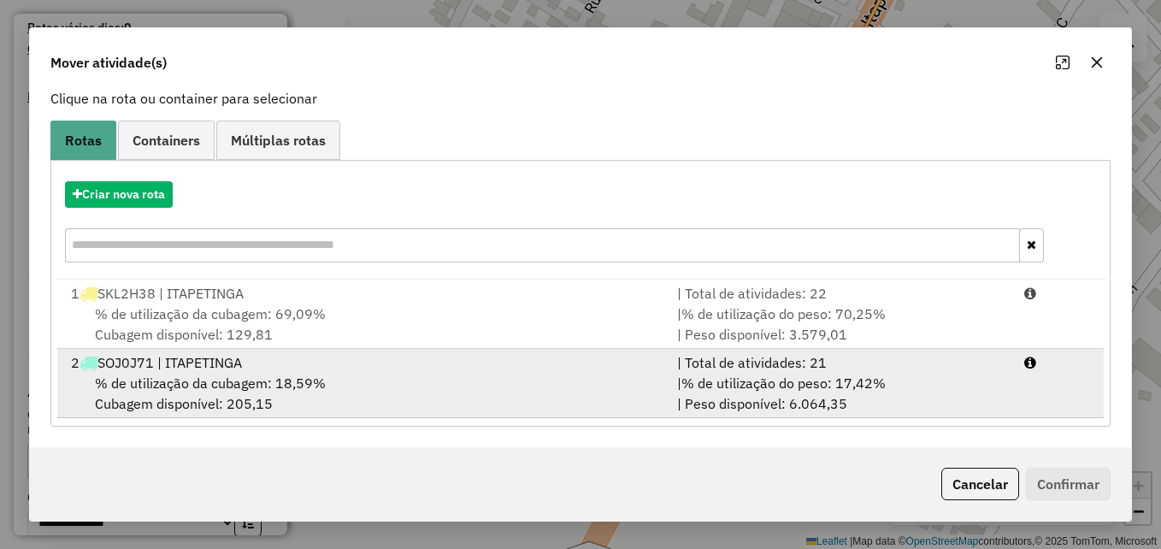
click at [556, 379] on div "% de utilização da cubagem: 18,59% Cubagem disponível: 205,15" at bounding box center [364, 393] width 606 height 41
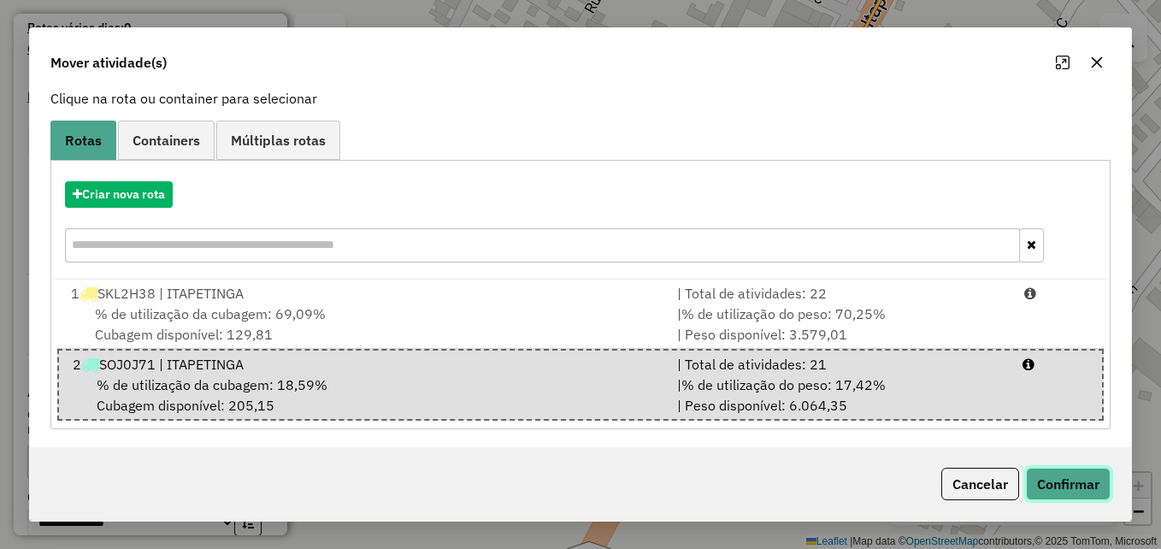
click at [1049, 474] on button "Confirmar" at bounding box center [1068, 484] width 85 height 32
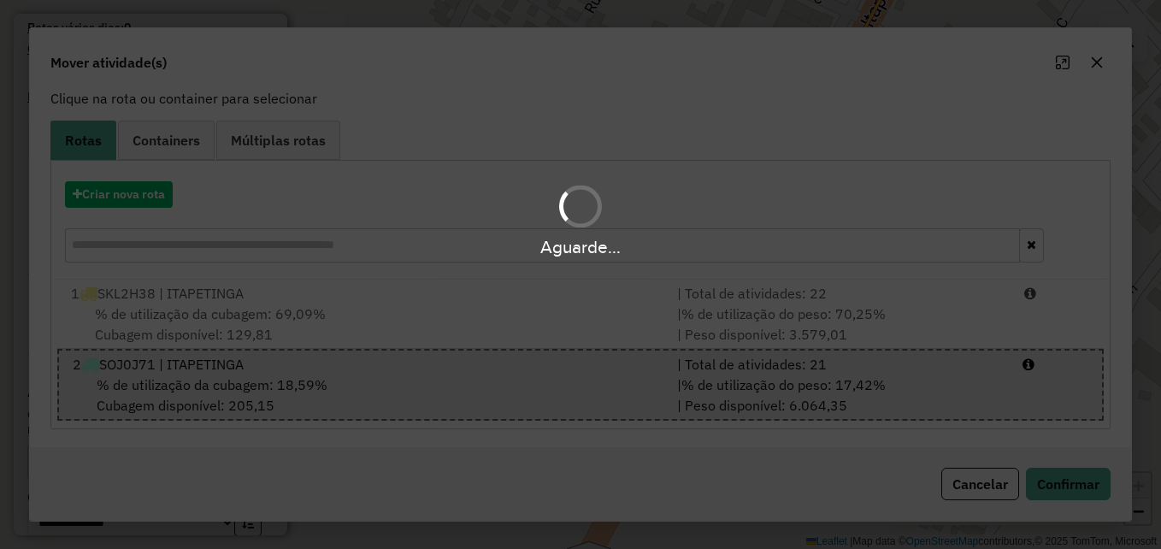
scroll to position [0, 0]
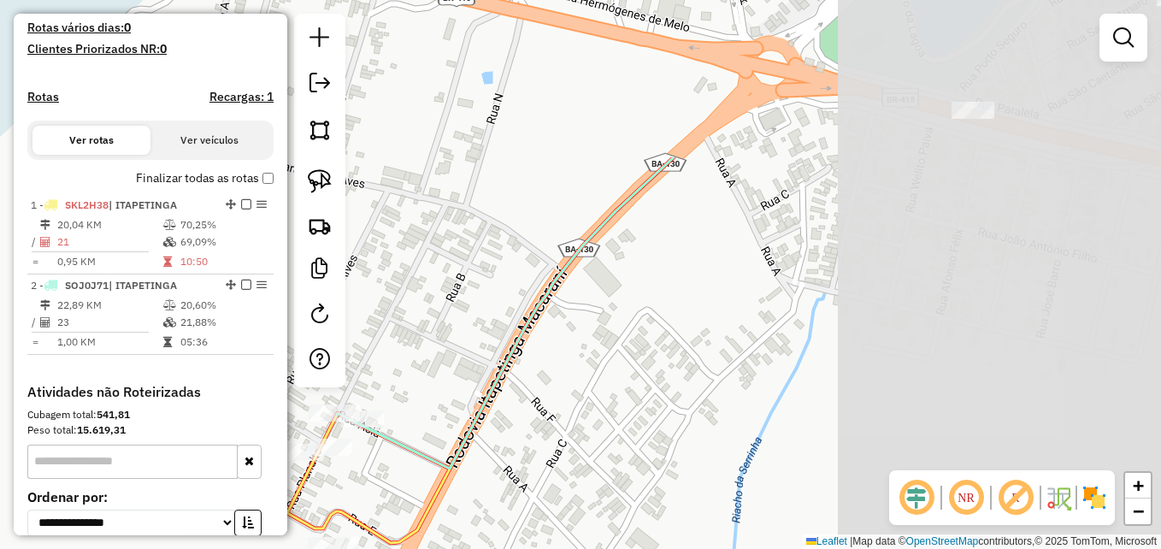
drag, startPoint x: 962, startPoint y: 254, endPoint x: 599, endPoint y: 470, distance: 422.8
click at [609, 468] on div "Janela de atendimento Grade de atendimento Capacidade Transportadoras Veículos …" at bounding box center [580, 274] width 1161 height 549
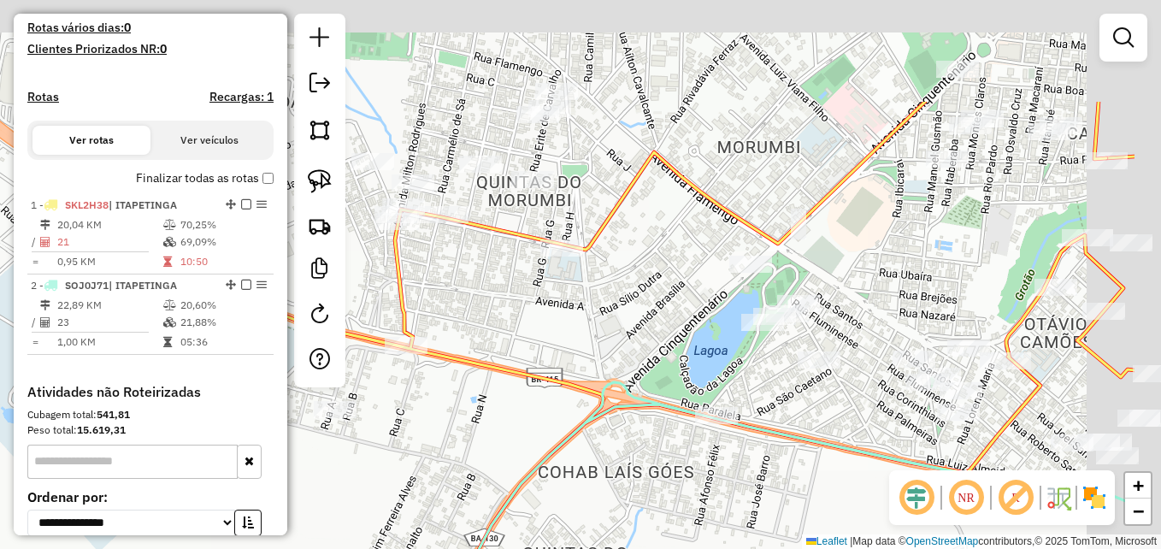
drag, startPoint x: 772, startPoint y: 323, endPoint x: 627, endPoint y: 480, distance: 213.6
click at [627, 480] on div "Janela de atendimento Grade de atendimento Capacidade Transportadoras Veículos …" at bounding box center [580, 274] width 1161 height 549
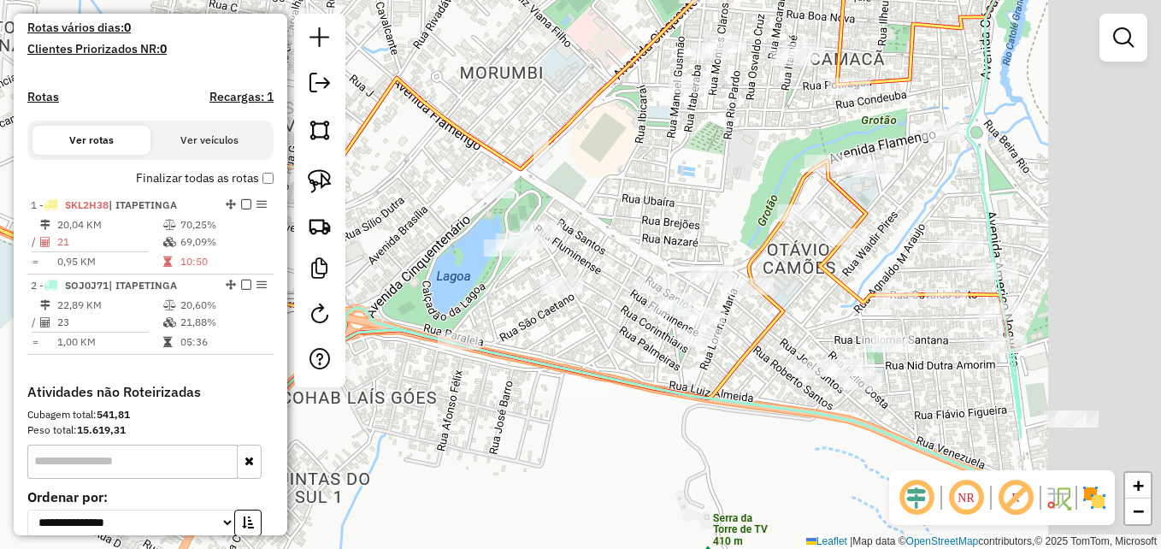
drag, startPoint x: 856, startPoint y: 454, endPoint x: 600, endPoint y: 379, distance: 266.4
click at [600, 379] on icon at bounding box center [581, 396] width 880 height 250
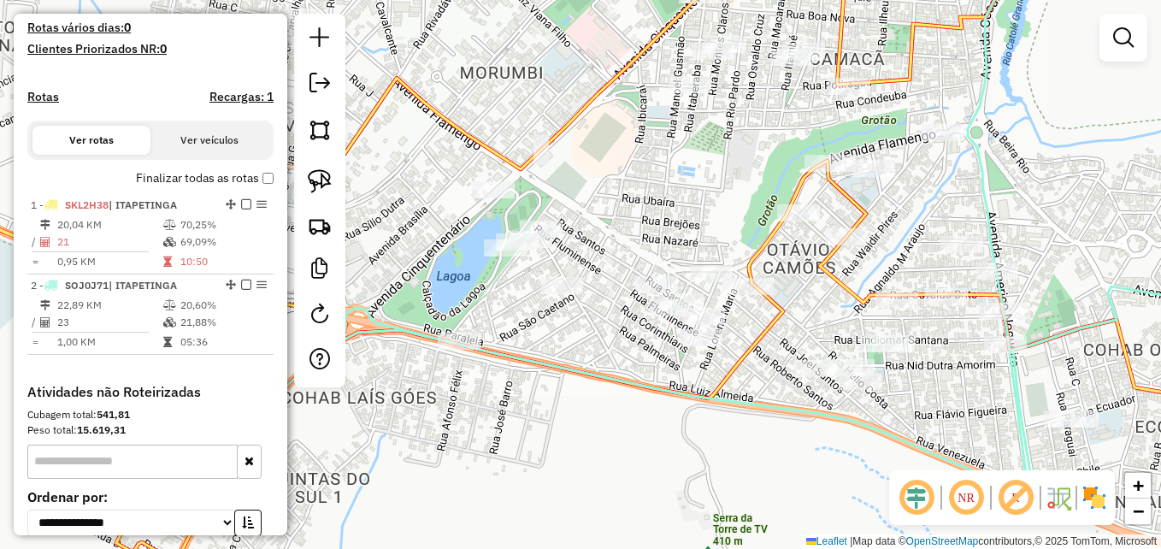
drag, startPoint x: 392, startPoint y: 153, endPoint x: 600, endPoint y: 392, distance: 316.9
click at [600, 392] on div "Janela de atendimento Grade de atendimento Capacidade Transportadoras Veículos …" at bounding box center [580, 274] width 1161 height 549
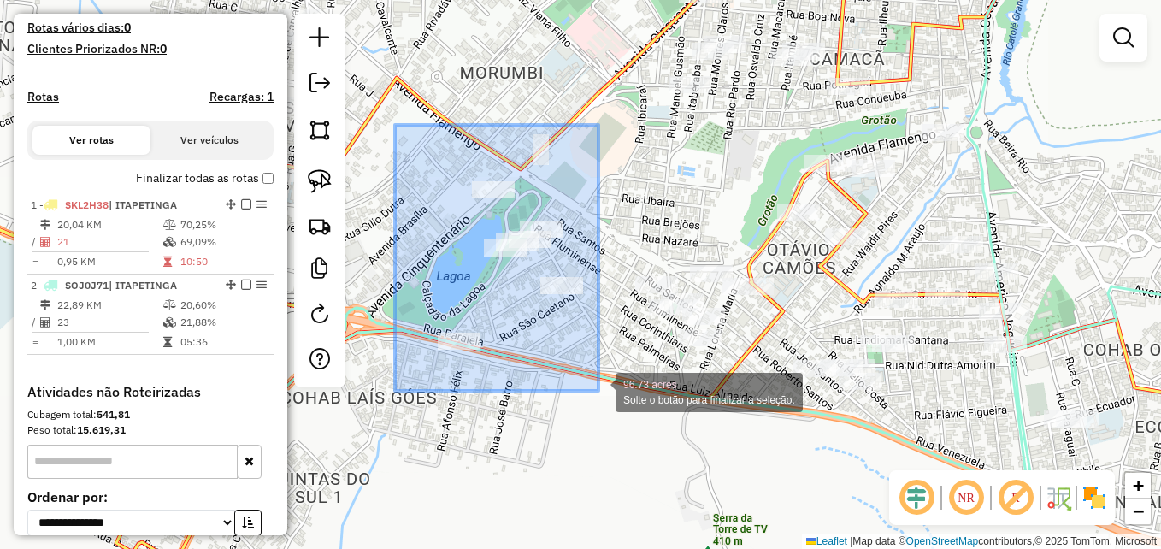
drag, startPoint x: 395, startPoint y: 125, endPoint x: 598, endPoint y: 391, distance: 334.8
click at [598, 391] on div "96.73 acres Solte o botão para finalizar a seleção. Janela de atendimento Grade…" at bounding box center [580, 274] width 1161 height 549
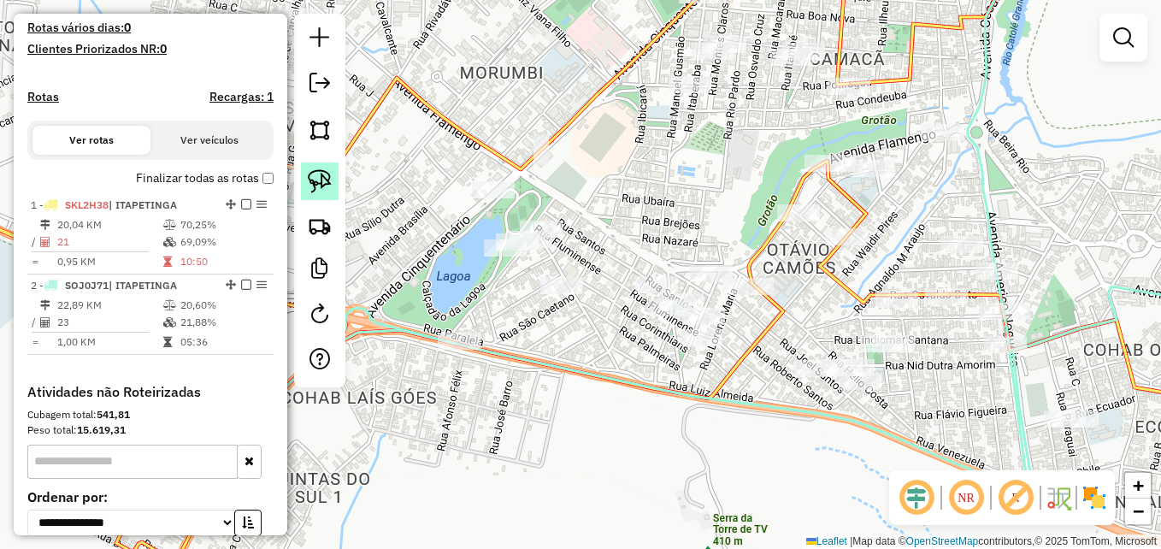
click at [319, 174] on img at bounding box center [320, 181] width 24 height 24
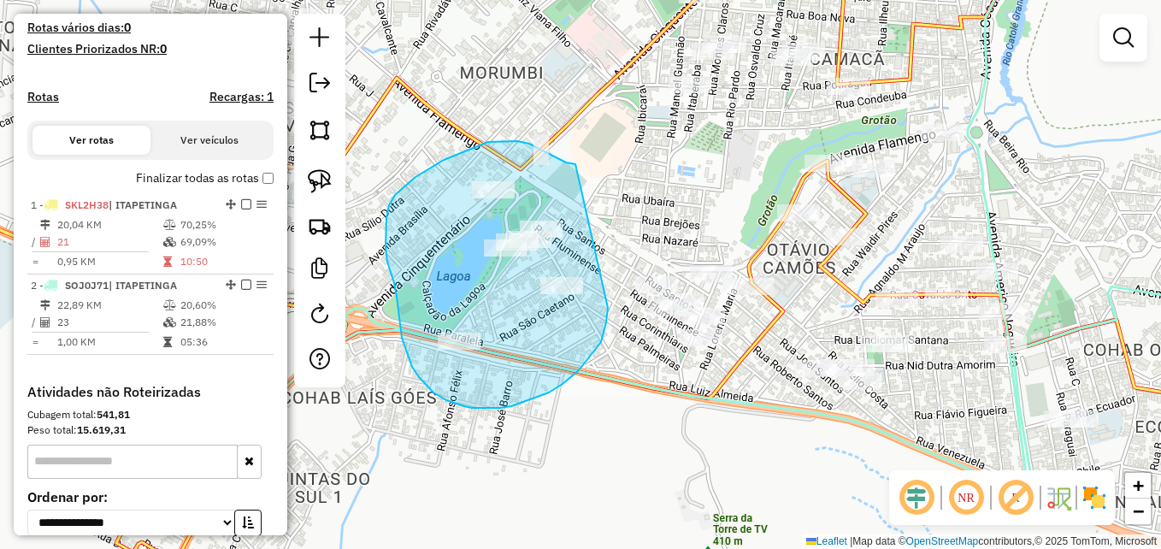
drag, startPoint x: 575, startPoint y: 164, endPoint x: 608, endPoint y: 252, distance: 93.8
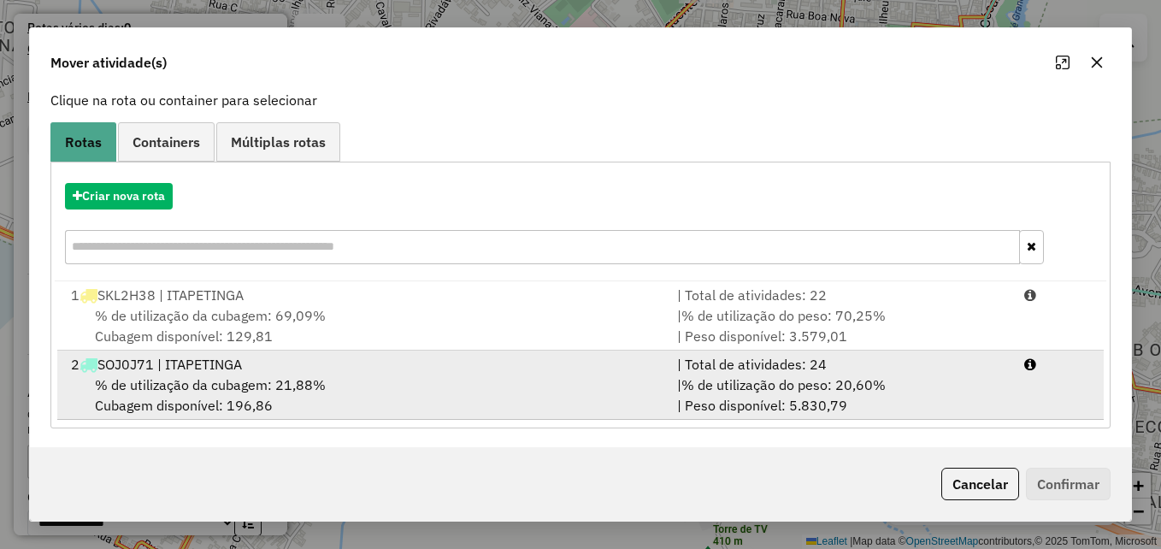
scroll to position [109, 0]
click at [484, 374] on div "% de utilização da cubagem: 21,88% Cubagem disponível: 196,86" at bounding box center [364, 393] width 606 height 41
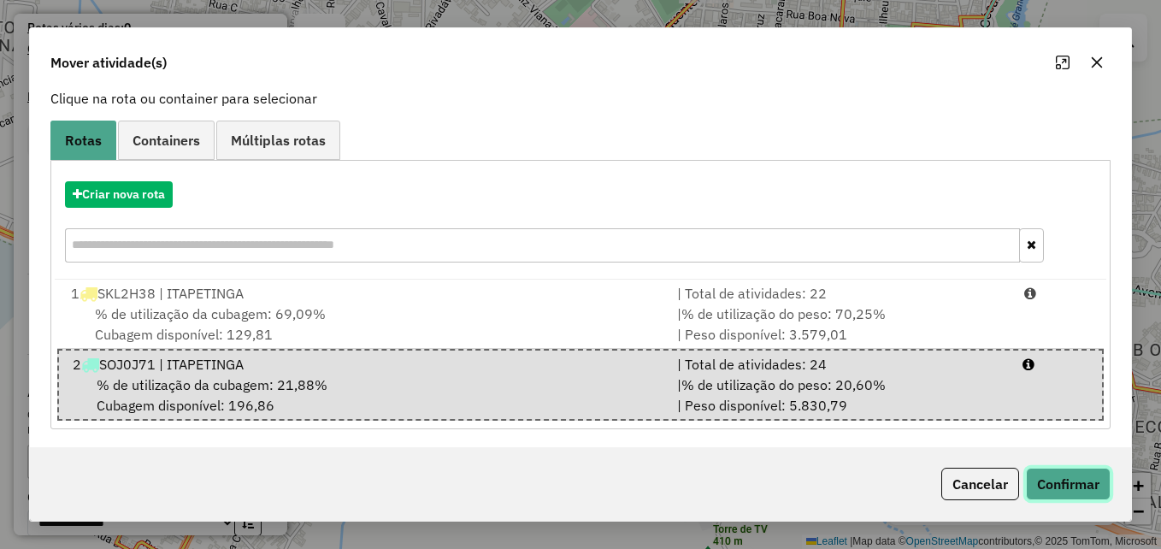
click at [1063, 484] on button "Confirmar" at bounding box center [1068, 484] width 85 height 32
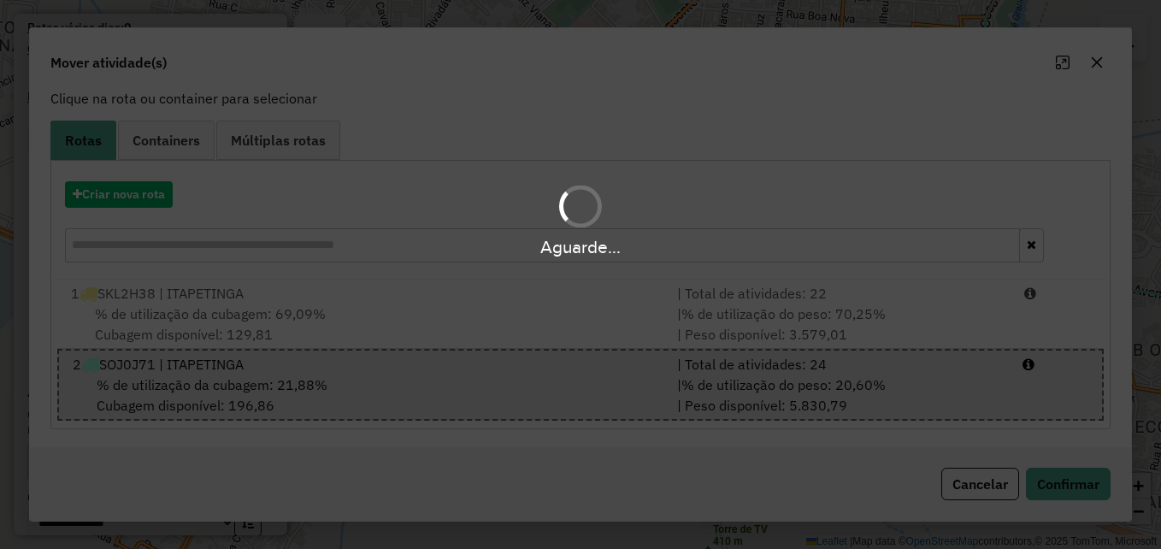
scroll to position [0, 0]
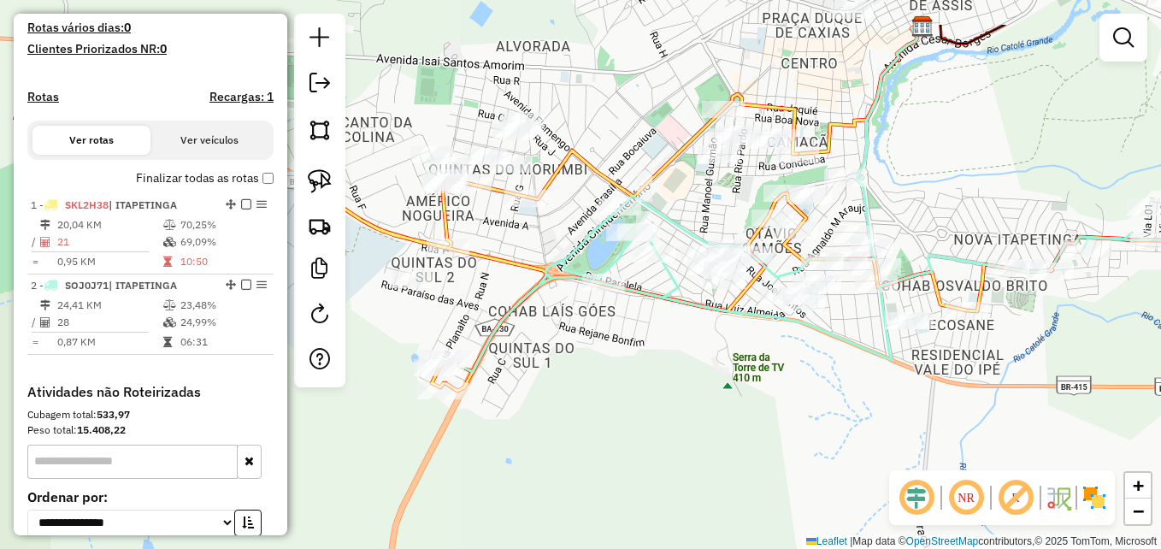
drag, startPoint x: 744, startPoint y: 318, endPoint x: 721, endPoint y: 397, distance: 82.5
click at [721, 397] on div "Janela de atendimento Grade de atendimento Capacidade Transportadoras Veículos …" at bounding box center [580, 274] width 1161 height 549
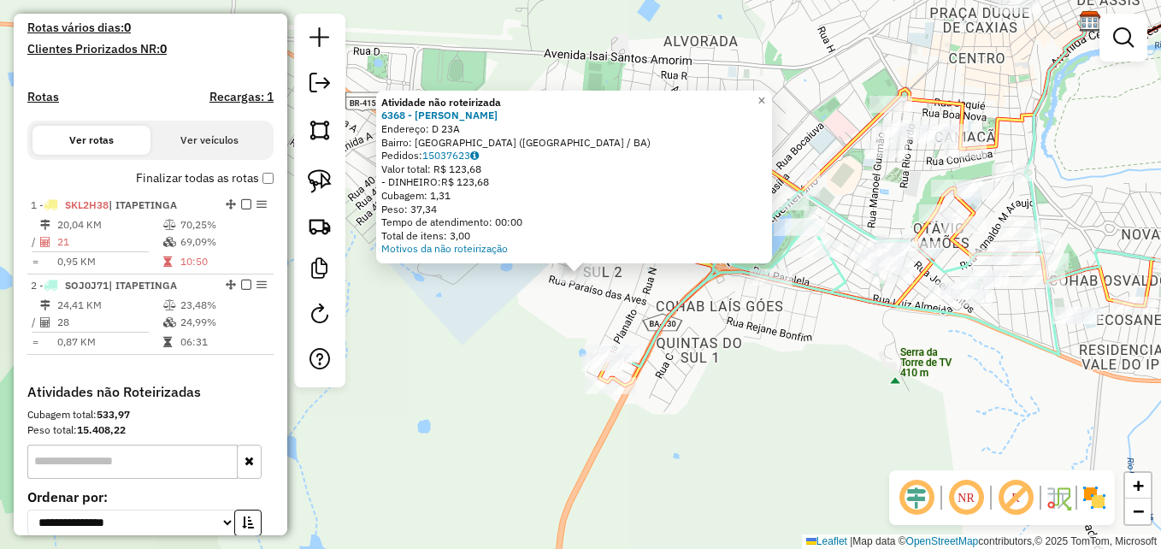
click at [832, 400] on div "Rota 2 - Placa SOJ0J71 2418 - T�NIA FERREIRA DE A Atividade não roteirizada 636…" at bounding box center [580, 274] width 1161 height 549
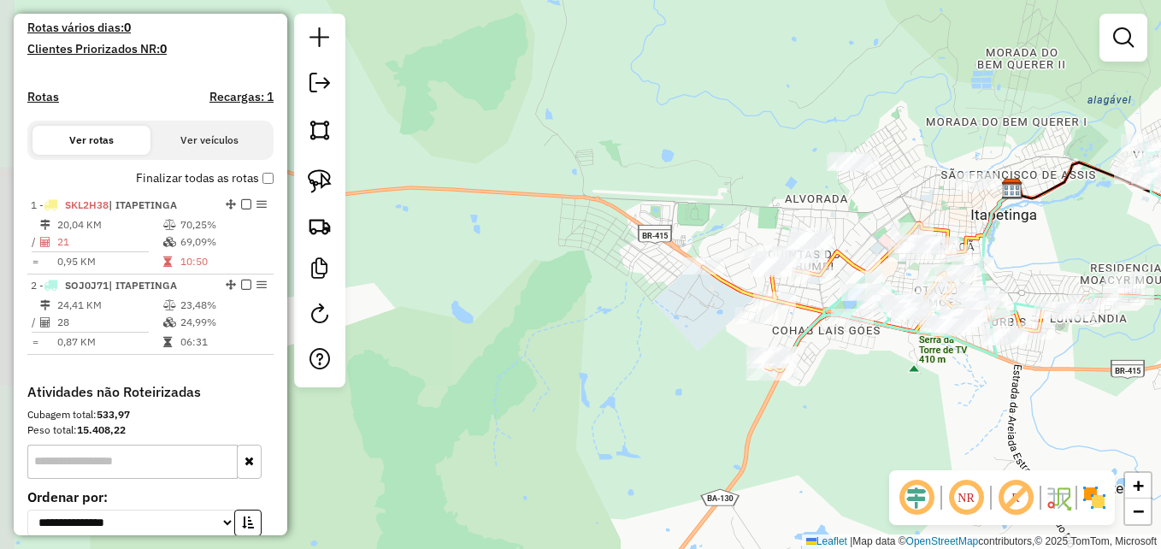
drag, startPoint x: 996, startPoint y: 384, endPoint x: 792, endPoint y: 390, distance: 204.4
click at [791, 390] on div "Janela de atendimento Grade de atendimento Capacidade Transportadoras Veículos …" at bounding box center [580, 274] width 1161 height 549
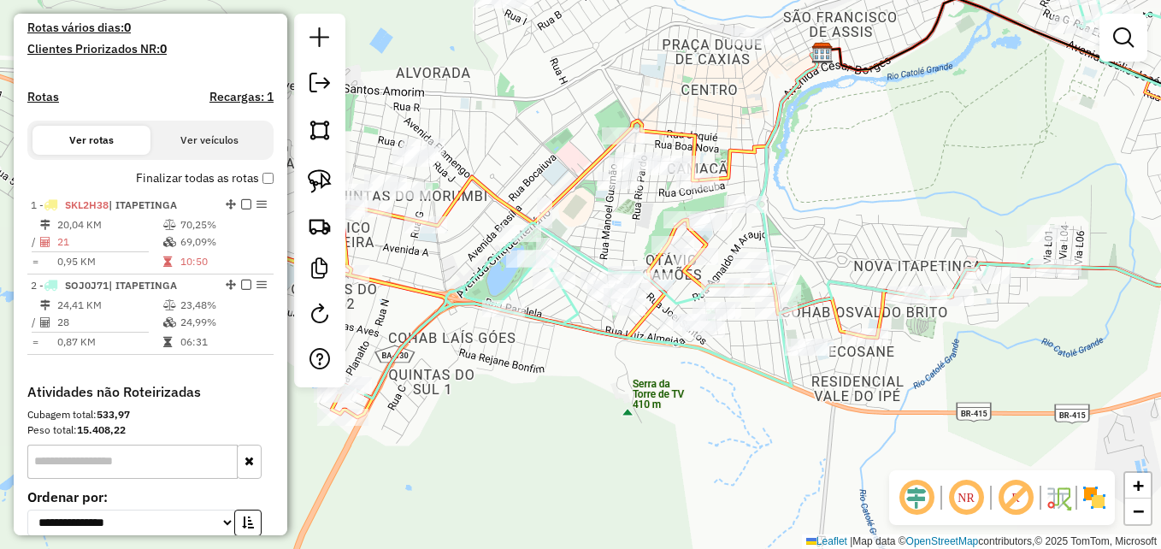
drag, startPoint x: 859, startPoint y: 190, endPoint x: 872, endPoint y: 189, distance: 12.9
click at [872, 189] on div "Janela de atendimento Grade de atendimento Capacidade Transportadoras Veículos …" at bounding box center [580, 274] width 1161 height 549
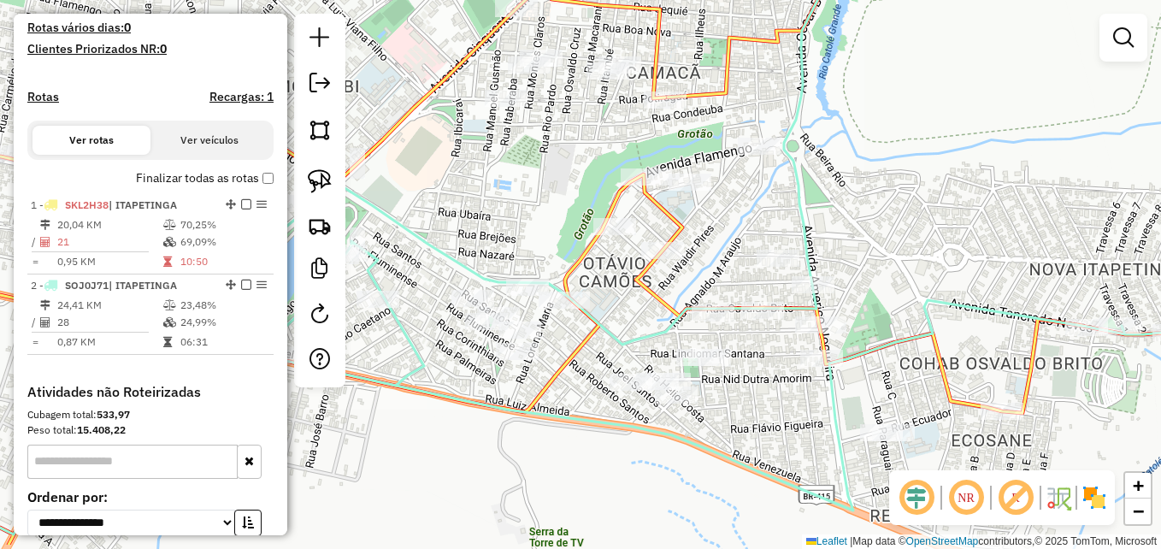
drag, startPoint x: 930, startPoint y: 187, endPoint x: 957, endPoint y: 166, distance: 34.7
click at [957, 166] on div "Janela de atendimento Grade de atendimento Capacidade Transportadoras Veículos …" at bounding box center [580, 274] width 1161 height 549
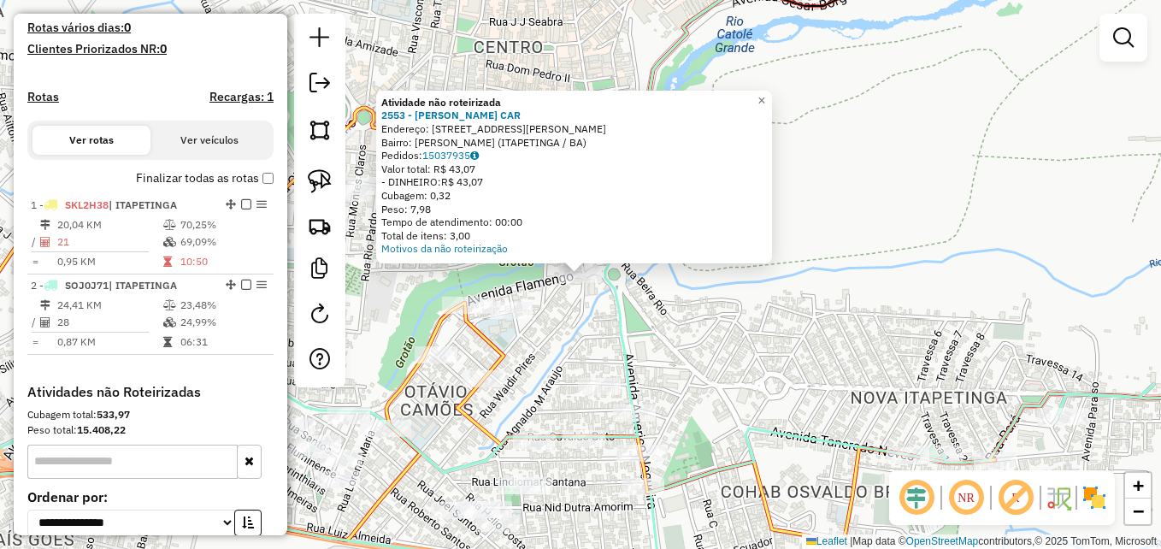
click at [784, 306] on div "Atividade não roteirizada 2553 - ISMAICON PEREIRA CAR Endereço: R VALDIR PIRES …" at bounding box center [580, 274] width 1161 height 549
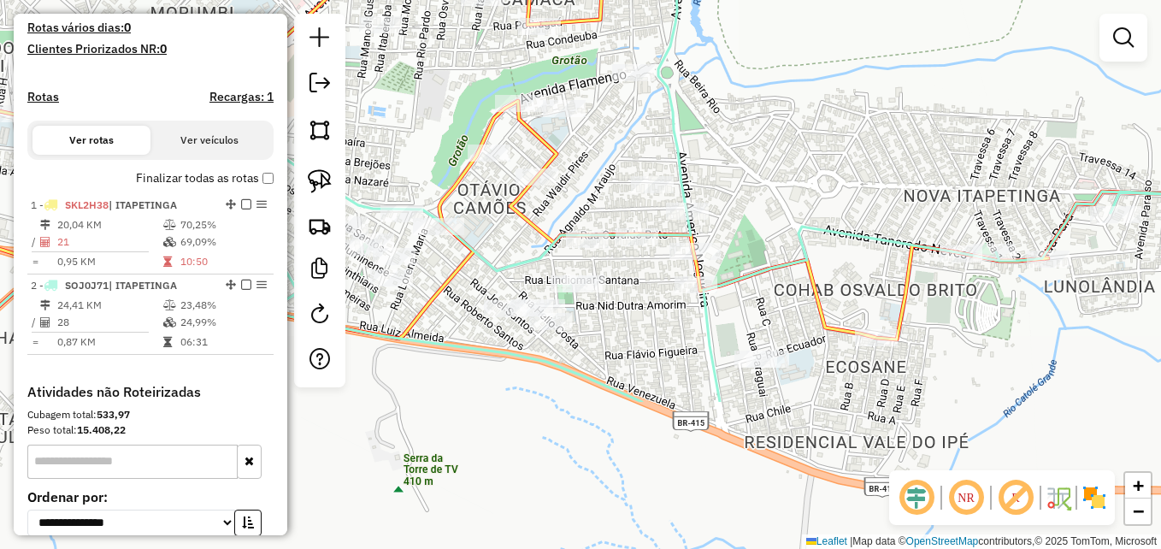
drag, startPoint x: 802, startPoint y: 350, endPoint x: 880, endPoint y: 115, distance: 246.8
click at [883, 110] on div "Janela de atendimento Grade de atendimento Capacidade Transportadoras Veículos …" at bounding box center [580, 274] width 1161 height 549
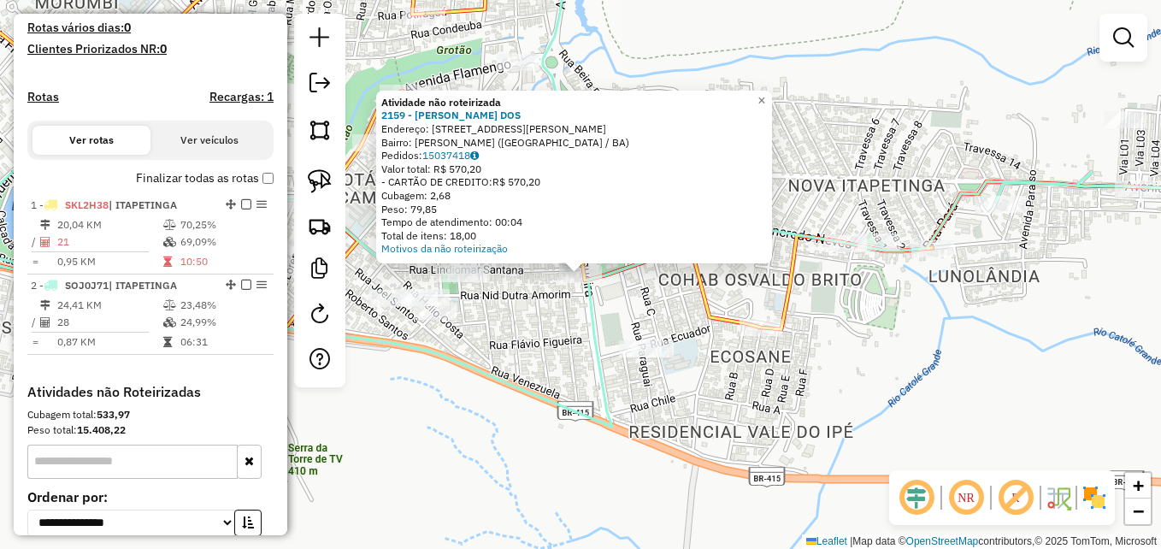
click at [560, 354] on div "Atividade não roteirizada 2159 - EUDES RODRIGUES DOS Endereço: AV AV AMERICO NO…" at bounding box center [580, 274] width 1161 height 549
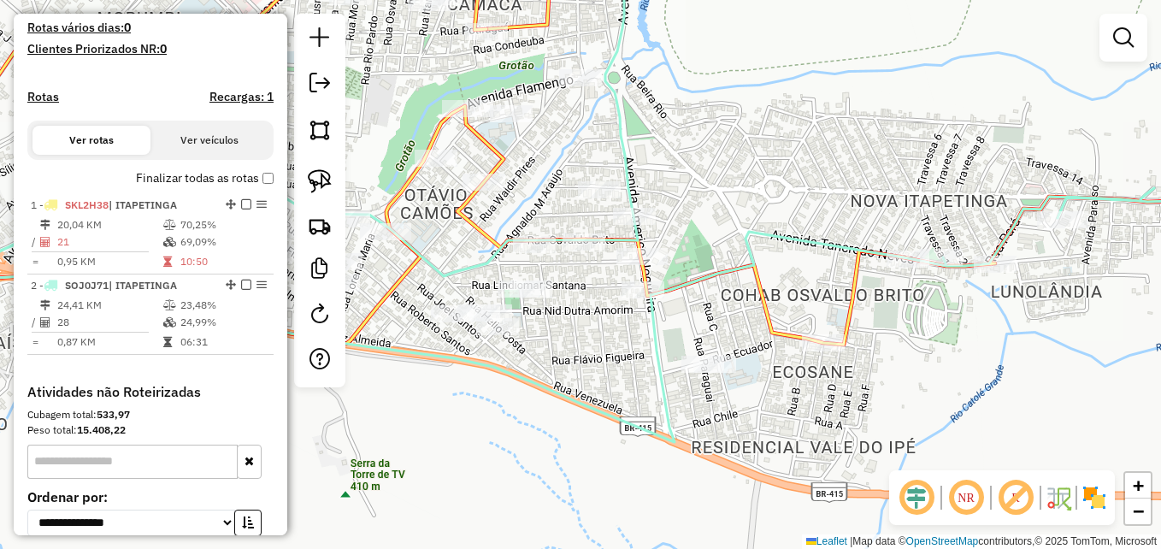
drag, startPoint x: 546, startPoint y: 303, endPoint x: 654, endPoint y: 319, distance: 108.9
click at [653, 321] on div "Janela de atendimento Grade de atendimento Capacidade Transportadoras Veículos …" at bounding box center [580, 274] width 1161 height 549
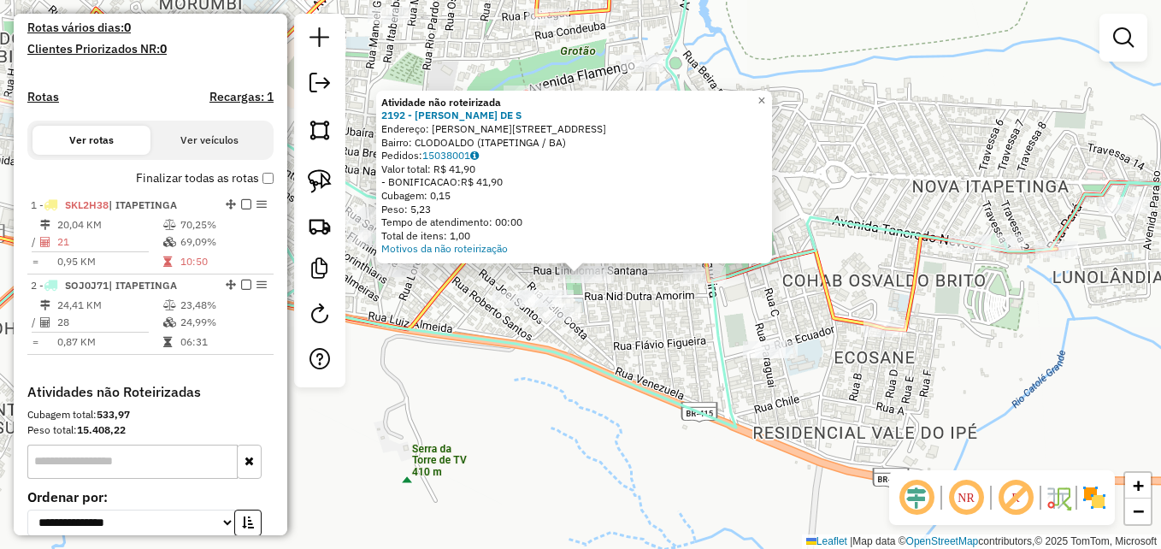
click at [628, 318] on div "Atividade não roteirizada 2192 - NILDA FERNANDES DE S Endereço: R LINDIOMAR SAN…" at bounding box center [580, 274] width 1161 height 549
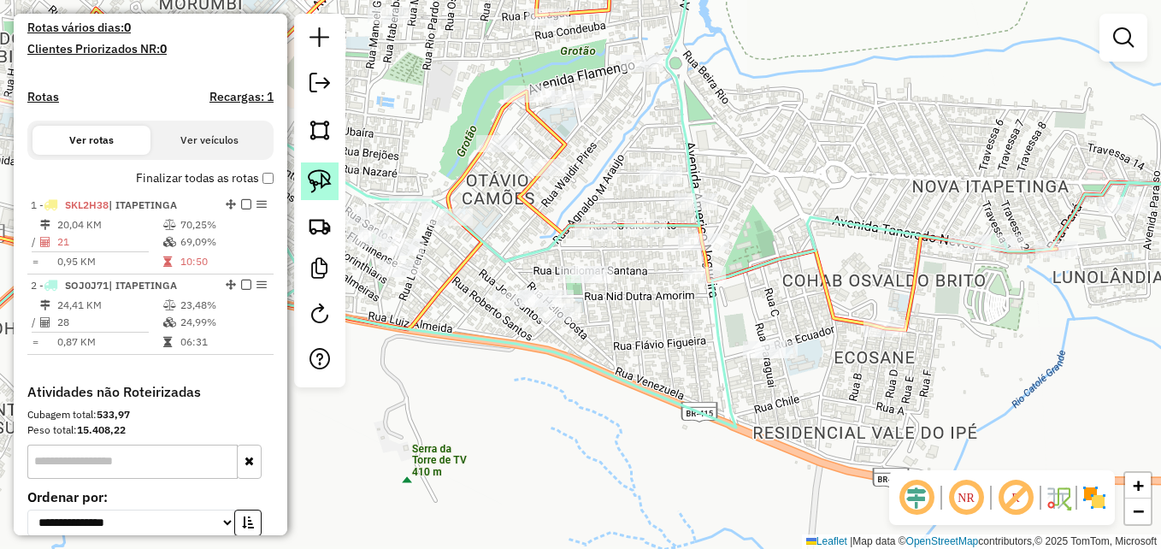
click at [314, 166] on link at bounding box center [320, 181] width 38 height 38
drag, startPoint x: 727, startPoint y: 259, endPoint x: 746, endPoint y: 269, distance: 21.4
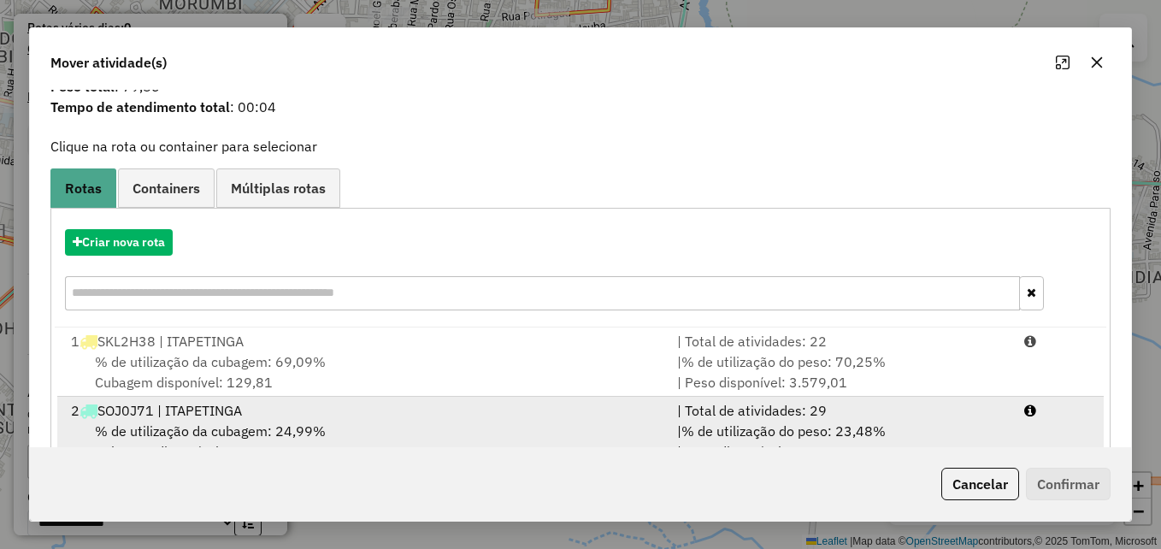
scroll to position [109, 0]
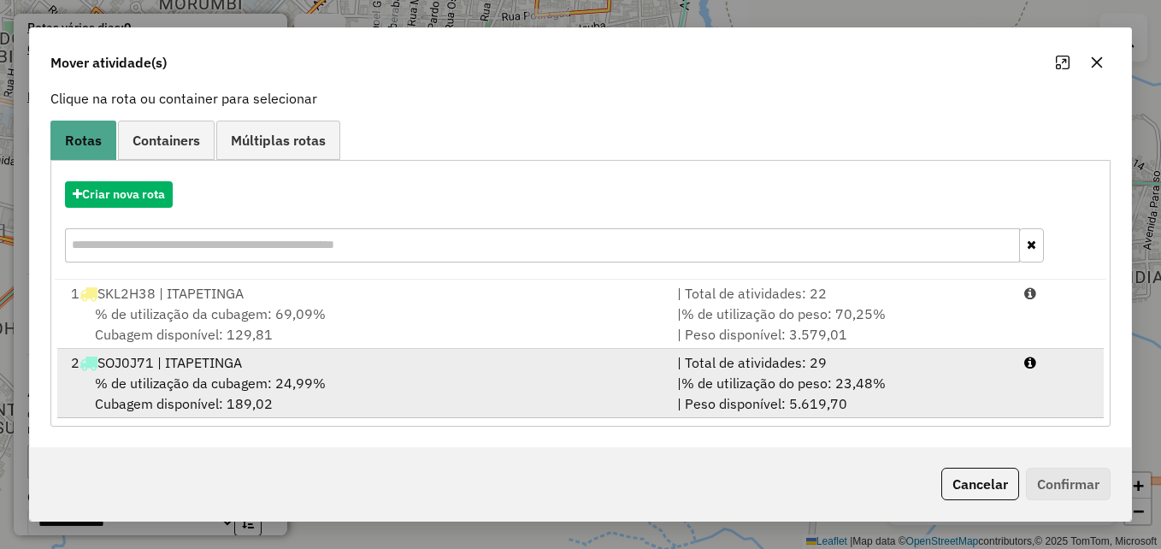
click at [635, 378] on div "% de utilização da cubagem: 24,99% Cubagem disponível: 189,02" at bounding box center [364, 393] width 606 height 41
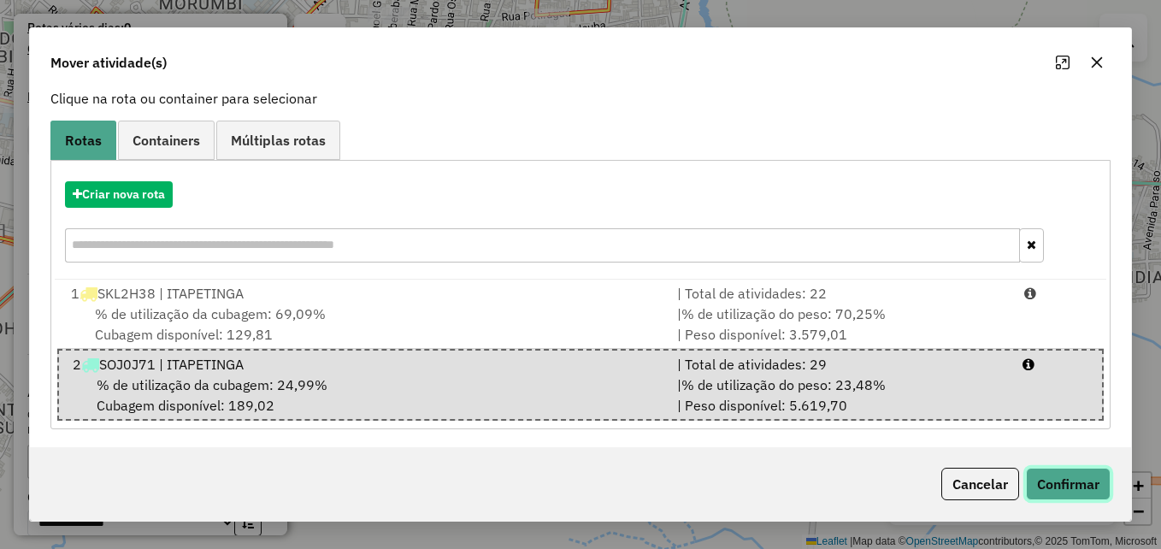
click at [1067, 482] on button "Confirmar" at bounding box center [1068, 484] width 85 height 32
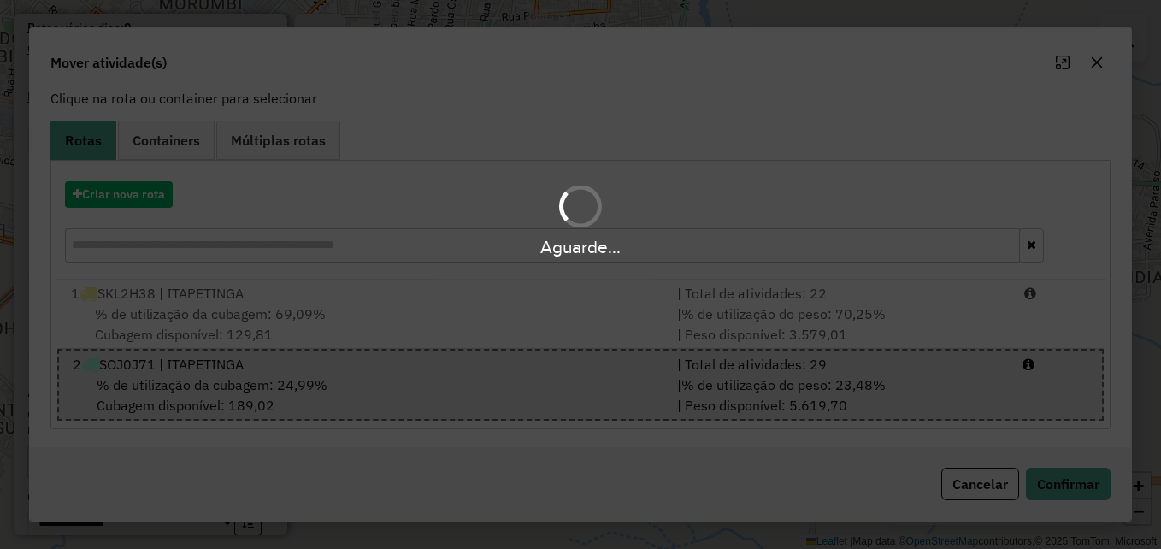
scroll to position [0, 0]
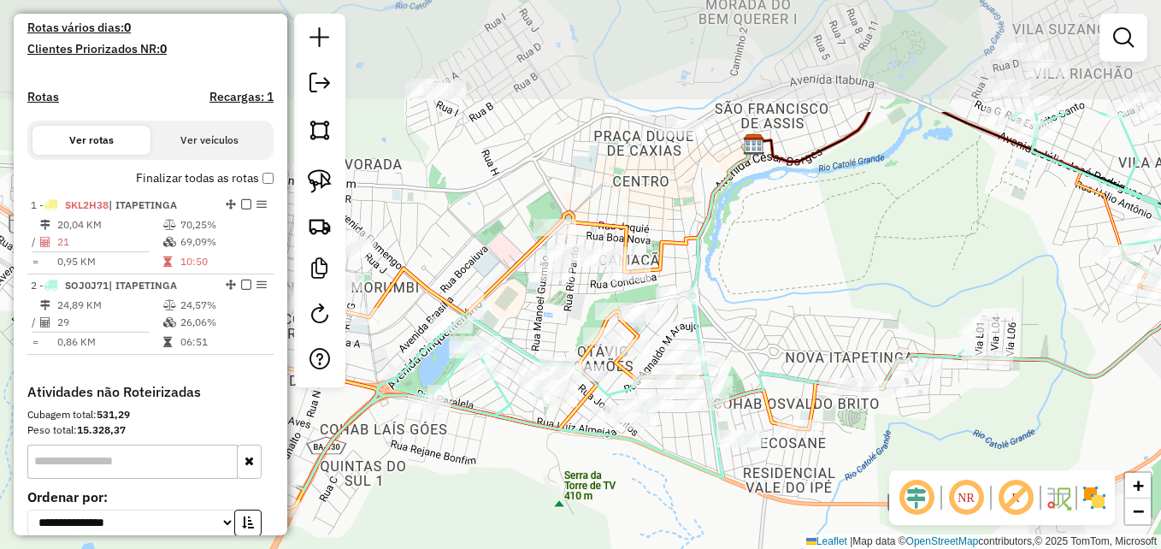
drag, startPoint x: 877, startPoint y: 116, endPoint x: 788, endPoint y: 283, distance: 188.9
click at [788, 283] on div "Janela de atendimento Grade de atendimento Capacidade Transportadoras Veículos …" at bounding box center [580, 274] width 1161 height 549
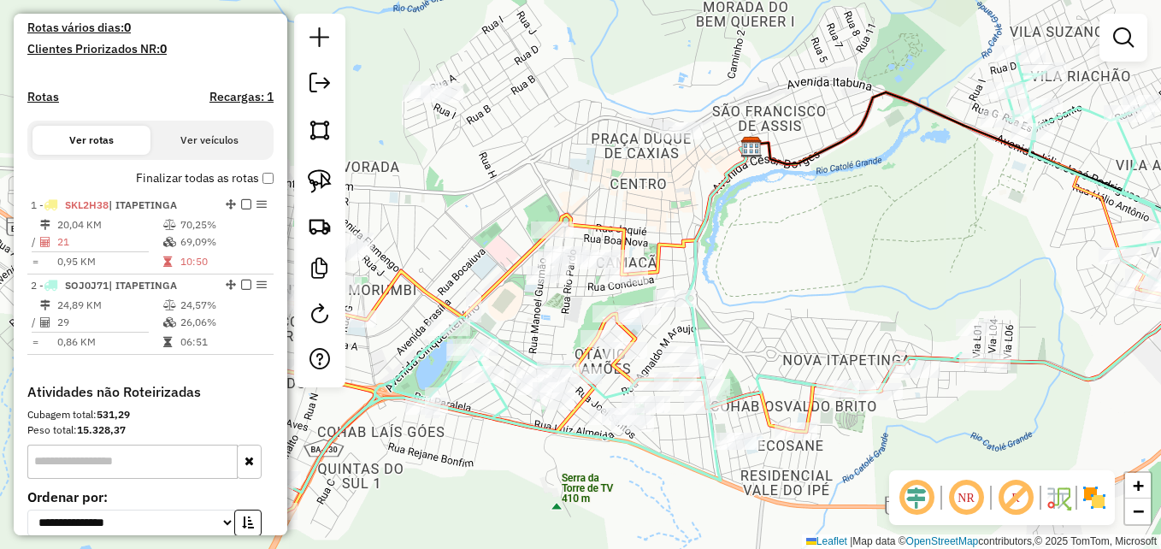
drag, startPoint x: 939, startPoint y: 211, endPoint x: 874, endPoint y: 294, distance: 104.8
click at [874, 294] on div "Janela de atendimento Grade de atendimento Capacidade Transportadoras Veículos …" at bounding box center [580, 274] width 1161 height 549
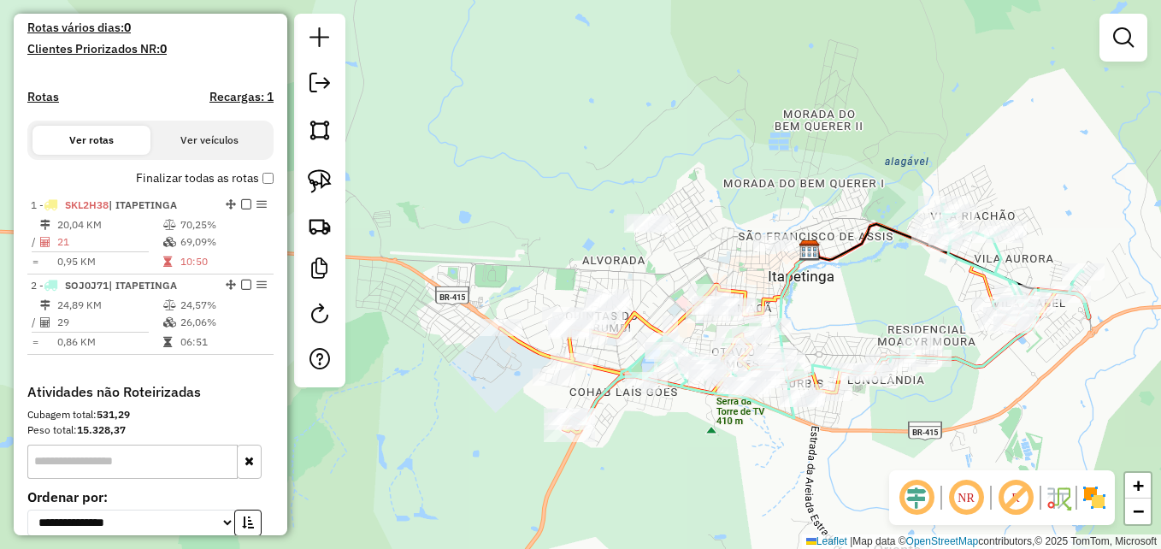
drag, startPoint x: 856, startPoint y: 314, endPoint x: 912, endPoint y: 287, distance: 61.6
click at [912, 287] on div "Janela de atendimento Grade de atendimento Capacidade Transportadoras Veículos …" at bounding box center [580, 274] width 1161 height 549
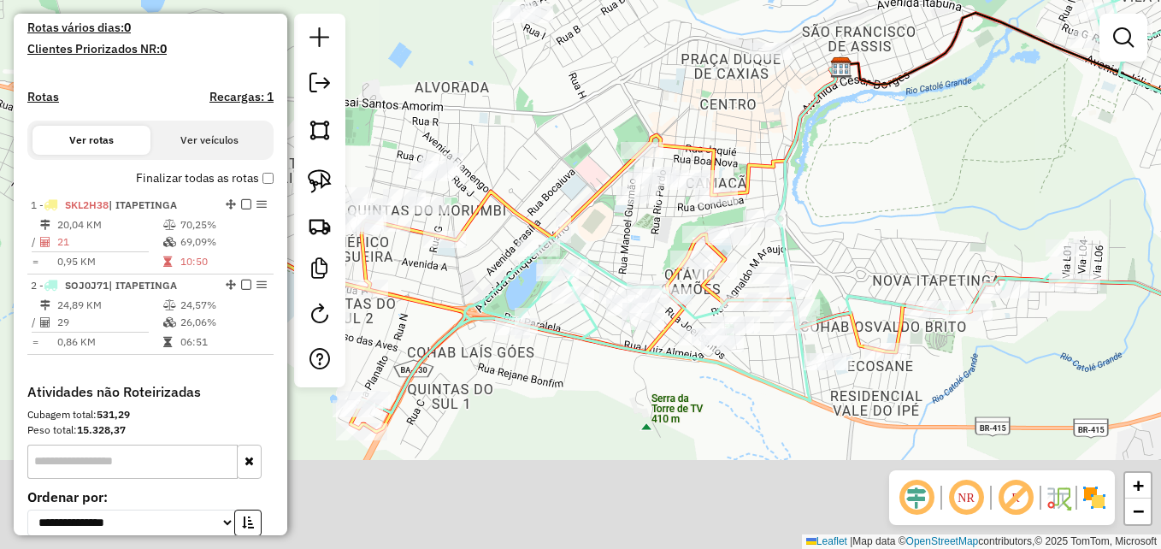
drag, startPoint x: 805, startPoint y: 309, endPoint x: 892, endPoint y: 181, distance: 154.6
click at [891, 184] on div "Janela de atendimento Grade de atendimento Capacidade Transportadoras Veículos …" at bounding box center [580, 274] width 1161 height 549
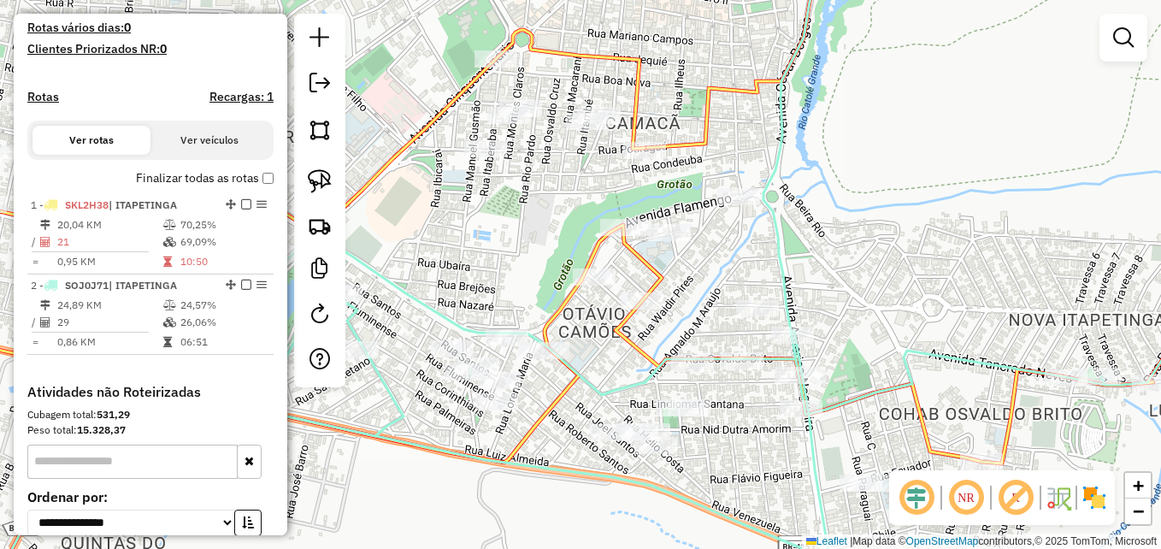
drag, startPoint x: 806, startPoint y: 213, endPoint x: 901, endPoint y: 183, distance: 99.5
click at [901, 183] on div "Janela de atendimento Grade de atendimento Capacidade Transportadoras Veículos …" at bounding box center [580, 274] width 1161 height 549
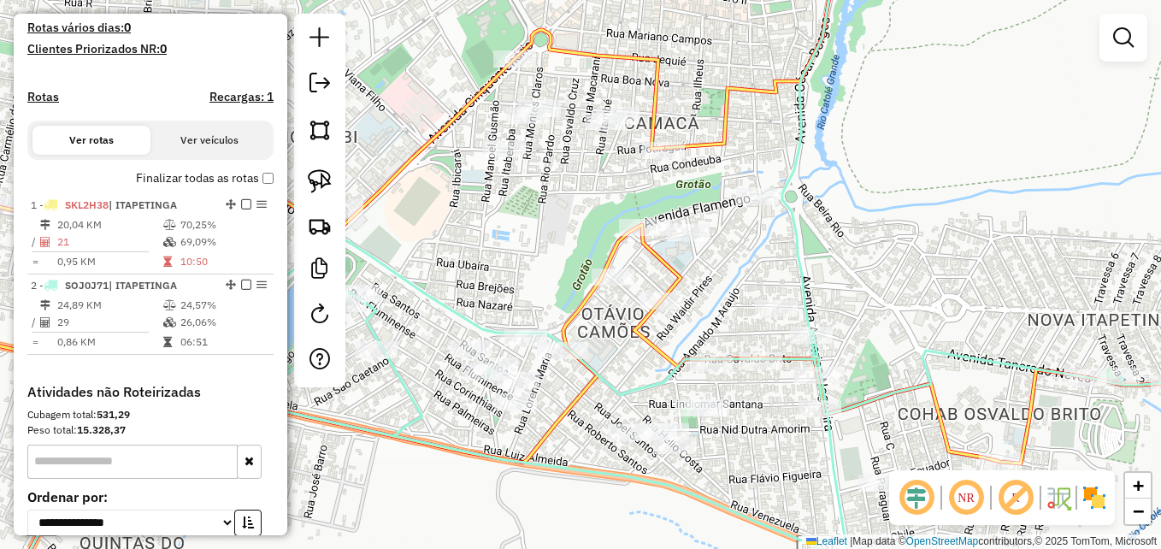
drag, startPoint x: 862, startPoint y: 213, endPoint x: 953, endPoint y: 191, distance: 94.1
click at [923, 207] on div "Janela de atendimento Grade de atendimento Capacidade Transportadoras Veículos …" at bounding box center [580, 274] width 1161 height 549
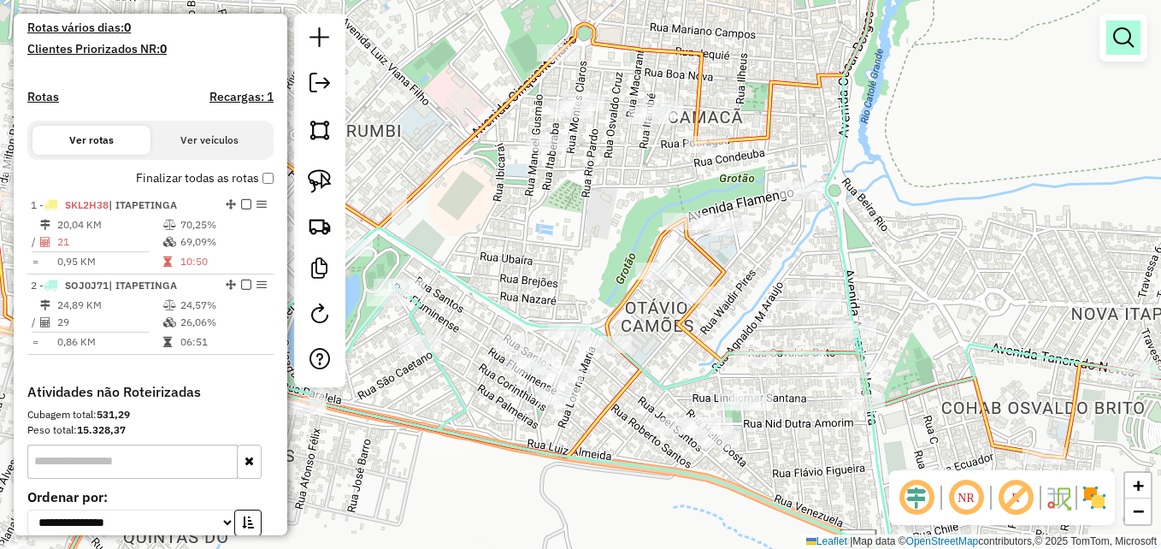
click at [1125, 35] on em at bounding box center [1123, 37] width 21 height 21
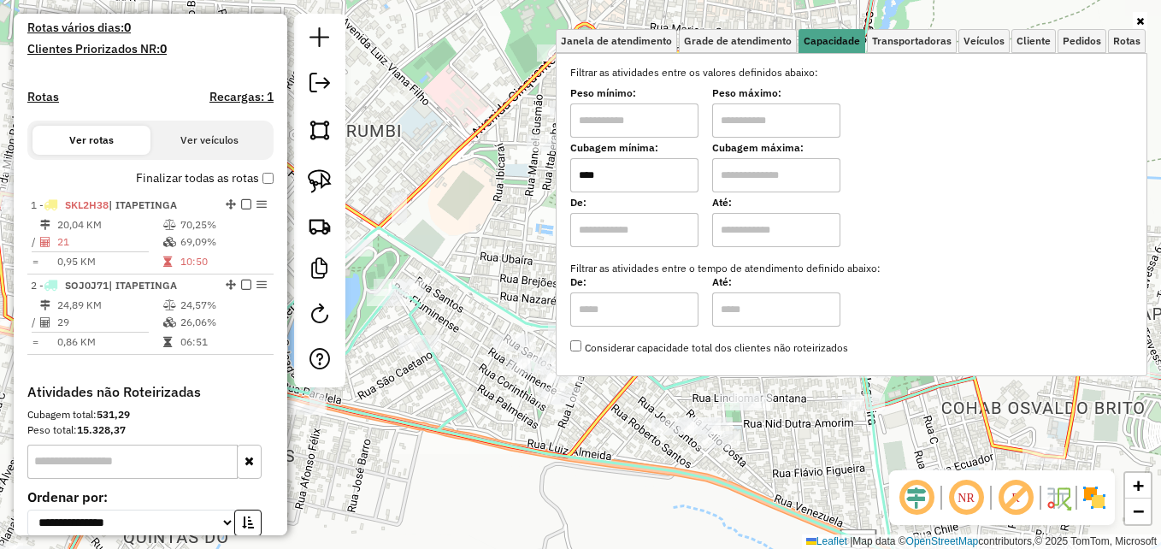
click at [631, 184] on input "****" at bounding box center [634, 175] width 128 height 34
type input "****"
click at [796, 171] on input "text" at bounding box center [776, 175] width 128 height 34
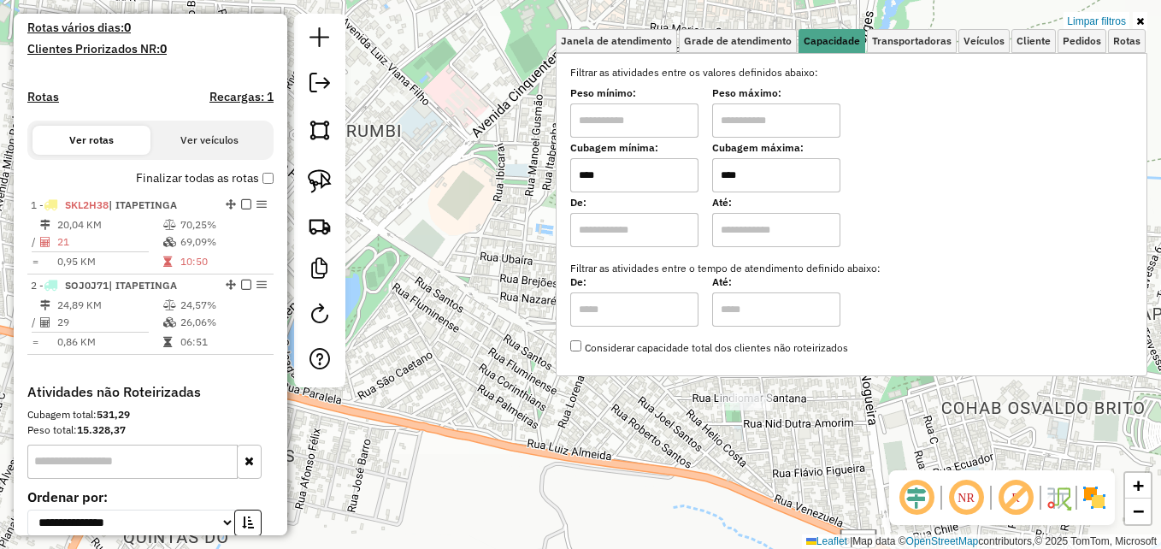
type input "****"
click at [506, 303] on div "Limpar filtros Janela de atendimento Grade de atendimento Capacidade Transporta…" at bounding box center [580, 274] width 1161 height 549
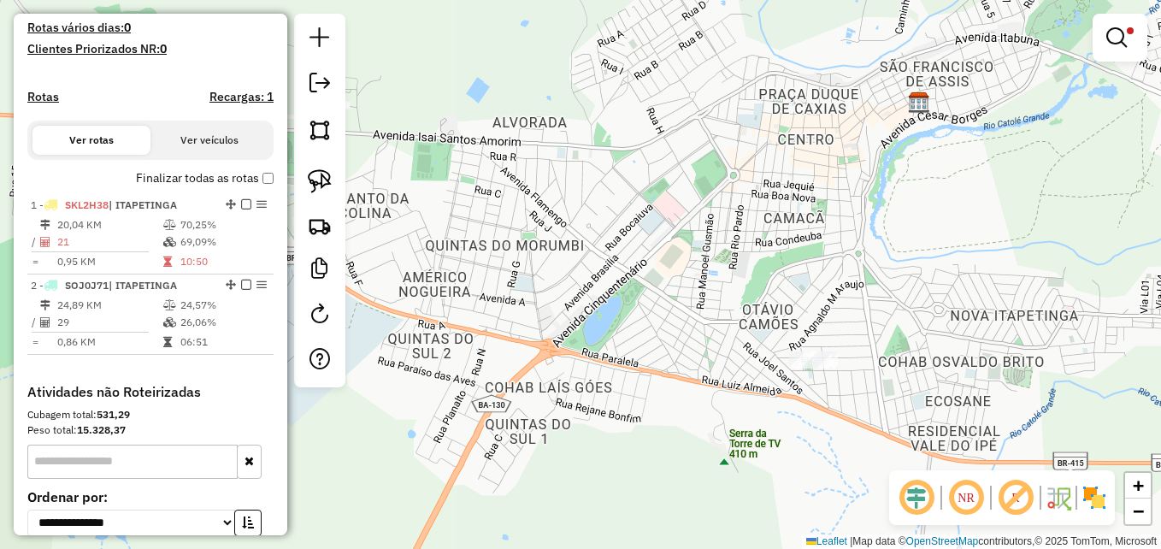
drag, startPoint x: 921, startPoint y: 294, endPoint x: 850, endPoint y: 271, distance: 75.4
click at [850, 271] on div "Limpar filtros Janela de atendimento Grade de atendimento Capacidade Transporta…" at bounding box center [580, 274] width 1161 height 549
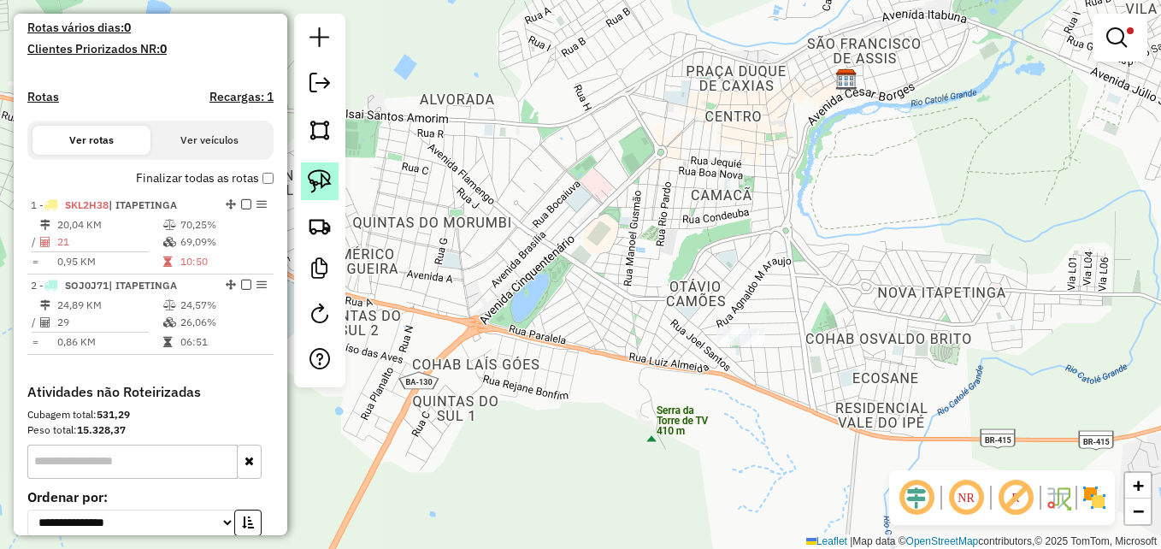
click at [322, 180] on img at bounding box center [320, 181] width 24 height 24
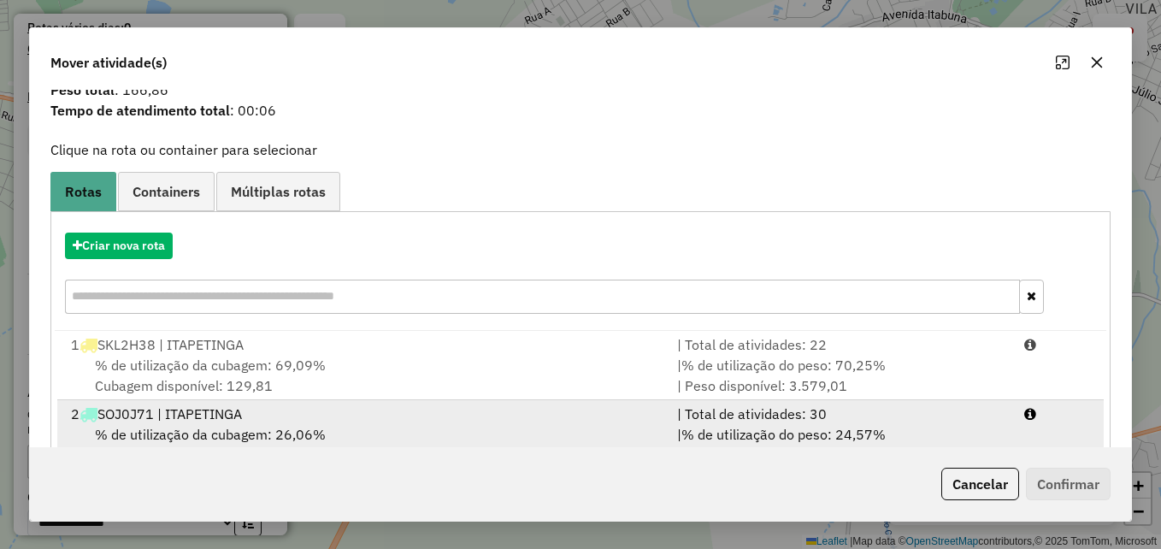
scroll to position [109, 0]
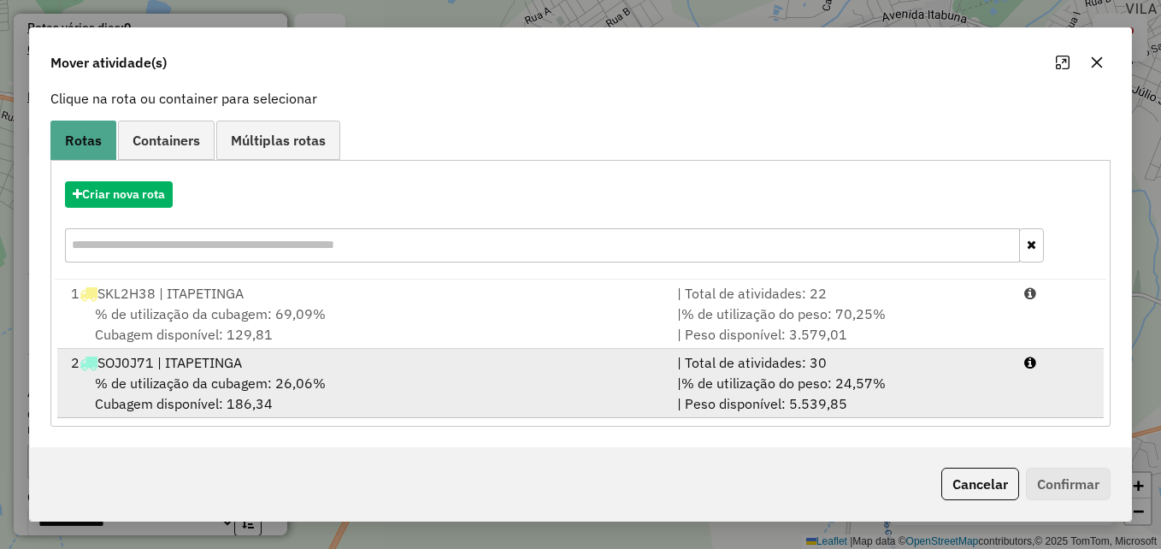
click at [597, 379] on div "% de utilização da cubagem: 26,06% Cubagem disponível: 186,34" at bounding box center [364, 393] width 606 height 41
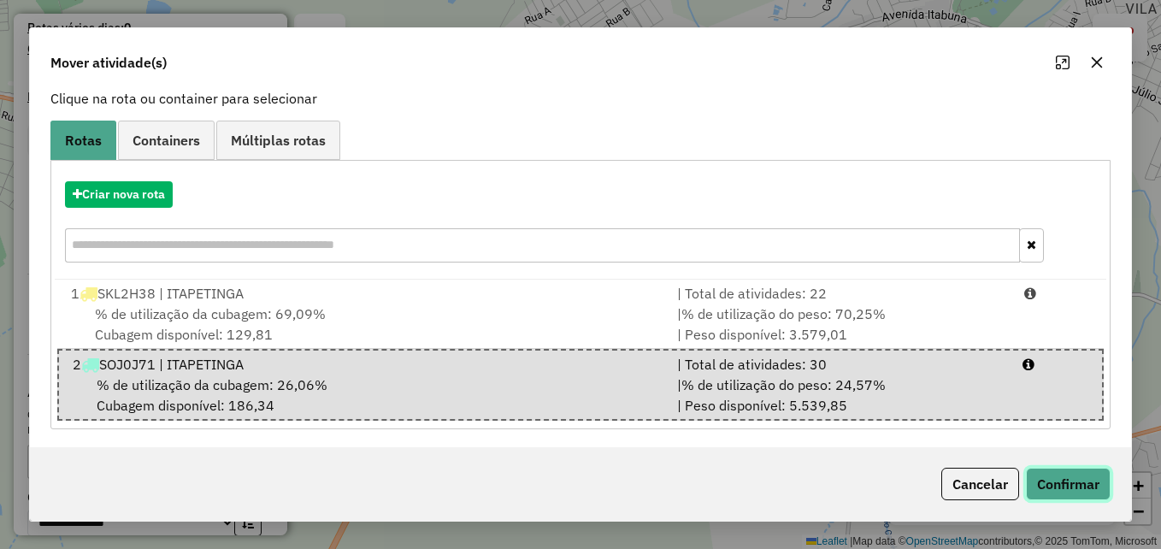
click at [1059, 482] on button "Confirmar" at bounding box center [1068, 484] width 85 height 32
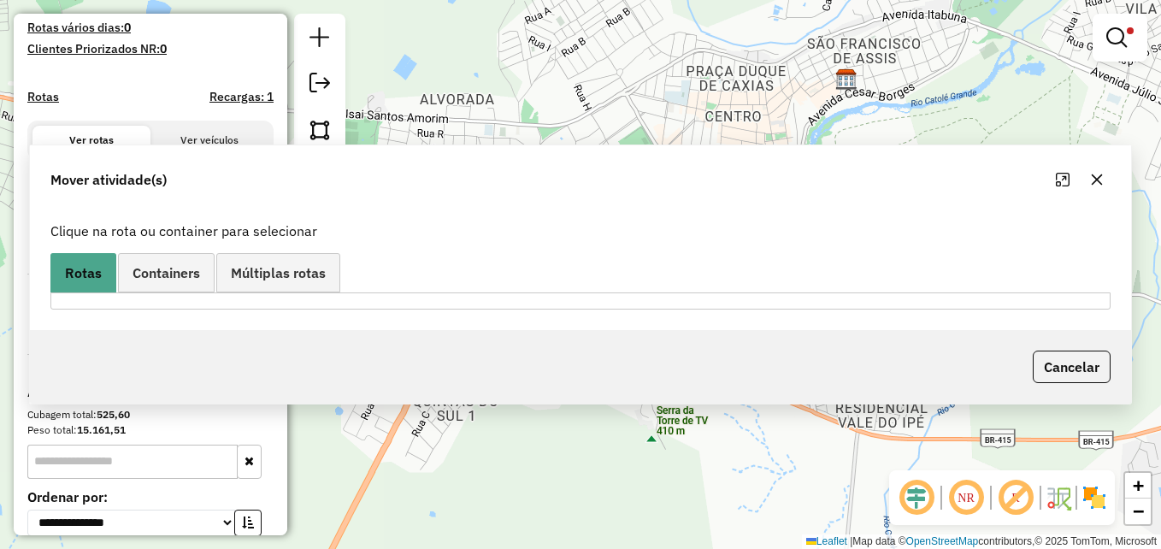
scroll to position [0, 0]
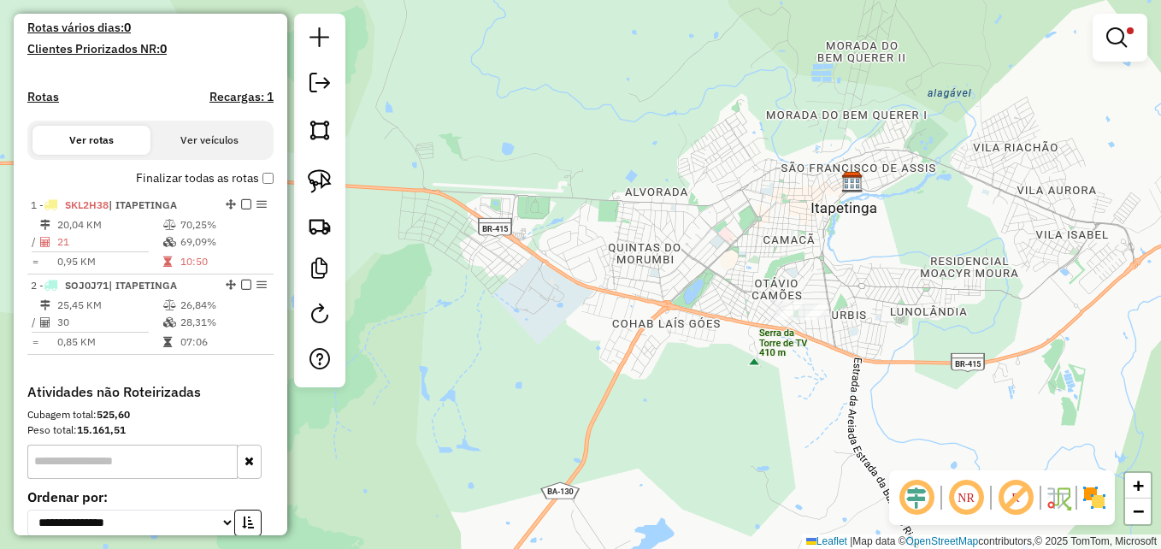
click at [1122, 27] on em at bounding box center [1116, 37] width 21 height 21
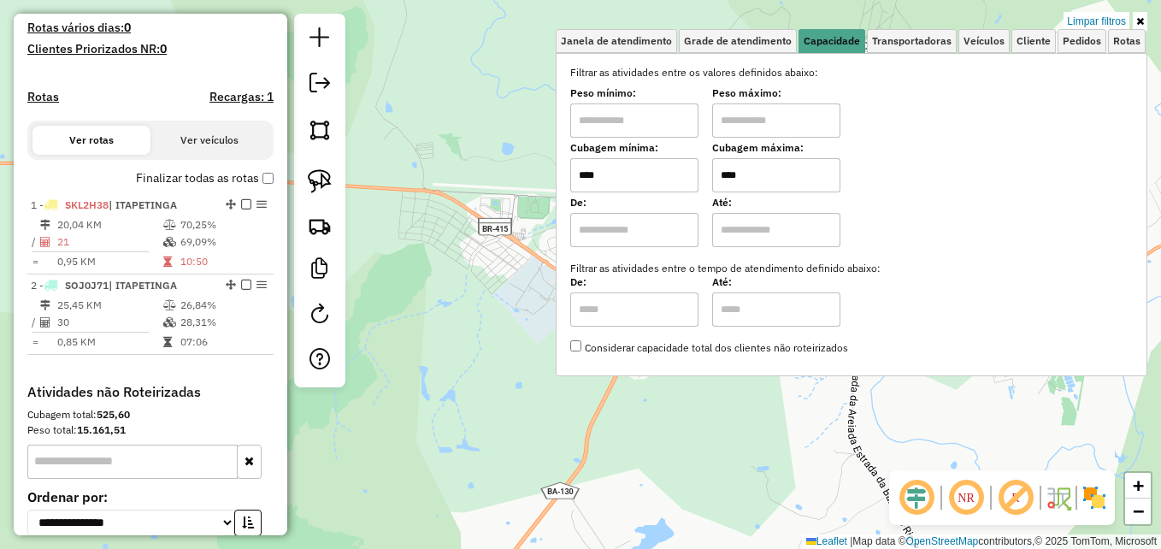
click at [767, 178] on input "****" at bounding box center [776, 175] width 128 height 34
type input "****"
click at [437, 297] on div "Limpar filtros Janela de atendimento Grade de atendimento Capacidade Transporta…" at bounding box center [580, 274] width 1161 height 549
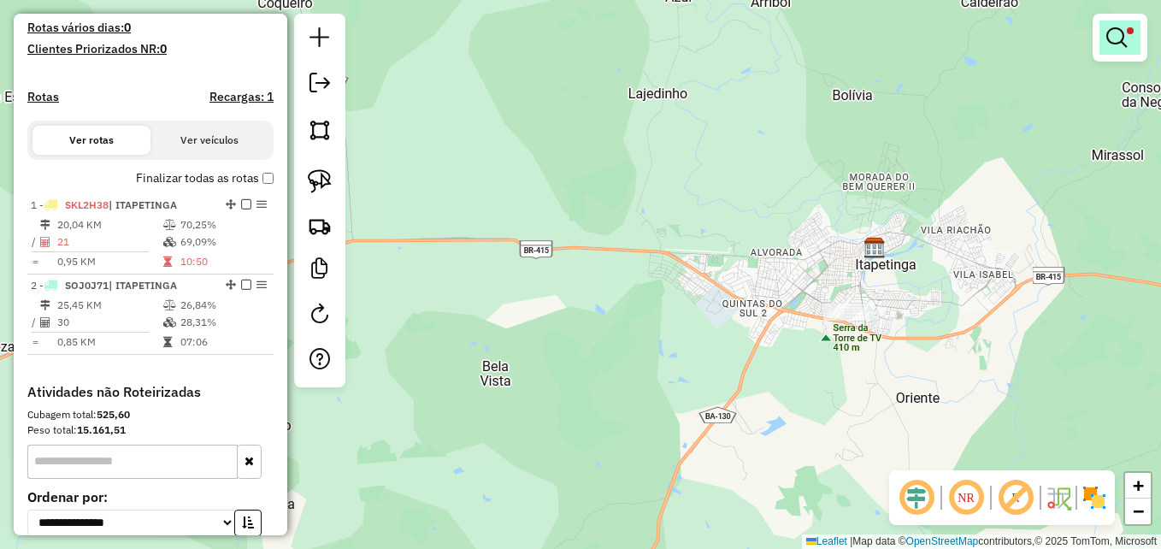
click at [1126, 29] on em at bounding box center [1116, 37] width 21 height 21
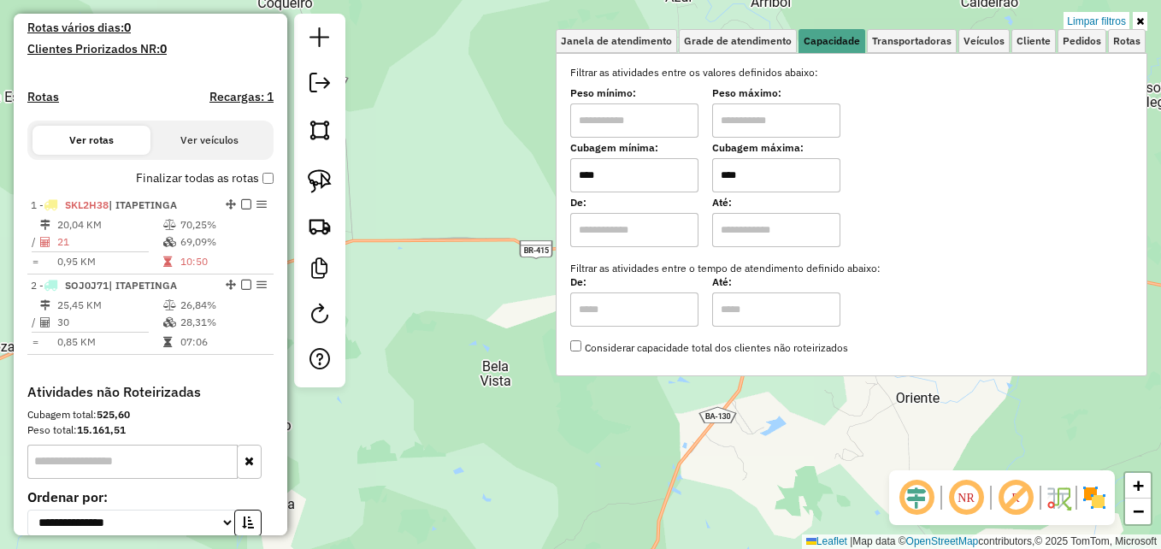
click at [618, 179] on input "****" at bounding box center [634, 175] width 128 height 34
type input "****"
click at [522, 280] on div "Limpar filtros Janela de atendimento Grade de atendimento Capacidade Transporta…" at bounding box center [580, 274] width 1161 height 549
click at [680, 460] on div "Limpar filtros Janela de atendimento Grade de atendimento Capacidade Transporta…" at bounding box center [580, 274] width 1161 height 549
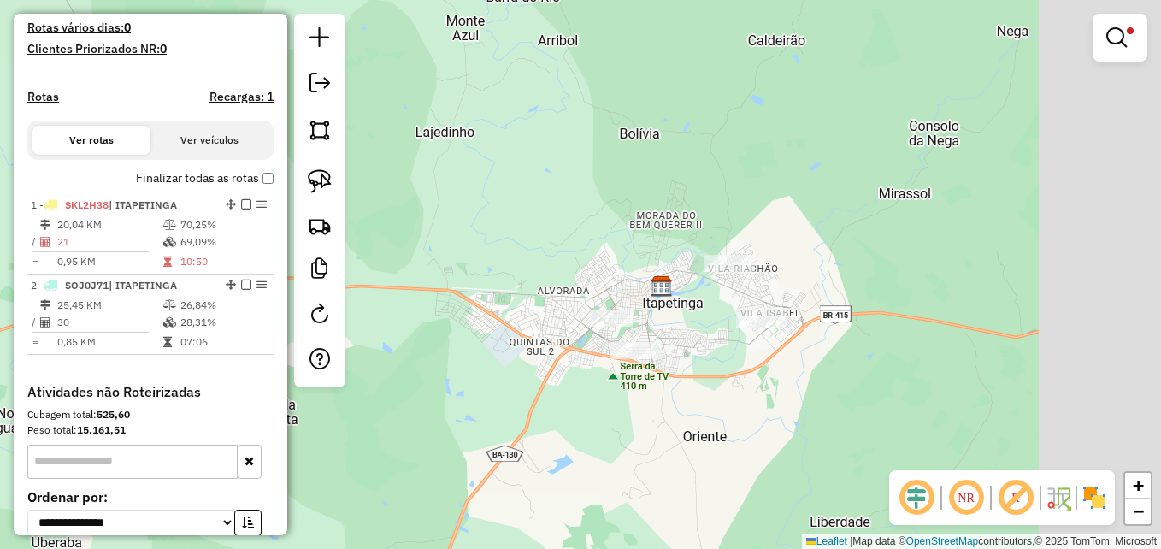
drag, startPoint x: 933, startPoint y: 355, endPoint x: 721, endPoint y: 393, distance: 215.4
click at [721, 393] on div "Limpar filtros Janela de atendimento Grade de atendimento Capacidade Transporta…" at bounding box center [580, 274] width 1161 height 549
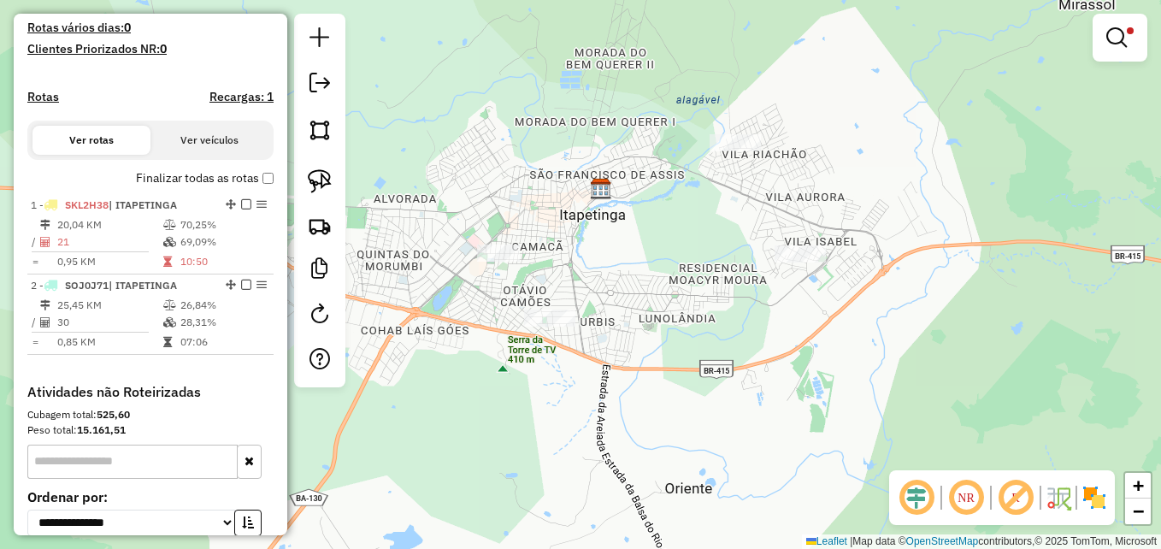
drag, startPoint x: 668, startPoint y: 288, endPoint x: 799, endPoint y: 285, distance: 131.7
click at [800, 285] on div "Limpar filtros Janela de atendimento Grade de atendimento Capacidade Transporta…" at bounding box center [580, 274] width 1161 height 549
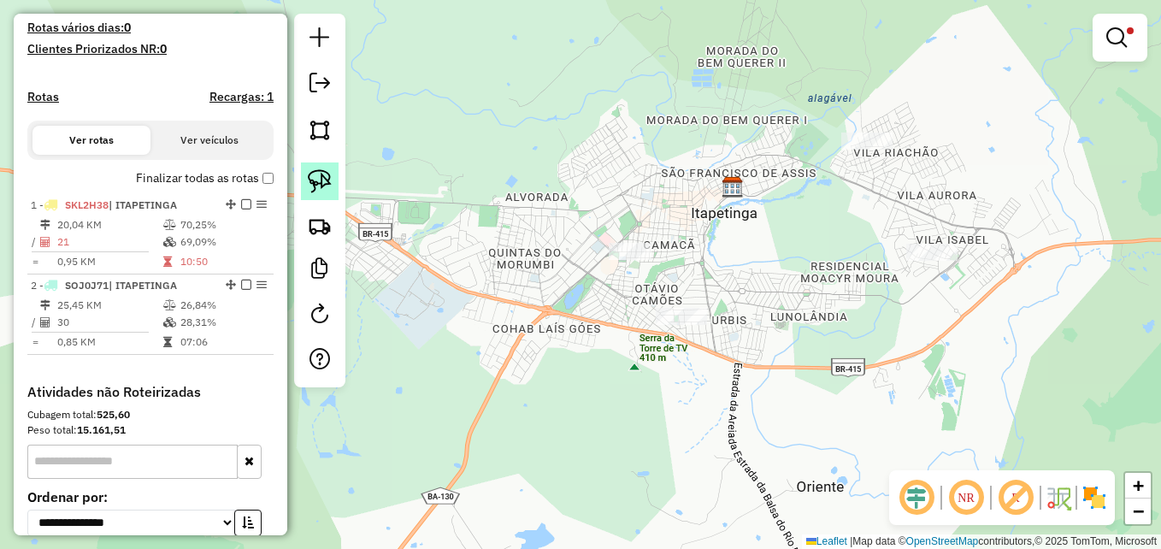
click at [320, 186] on img at bounding box center [320, 181] width 24 height 24
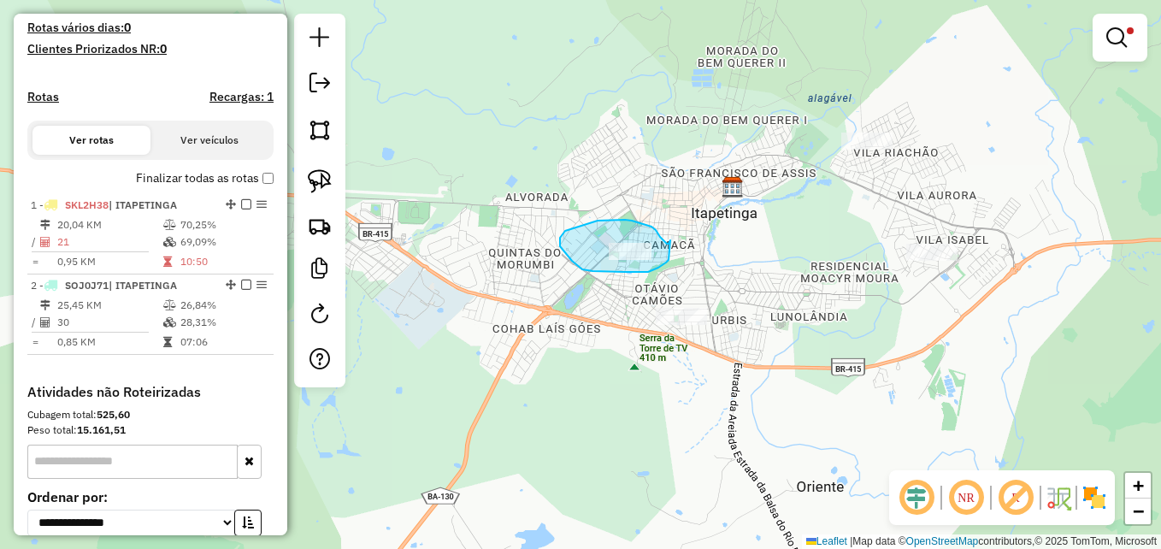
drag, startPoint x: 667, startPoint y: 244, endPoint x: 670, endPoint y: 233, distance: 11.6
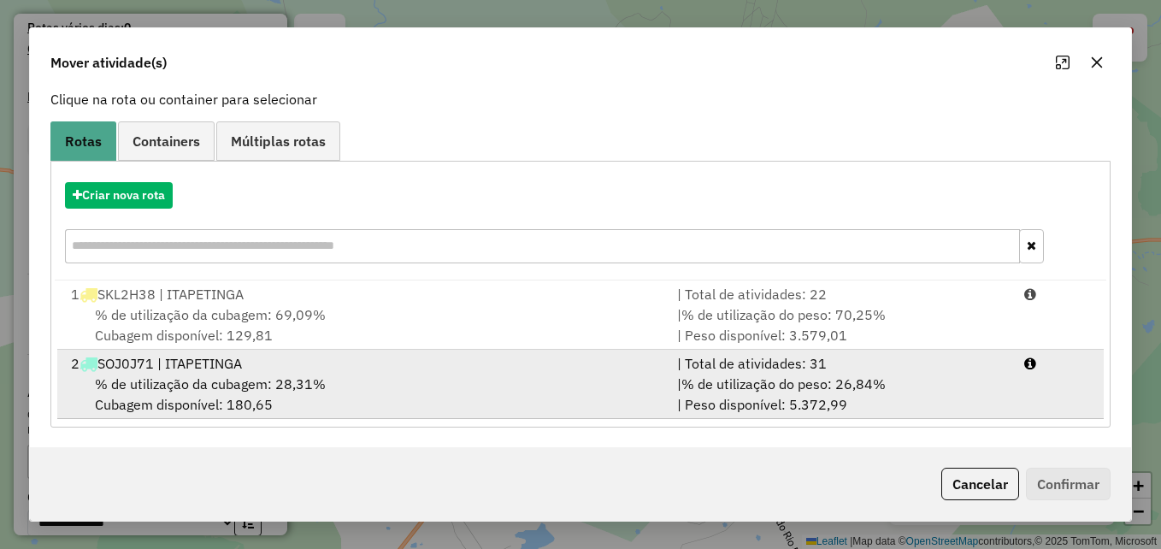
scroll to position [109, 0]
click at [643, 373] on div "% de utilização da cubagem: 28,31% Cubagem disponível: 180,65" at bounding box center [364, 393] width 606 height 41
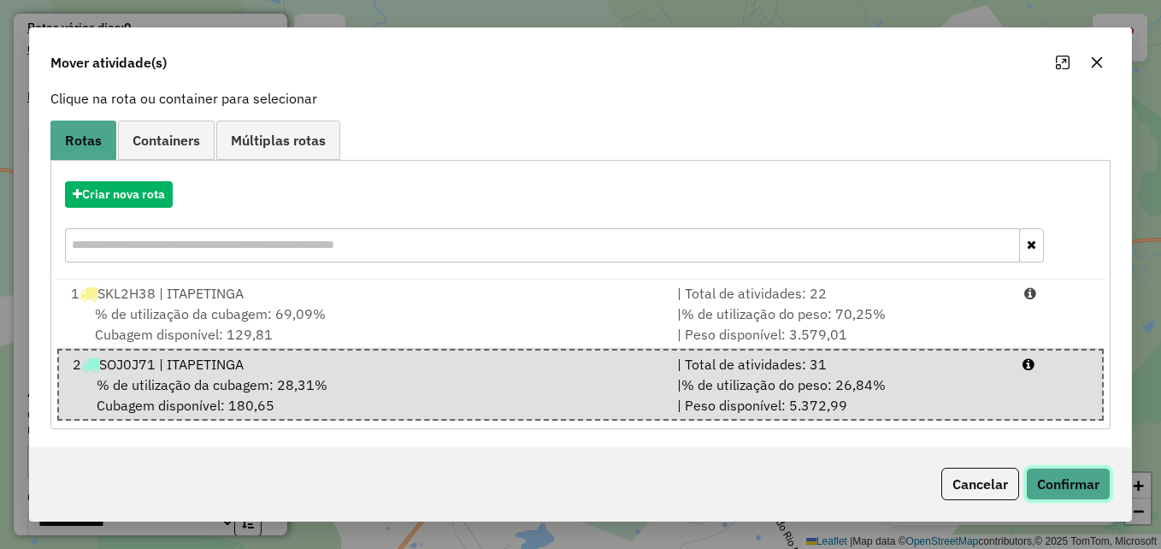
click at [1051, 488] on button "Confirmar" at bounding box center [1068, 484] width 85 height 32
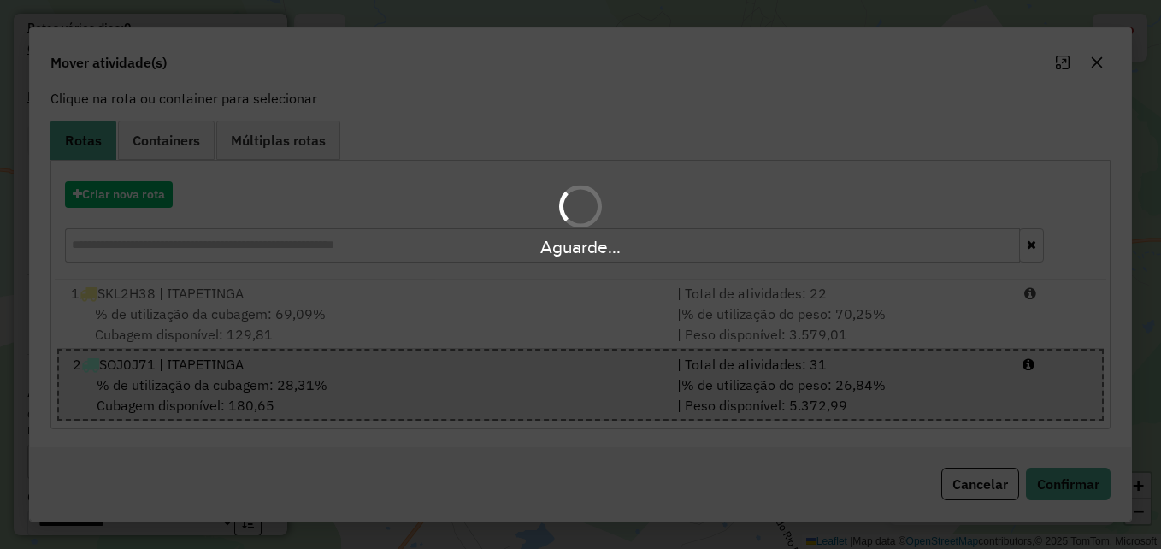
scroll to position [0, 0]
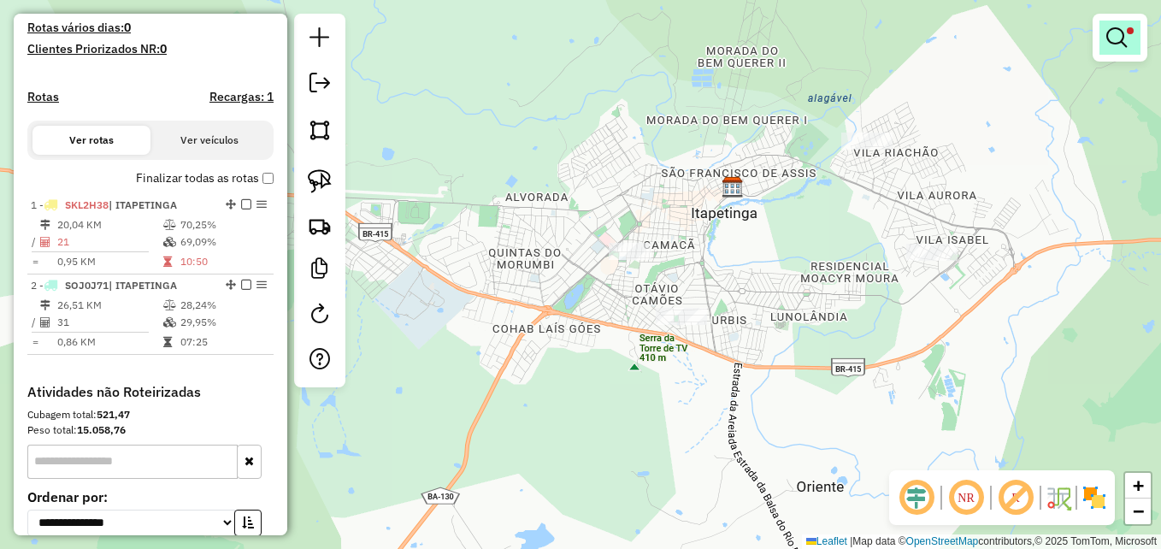
click at [1119, 38] on em at bounding box center [1116, 37] width 21 height 21
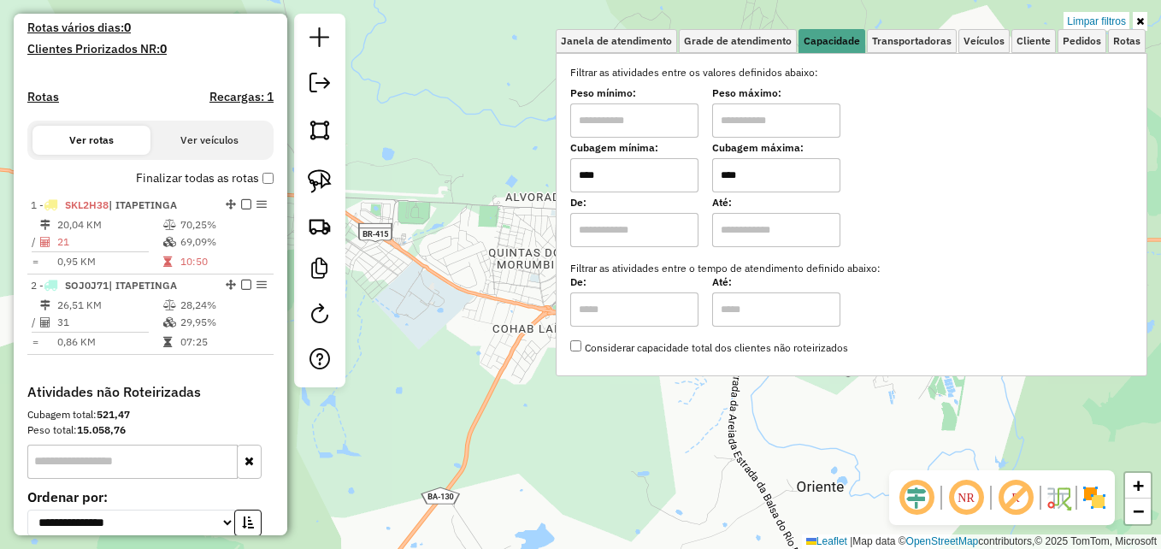
click at [642, 180] on input "****" at bounding box center [634, 175] width 128 height 34
type input "****"
click at [626, 468] on div "Limpar filtros Janela de atendimento Grade de atendimento Capacidade Transporta…" at bounding box center [580, 274] width 1161 height 549
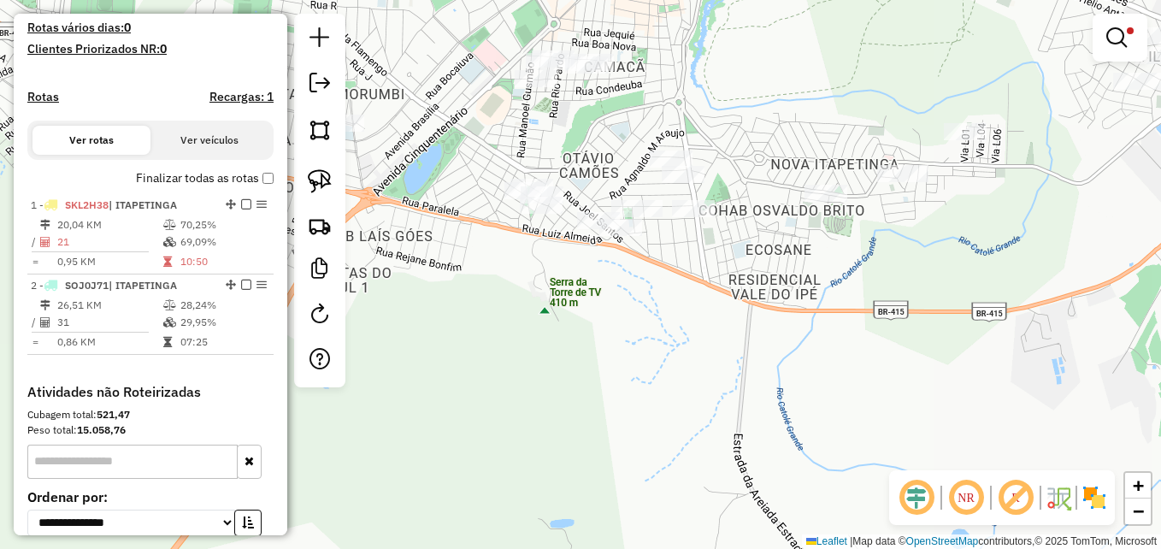
drag, startPoint x: 693, startPoint y: 376, endPoint x: 756, endPoint y: 409, distance: 70.3
click at [756, 409] on div "Limpar filtros Janela de atendimento Grade de atendimento Capacidade Transporta…" at bounding box center [580, 274] width 1161 height 549
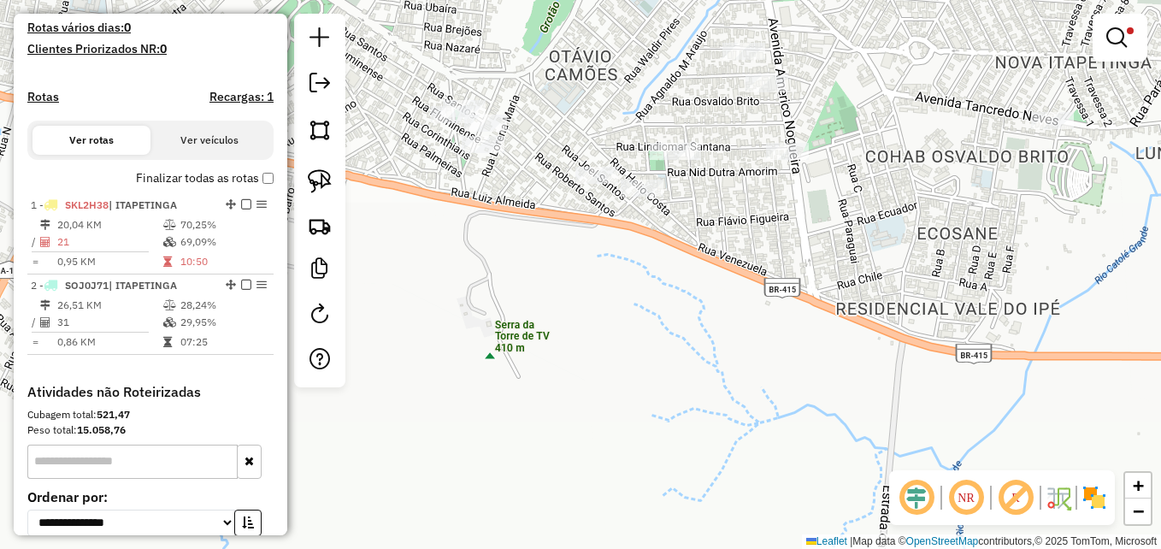
drag, startPoint x: 710, startPoint y: 317, endPoint x: 756, endPoint y: 414, distance: 107.1
click at [754, 414] on div "Limpar filtros Janela de atendimento Grade de atendimento Capacidade Transporta…" at bounding box center [580, 274] width 1161 height 549
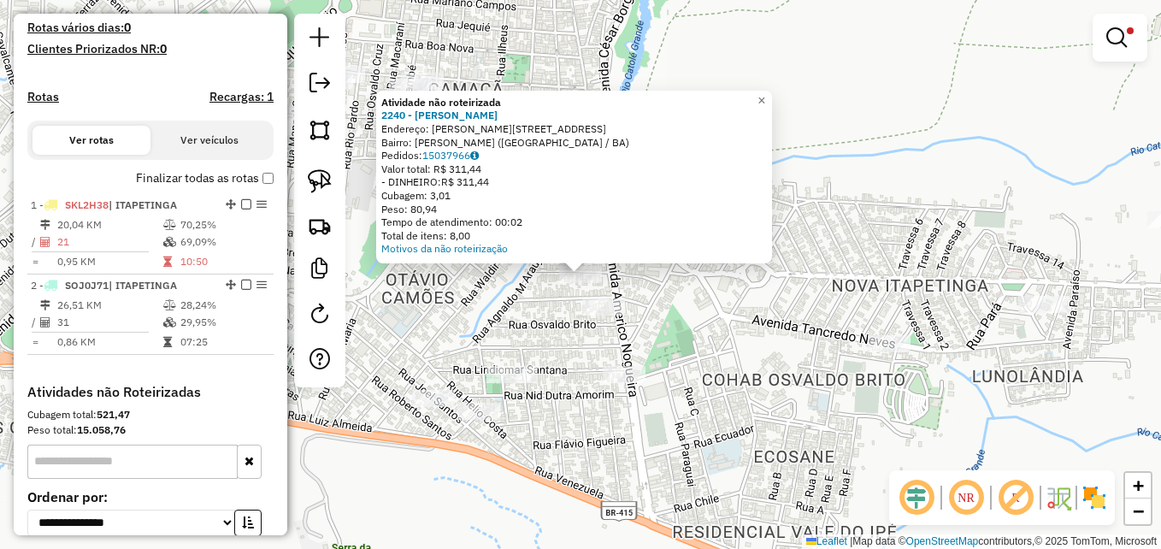
click at [758, 350] on div "Atividade não roteirizada 2240 - JAQUES LUIZ ROCHA Endereço: R DAVINO FERREIRA …" at bounding box center [580, 274] width 1161 height 549
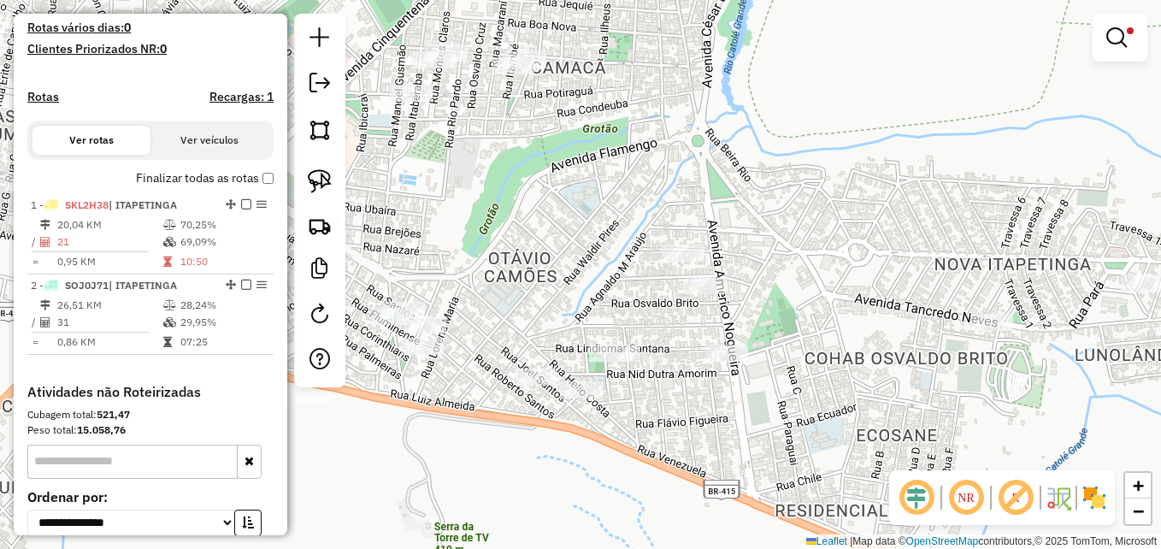
drag, startPoint x: 533, startPoint y: 446, endPoint x: 598, endPoint y: 430, distance: 67.8
click at [598, 430] on div "Limpar filtros Janela de atendimento Grade de atendimento Capacidade Transporta…" at bounding box center [580, 274] width 1161 height 549
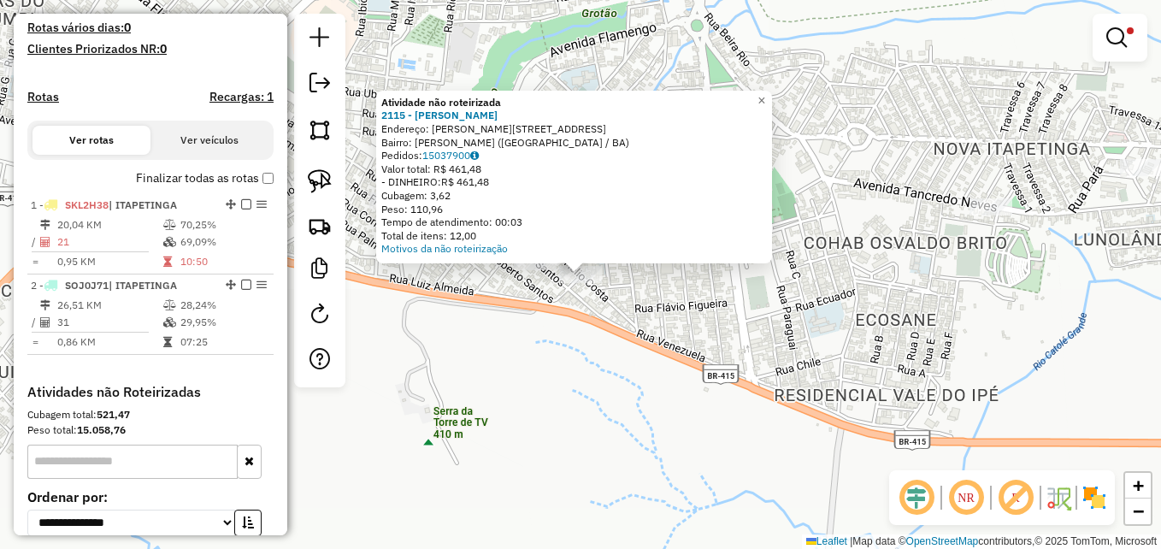
click at [573, 400] on div "Atividade não roteirizada 2115 - GILBERTO VIEIRA SOUZ Endereço: R HELIO COSTA 1…" at bounding box center [580, 274] width 1161 height 549
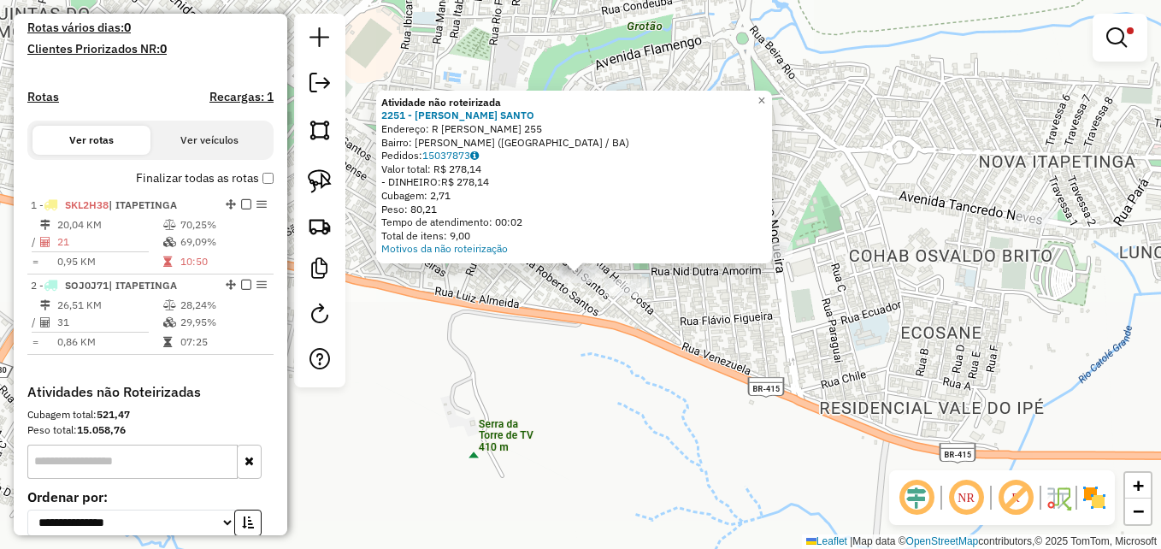
click at [545, 367] on div "Atividade não roteirizada 2251 - KEILA NOGUEIRA SANTO Endereço: R JOEL DOS SANT…" at bounding box center [580, 274] width 1161 height 549
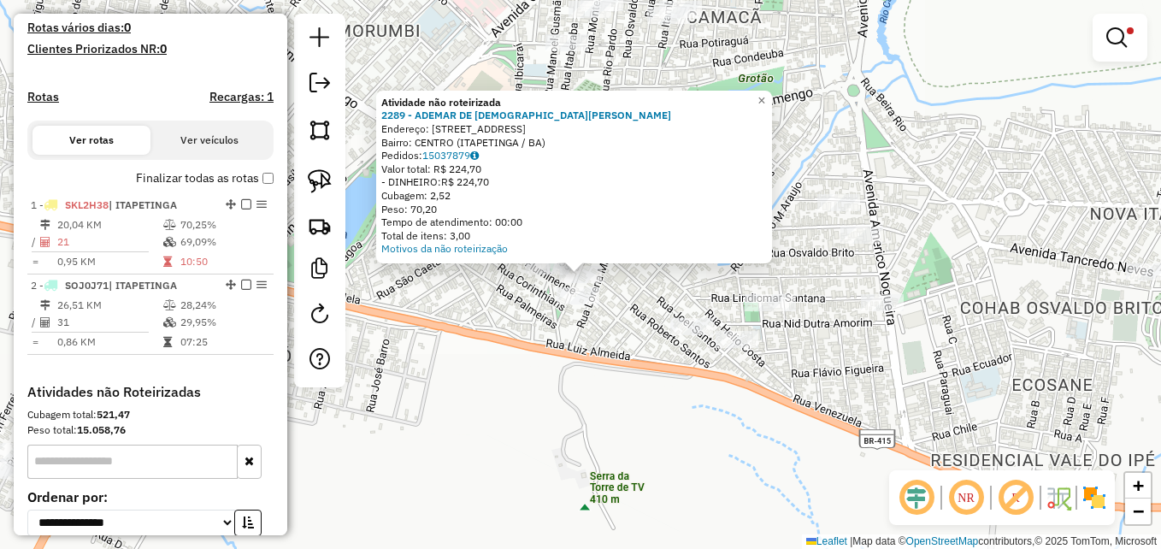
click at [482, 293] on div "Atividade não roteirizada 2289 - ADEMAR DE JESUS OERE Endereço: R RUA CAMPO GRA…" at bounding box center [580, 274] width 1161 height 549
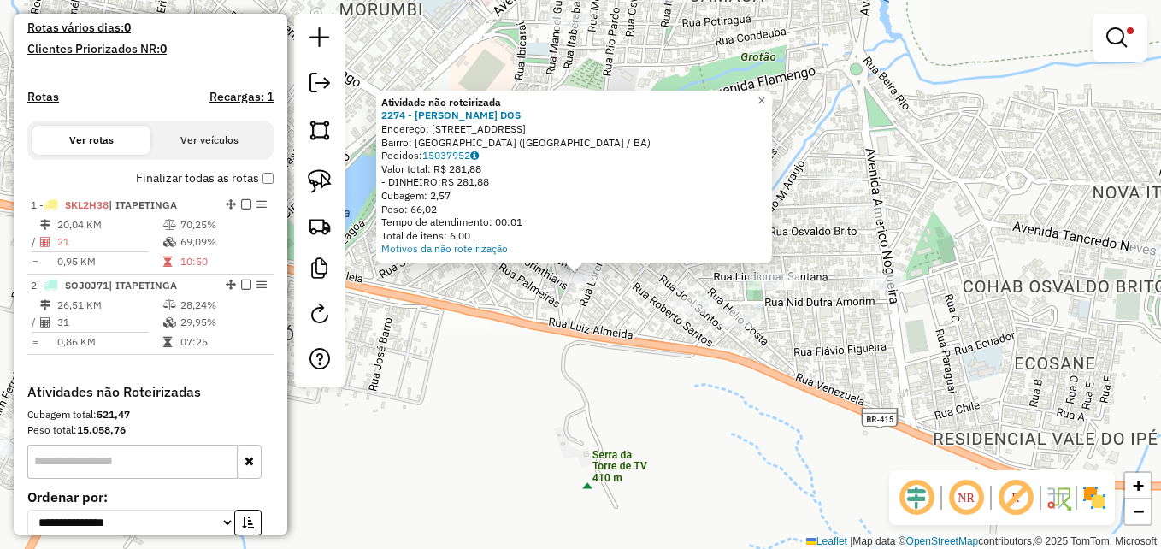
click at [497, 378] on div "Atividade não roteirizada 2274 - VALDETE PEREIRA DOS Endereço: R RUA NOVA REPUB…" at bounding box center [580, 274] width 1161 height 549
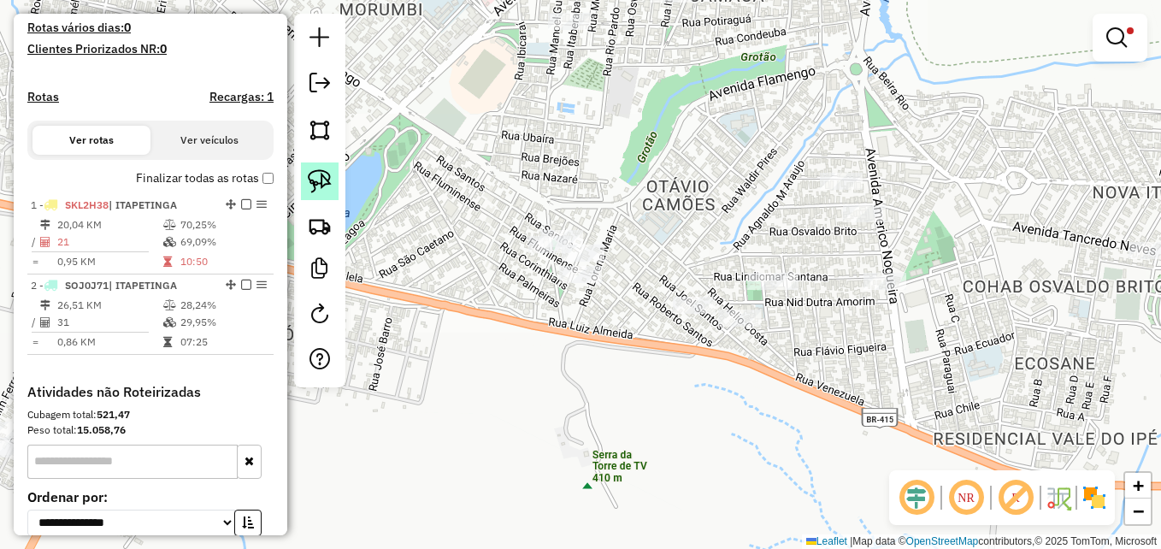
click at [323, 180] on img at bounding box center [320, 181] width 24 height 24
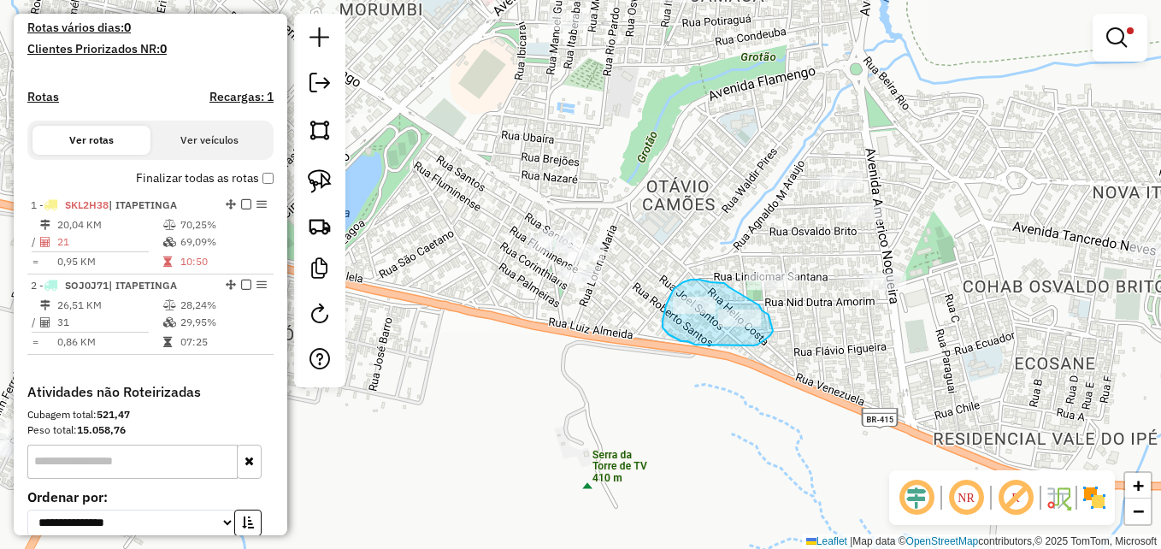
drag, startPoint x: 726, startPoint y: 285, endPoint x: 759, endPoint y: 305, distance: 39.1
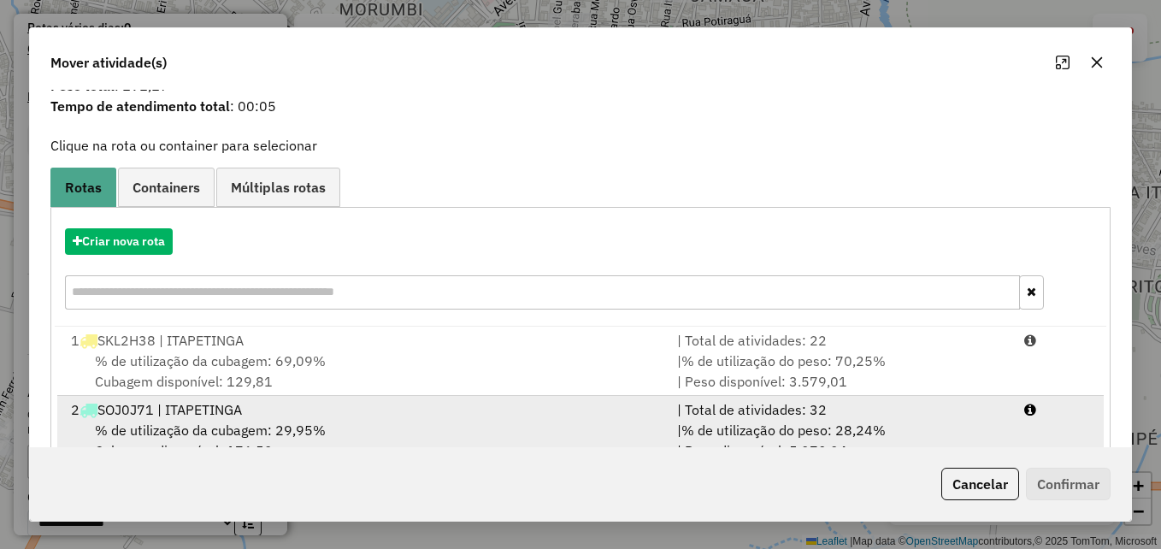
scroll to position [109, 0]
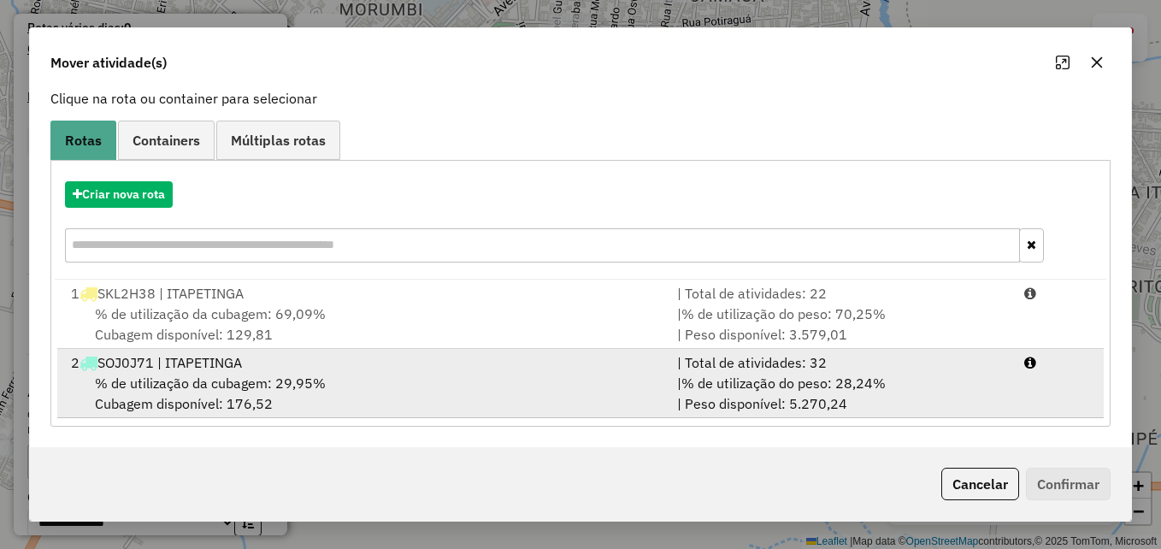
click at [661, 383] on div "% de utilização da cubagem: 29,95% Cubagem disponível: 176,52" at bounding box center [364, 393] width 606 height 41
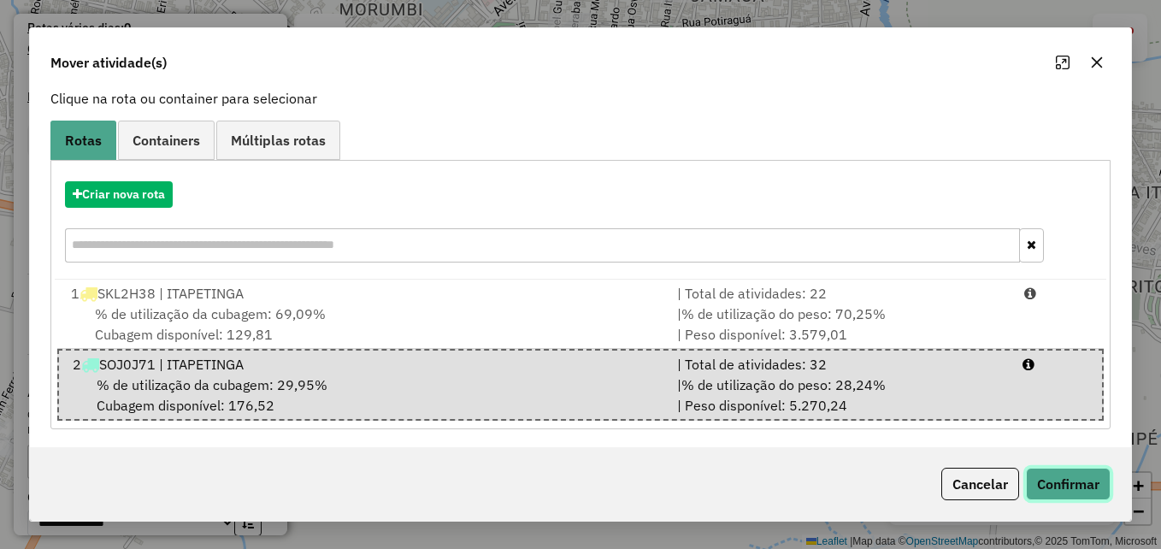
click at [1042, 483] on button "Confirmar" at bounding box center [1068, 484] width 85 height 32
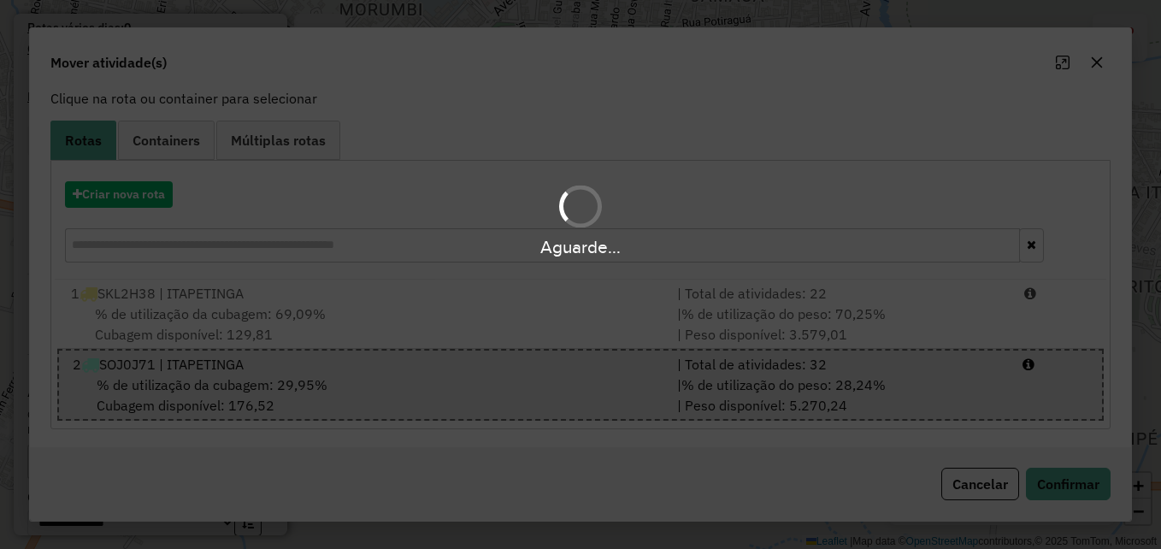
scroll to position [0, 0]
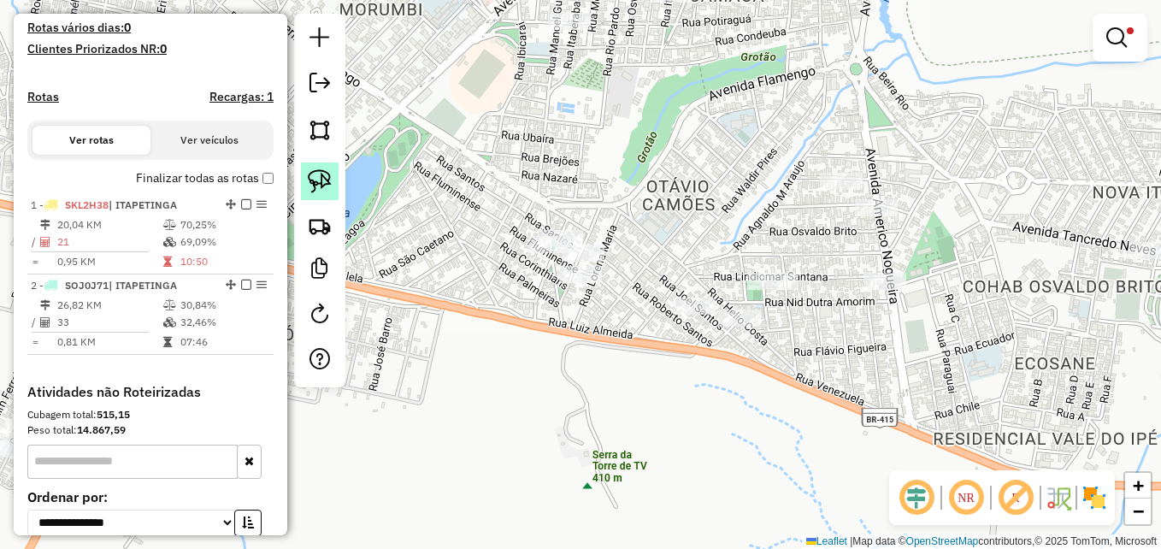
click at [327, 178] on img at bounding box center [320, 181] width 24 height 24
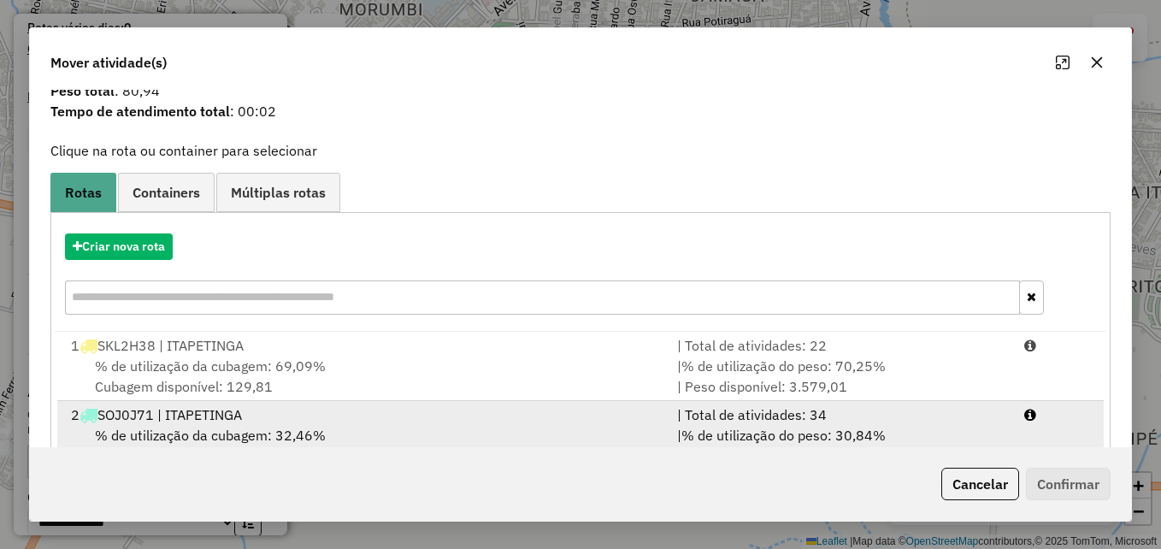
scroll to position [109, 0]
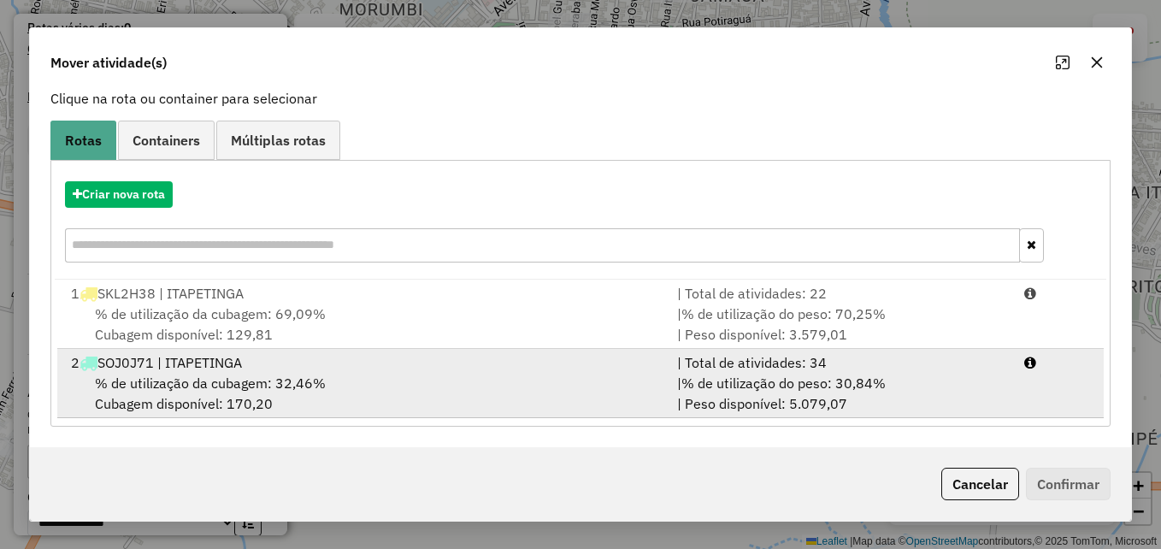
click at [474, 383] on div "% de utilização da cubagem: 32,46% Cubagem disponível: 170,20" at bounding box center [364, 393] width 606 height 41
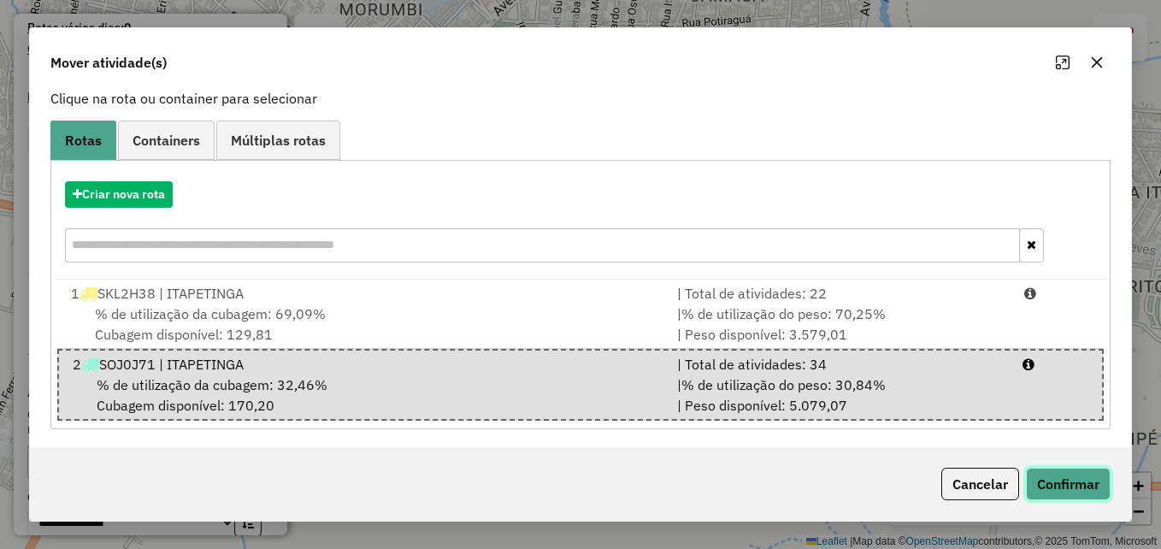
click at [1055, 484] on button "Confirmar" at bounding box center [1068, 484] width 85 height 32
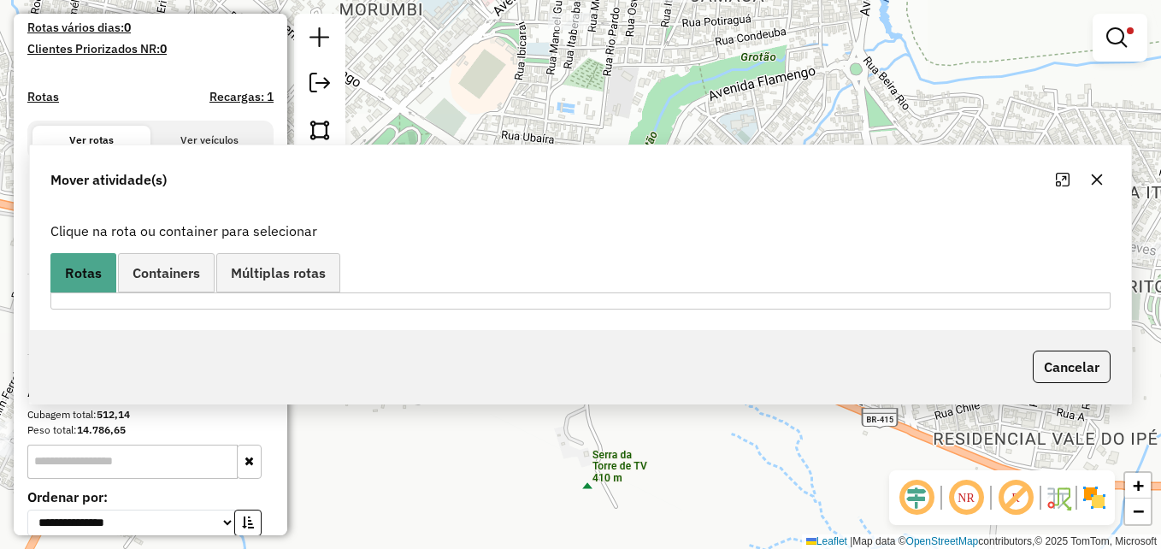
scroll to position [0, 0]
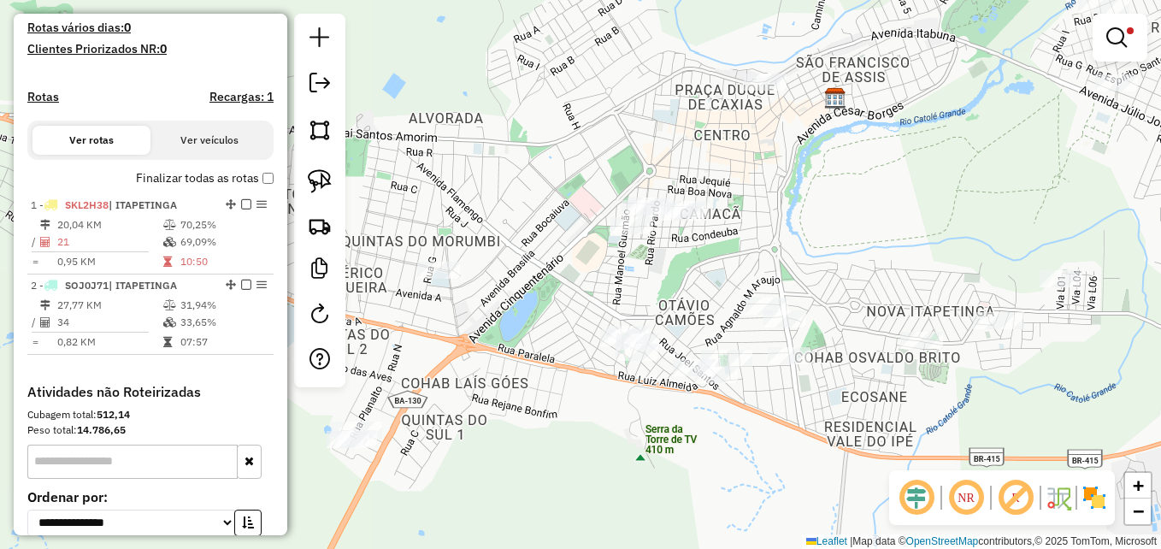
drag, startPoint x: 853, startPoint y: 235, endPoint x: 745, endPoint y: 274, distance: 114.7
click at [745, 274] on div "Limpar filtros Janela de atendimento Grade de atendimento Capacidade Transporta…" at bounding box center [580, 274] width 1161 height 549
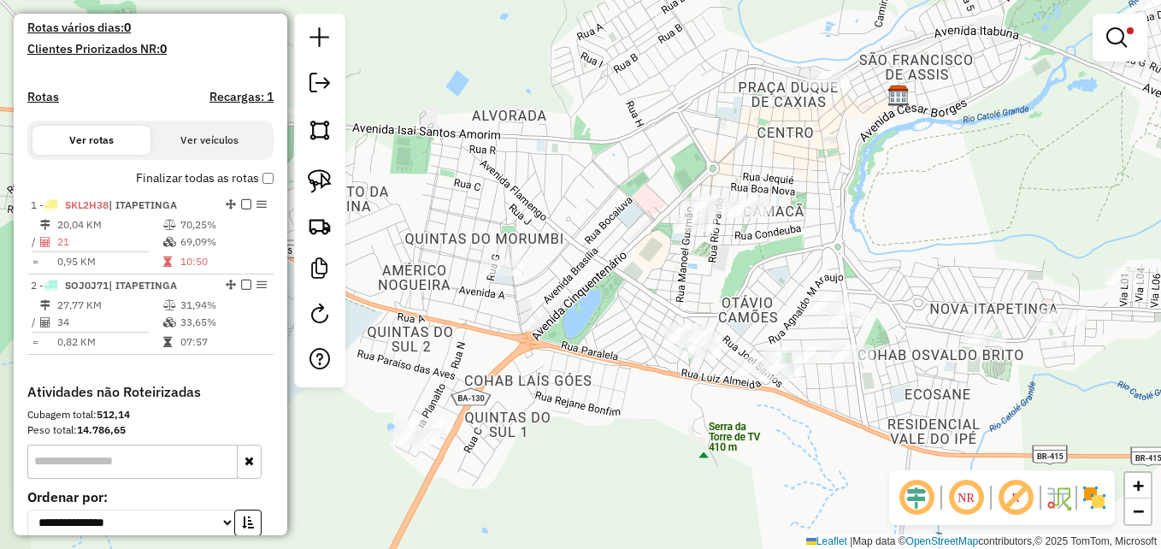
drag, startPoint x: 760, startPoint y: 257, endPoint x: 846, endPoint y: 248, distance: 86.8
click at [846, 248] on div "Limpar filtros Janela de atendimento Grade de atendimento Capacidade Transporta…" at bounding box center [580, 274] width 1161 height 549
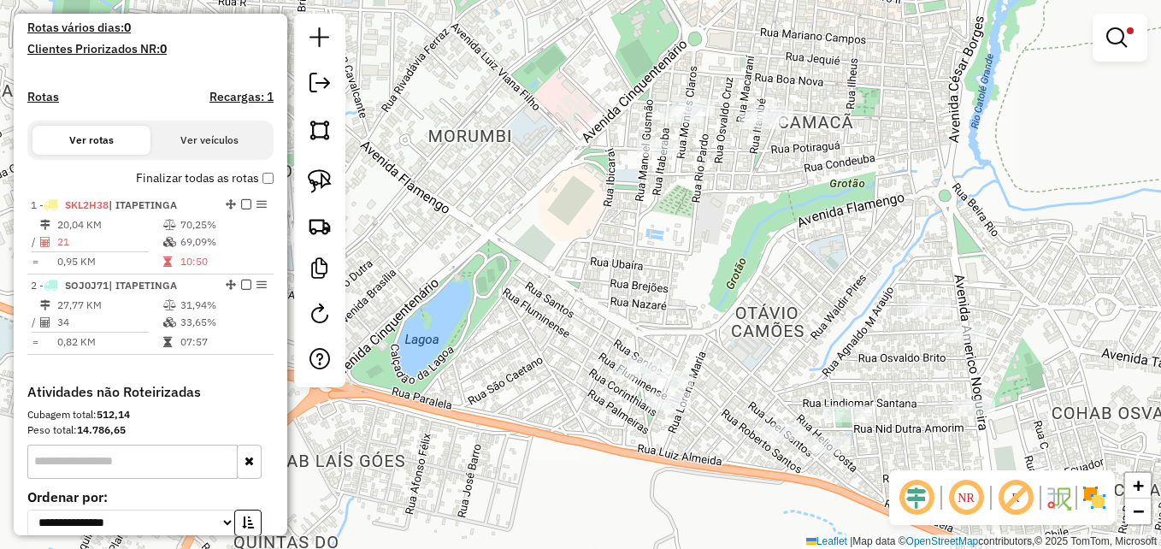
drag, startPoint x: 756, startPoint y: 288, endPoint x: 822, endPoint y: 235, distance: 85.2
click at [822, 235] on div "Limpar filtros Janela de atendimento Grade de atendimento Capacidade Transporta…" at bounding box center [580, 274] width 1161 height 549
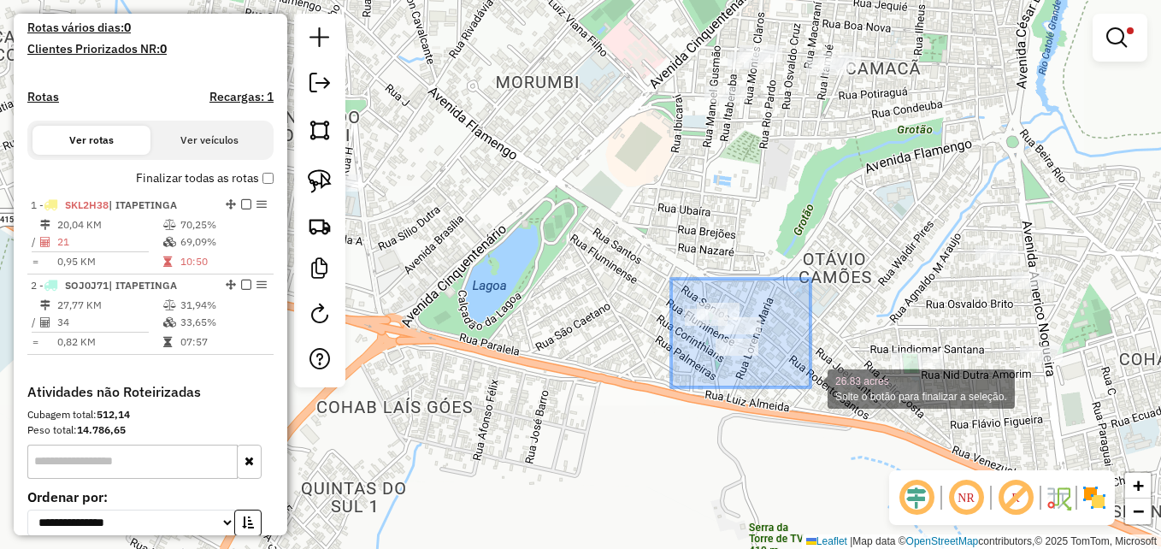
drag, startPoint x: 671, startPoint y: 279, endPoint x: 810, endPoint y: 387, distance: 176.6
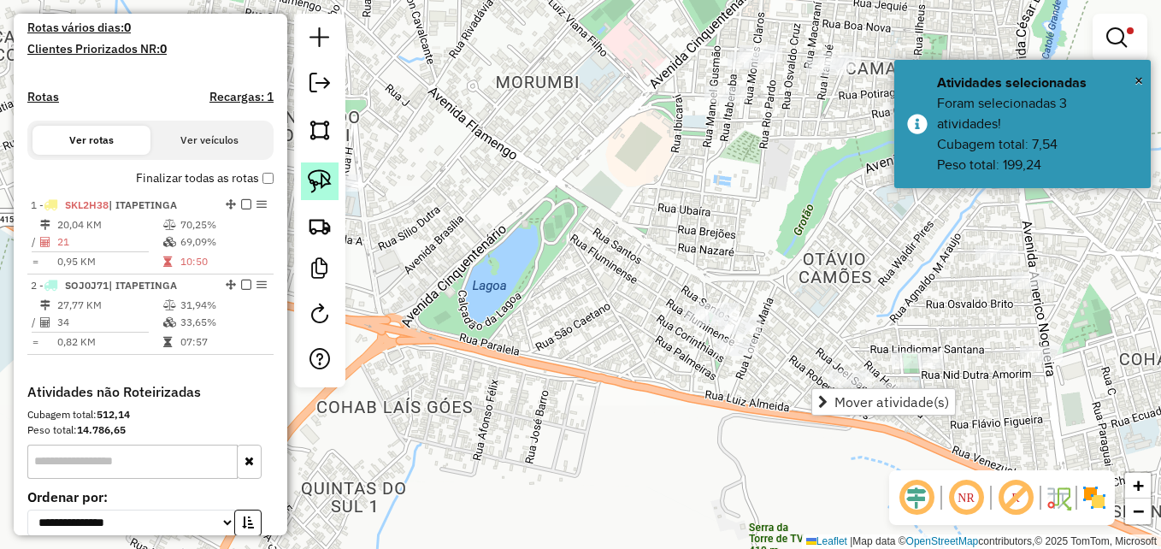
click at [320, 174] on img at bounding box center [320, 181] width 24 height 24
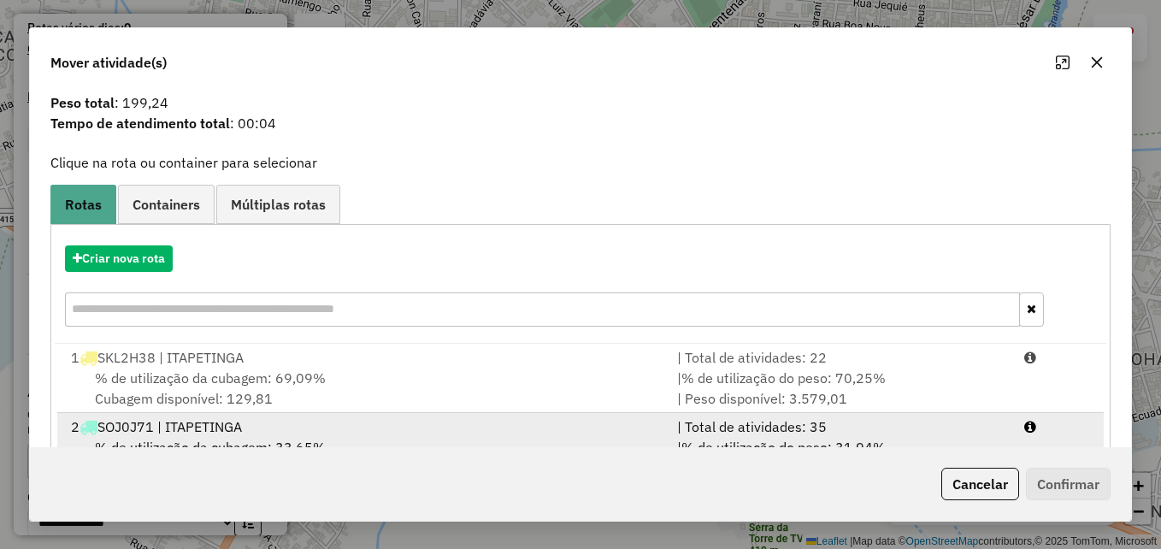
scroll to position [109, 0]
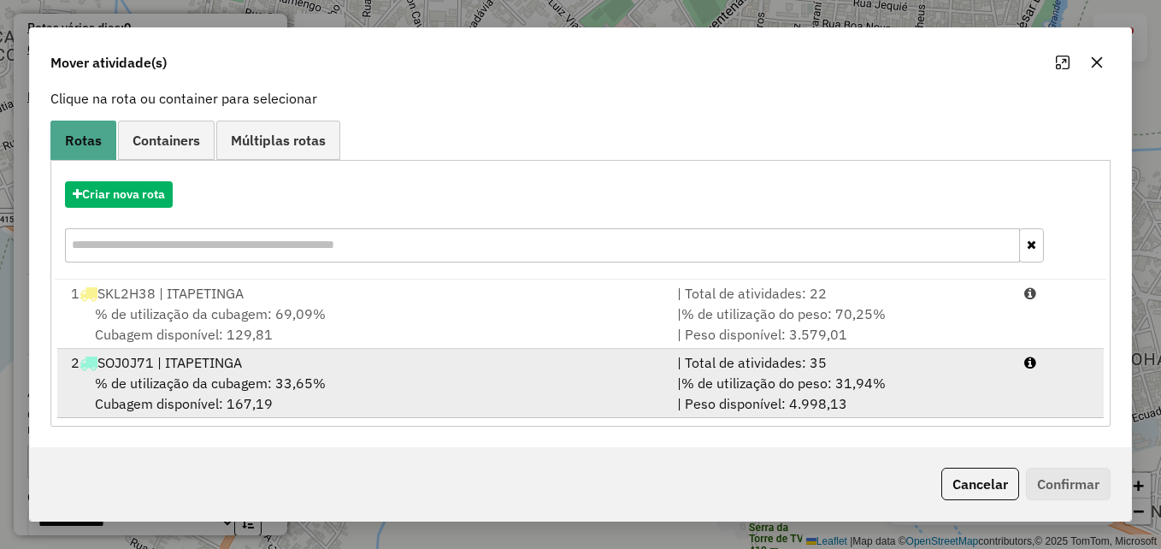
click at [441, 370] on div "2 SOJ0J71 | ITAPETINGA" at bounding box center [364, 362] width 606 height 21
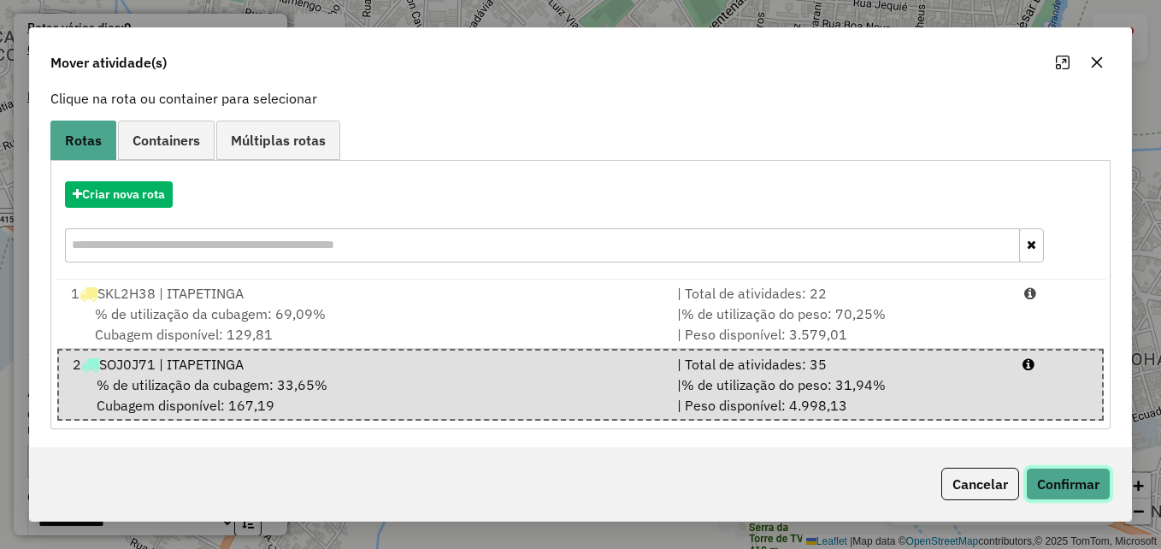
click at [1037, 486] on button "Confirmar" at bounding box center [1068, 484] width 85 height 32
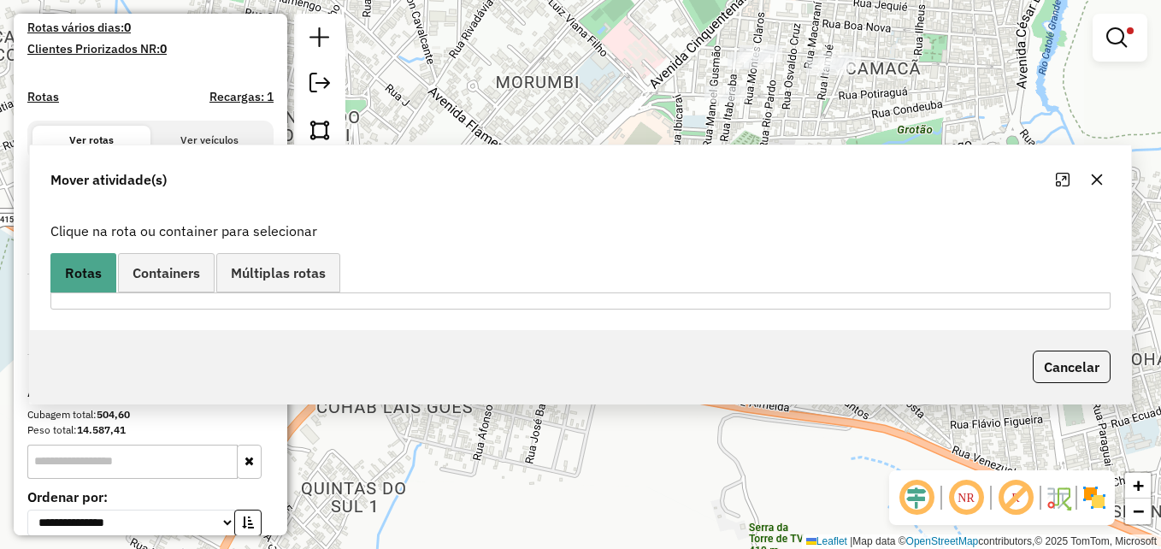
scroll to position [0, 0]
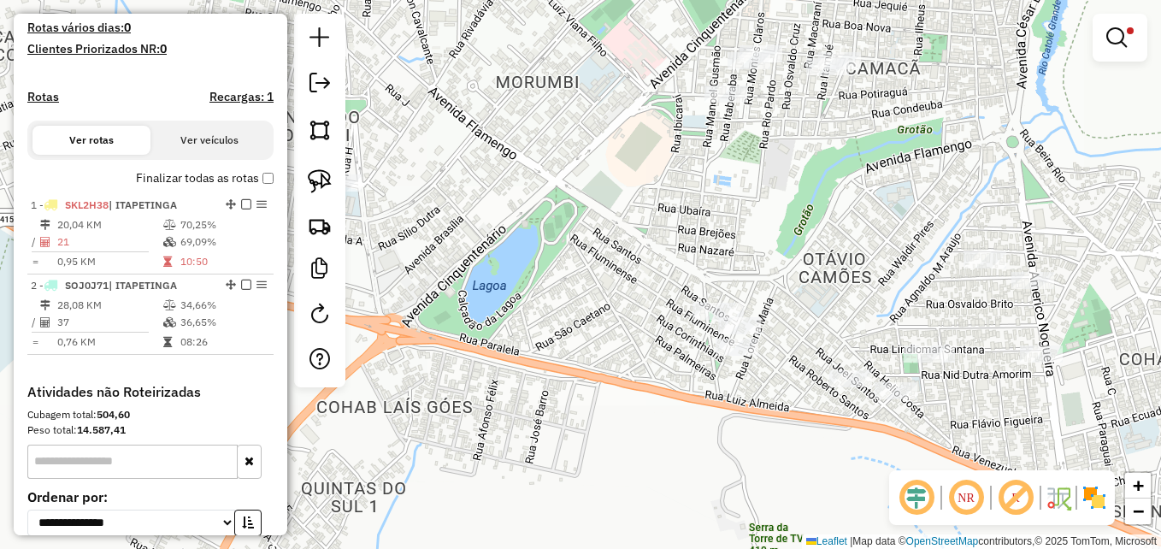
drag, startPoint x: 887, startPoint y: 143, endPoint x: 884, endPoint y: 177, distance: 34.4
click at [884, 177] on div "Limpar filtros Janela de atendimento Grade de atendimento Capacidade Transporta…" at bounding box center [580, 274] width 1161 height 549
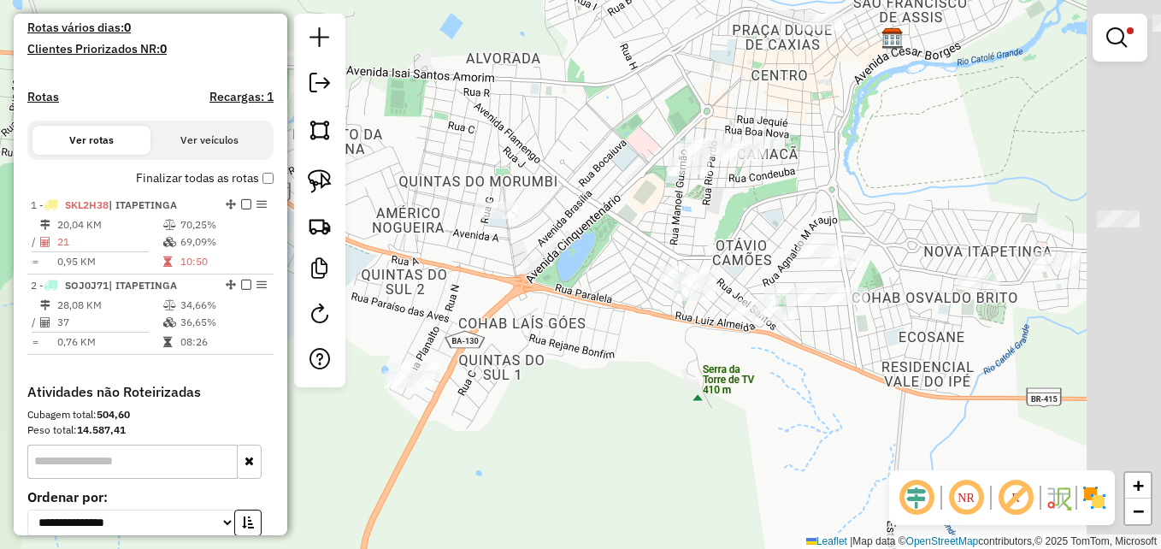
drag, startPoint x: 837, startPoint y: 368, endPoint x: 710, endPoint y: 368, distance: 126.5
click at [710, 368] on div "Limpar filtros Janela de atendimento Grade de atendimento Capacidade Transporta…" at bounding box center [580, 274] width 1161 height 549
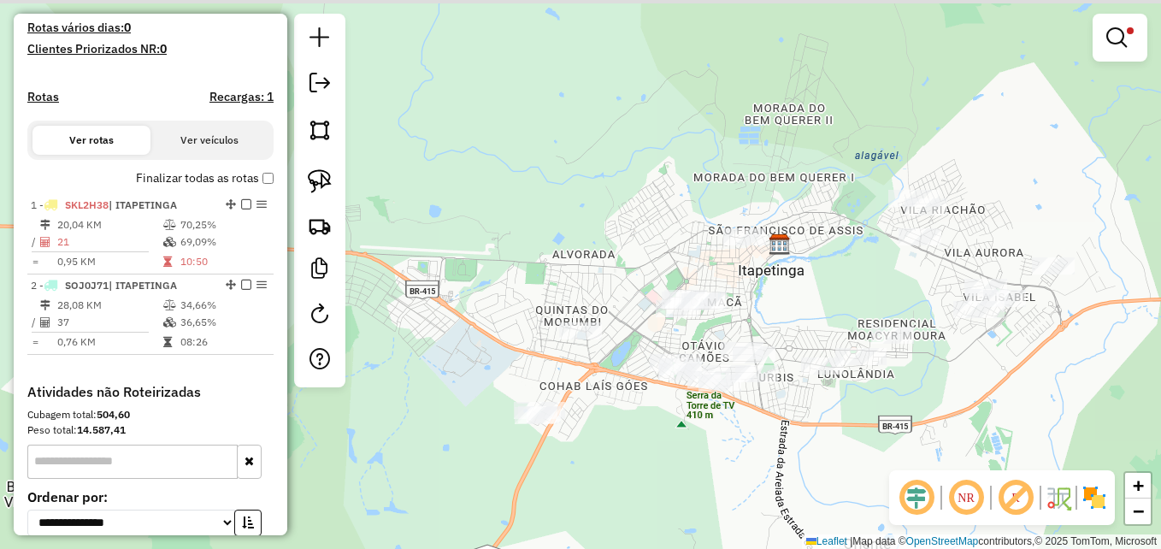
drag, startPoint x: 894, startPoint y: 237, endPoint x: 862, endPoint y: 285, distance: 57.8
click at [862, 285] on div "Limpar filtros Janela de atendimento Grade de atendimento Capacidade Transporta…" at bounding box center [580, 274] width 1161 height 549
click at [1123, 32] on em at bounding box center [1116, 37] width 21 height 21
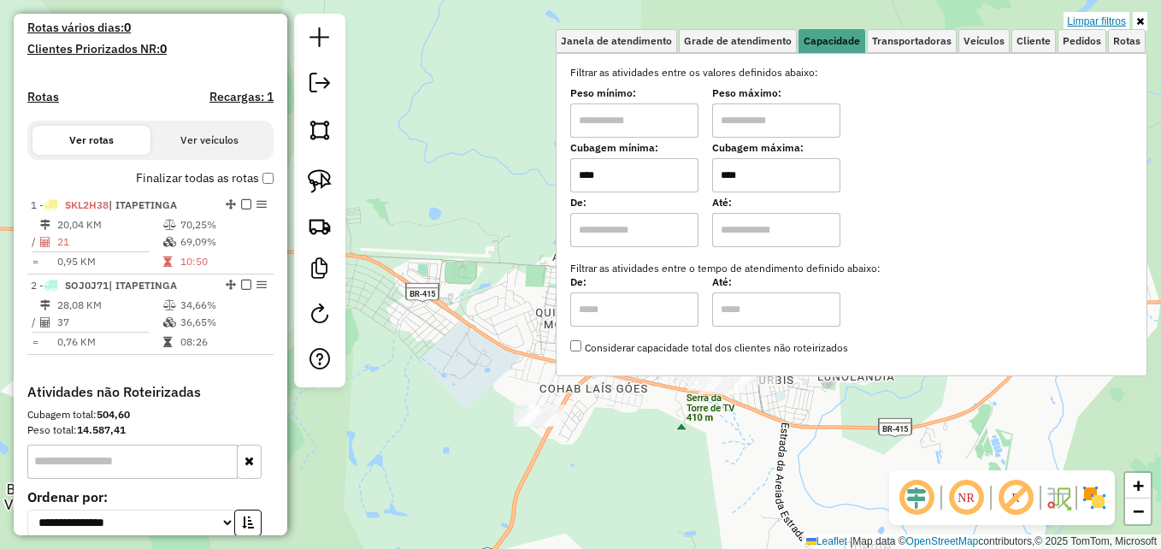
click at [1080, 20] on link "Limpar filtros" at bounding box center [1096, 21] width 66 height 19
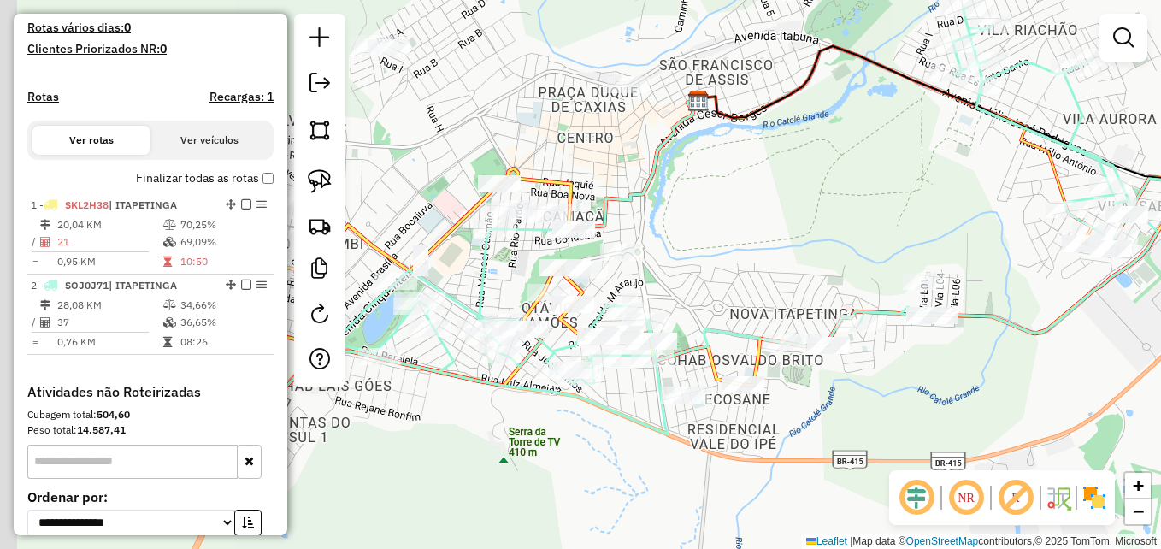
drag, startPoint x: 676, startPoint y: 452, endPoint x: 788, endPoint y: 457, distance: 112.1
click at [788, 457] on div "Janela de atendimento Grade de atendimento Capacidade Transportadoras Veículos …" at bounding box center [580, 274] width 1161 height 549
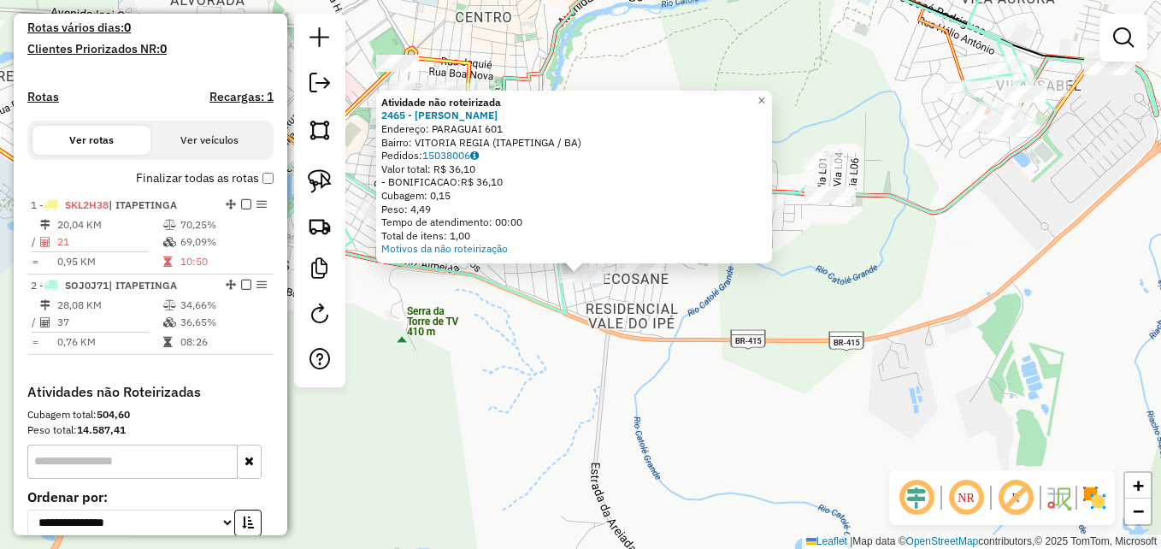
click at [833, 282] on div "Atividade não roteirizada 2465 - ROSIMEIRE LOPES Endereço: PARAGUAI 601 Bairro:…" at bounding box center [580, 274] width 1161 height 549
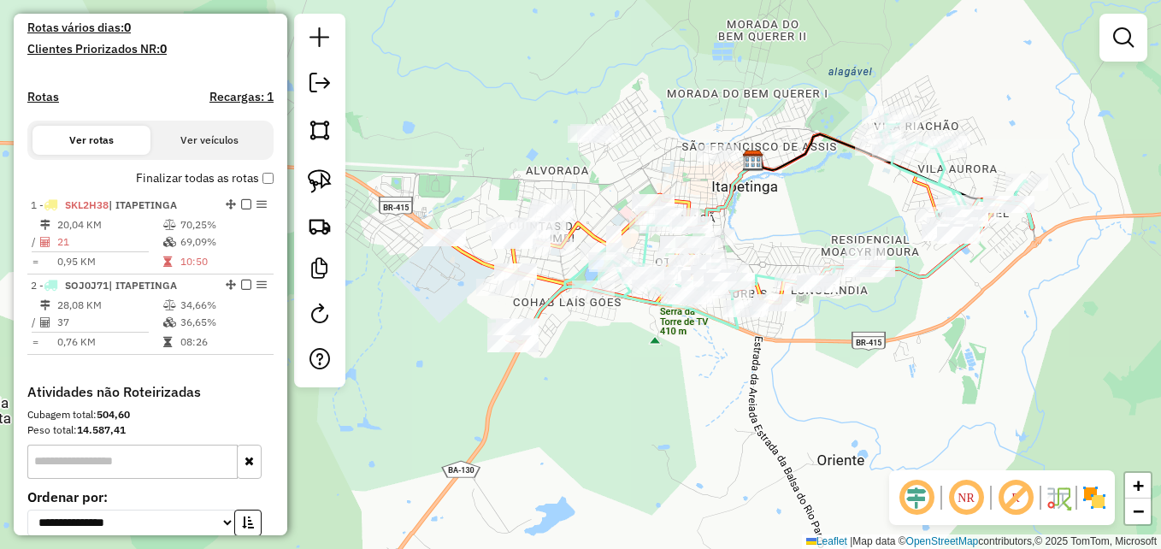
drag, startPoint x: 886, startPoint y: 280, endPoint x: 898, endPoint y: 310, distance: 33.3
click at [898, 310] on div "Janela de atendimento Grade de atendimento Capacidade Transportadoras Veículos …" at bounding box center [580, 274] width 1161 height 549
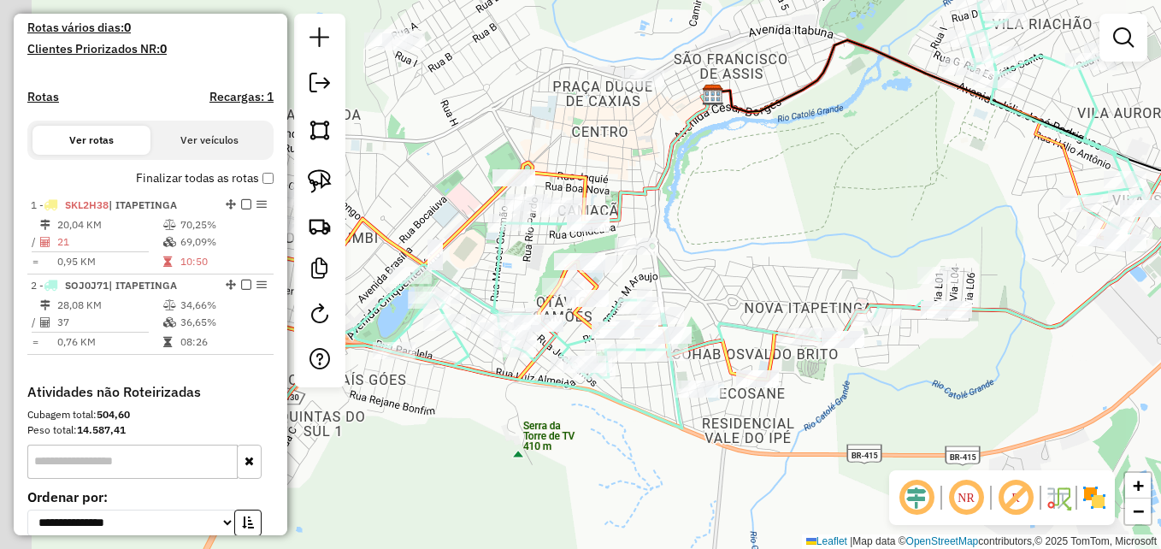
drag, startPoint x: 799, startPoint y: 219, endPoint x: 842, endPoint y: 215, distance: 43.0
click at [842, 215] on div "Janela de atendimento Grade de atendimento Capacidade Transportadoras Veículos …" at bounding box center [580, 274] width 1161 height 549
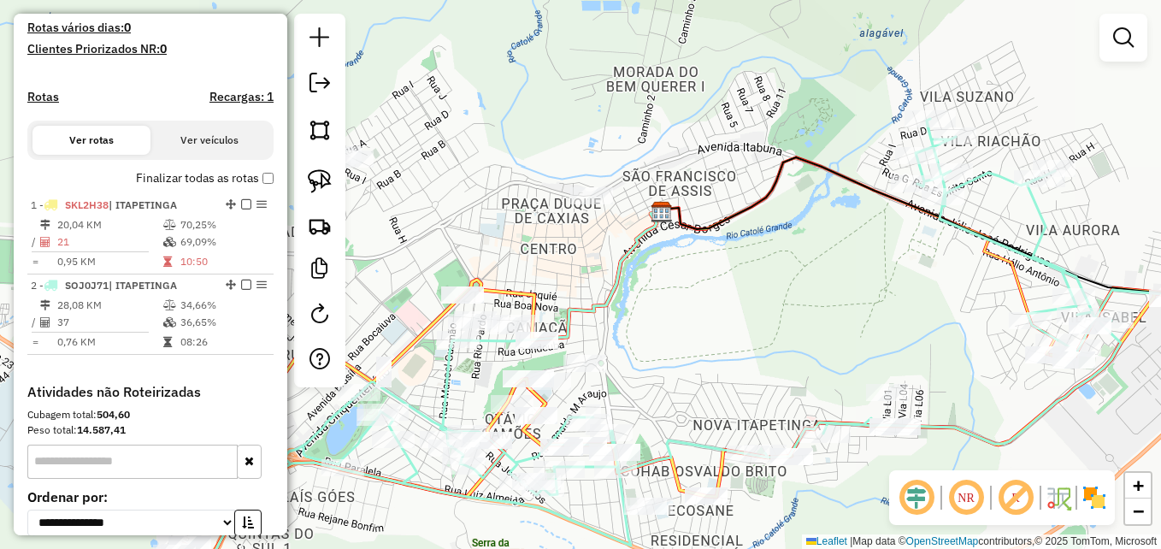
drag, startPoint x: 872, startPoint y: 171, endPoint x: 817, endPoint y: 290, distance: 130.8
click at [817, 290] on div "Janela de atendimento Grade de atendimento Capacidade Transportadoras Veículos …" at bounding box center [580, 274] width 1161 height 549
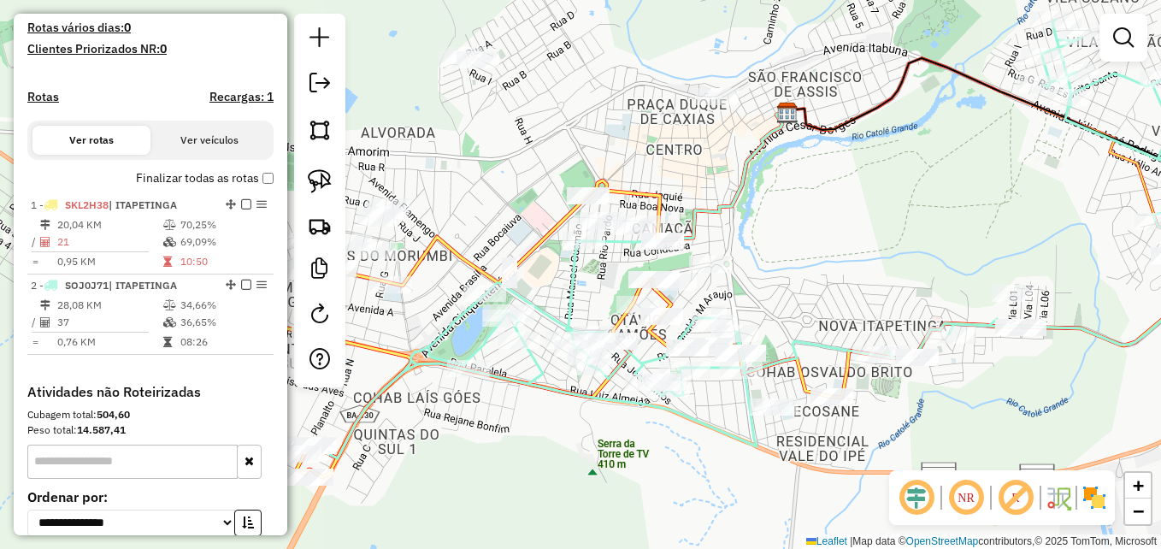
drag, startPoint x: 756, startPoint y: 306, endPoint x: 886, endPoint y: 205, distance: 163.8
click at [886, 205] on div "Janela de atendimento Grade de atendimento Capacidade Transportadoras Veículos …" at bounding box center [580, 274] width 1161 height 549
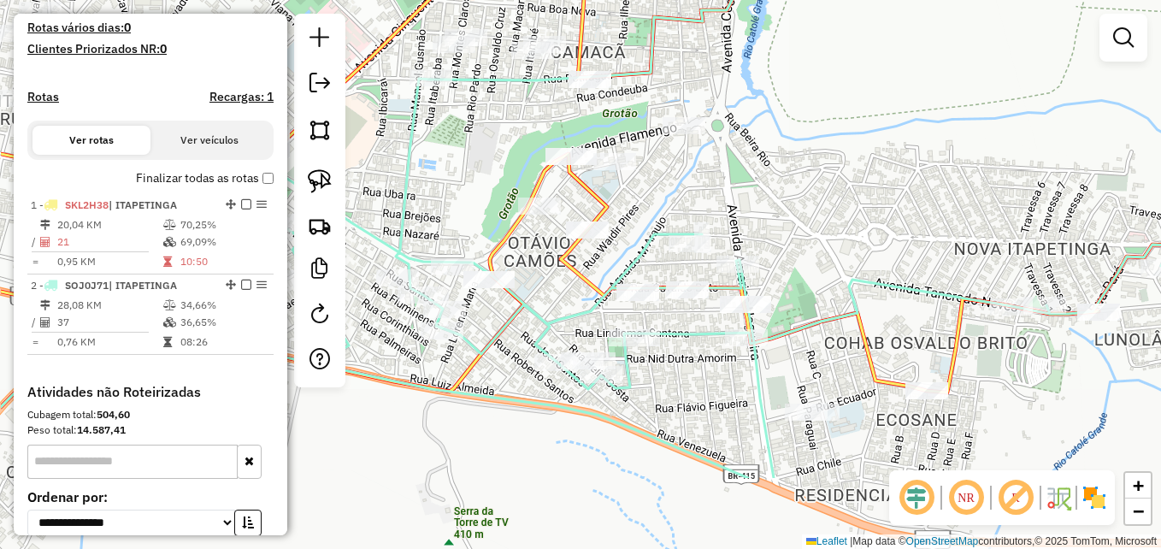
drag, startPoint x: 762, startPoint y: 309, endPoint x: 871, endPoint y: 195, distance: 157.8
click at [871, 195] on div "Janela de atendimento Grade de atendimento Capacidade Transportadoras Veículos …" at bounding box center [580, 274] width 1161 height 549
drag, startPoint x: 682, startPoint y: 392, endPoint x: 738, endPoint y: 371, distance: 59.5
click at [738, 371] on div "Janela de atendimento Grade de atendimento Capacidade Transportadoras Veículos …" at bounding box center [580, 274] width 1161 height 549
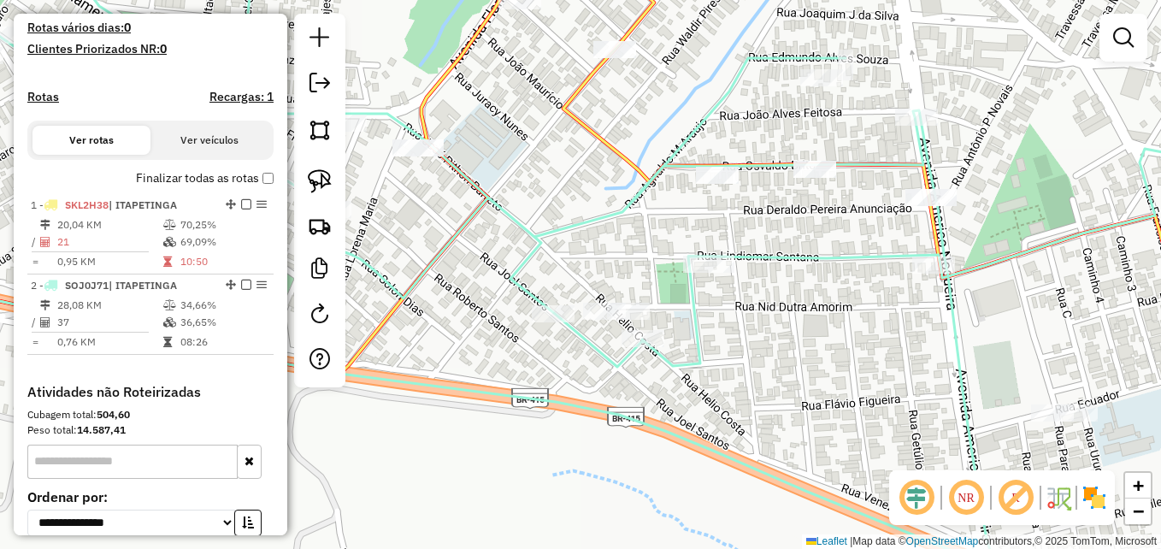
drag, startPoint x: 738, startPoint y: 333, endPoint x: 778, endPoint y: 347, distance: 42.4
click at [778, 347] on div "Janela de atendimento Grade de atendimento Capacidade Transportadoras Veículos …" at bounding box center [580, 274] width 1161 height 549
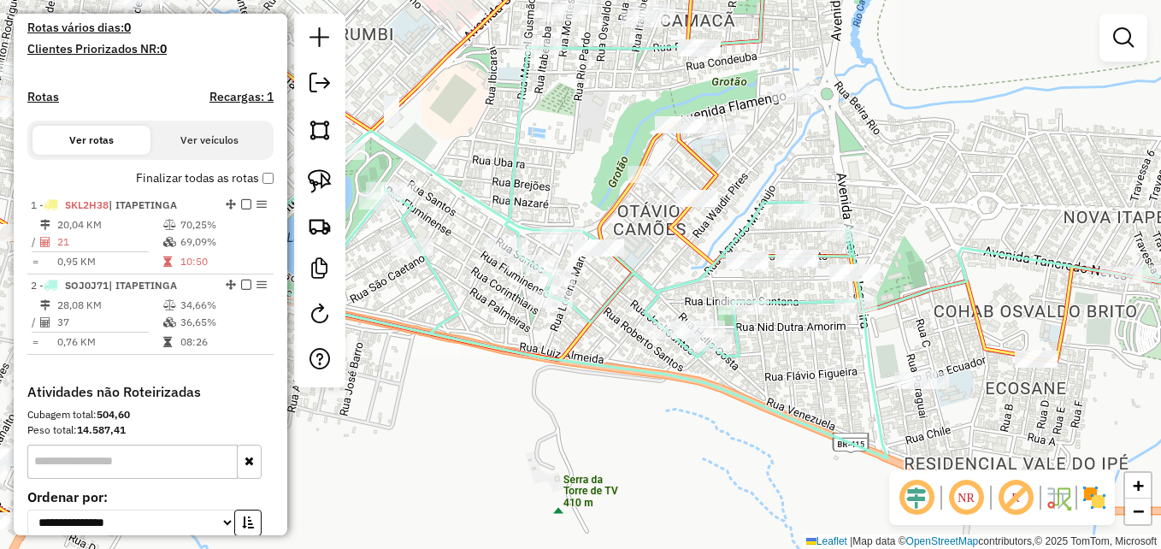
click at [784, 360] on div "Janela de atendimento Grade de atendimento Capacidade Transportadoras Veículos …" at bounding box center [580, 274] width 1161 height 549
click at [323, 165] on link at bounding box center [320, 181] width 38 height 38
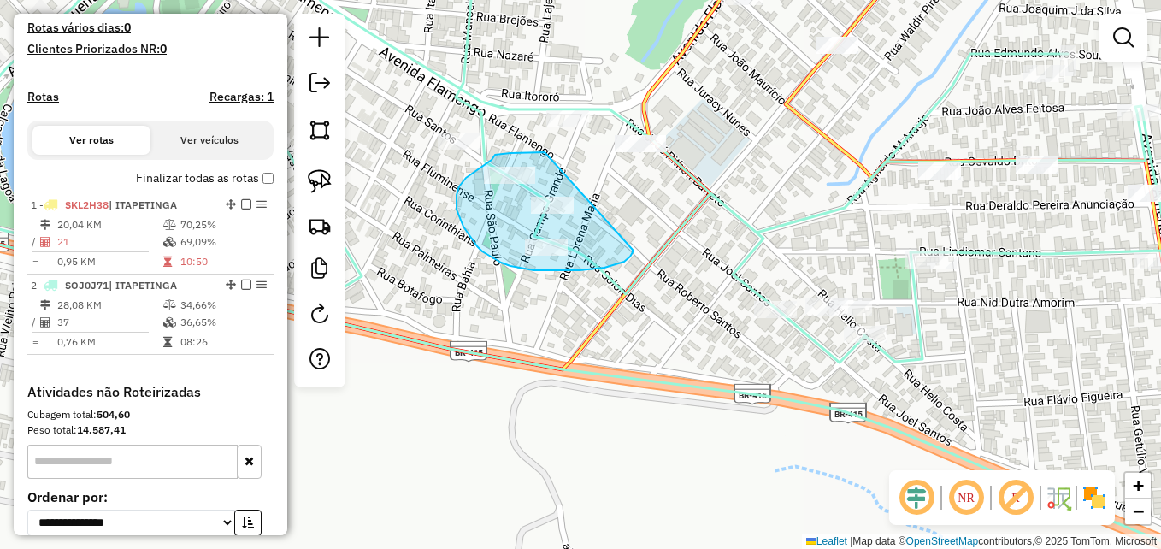
drag, startPoint x: 545, startPoint y: 152, endPoint x: 629, endPoint y: 239, distance: 121.5
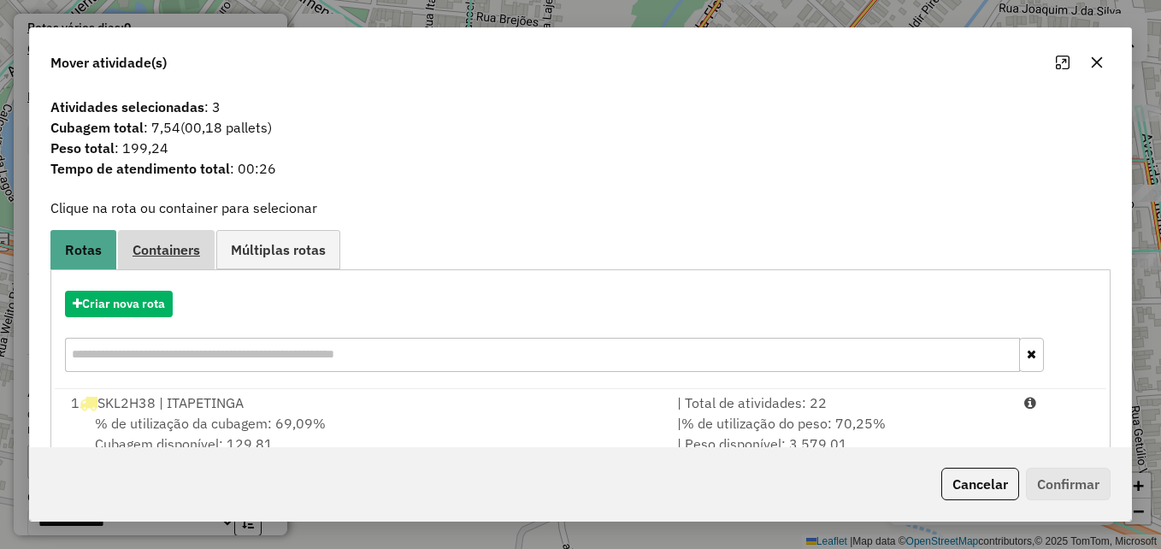
click at [177, 255] on span "Containers" at bounding box center [166, 250] width 68 height 14
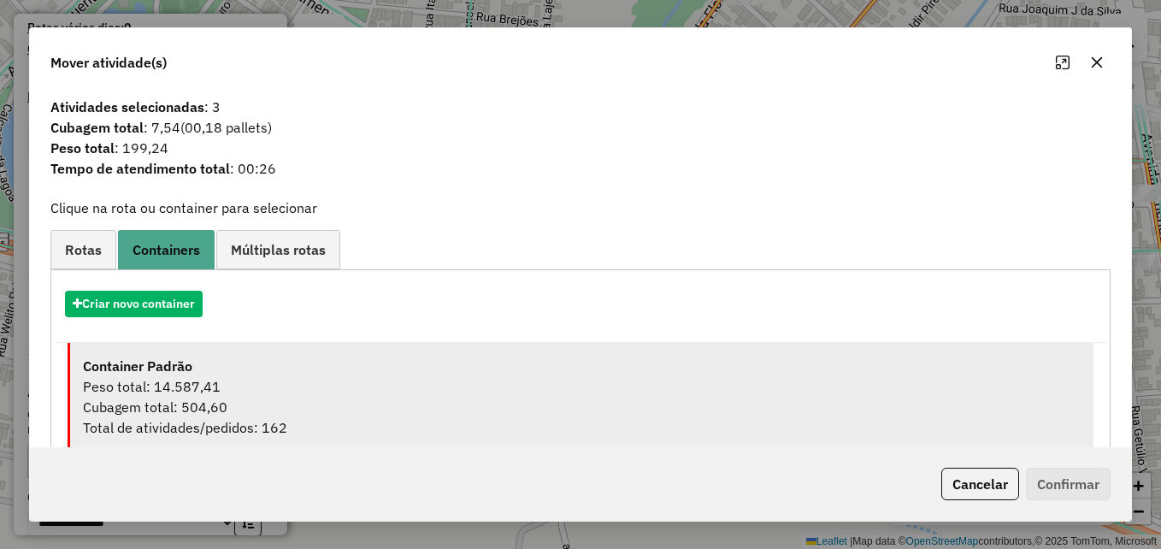
click at [432, 378] on div "Peso total: 14.587,41" at bounding box center [582, 386] width 998 height 21
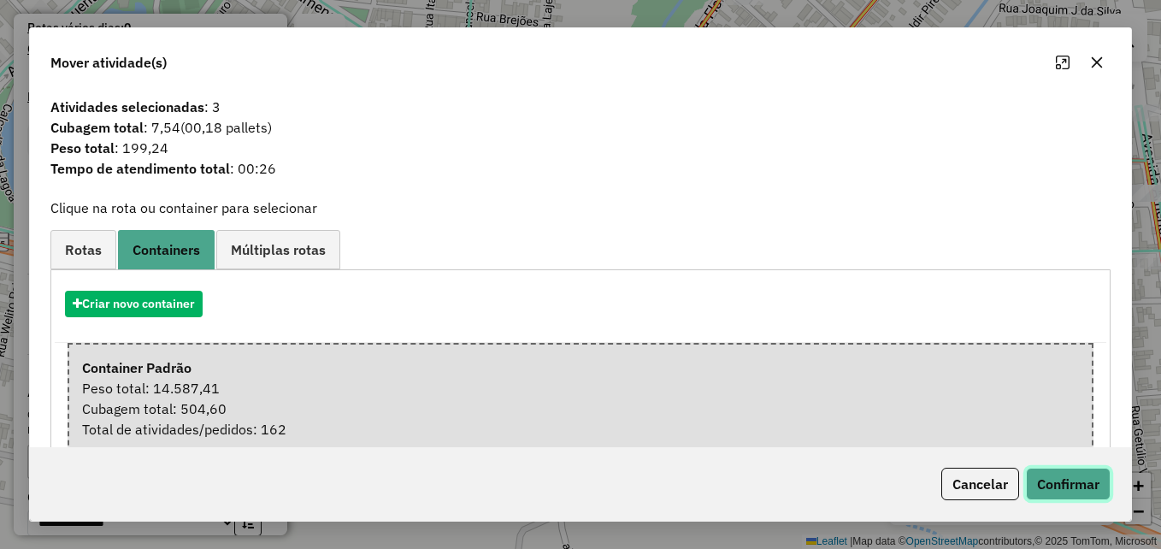
click at [1074, 486] on button "Confirmar" at bounding box center [1068, 484] width 85 height 32
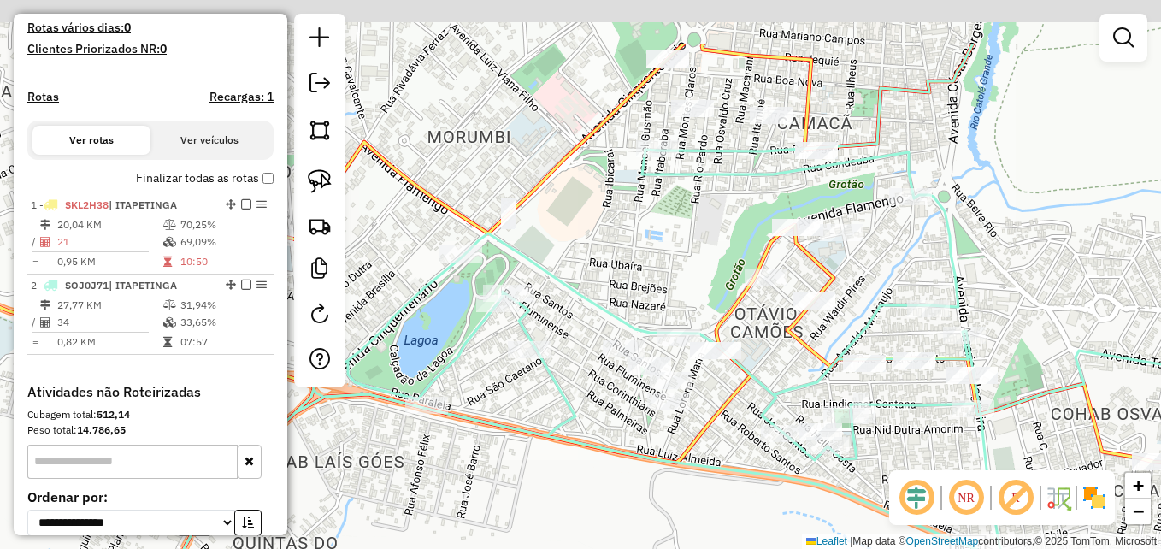
drag, startPoint x: 712, startPoint y: 137, endPoint x: 653, endPoint y: 286, distance: 160.8
click at [651, 286] on div "Janela de atendimento Grade de atendimento Capacidade Transportadoras Veículos …" at bounding box center [580, 274] width 1161 height 549
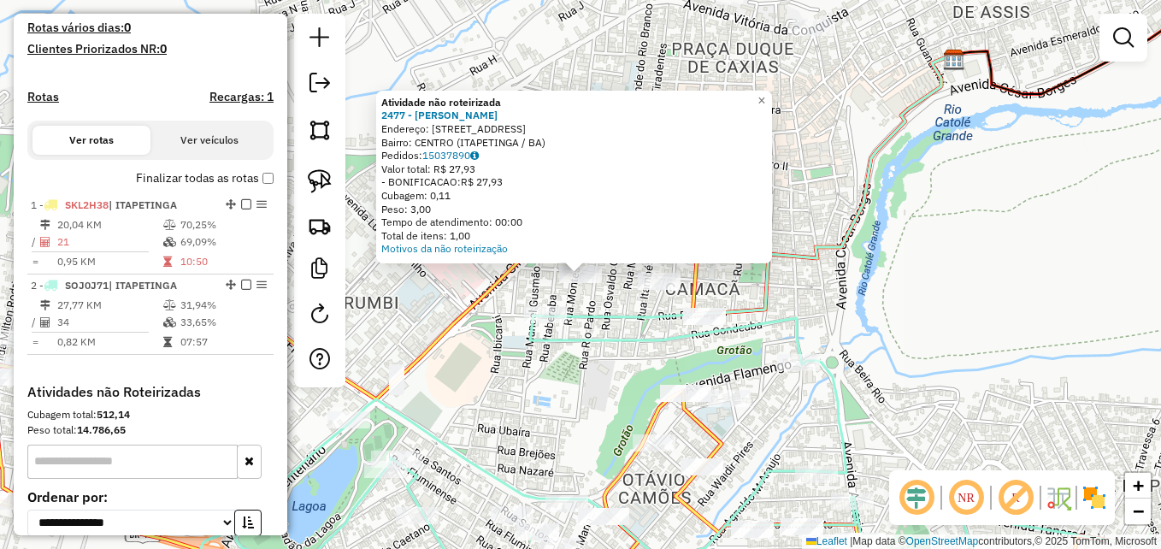
click at [587, 363] on div "Atividade não roteirizada 2477 - RAISSA FERREIRA DOS Endereço: Rua Brumado 337 …" at bounding box center [580, 274] width 1161 height 549
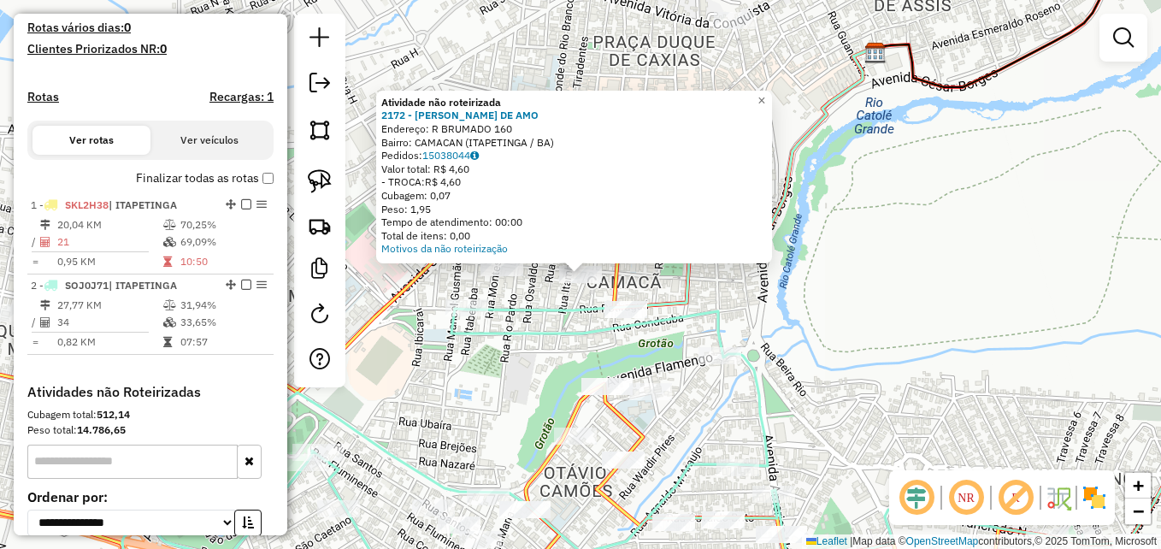
click at [547, 385] on div "Atividade não roteirizada 2172 - OSVALDO SILVA DE AMO Endereço: R BRUMADO 160 B…" at bounding box center [580, 274] width 1161 height 549
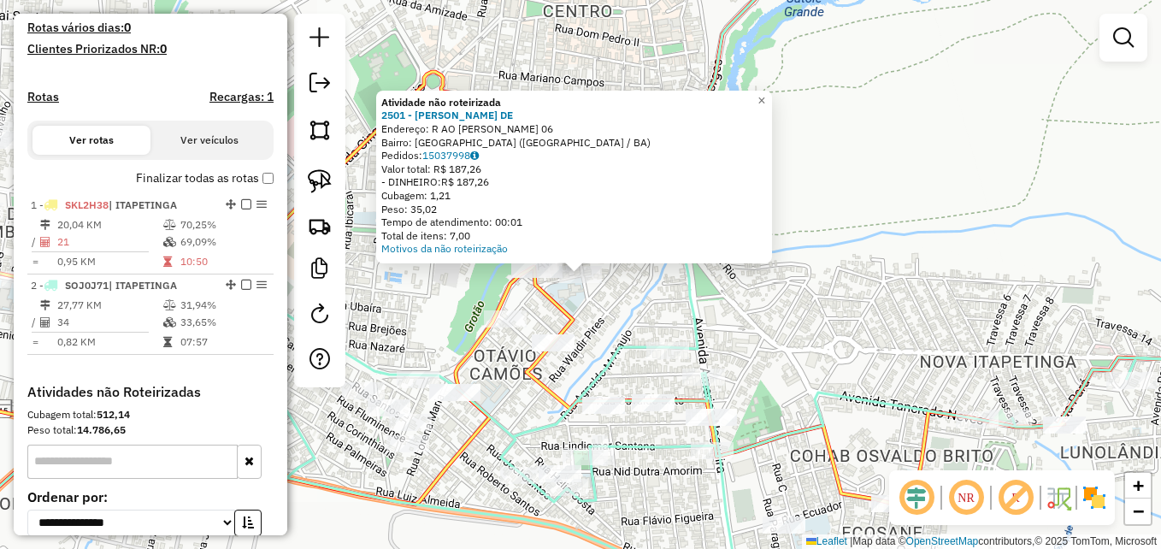
click at [449, 315] on div "Atividade não roteirizada 2501 - JAILSON FERNANDES DE Endereço: R AO JACINTO DE…" at bounding box center [580, 274] width 1161 height 549
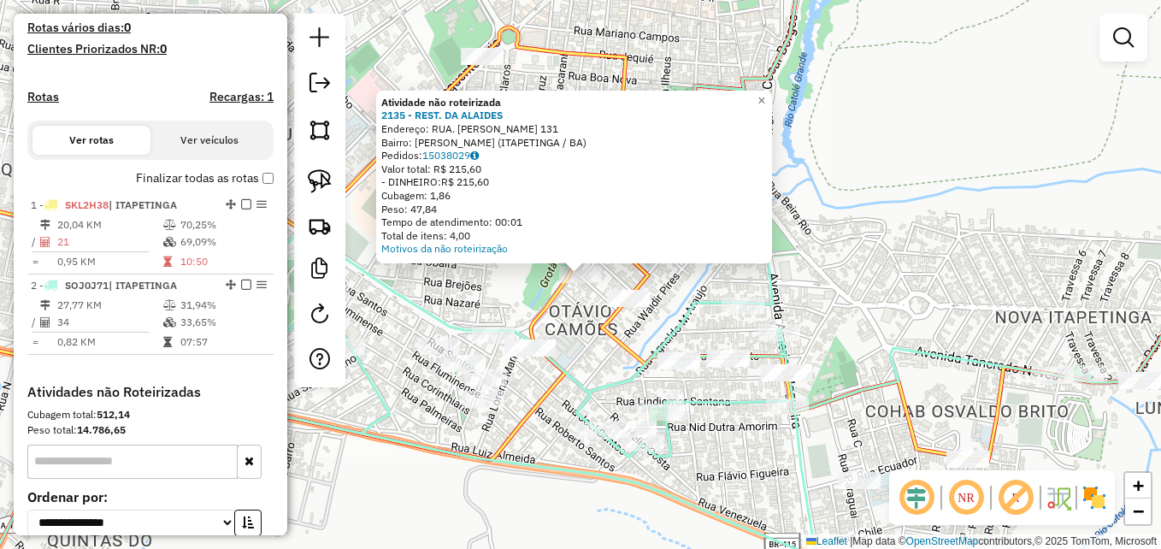
click at [452, 285] on div "Atividade não roteirizada 2135 - REST. DA ALAIDES Endereço: RUA. PEDRO VIEIRA 1…" at bounding box center [580, 274] width 1161 height 549
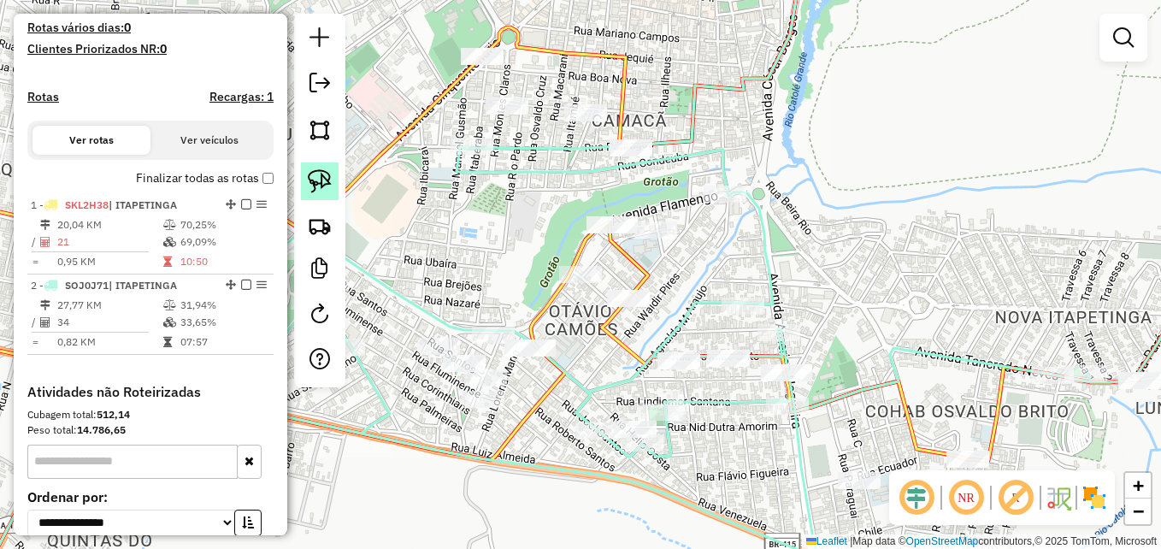
click at [321, 172] on img at bounding box center [320, 181] width 24 height 24
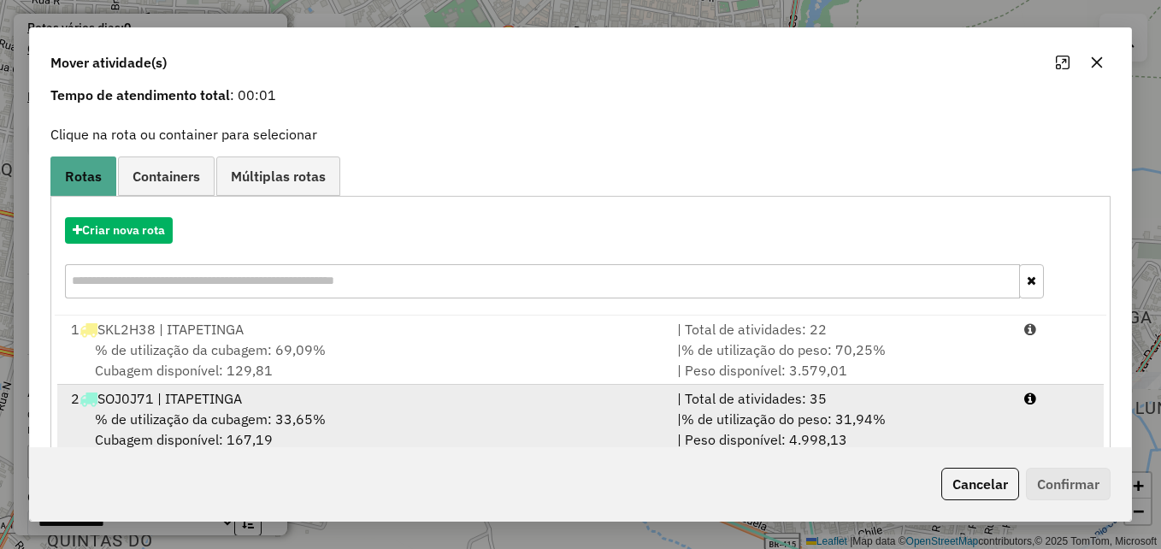
scroll to position [109, 0]
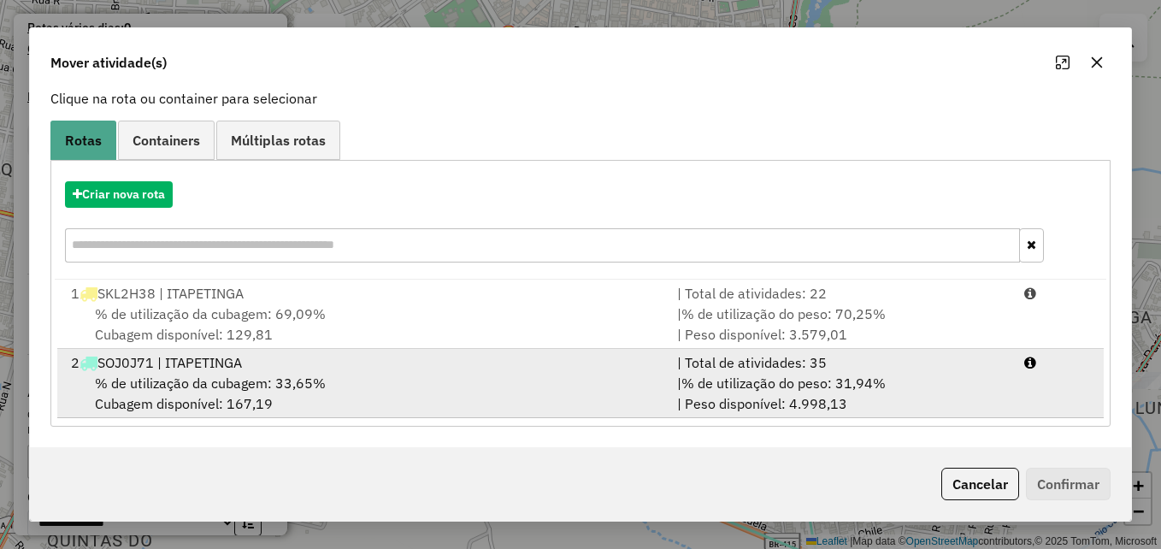
click at [519, 389] on div "% de utilização da cubagem: 33,65% Cubagem disponível: 167,19" at bounding box center [364, 393] width 606 height 41
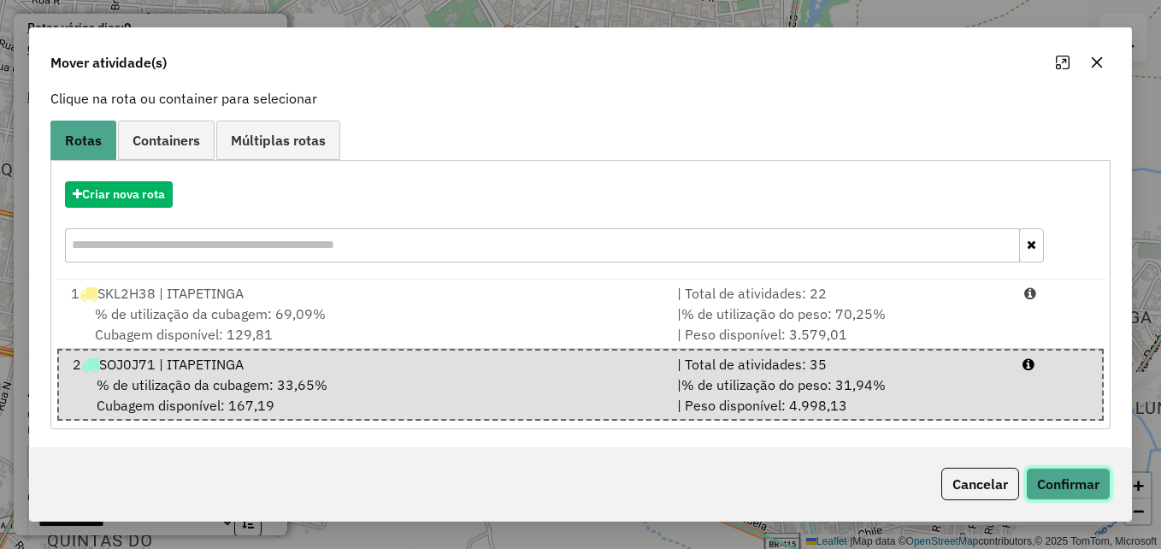
click at [1056, 481] on button "Confirmar" at bounding box center [1068, 484] width 85 height 32
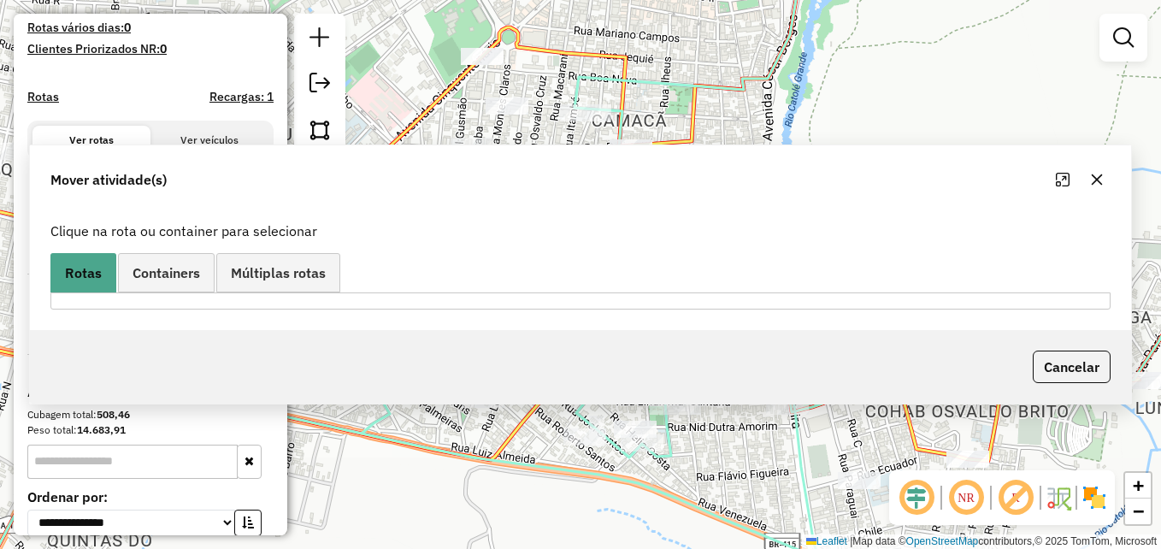
scroll to position [0, 0]
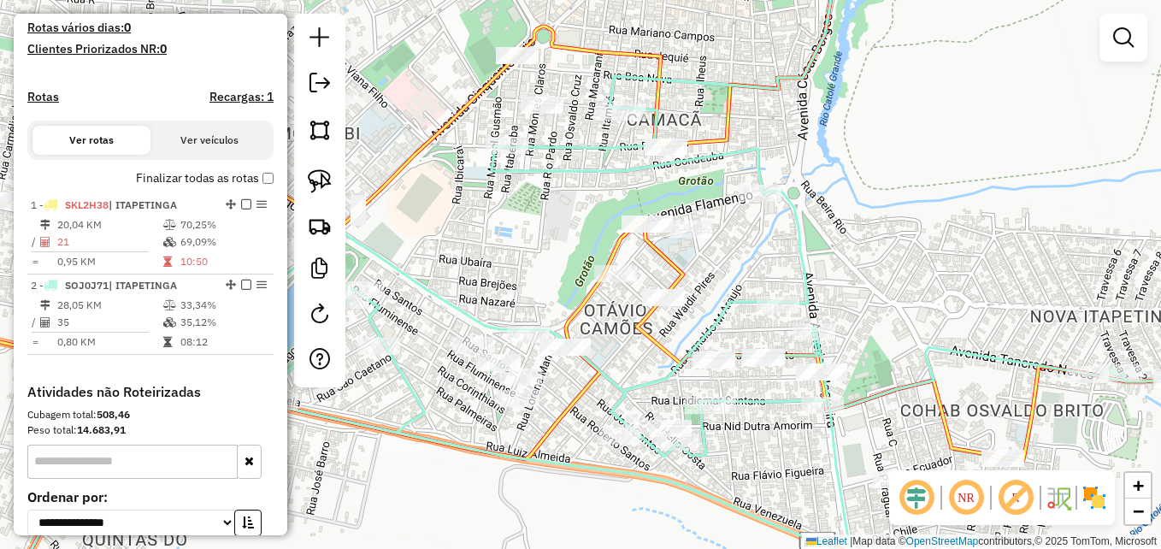
drag, startPoint x: 551, startPoint y: 189, endPoint x: 588, endPoint y: 187, distance: 36.8
click at [588, 187] on div "Janela de atendimento Grade de atendimento Capacidade Transportadoras Veículos …" at bounding box center [580, 274] width 1161 height 549
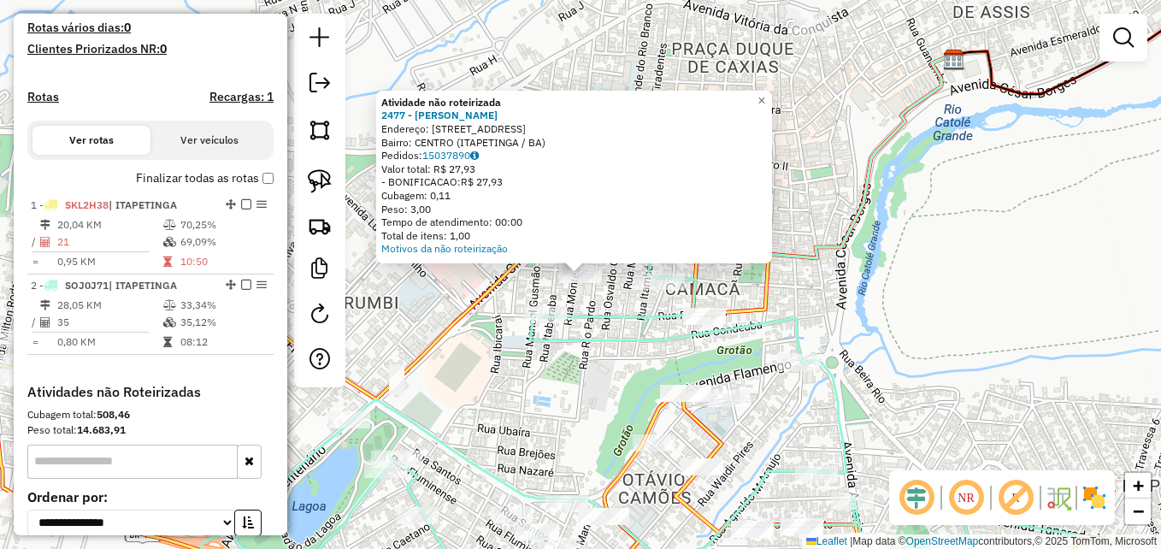
click at [538, 344] on icon at bounding box center [716, 440] width 1121 height 327
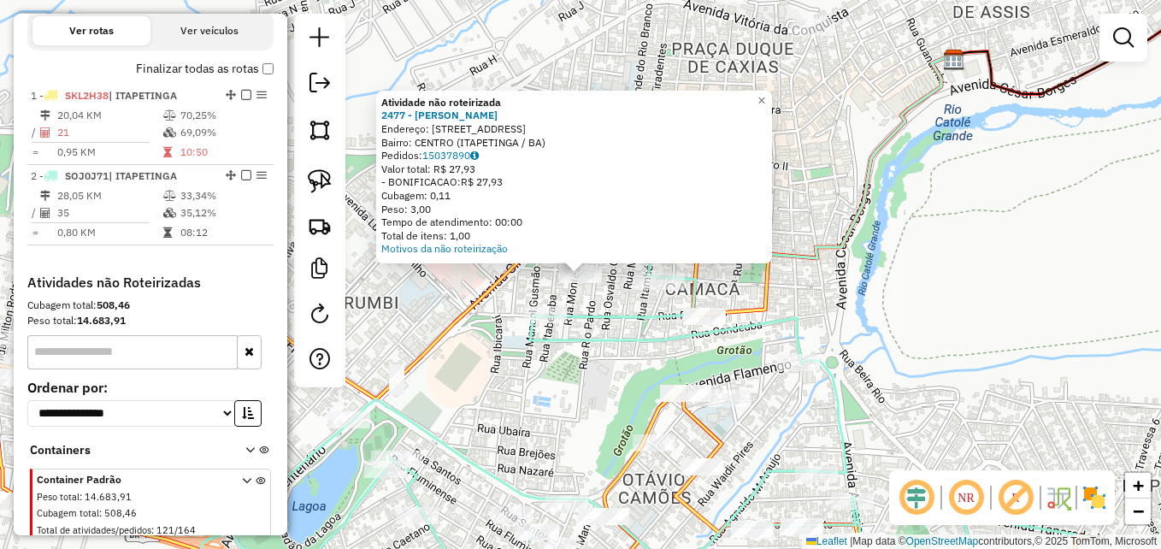
select select "**********"
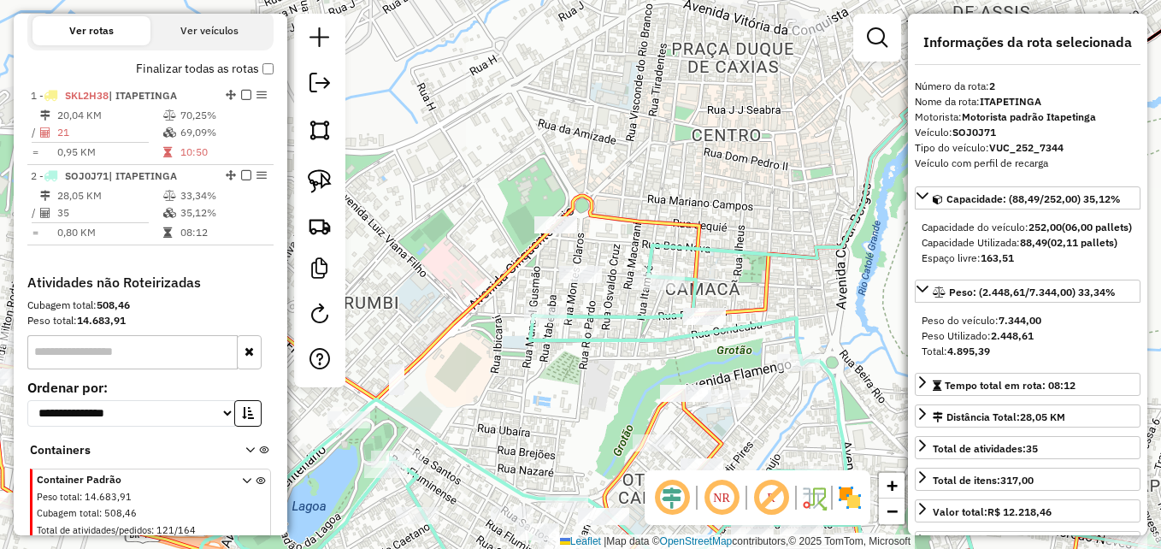
scroll to position [616, 0]
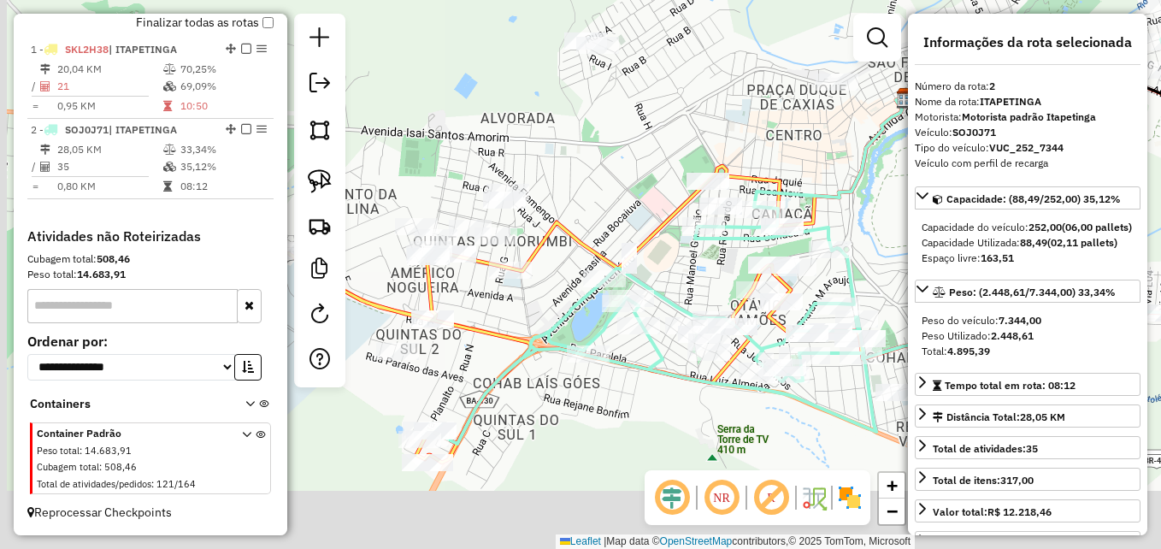
drag, startPoint x: 497, startPoint y: 282, endPoint x: 616, endPoint y: 179, distance: 157.5
click at [615, 180] on div "Janela de atendimento Grade de atendimento Capacidade Transportadoras Veículos …" at bounding box center [580, 274] width 1161 height 549
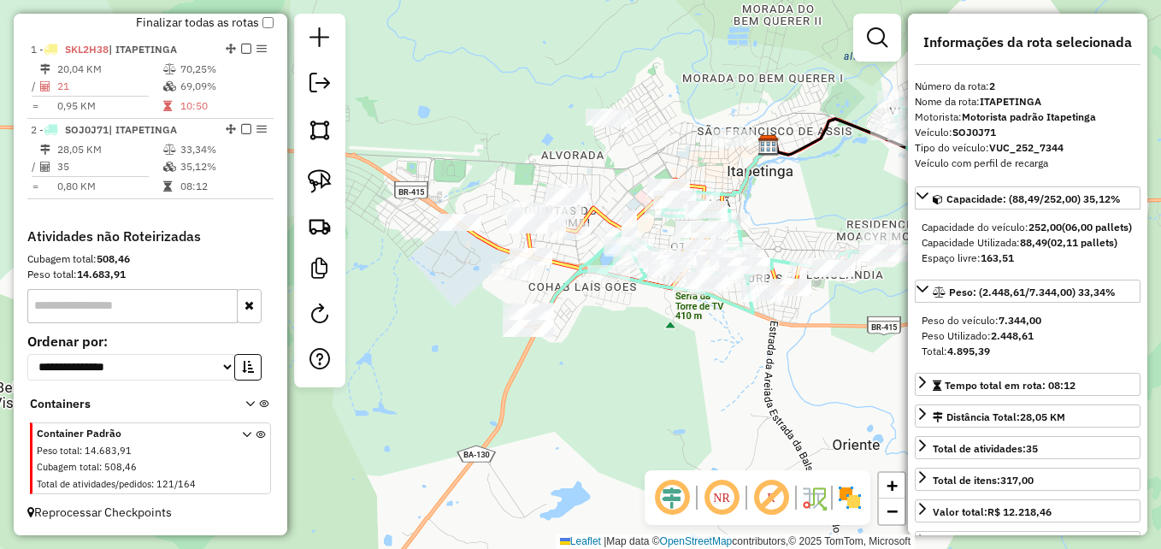
drag, startPoint x: 621, startPoint y: 153, endPoint x: 639, endPoint y: 234, distance: 83.0
click at [639, 234] on div "Janela de atendimento Grade de atendimento Capacidade Transportadoras Veículos …" at bounding box center [580, 274] width 1161 height 549
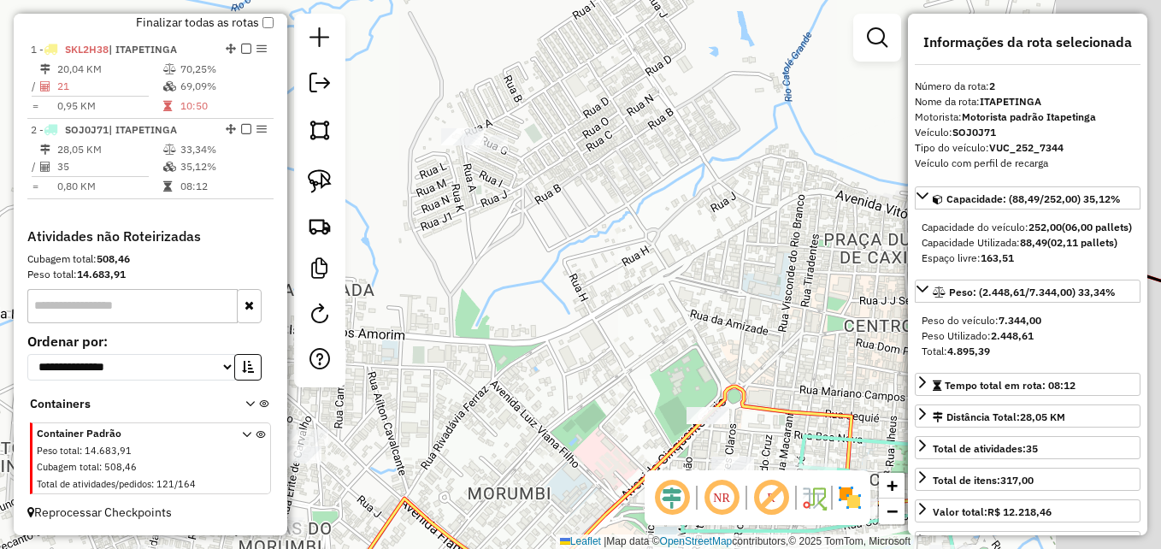
drag, startPoint x: 632, startPoint y: 209, endPoint x: 391, endPoint y: 283, distance: 251.4
click at [392, 285] on div "Janela de atendimento Grade de atendimento Capacidade Transportadoras Veículos …" at bounding box center [580, 274] width 1161 height 549
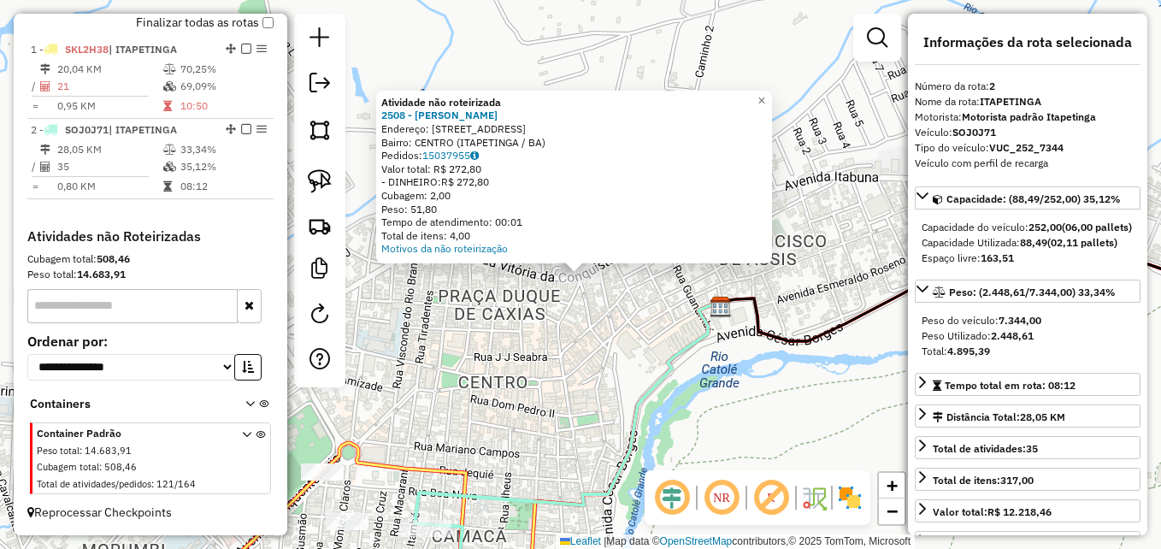
click at [586, 355] on div "Atividade não roteirizada 2508 - REINALDO DANTAS MACE Endereço: AV VITORIA DA C…" at bounding box center [580, 274] width 1161 height 549
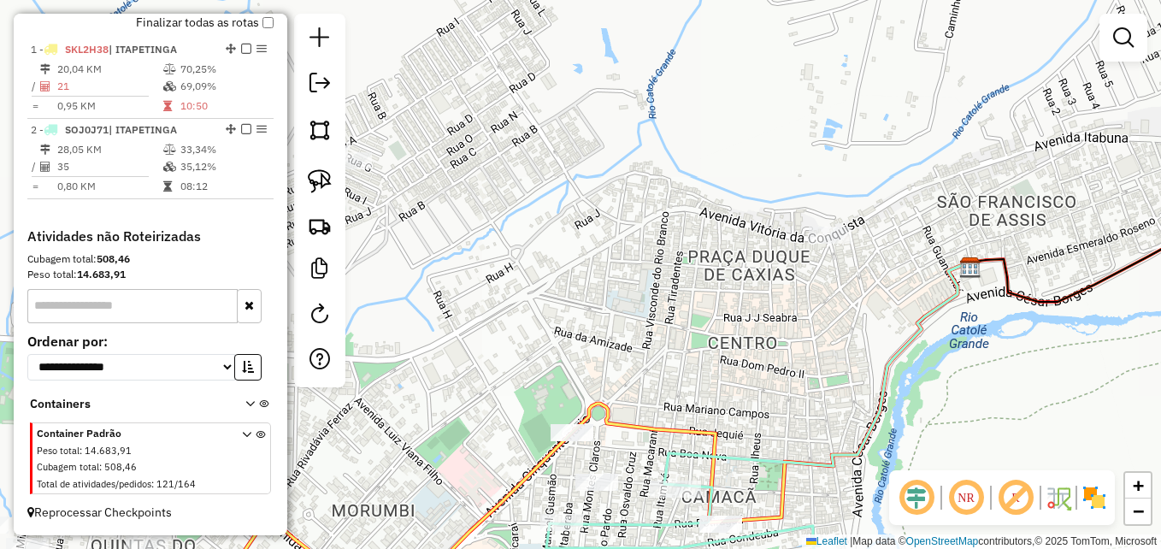
drag, startPoint x: 447, startPoint y: 340, endPoint x: 873, endPoint y: 256, distance: 433.8
click at [873, 256] on div "Janela de atendimento Grade de atendimento Capacidade Transportadoras Veículos …" at bounding box center [580, 274] width 1161 height 549
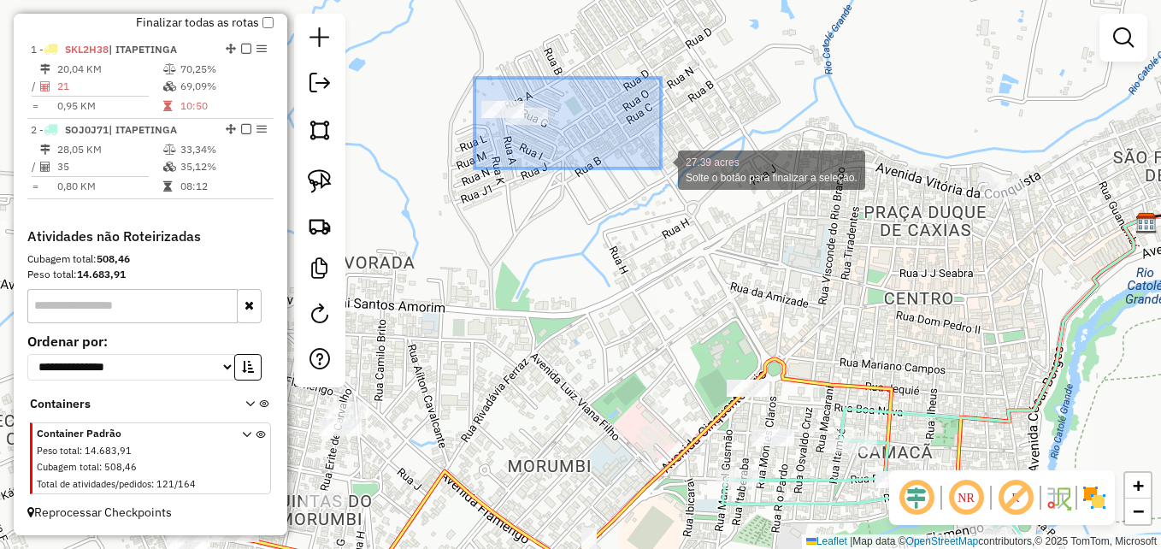
drag, startPoint x: 474, startPoint y: 78, endPoint x: 675, endPoint y: 165, distance: 219.0
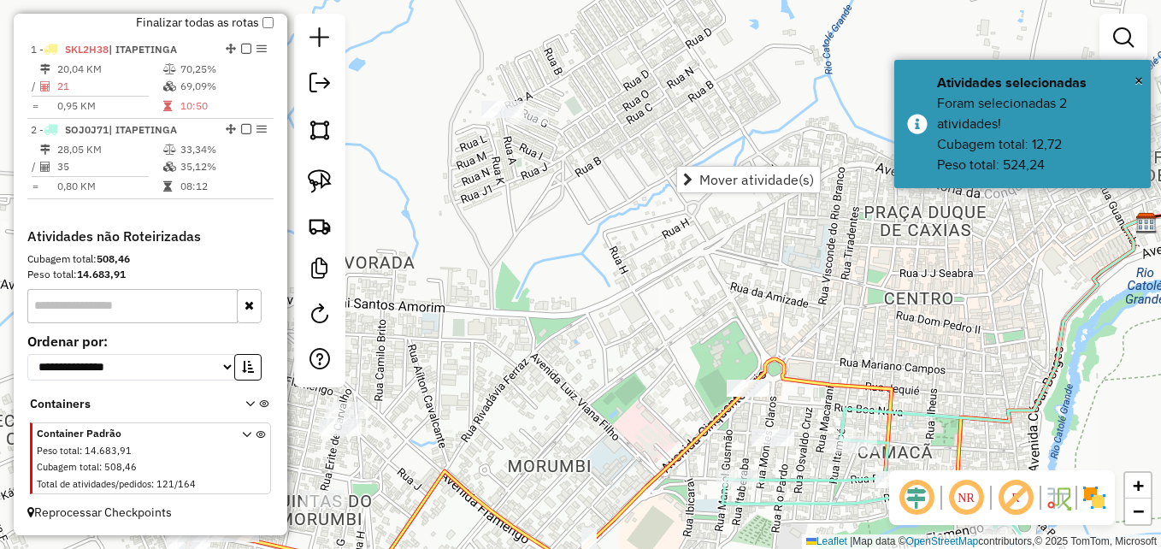
click at [549, 186] on div "Janela de atendimento Grade de atendimento Capacidade Transportadoras Veículos …" at bounding box center [580, 274] width 1161 height 549
click at [324, 174] on img at bounding box center [320, 181] width 24 height 24
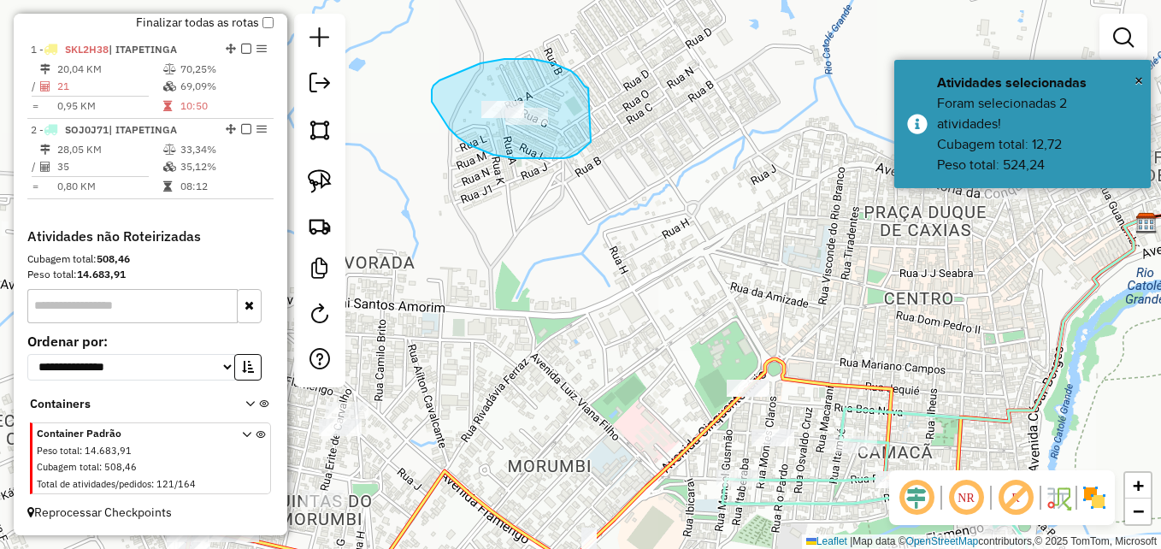
drag, startPoint x: 585, startPoint y: 86, endPoint x: 598, endPoint y: 119, distance: 35.2
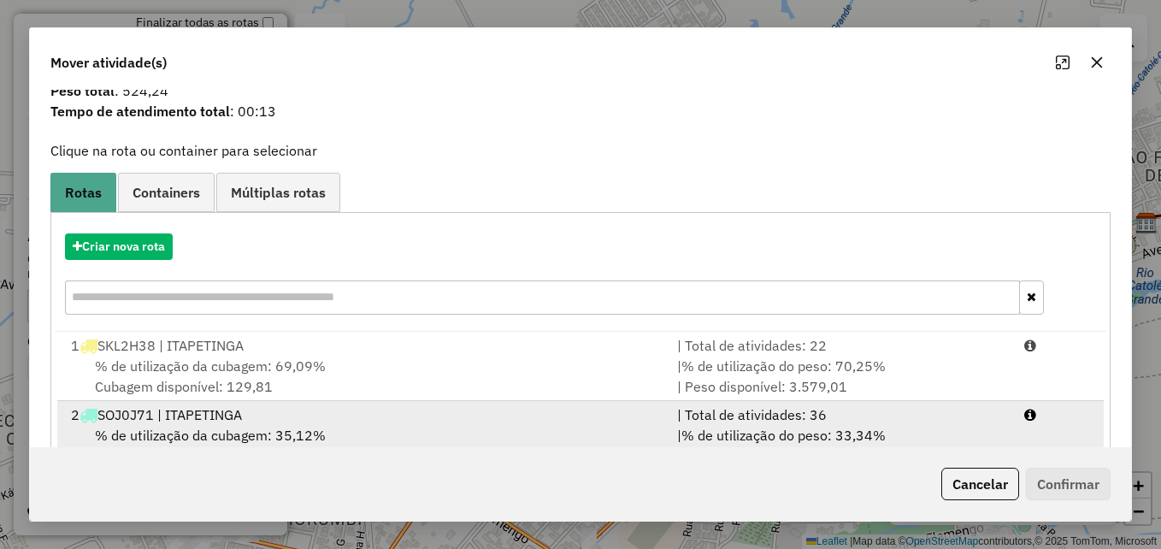
scroll to position [109, 0]
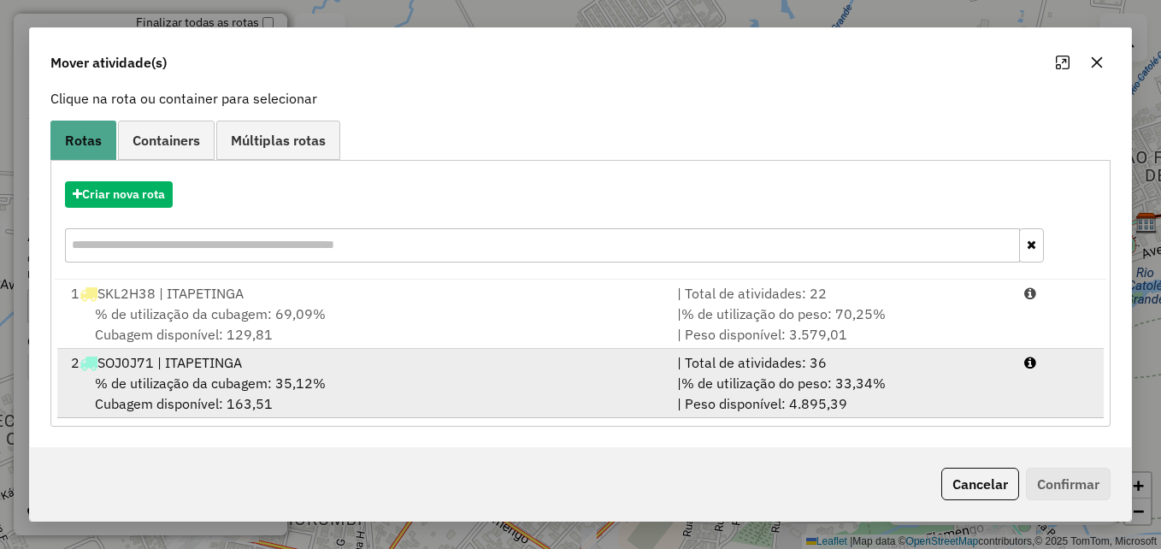
click at [598, 376] on div "% de utilização da cubagem: 35,12% Cubagem disponível: 163,51" at bounding box center [364, 393] width 606 height 41
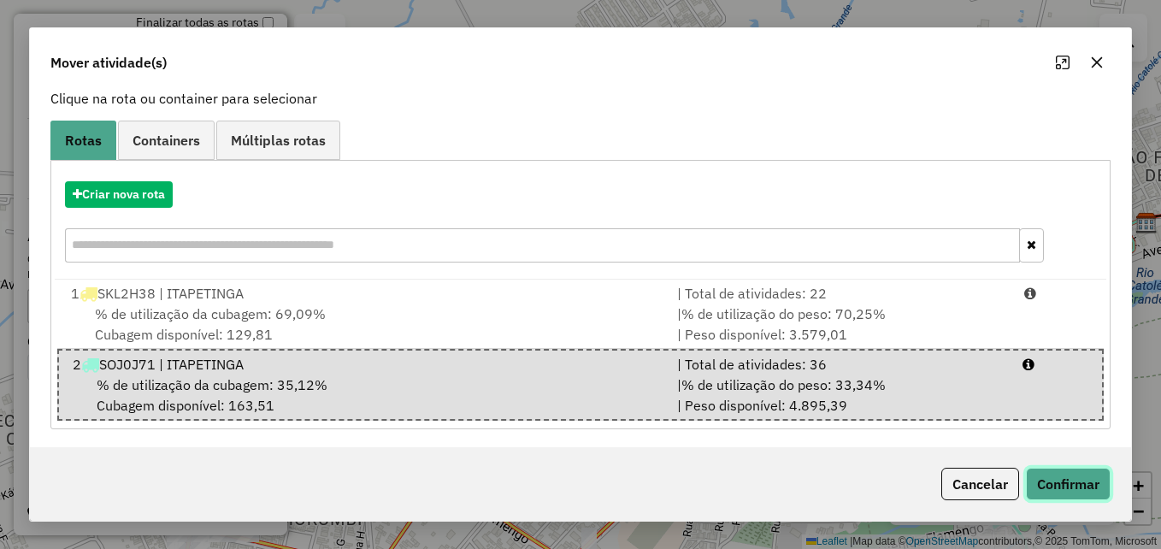
click at [1078, 488] on button "Confirmar" at bounding box center [1068, 484] width 85 height 32
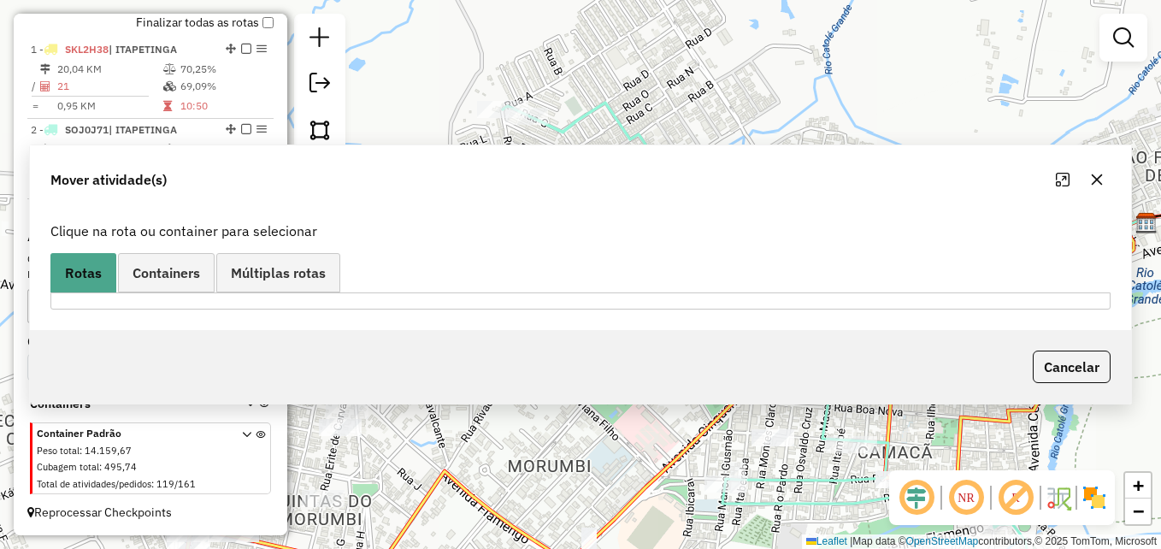
scroll to position [0, 0]
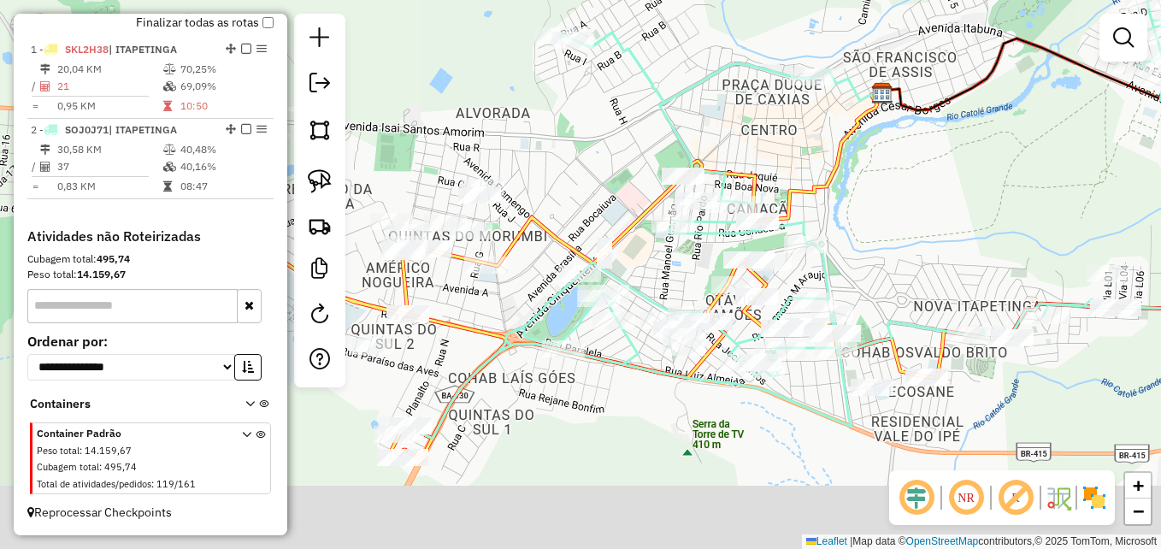
drag, startPoint x: 648, startPoint y: 266, endPoint x: 629, endPoint y: 150, distance: 116.9
click at [629, 150] on div "Janela de atendimento Grade de atendimento Capacidade Transportadoras Veículos …" at bounding box center [580, 274] width 1161 height 549
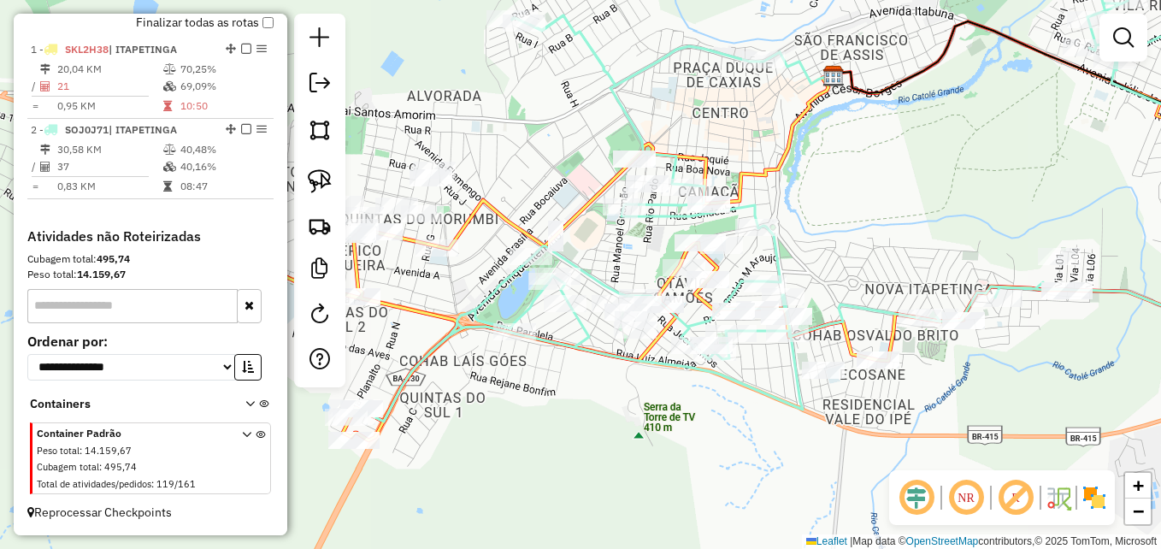
drag, startPoint x: 661, startPoint y: 259, endPoint x: 609, endPoint y: 236, distance: 56.2
click at [603, 238] on div "Janela de atendimento Grade de atendimento Capacidade Transportadoras Veículos …" at bounding box center [580, 274] width 1161 height 549
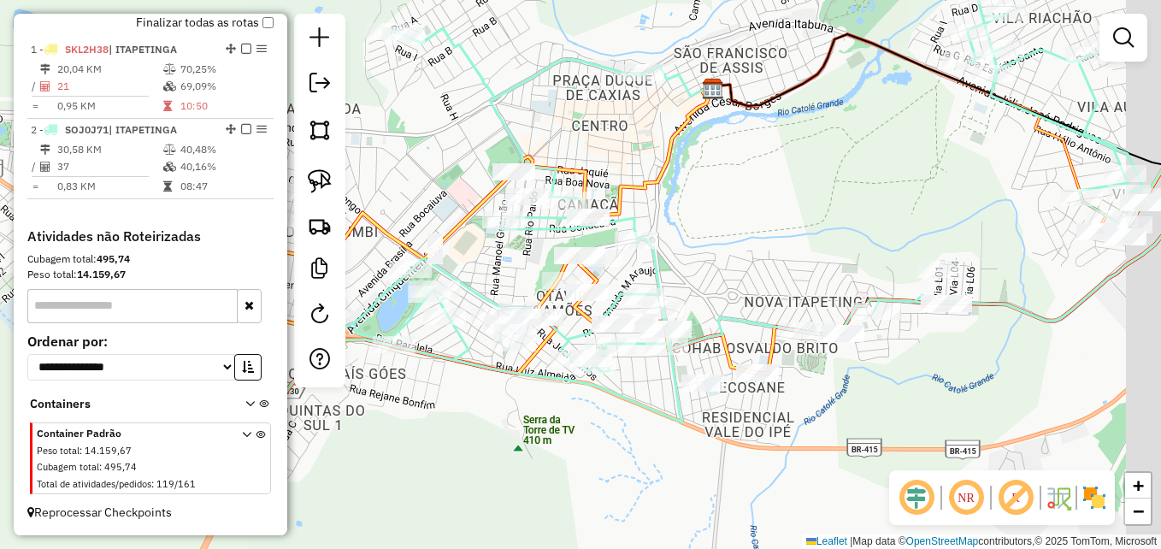
click at [796, 218] on div "Janela de atendimento Grade de atendimento Capacidade Transportadoras Veículos …" at bounding box center [580, 274] width 1161 height 549
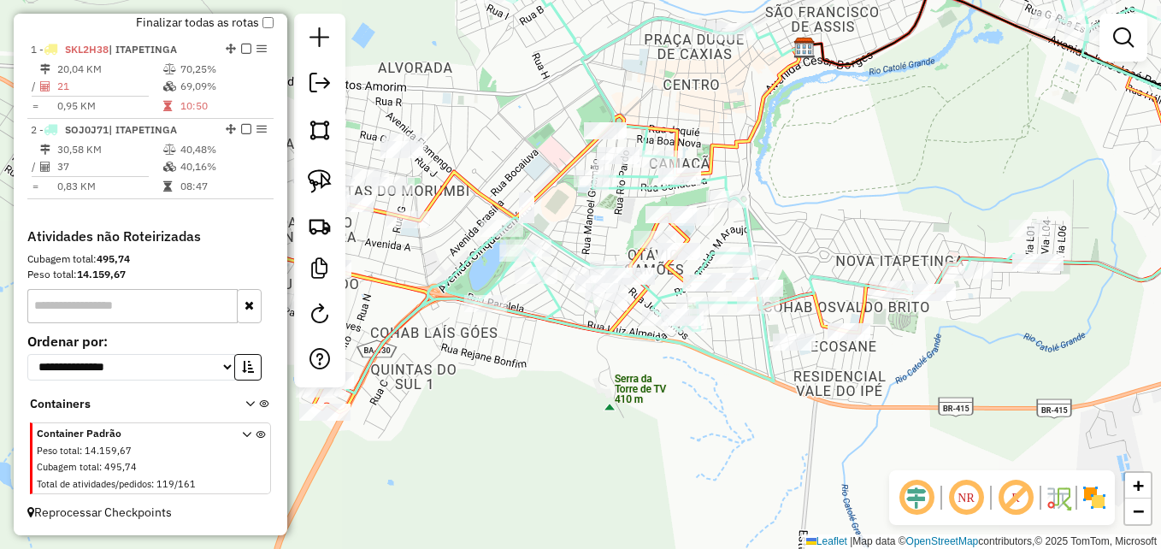
drag, startPoint x: 808, startPoint y: 190, endPoint x: 851, endPoint y: 183, distance: 44.1
click at [851, 183] on div "Janela de atendimento Grade de atendimento Capacidade Transportadoras Veículos …" at bounding box center [580, 274] width 1161 height 549
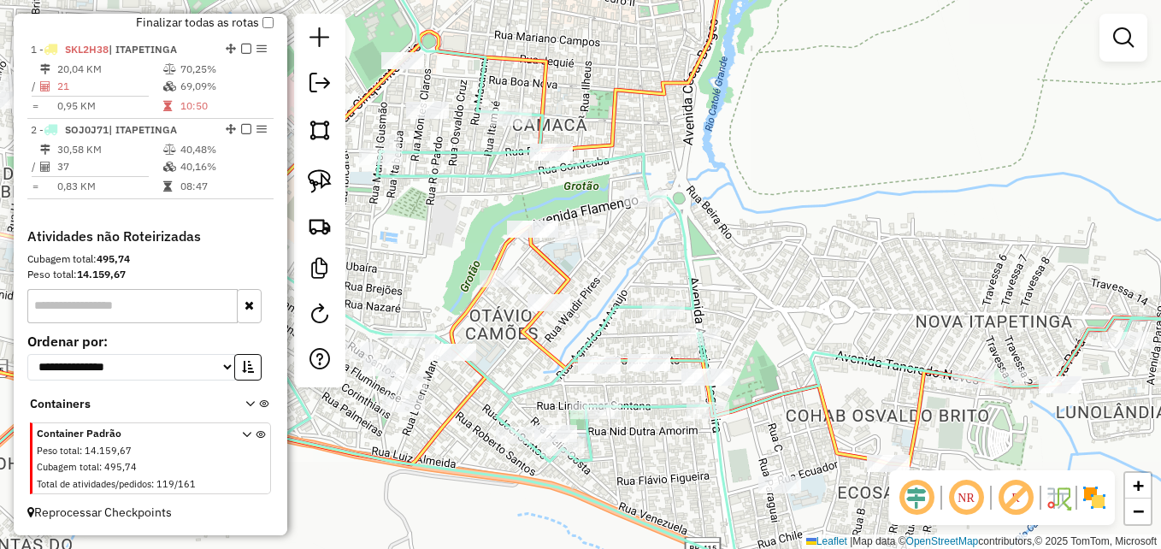
drag, startPoint x: 772, startPoint y: 182, endPoint x: 817, endPoint y: 158, distance: 51.2
click at [817, 158] on div "Janela de atendimento Grade de atendimento Capacidade Transportadoras Veículos …" at bounding box center [580, 274] width 1161 height 549
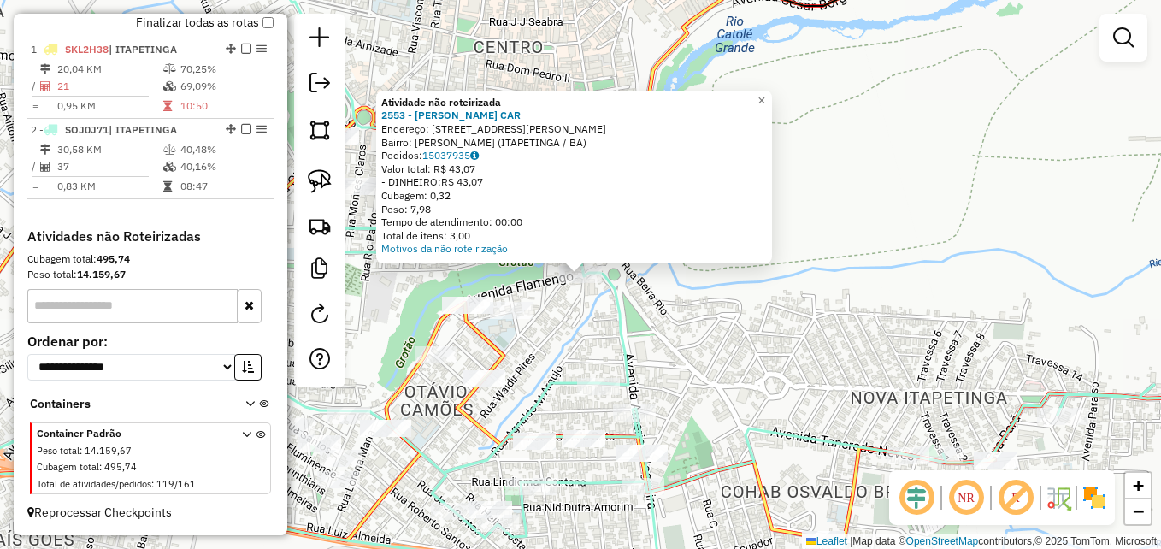
click at [722, 316] on div "Atividade não roteirizada 2553 - ISMAICON PEREIRA CAR Endereço: R VALDIR PIRES …" at bounding box center [580, 274] width 1161 height 549
click at [583, 324] on div "Atividade não roteirizada 2553 - ISMAICON PEREIRA CAR Endereço: R VALDIR PIRES …" at bounding box center [580, 274] width 1161 height 549
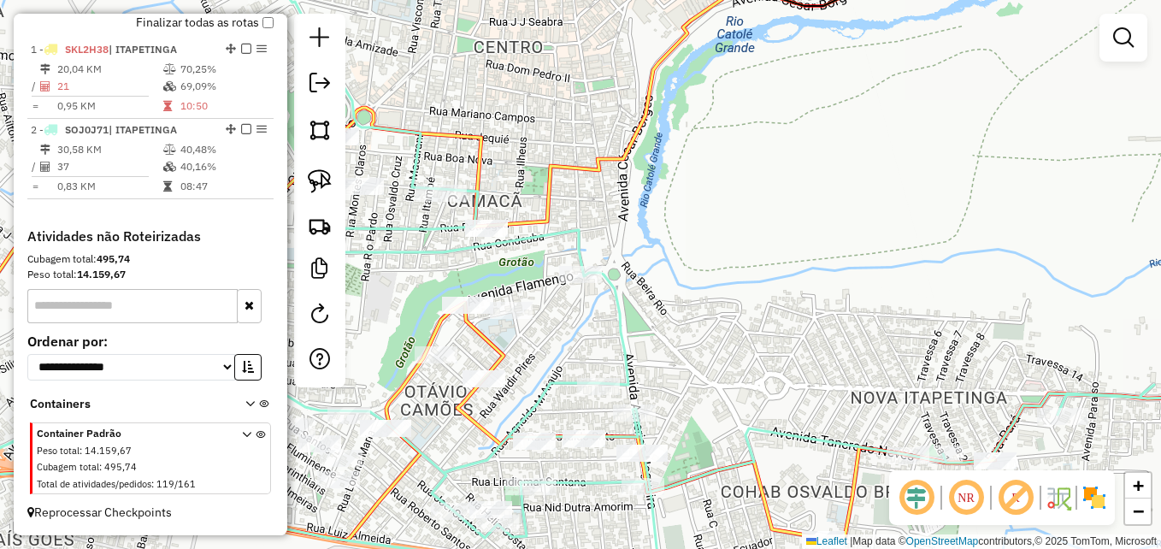
click at [516, 319] on div at bounding box center [511, 310] width 43 height 17
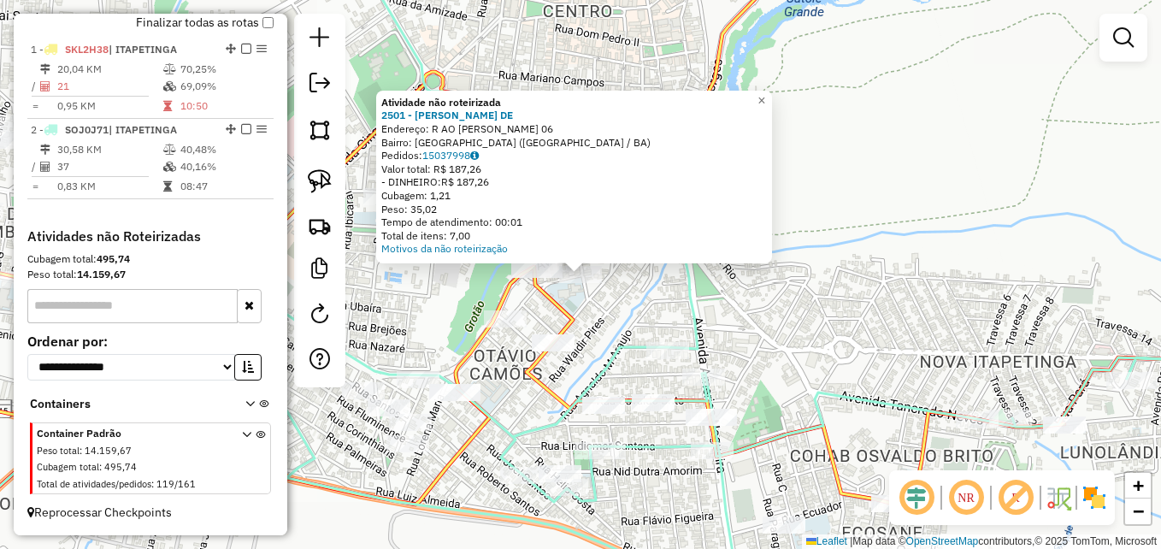
click at [889, 310] on div "Atividade não roteirizada 2501 - JAILSON FERNANDES DE Endereço: R AO JACINTO DE…" at bounding box center [580, 274] width 1161 height 549
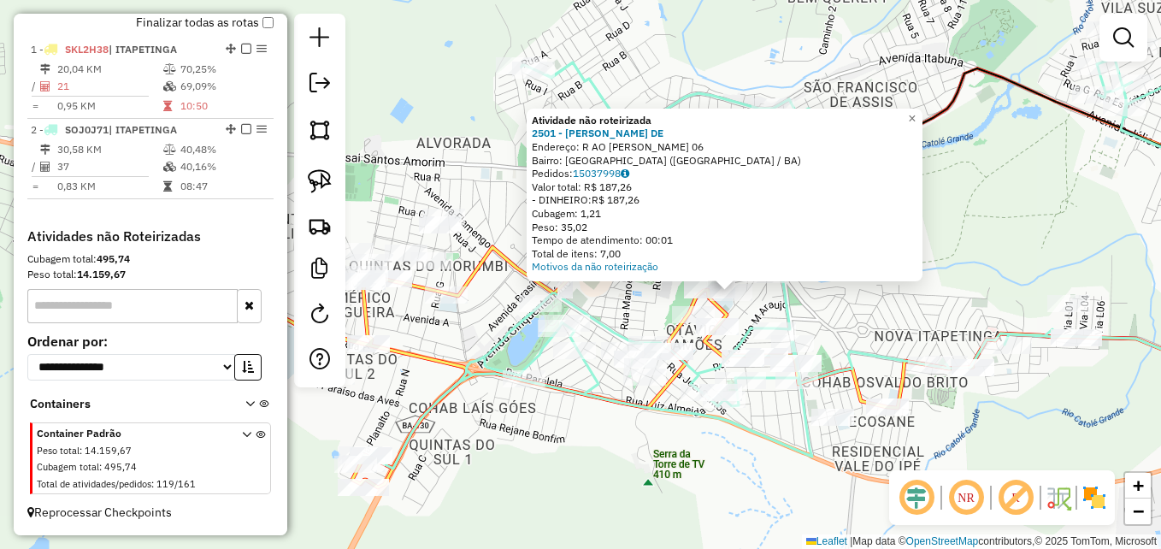
click at [878, 344] on div "Atividade não roteirizada 2501 - JAILSON FERNANDES DE Endereço: R AO JACINTO DE…" at bounding box center [580, 274] width 1161 height 549
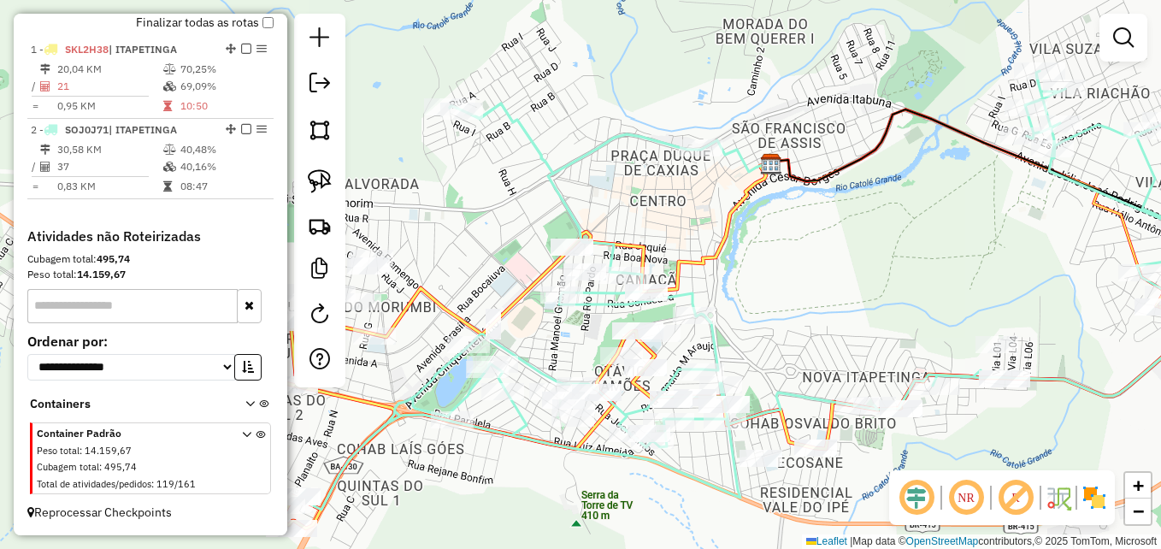
drag, startPoint x: 931, startPoint y: 246, endPoint x: 859, endPoint y: 287, distance: 82.7
click at [859, 287] on div "Janela de atendimento Grade de atendimento Capacidade Transportadoras Veículos …" at bounding box center [580, 274] width 1161 height 549
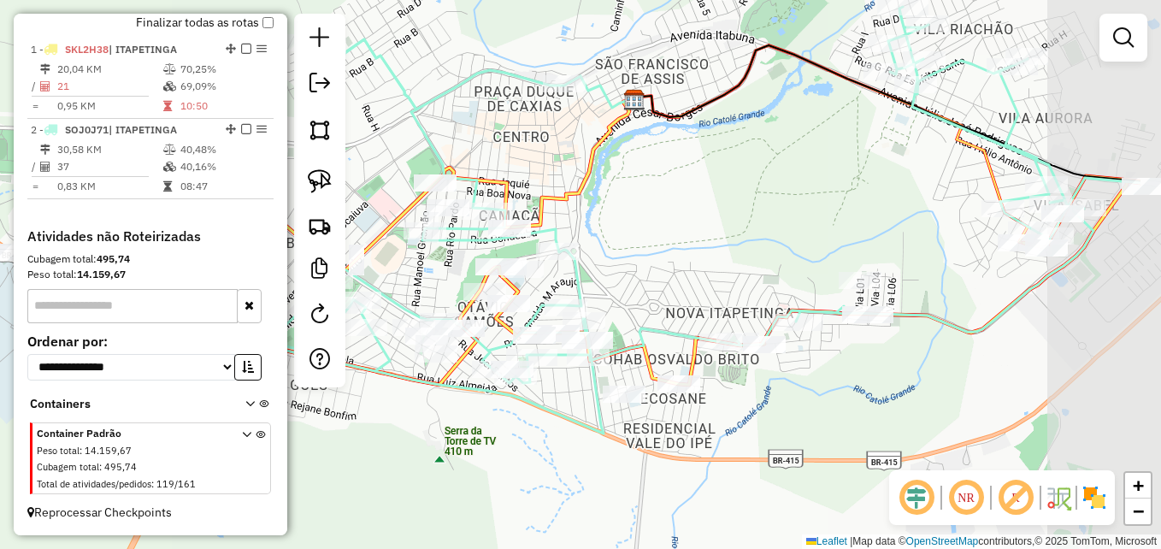
drag, startPoint x: 913, startPoint y: 253, endPoint x: 809, endPoint y: 194, distance: 119.8
click at [809, 194] on div "Janela de atendimento Grade de atendimento Capacidade Transportadoras Veículos …" at bounding box center [580, 274] width 1161 height 549
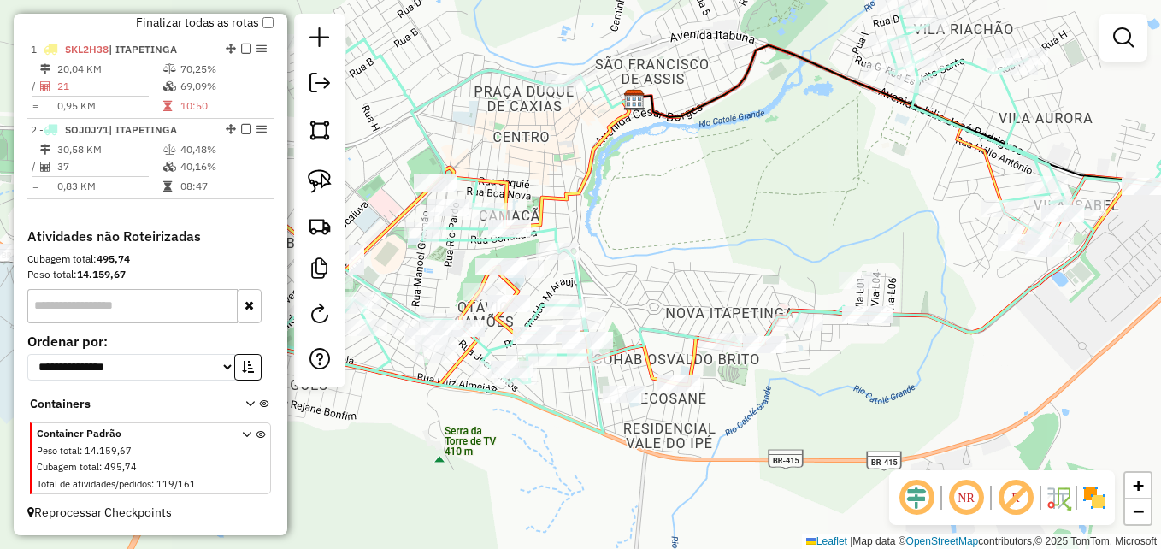
drag, startPoint x: 741, startPoint y: 251, endPoint x: 884, endPoint y: 206, distance: 149.8
click at [884, 206] on div "Janela de atendimento Grade de atendimento Capacidade Transportadoras Veículos …" at bounding box center [580, 274] width 1161 height 549
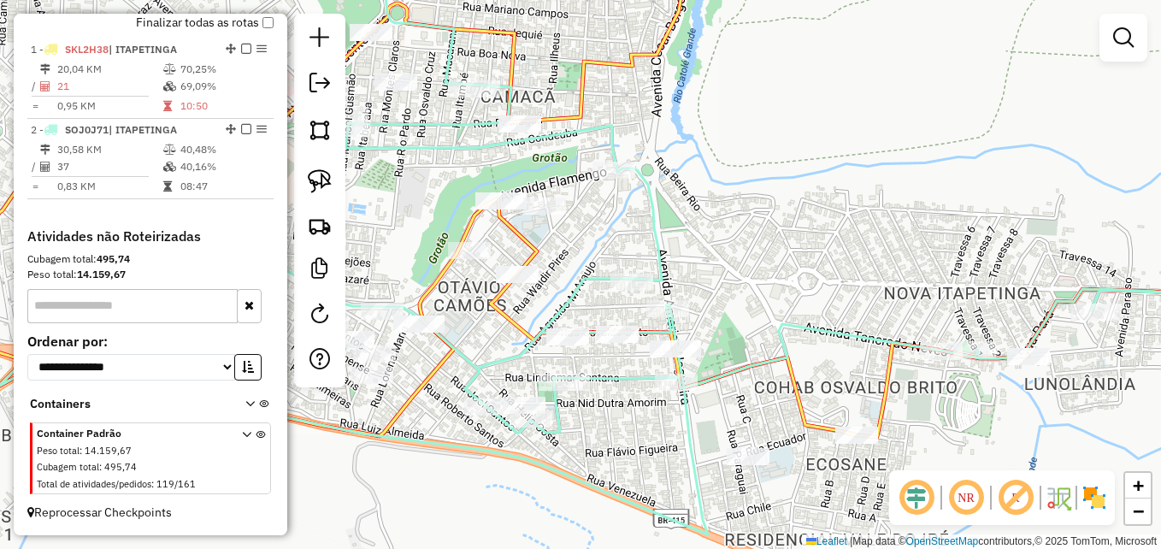
drag, startPoint x: 756, startPoint y: 247, endPoint x: 846, endPoint y: 197, distance: 103.3
click at [848, 198] on div "Janela de atendimento Grade de atendimento Capacidade Transportadoras Veículos …" at bounding box center [580, 274] width 1161 height 549
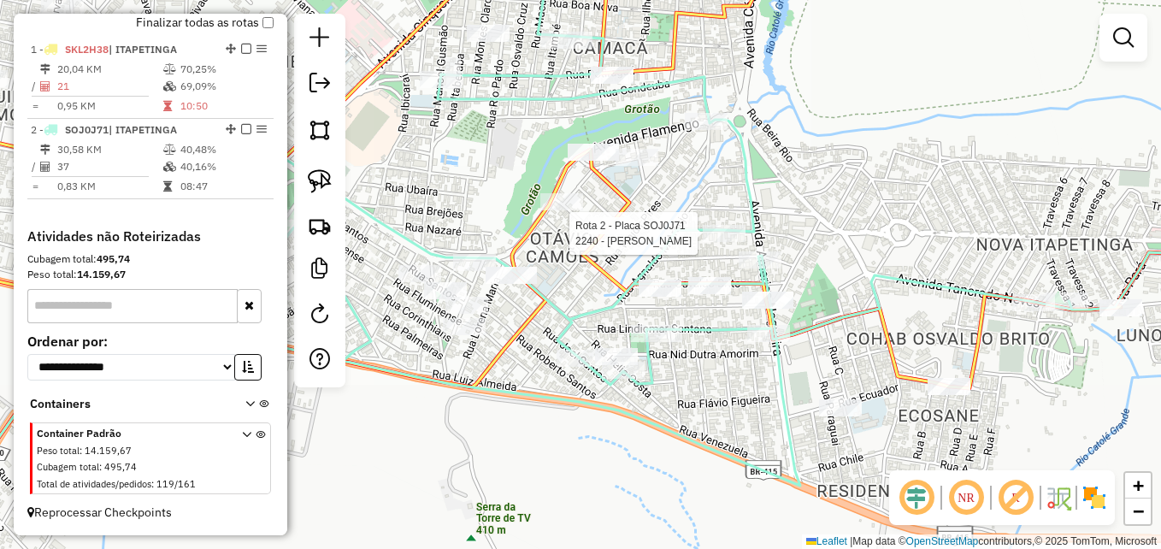
select select "**********"
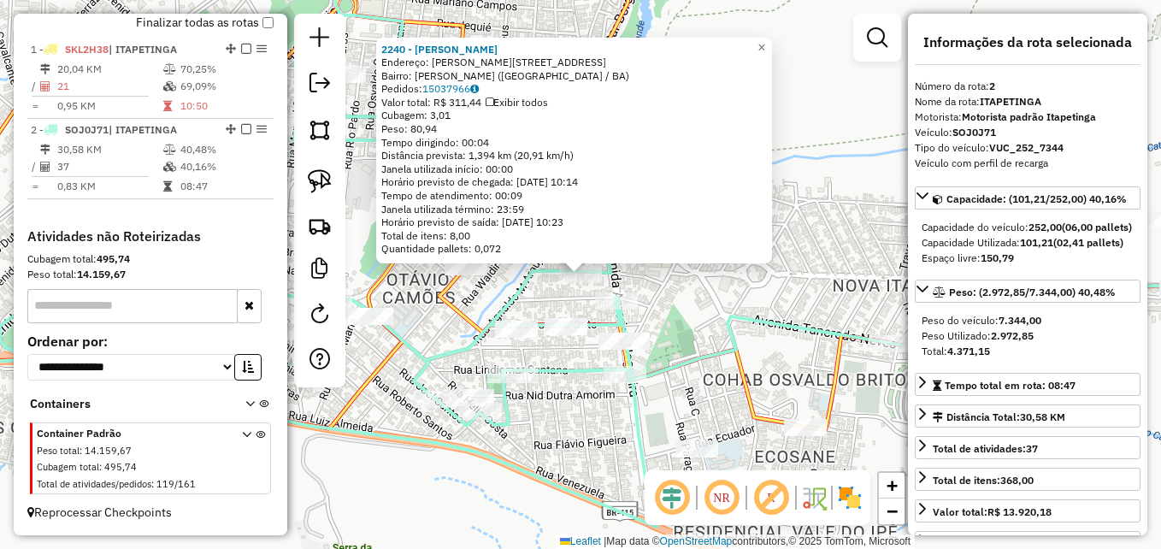
click at [761, 271] on div "2240 - JAQUES LUIZ ROCHA Endereço: R DAVINO FERREIRA DE OLIVEIRA 219 Bairro: CL…" at bounding box center [580, 274] width 1161 height 549
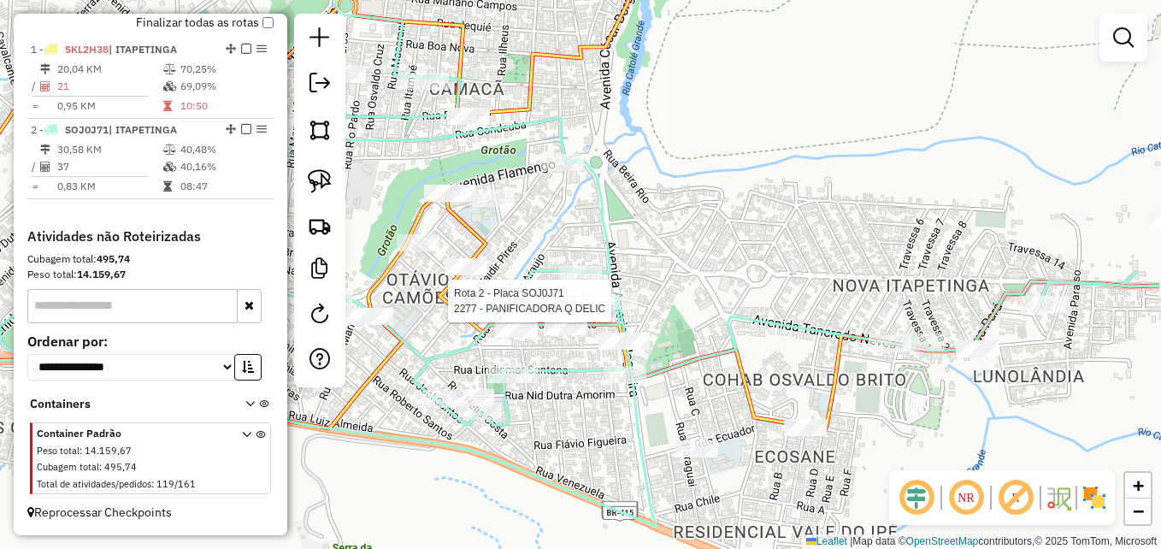
select select "**********"
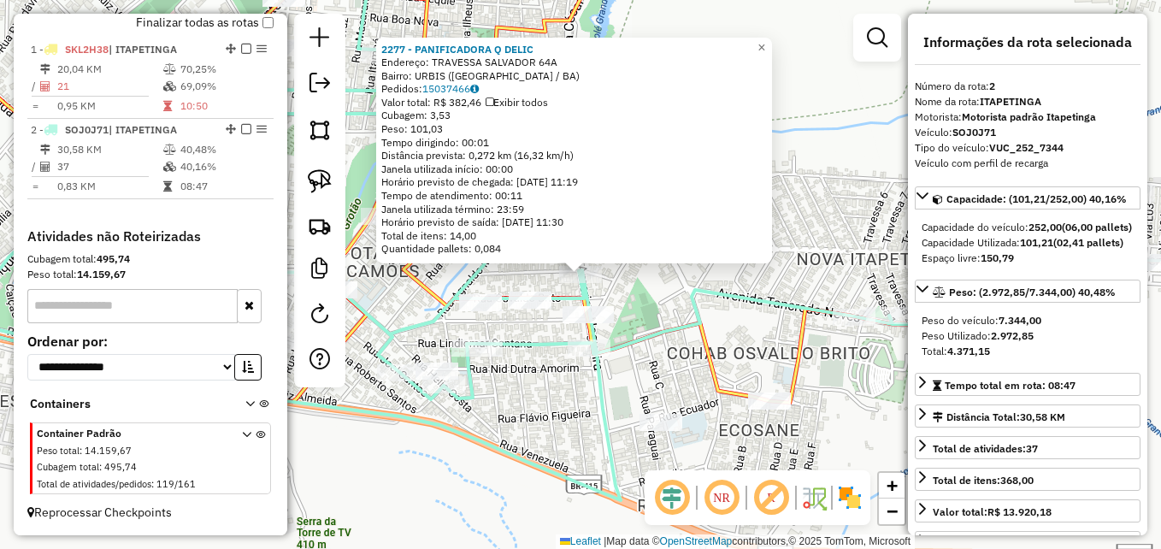
click at [673, 303] on div "2277 - PANIFICADORA Q DELIC Endereço: TRAVESSA SALVADOR 64A Bairro: URBIS (ITAP…" at bounding box center [580, 274] width 1161 height 549
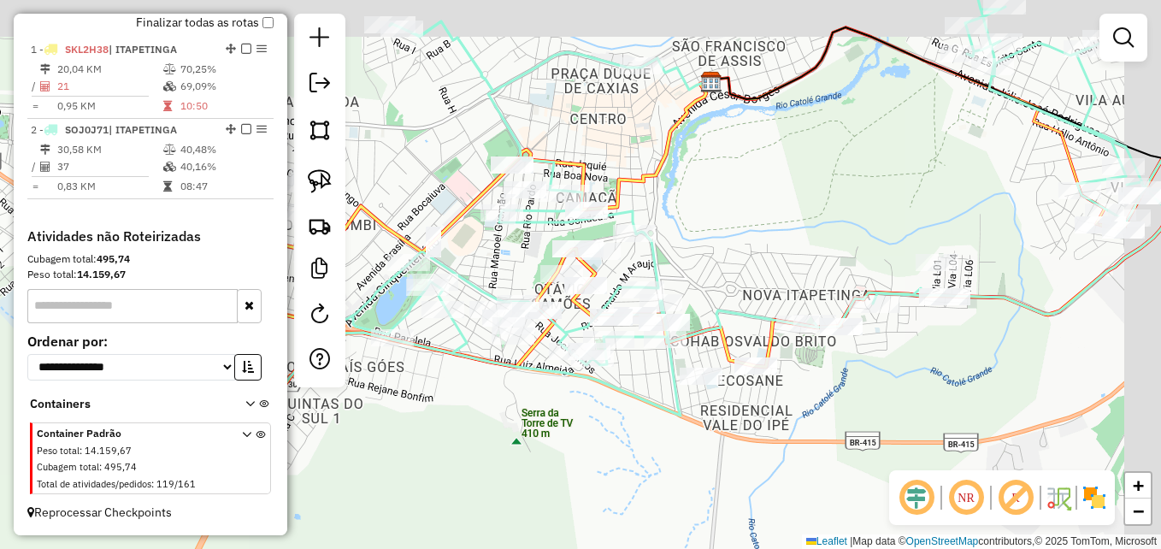
drag, startPoint x: 891, startPoint y: 155, endPoint x: 634, endPoint y: 268, distance: 280.2
click at [683, 266] on div "Janela de atendimento Grade de atendimento Capacidade Transportadoras Veículos …" at bounding box center [580, 274] width 1161 height 549
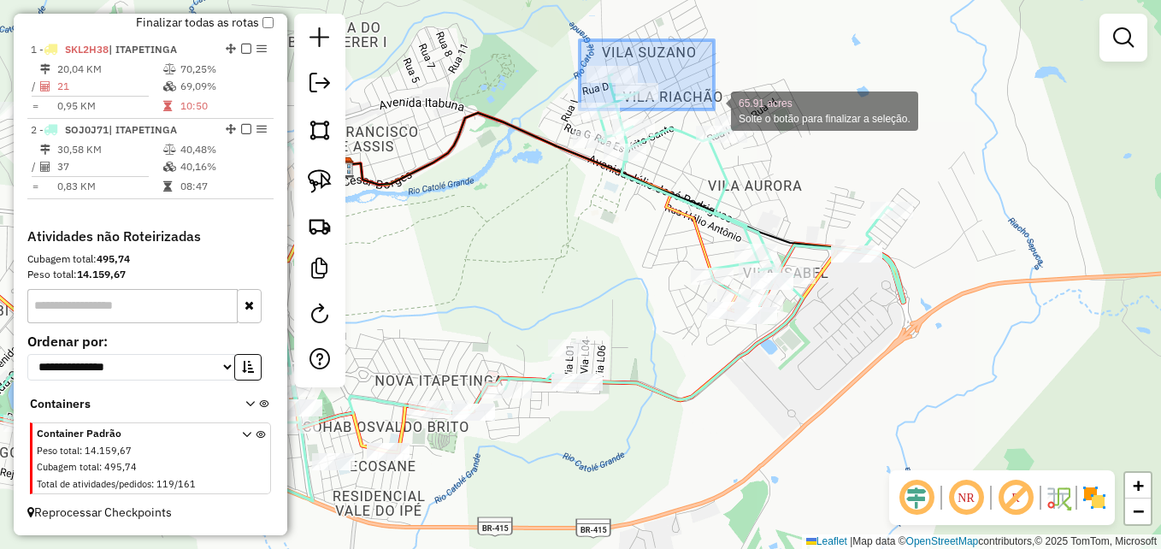
drag, startPoint x: 580, startPoint y: 40, endPoint x: 714, endPoint y: 109, distance: 151.0
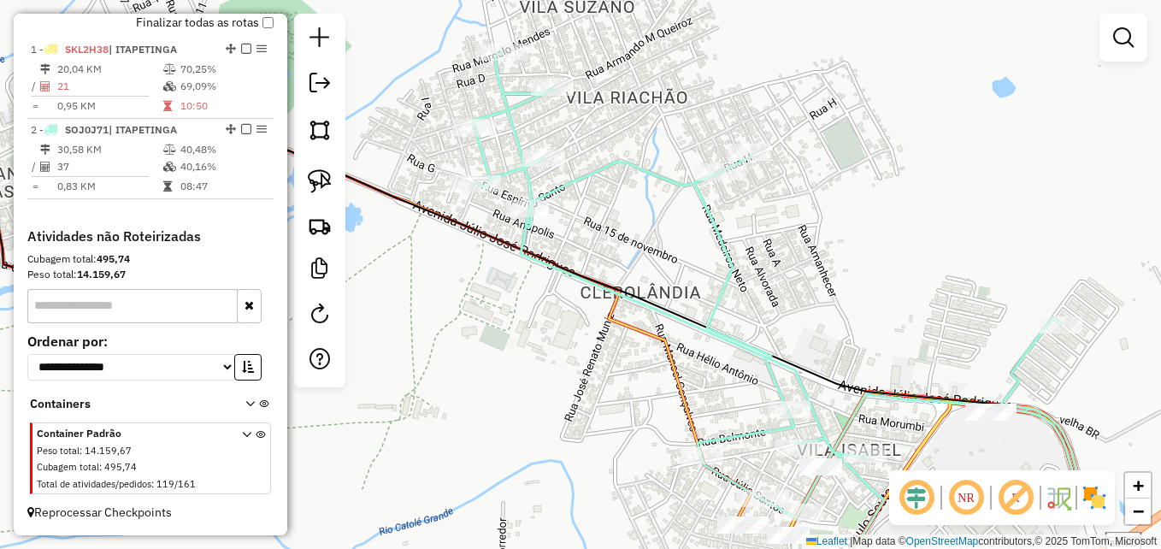
drag, startPoint x: 688, startPoint y: 109, endPoint x: 1095, endPoint y: 356, distance: 476.0
click at [1095, 356] on div "Janela de atendimento Grade de atendimento Capacidade Transportadoras Veículos …" at bounding box center [580, 274] width 1161 height 549
click at [315, 166] on link at bounding box center [320, 181] width 38 height 38
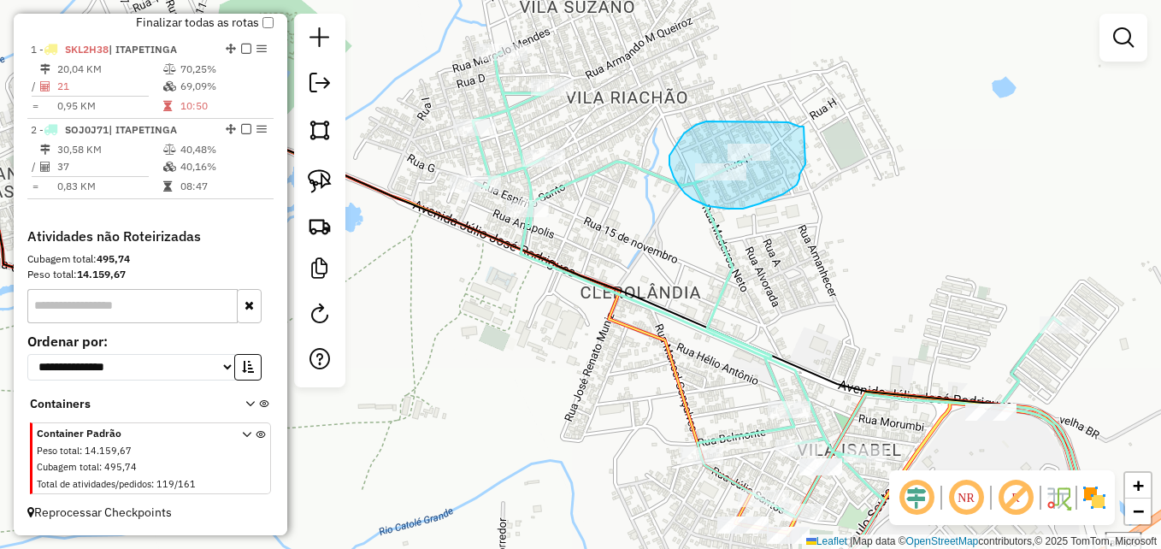
drag, startPoint x: 794, startPoint y: 125, endPoint x: 811, endPoint y: 142, distance: 24.2
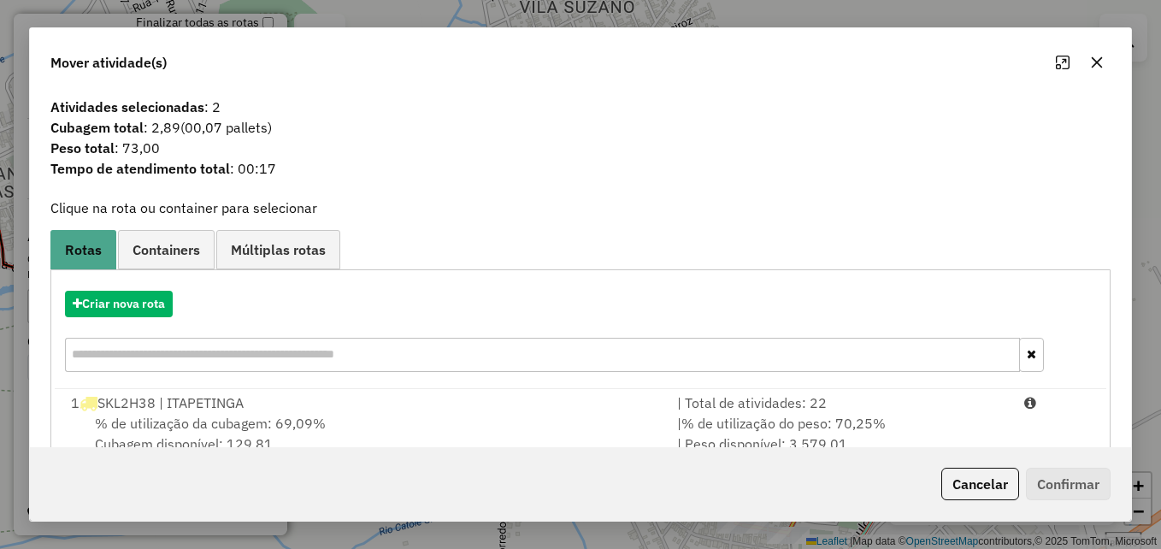
click at [1096, 62] on icon "button" at bounding box center [1097, 62] width 11 height 11
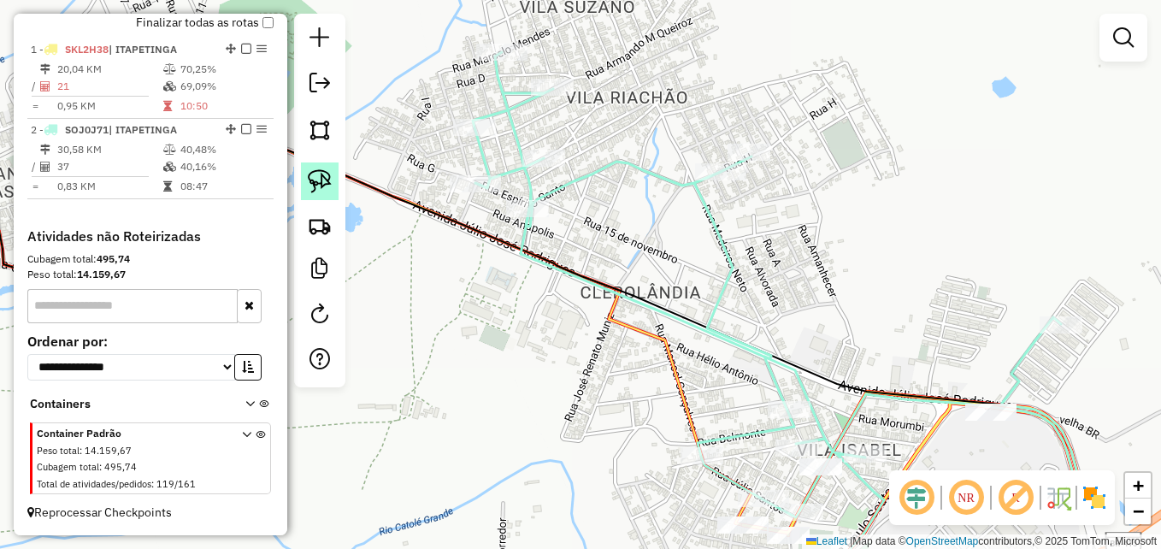
click at [311, 188] on img at bounding box center [320, 181] width 24 height 24
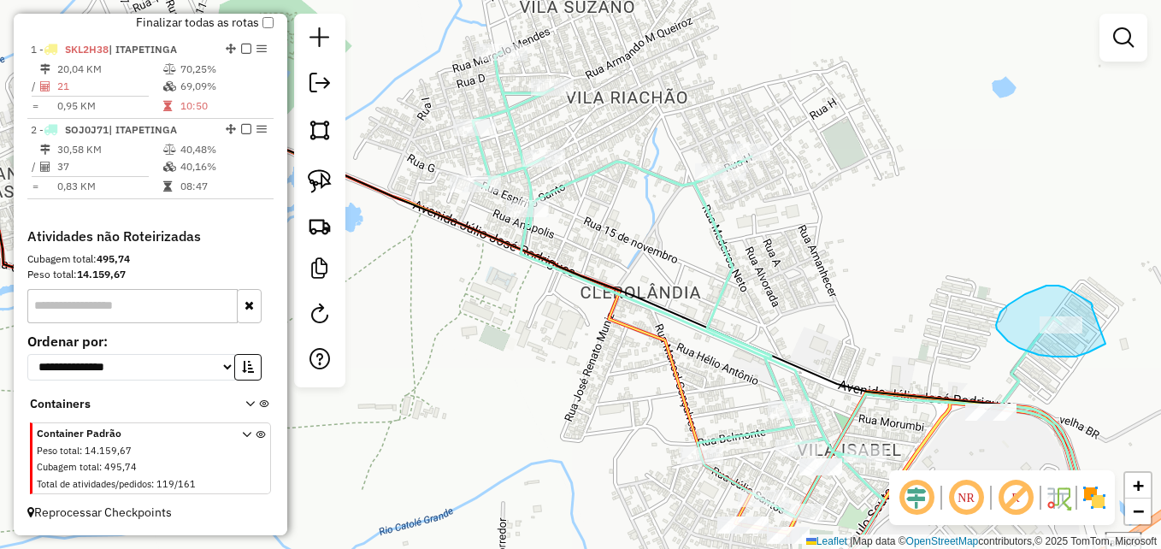
drag, startPoint x: 1092, startPoint y: 307, endPoint x: 1110, endPoint y: 314, distance: 20.0
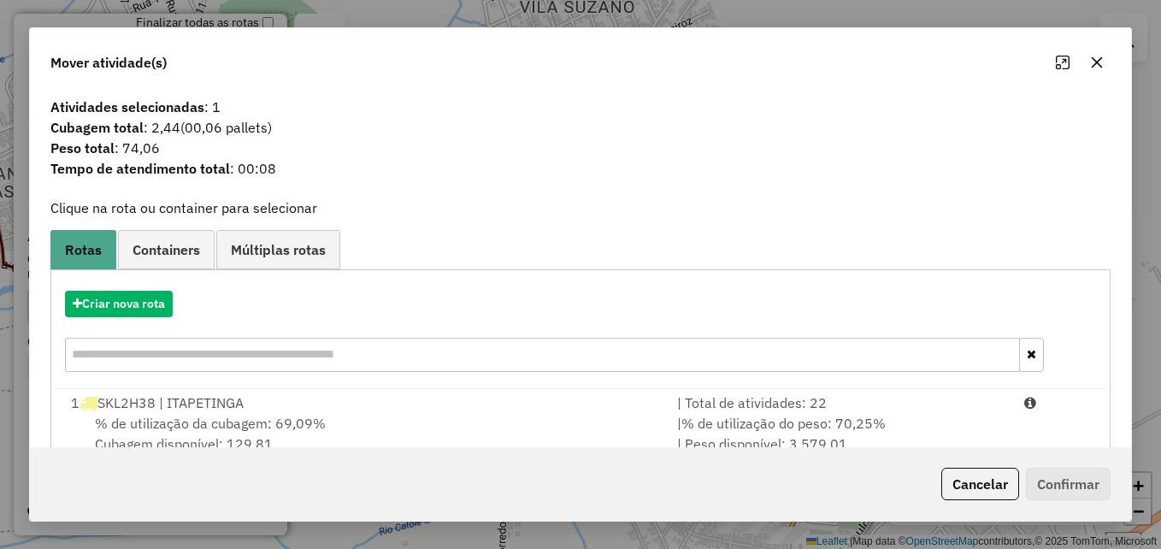
click at [1102, 62] on icon "button" at bounding box center [1097, 63] width 14 height 14
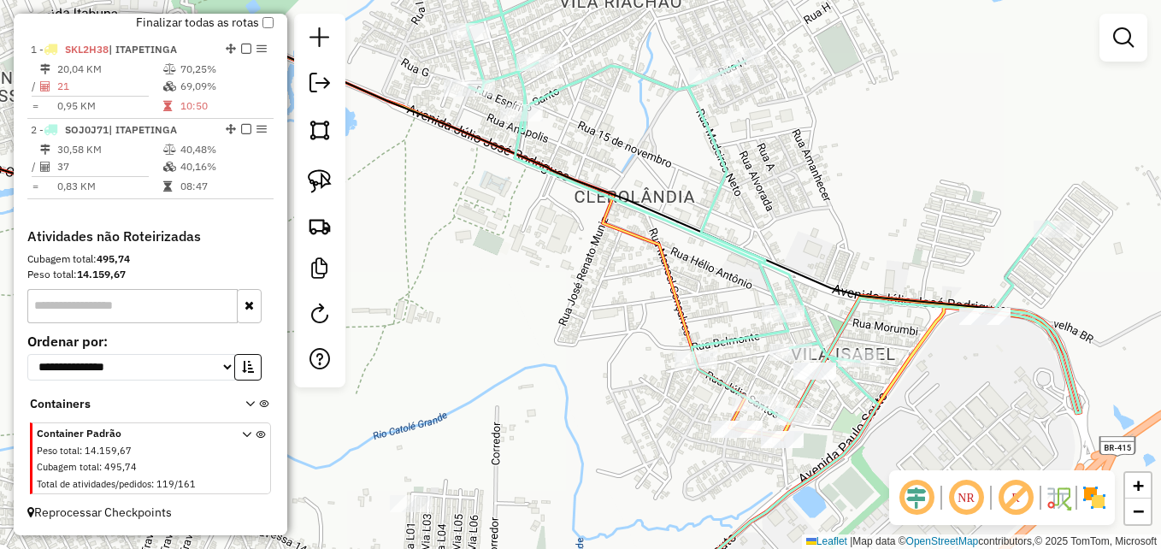
drag, startPoint x: 611, startPoint y: 360, endPoint x: 582, endPoint y: 304, distance: 62.7
click at [580, 309] on div "Janela de atendimento Grade de atendimento Capacidade Transportadoras Veículos …" at bounding box center [580, 274] width 1161 height 549
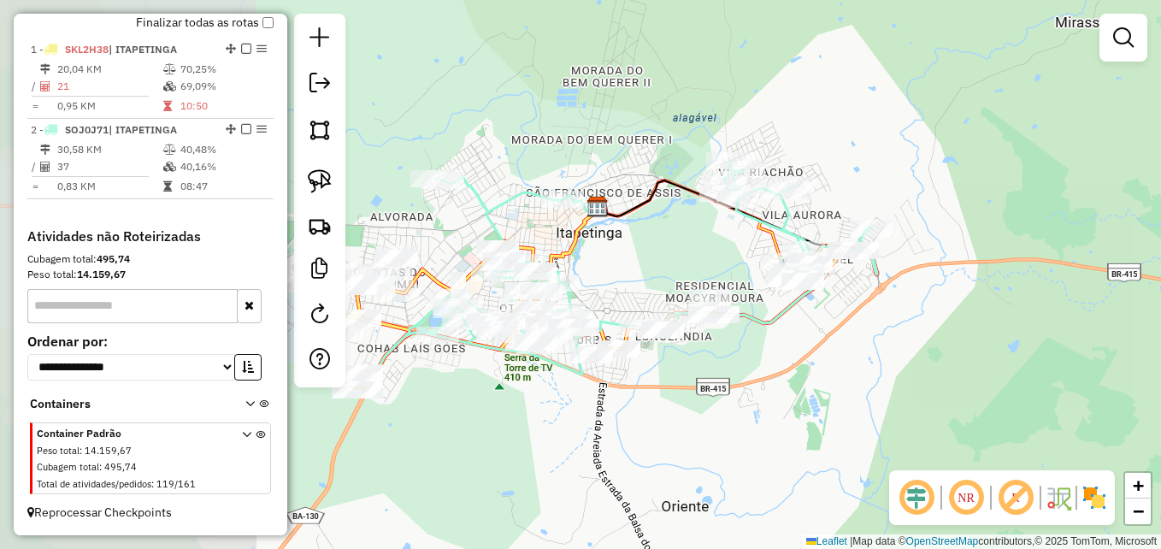
drag, startPoint x: 428, startPoint y: 235, endPoint x: 703, endPoint y: 244, distance: 274.5
click at [703, 244] on div "Janela de atendimento Grade de atendimento Capacidade Transportadoras Veículos …" at bounding box center [580, 274] width 1161 height 549
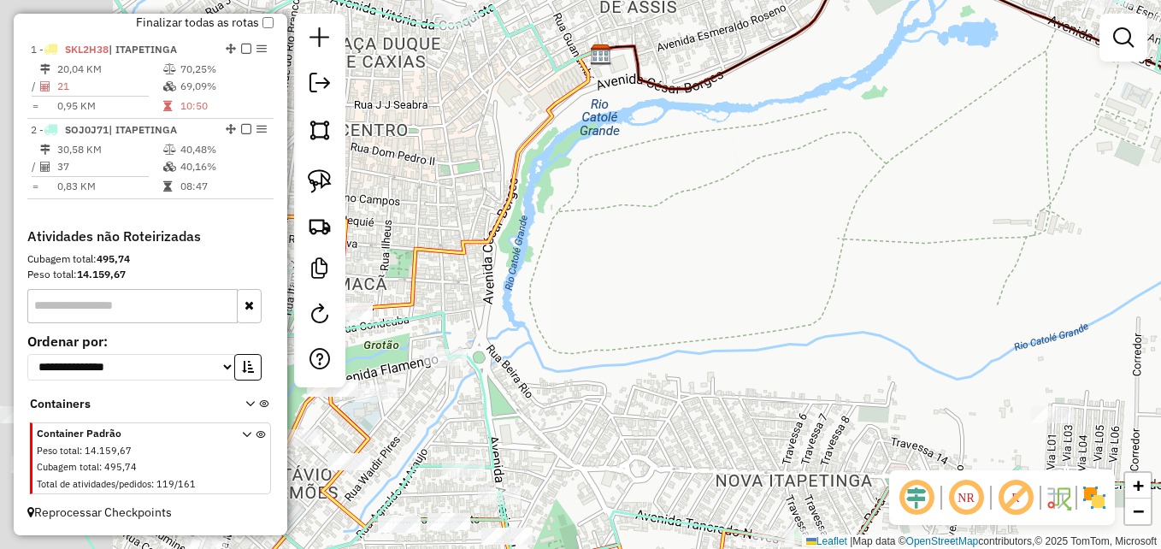
drag, startPoint x: 680, startPoint y: 264, endPoint x: 790, endPoint y: 276, distance: 110.1
click at [790, 276] on div "Janela de atendimento Grade de atendimento Capacidade Transportadoras Veículos …" at bounding box center [580, 274] width 1161 height 549
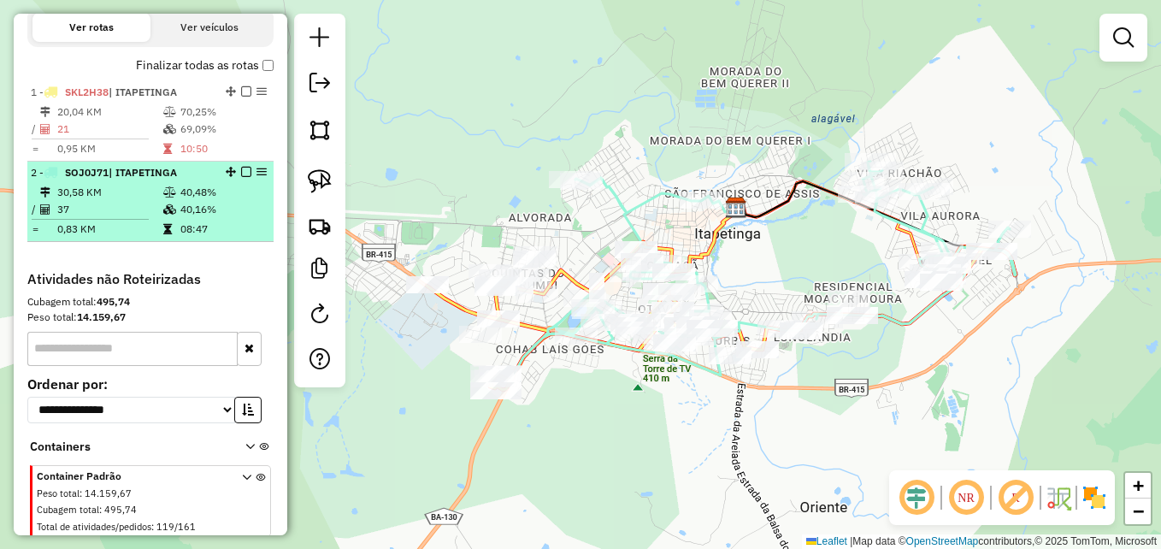
scroll to position [531, 0]
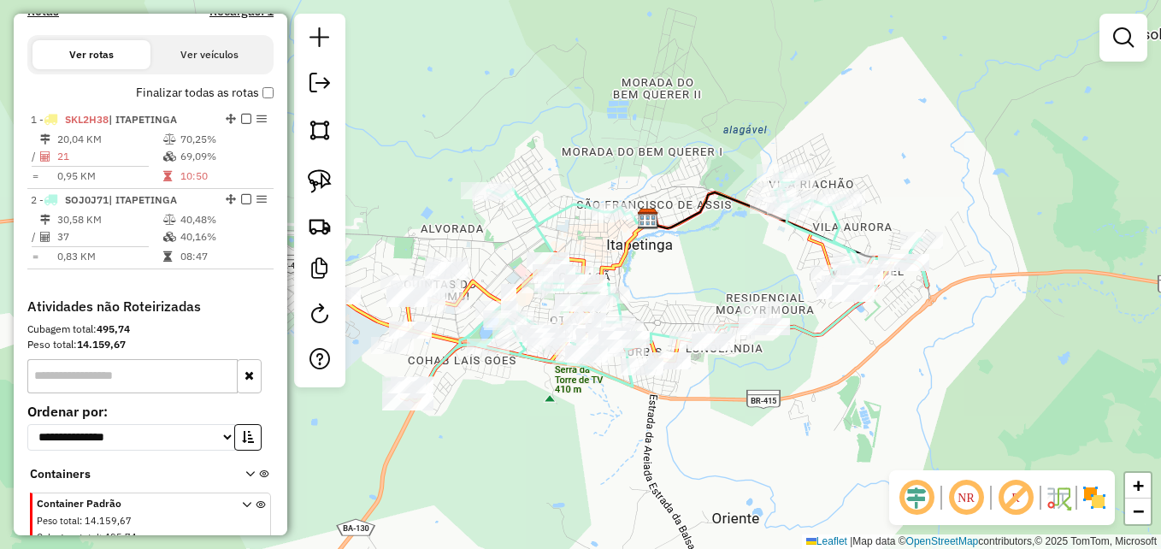
drag, startPoint x: 929, startPoint y: 140, endPoint x: 857, endPoint y: 146, distance: 72.1
click at [857, 146] on div "Janela de atendimento Grade de atendimento Capacidade Transportadoras Veículos …" at bounding box center [580, 274] width 1161 height 549
click at [1121, 42] on em at bounding box center [1123, 37] width 21 height 21
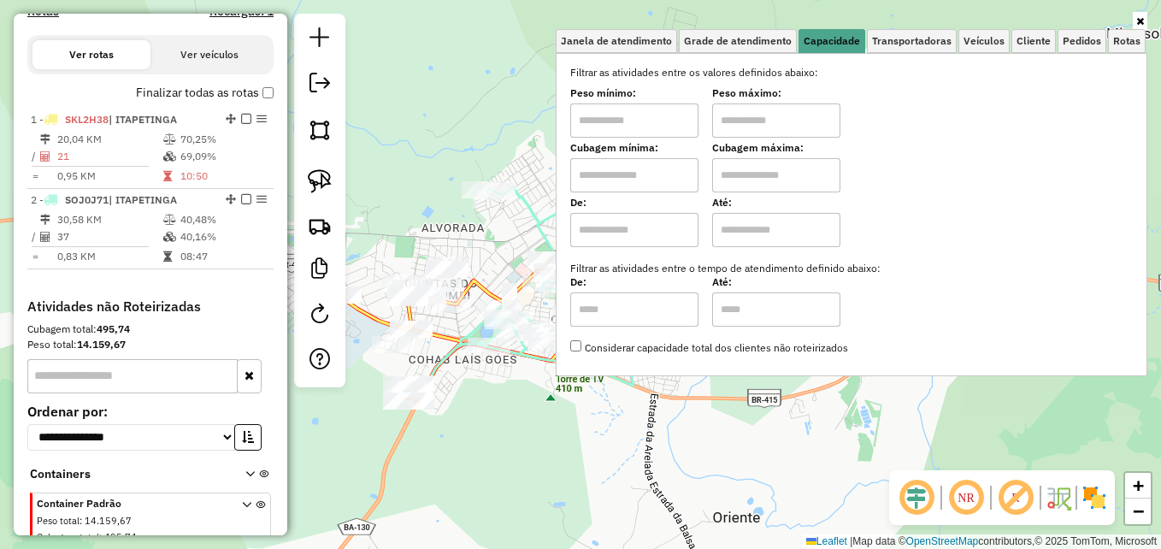
click at [631, 179] on input "text" at bounding box center [634, 175] width 128 height 34
type input "****"
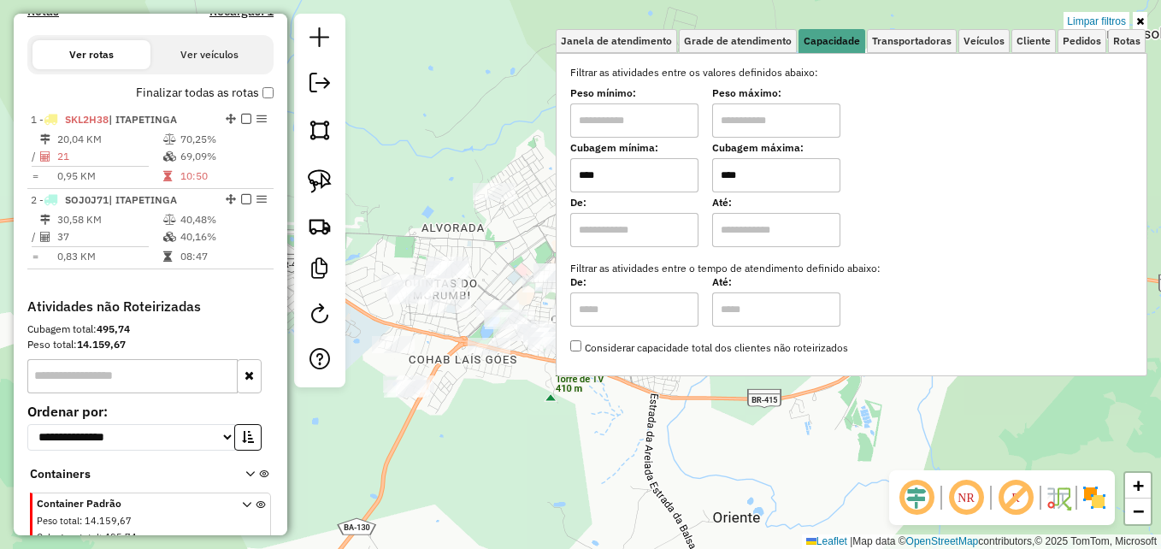
click at [484, 231] on div "Limpar filtros Janela de atendimento Grade de atendimento Capacidade Transporta…" at bounding box center [580, 274] width 1161 height 549
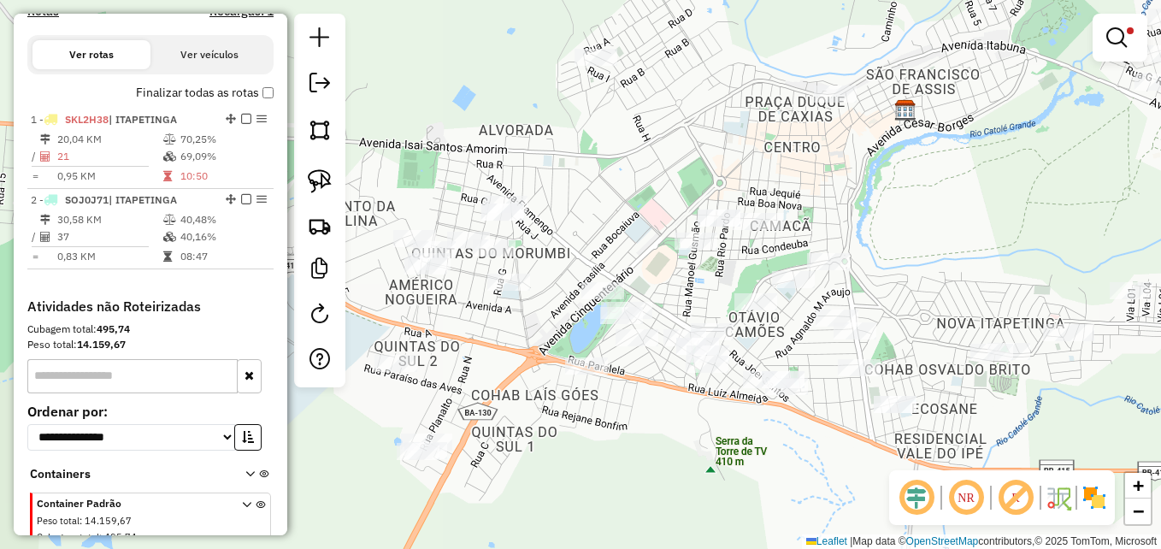
drag, startPoint x: 704, startPoint y: 277, endPoint x: 1021, endPoint y: 223, distance: 320.8
click at [1035, 227] on div "Limpar filtros Janela de atendimento Grade de atendimento Capacidade Transporta…" at bounding box center [580, 274] width 1161 height 549
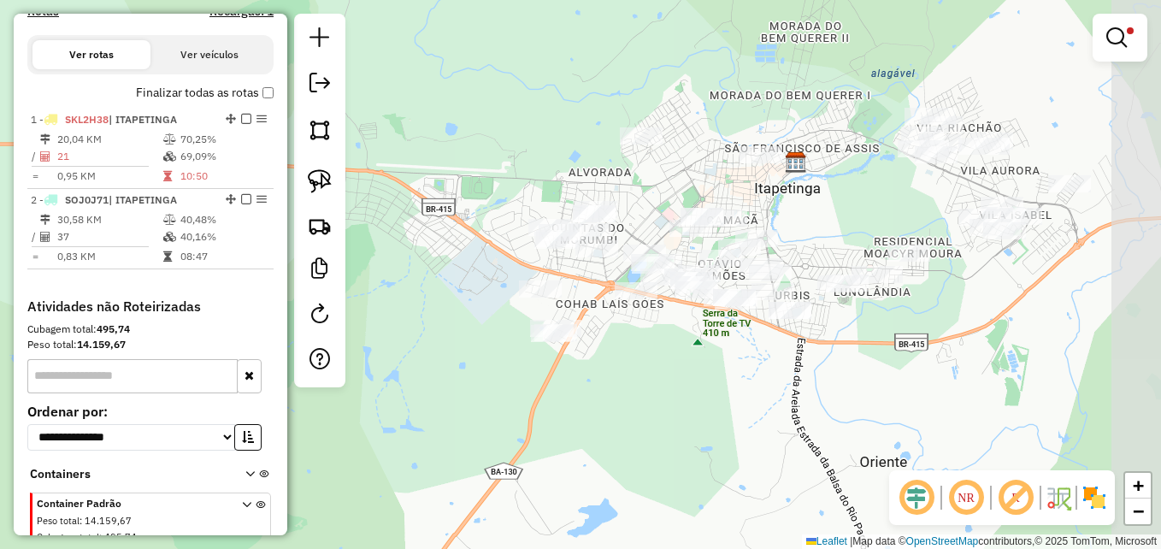
drag, startPoint x: 993, startPoint y: 245, endPoint x: 832, endPoint y: 238, distance: 161.7
click at [832, 238] on div "Limpar filtros Janela de atendimento Grade de atendimento Capacidade Transporta…" at bounding box center [580, 274] width 1161 height 549
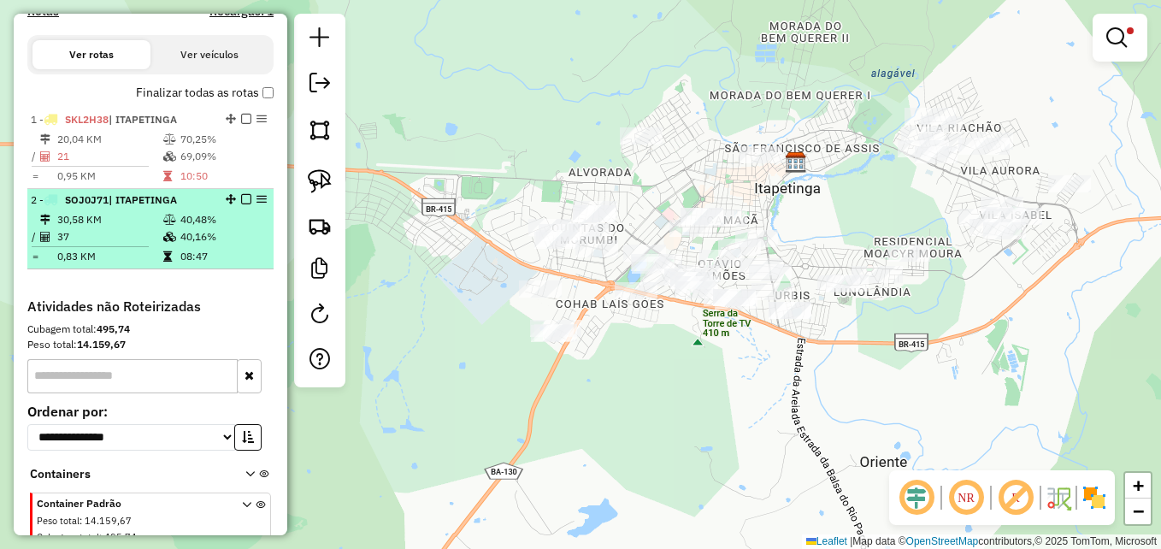
click at [241, 204] on em at bounding box center [246, 199] width 10 height 10
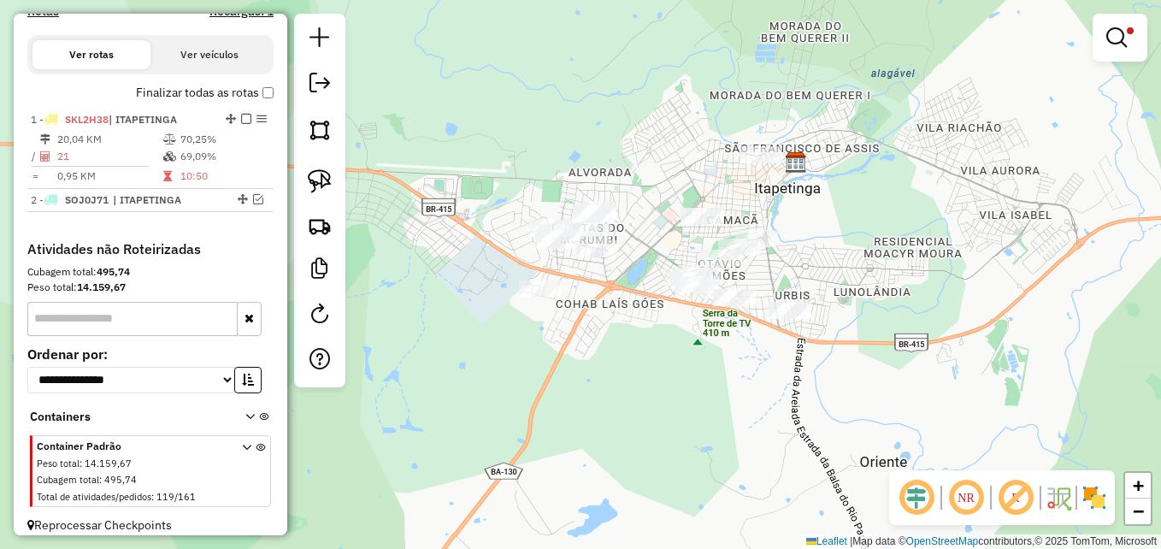
click at [974, 503] on em at bounding box center [965, 497] width 41 height 41
click at [1120, 36] on em at bounding box center [1116, 37] width 21 height 21
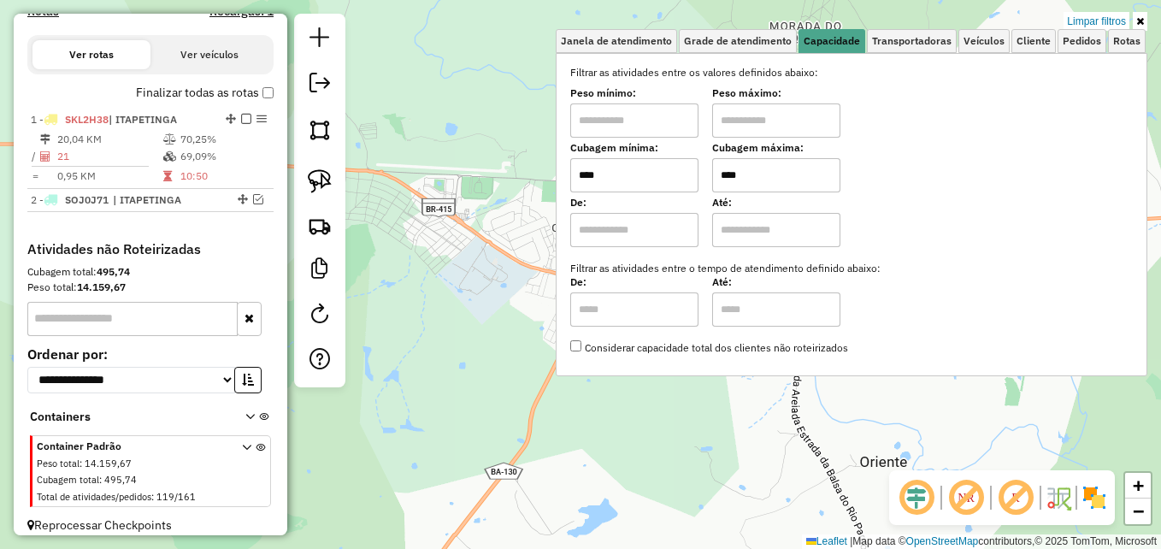
click at [751, 177] on input "****" at bounding box center [776, 175] width 128 height 34
click at [754, 174] on input "****" at bounding box center [776, 175] width 128 height 34
click at [433, 333] on div "Limpar filtros Janela de atendimento Grade de atendimento Capacidade Transporta…" at bounding box center [580, 274] width 1161 height 549
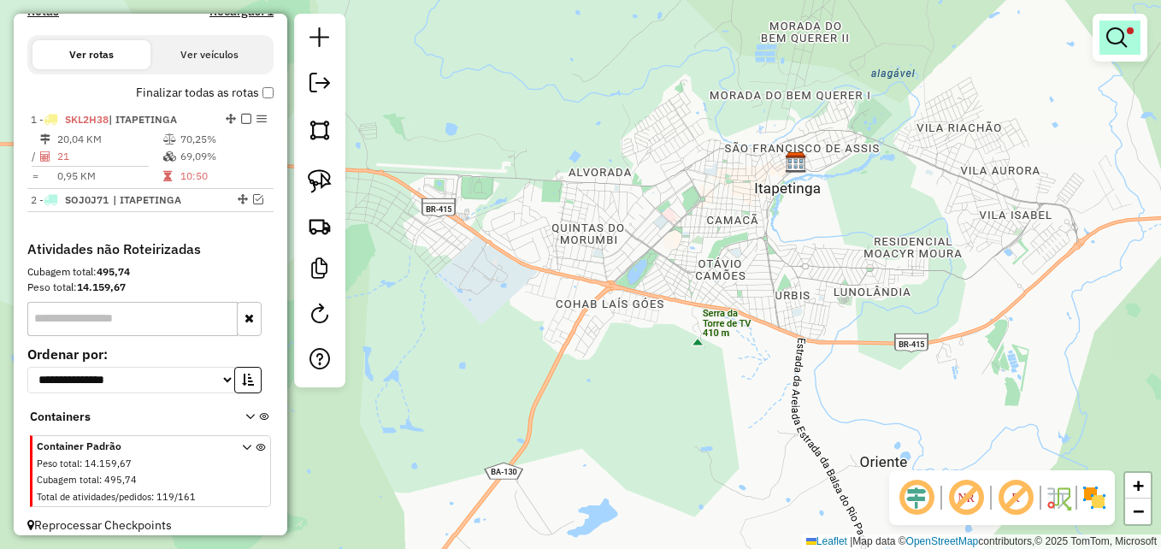
click at [1127, 36] on link at bounding box center [1119, 38] width 41 height 34
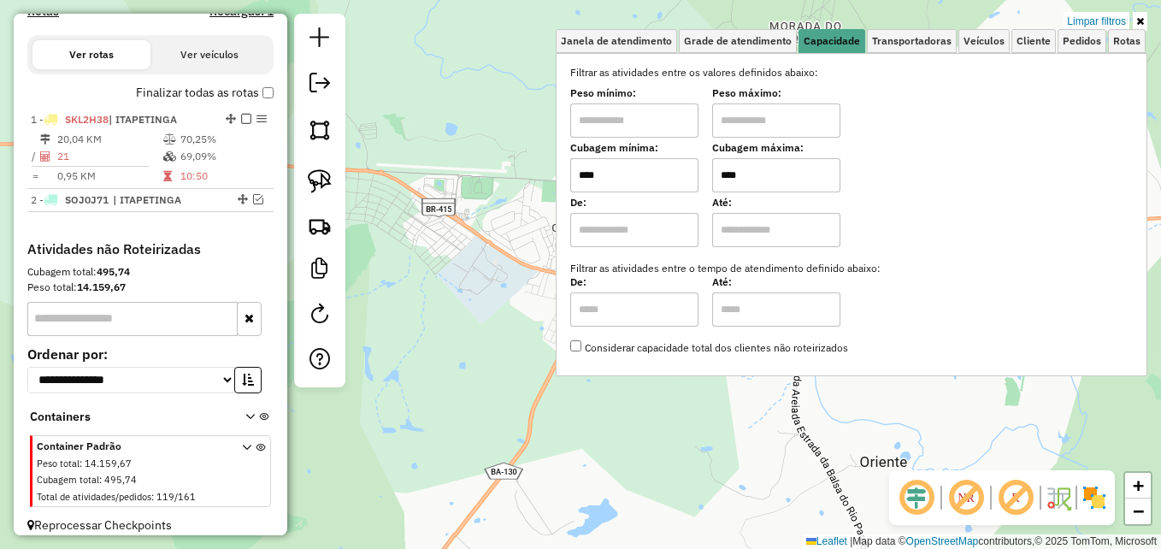
click at [738, 182] on input "****" at bounding box center [776, 175] width 128 height 34
click at [511, 297] on div "Limpar filtros Janela de atendimento Grade de atendimento Capacidade Transporta…" at bounding box center [580, 274] width 1161 height 549
click at [504, 281] on div "Limpar filtros Janela de atendimento Grade de atendimento Capacidade Transporta…" at bounding box center [580, 274] width 1161 height 549
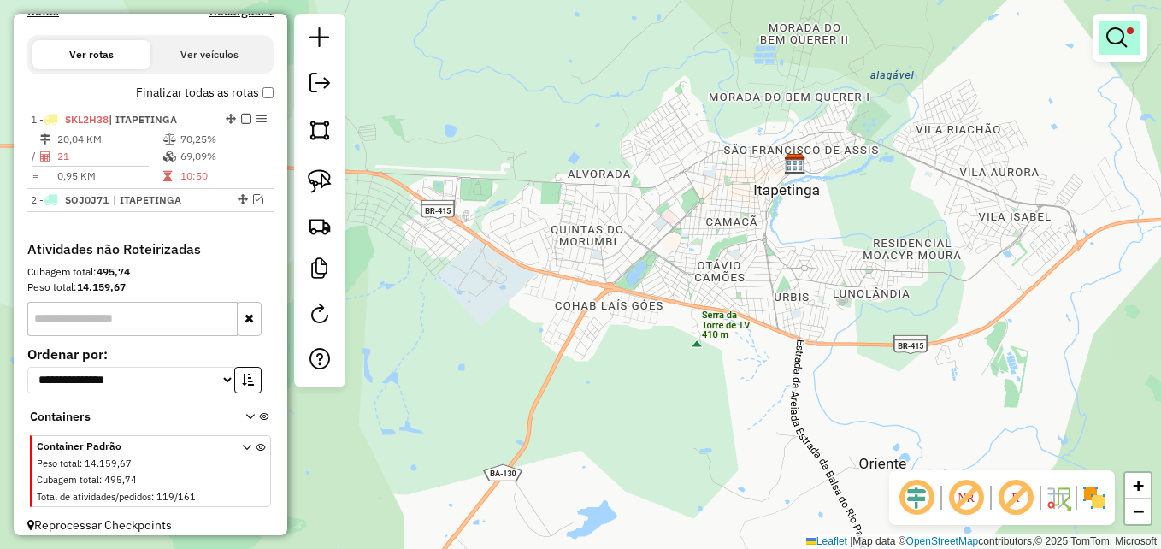
drag, startPoint x: 1113, startPoint y: 28, endPoint x: 1069, endPoint y: 54, distance: 50.6
click at [1112, 28] on em at bounding box center [1116, 37] width 21 height 21
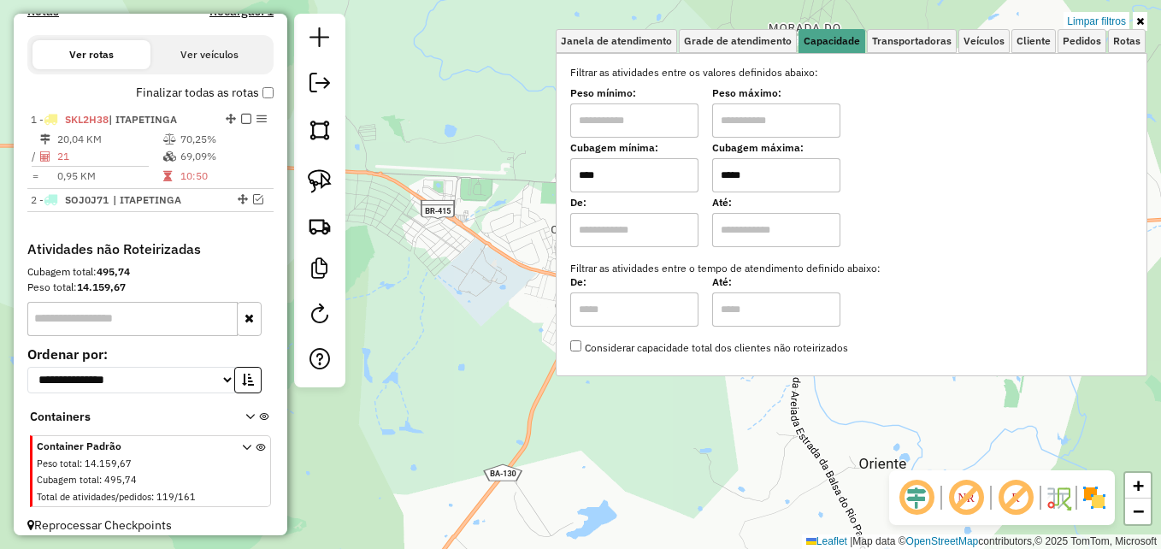
click at [744, 174] on input "*****" at bounding box center [776, 175] width 128 height 34
type input "*****"
click at [480, 342] on div "Limpar filtros Janela de atendimento Grade de atendimento Capacidade Transporta…" at bounding box center [580, 274] width 1161 height 549
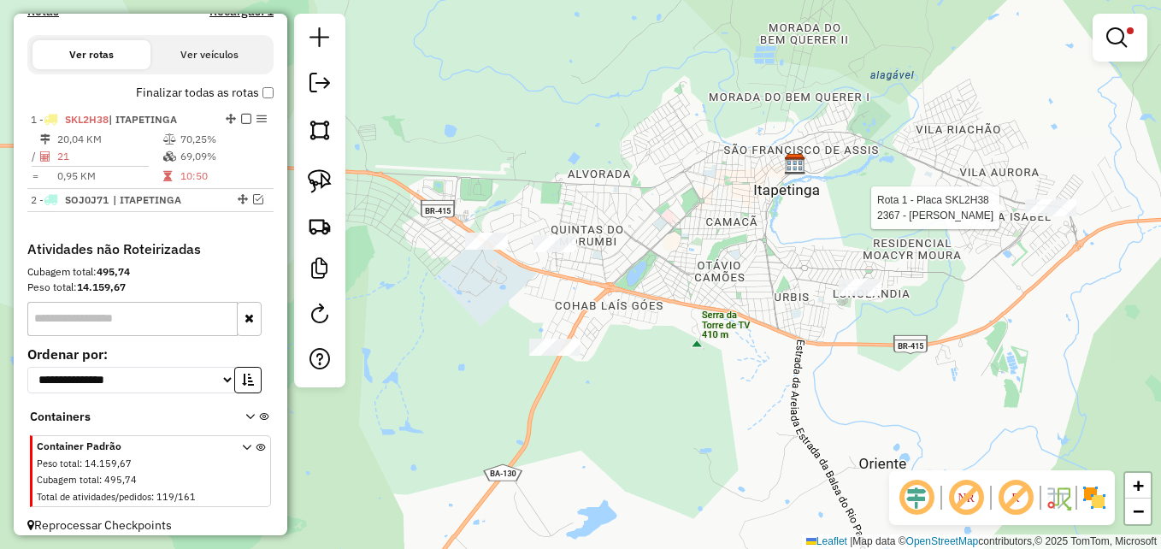
scroll to position [559, 0]
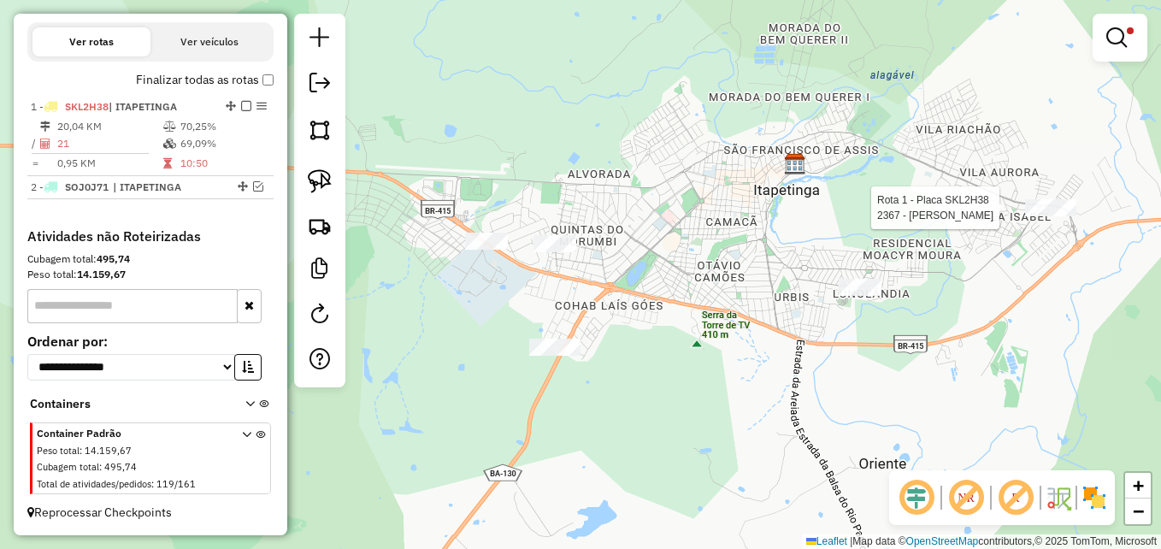
select select "**********"
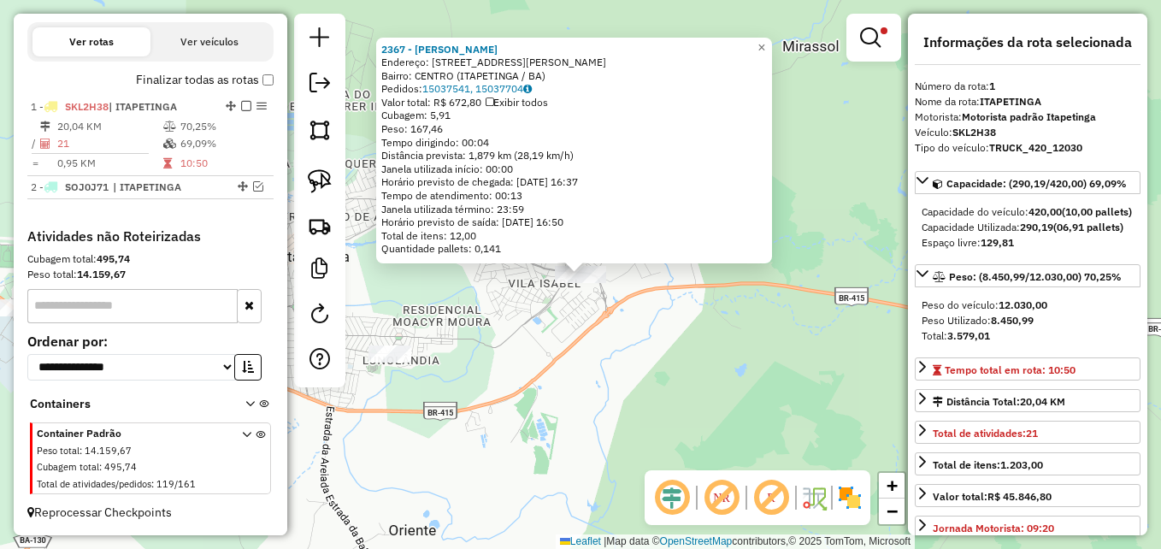
click at [645, 400] on div "2367 - MARIA GOMES DE MORAE Endereço: AVENIDA J�LIO JOS� RODRIGUES 1152 Bairro:…" at bounding box center [580, 274] width 1161 height 549
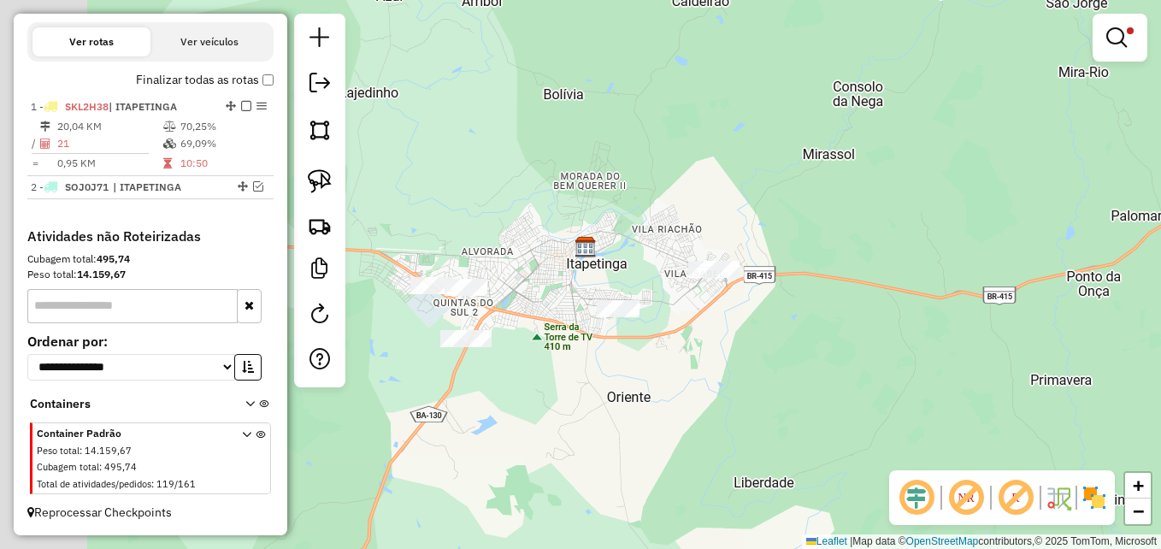
drag, startPoint x: 562, startPoint y: 284, endPoint x: 776, endPoint y: 221, distance: 223.7
click at [776, 221] on div "Limpar filtros Janela de atendimento Grade de atendimento Capacidade Transporta…" at bounding box center [580, 274] width 1161 height 549
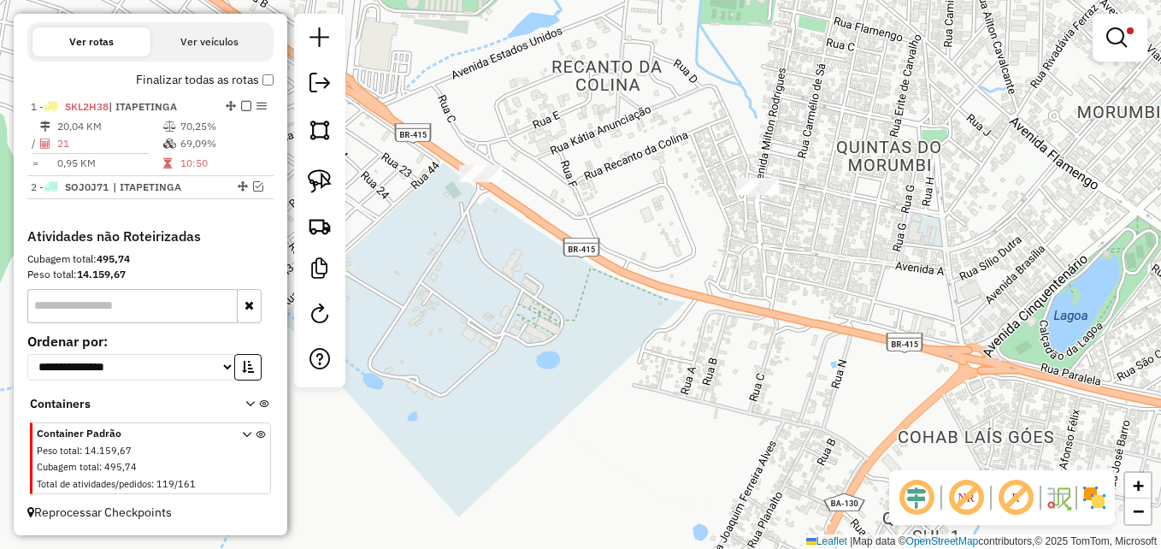
drag, startPoint x: 446, startPoint y: 212, endPoint x: 521, endPoint y: 265, distance: 92.0
click at [521, 265] on div "Limpar filtros Janela de atendimento Grade de atendimento Capacidade Transporta…" at bounding box center [580, 274] width 1161 height 549
select select "**********"
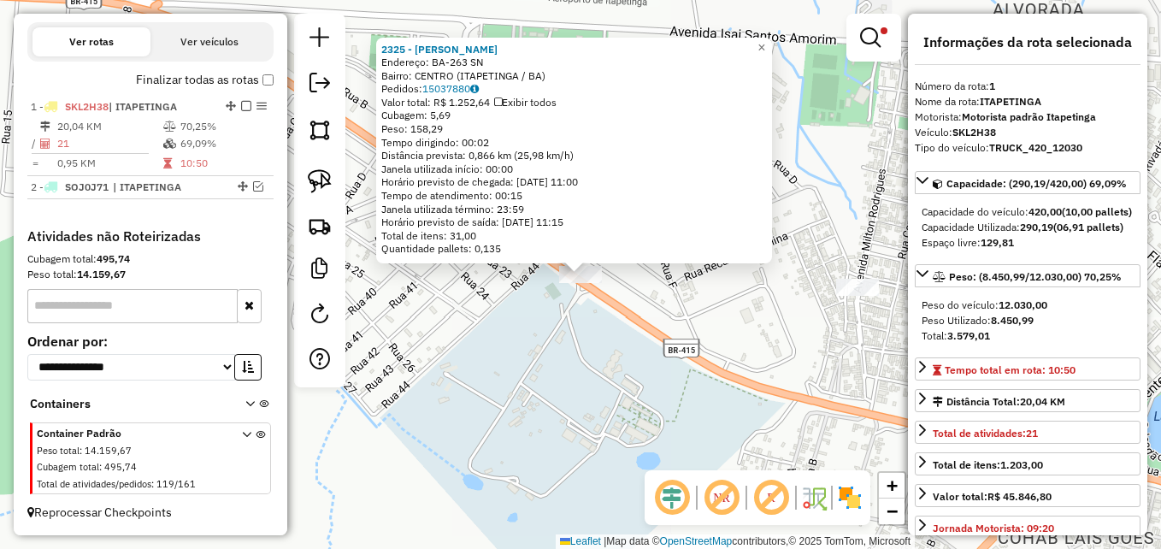
click at [528, 349] on div "2325 - RHIAN OLIVEIRA Endereço: BA-263 SN Bairro: CENTRO (ITAPETINGA / BA) Pedi…" at bounding box center [580, 274] width 1161 height 549
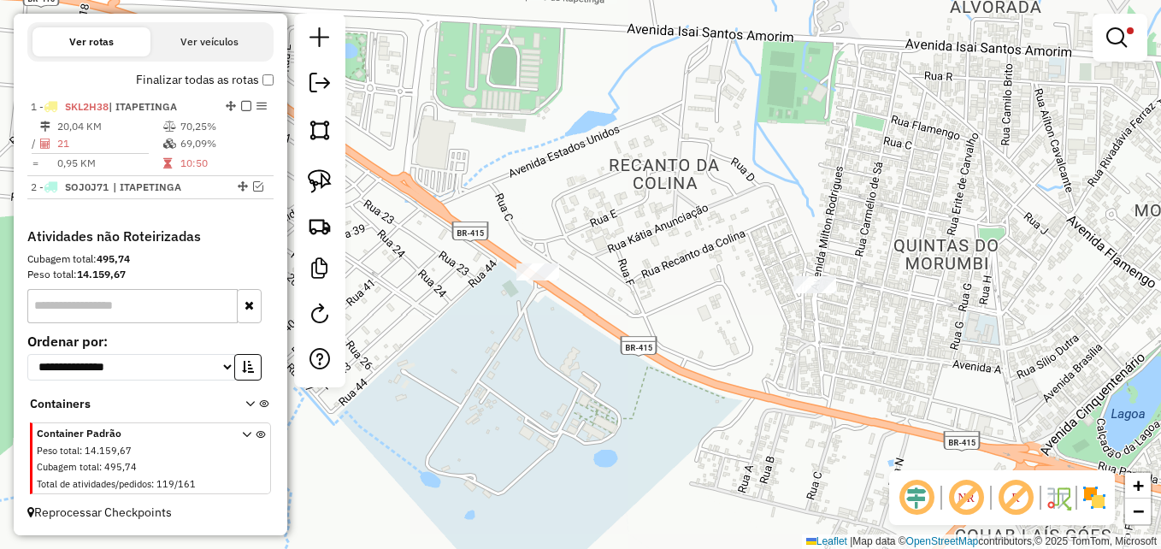
drag, startPoint x: 755, startPoint y: 337, endPoint x: 685, endPoint y: 333, distance: 70.2
click at [690, 333] on div "Limpar filtros Janela de atendimento Grade de atendimento Capacidade Transporta…" at bounding box center [580, 274] width 1161 height 549
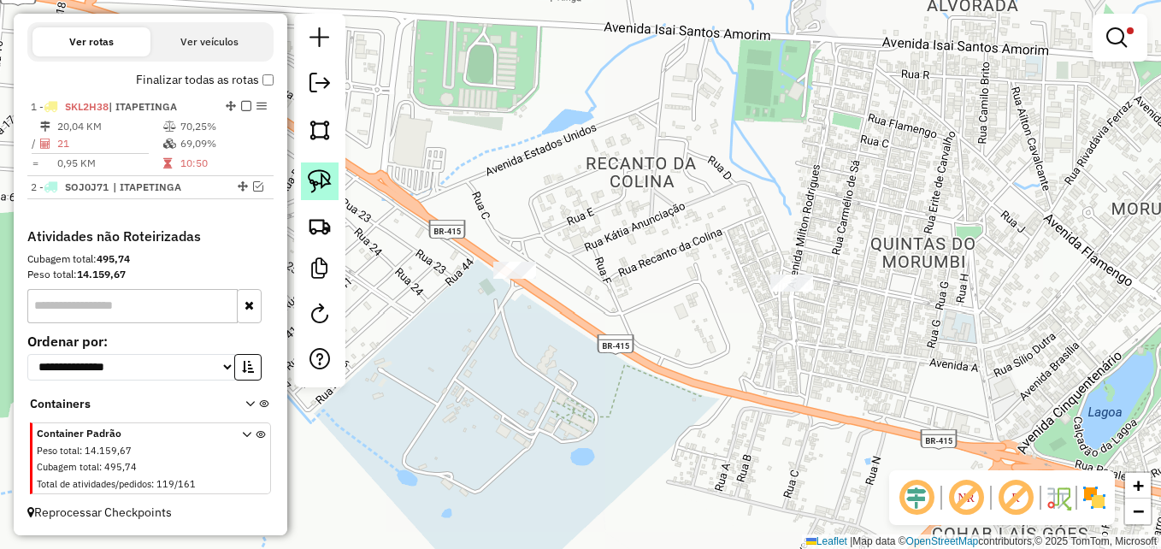
click at [315, 185] on img at bounding box center [320, 181] width 24 height 24
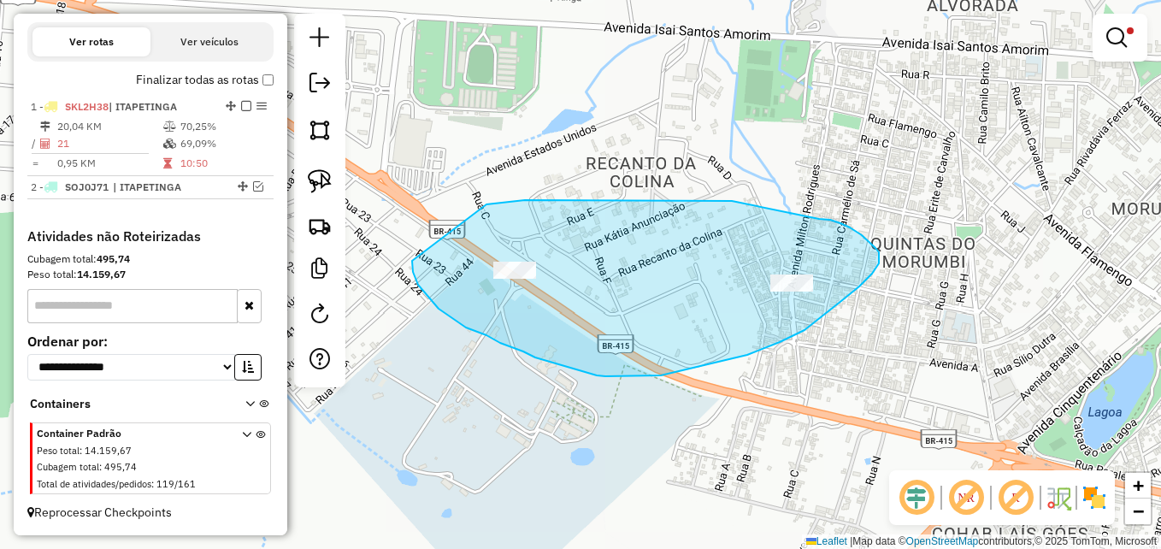
drag, startPoint x: 486, startPoint y: 204, endPoint x: 413, endPoint y: 257, distance: 90.6
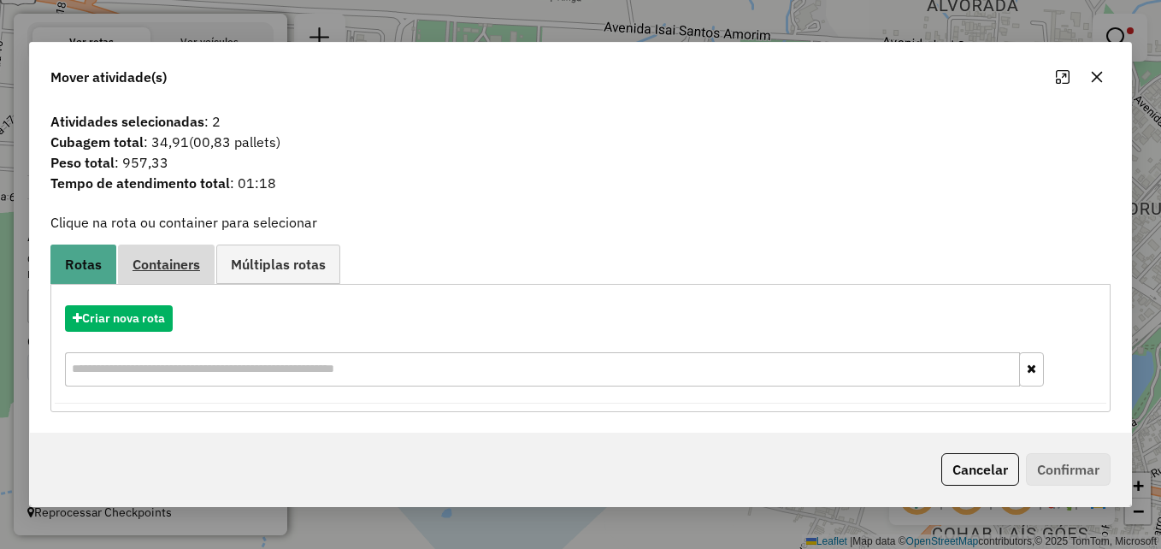
click at [157, 268] on span "Containers" at bounding box center [166, 264] width 68 height 14
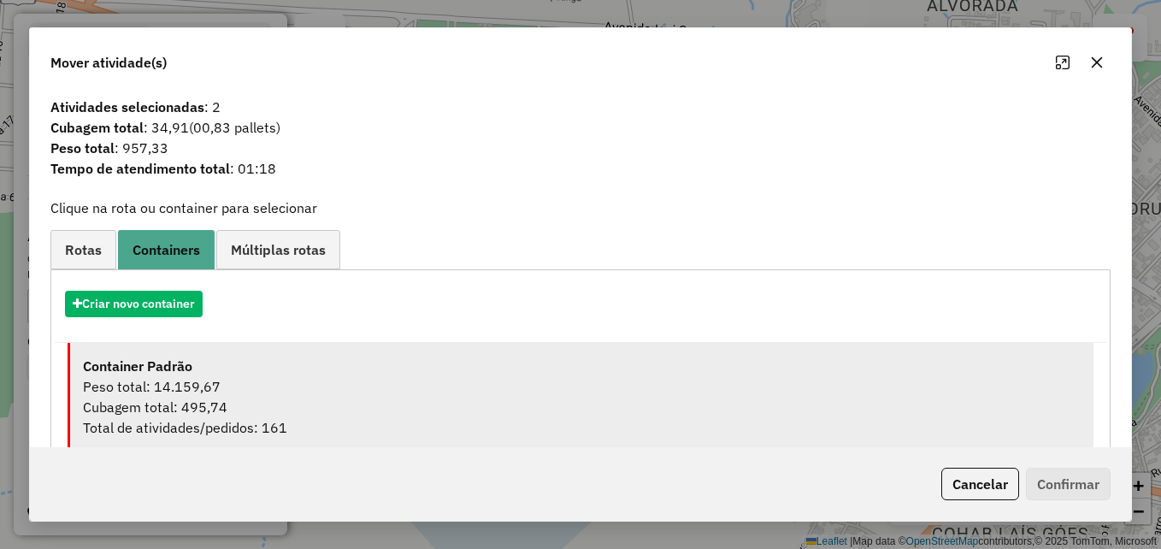
click at [990, 401] on div "Cubagem total: 495,74" at bounding box center [582, 407] width 998 height 21
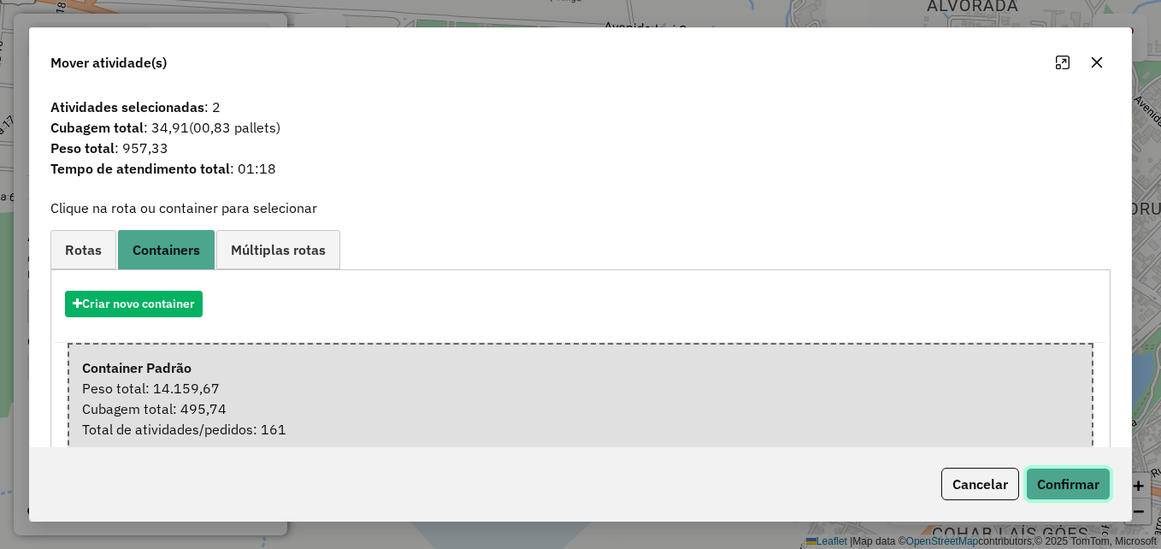
click at [1063, 484] on button "Confirmar" at bounding box center [1068, 484] width 85 height 32
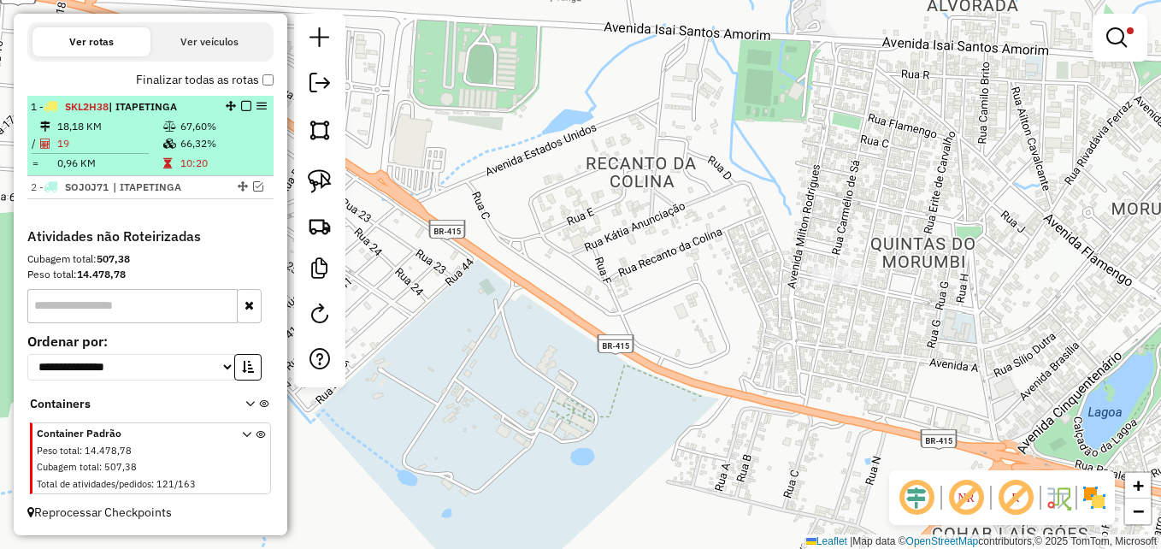
select select "**********"
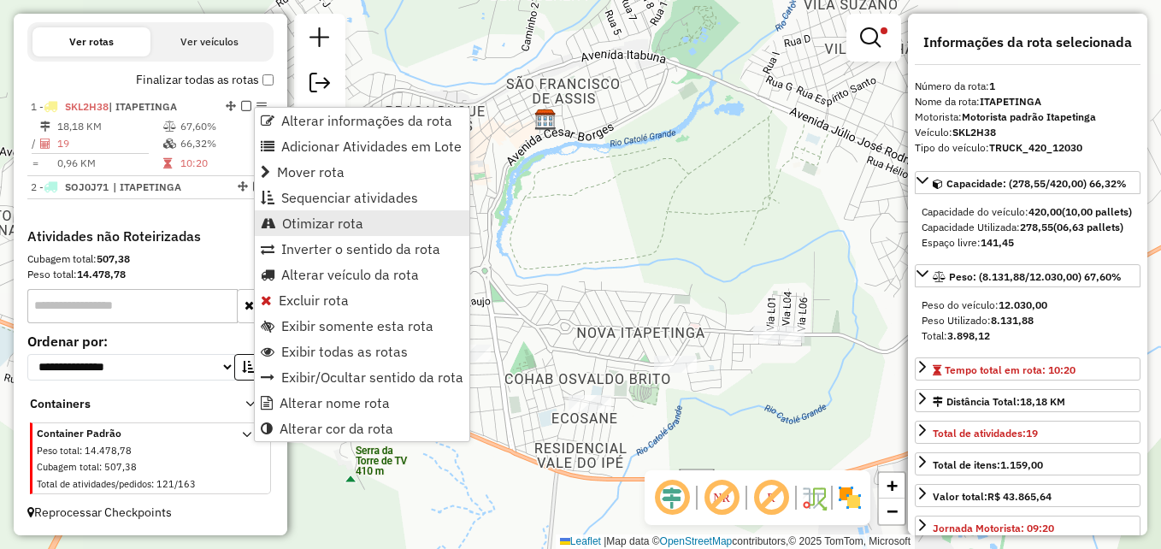
click at [309, 218] on span "Otimizar rota" at bounding box center [322, 223] width 81 height 14
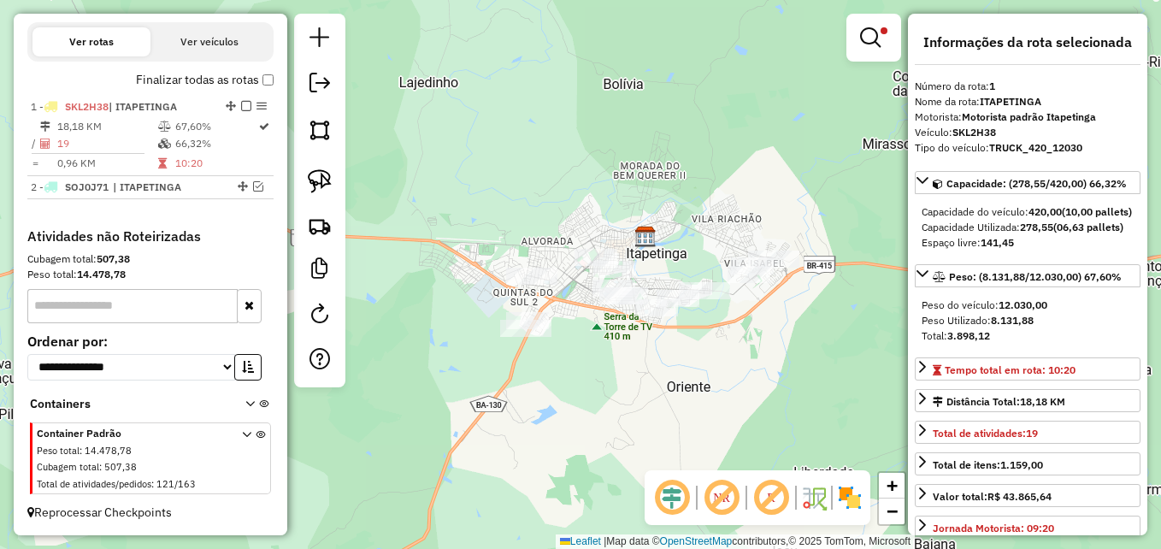
drag, startPoint x: 642, startPoint y: 277, endPoint x: 688, endPoint y: 268, distance: 47.1
click at [688, 268] on div "Limpar filtros Janela de atendimento Grade de atendimento Capacidade Transporta…" at bounding box center [580, 274] width 1161 height 549
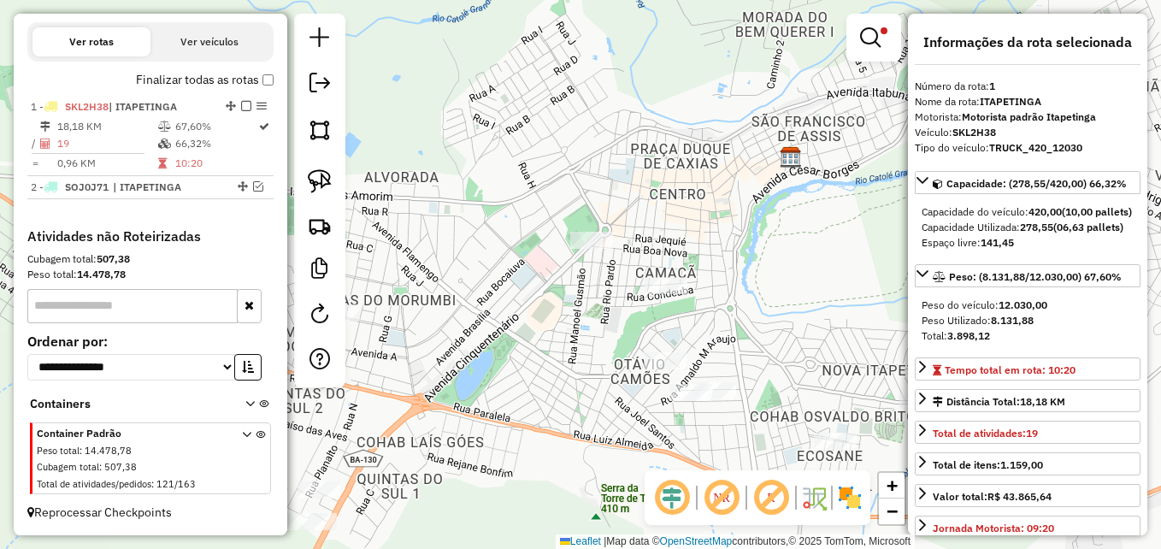
drag, startPoint x: 733, startPoint y: 221, endPoint x: 675, endPoint y: 191, distance: 64.6
click at [673, 195] on div "Limpar filtros Janela de atendimento Grade de atendimento Capacidade Transporta…" at bounding box center [580, 274] width 1161 height 549
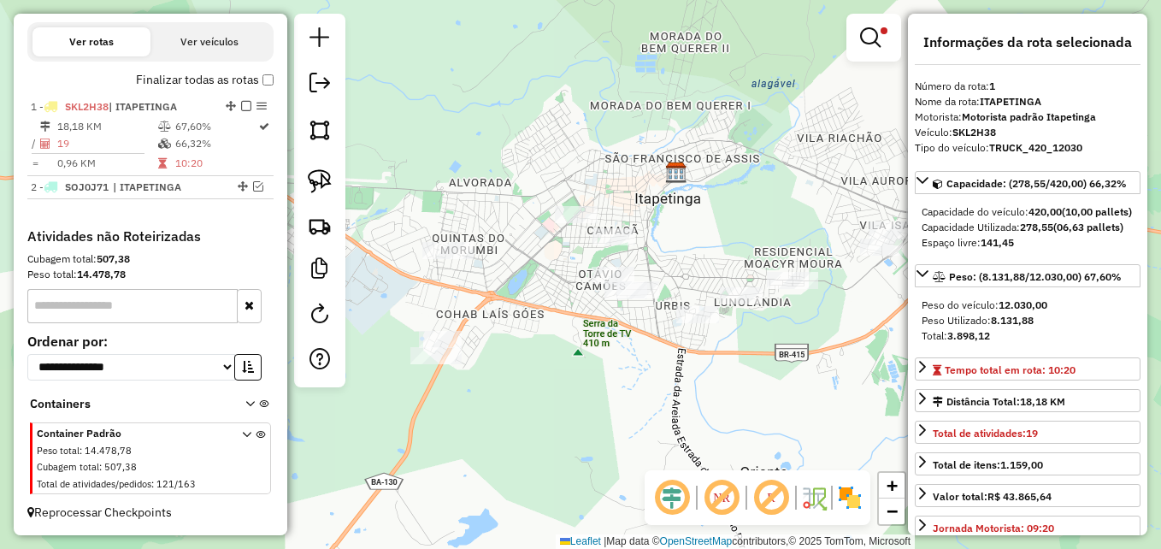
drag, startPoint x: 553, startPoint y: 244, endPoint x: 513, endPoint y: 216, distance: 48.6
click at [513, 216] on div "Limpar filtros Janela de atendimento Grade de atendimento Capacidade Transporta…" at bounding box center [580, 274] width 1161 height 549
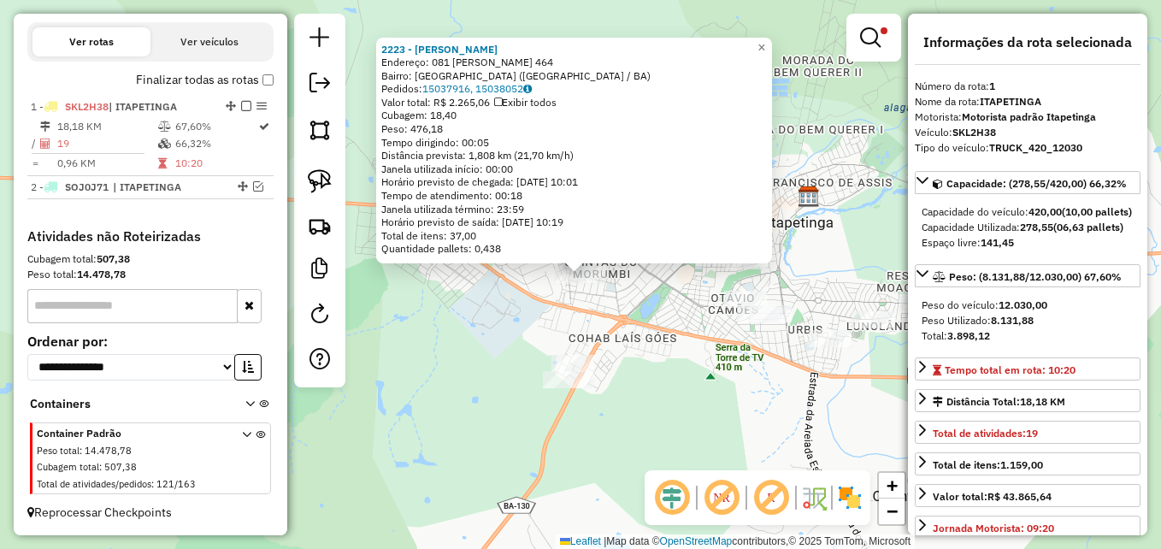
click at [676, 305] on div "2223 - SANDRA DA SILVA Endereço: 081 MANOEL RIBAS 464 Bairro: QUINTAS DO MORUMB…" at bounding box center [580, 274] width 1161 height 549
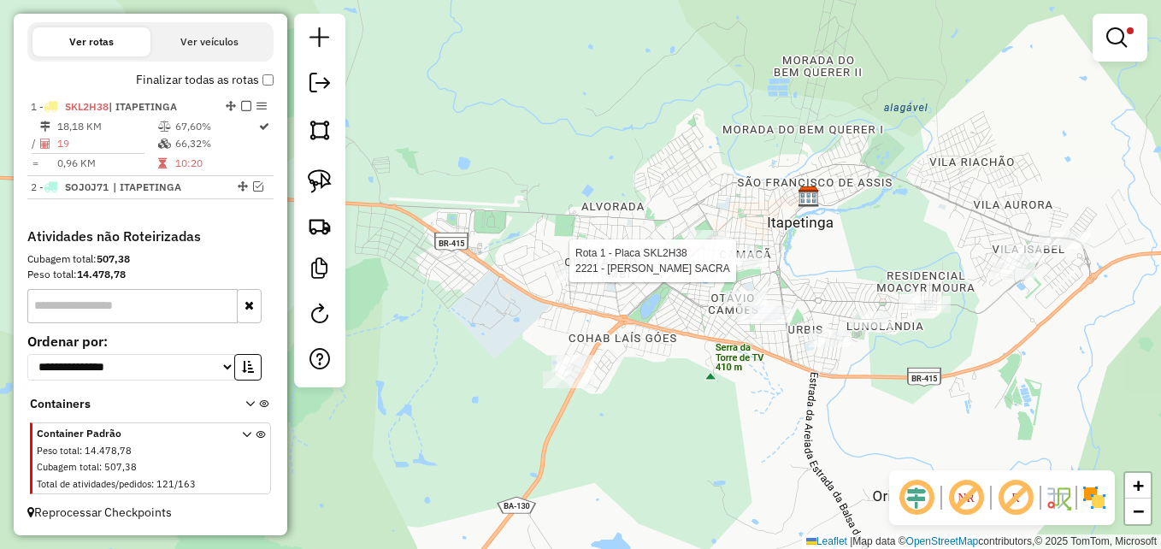
select select "**********"
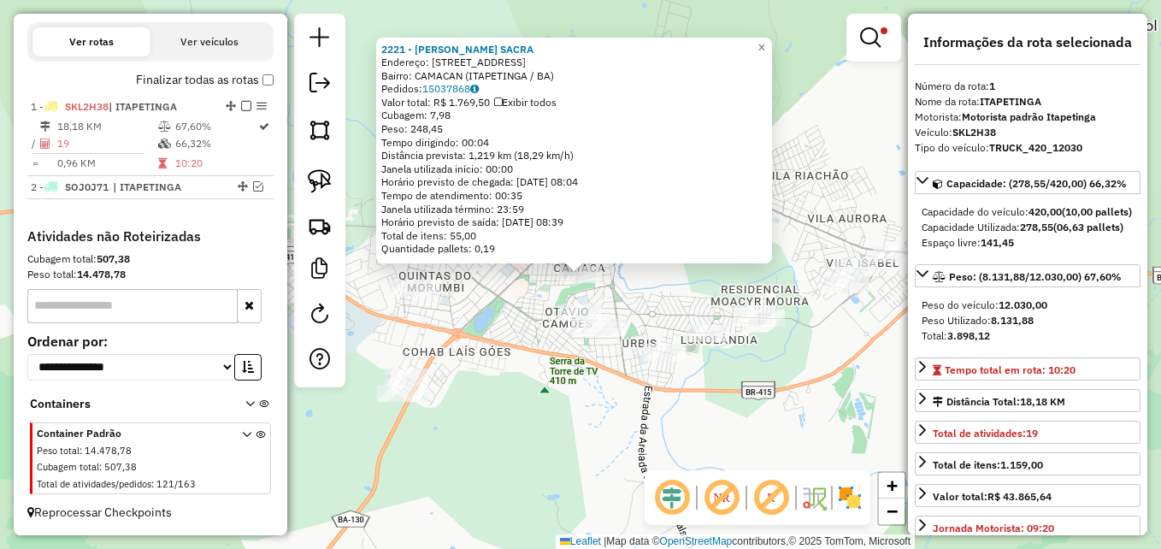
click at [492, 336] on div "2221 - WESLEY ALMEIDA SACRA Endereço: R RUA:POTIRAGUA 156 Bairro: CAMACAN (ITAP…" at bounding box center [580, 274] width 1161 height 549
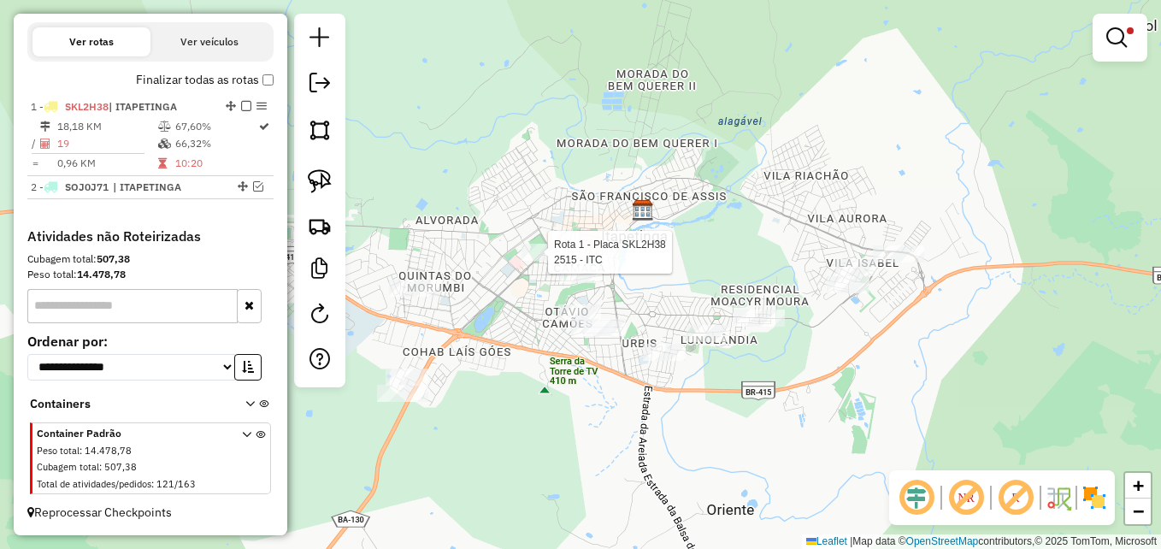
select select "**********"
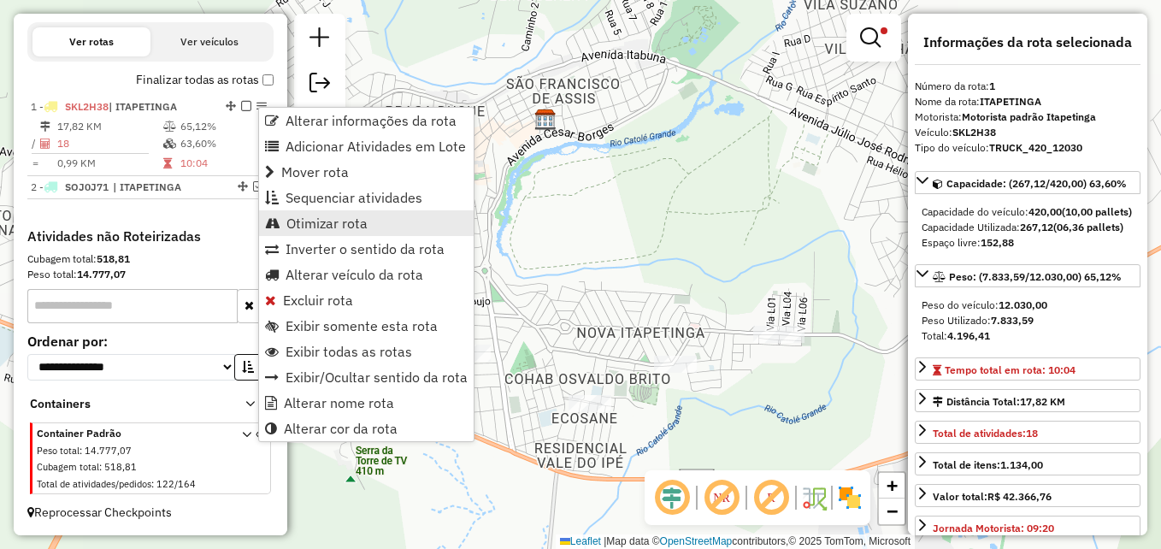
click at [319, 222] on span "Otimizar rota" at bounding box center [326, 223] width 81 height 14
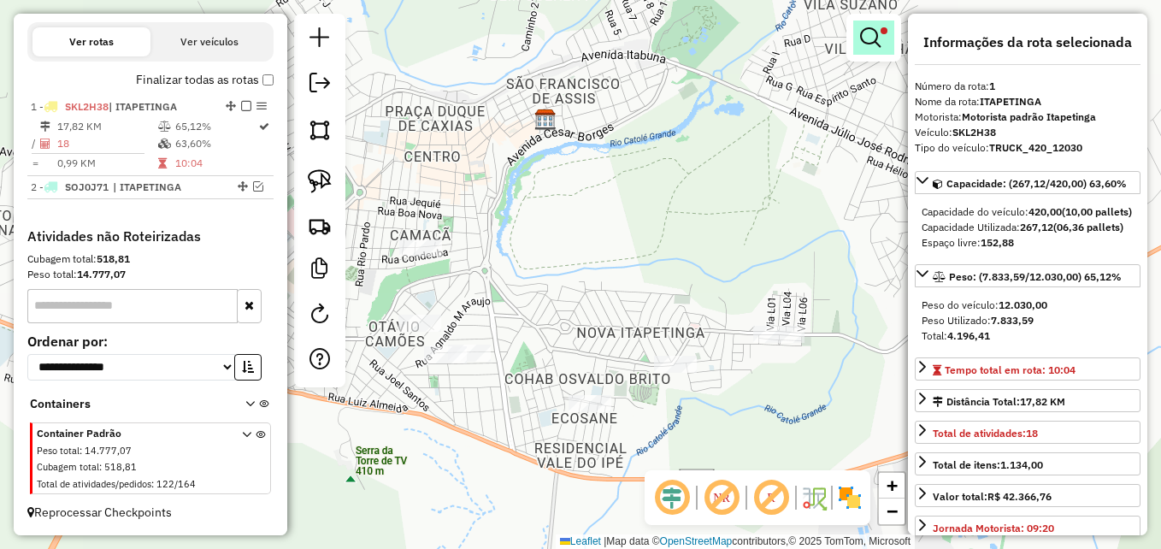
click at [877, 37] on em at bounding box center [870, 37] width 21 height 21
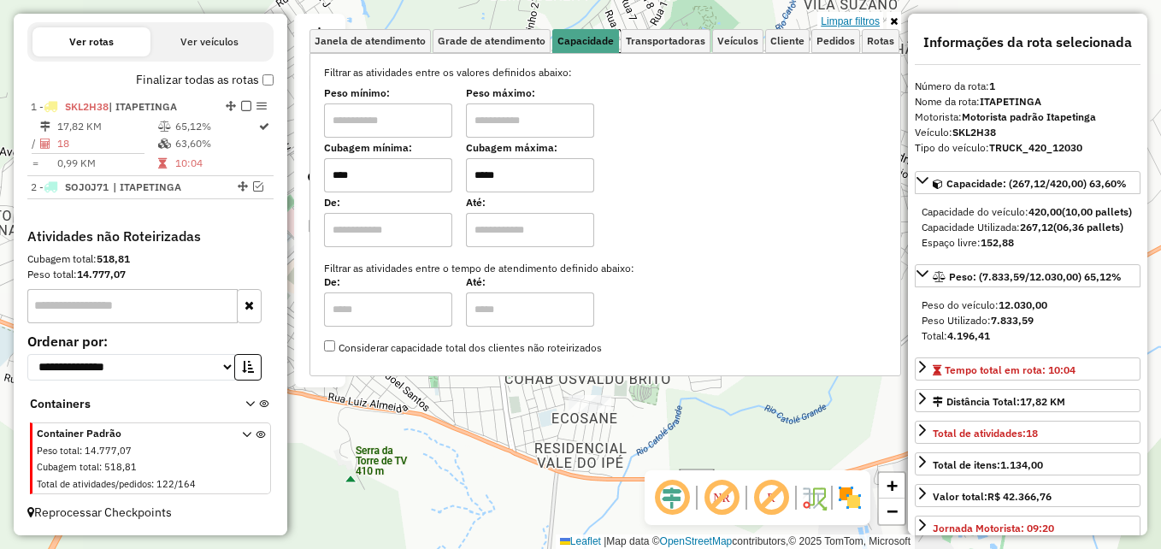
click at [861, 19] on link "Limpar filtros" at bounding box center [850, 21] width 66 height 19
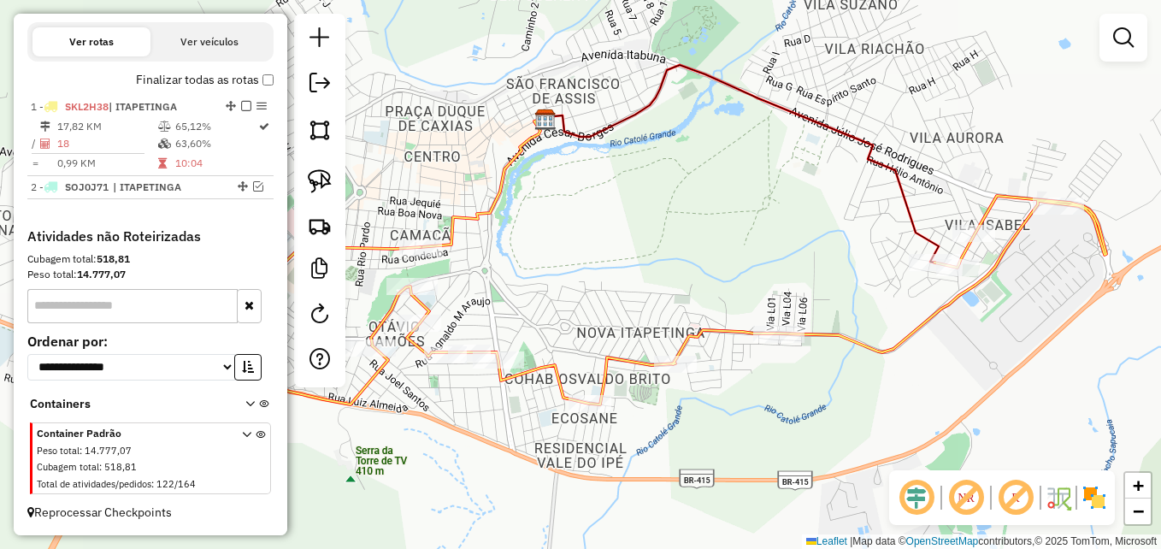
drag, startPoint x: 571, startPoint y: 251, endPoint x: 581, endPoint y: 250, distance: 10.4
click at [572, 251] on div "Janela de atendimento Grade de atendimento Capacidade Transportadoras Veículos …" at bounding box center [580, 274] width 1161 height 549
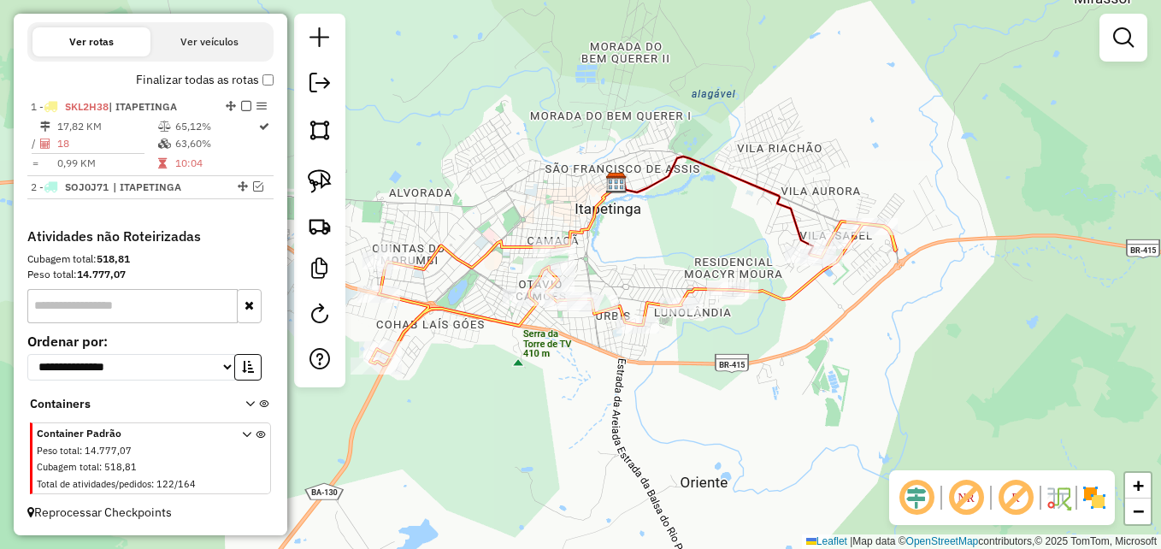
drag, startPoint x: 627, startPoint y: 250, endPoint x: 785, endPoint y: 220, distance: 160.3
click at [785, 220] on div "Janela de atendimento Grade de atendimento Capacidade Transportadoras Veículos …" at bounding box center [580, 274] width 1161 height 549
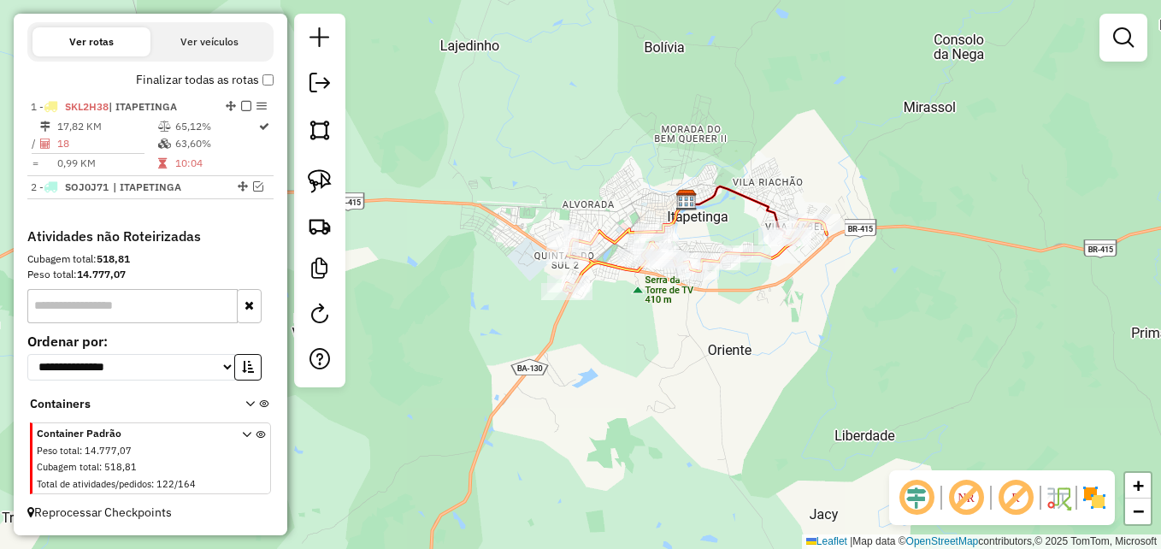
drag, startPoint x: 758, startPoint y: 229, endPoint x: 837, endPoint y: 173, distance: 96.8
click at [679, 224] on div "Janela de atendimento Grade de atendimento Capacidade Transportadoras Veículos …" at bounding box center [580, 274] width 1161 height 549
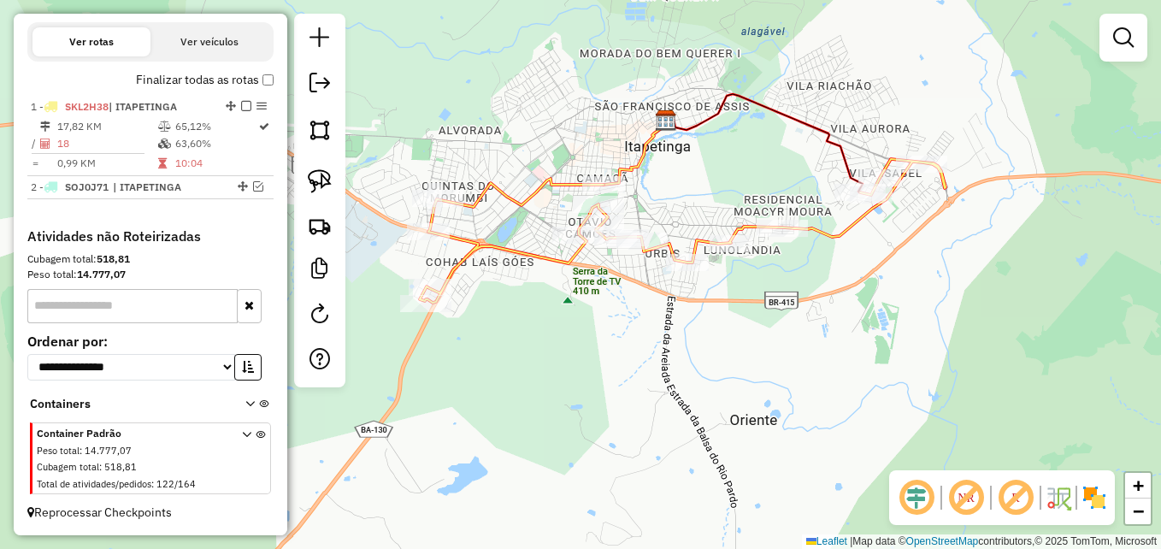
click at [974, 492] on em at bounding box center [965, 497] width 41 height 41
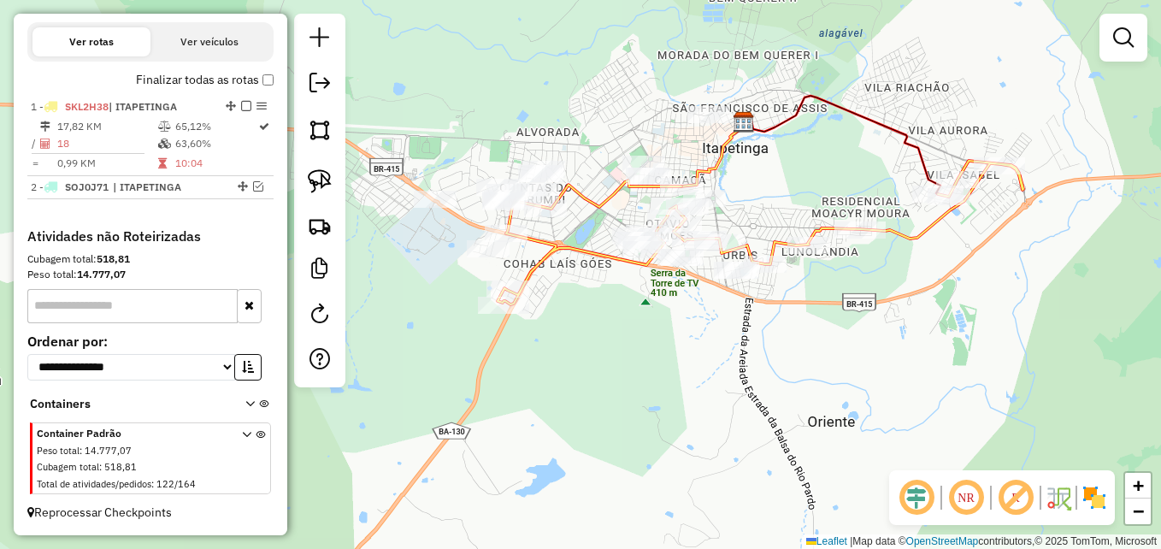
drag, startPoint x: 490, startPoint y: 360, endPoint x: 565, endPoint y: 362, distance: 75.2
click at [565, 362] on div "Janela de atendimento Grade de atendimento Capacidade Transportadoras Veículos …" at bounding box center [580, 274] width 1161 height 549
click at [253, 191] on em at bounding box center [258, 186] width 10 height 10
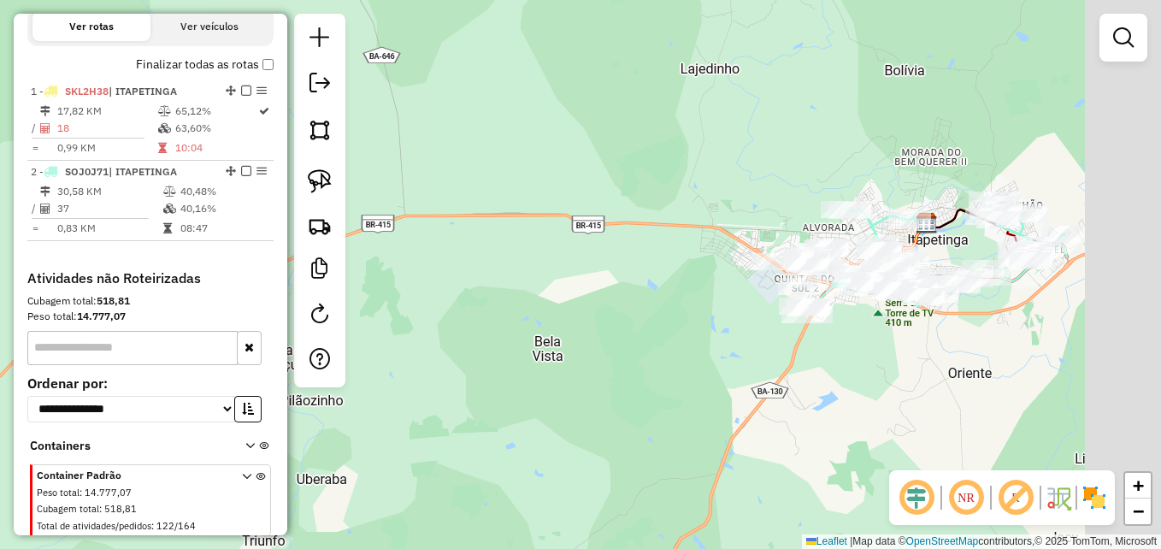
drag, startPoint x: 1075, startPoint y: 197, endPoint x: 892, endPoint y: 320, distance: 220.5
click at [904, 320] on div "Janela de atendimento Grade de atendimento Capacidade Transportadoras Veículos …" at bounding box center [580, 274] width 1161 height 549
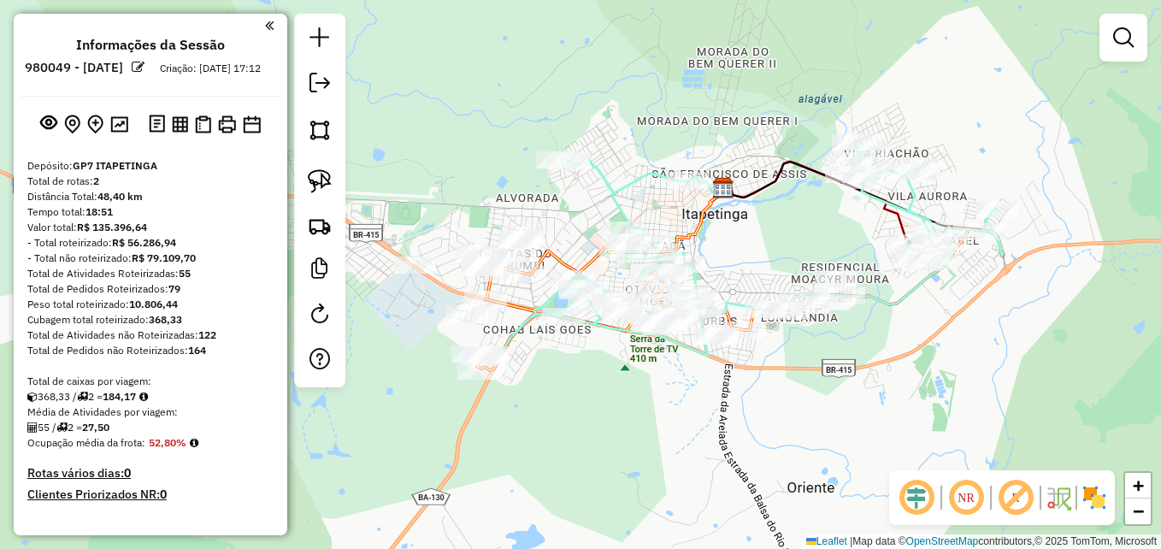
scroll to position [559, 0]
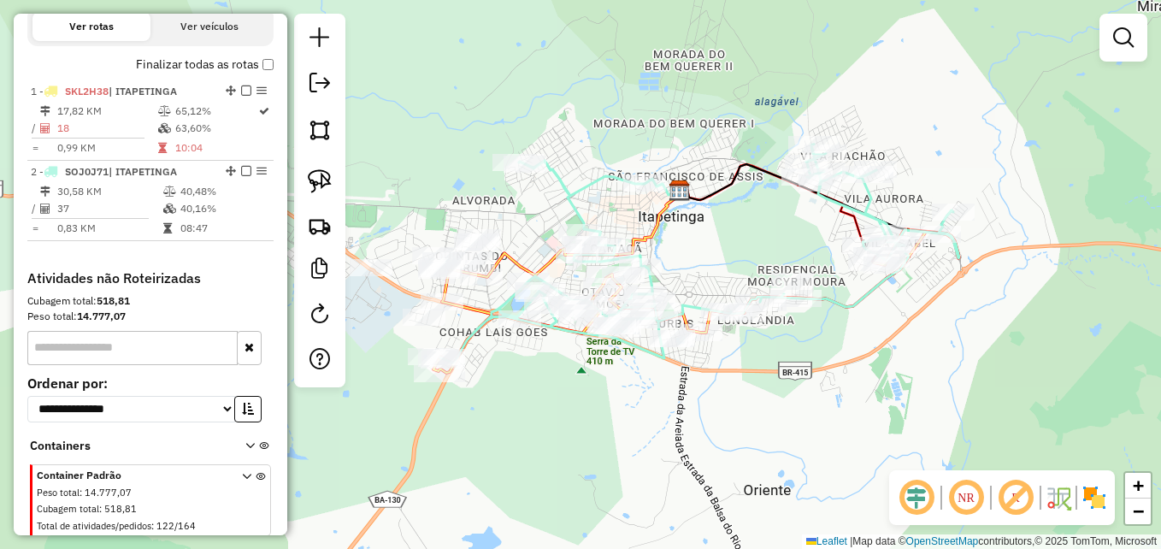
drag, startPoint x: 823, startPoint y: 219, endPoint x: 851, endPoint y: 215, distance: 27.7
click at [774, 226] on div "Janela de atendimento Grade de atendimento Capacidade Transportadoras Veículos …" at bounding box center [580, 274] width 1161 height 549
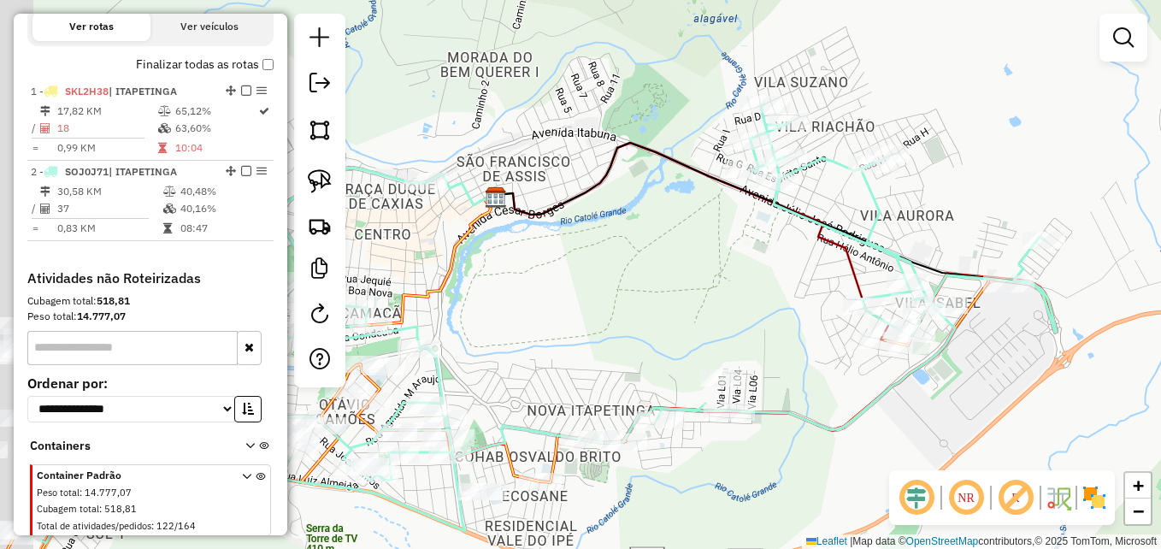
drag, startPoint x: 856, startPoint y: 180, endPoint x: 904, endPoint y: 191, distance: 49.3
click at [904, 191] on div "Janela de atendimento Grade de atendimento Capacidade Transportadoras Veículos …" at bounding box center [580, 274] width 1161 height 549
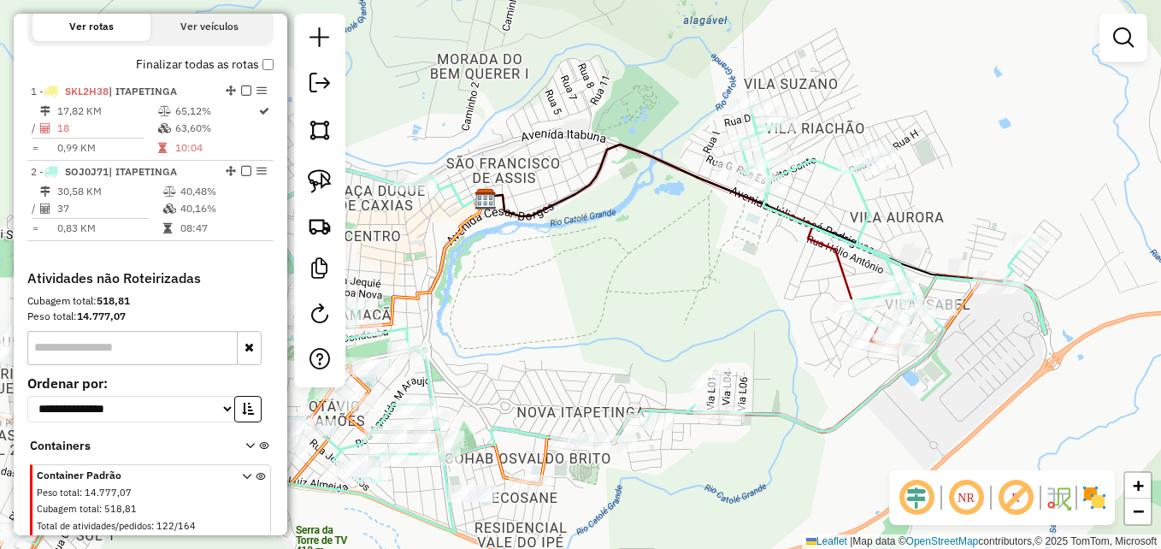
drag, startPoint x: 723, startPoint y: 269, endPoint x: 712, endPoint y: 271, distance: 11.2
click at [712, 271] on div "Janela de atendimento Grade de atendimento Capacidade Transportadoras Veículos …" at bounding box center [580, 274] width 1161 height 549
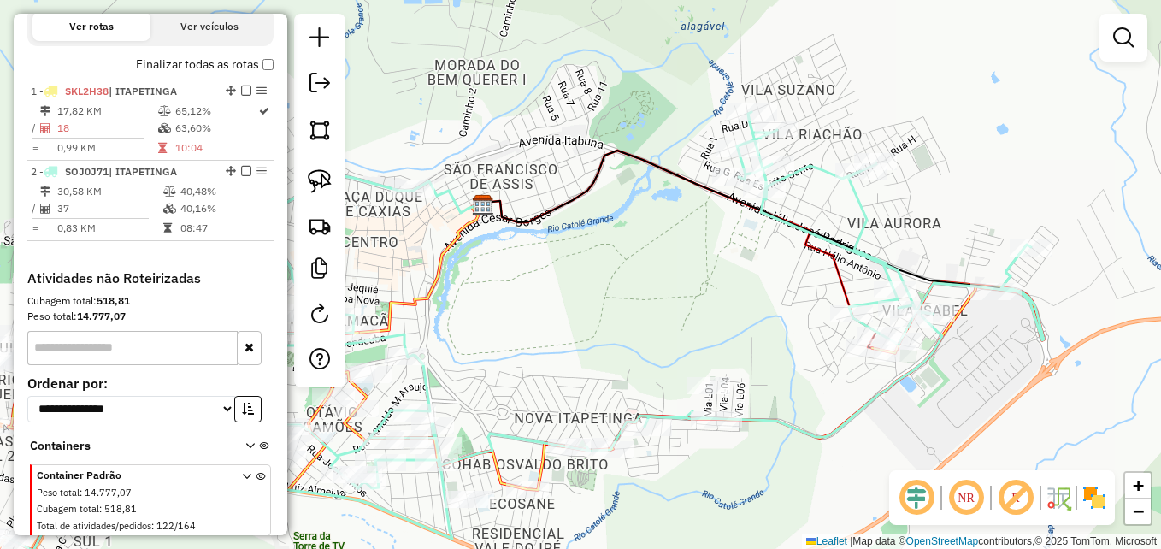
drag, startPoint x: 708, startPoint y: 266, endPoint x: 707, endPoint y: 280, distance: 14.6
click at [706, 280] on div "Janela de atendimento Grade de atendimento Capacidade Transportadoras Veículos …" at bounding box center [580, 274] width 1161 height 549
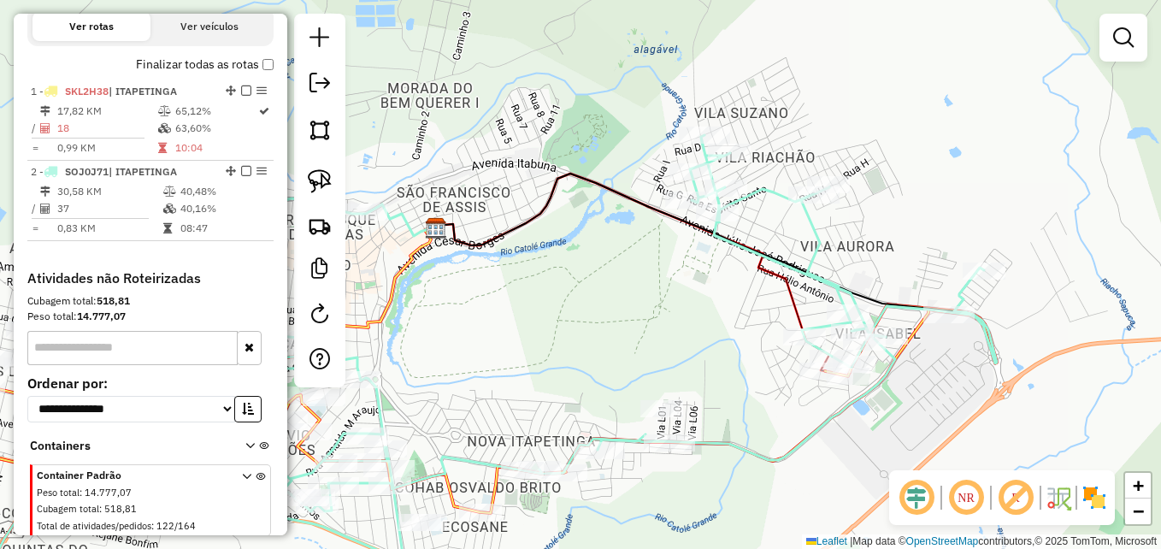
drag, startPoint x: 723, startPoint y: 269, endPoint x: 675, endPoint y: 179, distance: 102.5
click at [671, 279] on div "Janela de atendimento Grade de atendimento Capacidade Transportadoras Veículos …" at bounding box center [580, 274] width 1161 height 549
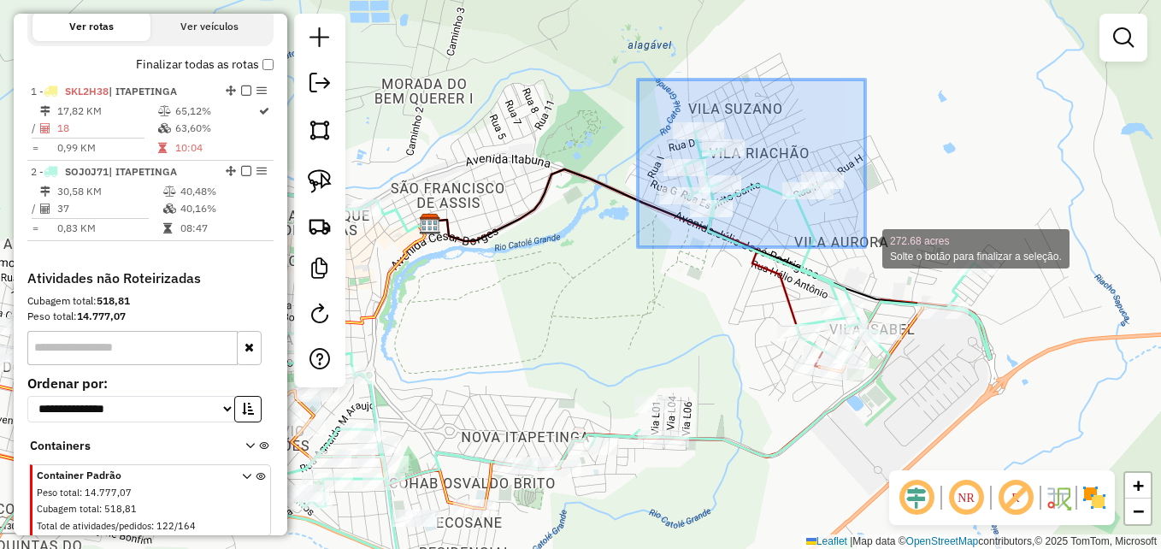
drag, startPoint x: 636, startPoint y: 118, endPoint x: 865, endPoint y: 247, distance: 262.9
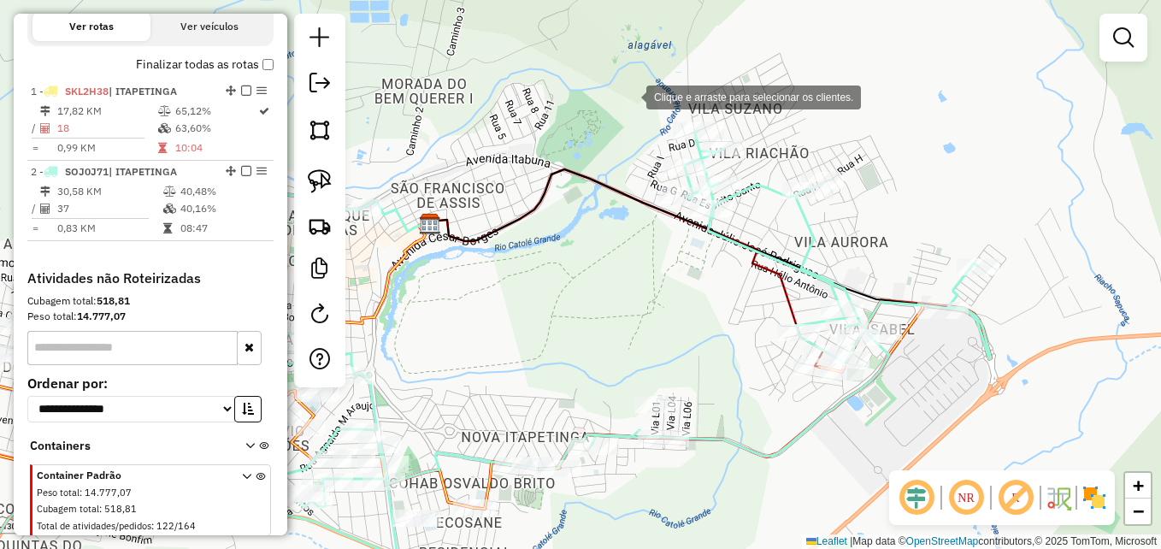
click at [629, 96] on div "Clique e arraste para selecionar os clientes. Janela de atendimento Grade de at…" at bounding box center [580, 274] width 1161 height 549
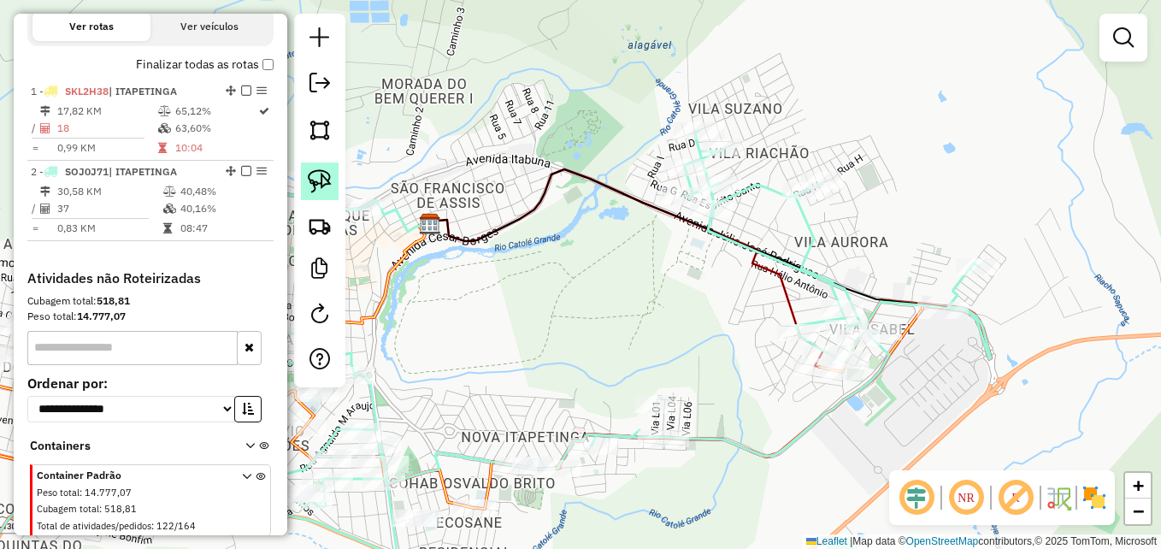
click at [320, 182] on img at bounding box center [320, 181] width 24 height 24
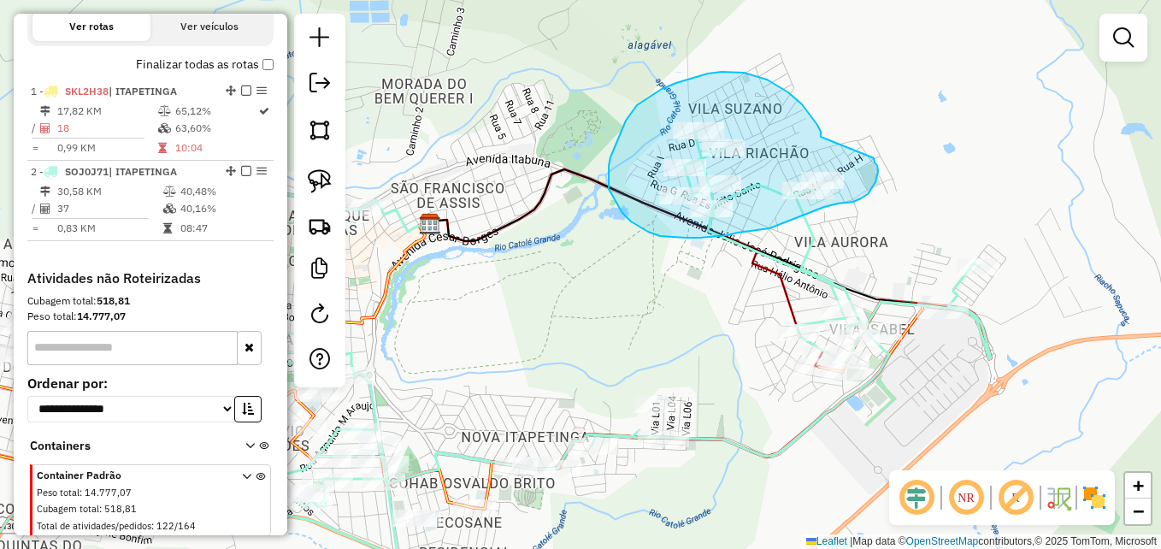
drag, startPoint x: 821, startPoint y: 137, endPoint x: 868, endPoint y: 156, distance: 50.6
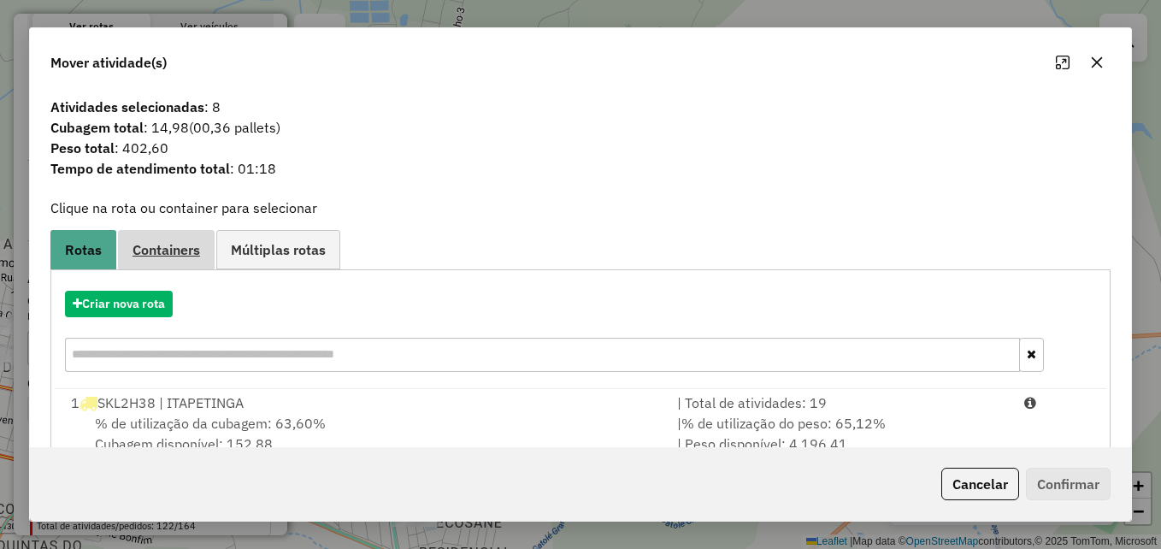
click at [172, 249] on span "Containers" at bounding box center [166, 250] width 68 height 14
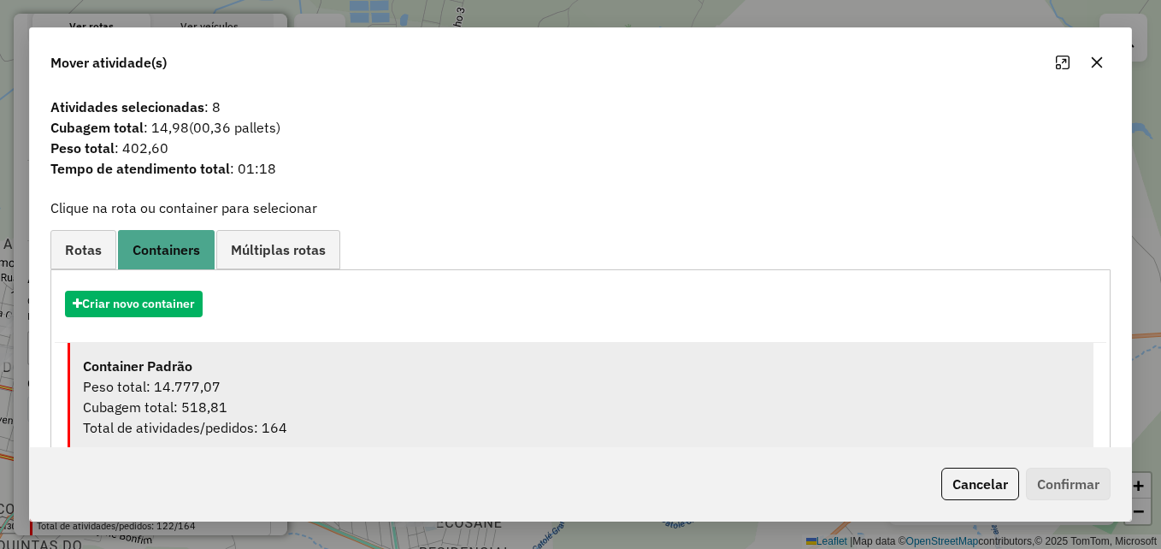
click at [237, 392] on div "Peso total: 14.777,07" at bounding box center [582, 386] width 998 height 21
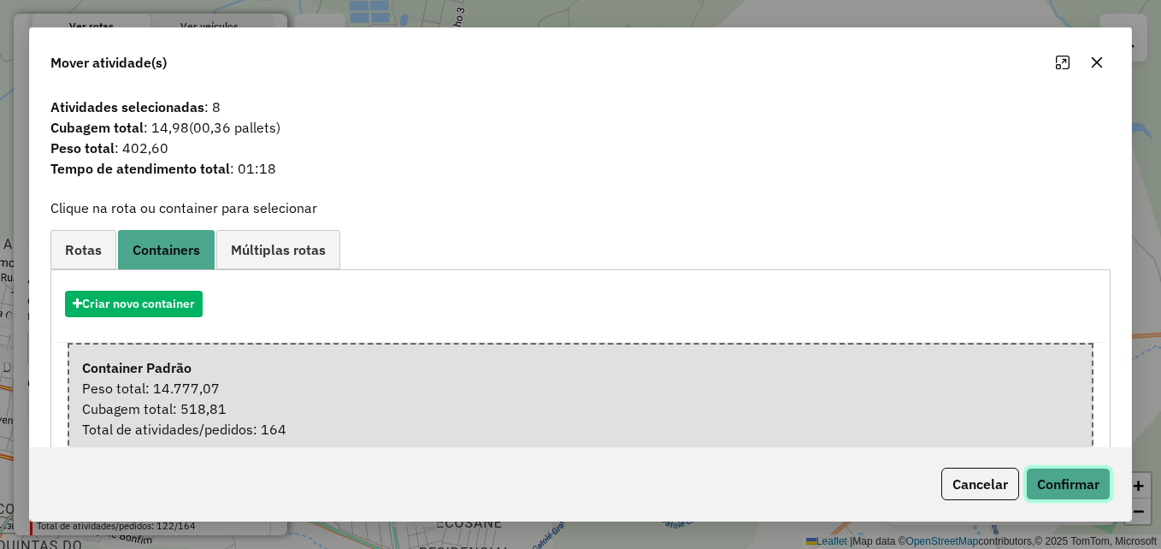
click at [1071, 470] on button "Confirmar" at bounding box center [1068, 484] width 85 height 32
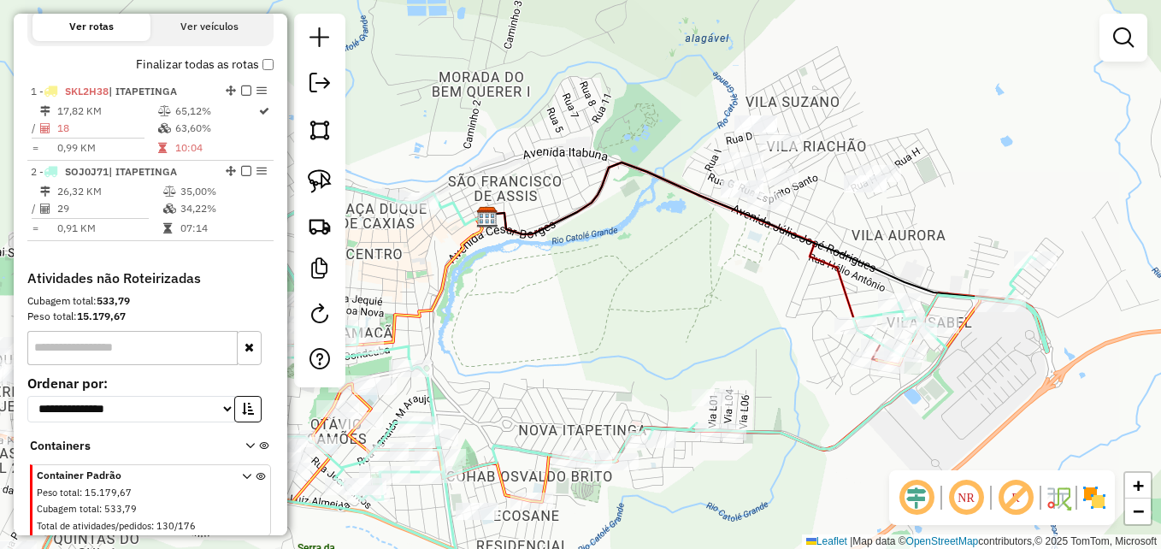
drag, startPoint x: 715, startPoint y: 299, endPoint x: 740, endPoint y: 294, distance: 25.3
click at [740, 294] on div "Janela de atendimento Grade de atendimento Capacidade Transportadoras Veículos …" at bounding box center [580, 274] width 1161 height 549
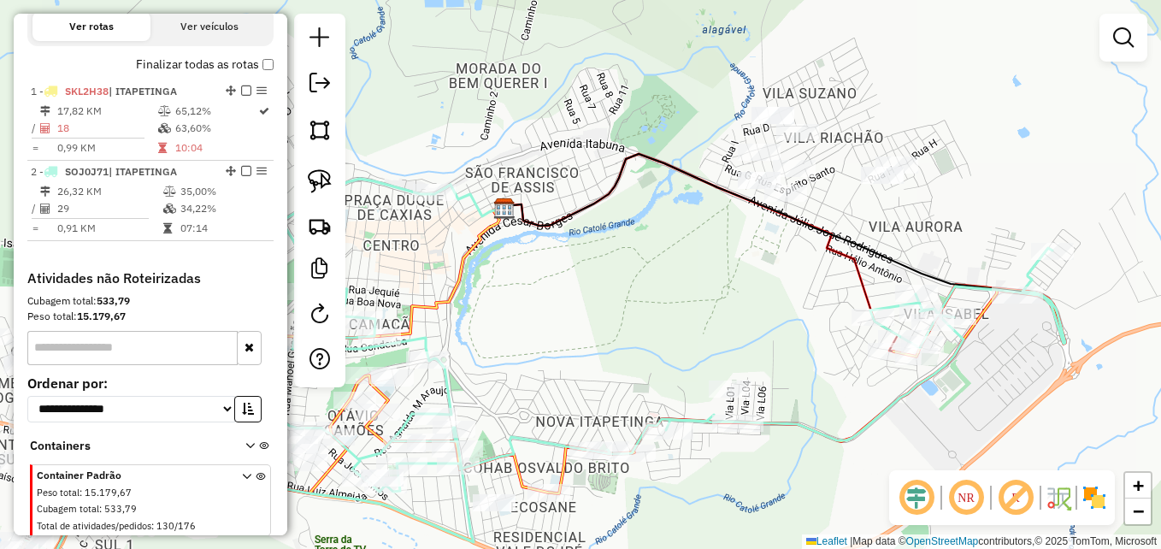
drag, startPoint x: 676, startPoint y: 302, endPoint x: 797, endPoint y: 231, distance: 139.9
click at [797, 231] on div "Janela de atendimento Grade de atendimento Capacidade Transportadoras Veículos …" at bounding box center [580, 274] width 1161 height 549
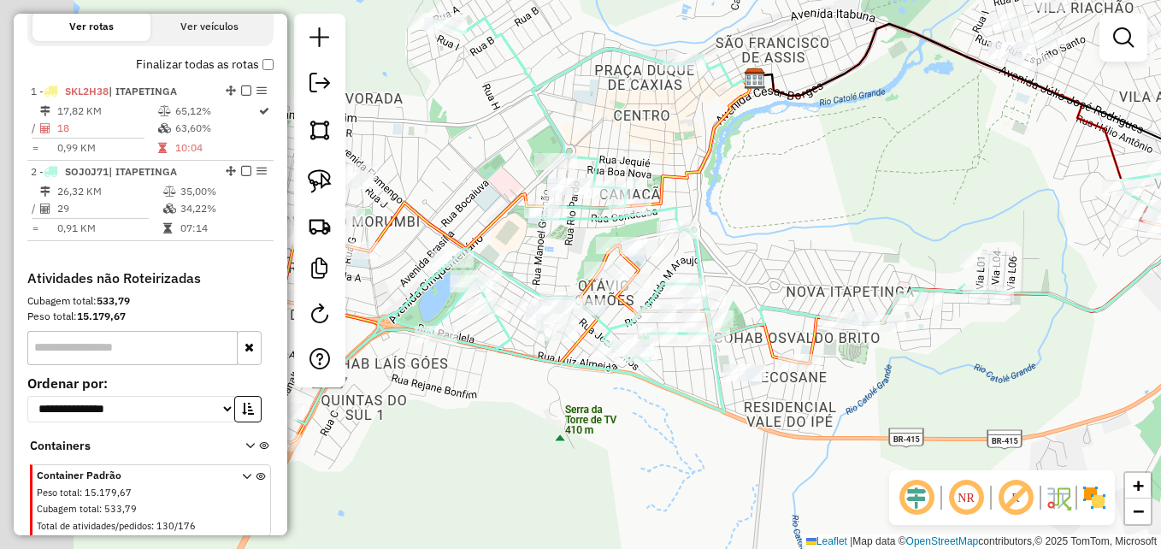
drag, startPoint x: 815, startPoint y: 223, endPoint x: 839, endPoint y: 192, distance: 39.5
click at [838, 200] on div "Janela de atendimento Grade de atendimento Capacidade Transportadoras Veículos …" at bounding box center [580, 274] width 1161 height 549
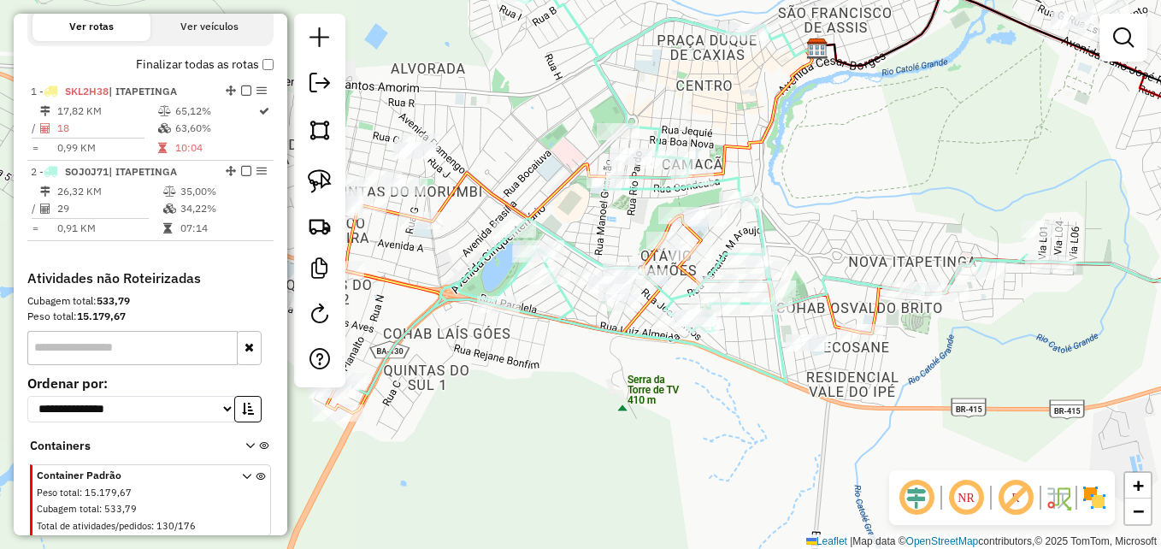
drag, startPoint x: 879, startPoint y: 203, endPoint x: 886, endPoint y: 197, distance: 9.7
click at [886, 197] on div "Janela de atendimento Grade de atendimento Capacidade Transportadoras Veículos …" at bounding box center [580, 274] width 1161 height 549
click at [1119, 34] on em at bounding box center [1123, 37] width 21 height 21
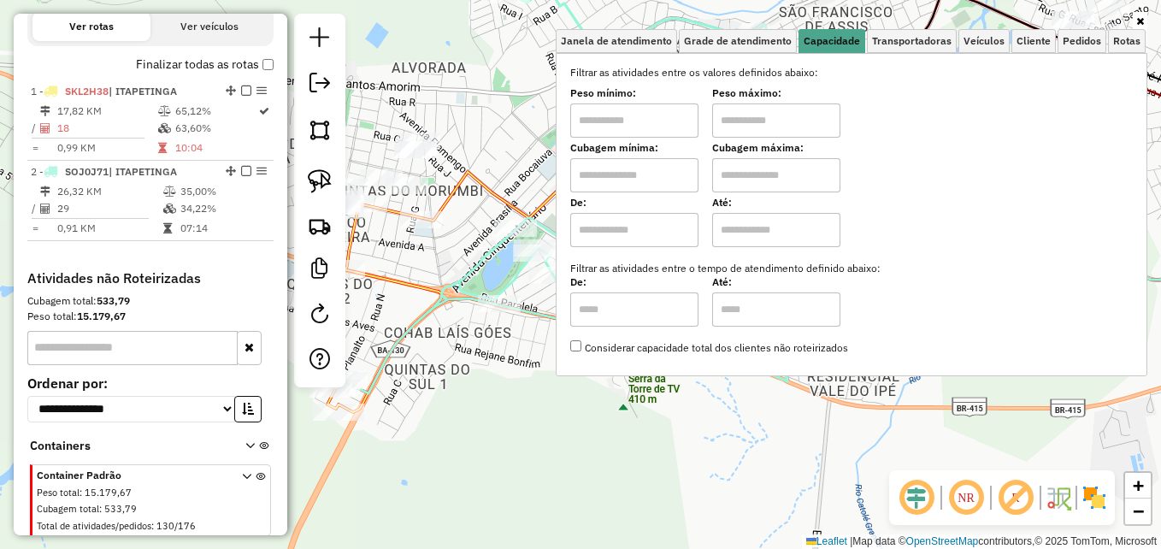
click at [633, 176] on input "text" at bounding box center [634, 175] width 128 height 34
click at [804, 180] on input "text" at bounding box center [776, 175] width 128 height 34
type input "*****"
click at [715, 438] on div "Janela de atendimento Grade de atendimento Capacidade Transportadoras Veículos …" at bounding box center [580, 274] width 1161 height 549
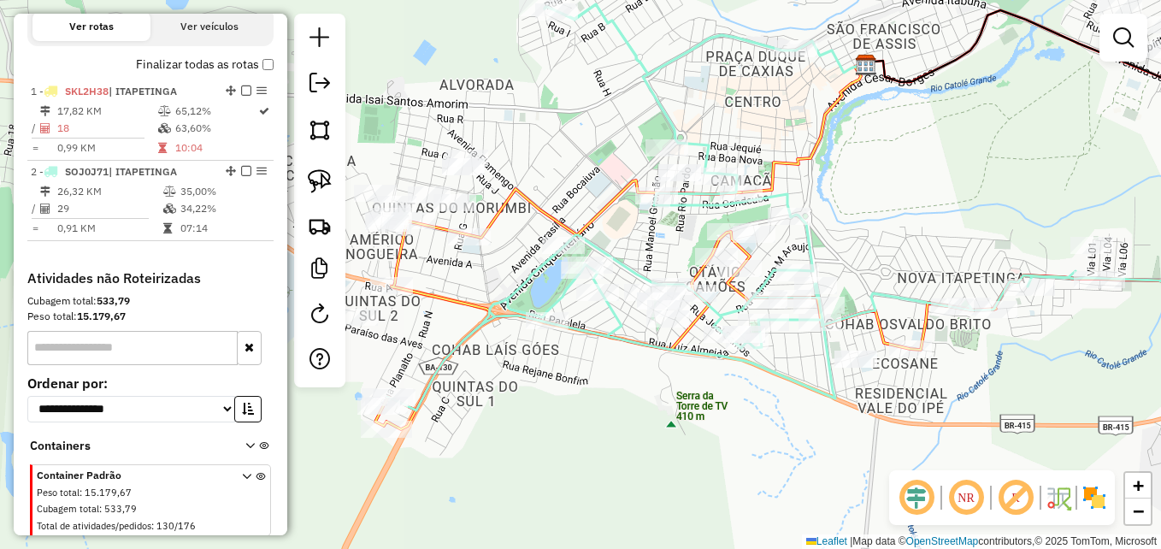
drag, startPoint x: 580, startPoint y: 371, endPoint x: 615, endPoint y: 386, distance: 39.1
click at [615, 386] on div "Janela de atendimento Grade de atendimento Capacidade Transportadoras Veículos …" at bounding box center [580, 274] width 1161 height 549
click at [1121, 31] on em at bounding box center [1123, 37] width 21 height 21
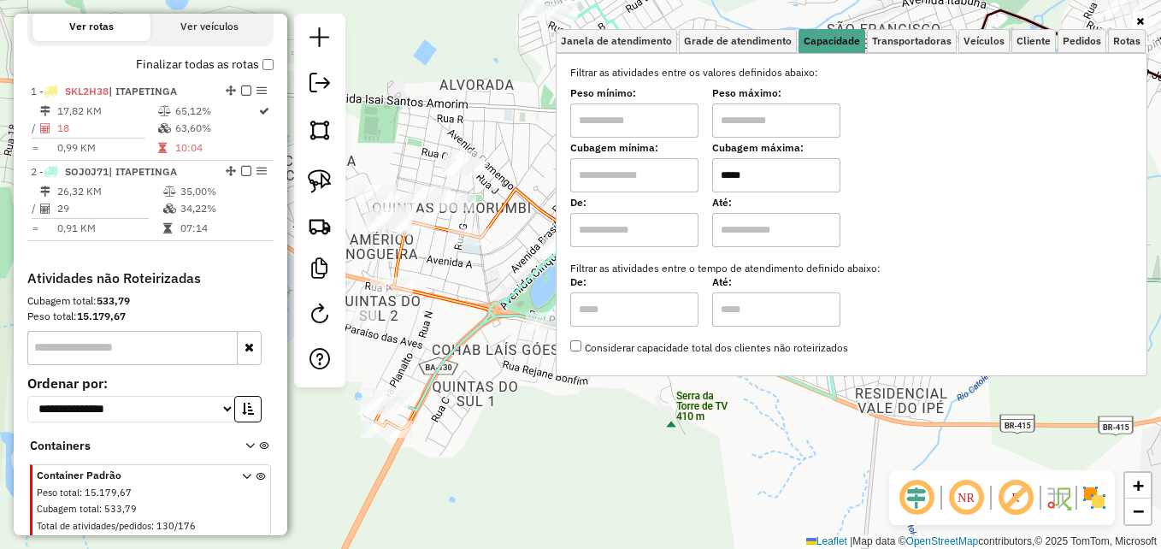
click at [633, 182] on input "text" at bounding box center [634, 175] width 128 height 34
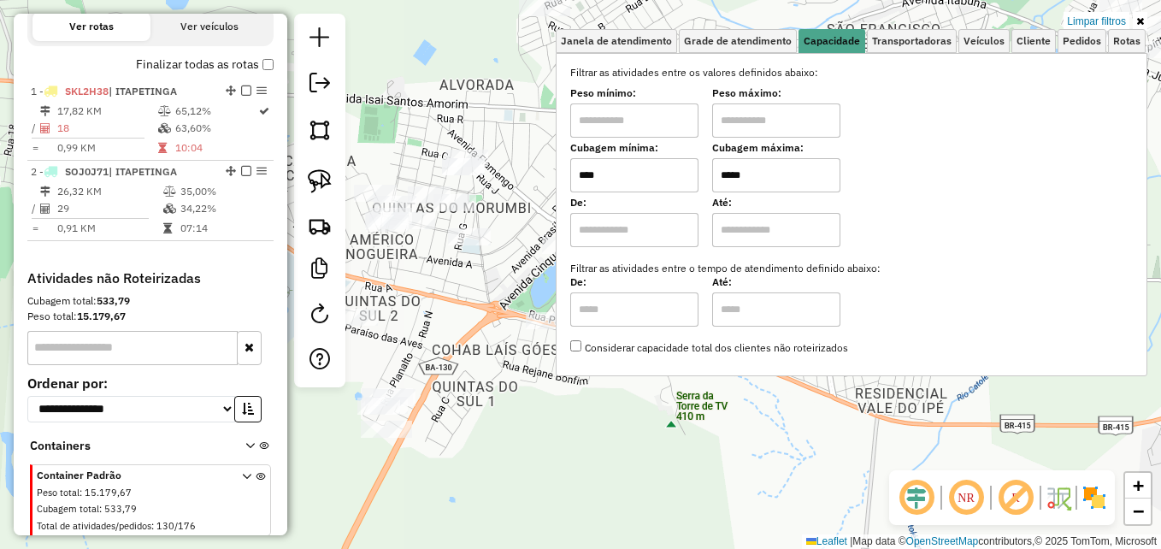
type input "****"
click at [631, 417] on div "Limpar filtros Janela de atendimento Grade de atendimento Capacidade Transporta…" at bounding box center [580, 274] width 1161 height 549
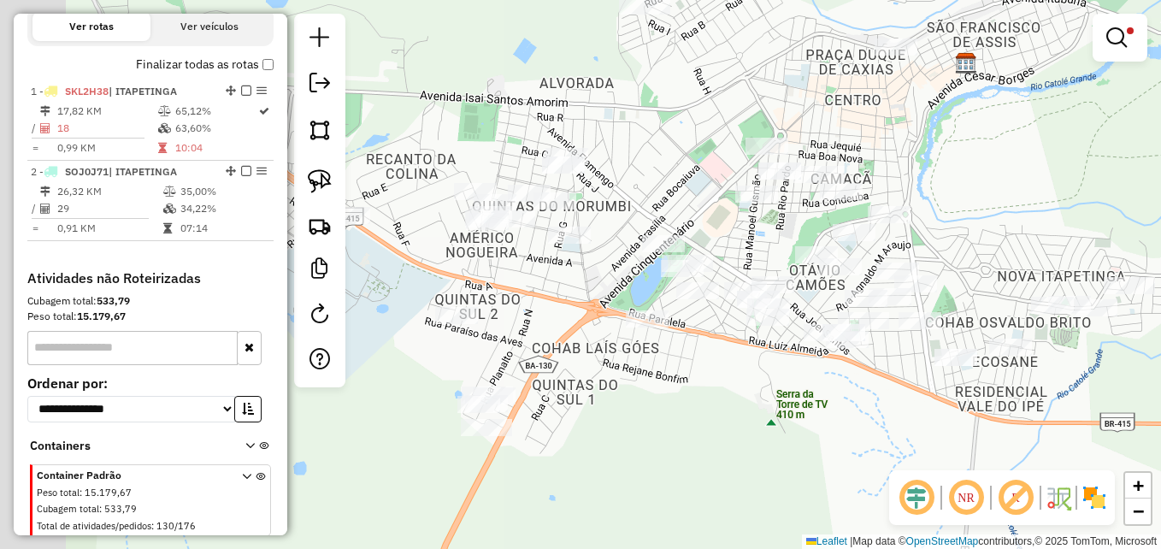
drag, startPoint x: 555, startPoint y: 417, endPoint x: 655, endPoint y: 415, distance: 100.0
click at [655, 415] on div "Limpar filtros Janela de atendimento Grade de atendimento Capacidade Transporta…" at bounding box center [580, 274] width 1161 height 549
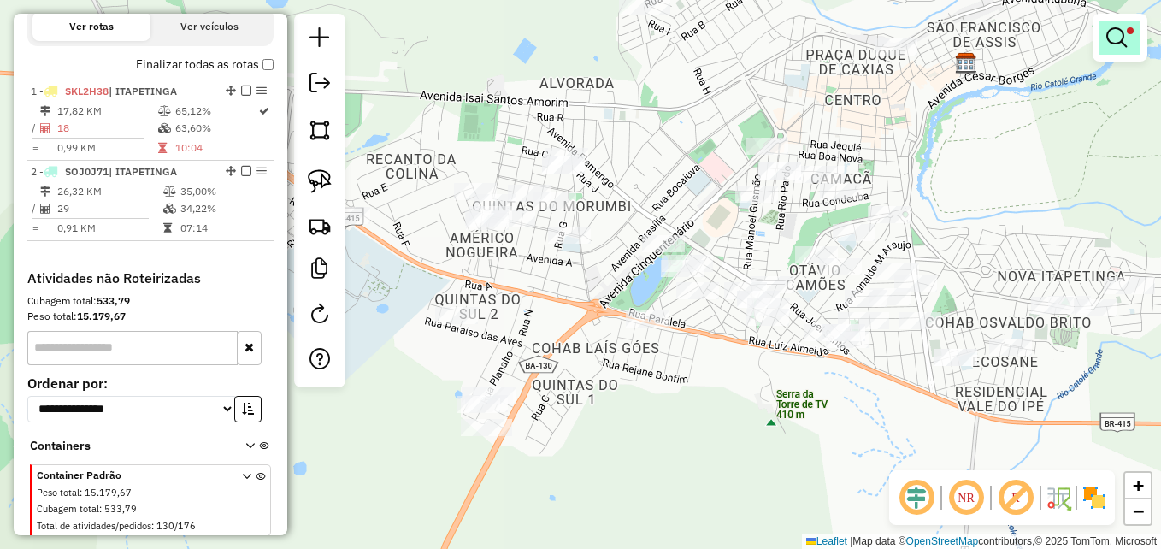
click at [1121, 38] on em at bounding box center [1116, 37] width 21 height 21
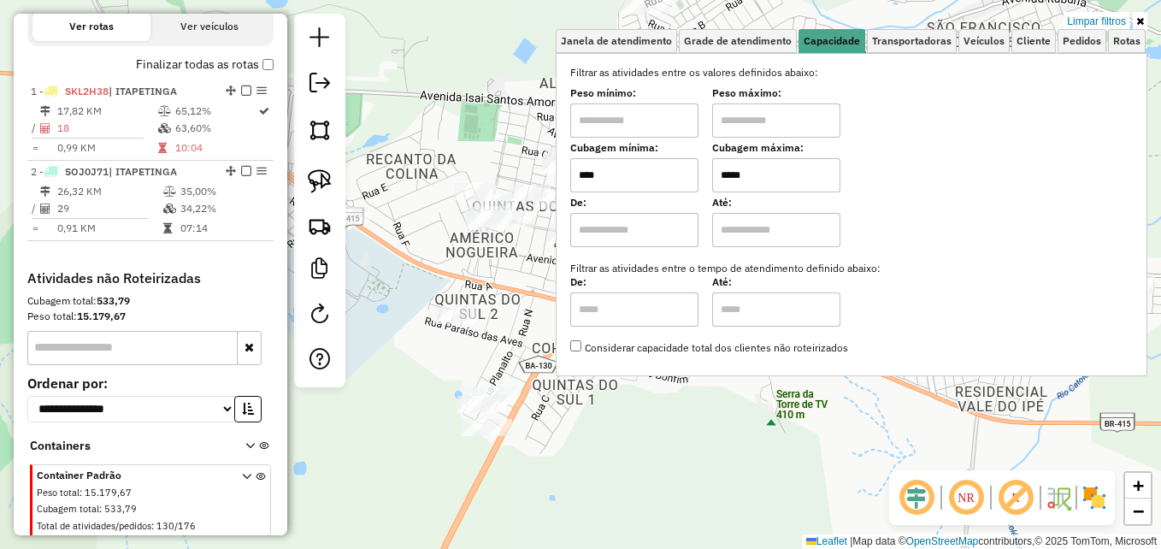
click at [770, 171] on input "*****" at bounding box center [776, 175] width 128 height 34
type input "****"
click at [623, 177] on input "****" at bounding box center [634, 175] width 128 height 34
type input "****"
drag, startPoint x: 496, startPoint y: 117, endPoint x: 538, endPoint y: 160, distance: 59.8
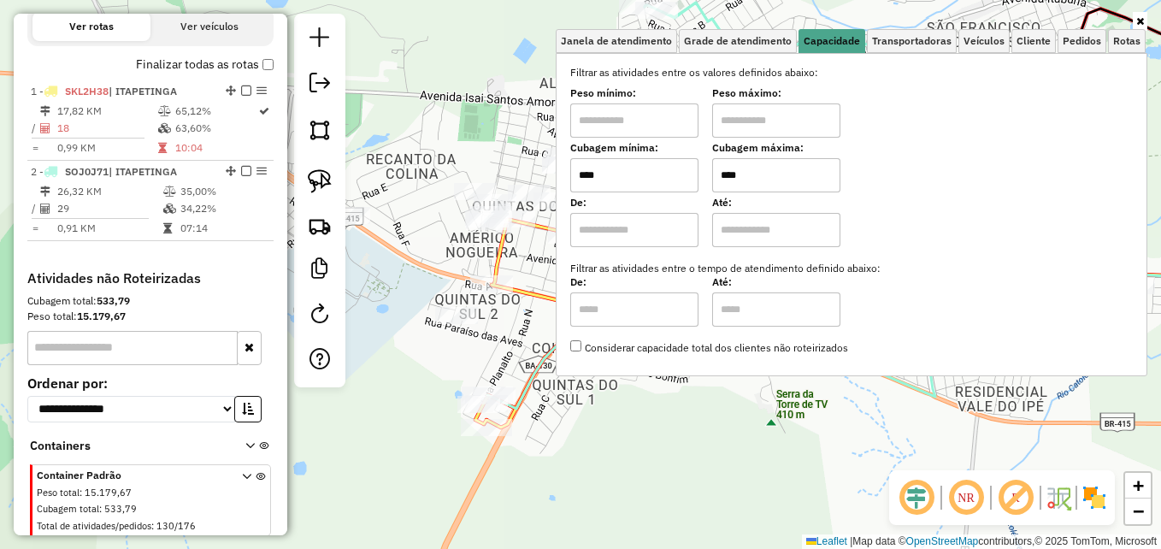
click at [497, 118] on div "Janela de atendimento Grade de atendimento Capacidade Transportadoras Veículos …" at bounding box center [580, 274] width 1161 height 549
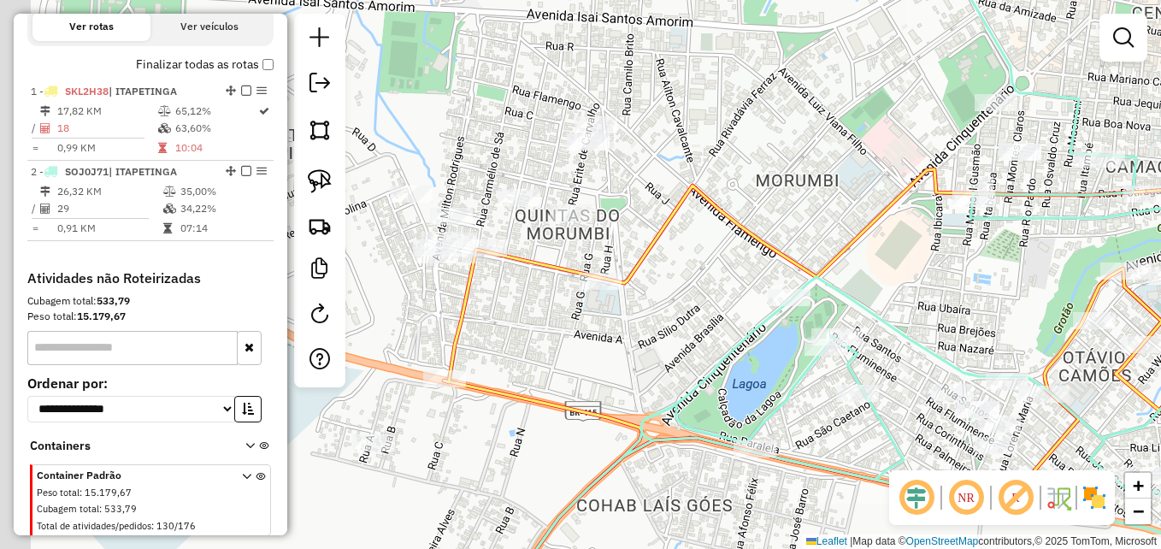
drag, startPoint x: 621, startPoint y: 186, endPoint x: 829, endPoint y: 215, distance: 209.6
click at [734, 239] on div "Janela de atendimento Grade de atendimento Capacidade Transportadoras Veículos …" at bounding box center [580, 274] width 1161 height 549
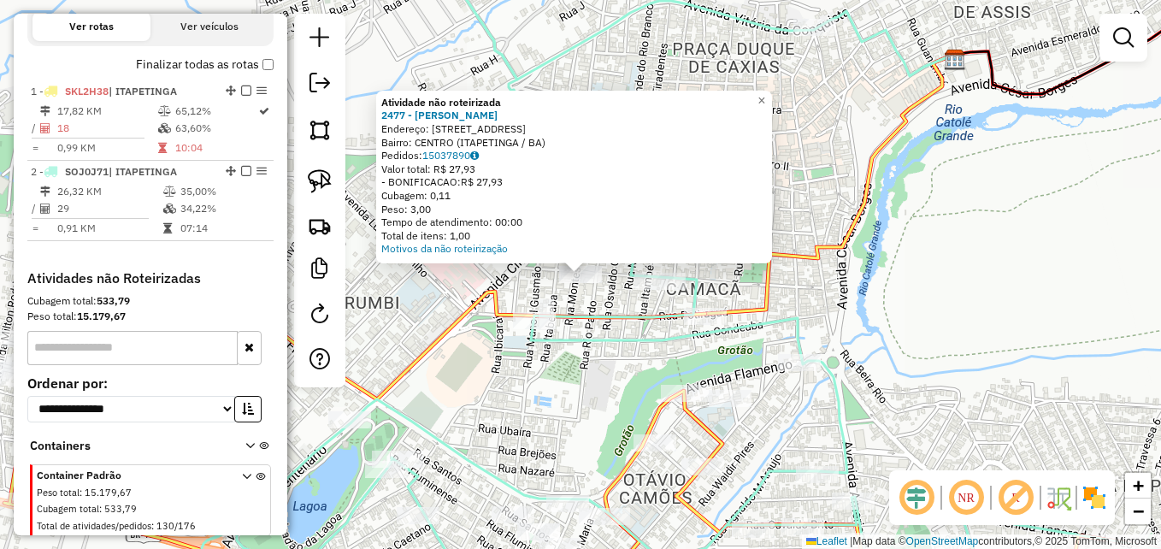
click at [454, 397] on div "Atividade não roteirizada 2477 - [PERSON_NAME] DOS Endereço: [STREET_ADDRESS] P…" at bounding box center [580, 274] width 1161 height 549
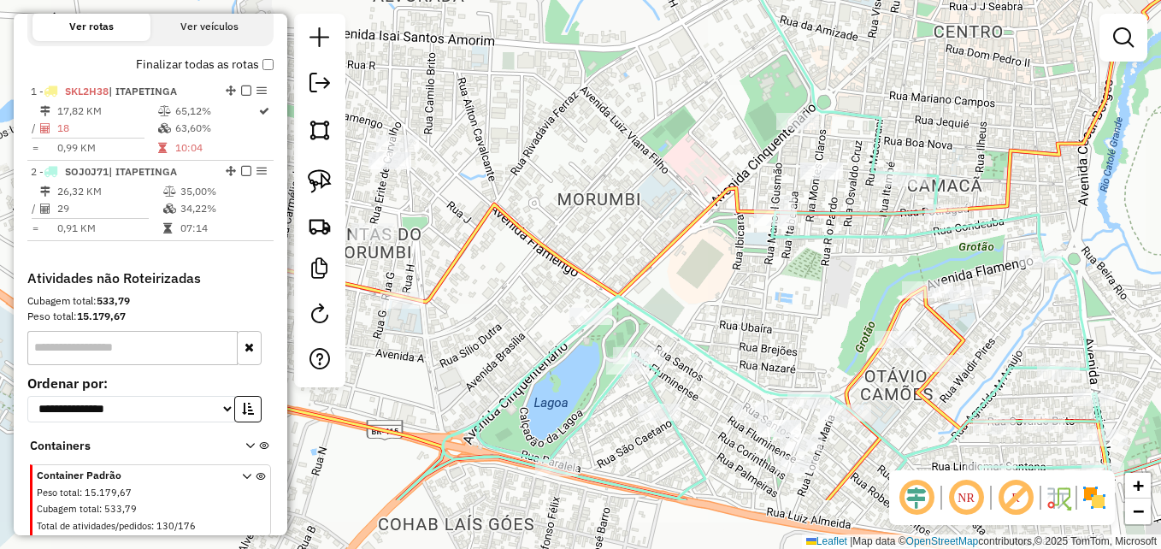
drag, startPoint x: 416, startPoint y: 374, endPoint x: 744, endPoint y: 197, distance: 372.1
click at [744, 197] on icon at bounding box center [881, 344] width 1273 height 312
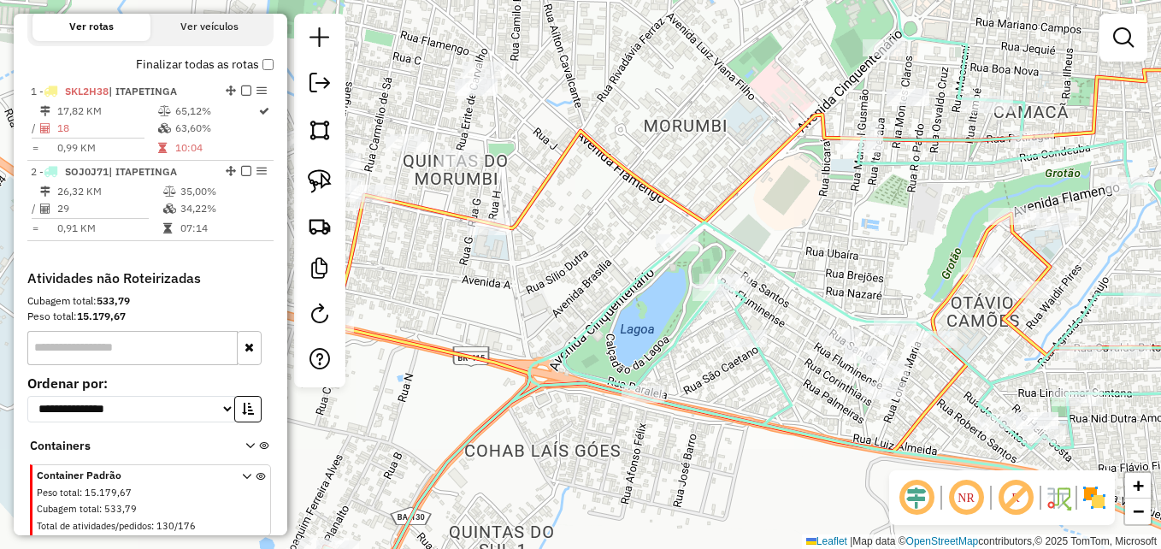
click at [893, 38] on icon at bounding box center [801, 259] width 952 height 628
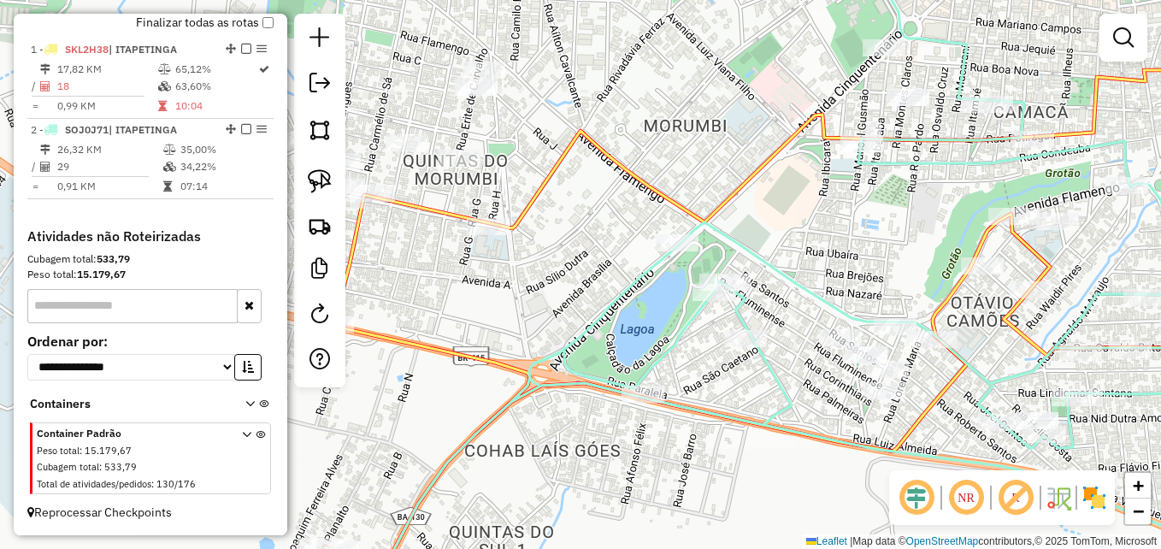
select select "**********"
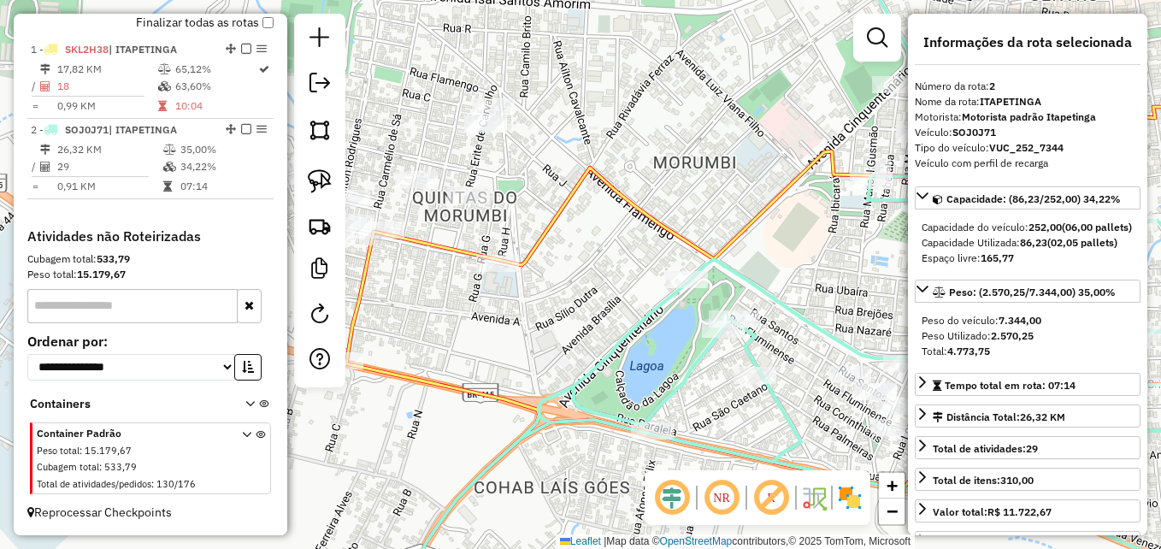
drag, startPoint x: 688, startPoint y: 173, endPoint x: 699, endPoint y: 217, distance: 45.8
click at [699, 217] on div "Janela de atendimento Grade de atendimento Capacidade Transportadoras Veículos …" at bounding box center [580, 274] width 1161 height 549
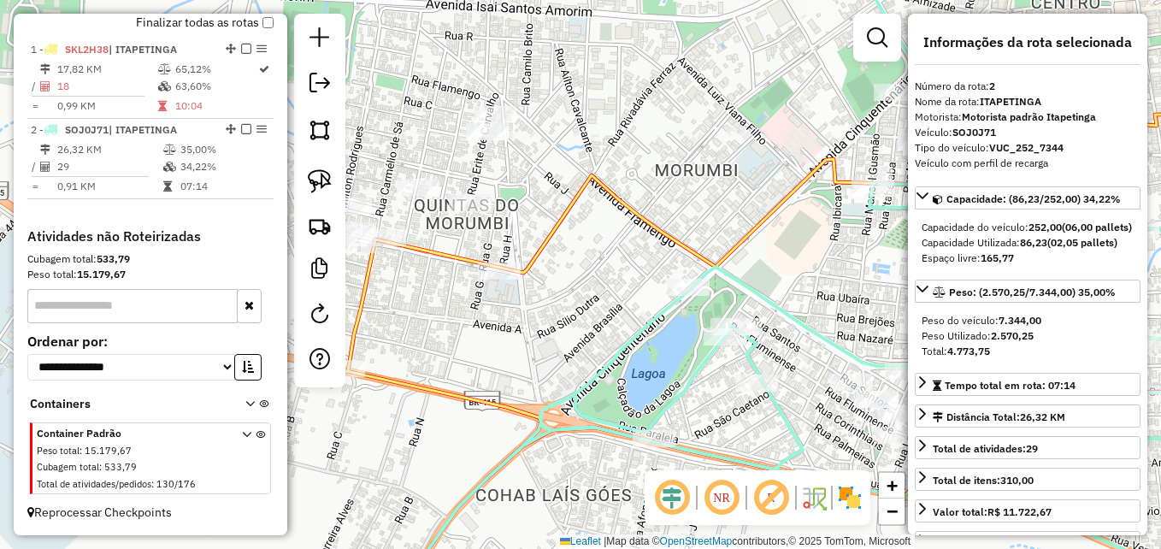
drag, startPoint x: 765, startPoint y: 132, endPoint x: 650, endPoint y: 174, distance: 122.5
click at [650, 174] on div "Janela de atendimento Grade de atendimento Capacidade Transportadoras Veículos …" at bounding box center [580, 274] width 1161 height 549
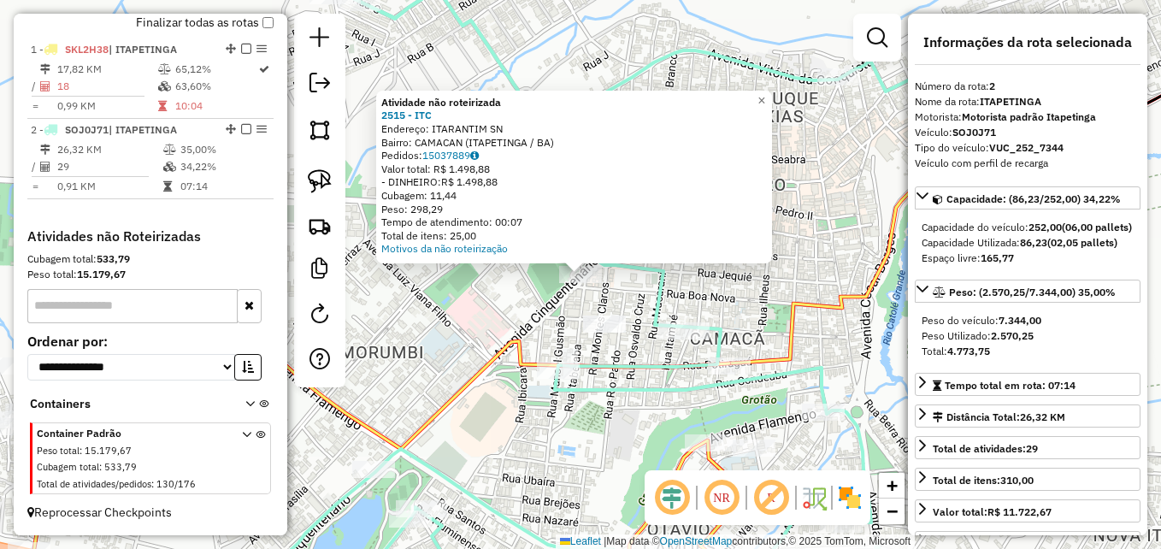
click at [527, 361] on icon at bounding box center [652, 472] width 1249 height 262
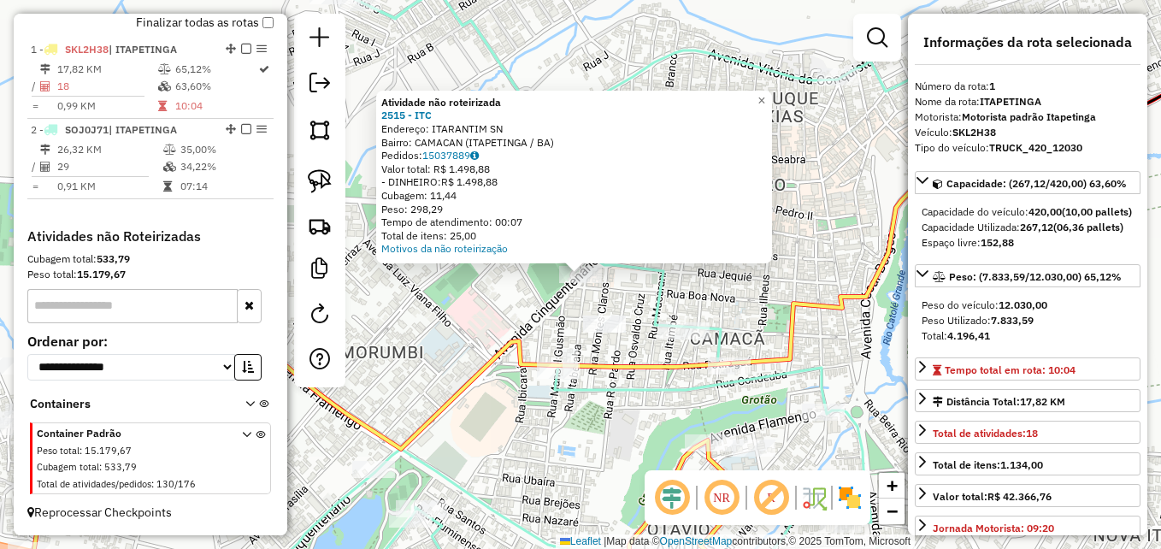
click at [507, 326] on div "Atividade não roteirizada 2515 - ITC Endereço: ITARANTIM SN Bairro: CAMACAN (IT…" at bounding box center [580, 274] width 1161 height 549
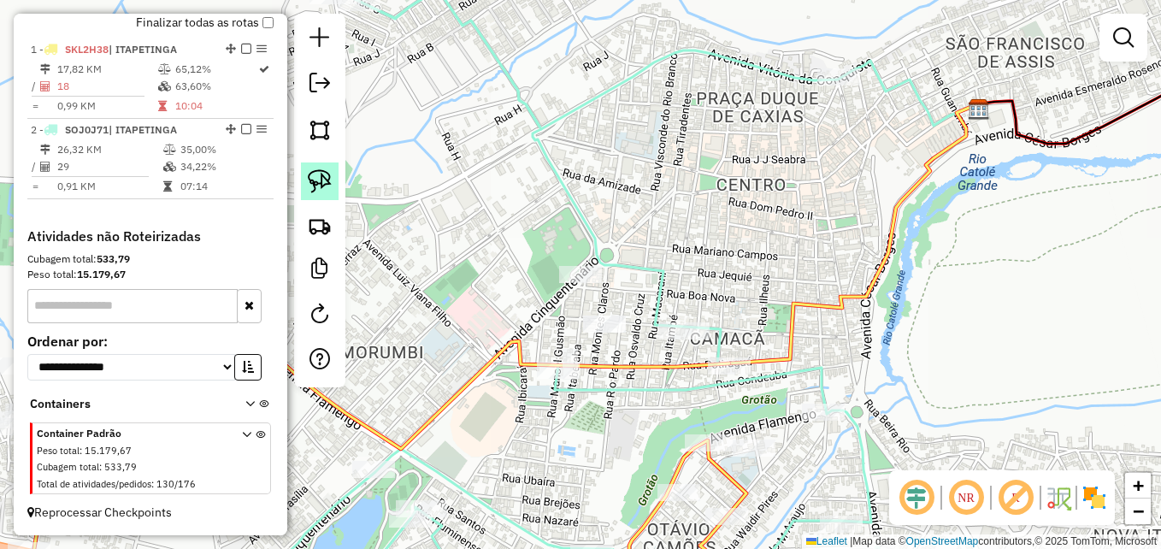
click at [320, 180] on img at bounding box center [320, 181] width 24 height 24
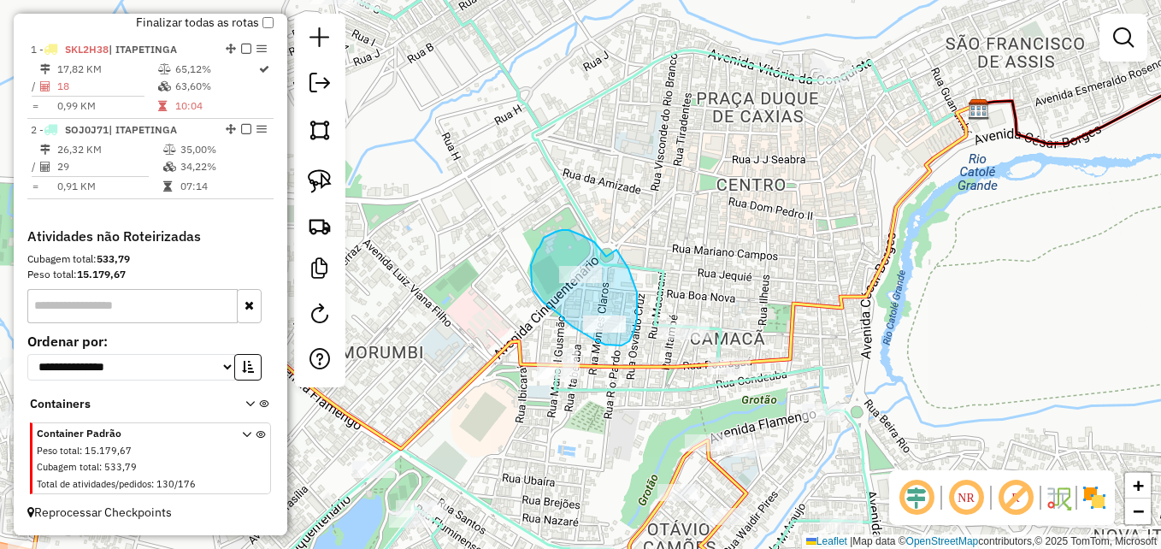
drag, startPoint x: 596, startPoint y: 244, endPoint x: 614, endPoint y: 246, distance: 18.1
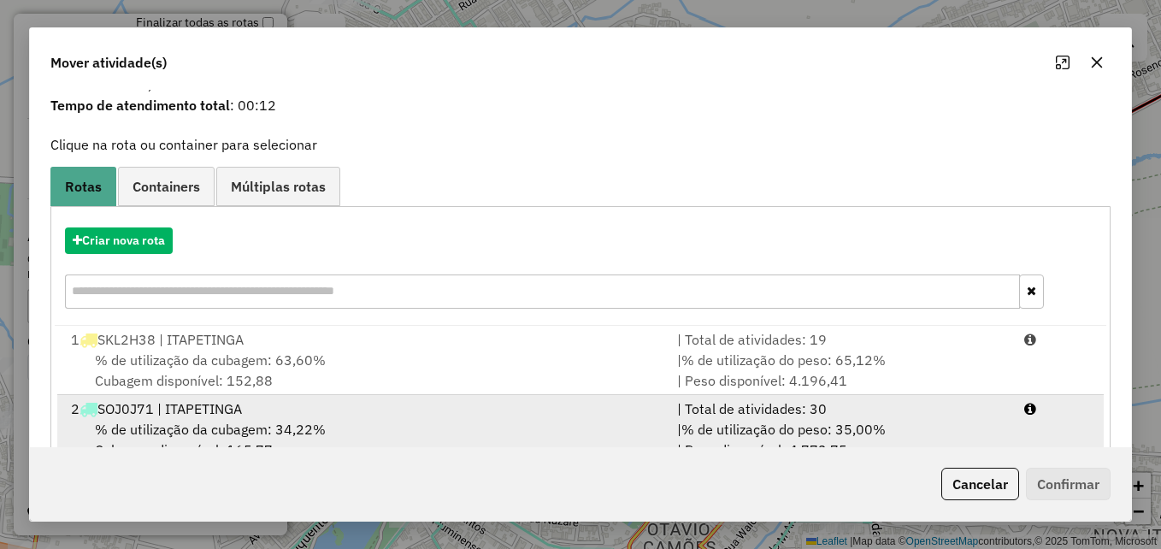
scroll to position [109, 0]
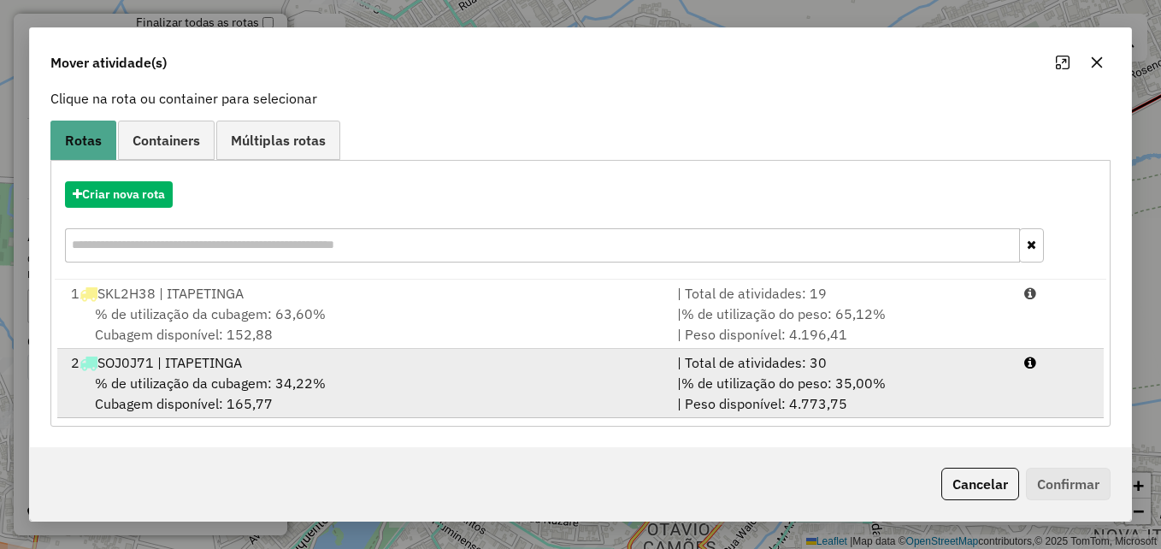
click at [389, 359] on div "2 SOJ0J71 | ITAPETINGA" at bounding box center [364, 362] width 606 height 21
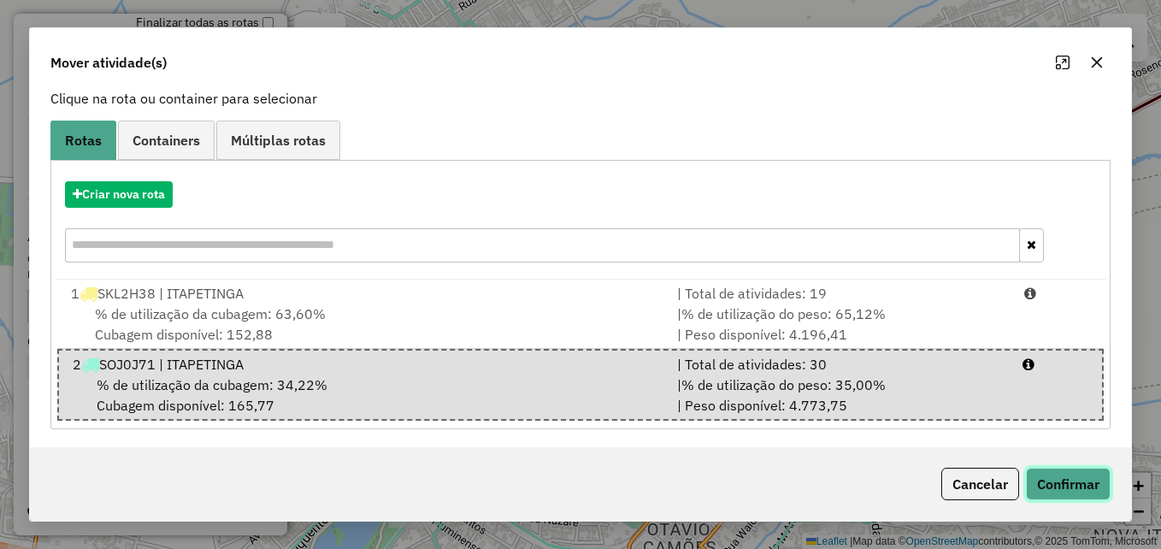
click at [1057, 486] on button "Confirmar" at bounding box center [1068, 484] width 85 height 32
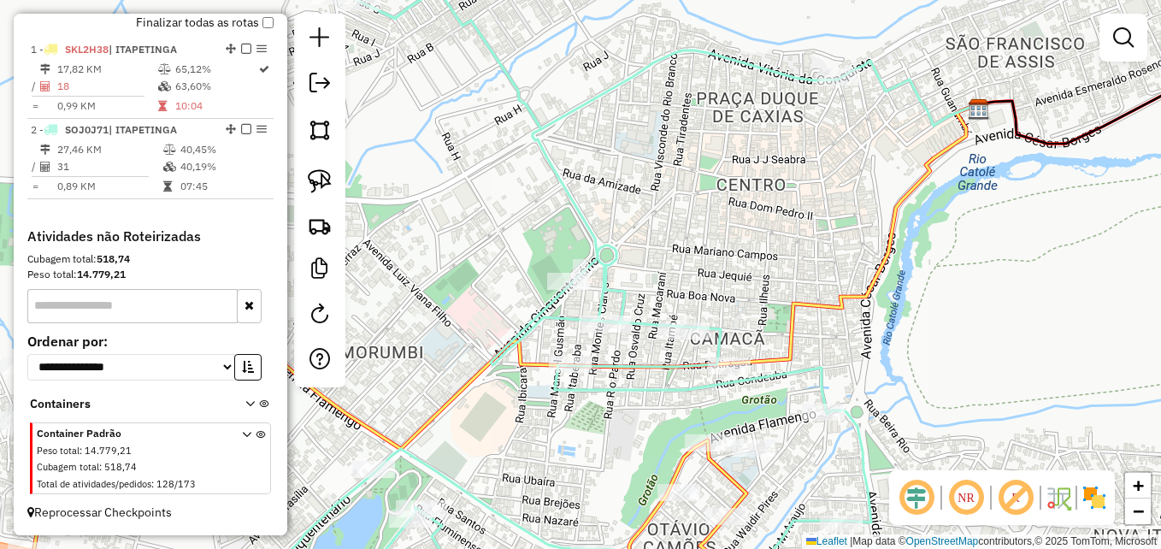
scroll to position [0, 0]
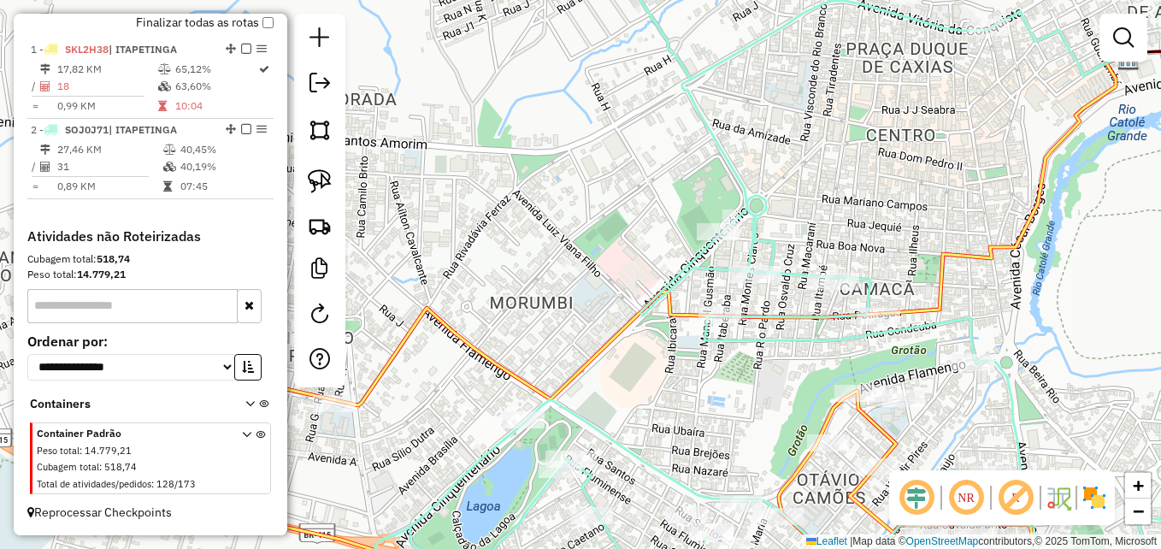
drag, startPoint x: 480, startPoint y: 280, endPoint x: 639, endPoint y: 227, distance: 167.6
click at [639, 226] on div "Janela de atendimento Grade de atendimento Capacidade Transportadoras Veículos …" at bounding box center [580, 274] width 1161 height 549
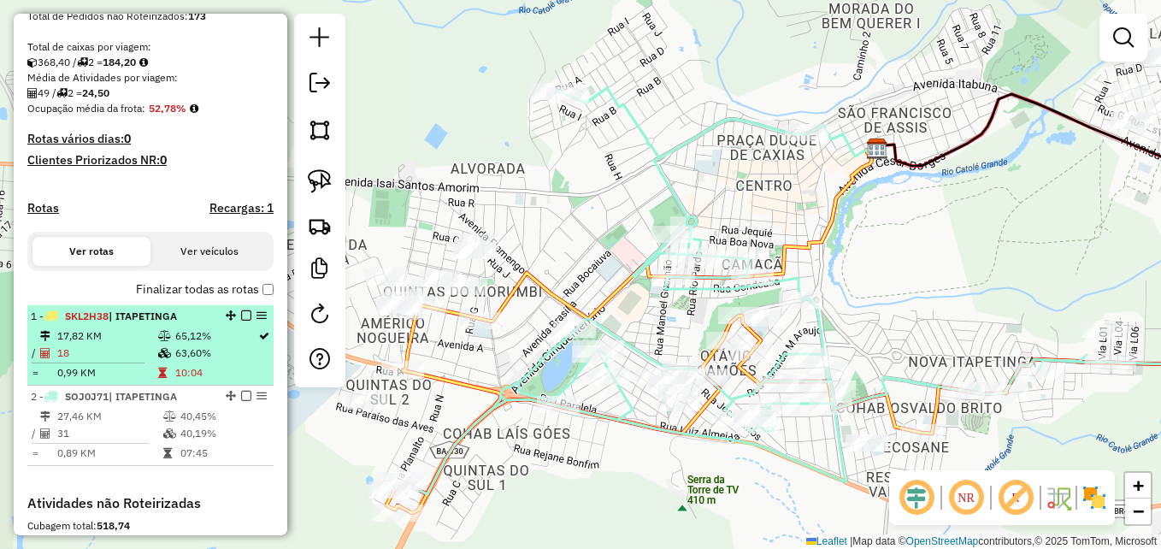
scroll to position [360, 0]
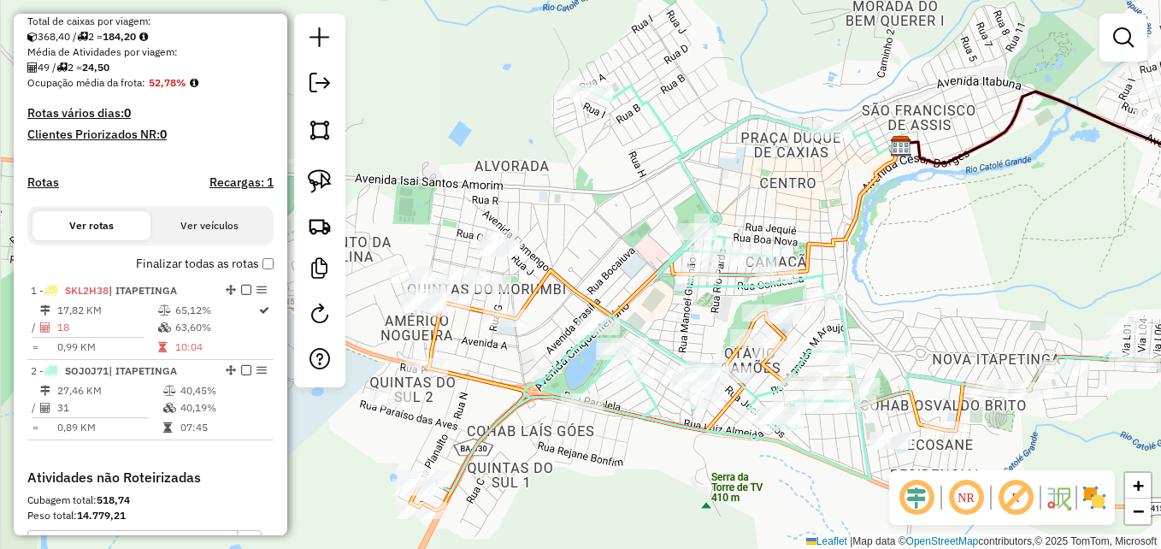
drag, startPoint x: 642, startPoint y: 215, endPoint x: 692, endPoint y: 203, distance: 51.0
click at [692, 205] on div "Janela de atendimento Grade de atendimento Capacidade Transportadoras Veículos …" at bounding box center [580, 274] width 1161 height 549
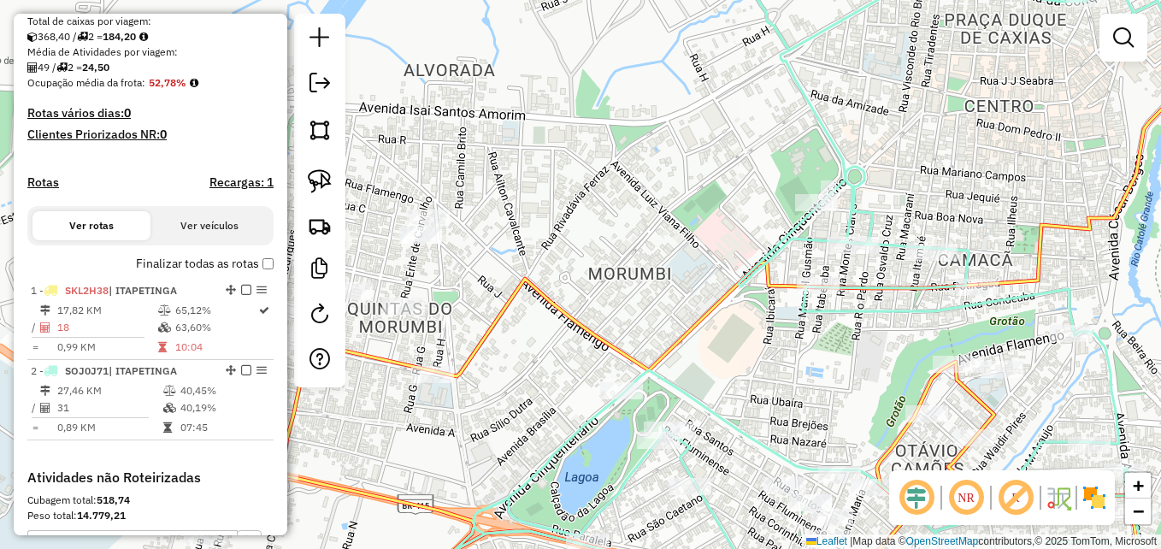
drag, startPoint x: 637, startPoint y: 236, endPoint x: 824, endPoint y: 151, distance: 205.4
click at [824, 156] on div "Janela de atendimento Grade de atendimento Capacidade Transportadoras Veículos …" at bounding box center [580, 274] width 1161 height 549
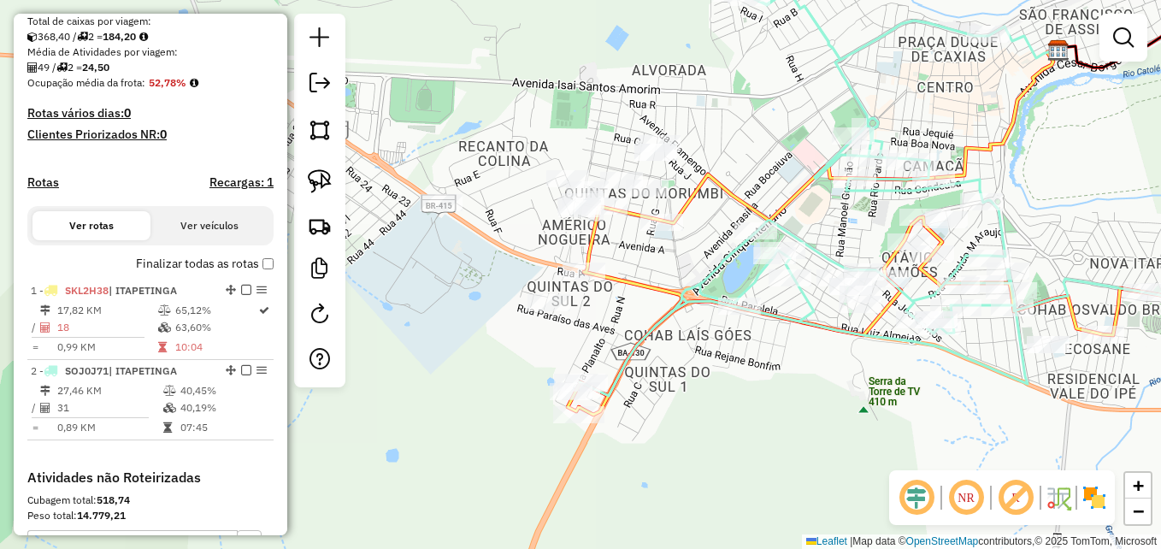
drag, startPoint x: 817, startPoint y: 146, endPoint x: 772, endPoint y: 130, distance: 48.1
click at [772, 130] on div "Janela de atendimento Grade de atendimento Capacidade Transportadoras Veículos …" at bounding box center [580, 274] width 1161 height 549
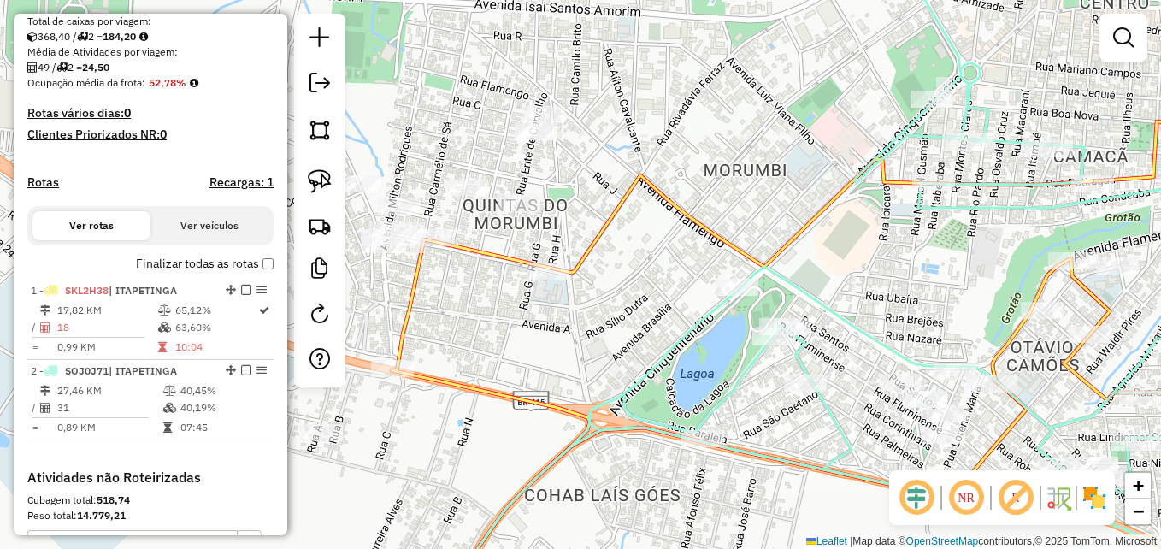
click at [641, 272] on div "Janela de atendimento Grade de atendimento Capacidade Transportadoras Veículos …" at bounding box center [580, 274] width 1161 height 549
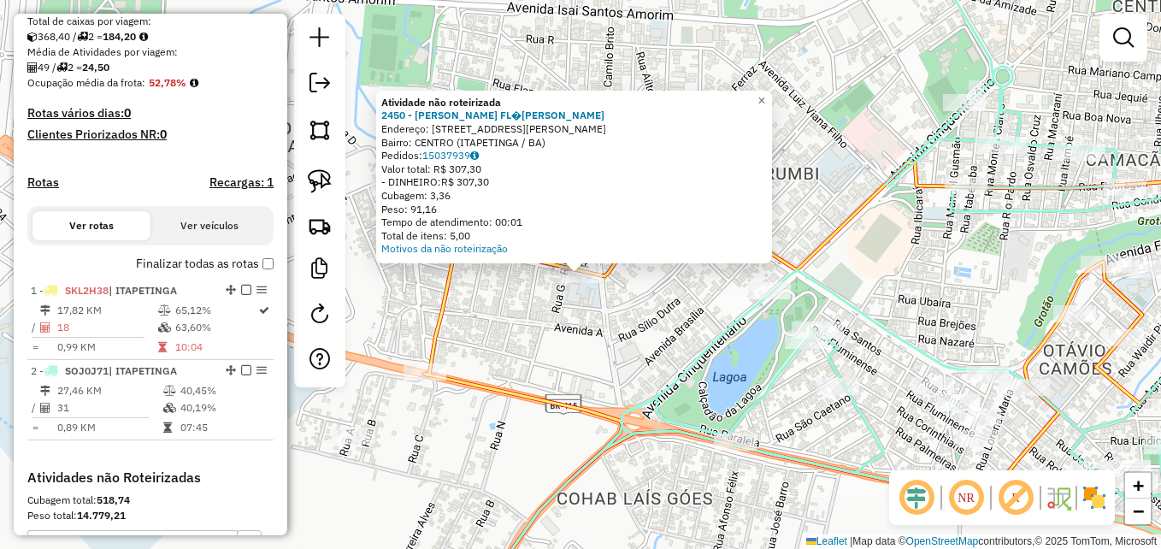
click at [591, 328] on div "Atividade não roteirizada 2450 - HUGO FL�[PERSON_NAME]: [STREET_ADDRESS][PERSON…" at bounding box center [580, 274] width 1161 height 549
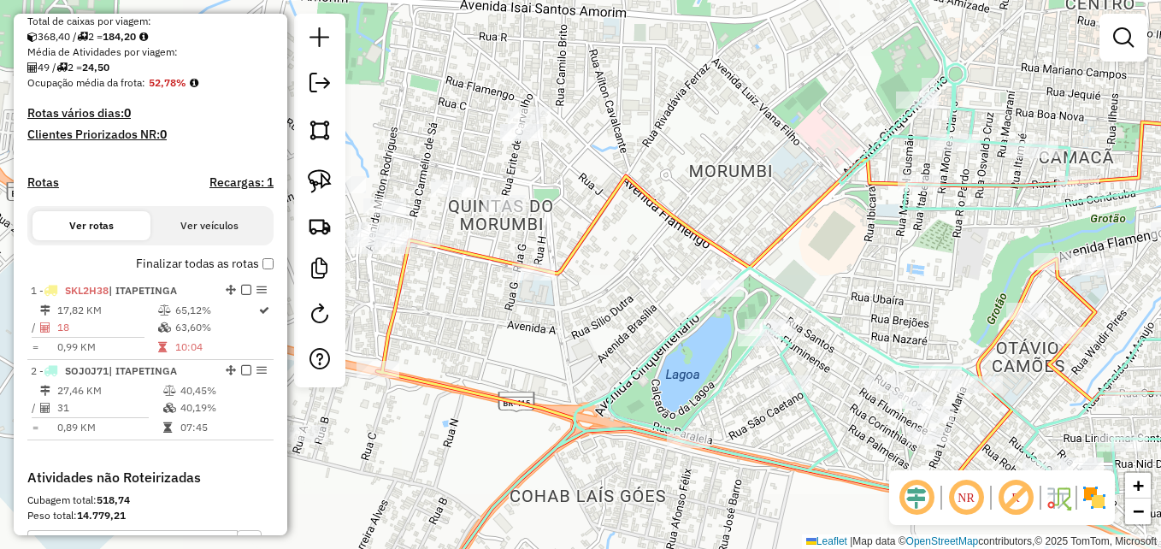
drag, startPoint x: 671, startPoint y: 259, endPoint x: 667, endPoint y: 224, distance: 35.3
click at [667, 224] on div "Janela de atendimento Grade de atendimento Capacidade Transportadoras Veículos …" at bounding box center [580, 274] width 1161 height 549
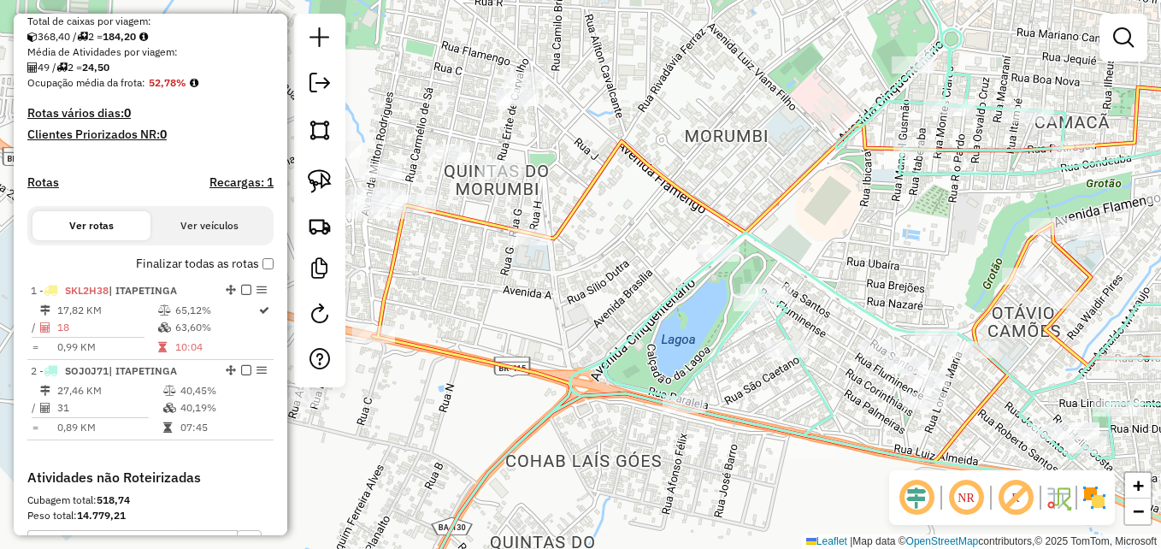
drag, startPoint x: 895, startPoint y: 227, endPoint x: 722, endPoint y: 224, distance: 172.7
click at [722, 224] on div "Janela de atendimento Grade de atendimento Capacidade Transportadoras Veículos …" at bounding box center [580, 274] width 1161 height 549
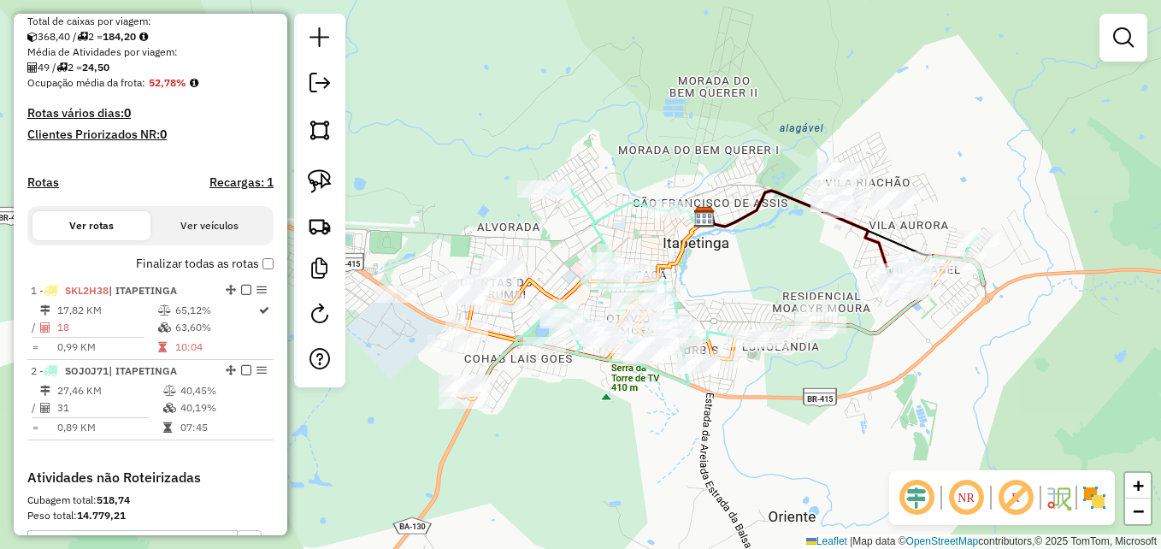
drag, startPoint x: 1024, startPoint y: 208, endPoint x: 768, endPoint y: 268, distance: 262.7
click at [768, 268] on div "Janela de atendimento Grade de atendimento Capacidade Transportadoras Veículos …" at bounding box center [580, 274] width 1161 height 549
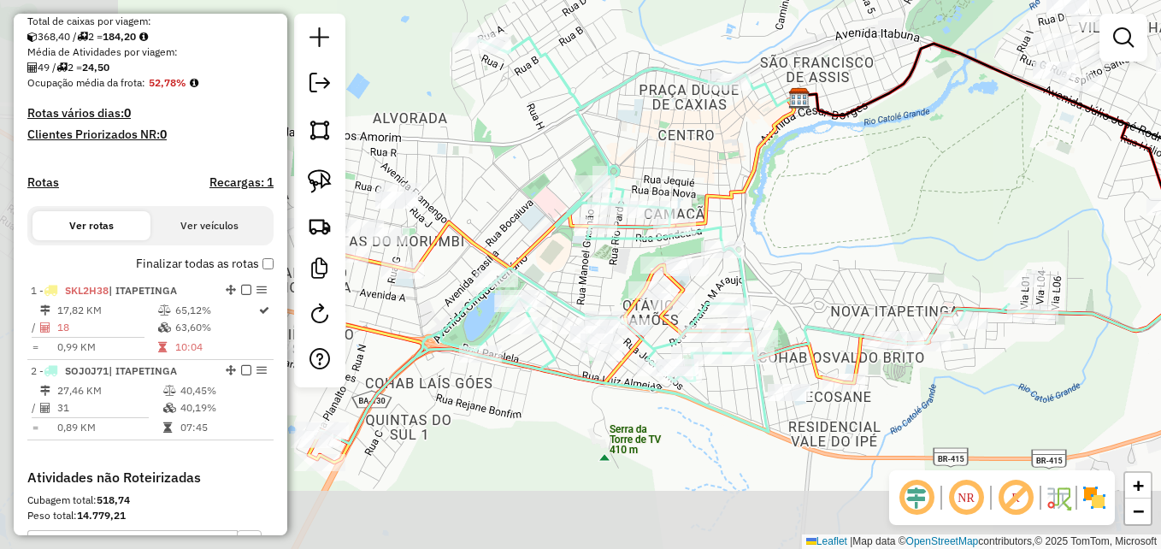
drag, startPoint x: 727, startPoint y: 280, endPoint x: 870, endPoint y: 216, distance: 156.1
click at [870, 216] on div "Janela de atendimento Grade de atendimento Capacidade Transportadoras Veículos …" at bounding box center [580, 274] width 1161 height 549
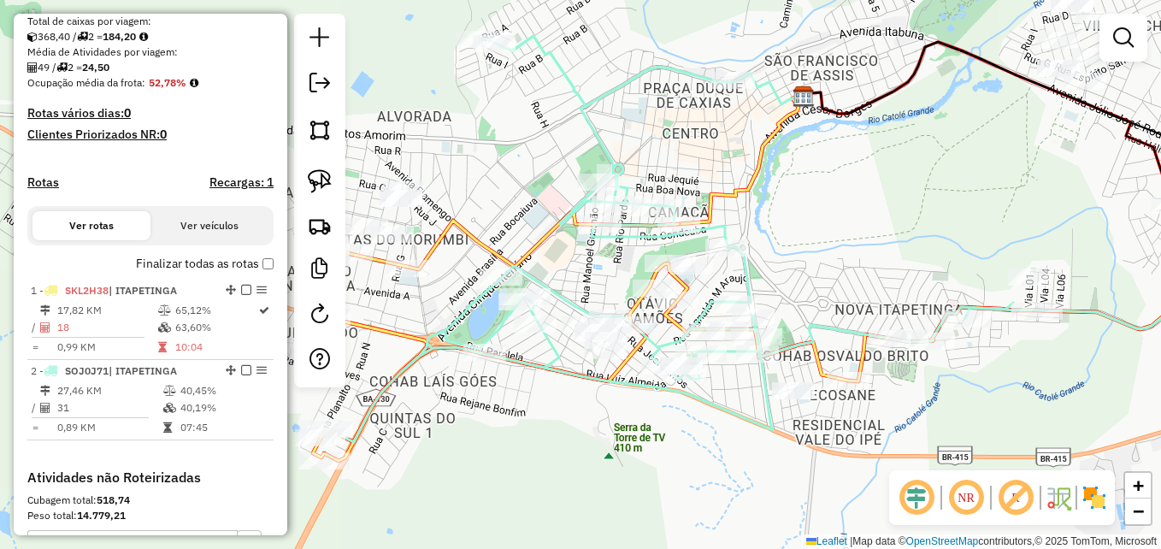
drag, startPoint x: 484, startPoint y: 202, endPoint x: 639, endPoint y: 172, distance: 157.6
click at [638, 172] on div "Janela de atendimento Grade de atendimento Capacidade Transportadoras Veículos …" at bounding box center [580, 274] width 1161 height 549
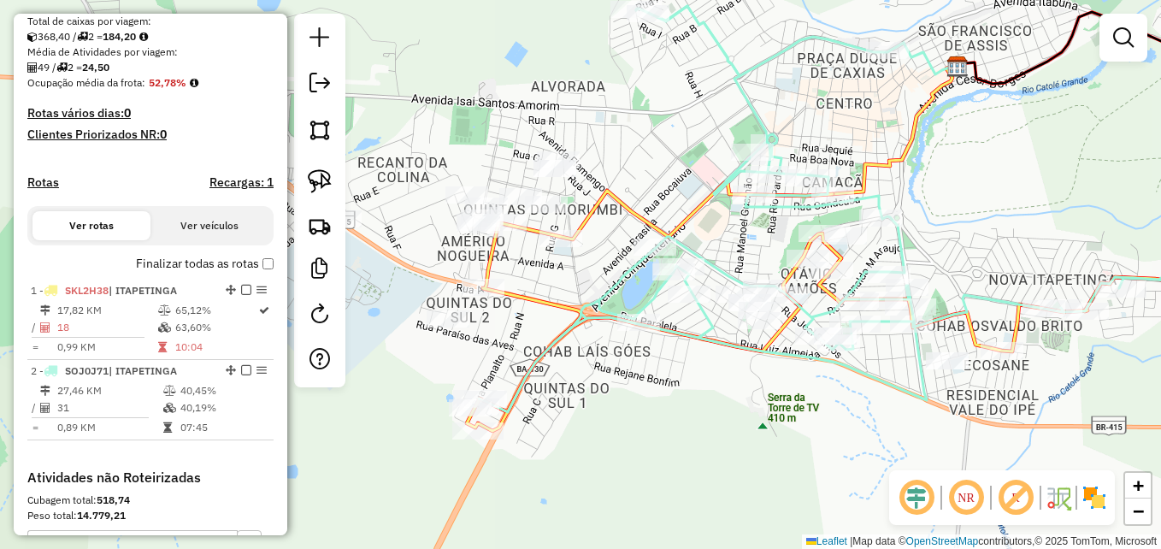
click at [568, 227] on div "Janela de atendimento Grade de atendimento Capacidade Transportadoras Veículos …" at bounding box center [580, 274] width 1161 height 549
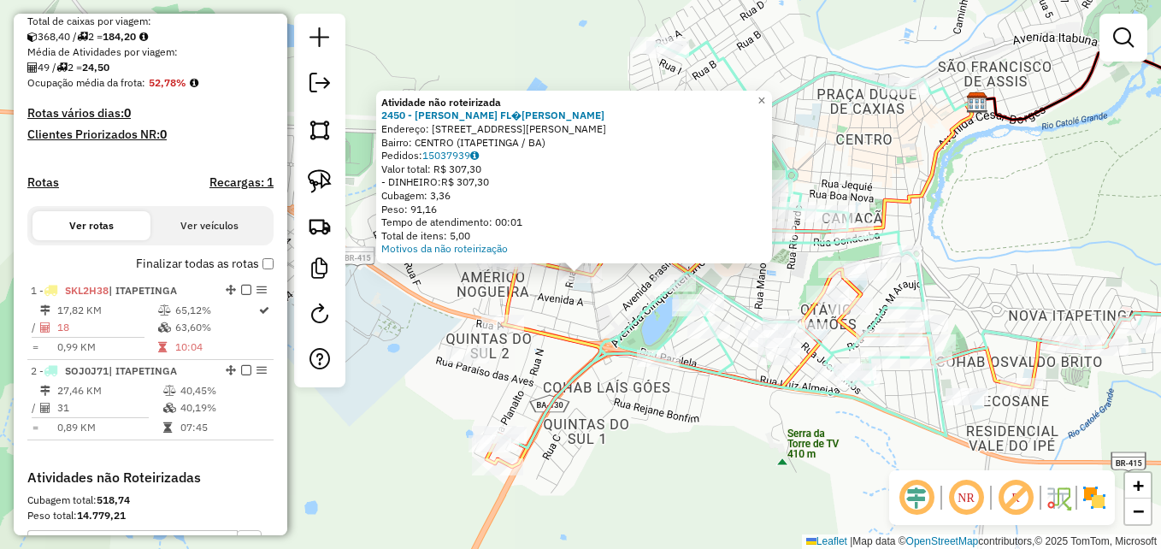
click at [624, 334] on icon at bounding box center [887, 245] width 779 height 406
select select "**********"
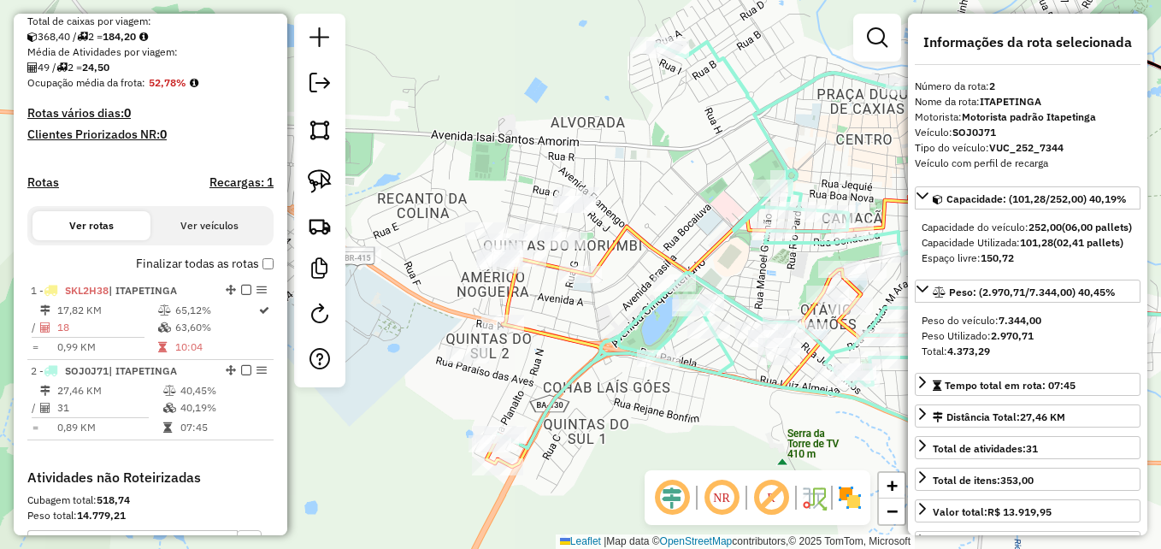
scroll to position [616, 0]
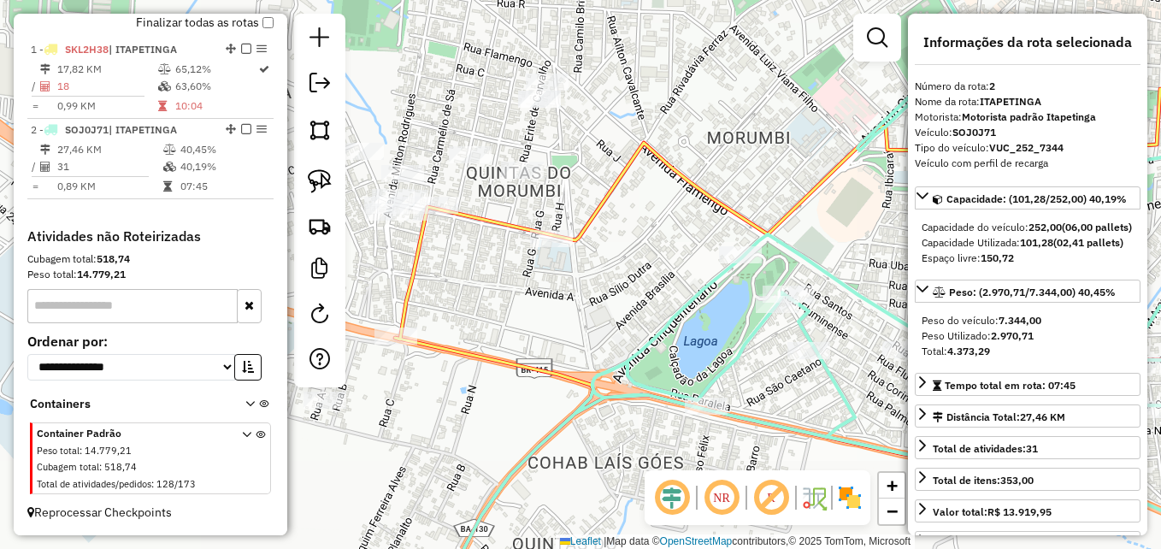
click at [607, 310] on div "Janela de atendimento Grade de atendimento Capacidade Transportadoras Veículos …" at bounding box center [580, 274] width 1161 height 549
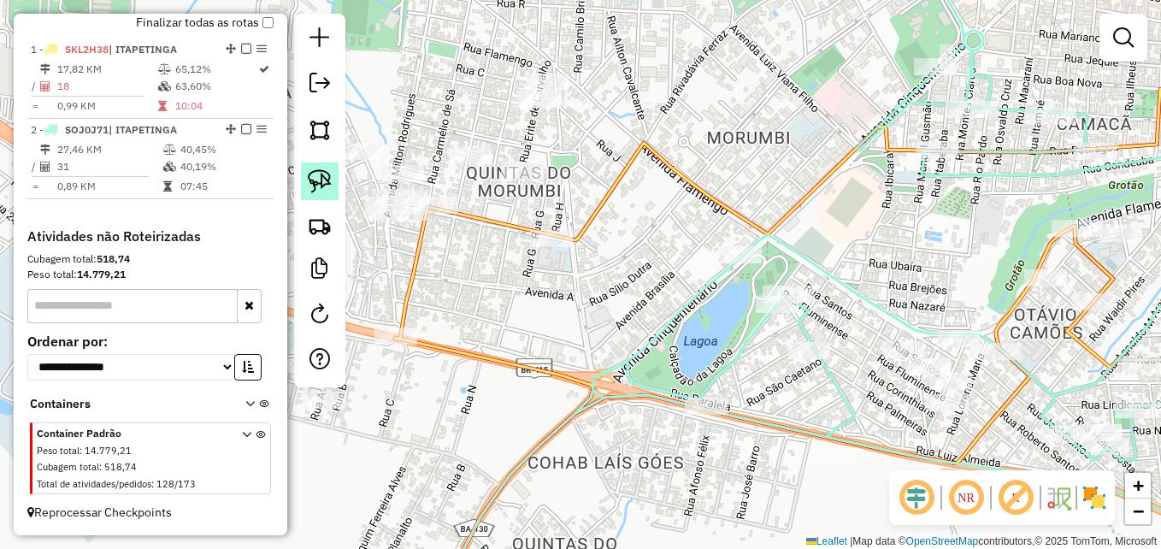
click at [319, 174] on img at bounding box center [320, 181] width 24 height 24
drag, startPoint x: 580, startPoint y: 209, endPoint x: 598, endPoint y: 220, distance: 20.7
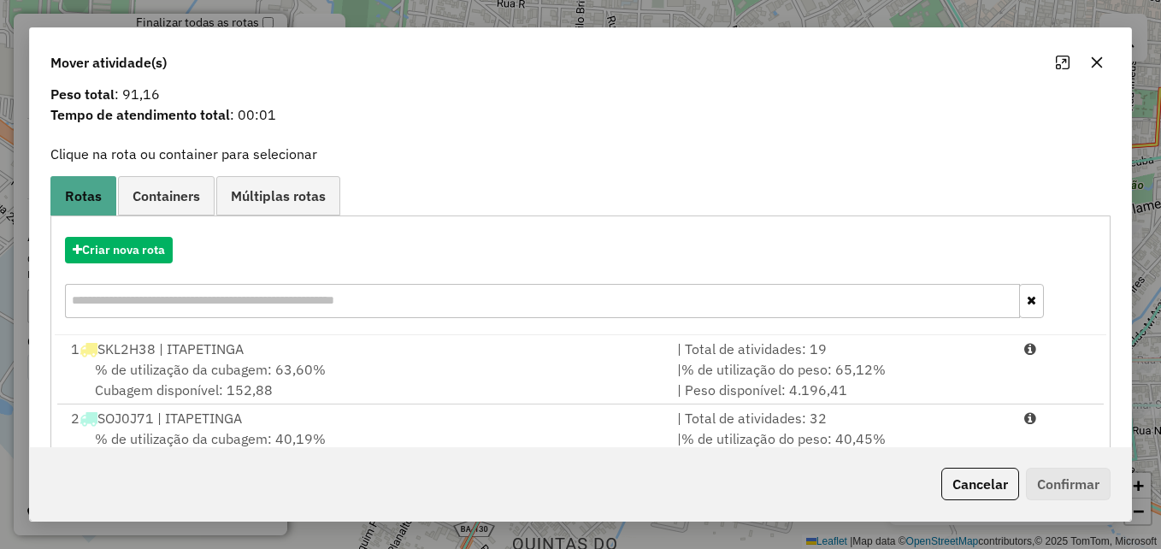
scroll to position [109, 0]
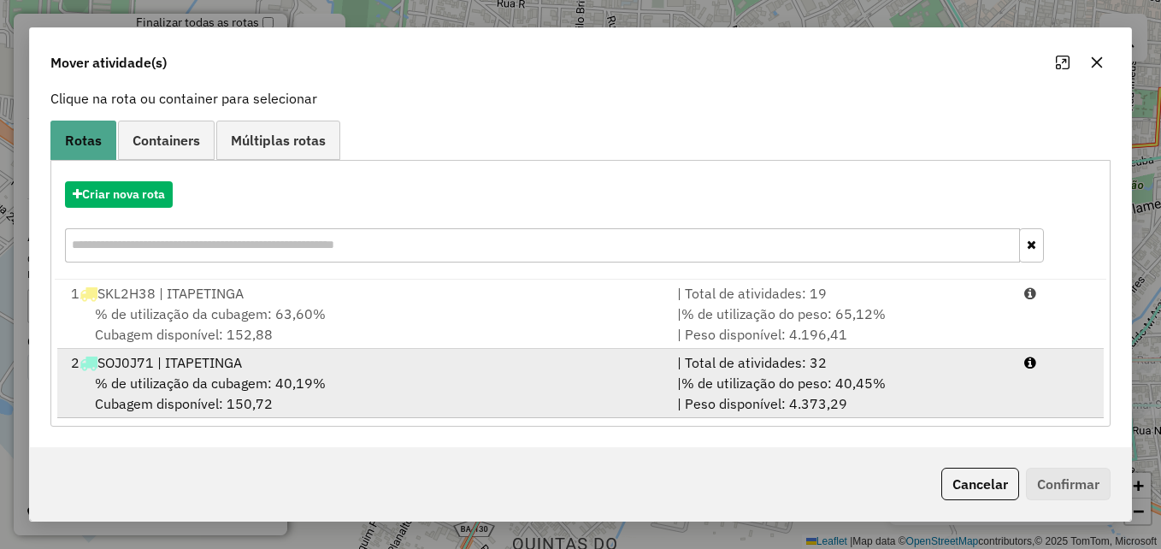
click at [535, 360] on div "2 SOJ0J71 | ITAPETINGA" at bounding box center [364, 362] width 606 height 21
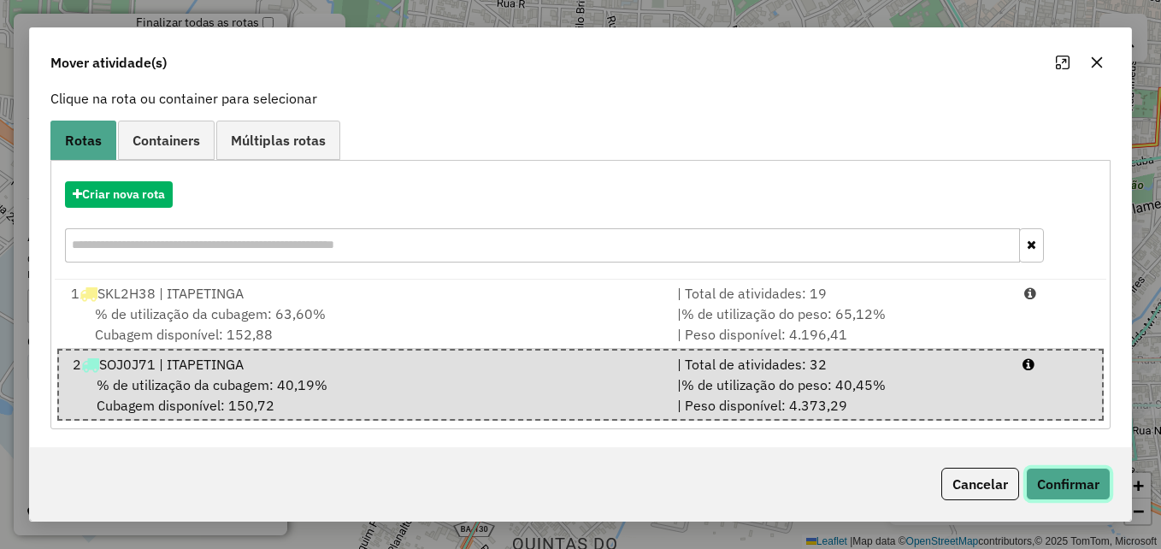
click at [1073, 473] on button "Confirmar" at bounding box center [1068, 484] width 85 height 32
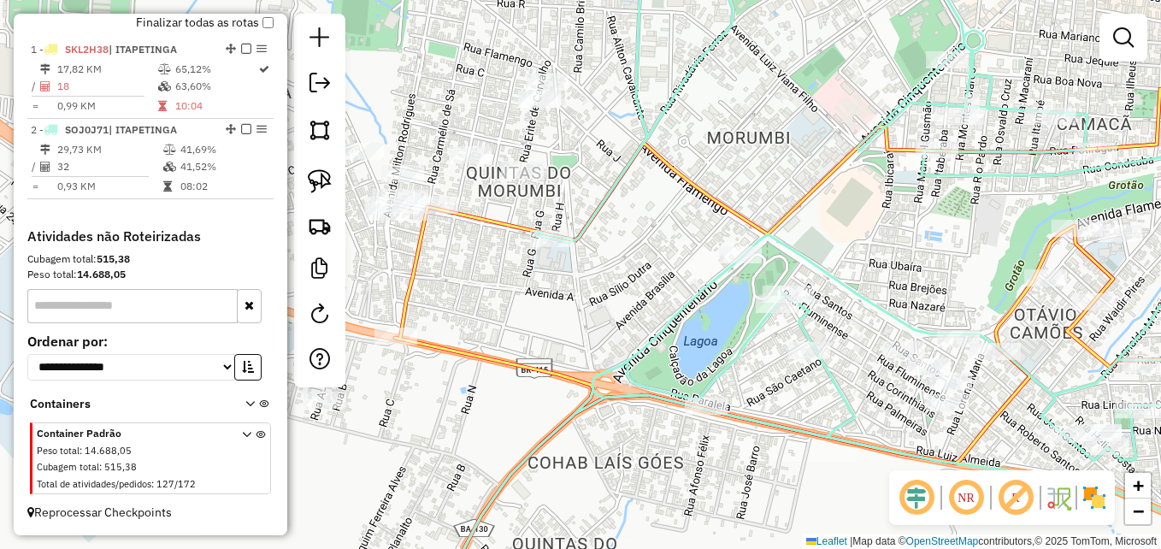
scroll to position [0, 0]
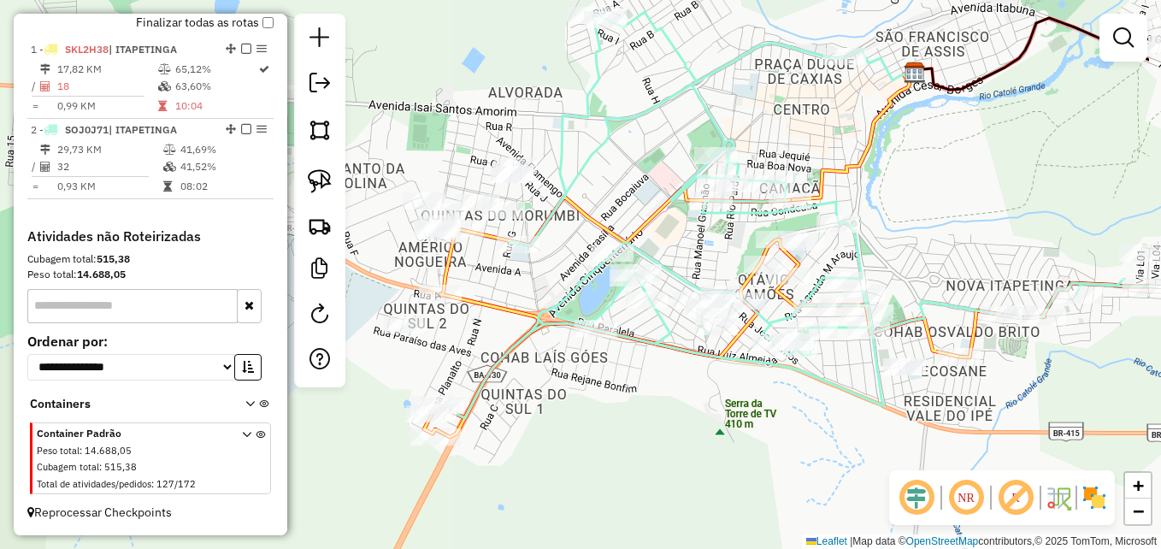
drag, startPoint x: 823, startPoint y: 443, endPoint x: 721, endPoint y: 418, distance: 105.5
click at [721, 418] on div "Janela de atendimento Grade de atendimento Capacidade Transportadoras Veículos …" at bounding box center [580, 274] width 1161 height 549
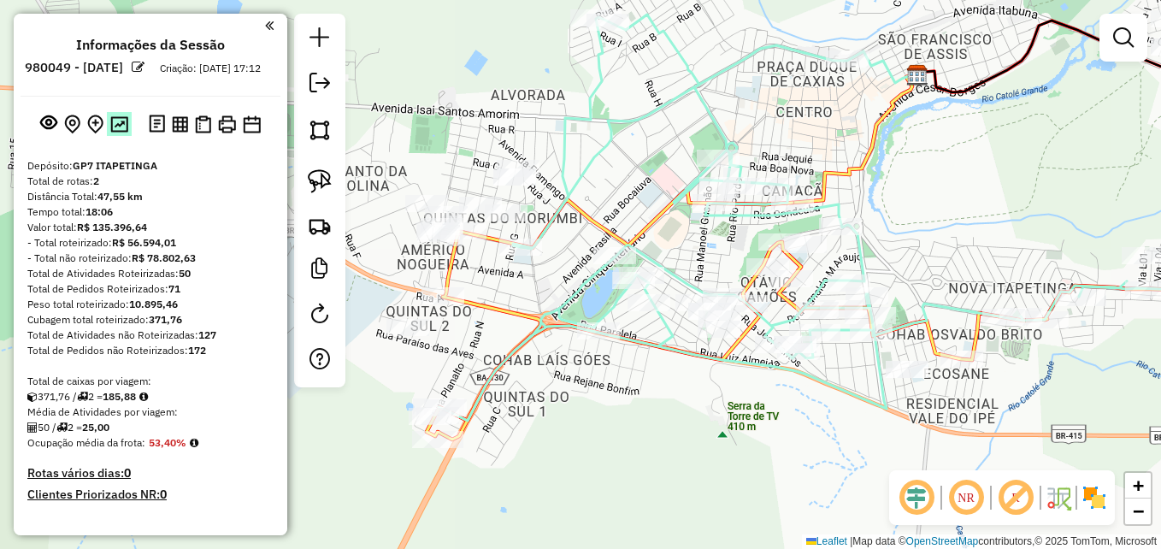
click at [114, 132] on img at bounding box center [119, 124] width 18 height 16
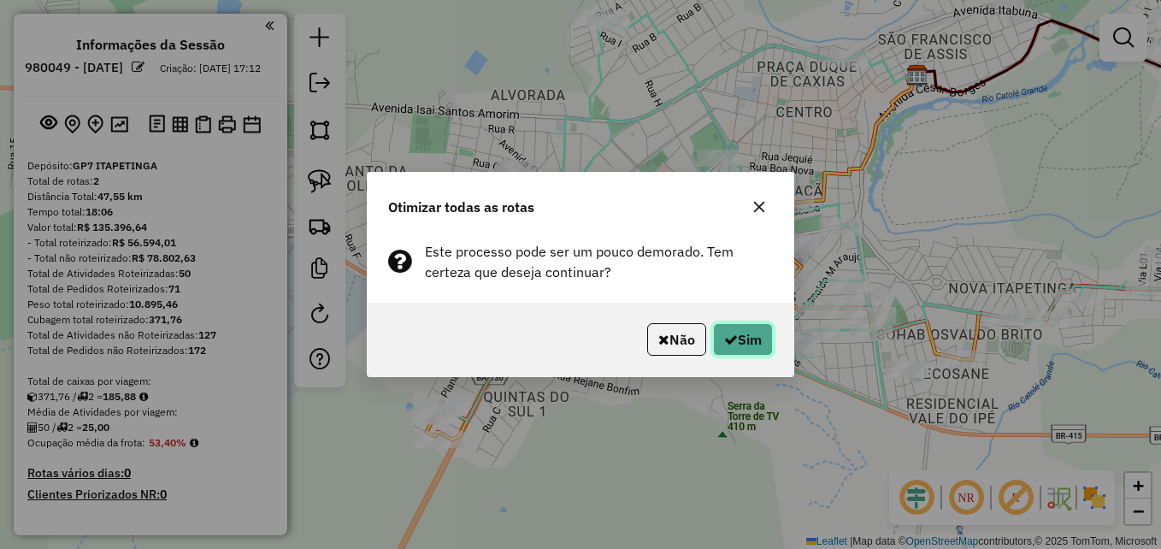
click at [745, 338] on button "Sim" at bounding box center [743, 339] width 60 height 32
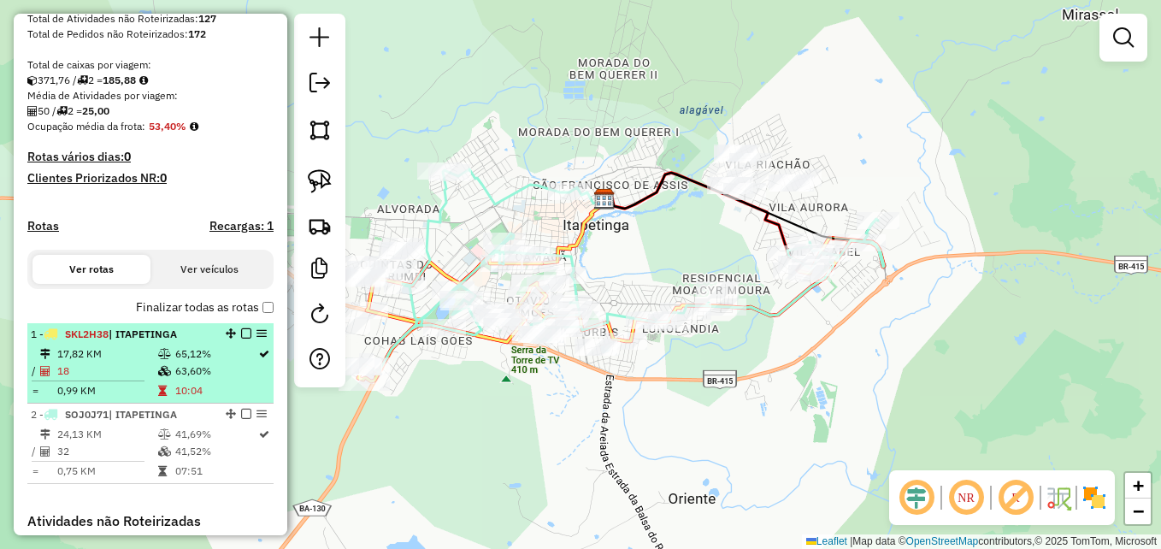
scroll to position [342, 0]
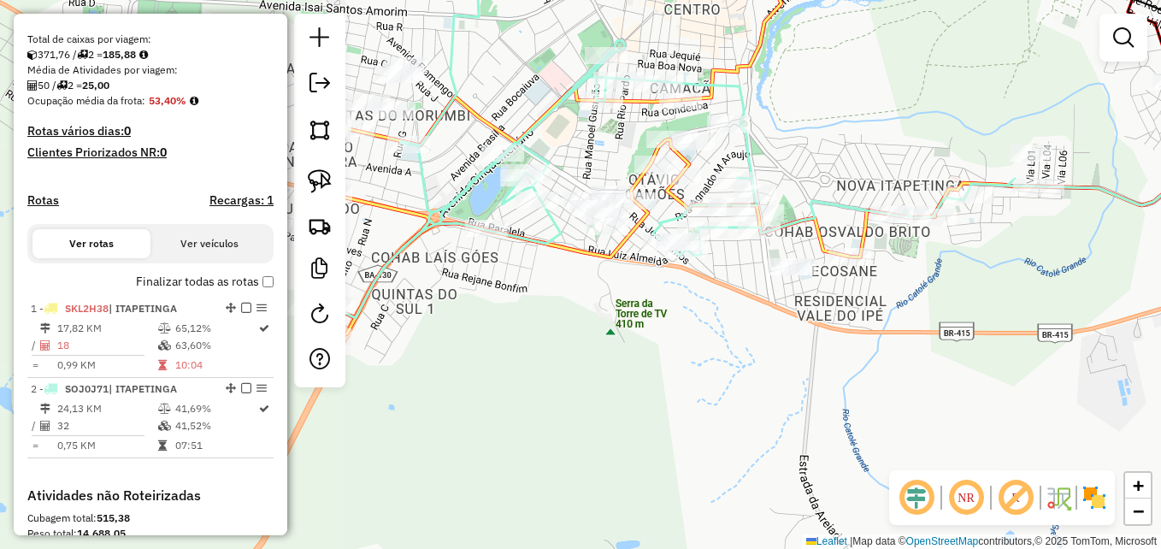
drag, startPoint x: 485, startPoint y: 388, endPoint x: 649, endPoint y: 382, distance: 164.2
click at [649, 382] on div "Janela de atendimento Grade de atendimento Capacidade Transportadoras Veículos …" at bounding box center [580, 274] width 1161 height 549
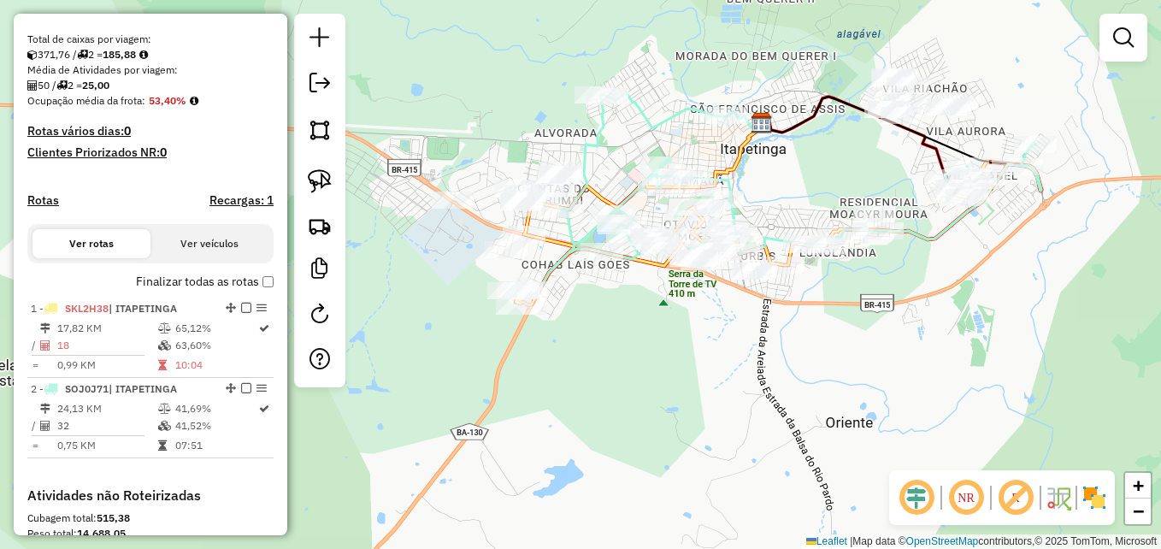
drag, startPoint x: 784, startPoint y: 340, endPoint x: 776, endPoint y: 365, distance: 26.0
click at [776, 365] on div "Janela de atendimento Grade de atendimento Capacidade Transportadoras Veículos …" at bounding box center [580, 274] width 1161 height 549
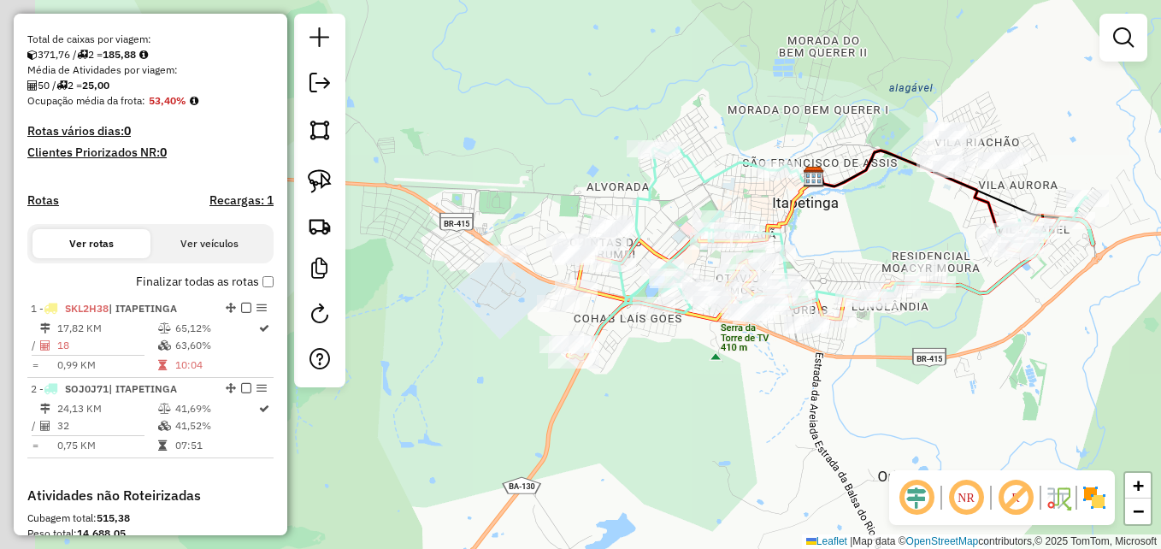
drag, startPoint x: 598, startPoint y: 338, endPoint x: 650, endPoint y: 369, distance: 59.8
click at [656, 369] on div "Janela de atendimento Grade de atendimento Capacidade Transportadoras Veículos …" at bounding box center [580, 274] width 1161 height 549
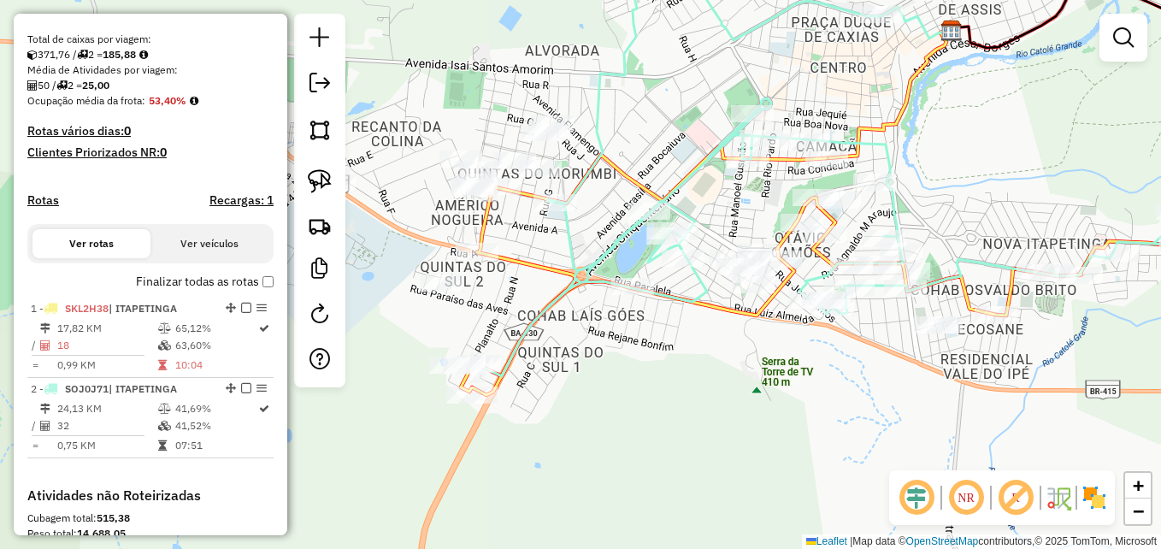
drag, startPoint x: 658, startPoint y: 331, endPoint x: 646, endPoint y: 371, distance: 41.9
click at [646, 371] on div "Janela de atendimento Grade de atendimento Capacidade Transportadoras Veículos …" at bounding box center [580, 274] width 1161 height 549
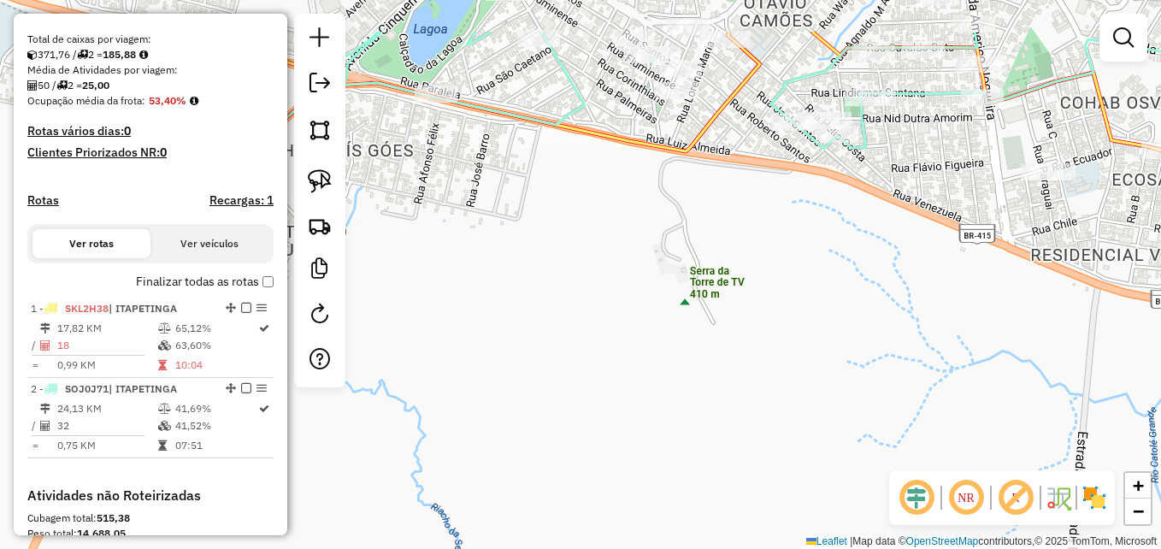
drag, startPoint x: 637, startPoint y: 177, endPoint x: 669, endPoint y: 263, distance: 92.2
click at [669, 263] on div "Janela de atendimento Grade de atendimento Capacidade Transportadoras Veículos …" at bounding box center [580, 274] width 1161 height 549
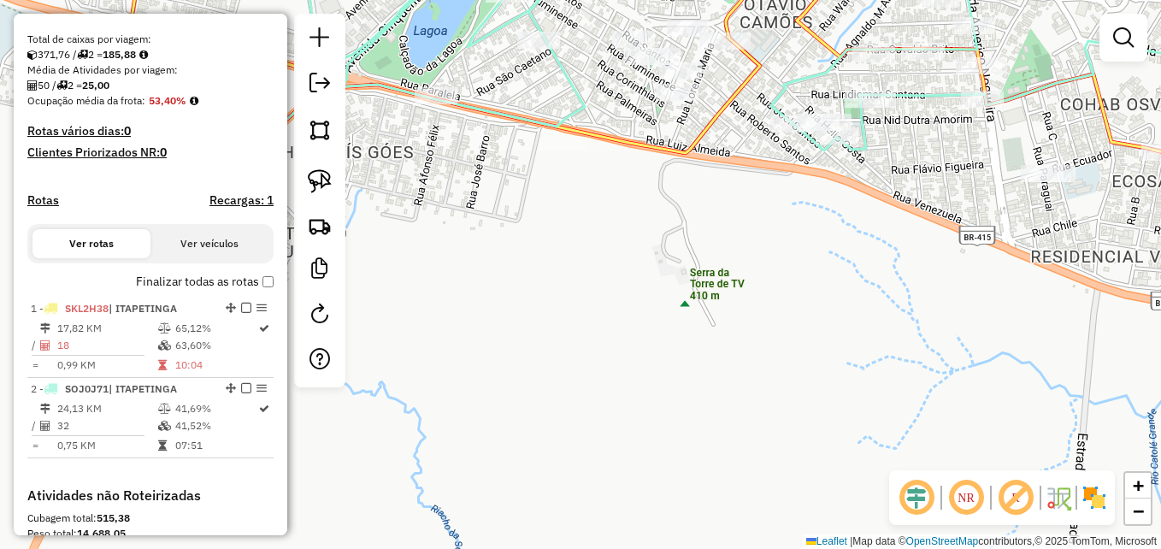
drag, startPoint x: 656, startPoint y: 255, endPoint x: 657, endPoint y: 303, distance: 47.9
click at [657, 303] on div "Janela de atendimento Grade de atendimento Capacidade Transportadoras Veículos …" at bounding box center [580, 274] width 1161 height 549
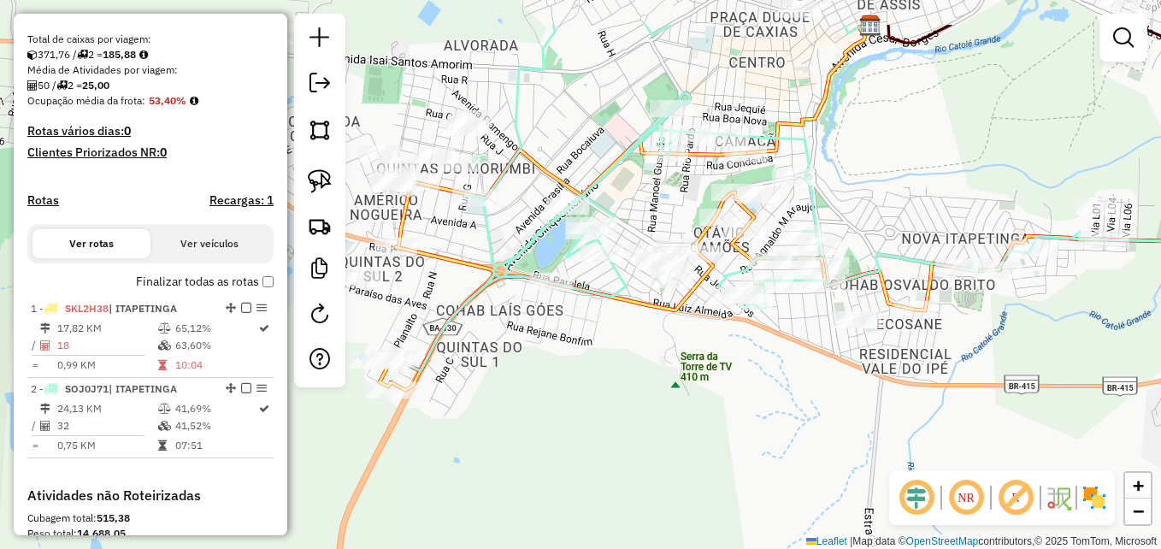
drag, startPoint x: 648, startPoint y: 224, endPoint x: 645, endPoint y: 308, distance: 83.8
click at [645, 308] on icon at bounding box center [826, 265] width 892 height 249
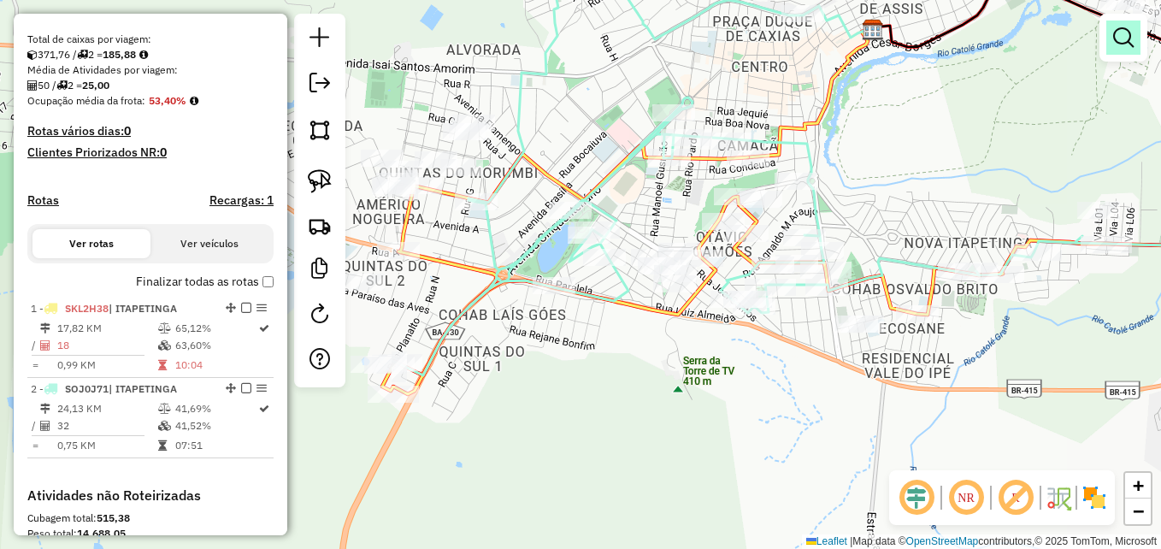
click at [1125, 41] on em at bounding box center [1123, 37] width 21 height 21
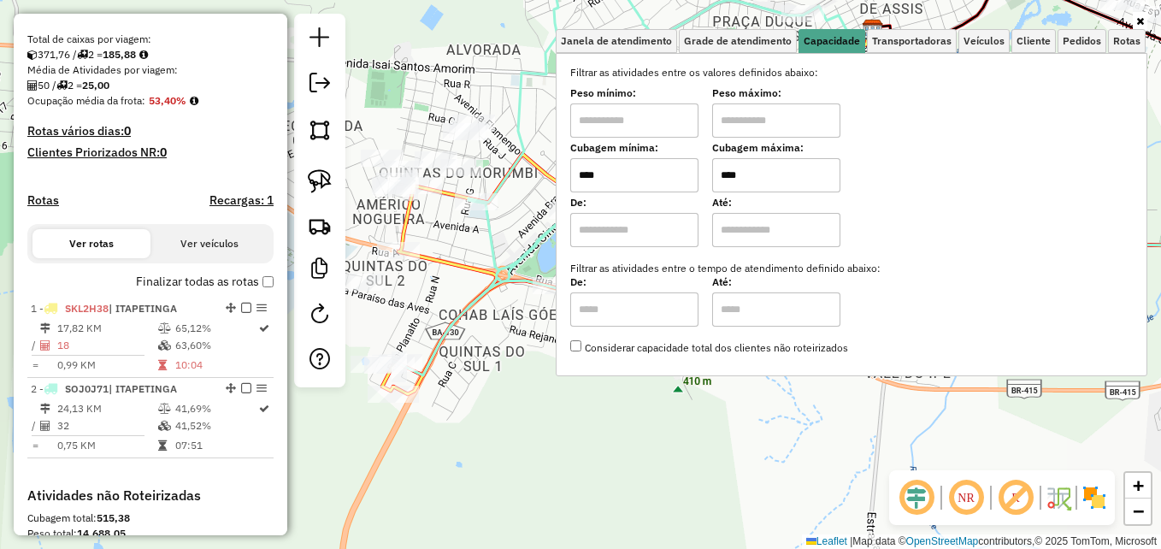
click at [662, 175] on input "****" at bounding box center [634, 175] width 128 height 34
type input "****"
click at [780, 175] on input "****" at bounding box center [776, 175] width 128 height 34
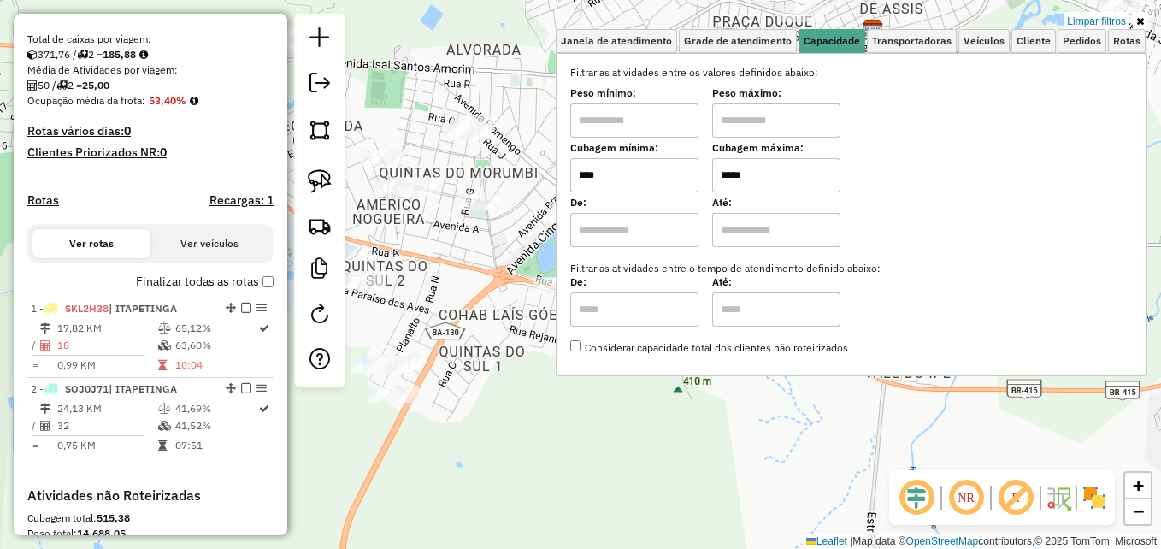
type input "*****"
click at [604, 412] on div "Limpar filtros Janela de atendimento Grade de atendimento Capacidade Transporta…" at bounding box center [580, 274] width 1161 height 549
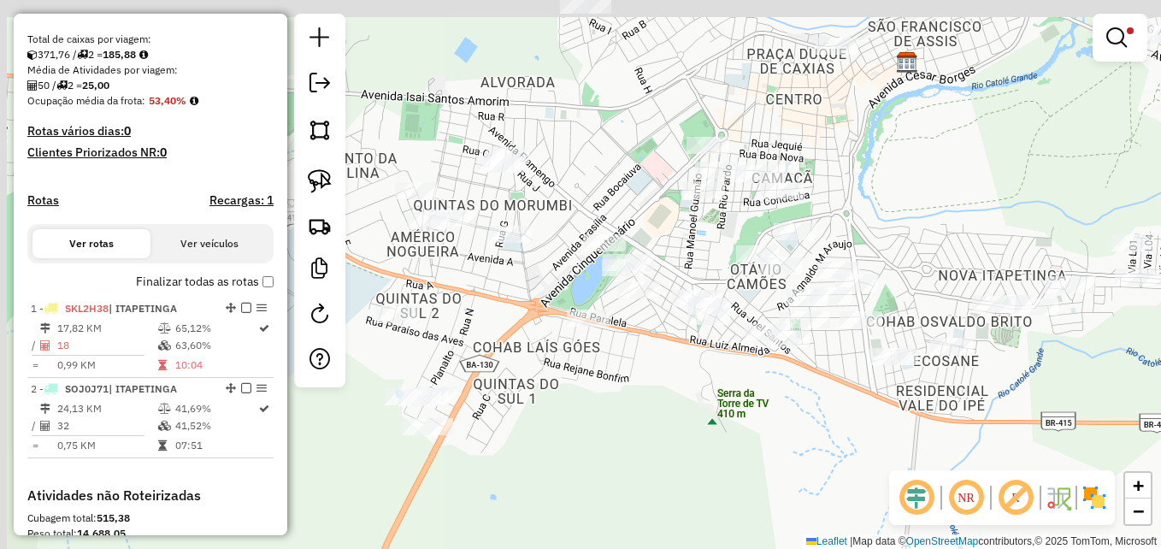
drag, startPoint x: 636, startPoint y: 338, endPoint x: 643, endPoint y: 352, distance: 15.3
click at [643, 352] on div "Limpar filtros Janela de atendimento Grade de atendimento Capacidade Transporta…" at bounding box center [580, 274] width 1161 height 549
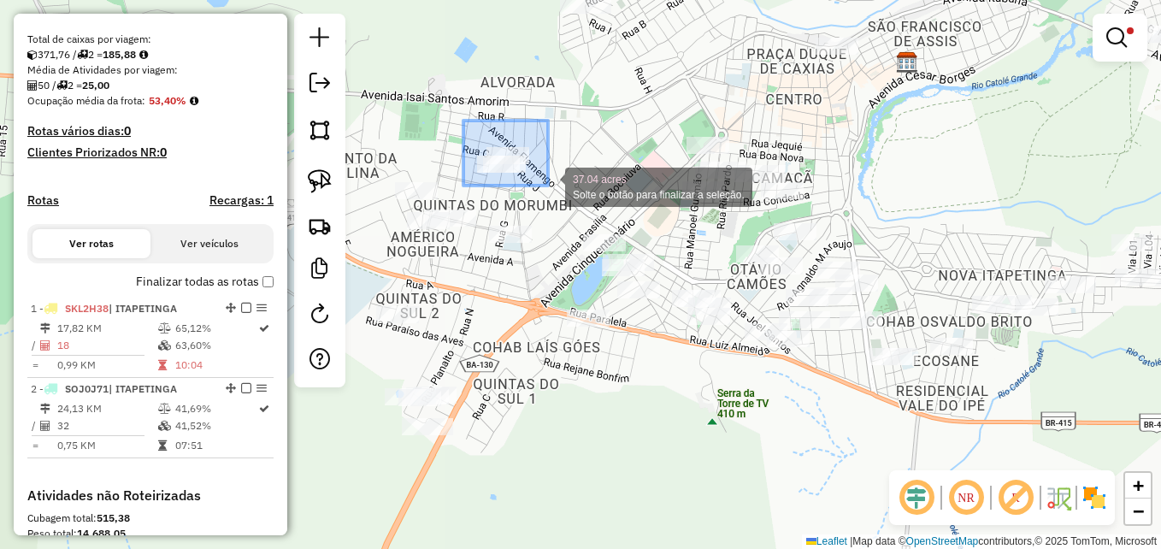
drag, startPoint x: 463, startPoint y: 121, endPoint x: 549, endPoint y: 186, distance: 107.9
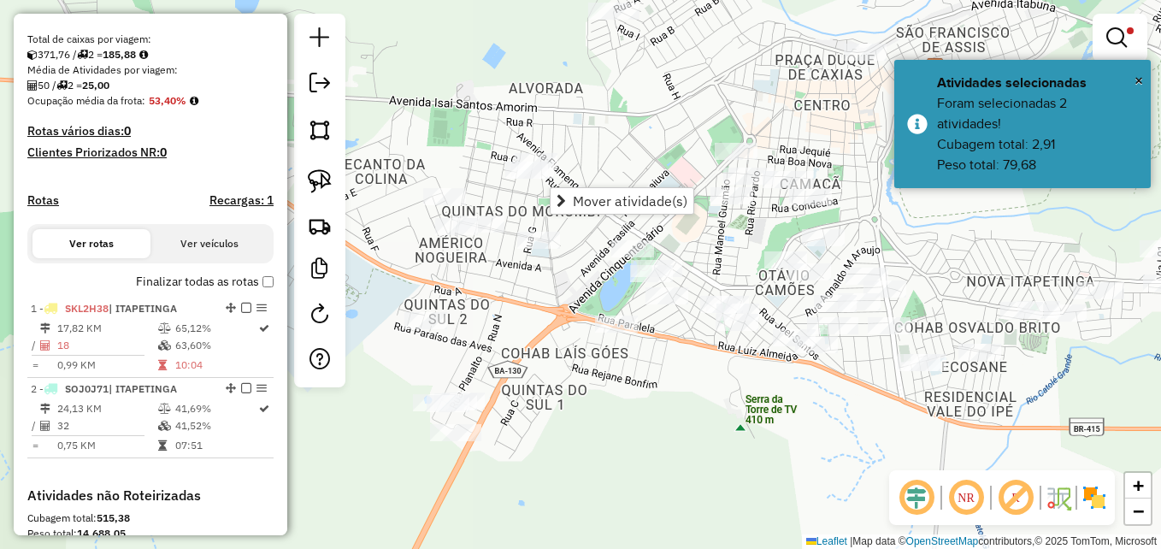
drag, startPoint x: 573, startPoint y: 215, endPoint x: 609, endPoint y: 220, distance: 37.0
click at [609, 220] on div "Limpar filtros Janela de atendimento Grade de atendimento Capacidade Transporta…" at bounding box center [580, 274] width 1161 height 549
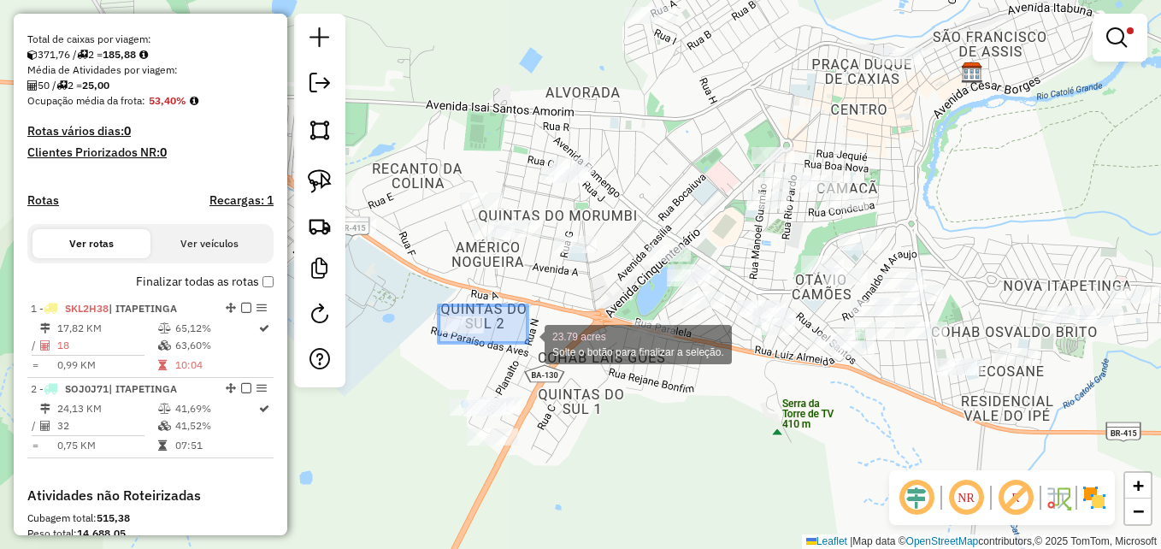
drag, startPoint x: 459, startPoint y: 335, endPoint x: 527, endPoint y: 343, distance: 68.8
click at [527, 343] on div "23.79 acres Solte o botão para finalizar a seleção. Limpar filtros Janela de at…" at bounding box center [580, 274] width 1161 height 549
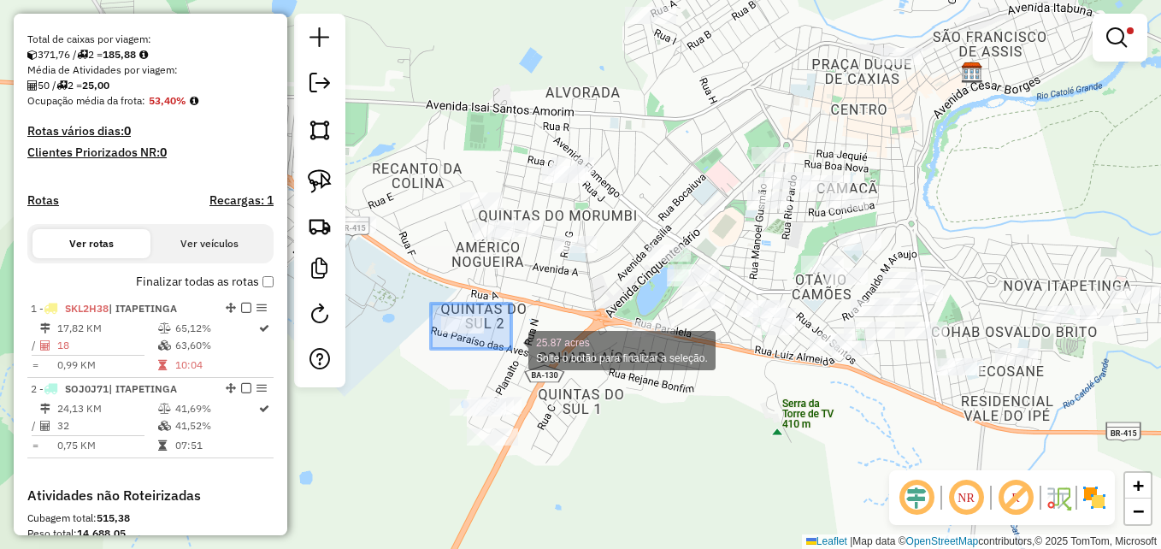
drag, startPoint x: 431, startPoint y: 303, endPoint x: 512, endPoint y: 349, distance: 93.0
click at [512, 349] on div "25.87 acres Solte o botão para finalizar a seleção. Limpar filtros Janela de at…" at bounding box center [580, 274] width 1161 height 549
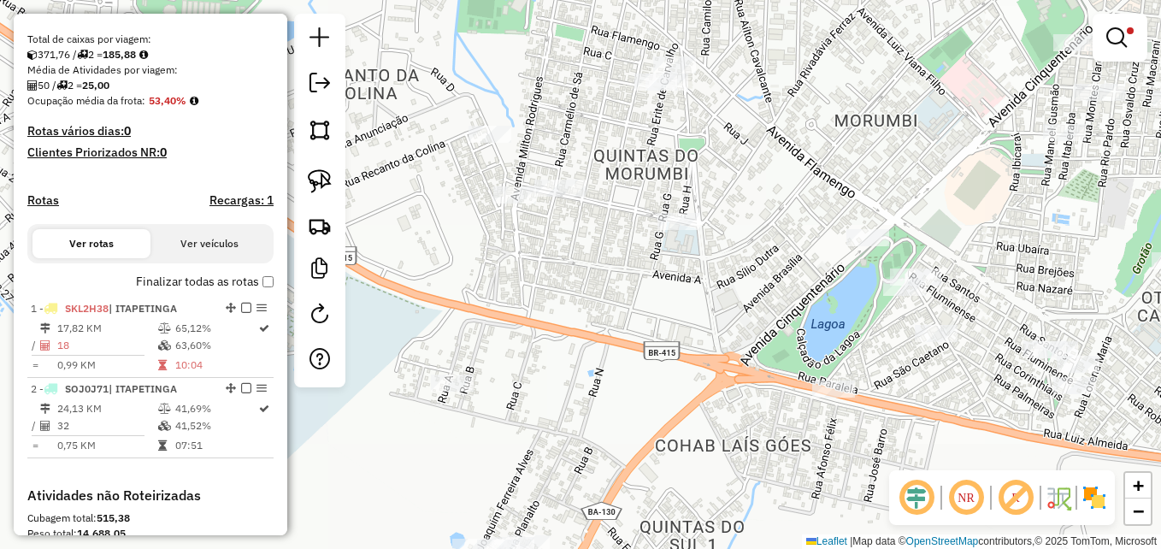
drag, startPoint x: 497, startPoint y: 274, endPoint x: 621, endPoint y: 262, distance: 124.5
click at [621, 262] on div "Limpar filtros Janela de atendimento Grade de atendimento Capacidade Transporta…" at bounding box center [580, 274] width 1161 height 549
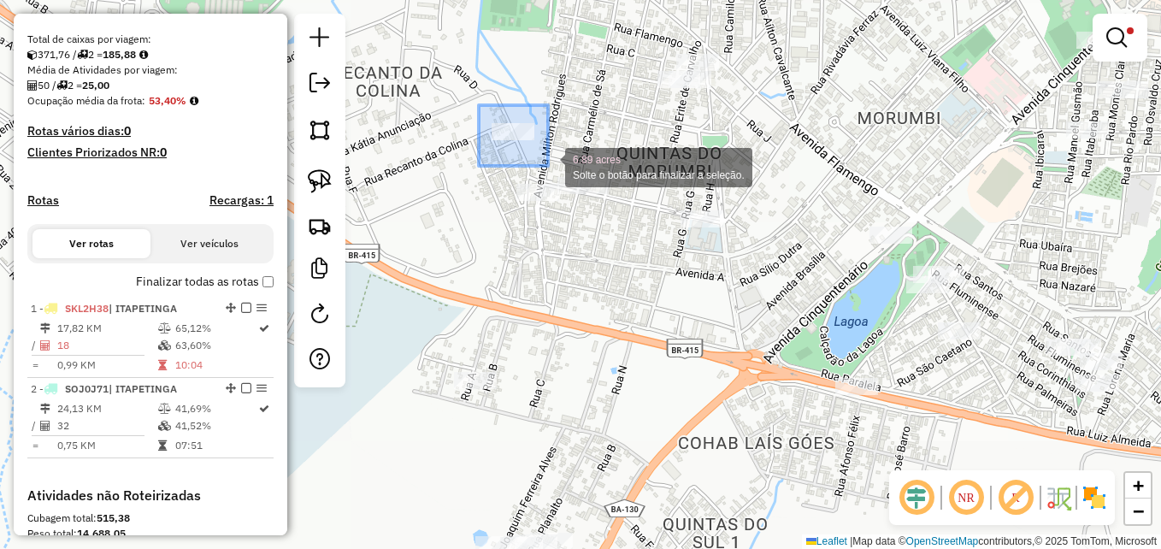
drag, startPoint x: 479, startPoint y: 105, endPoint x: 574, endPoint y: 165, distance: 112.2
click at [574, 165] on div "6.89 acres Solte o botão para finalizar a seleção. Limpar filtros Janela de ate…" at bounding box center [580, 274] width 1161 height 549
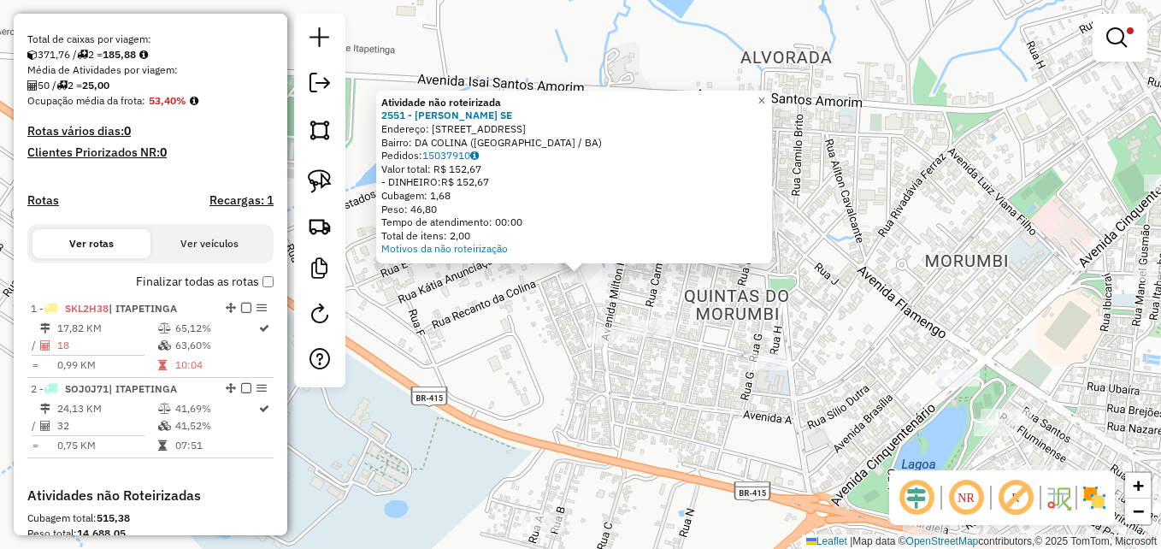
click at [483, 357] on div "Atividade não roteirizada 2551 - [PERSON_NAME] SE Endereço: R SILVESTRE 4 Bairr…" at bounding box center [580, 274] width 1161 height 549
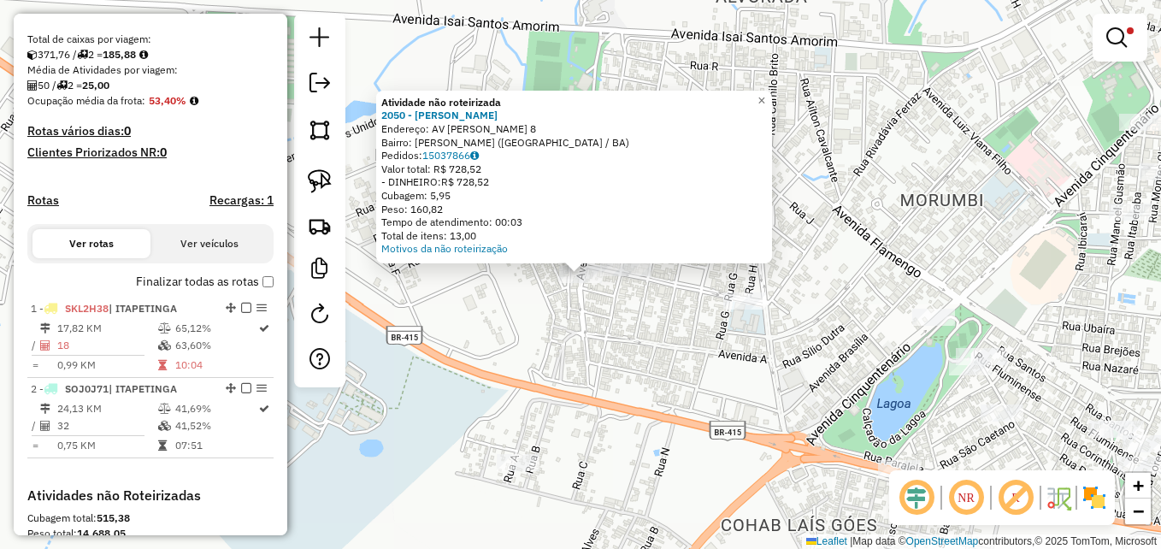
click at [597, 361] on div "Atividade não roteirizada 2050 - [PERSON_NAME]: AV [PERSON_NAME] 8 Bairro: [PER…" at bounding box center [580, 274] width 1161 height 549
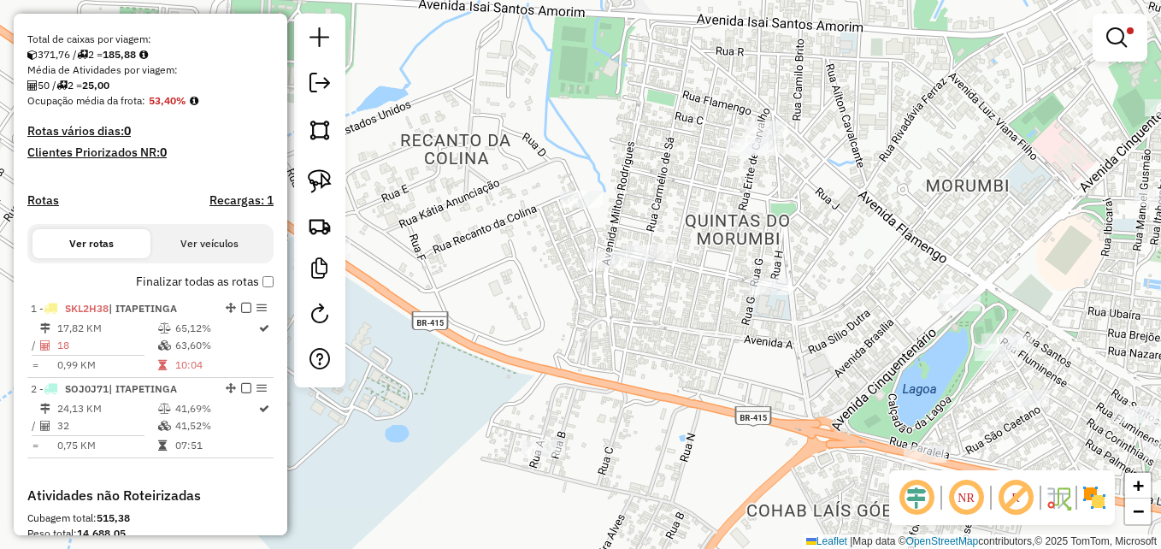
drag, startPoint x: 642, startPoint y: 333, endPoint x: 668, endPoint y: 316, distance: 30.4
click at [668, 316] on div "Limpar filtros Janela de atendimento Grade de atendimento Capacidade Transporta…" at bounding box center [580, 274] width 1161 height 549
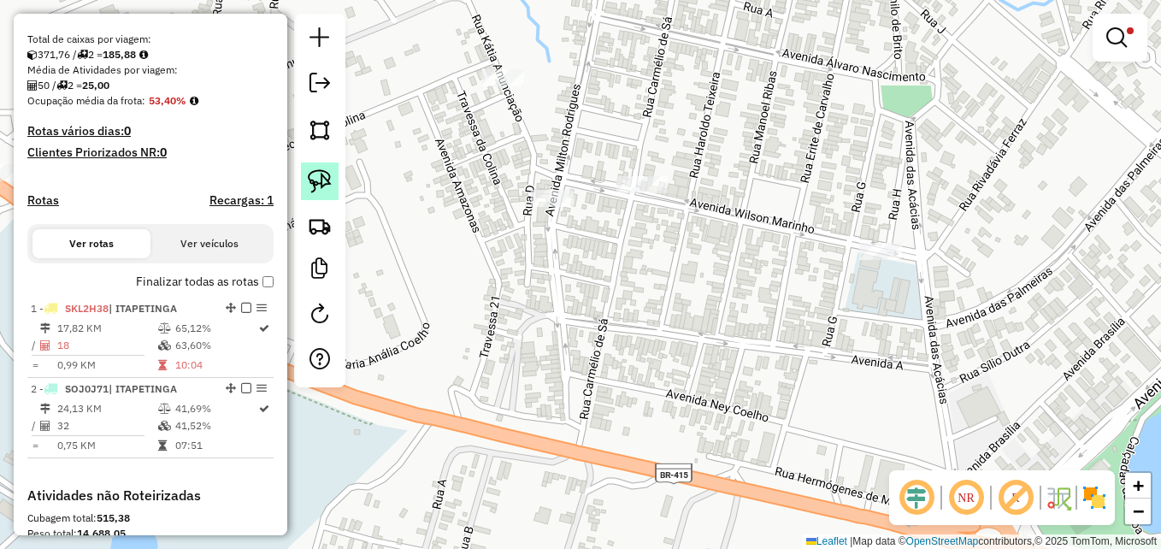
click at [321, 177] on img at bounding box center [320, 181] width 24 height 24
drag, startPoint x: 583, startPoint y: 168, endPoint x: 582, endPoint y: 190, distance: 22.2
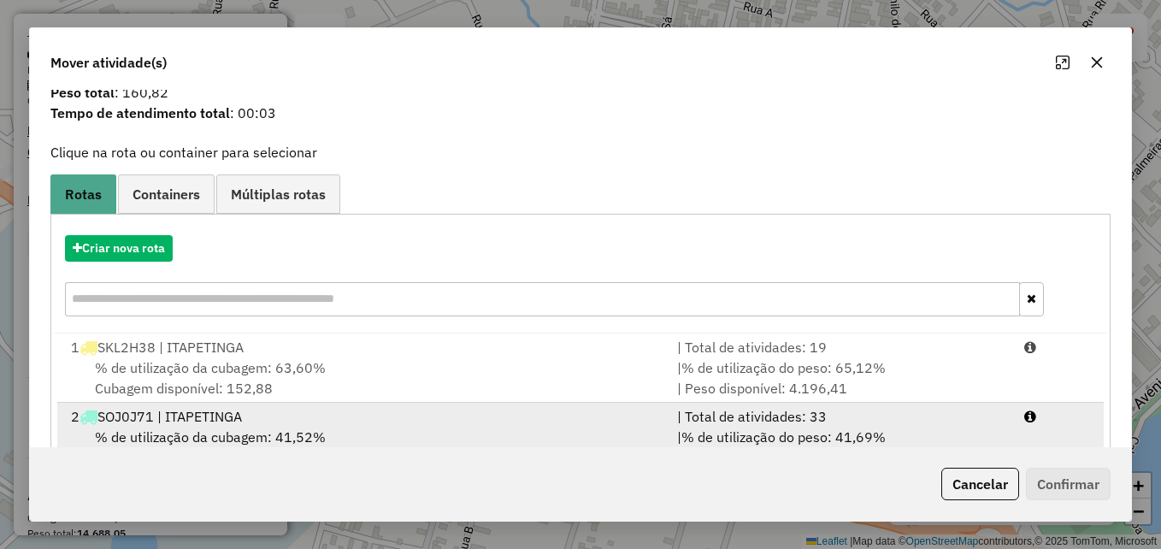
scroll to position [109, 0]
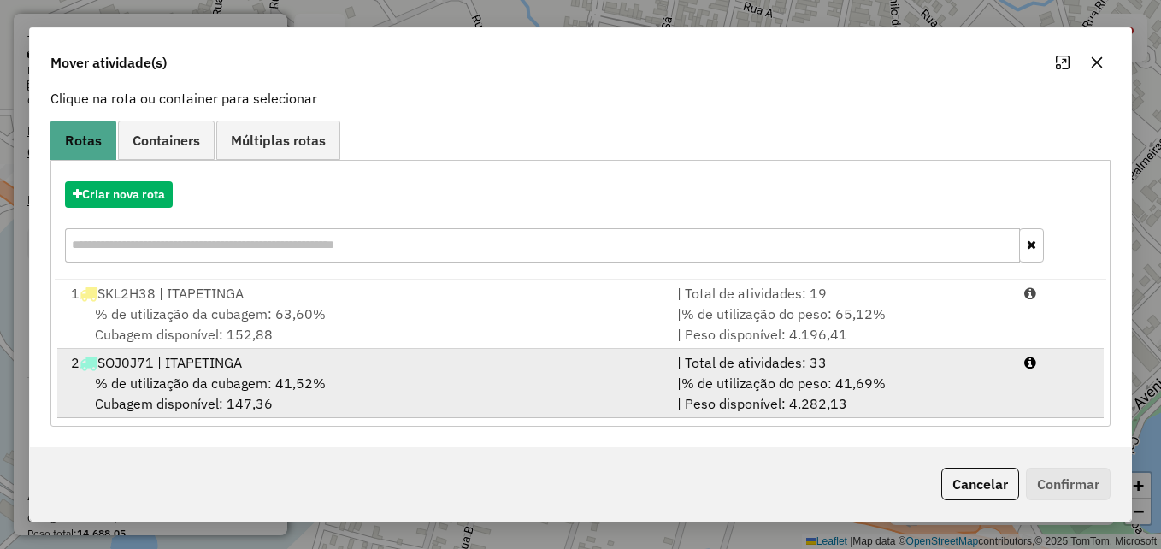
click at [415, 397] on div "% de utilização da cubagem: 41,52% Cubagem disponível: 147,36" at bounding box center [364, 393] width 606 height 41
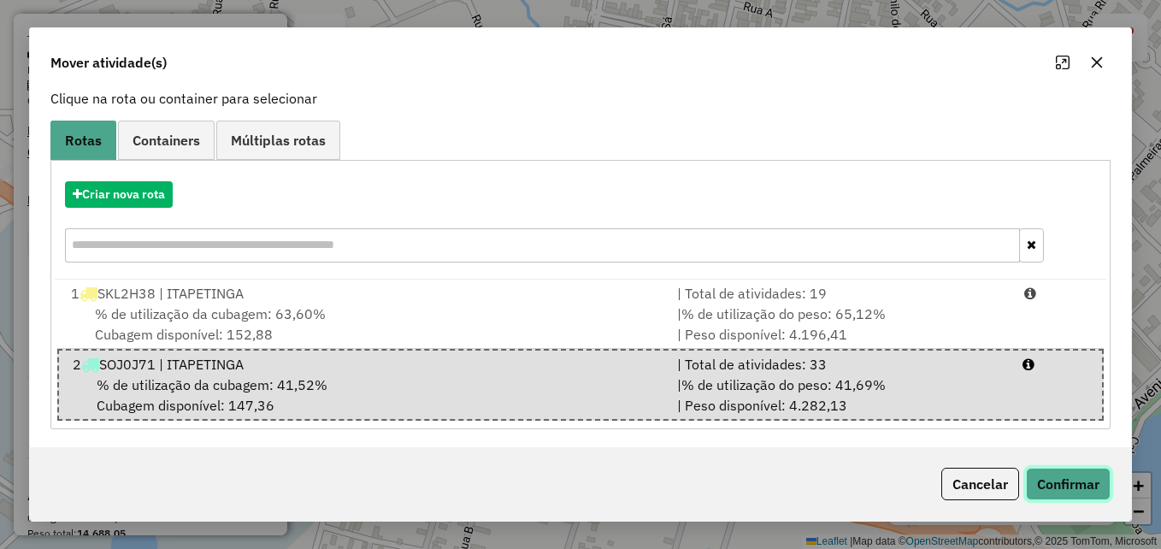
drag, startPoint x: 1057, startPoint y: 485, endPoint x: 1045, endPoint y: 468, distance: 20.9
click at [1057, 486] on button "Confirmar" at bounding box center [1068, 484] width 85 height 32
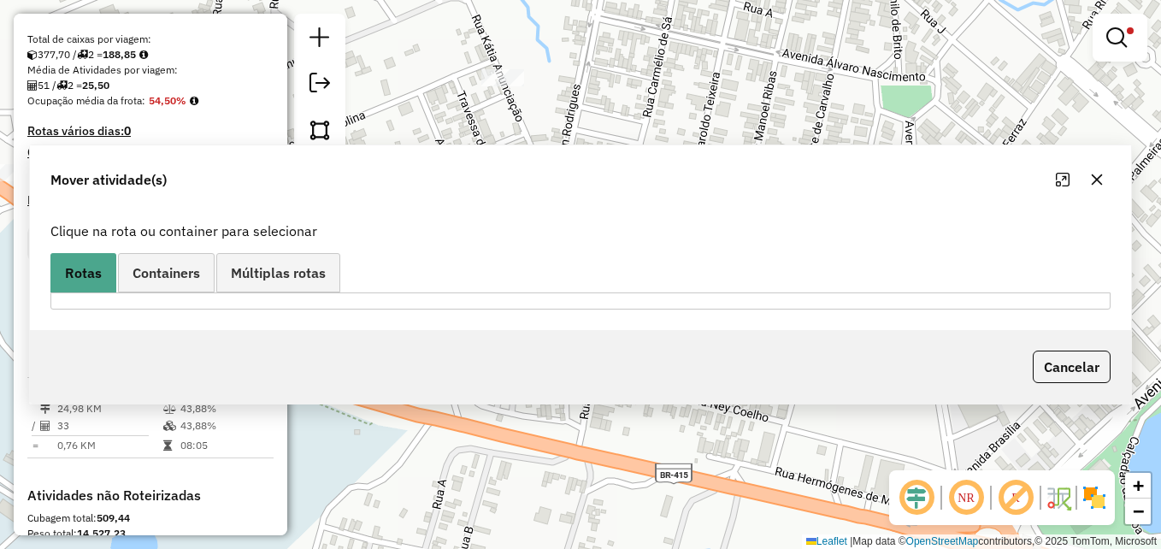
scroll to position [0, 0]
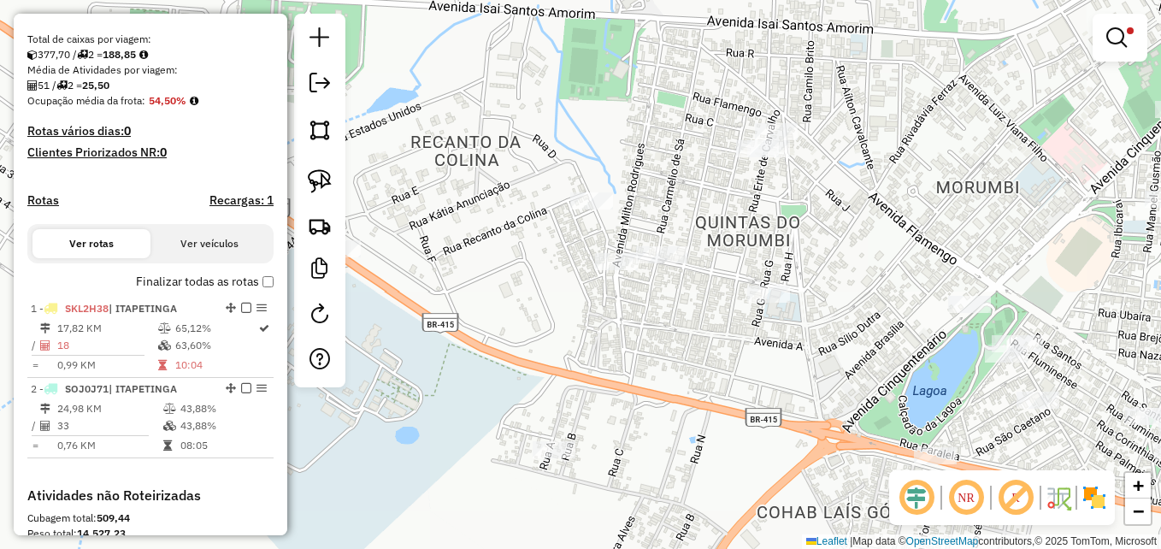
drag, startPoint x: 725, startPoint y: 358, endPoint x: 664, endPoint y: 328, distance: 67.7
click at [664, 328] on div "Limpar filtros Janela de atendimento Grade de atendimento Capacidade Transporta…" at bounding box center [580, 274] width 1161 height 549
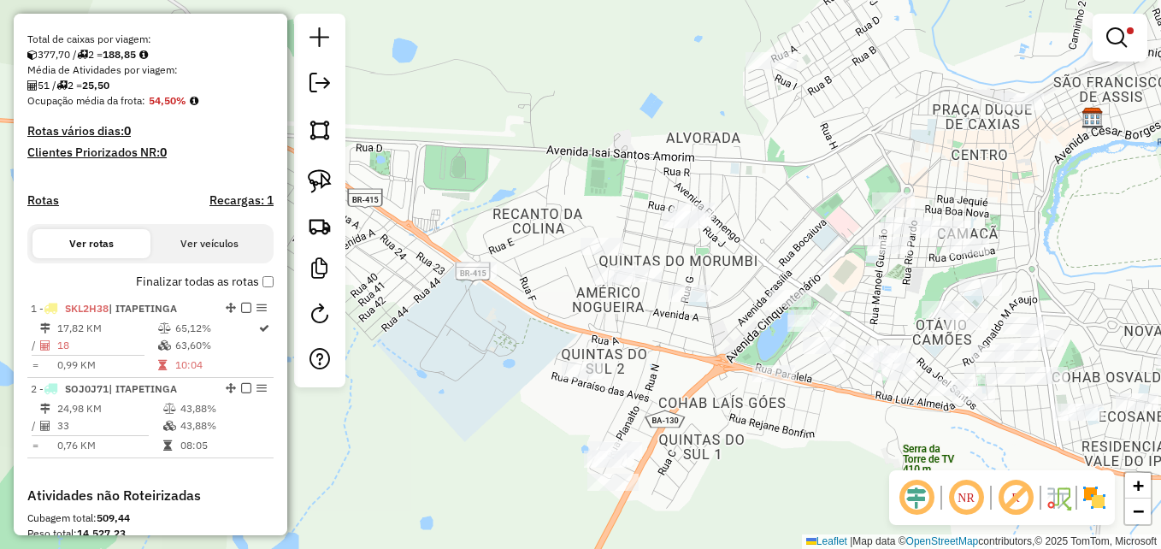
drag, startPoint x: 782, startPoint y: 412, endPoint x: 709, endPoint y: 356, distance: 92.0
click at [709, 356] on div "Limpar filtros Janela de atendimento Grade de atendimento Capacidade Transporta…" at bounding box center [580, 274] width 1161 height 549
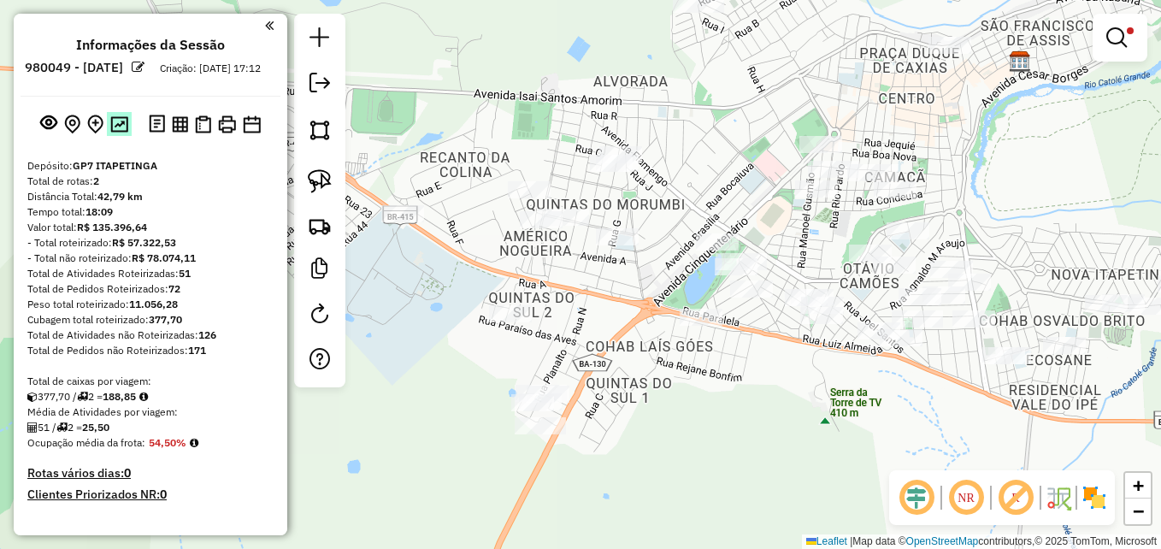
click at [117, 132] on img at bounding box center [119, 124] width 18 height 16
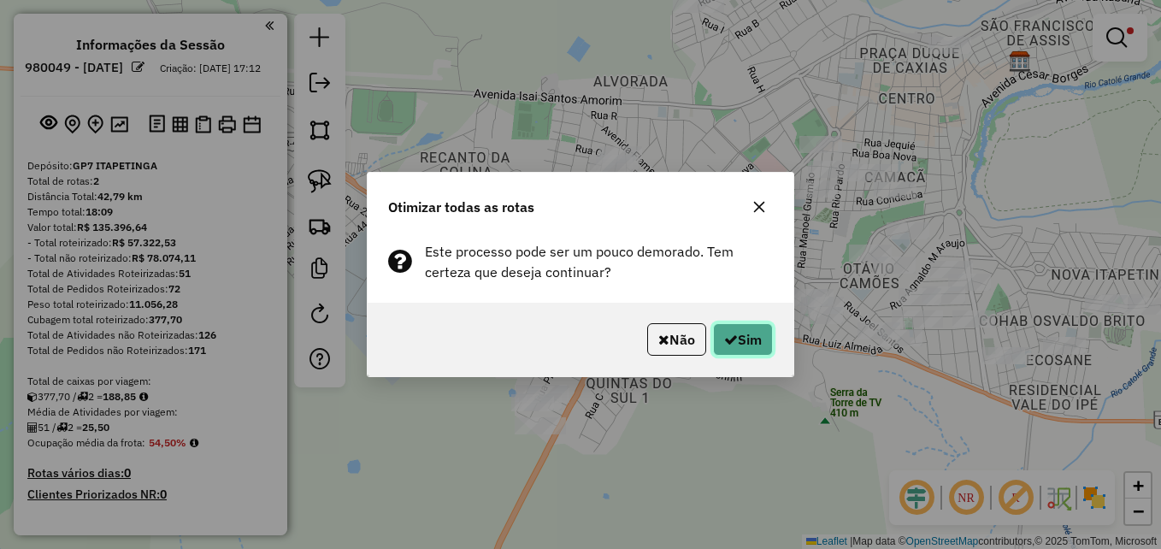
click at [756, 333] on button "Sim" at bounding box center [743, 339] width 60 height 32
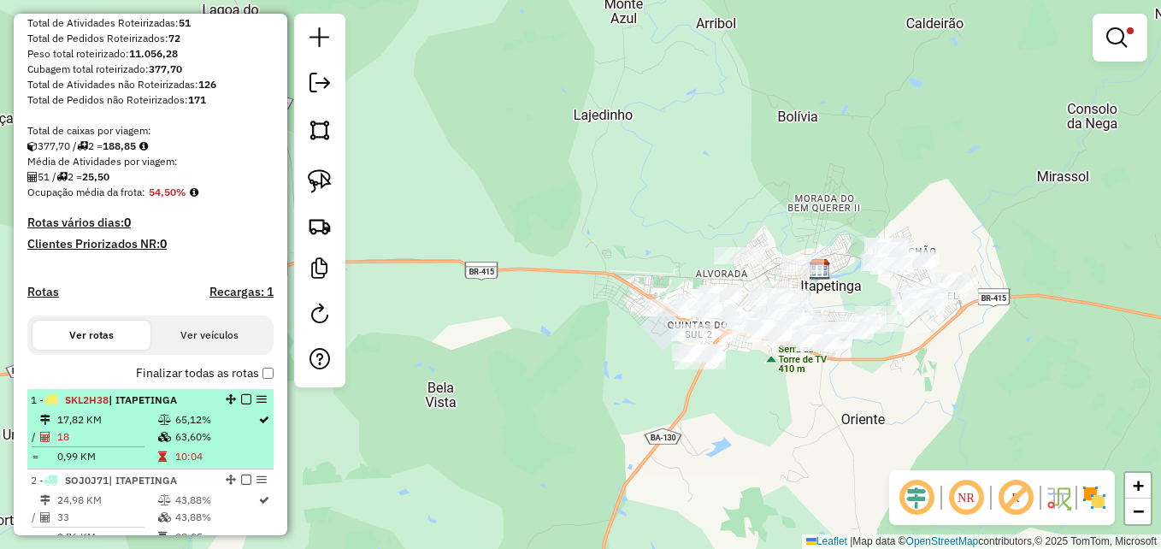
scroll to position [256, 0]
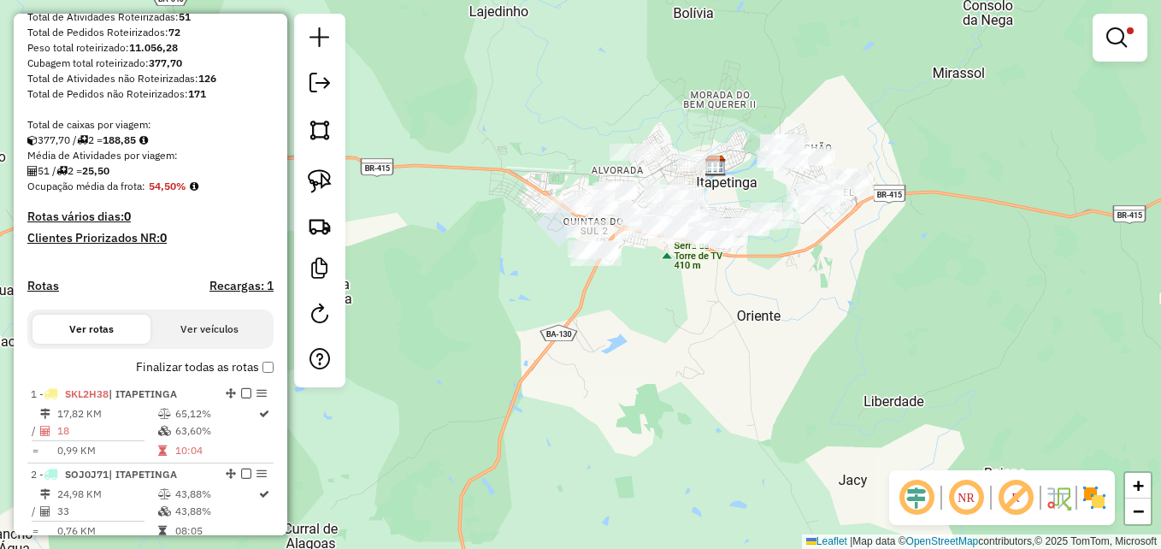
drag, startPoint x: 556, startPoint y: 449, endPoint x: 751, endPoint y: 369, distance: 209.7
click at [749, 374] on div "Limpar filtros Janela de atendimento Grade de atendimento Capacidade Transporta…" at bounding box center [580, 274] width 1161 height 549
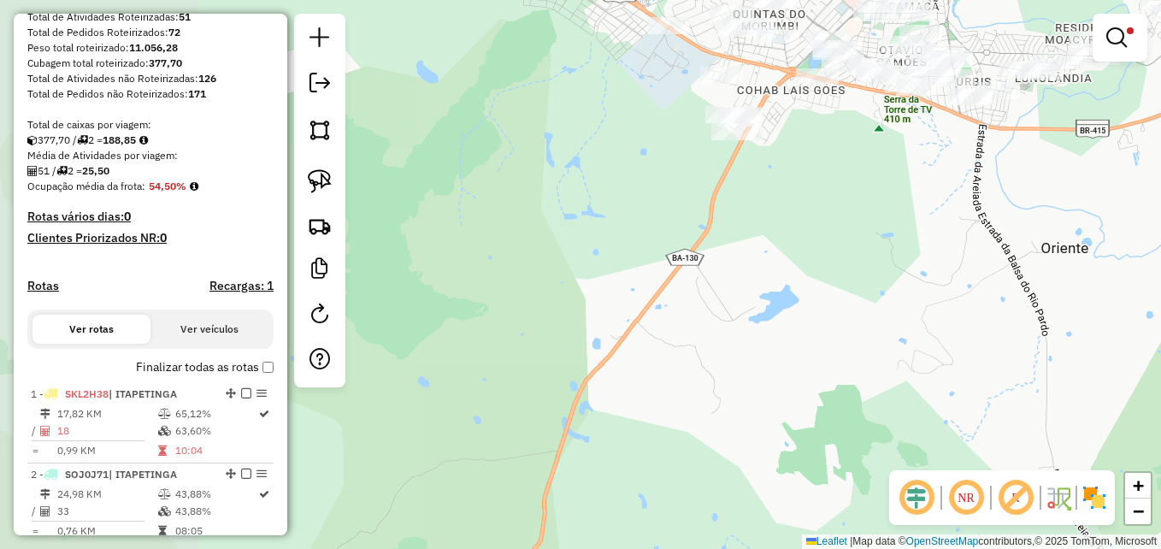
drag, startPoint x: 633, startPoint y: 333, endPoint x: 796, endPoint y: 340, distance: 162.6
click at [796, 340] on div "Limpar filtros Janela de atendimento Grade de atendimento Capacidade Transporta…" at bounding box center [580, 274] width 1161 height 549
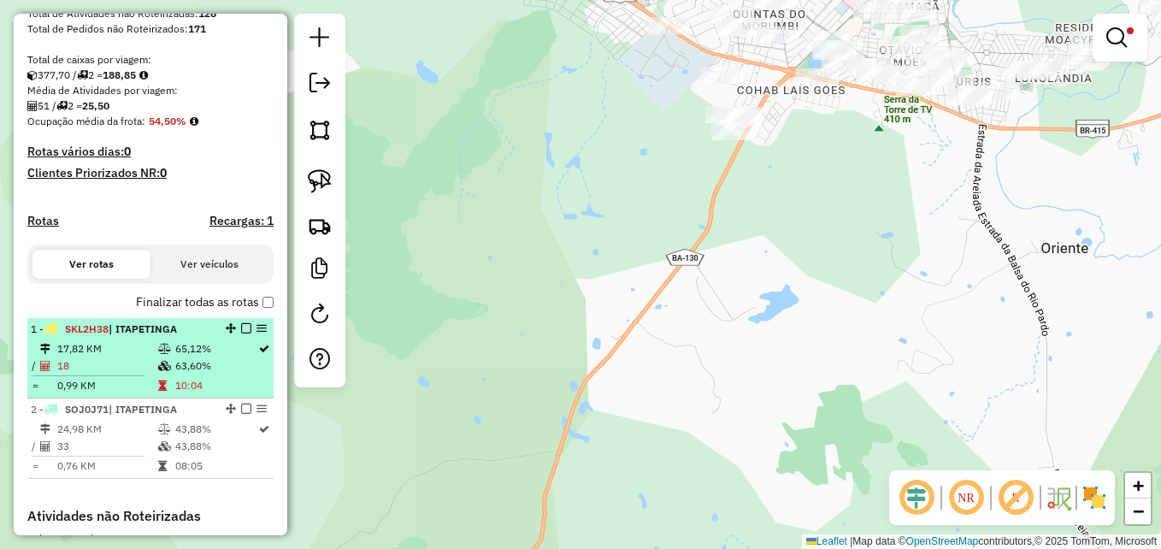
scroll to position [427, 0]
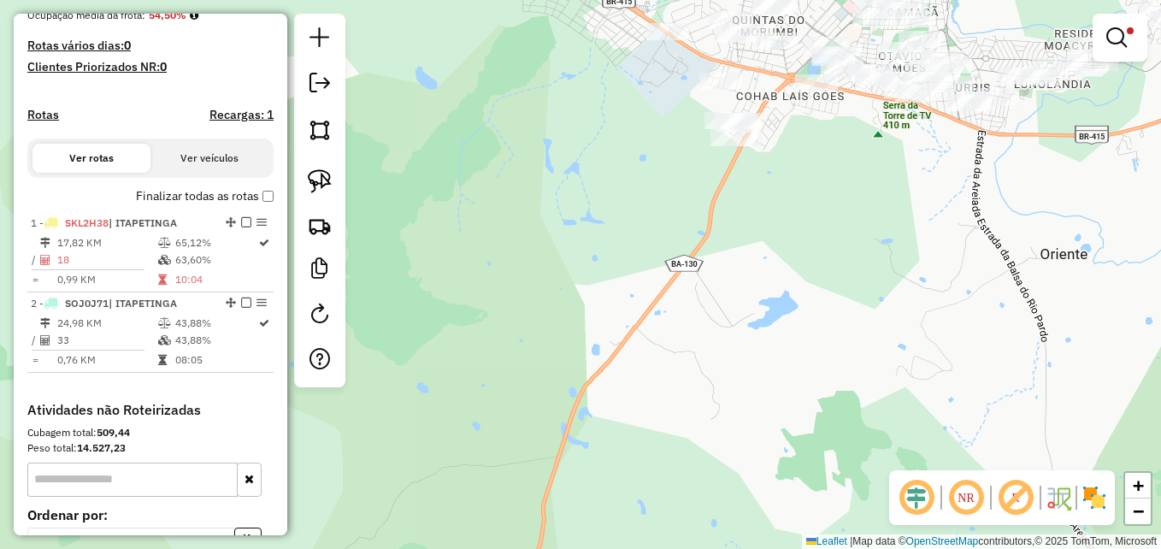
drag, startPoint x: 870, startPoint y: 209, endPoint x: 699, endPoint y: 357, distance: 226.6
click at [699, 357] on div "Limpar filtros Janela de atendimento Grade de atendimento Capacidade Transporta…" at bounding box center [580, 274] width 1161 height 549
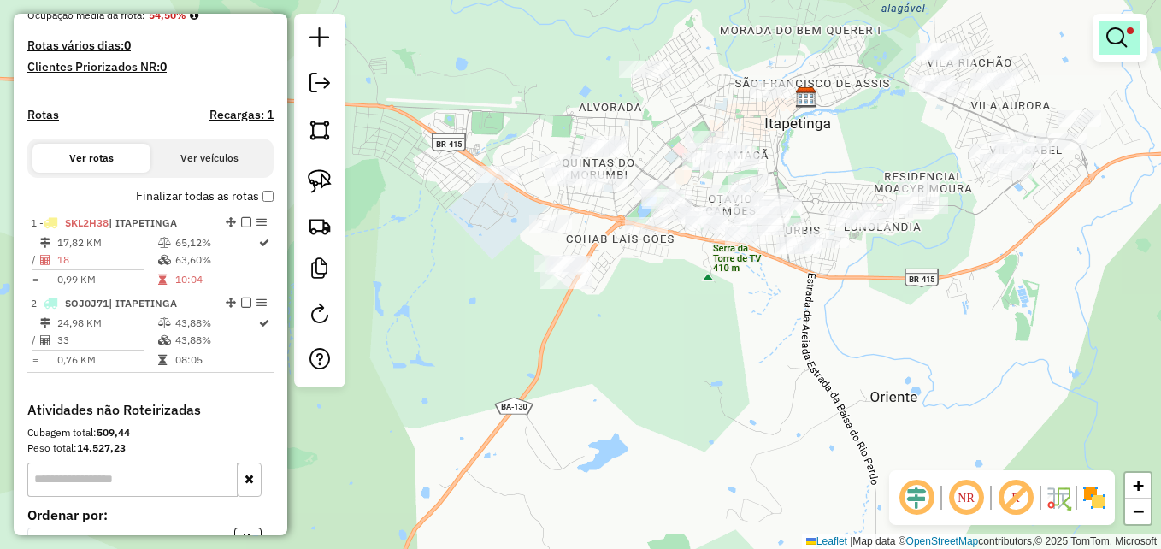
click at [1117, 40] on em at bounding box center [1116, 37] width 21 height 21
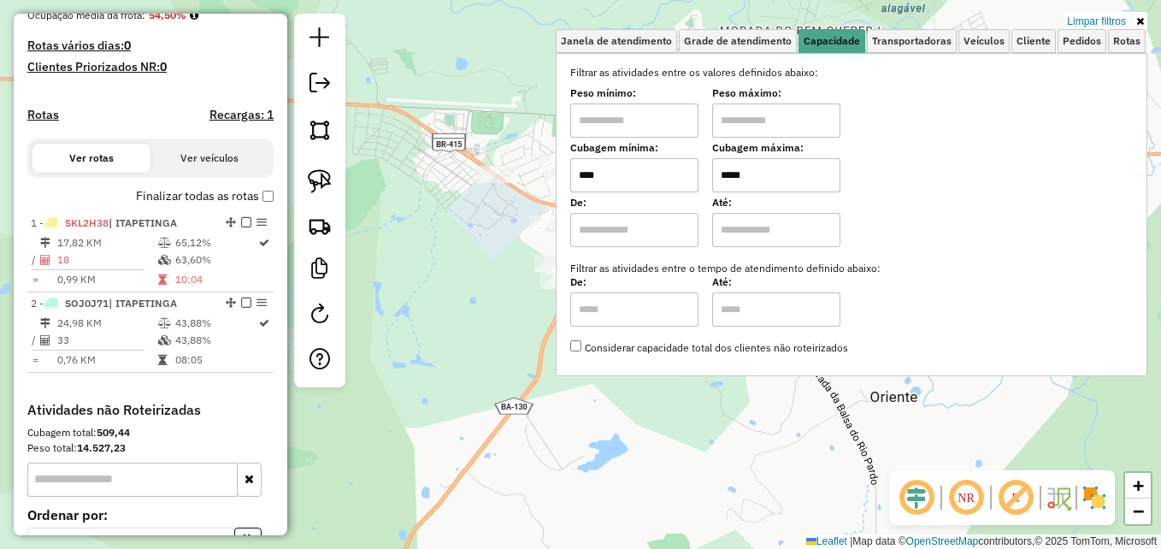
click at [450, 279] on div "Limpar filtros Janela de atendimento Grade de atendimento Capacidade Transporta…" at bounding box center [580, 274] width 1161 height 549
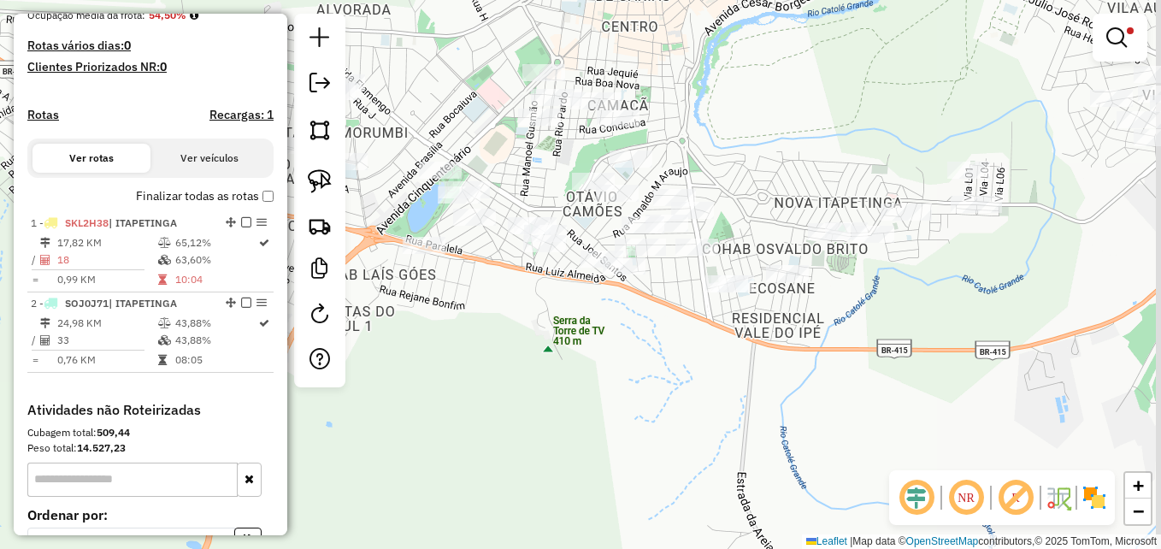
drag, startPoint x: 894, startPoint y: 248, endPoint x: 904, endPoint y: 288, distance: 41.5
click at [640, 375] on div "Limpar filtros Janela de atendimento Grade de atendimento Capacidade Transporta…" at bounding box center [580, 274] width 1161 height 549
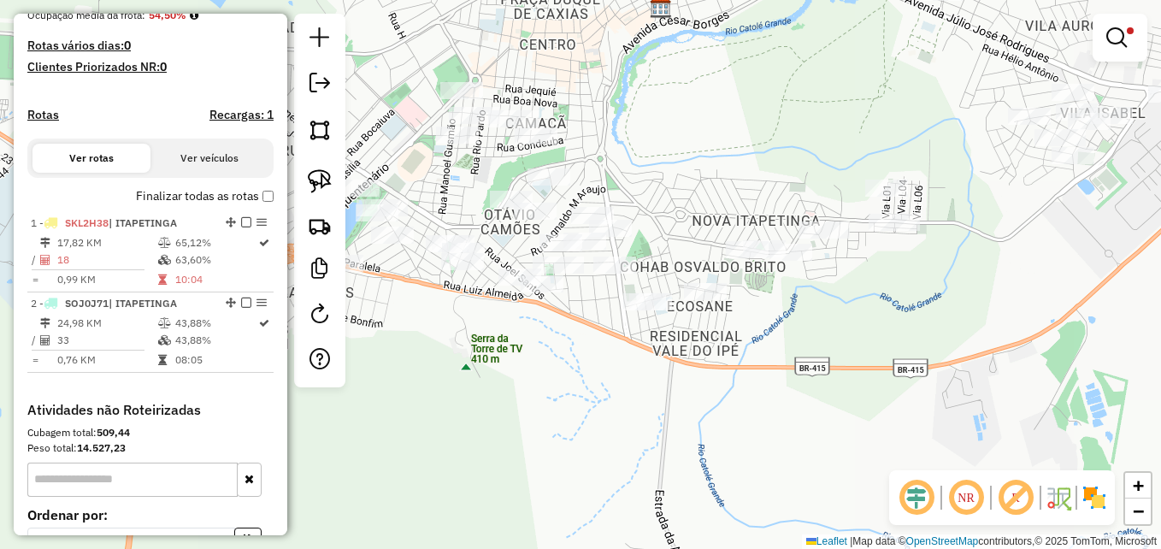
drag, startPoint x: 1065, startPoint y: 203, endPoint x: 1001, endPoint y: 277, distance: 98.2
click at [1001, 277] on div "Limpar filtros Janela de atendimento Grade de atendimento Capacidade Transporta…" at bounding box center [580, 274] width 1161 height 549
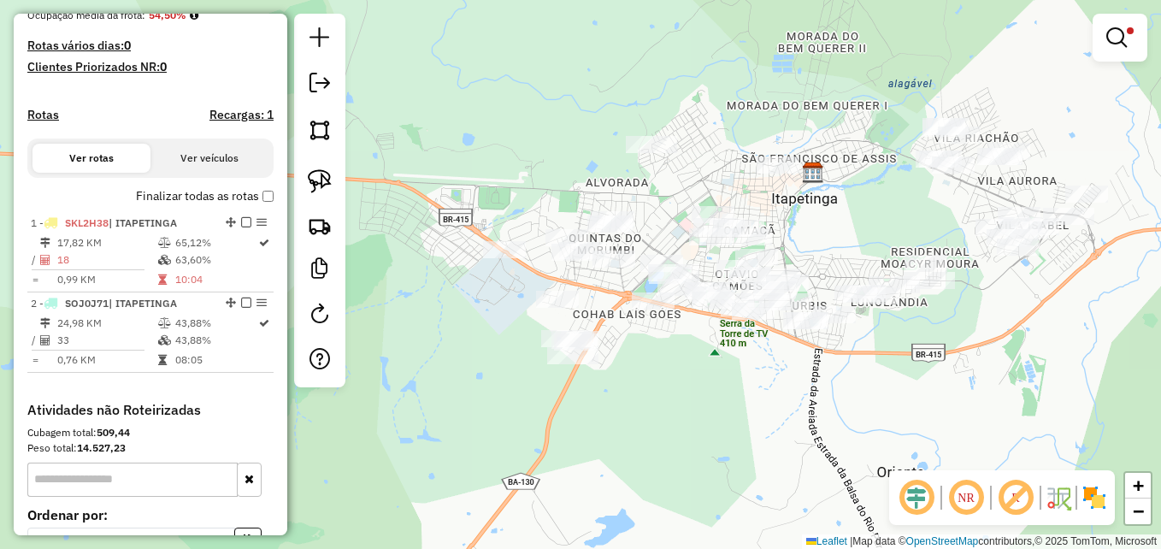
drag, startPoint x: 1076, startPoint y: 248, endPoint x: 1021, endPoint y: 297, distance: 73.9
click at [1021, 297] on div "Limpar filtros Janela de atendimento Grade de atendimento Capacidade Transporta…" at bounding box center [580, 274] width 1161 height 549
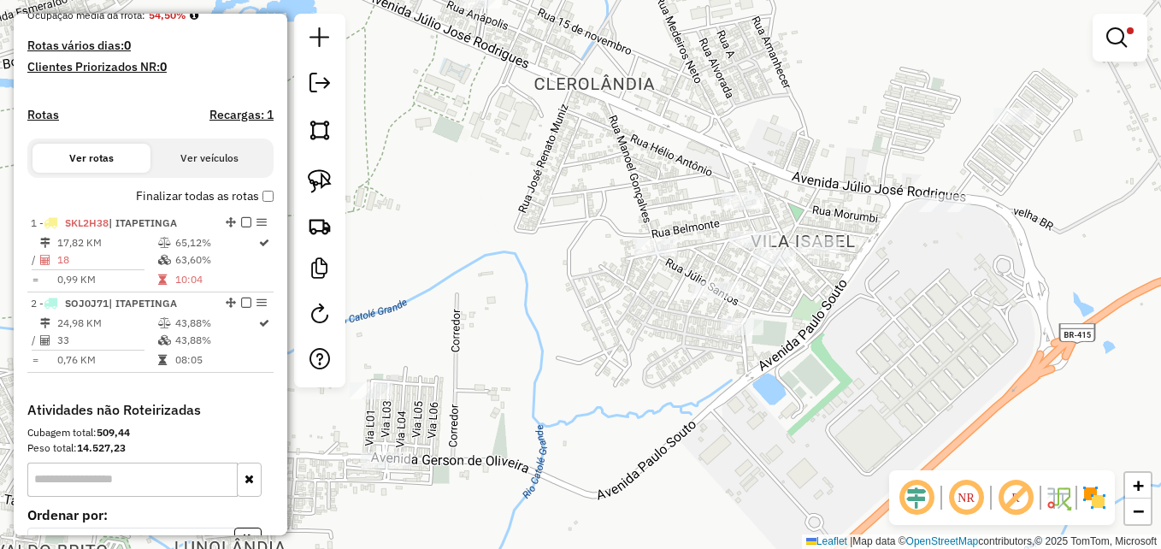
drag, startPoint x: 933, startPoint y: 305, endPoint x: 963, endPoint y: 304, distance: 29.9
click at [963, 304] on div "Limpar filtros Janela de atendimento Grade de atendimento Capacidade Transporta…" at bounding box center [580, 274] width 1161 height 549
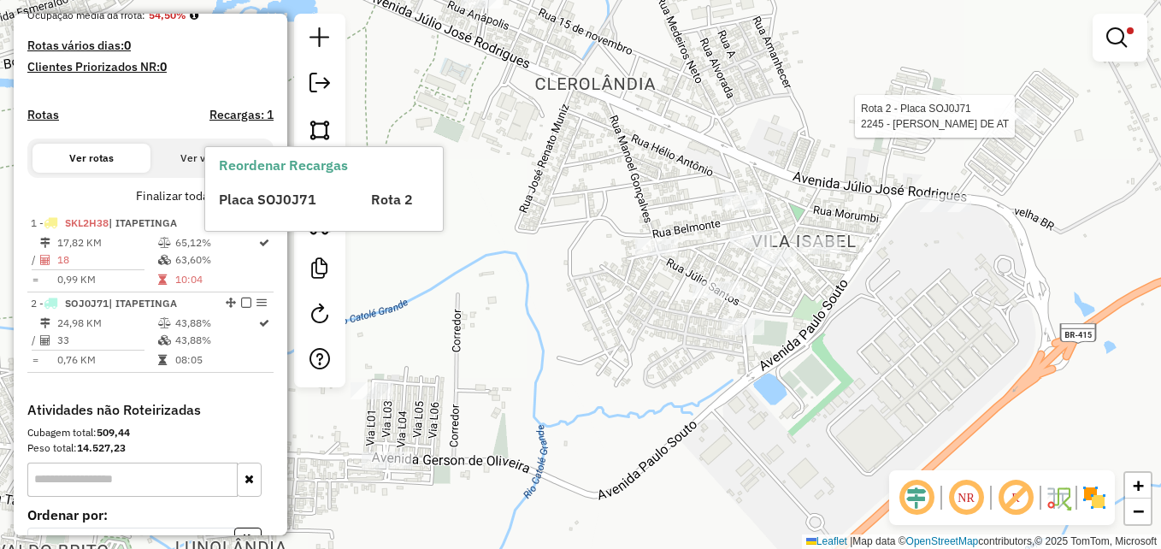
select select "**********"
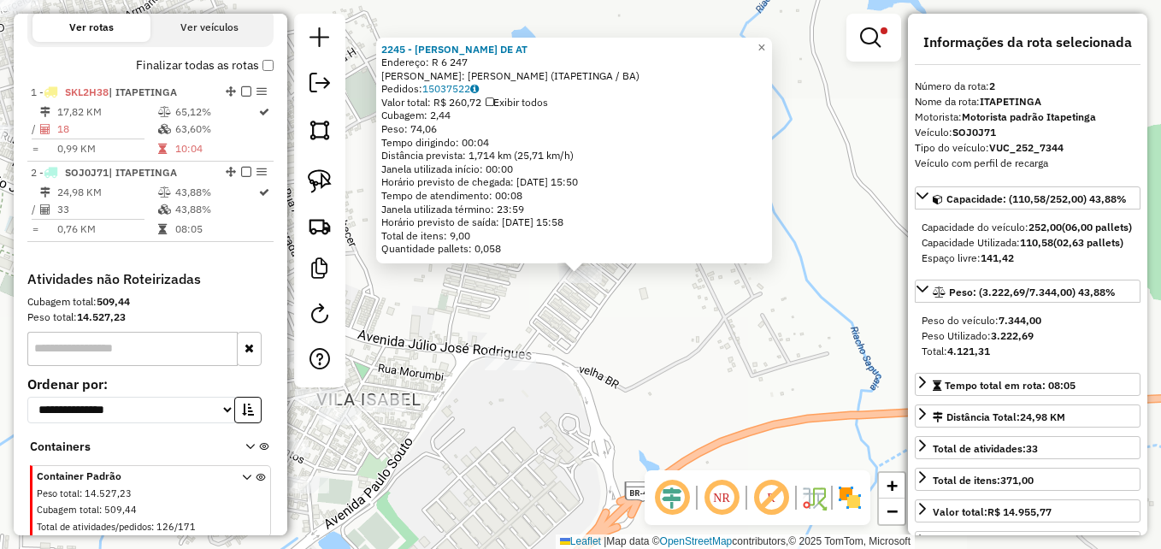
scroll to position [616, 0]
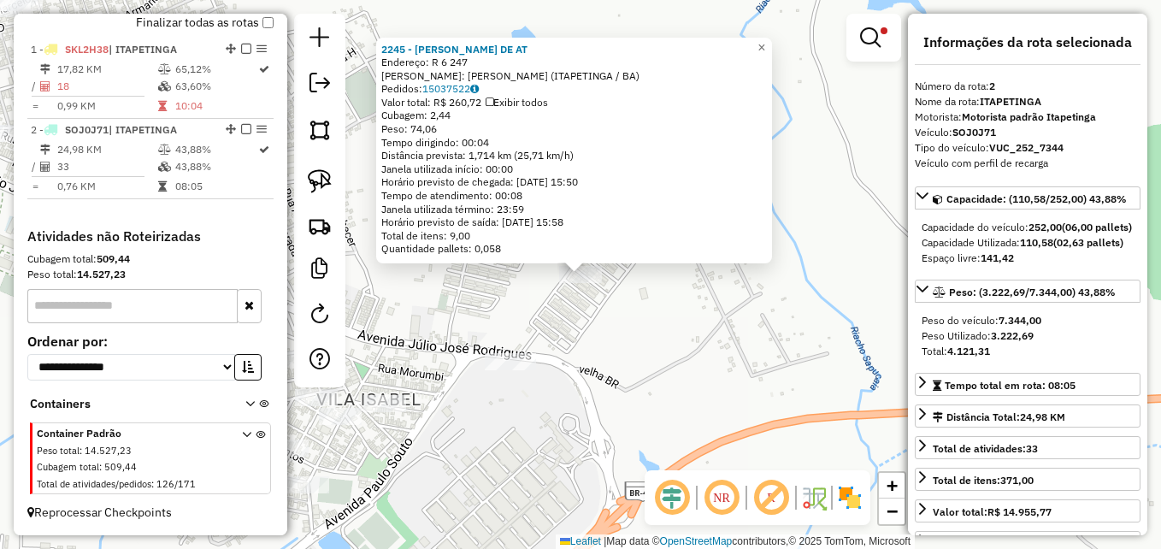
click at [714, 285] on div "2245 - [PERSON_NAME] DE AT Endereço: R 6 247 Bairro: [PERSON_NAME] (ITAPETINGA …" at bounding box center [580, 274] width 1161 height 549
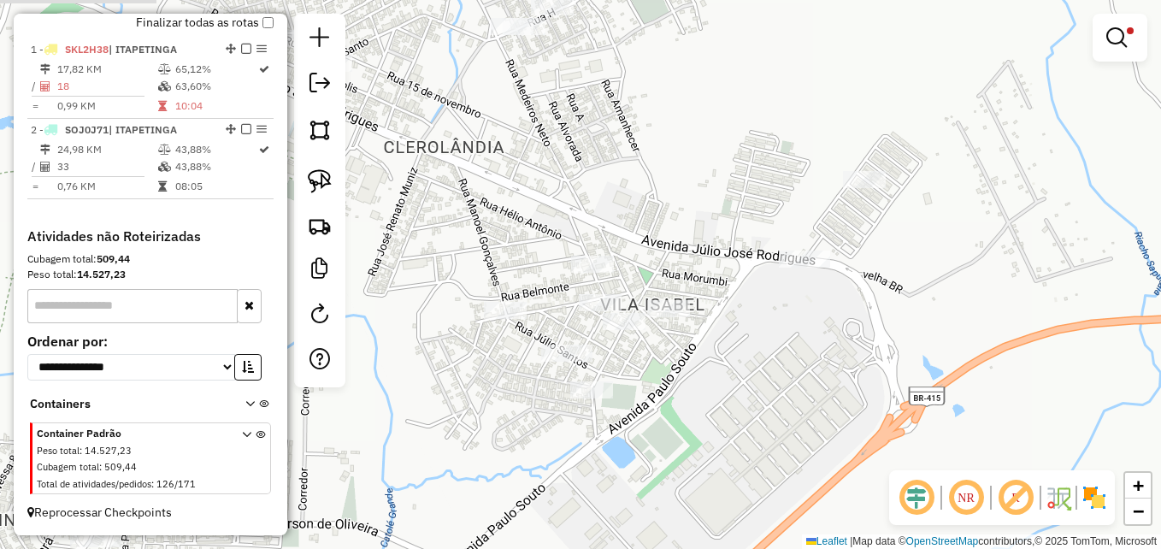
drag, startPoint x: 642, startPoint y: 349, endPoint x: 979, endPoint y: 214, distance: 362.9
click at [989, 222] on div "Limpar filtros Janela de atendimento Grade de atendimento Capacidade Transporta…" at bounding box center [580, 274] width 1161 height 549
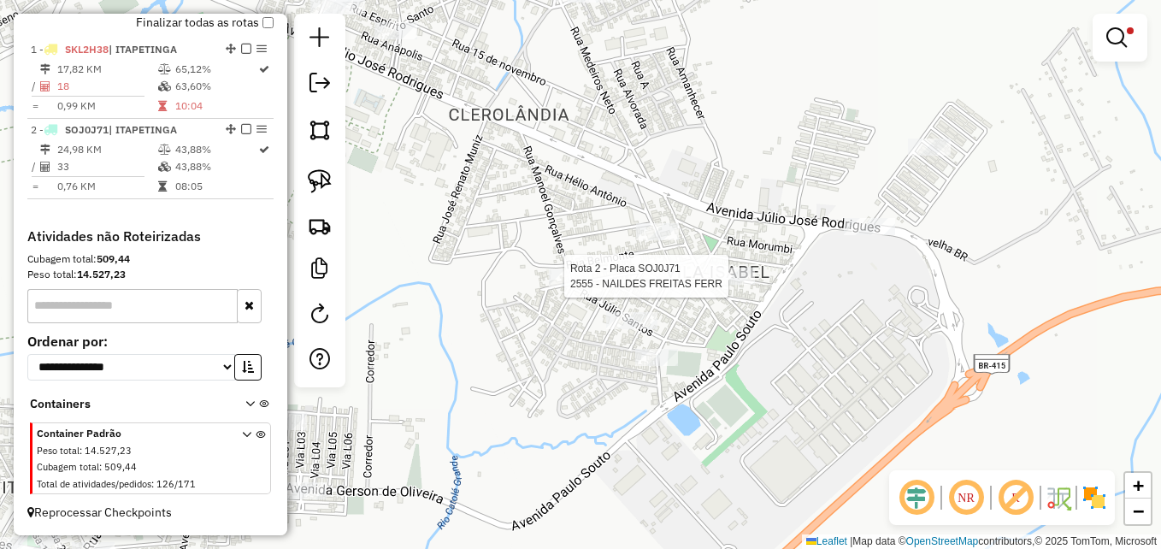
select select "**********"
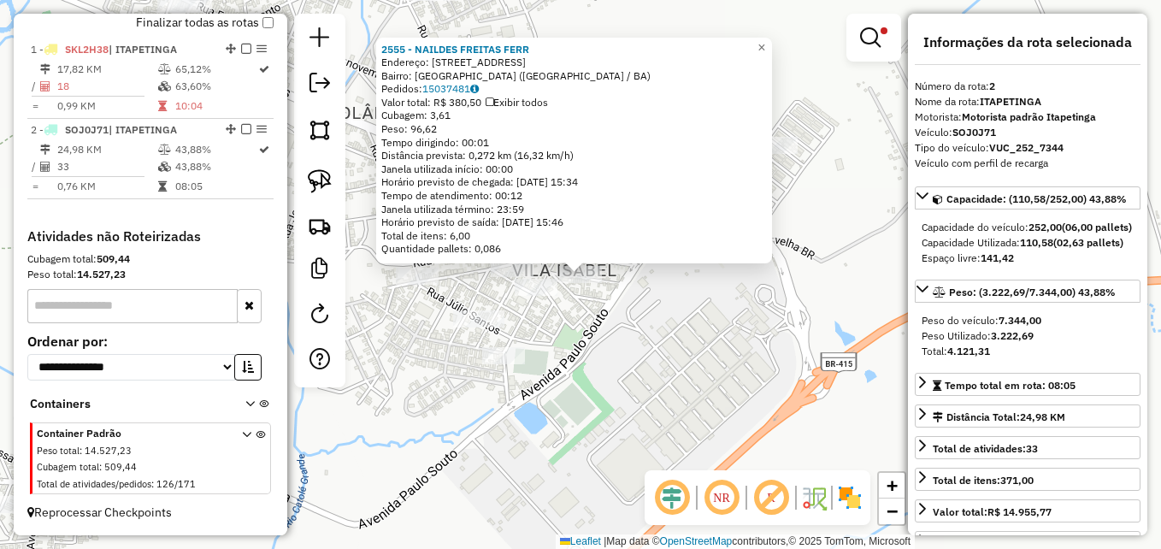
click at [667, 335] on div "2555 - NAILDES FREITAS FERR Endereço: R ITAPEMIRIM 120 Bairro: [GEOGRAPHIC_DATA…" at bounding box center [580, 274] width 1161 height 549
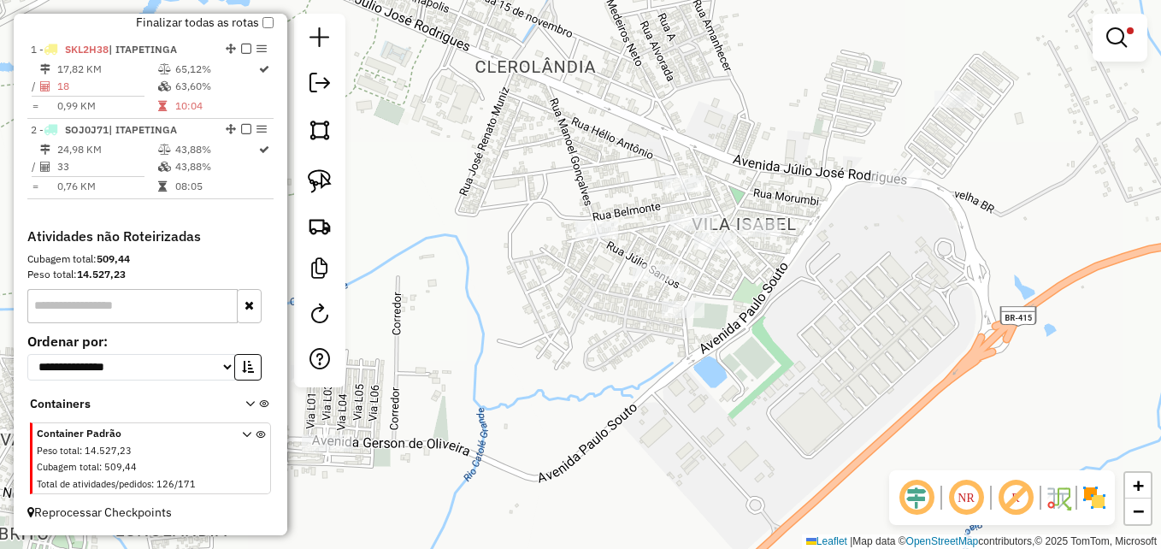
drag, startPoint x: 599, startPoint y: 185, endPoint x: 724, endPoint y: 145, distance: 130.8
click at [719, 147] on div "Limpar filtros Janela de atendimento Grade de atendimento Capacidade Transporta…" at bounding box center [580, 274] width 1161 height 549
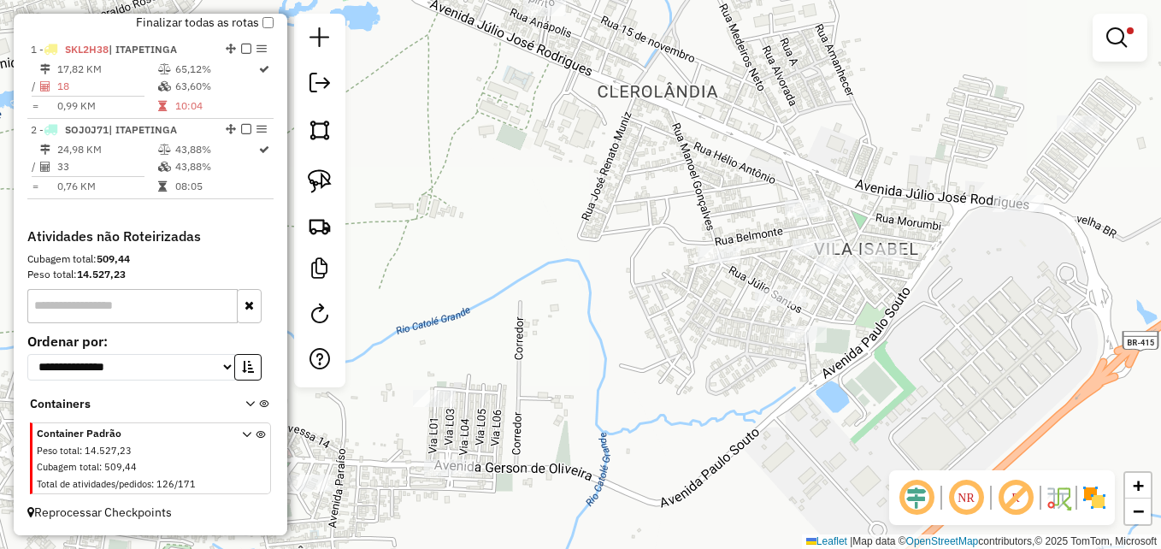
drag, startPoint x: 574, startPoint y: 224, endPoint x: 650, endPoint y: 237, distance: 77.1
click at [650, 237] on div "Limpar filtros Janela de atendimento Grade de atendimento Capacidade Transporta…" at bounding box center [580, 274] width 1161 height 549
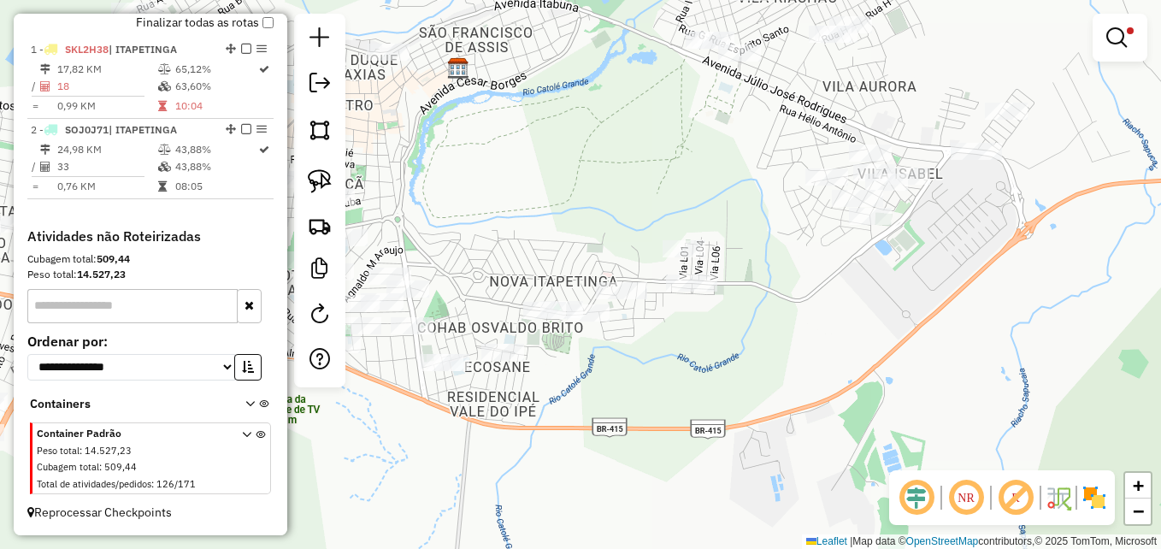
drag, startPoint x: 541, startPoint y: 231, endPoint x: 694, endPoint y: 152, distance: 172.0
click at [693, 155] on div "Limpar filtros Janela de atendimento Grade de atendimento Capacidade Transporta…" at bounding box center [580, 274] width 1161 height 549
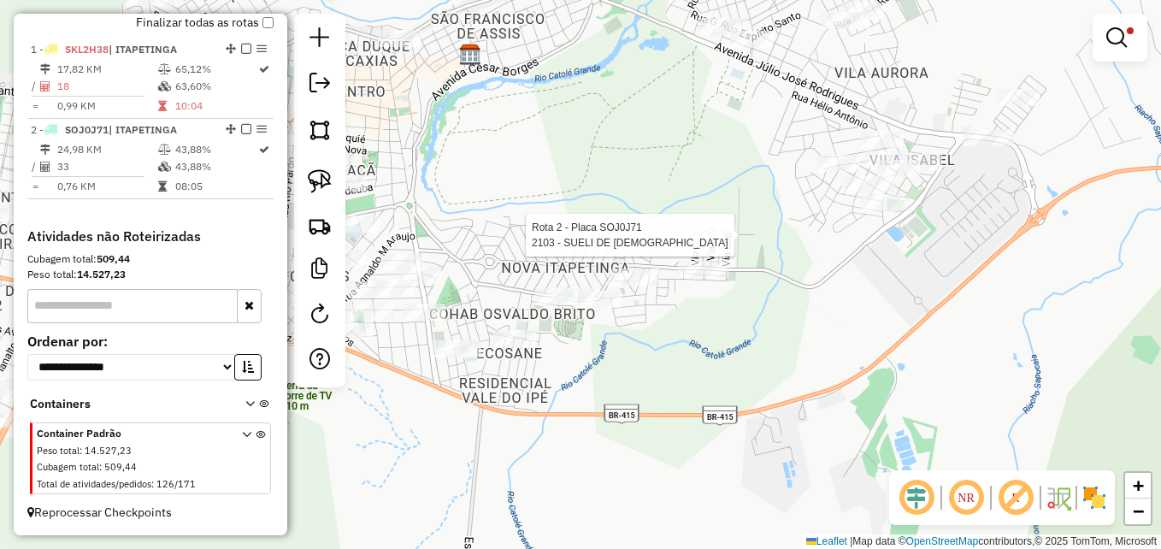
select select "**********"
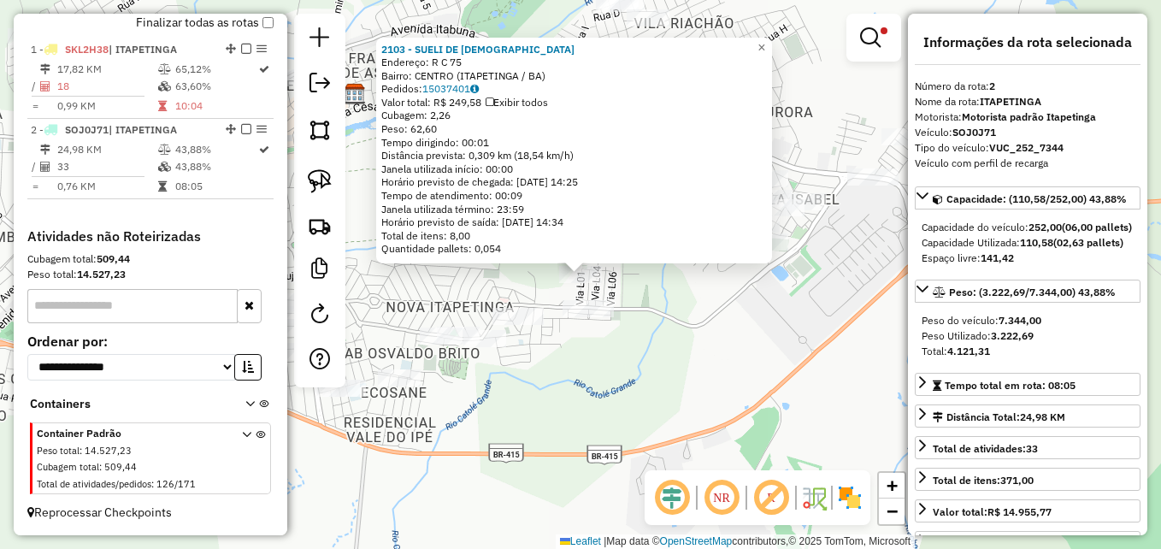
click at [683, 311] on div "2103 - SUELI DE JESUS SANTO Endereço: R C 75 Bairro: [GEOGRAPHIC_DATA] ([GEOGRA…" at bounding box center [580, 274] width 1161 height 549
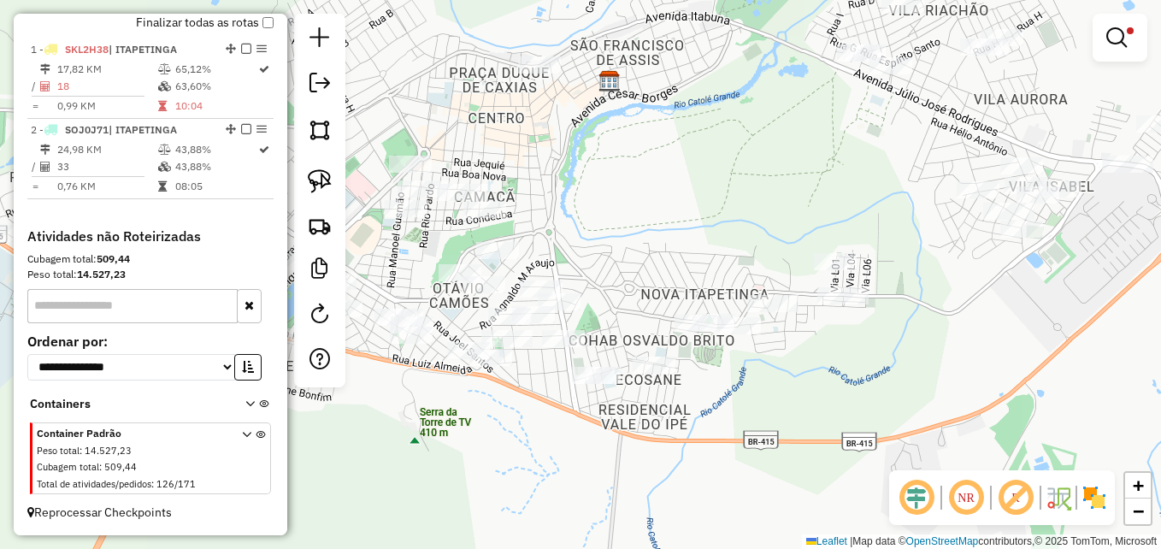
drag, startPoint x: 510, startPoint y: 221, endPoint x: 772, endPoint y: 190, distance: 263.5
click at [772, 190] on div "Limpar filtros Janela de atendimento Grade de atendimento Capacidade Transporta…" at bounding box center [580, 274] width 1161 height 549
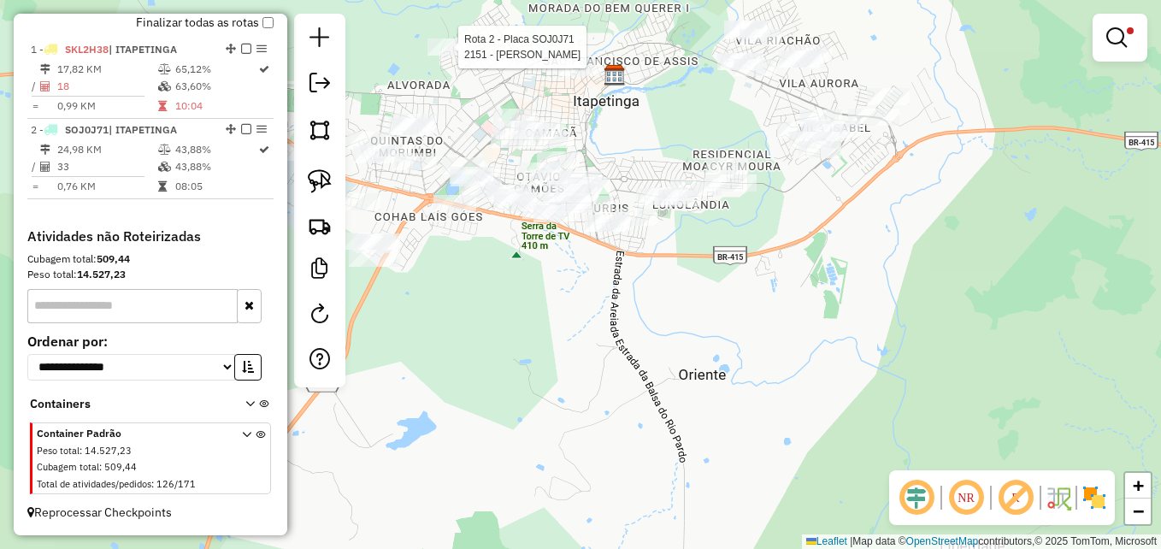
select select "**********"
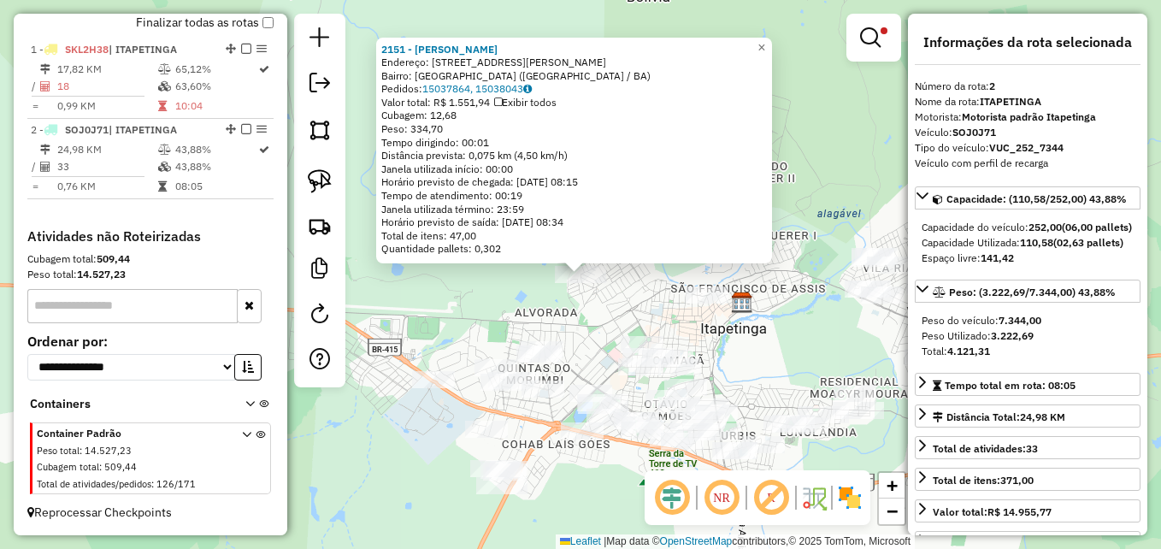
click at [648, 296] on div "2151 - [PERSON_NAME]: [STREET_ADDRESS] Bairro: [GEOGRAPHIC_DATA] ([GEOGRAPHIC_D…" at bounding box center [580, 274] width 1161 height 549
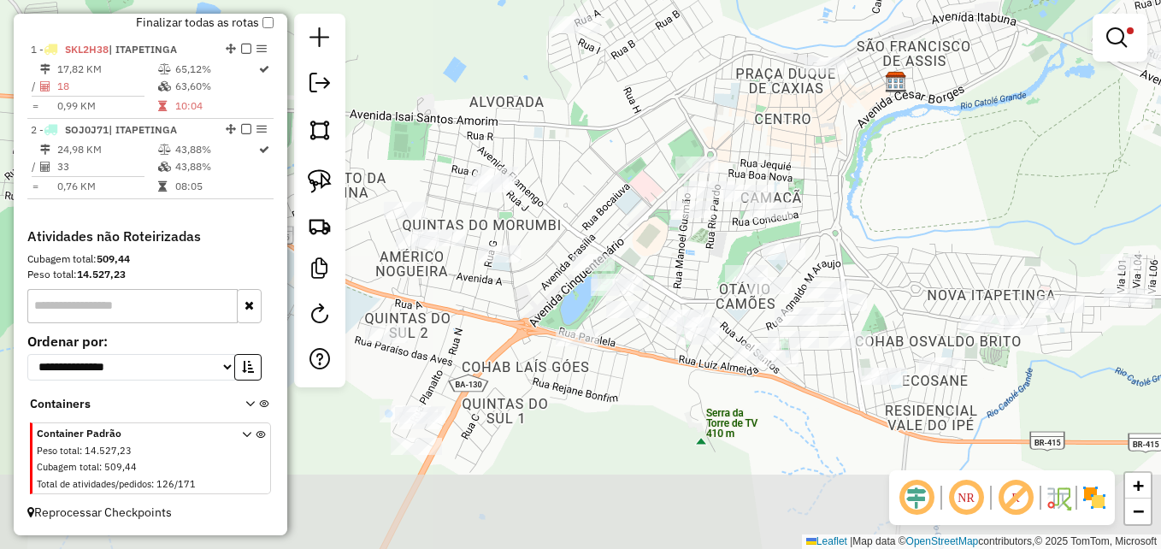
drag, startPoint x: 597, startPoint y: 489, endPoint x: 607, endPoint y: 359, distance: 130.3
click at [613, 360] on div "Limpar filtros Janela de atendimento Grade de atendimento Capacidade Transporta…" at bounding box center [580, 274] width 1161 height 549
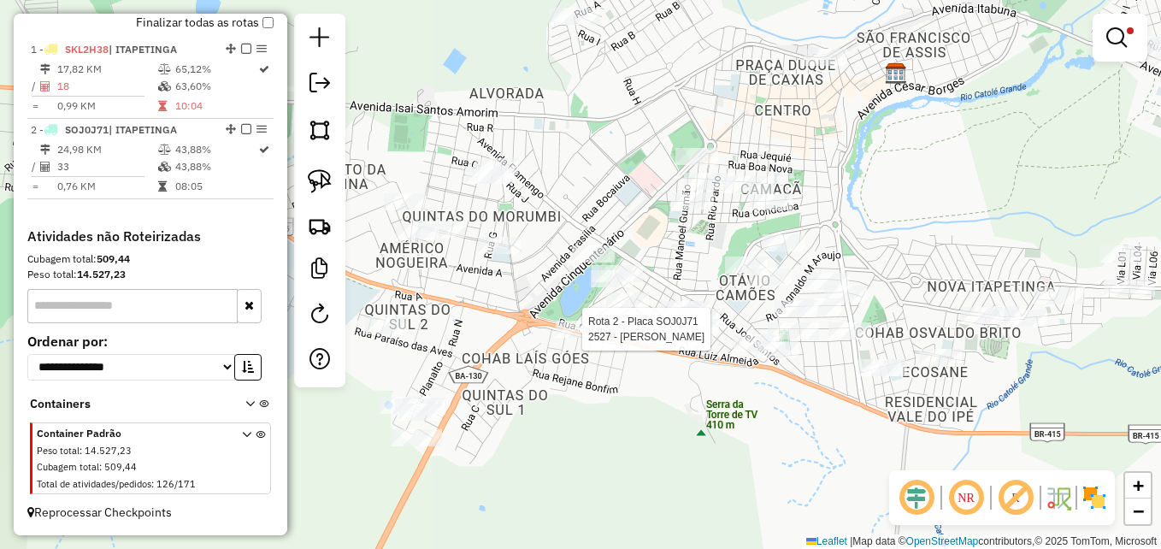
select select "**********"
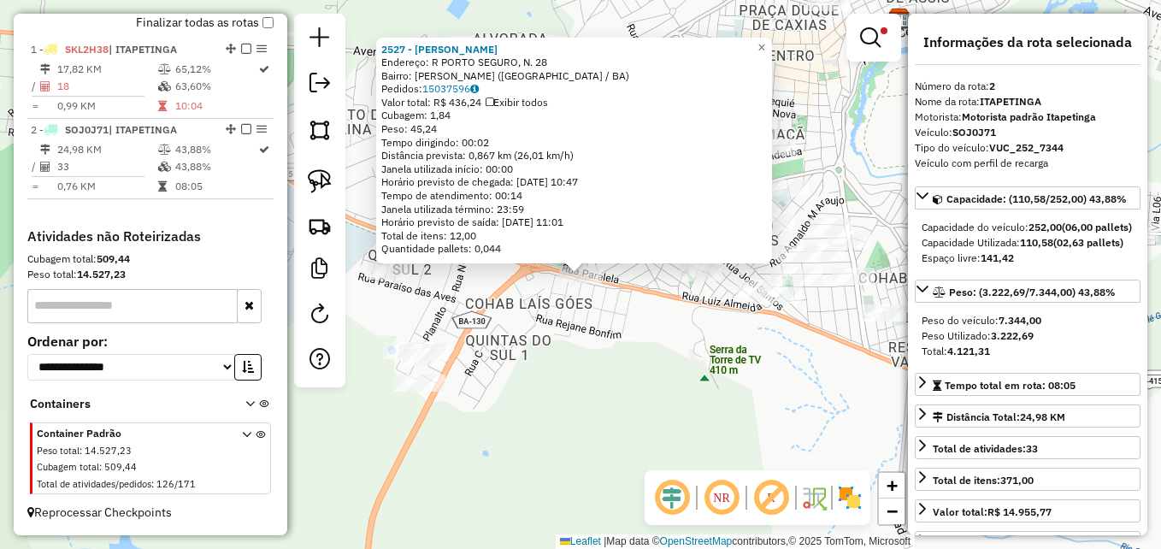
click at [572, 332] on div "2527 - [PERSON_NAME]: R [GEOGRAPHIC_DATA], N. 28 Bairro: [PERSON_NAME] ([GEOGRA…" at bounding box center [580, 274] width 1161 height 549
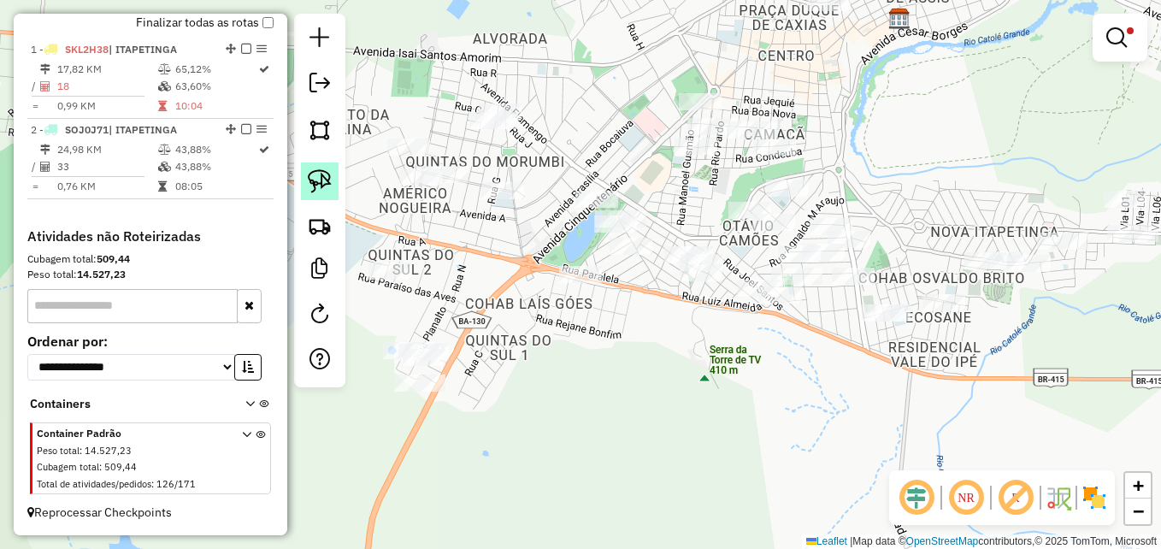
click at [323, 177] on img at bounding box center [320, 181] width 24 height 24
drag, startPoint x: 585, startPoint y: 258, endPoint x: 601, endPoint y: 256, distance: 16.3
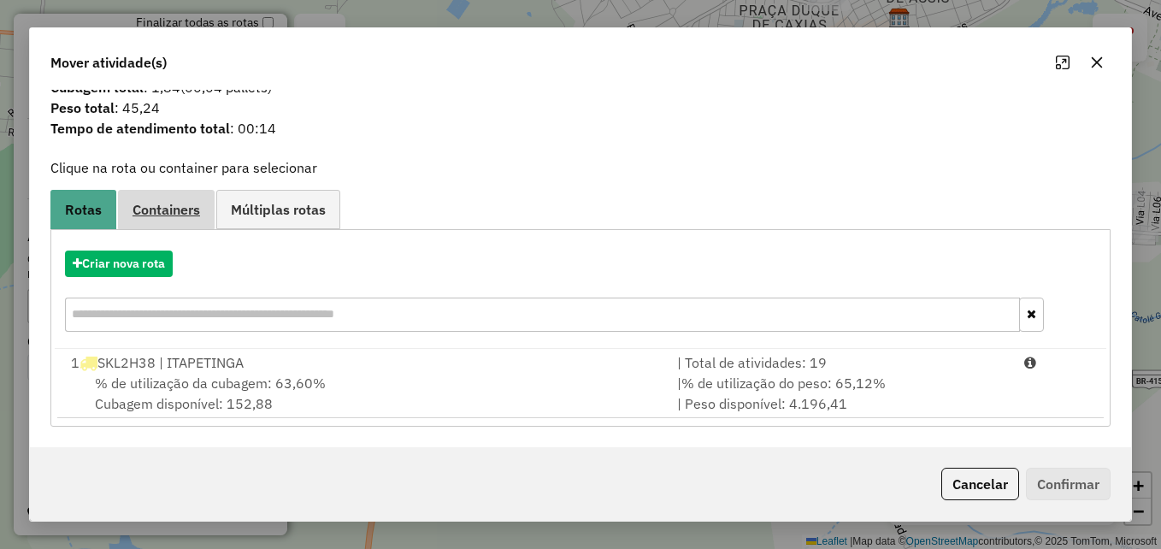
click at [179, 209] on span "Containers" at bounding box center [166, 210] width 68 height 14
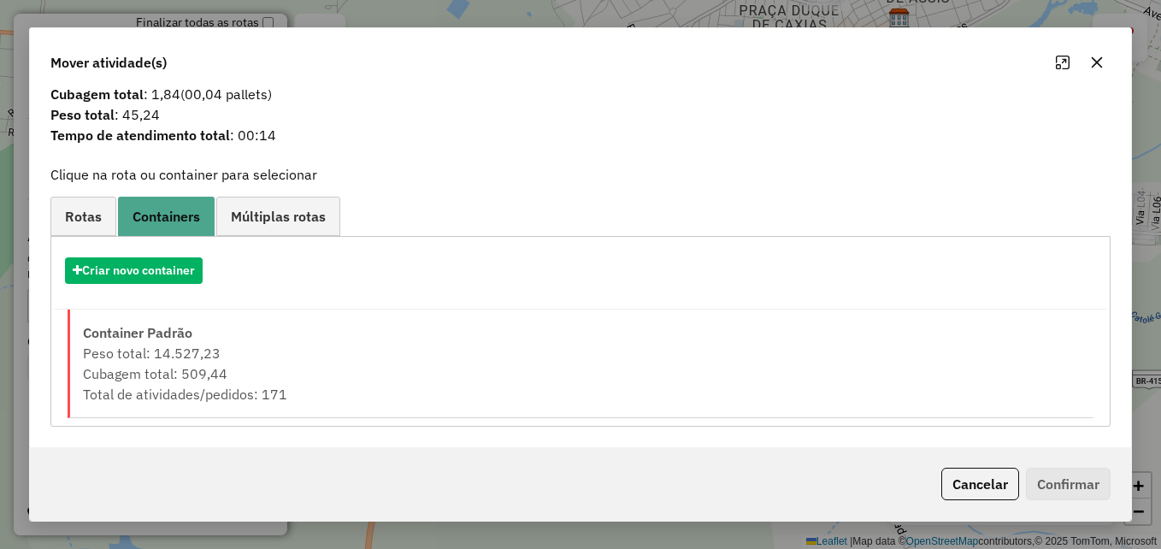
scroll to position [33, 0]
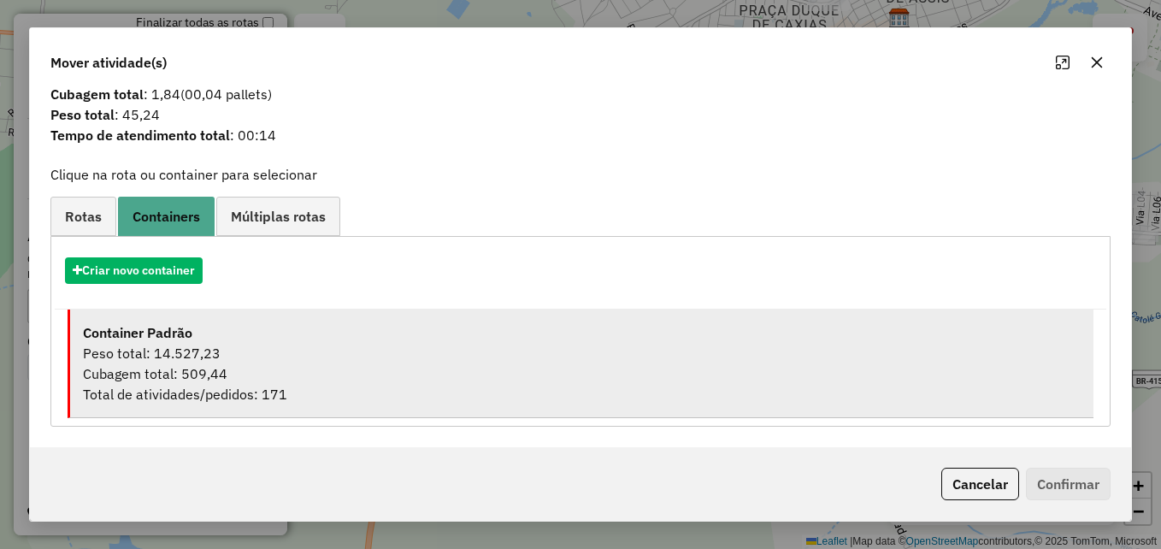
click at [327, 366] on div "Cubagem total: 509,44" at bounding box center [582, 373] width 998 height 21
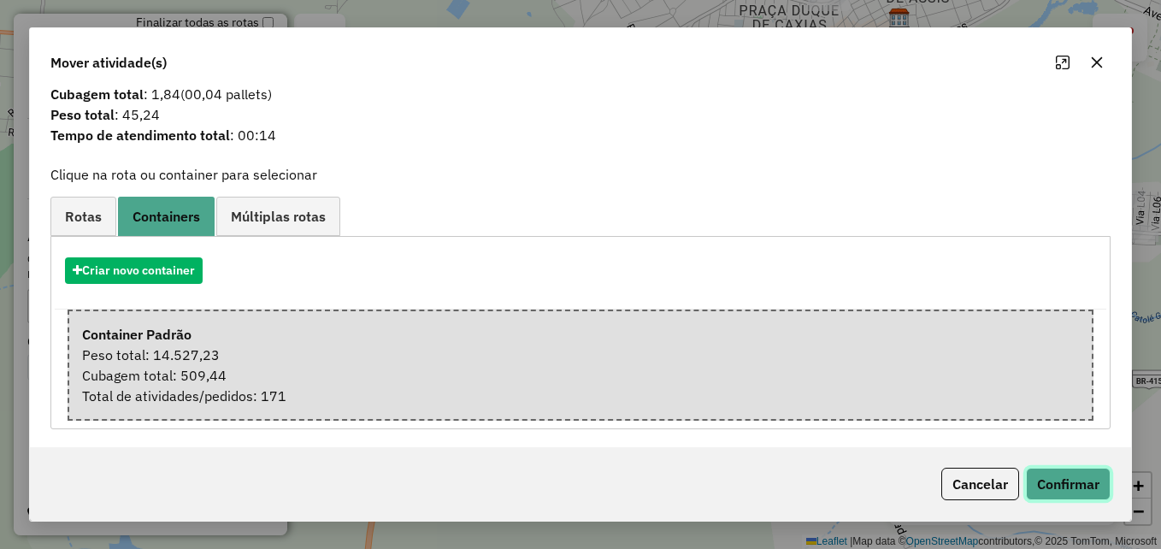
click at [1057, 480] on button "Confirmar" at bounding box center [1068, 484] width 85 height 32
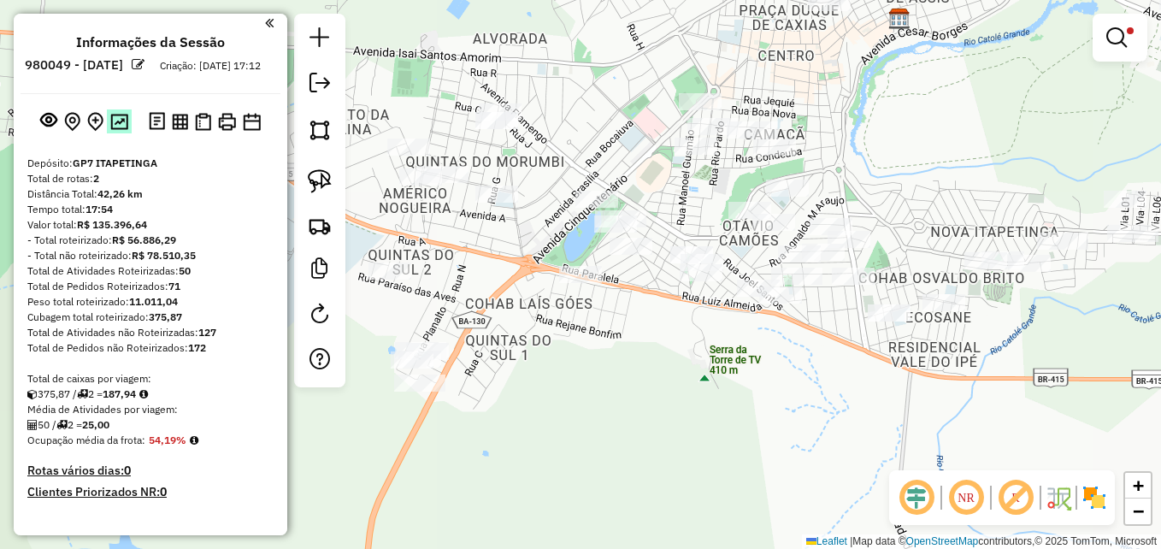
scroll to position [0, 0]
click at [114, 132] on img at bounding box center [119, 124] width 18 height 16
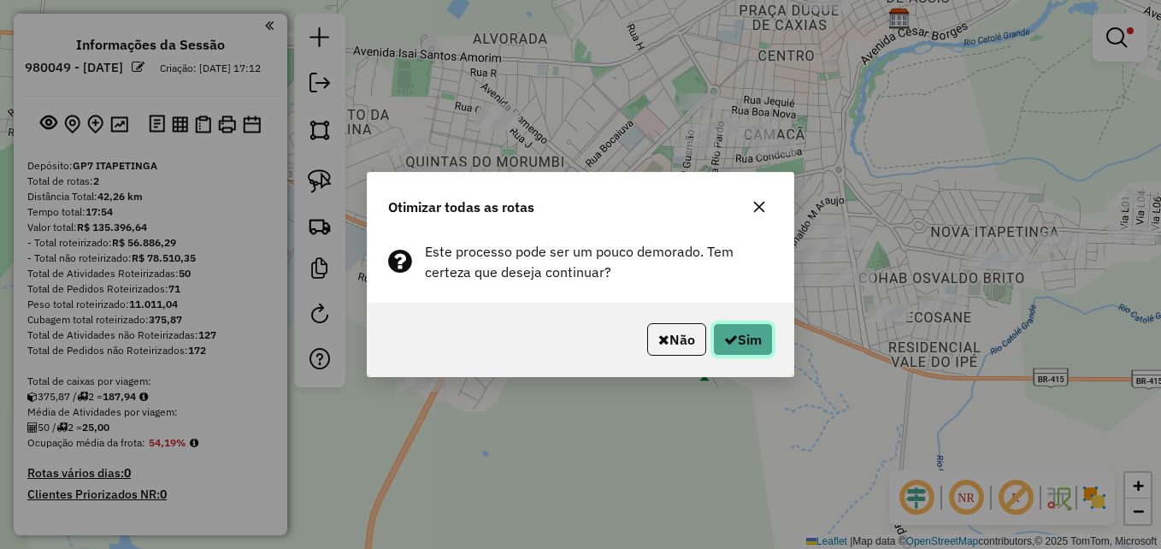
click at [743, 333] on button "Sim" at bounding box center [743, 339] width 60 height 32
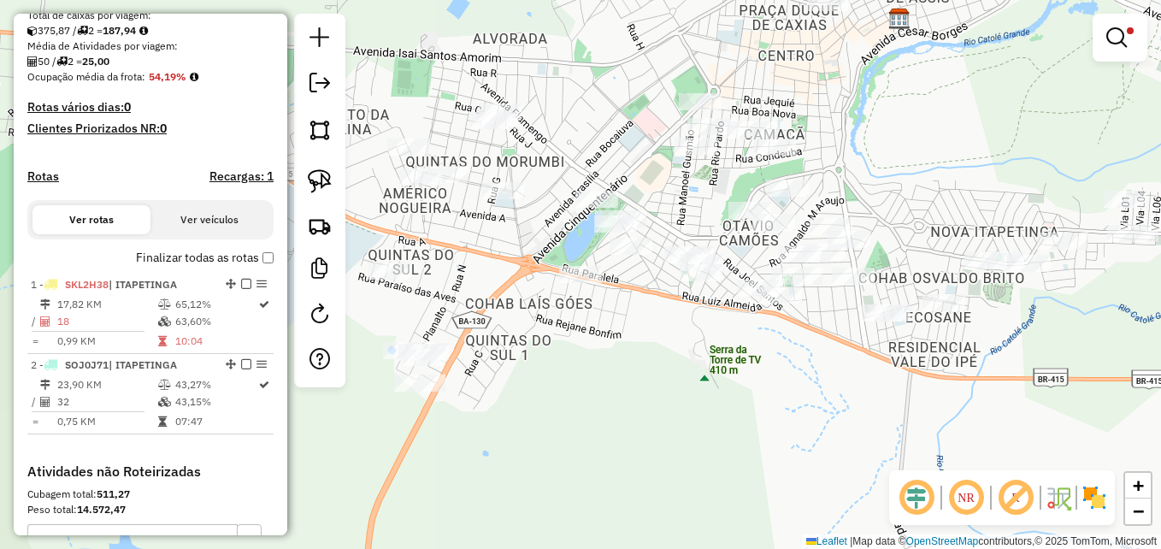
scroll to position [342, 0]
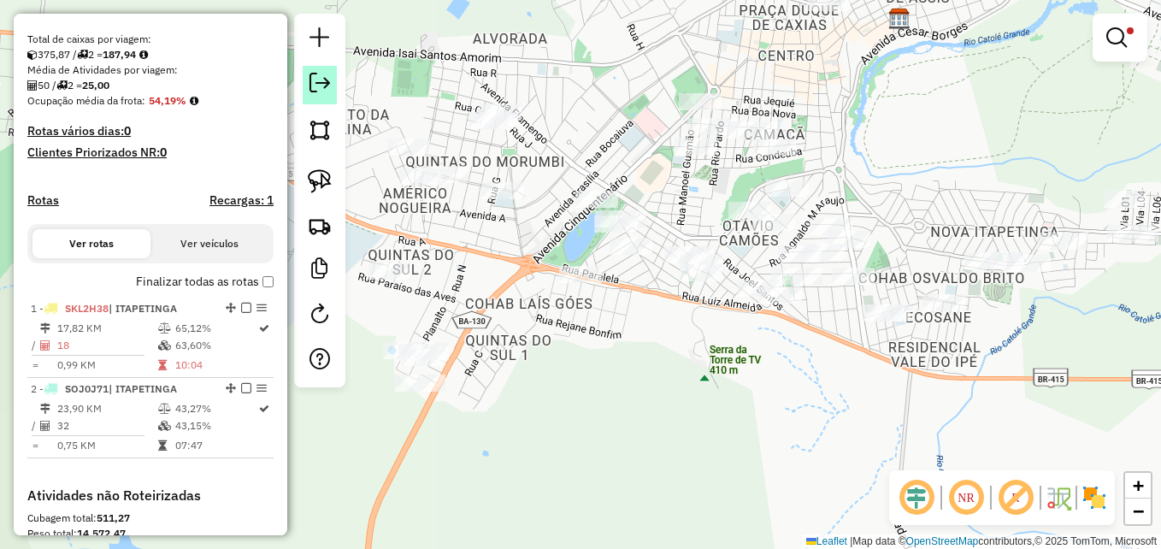
click at [322, 89] on em at bounding box center [319, 83] width 21 height 21
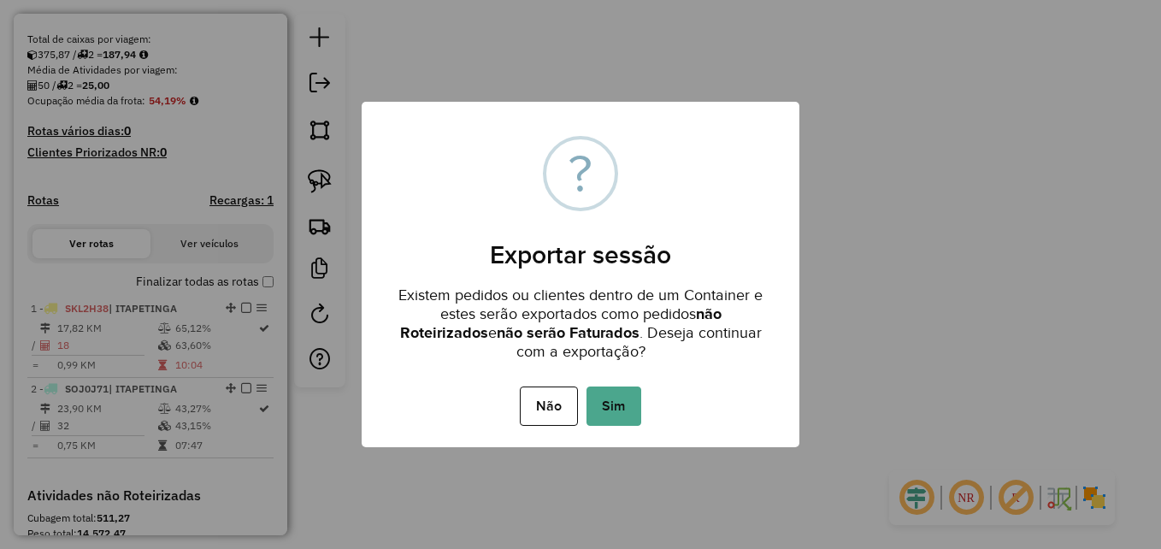
click at [620, 407] on button "Sim" at bounding box center [613, 405] width 55 height 39
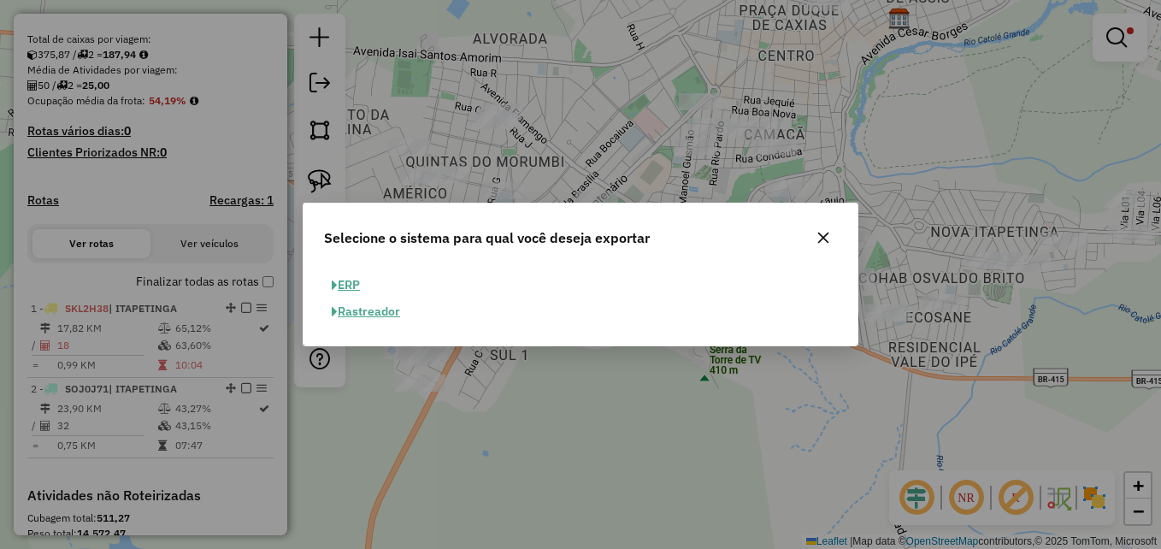
click at [350, 285] on button "ERP" at bounding box center [346, 285] width 44 height 26
select select "**"
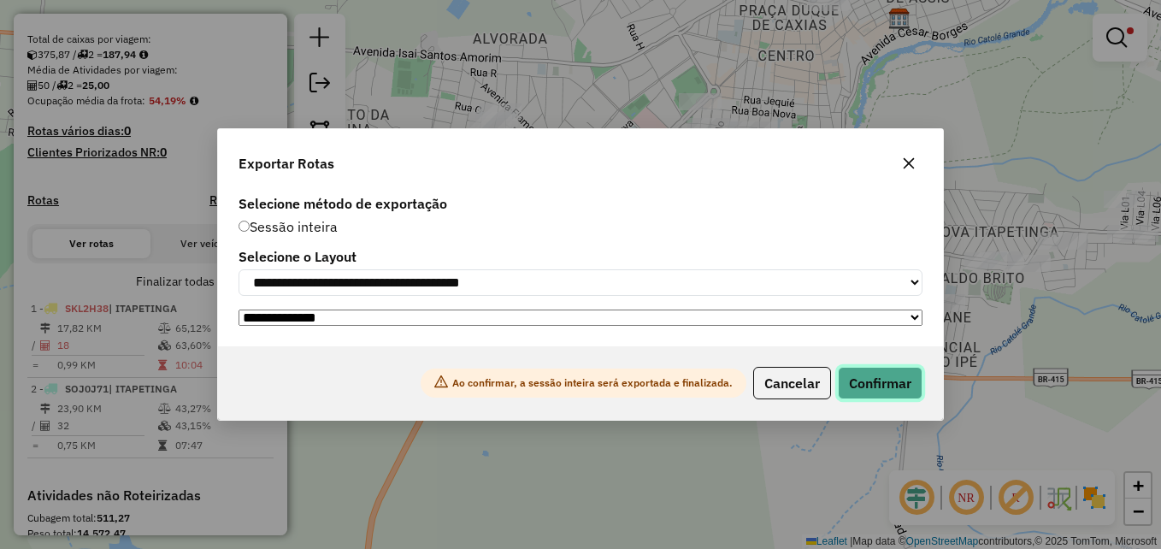
click at [875, 392] on button "Confirmar" at bounding box center [880, 383] width 85 height 32
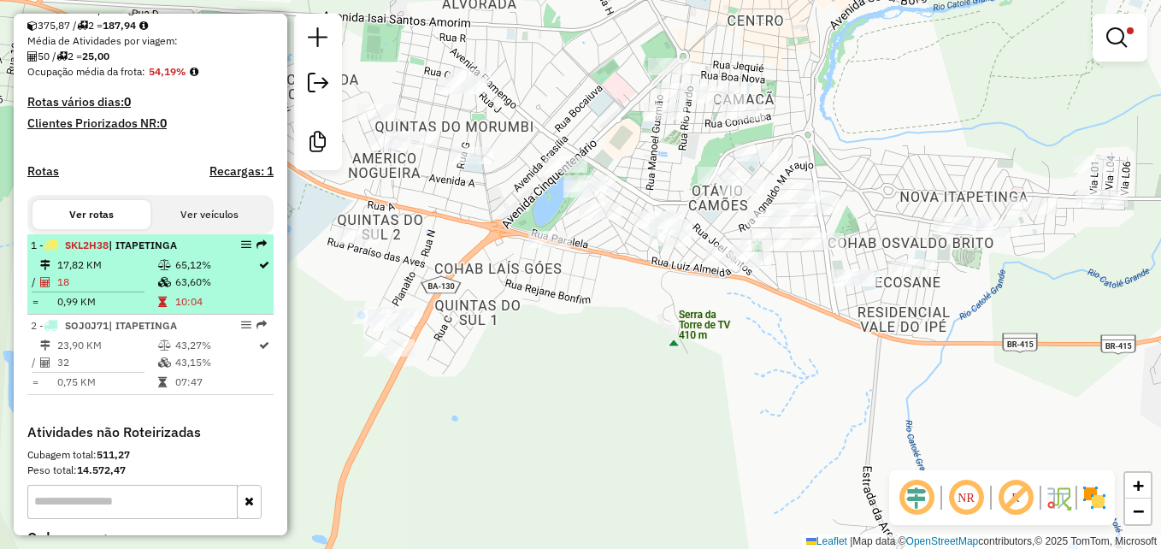
scroll to position [388, 0]
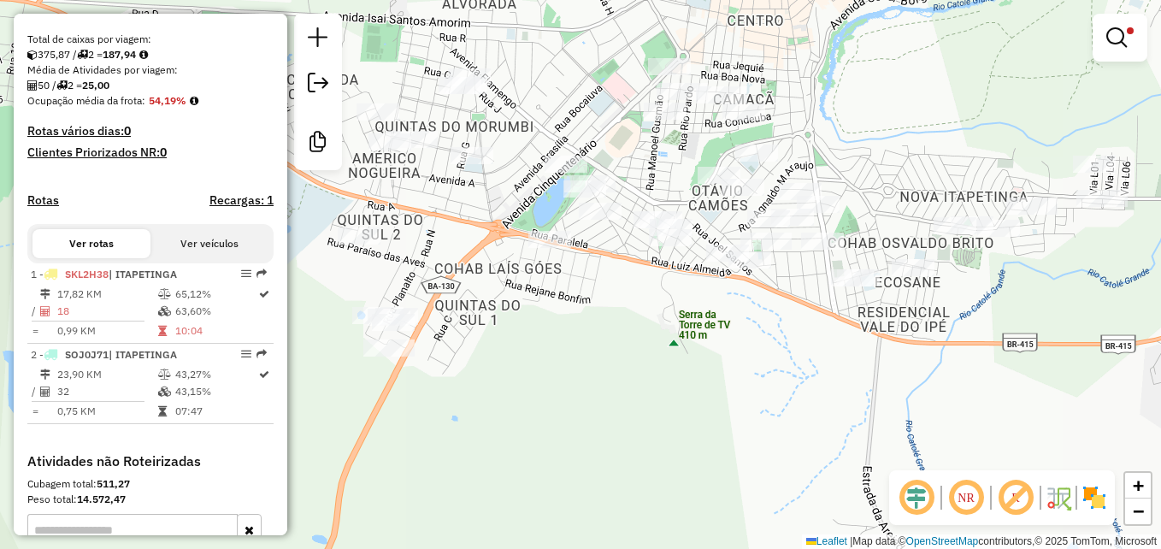
click at [1082, 326] on div "Limpar filtros Janela de atendimento Grade de atendimento Capacidade Transporta…" at bounding box center [580, 274] width 1161 height 549
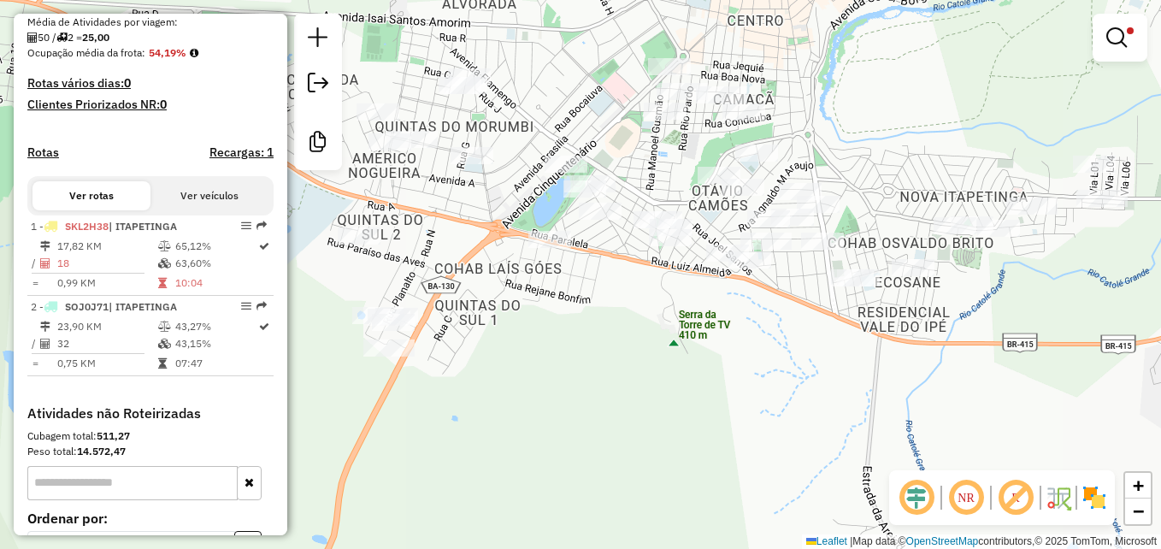
scroll to position [474, 0]
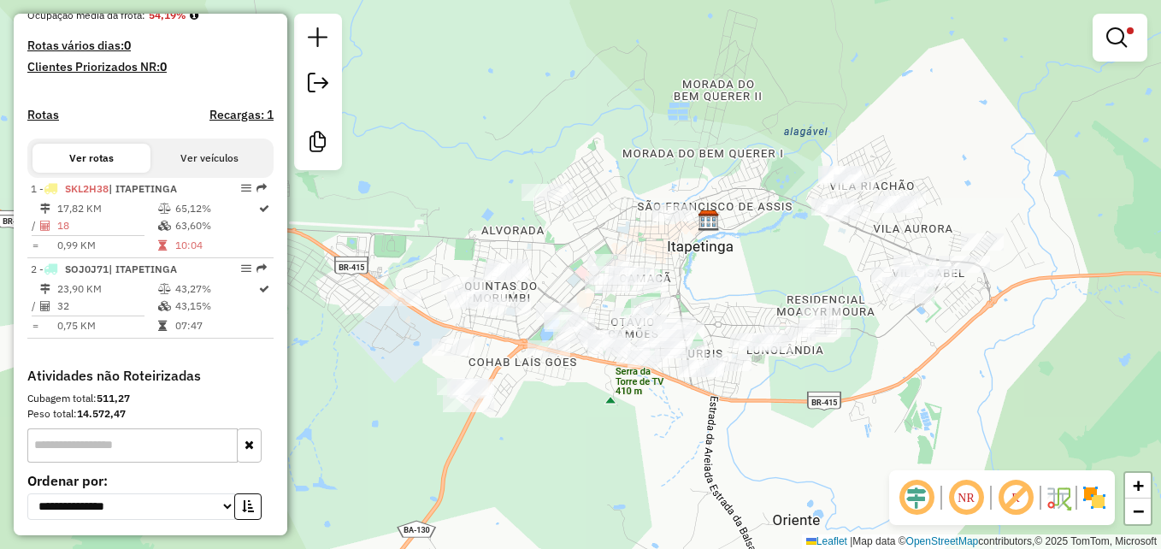
drag, startPoint x: 1018, startPoint y: 400, endPoint x: 834, endPoint y: 419, distance: 184.7
click at [834, 419] on div "Limpar filtros Janela de atendimento Grade de atendimento Capacidade Transporta…" at bounding box center [580, 274] width 1161 height 549
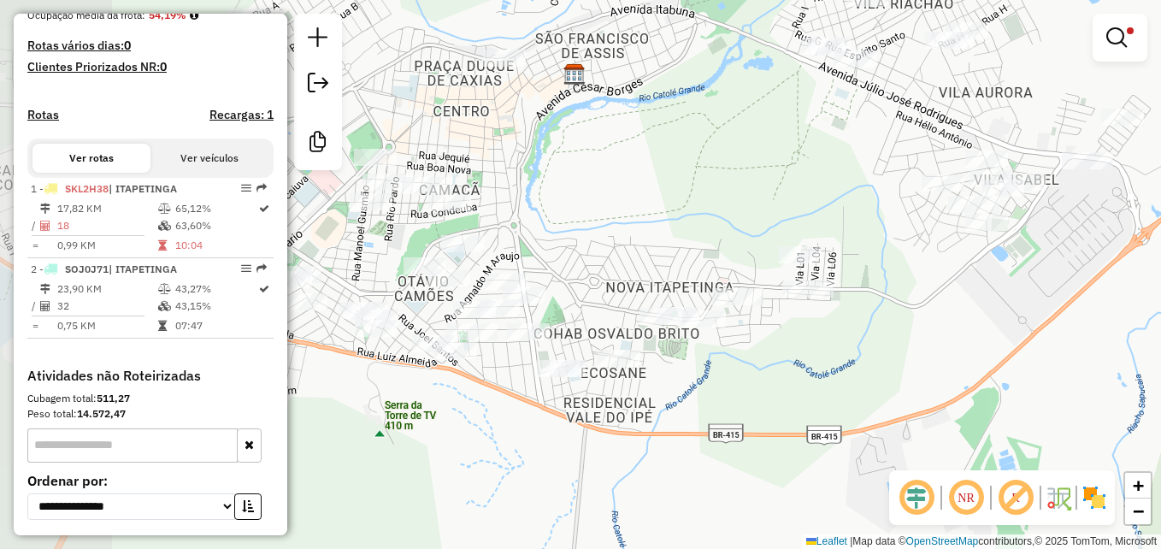
drag, startPoint x: 821, startPoint y: 320, endPoint x: 945, endPoint y: 337, distance: 125.1
click at [945, 337] on div "Limpar filtros Janela de atendimento Grade de atendimento Capacidade Transporta…" at bounding box center [580, 274] width 1161 height 549
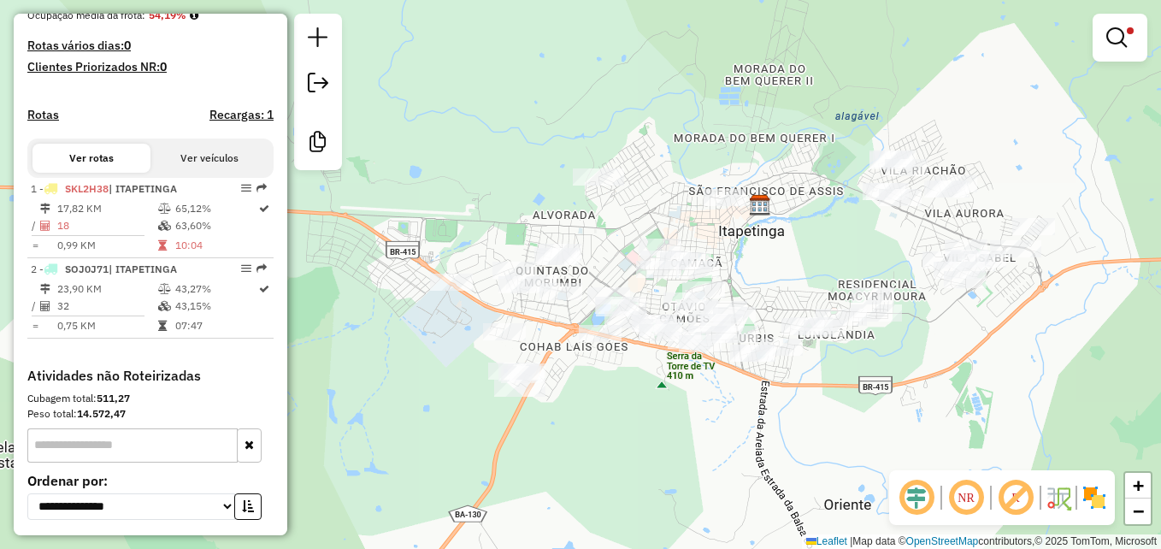
click at [968, 500] on em at bounding box center [965, 497] width 41 height 41
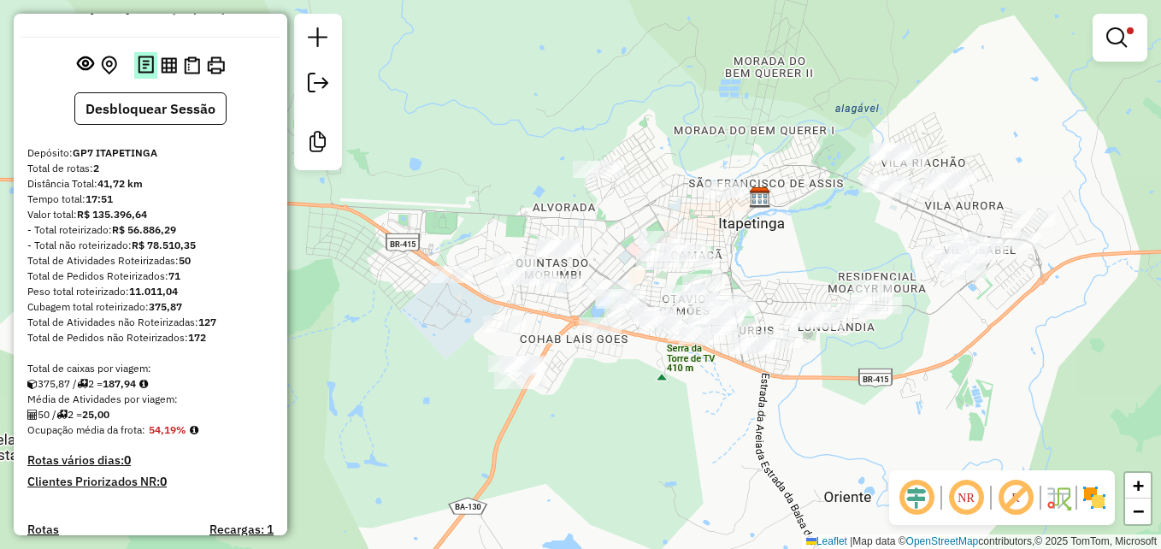
scroll to position [0, 0]
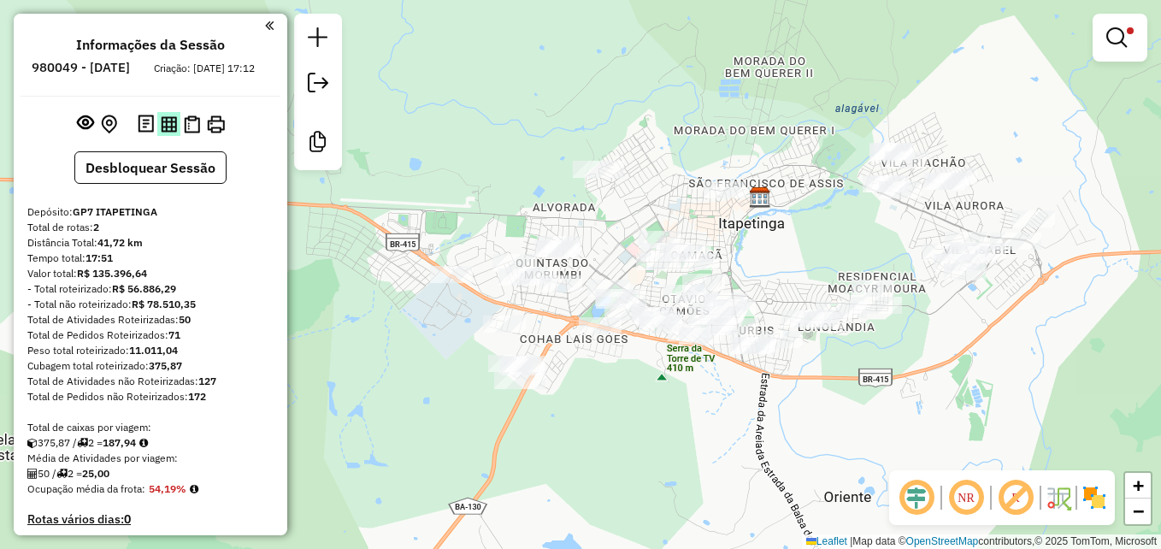
click at [168, 132] on img at bounding box center [169, 124] width 16 height 16
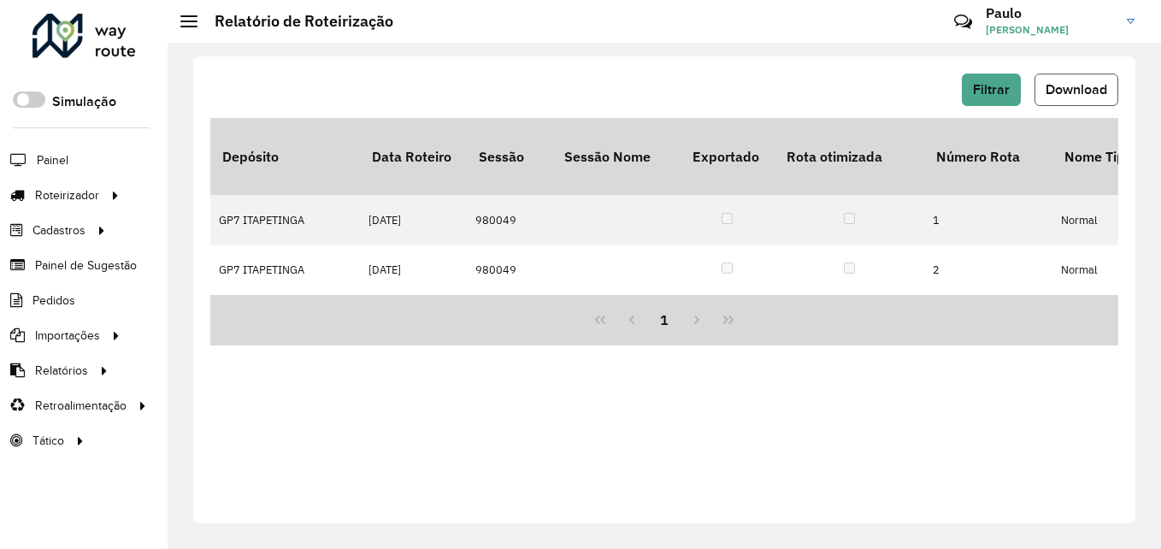
click at [1056, 95] on span "Download" at bounding box center [1076, 89] width 62 height 15
click at [460, 369] on div "Filtrar Download Depósito Data Roteiro Sessão Sessão Nome Exportado Rota otimiz…" at bounding box center [664, 289] width 942 height 467
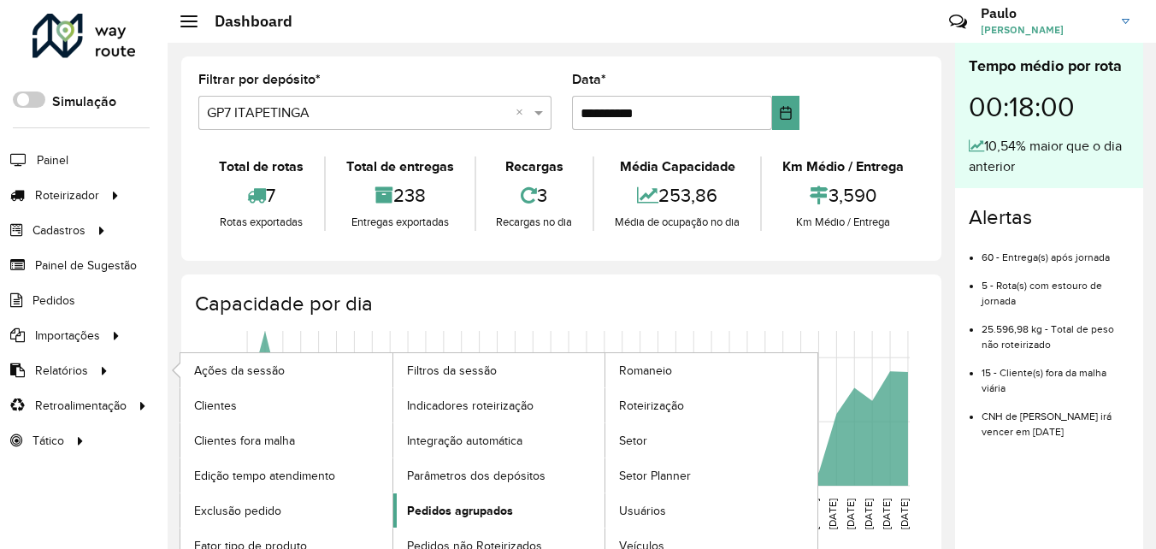
scroll to position [15, 0]
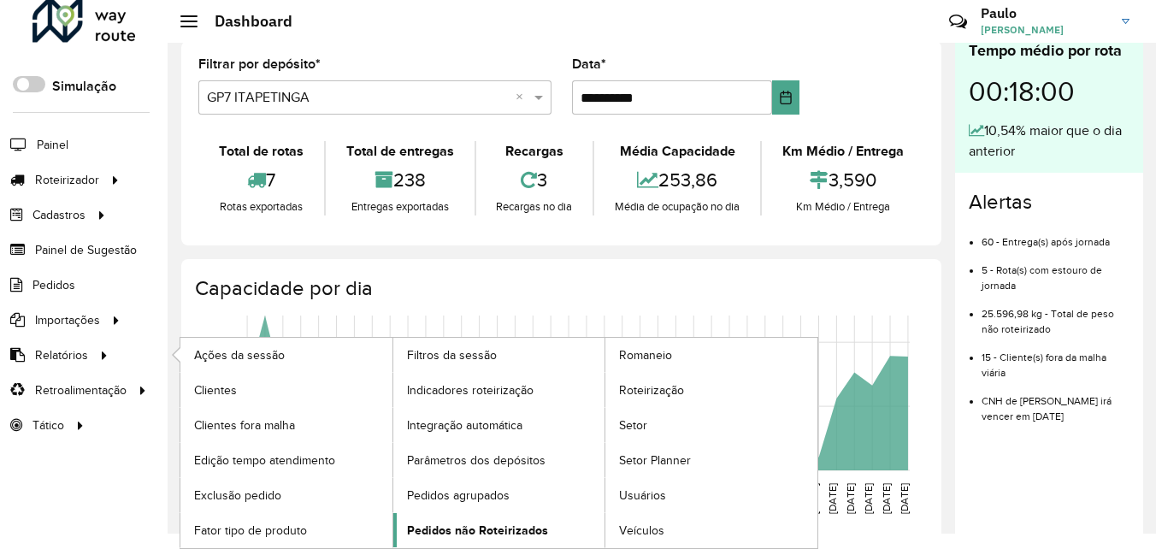
click at [468, 530] on span "Pedidos não Roteirizados" at bounding box center [477, 530] width 141 height 18
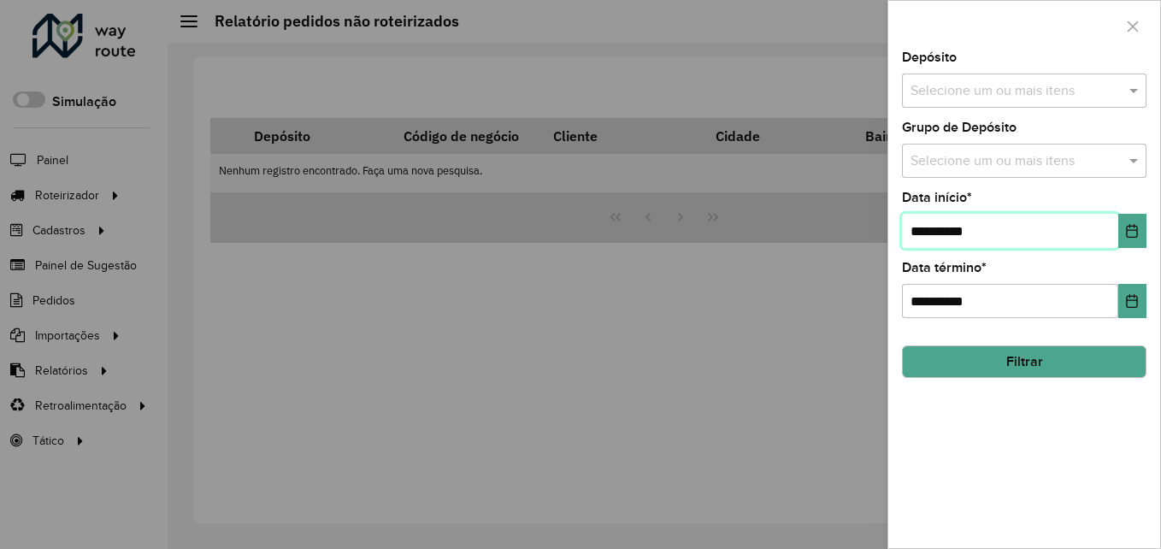
click at [989, 228] on input "**********" at bounding box center [1010, 231] width 216 height 34
click at [923, 229] on input "**********" at bounding box center [1010, 231] width 216 height 34
type input "**********"
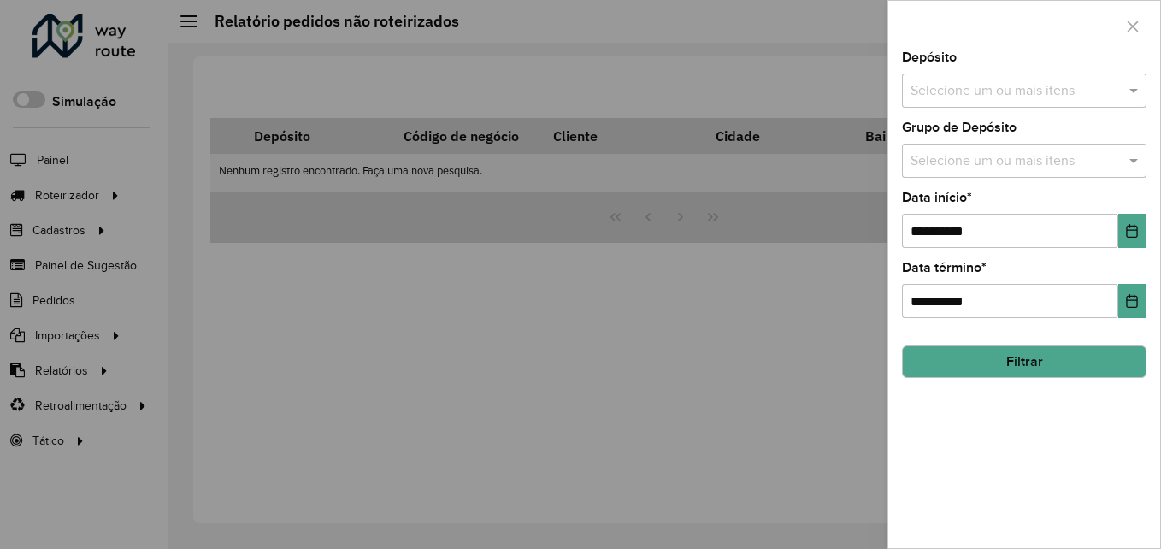
click at [932, 326] on div "**********" at bounding box center [1024, 299] width 272 height 497
click at [980, 359] on button "Filtrar" at bounding box center [1024, 361] width 244 height 32
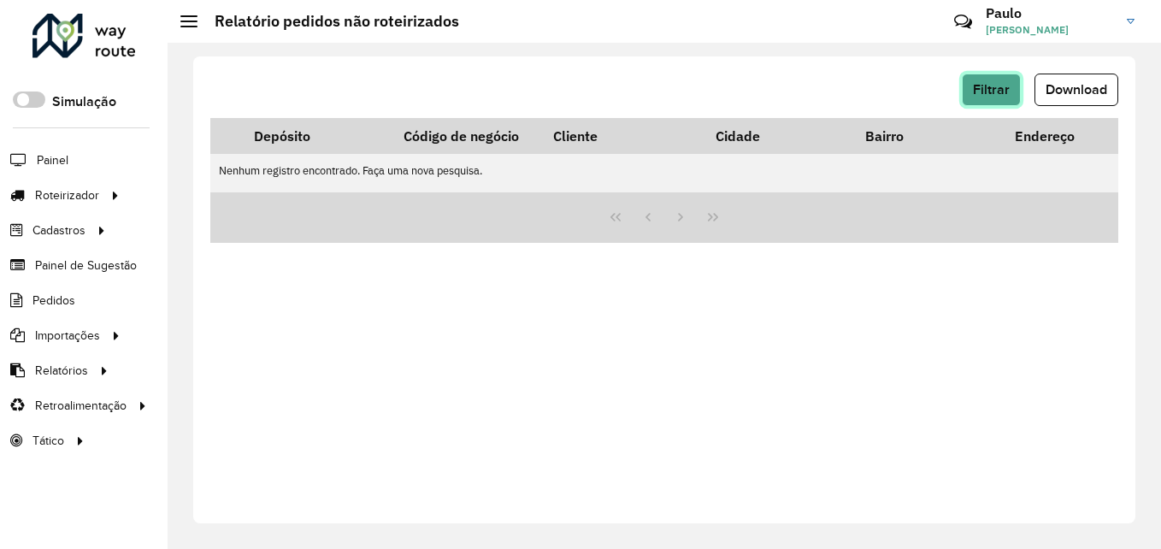
click at [980, 96] on span "Filtrar" at bounding box center [991, 89] width 37 height 15
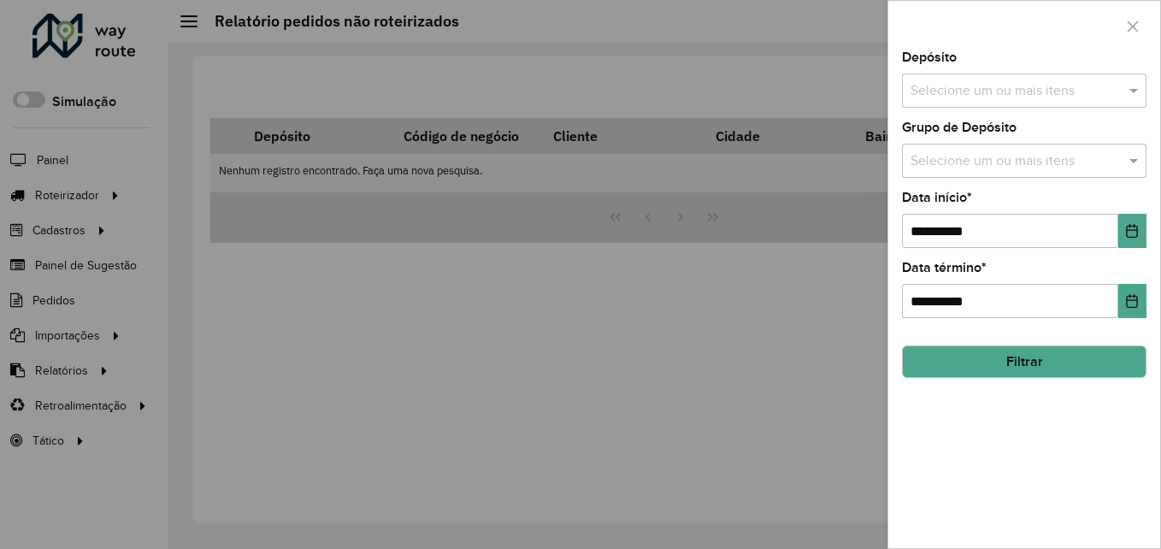
click at [967, 85] on input "text" at bounding box center [1015, 91] width 219 height 21
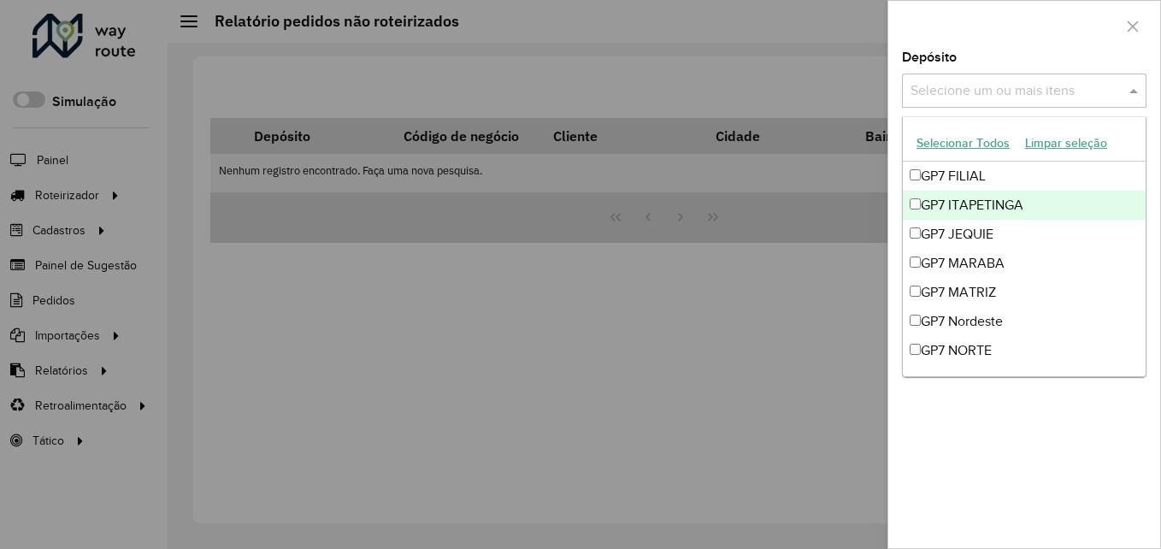
click at [962, 203] on div "GP7 ITAPETINGA" at bounding box center [1024, 205] width 243 height 29
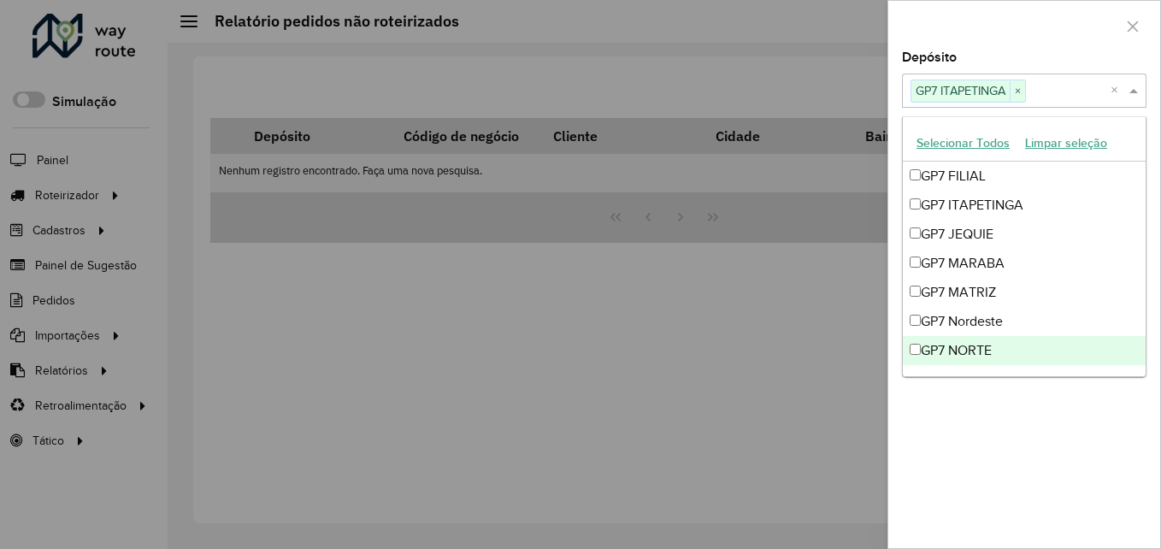
click at [1004, 468] on div "**********" at bounding box center [1024, 299] width 272 height 497
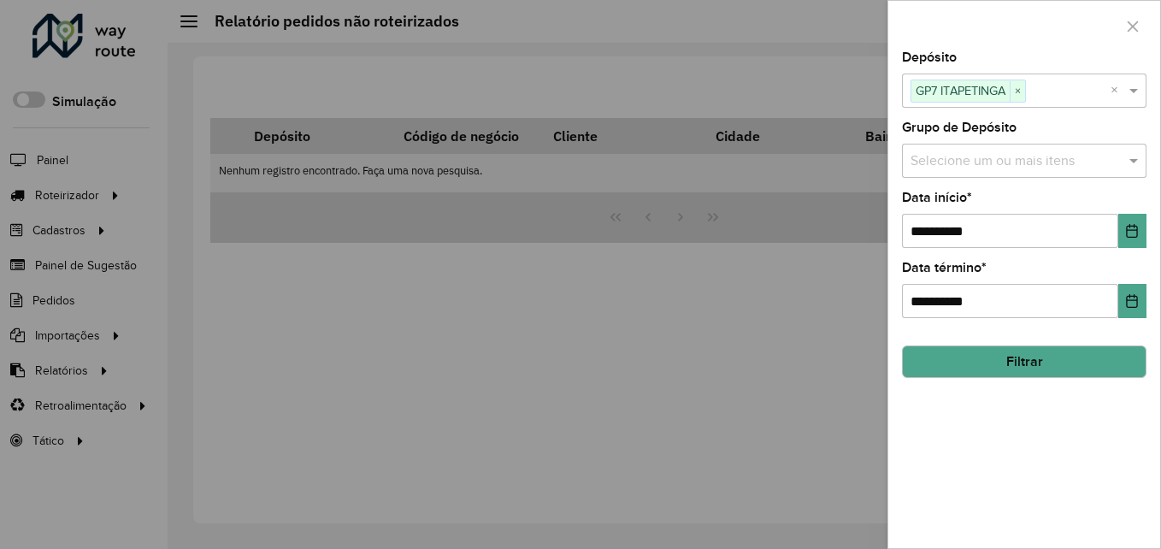
click at [1015, 359] on button "Filtrar" at bounding box center [1024, 361] width 244 height 32
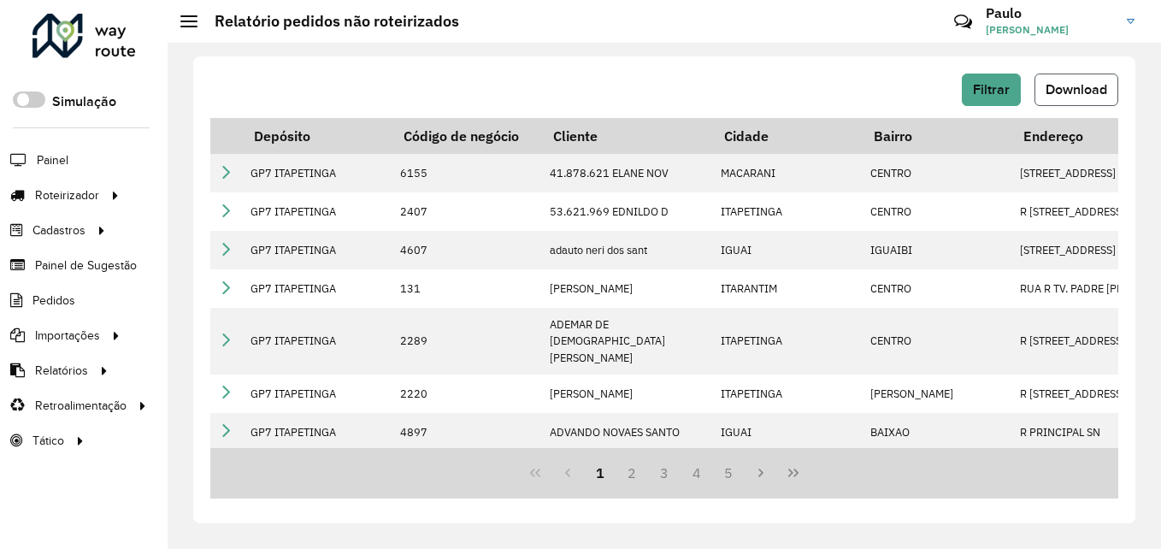
click at [1062, 91] on span "Download" at bounding box center [1076, 89] width 62 height 15
